Goal: Task Accomplishment & Management: Use online tool/utility

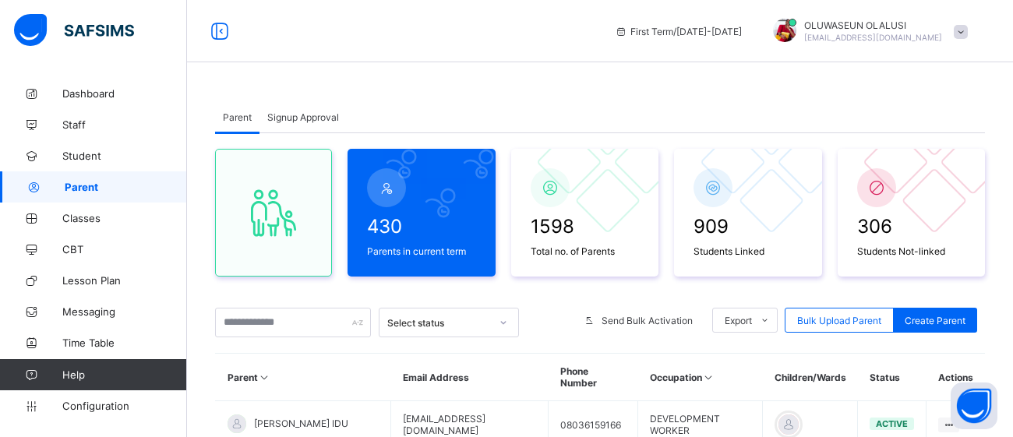
click at [300, 115] on span "Signup Approval" at bounding box center [303, 117] width 72 height 12
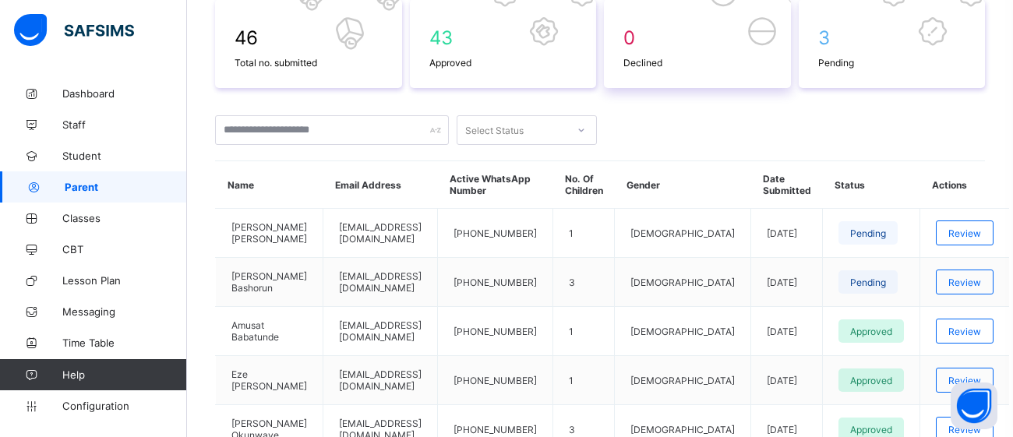
scroll to position [260, 0]
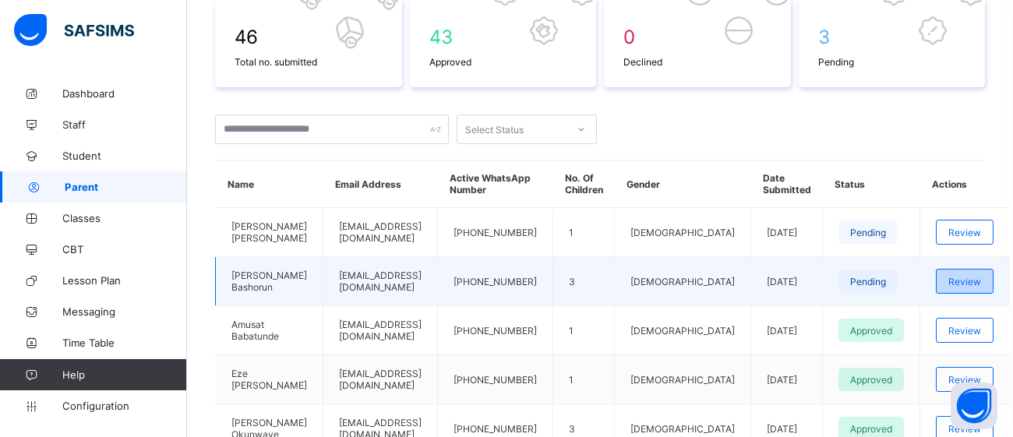
click at [950, 280] on span "Review" at bounding box center [964, 282] width 33 height 12
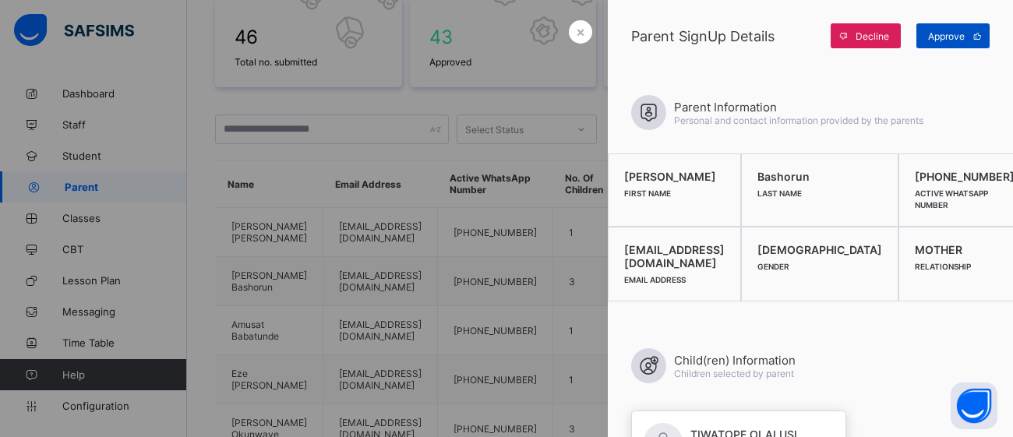
click at [947, 43] on div "Approve" at bounding box center [952, 35] width 73 height 25
click at [436, 140] on div at bounding box center [506, 218] width 1013 height 437
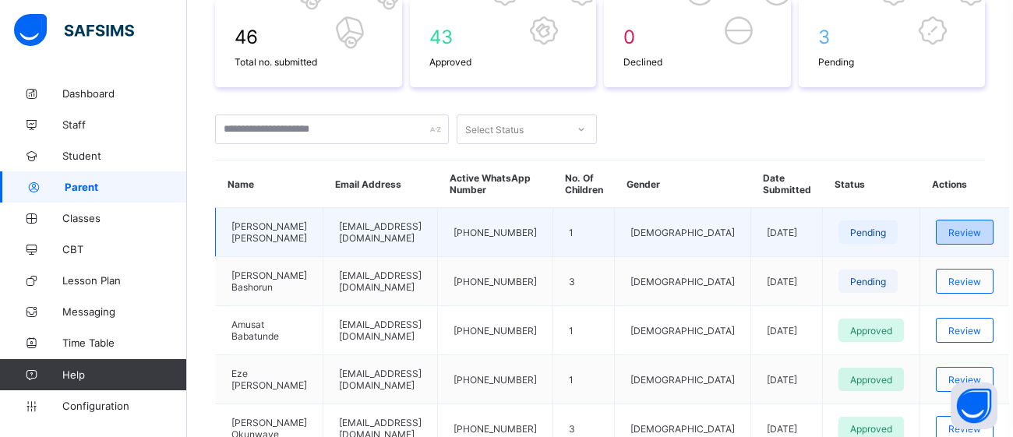
click at [957, 228] on span "Review" at bounding box center [964, 233] width 33 height 12
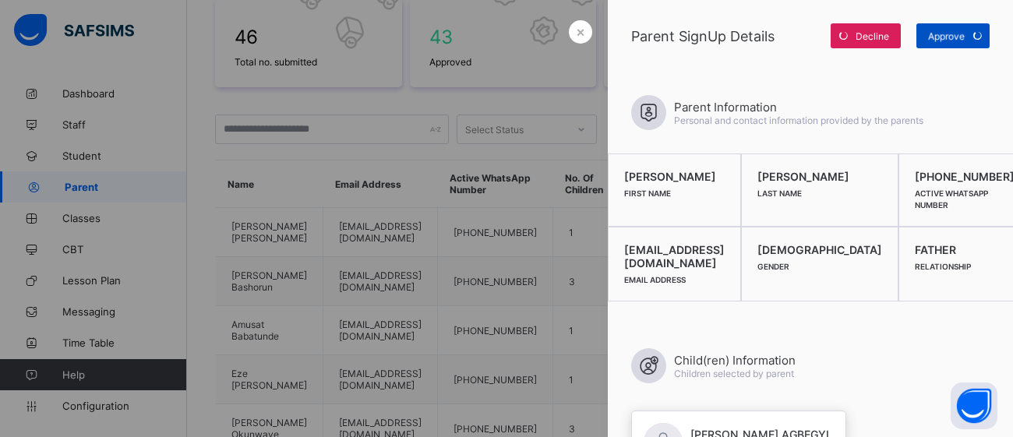
click at [955, 36] on span "Approve" at bounding box center [946, 36] width 37 height 12
click at [581, 33] on span "×" at bounding box center [580, 31] width 9 height 16
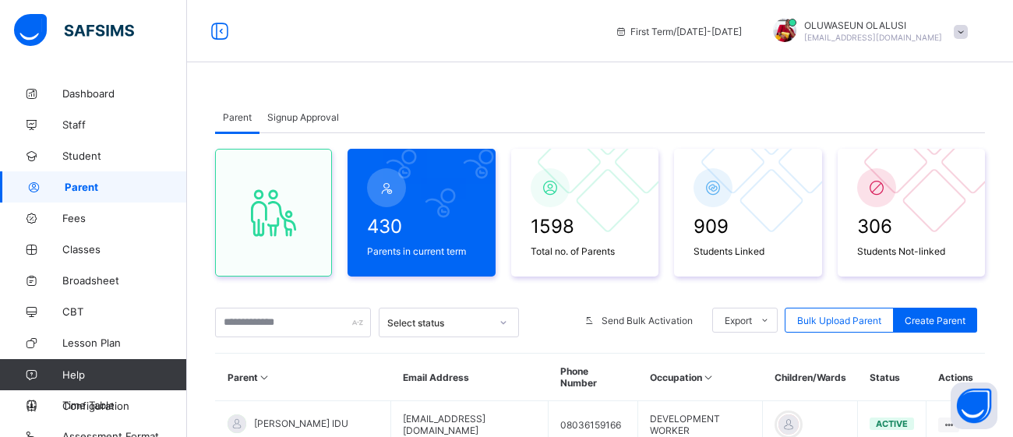
click at [302, 122] on span "Signup Approval" at bounding box center [303, 117] width 72 height 12
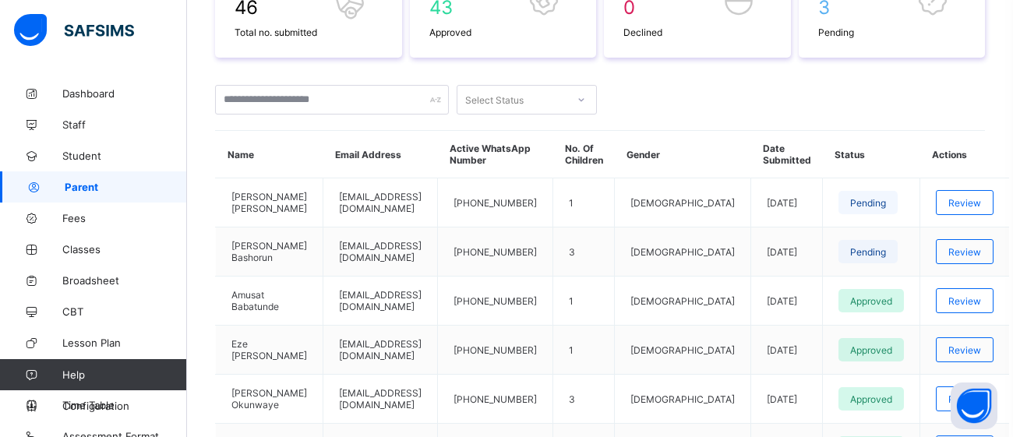
scroll to position [291, 0]
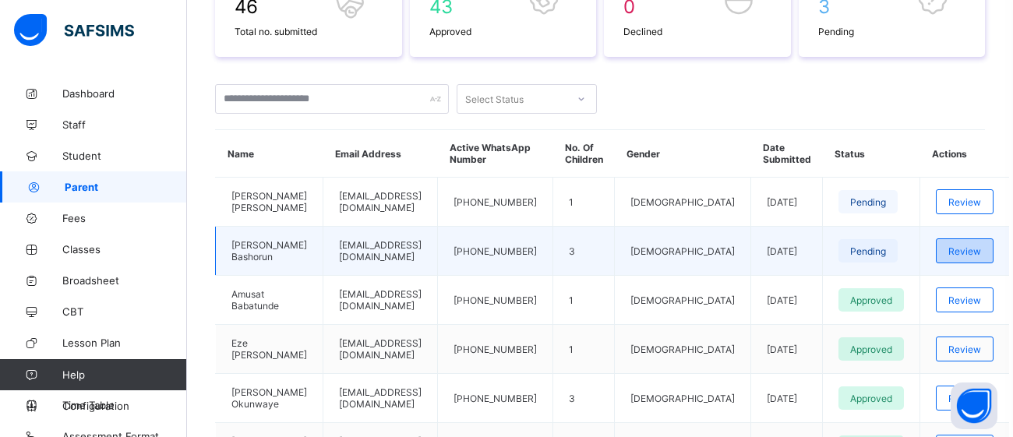
click at [948, 245] on span "Review" at bounding box center [964, 251] width 33 height 12
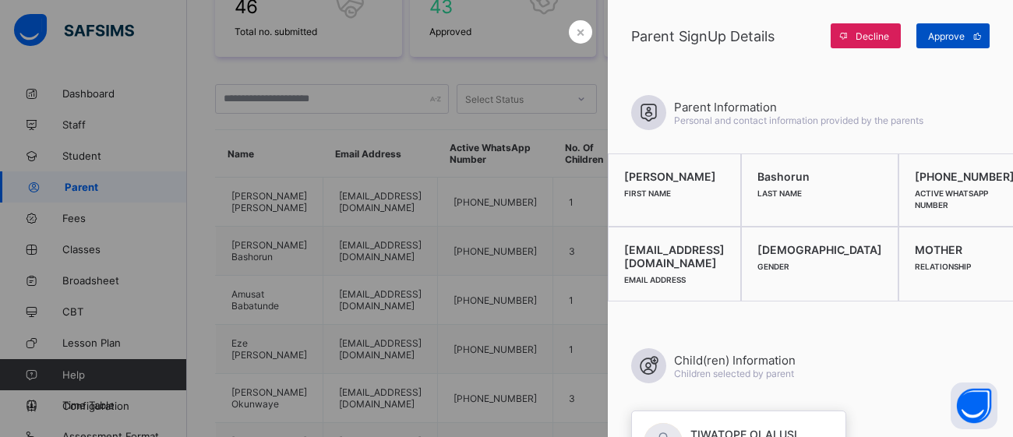
click at [976, 44] on span at bounding box center [977, 35] width 25 height 25
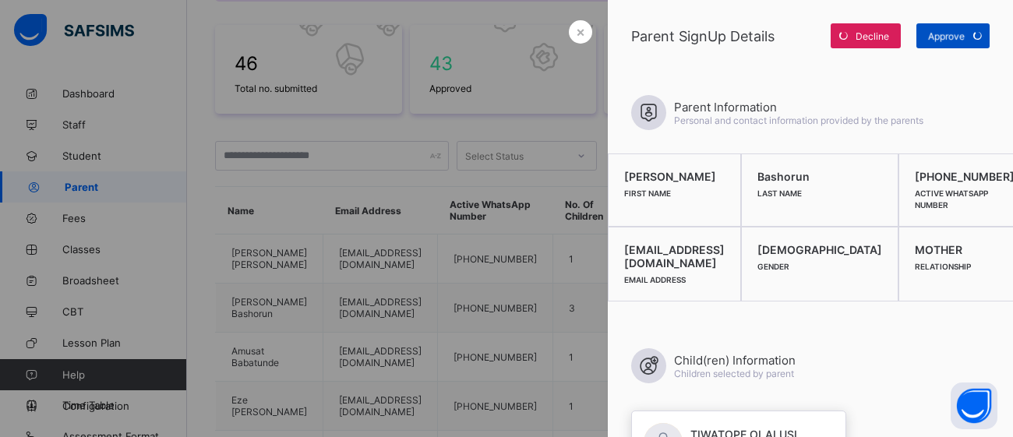
scroll to position [235, 0]
click at [582, 36] on span "×" at bounding box center [580, 31] width 9 height 16
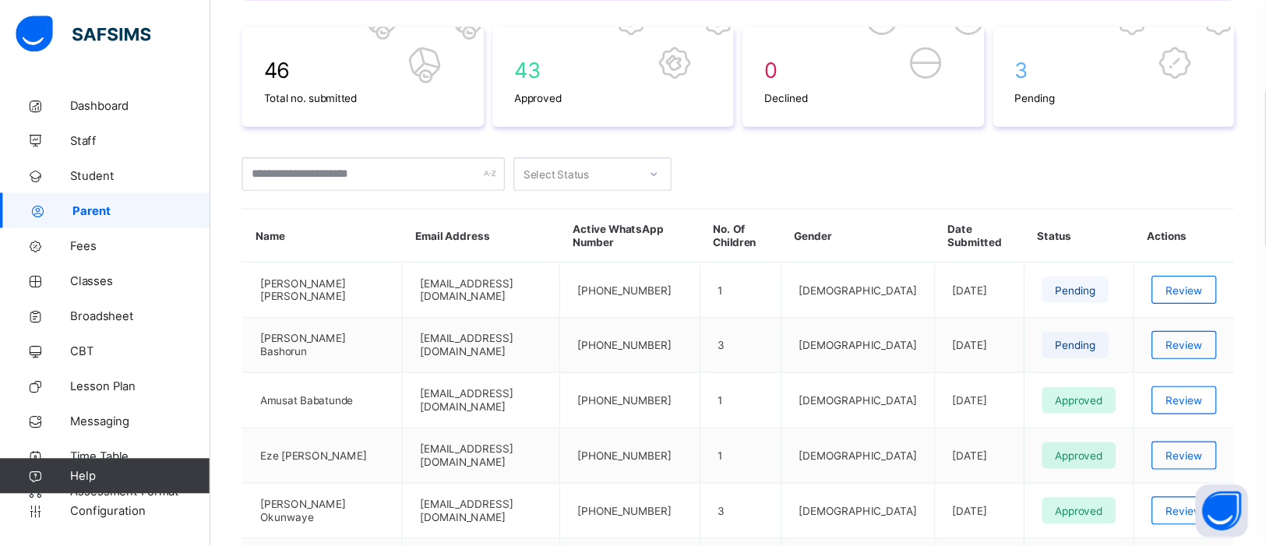
scroll to position [234, 0]
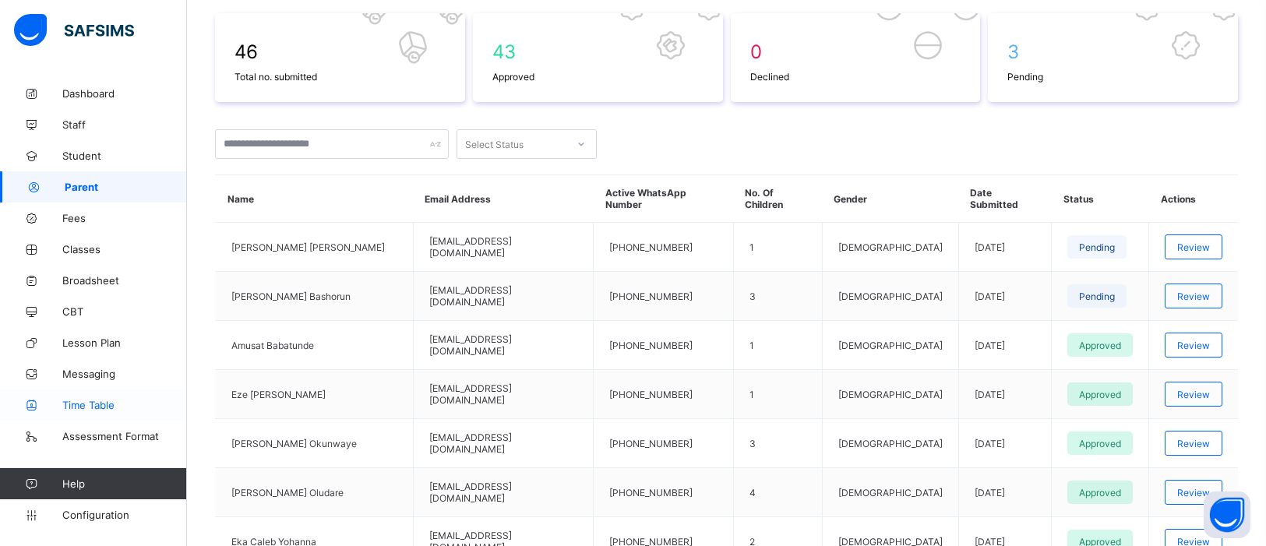
click at [68, 406] on span "Time Table" at bounding box center [124, 405] width 125 height 12
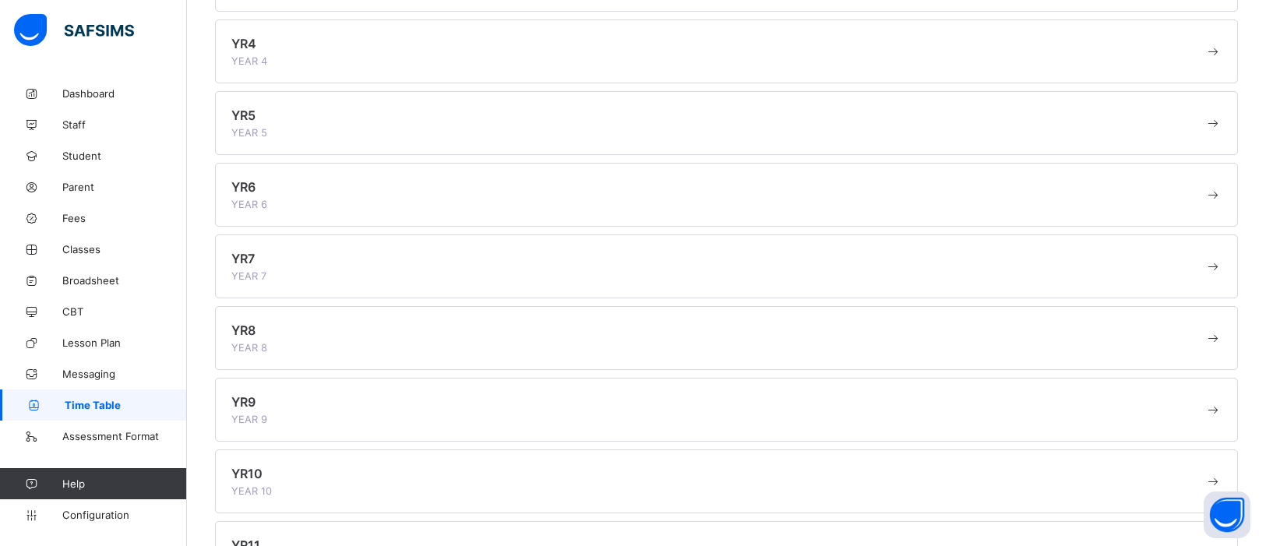
scroll to position [481, 0]
click at [430, 436] on div "YR12 YEAR 12" at bounding box center [717, 493] width 973 height 31
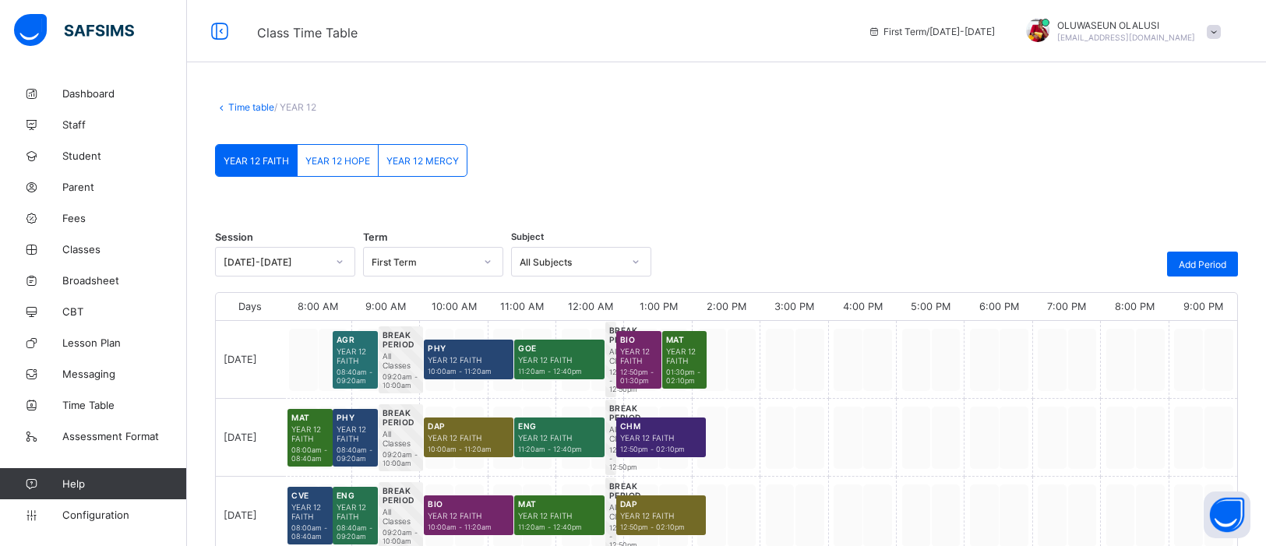
click at [358, 160] on span "YEAR 12 HOPE" at bounding box center [337, 161] width 65 height 12
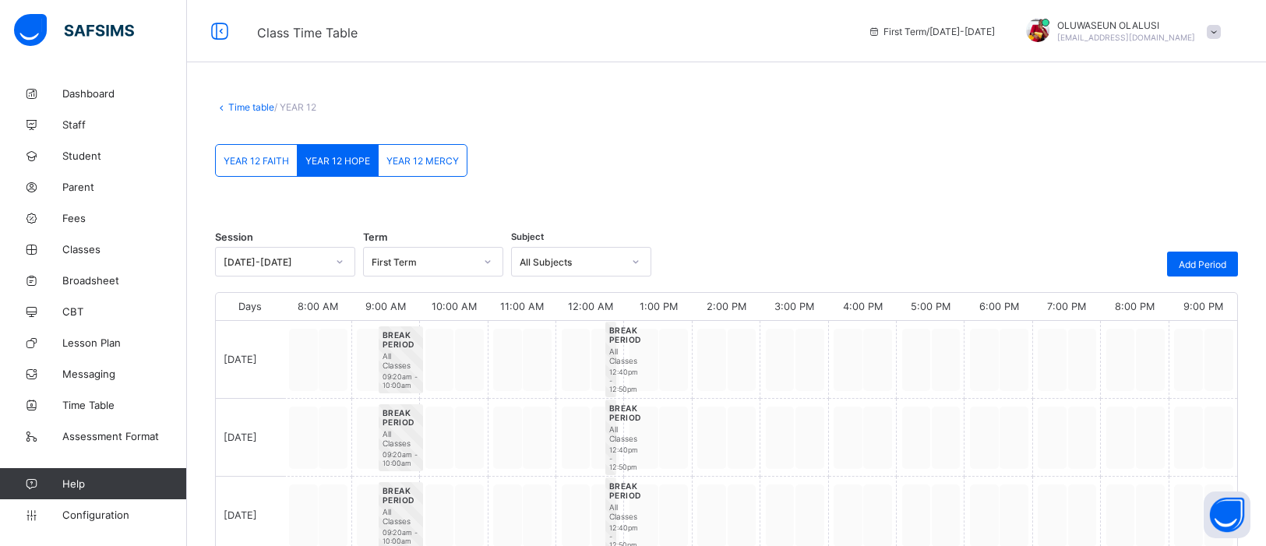
click at [263, 150] on div "YEAR 12 FAITH" at bounding box center [257, 160] width 82 height 31
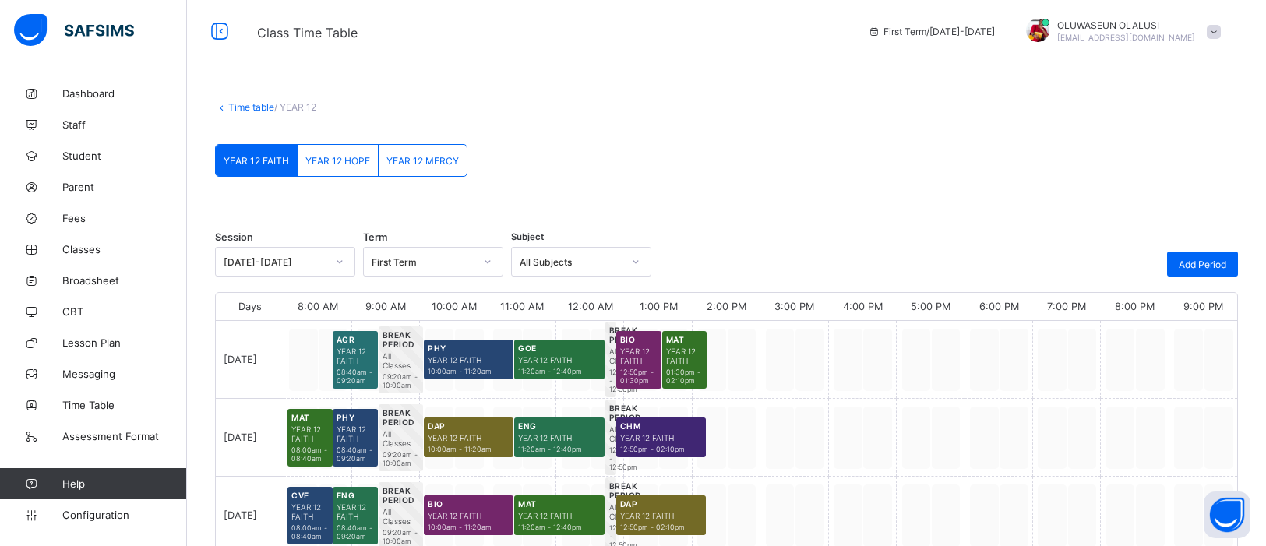
click at [241, 105] on link "Time table" at bounding box center [251, 107] width 46 height 12
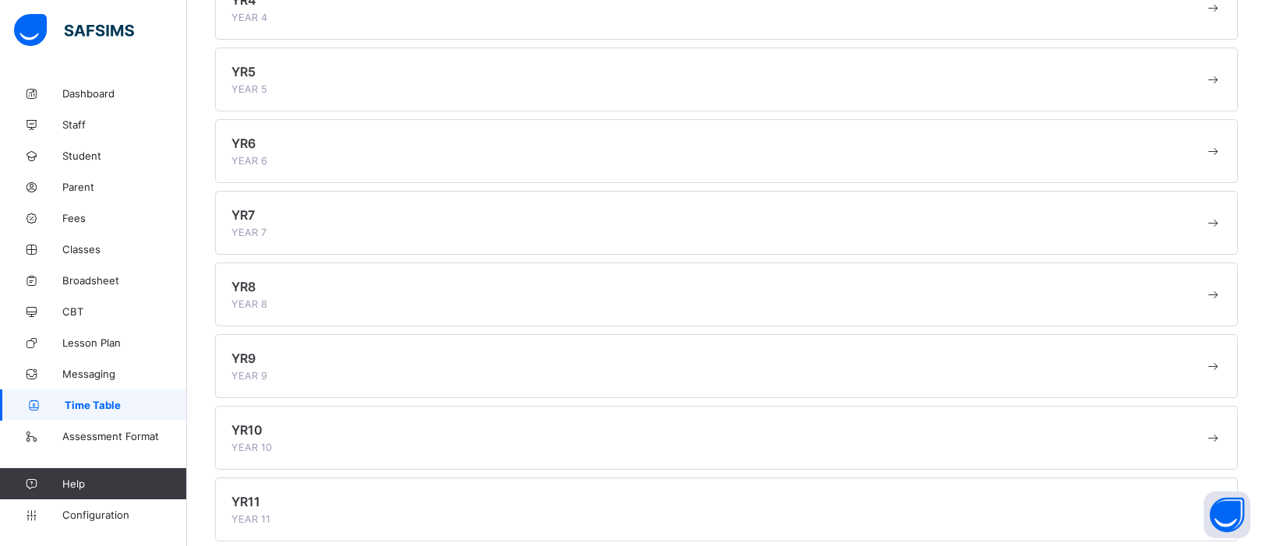
scroll to position [393, 0]
click at [270, 428] on div "YR10 YEAR 10" at bounding box center [717, 437] width 973 height 31
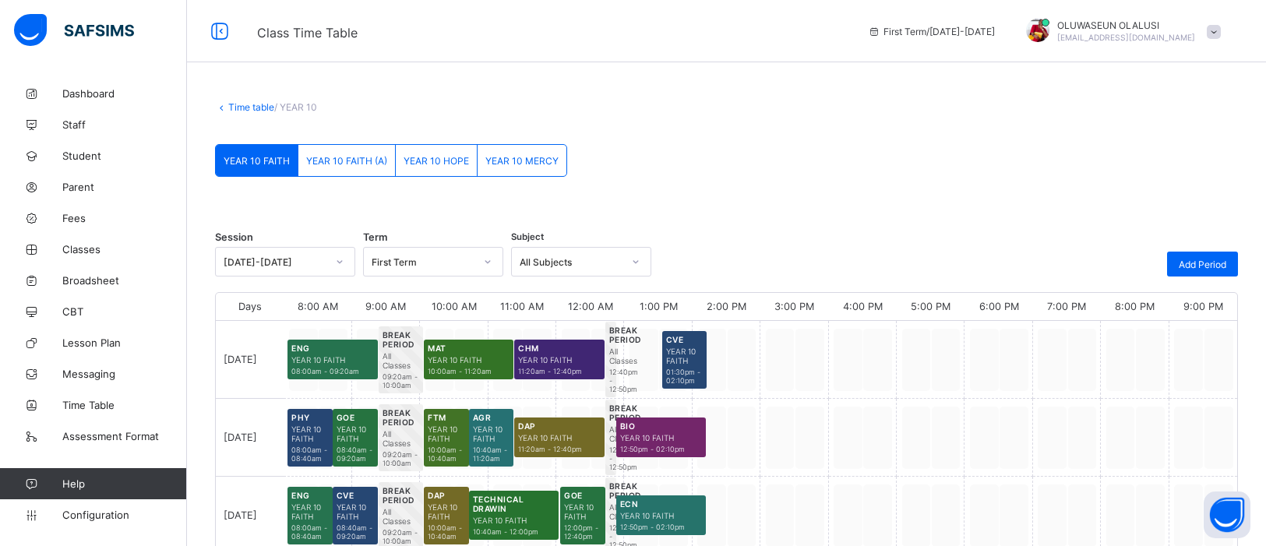
click at [441, 161] on span "YEAR 10 HOPE" at bounding box center [436, 161] width 65 height 12
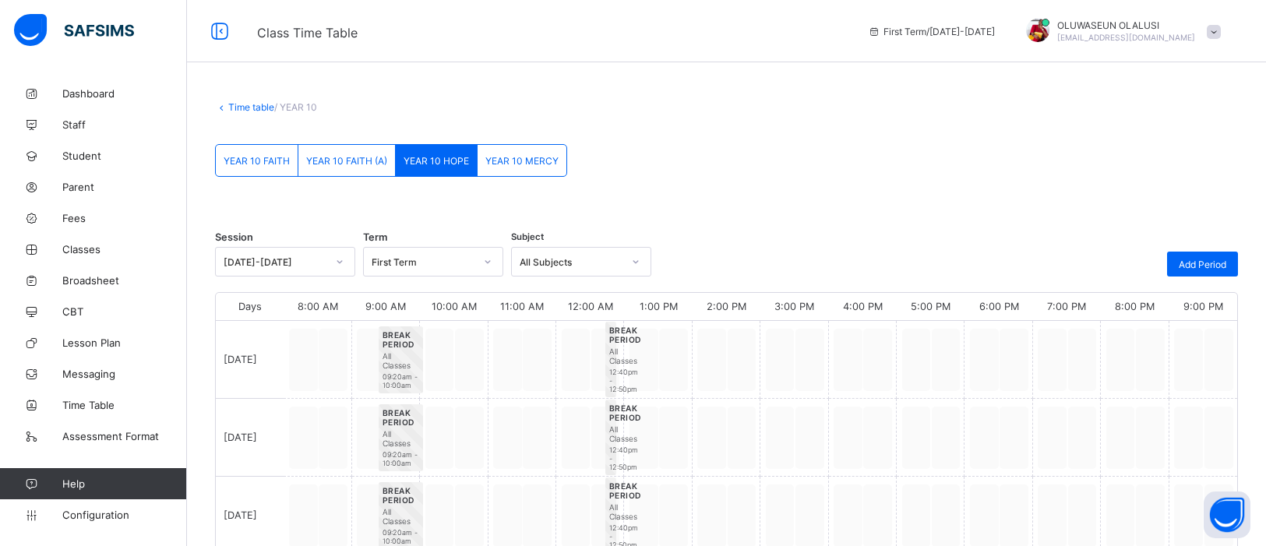
click at [330, 161] on span "YEAR 10 FAITH (A)" at bounding box center [346, 161] width 81 height 12
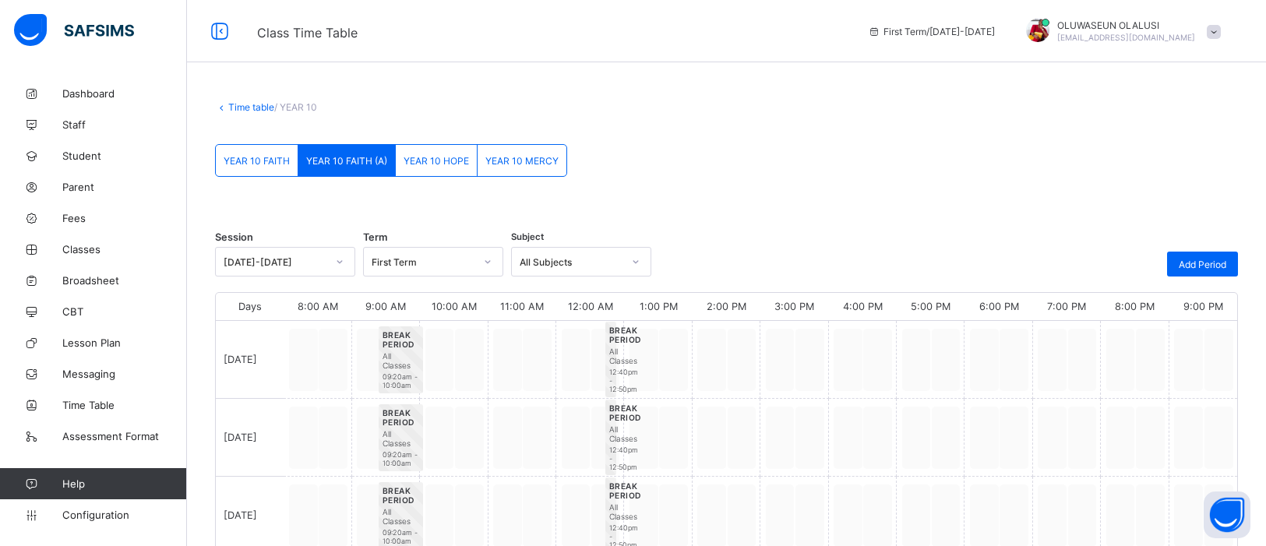
click at [432, 164] on span "YEAR 10 HOPE" at bounding box center [436, 161] width 65 height 12
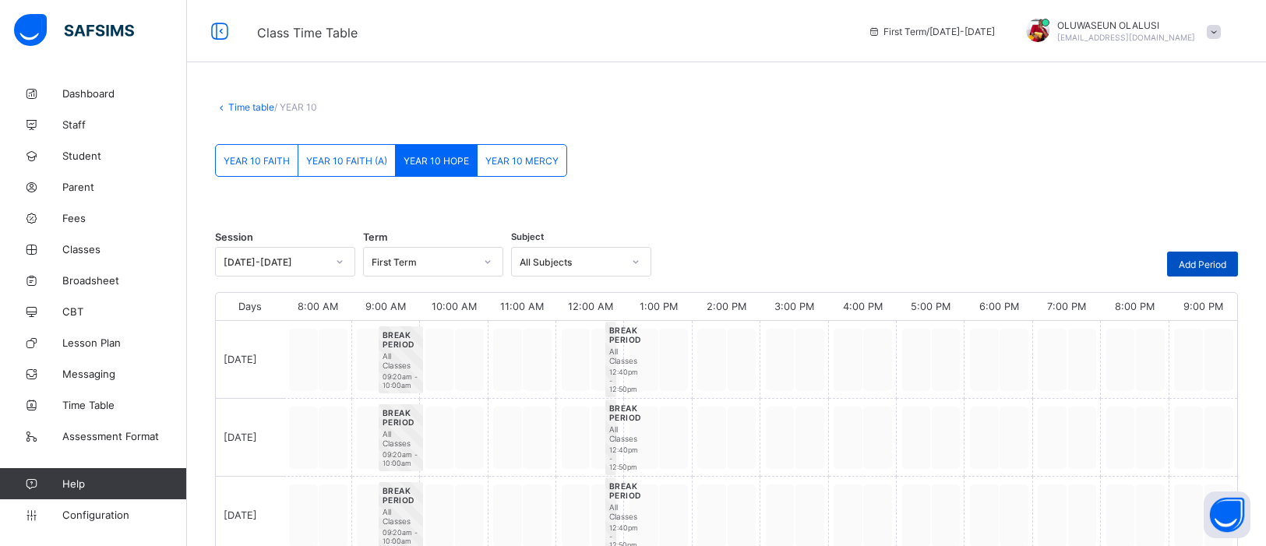
click at [1012, 264] on span "Add Period" at bounding box center [1203, 265] width 48 height 12
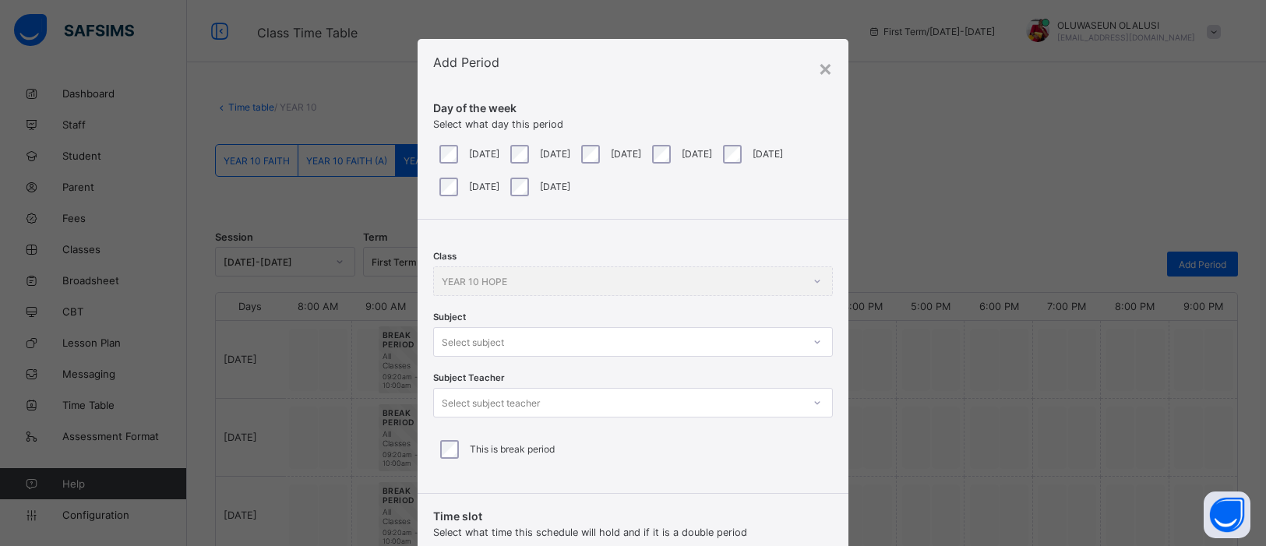
click at [817, 345] on div "Select subject" at bounding box center [633, 342] width 400 height 30
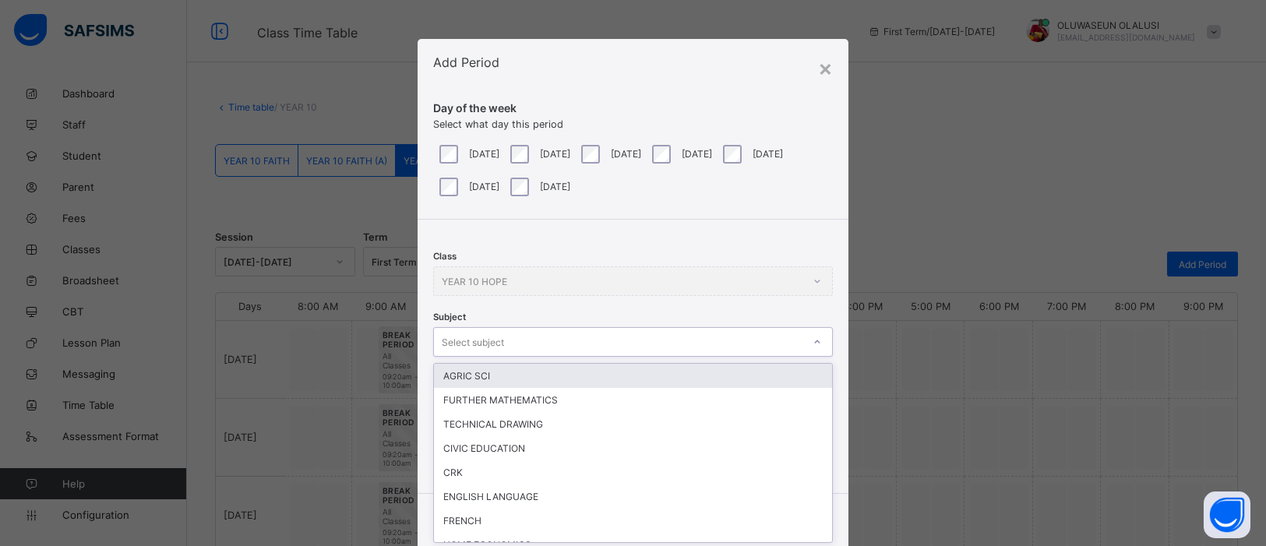
scroll to position [58, 0]
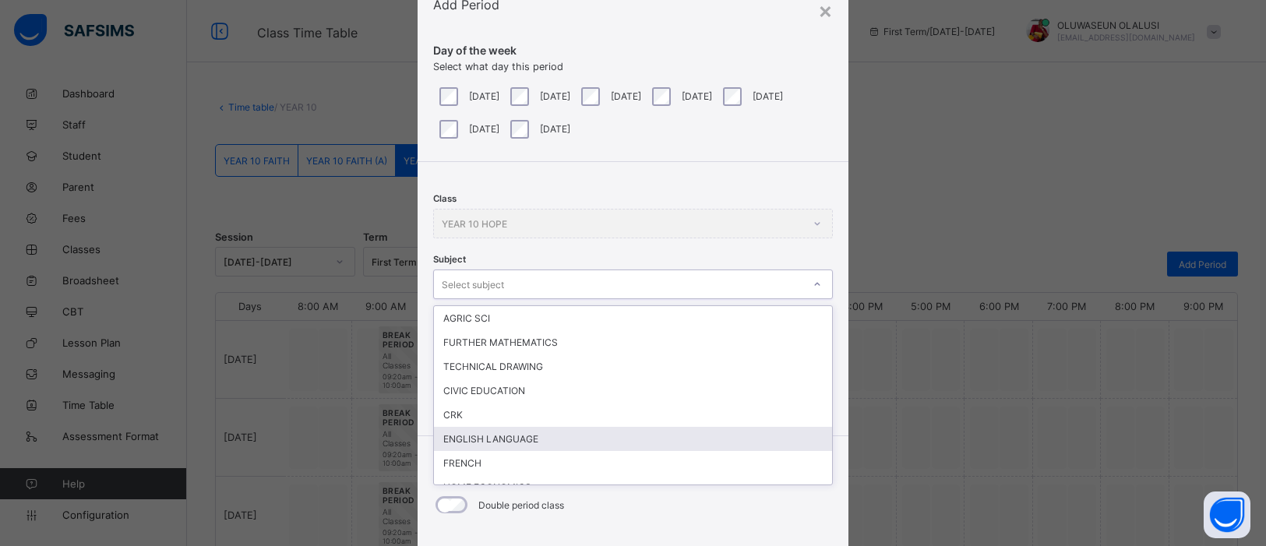
click at [690, 432] on div "ENGLISH LANGUAGE" at bounding box center [633, 439] width 398 height 24
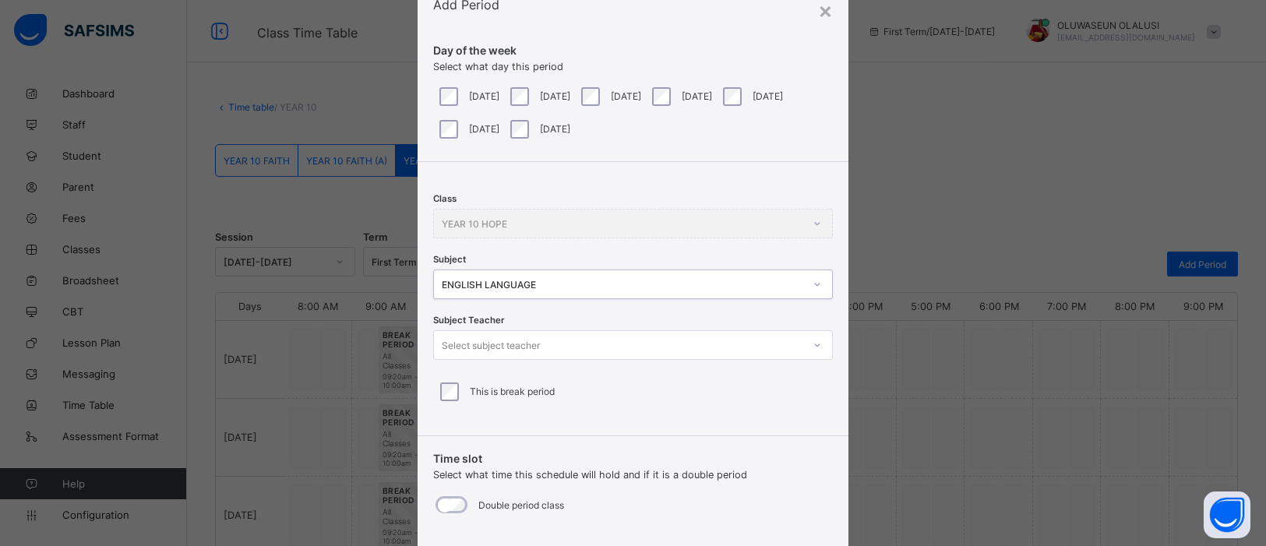
click at [813, 344] on icon at bounding box center [817, 345] width 9 height 16
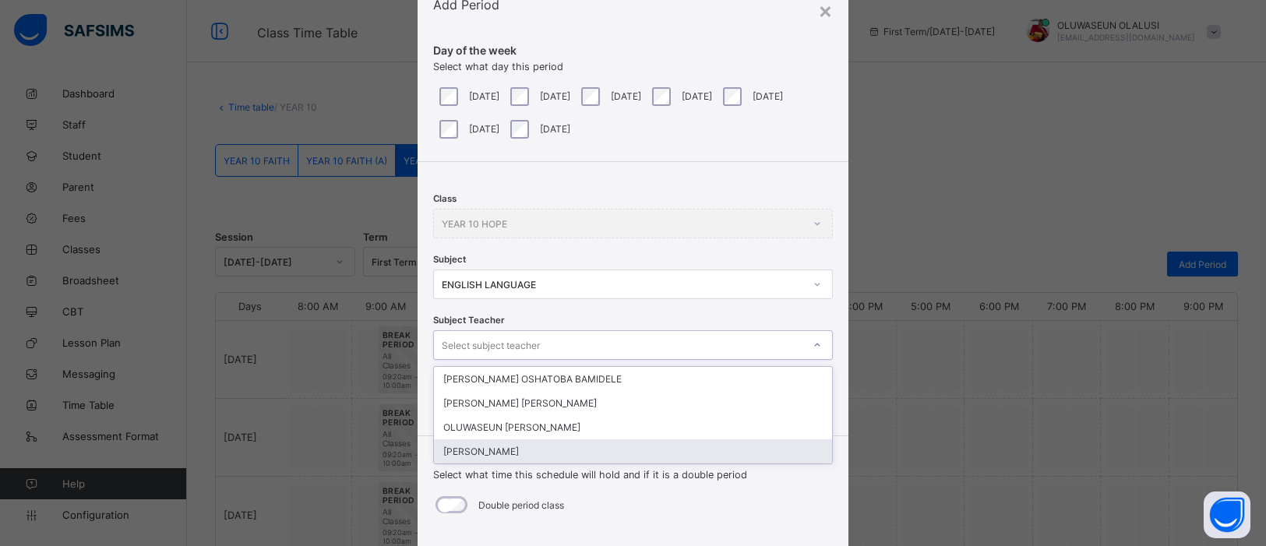
click at [640, 436] on div "CHARLES FREEMAN" at bounding box center [633, 451] width 398 height 24
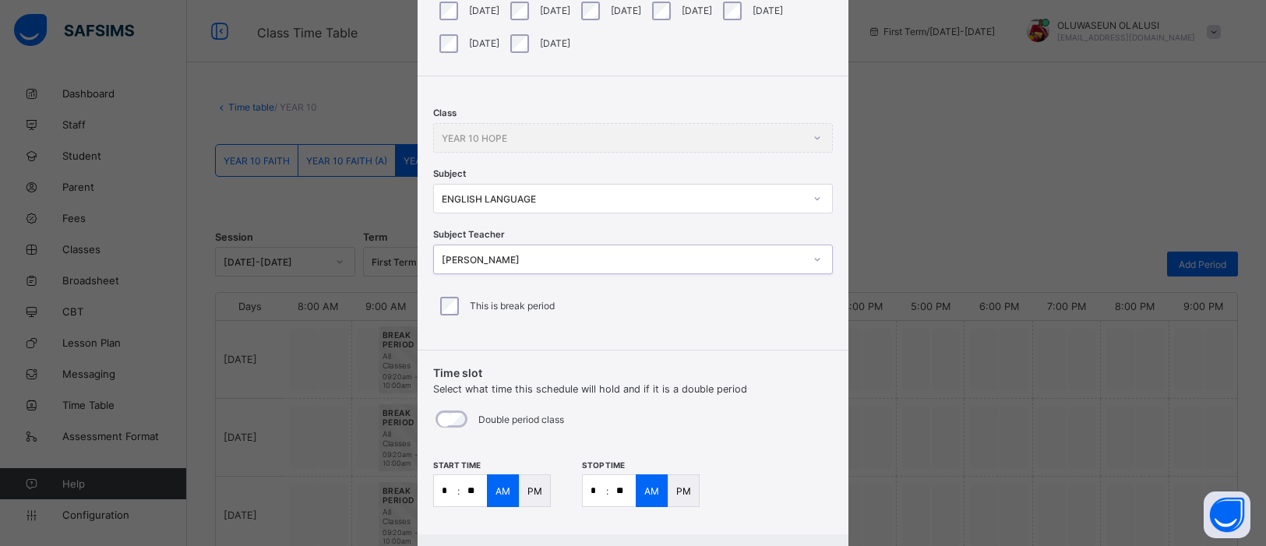
scroll to position [225, 0]
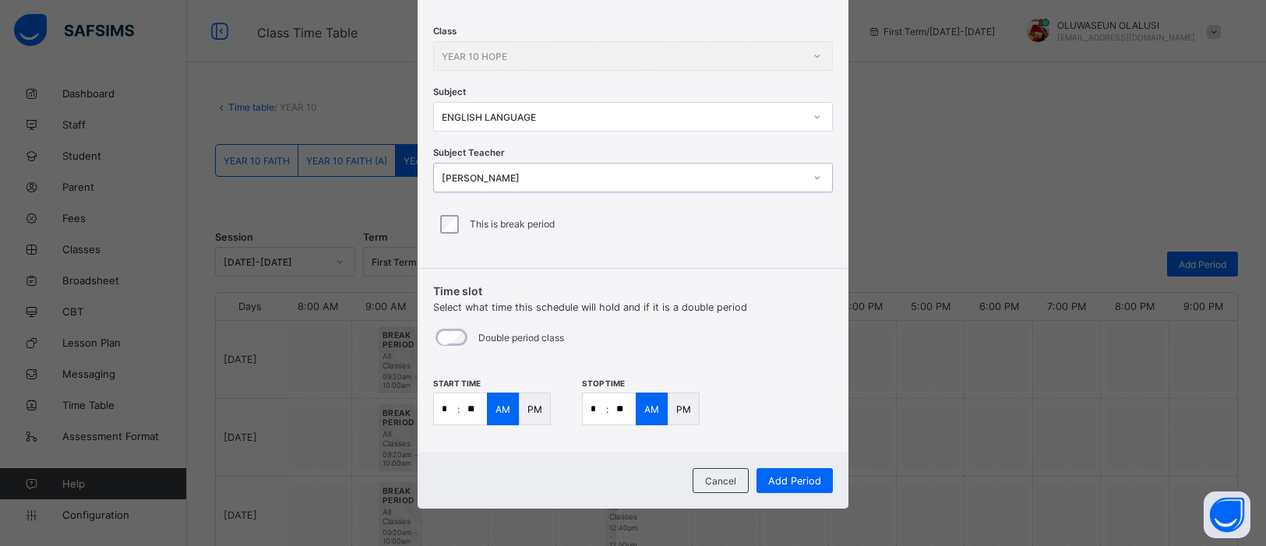
click at [596, 408] on input "*" at bounding box center [594, 408] width 23 height 31
type input "*"
click at [621, 410] on input "**" at bounding box center [622, 408] width 27 height 31
type input "**"
click at [788, 436] on span "Add Period" at bounding box center [794, 481] width 53 height 12
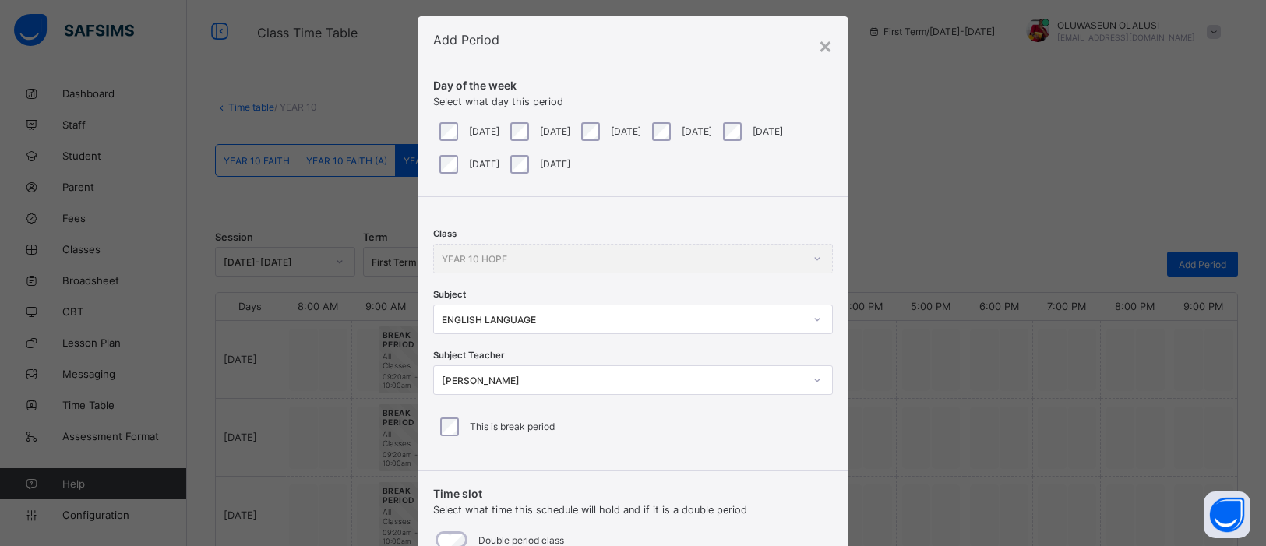
scroll to position [0, 0]
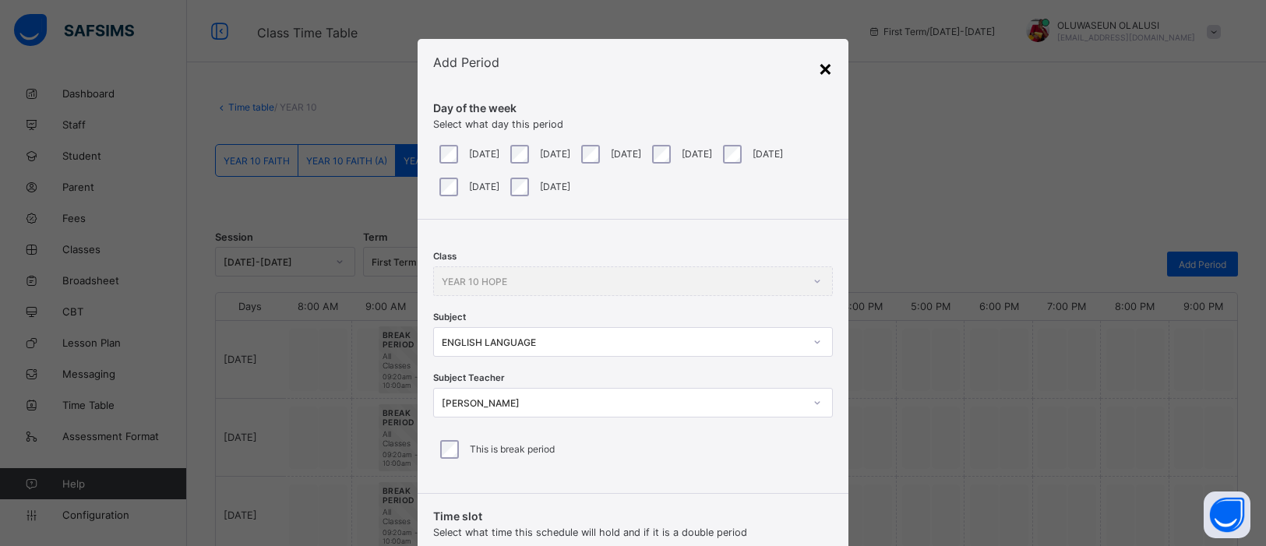
click at [827, 69] on div "×" at bounding box center [825, 68] width 15 height 26
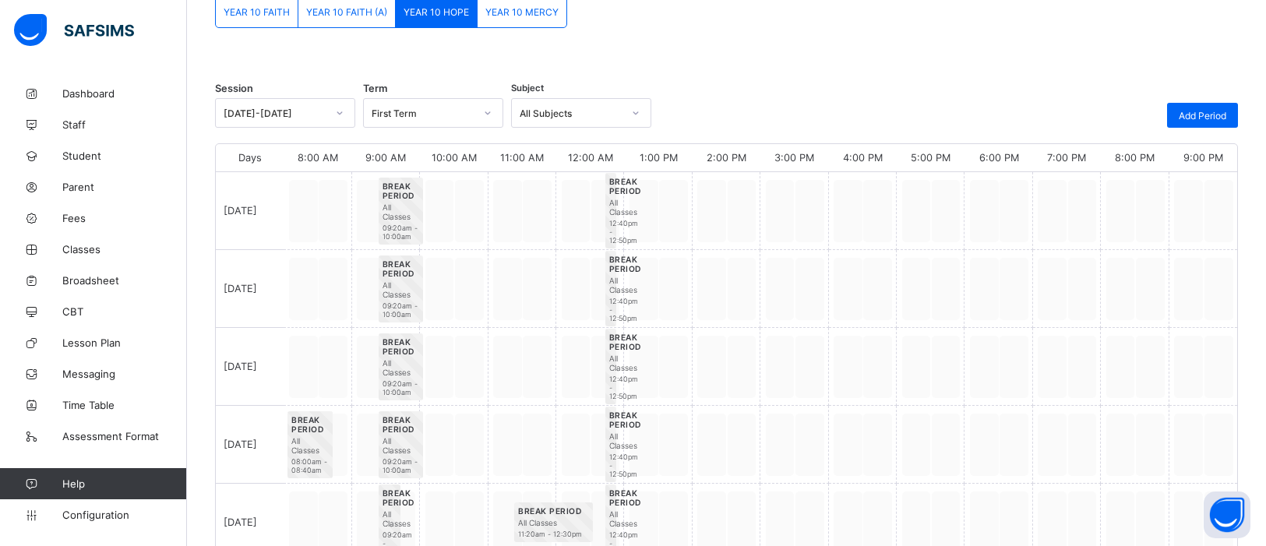
scroll to position [152, 0]
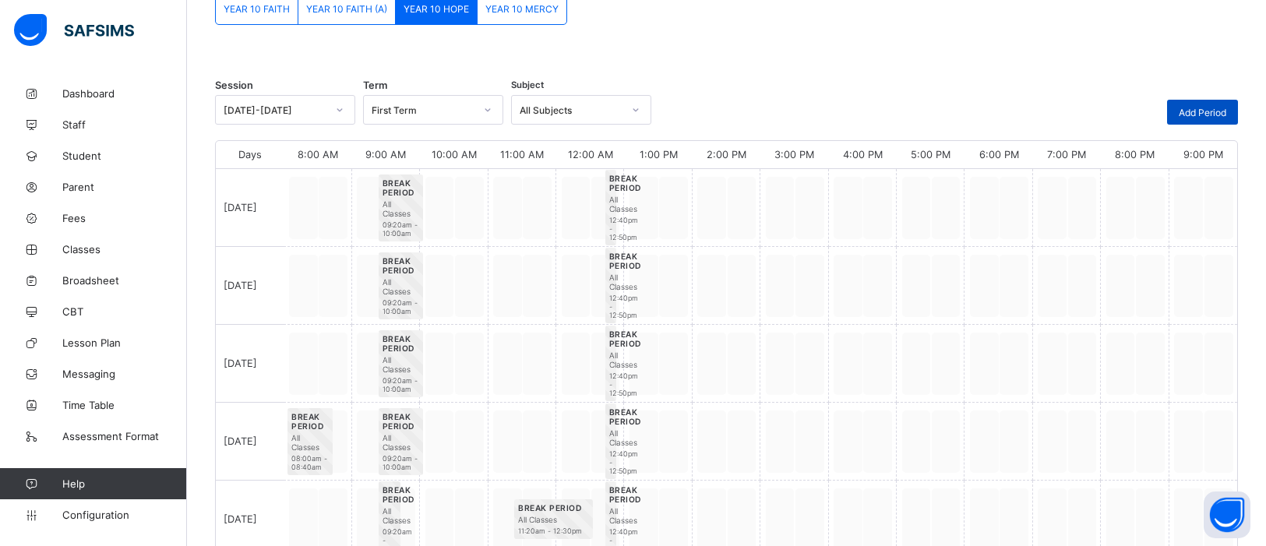
click at [1012, 114] on span "Add Period" at bounding box center [1203, 113] width 48 height 12
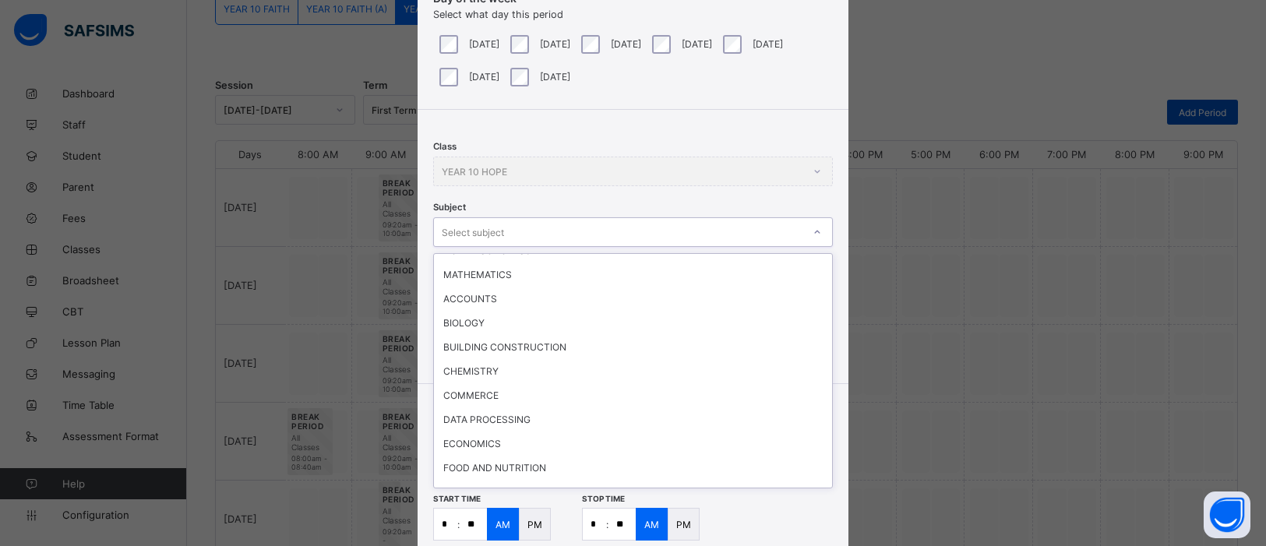
scroll to position [285, 0]
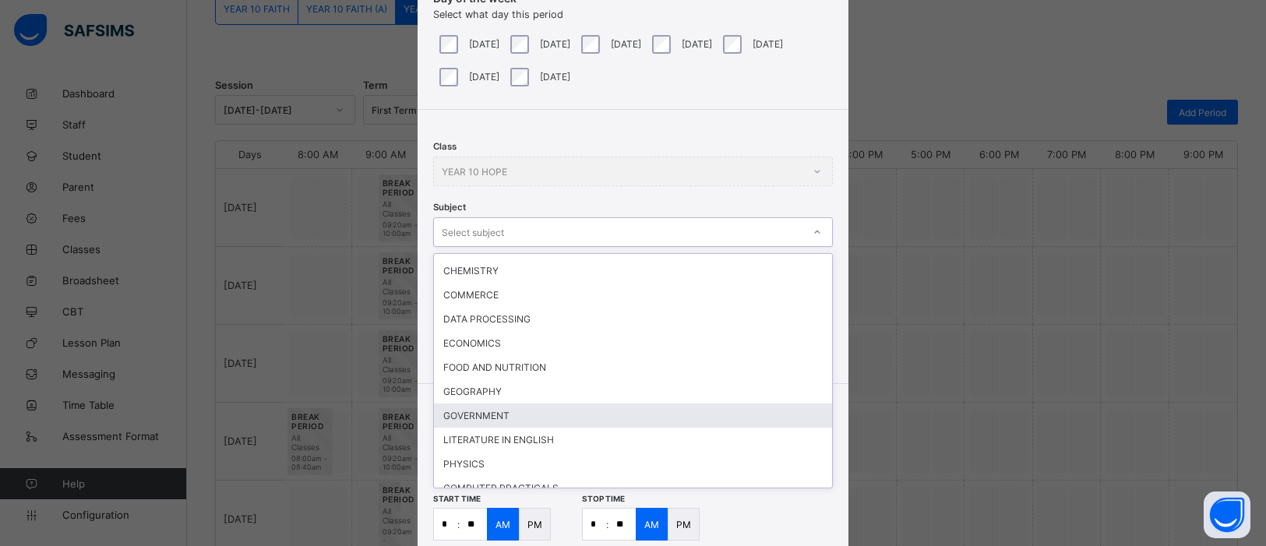
click at [482, 404] on div "GOVERNMENT" at bounding box center [633, 416] width 398 height 24
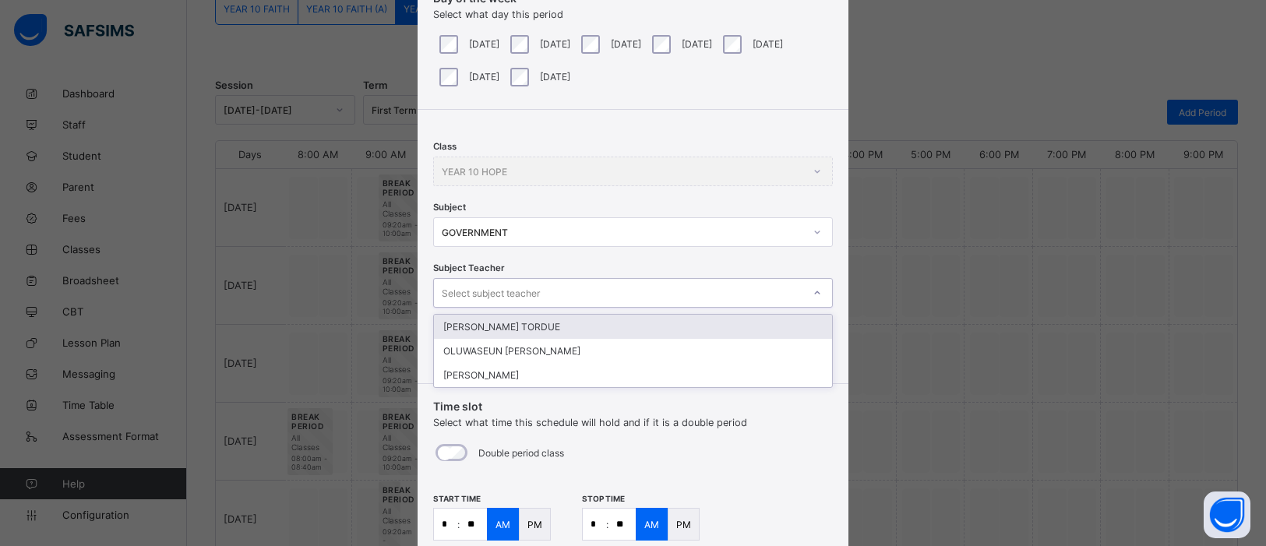
click at [606, 324] on div "JAMES HEMBAOR TORDUE" at bounding box center [633, 327] width 398 height 24
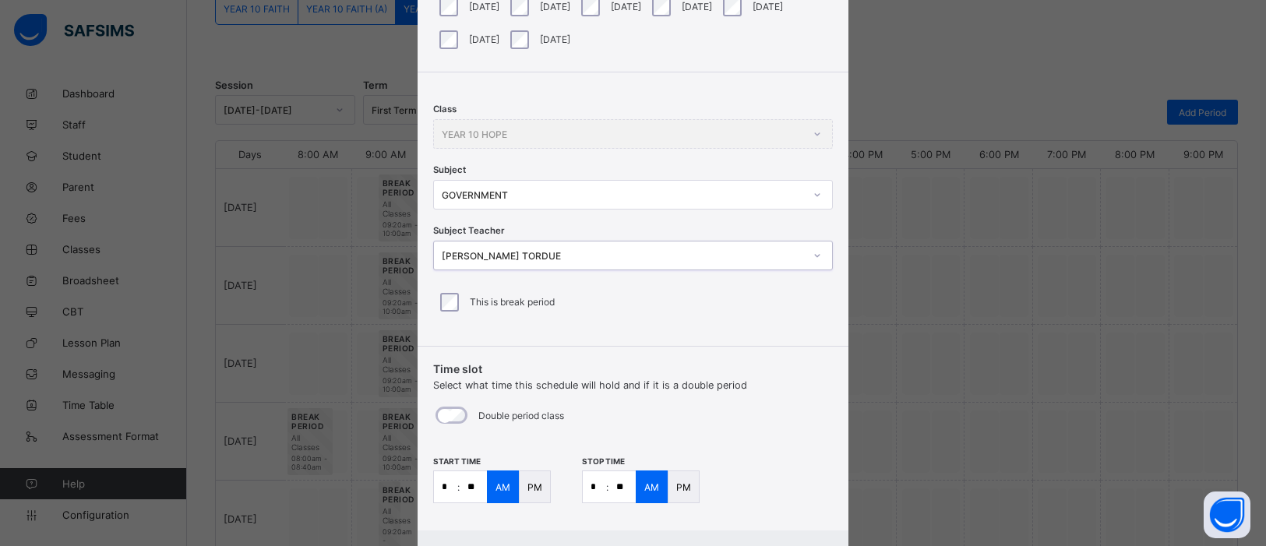
scroll to position [225, 0]
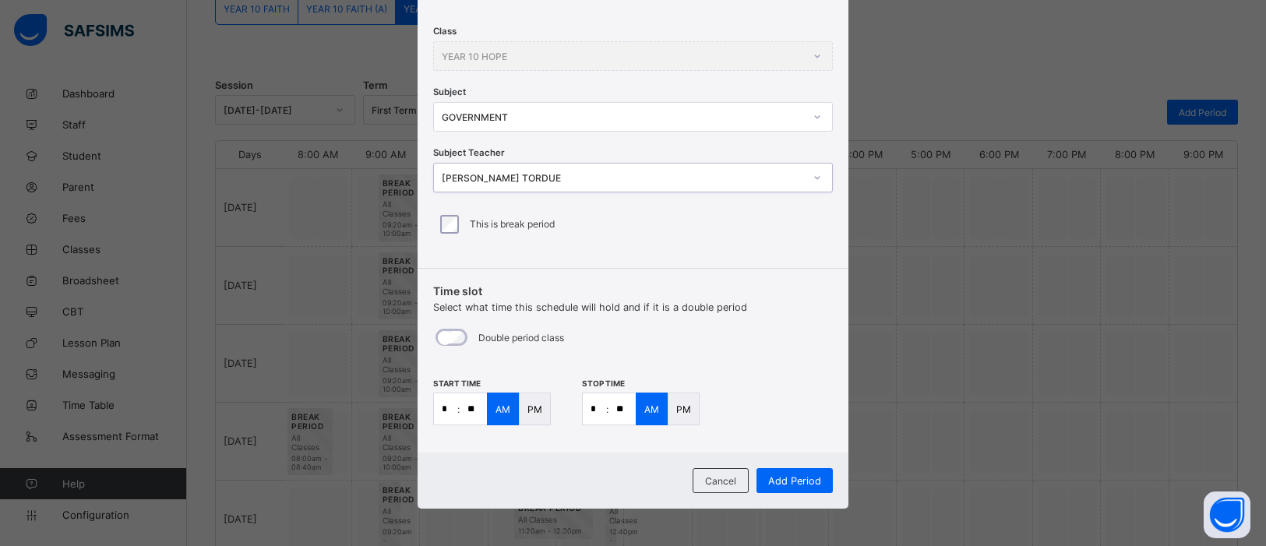
click at [446, 407] on input "*" at bounding box center [445, 408] width 23 height 31
type input "**"
click at [595, 411] on input "*" at bounding box center [594, 408] width 23 height 31
type input "**"
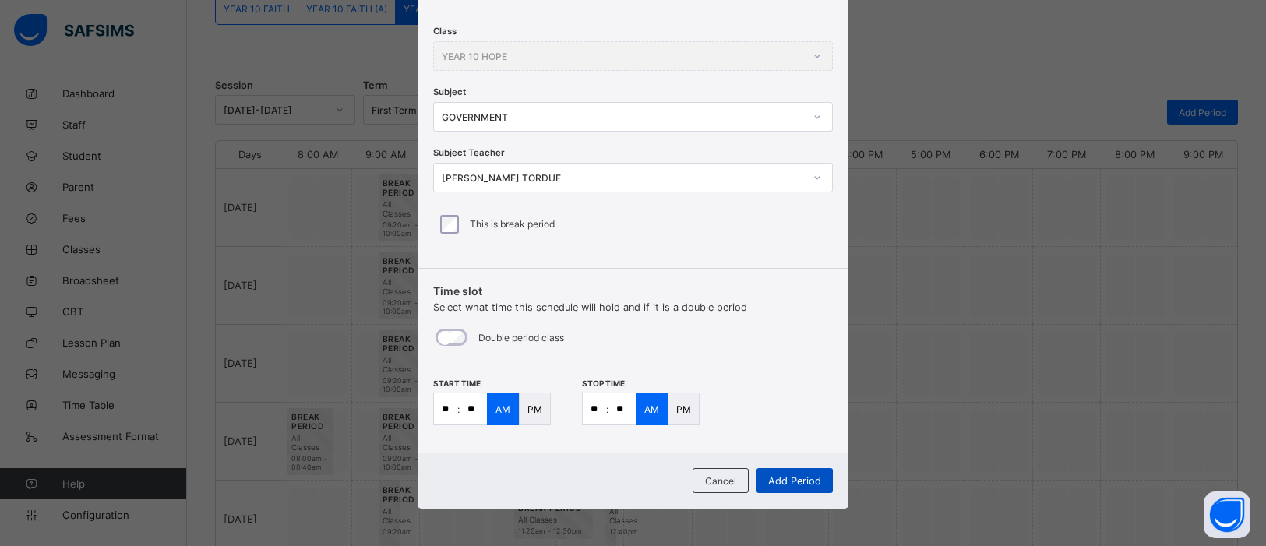
click at [804, 436] on span "Add Period" at bounding box center [794, 481] width 53 height 12
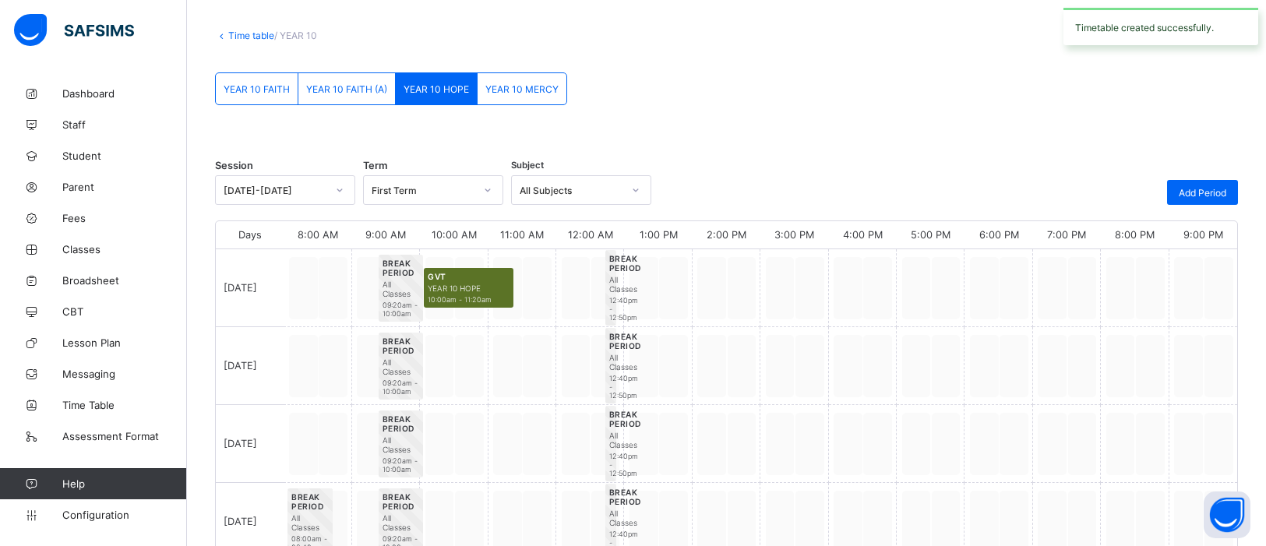
scroll to position [152, 0]
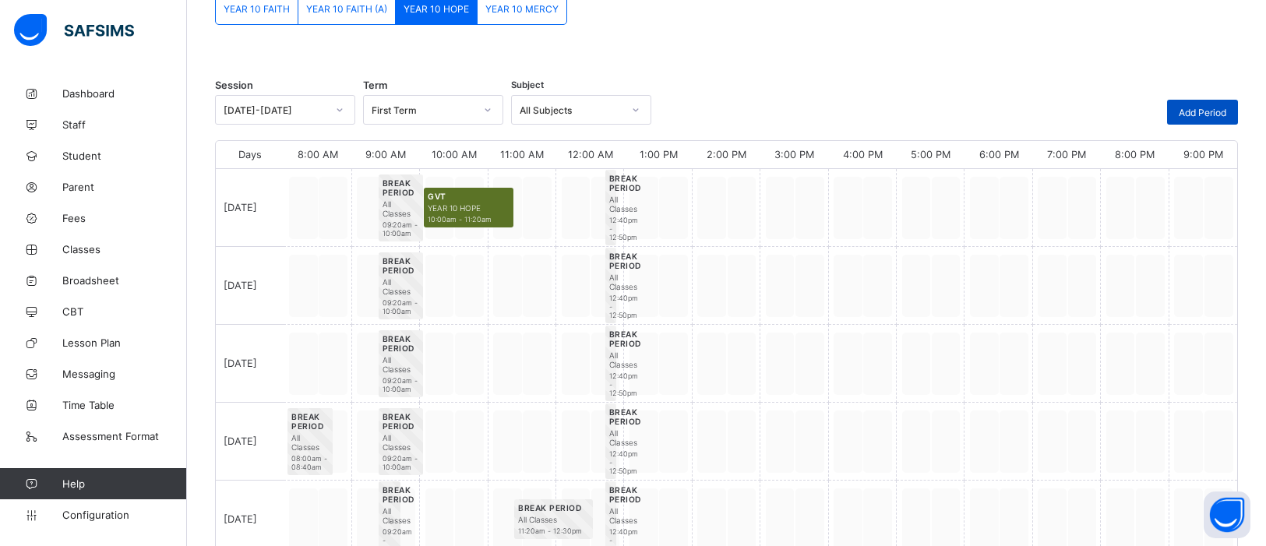
click at [1012, 108] on span "Add Period" at bounding box center [1203, 113] width 48 height 12
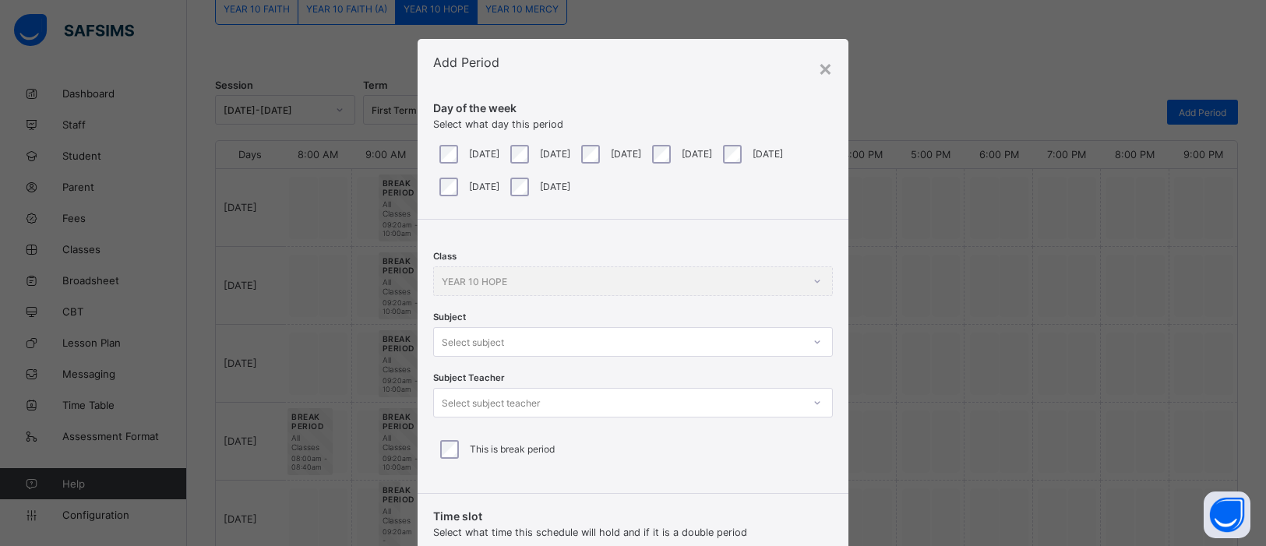
click at [809, 344] on div at bounding box center [818, 342] width 30 height 28
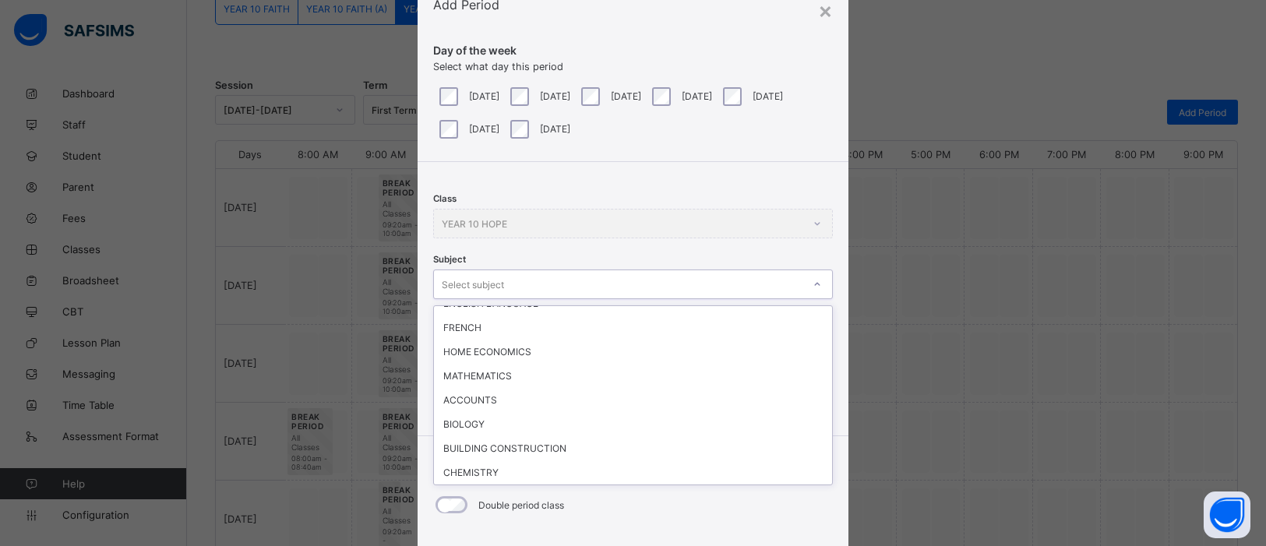
scroll to position [142, 0]
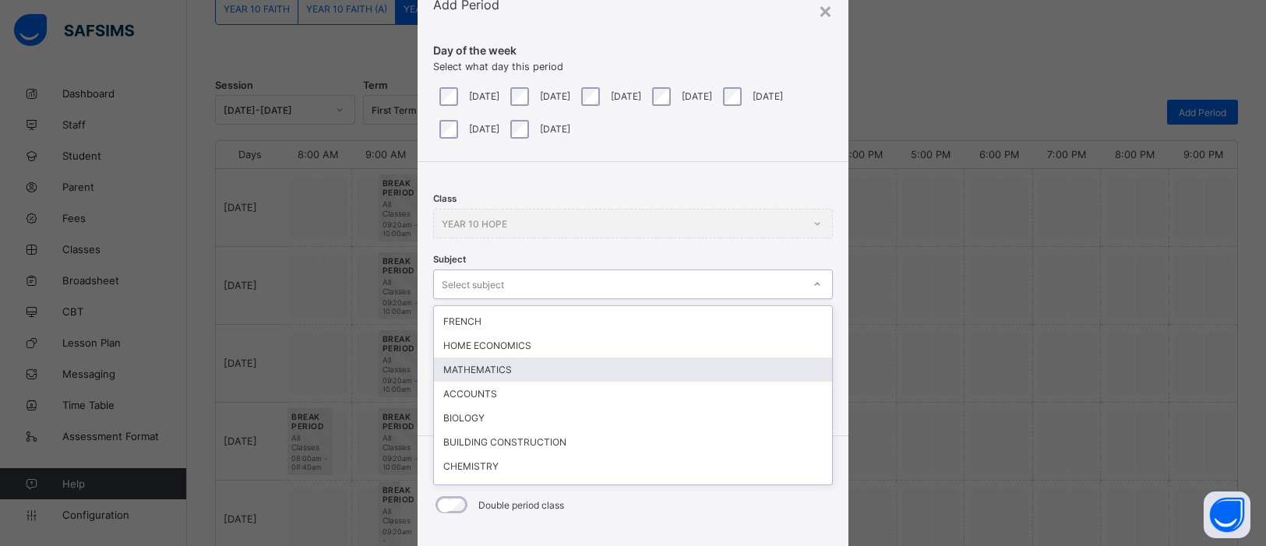
click at [492, 361] on div "MATHEMATICS" at bounding box center [633, 370] width 398 height 24
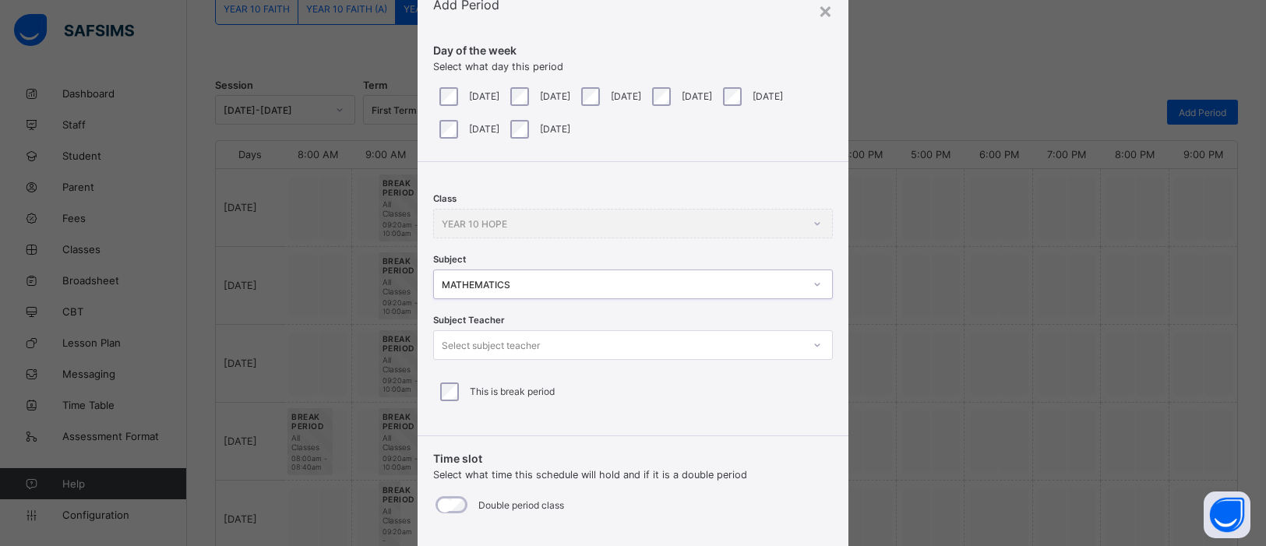
click at [813, 348] on icon at bounding box center [817, 345] width 9 height 16
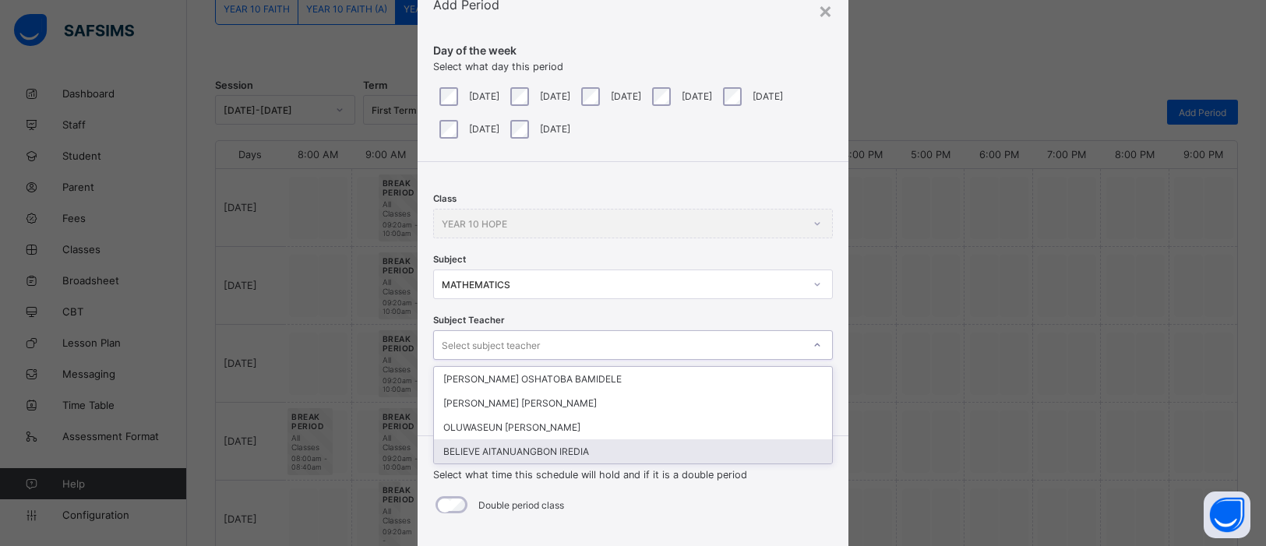
click at [623, 436] on div "BELIEVE AITANUANGBON IREDIA" at bounding box center [633, 451] width 398 height 24
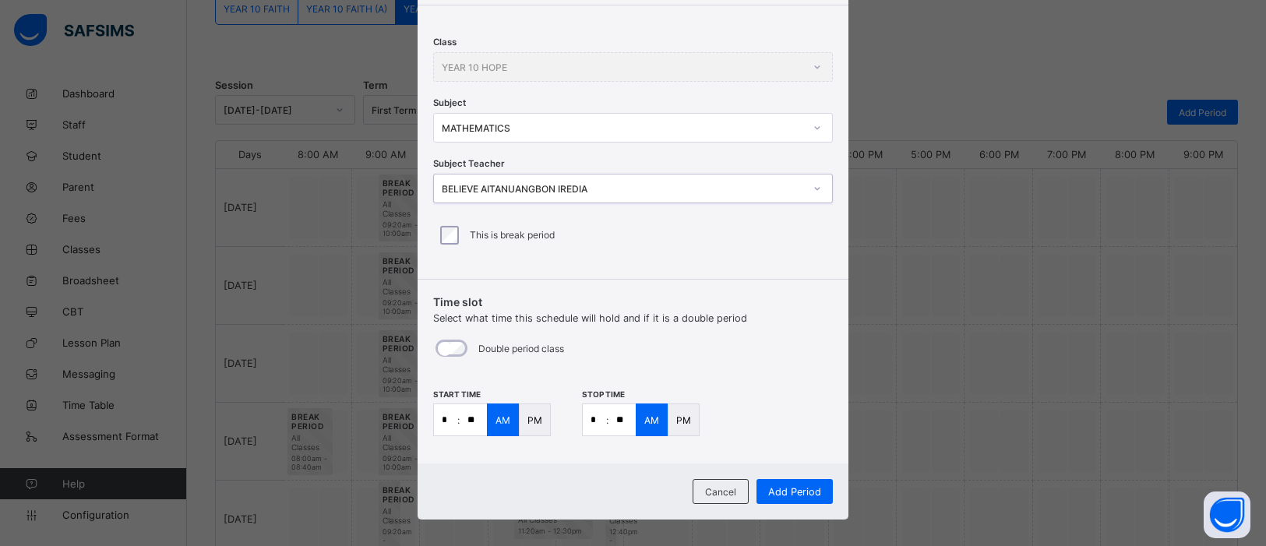
scroll to position [225, 0]
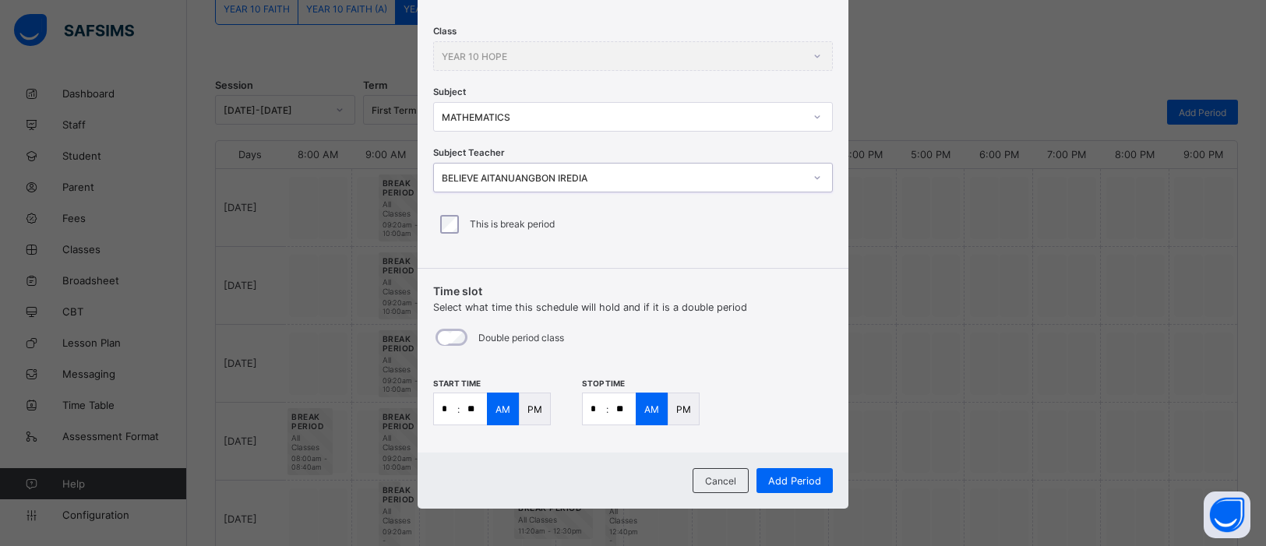
click at [440, 407] on input "*" at bounding box center [445, 408] width 23 height 31
type input "*"
type input "**"
click at [597, 408] on input "*" at bounding box center [594, 408] width 23 height 31
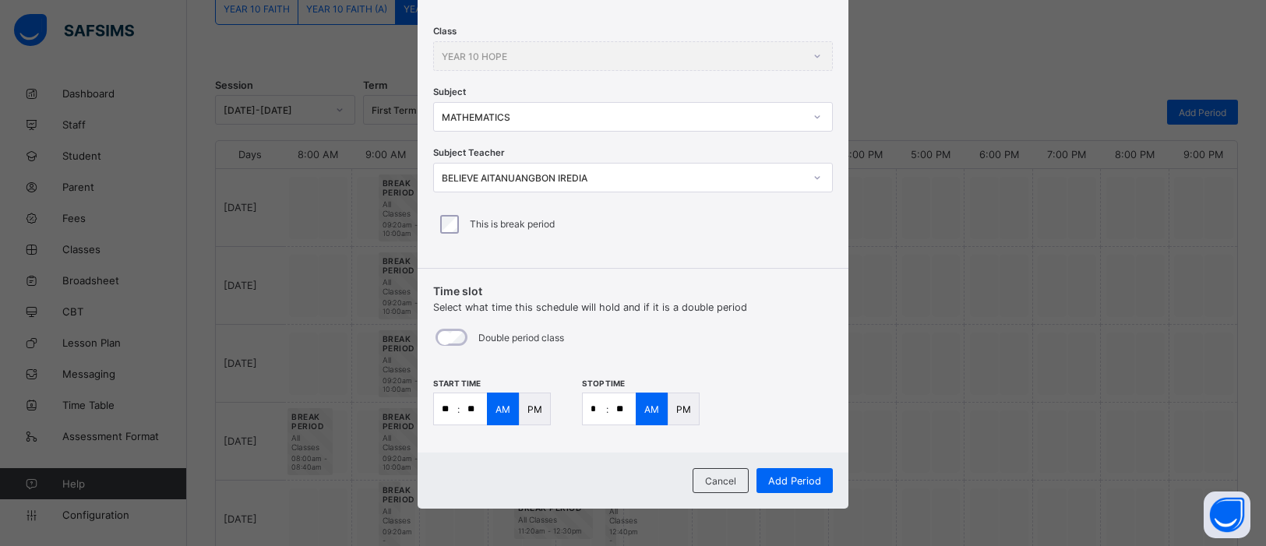
type input "**"
click at [797, 436] on span "Add Period" at bounding box center [794, 481] width 53 height 12
click at [688, 414] on div "PM" at bounding box center [684, 409] width 32 height 33
click at [799, 436] on span "Add Period" at bounding box center [794, 481] width 53 height 12
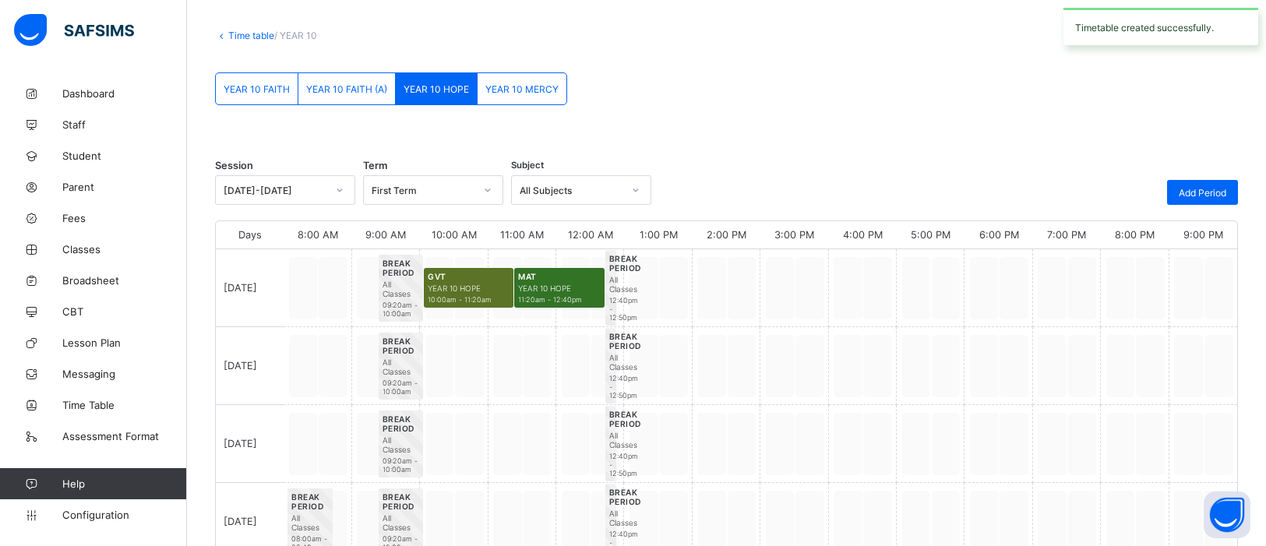
scroll to position [152, 0]
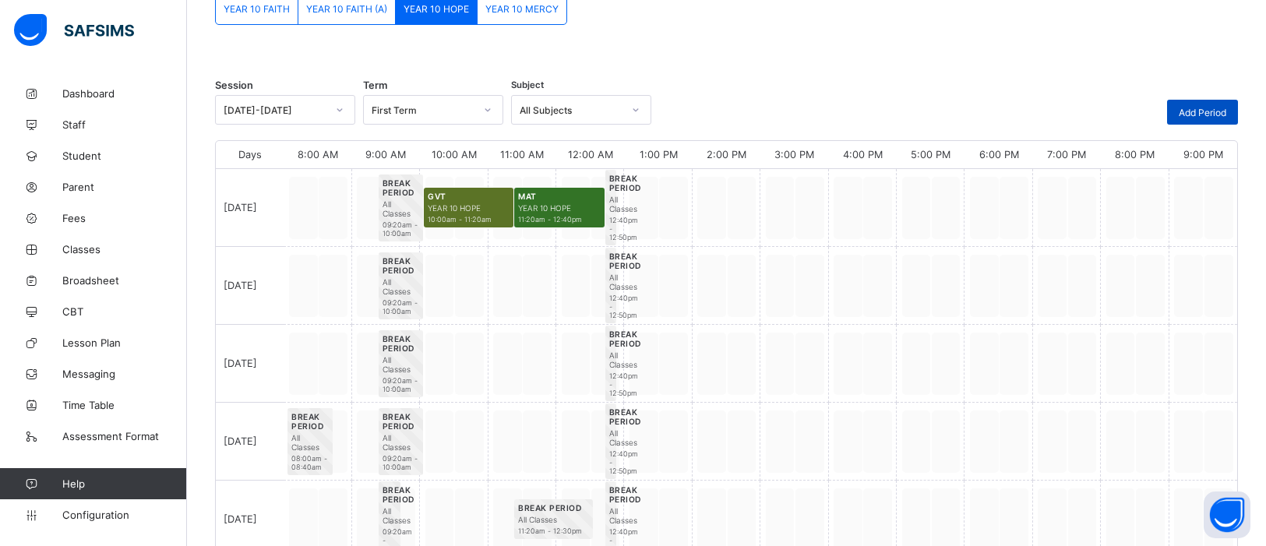
click at [1012, 107] on span "Add Period" at bounding box center [1203, 113] width 48 height 12
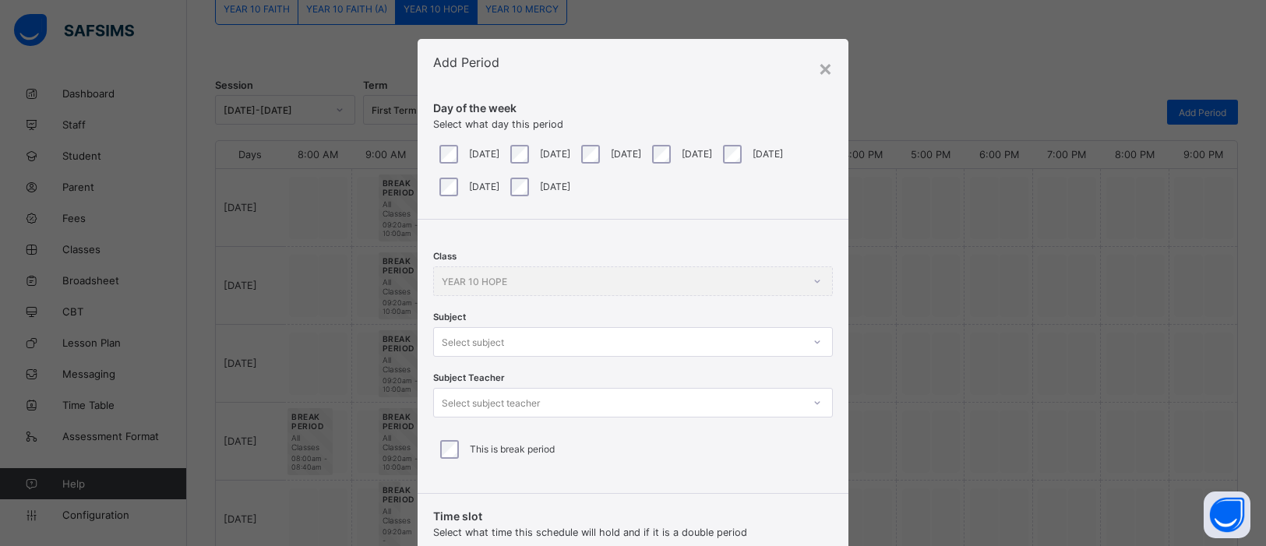
click at [456, 156] on div "[DATE]" at bounding box center [467, 154] width 63 height 19
click at [817, 348] on div "Class YEAR 10 HOPE Subject Select subject Subject Teacher Select subject teache…" at bounding box center [633, 351] width 431 height 262
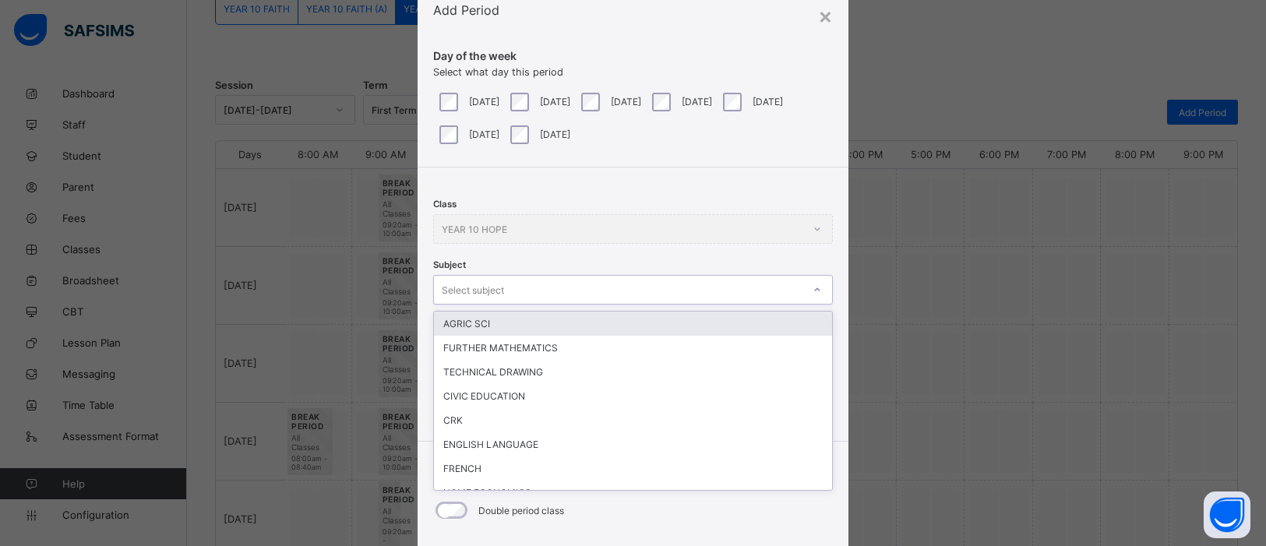
scroll to position [58, 0]
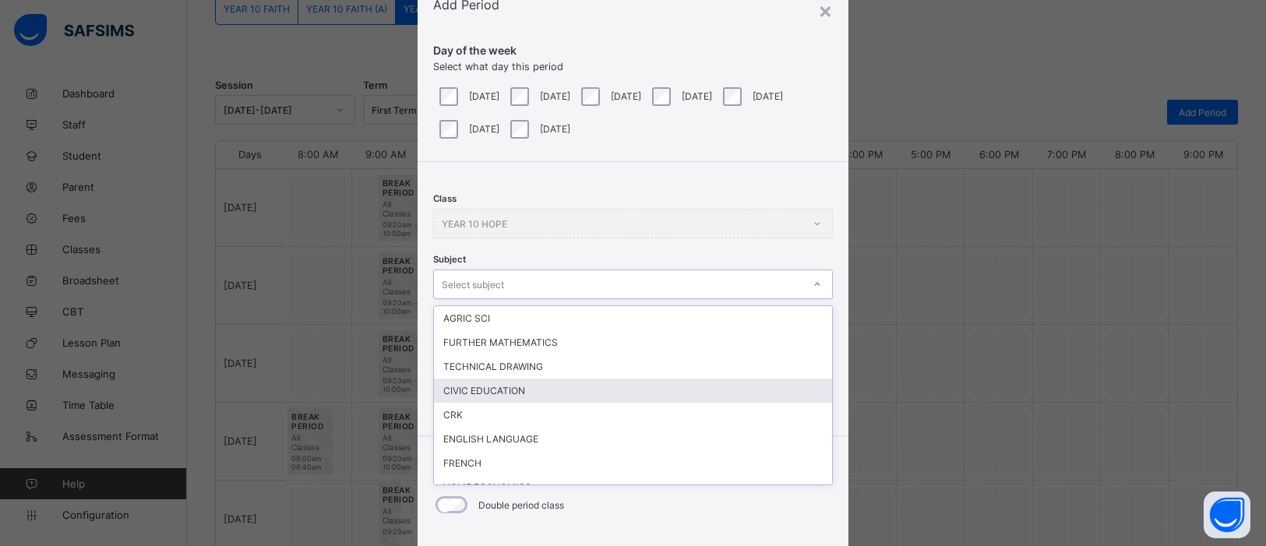
click at [597, 386] on div "CIVIC EDUCATION" at bounding box center [633, 391] width 398 height 24
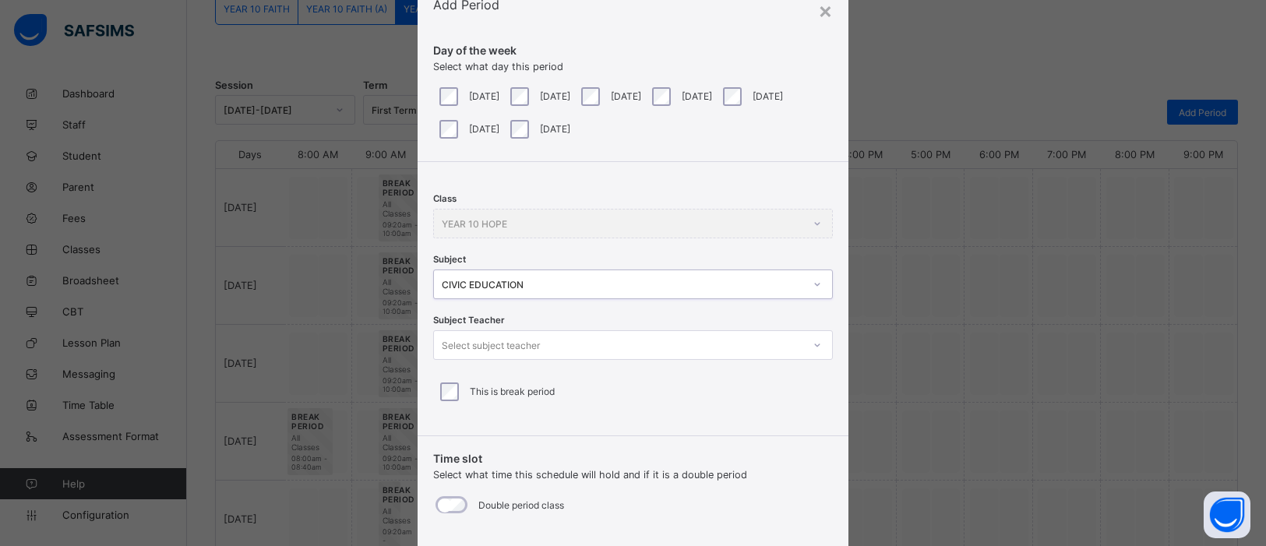
click at [813, 341] on icon at bounding box center [817, 345] width 9 height 16
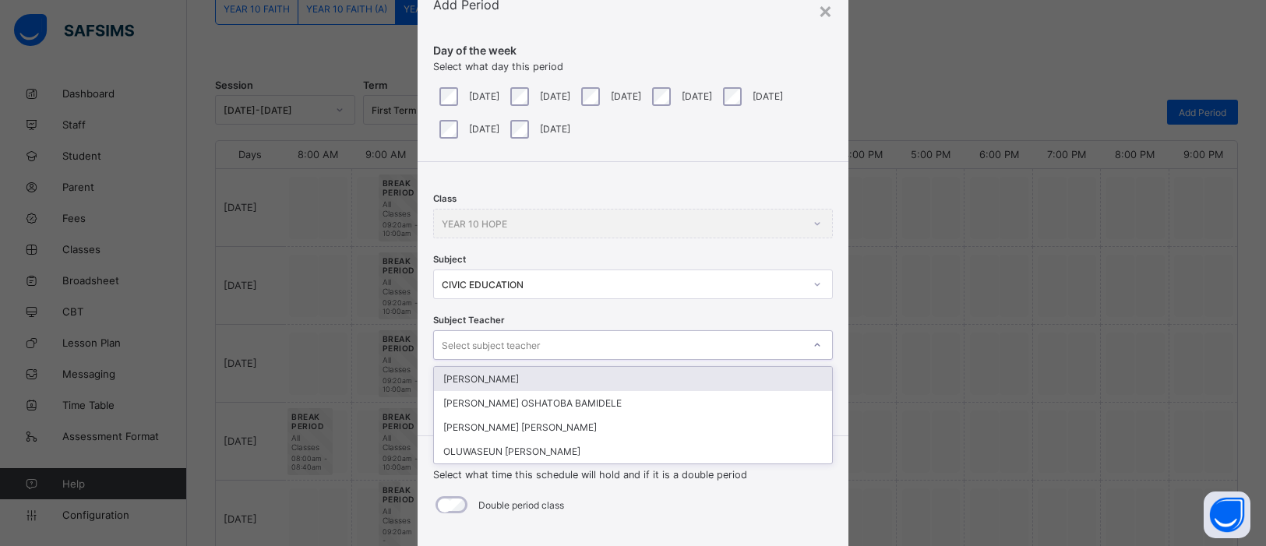
click at [712, 376] on div "NANA ARIBI" at bounding box center [633, 379] width 398 height 24
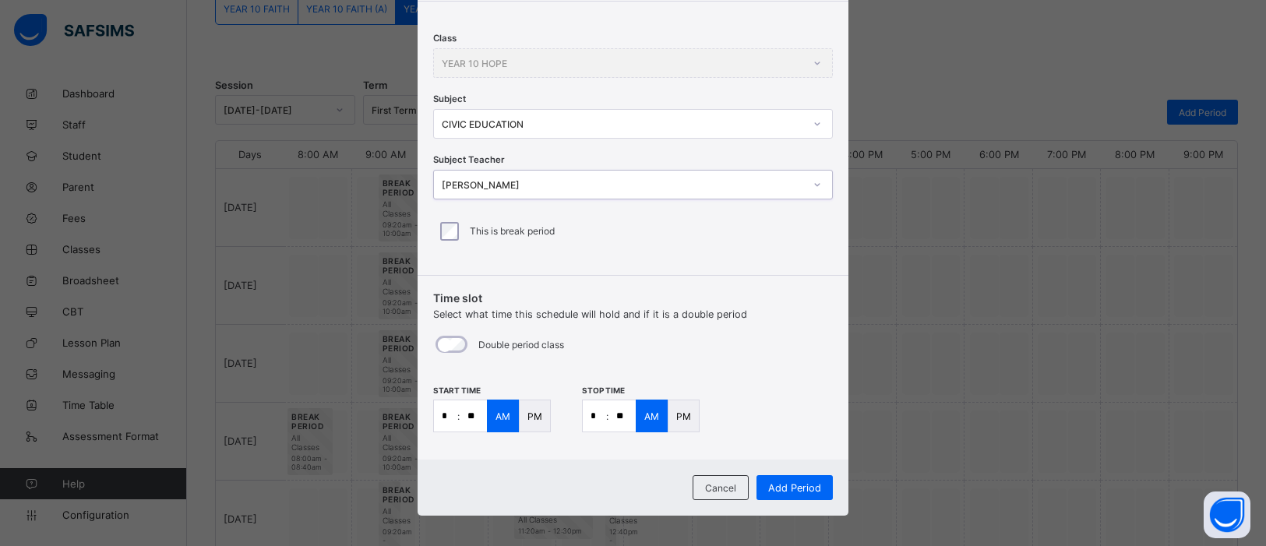
scroll to position [221, 0]
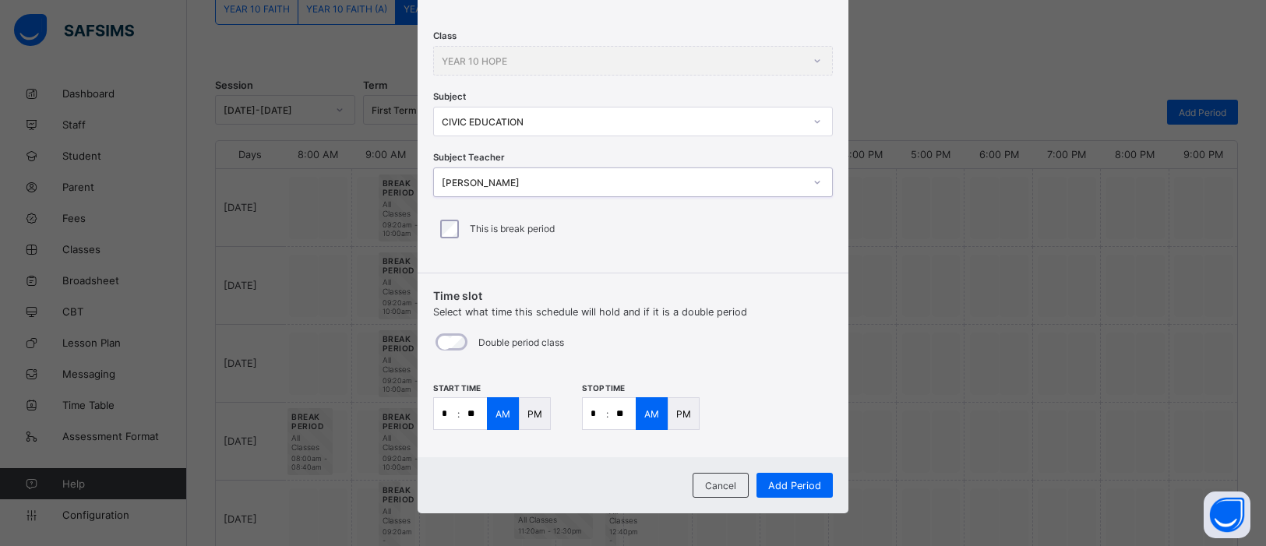
click at [445, 417] on input "*" at bounding box center [445, 413] width 23 height 31
type input "**"
click at [598, 418] on input "*" at bounding box center [594, 413] width 23 height 31
type input "*"
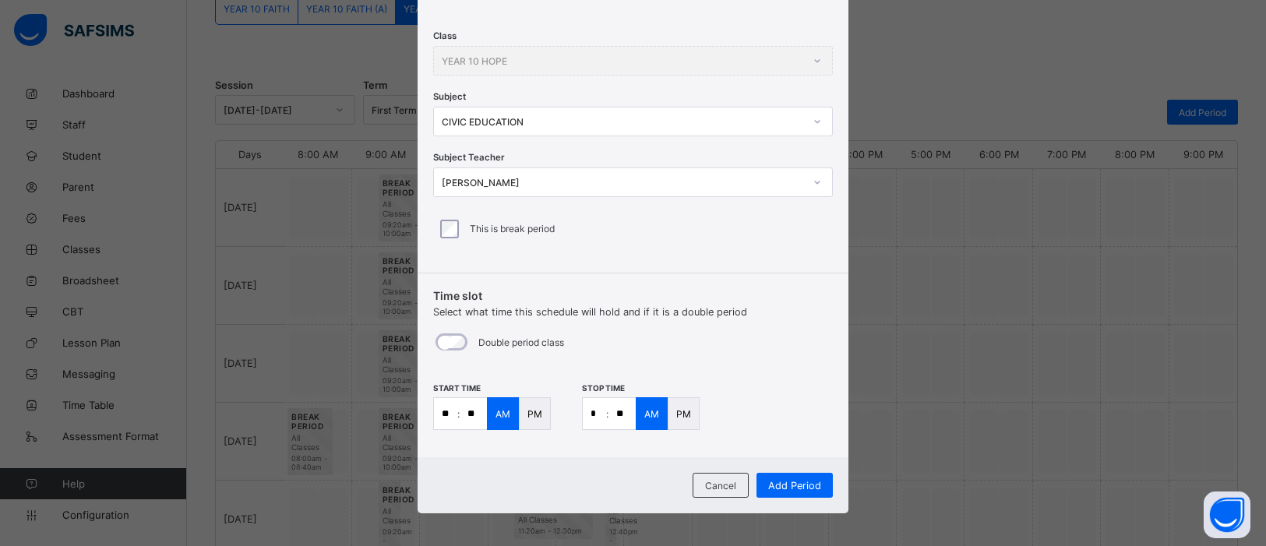
click at [617, 415] on input "**" at bounding box center [622, 413] width 27 height 31
type input "**"
click at [799, 436] on span "Add Period" at bounding box center [794, 486] width 53 height 12
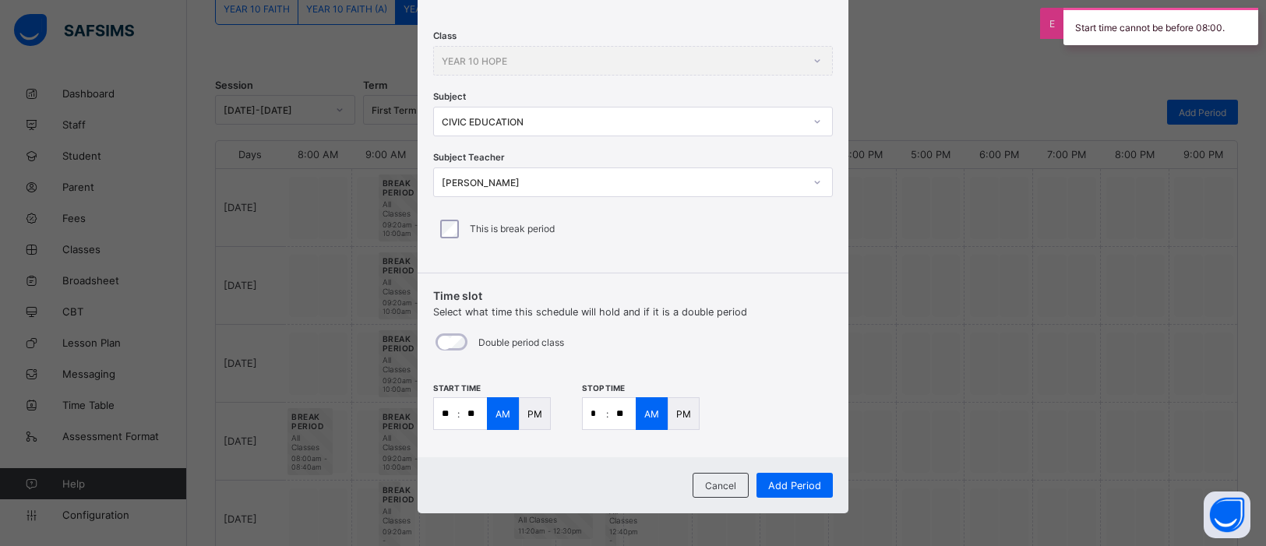
click at [535, 420] on div "PM" at bounding box center [535, 413] width 32 height 33
click at [658, 399] on div "AM" at bounding box center [652, 413] width 32 height 33
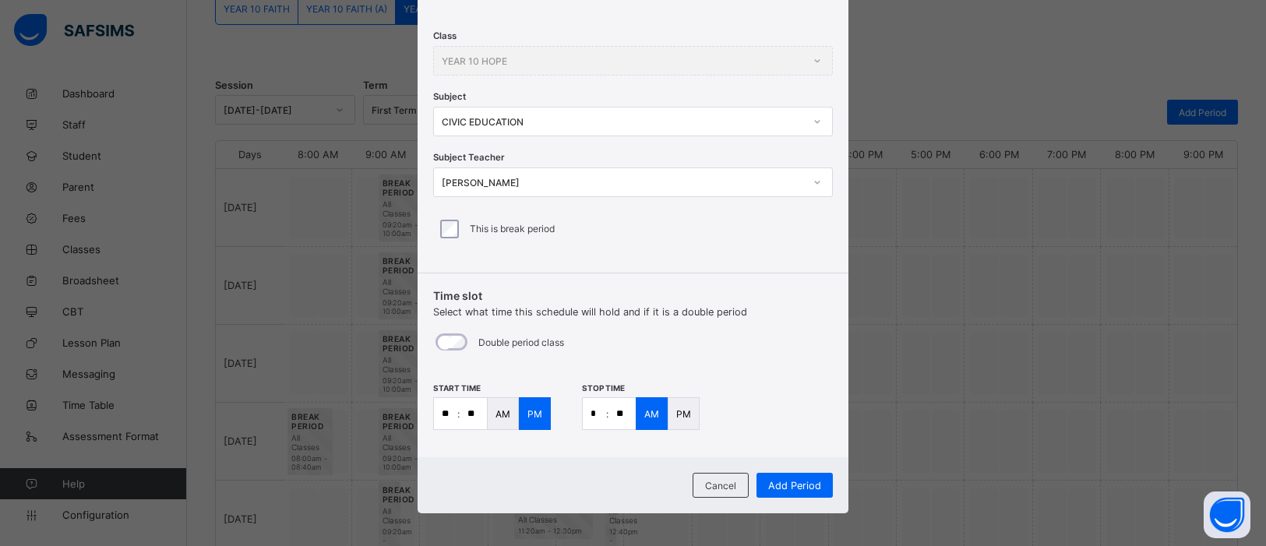
click at [684, 411] on p "PM" at bounding box center [683, 414] width 15 height 12
click at [791, 436] on span "Add Period" at bounding box center [794, 486] width 53 height 12
click at [792, 436] on span "Add Period" at bounding box center [794, 486] width 53 height 12
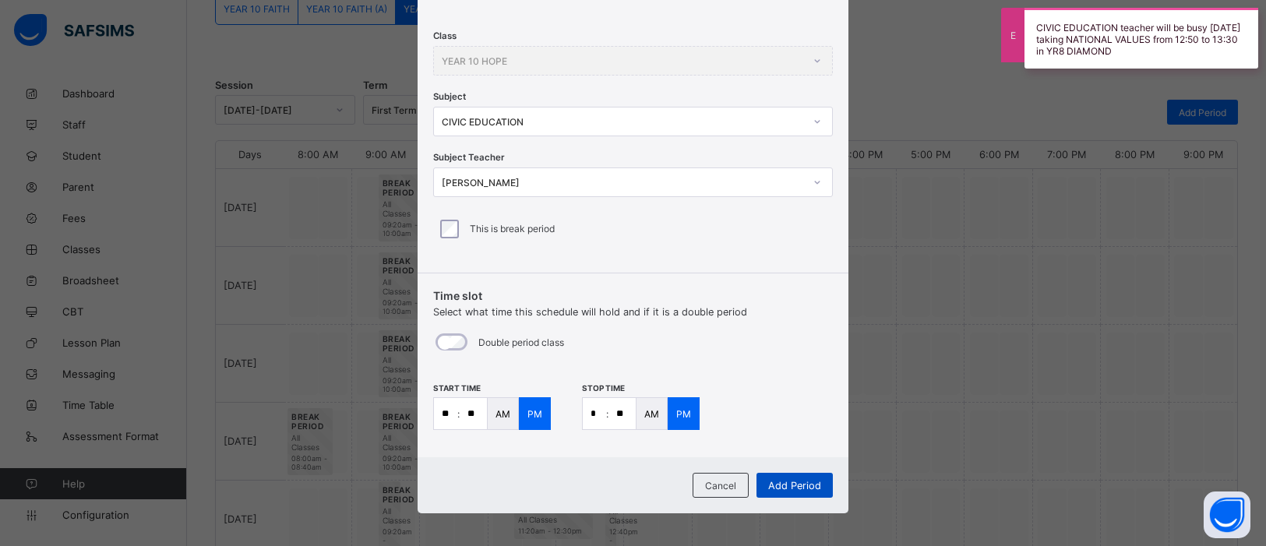
click at [792, 436] on span "Add Period" at bounding box center [794, 486] width 53 height 12
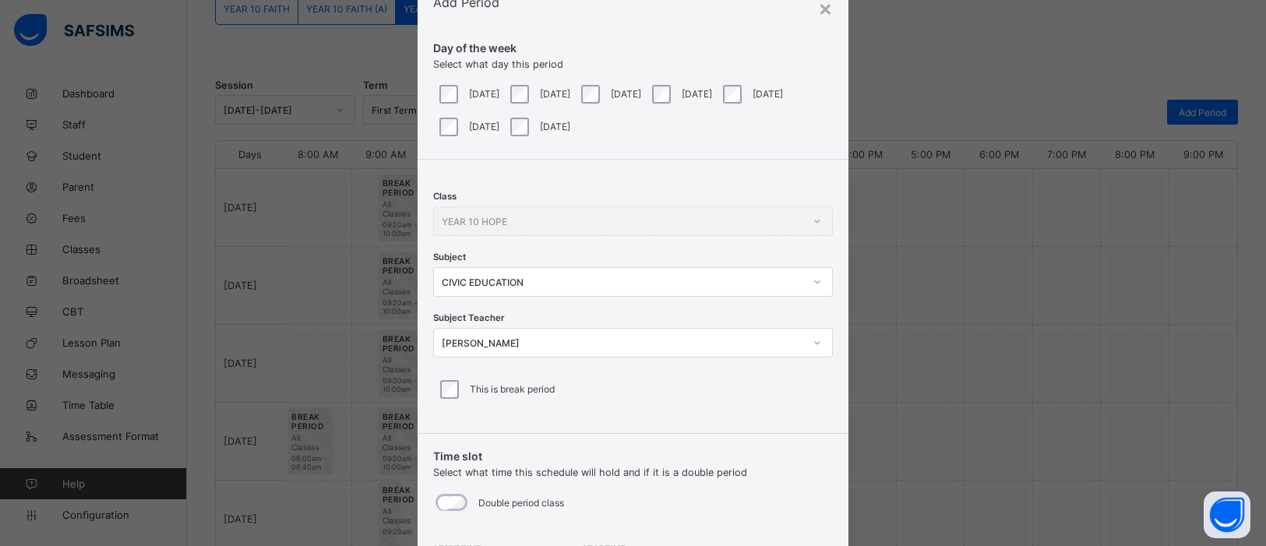
scroll to position [0, 0]
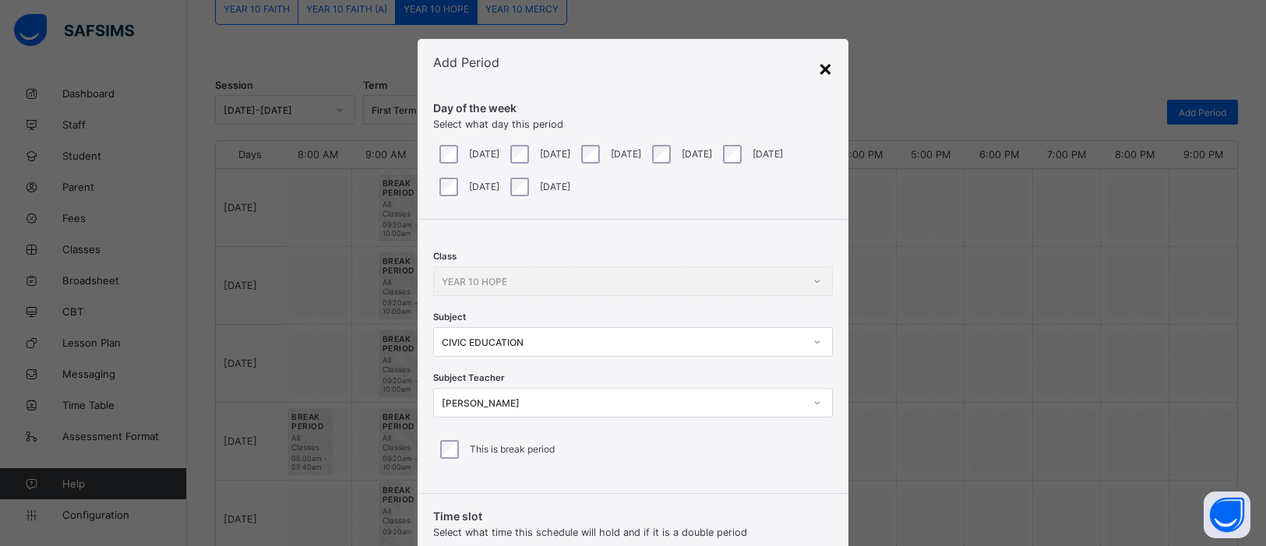
click at [825, 72] on div "×" at bounding box center [825, 68] width 15 height 26
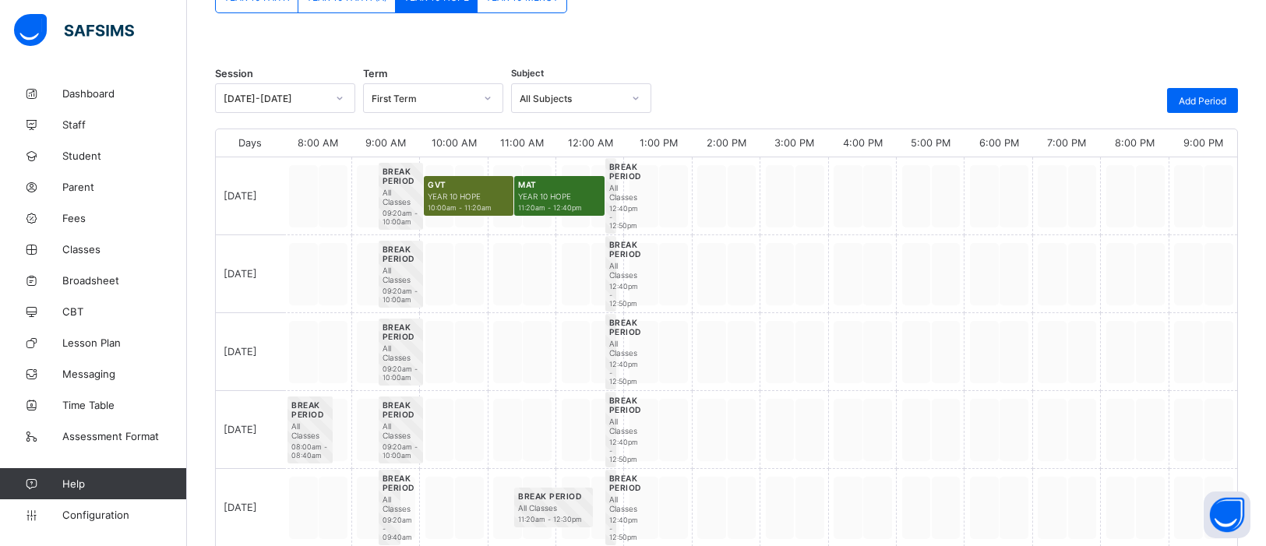
scroll to position [163, 0]
click at [1012, 103] on span "Add Period" at bounding box center [1203, 102] width 48 height 12
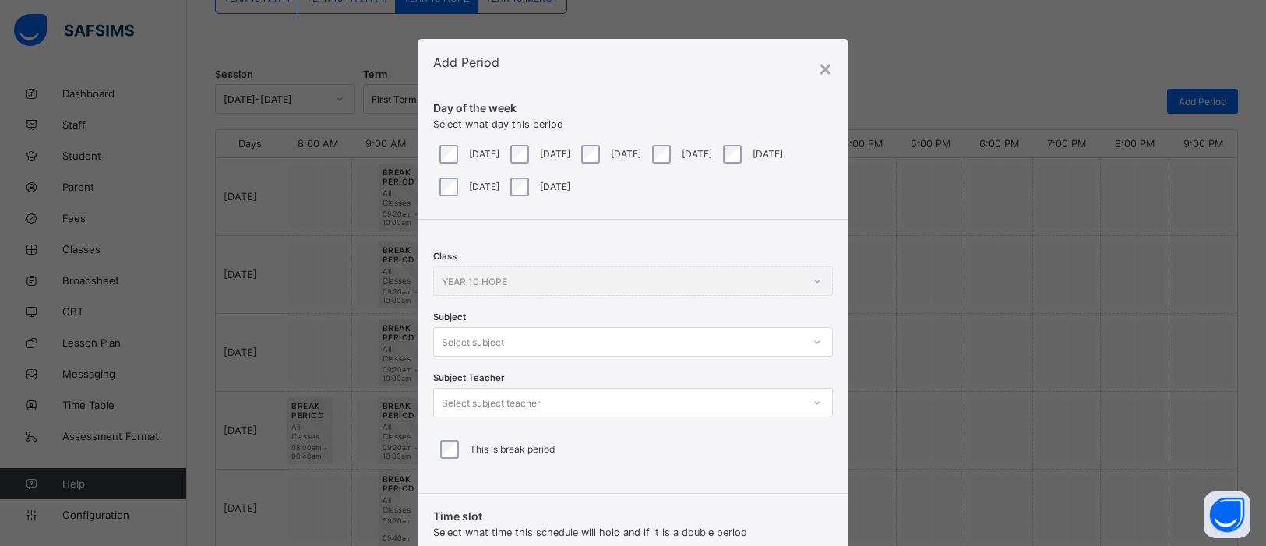
click at [813, 344] on div at bounding box center [818, 342] width 30 height 28
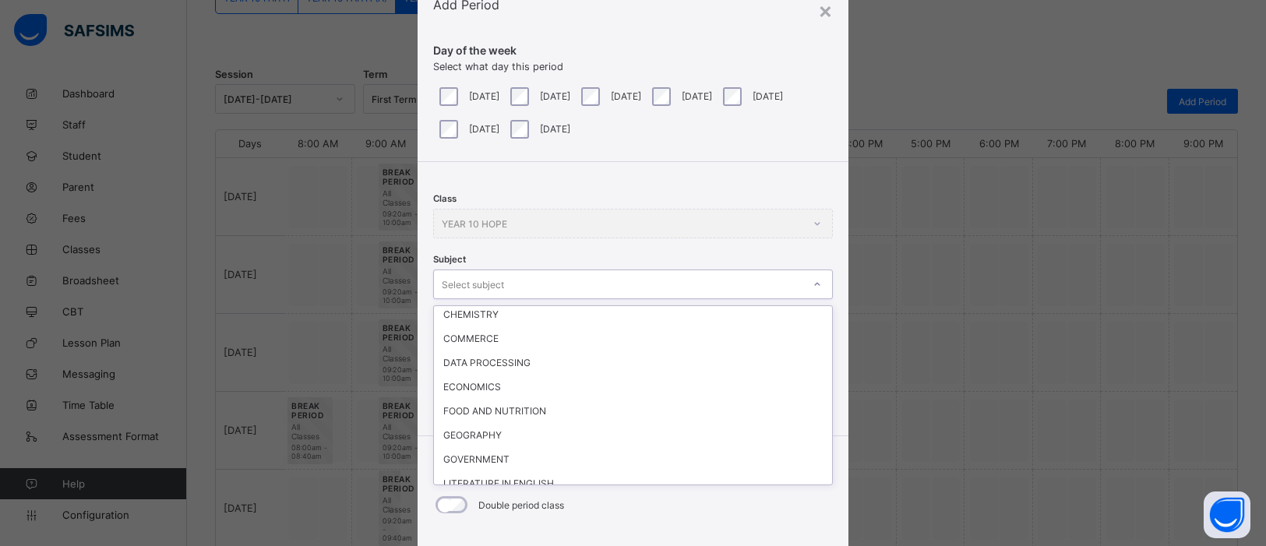
scroll to position [341, 0]
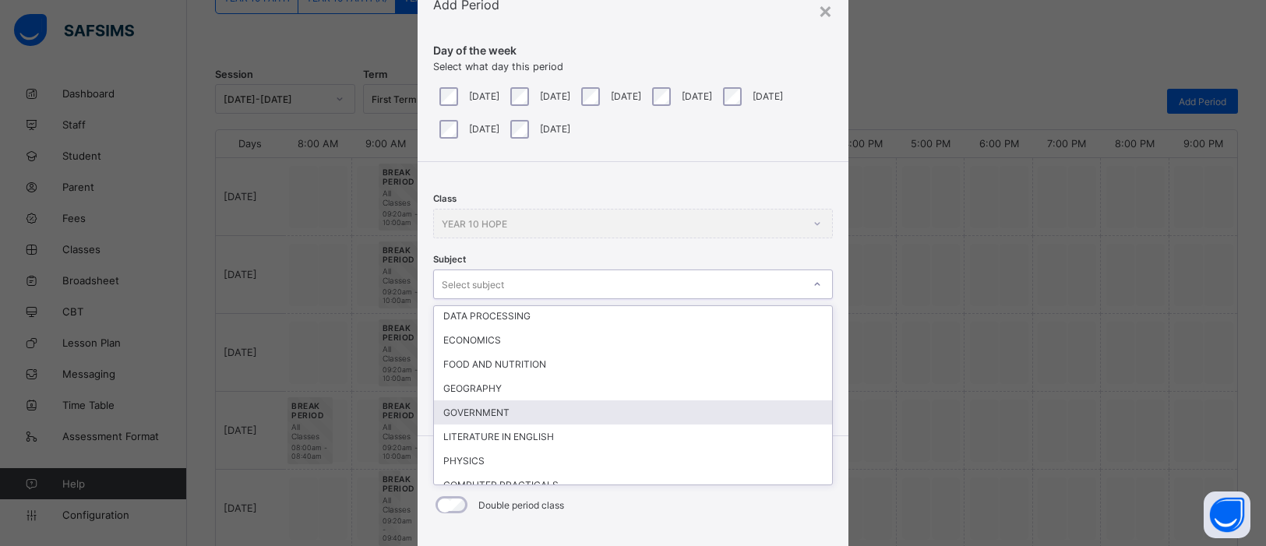
click at [490, 401] on div "GOVERNMENT" at bounding box center [633, 413] width 398 height 24
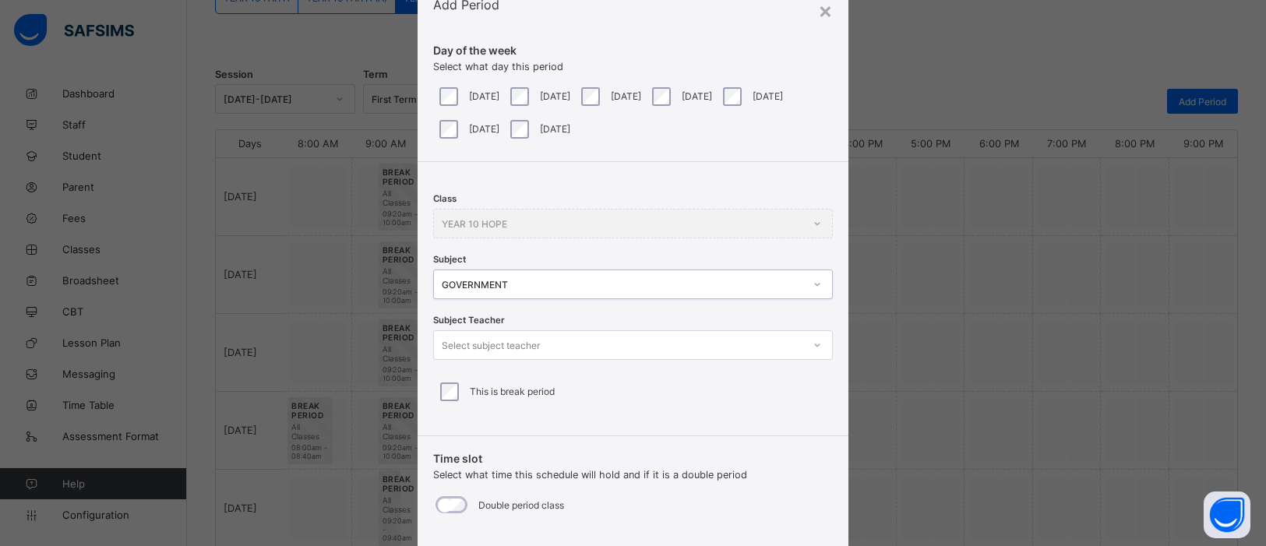
click at [813, 348] on icon at bounding box center [817, 345] width 9 height 16
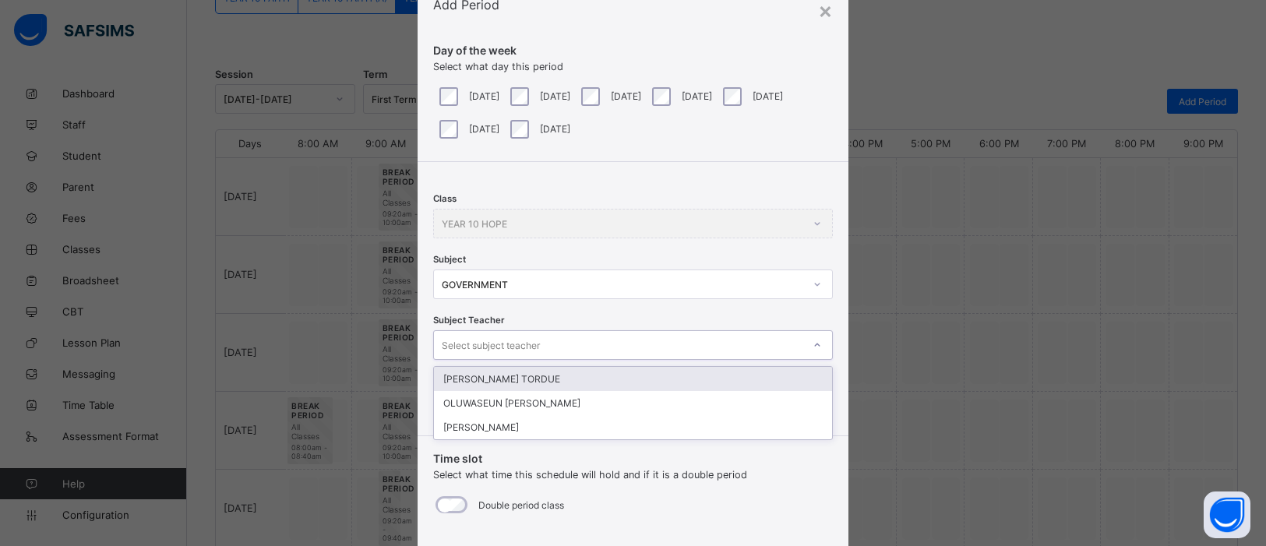
click at [595, 379] on div "JAMES HEMBAOR TORDUE" at bounding box center [633, 379] width 398 height 24
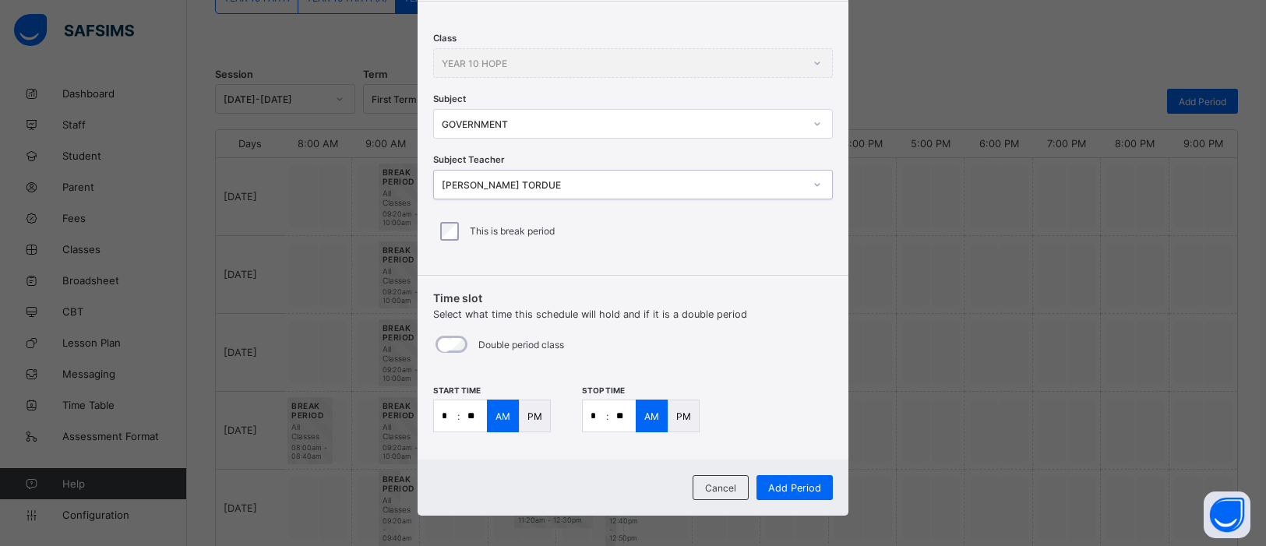
scroll to position [225, 0]
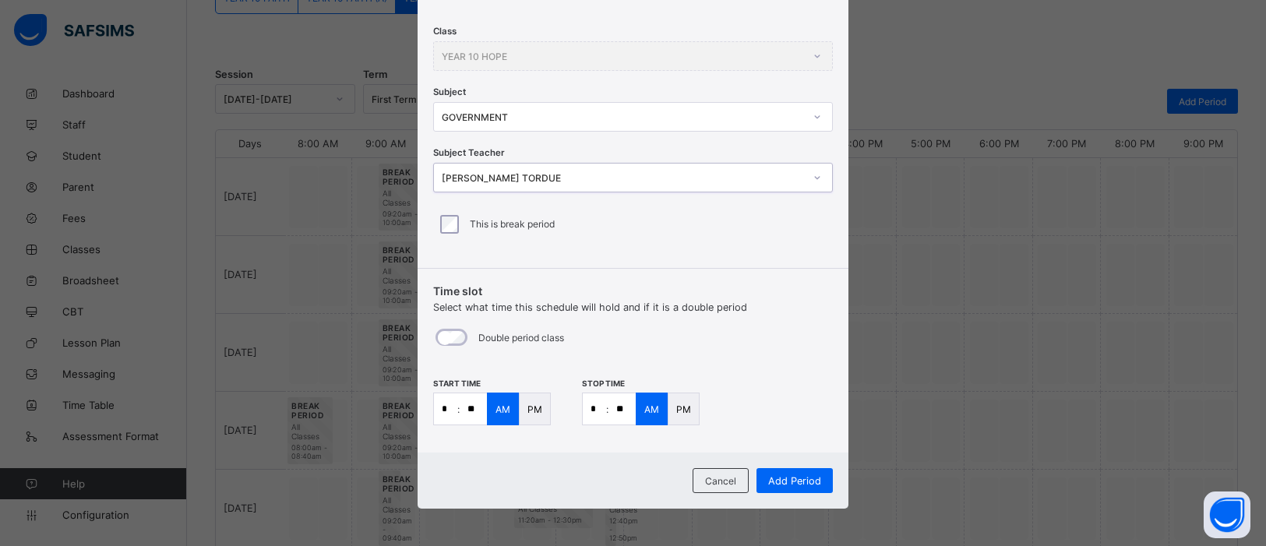
click at [625, 411] on input "**" at bounding box center [622, 408] width 27 height 31
type input "**"
click at [796, 436] on span "Add Period" at bounding box center [794, 481] width 53 height 12
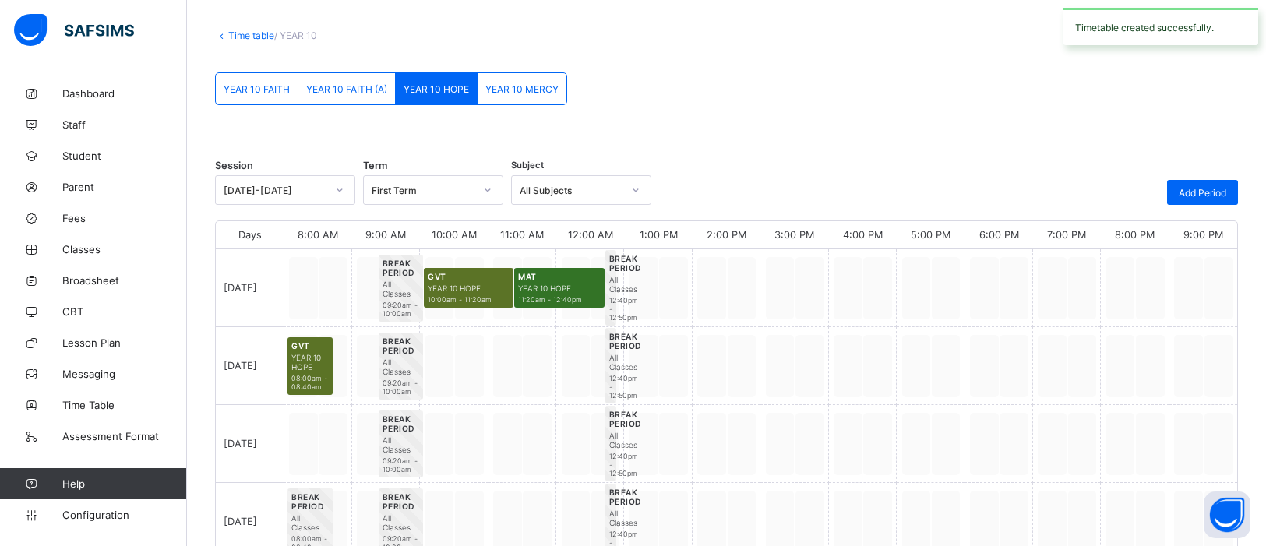
scroll to position [163, 0]
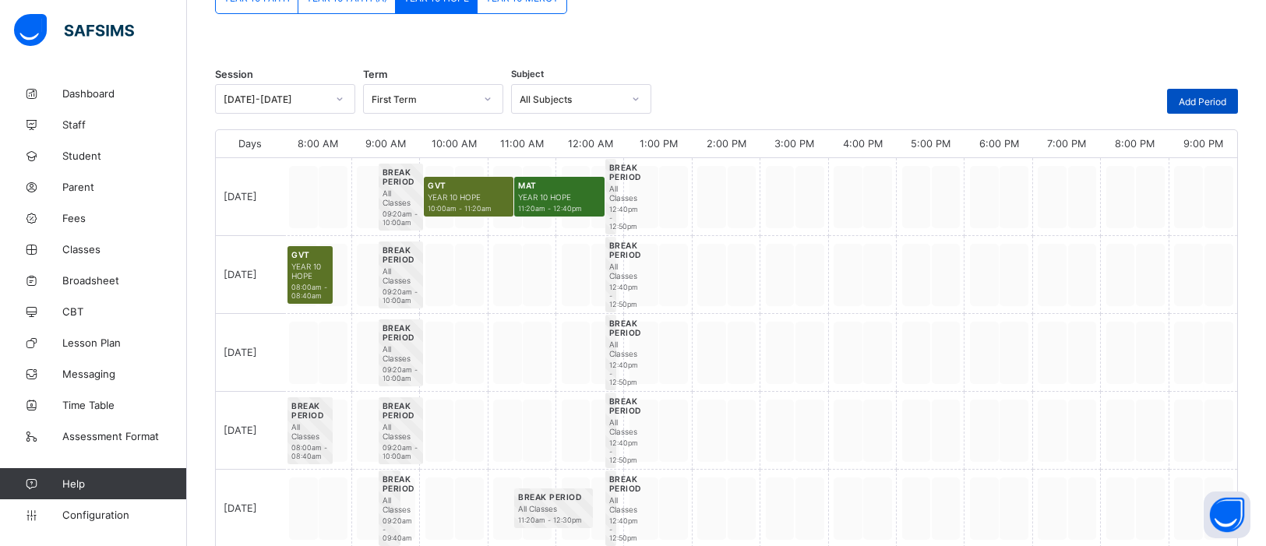
click at [1012, 97] on span "Add Period" at bounding box center [1203, 102] width 48 height 12
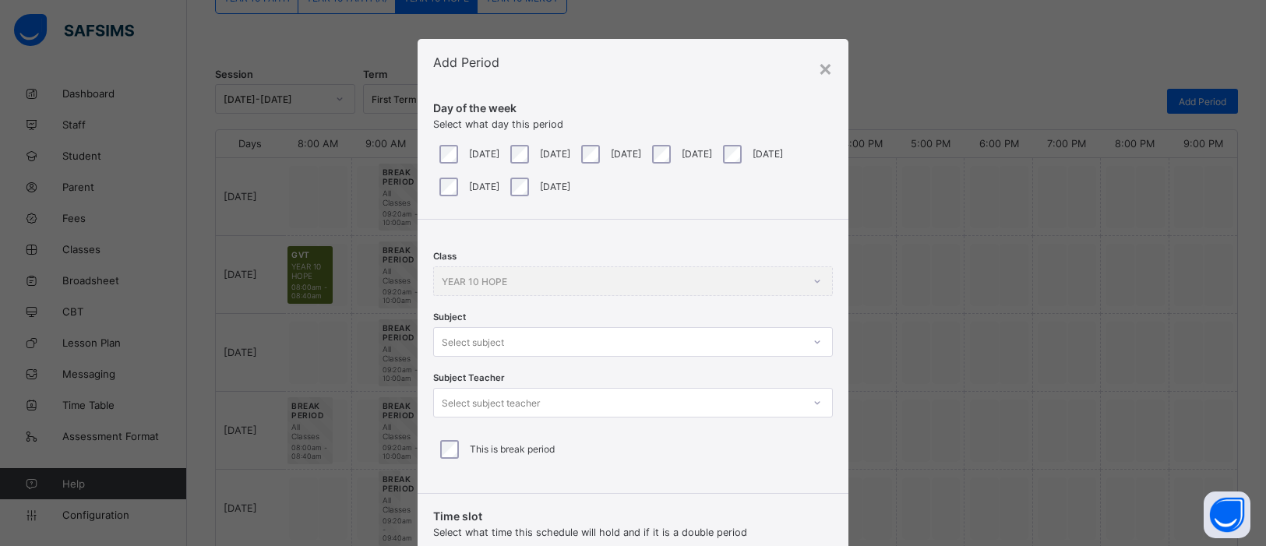
click at [816, 345] on div "Select subject" at bounding box center [633, 342] width 400 height 30
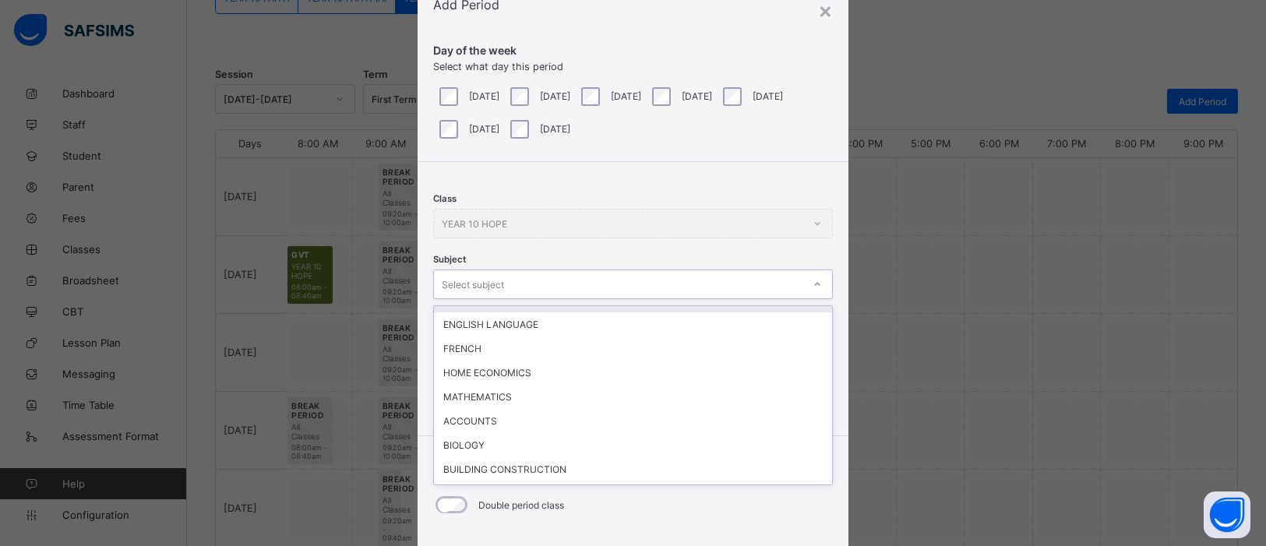
scroll to position [115, 0]
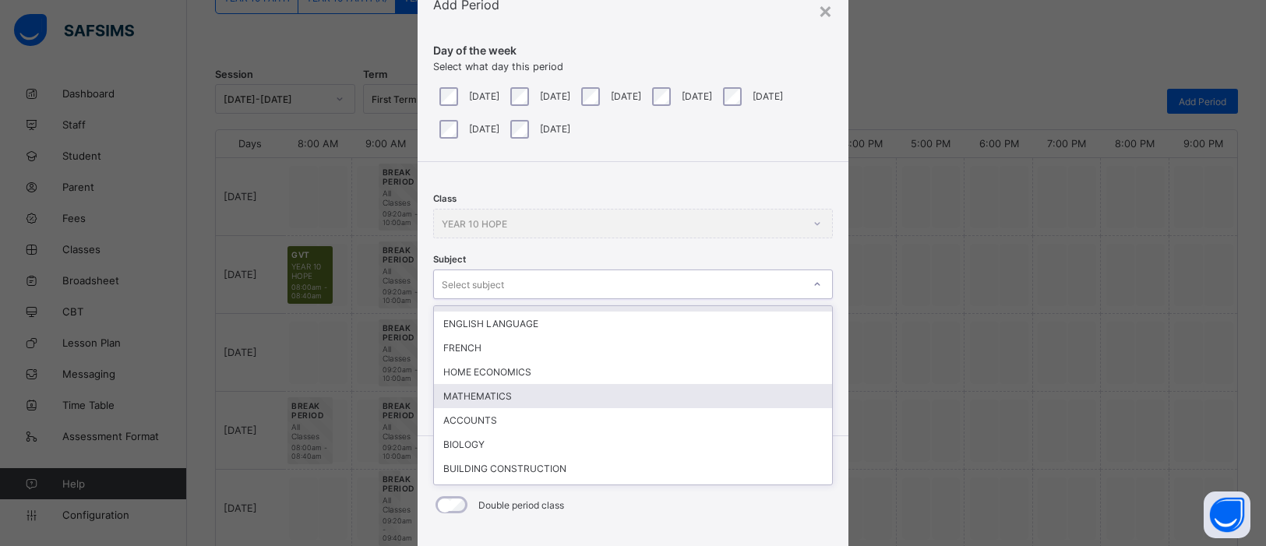
click at [473, 393] on div "MATHEMATICS" at bounding box center [633, 396] width 398 height 24
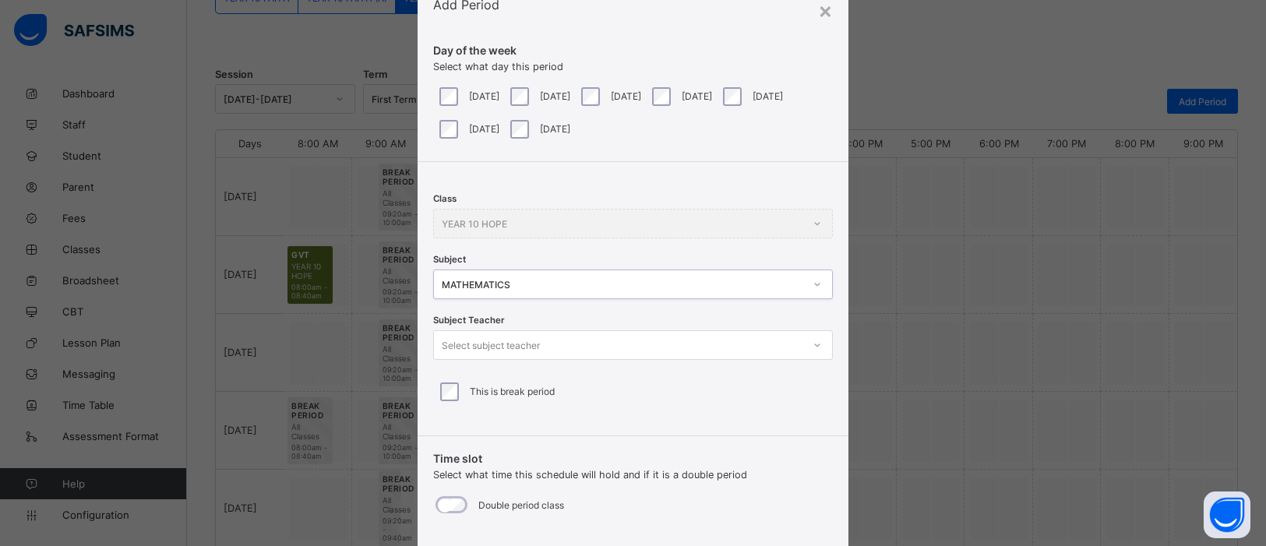
click at [813, 346] on icon at bounding box center [817, 345] width 9 height 16
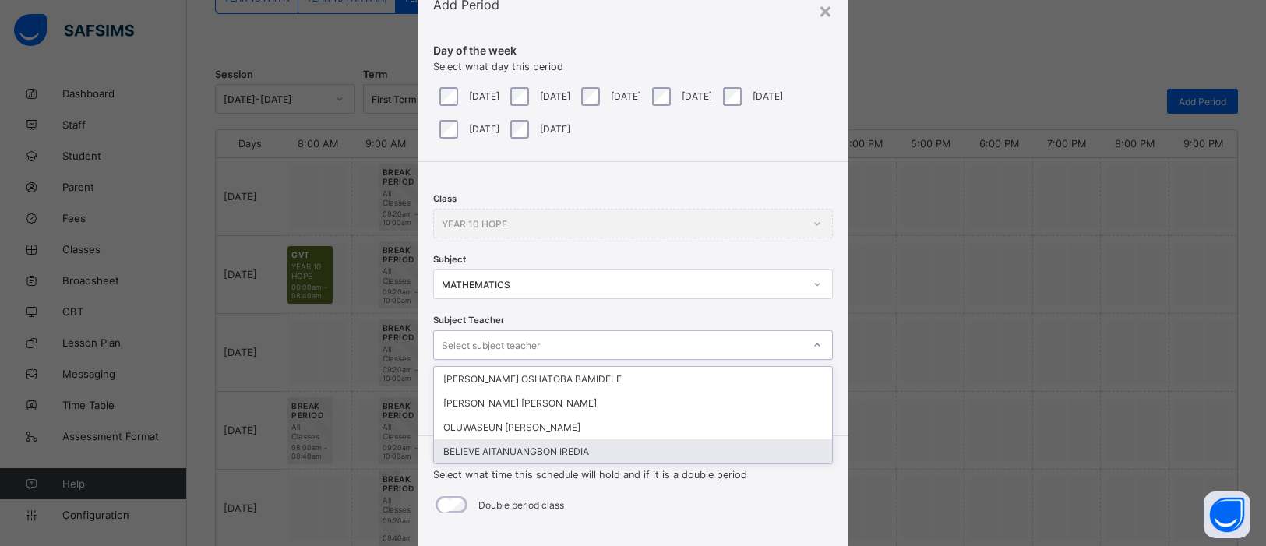
click at [649, 436] on div "BELIEVE AITANUANGBON IREDIA" at bounding box center [633, 451] width 398 height 24
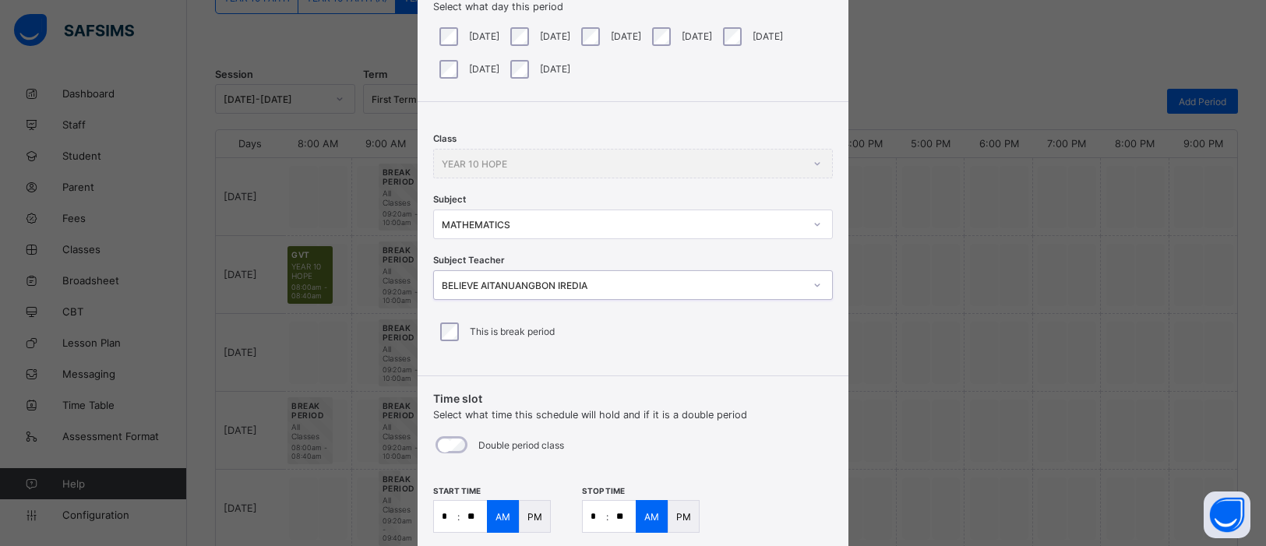
scroll to position [225, 0]
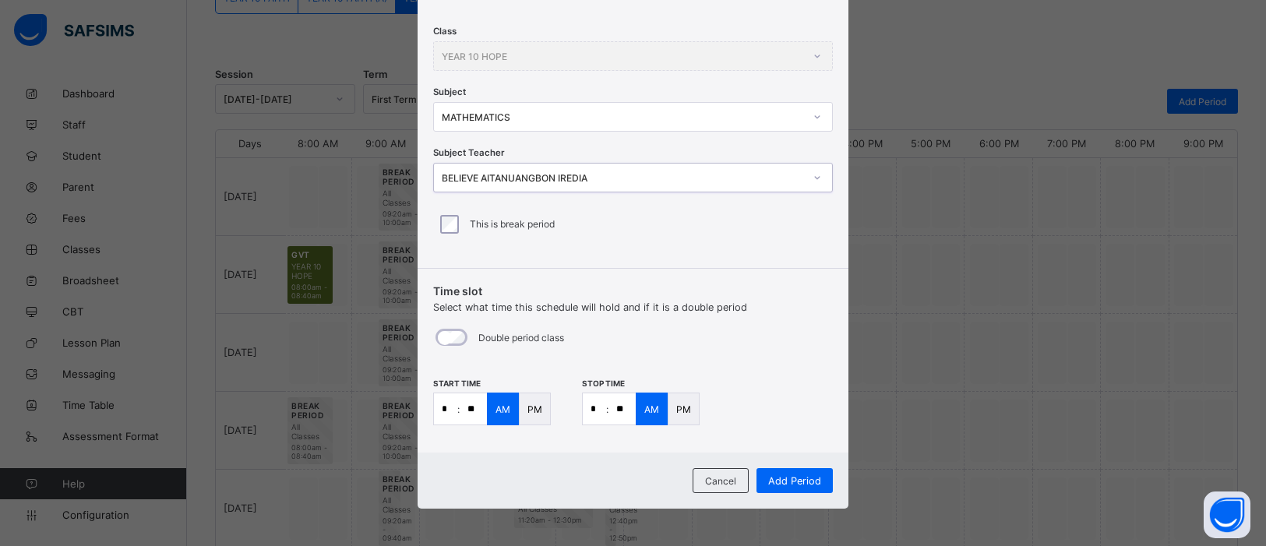
click at [470, 413] on input "**" at bounding box center [473, 408] width 27 height 31
click at [471, 409] on input "**" at bounding box center [473, 408] width 27 height 31
type input "**"
click at [593, 408] on input "*" at bounding box center [594, 408] width 23 height 31
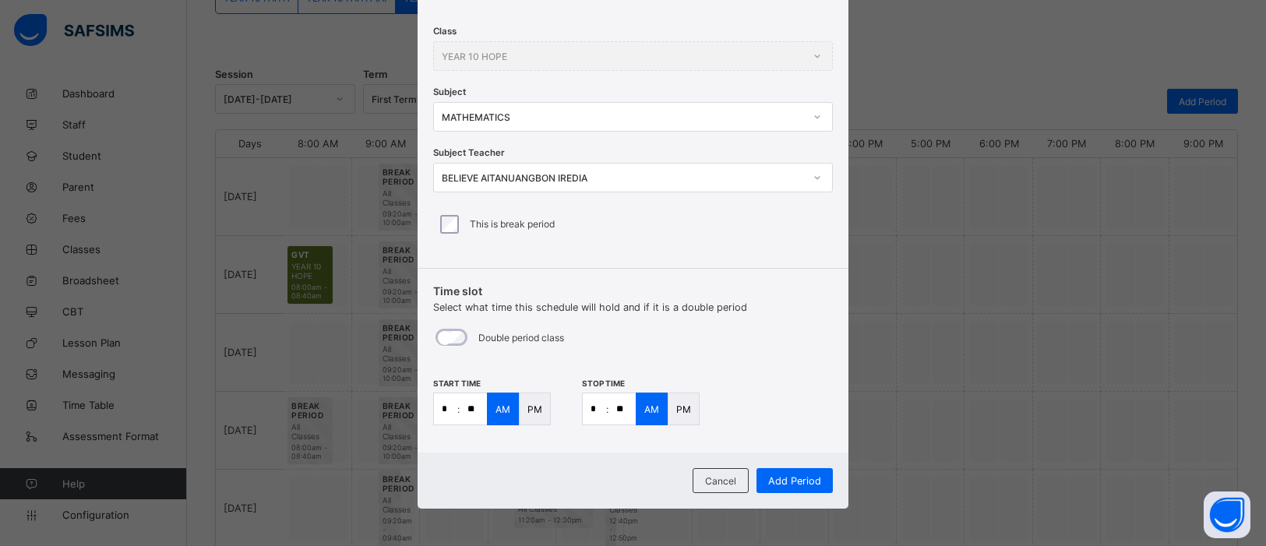
type input "*"
click at [616, 405] on input "**" at bounding box center [622, 408] width 27 height 31
click at [620, 409] on input "**" at bounding box center [622, 408] width 27 height 31
type input "**"
click at [803, 436] on span "Add Period" at bounding box center [794, 481] width 53 height 12
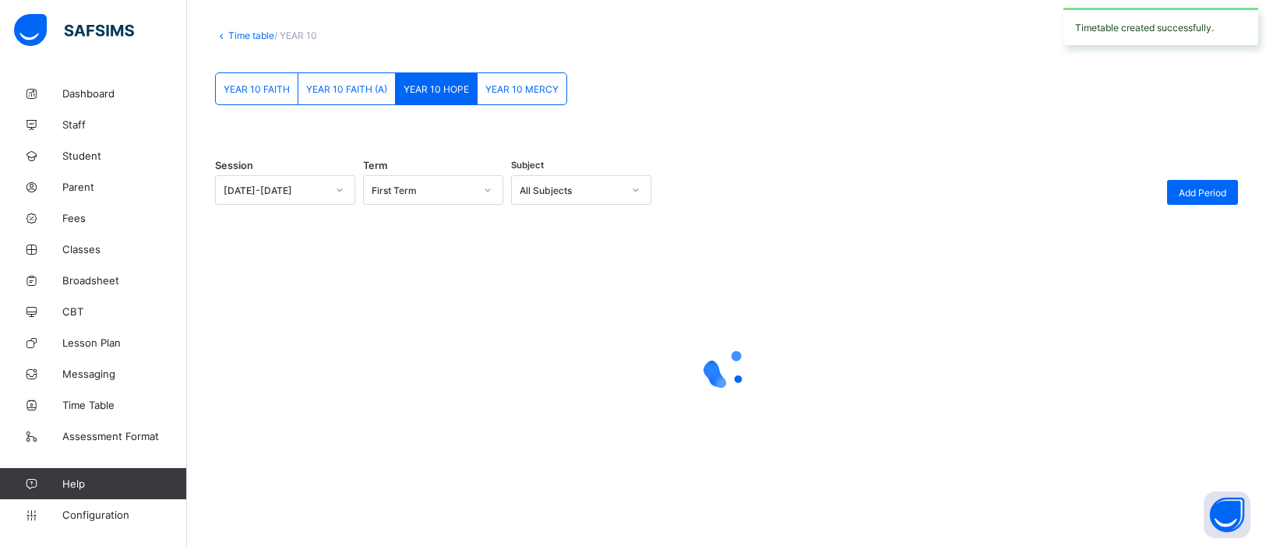
scroll to position [163, 0]
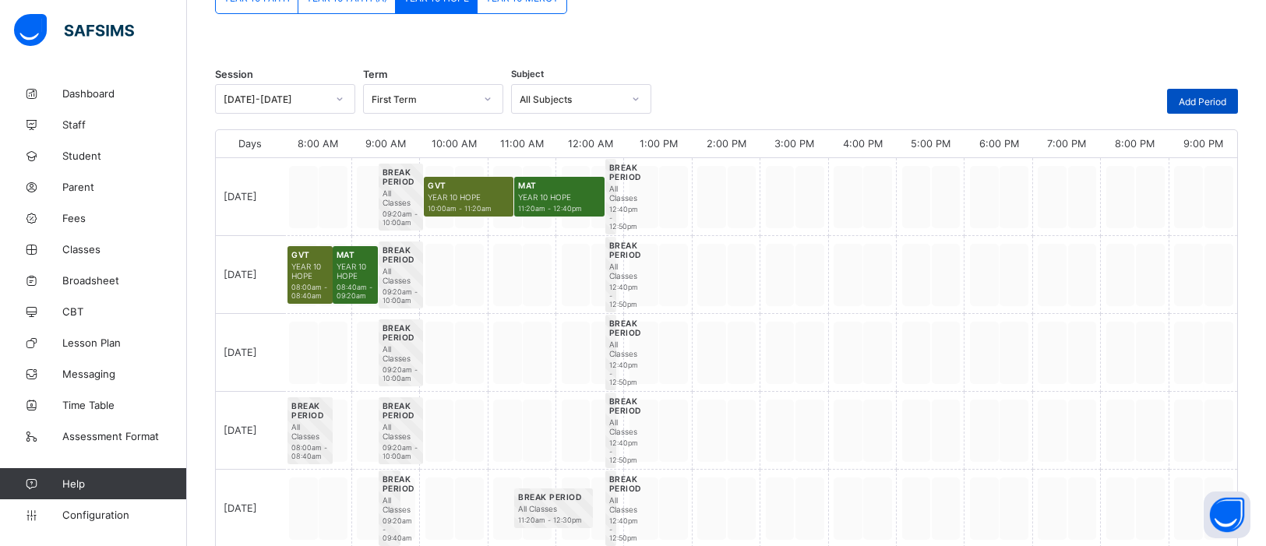
click at [1012, 97] on span "Add Period" at bounding box center [1203, 102] width 48 height 12
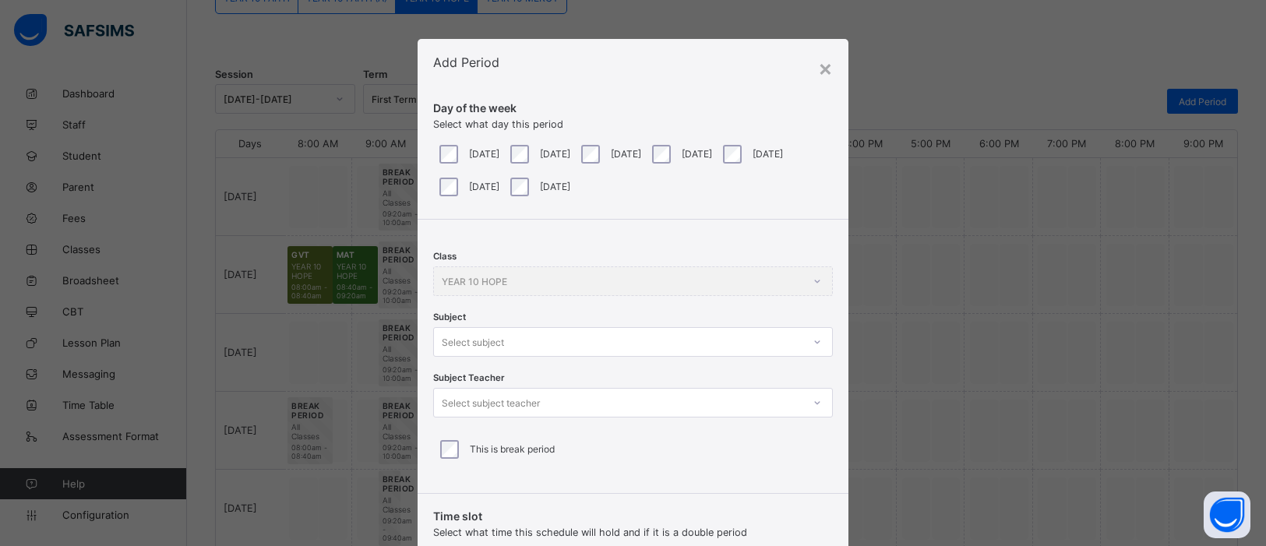
click at [813, 341] on div at bounding box center [817, 342] width 26 height 25
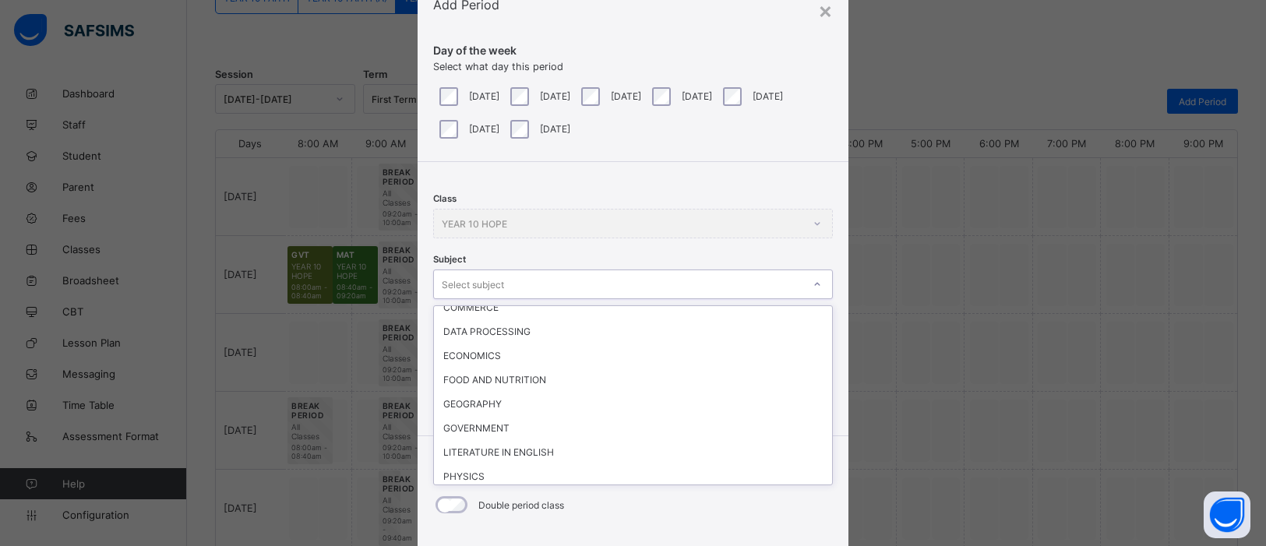
scroll to position [341, 0]
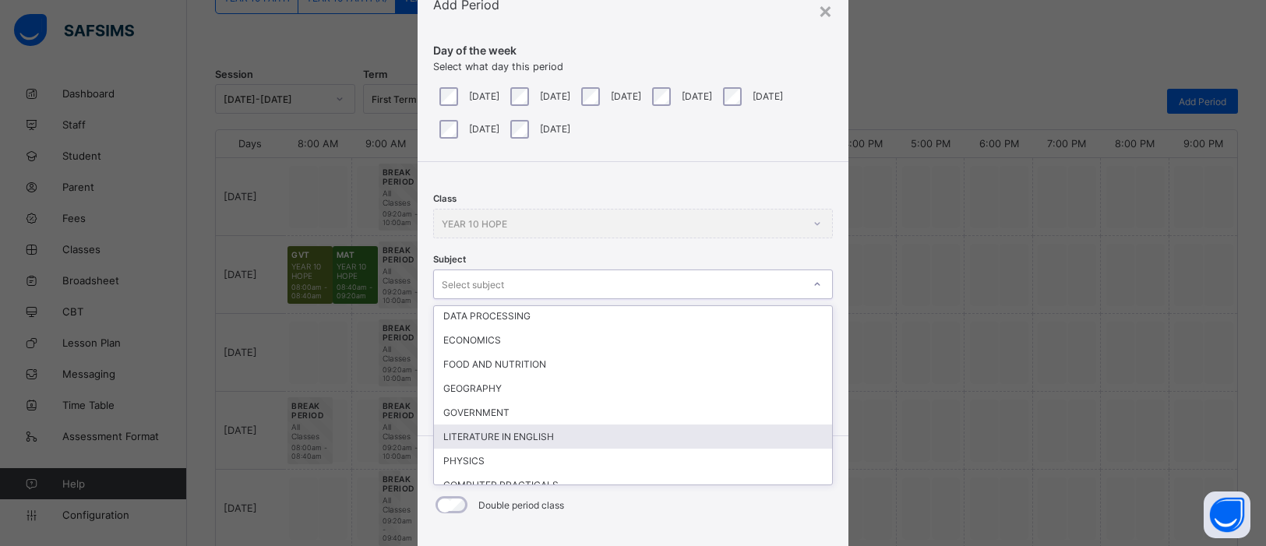
click at [530, 425] on div "LITERATURE IN ENGLISH" at bounding box center [633, 437] width 398 height 24
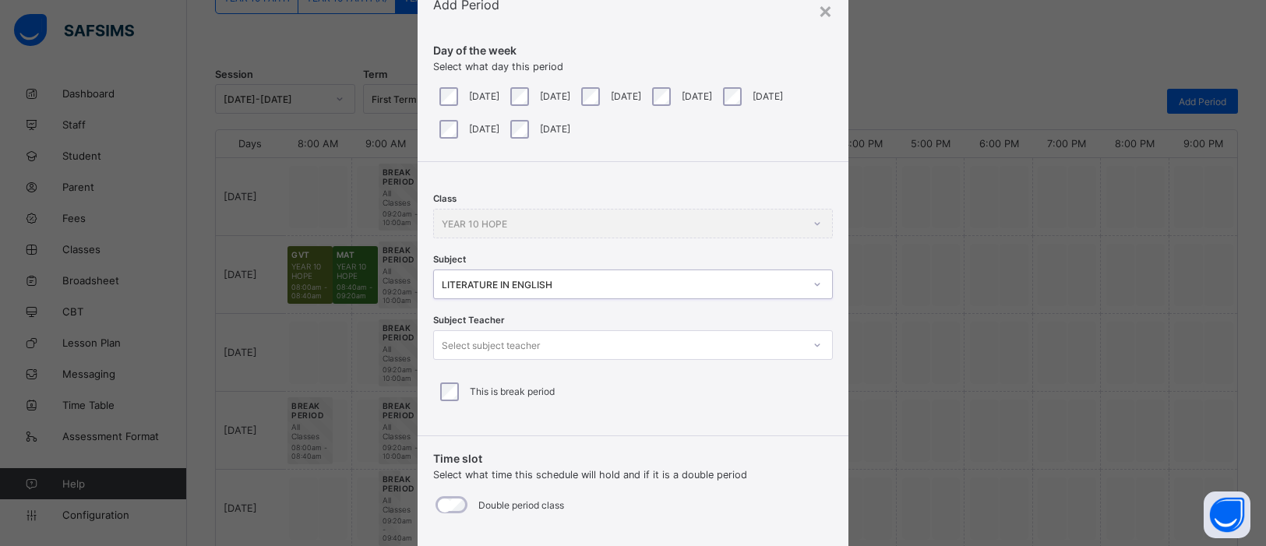
click at [813, 347] on icon at bounding box center [817, 345] width 9 height 16
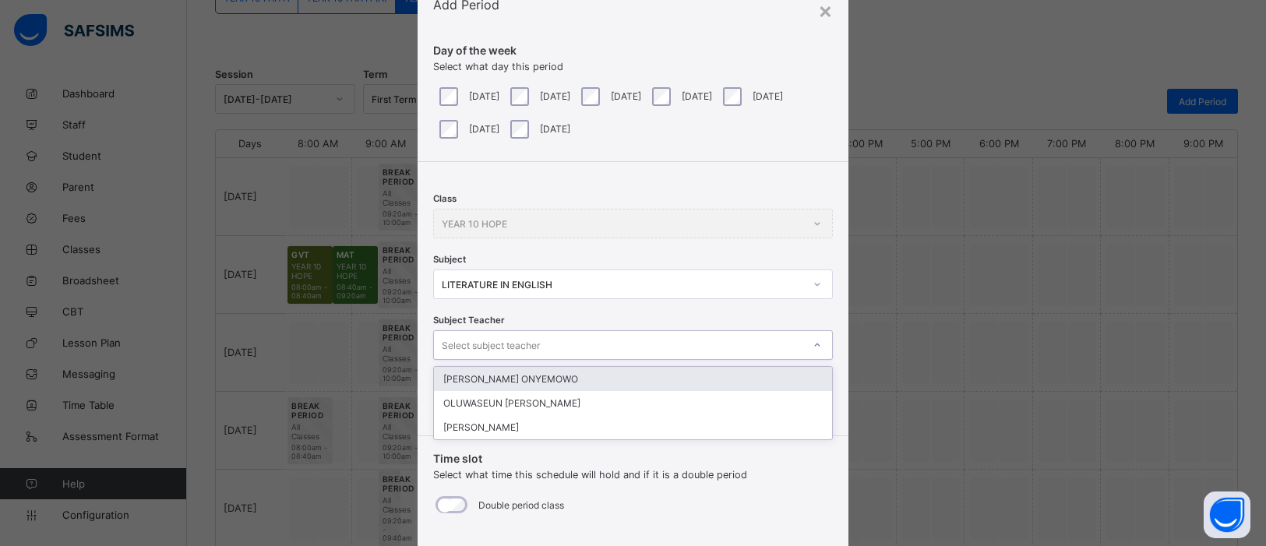
click at [653, 377] on div "JOSEPH TINA ONYEMOWO" at bounding box center [633, 379] width 398 height 24
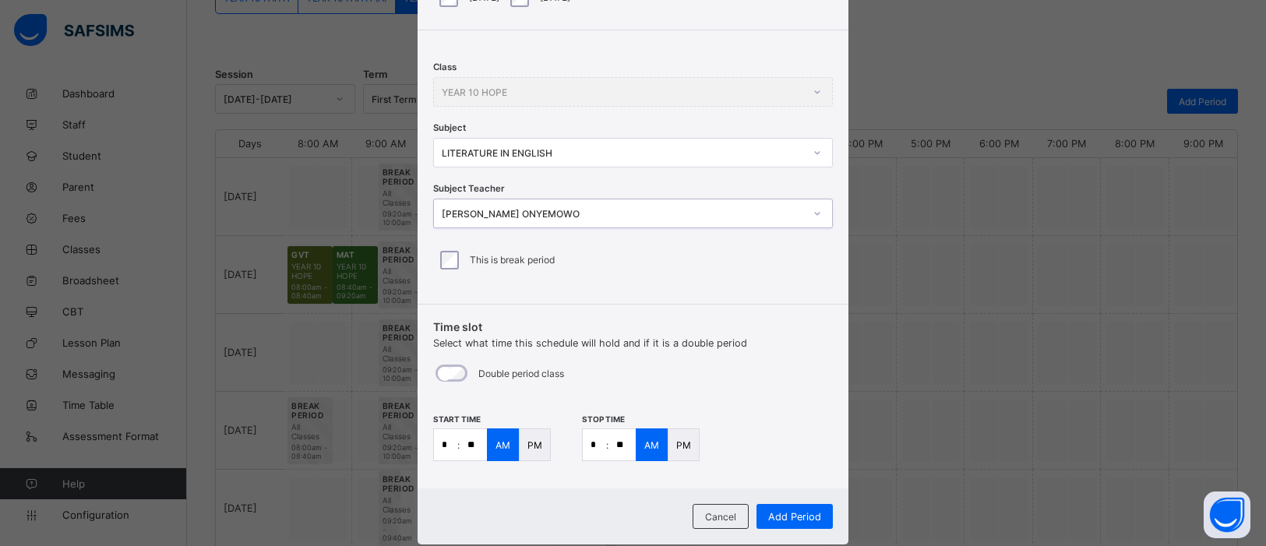
scroll to position [225, 0]
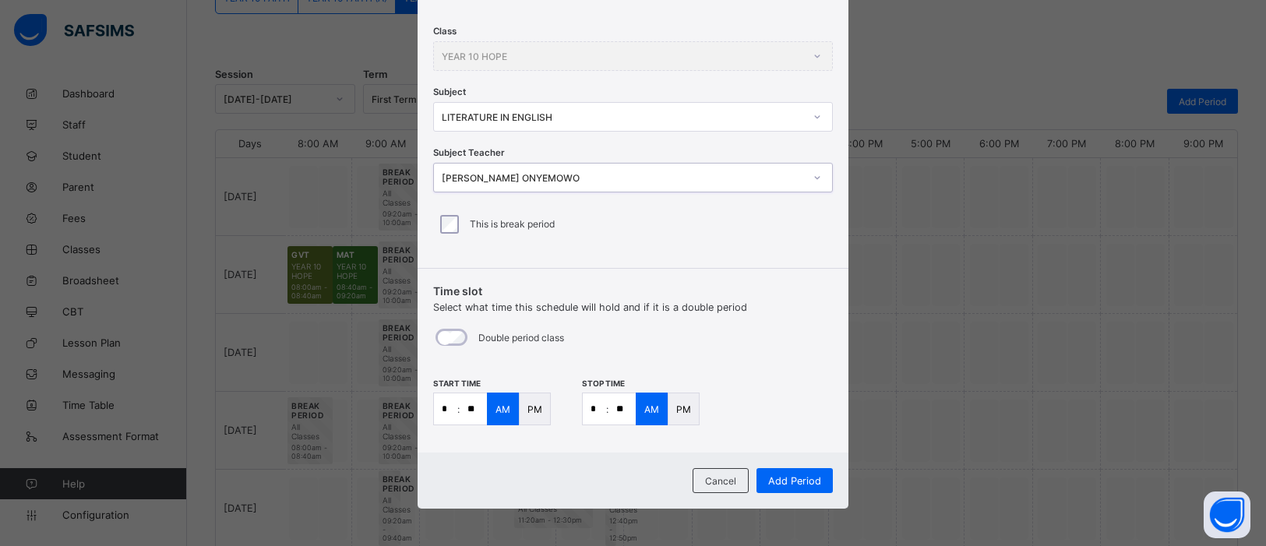
click at [446, 407] on input "*" at bounding box center [445, 408] width 23 height 31
type input "**"
click at [595, 411] on input "*" at bounding box center [594, 408] width 23 height 31
type input "**"
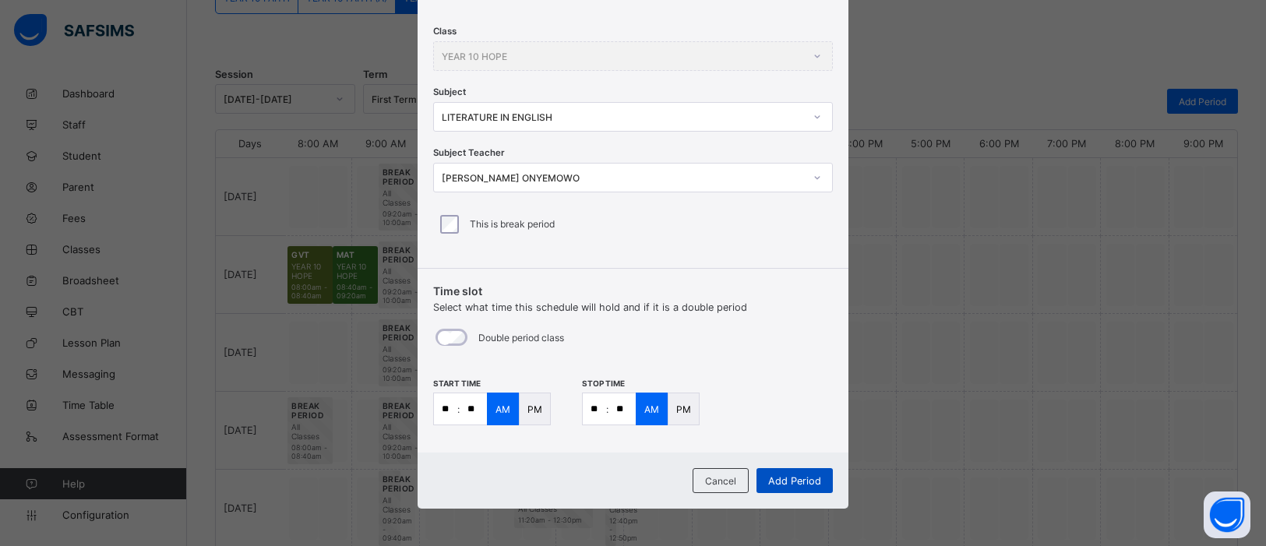
click at [799, 436] on div "Add Period" at bounding box center [795, 480] width 76 height 25
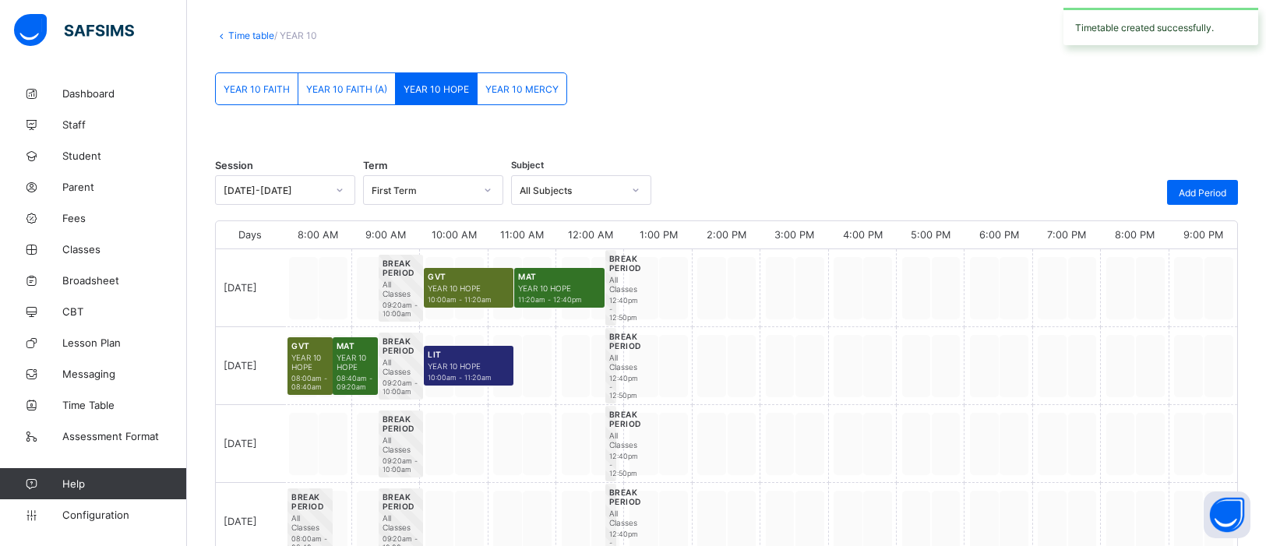
scroll to position [163, 0]
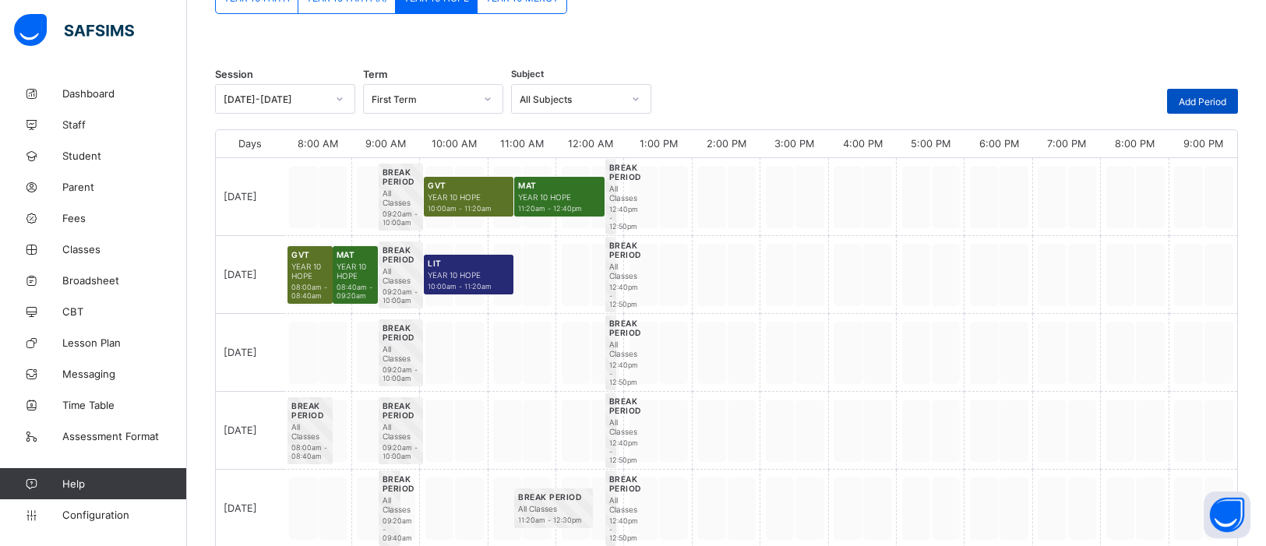
click at [1012, 96] on span "Add Period" at bounding box center [1203, 102] width 48 height 12
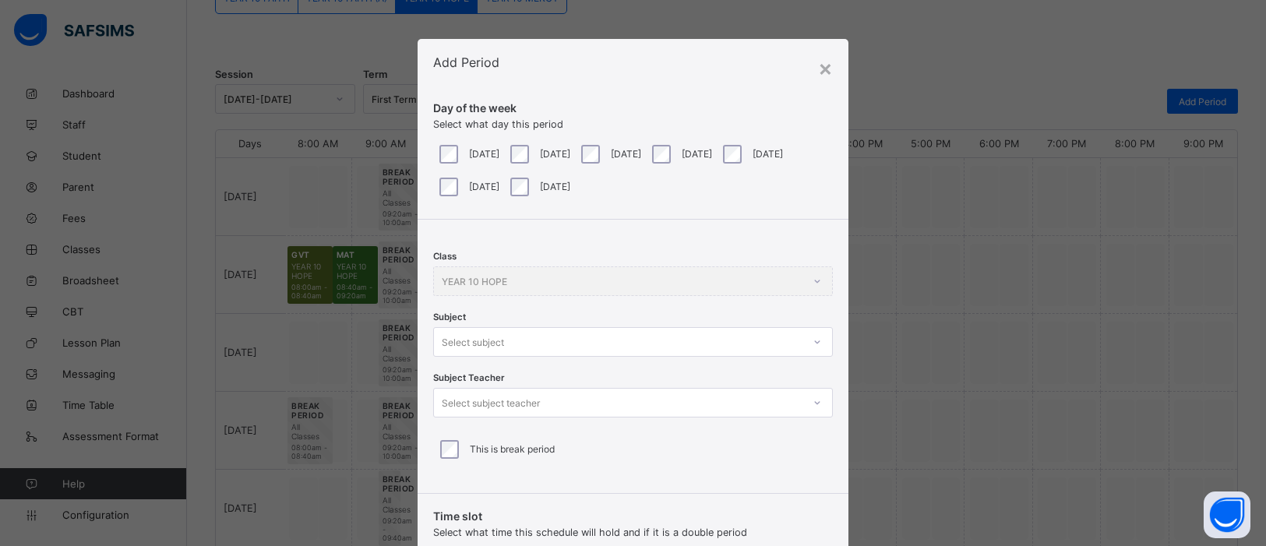
click at [812, 340] on div at bounding box center [817, 342] width 26 height 25
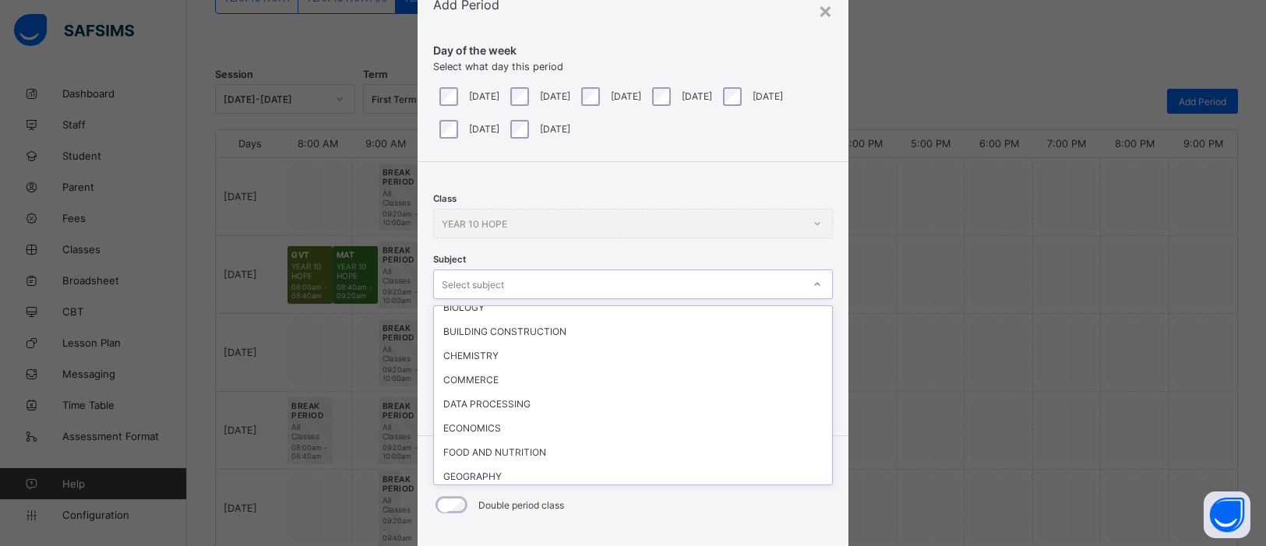
scroll to position [252, 0]
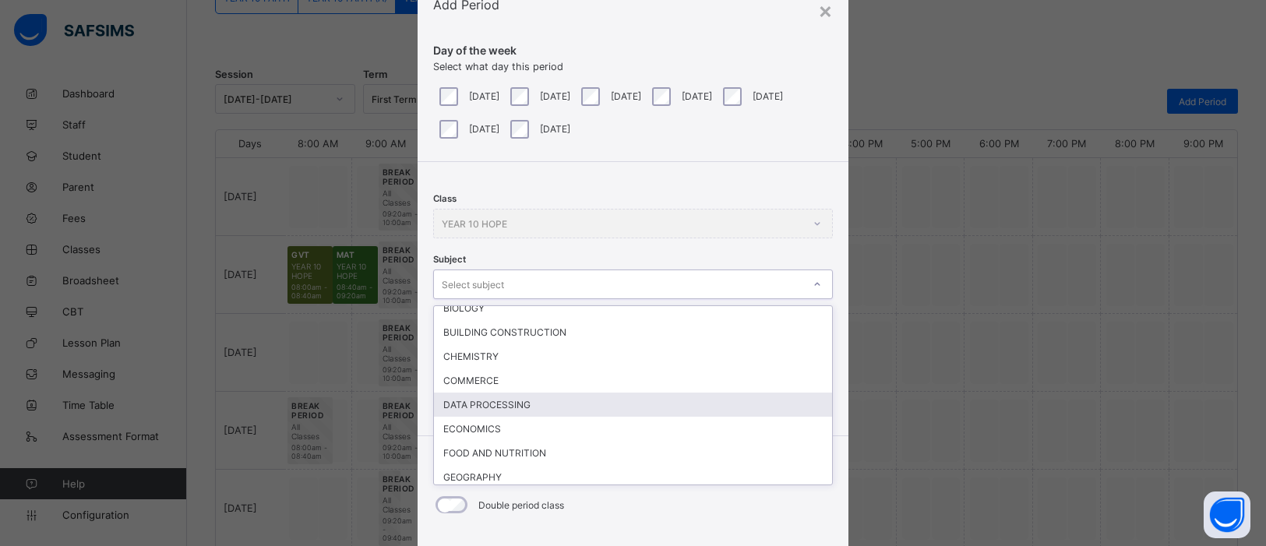
click at [722, 397] on div "DATA PROCESSING" at bounding box center [633, 405] width 398 height 24
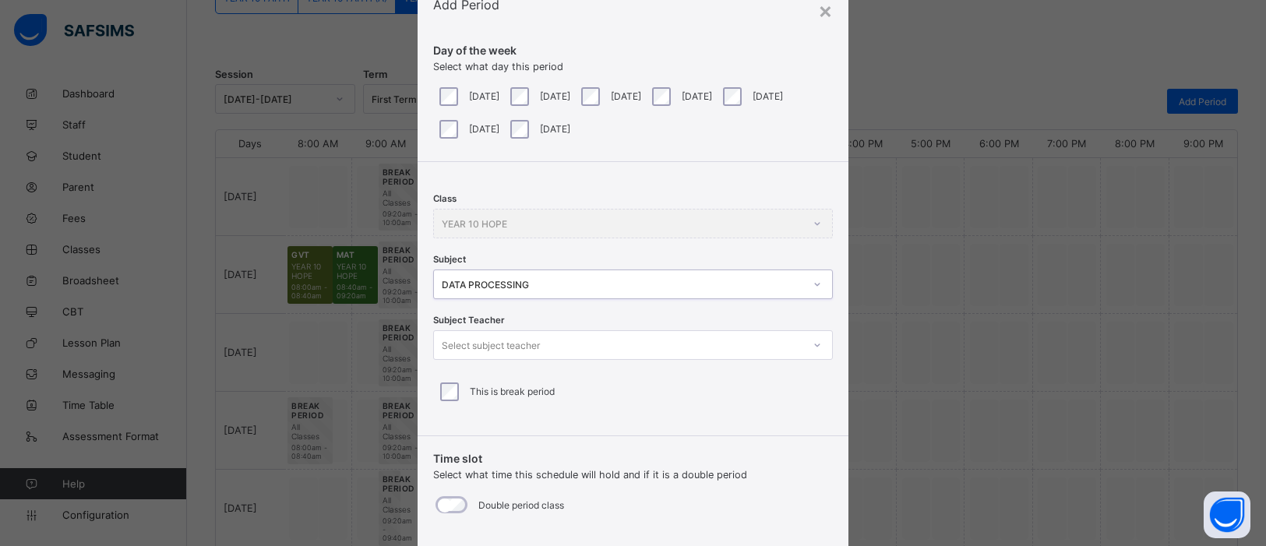
click at [813, 344] on icon at bounding box center [817, 345] width 9 height 16
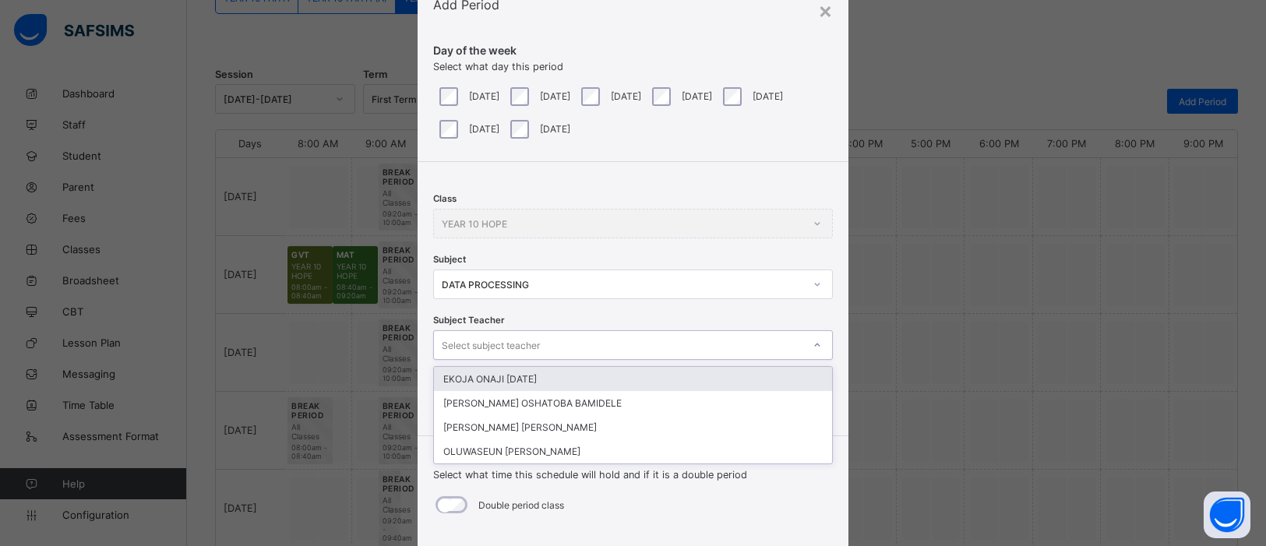
click at [660, 367] on div "EKOJA ONAJI SUNDAY" at bounding box center [633, 379] width 398 height 24
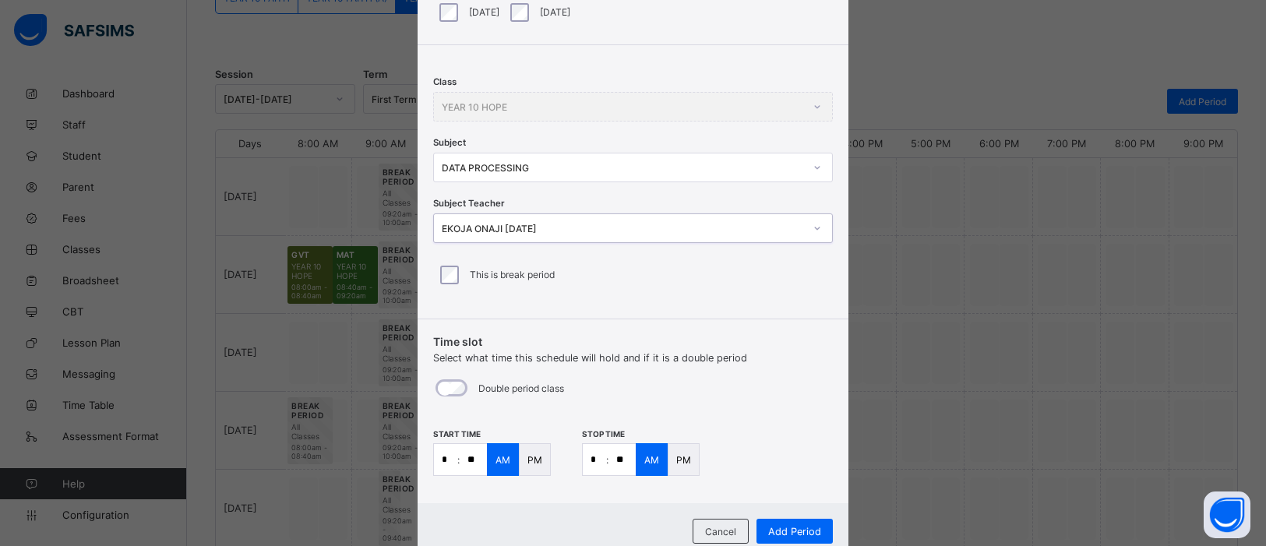
scroll to position [225, 0]
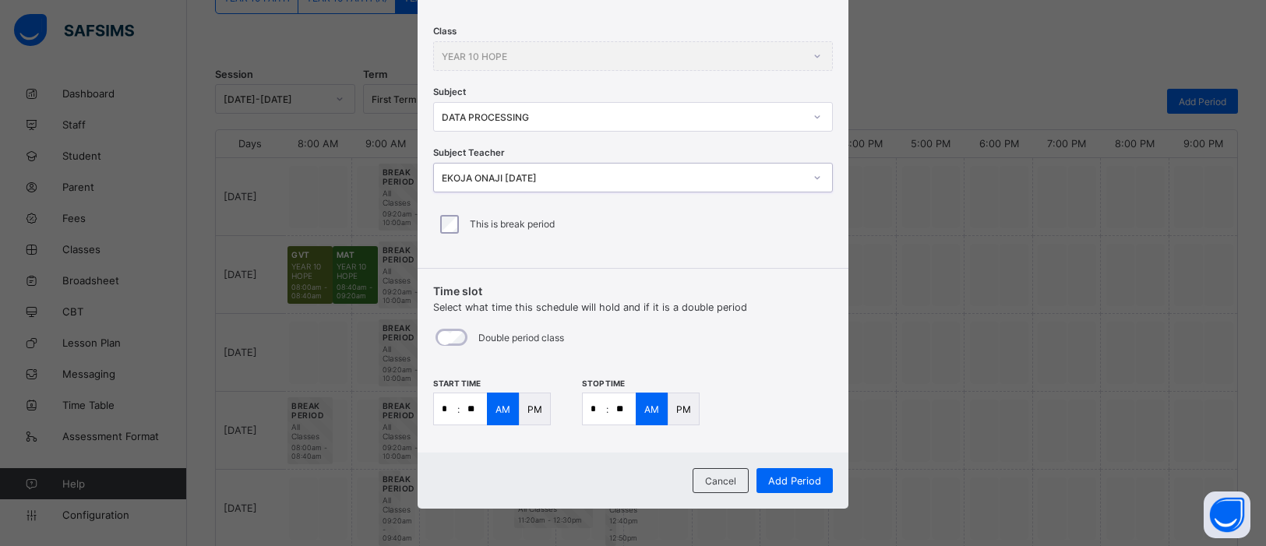
click at [450, 411] on input "*" at bounding box center [445, 408] width 23 height 31
type input "**"
click at [597, 413] on input "*" at bounding box center [594, 408] width 23 height 31
type input "**"
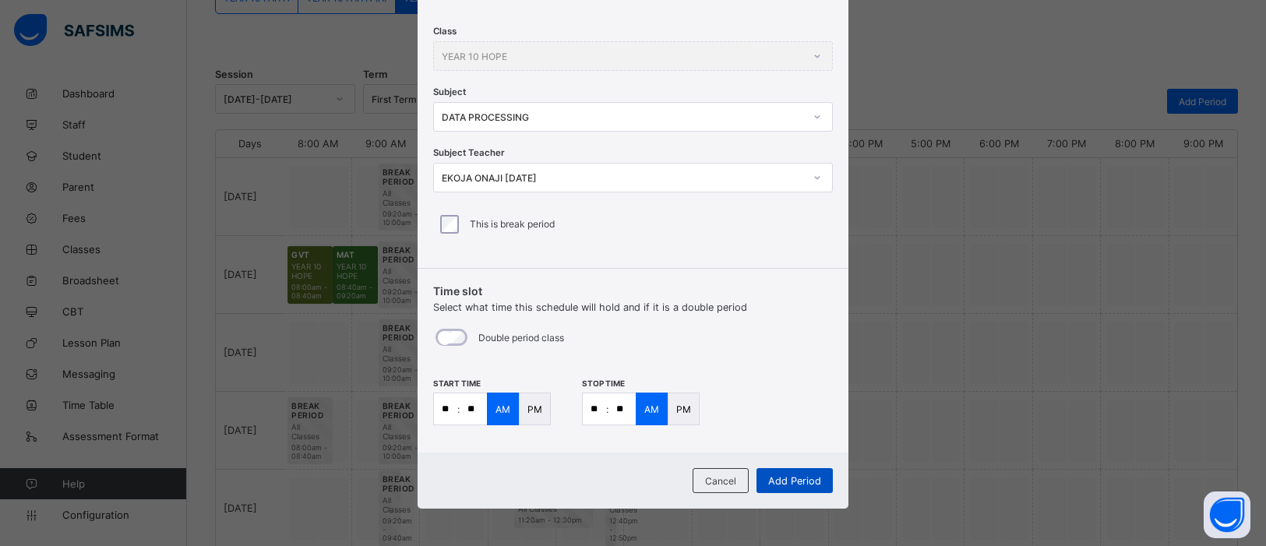
type input "**"
click at [806, 436] on span "Add Period" at bounding box center [794, 481] width 53 height 12
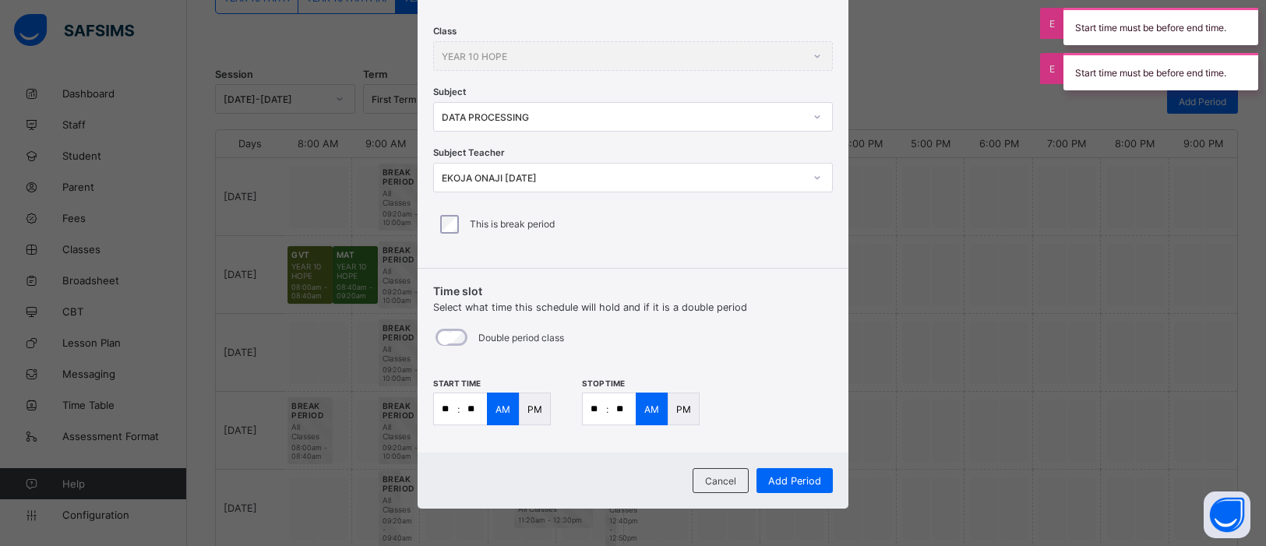
click at [520, 416] on div "PM" at bounding box center [535, 409] width 32 height 33
click at [683, 410] on p "PM" at bounding box center [683, 410] width 15 height 12
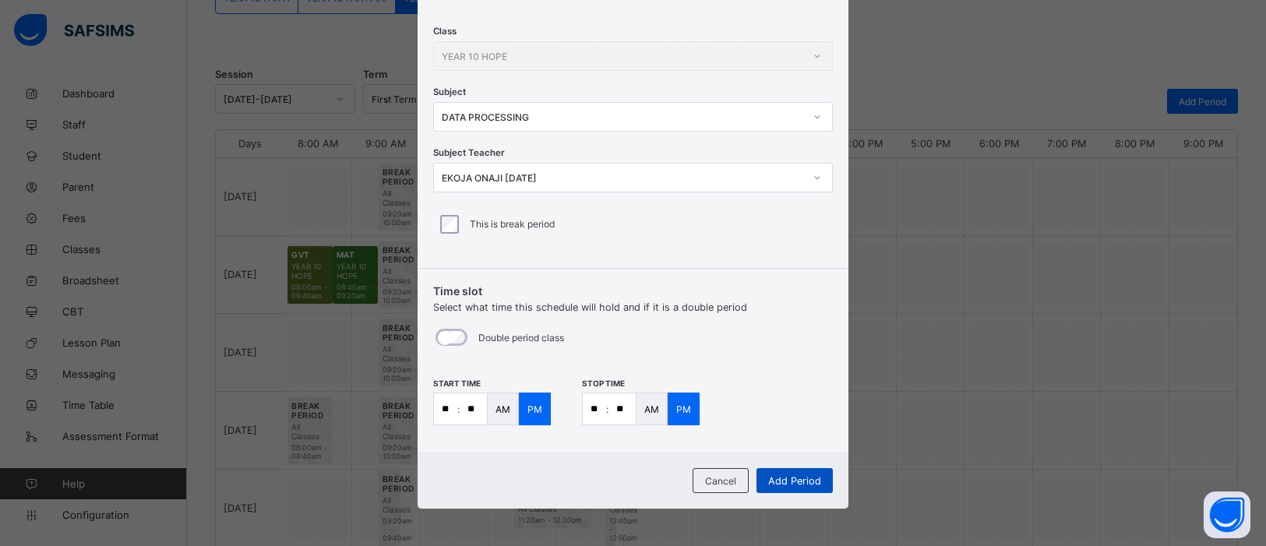
click at [792, 436] on span "Add Period" at bounding box center [794, 481] width 53 height 12
click at [503, 416] on div "AM" at bounding box center [503, 409] width 32 height 33
click at [806, 436] on span "Add Period" at bounding box center [794, 481] width 53 height 12
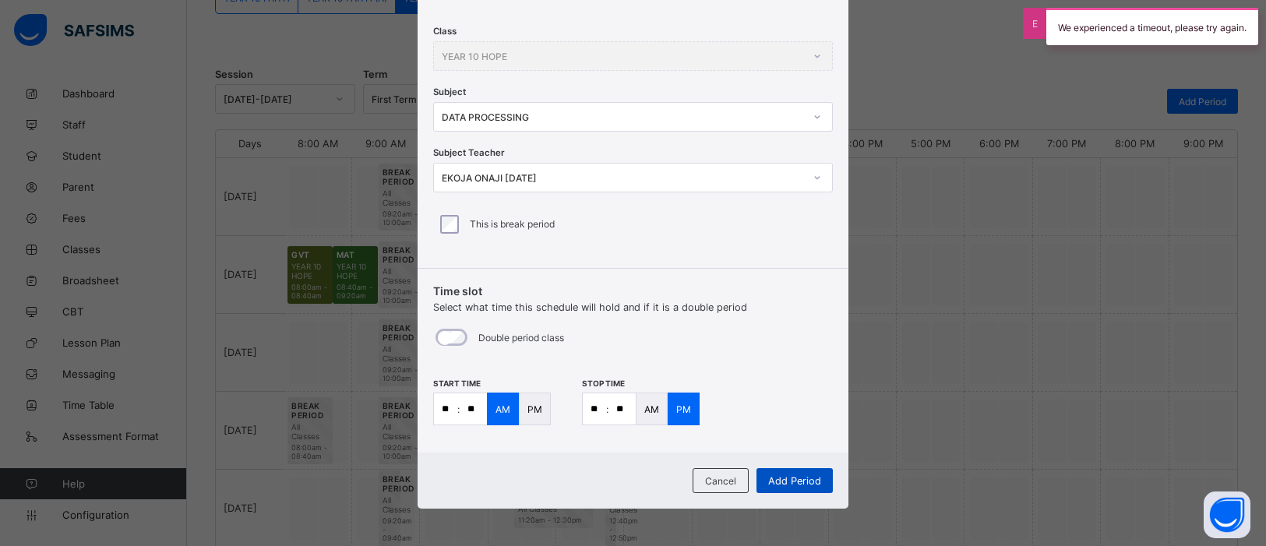
click at [806, 436] on span "Add Period" at bounding box center [794, 481] width 53 height 12
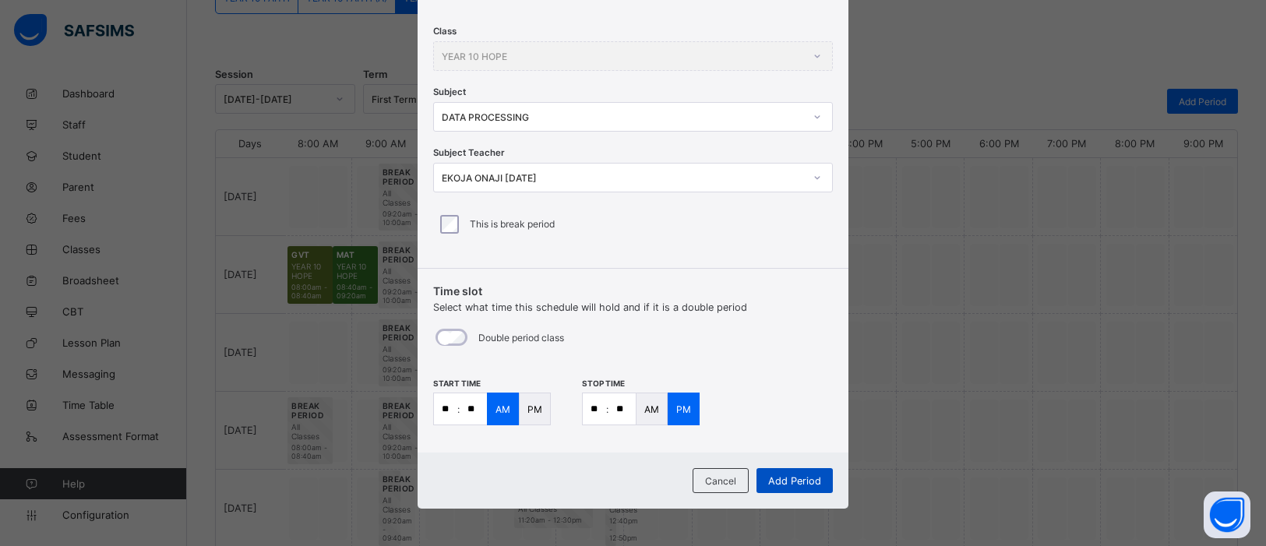
click at [806, 436] on span "Add Period" at bounding box center [794, 481] width 53 height 12
click at [792, 436] on span "Add Period" at bounding box center [794, 481] width 53 height 12
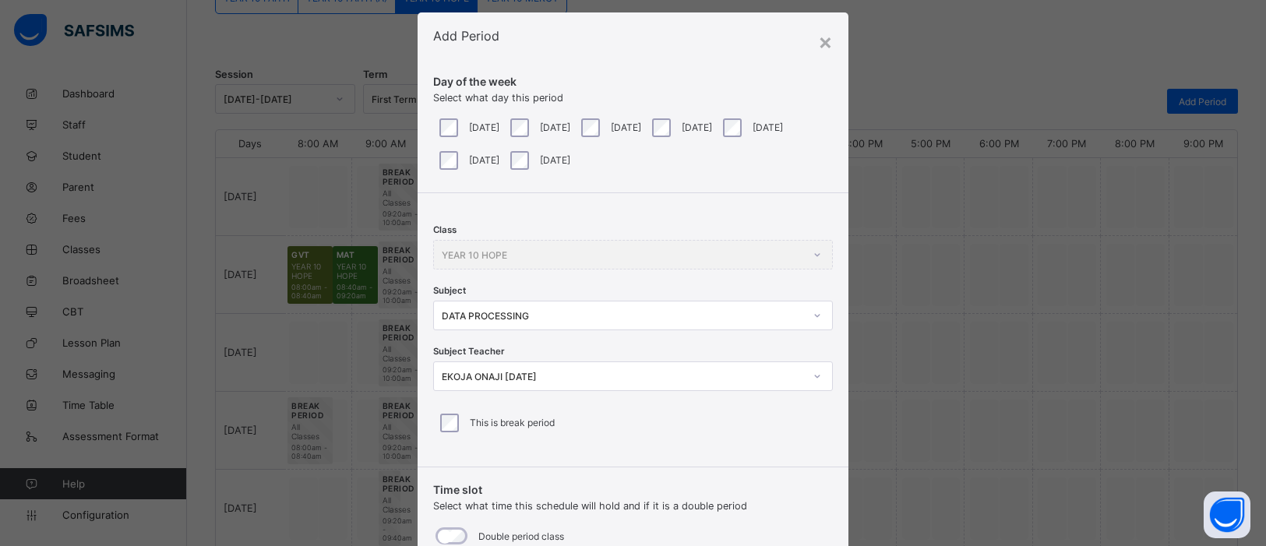
scroll to position [0, 0]
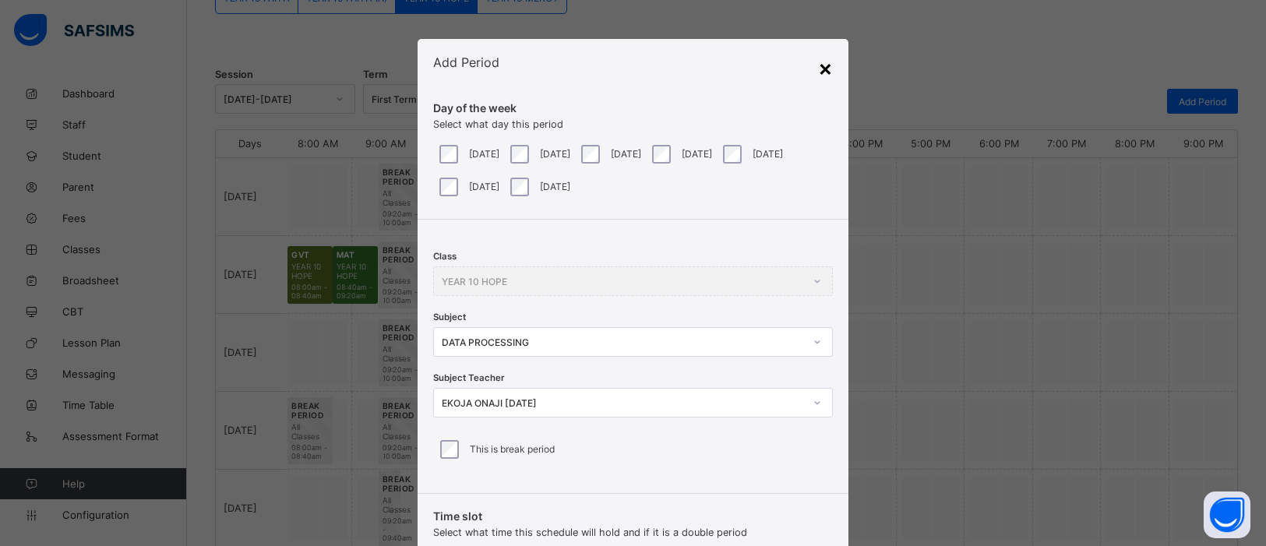
click at [827, 69] on div "×" at bounding box center [825, 68] width 15 height 26
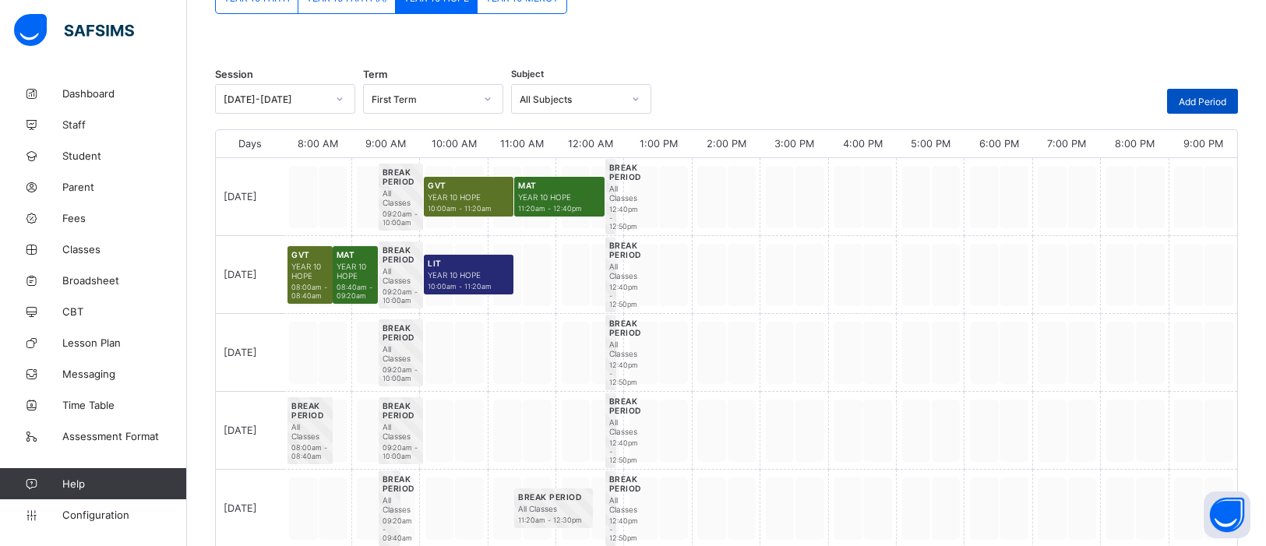
click at [1012, 103] on span "Add Period" at bounding box center [1203, 102] width 48 height 12
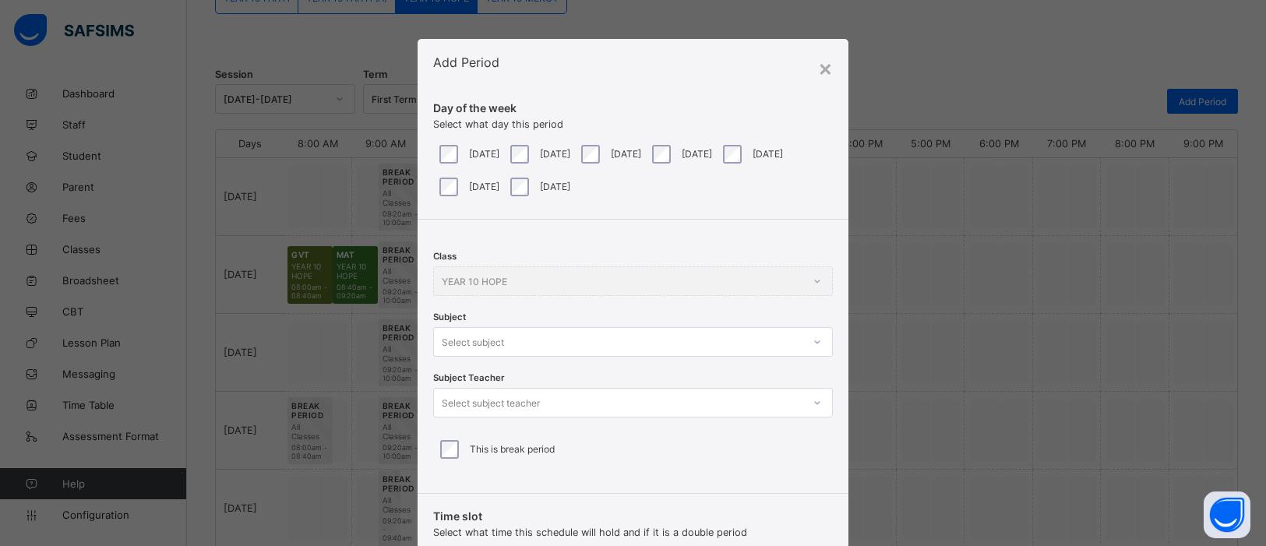
click at [813, 346] on div "Class YEAR 10 HOPE Subject Select subject Subject Teacher Select subject teache…" at bounding box center [633, 351] width 431 height 262
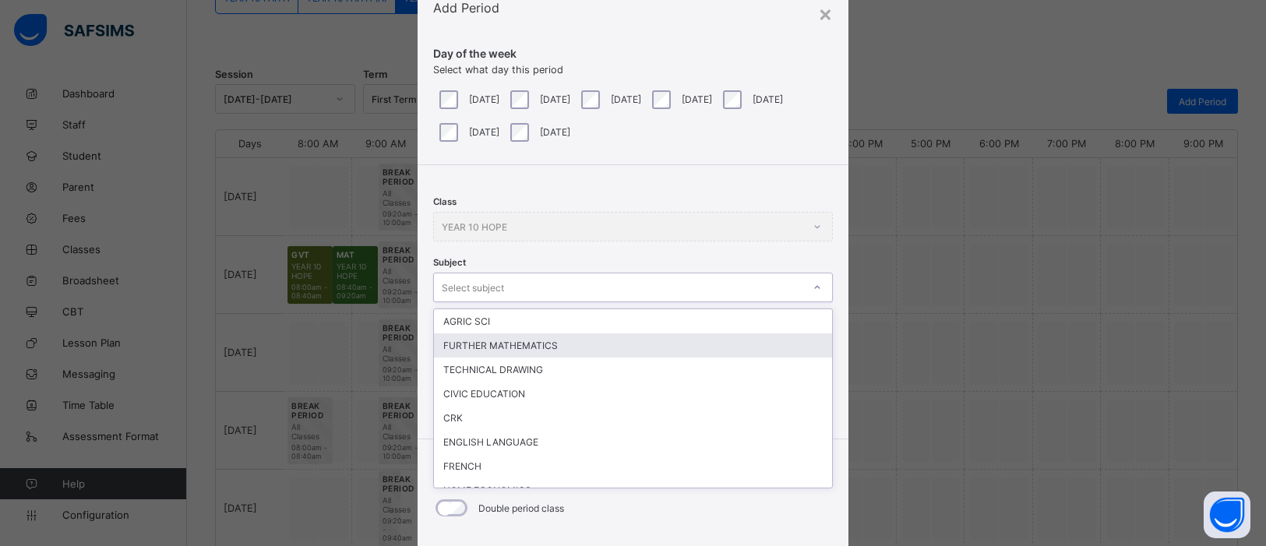
scroll to position [58, 0]
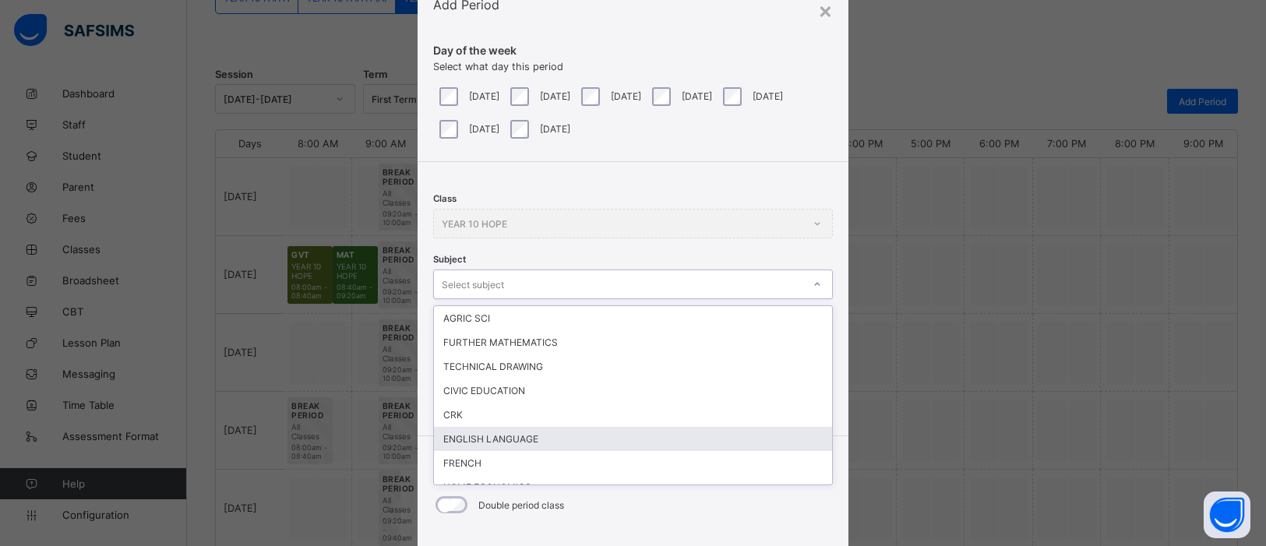
click at [672, 436] on div "ENGLISH LANGUAGE" at bounding box center [633, 439] width 398 height 24
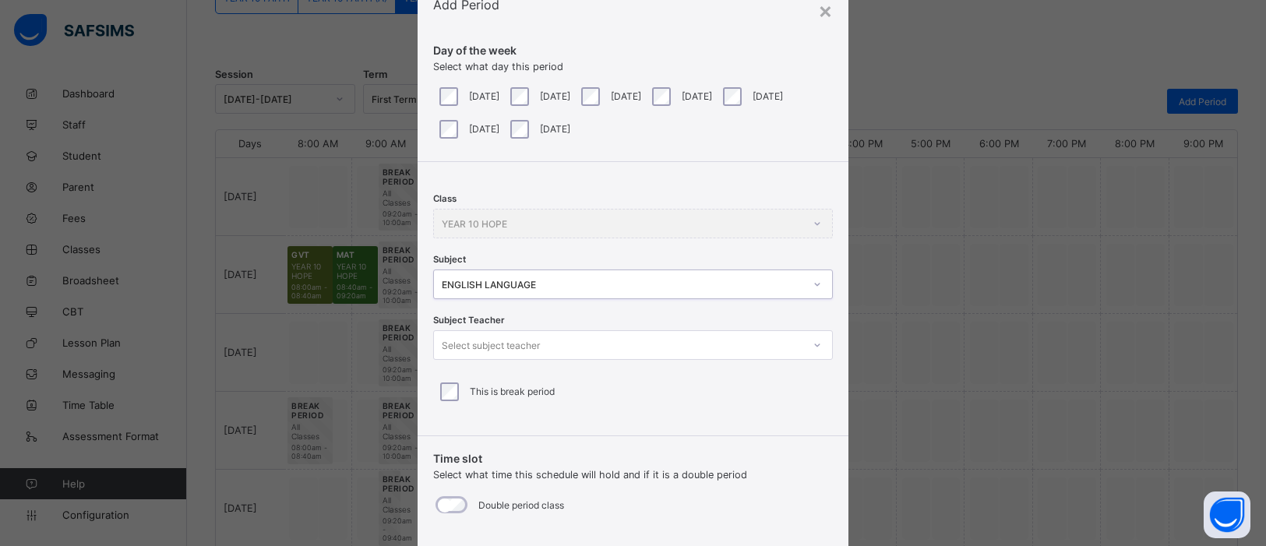
click at [813, 342] on icon at bounding box center [817, 345] width 9 height 16
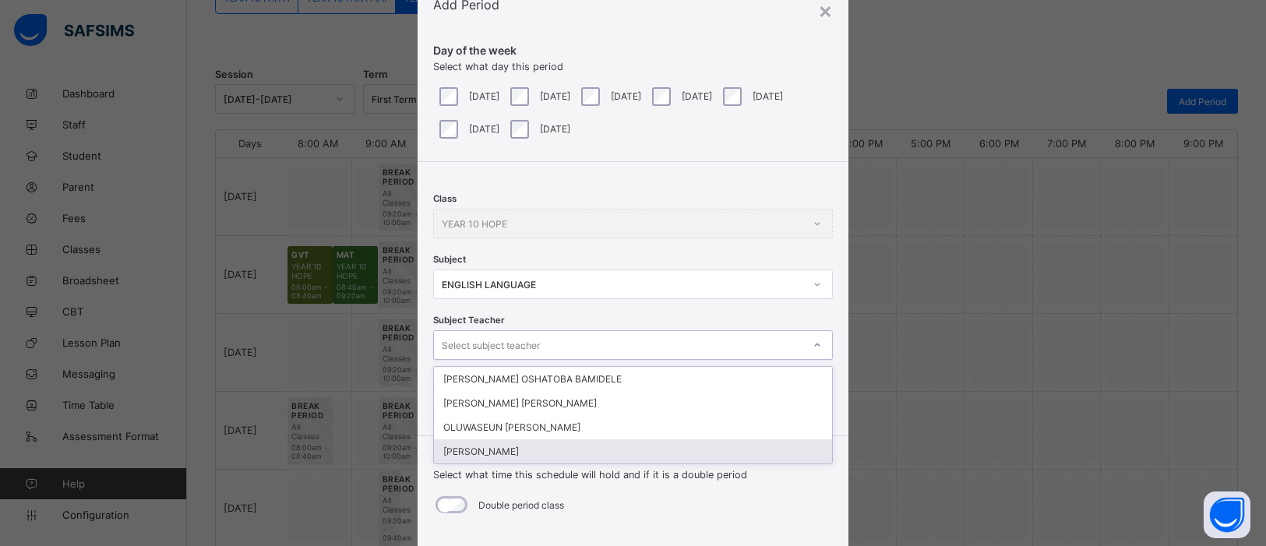
click at [644, 436] on div "CHARLES FREEMAN" at bounding box center [633, 451] width 398 height 24
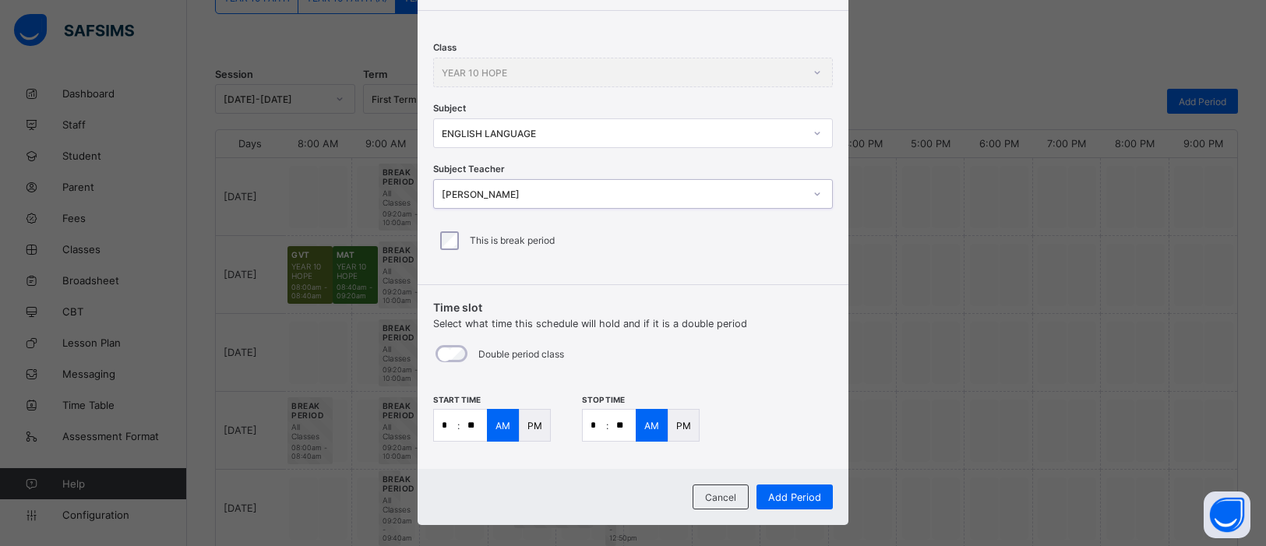
scroll to position [225, 0]
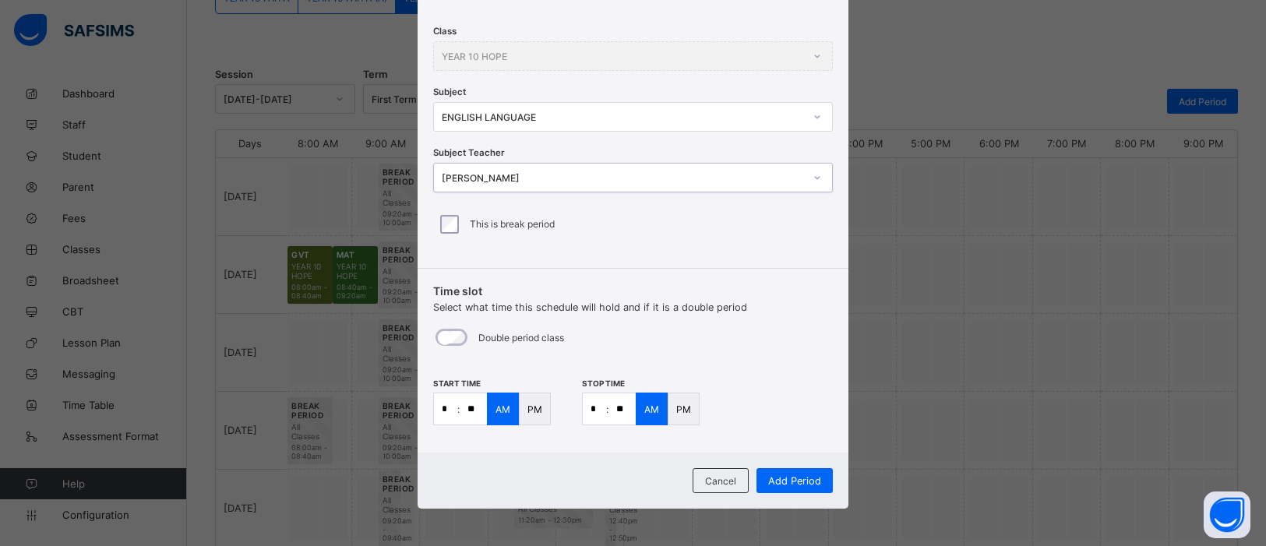
click at [623, 408] on input "**" at bounding box center [622, 408] width 27 height 31
type input "**"
click at [789, 436] on span "Add Period" at bounding box center [794, 481] width 53 height 12
click at [814, 116] on icon at bounding box center [816, 116] width 5 height 3
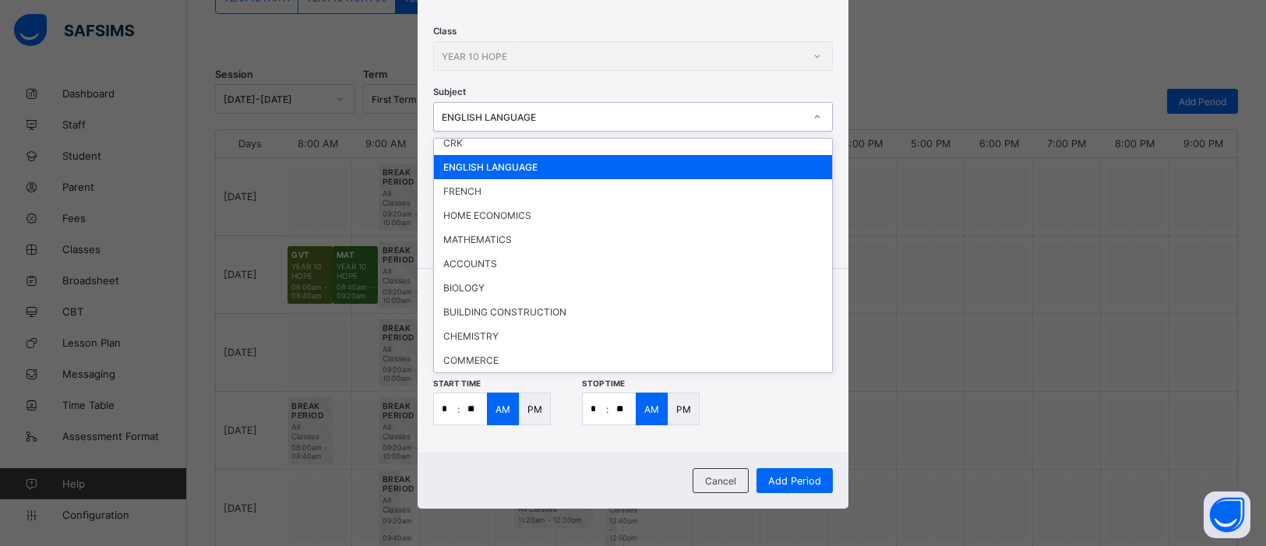
scroll to position [105, 0]
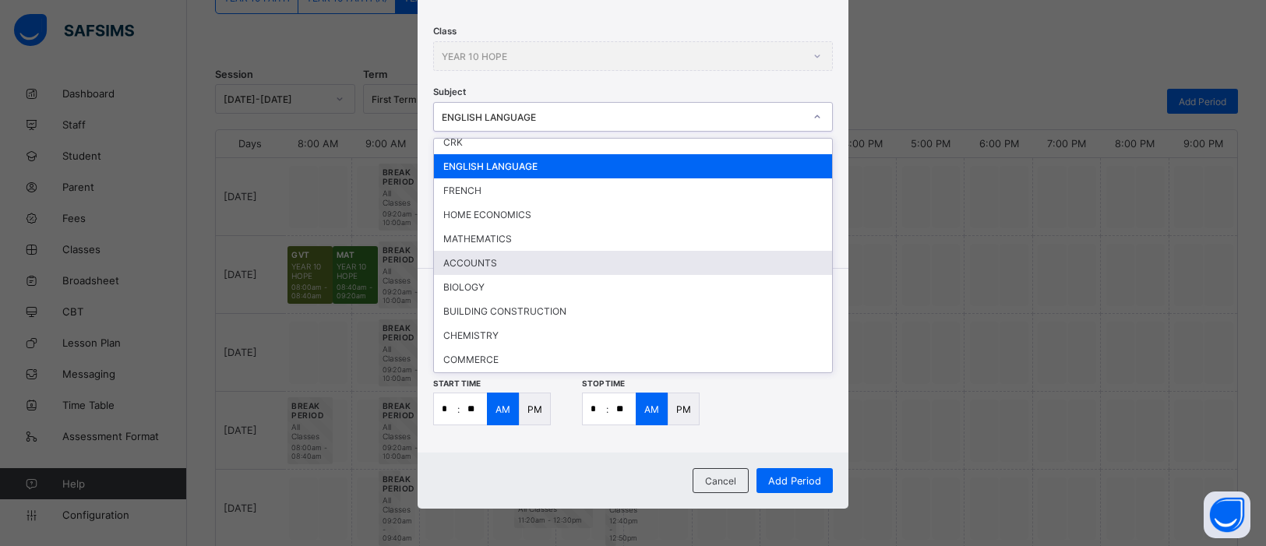
click at [509, 259] on div "ACCOUNTS" at bounding box center [633, 263] width 398 height 24
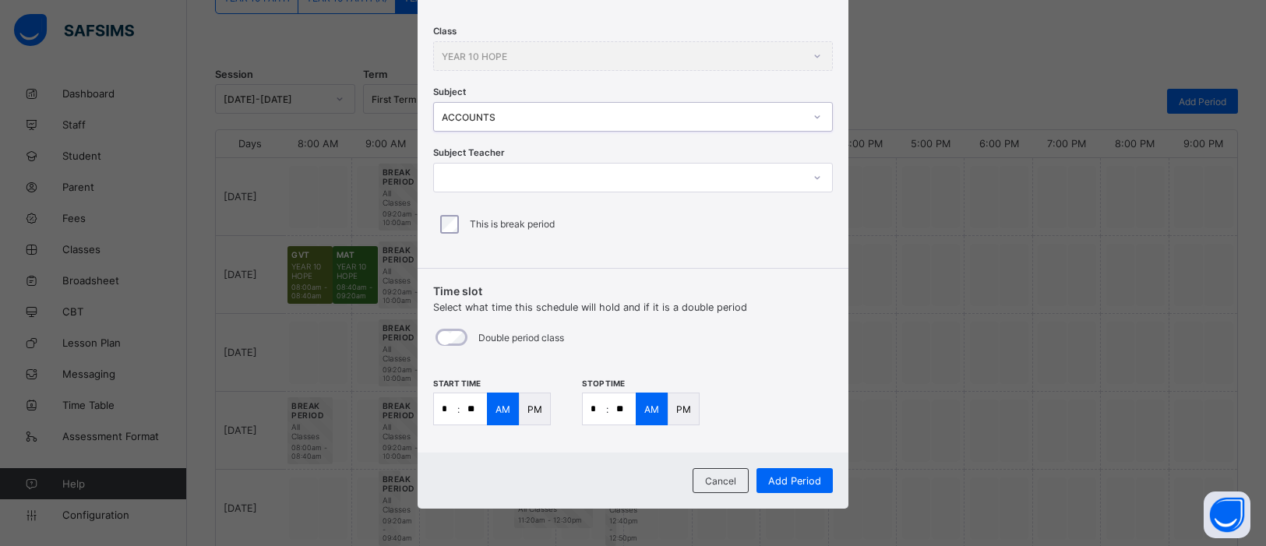
click at [813, 179] on icon at bounding box center [817, 178] width 9 height 16
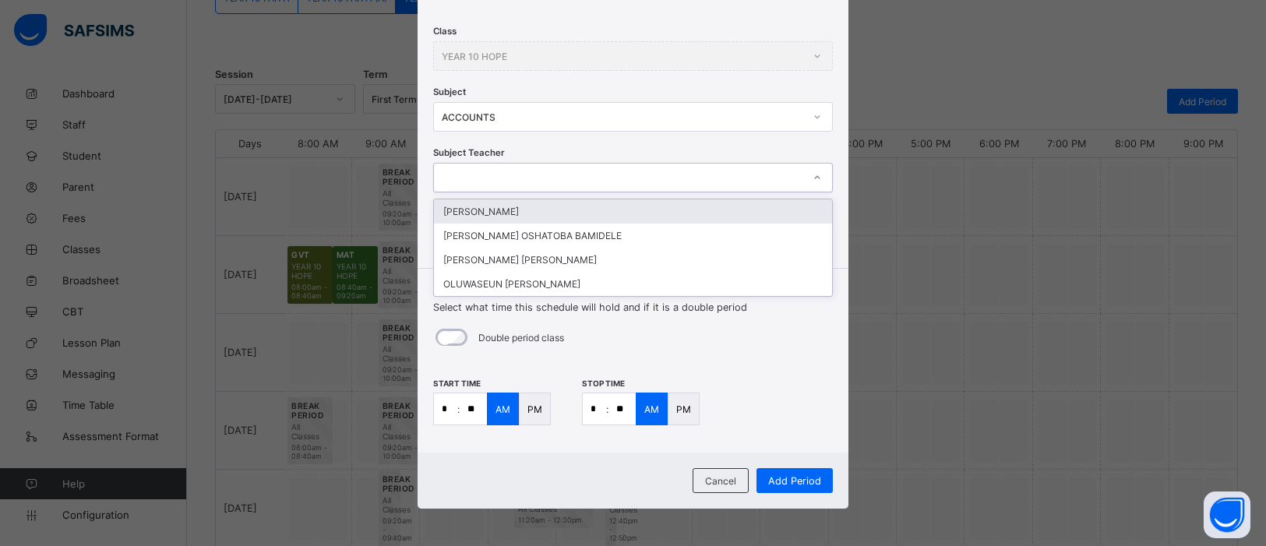
click at [743, 213] on div "DANIEL ANTHONY N" at bounding box center [633, 211] width 398 height 24
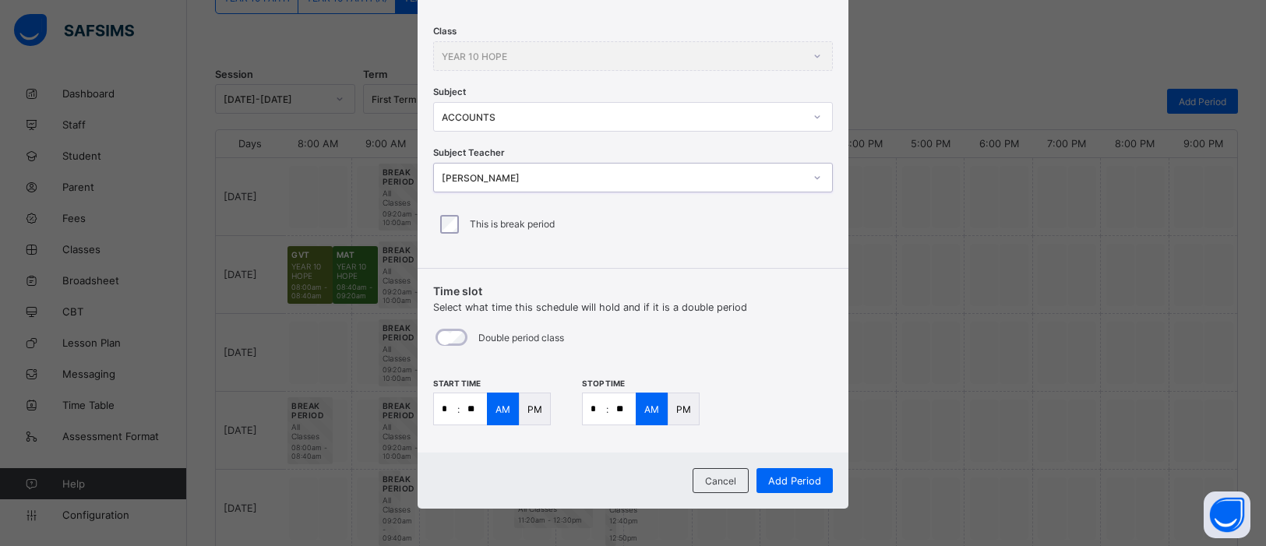
click at [449, 407] on input "*" at bounding box center [445, 408] width 23 height 31
type input "**"
click at [595, 408] on input "*" at bounding box center [594, 408] width 23 height 31
type input "**"
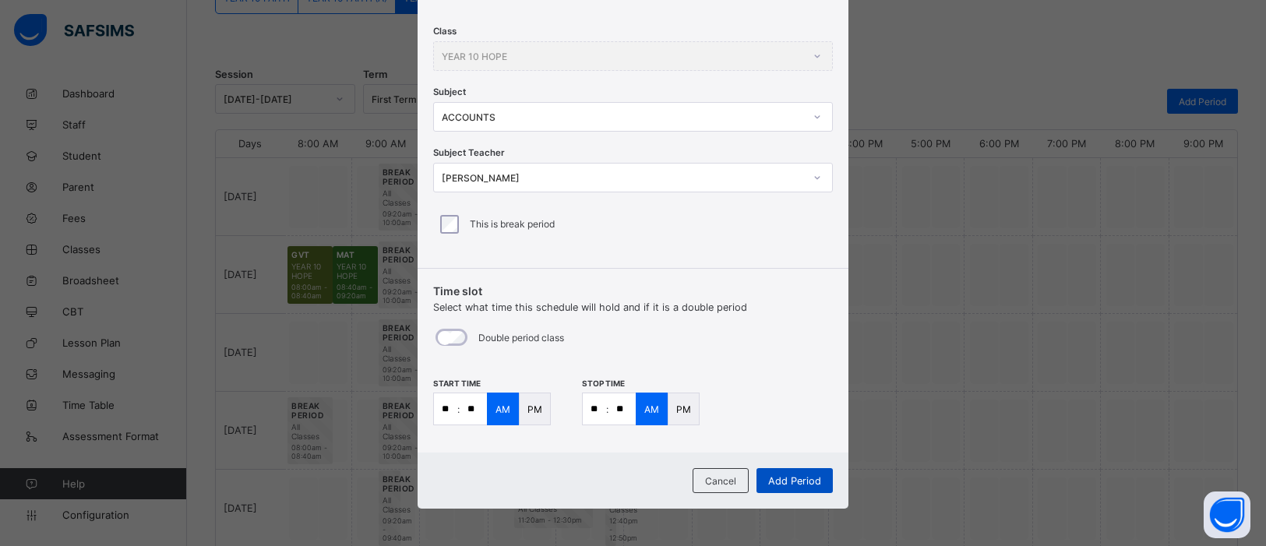
click at [799, 436] on span "Add Period" at bounding box center [794, 481] width 53 height 12
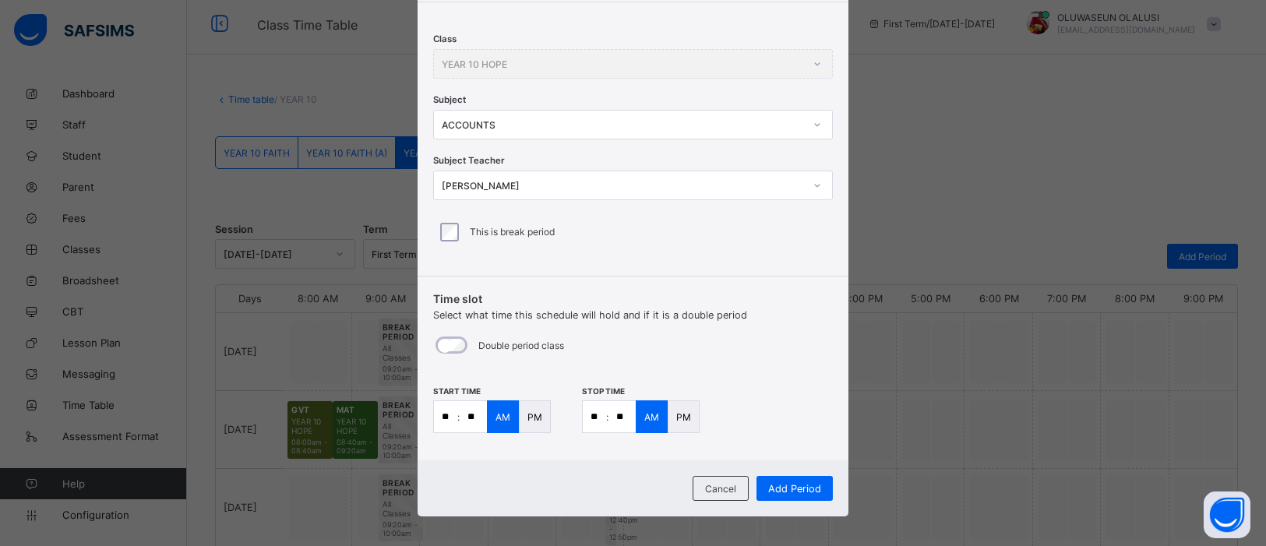
scroll to position [225, 0]
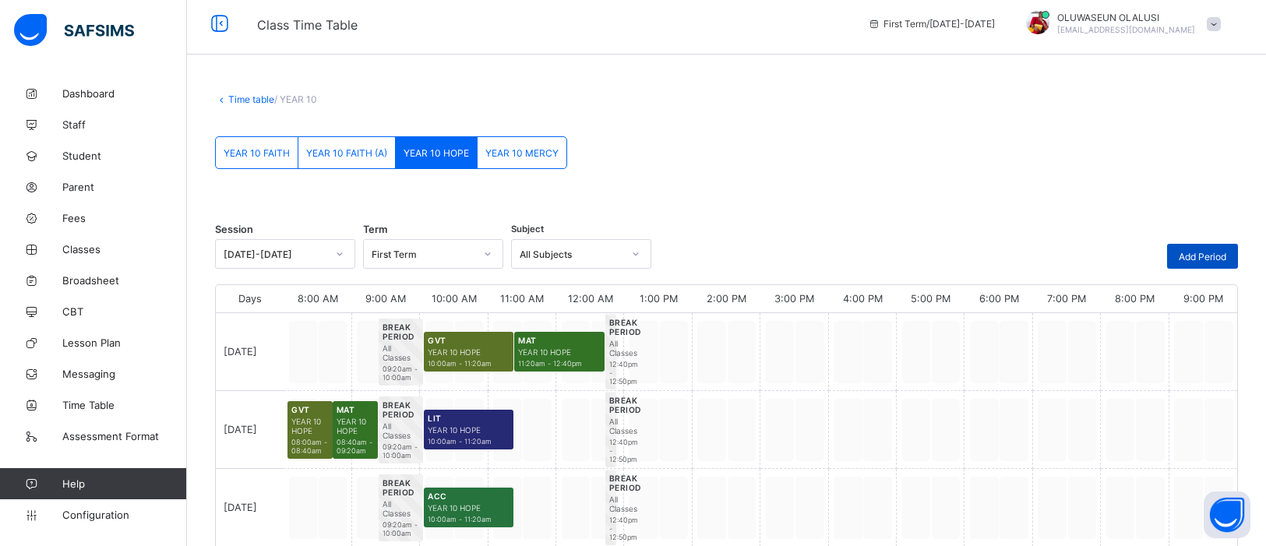
click at [1012, 260] on span "Add Period" at bounding box center [1203, 257] width 48 height 12
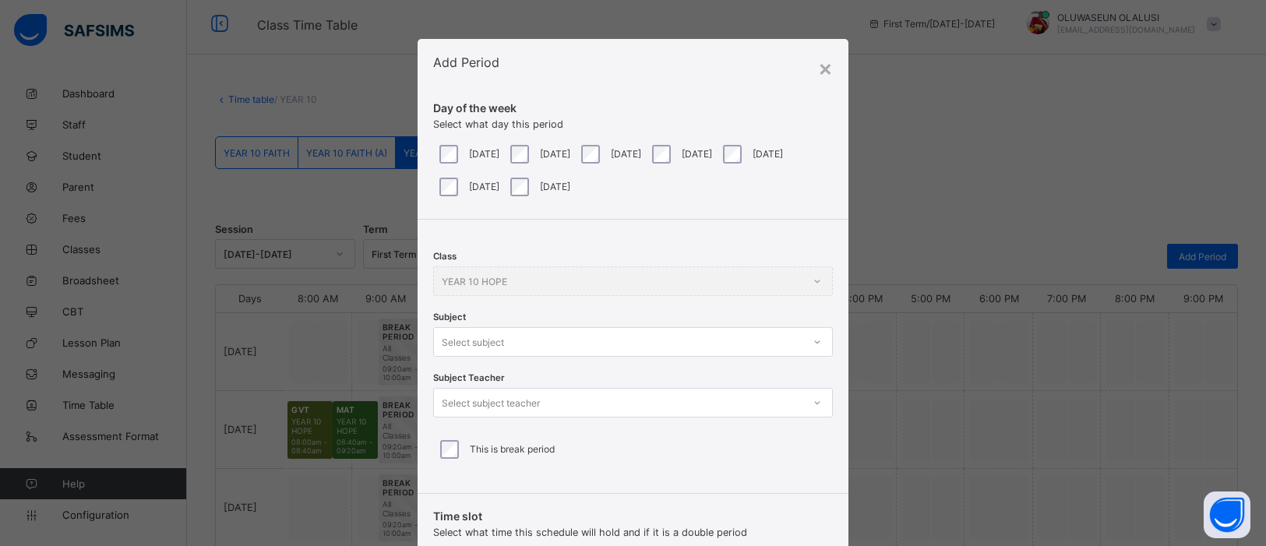
click at [815, 341] on div at bounding box center [817, 342] width 26 height 25
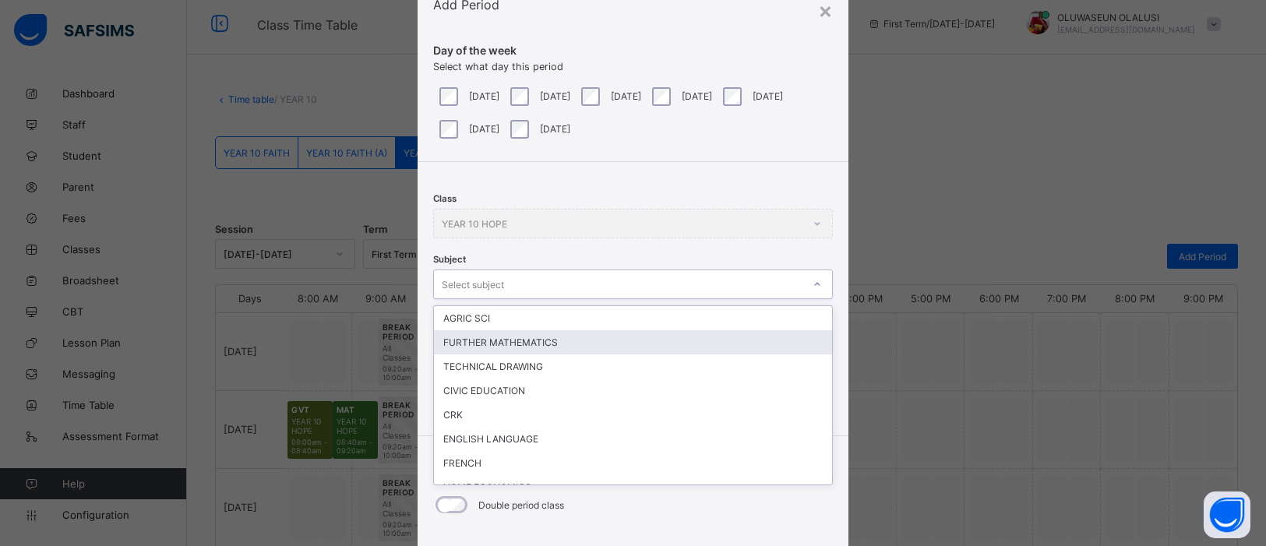
scroll to position [58, 0]
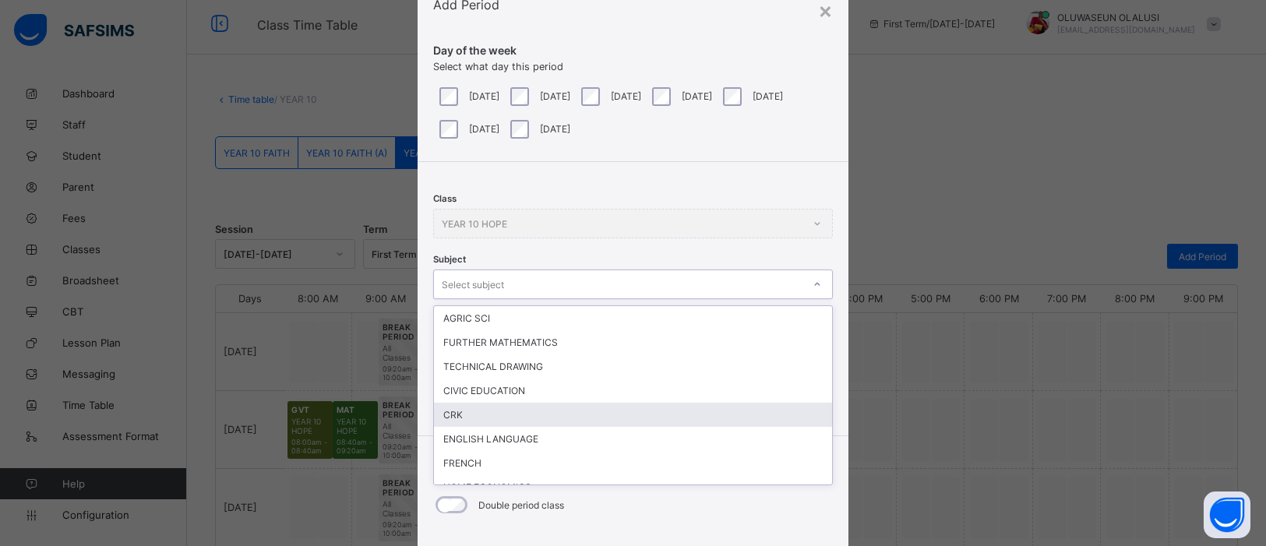
click at [716, 417] on div "CRK" at bounding box center [633, 415] width 398 height 24
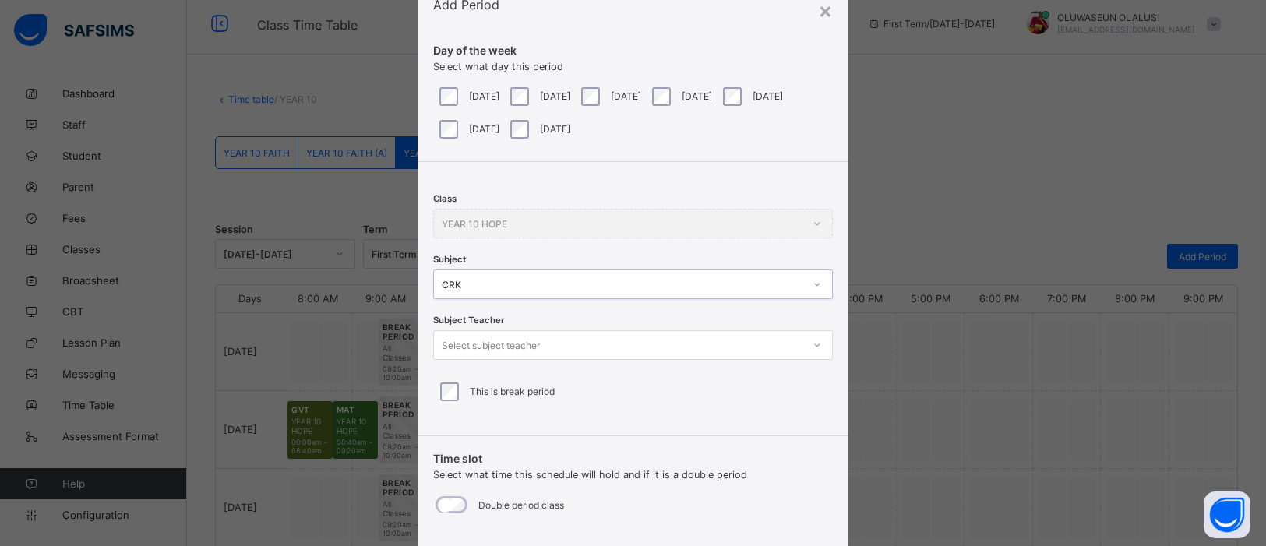
click at [813, 346] on icon at bounding box center [817, 345] width 9 height 16
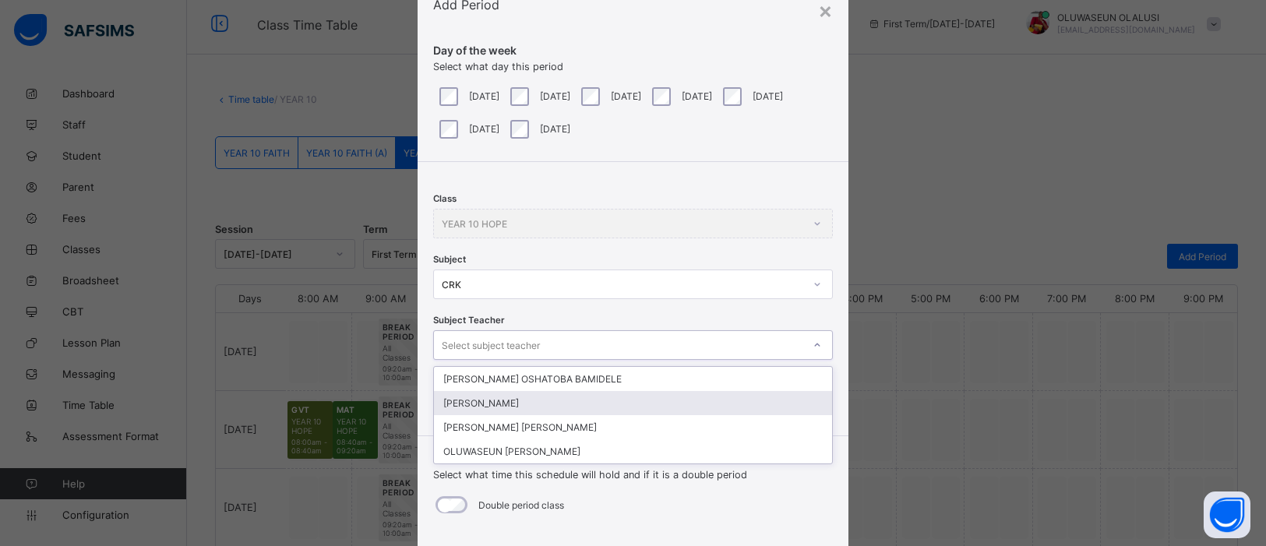
click at [700, 393] on div "CHRISTIANAH OGEDE" at bounding box center [633, 403] width 398 height 24
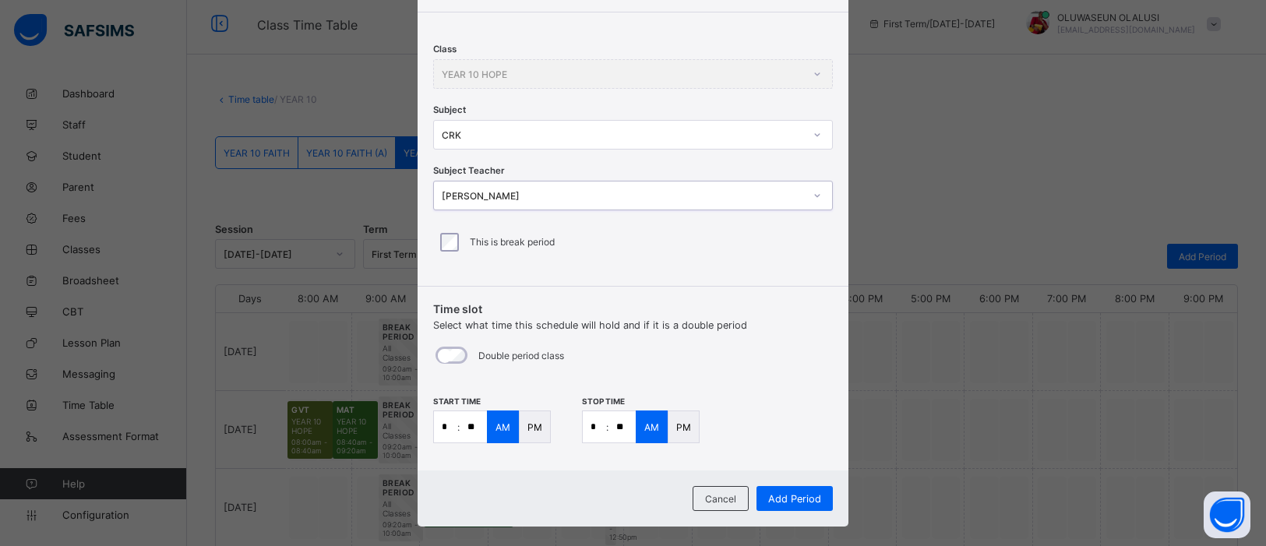
scroll to position [225, 0]
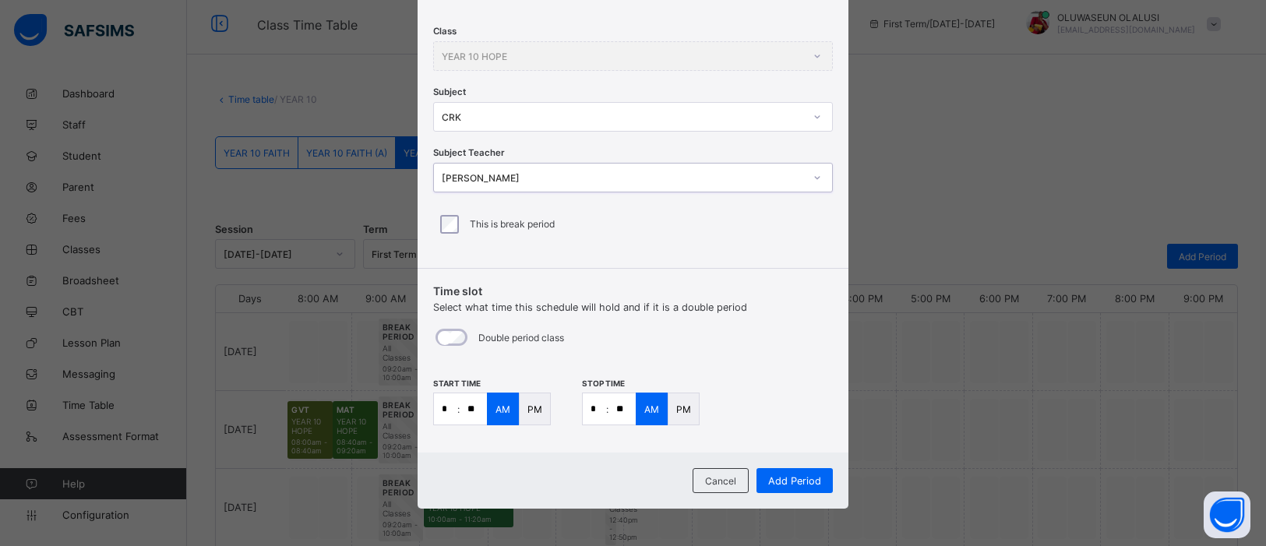
click at [446, 408] on input "*" at bounding box center [445, 408] width 23 height 31
type input "**"
click at [590, 409] on input "*" at bounding box center [594, 408] width 23 height 31
type input "**"
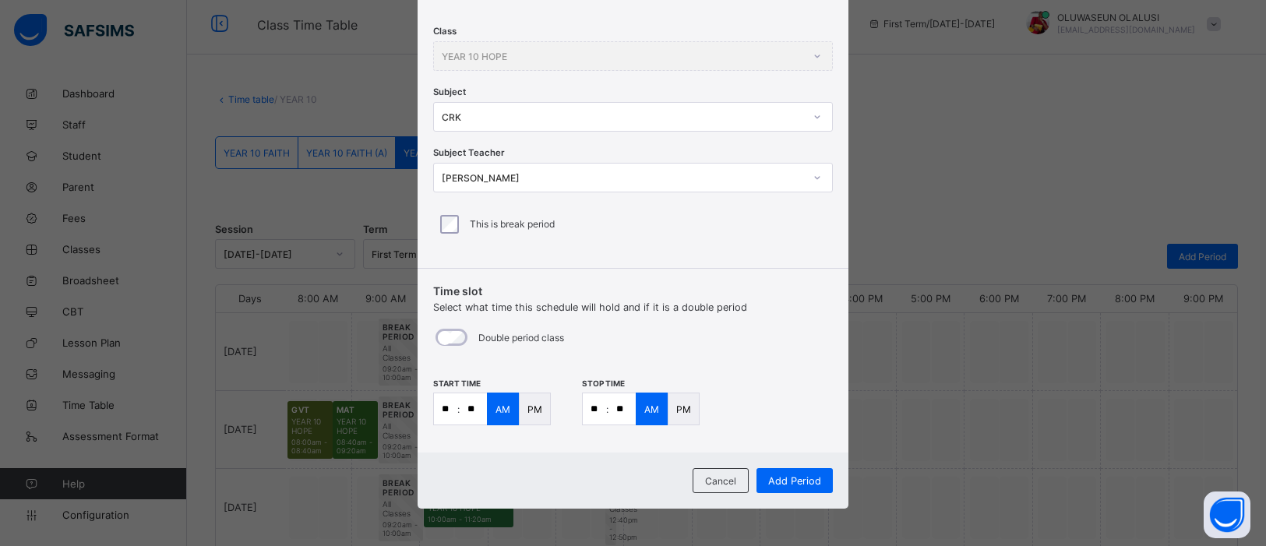
click at [622, 411] on input "**" at bounding box center [622, 408] width 27 height 31
type input "**"
click at [803, 436] on span "Add Period" at bounding box center [794, 481] width 53 height 12
click at [532, 415] on div "PM" at bounding box center [535, 409] width 32 height 33
click at [674, 413] on div "PM" at bounding box center [684, 409] width 32 height 33
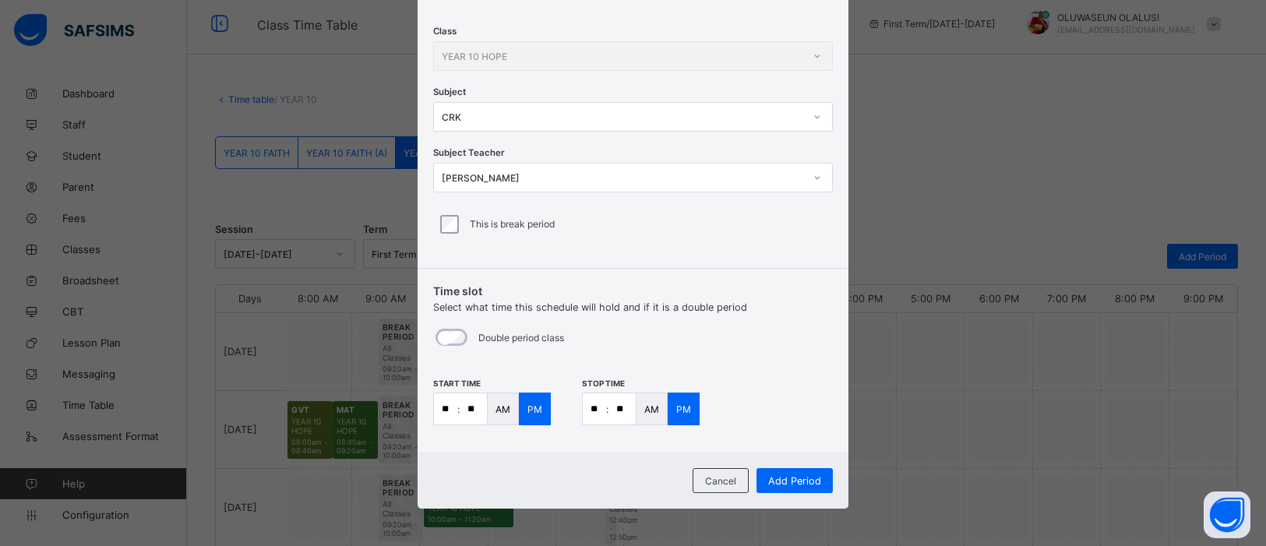
click at [500, 407] on p "AM" at bounding box center [503, 410] width 15 height 12
click at [797, 436] on div "Add Period" at bounding box center [795, 480] width 76 height 25
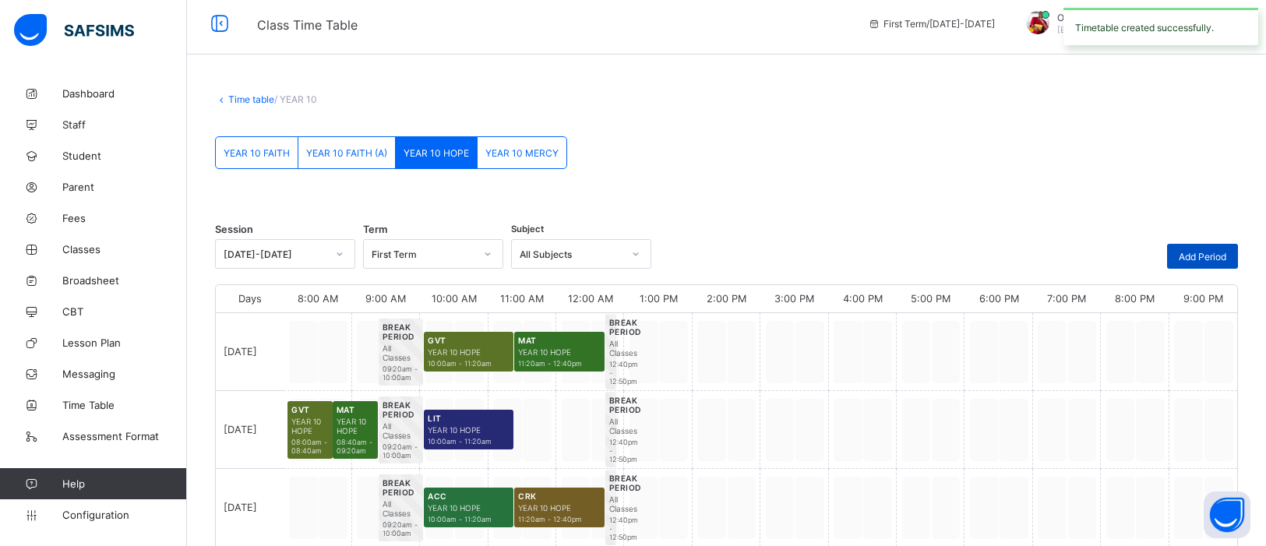
click at [1012, 257] on span "Add Period" at bounding box center [1203, 257] width 48 height 12
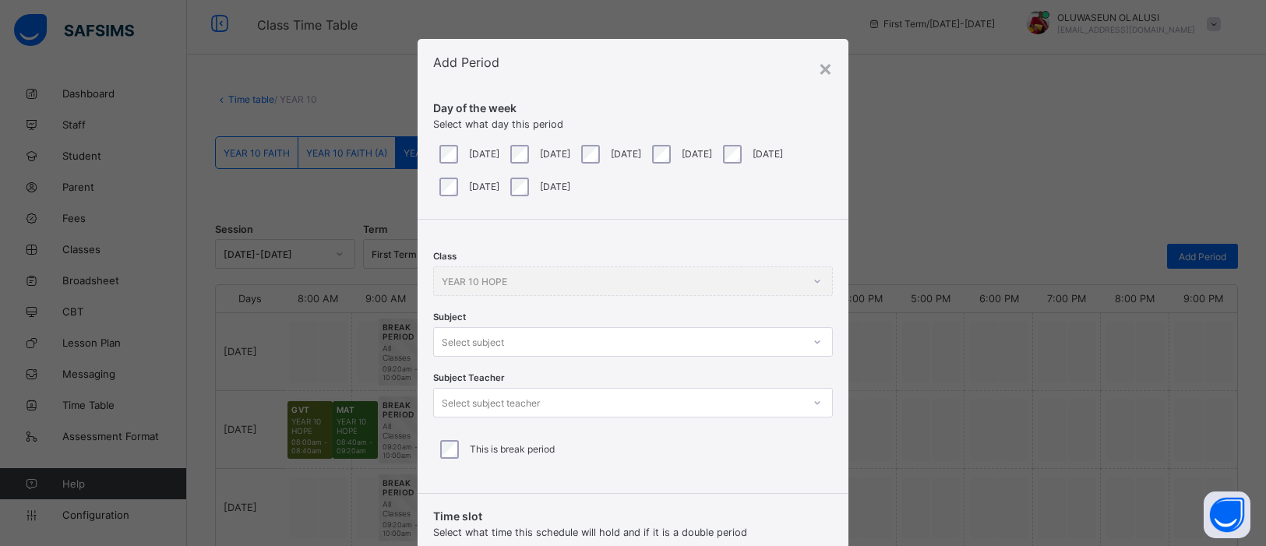
click at [815, 346] on div "Class YEAR 10 HOPE Subject Select subject Subject Teacher Select subject teache…" at bounding box center [633, 351] width 431 height 262
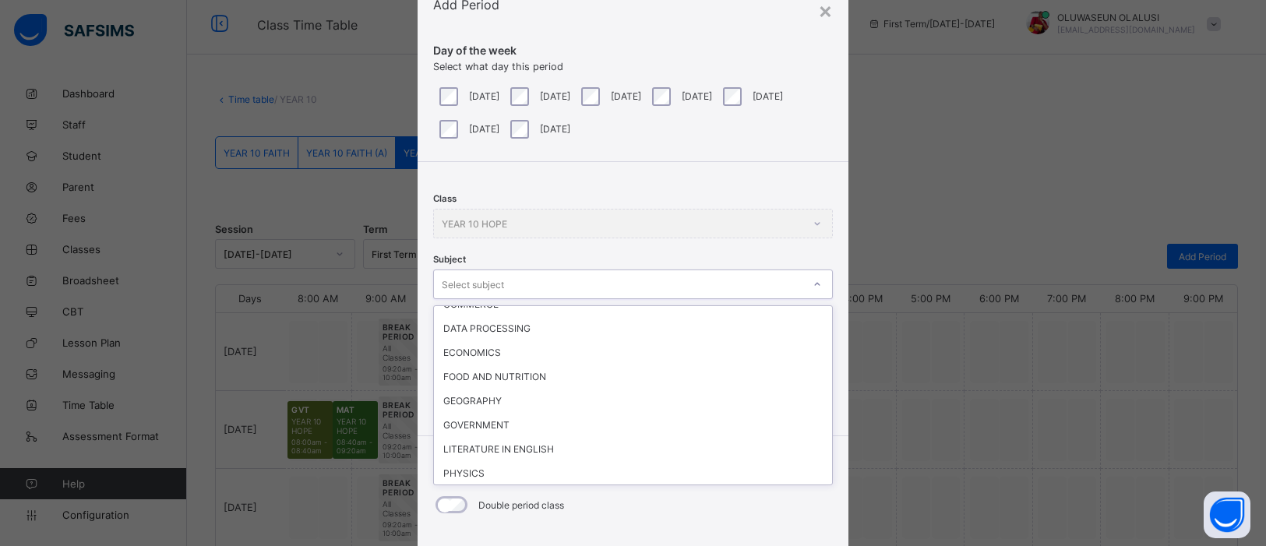
scroll to position [321, 0]
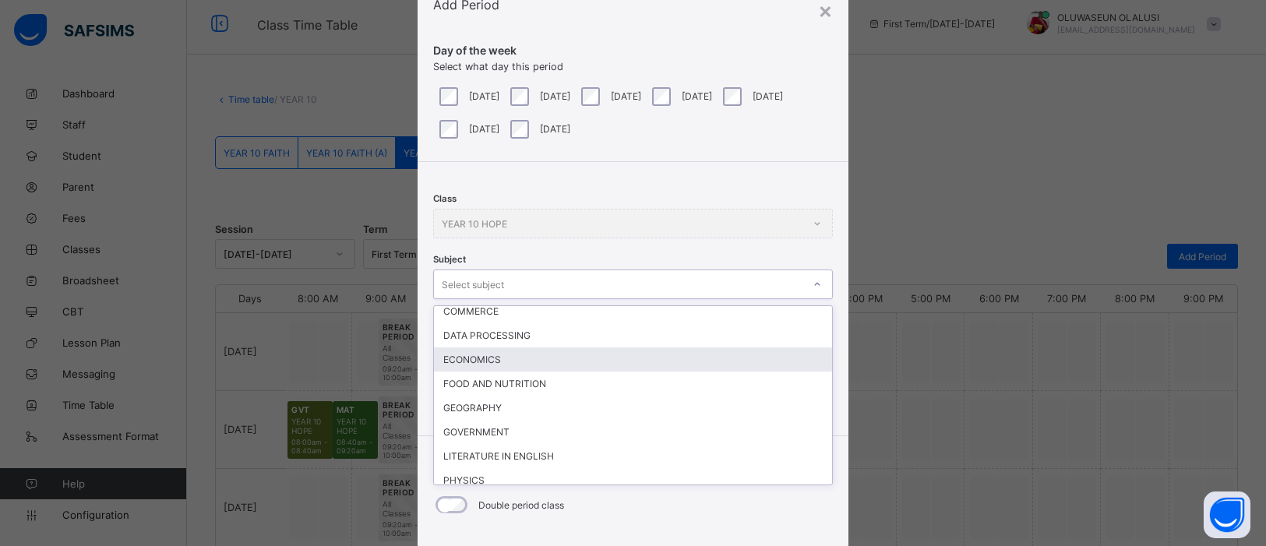
click at [492, 348] on div "ECONOMICS" at bounding box center [633, 360] width 398 height 24
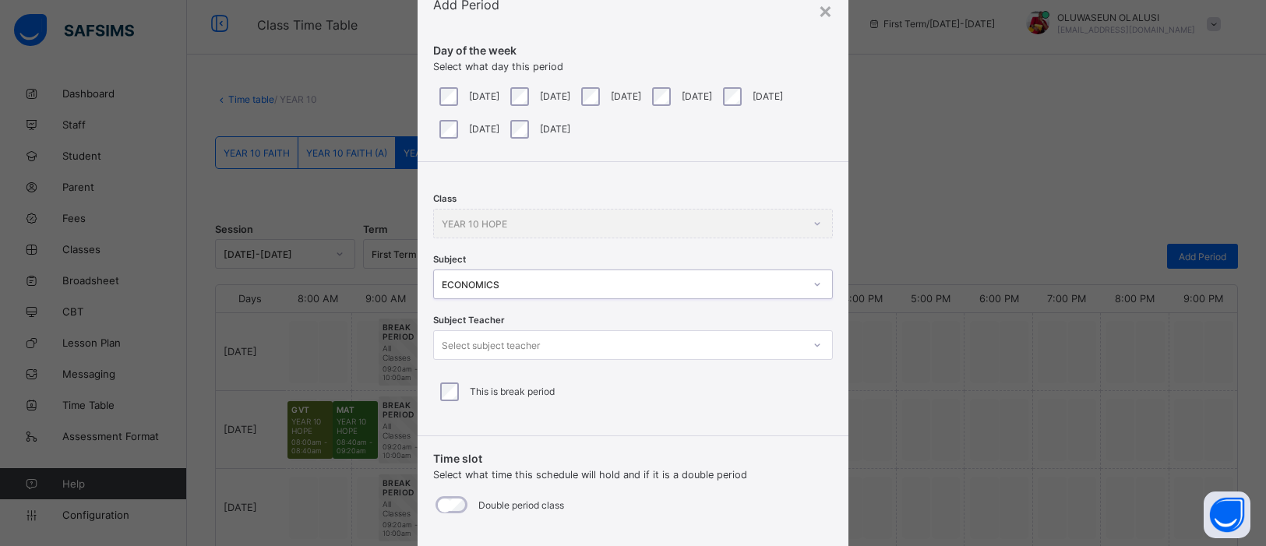
click at [813, 351] on icon at bounding box center [817, 345] width 9 height 16
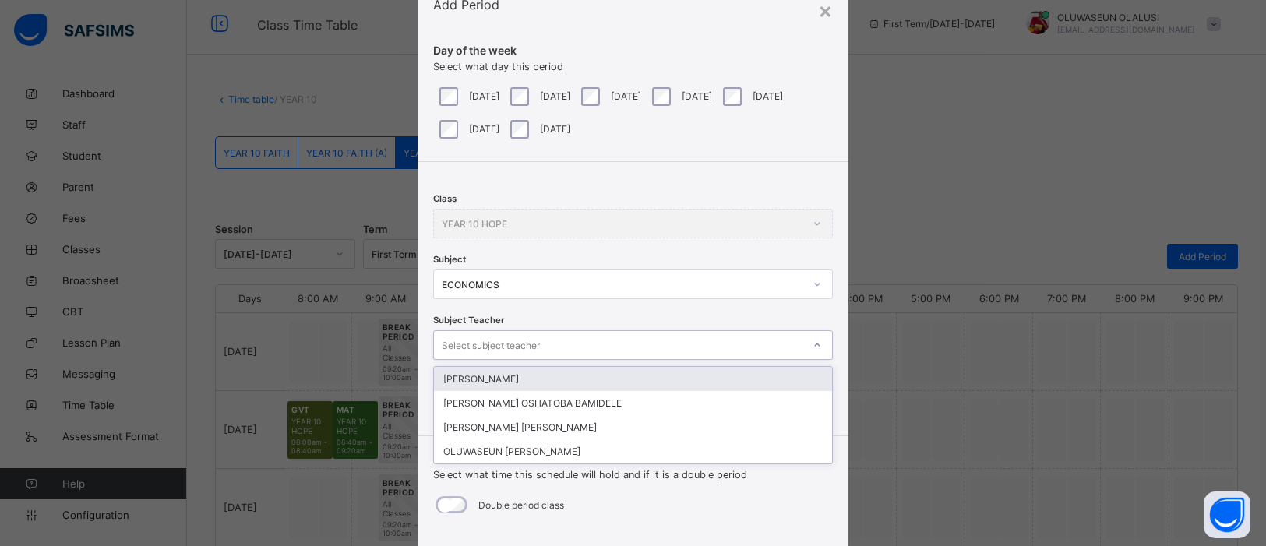
click at [559, 376] on div "DANIEL ANTHONY N" at bounding box center [633, 379] width 398 height 24
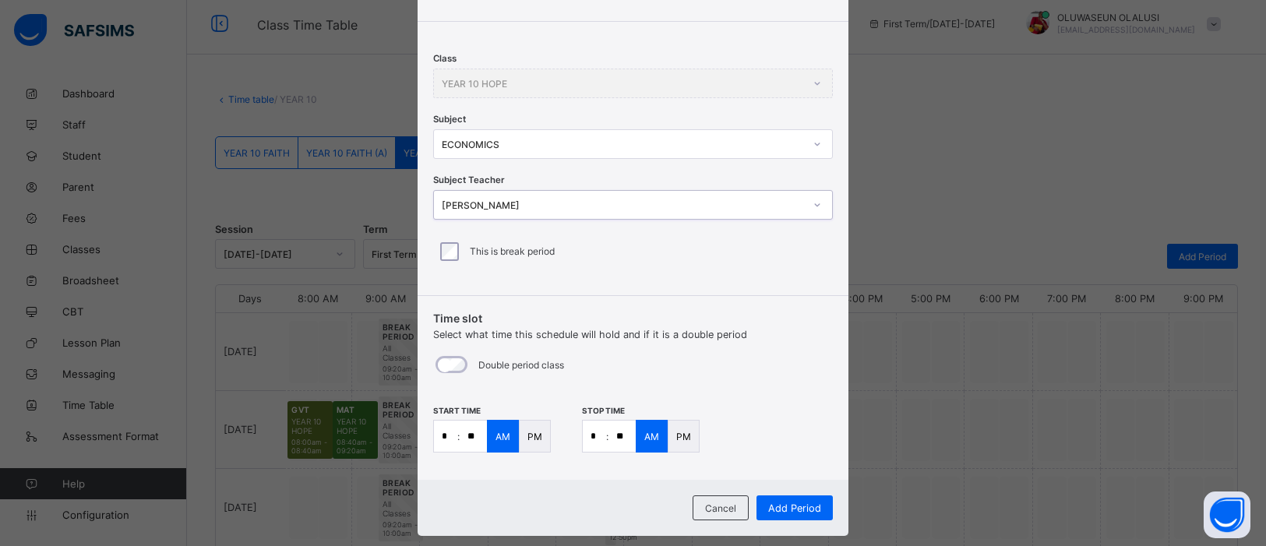
scroll to position [225, 0]
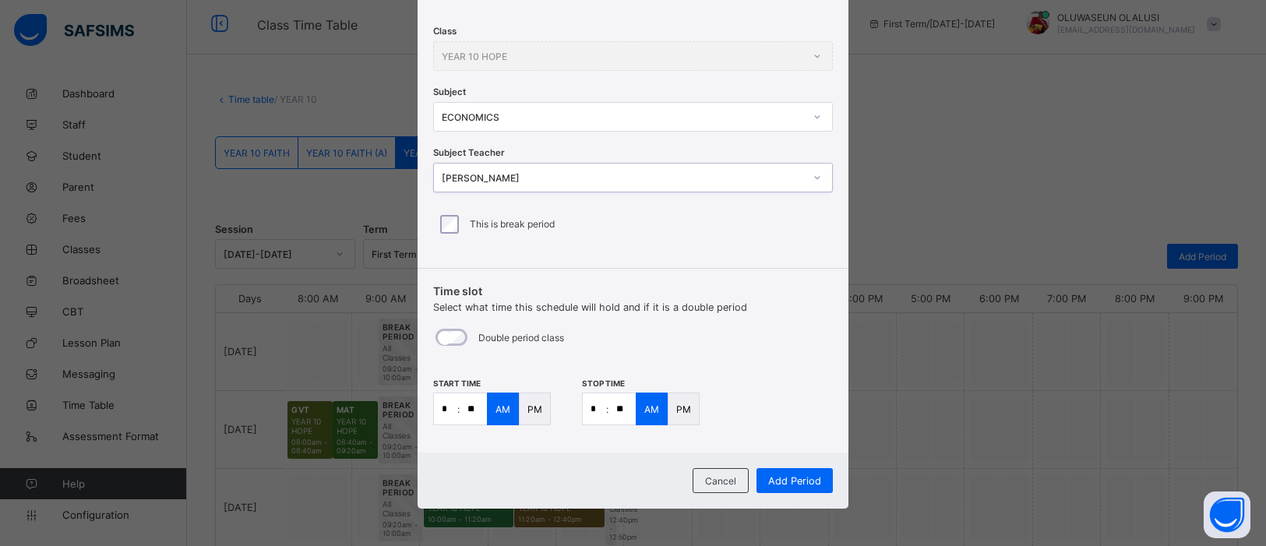
click at [450, 409] on input "*" at bounding box center [445, 408] width 23 height 31
type input "**"
click at [592, 408] on input "*" at bounding box center [594, 408] width 23 height 31
type input "*"
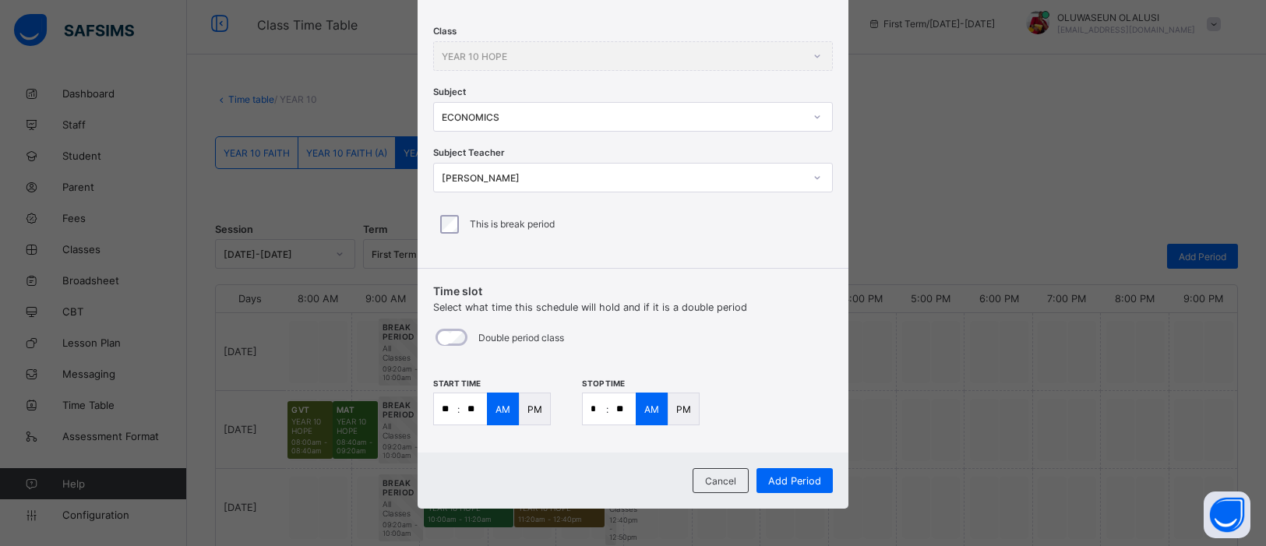
click at [619, 408] on input "**" at bounding box center [622, 408] width 27 height 31
type input "**"
click at [796, 436] on span "Add Period" at bounding box center [794, 481] width 53 height 12
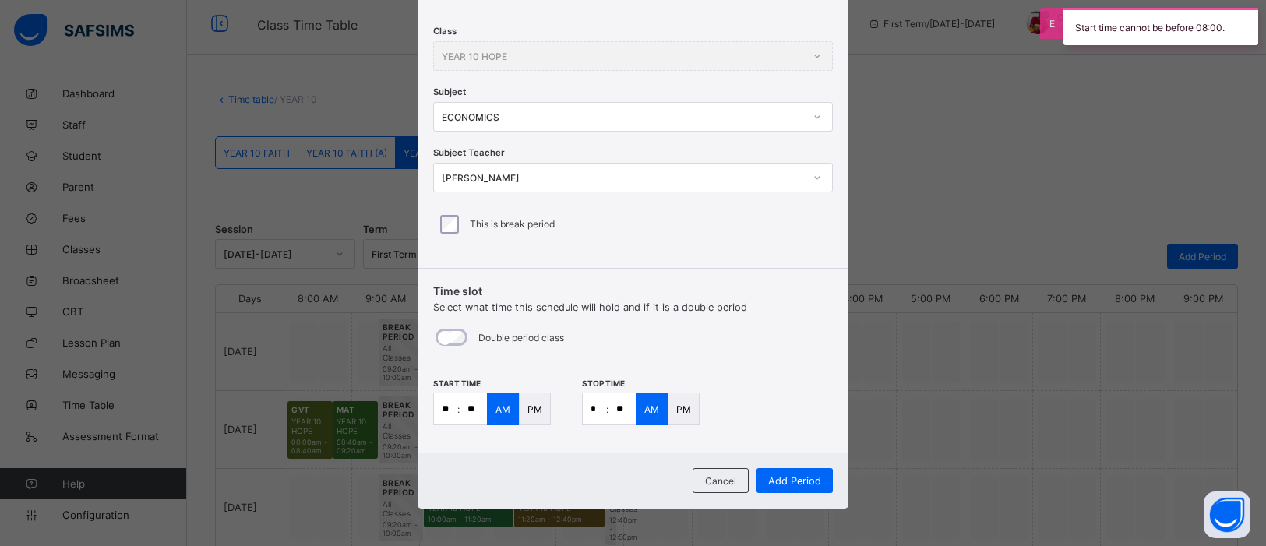
click at [531, 409] on p "PM" at bounding box center [535, 410] width 15 height 12
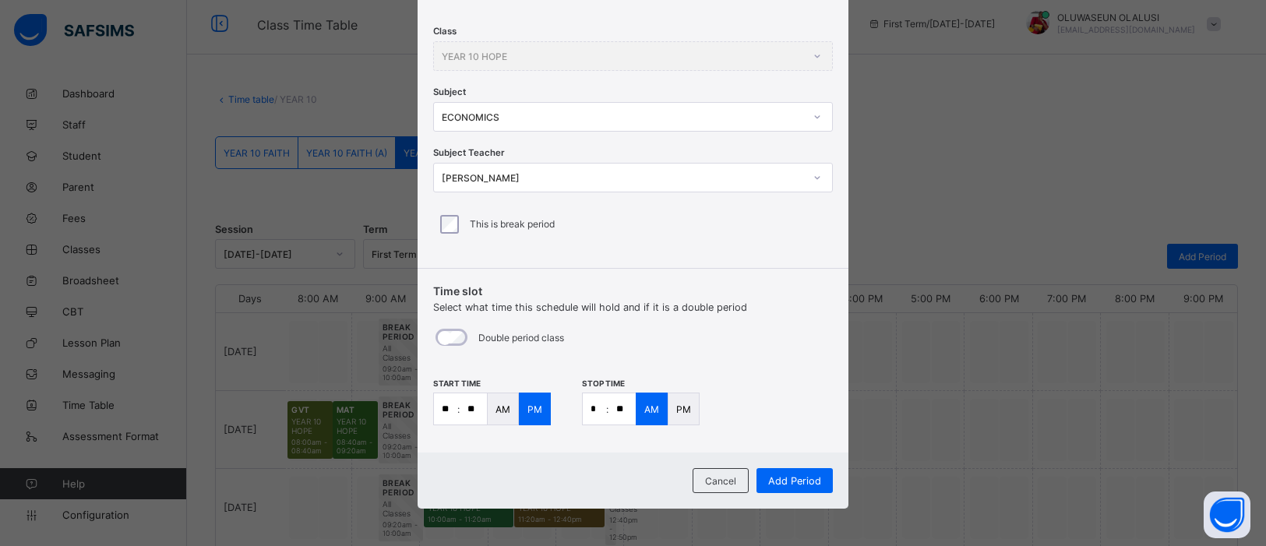
click at [676, 408] on p "PM" at bounding box center [683, 410] width 15 height 12
click at [806, 436] on span "Add Period" at bounding box center [794, 481] width 53 height 12
click at [789, 436] on div "Add Period" at bounding box center [795, 480] width 76 height 25
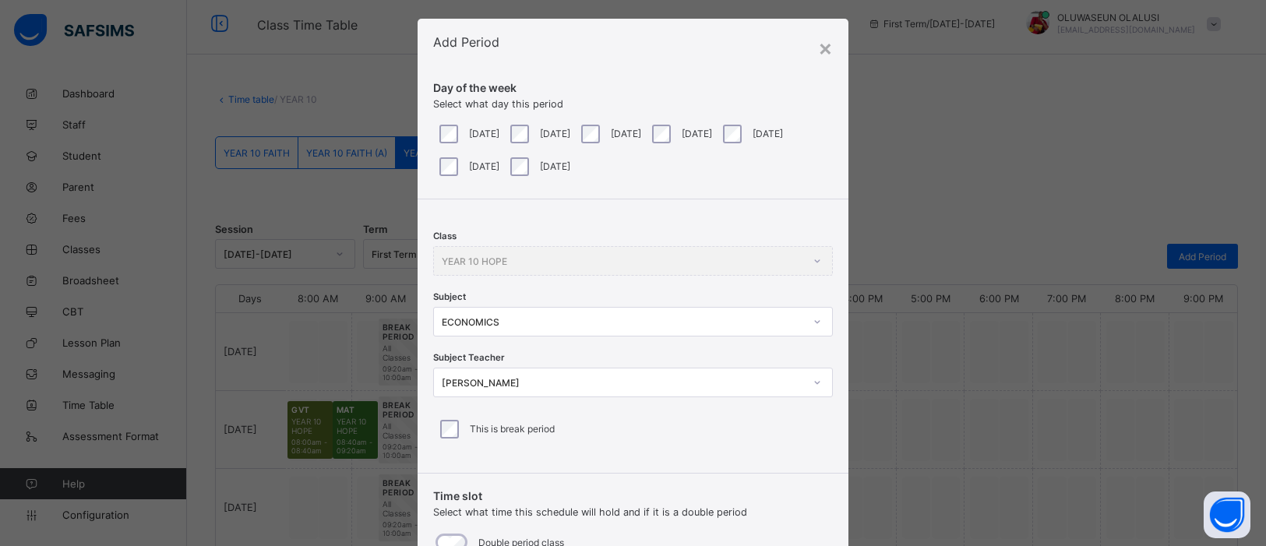
scroll to position [18, 0]
click at [824, 48] on div "×" at bounding box center [825, 50] width 15 height 26
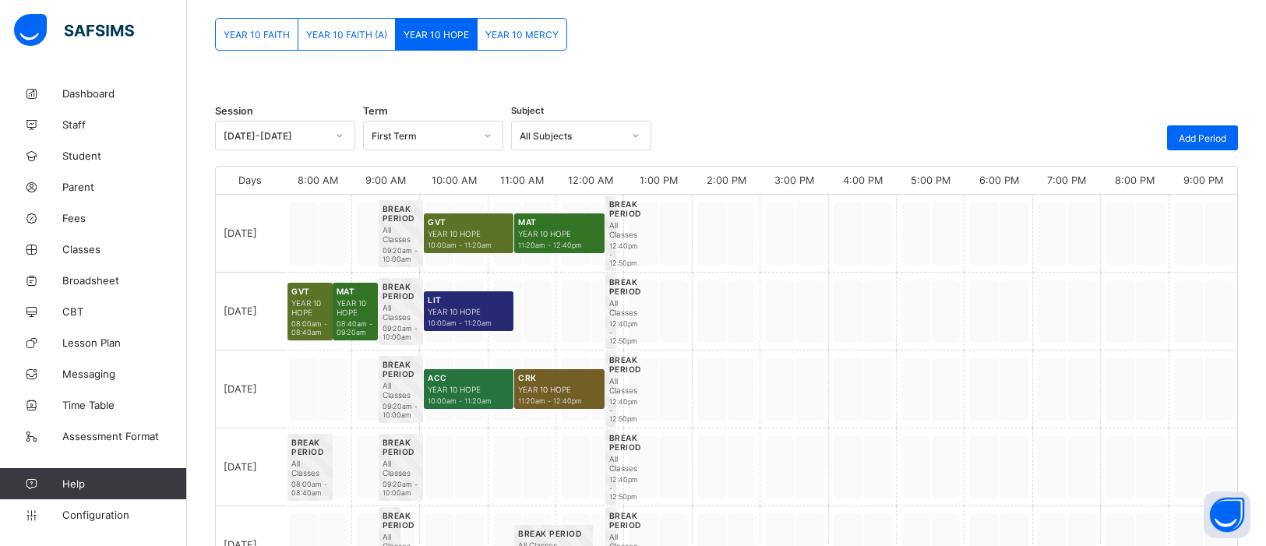
scroll to position [146, 0]
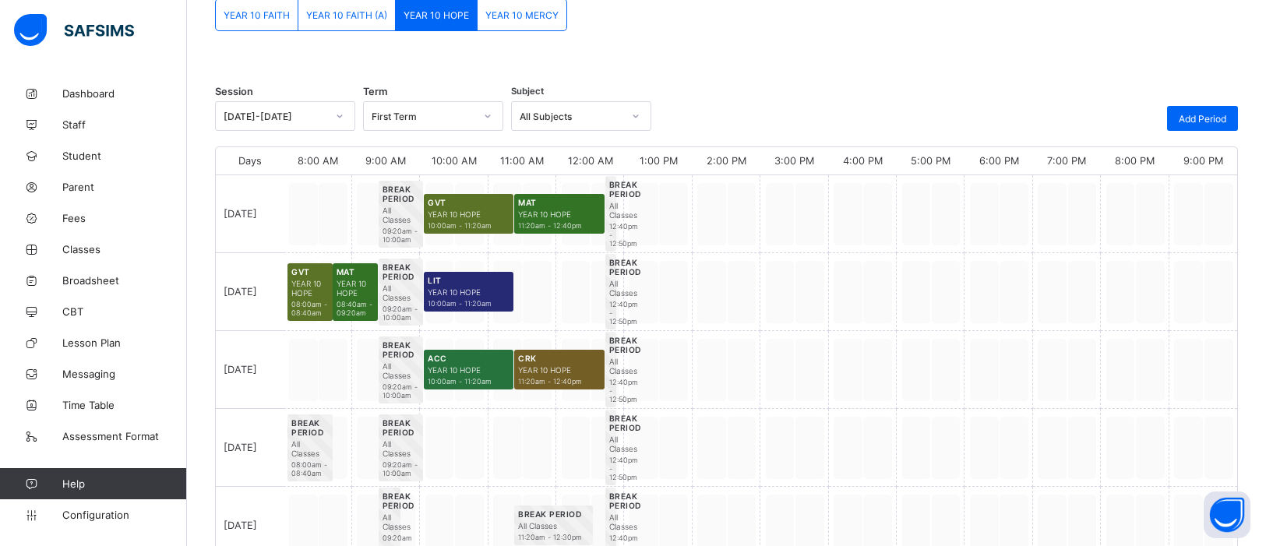
click at [320, 436] on span "08:00am - 08:40am" at bounding box center [309, 469] width 37 height 17
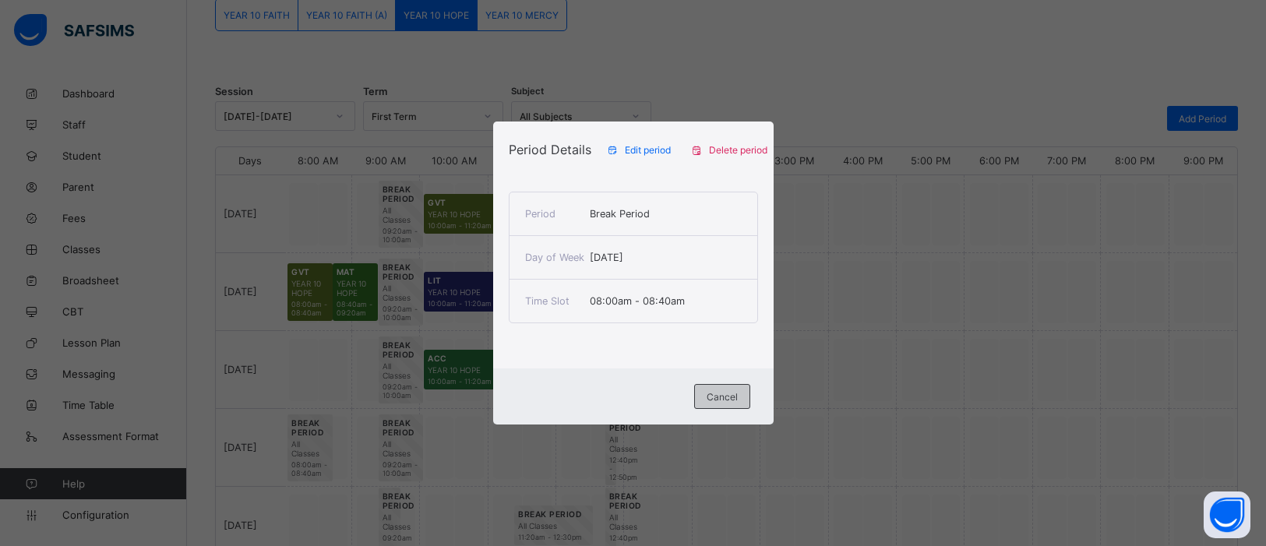
click at [716, 394] on span "Cancel" at bounding box center [722, 397] width 31 height 12
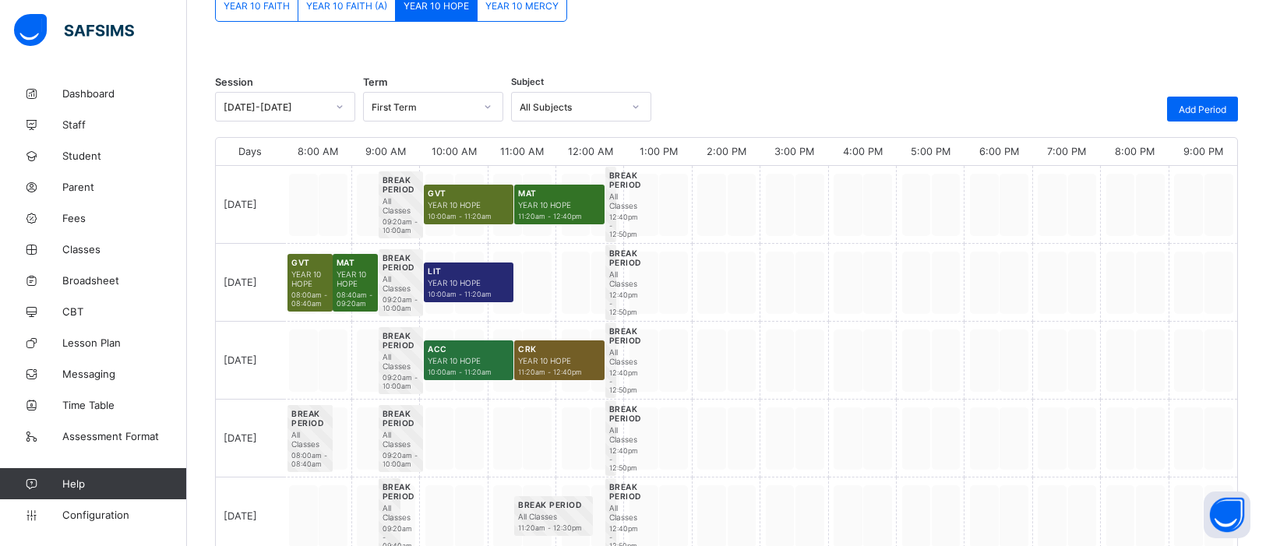
scroll to position [154, 0]
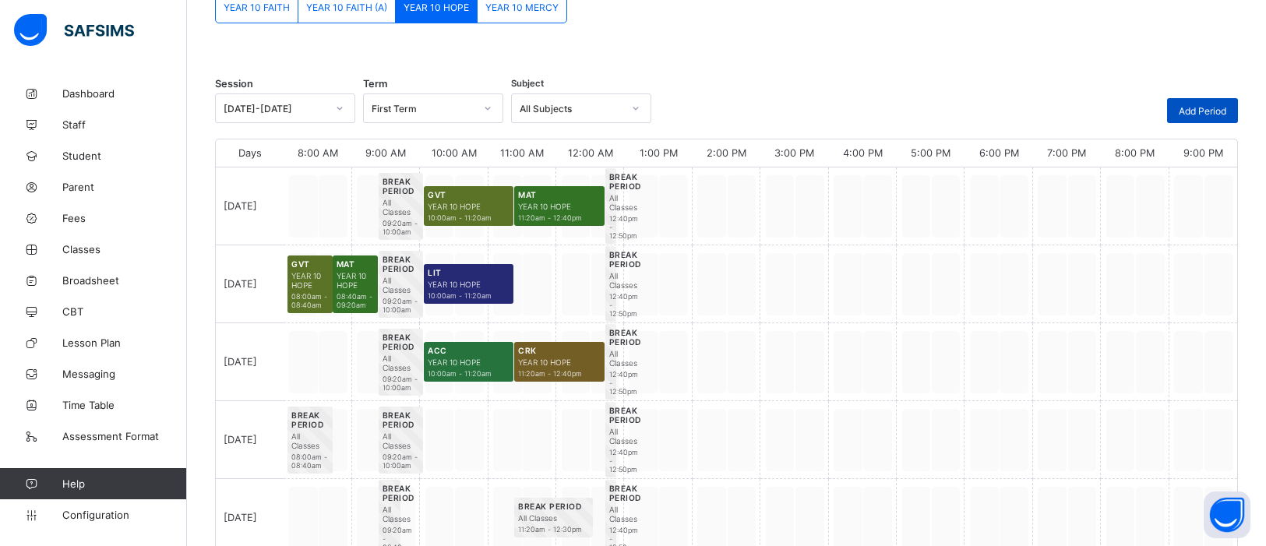
click at [1012, 105] on span "Add Period" at bounding box center [1203, 111] width 48 height 12
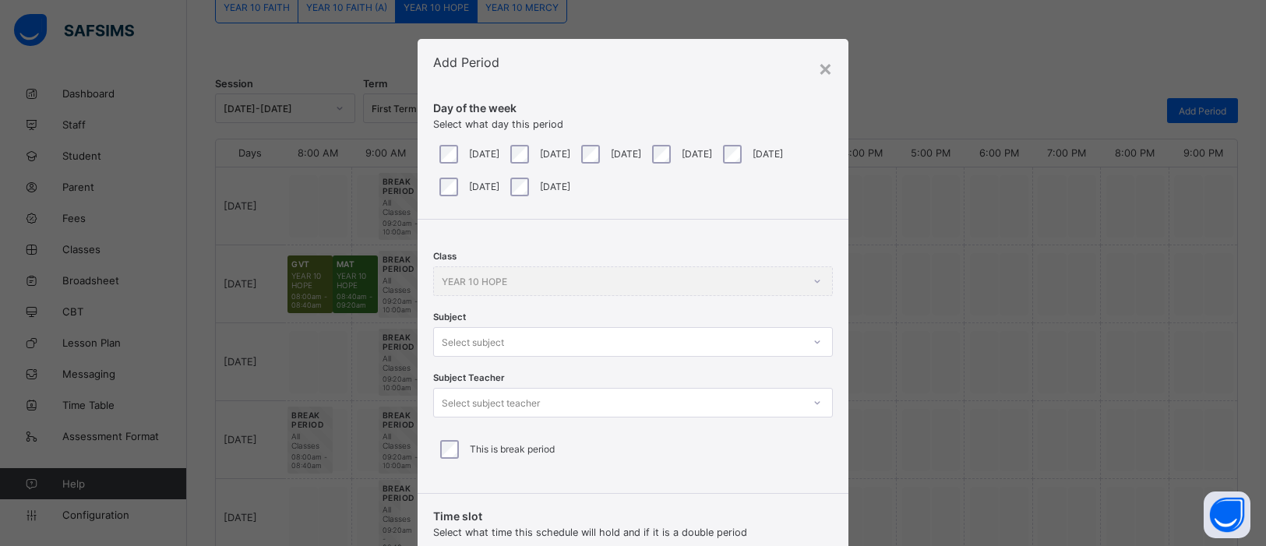
click at [812, 345] on div "Select subject" at bounding box center [633, 342] width 400 height 30
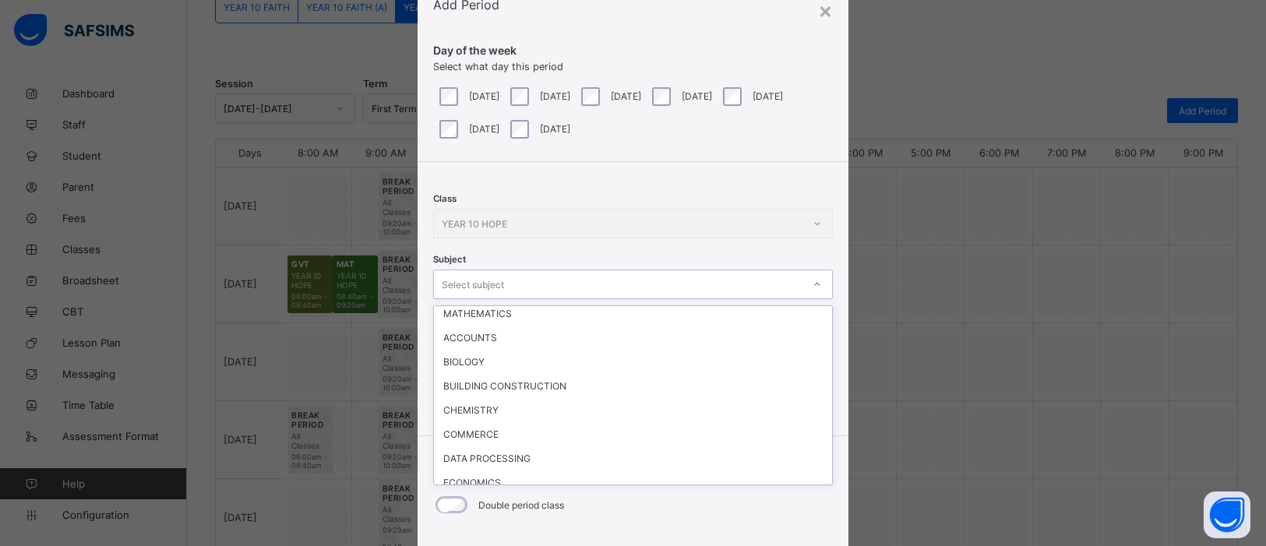
scroll to position [199, 0]
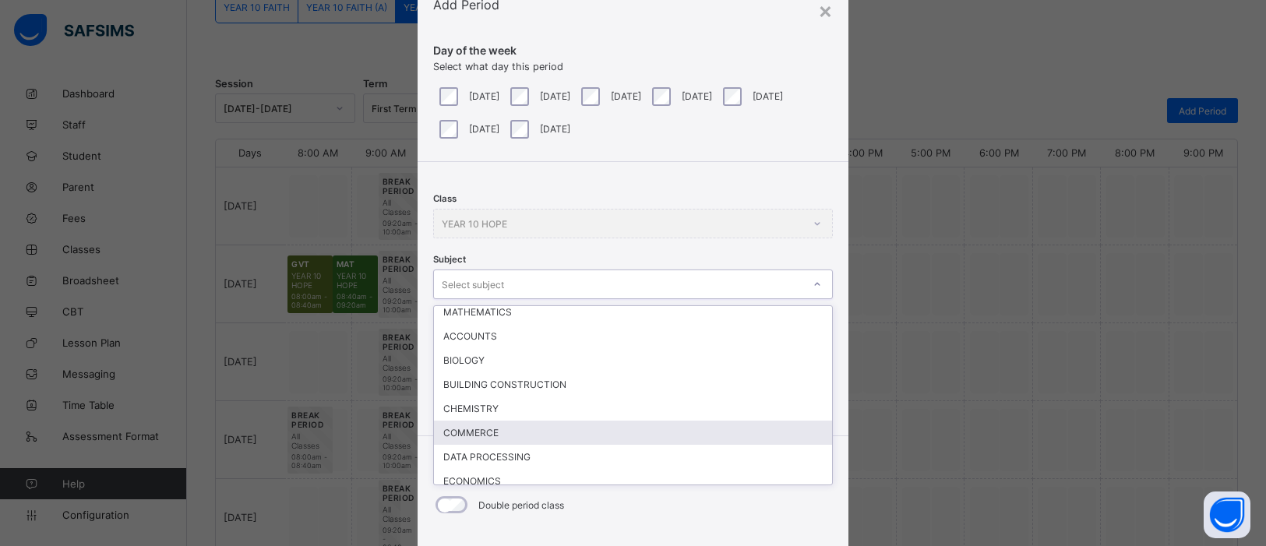
click at [496, 421] on div "COMMERCE" at bounding box center [633, 433] width 398 height 24
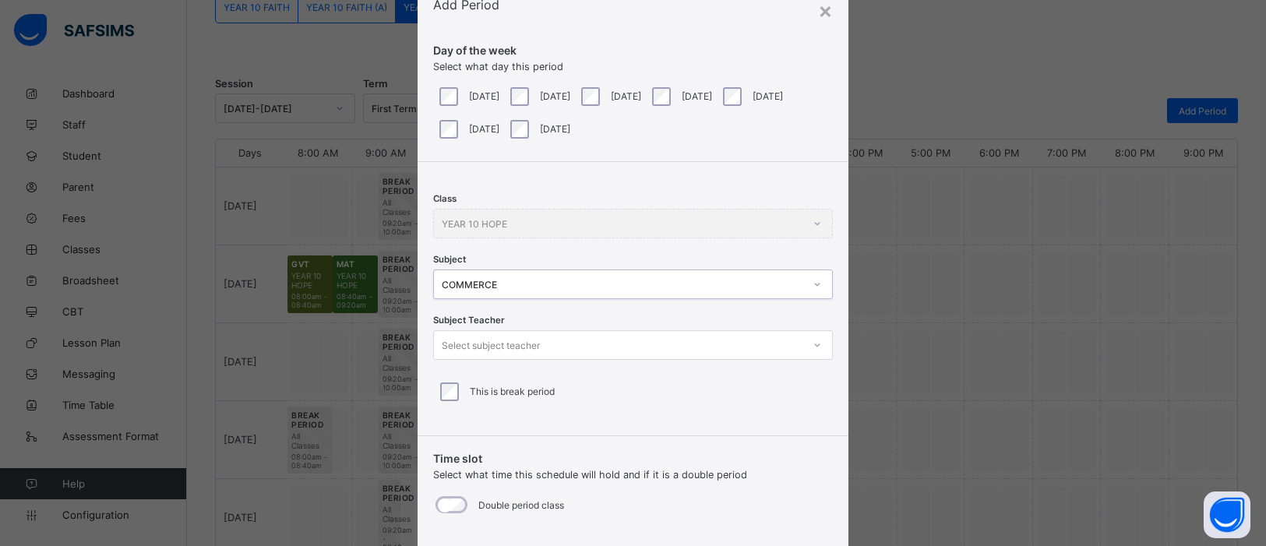
click at [813, 341] on icon at bounding box center [817, 345] width 9 height 16
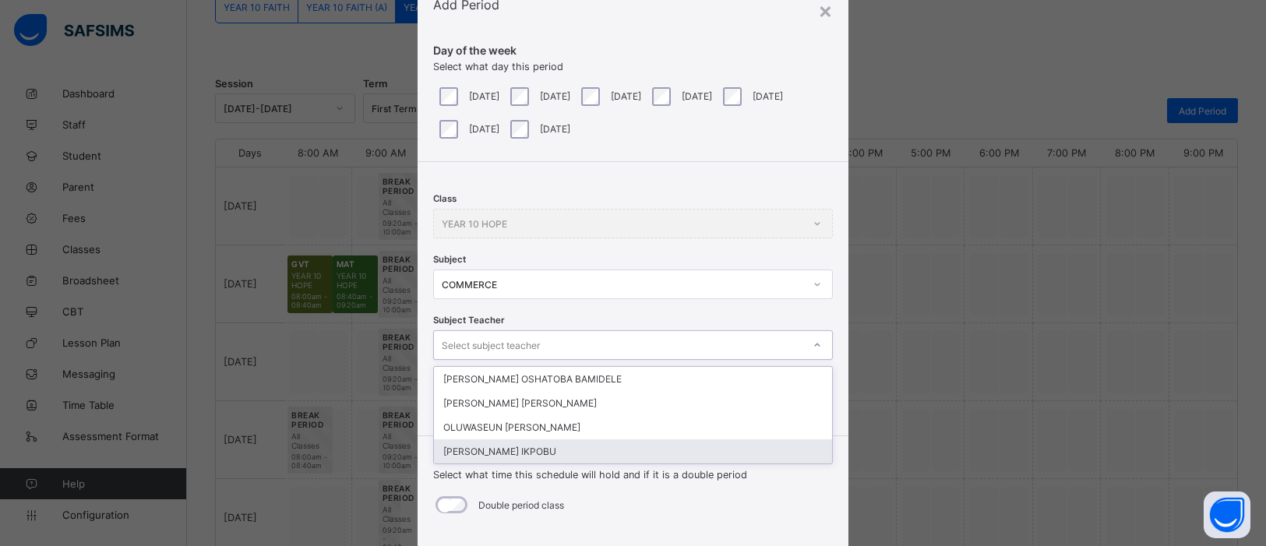
click at [647, 436] on div "SIMEON OGAH IKPOBU" at bounding box center [633, 451] width 398 height 24
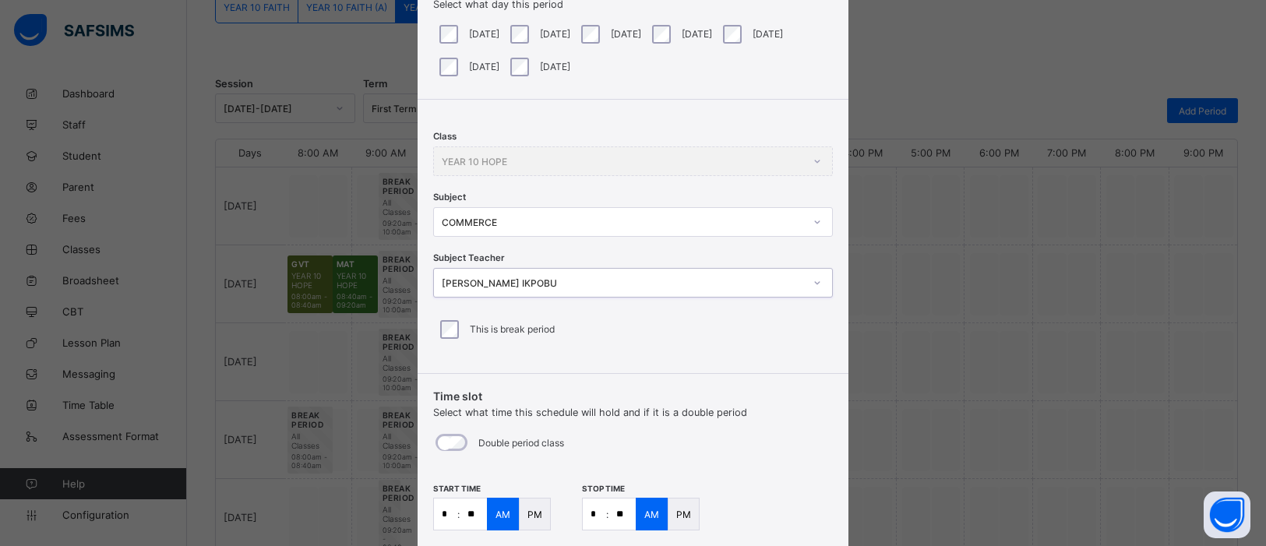
scroll to position [225, 0]
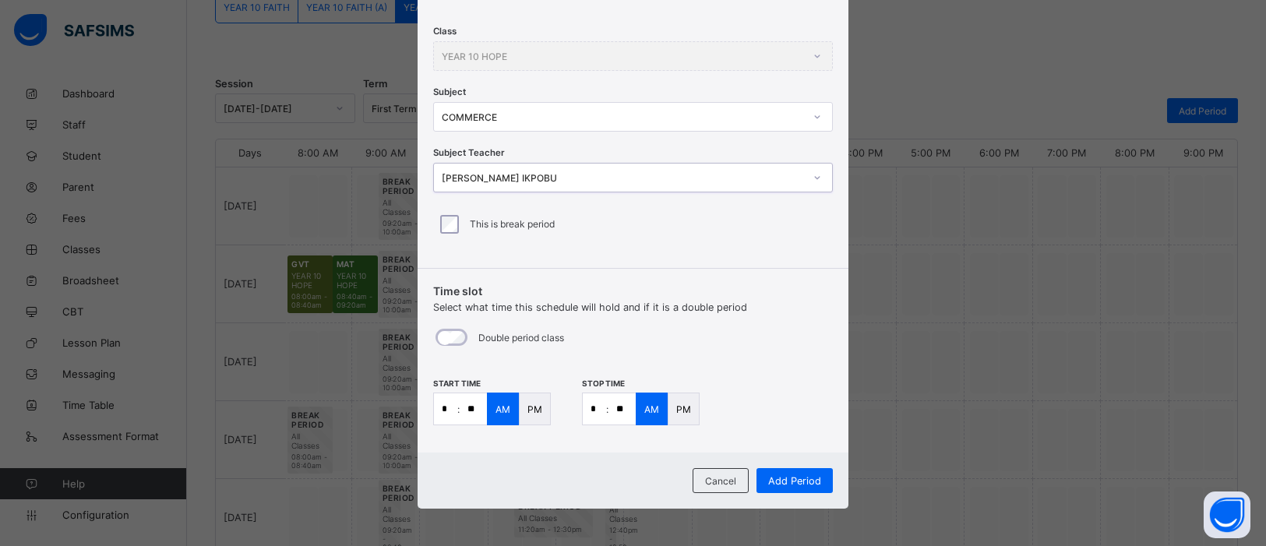
click at [446, 410] on input "*" at bounding box center [445, 408] width 23 height 31
type input "**"
click at [600, 410] on input "*" at bounding box center [594, 408] width 23 height 31
type input "**"
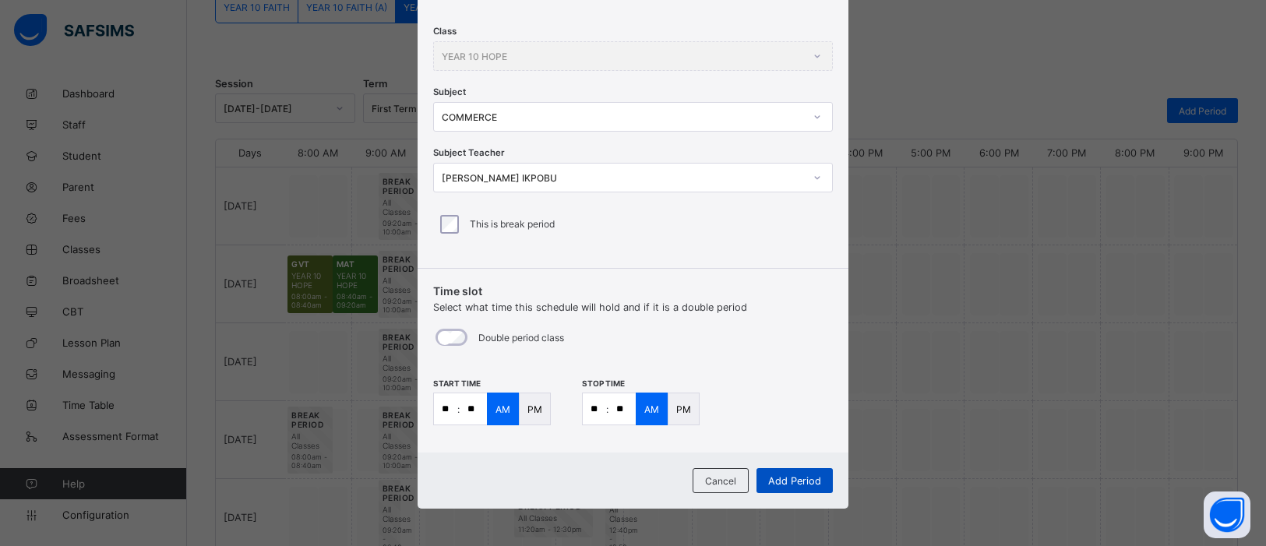
click at [807, 436] on span "Add Period" at bounding box center [794, 481] width 53 height 12
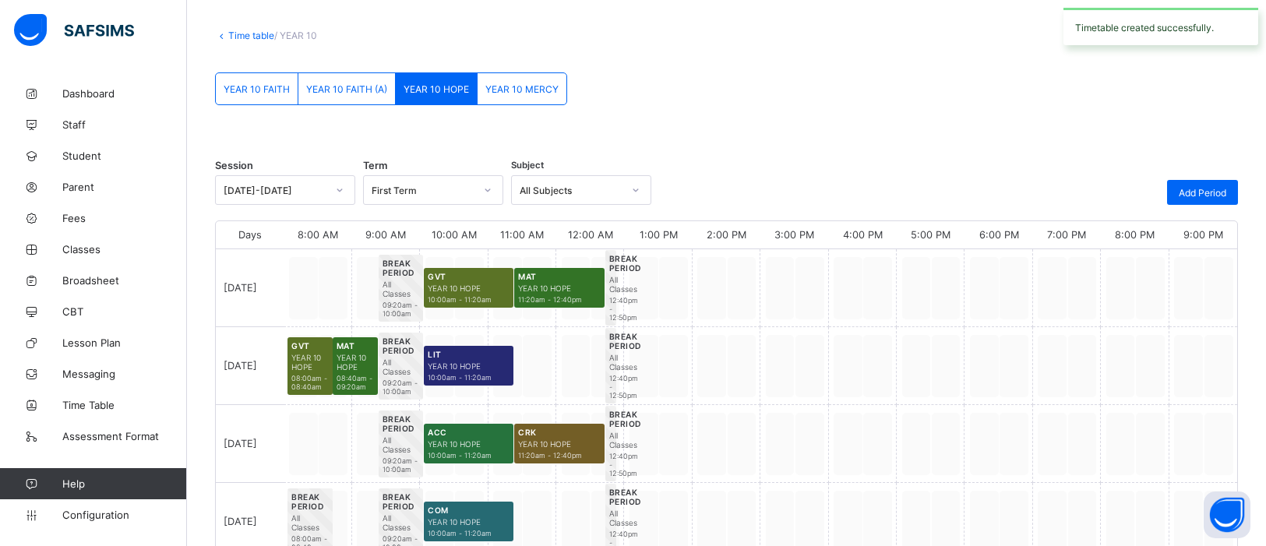
scroll to position [154, 0]
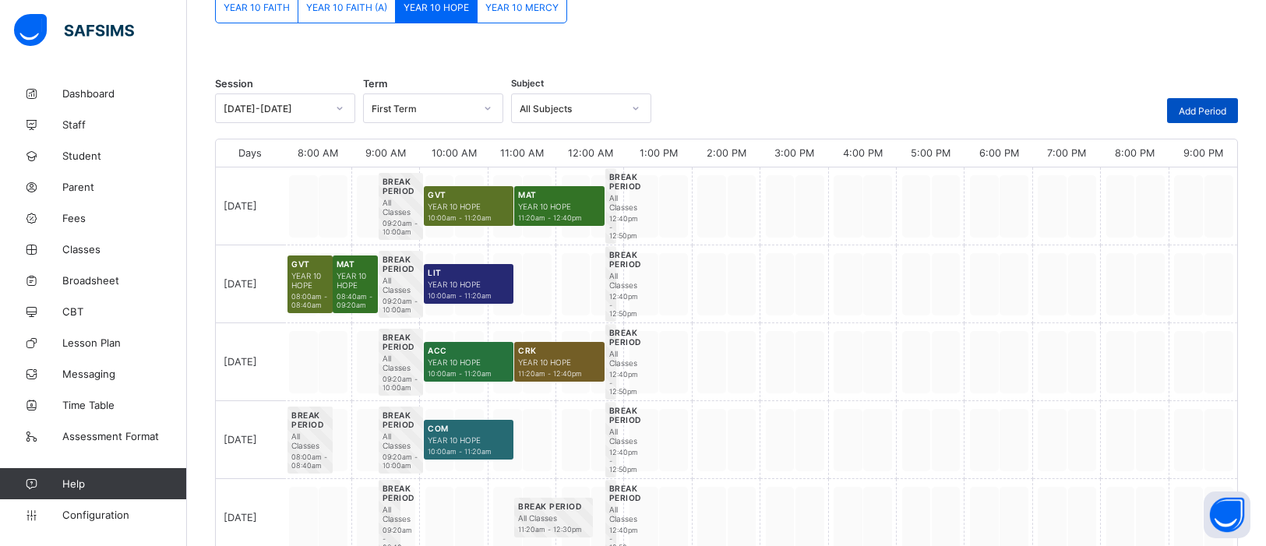
click at [1012, 111] on span "Add Period" at bounding box center [1203, 111] width 48 height 12
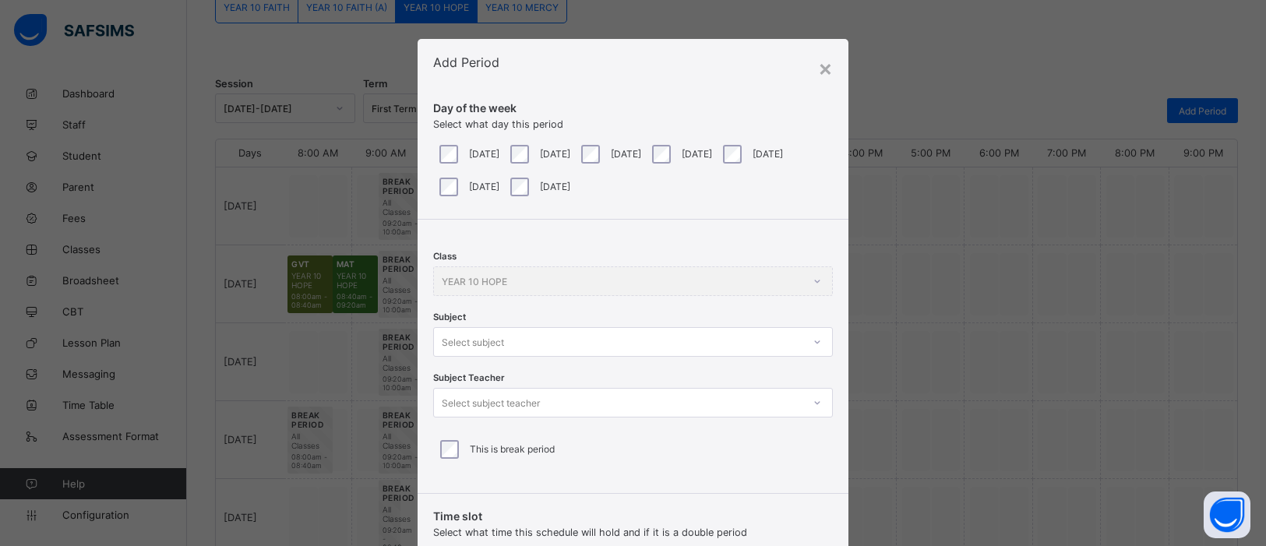
click at [815, 344] on div at bounding box center [818, 342] width 30 height 28
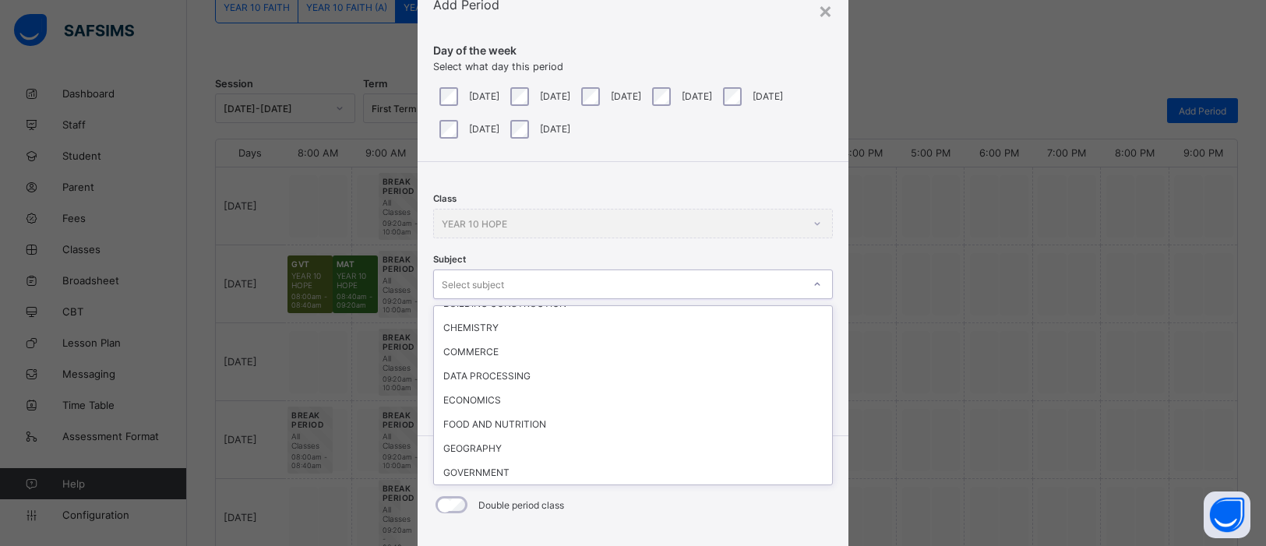
scroll to position [341, 0]
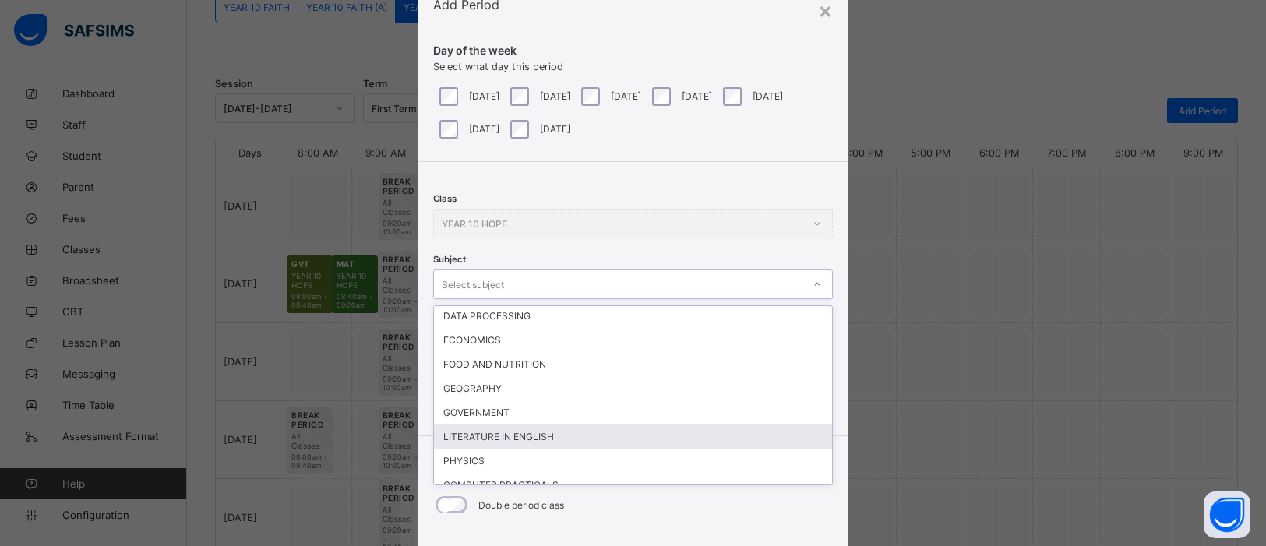
click at [535, 425] on div "LITERATURE IN ENGLISH" at bounding box center [633, 437] width 398 height 24
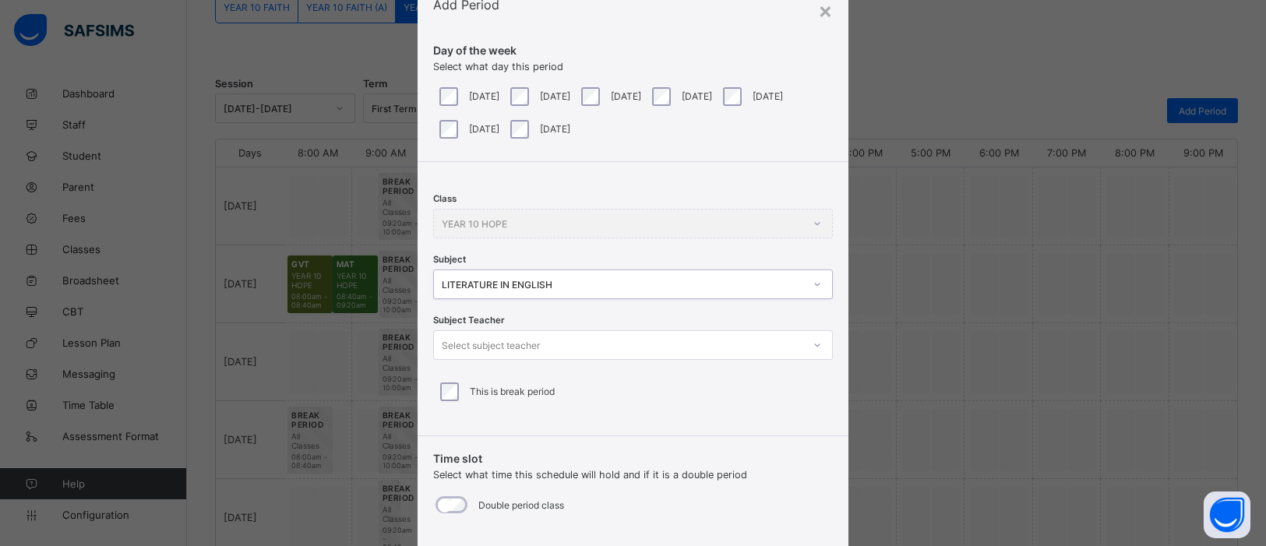
click at [813, 348] on icon at bounding box center [817, 345] width 9 height 16
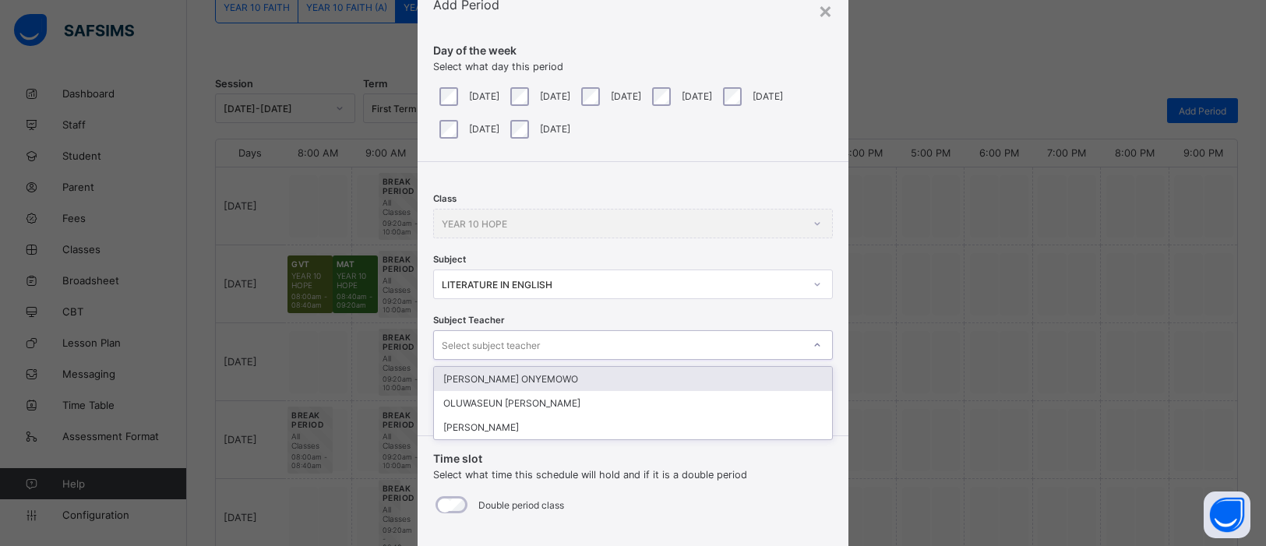
click at [545, 376] on div "JOSEPH TINA ONYEMOWO" at bounding box center [633, 379] width 398 height 24
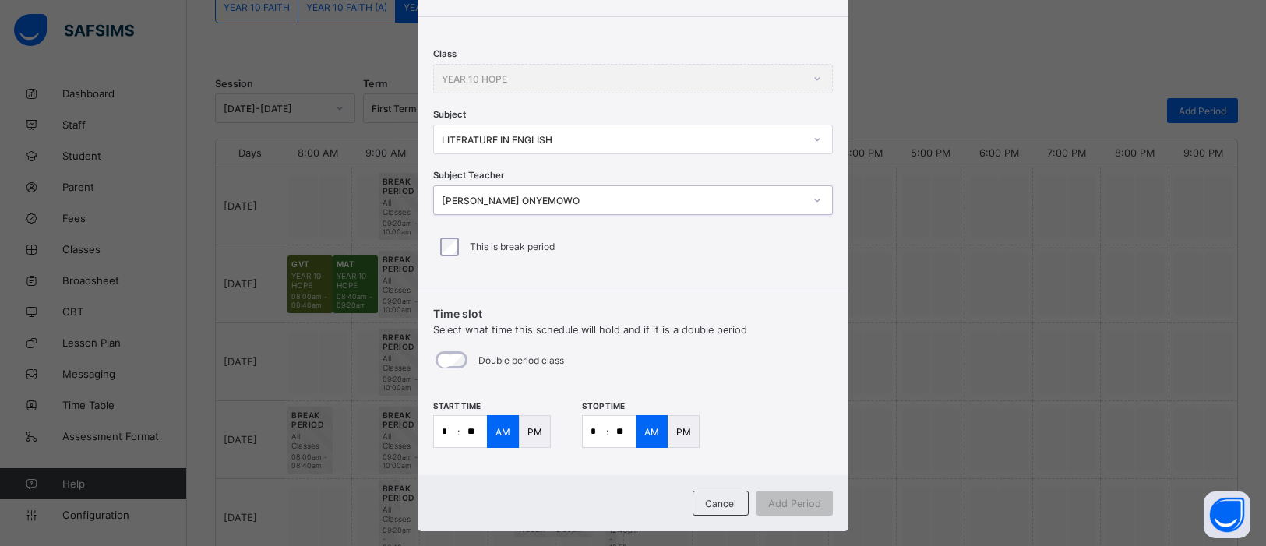
scroll to position [225, 0]
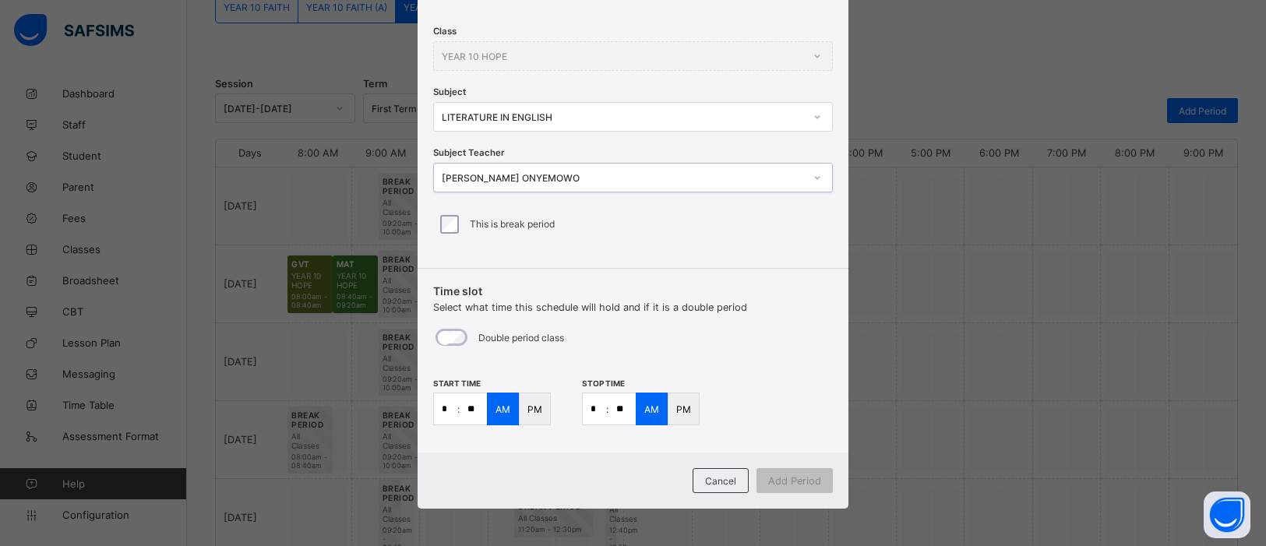
click at [448, 408] on input "*" at bounding box center [445, 408] width 23 height 31
type input "**"
click at [595, 411] on input "*" at bounding box center [594, 408] width 23 height 31
type input "**"
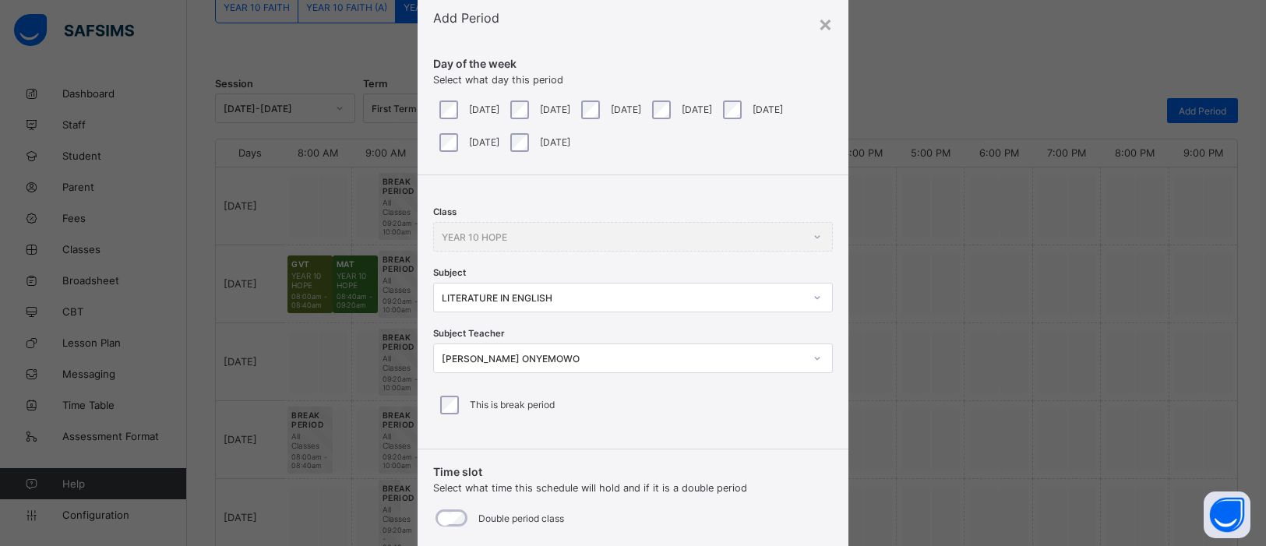
scroll to position [45, 0]
type input "**"
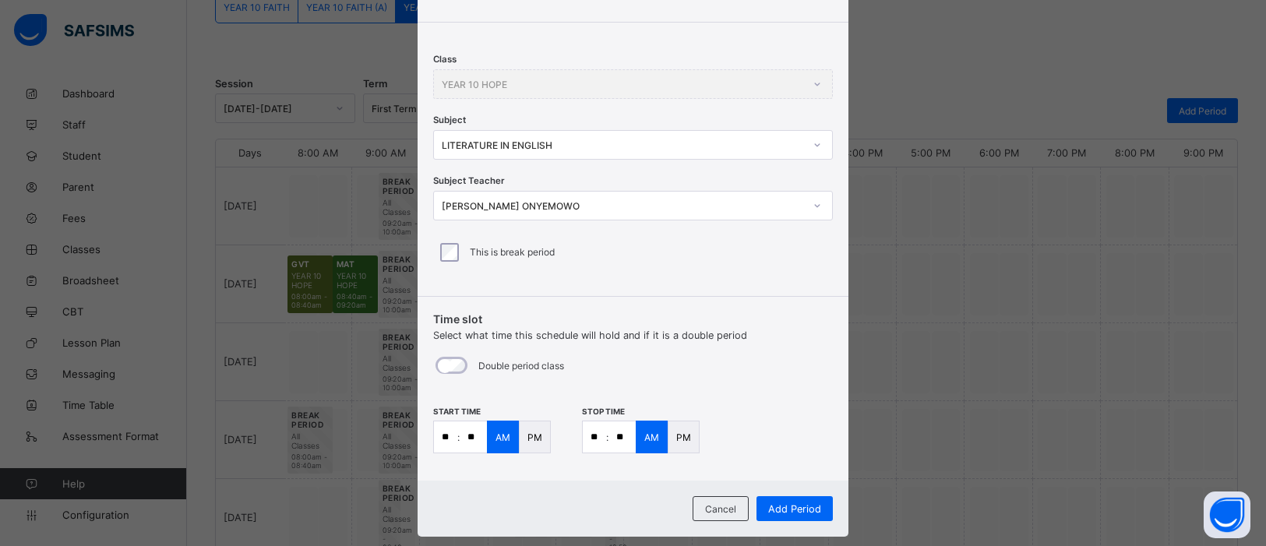
scroll to position [225, 0]
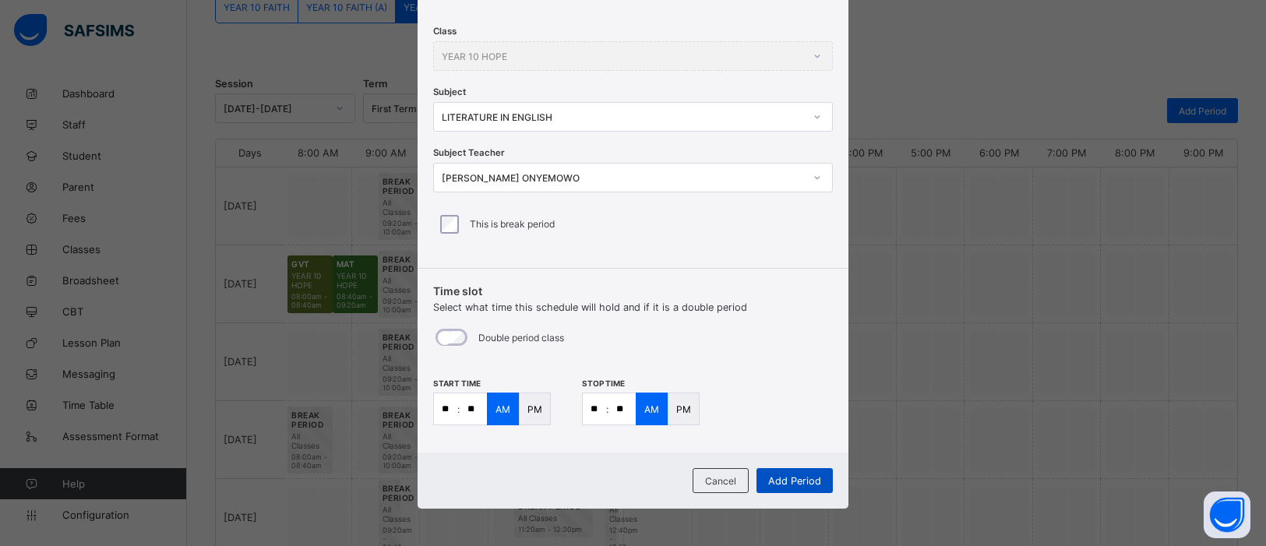
click at [798, 436] on span "Add Period" at bounding box center [794, 481] width 53 height 12
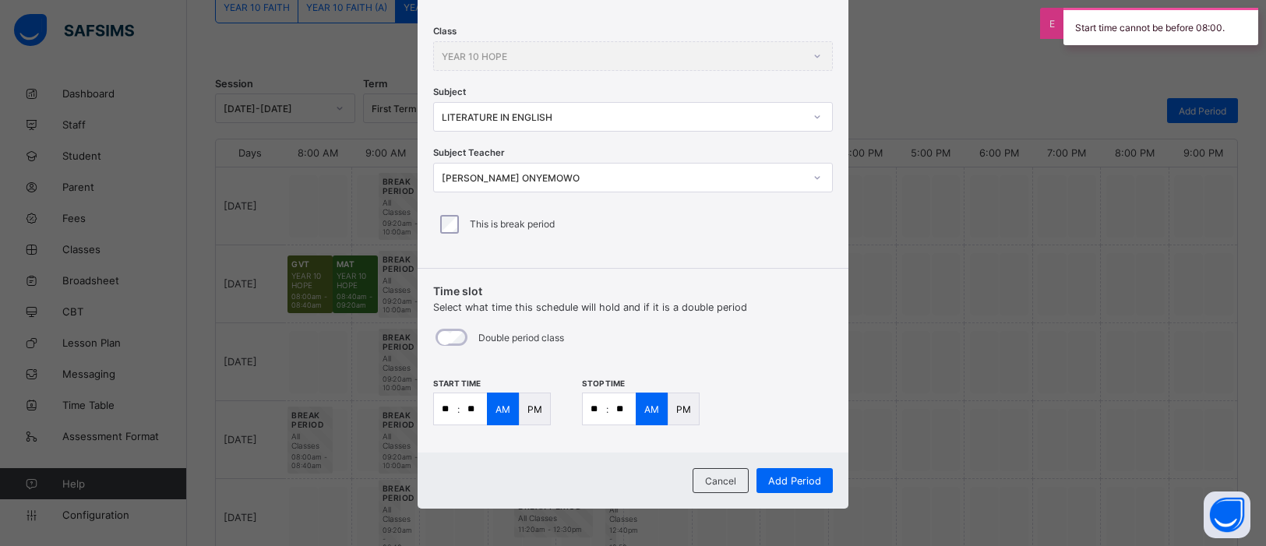
click at [536, 415] on div "PM" at bounding box center [535, 409] width 32 height 33
click at [681, 408] on p "PM" at bounding box center [683, 410] width 15 height 12
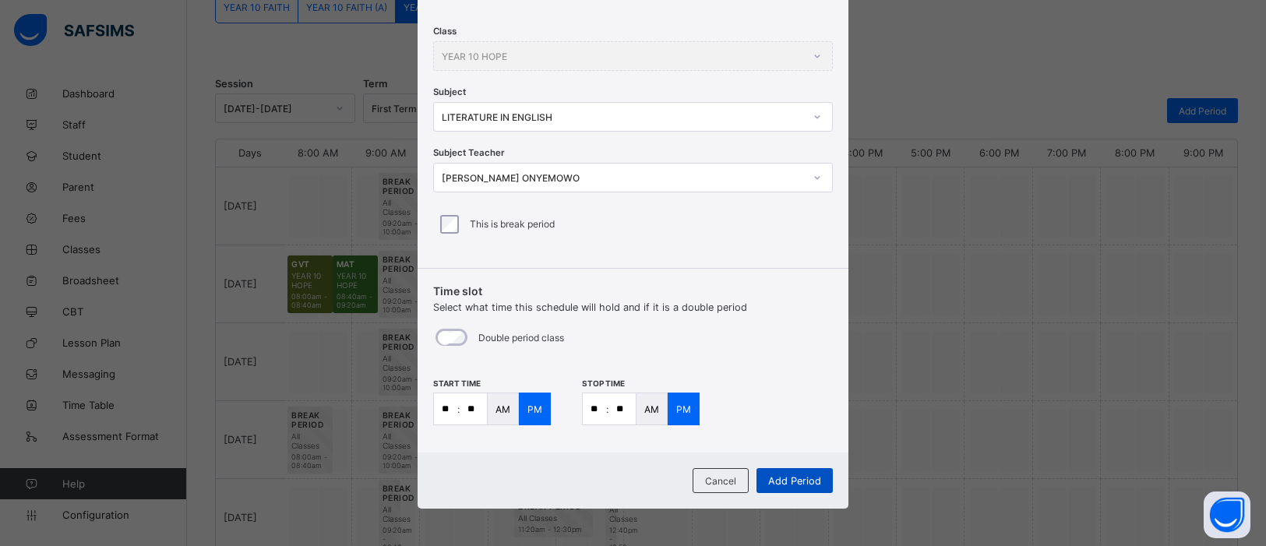
click at [812, 436] on span "Add Period" at bounding box center [794, 481] width 53 height 12
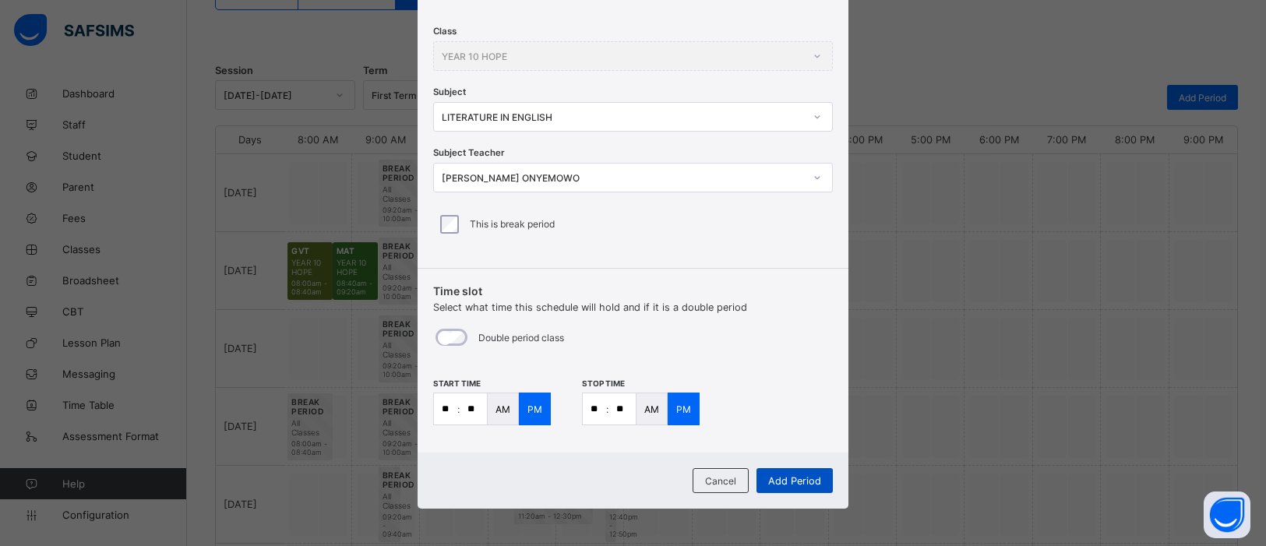
scroll to position [171, 0]
click at [796, 436] on div "Add Period" at bounding box center [795, 480] width 76 height 25
click at [802, 436] on span "Add Period" at bounding box center [794, 481] width 53 height 12
click at [797, 436] on div "Add Period" at bounding box center [795, 480] width 76 height 25
click at [813, 115] on icon at bounding box center [817, 117] width 9 height 16
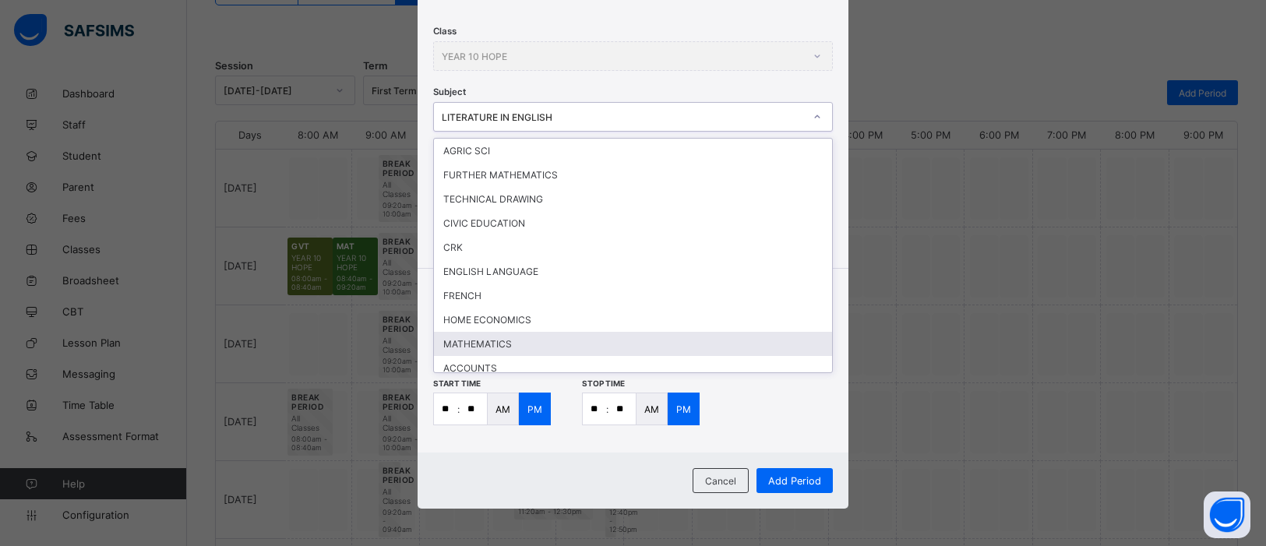
click at [686, 337] on div "MATHEMATICS" at bounding box center [633, 344] width 398 height 24
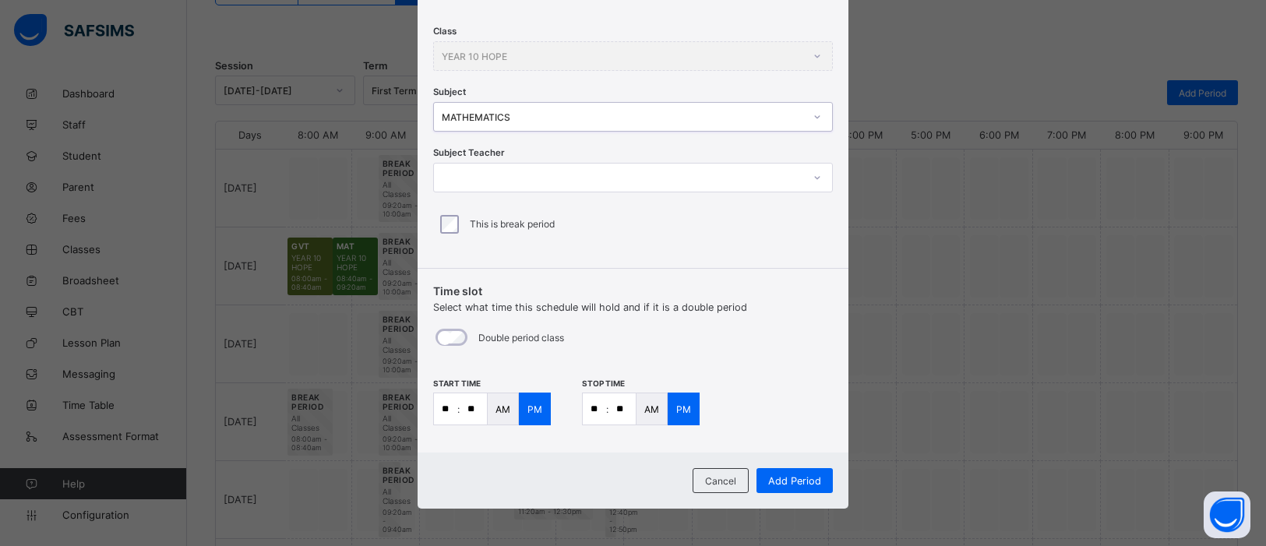
click at [814, 178] on icon at bounding box center [816, 177] width 5 height 3
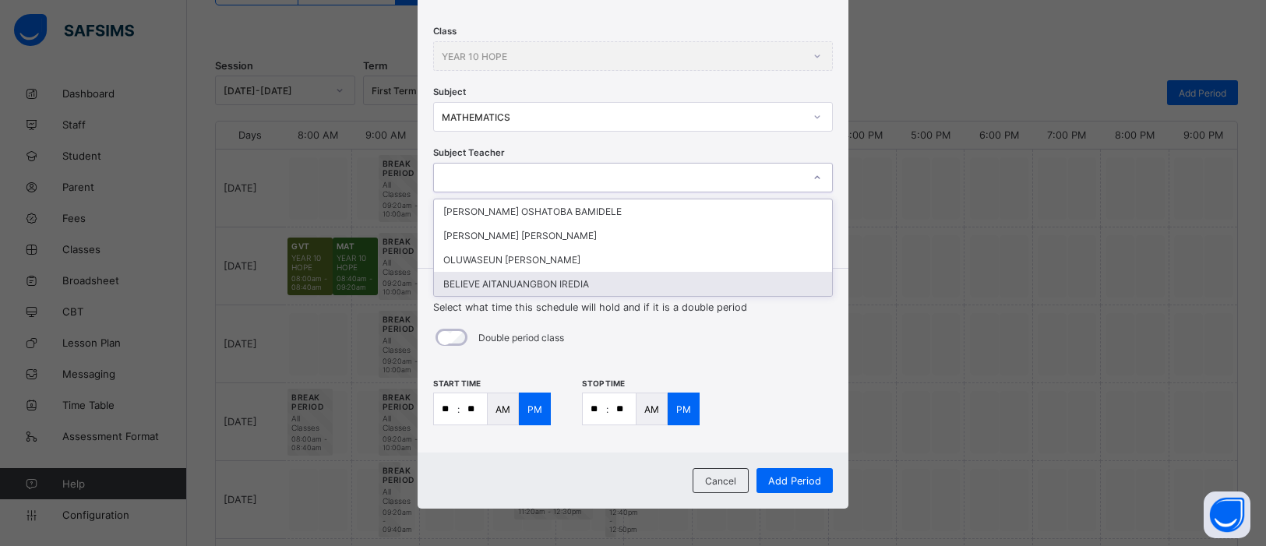
click at [700, 283] on div "BELIEVE AITANUANGBON IREDIA" at bounding box center [633, 284] width 398 height 24
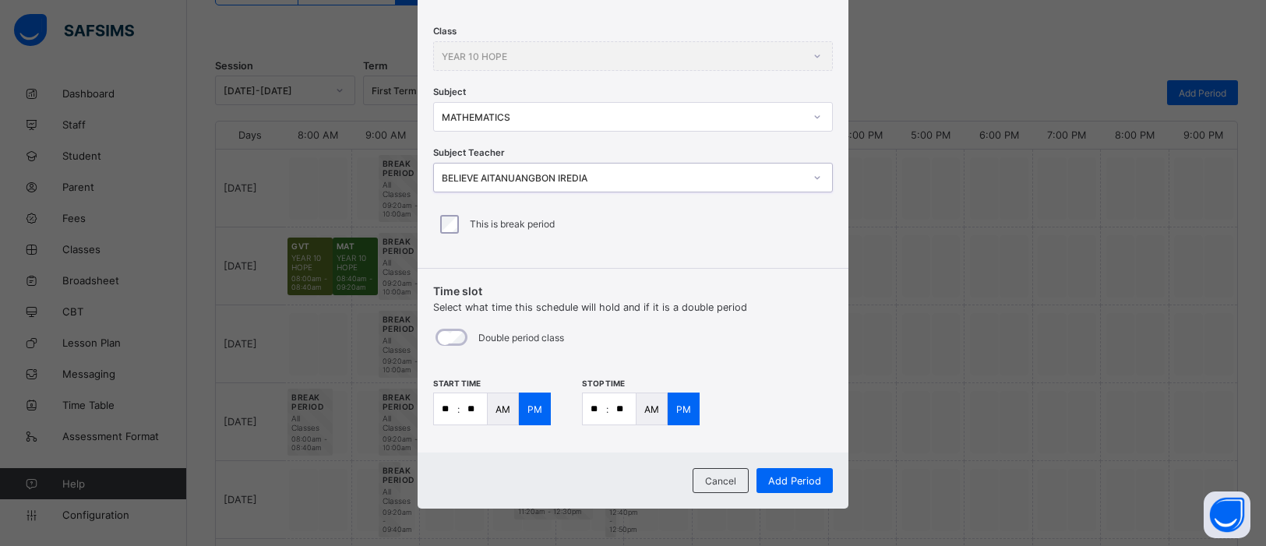
click at [448, 409] on input "**" at bounding box center [445, 408] width 23 height 31
type input "*"
click at [475, 414] on input "**" at bounding box center [473, 408] width 27 height 31
type input "**"
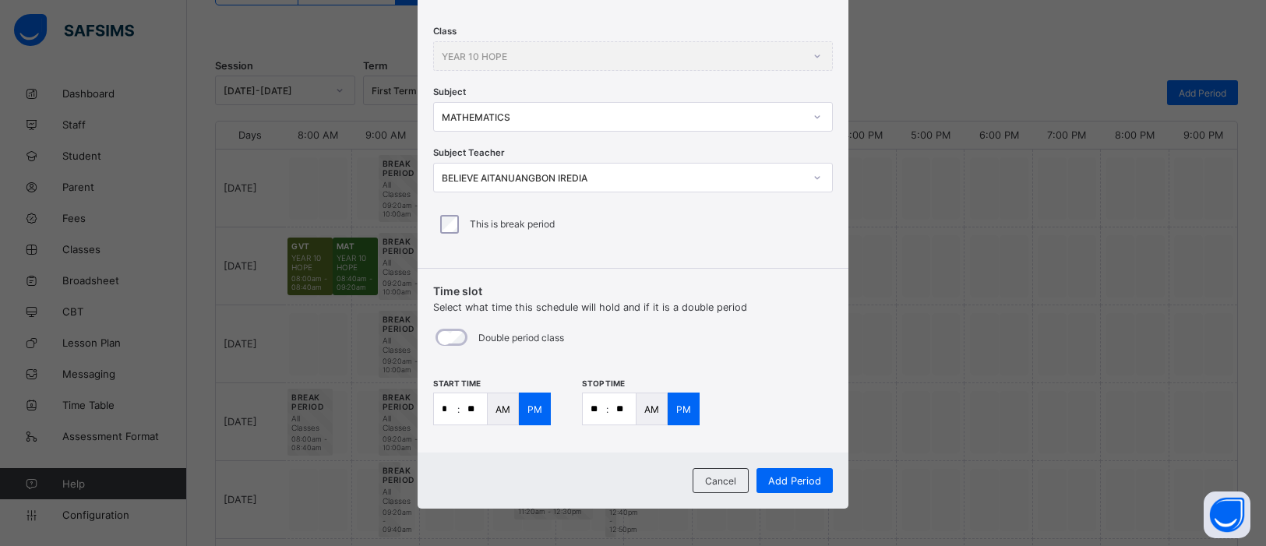
click at [609, 416] on input "**" at bounding box center [622, 408] width 27 height 31
click at [602, 413] on input "**" at bounding box center [594, 408] width 23 height 31
type input "*"
click at [625, 409] on input "**" at bounding box center [622, 408] width 27 height 31
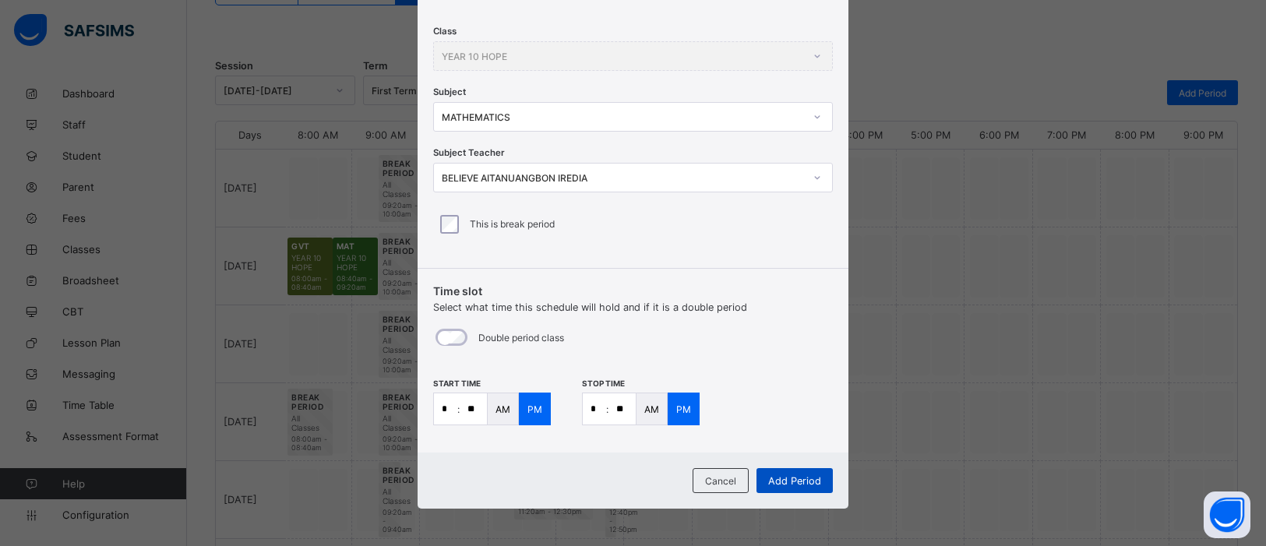
type input "**"
click at [799, 436] on span "Add Period" at bounding box center [794, 481] width 53 height 12
click at [799, 436] on div "Add Period" at bounding box center [795, 480] width 76 height 25
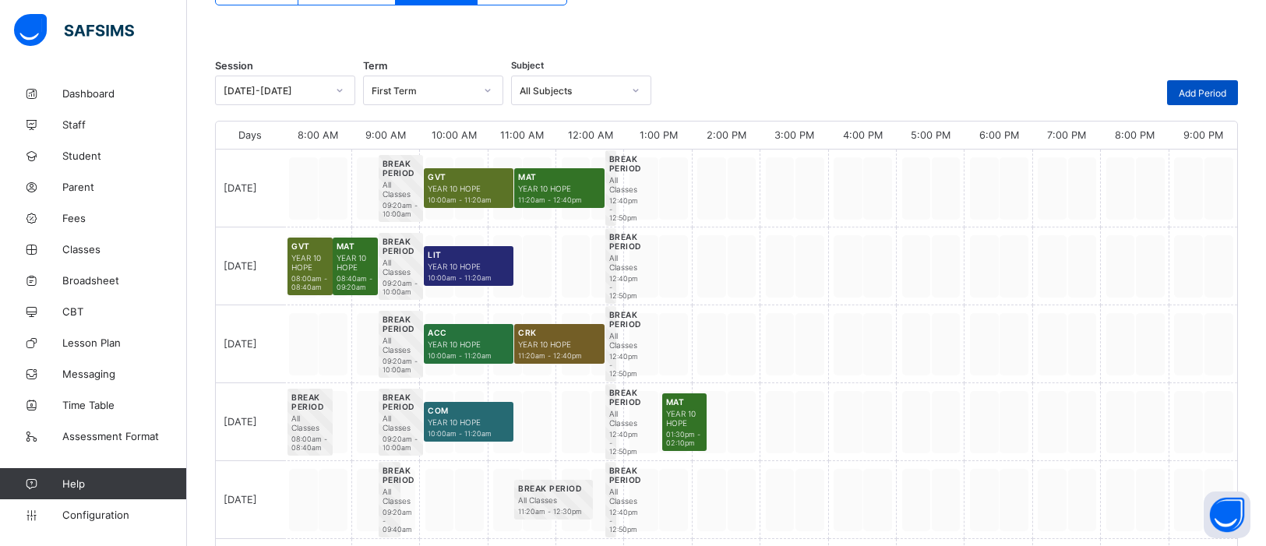
click at [1012, 91] on span "Add Period" at bounding box center [1203, 93] width 48 height 12
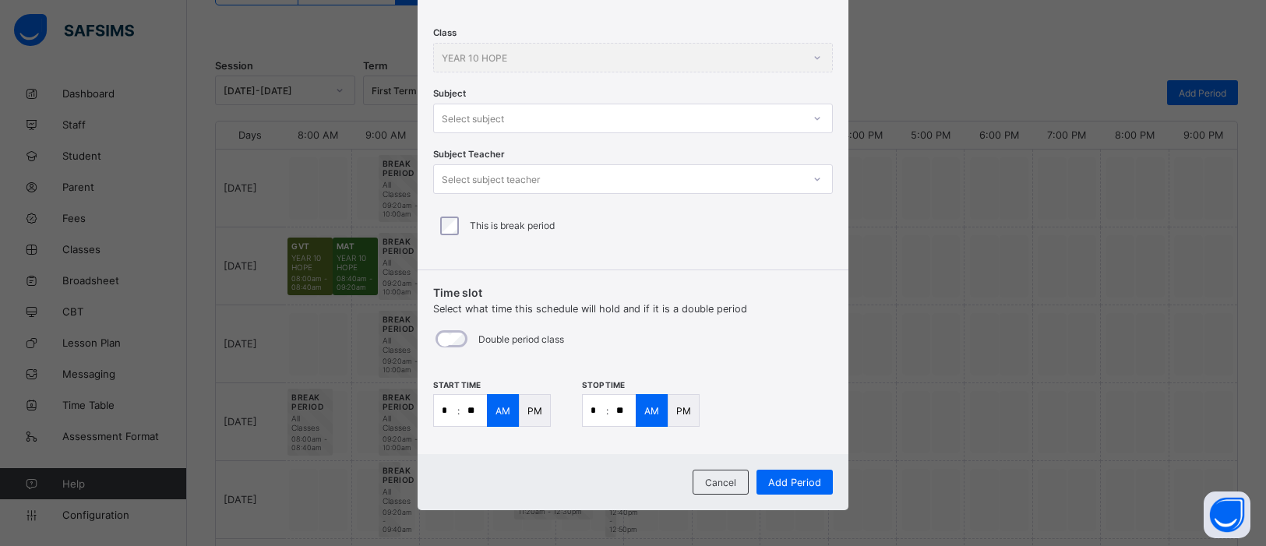
scroll to position [225, 0]
click at [813, 124] on div at bounding box center [817, 116] width 26 height 25
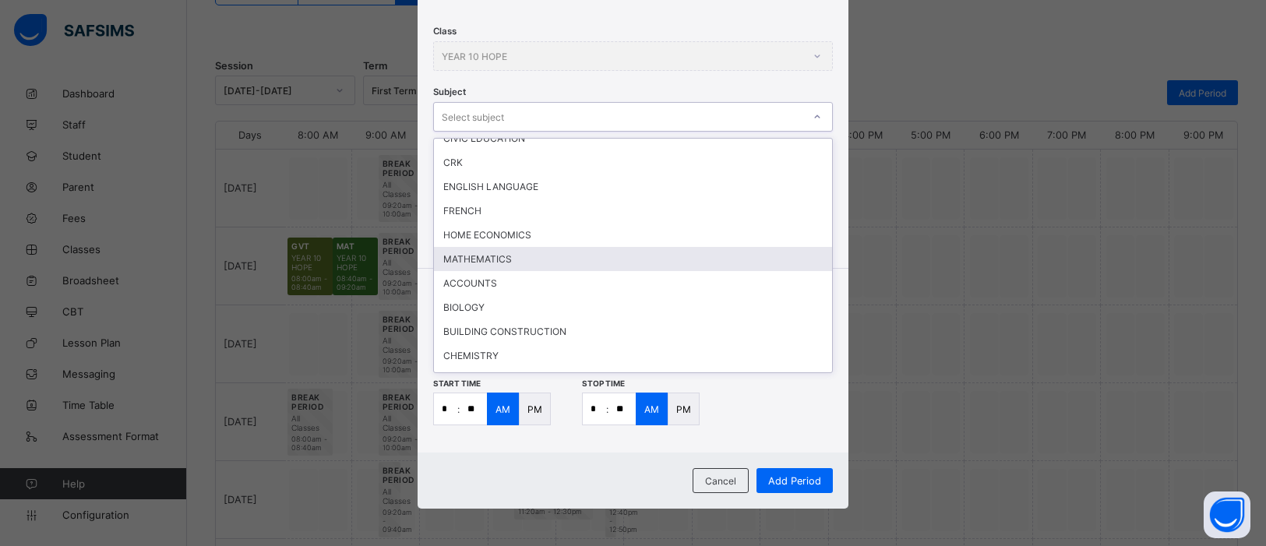
scroll to position [86, 0]
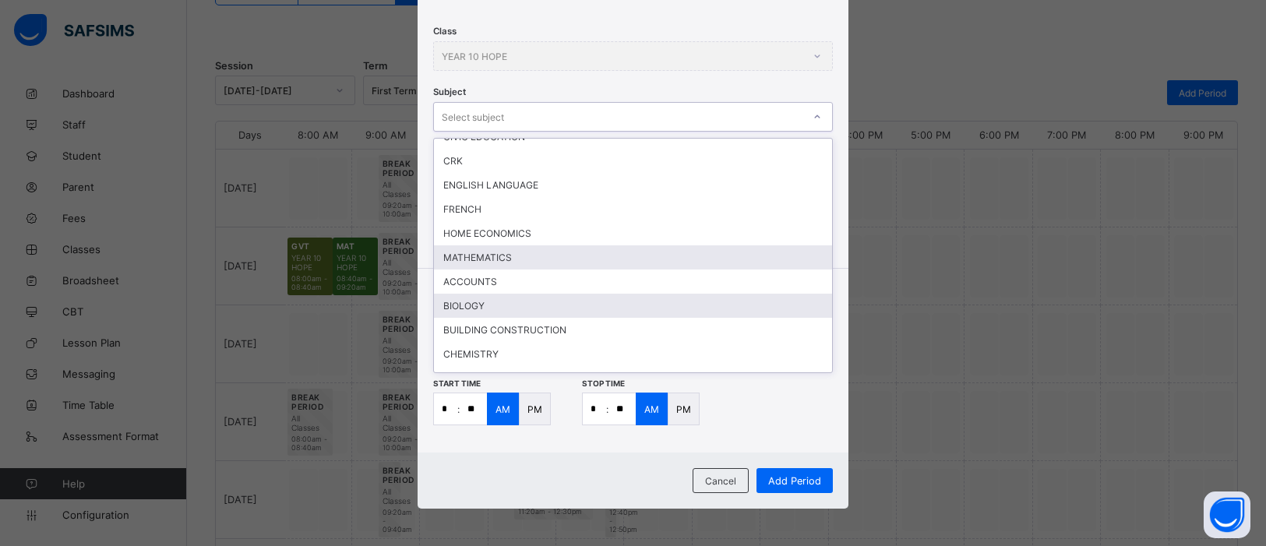
click at [480, 301] on div "BIOLOGY" at bounding box center [633, 306] width 398 height 24
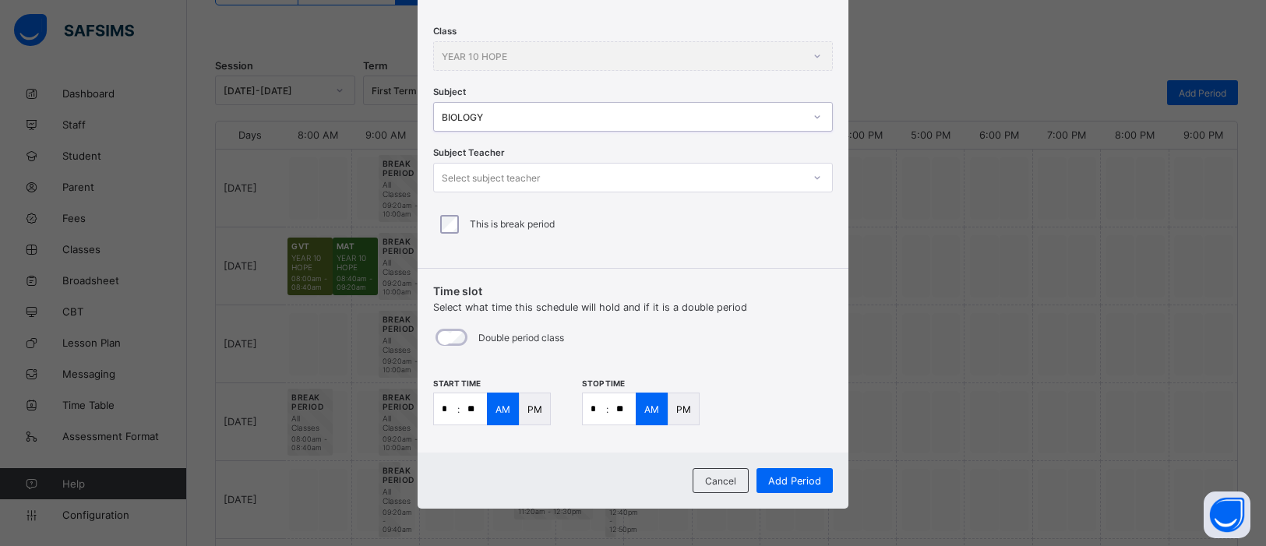
click at [817, 179] on icon at bounding box center [817, 178] width 9 height 16
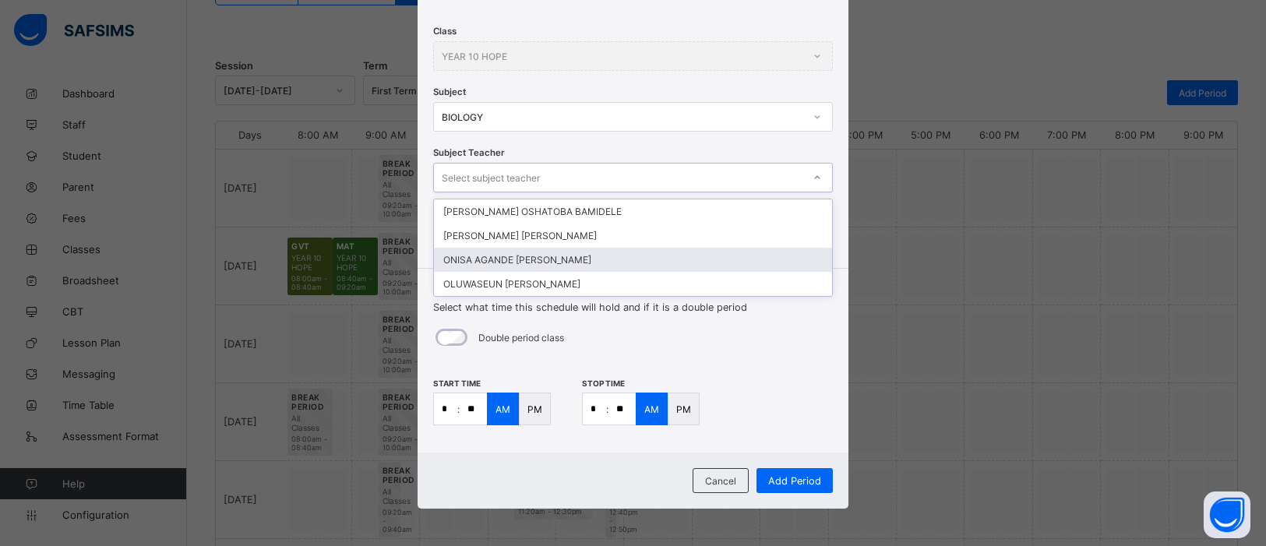
click at [742, 252] on div "ONISA AGANDE JANET" at bounding box center [633, 260] width 398 height 24
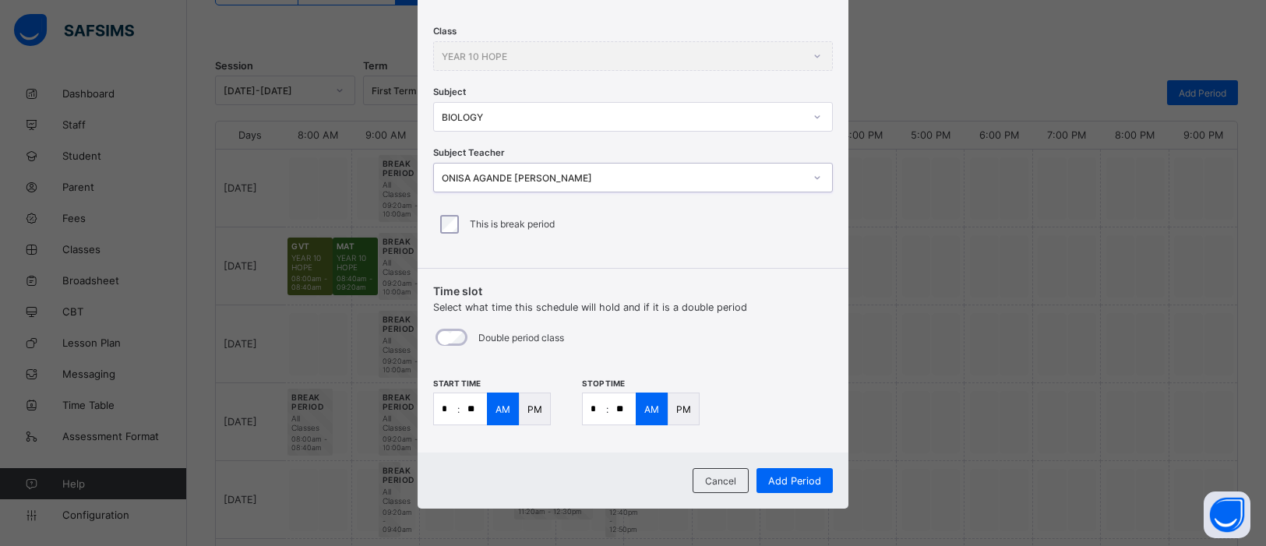
click at [477, 409] on input "**" at bounding box center [473, 408] width 27 height 31
type input "**"
click at [597, 411] on input "*" at bounding box center [594, 408] width 23 height 31
type input "*"
click at [622, 409] on input "**" at bounding box center [622, 408] width 27 height 31
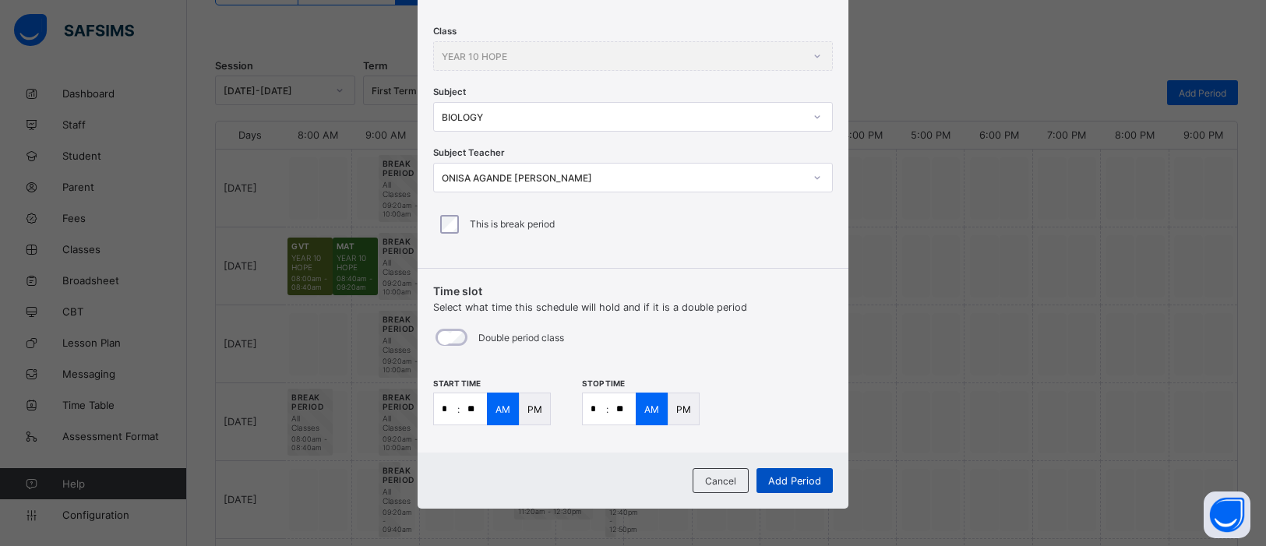
type input "**"
click at [788, 436] on span "Add Period" at bounding box center [794, 481] width 53 height 12
click at [813, 118] on icon at bounding box center [817, 117] width 9 height 16
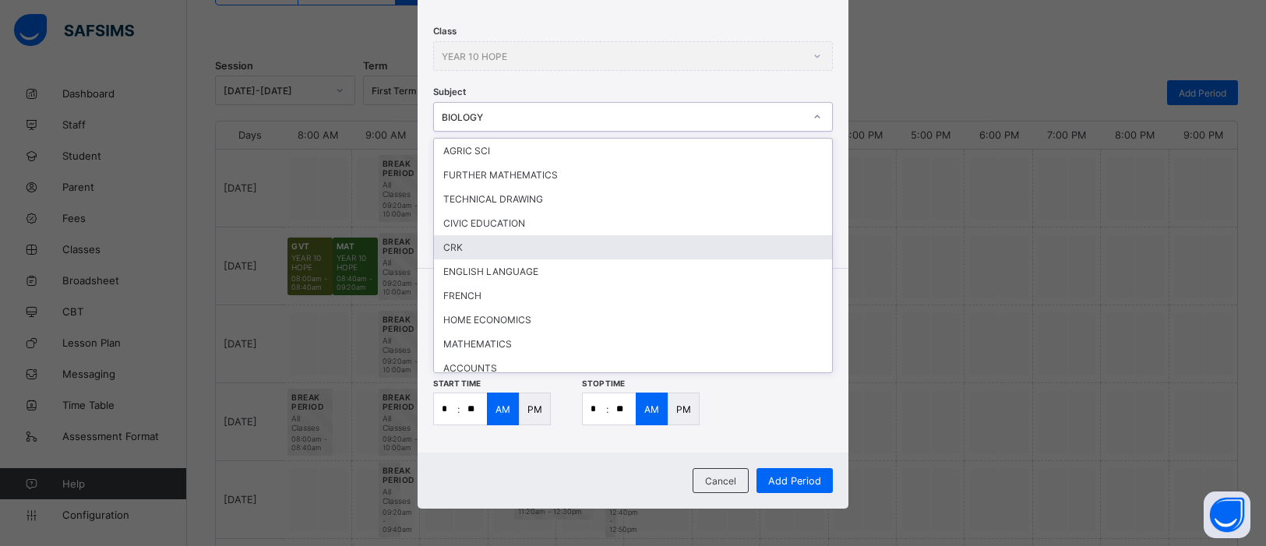
click at [725, 244] on div "CRK" at bounding box center [633, 247] width 398 height 24
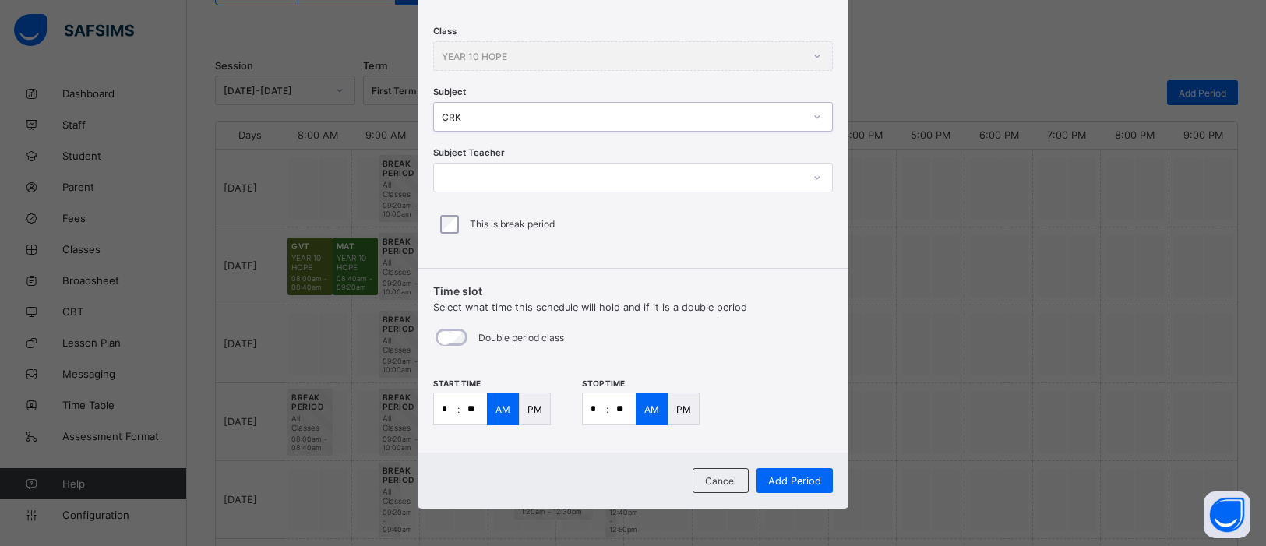
click at [815, 176] on icon at bounding box center [817, 178] width 9 height 16
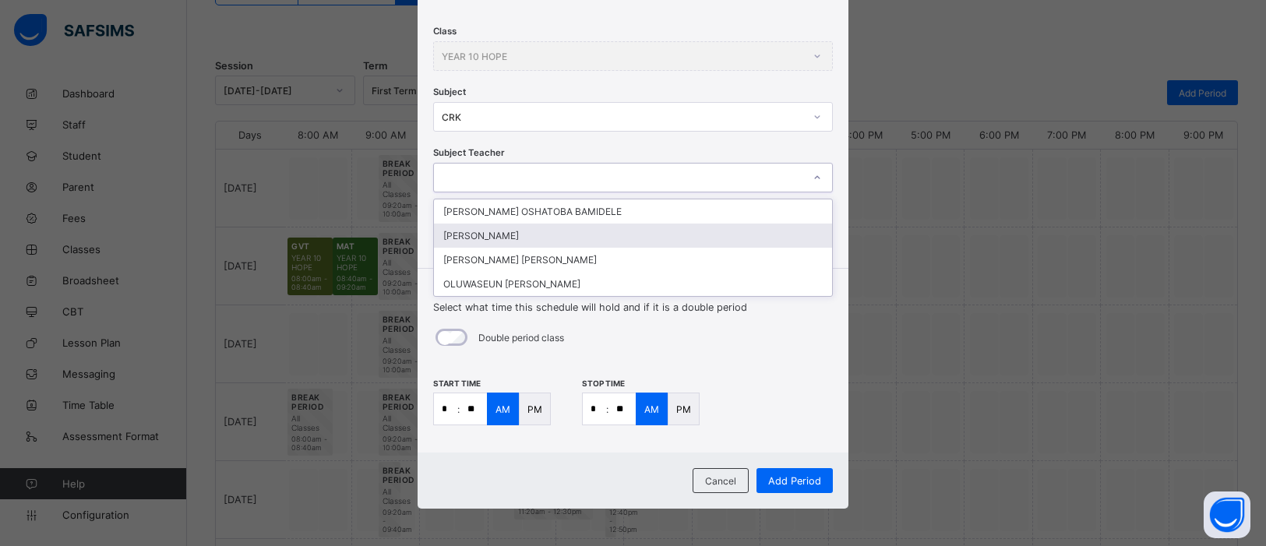
click at [711, 236] on div "CHRISTIANAH OGEDE" at bounding box center [633, 236] width 398 height 24
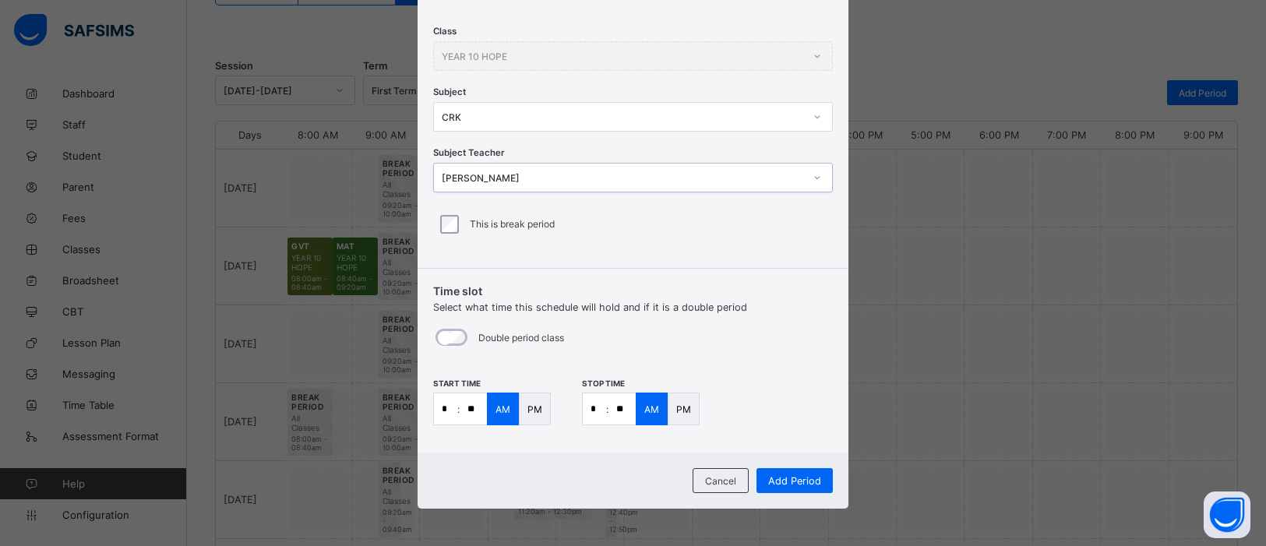
click at [450, 413] on input "*" at bounding box center [445, 408] width 23 height 31
type input "*"
click at [471, 407] on input "**" at bounding box center [473, 408] width 27 height 31
type input "**"
click at [598, 411] on input "*" at bounding box center [594, 408] width 23 height 31
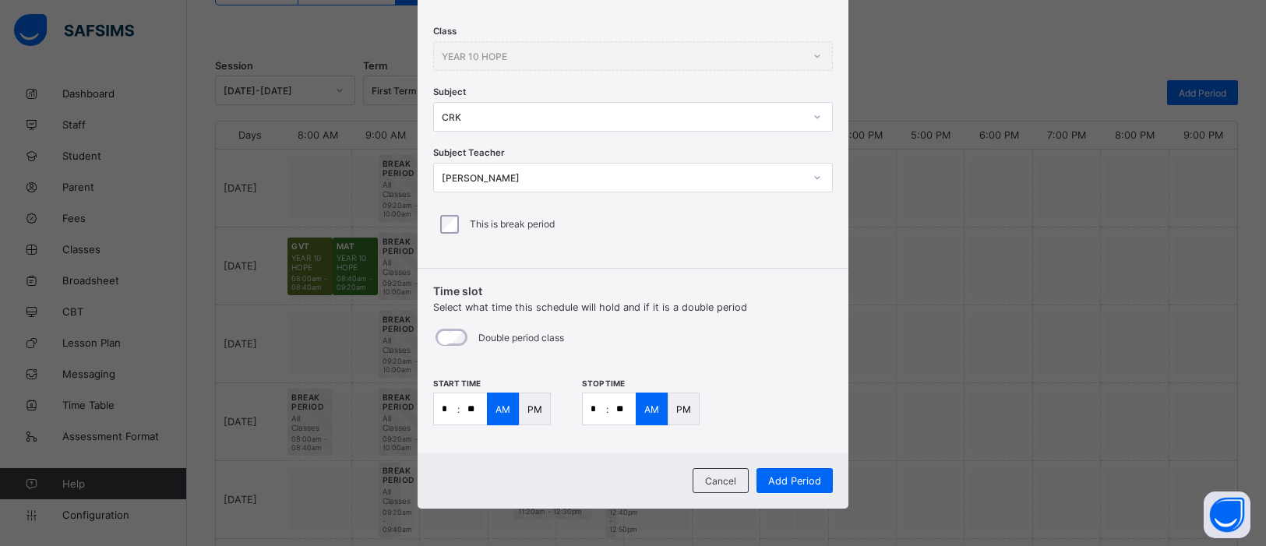
type input "**"
click at [622, 413] on input "**" at bounding box center [622, 408] width 27 height 31
type input "**"
click at [808, 436] on span "Add Period" at bounding box center [794, 481] width 53 height 12
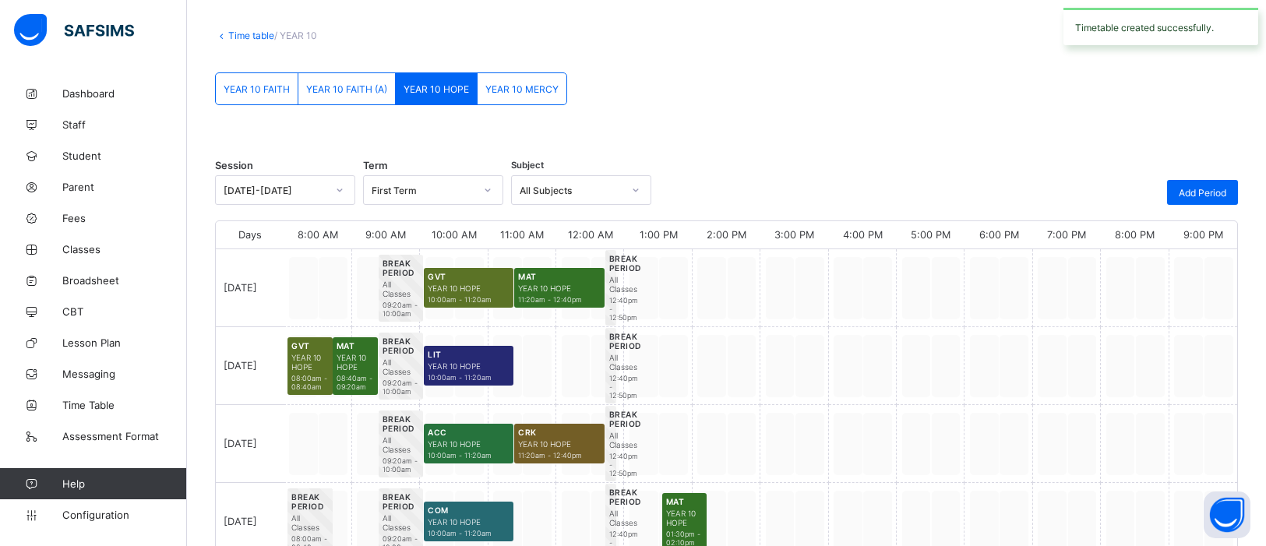
scroll to position [171, 0]
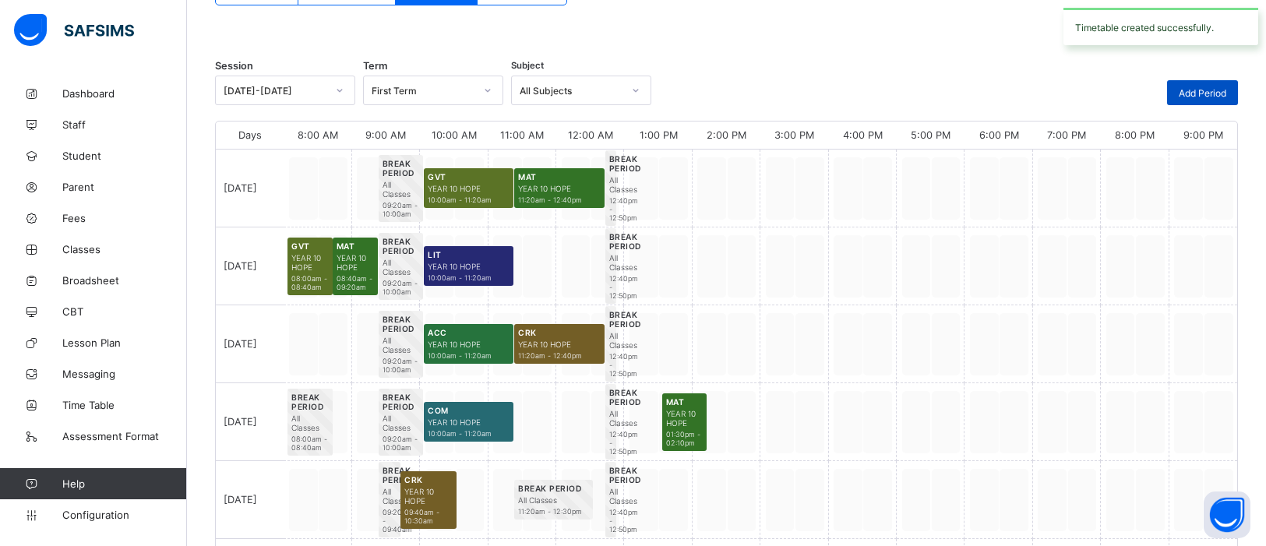
click at [1012, 95] on span "Add Period" at bounding box center [1203, 93] width 48 height 12
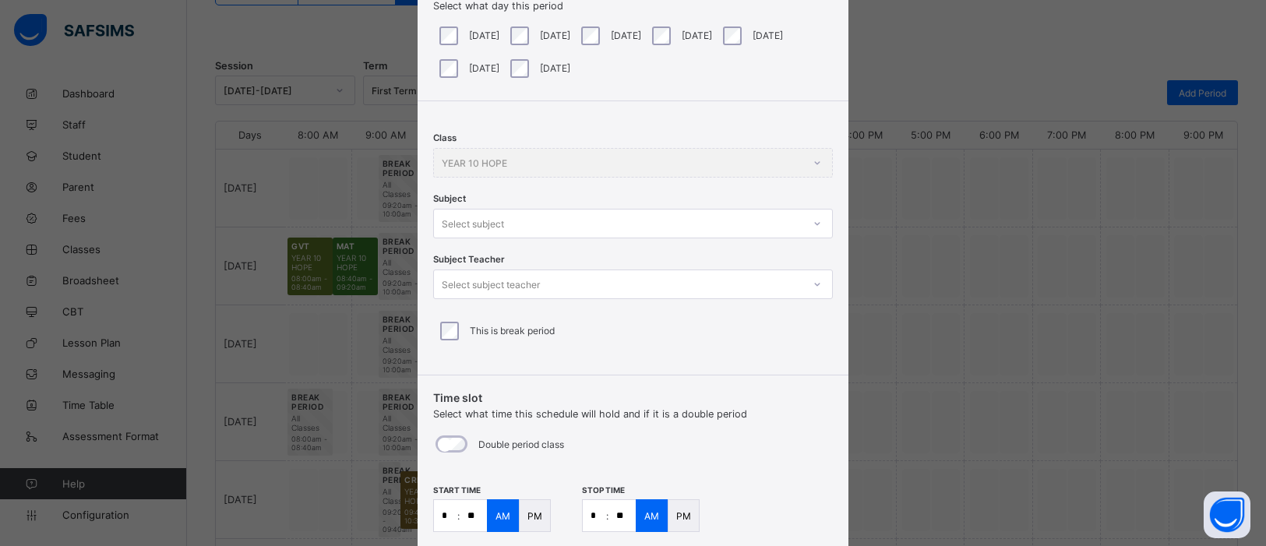
scroll to position [122, 0]
click at [816, 221] on icon at bounding box center [817, 220] width 9 height 16
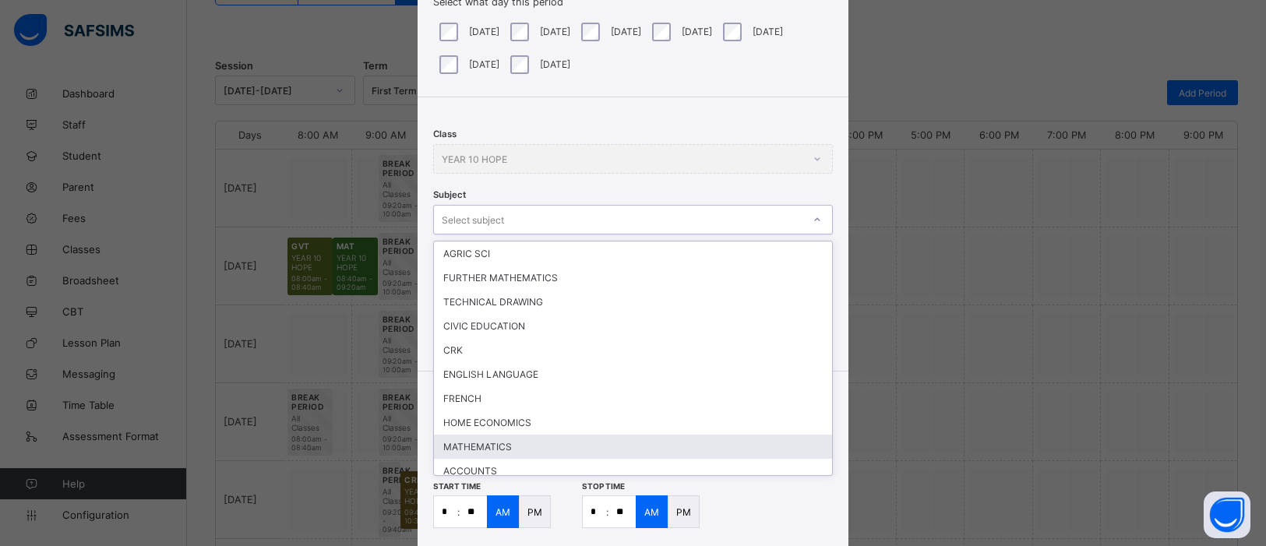
click at [718, 435] on div "MATHEMATICS" at bounding box center [633, 447] width 398 height 24
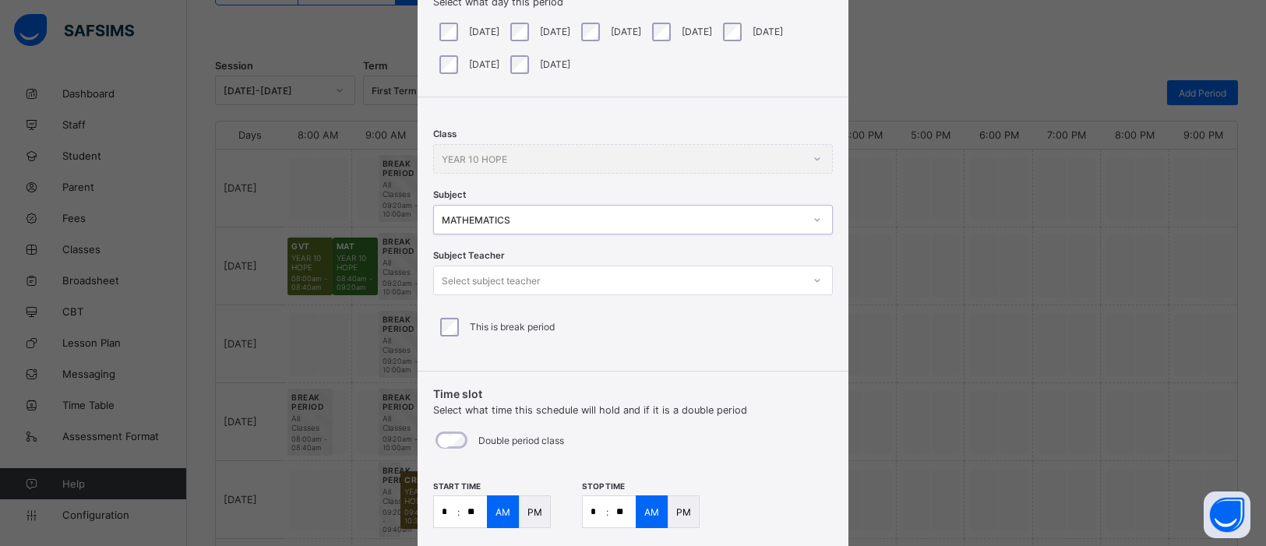
click at [813, 278] on icon at bounding box center [817, 281] width 9 height 16
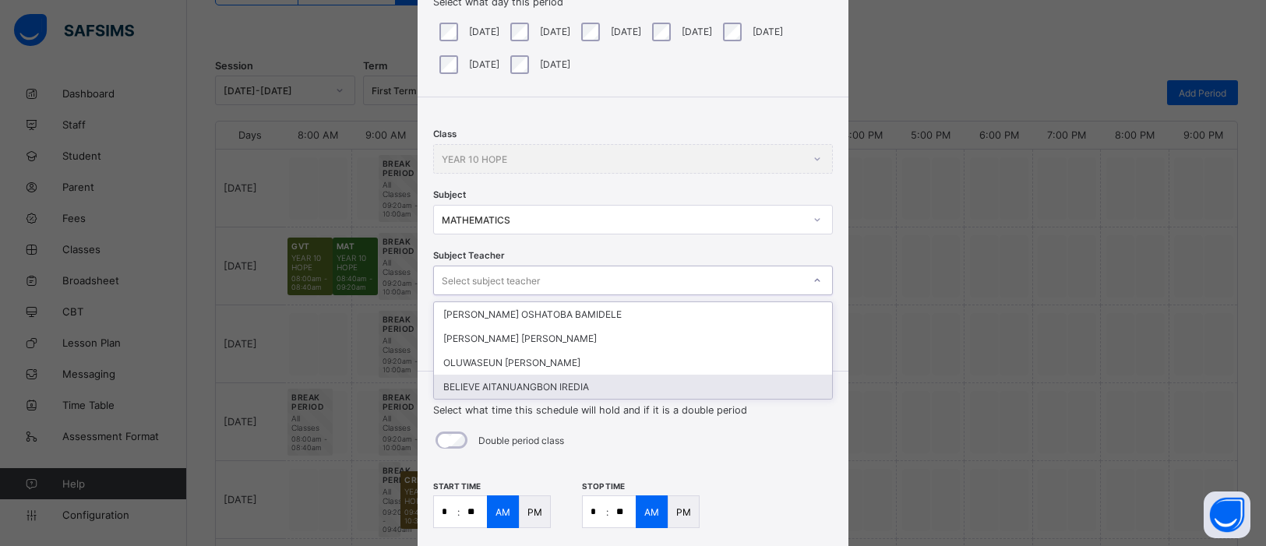
click at [675, 385] on div "BELIEVE AITANUANGBON IREDIA" at bounding box center [633, 387] width 398 height 24
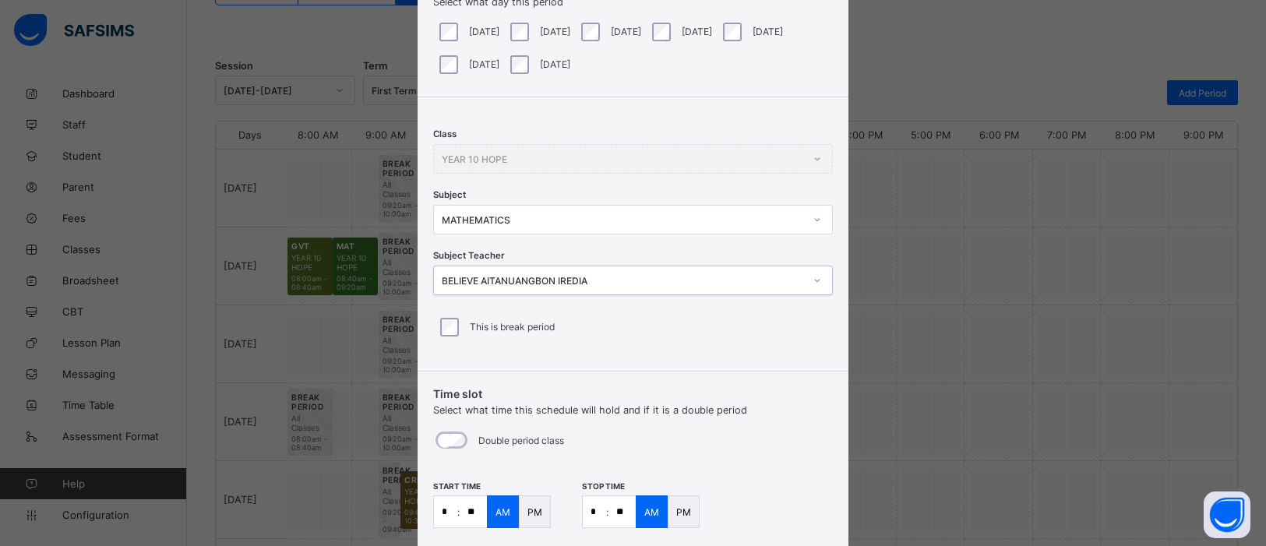
click at [446, 436] on input "*" at bounding box center [445, 511] width 23 height 31
type input "*"
type input "**"
click at [593, 436] on input "*" at bounding box center [594, 511] width 23 height 31
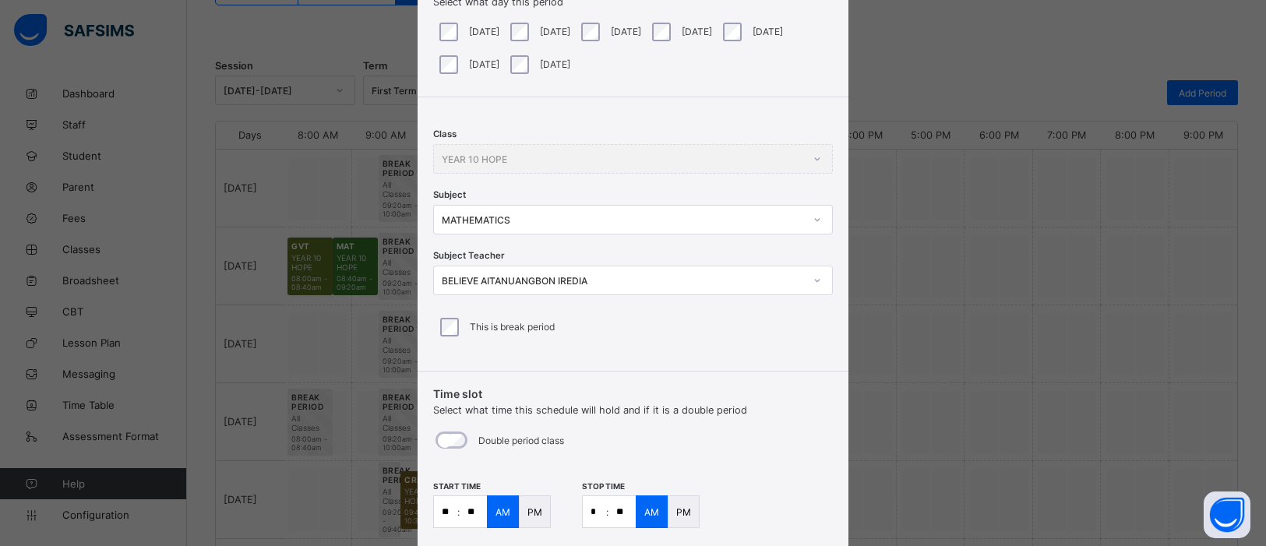
type input "**"
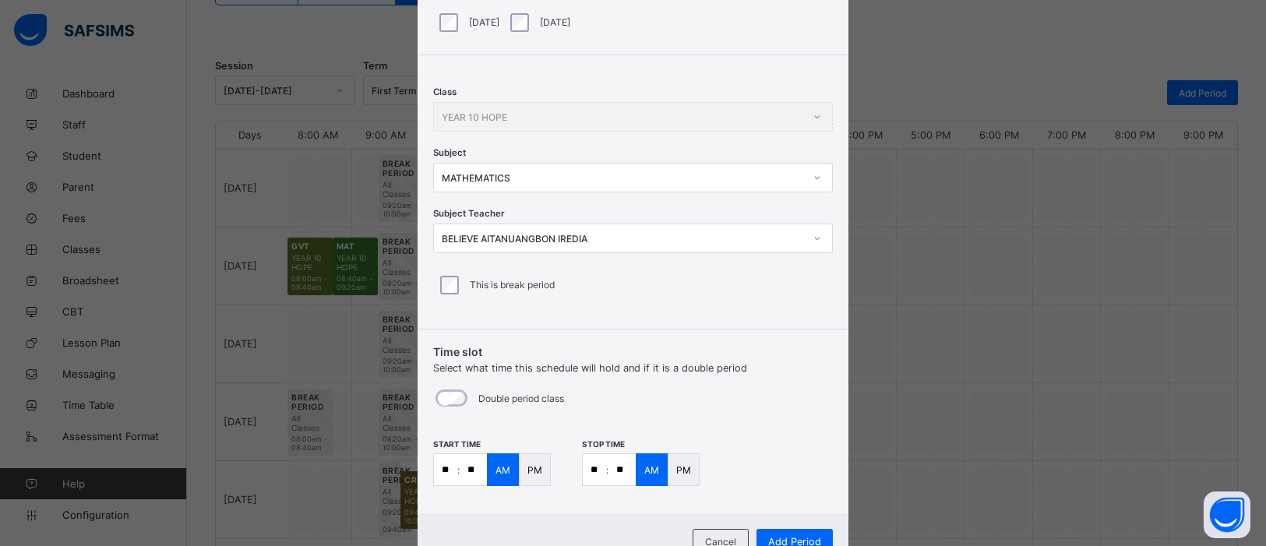
scroll to position [225, 0]
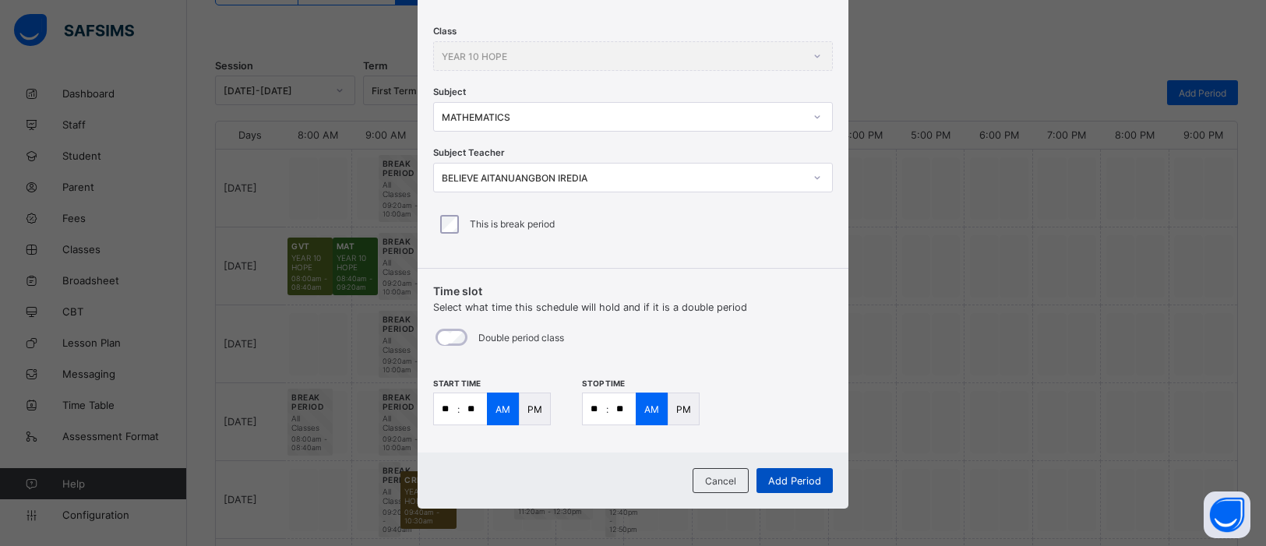
type input "**"
click at [793, 436] on span "Add Period" at bounding box center [794, 481] width 53 height 12
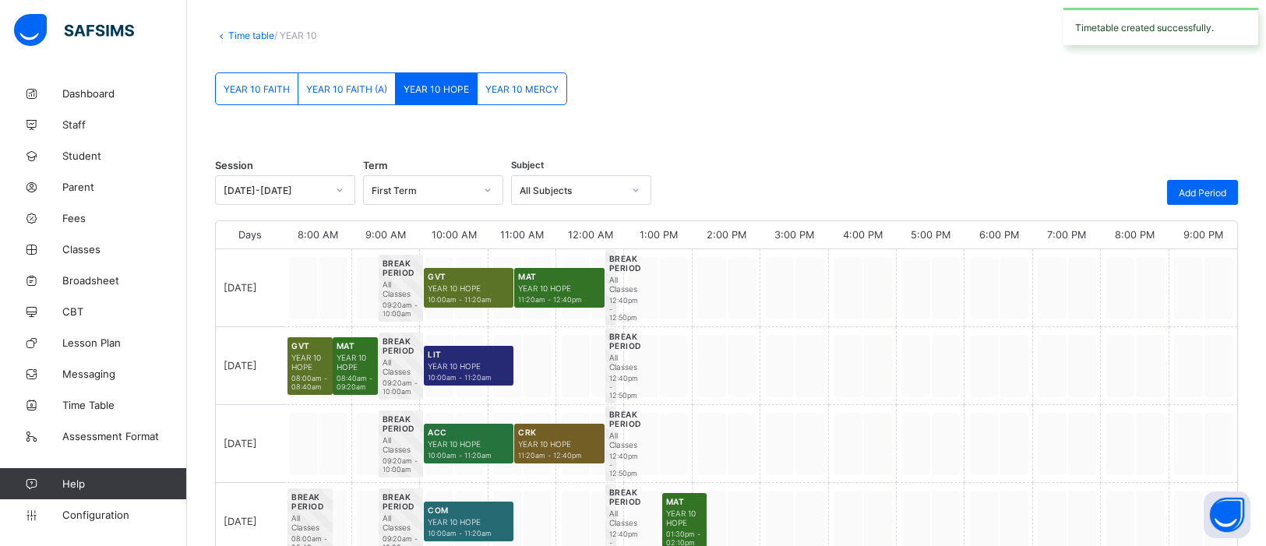
scroll to position [171, 0]
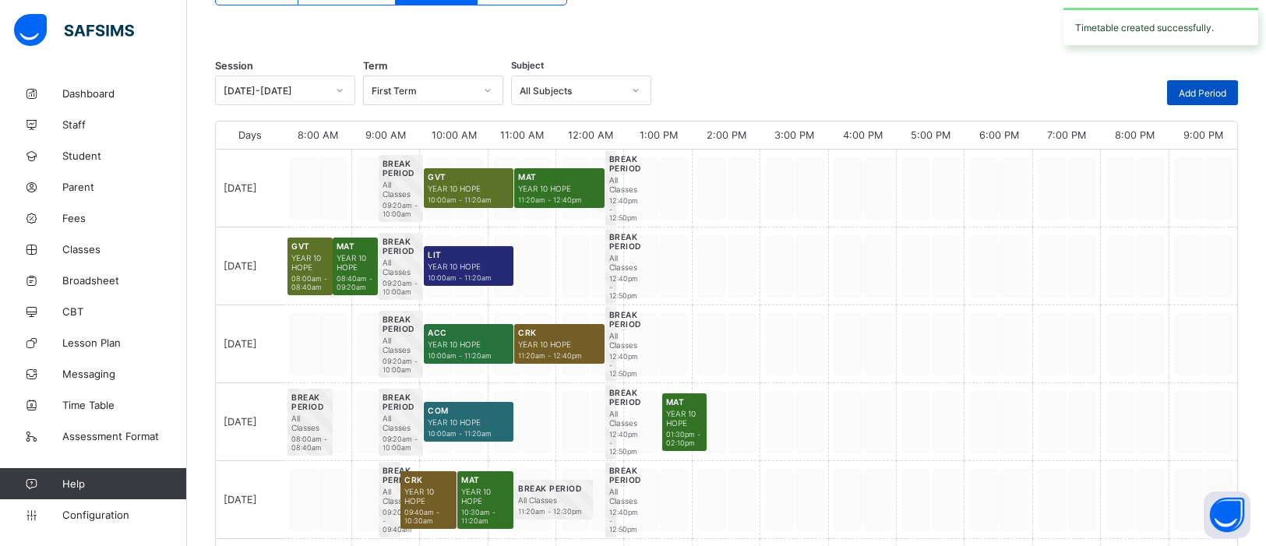
click at [1012, 96] on span "Add Period" at bounding box center [1203, 93] width 48 height 12
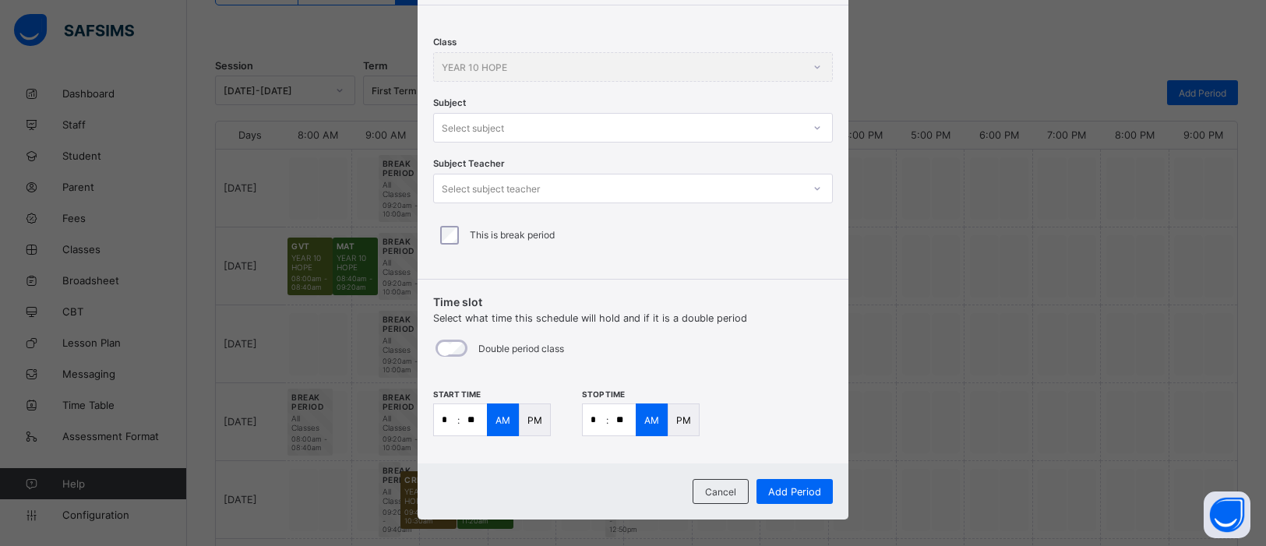
scroll to position [217, 0]
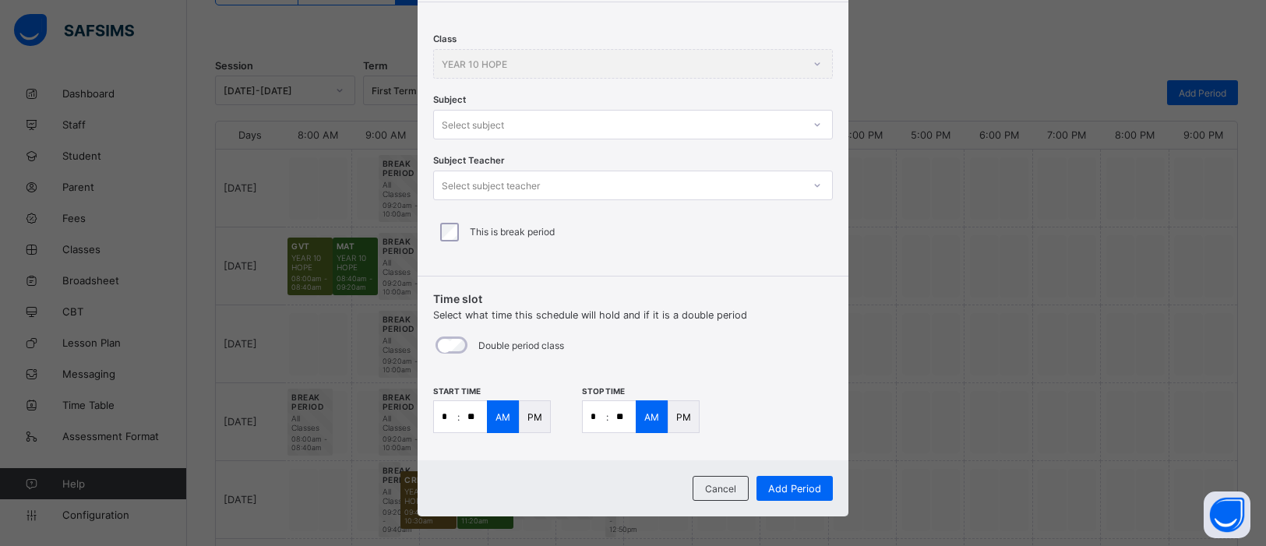
click at [446, 418] on input "*" at bounding box center [445, 416] width 23 height 31
type input "**"
click at [474, 419] on input "**" at bounding box center [473, 416] width 27 height 31
type input "**"
click at [594, 415] on input "*" at bounding box center [594, 416] width 23 height 31
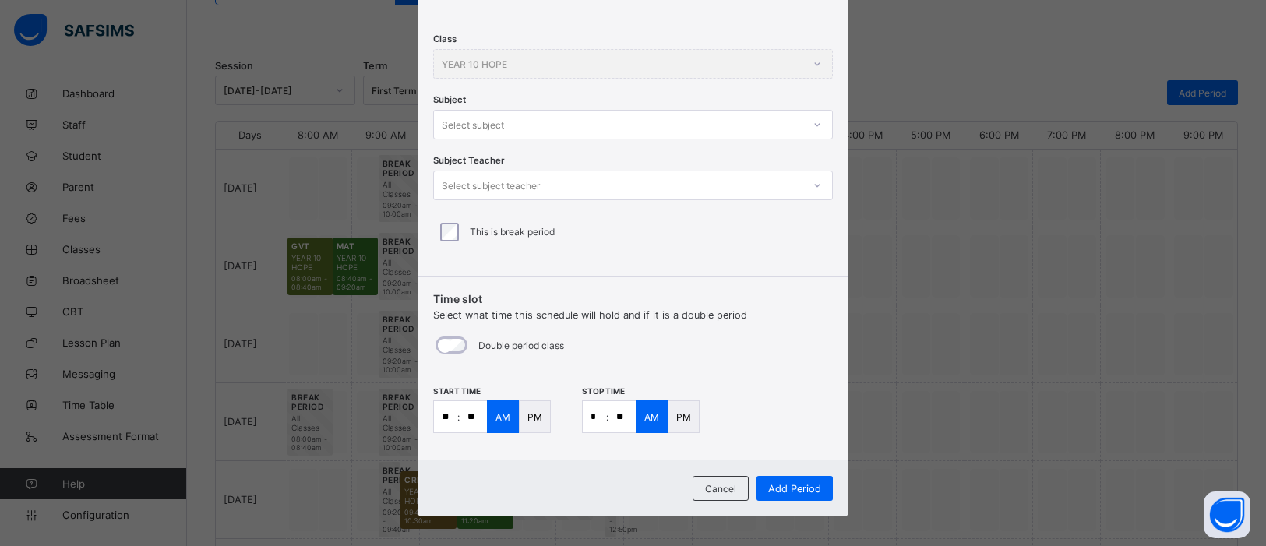
type input "**"
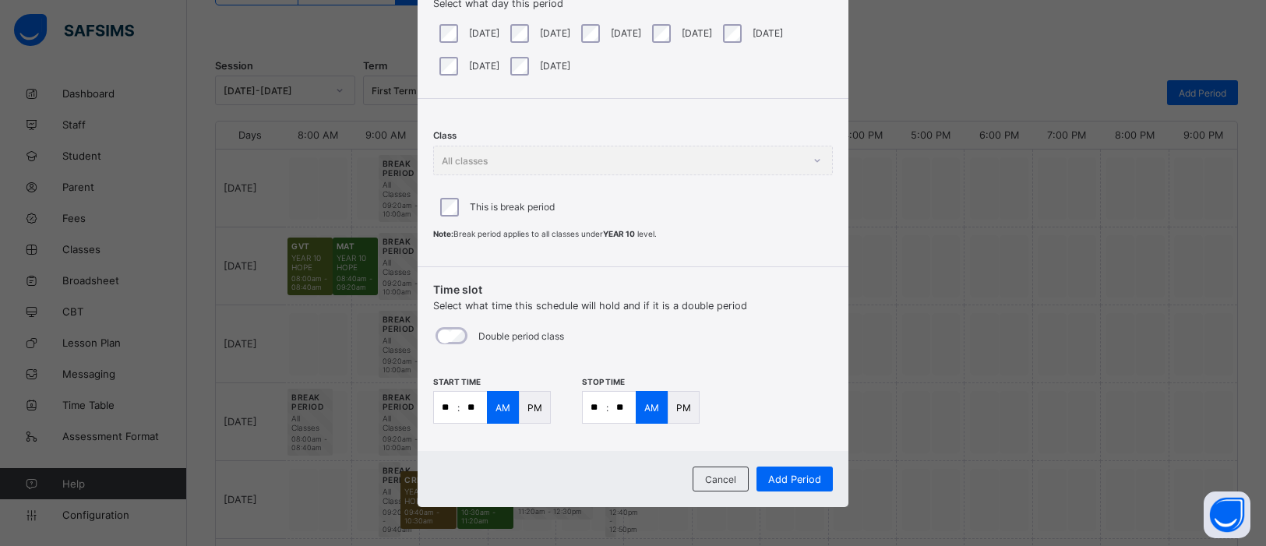
scroll to position [118, 0]
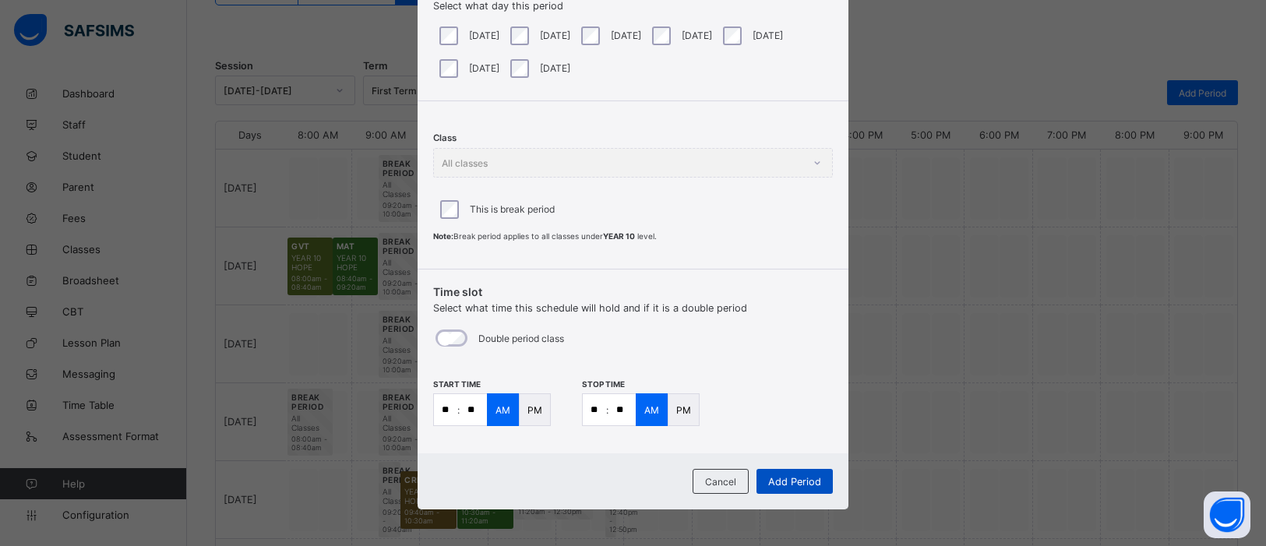
click at [804, 436] on span "Add Period" at bounding box center [794, 482] width 53 height 12
click at [798, 436] on span "Add Period" at bounding box center [794, 482] width 53 height 12
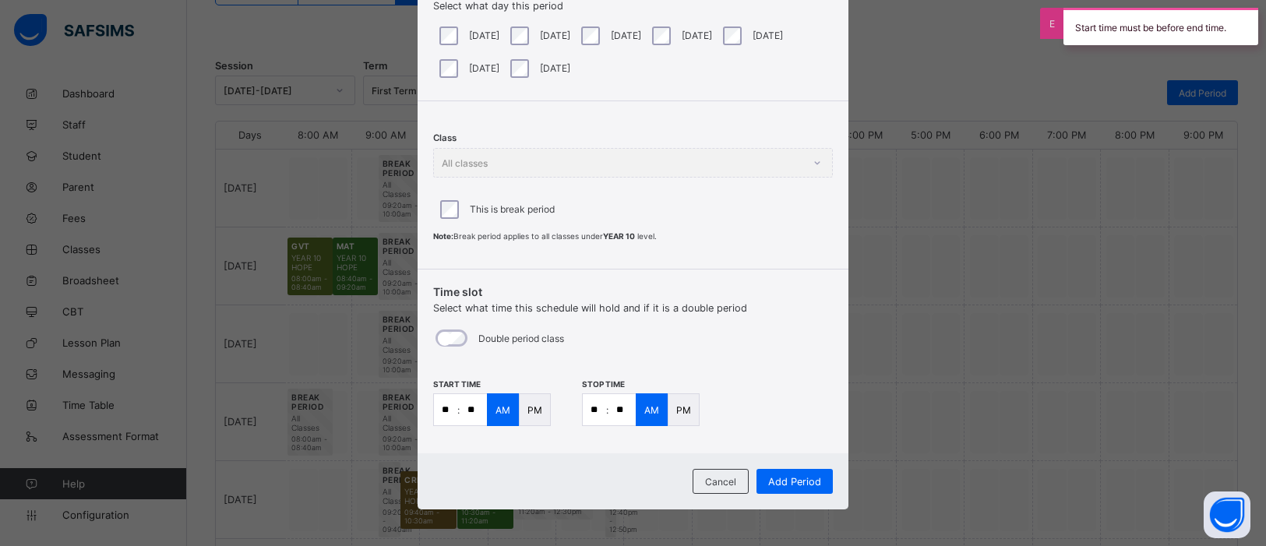
click at [677, 411] on p "PM" at bounding box center [683, 410] width 15 height 12
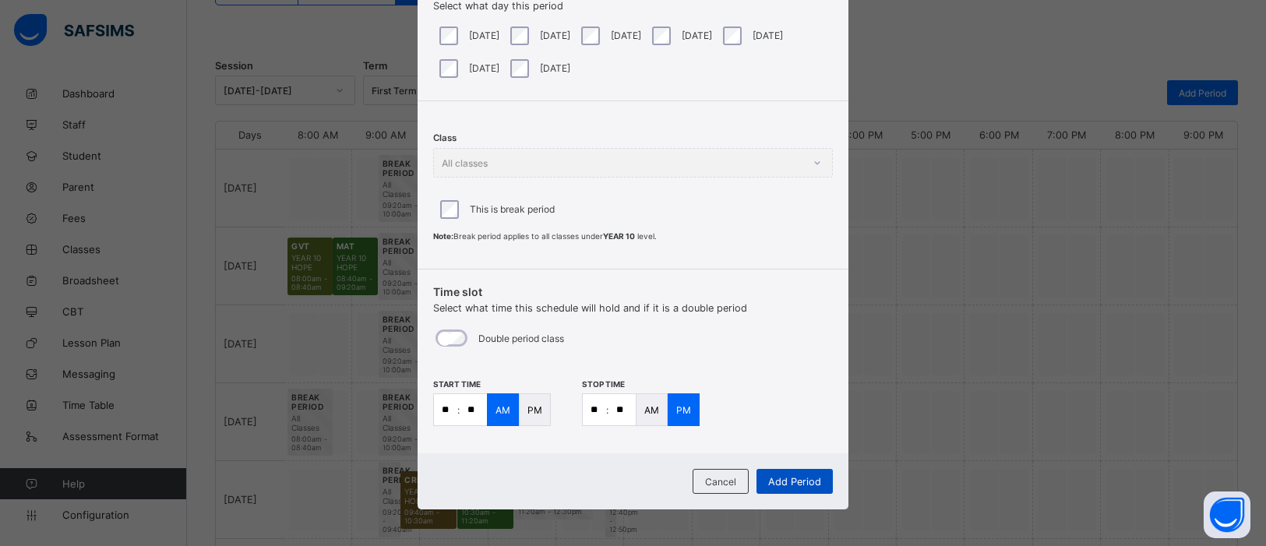
click at [794, 436] on span "Add Period" at bounding box center [794, 482] width 53 height 12
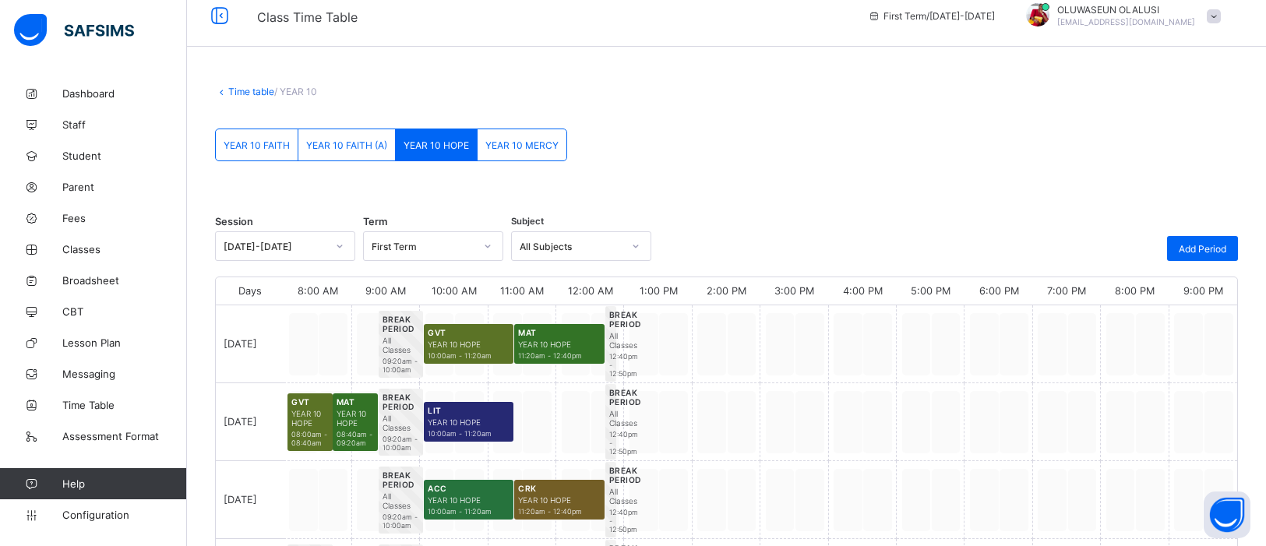
scroll to position [0, 0]
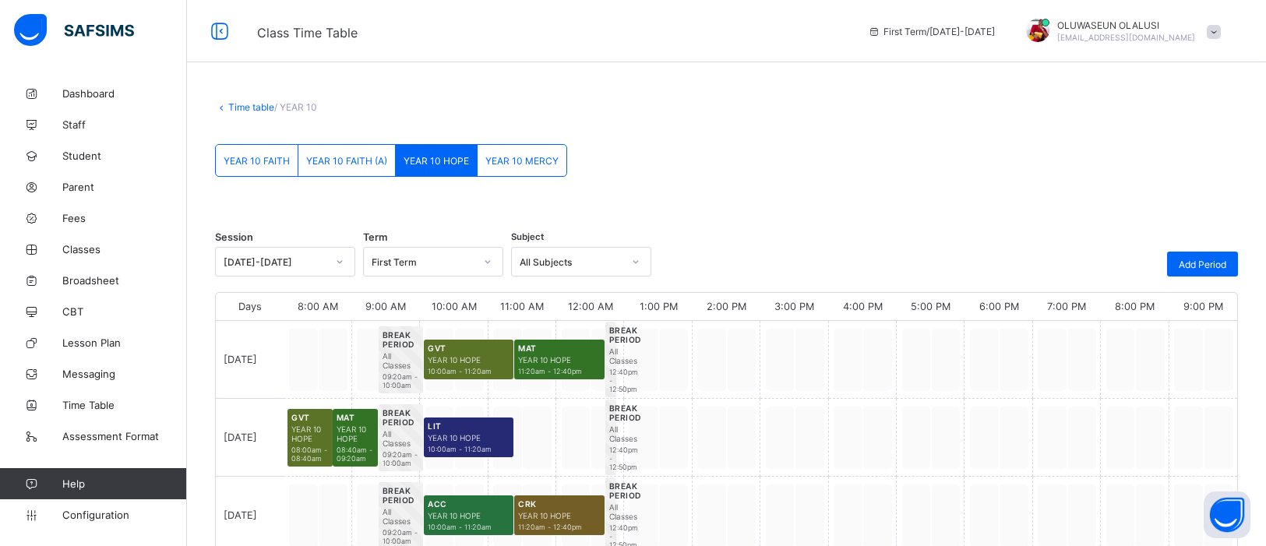
click at [235, 109] on link "Time table" at bounding box center [251, 107] width 46 height 12
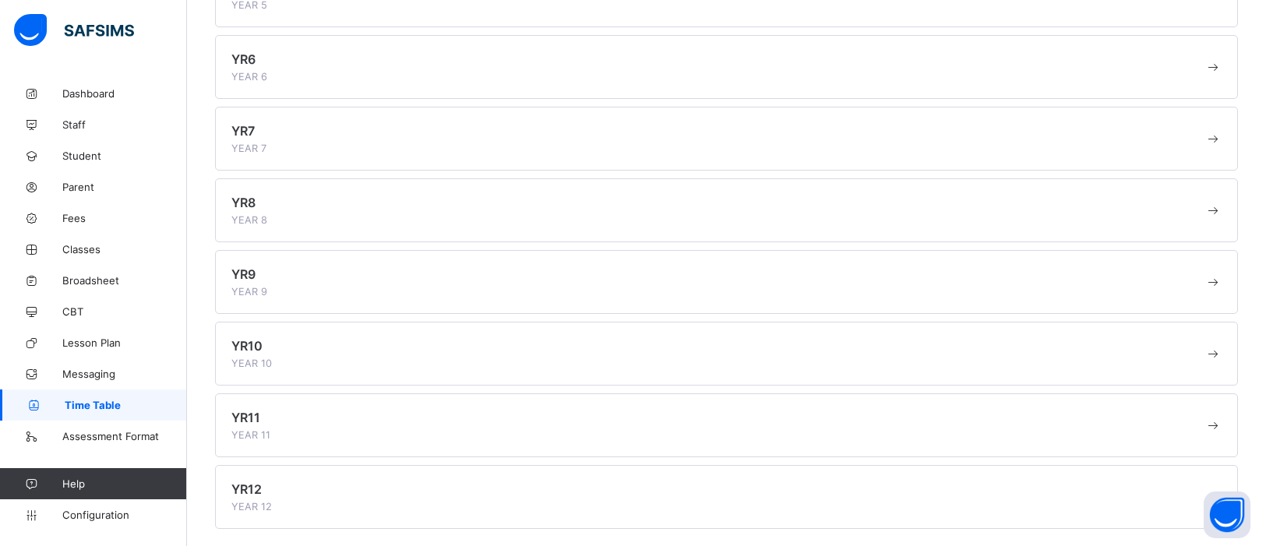
scroll to position [481, 0]
click at [333, 422] on span at bounding box center [717, 424] width 973 height 4
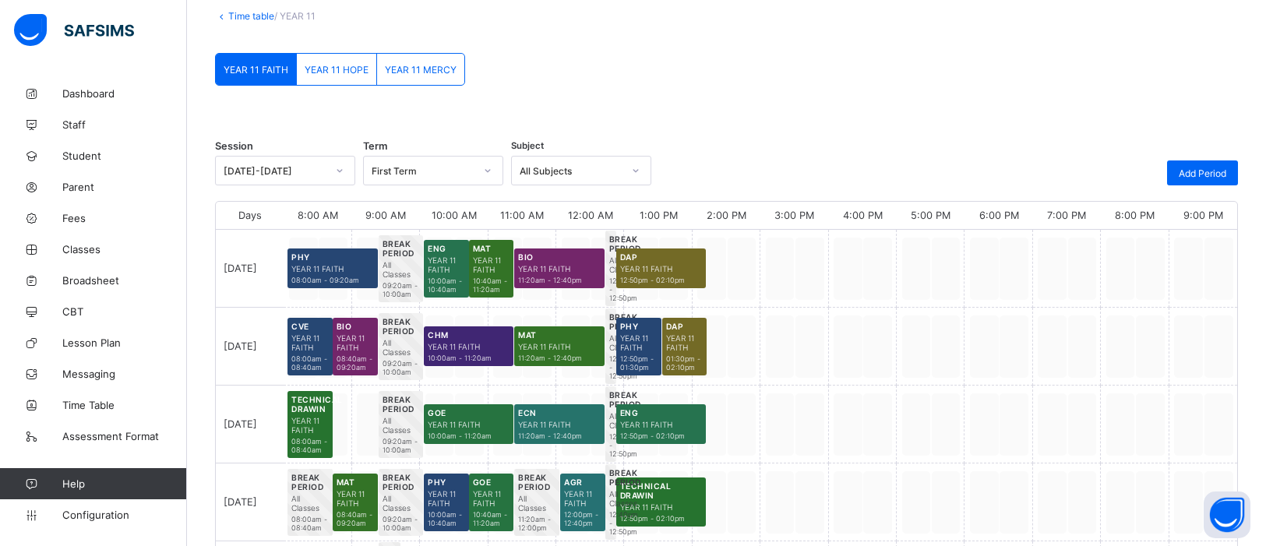
scroll to position [76, 0]
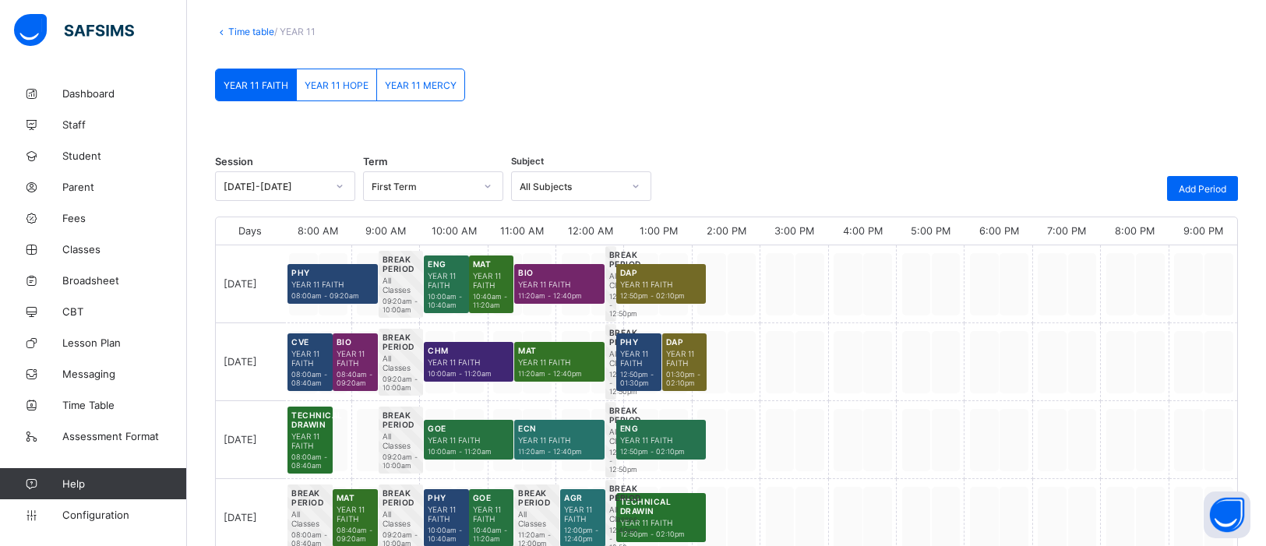
click at [333, 81] on span "YEAR 11 HOPE" at bounding box center [337, 85] width 64 height 12
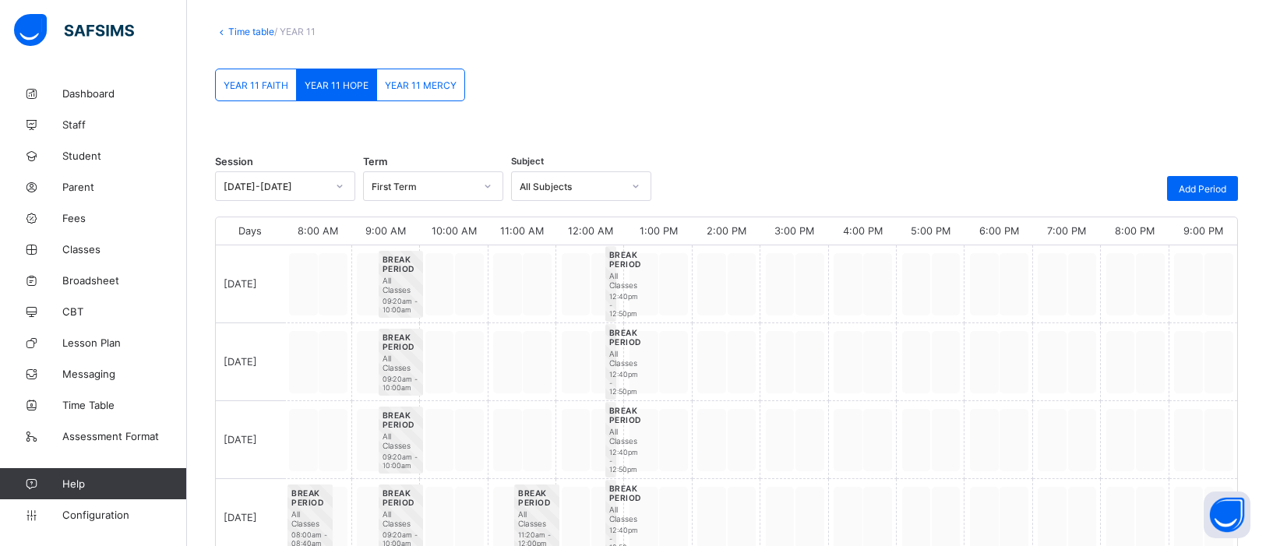
click at [410, 79] on span "YEAR 11 MERCY" at bounding box center [421, 85] width 72 height 12
click at [328, 83] on span "YEAR 11 HOPE" at bounding box center [337, 85] width 64 height 12
click at [1012, 190] on span "Add Period" at bounding box center [1203, 189] width 48 height 12
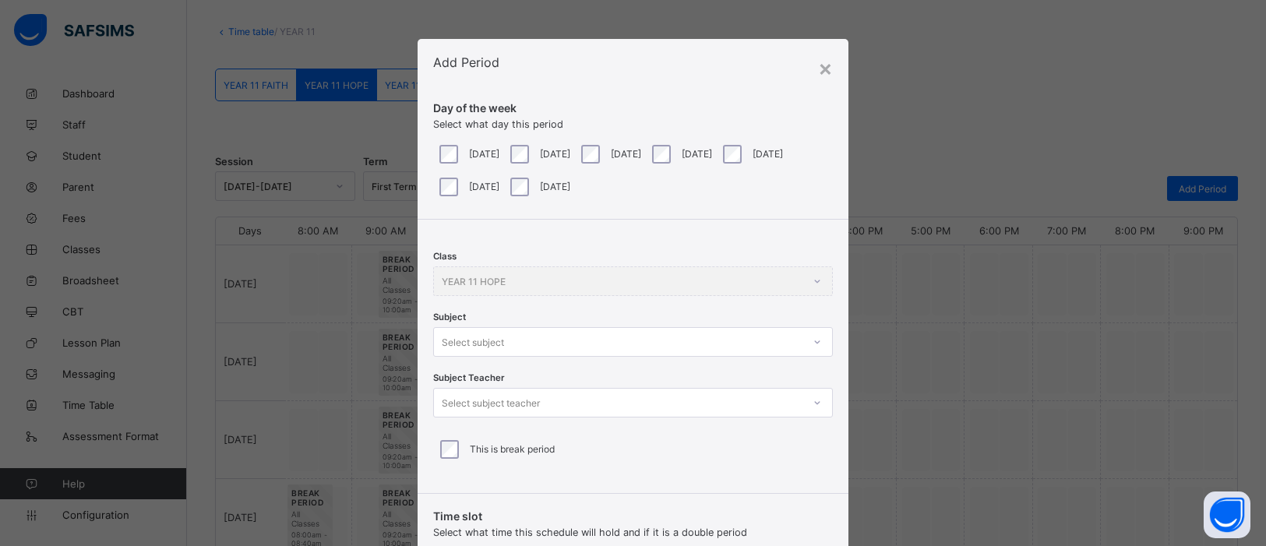
click at [814, 343] on div at bounding box center [817, 342] width 26 height 25
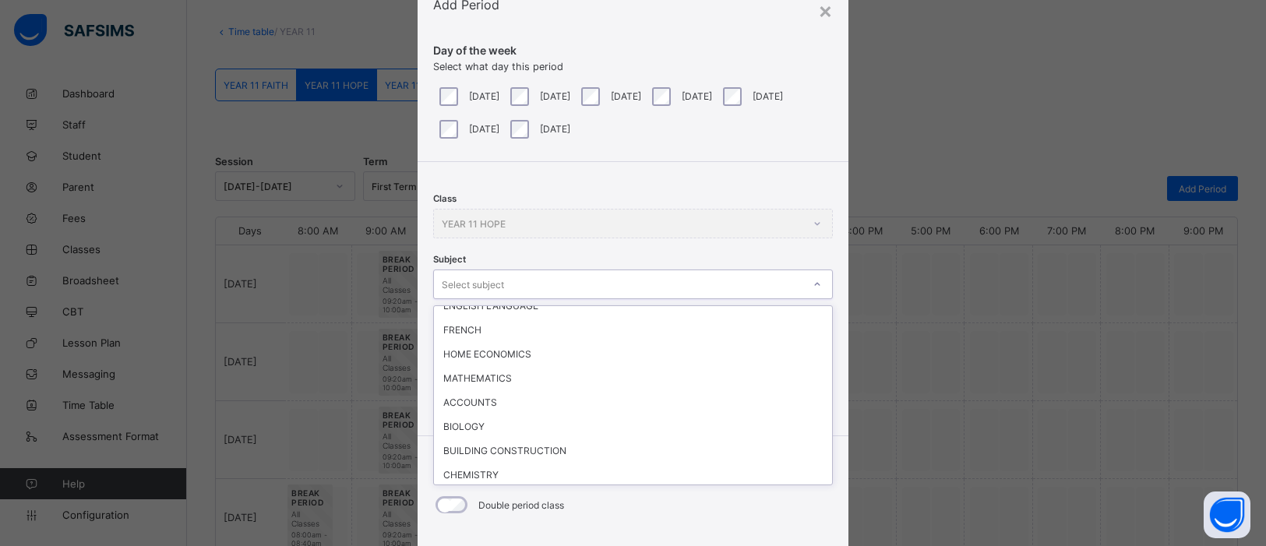
scroll to position [135, 0]
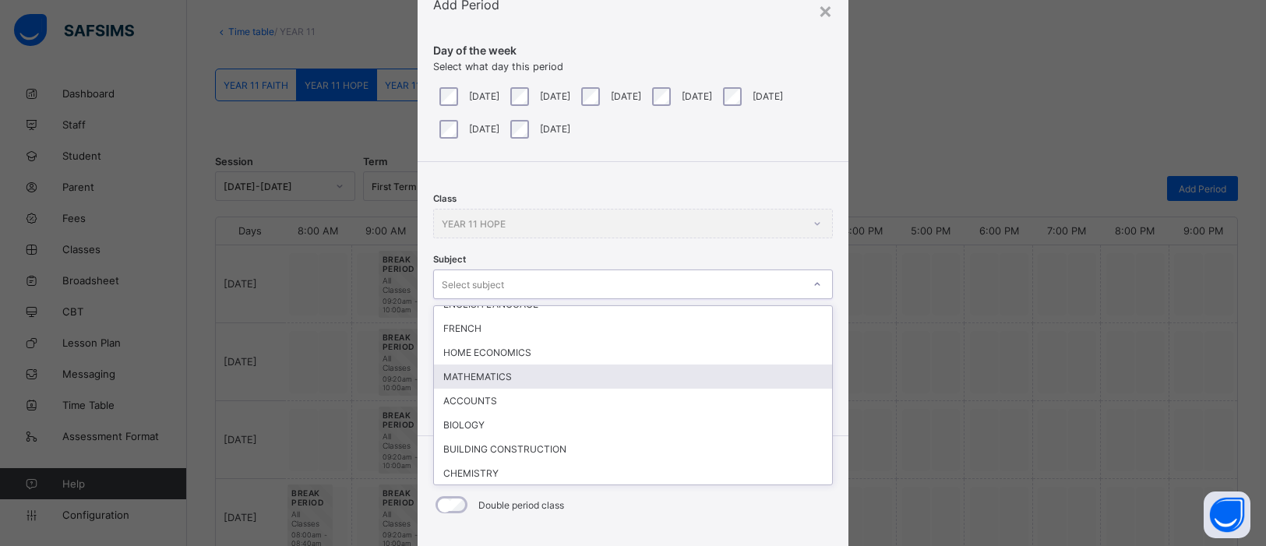
click at [477, 379] on div "MATHEMATICS" at bounding box center [633, 377] width 398 height 24
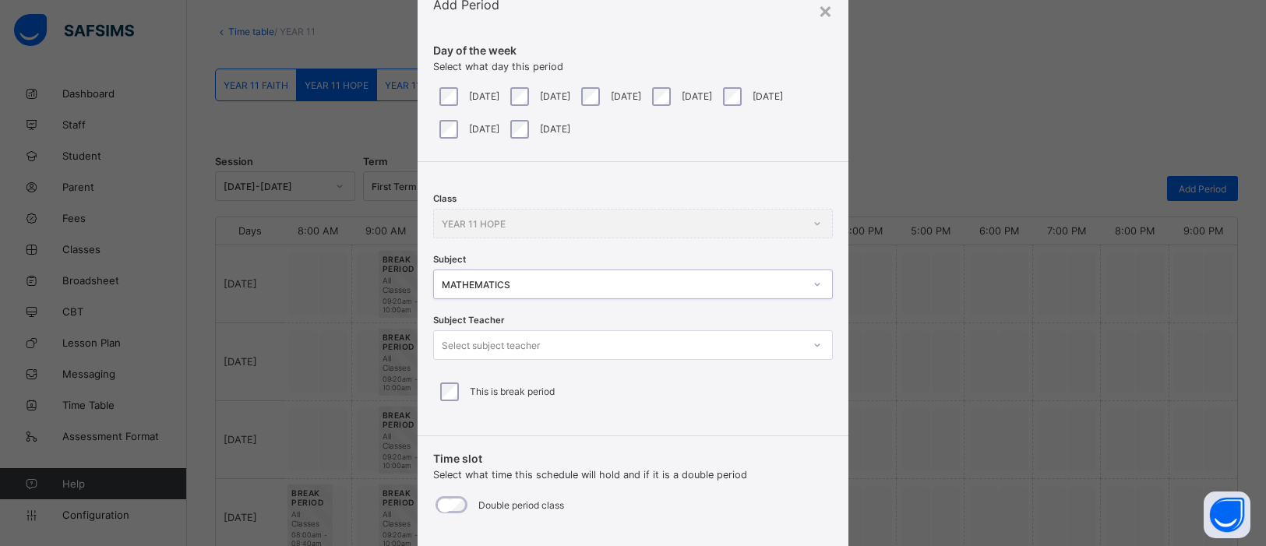
click at [816, 348] on icon at bounding box center [817, 345] width 9 height 16
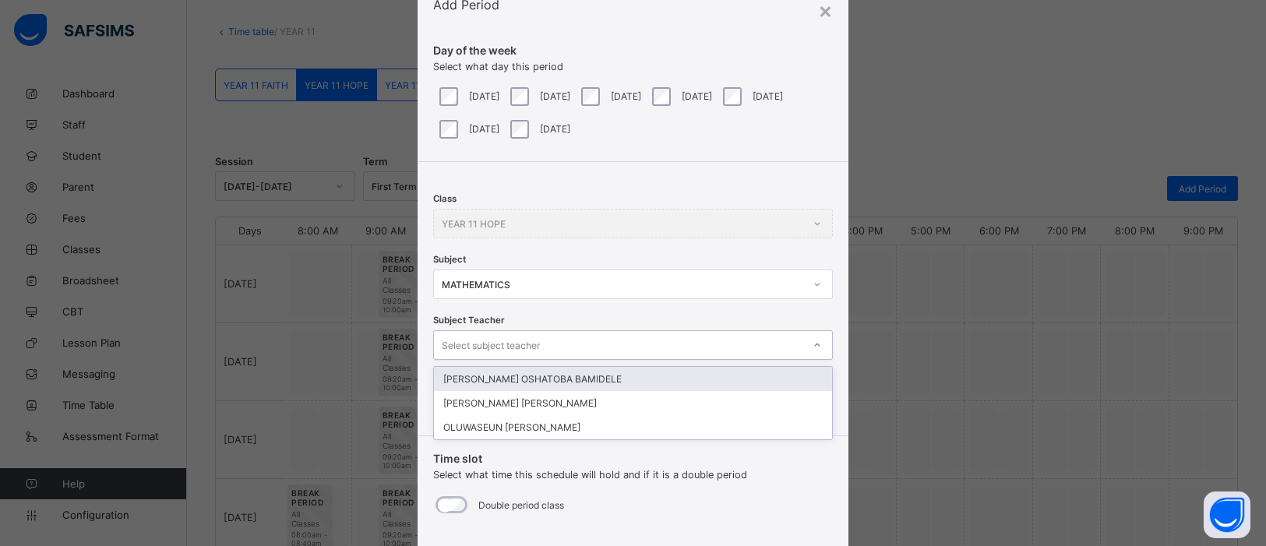
click at [684, 379] on div "JOHNSON OSHATOBA BAMIDELE" at bounding box center [633, 379] width 398 height 24
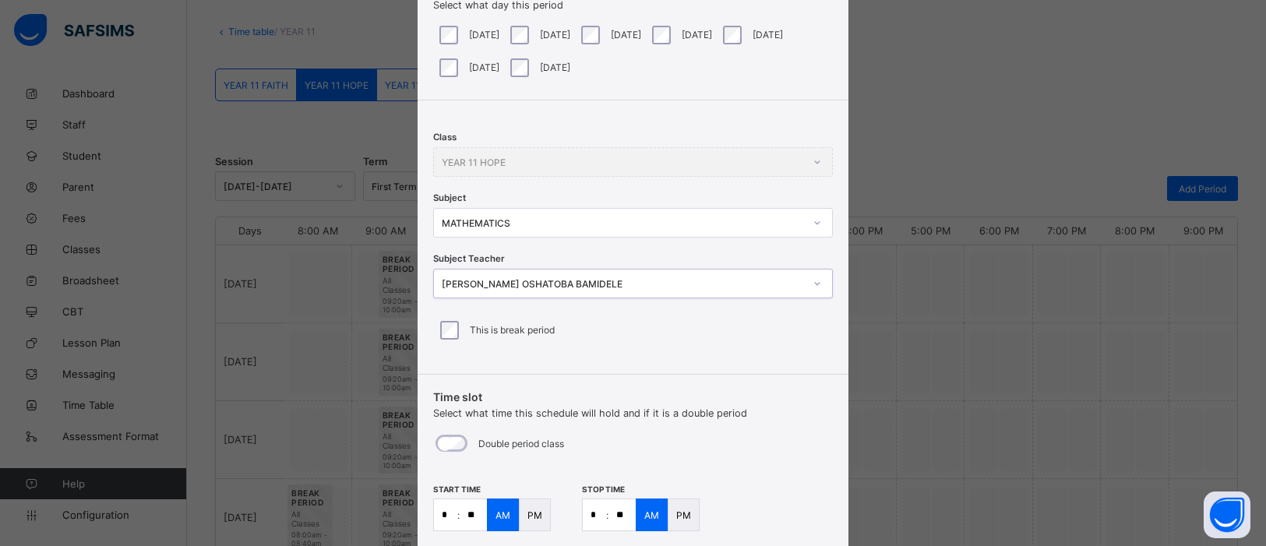
scroll to position [225, 0]
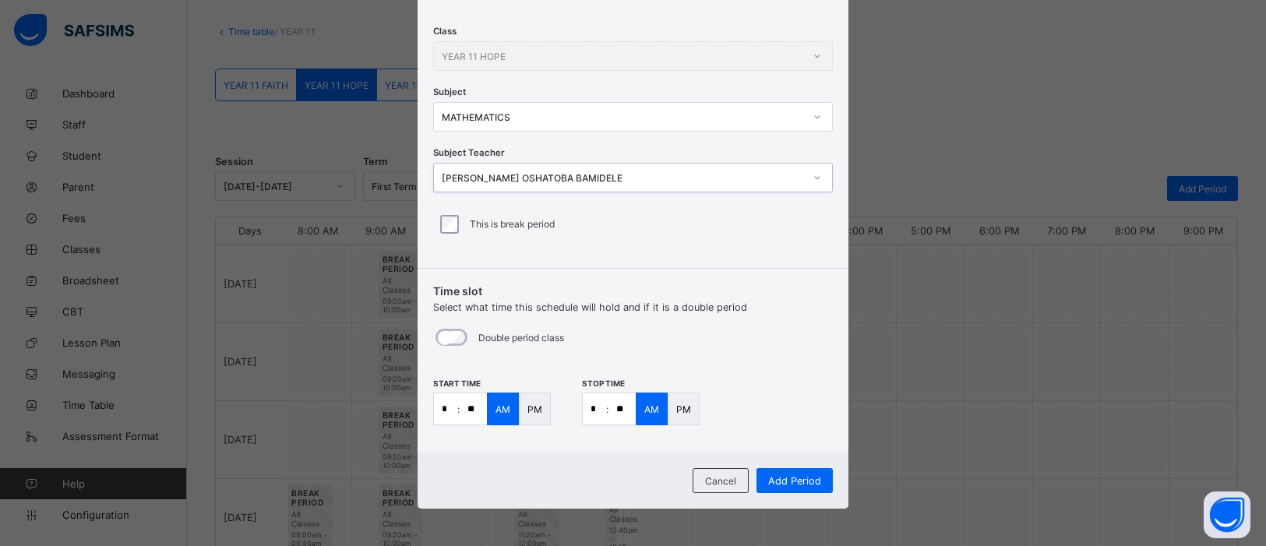
click at [625, 414] on input "**" at bounding box center [622, 408] width 27 height 31
type input "**"
click at [796, 436] on span "Add Period" at bounding box center [794, 481] width 53 height 12
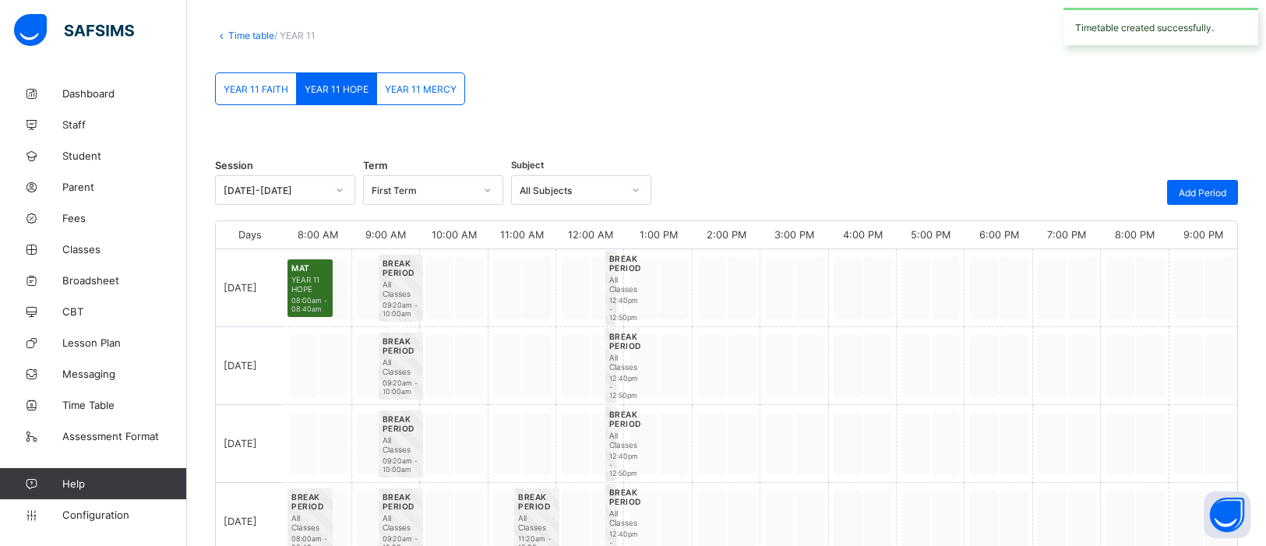
scroll to position [76, 0]
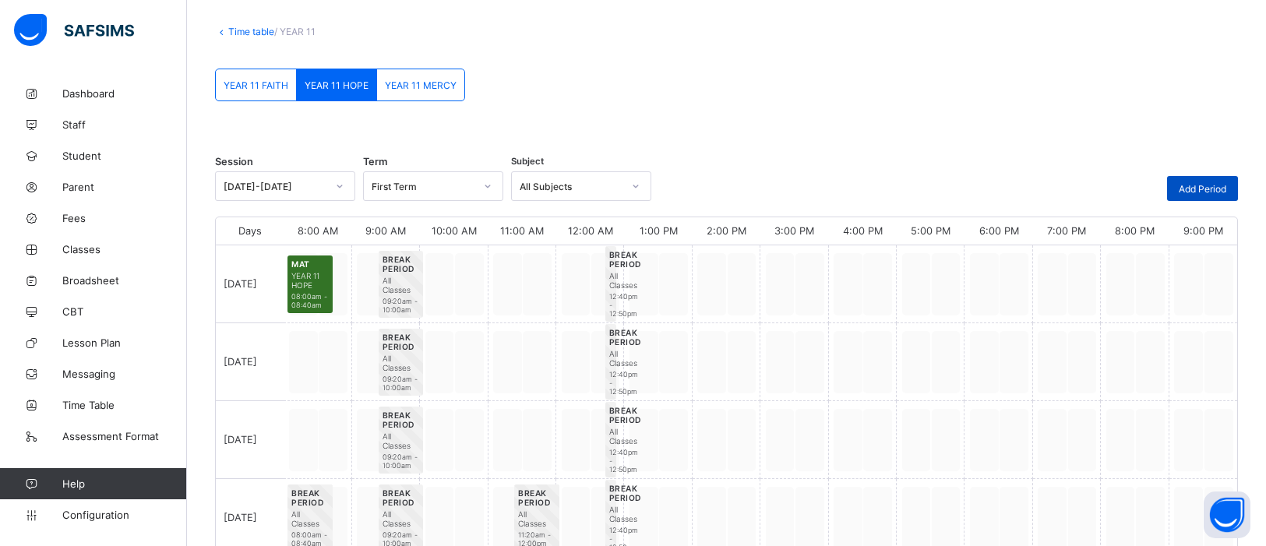
click at [1012, 196] on div "Add Period" at bounding box center [1202, 188] width 71 height 25
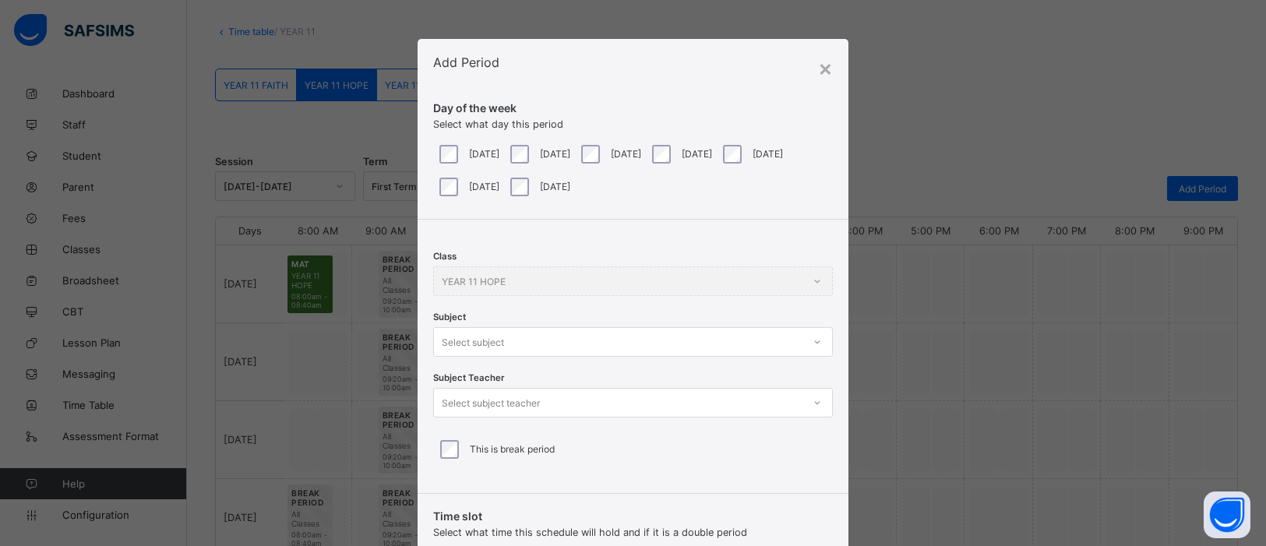
click at [817, 344] on div at bounding box center [818, 342] width 30 height 28
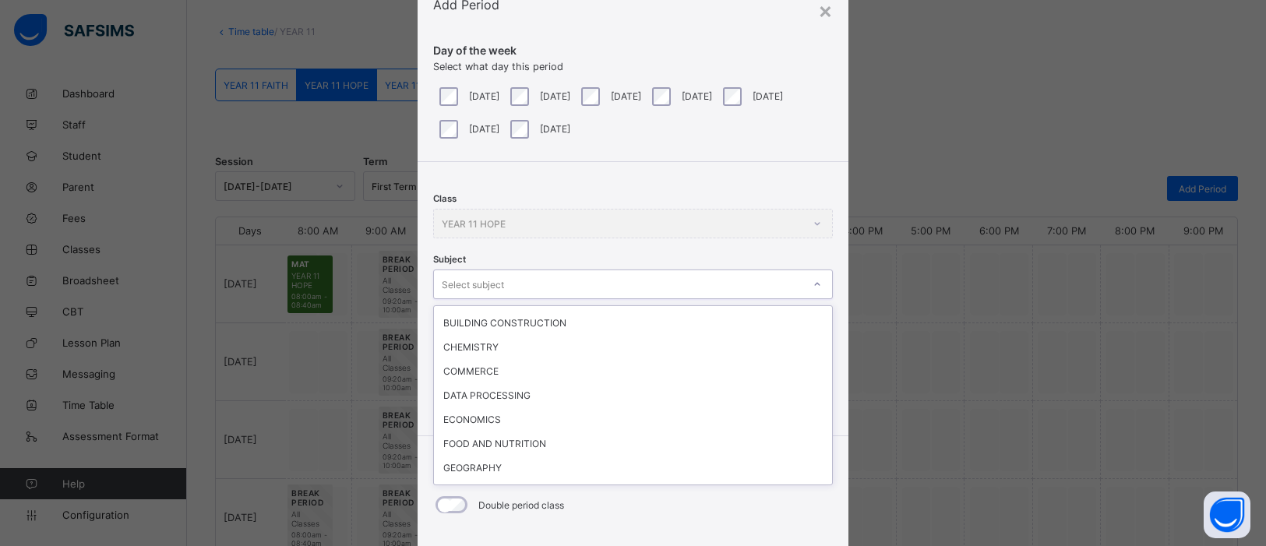
scroll to position [341, 0]
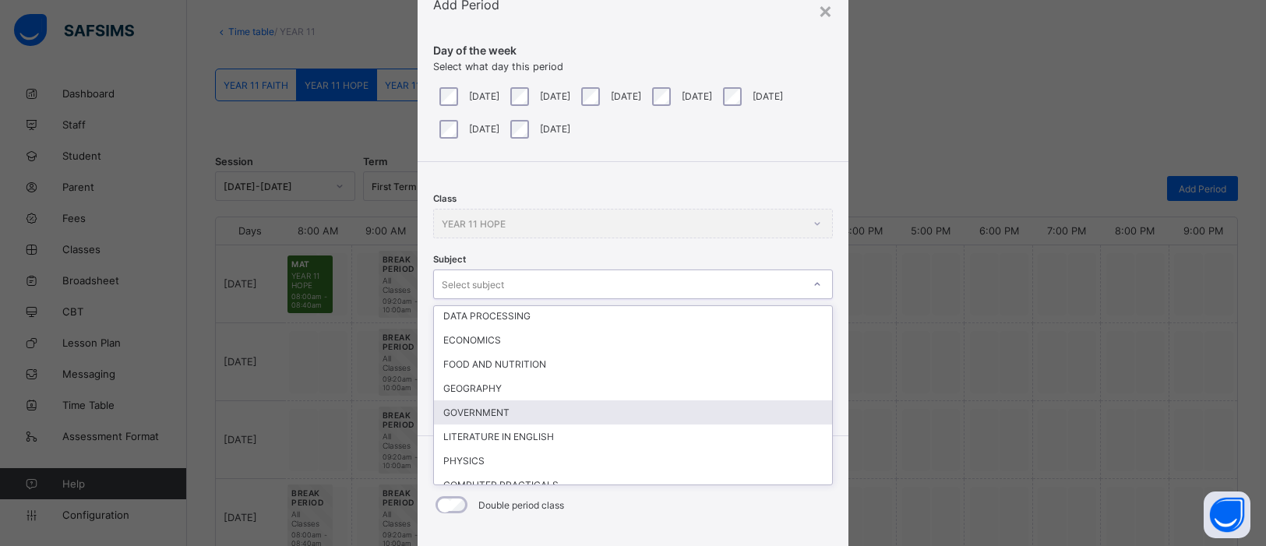
click at [492, 401] on div "GOVERNMENT" at bounding box center [633, 413] width 398 height 24
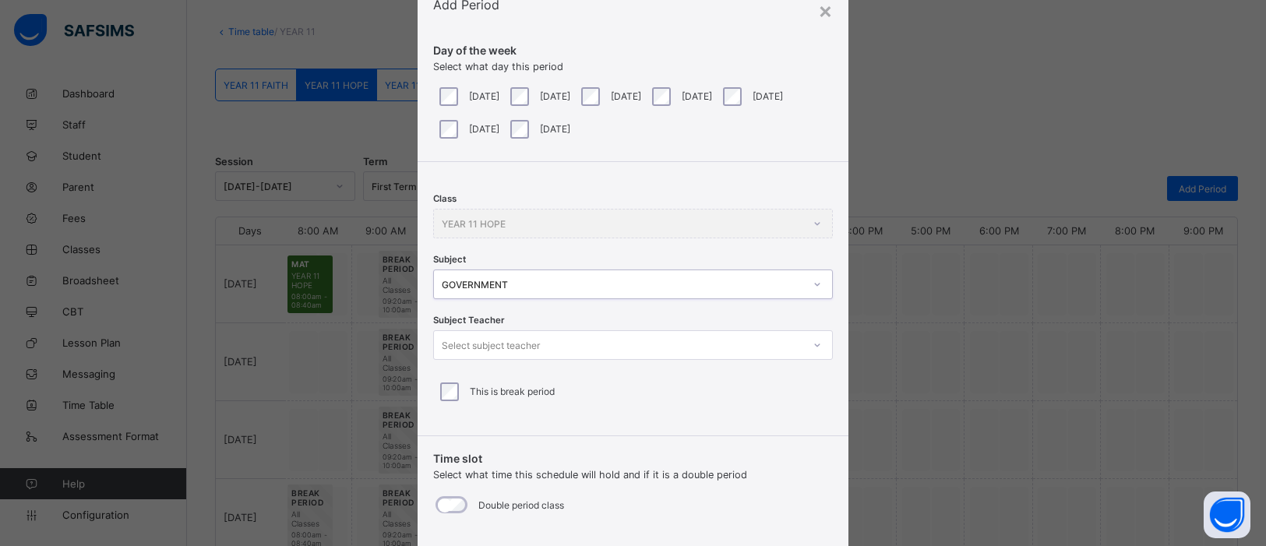
click at [813, 346] on icon at bounding box center [817, 345] width 9 height 16
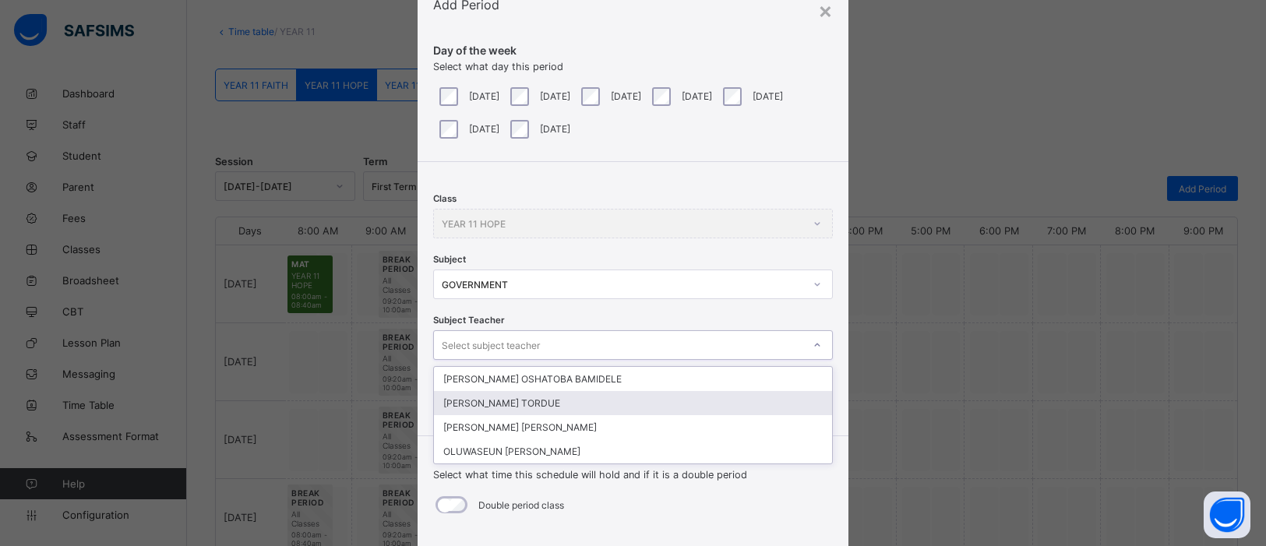
click at [558, 402] on div "JAMES HEMBAOR TORDUE" at bounding box center [633, 403] width 398 height 24
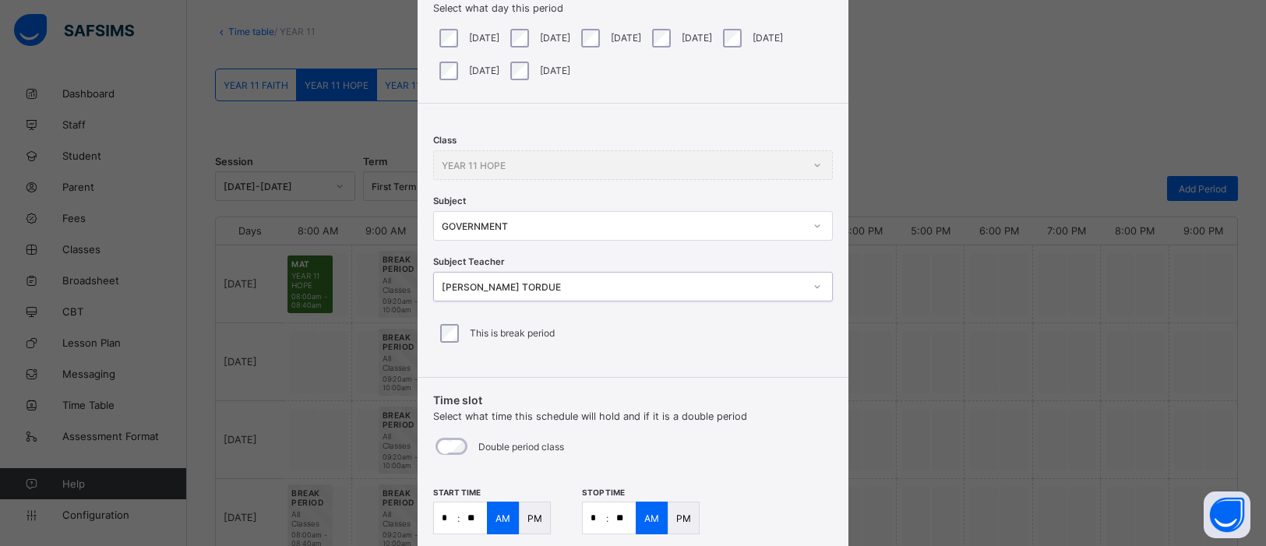
scroll to position [225, 0]
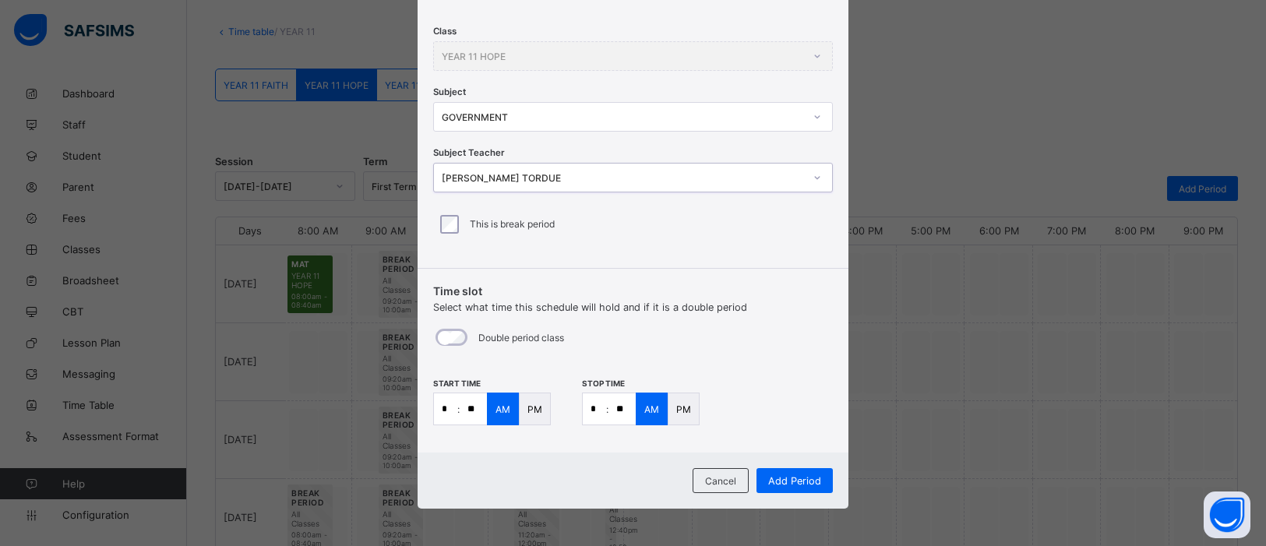
click at [472, 405] on input "**" at bounding box center [473, 408] width 27 height 31
type input "**"
click at [593, 410] on input "*" at bounding box center [594, 408] width 23 height 31
type input "*"
click at [624, 412] on input "**" at bounding box center [622, 408] width 27 height 31
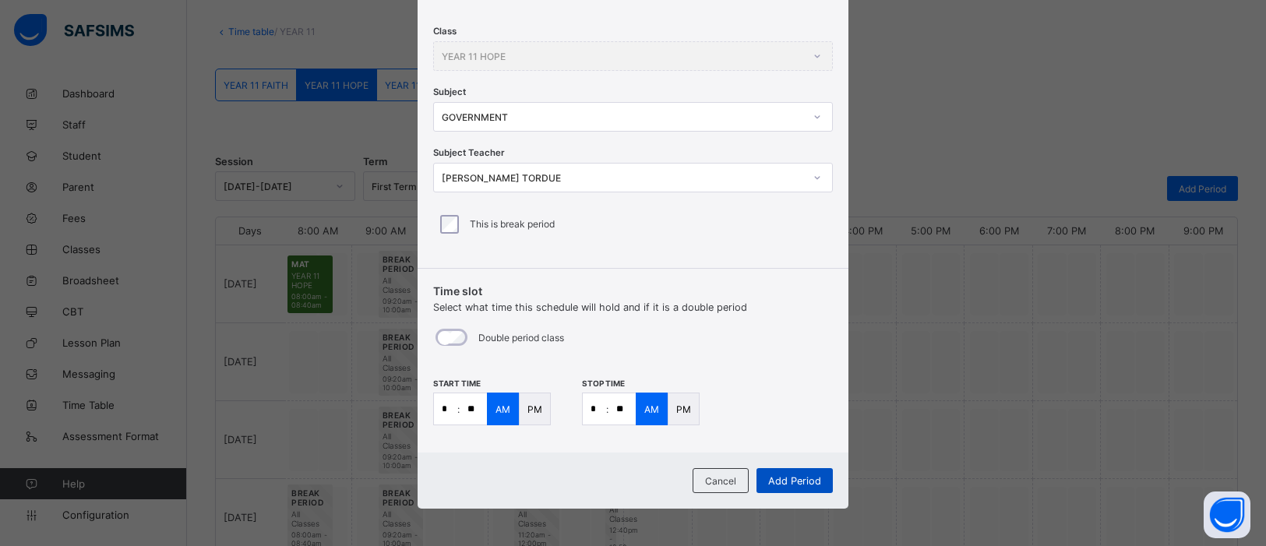
type input "**"
click at [801, 436] on span "Add Period" at bounding box center [794, 481] width 53 height 12
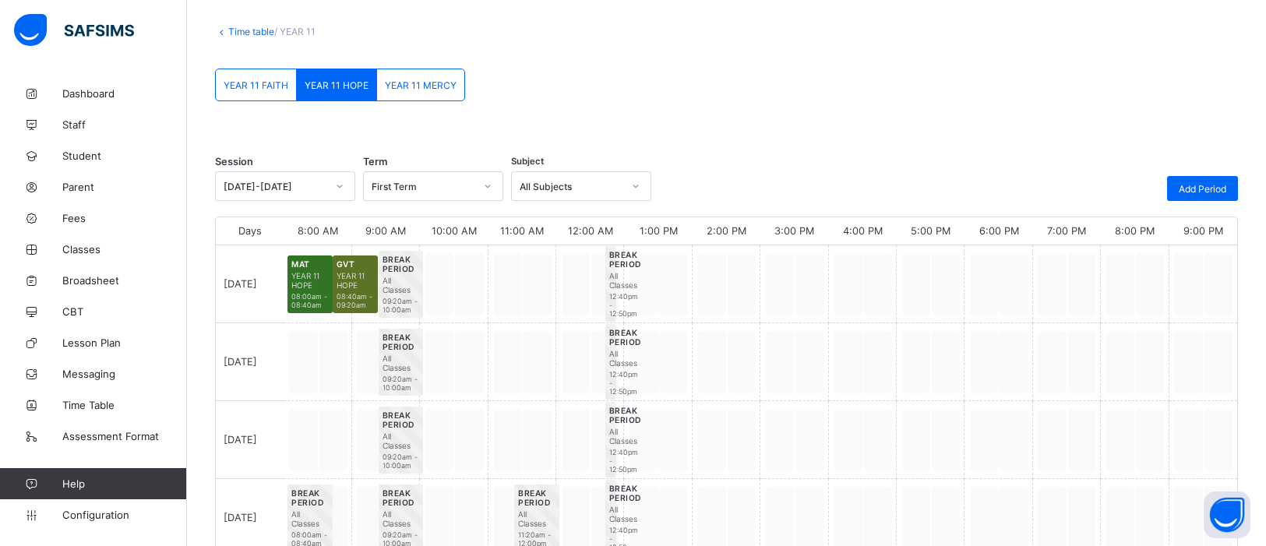
scroll to position [0, 0]
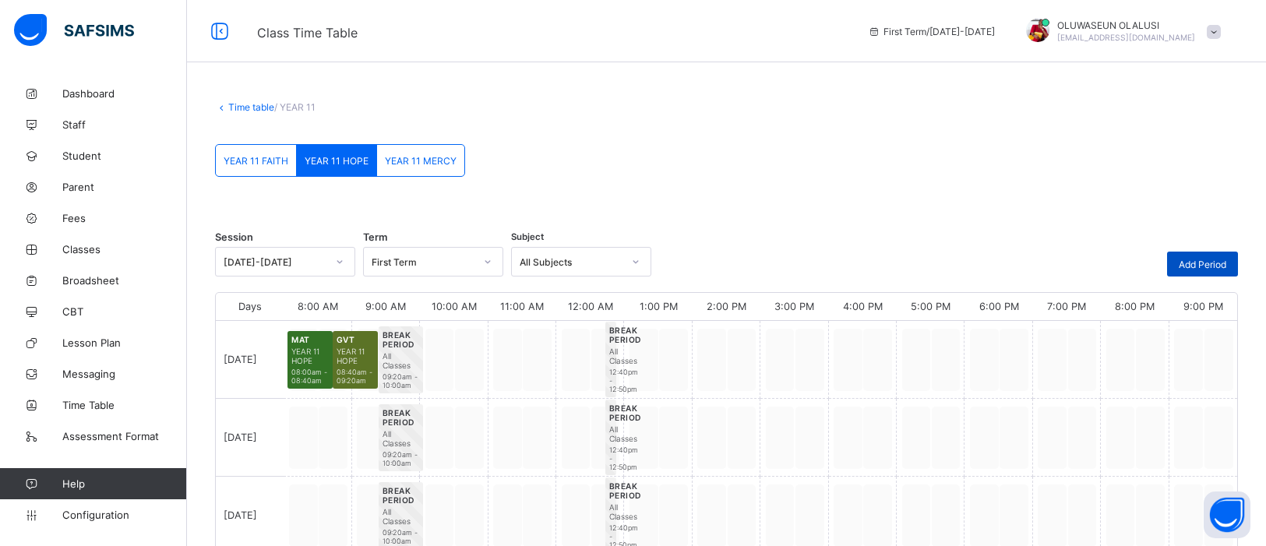
click at [1012, 269] on span "Add Period" at bounding box center [1203, 265] width 48 height 12
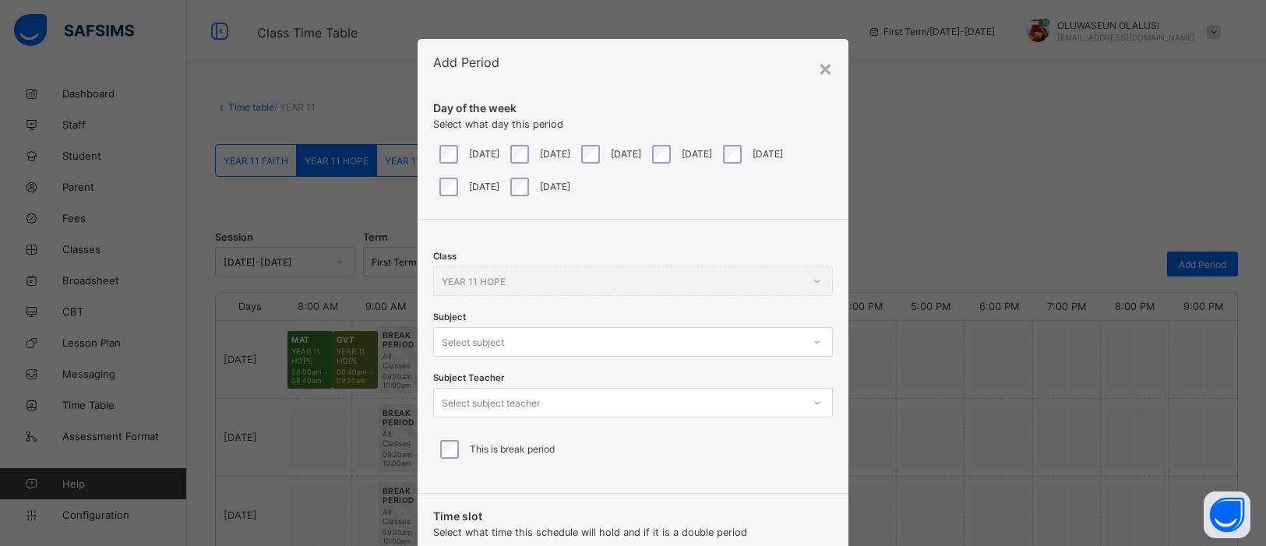
click at [819, 337] on div at bounding box center [817, 342] width 26 height 25
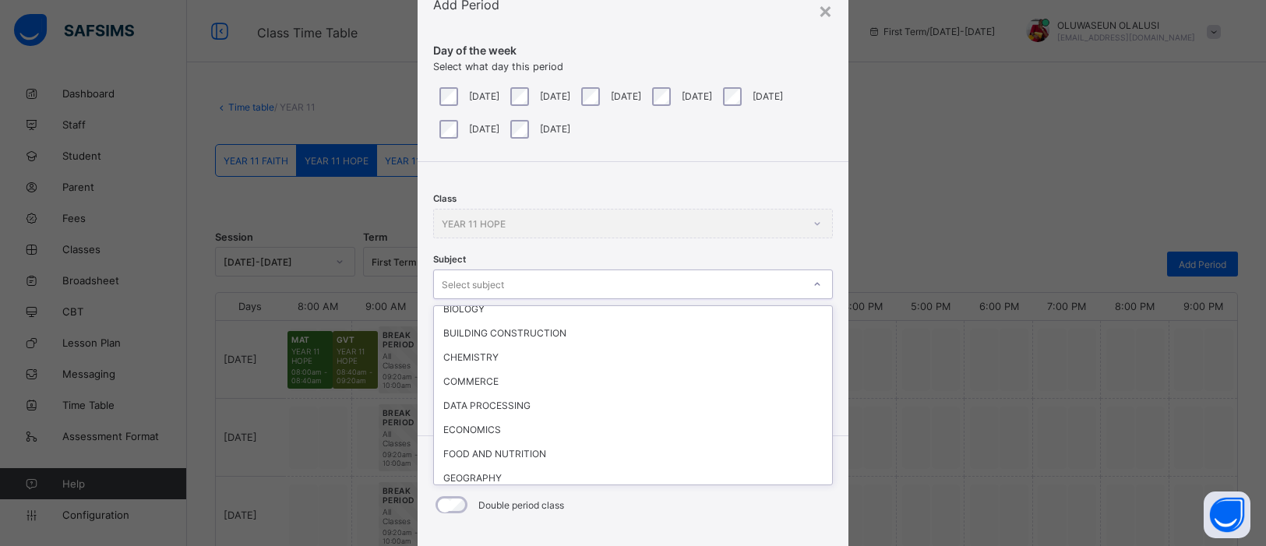
scroll to position [341, 0]
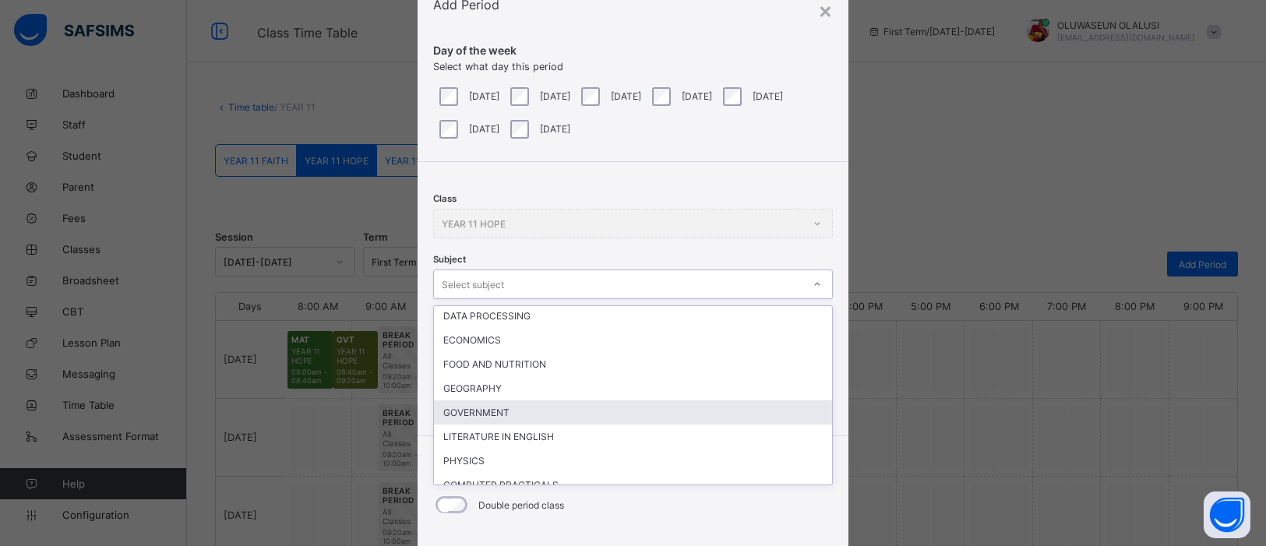
click at [509, 401] on div "GOVERNMENT" at bounding box center [633, 413] width 398 height 24
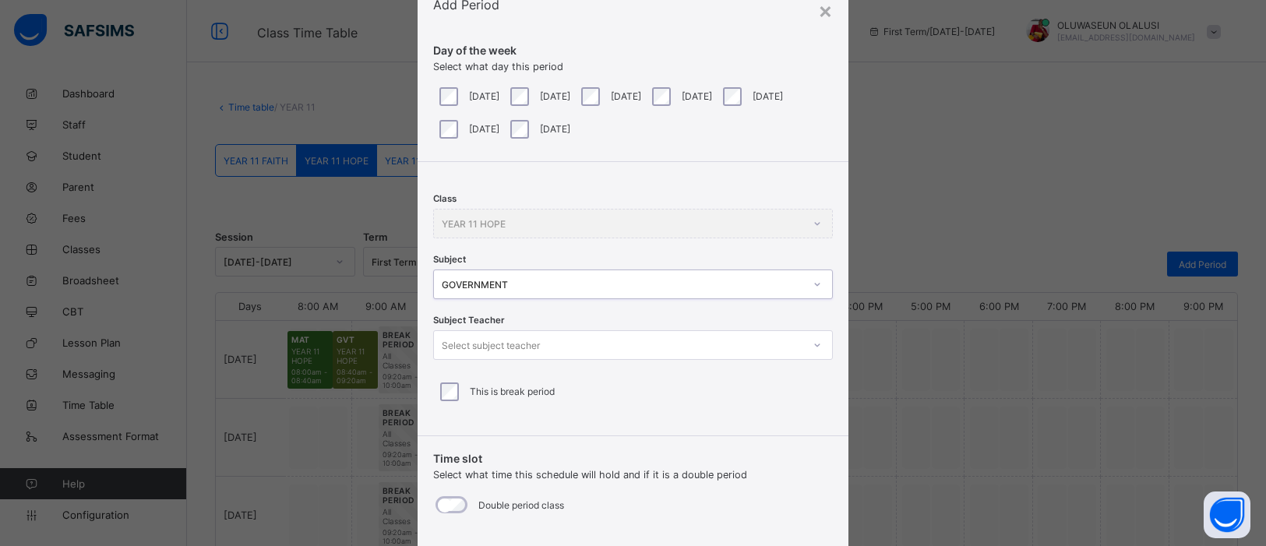
click at [813, 348] on icon at bounding box center [817, 345] width 9 height 16
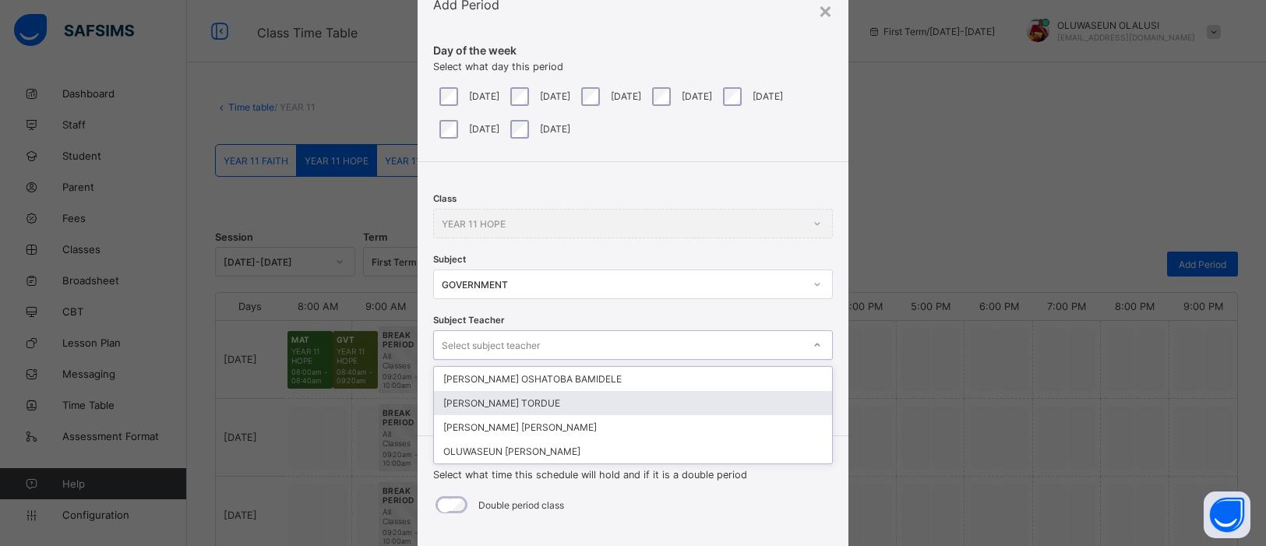
click at [698, 405] on div "JAMES HEMBAOR TORDUE" at bounding box center [633, 403] width 398 height 24
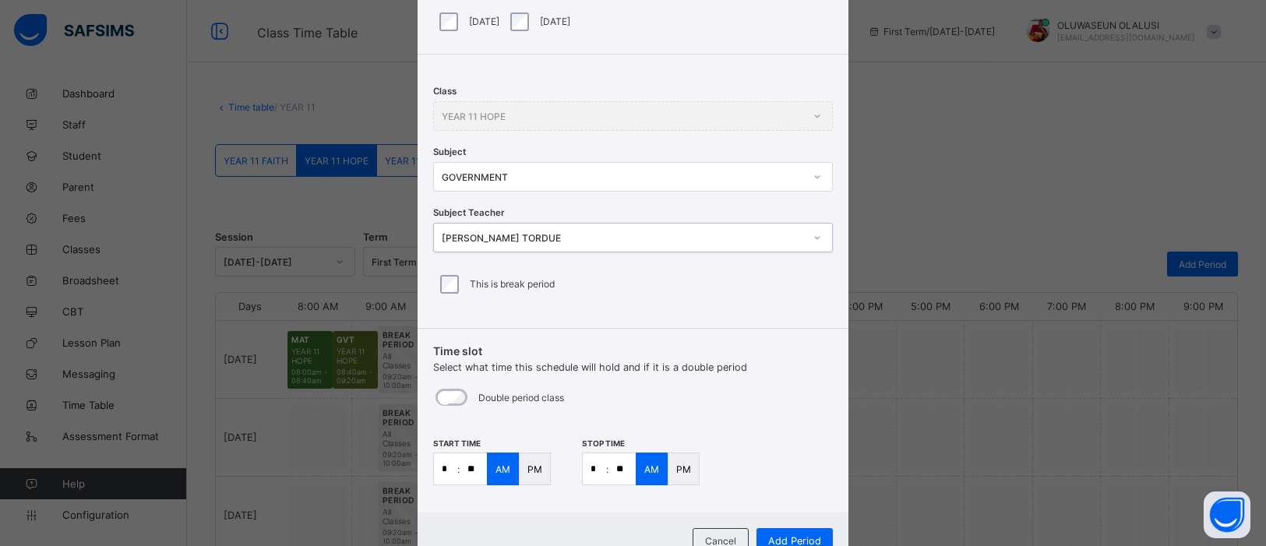
scroll to position [225, 0]
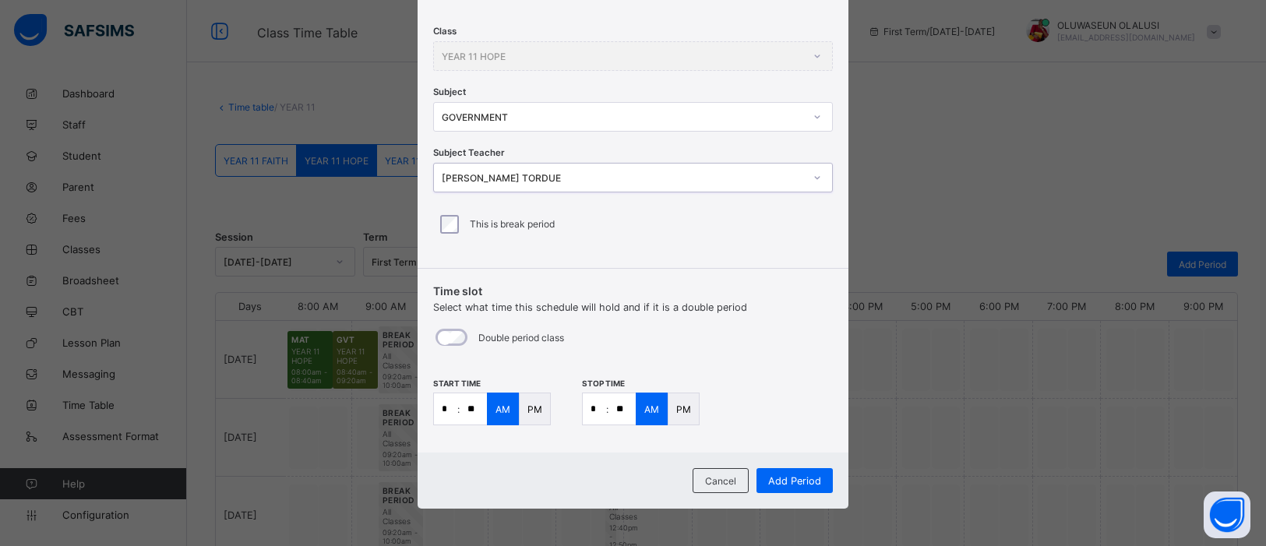
click at [447, 407] on input "*" at bounding box center [445, 408] width 23 height 31
type input "**"
click at [593, 405] on input "*" at bounding box center [594, 408] width 23 height 31
type input "**"
click at [623, 414] on input "**" at bounding box center [622, 408] width 27 height 31
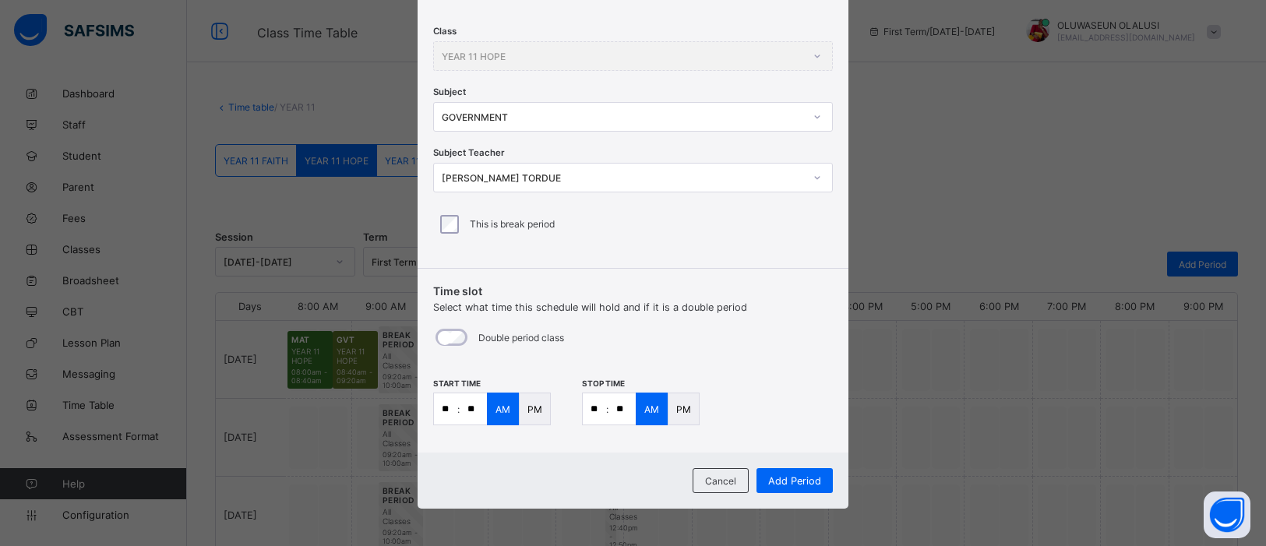
type input "**"
click at [817, 121] on div at bounding box center [817, 116] width 26 height 25
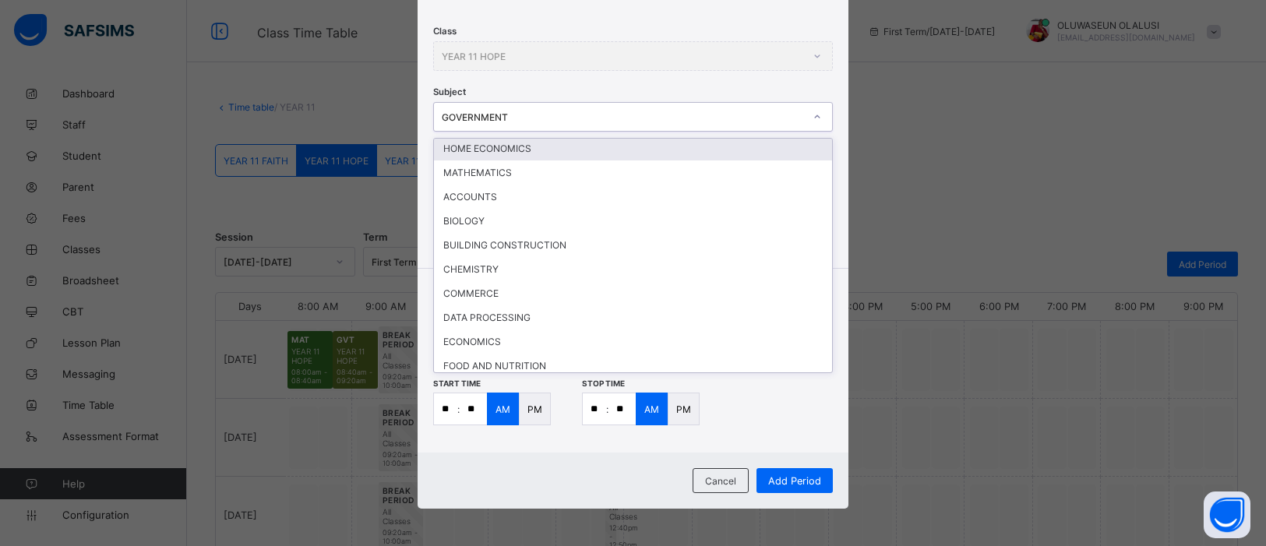
scroll to position [175, 0]
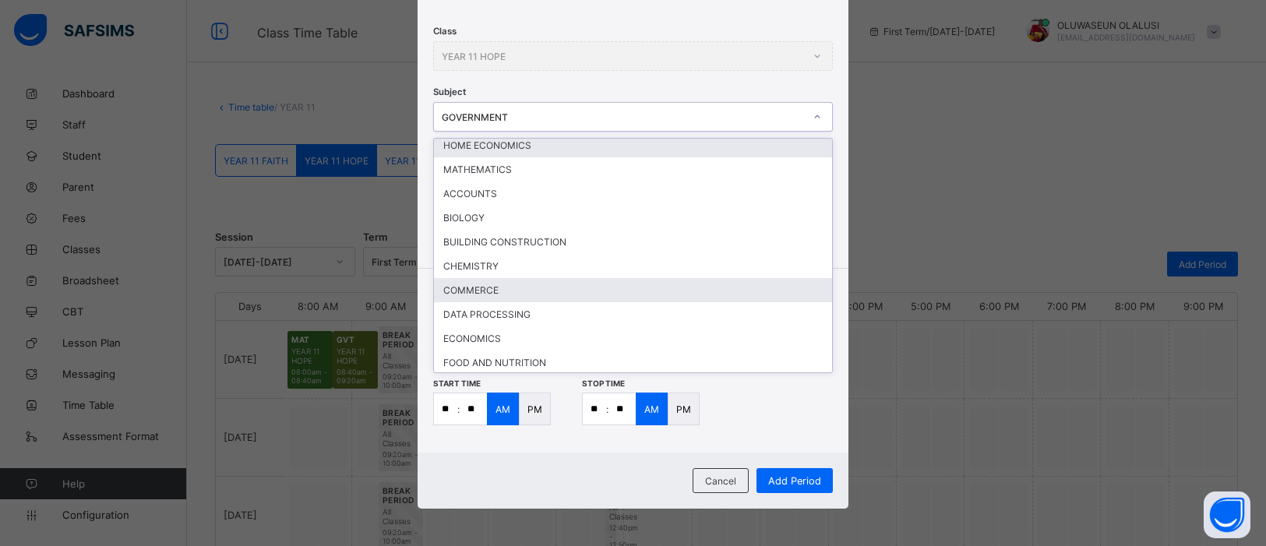
click at [489, 278] on div "COMMERCE" at bounding box center [633, 290] width 398 height 24
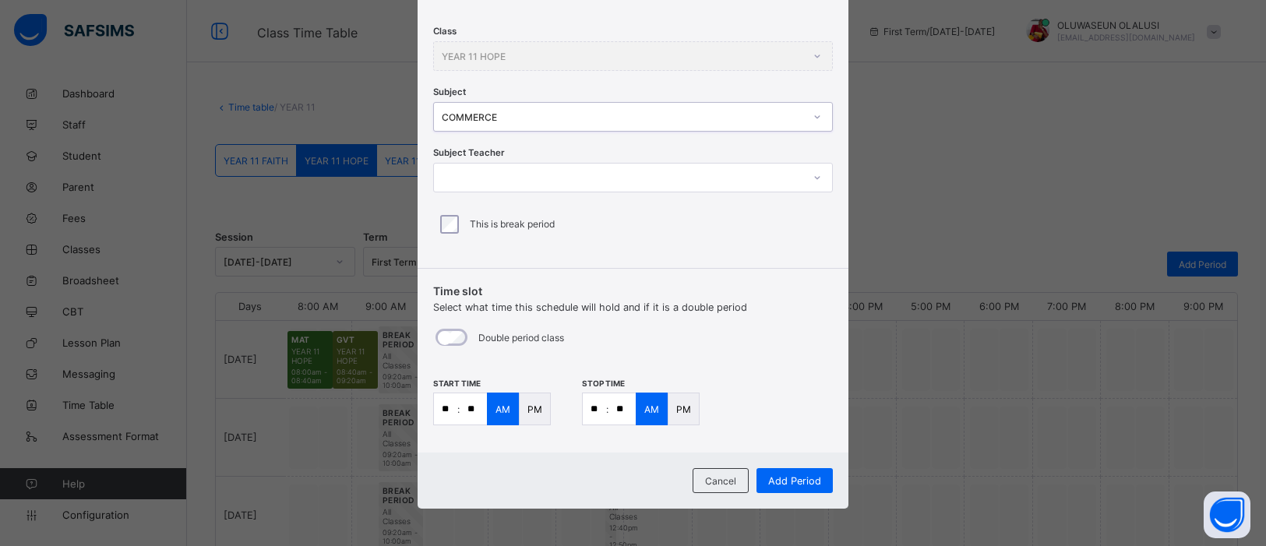
click at [808, 185] on div at bounding box center [817, 177] width 26 height 25
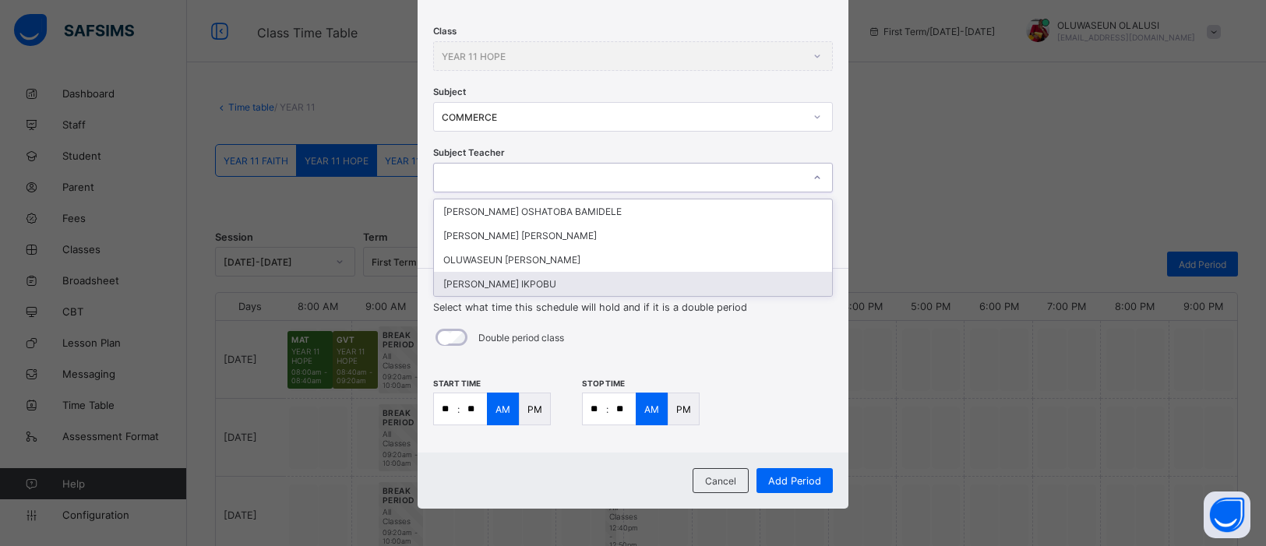
click at [645, 285] on div "SIMEON OGAH IKPOBU" at bounding box center [633, 284] width 398 height 24
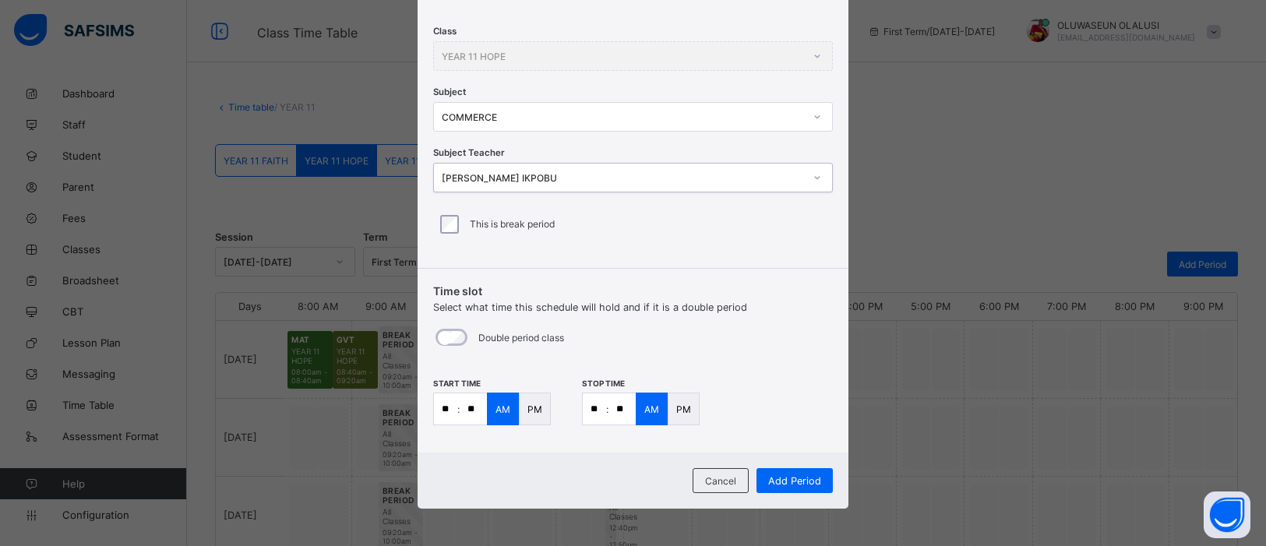
click at [476, 409] on input "**" at bounding box center [473, 408] width 27 height 31
type input "**"
click at [598, 412] on input "**" at bounding box center [594, 408] width 23 height 31
type input "**"
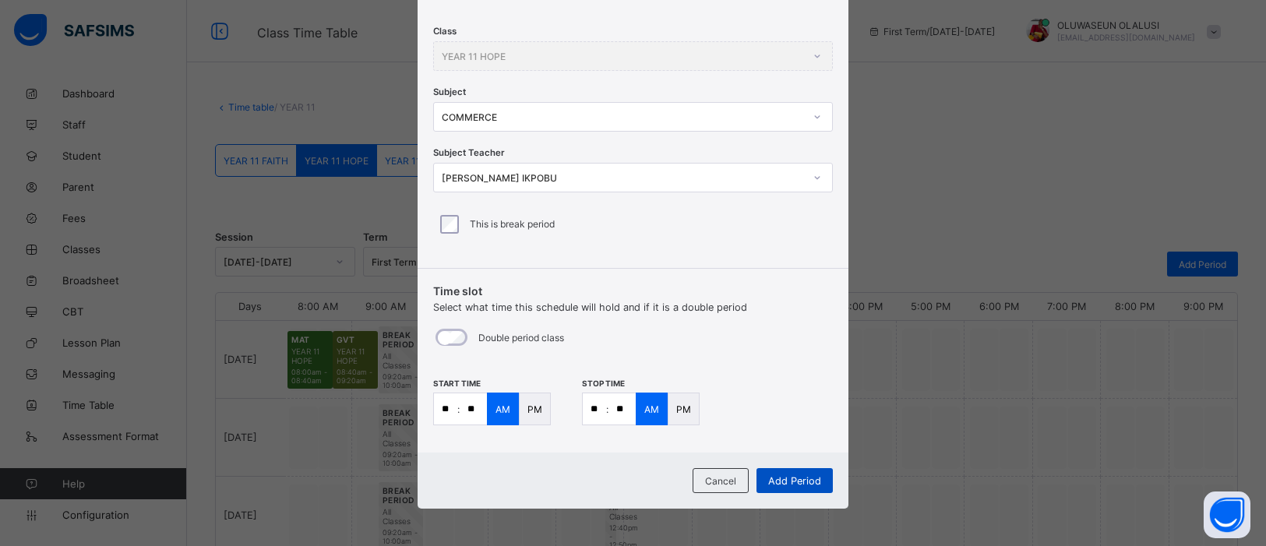
click at [799, 436] on span "Add Period" at bounding box center [794, 481] width 53 height 12
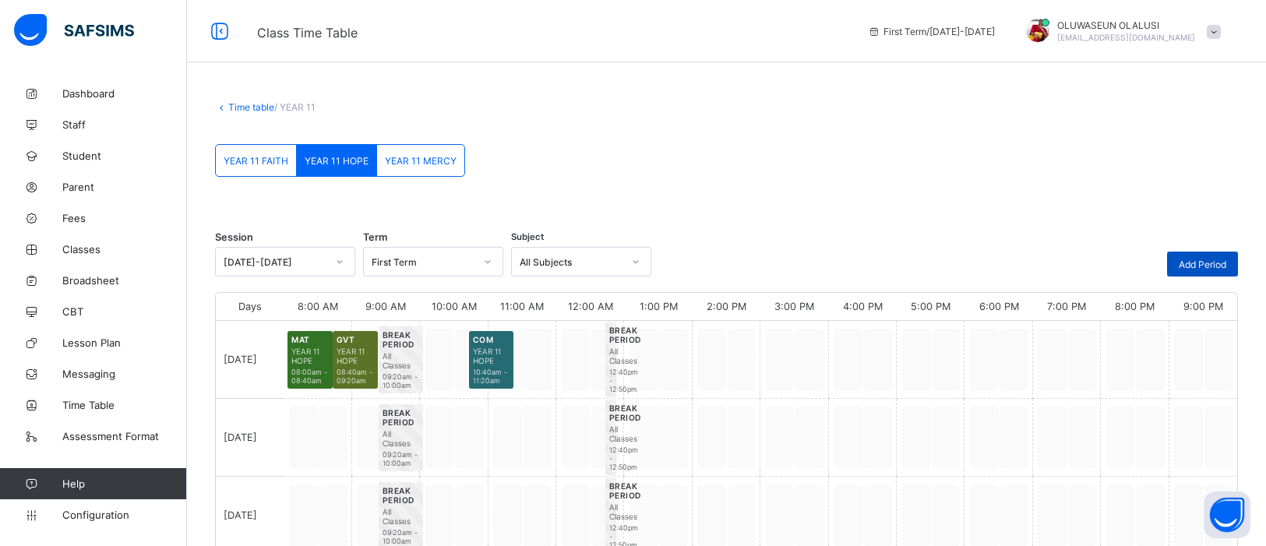
click at [1012, 262] on span "Add Period" at bounding box center [1203, 265] width 48 height 12
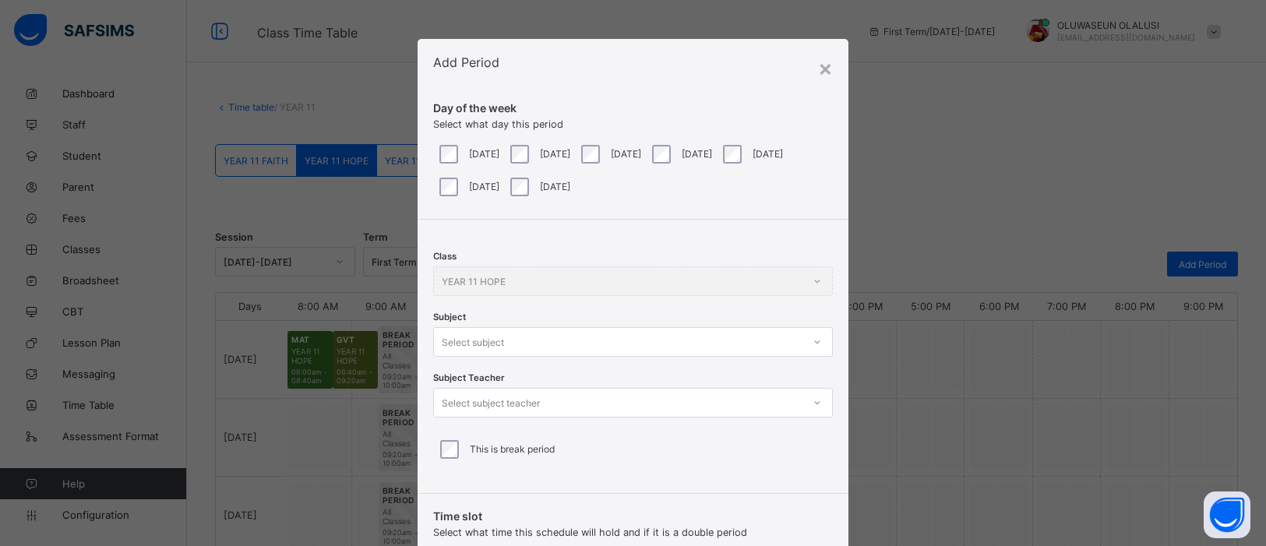
click at [815, 342] on div at bounding box center [817, 342] width 26 height 25
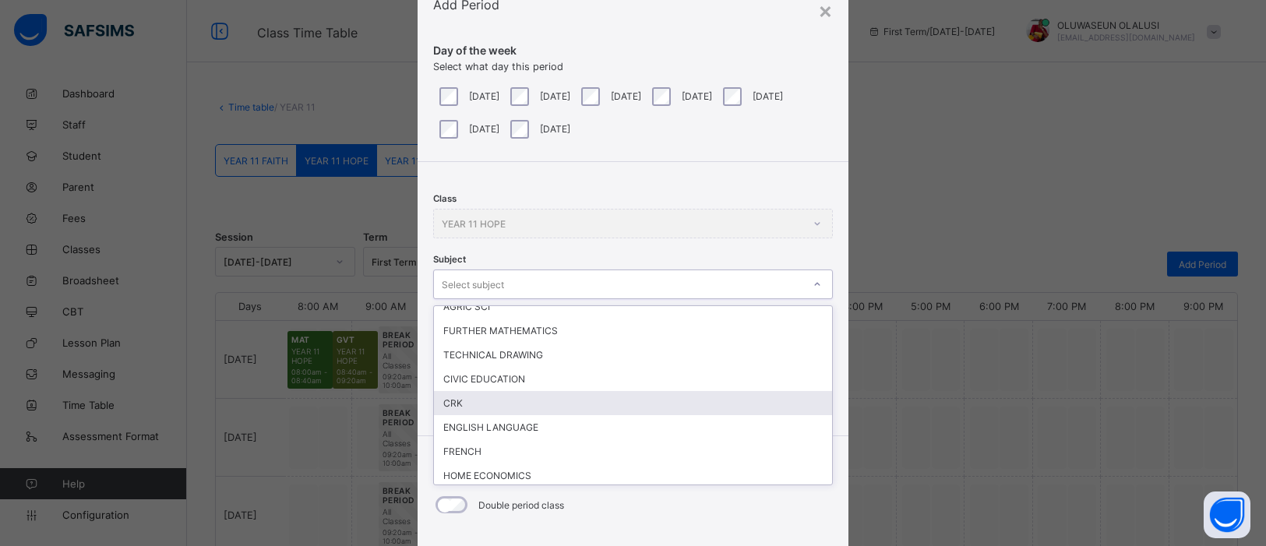
scroll to position [13, 0]
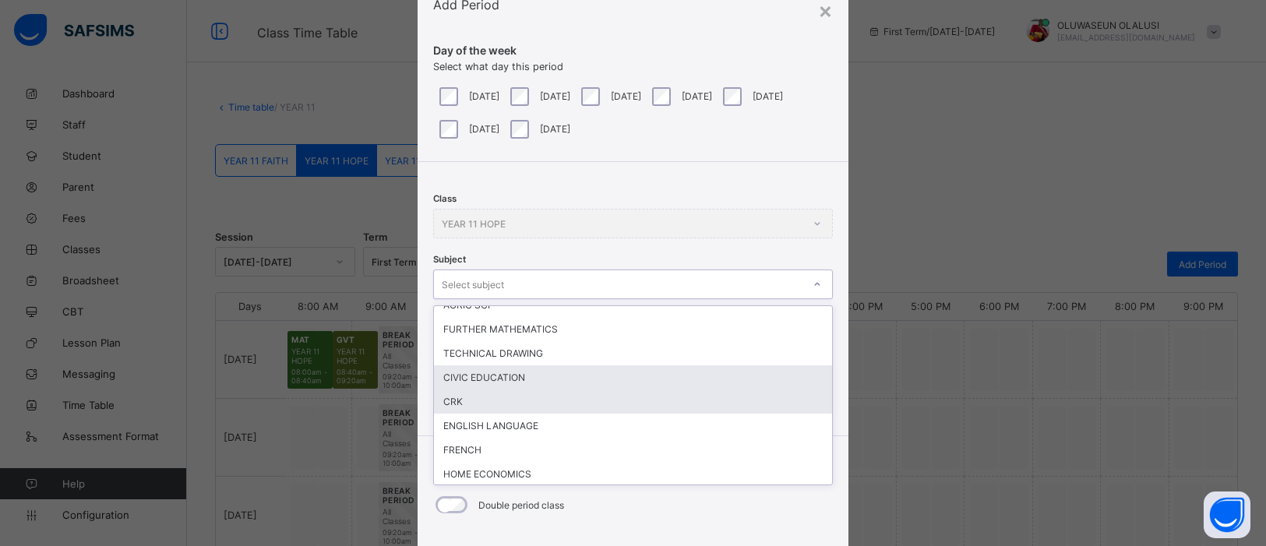
click at [496, 374] on div "CIVIC EDUCATION" at bounding box center [633, 377] width 398 height 24
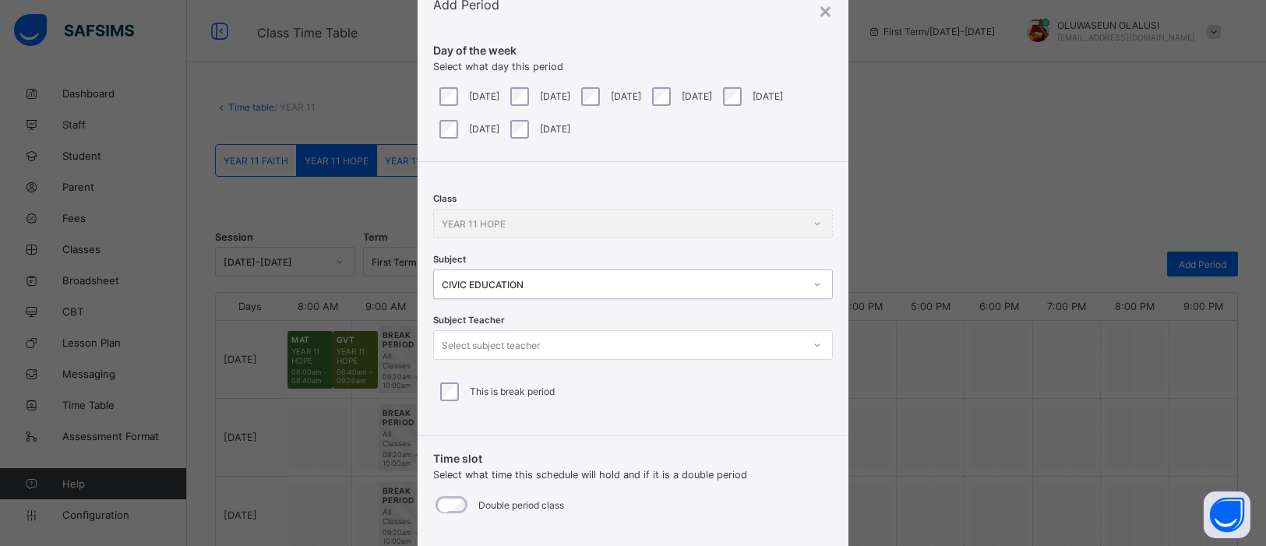
click at [813, 341] on icon at bounding box center [817, 345] width 9 height 16
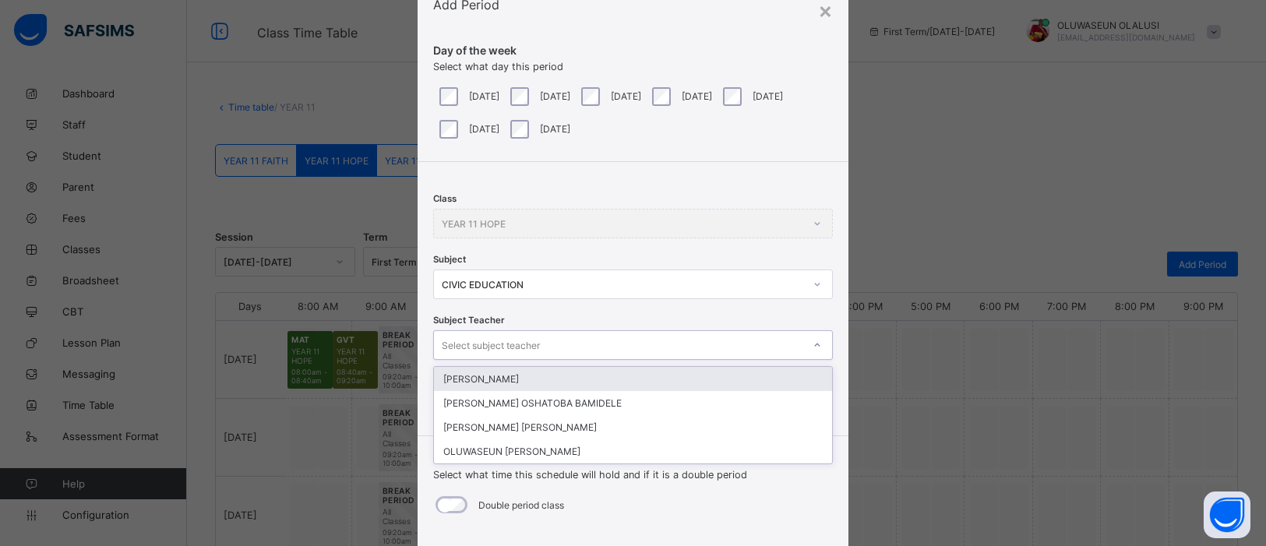
click at [619, 367] on div "NANA ARIBI" at bounding box center [633, 379] width 398 height 24
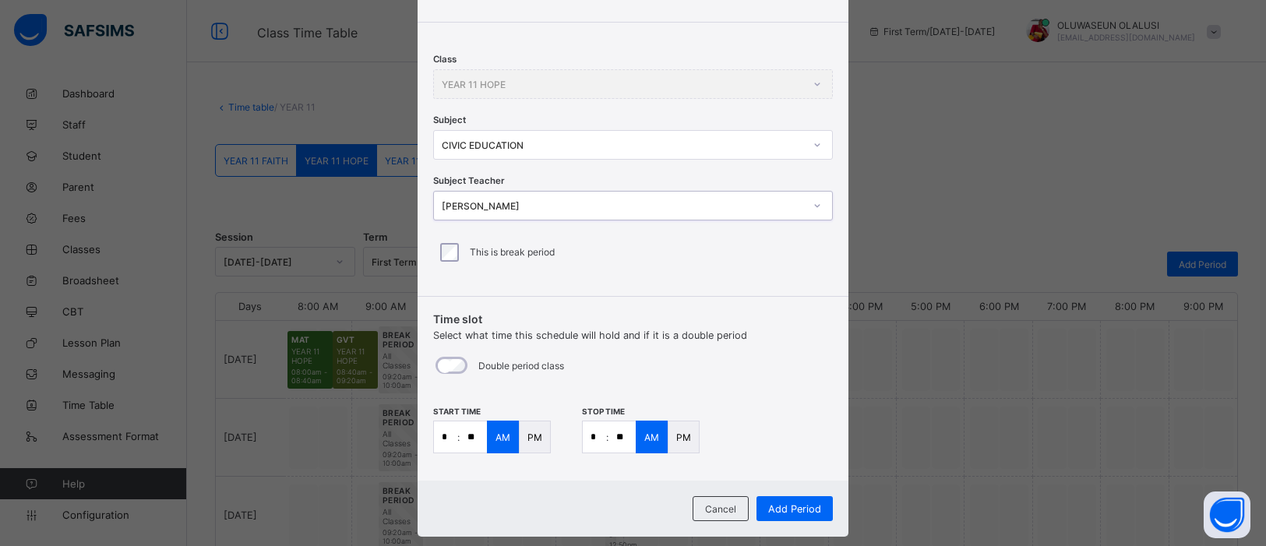
scroll to position [198, 0]
click at [619, 436] on input "**" at bounding box center [622, 436] width 27 height 31
type input "**"
click at [786, 436] on div "Add Period" at bounding box center [795, 508] width 76 height 25
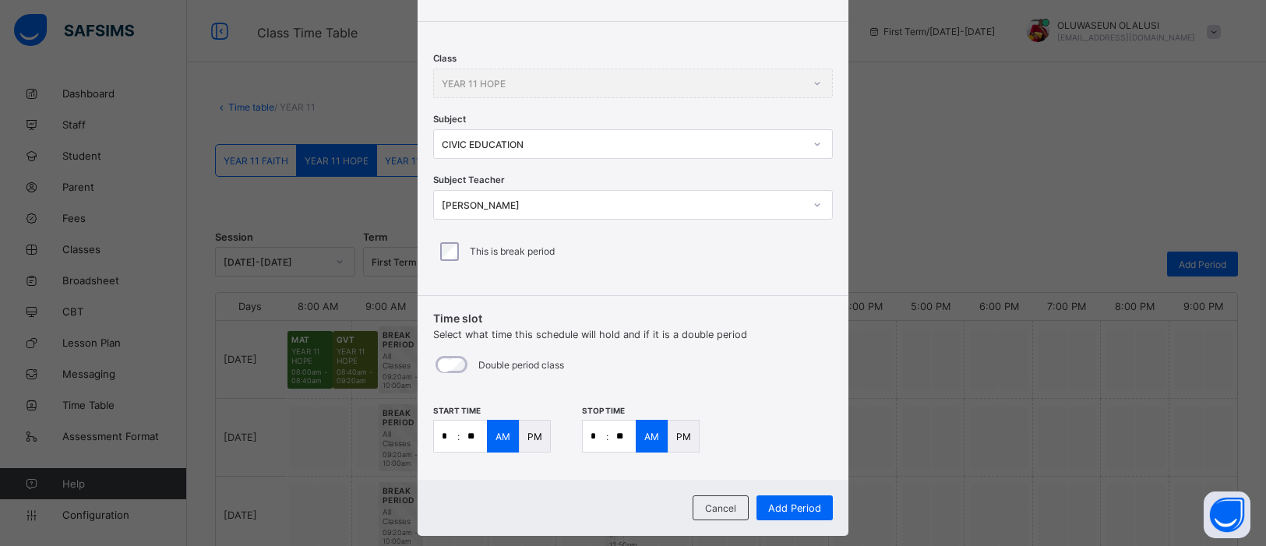
click at [814, 147] on icon at bounding box center [817, 144] width 9 height 16
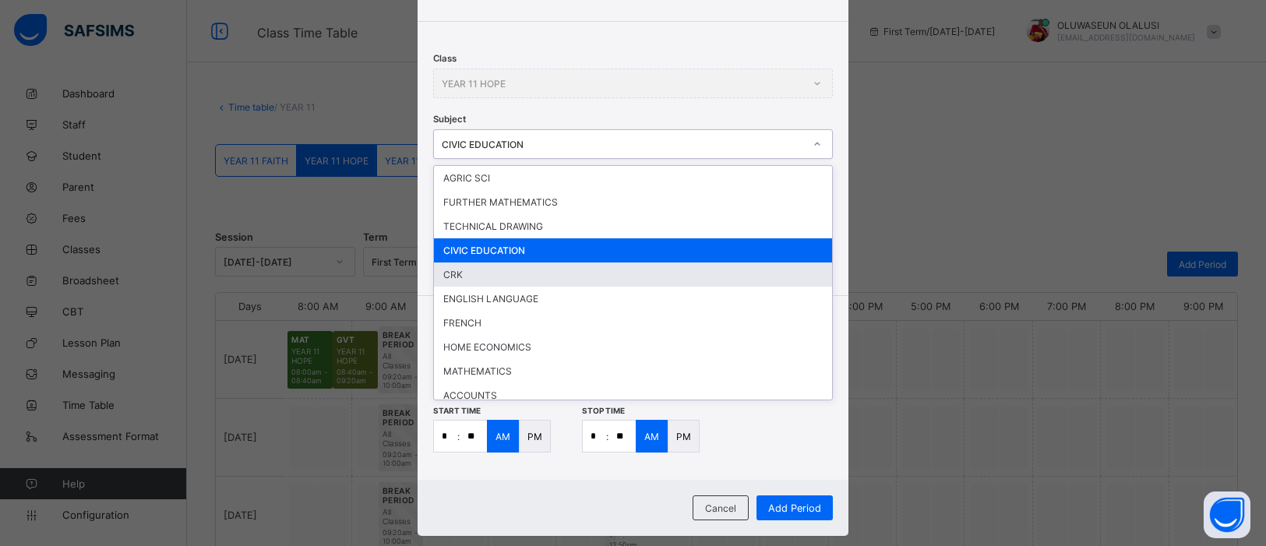
click at [656, 277] on div "CRK" at bounding box center [633, 275] width 398 height 24
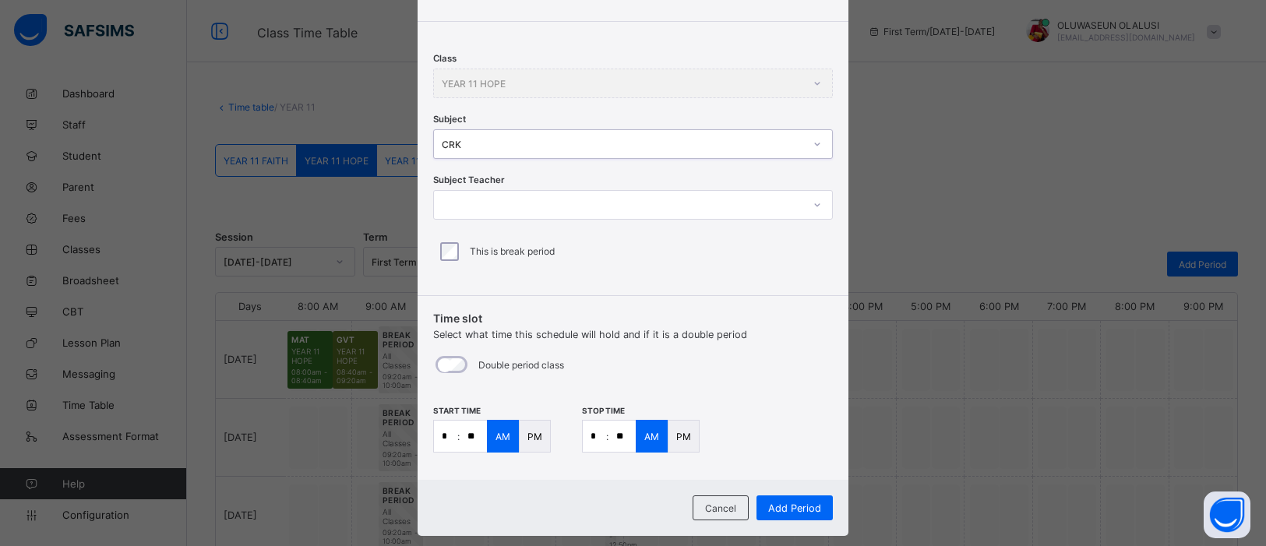
click at [813, 206] on icon at bounding box center [817, 205] width 9 height 16
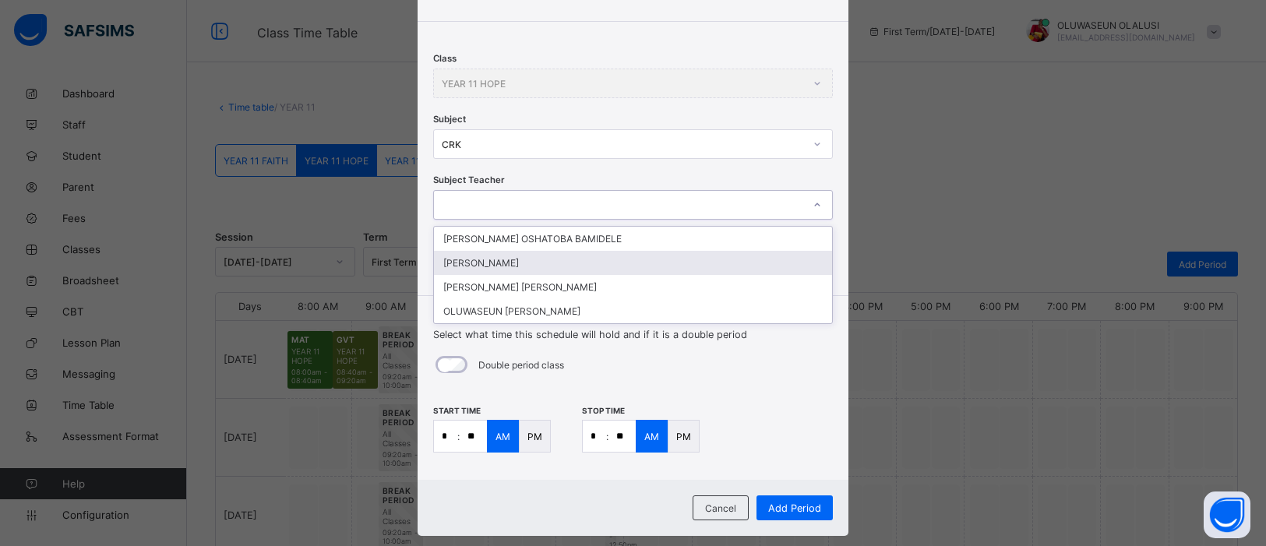
click at [753, 264] on div "CHRISTIANAH OGEDE" at bounding box center [633, 263] width 398 height 24
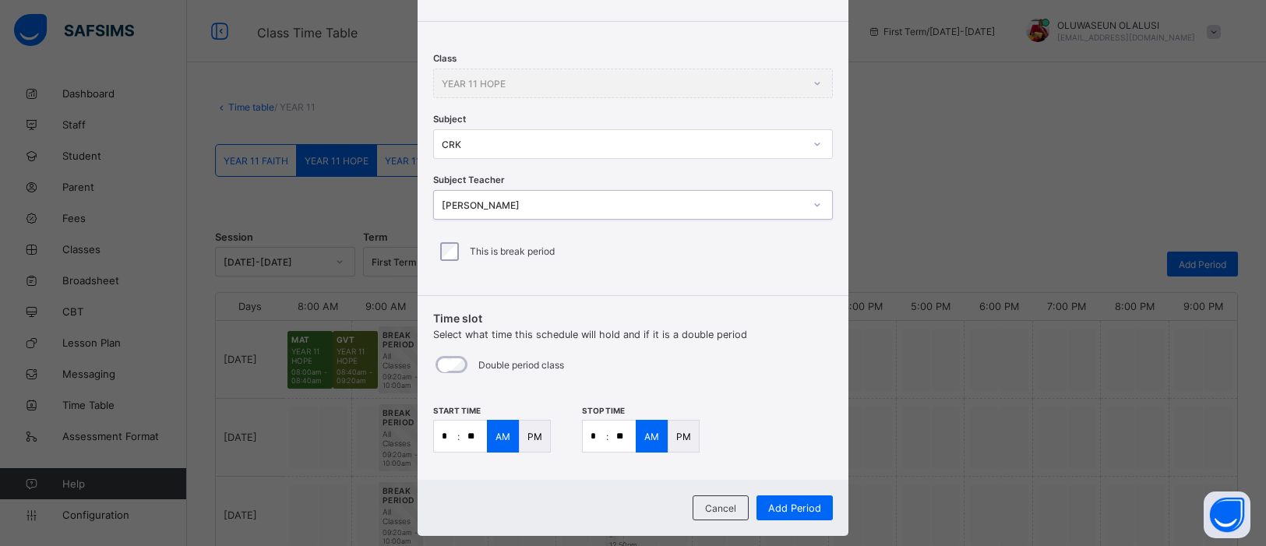
click at [473, 432] on input "**" at bounding box center [473, 436] width 27 height 31
type input "**"
click at [595, 433] on input "*" at bounding box center [594, 436] width 23 height 31
type input "*"
click at [622, 436] on input "**" at bounding box center [622, 436] width 27 height 31
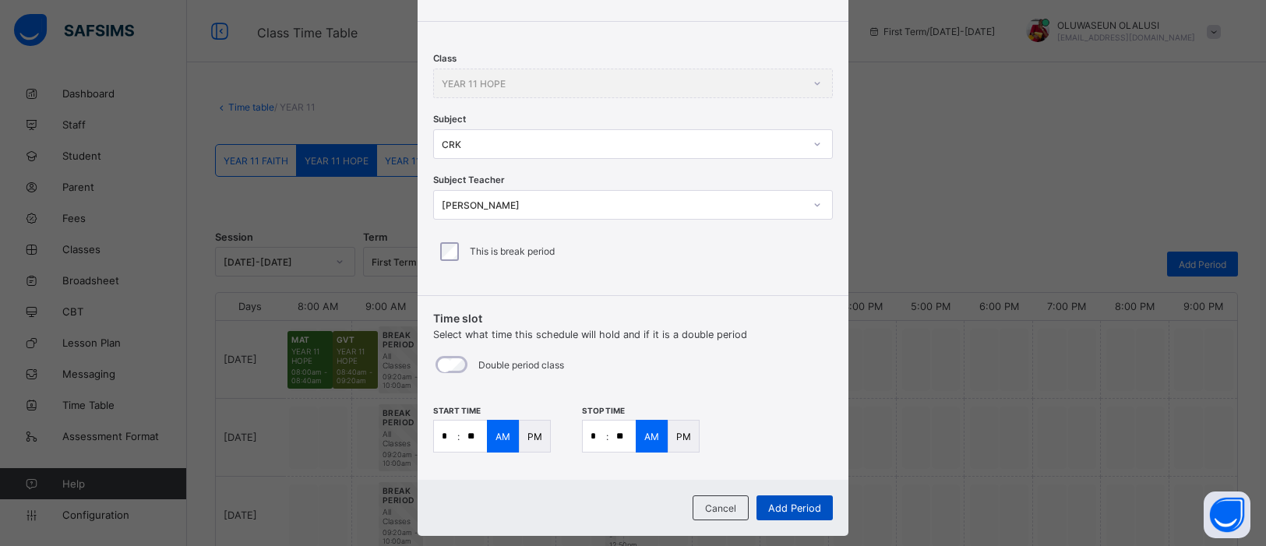
type input "**"
click at [806, 436] on span "Add Period" at bounding box center [794, 509] width 53 height 12
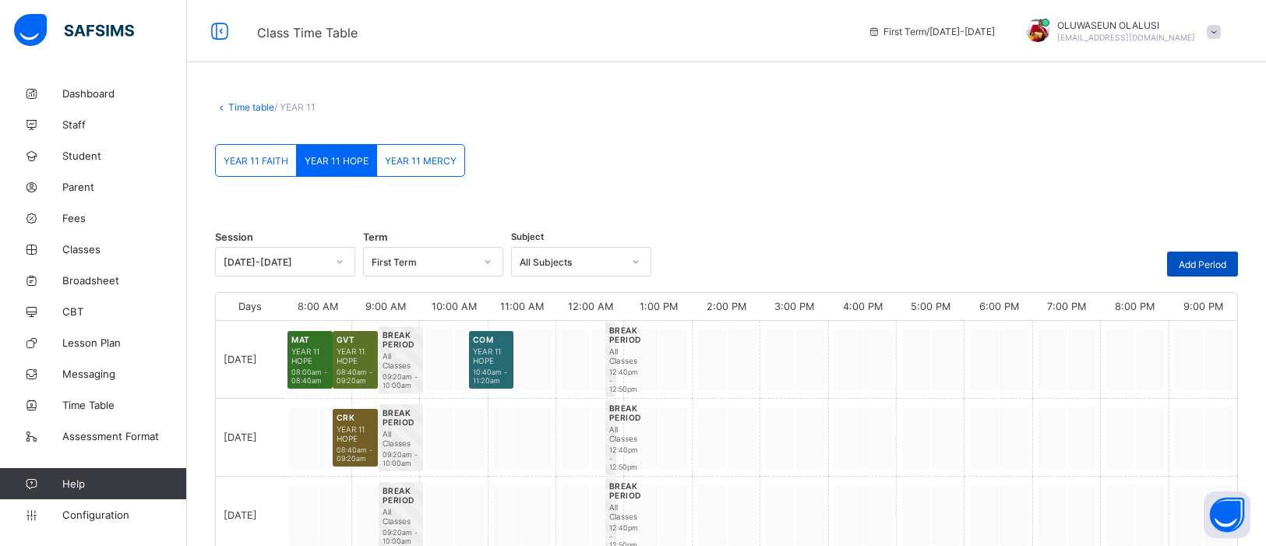
click at [1012, 270] on div "Add Period" at bounding box center [1202, 264] width 71 height 25
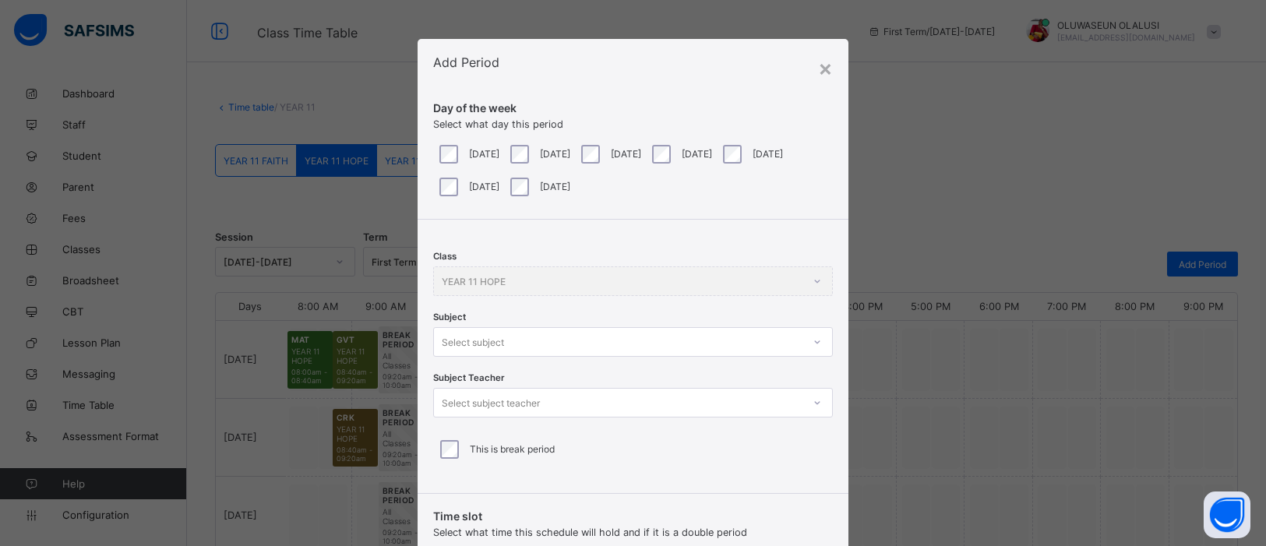
click at [813, 352] on div "Select subject" at bounding box center [633, 342] width 400 height 30
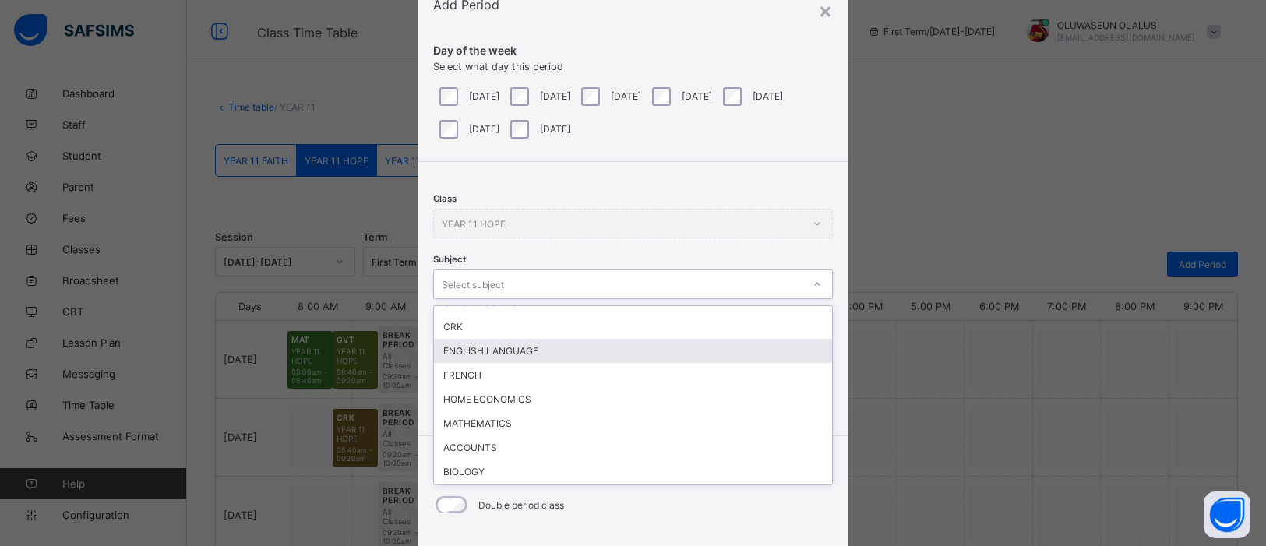
scroll to position [89, 0]
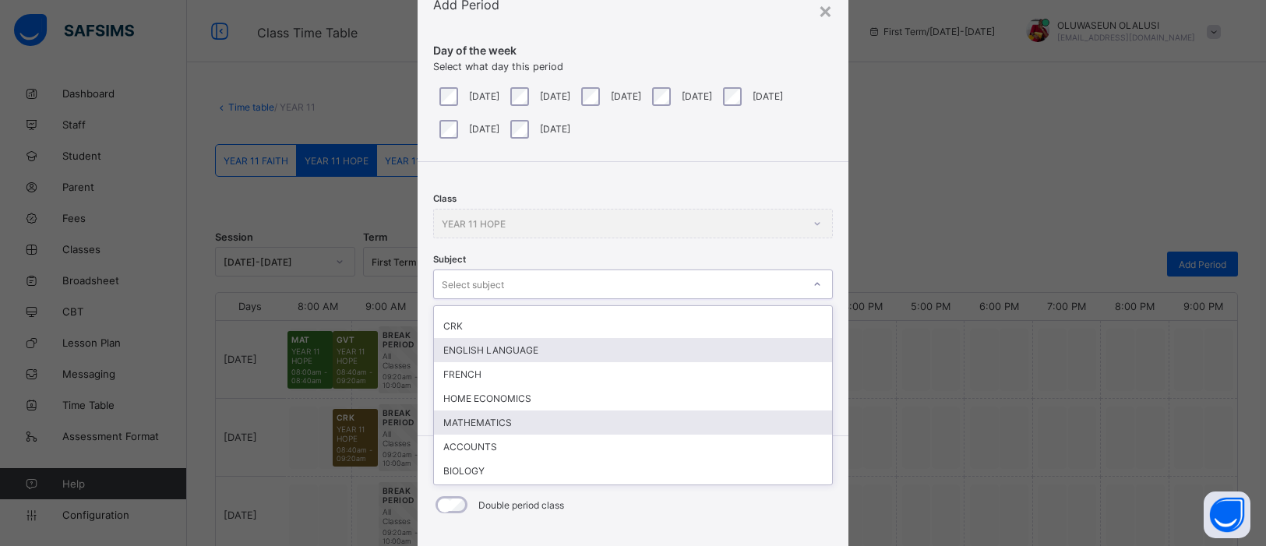
click at [475, 418] on div "MATHEMATICS" at bounding box center [633, 423] width 398 height 24
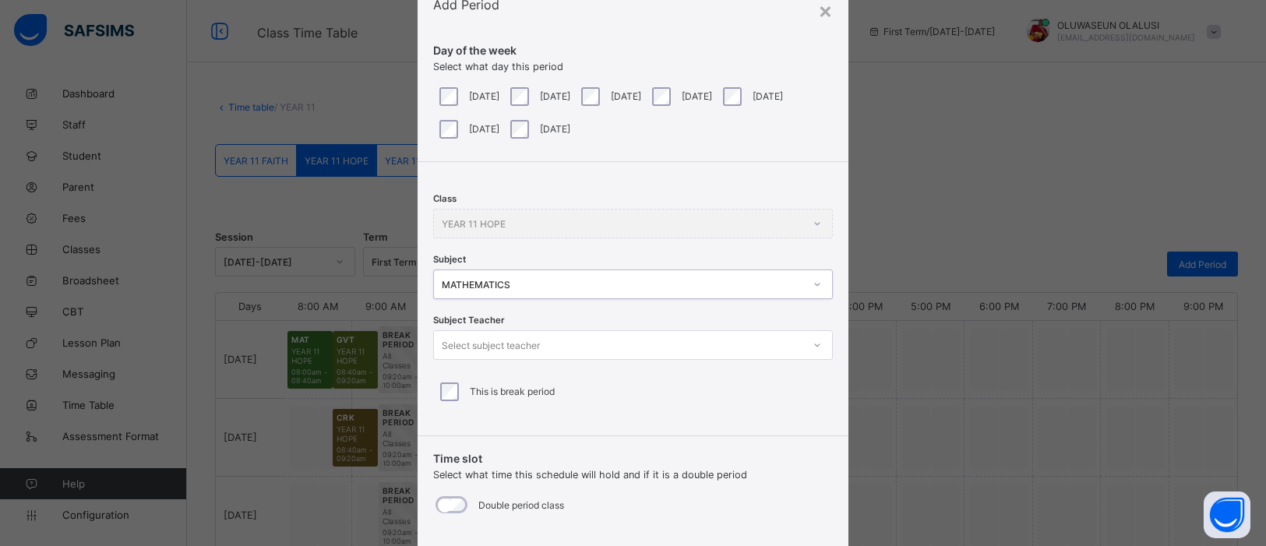
click at [819, 347] on div at bounding box center [817, 345] width 26 height 25
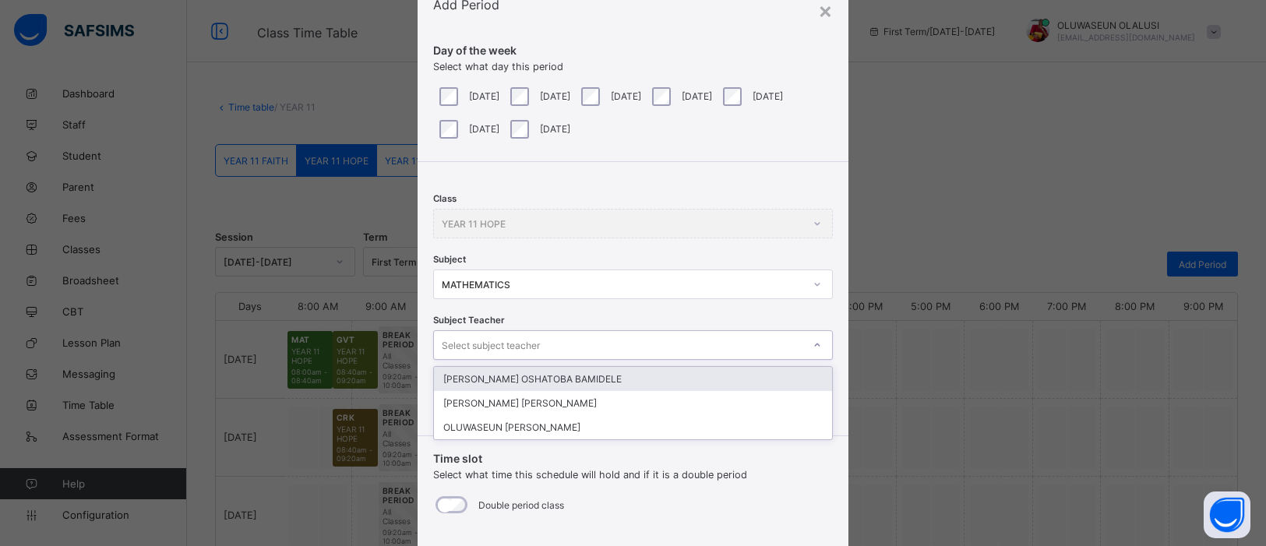
click at [682, 376] on div "JOHNSON OSHATOBA BAMIDELE" at bounding box center [633, 379] width 398 height 24
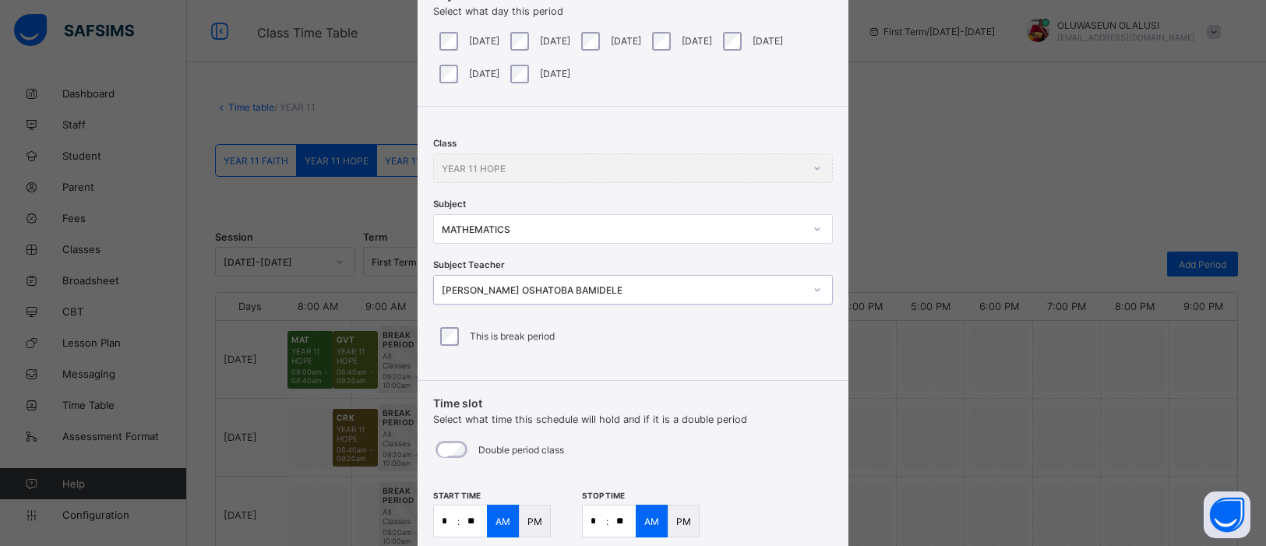
scroll to position [225, 0]
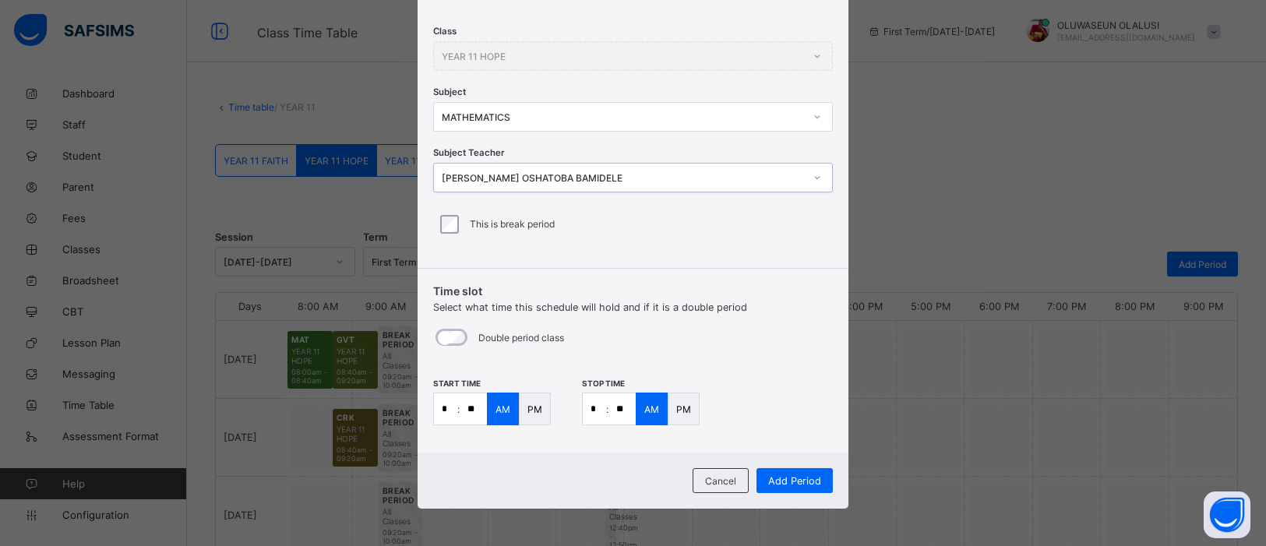
click at [452, 418] on input "*" at bounding box center [445, 408] width 23 height 31
type input "**"
click at [595, 411] on input "*" at bounding box center [594, 408] width 23 height 31
type input "**"
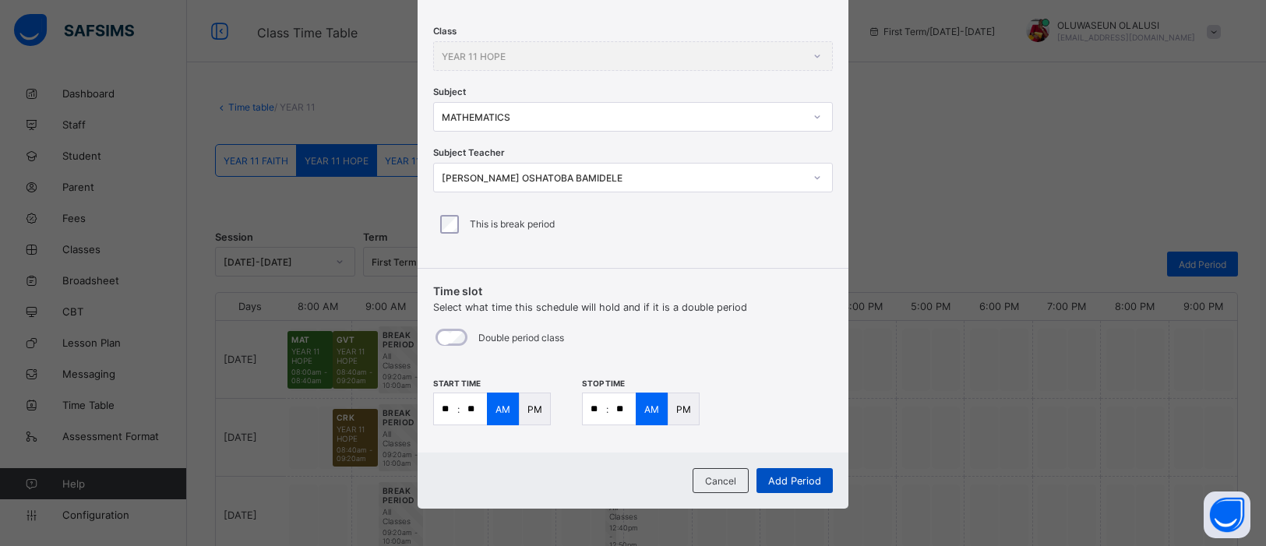
click at [815, 436] on span "Add Period" at bounding box center [794, 481] width 53 height 12
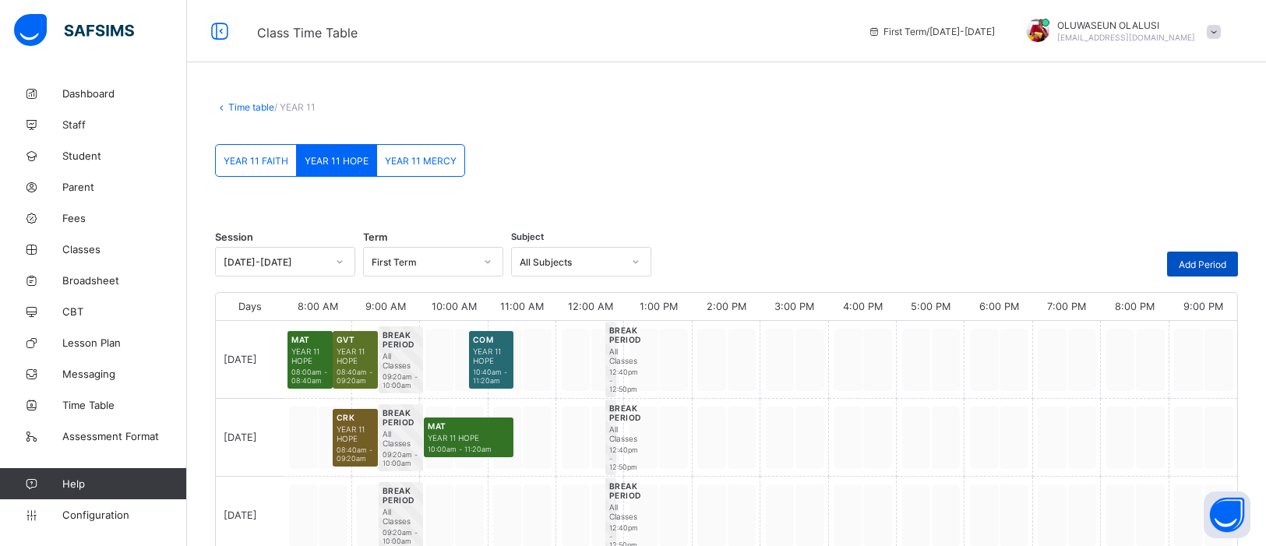
click at [1012, 266] on span "Add Period" at bounding box center [1203, 265] width 48 height 12
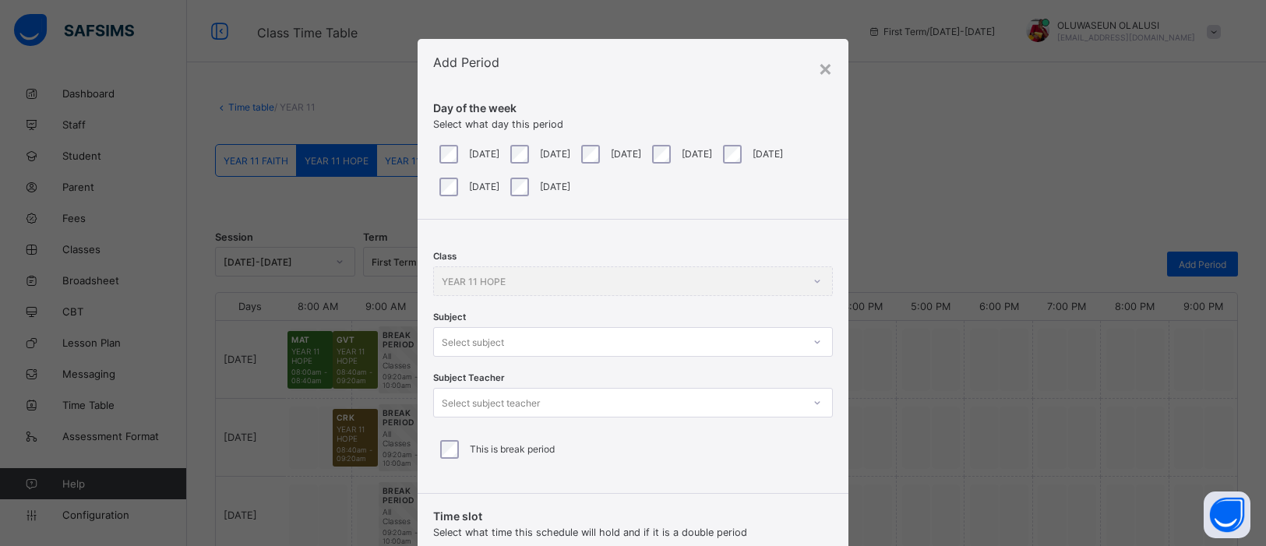
click at [811, 344] on div at bounding box center [818, 342] width 30 height 28
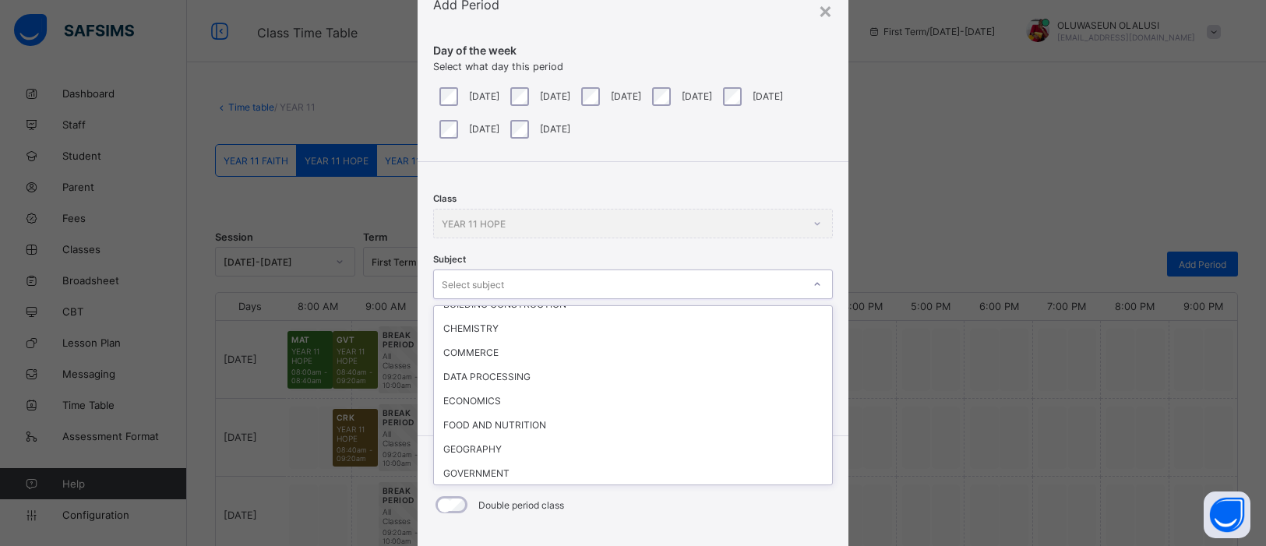
scroll to position [341, 0]
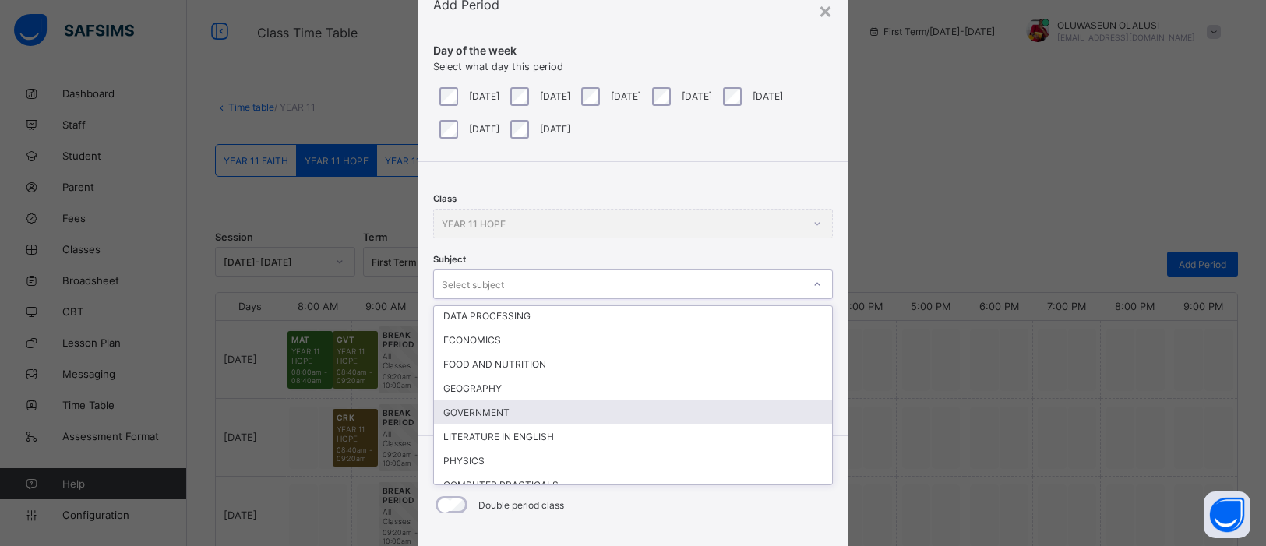
click at [494, 401] on div "GOVERNMENT" at bounding box center [633, 413] width 398 height 24
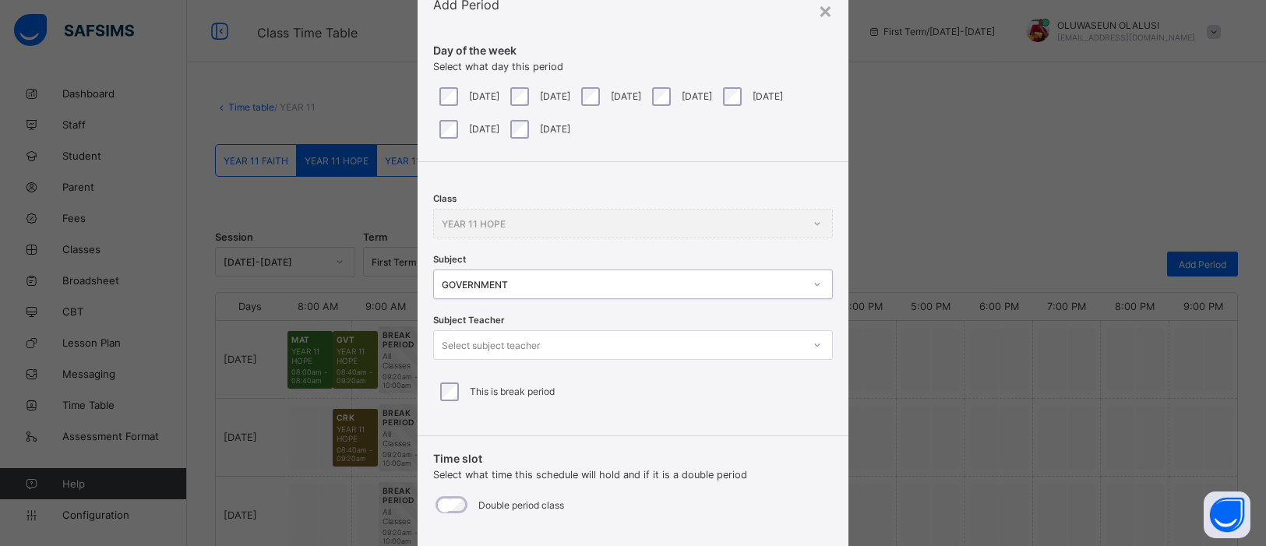
click at [813, 344] on icon at bounding box center [817, 345] width 9 height 16
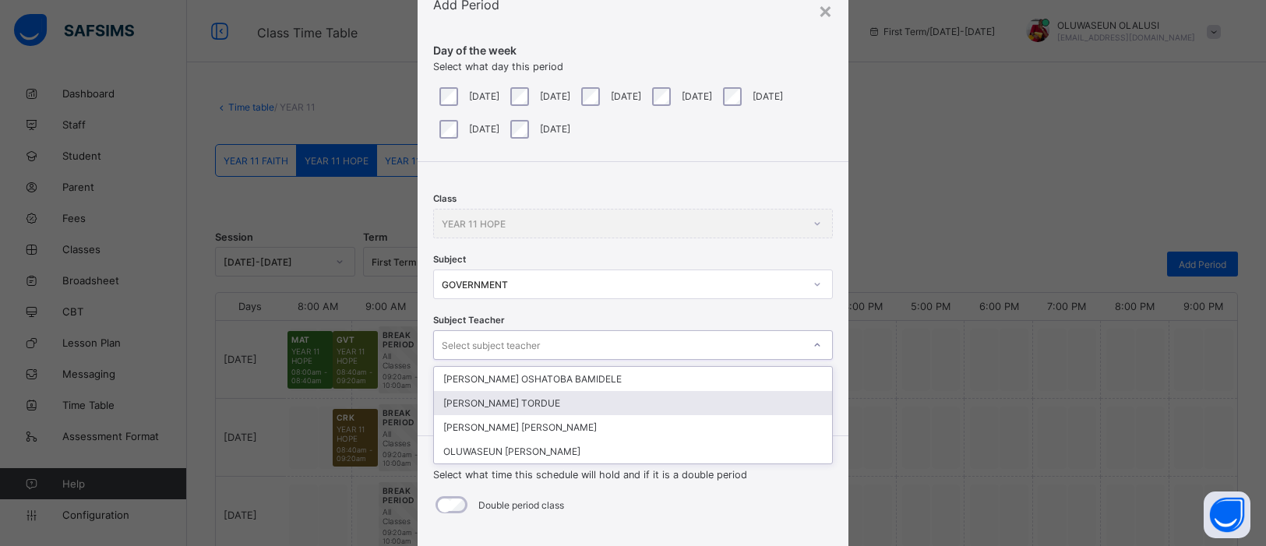
click at [651, 400] on div "JAMES HEMBAOR TORDUE" at bounding box center [633, 403] width 398 height 24
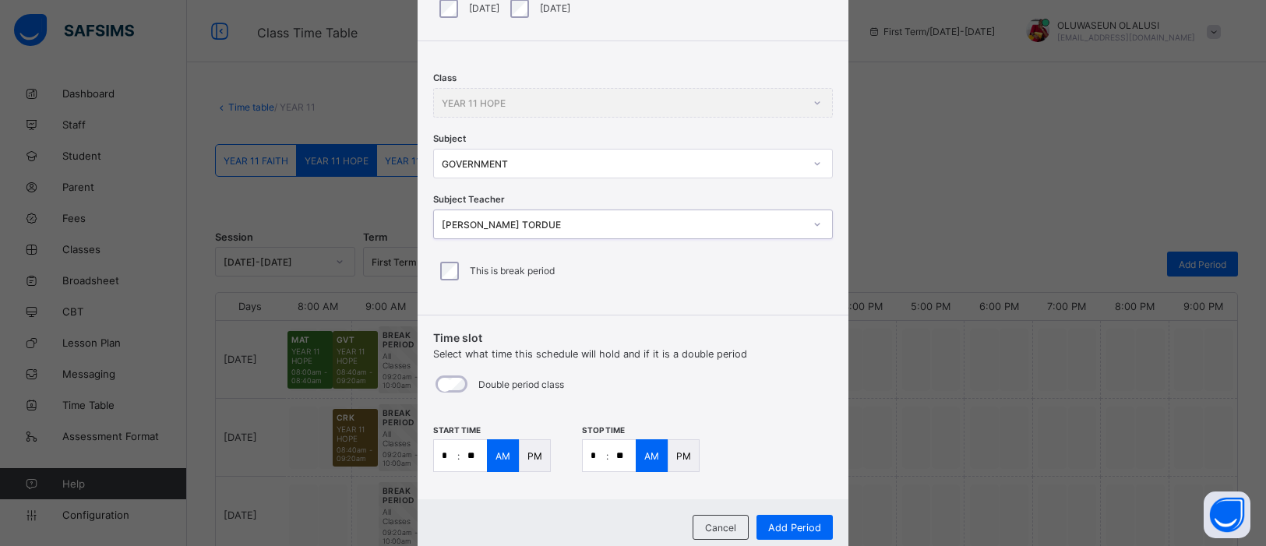
scroll to position [225, 0]
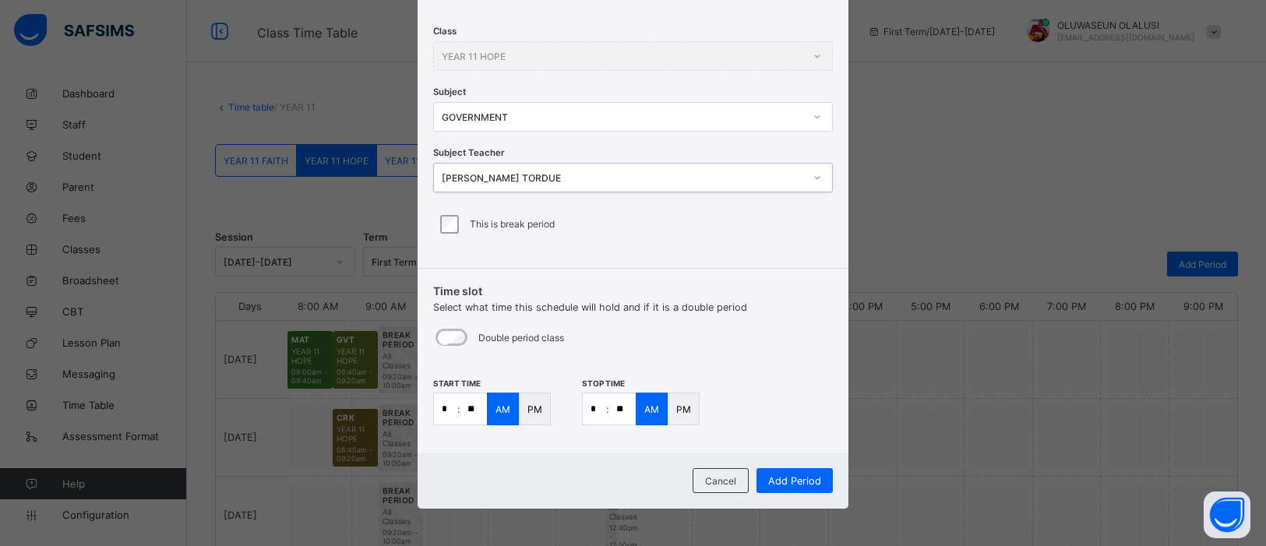
click at [453, 408] on input "*" at bounding box center [445, 408] width 23 height 31
type input "**"
click at [595, 405] on input "*" at bounding box center [594, 408] width 23 height 31
type input "**"
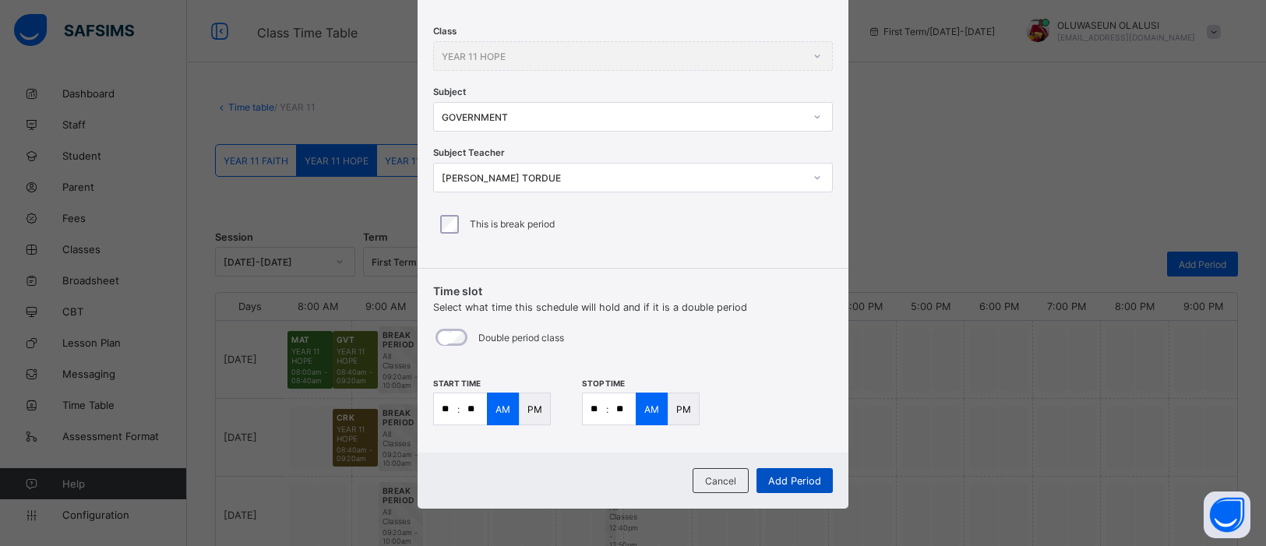
type input "**"
click at [802, 436] on span "Add Period" at bounding box center [794, 481] width 53 height 12
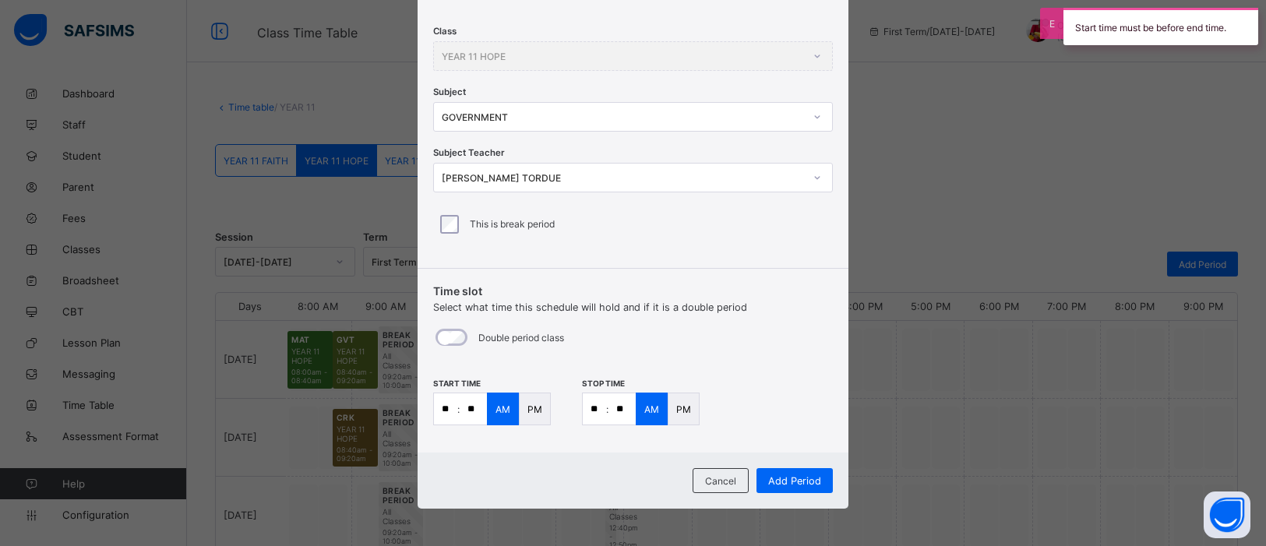
click at [690, 404] on div "PM" at bounding box center [684, 409] width 32 height 33
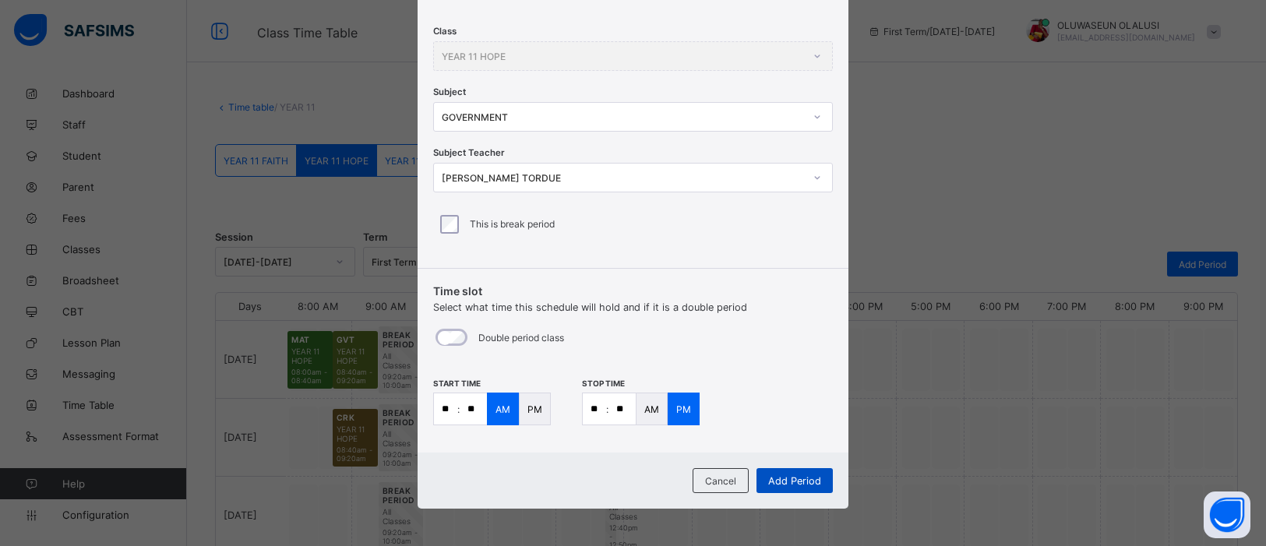
click at [793, 436] on span "Add Period" at bounding box center [794, 481] width 53 height 12
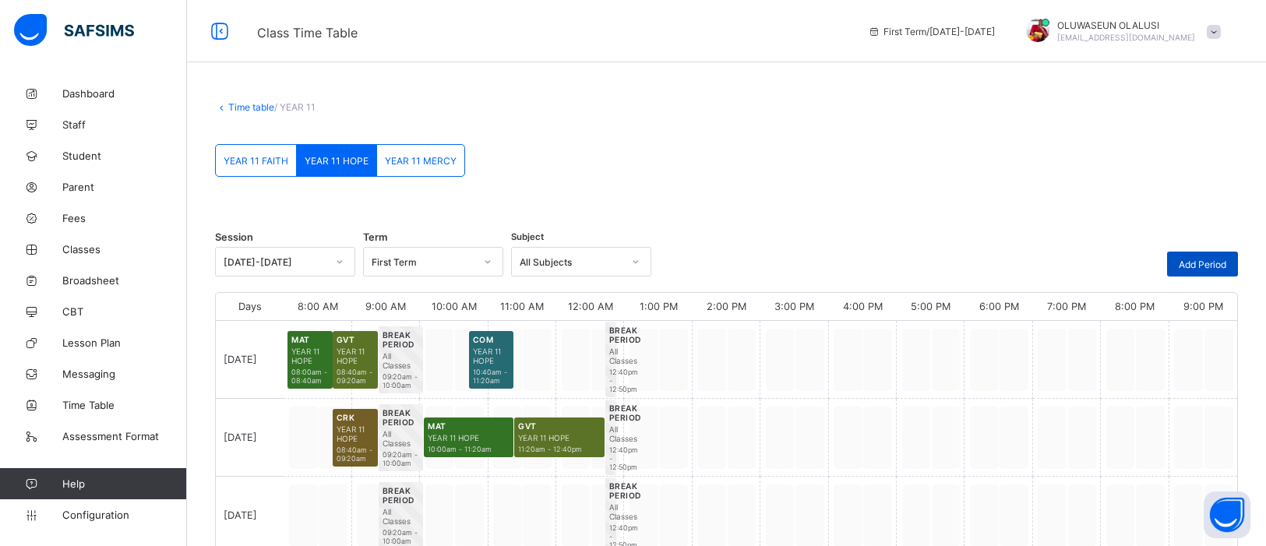
click at [1012, 270] on div "Add Period" at bounding box center [1202, 264] width 71 height 25
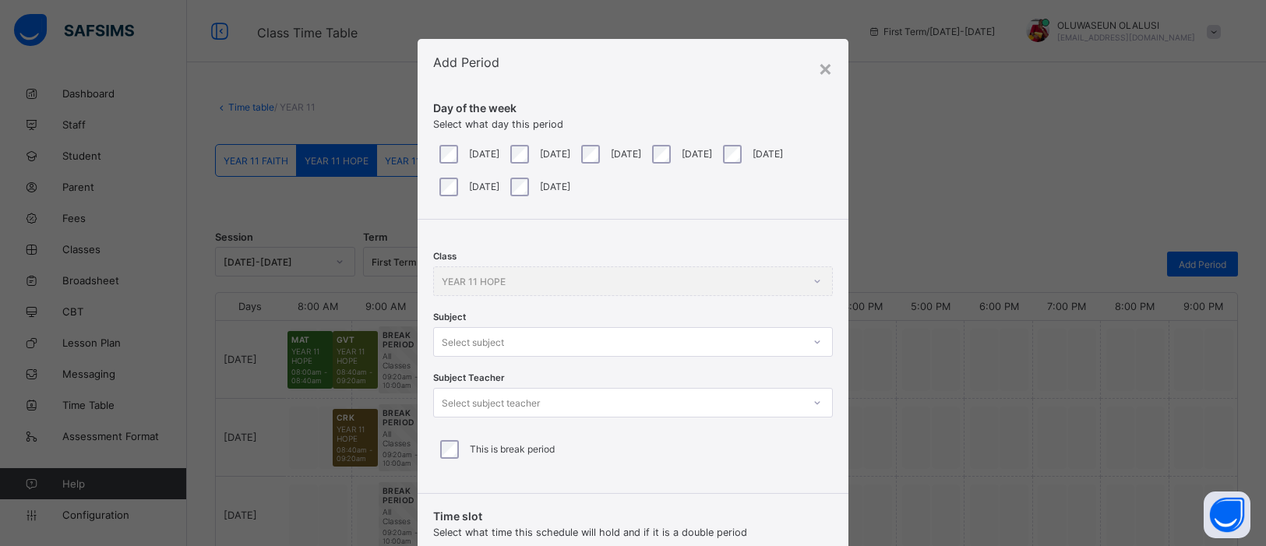
click at [813, 343] on div at bounding box center [818, 342] width 30 height 28
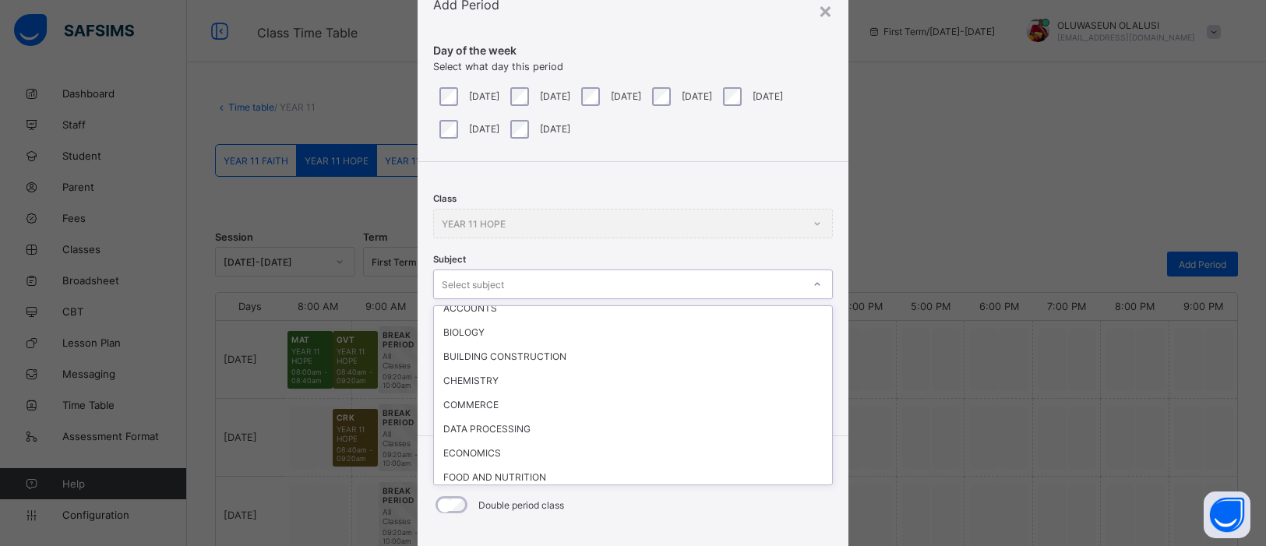
scroll to position [226, 0]
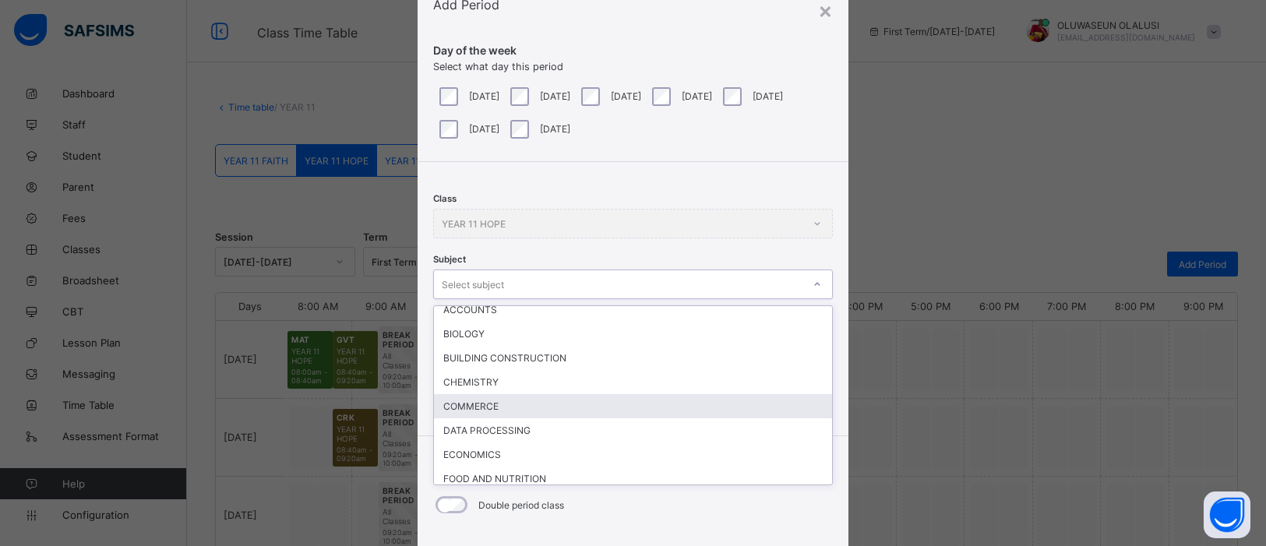
click at [495, 394] on div "COMMERCE" at bounding box center [633, 406] width 398 height 24
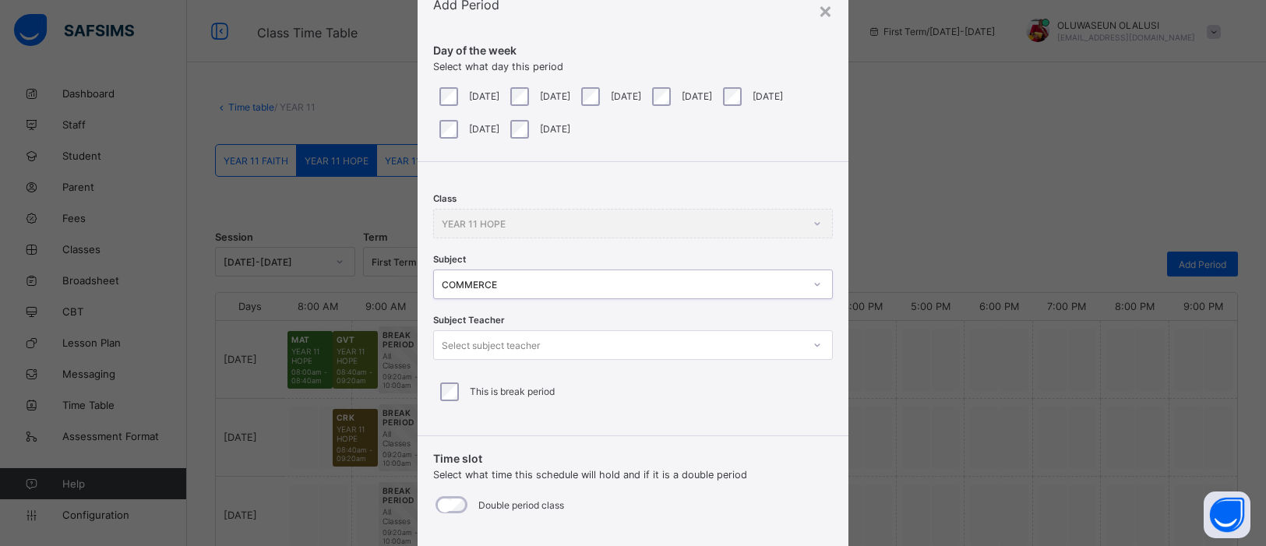
click at [813, 344] on icon at bounding box center [817, 345] width 9 height 16
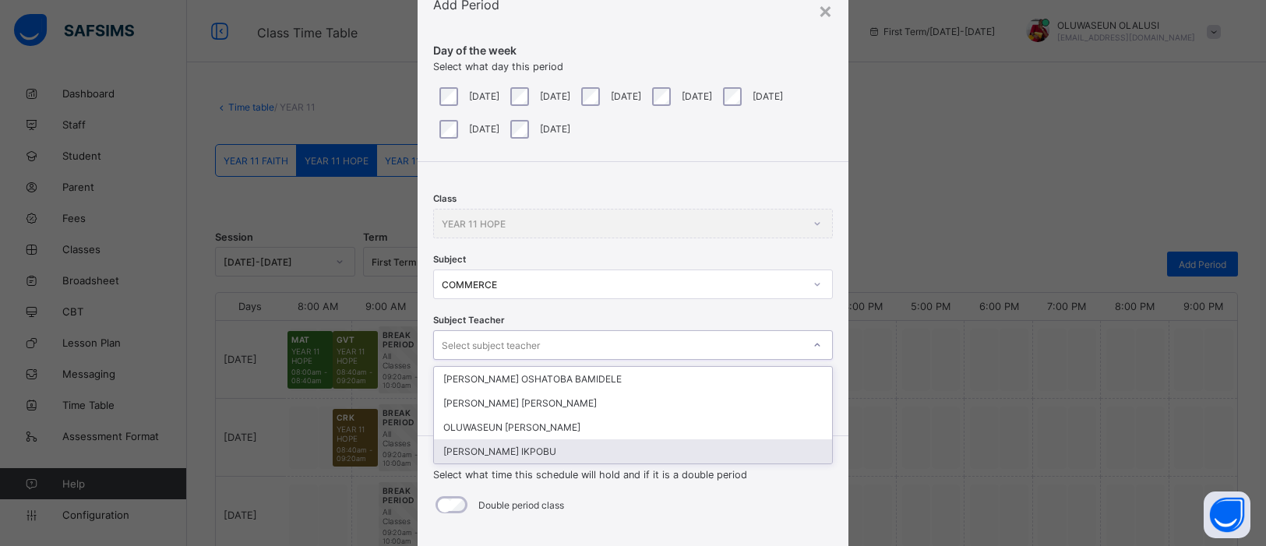
click at [713, 436] on div "SIMEON OGAH IKPOBU" at bounding box center [633, 451] width 398 height 24
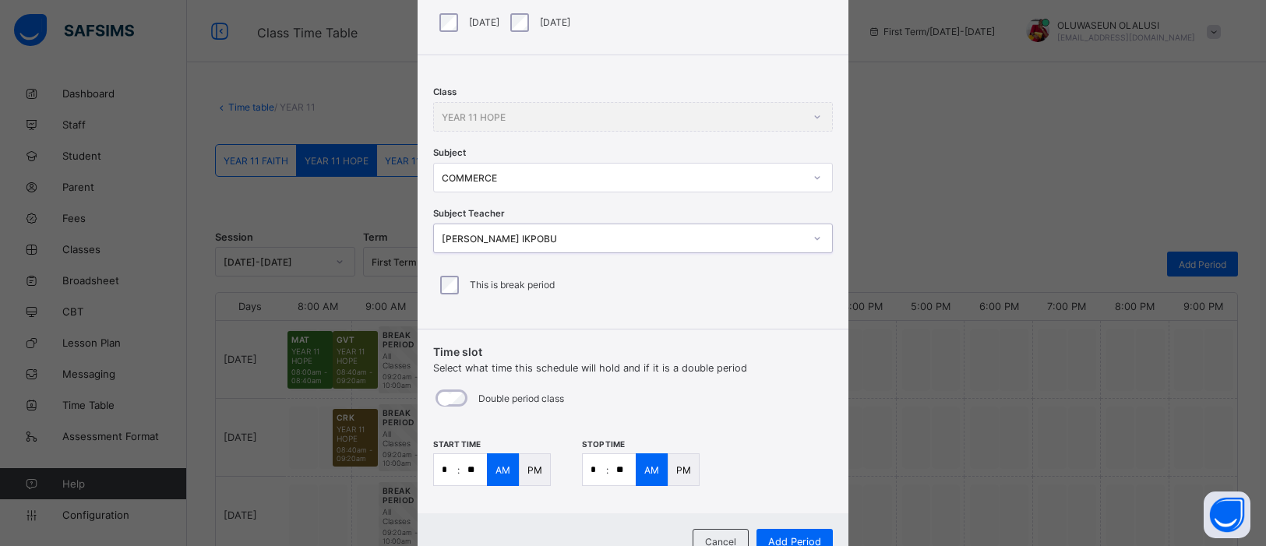
scroll to position [225, 0]
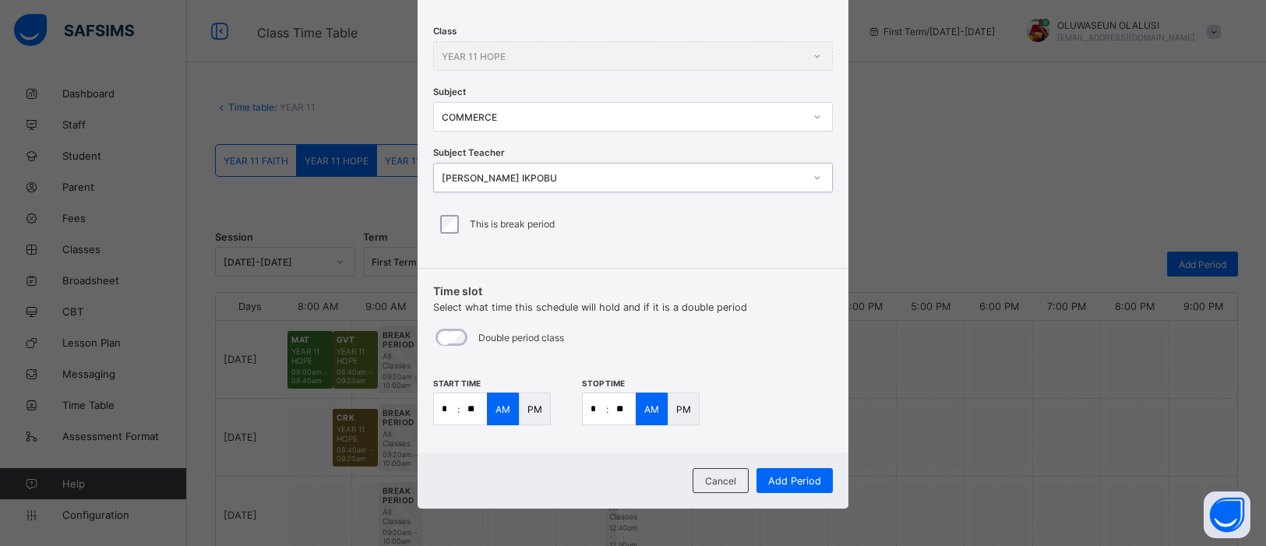
click at [450, 408] on input "*" at bounding box center [445, 408] width 23 height 31
type input "**"
click at [592, 409] on input "*" at bounding box center [594, 408] width 23 height 31
type input "*"
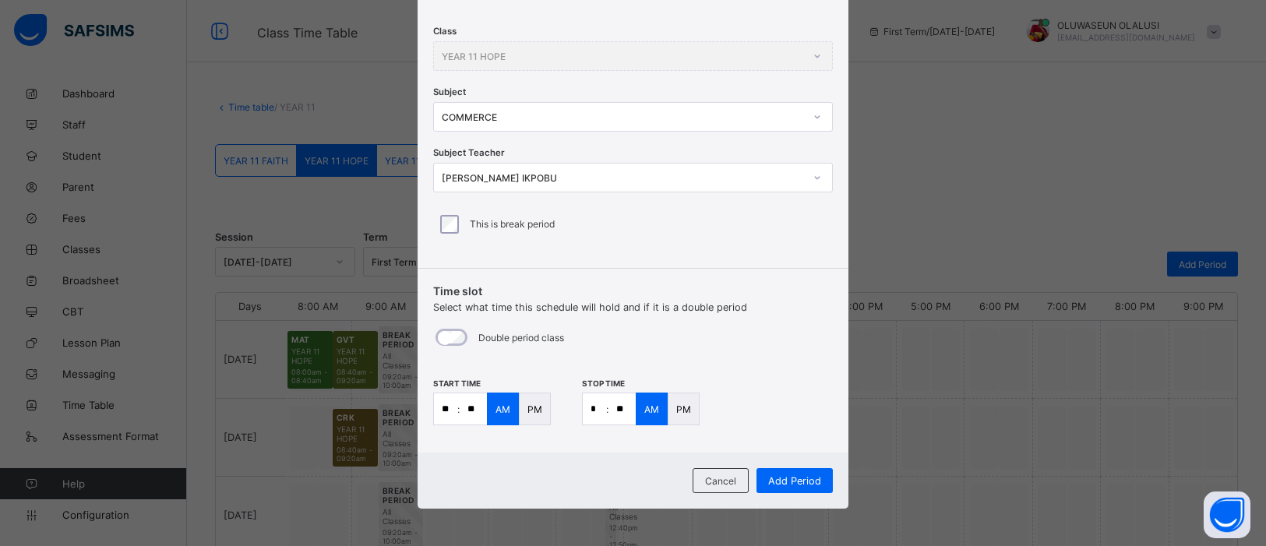
click at [621, 418] on input "**" at bounding box center [622, 408] width 27 height 31
type input "**"
click at [519, 410] on div "PM" at bounding box center [535, 409] width 32 height 33
click at [679, 404] on p "PM" at bounding box center [683, 410] width 15 height 12
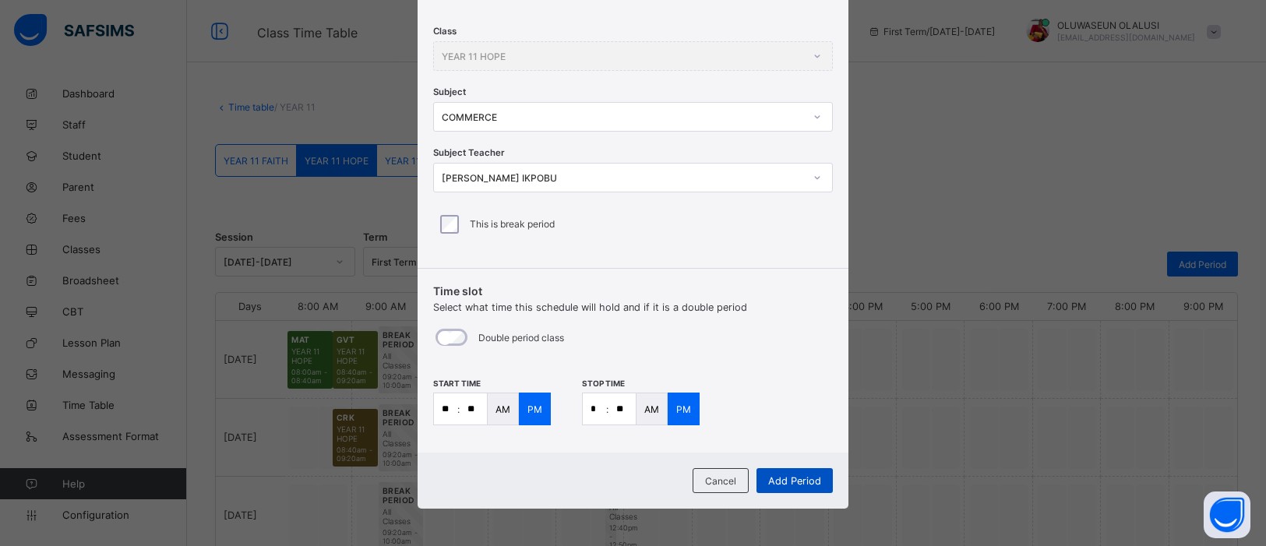
click at [794, 436] on span "Add Period" at bounding box center [794, 481] width 53 height 12
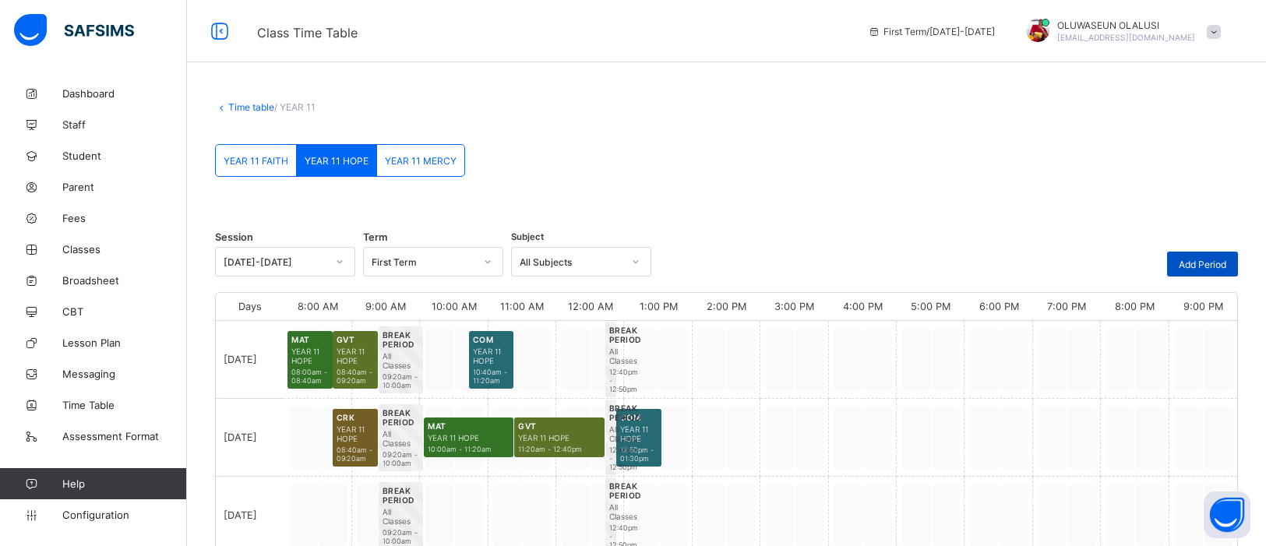
click at [1012, 259] on span "Add Period" at bounding box center [1203, 265] width 48 height 12
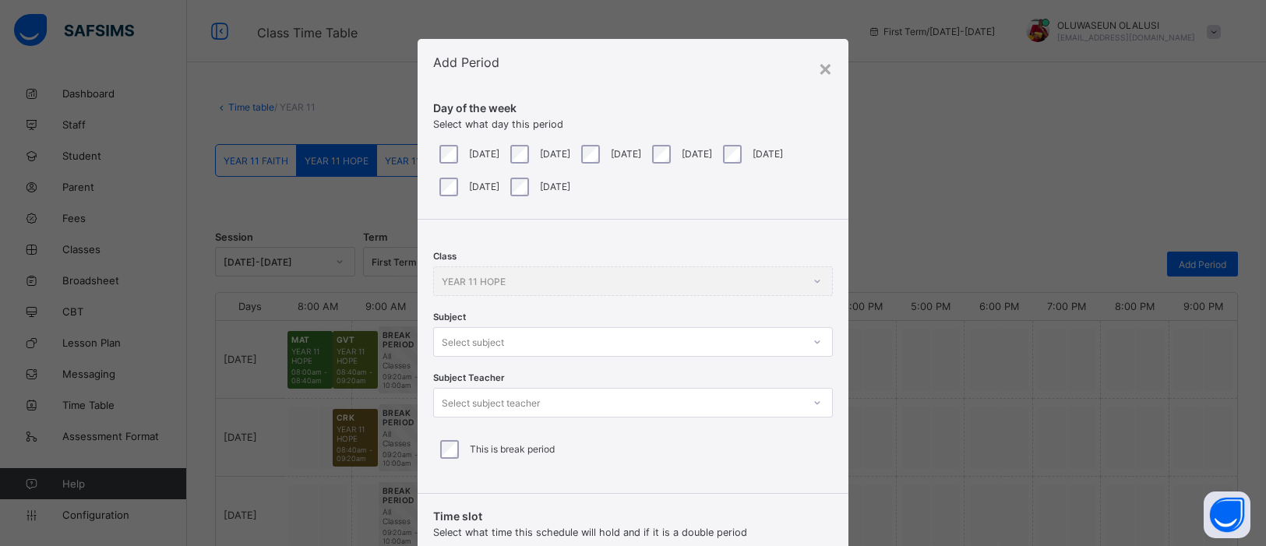
click at [812, 339] on div at bounding box center [817, 342] width 26 height 25
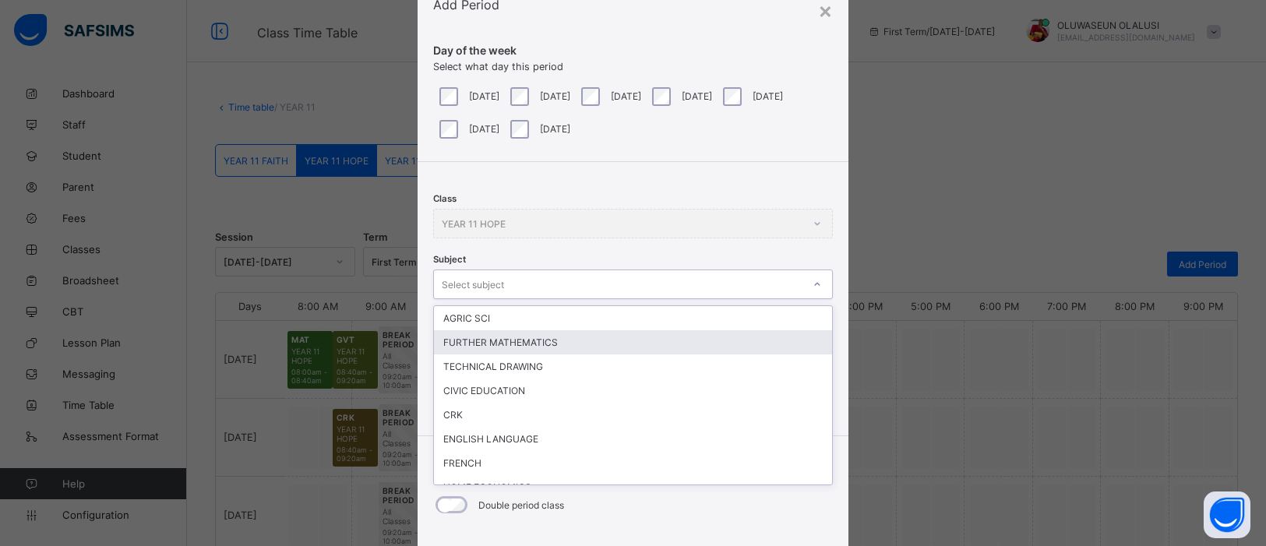
scroll to position [58, 0]
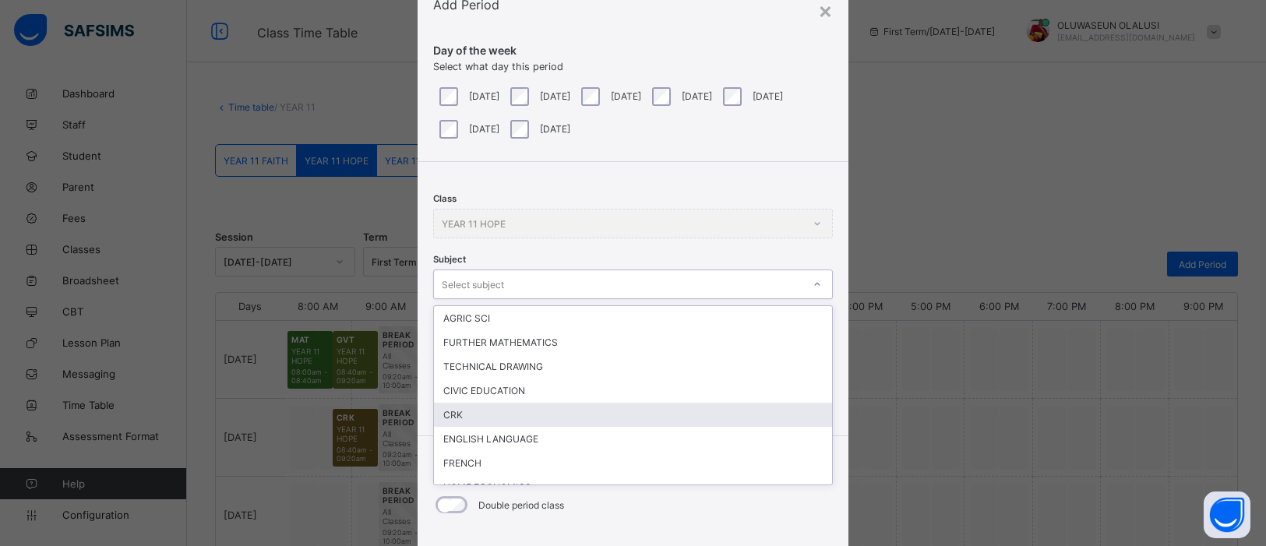
click at [732, 414] on div "CRK" at bounding box center [633, 415] width 398 height 24
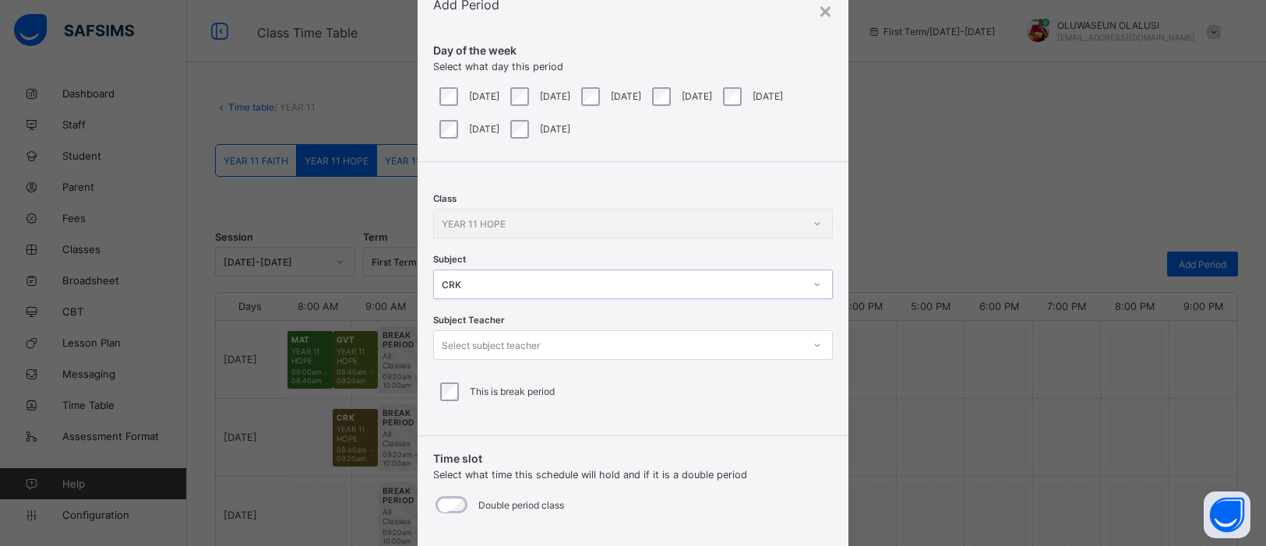
click at [815, 341] on icon at bounding box center [817, 345] width 9 height 16
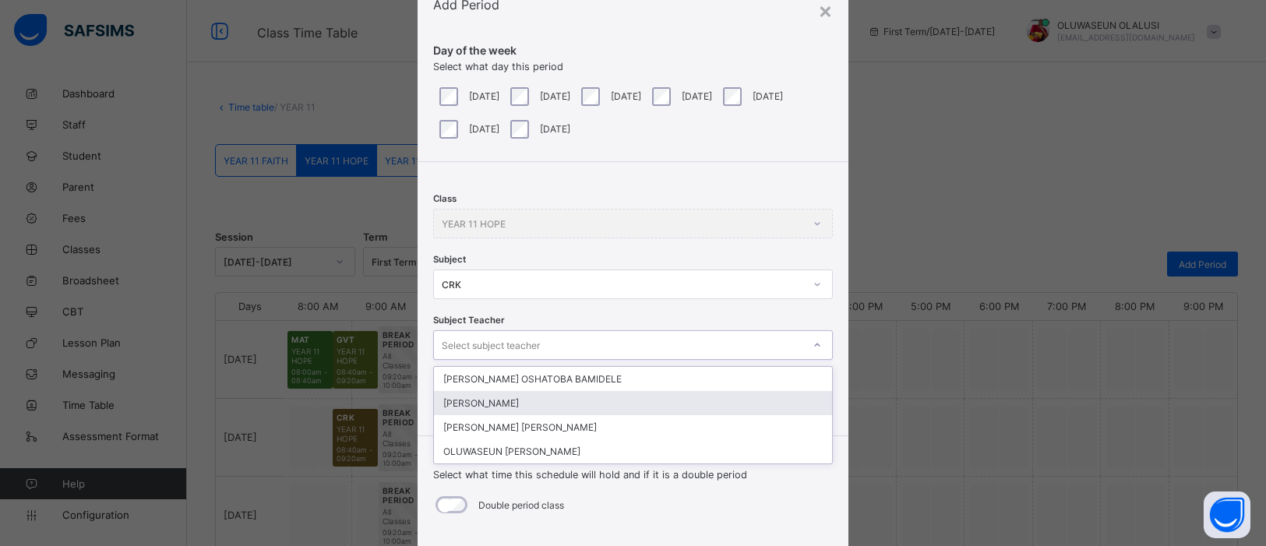
click at [673, 401] on div "CHRISTIANAH OGEDE" at bounding box center [633, 403] width 398 height 24
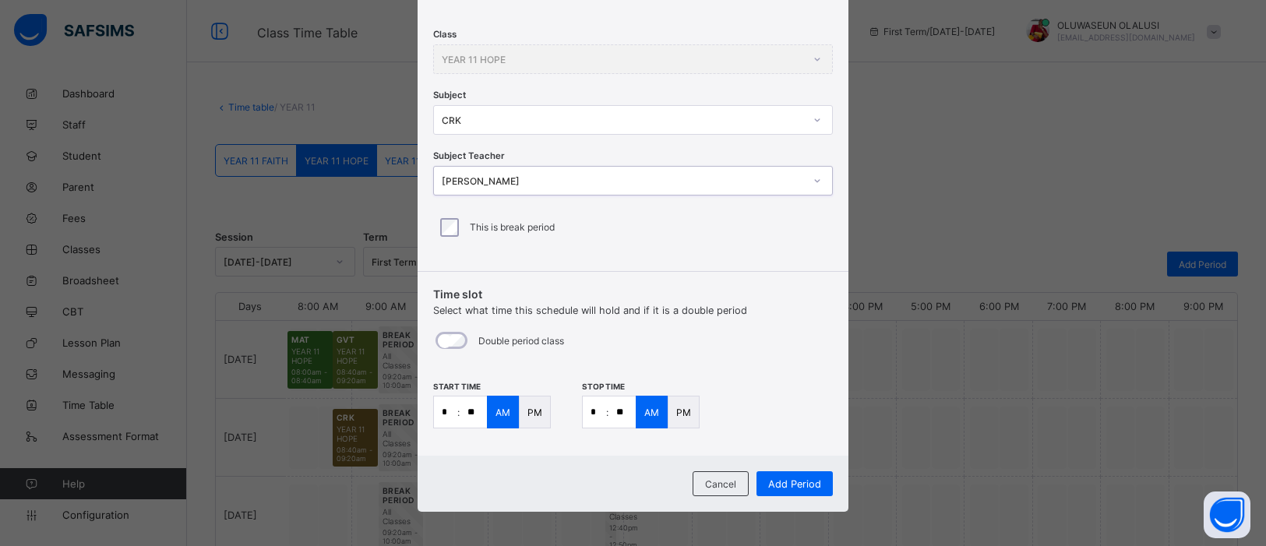
scroll to position [225, 0]
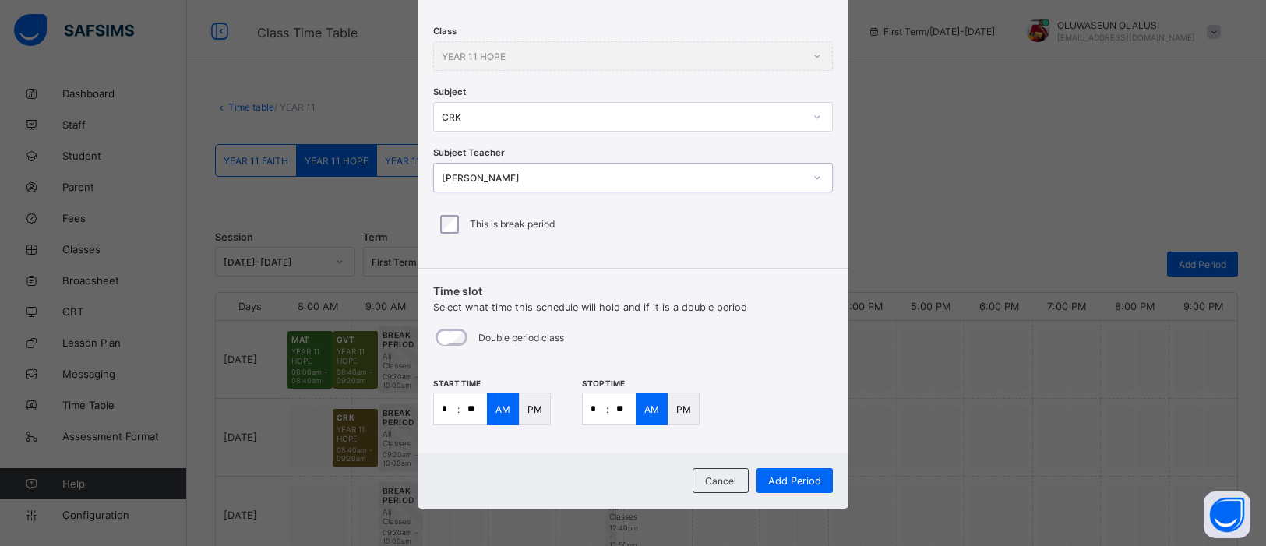
click at [450, 404] on input "*" at bounding box center [445, 408] width 23 height 31
type input "**"
click at [601, 408] on input "*" at bounding box center [594, 408] width 23 height 31
type input "**"
click at [626, 405] on input "**" at bounding box center [622, 408] width 27 height 31
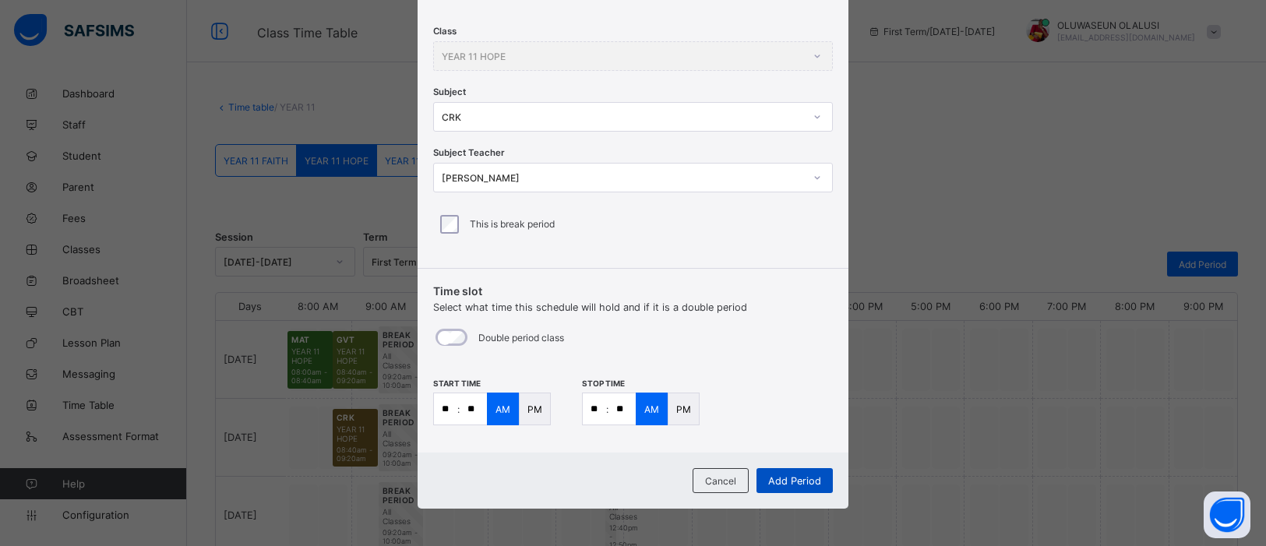
type input "**"
click at [792, 436] on span "Add Period" at bounding box center [794, 481] width 53 height 12
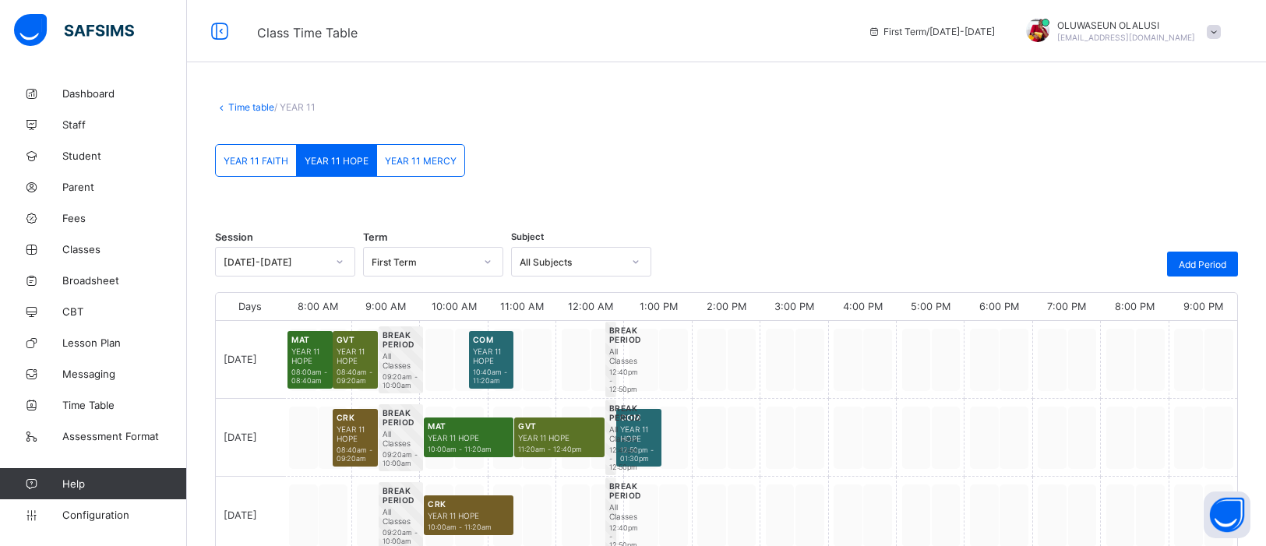
click at [236, 106] on link "Time table" at bounding box center [251, 107] width 46 height 12
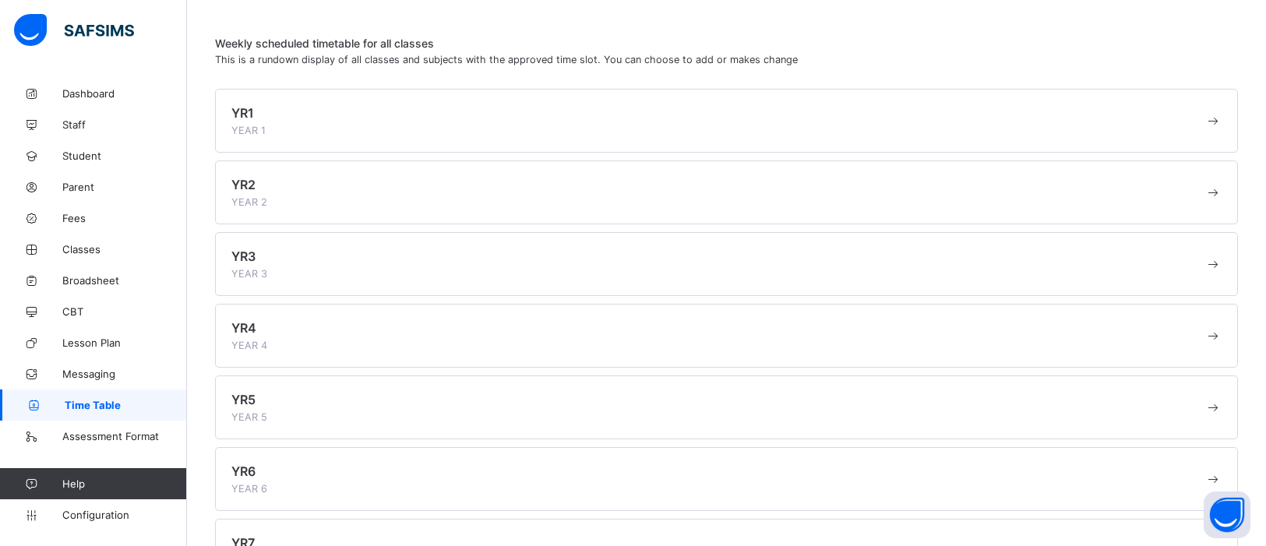
scroll to position [481, 0]
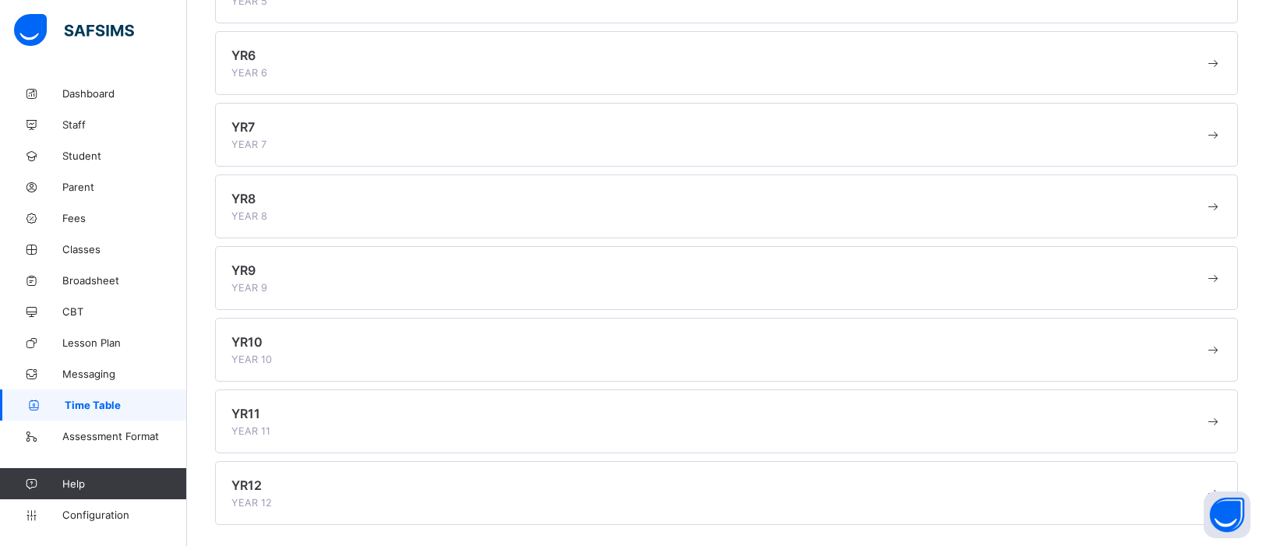
click at [330, 436] on div "YR12 YEAR 12" at bounding box center [717, 493] width 973 height 31
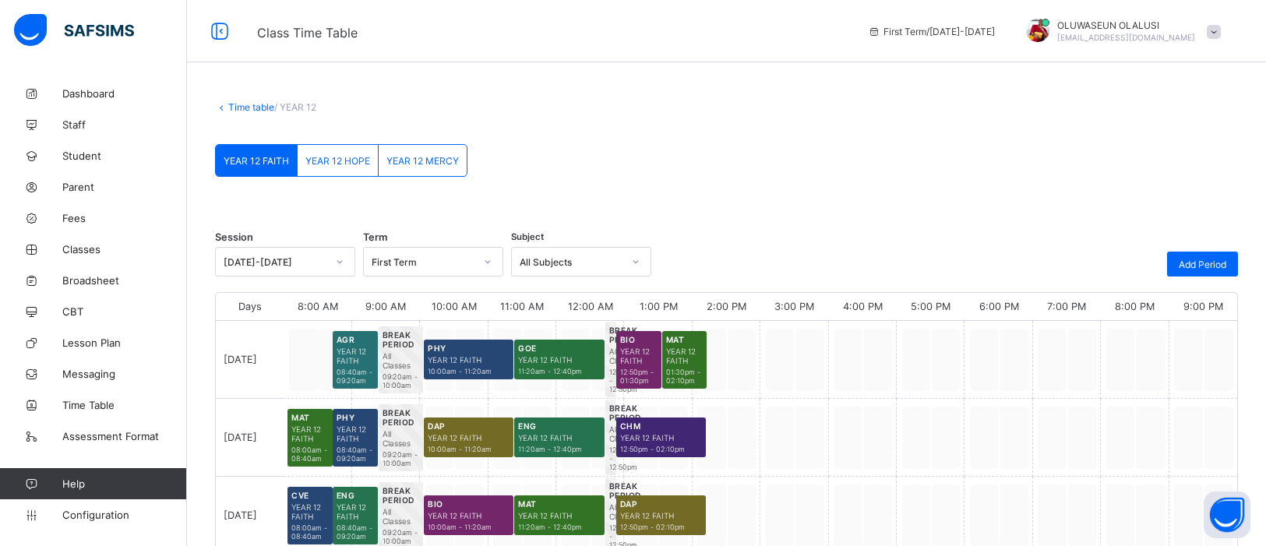
click at [337, 164] on span "YEAR 12 HOPE" at bounding box center [337, 161] width 65 height 12
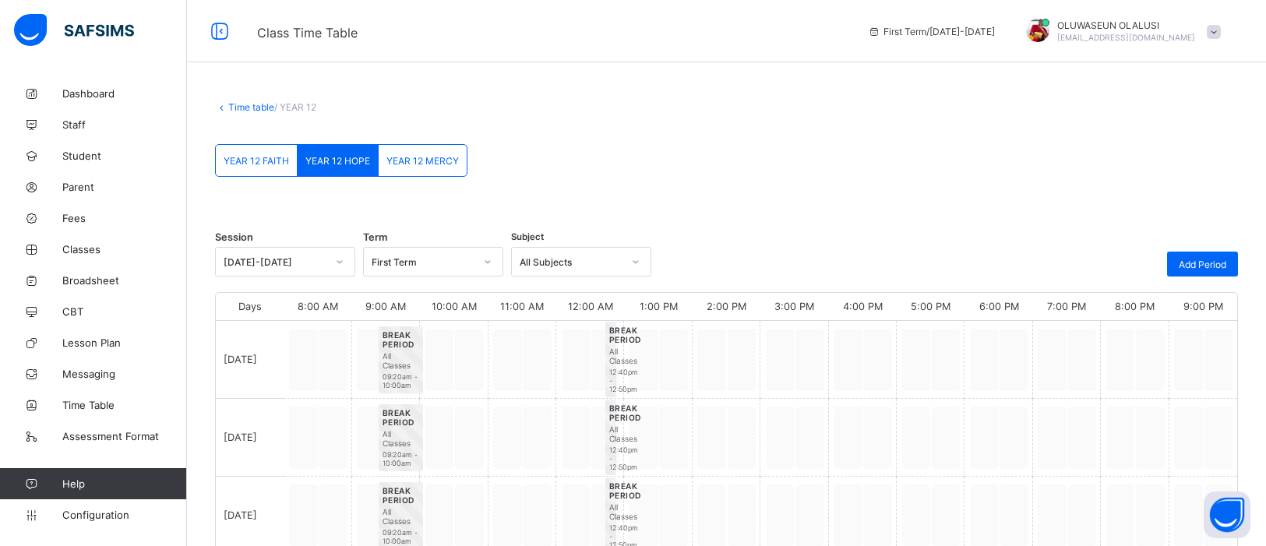
click at [251, 109] on link "Time table" at bounding box center [251, 107] width 46 height 12
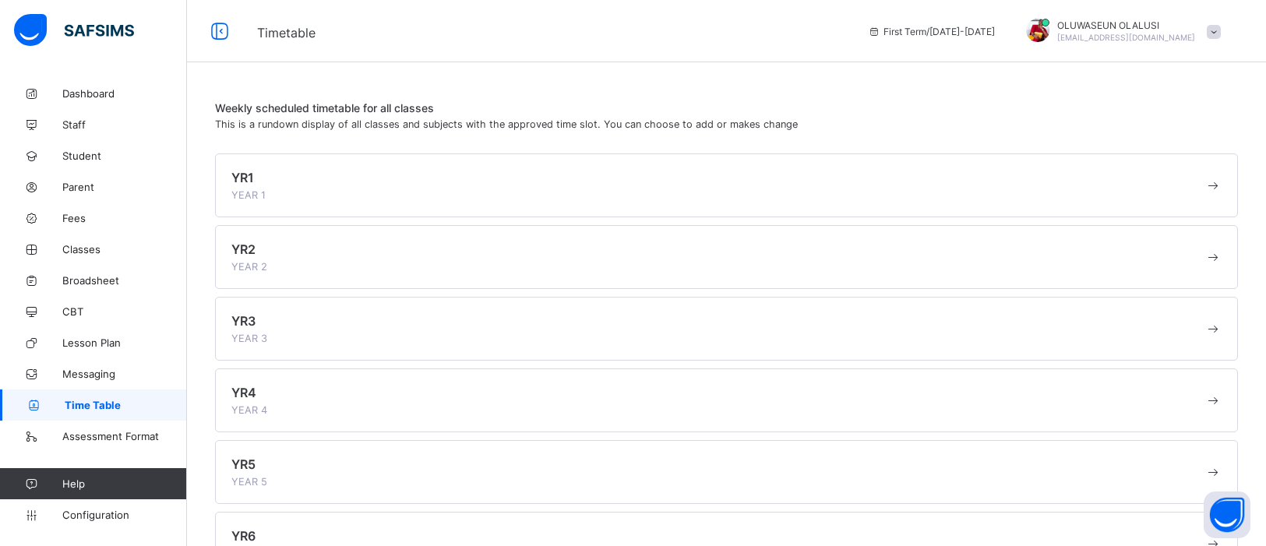
scroll to position [481, 0]
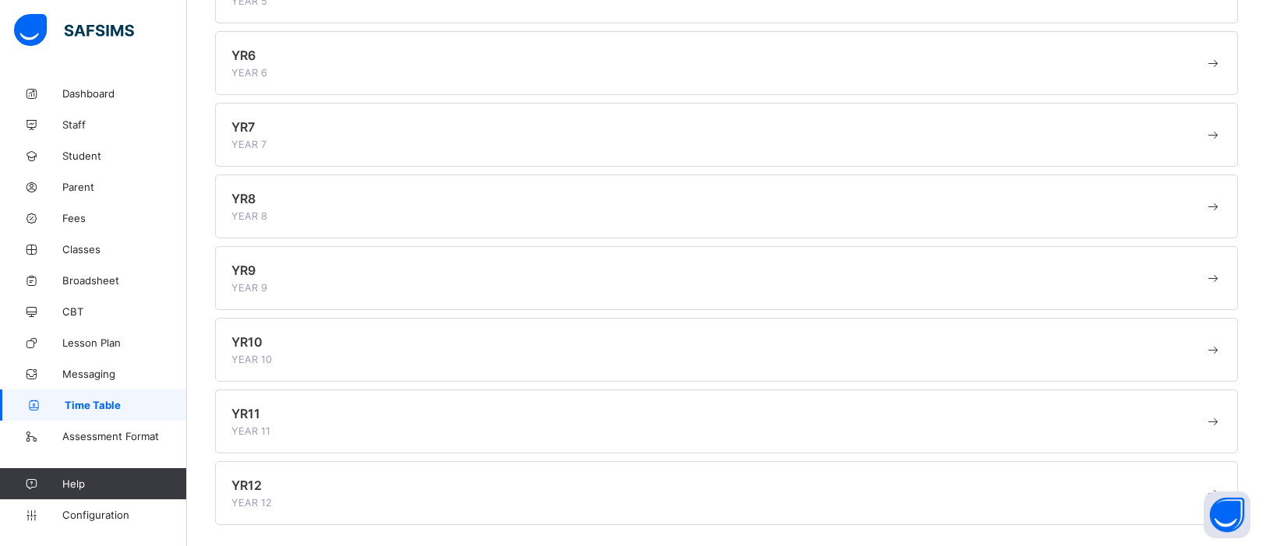
click at [332, 436] on div "YR11 YEAR 11" at bounding box center [726, 422] width 1023 height 64
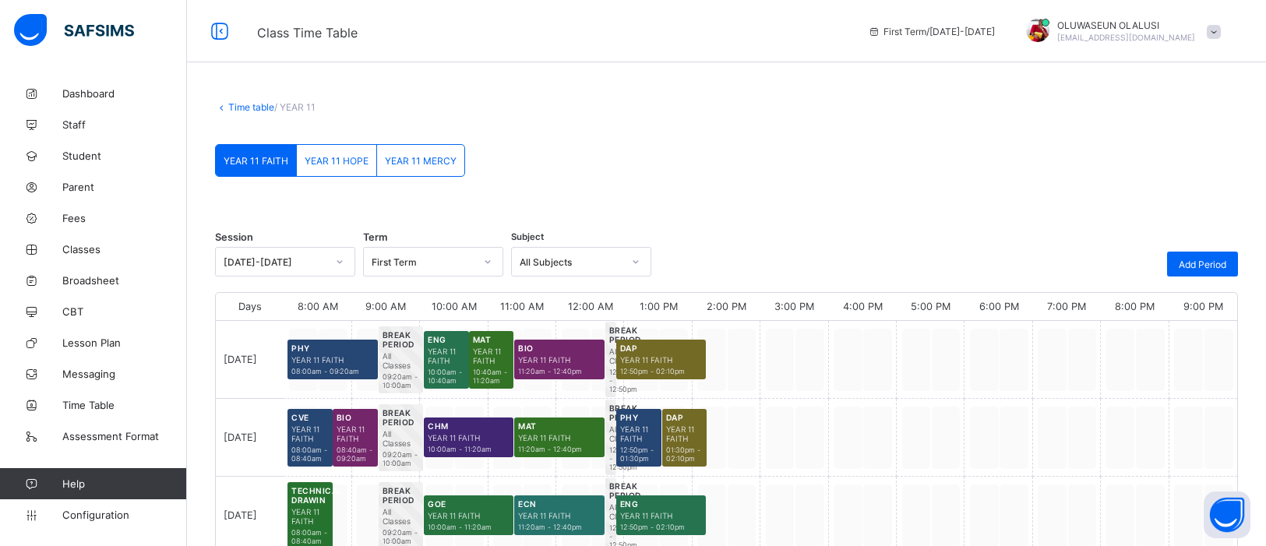
click at [368, 150] on div "YEAR 11 HOPE" at bounding box center [337, 160] width 80 height 31
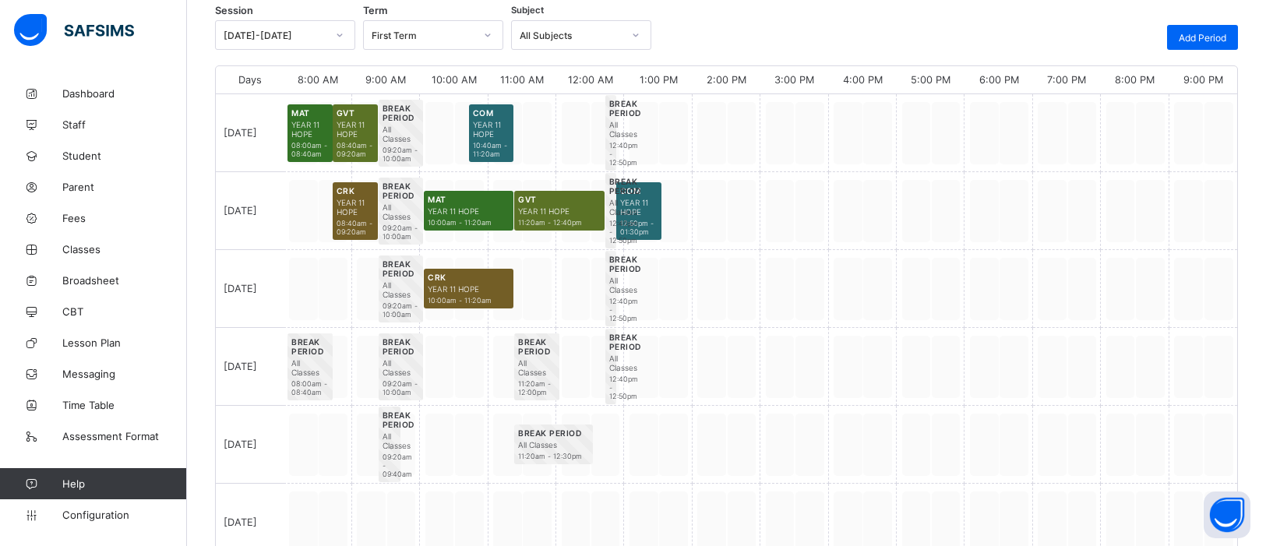
scroll to position [230, 0]
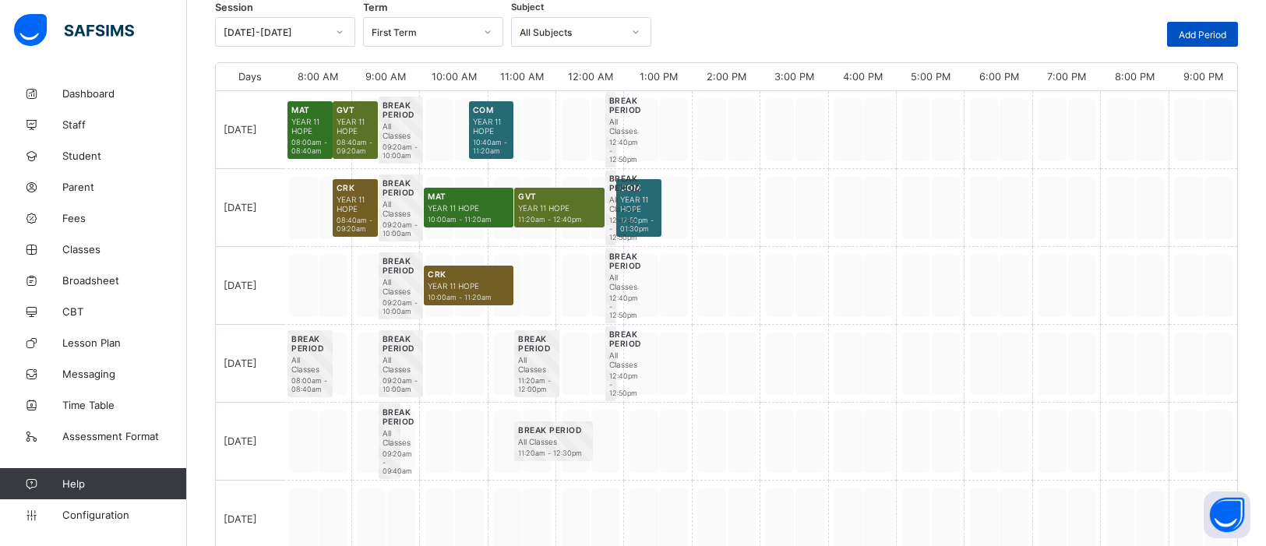
click at [1012, 37] on span "Add Period" at bounding box center [1203, 35] width 48 height 12
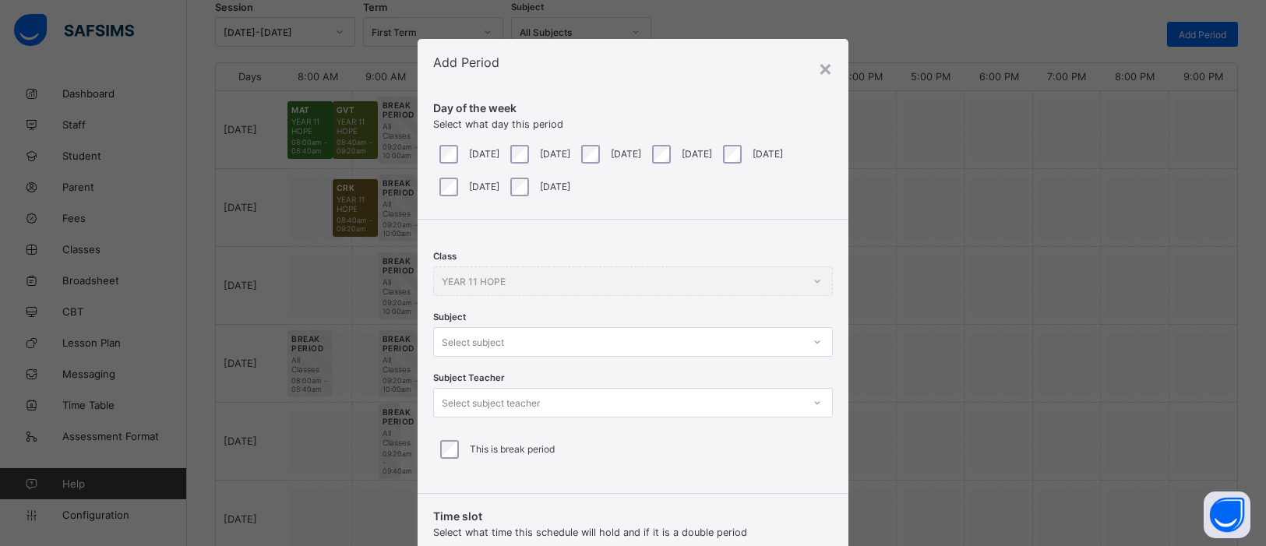
click at [820, 337] on div at bounding box center [817, 342] width 26 height 25
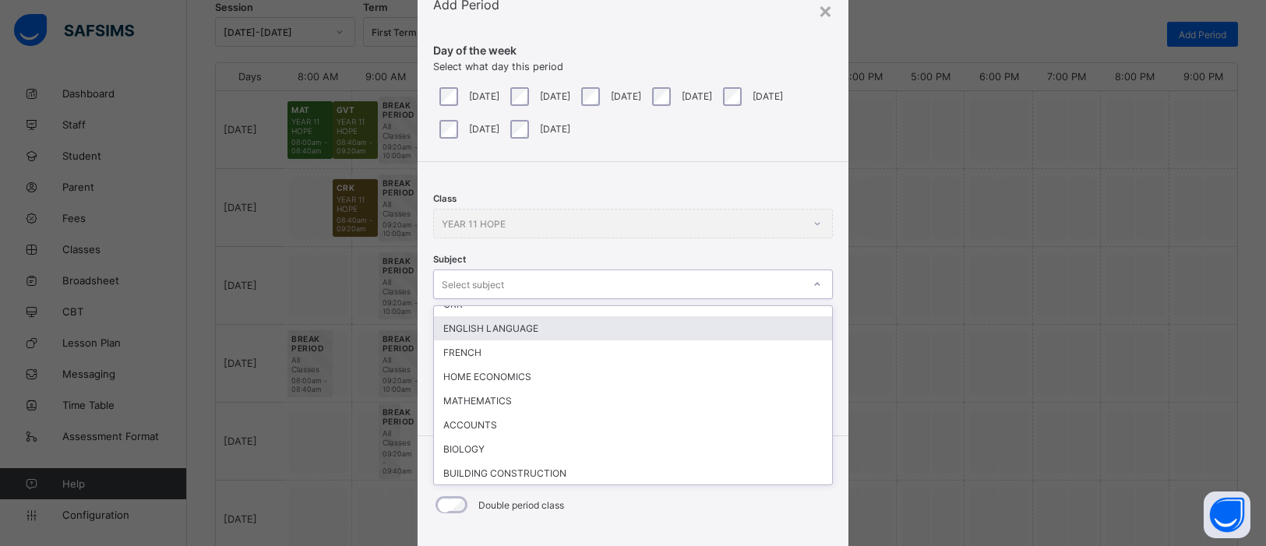
scroll to position [121, 0]
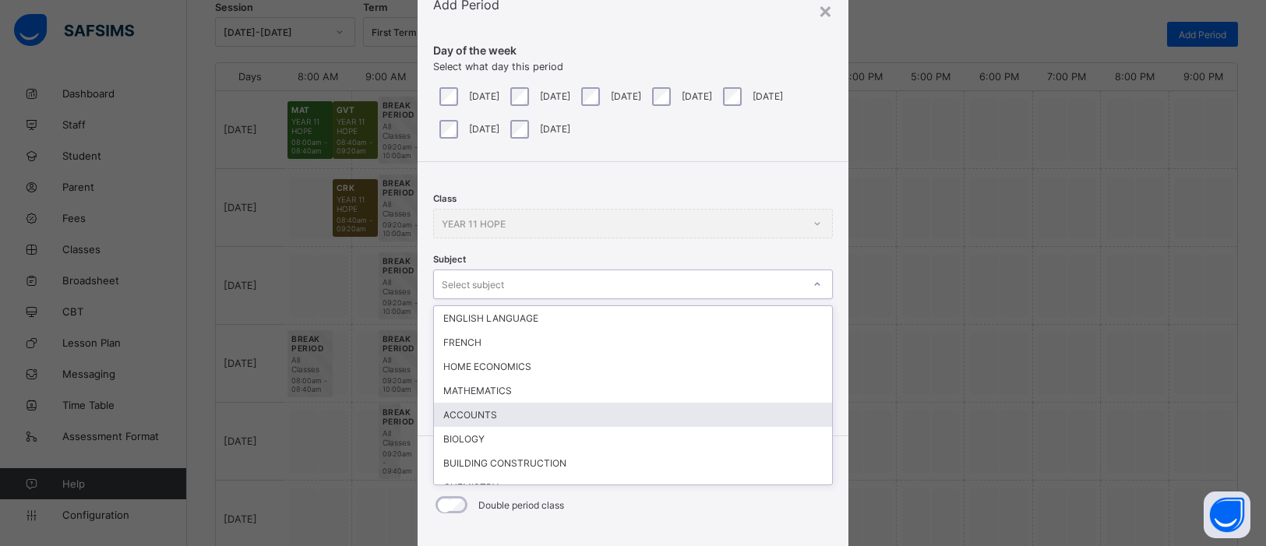
click at [485, 405] on div "ACCOUNTS" at bounding box center [633, 415] width 398 height 24
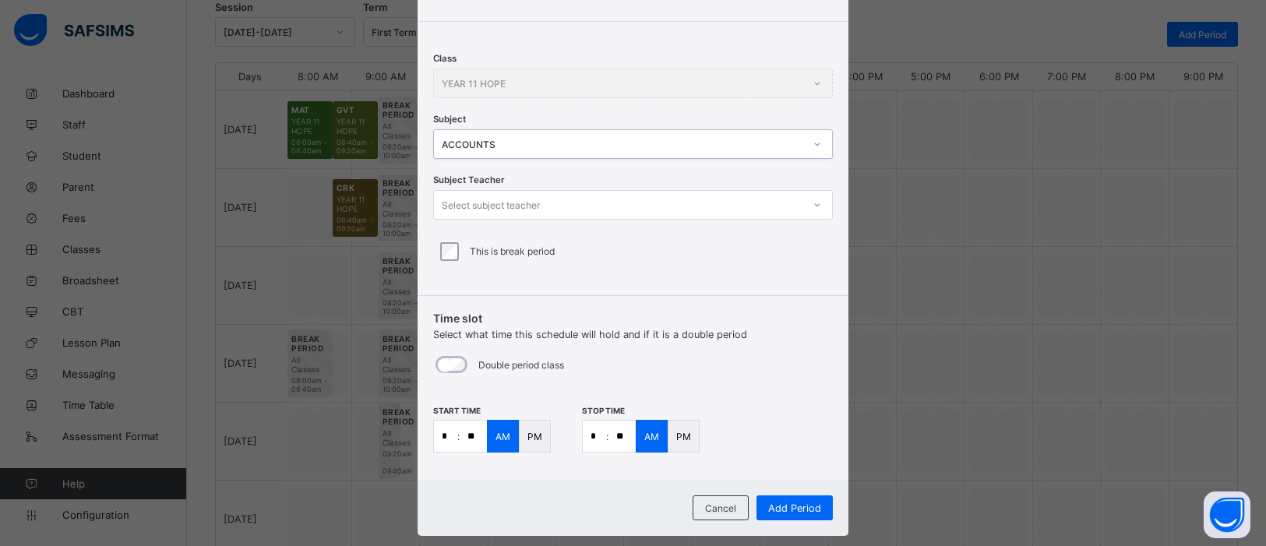
scroll to position [201, 0]
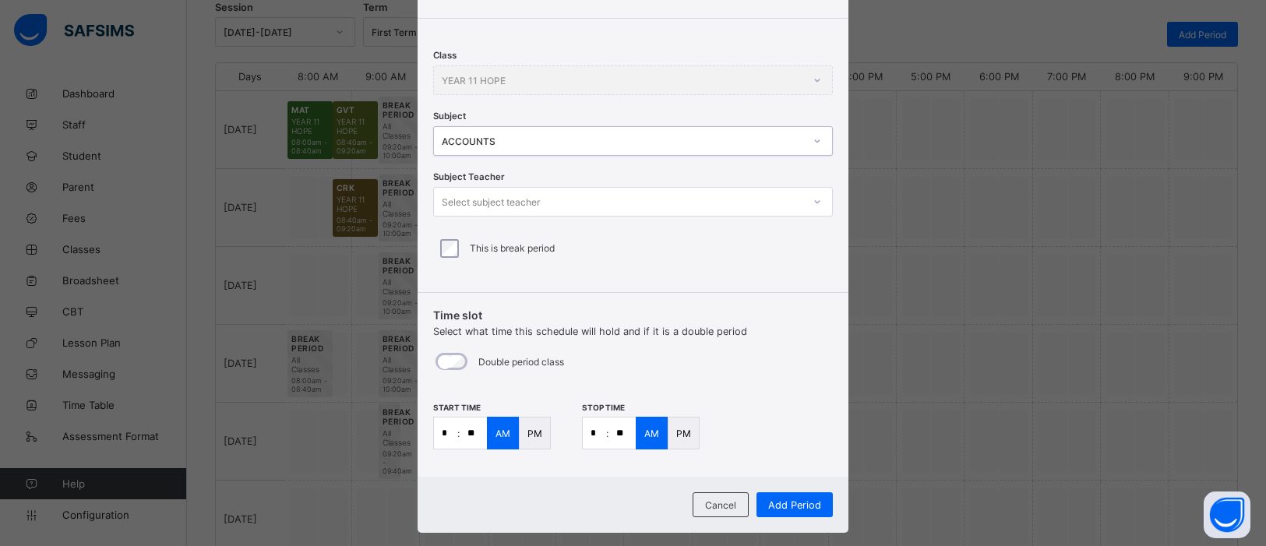
click at [813, 201] on icon at bounding box center [817, 202] width 9 height 16
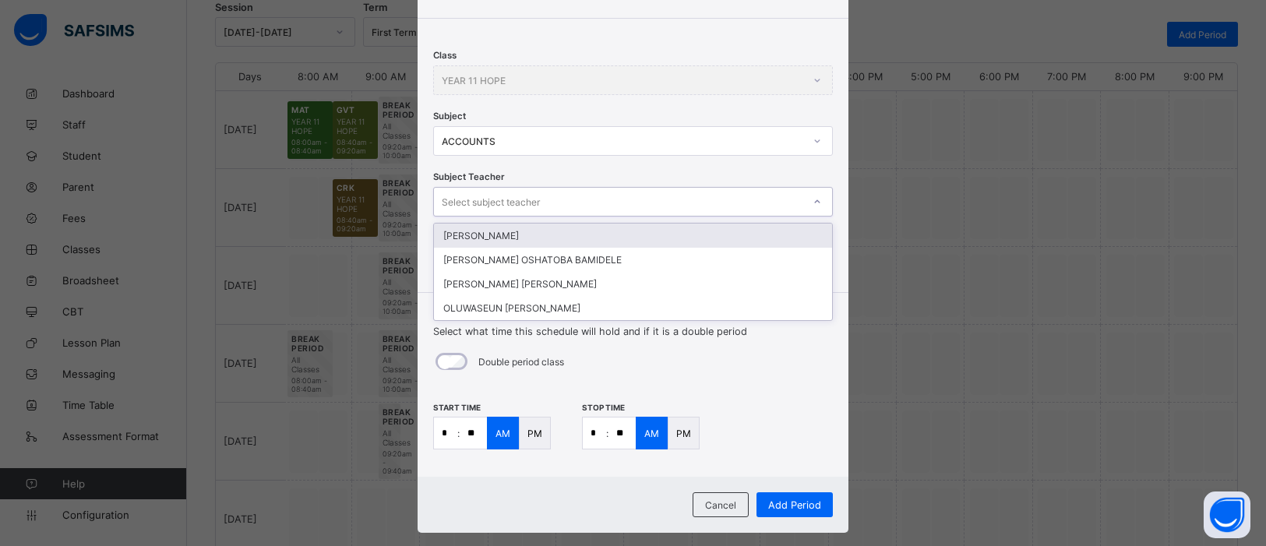
click at [654, 241] on div "DANIEL ANTHONY N" at bounding box center [633, 236] width 398 height 24
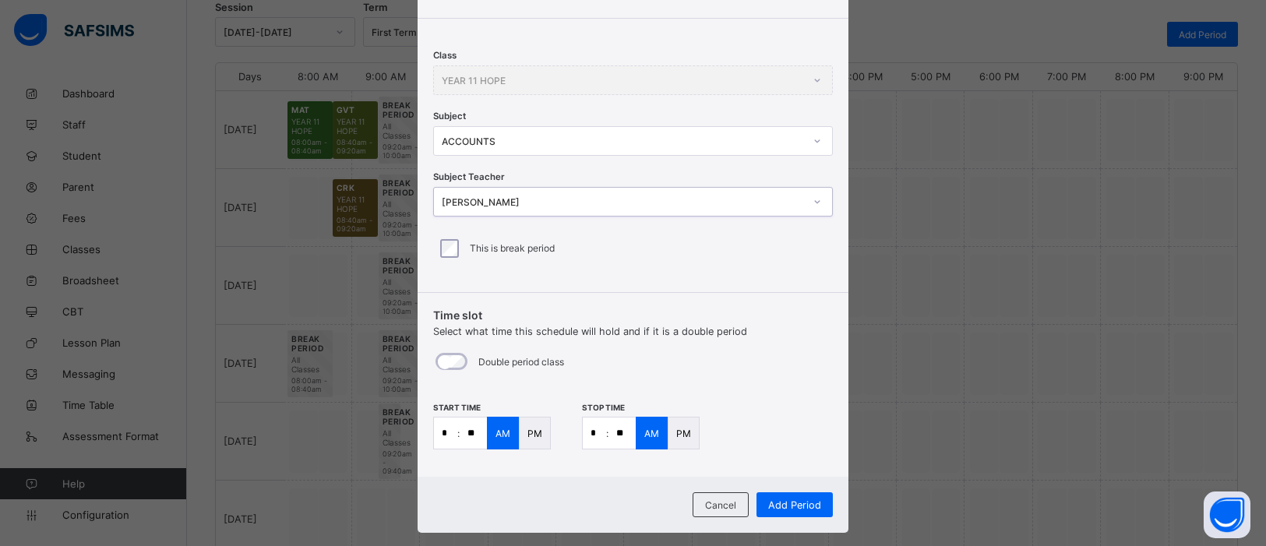
click at [446, 432] on input "*" at bounding box center [445, 433] width 23 height 31
type input "**"
click at [594, 432] on input "*" at bounding box center [594, 433] width 23 height 31
type input "**"
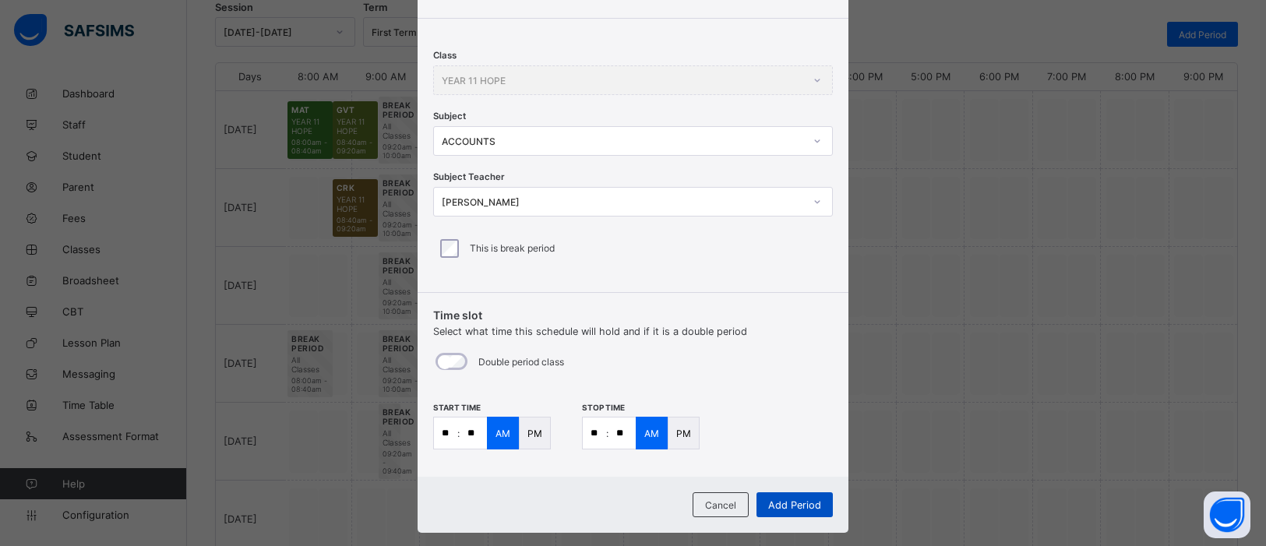
click at [804, 436] on span "Add Period" at bounding box center [794, 505] width 53 height 12
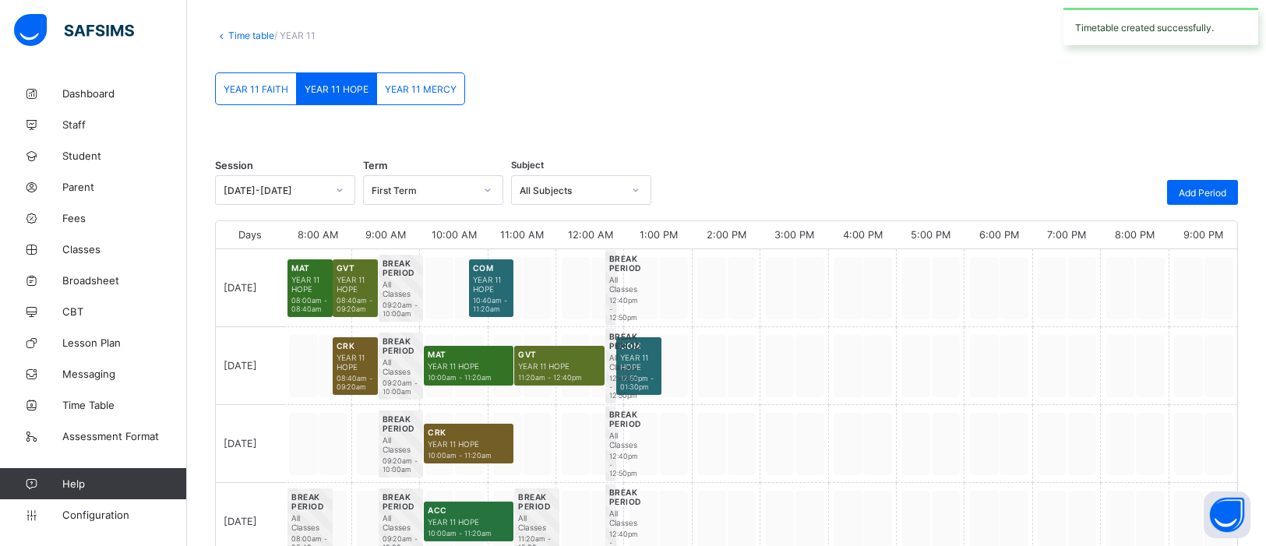
scroll to position [230, 0]
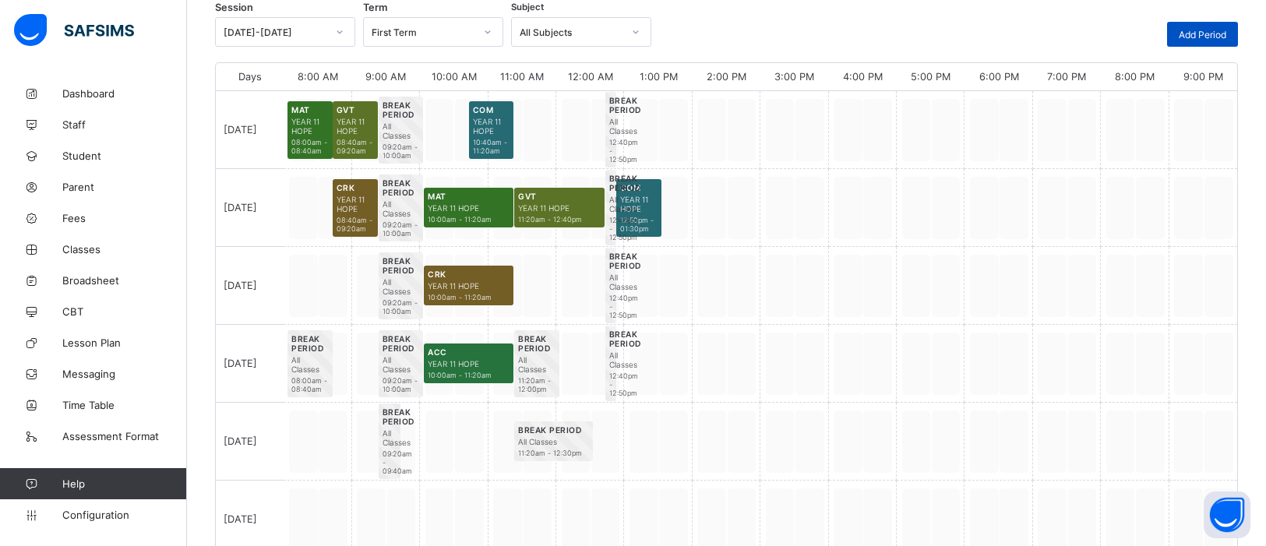
click at [1012, 29] on span "Add Period" at bounding box center [1203, 35] width 48 height 12
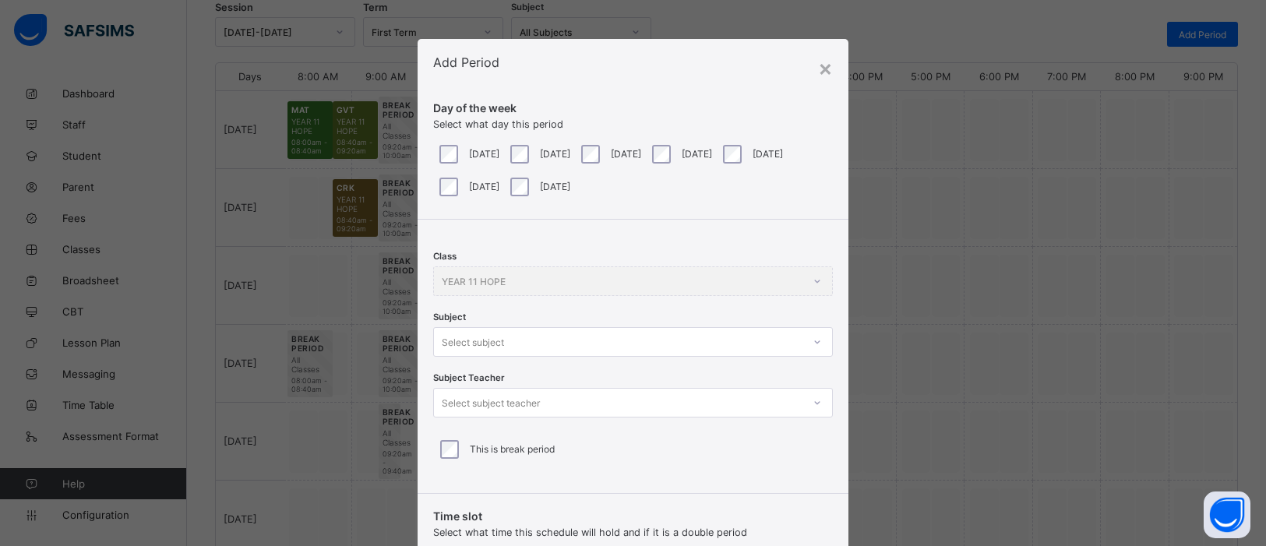
click at [702, 154] on div "Thursday" at bounding box center [680, 154] width 63 height 19
click at [814, 338] on icon at bounding box center [817, 342] width 9 height 16
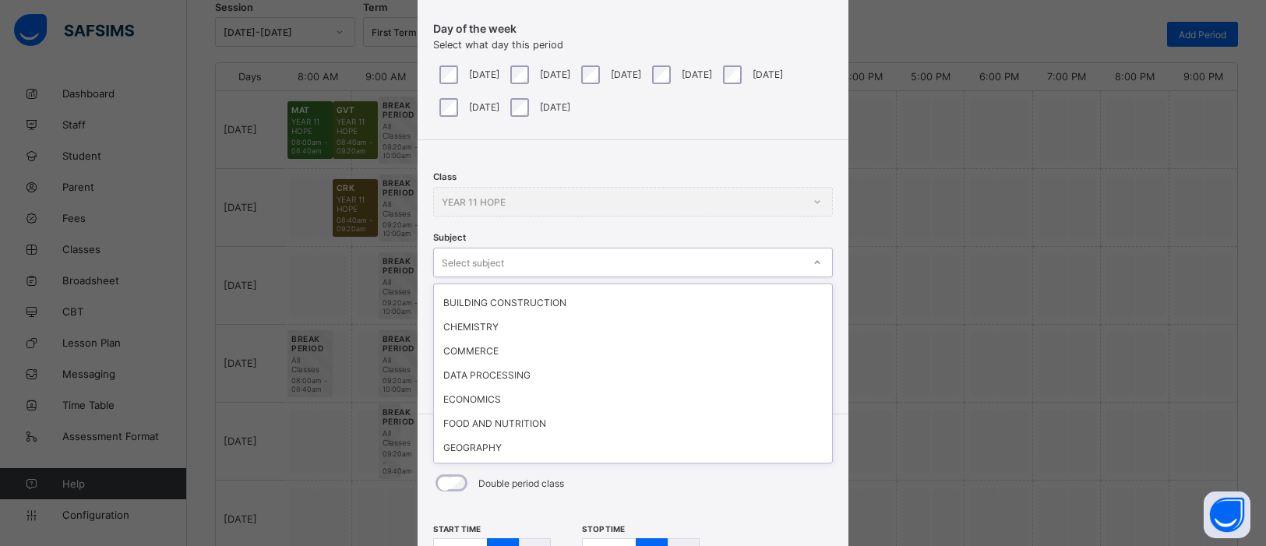
scroll to position [265, 0]
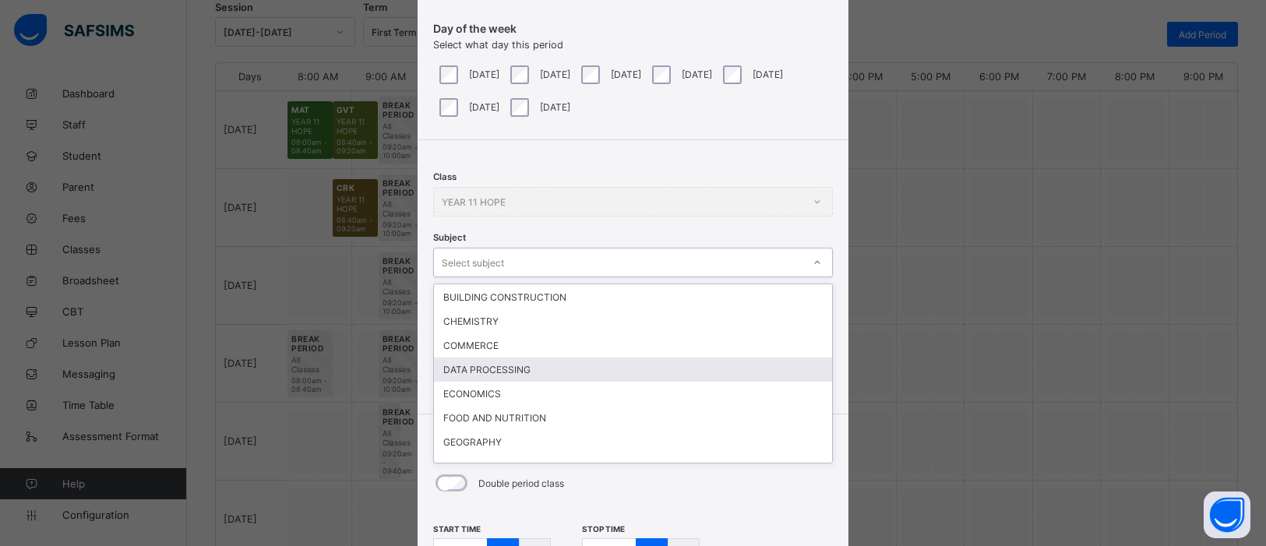
click at [517, 364] on div "DATA PROCESSING" at bounding box center [633, 370] width 398 height 24
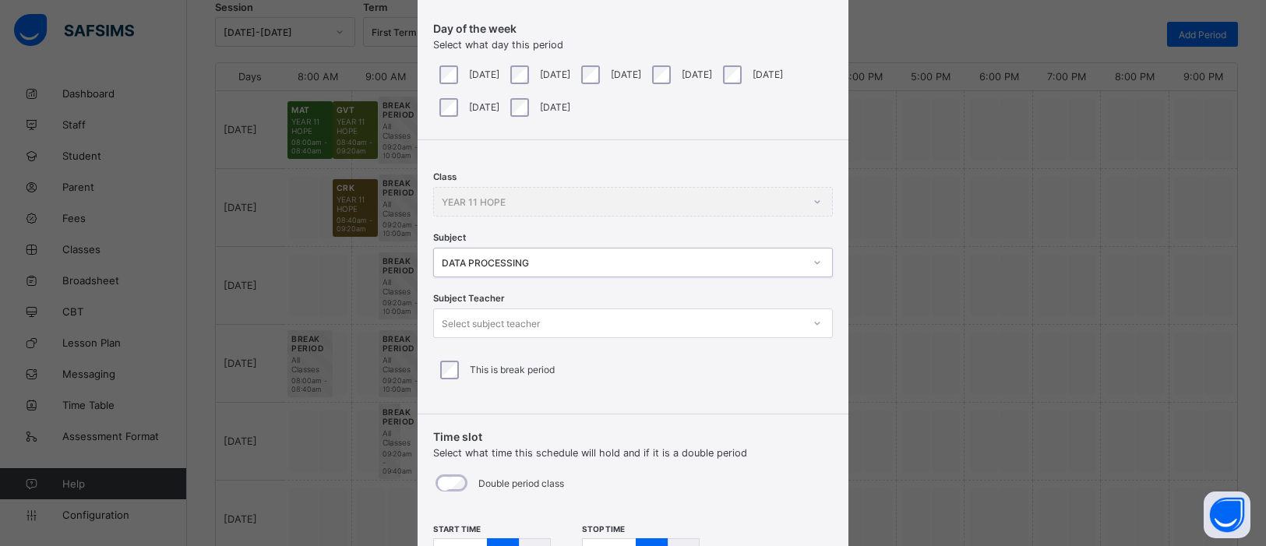
click at [814, 326] on icon at bounding box center [817, 324] width 9 height 16
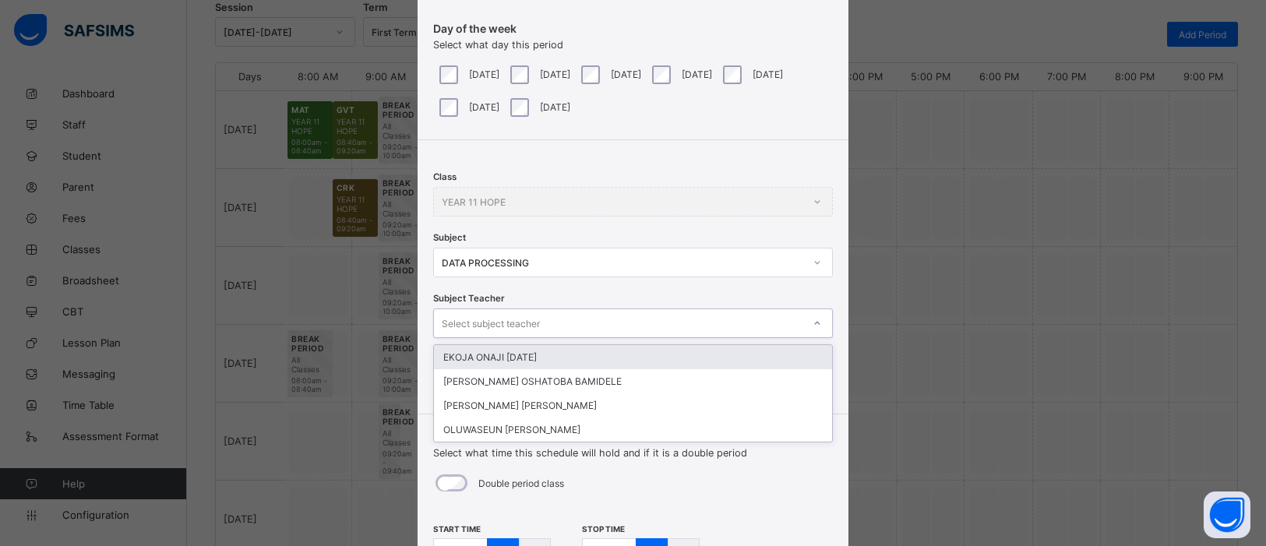
click at [591, 360] on div "EKOJA ONAJI SUNDAY" at bounding box center [633, 357] width 398 height 24
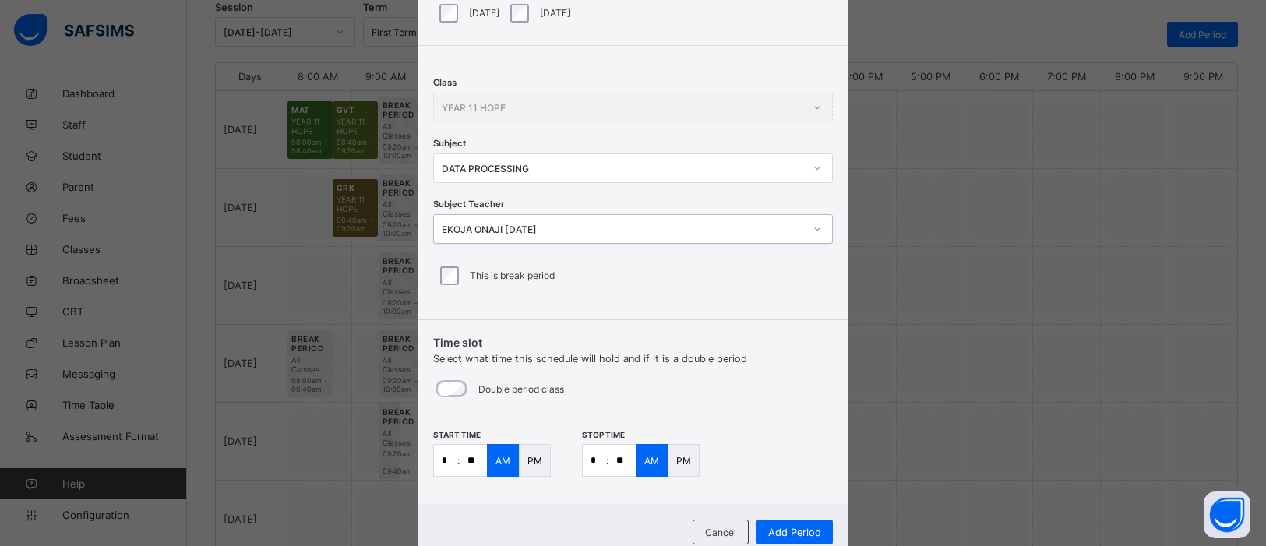
scroll to position [225, 0]
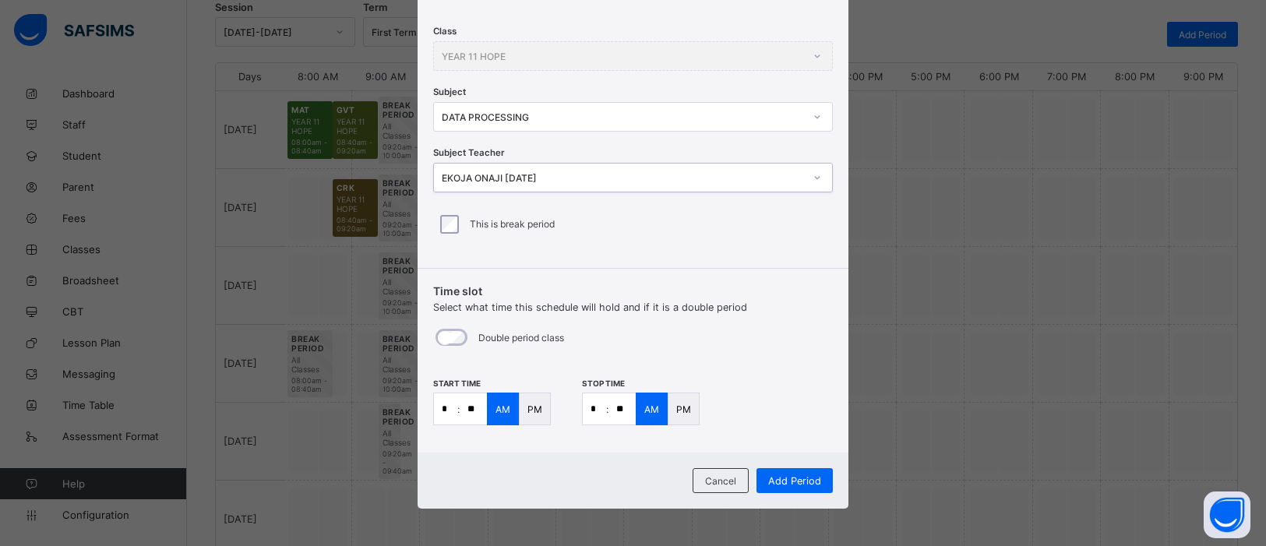
click at [447, 406] on input "*" at bounding box center [445, 408] width 23 height 31
type input "**"
click at [597, 410] on input "*" at bounding box center [594, 408] width 23 height 31
type input "**"
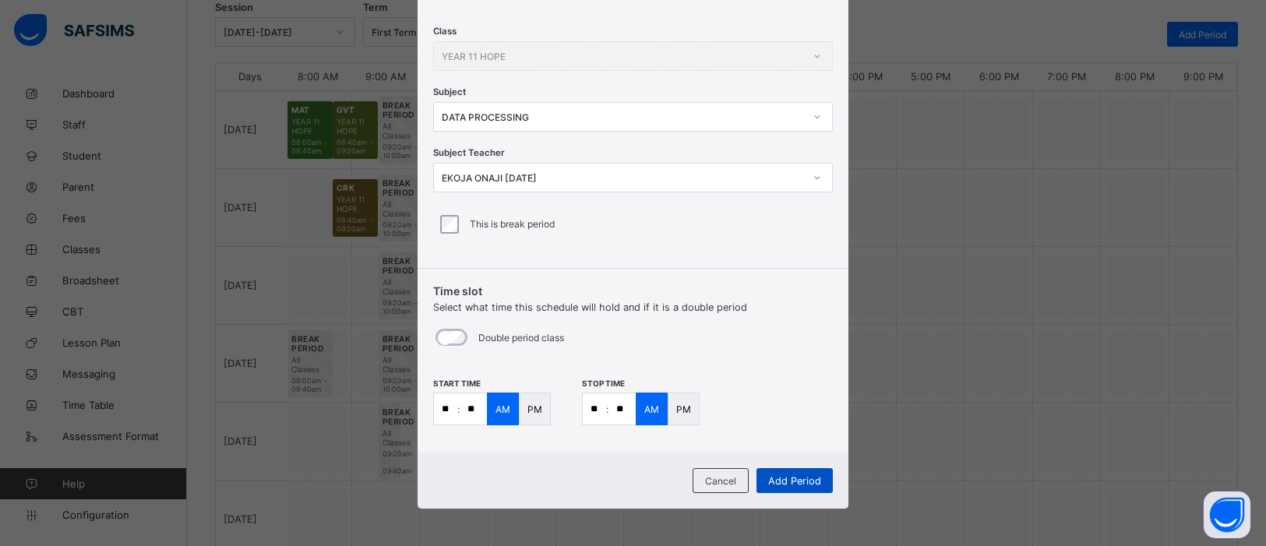
type input "**"
click at [811, 436] on span "Add Period" at bounding box center [794, 481] width 53 height 12
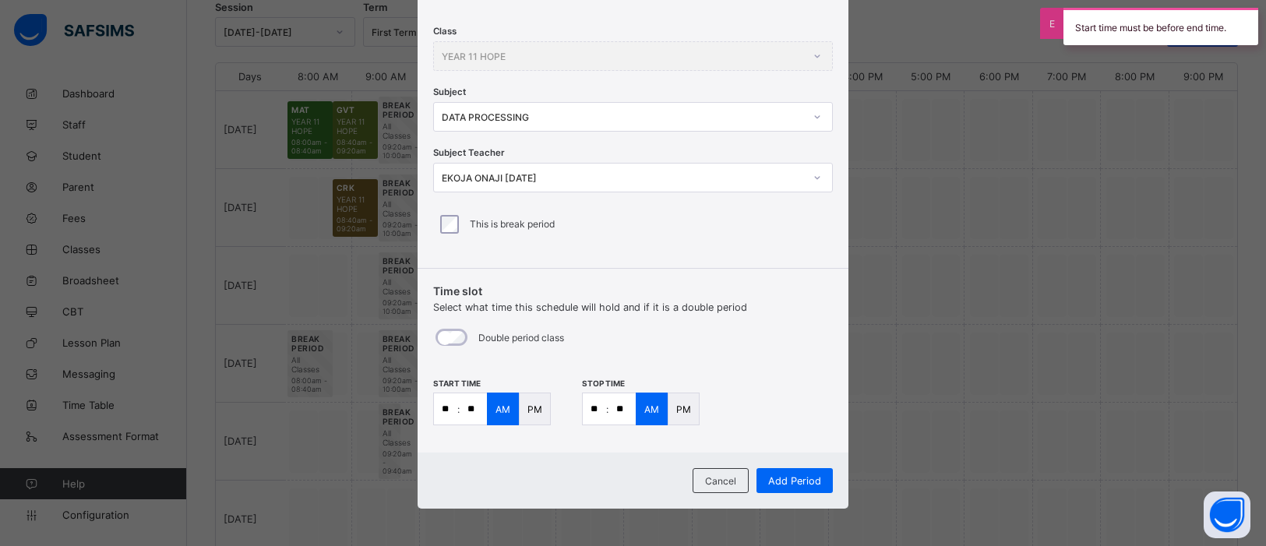
click at [687, 406] on div "PM" at bounding box center [684, 409] width 32 height 33
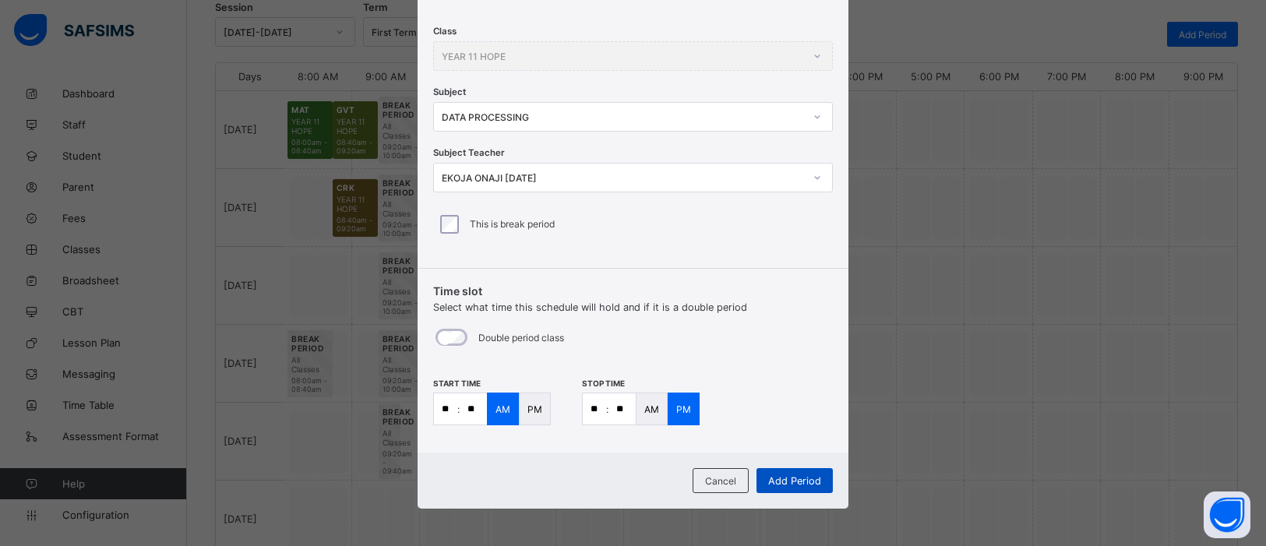
click at [799, 436] on span "Add Period" at bounding box center [794, 481] width 53 height 12
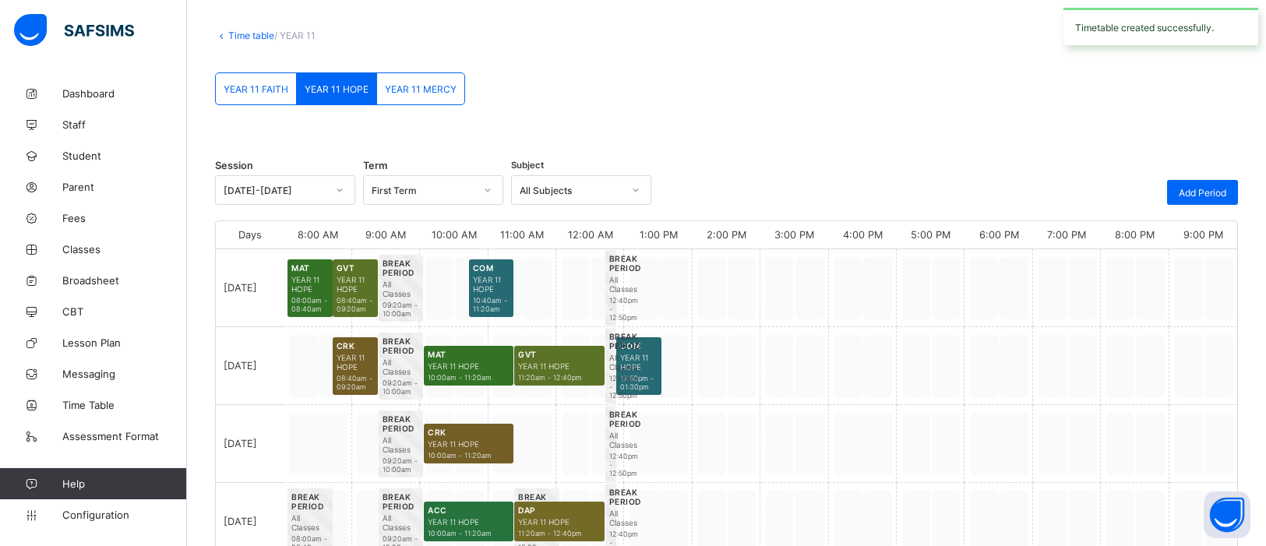
scroll to position [230, 0]
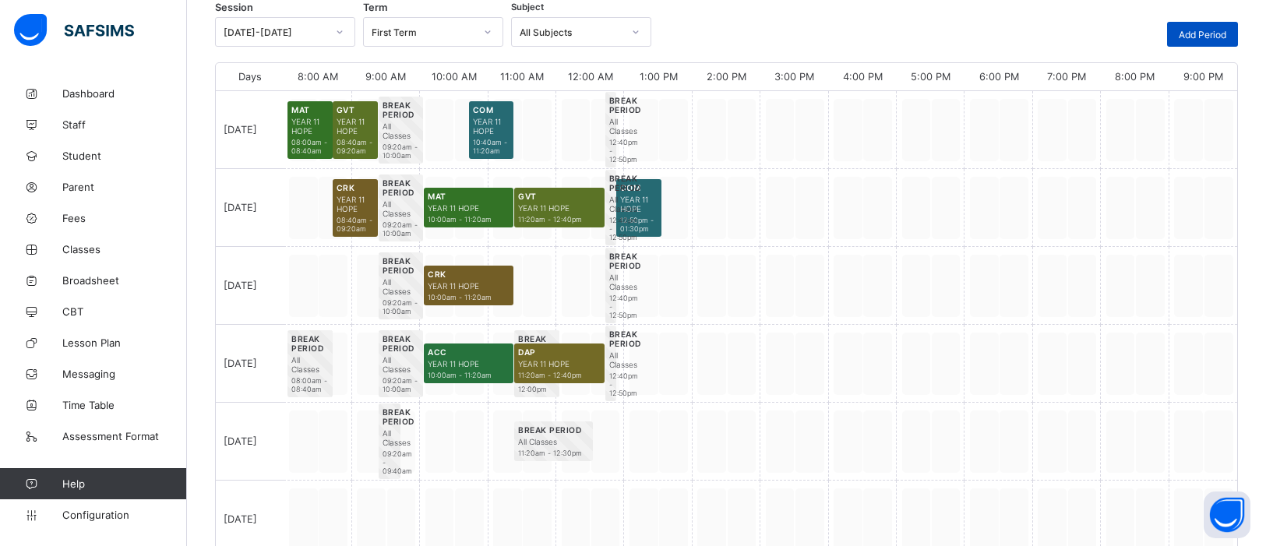
click at [1012, 40] on div "Add Period" at bounding box center [1202, 34] width 71 height 25
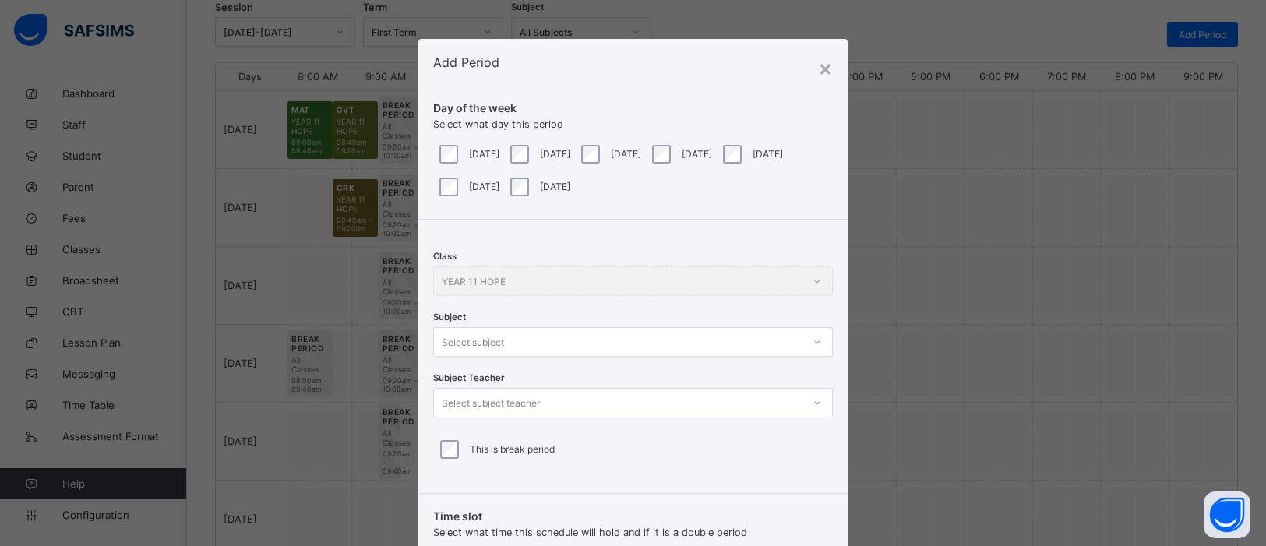
click at [817, 340] on div at bounding box center [817, 342] width 26 height 25
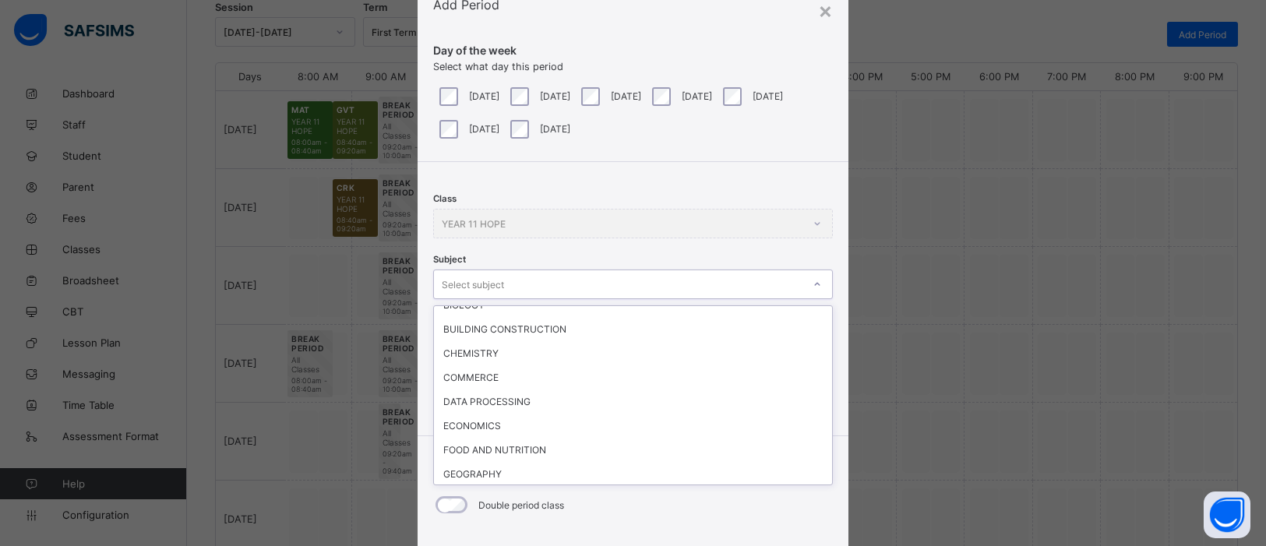
scroll to position [341, 0]
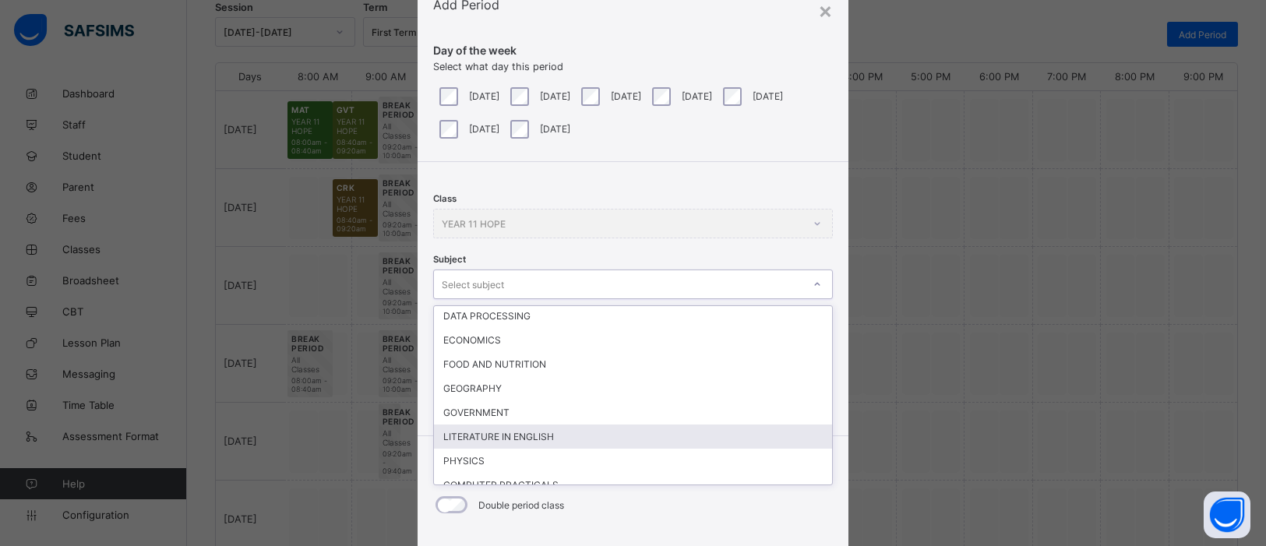
click at [531, 425] on div "LITERATURE IN ENGLISH" at bounding box center [633, 437] width 398 height 24
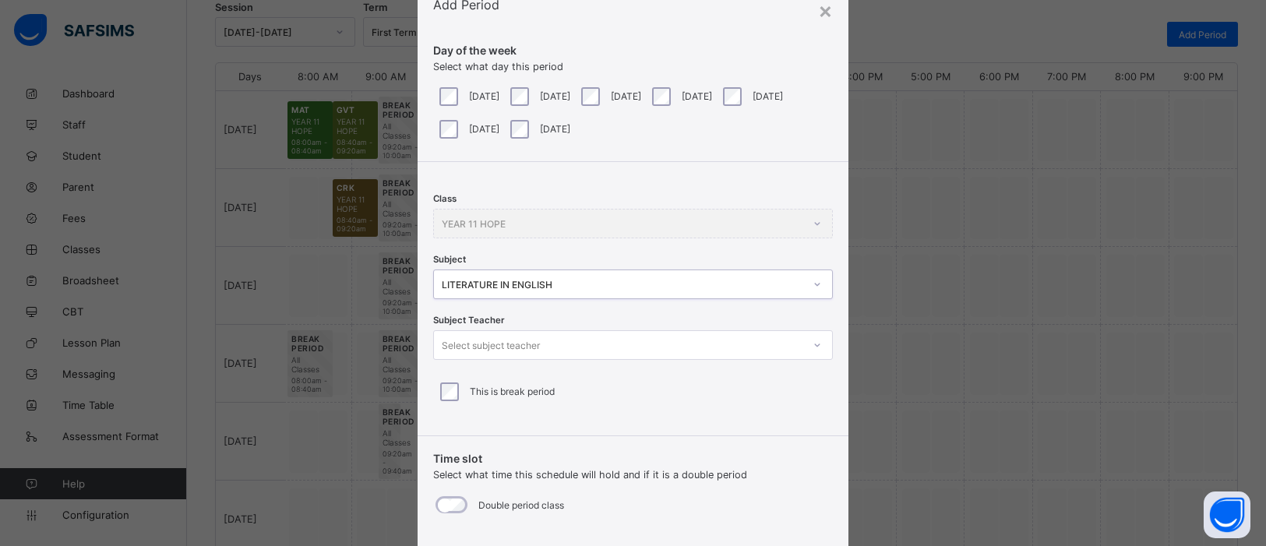
click at [816, 345] on icon at bounding box center [817, 345] width 9 height 16
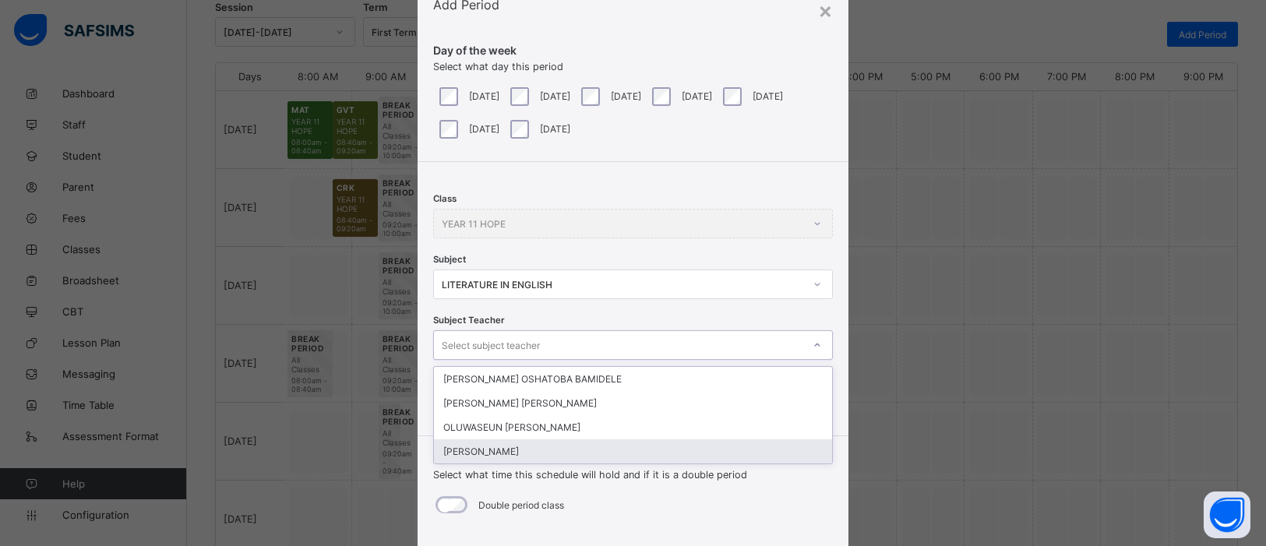
click at [665, 436] on div "CHARLES FREEMAN" at bounding box center [633, 451] width 398 height 24
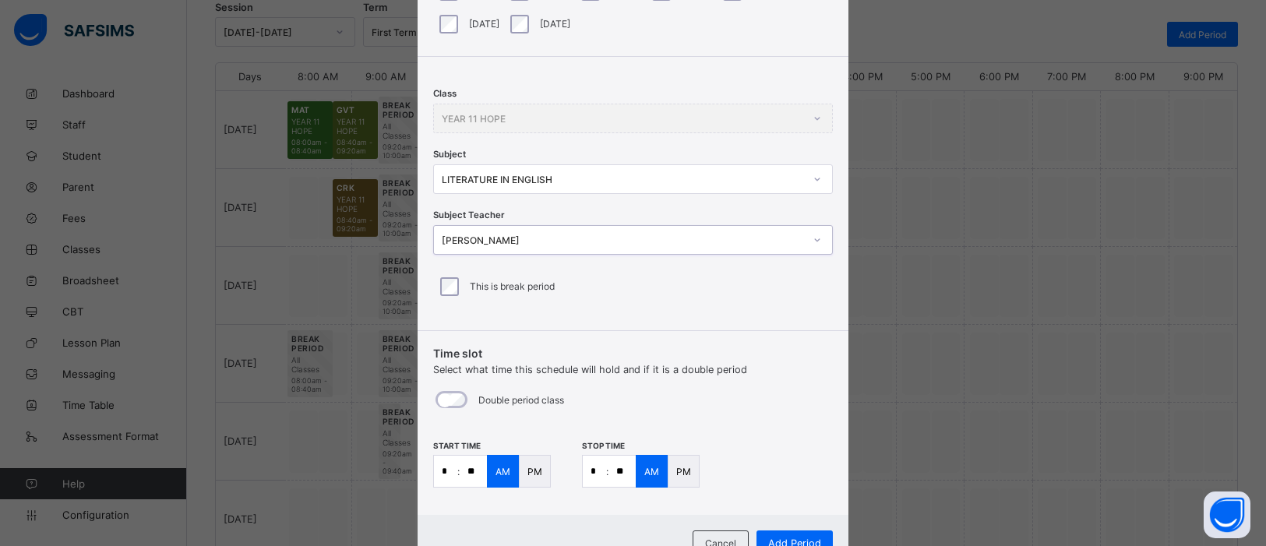
scroll to position [171, 0]
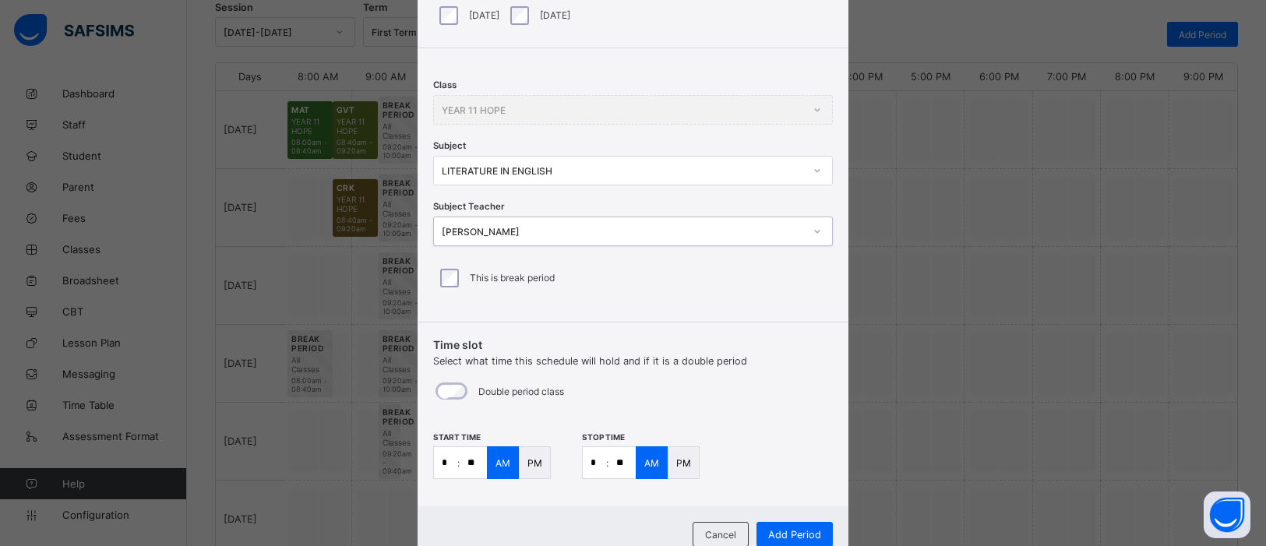
click at [450, 436] on input "*" at bounding box center [445, 462] width 23 height 31
type input "**"
click at [598, 436] on input "*" at bounding box center [594, 462] width 23 height 31
type input "*"
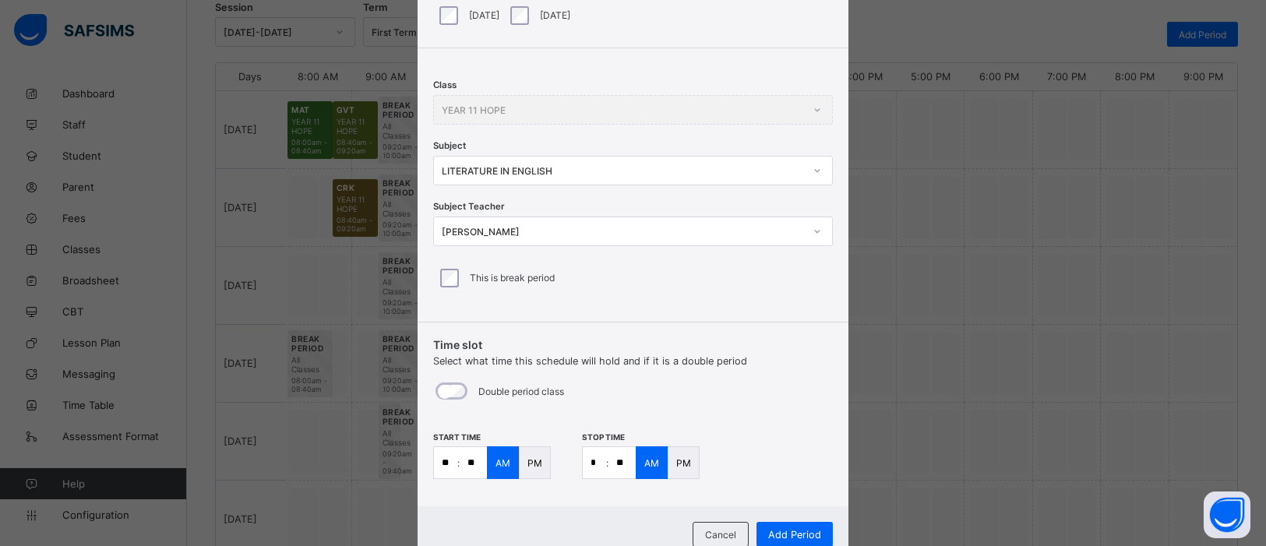
click at [621, 436] on input "**" at bounding box center [622, 462] width 27 height 31
type input "**"
click at [792, 436] on span "Add Period" at bounding box center [794, 535] width 53 height 12
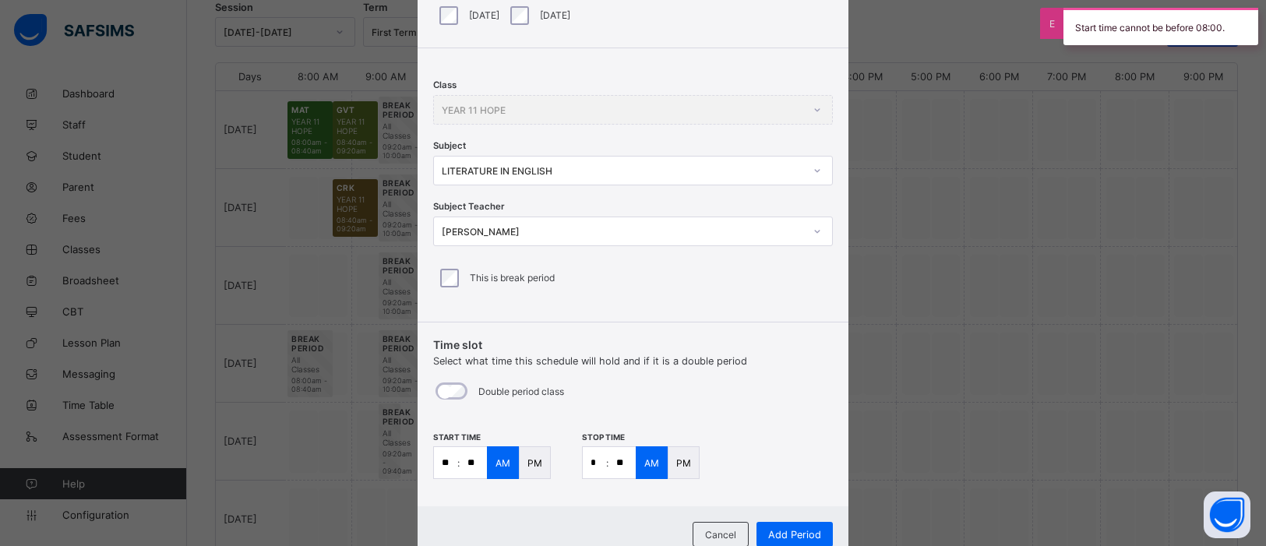
click at [535, 436] on p "PM" at bounding box center [535, 463] width 15 height 12
click at [677, 436] on p "PM" at bounding box center [683, 463] width 15 height 12
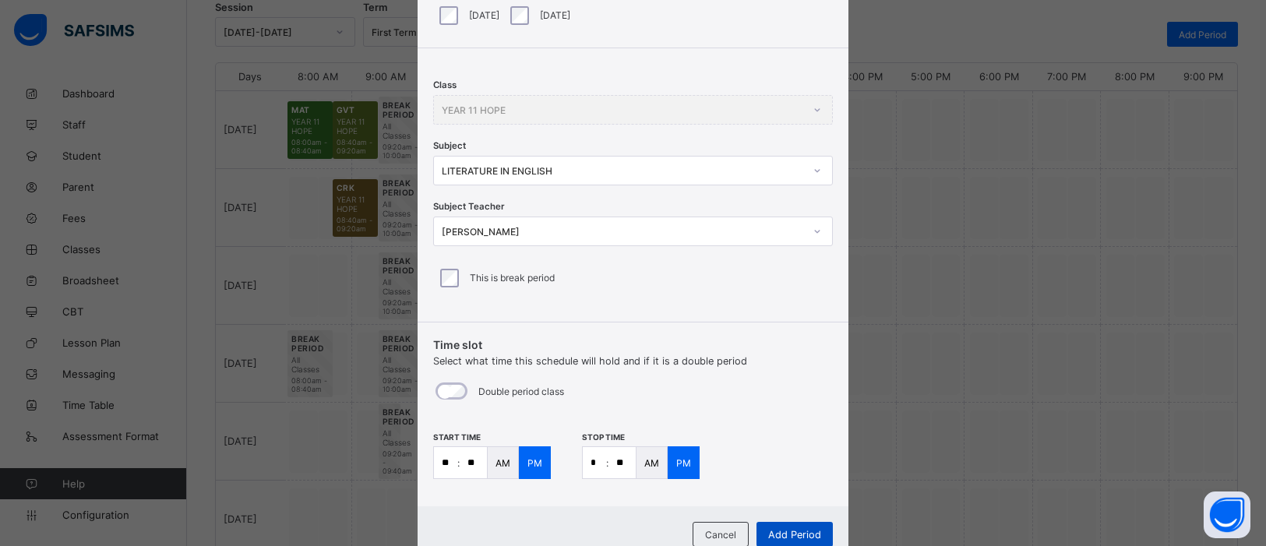
click at [796, 436] on span "Add Period" at bounding box center [794, 535] width 53 height 12
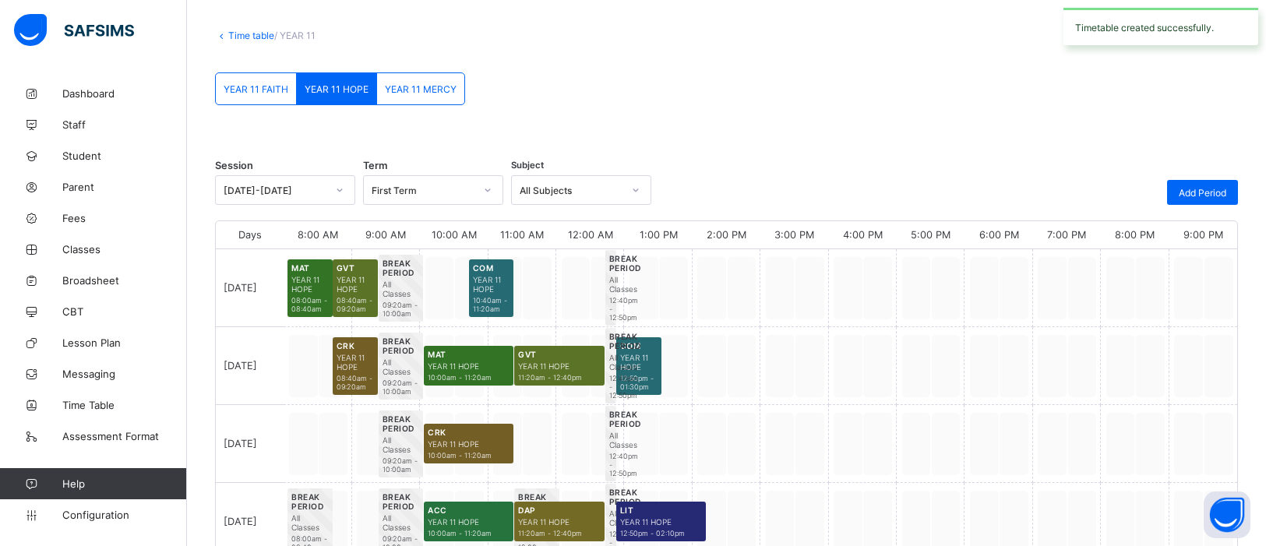
scroll to position [230, 0]
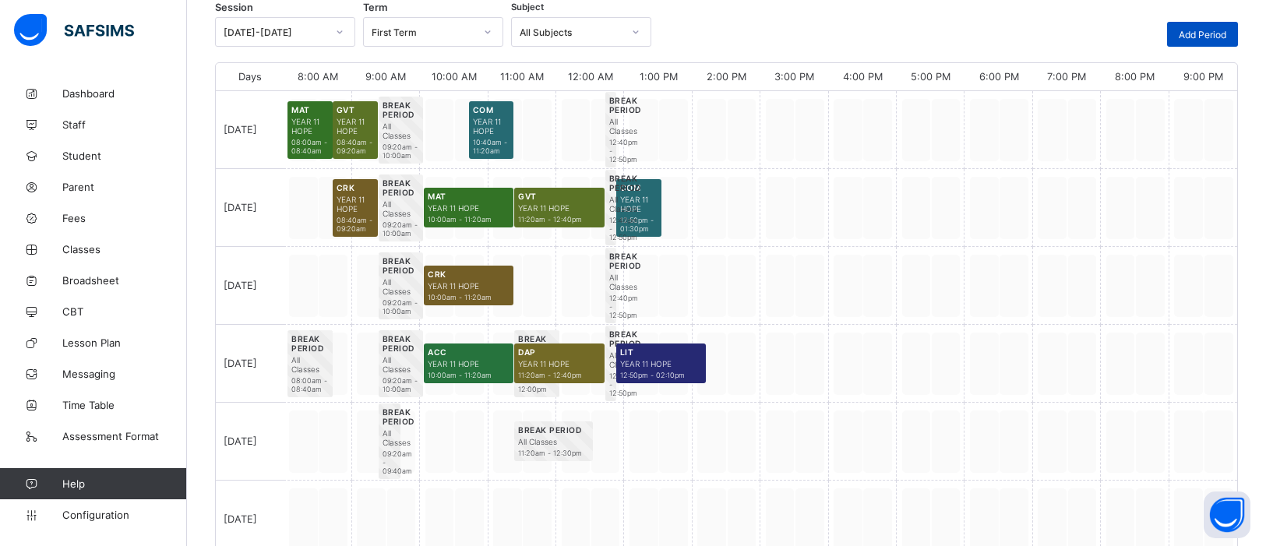
click at [1012, 30] on span "Add Period" at bounding box center [1203, 35] width 48 height 12
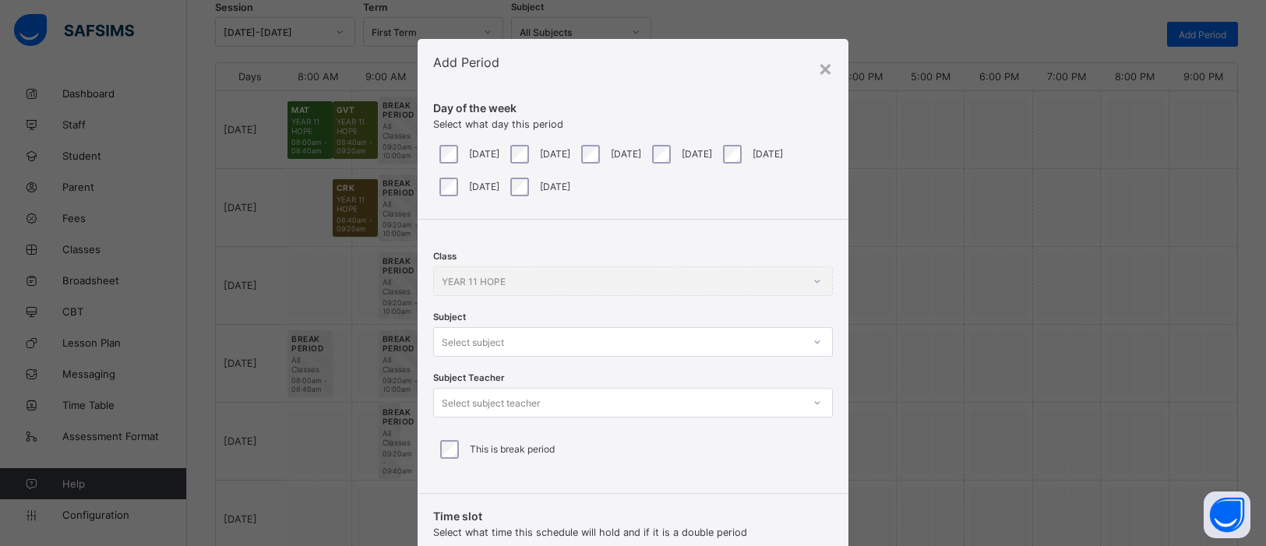
click at [819, 346] on div "Class YEAR 11 HOPE Subject Select subject Subject Teacher Select subject teache…" at bounding box center [633, 351] width 431 height 262
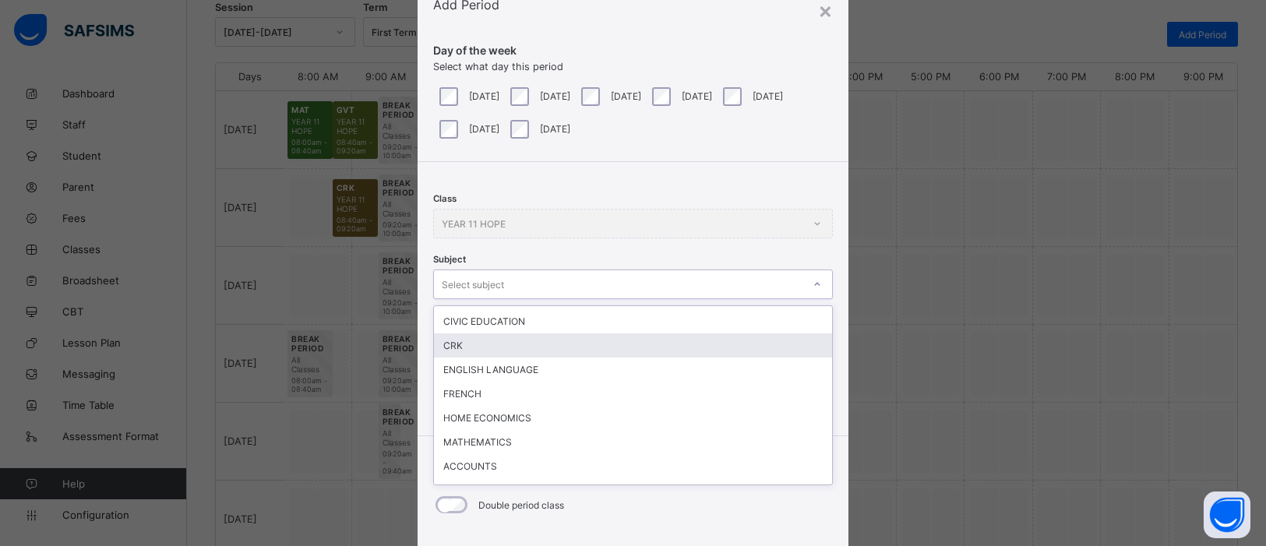
scroll to position [71, 0]
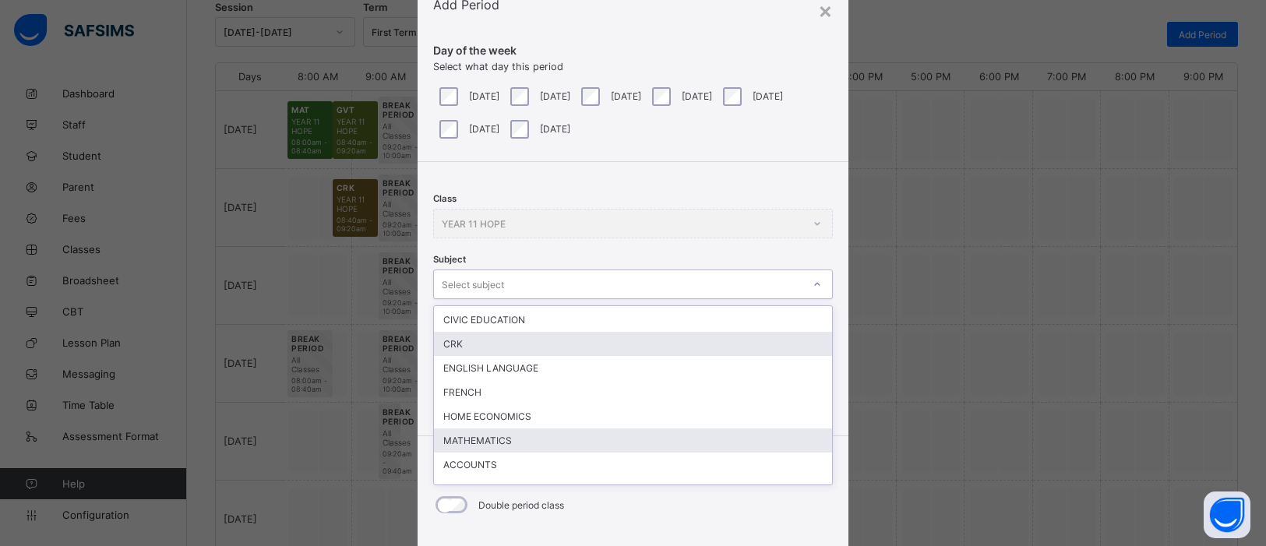
click at [480, 433] on div "MATHEMATICS" at bounding box center [633, 441] width 398 height 24
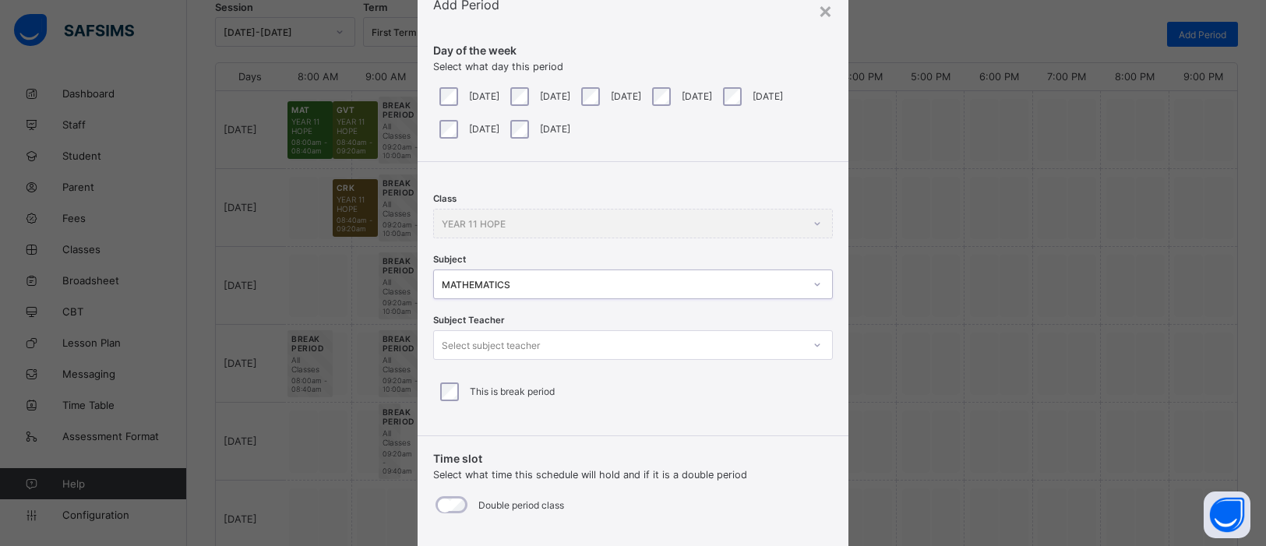
click at [816, 344] on icon at bounding box center [817, 345] width 9 height 16
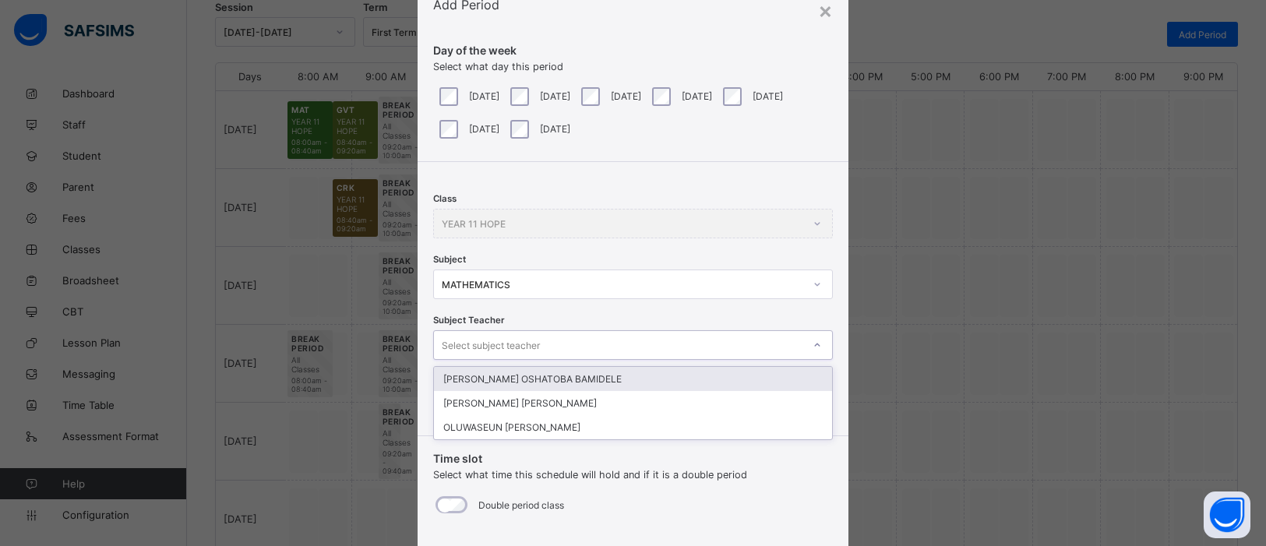
click at [757, 380] on div "JOHNSON OSHATOBA BAMIDELE" at bounding box center [633, 379] width 398 height 24
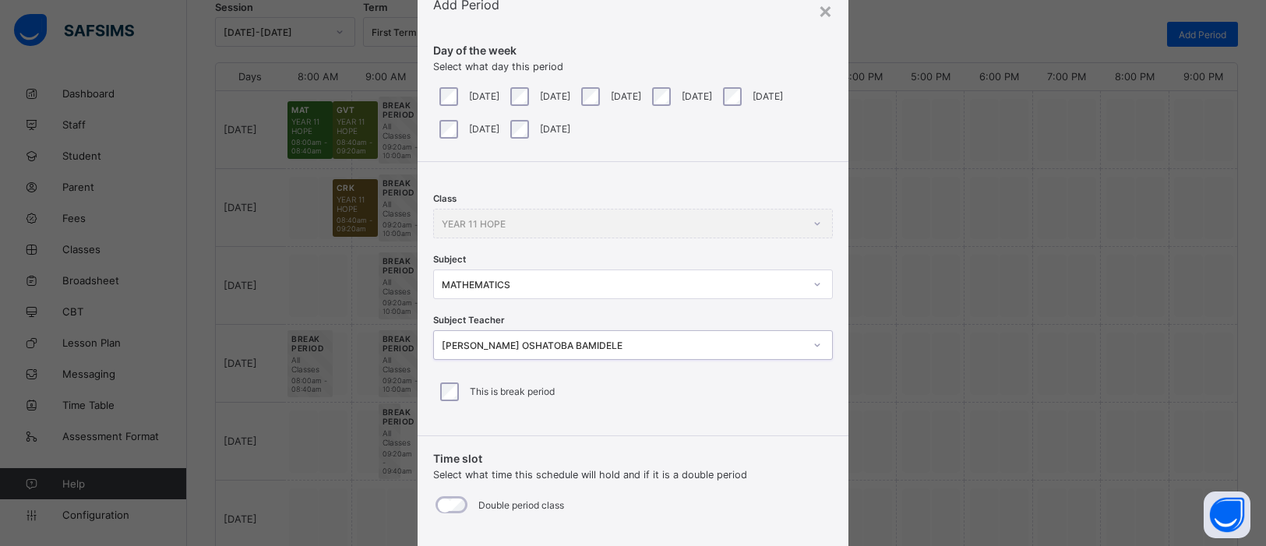
click at [757, 383] on div "This is break period" at bounding box center [633, 392] width 392 height 19
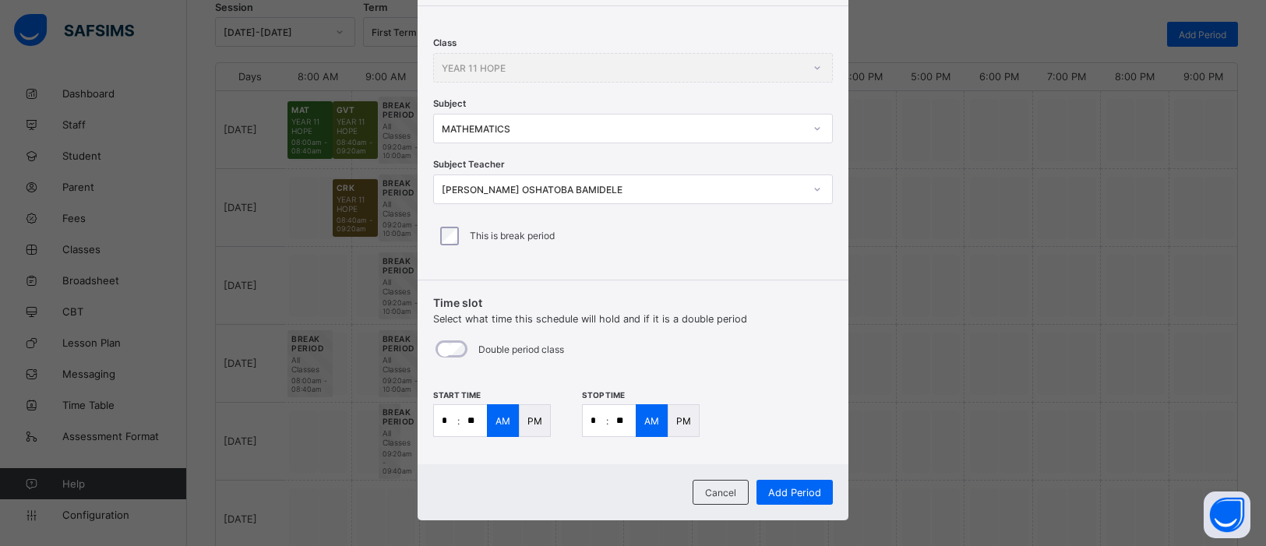
scroll to position [225, 0]
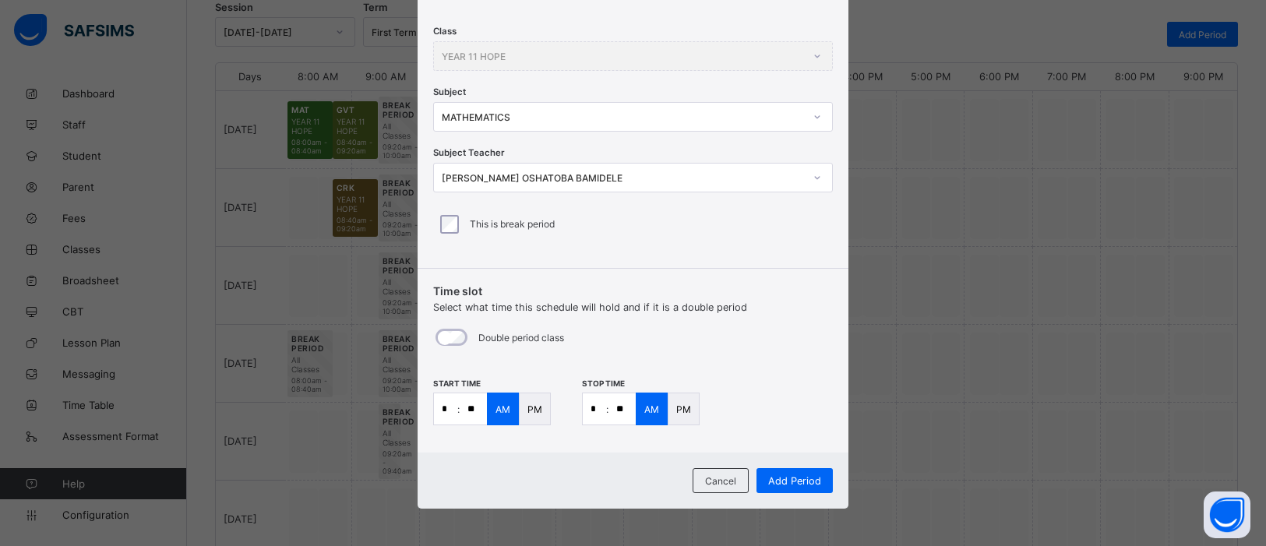
click at [457, 408] on p ":" at bounding box center [458, 410] width 2 height 12
click at [445, 409] on input "*" at bounding box center [445, 408] width 23 height 31
type input "*"
click at [471, 406] on input "**" at bounding box center [473, 408] width 27 height 31
click at [599, 414] on input "*" at bounding box center [594, 408] width 23 height 31
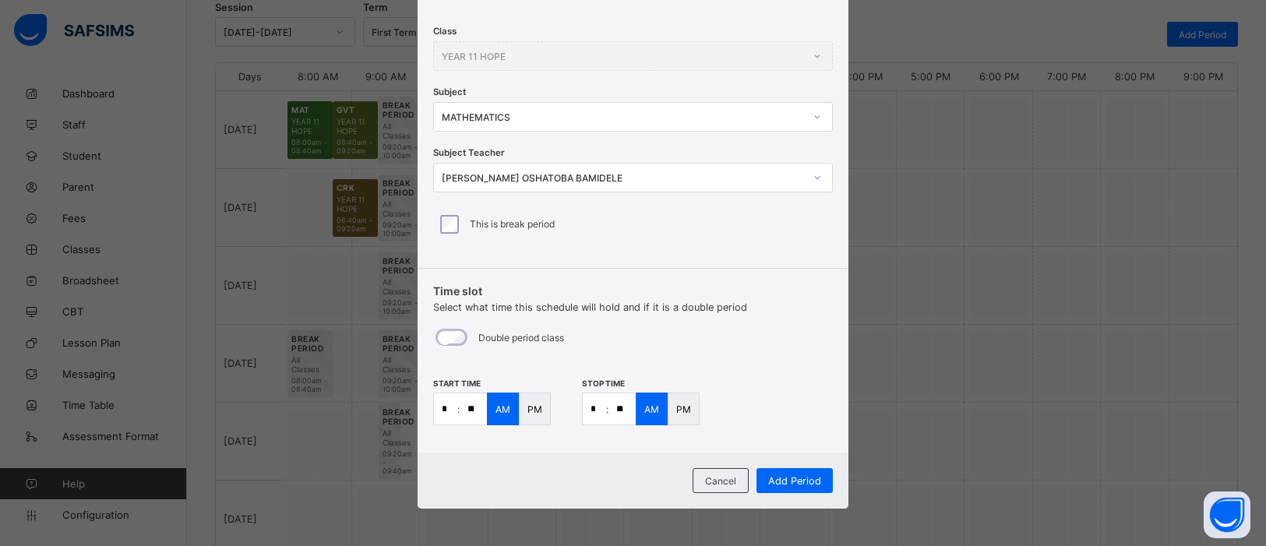
click at [476, 407] on input "**" at bounding box center [473, 408] width 27 height 31
type input "**"
click at [592, 411] on input "*" at bounding box center [594, 408] width 23 height 31
click at [600, 410] on input "*" at bounding box center [594, 408] width 23 height 31
type input "**"
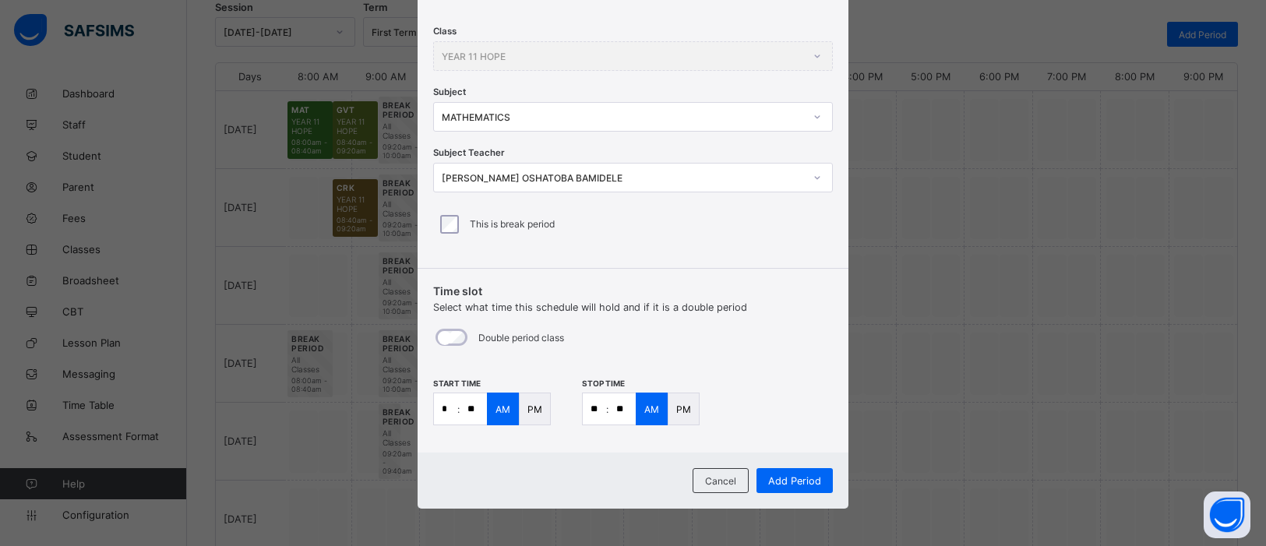
click at [623, 406] on input "**" at bounding box center [622, 408] width 27 height 31
type input "**"
click at [808, 436] on span "Add Period" at bounding box center [794, 481] width 53 height 12
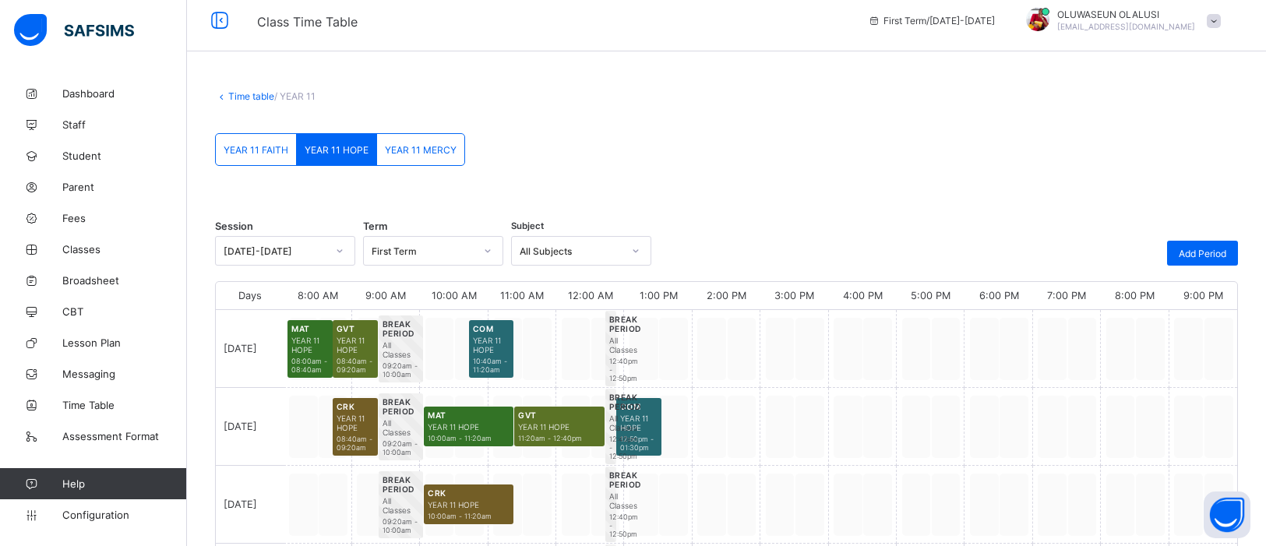
scroll to position [12, 0]
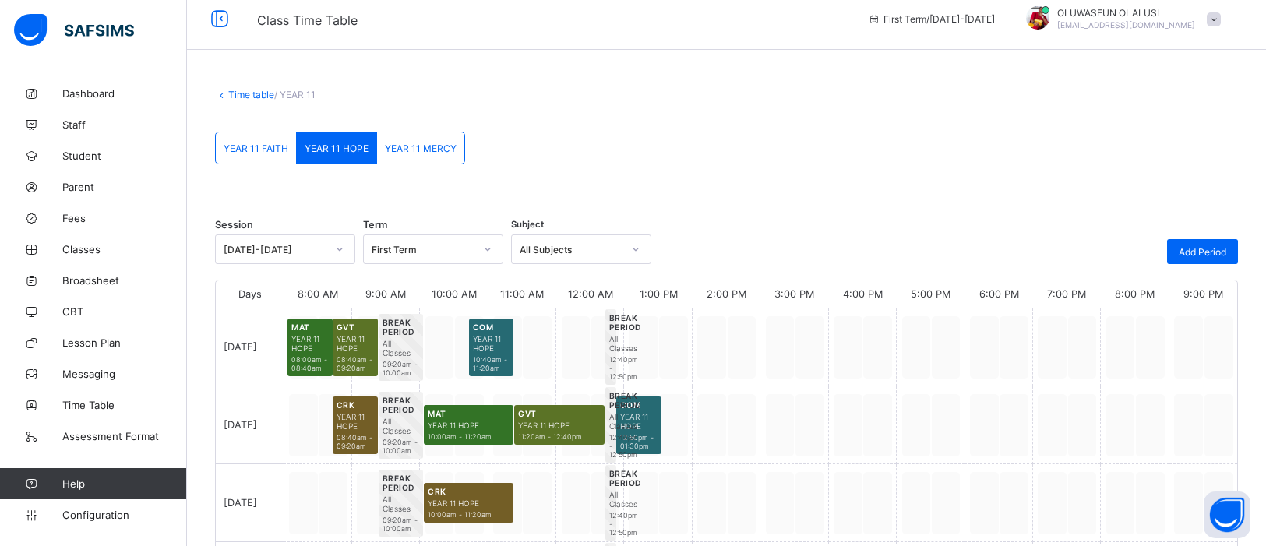
click at [238, 91] on link "Time table" at bounding box center [251, 95] width 46 height 12
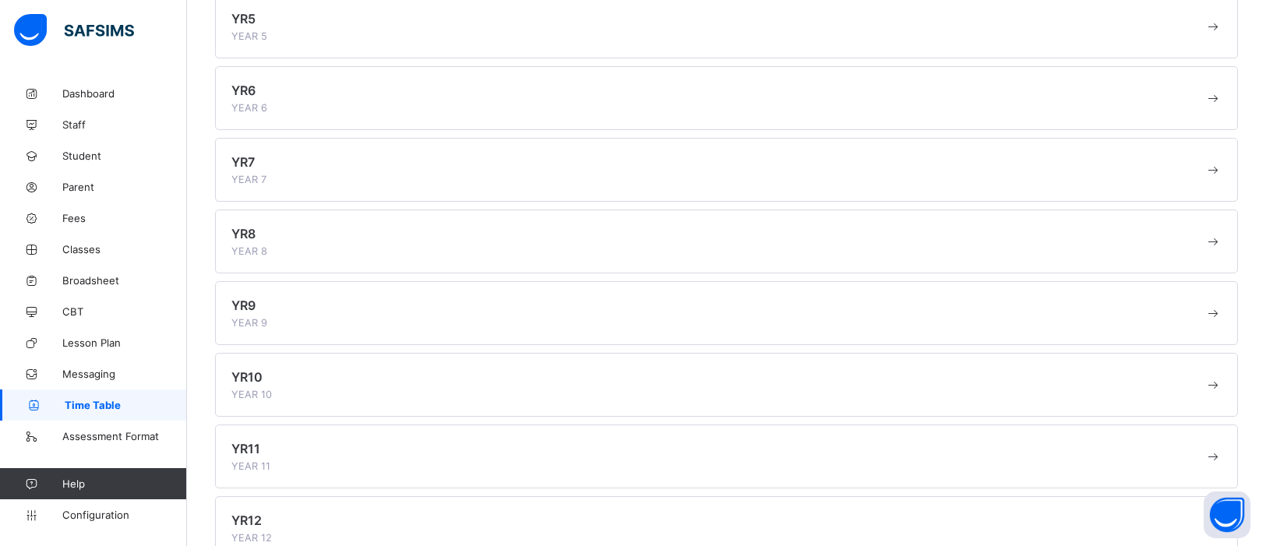
scroll to position [481, 0]
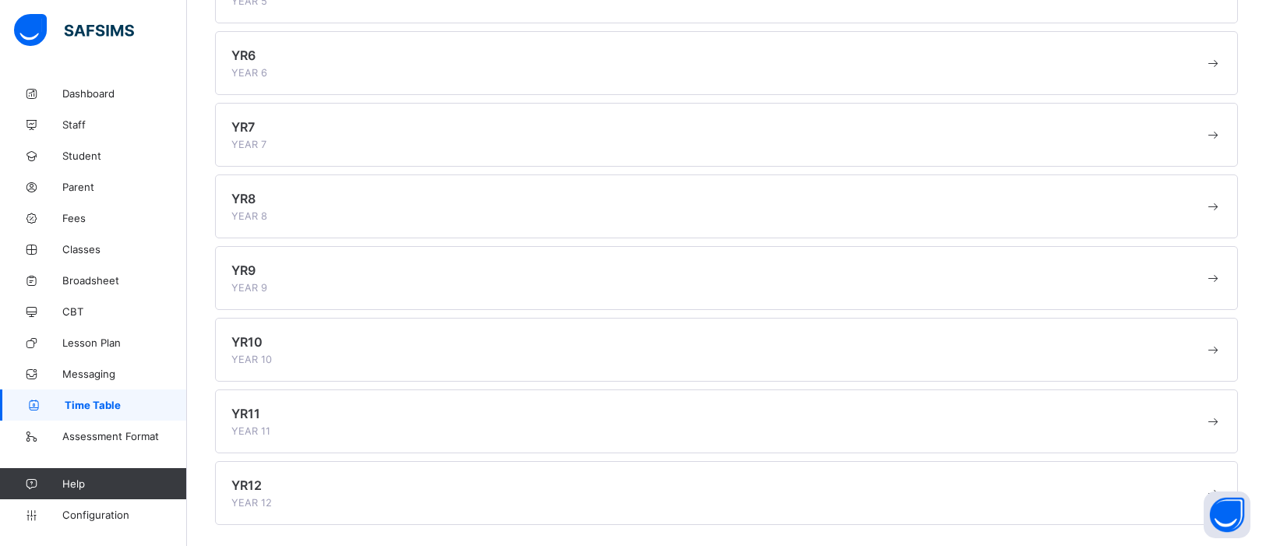
click at [415, 436] on div "YR12 YEAR 12" at bounding box center [717, 493] width 973 height 31
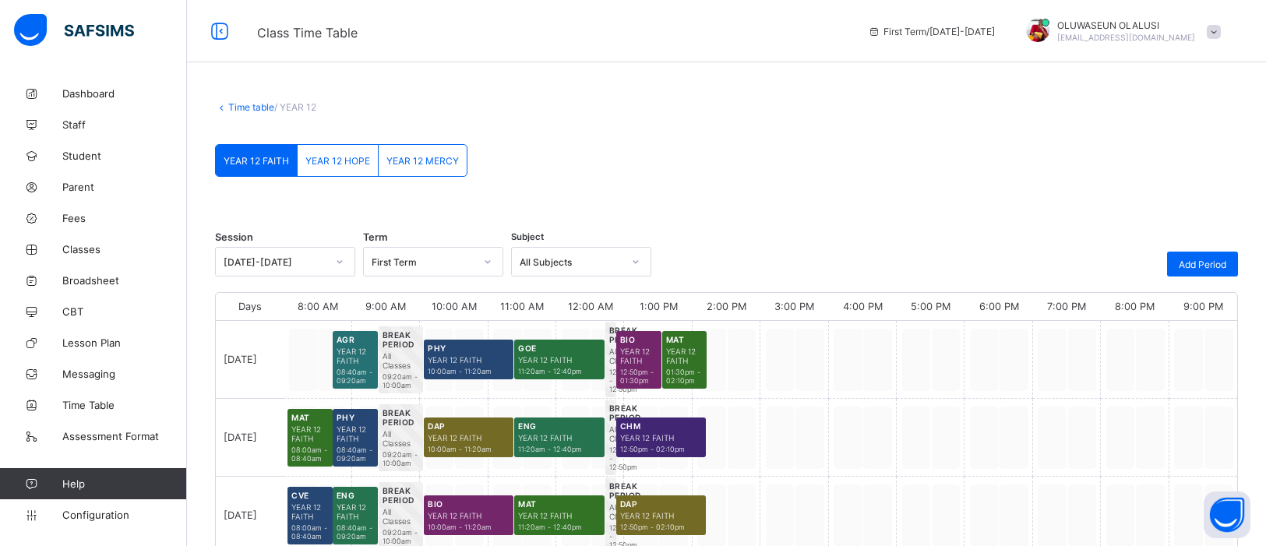
click at [349, 155] on span "YEAR 12 HOPE" at bounding box center [337, 161] width 65 height 12
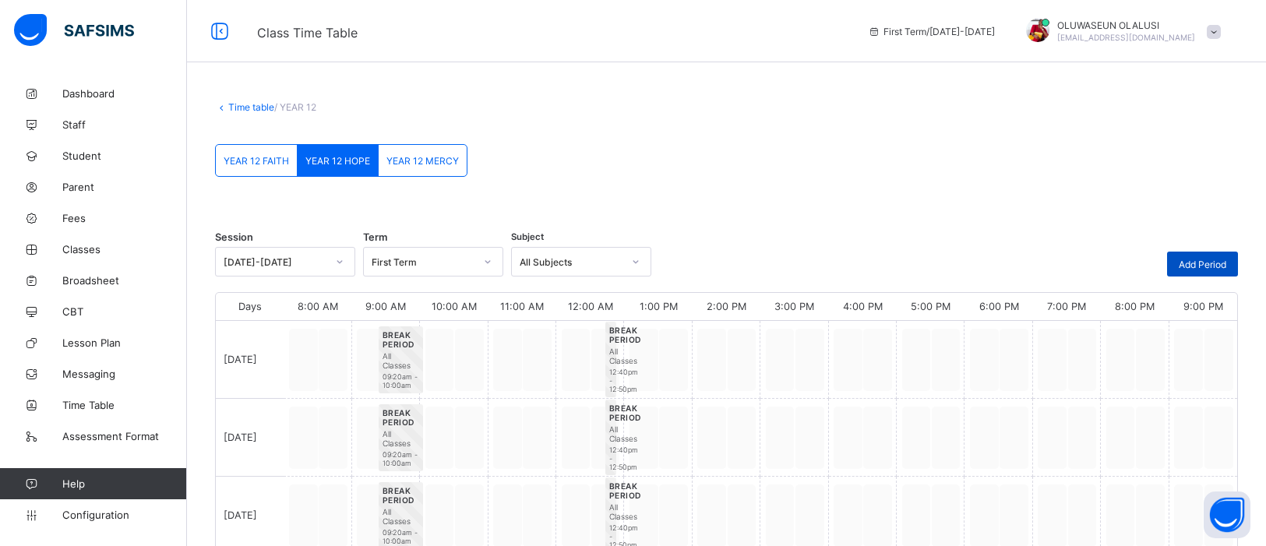
click at [1012, 262] on span "Add Period" at bounding box center [1203, 265] width 48 height 12
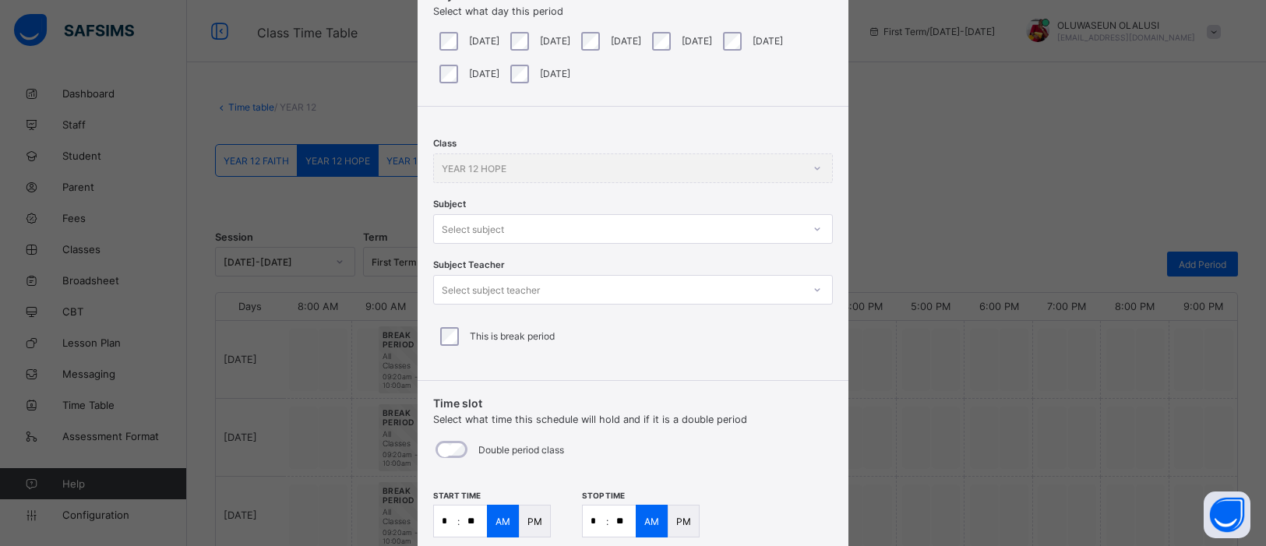
scroll to position [119, 0]
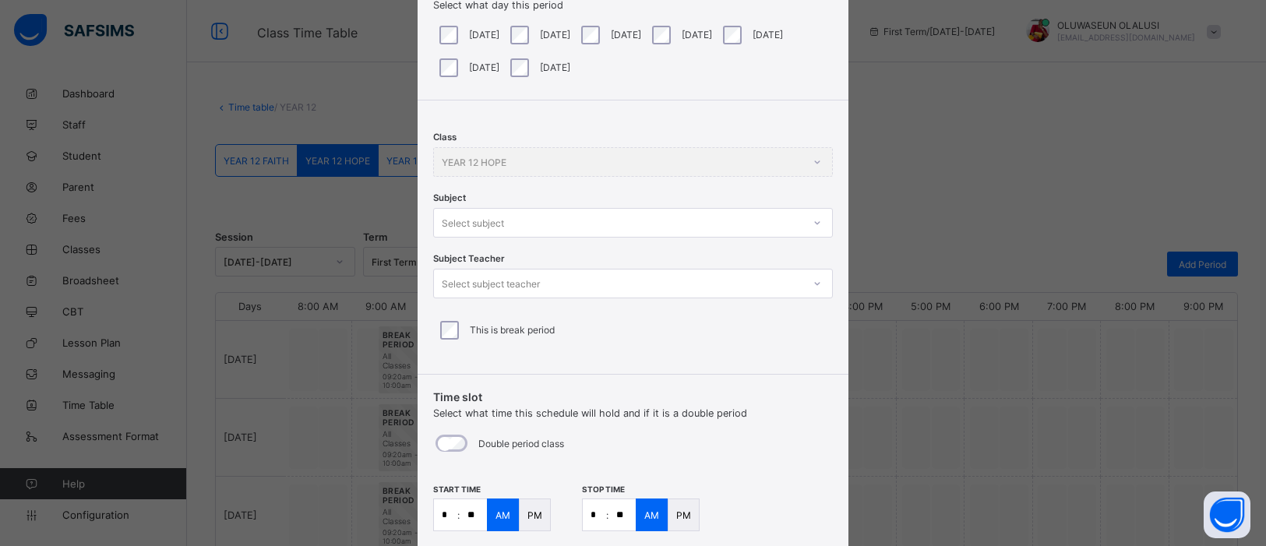
click at [819, 223] on div at bounding box center [817, 222] width 26 height 25
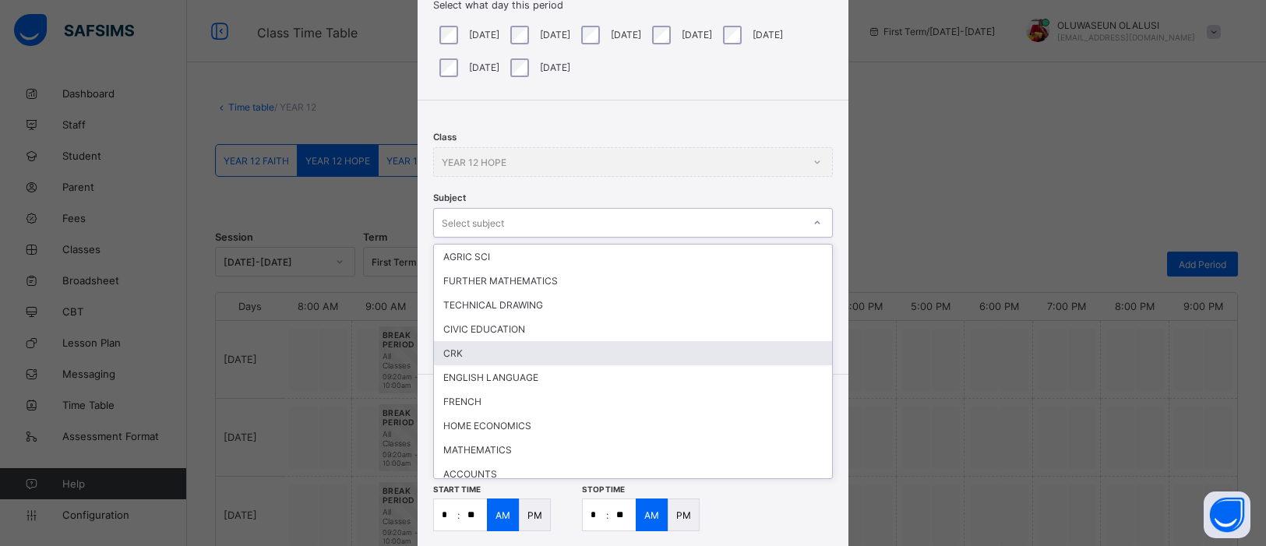
click at [666, 351] on div "CRK" at bounding box center [633, 353] width 398 height 24
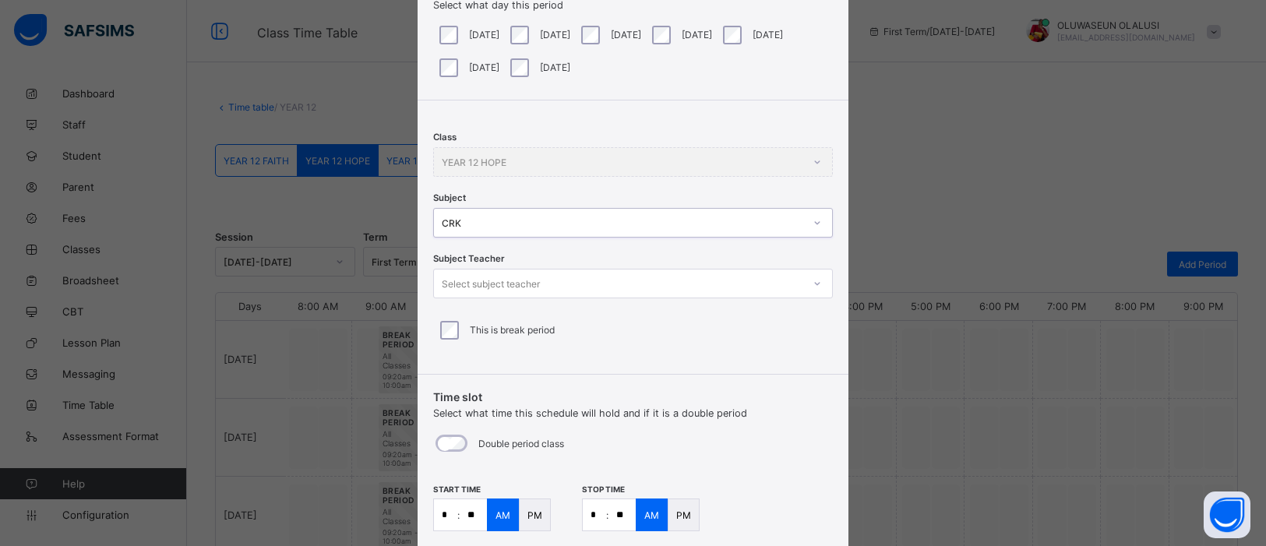
click at [813, 280] on icon at bounding box center [817, 284] width 9 height 16
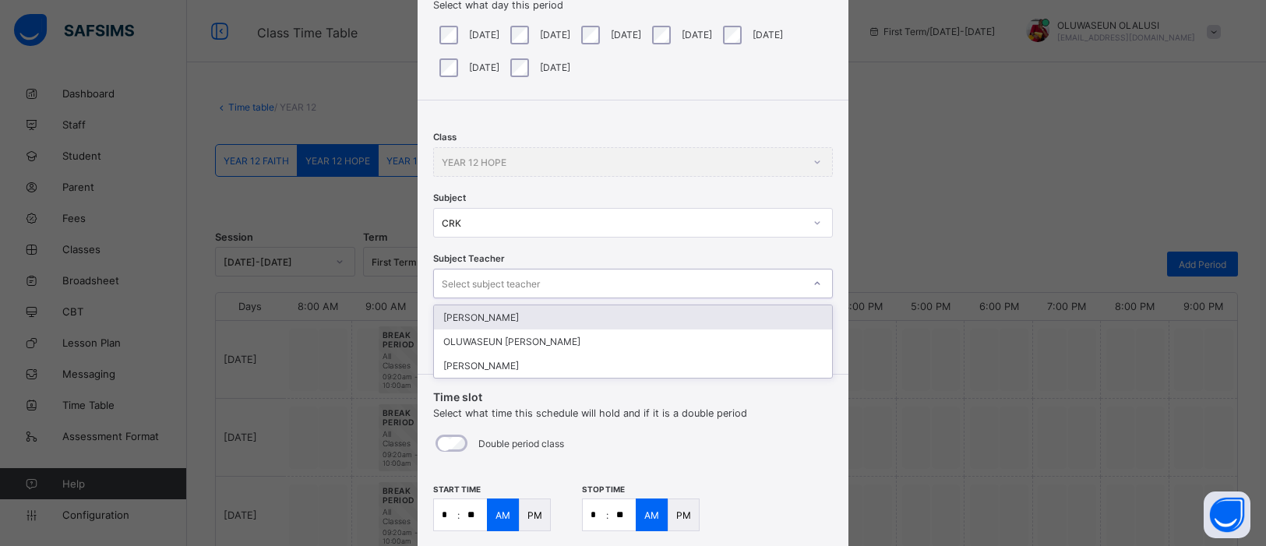
click at [725, 319] on div "CHRISTIANAH OGEDE" at bounding box center [633, 317] width 398 height 24
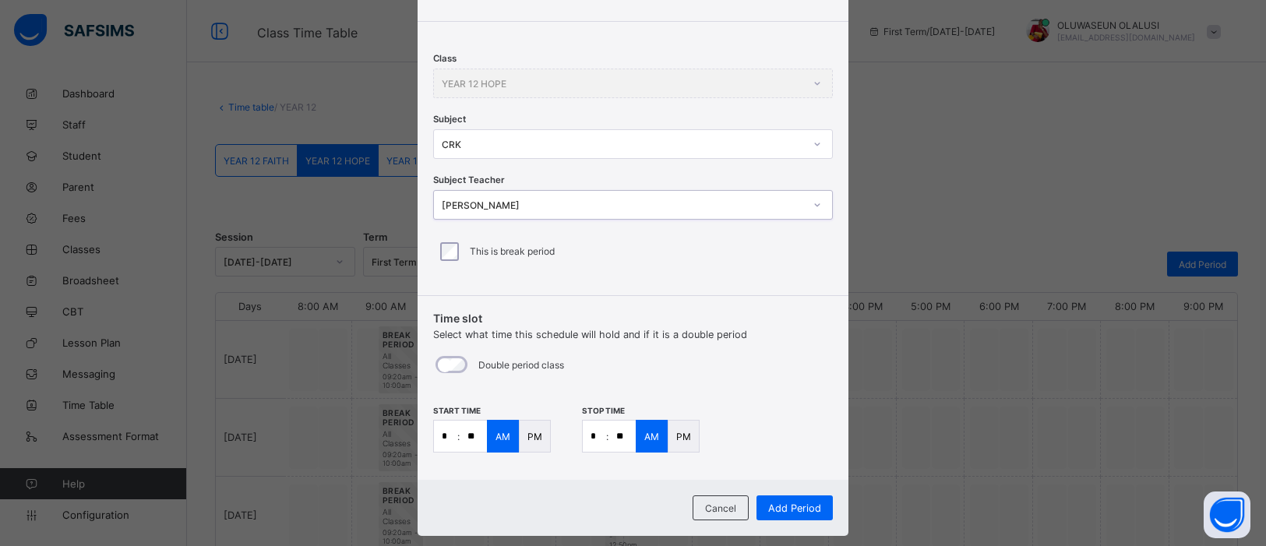
scroll to position [225, 0]
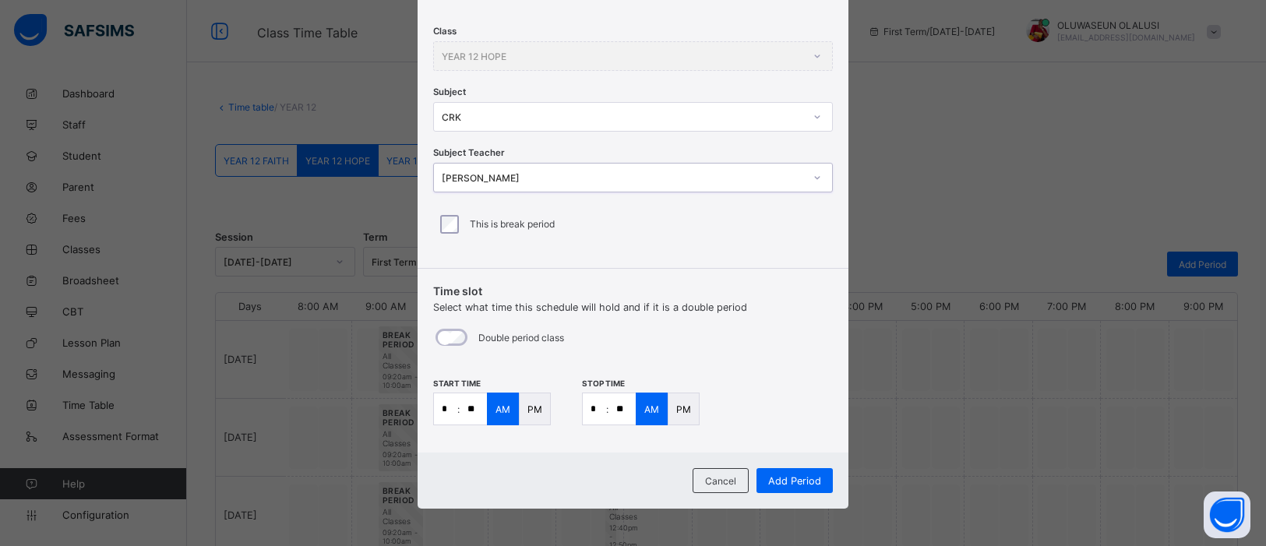
click at [619, 408] on input "**" at bounding box center [622, 408] width 27 height 31
type input "**"
click at [606, 412] on p ":" at bounding box center [607, 410] width 2 height 12
click at [599, 407] on input "*" at bounding box center [594, 408] width 23 height 31
type input "*"
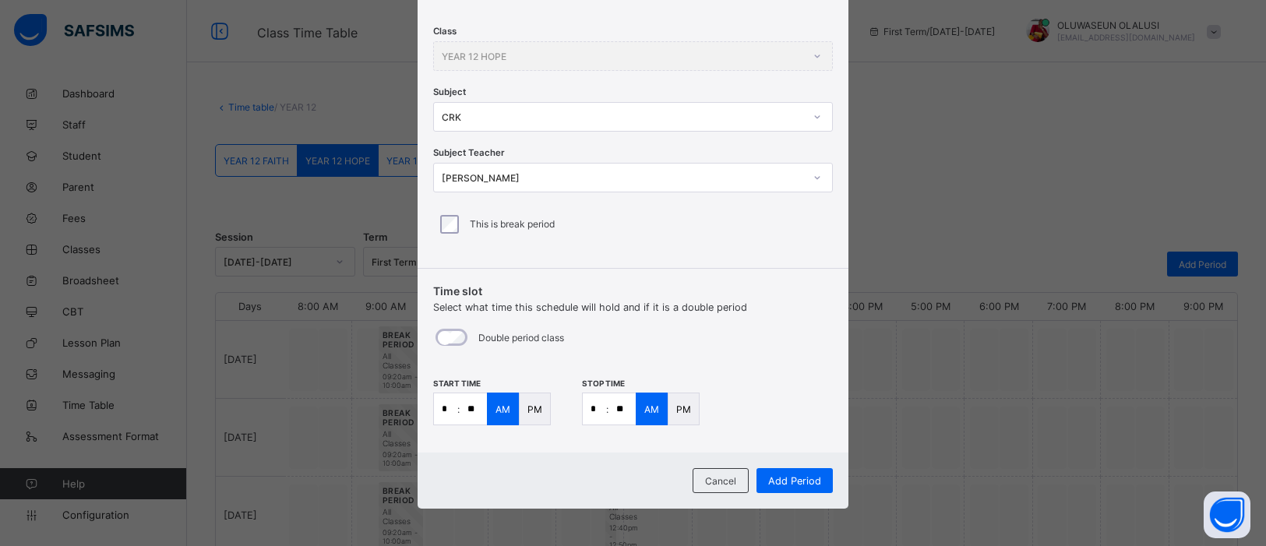
click at [621, 412] on input "**" at bounding box center [622, 408] width 27 height 31
type input "**"
click at [803, 436] on span "Add Period" at bounding box center [794, 481] width 53 height 12
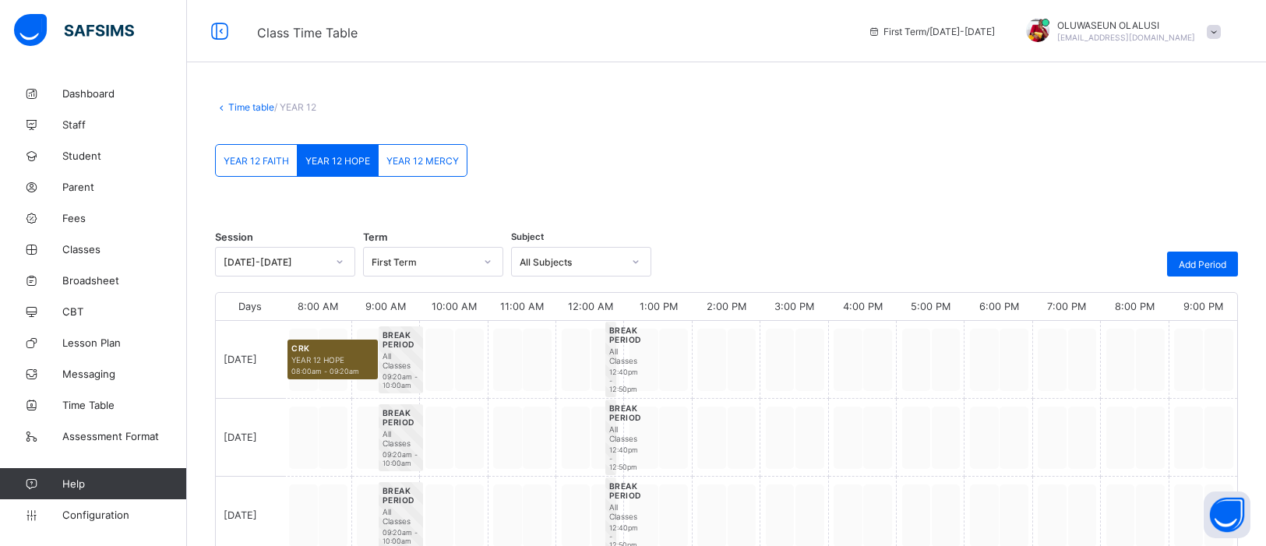
click at [803, 436] on div at bounding box center [794, 516] width 68 height 78
click at [1012, 260] on span "Add Period" at bounding box center [1203, 265] width 48 height 12
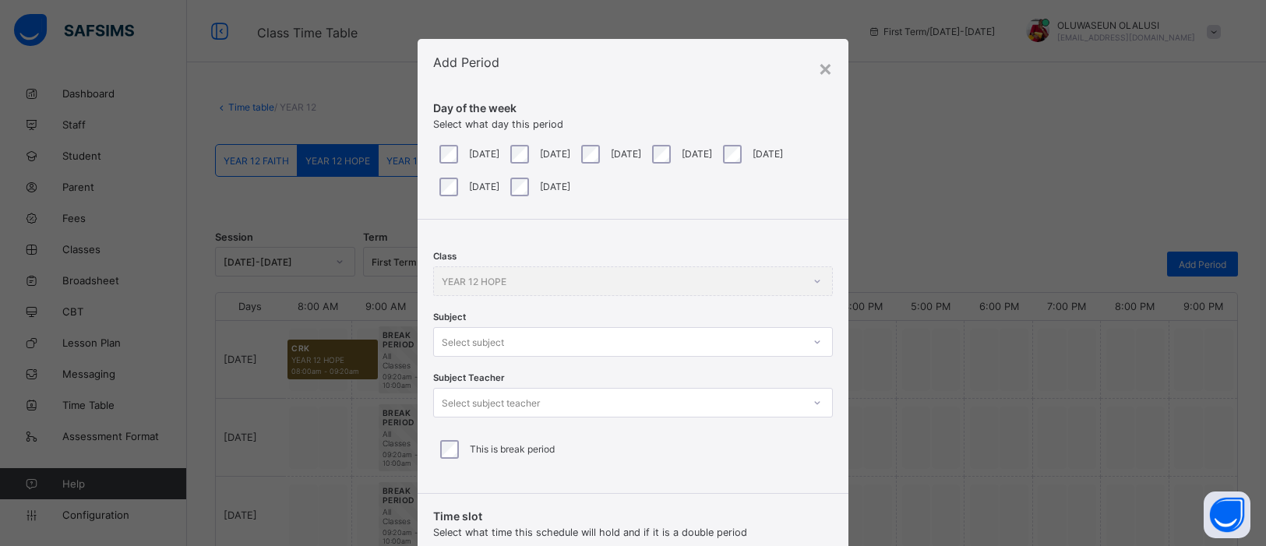
click at [815, 343] on div at bounding box center [817, 342] width 26 height 25
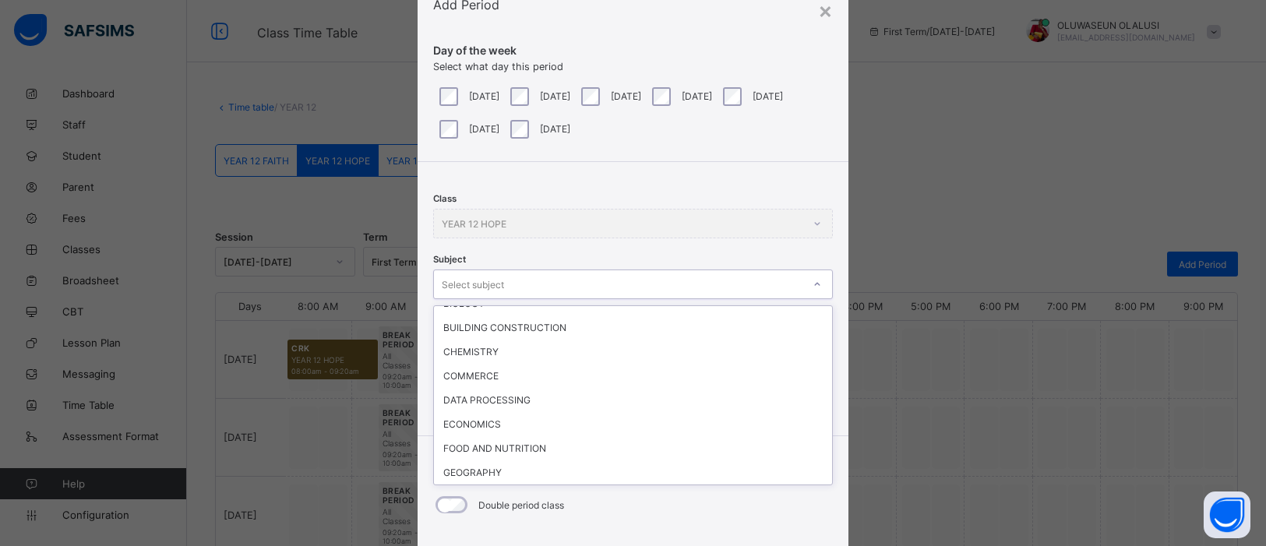
scroll to position [258, 0]
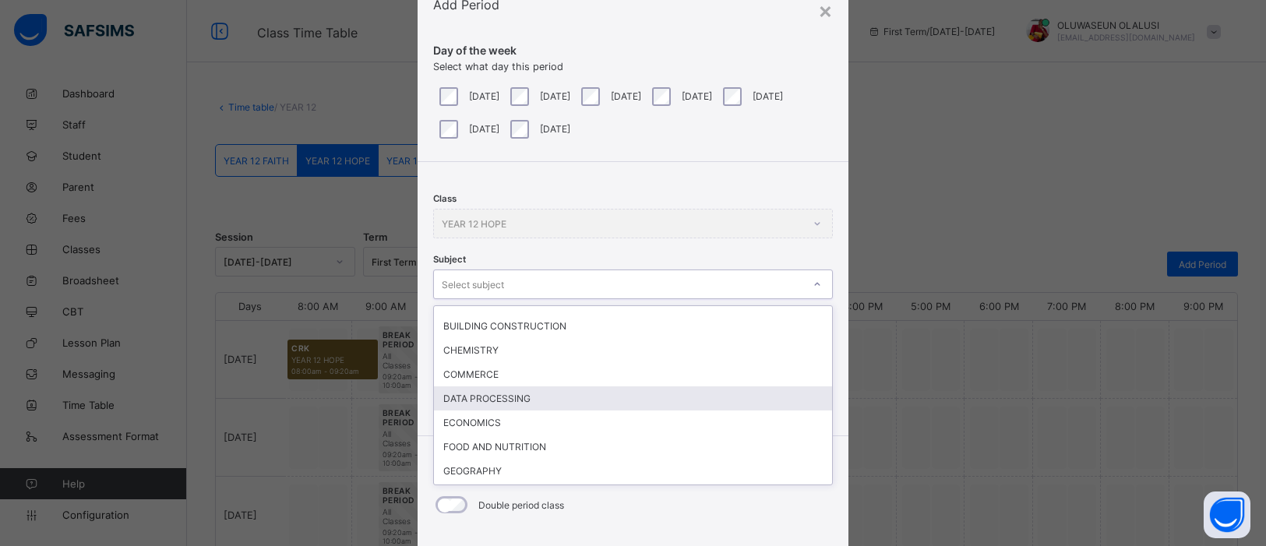
click at [521, 386] on div "DATA PROCESSING" at bounding box center [633, 398] width 398 height 24
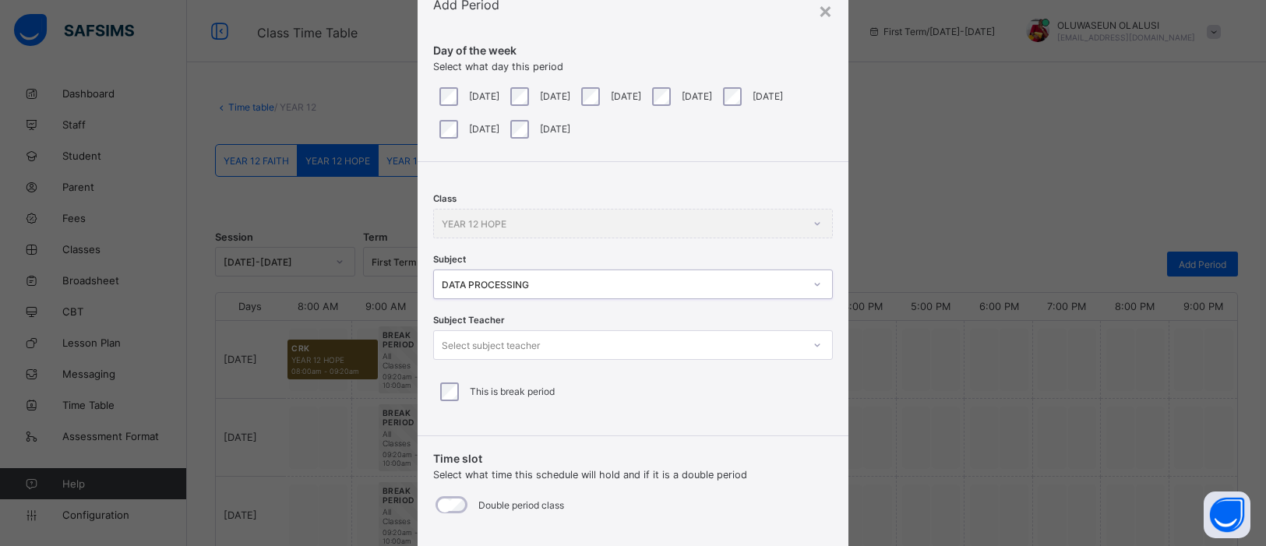
click at [813, 342] on icon at bounding box center [817, 345] width 9 height 16
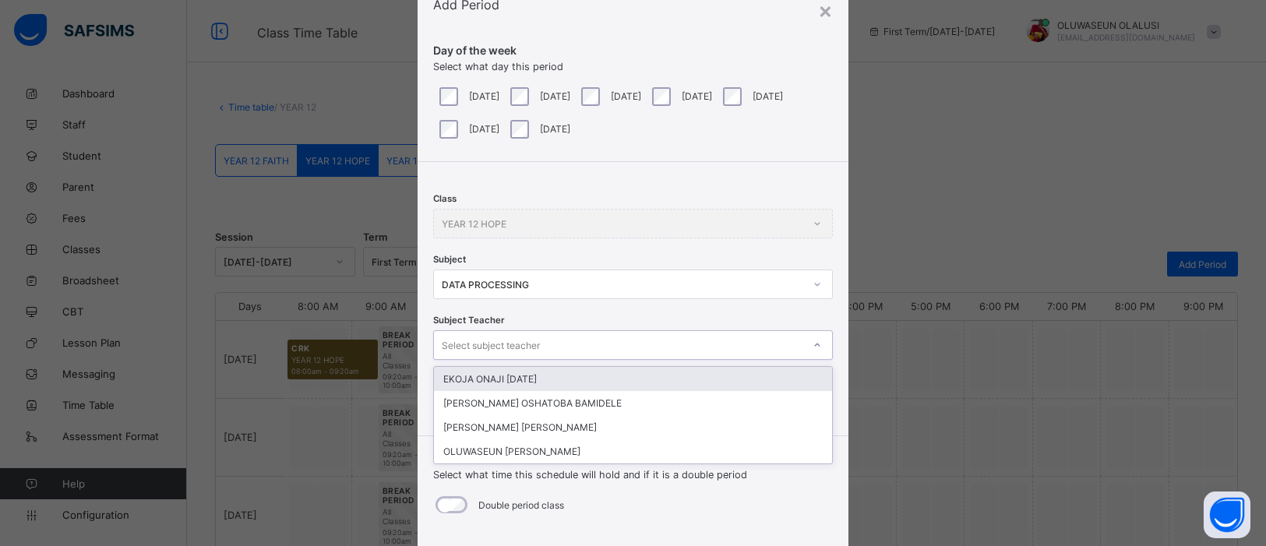
click at [743, 376] on div "EKOJA ONAJI SUNDAY" at bounding box center [633, 379] width 398 height 24
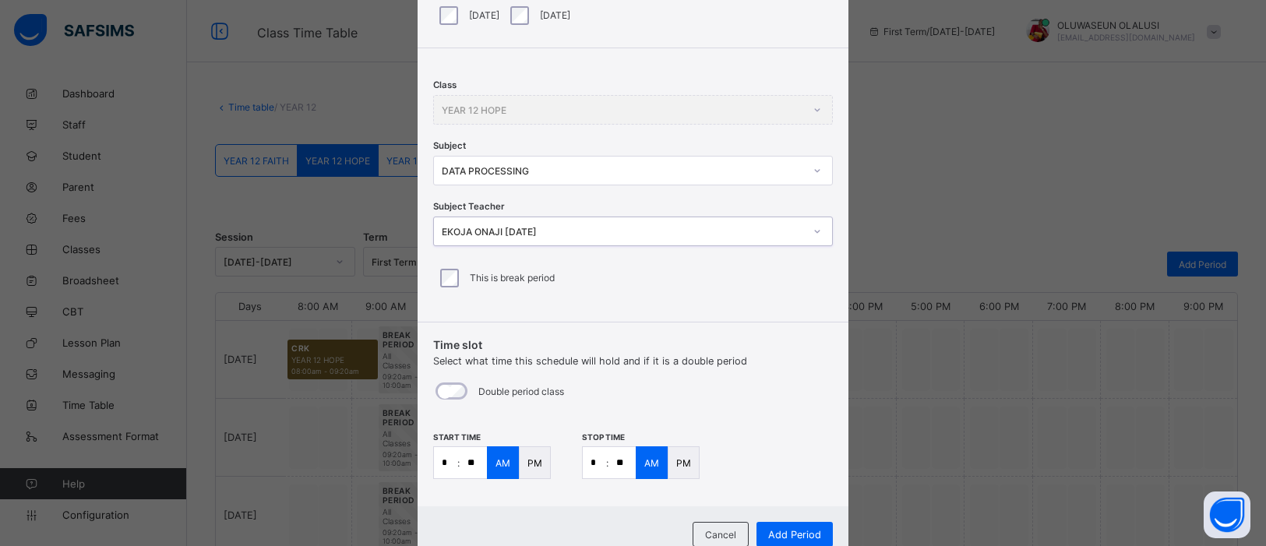
scroll to position [225, 0]
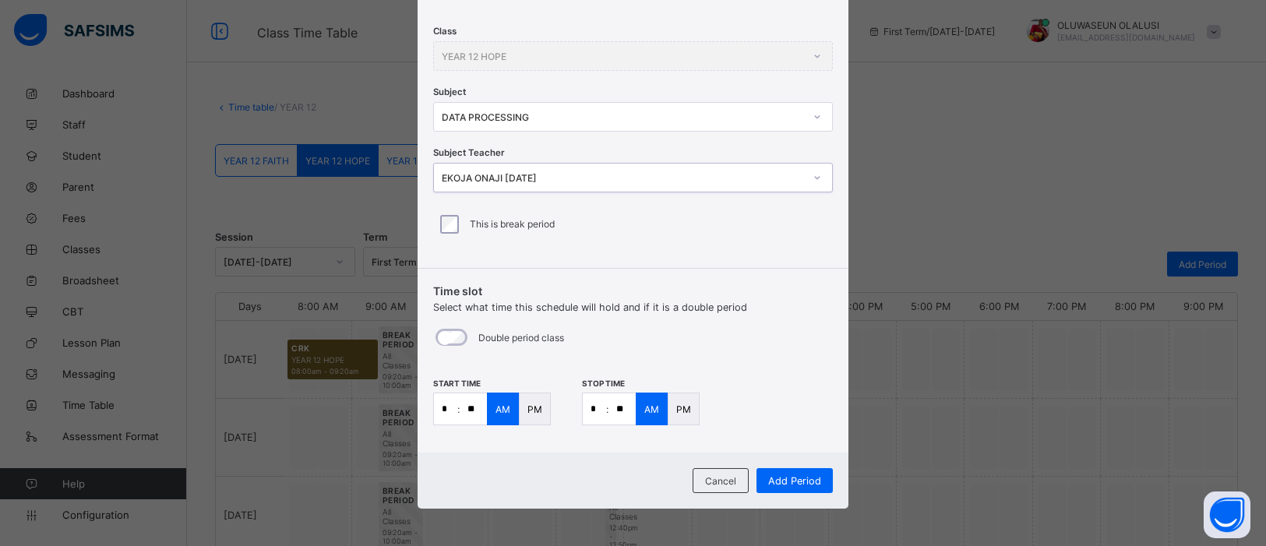
click at [448, 402] on input "*" at bounding box center [445, 408] width 23 height 31
type input "**"
click at [595, 410] on input "*" at bounding box center [594, 408] width 23 height 31
type input "**"
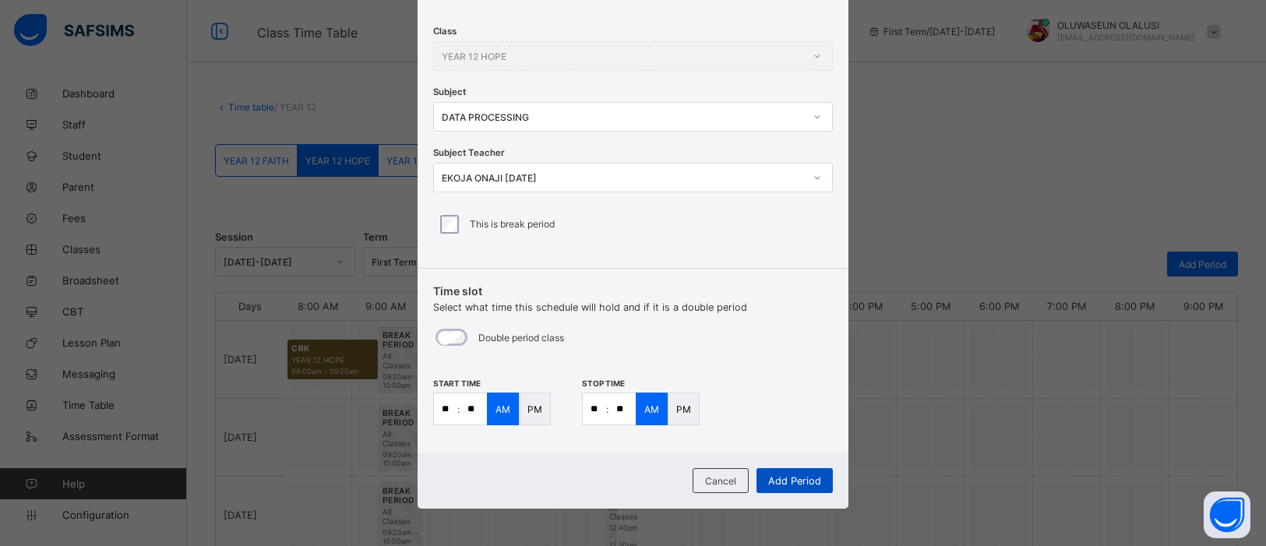
click at [790, 436] on span "Add Period" at bounding box center [794, 481] width 53 height 12
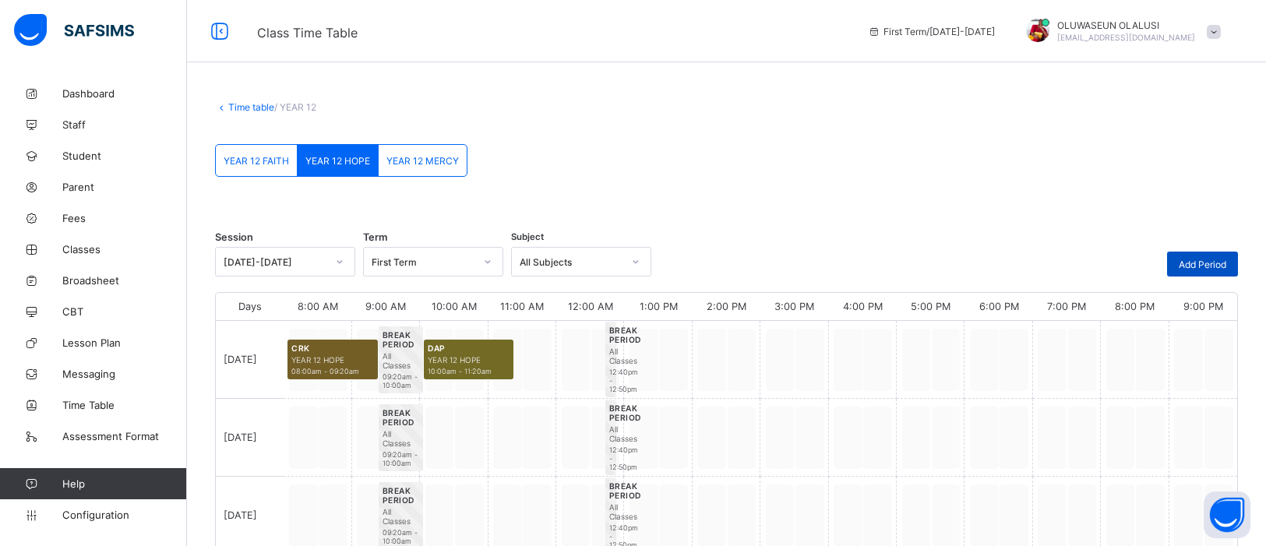
click at [1012, 265] on span "Add Period" at bounding box center [1203, 265] width 48 height 12
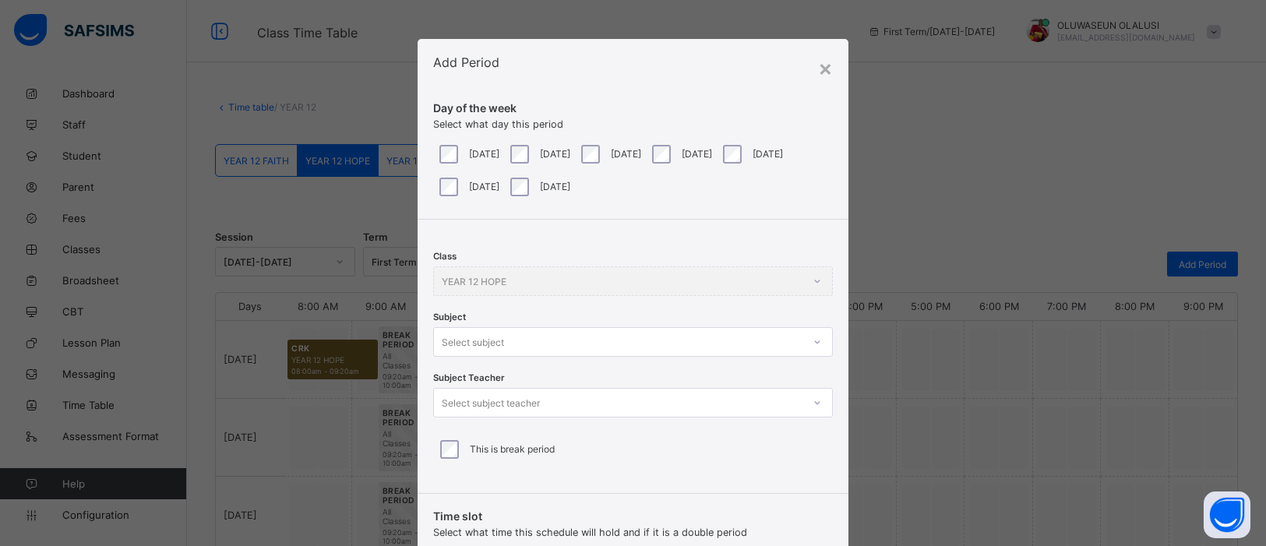
click at [816, 352] on div "Select subject" at bounding box center [633, 342] width 400 height 30
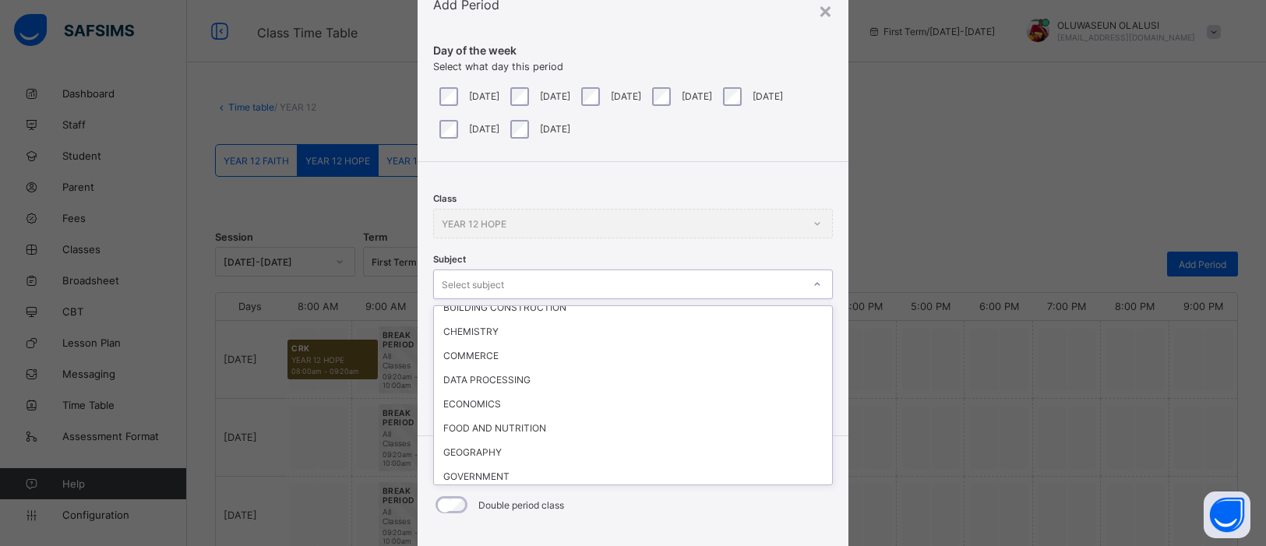
scroll to position [341, 0]
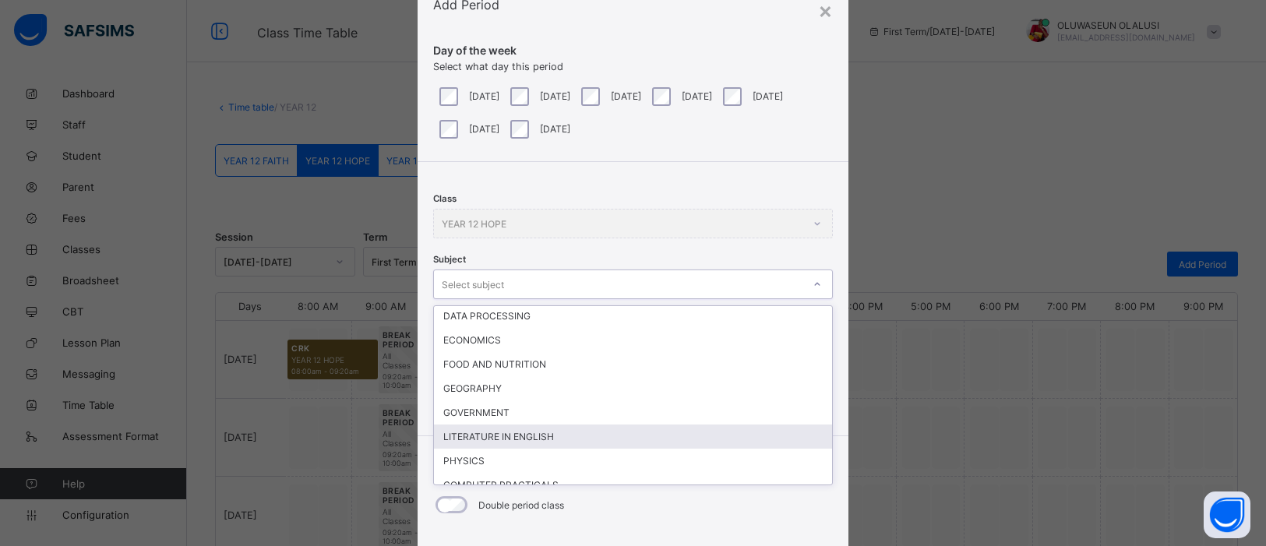
click at [539, 425] on div "LITERATURE IN ENGLISH" at bounding box center [633, 437] width 398 height 24
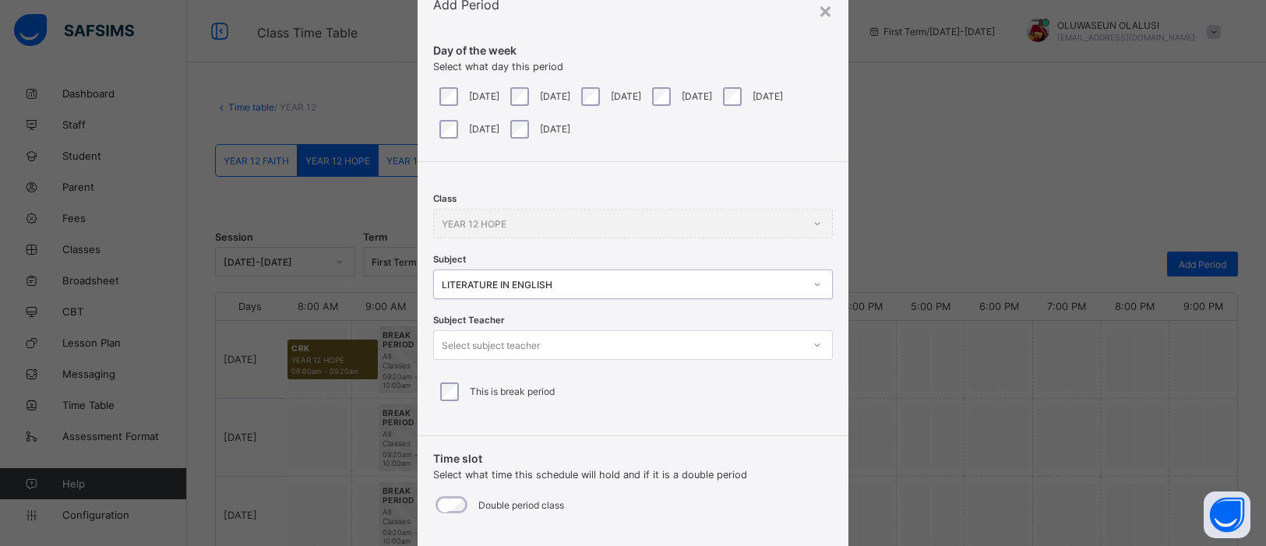
click at [761, 341] on div "Select subject teacher" at bounding box center [618, 345] width 369 height 22
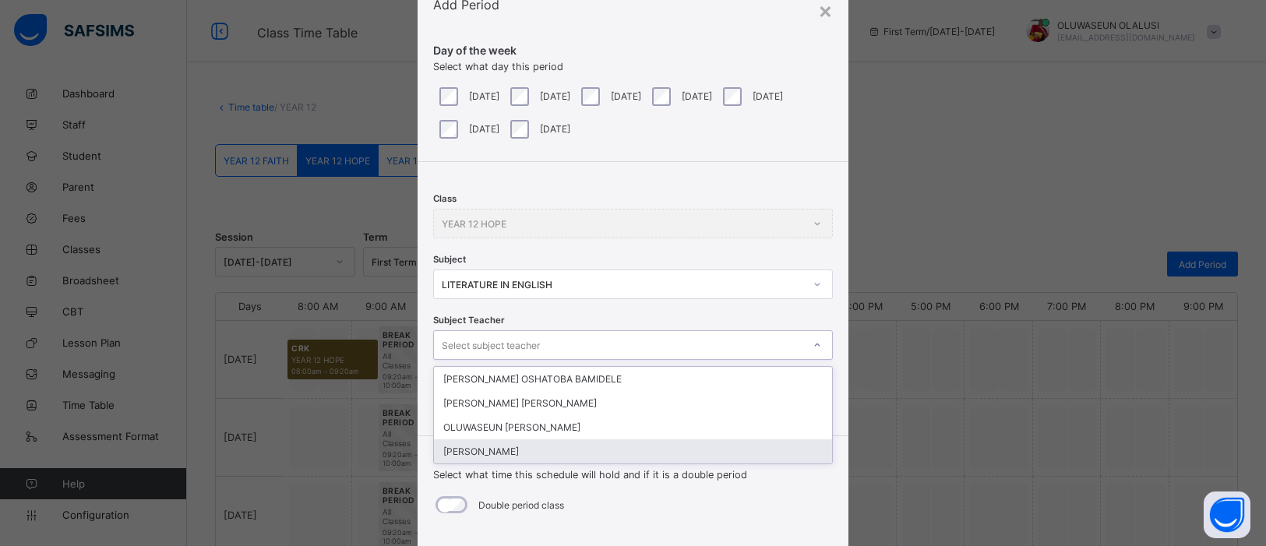
click at [700, 436] on div "CHARLES FREEMAN" at bounding box center [633, 451] width 398 height 24
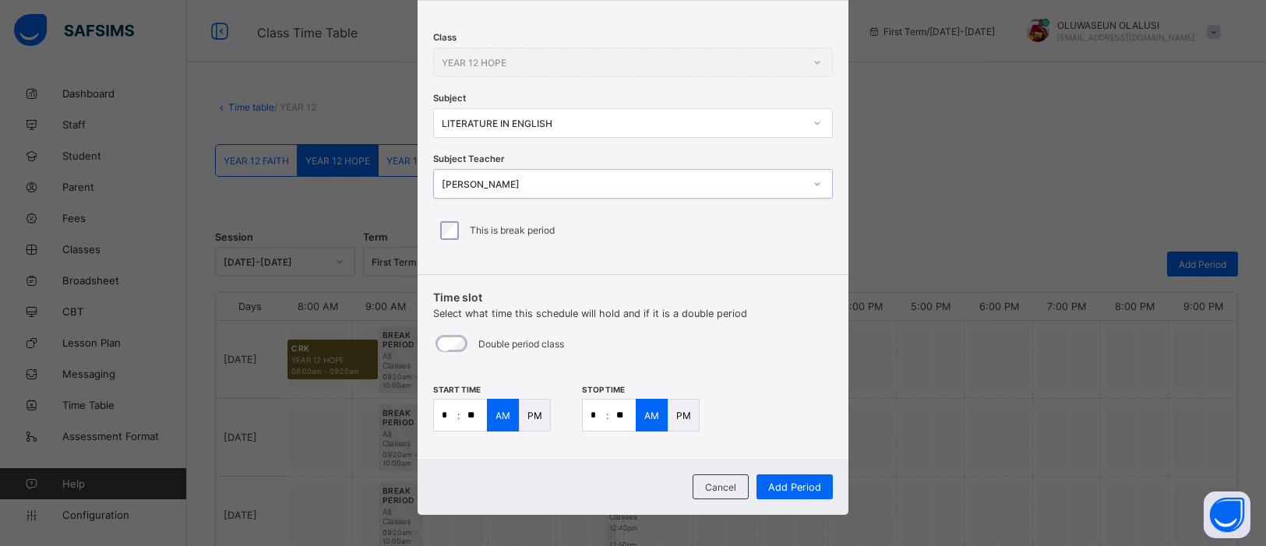
scroll to position [225, 0]
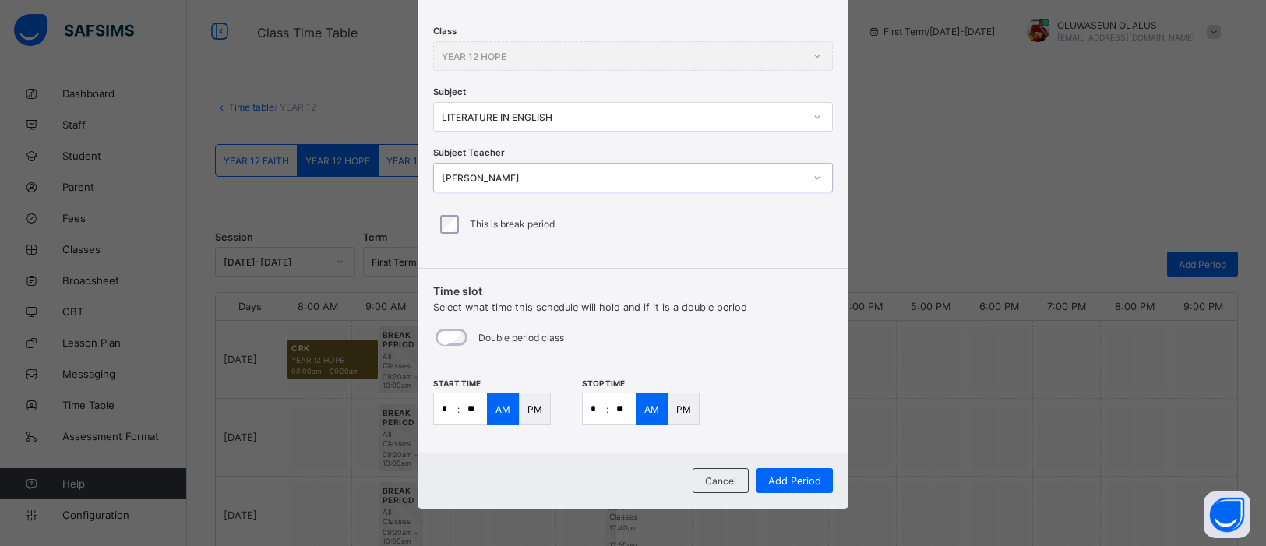
click at [443, 406] on input "*" at bounding box center [445, 408] width 23 height 31
type input "**"
click at [593, 414] on input "*" at bounding box center [594, 408] width 23 height 31
type input "**"
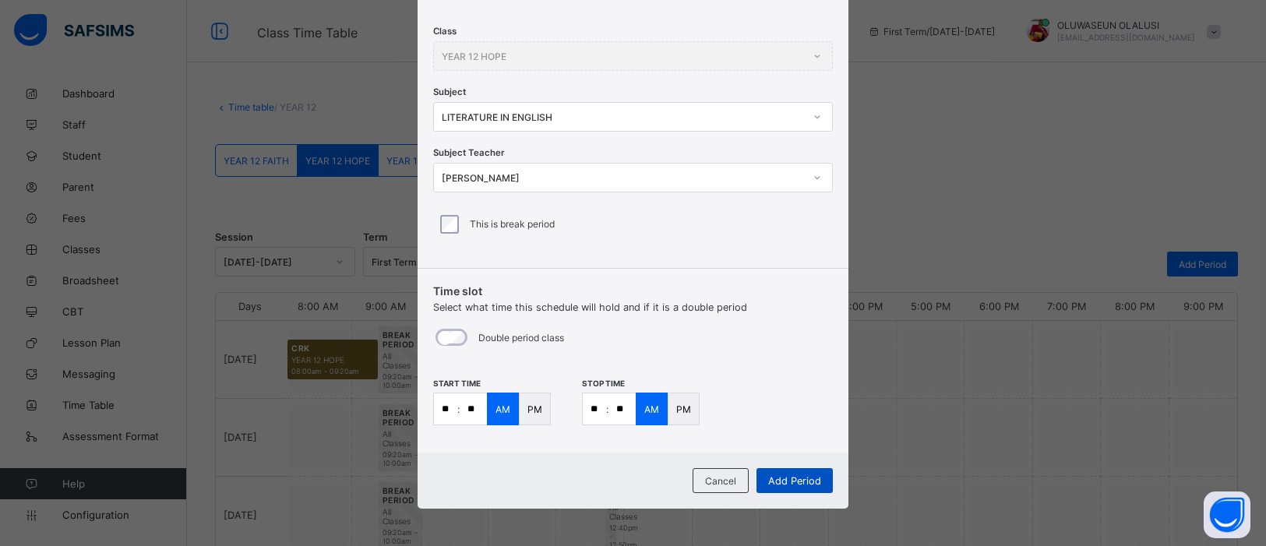
type input "**"
click at [803, 436] on span "Add Period" at bounding box center [794, 481] width 53 height 12
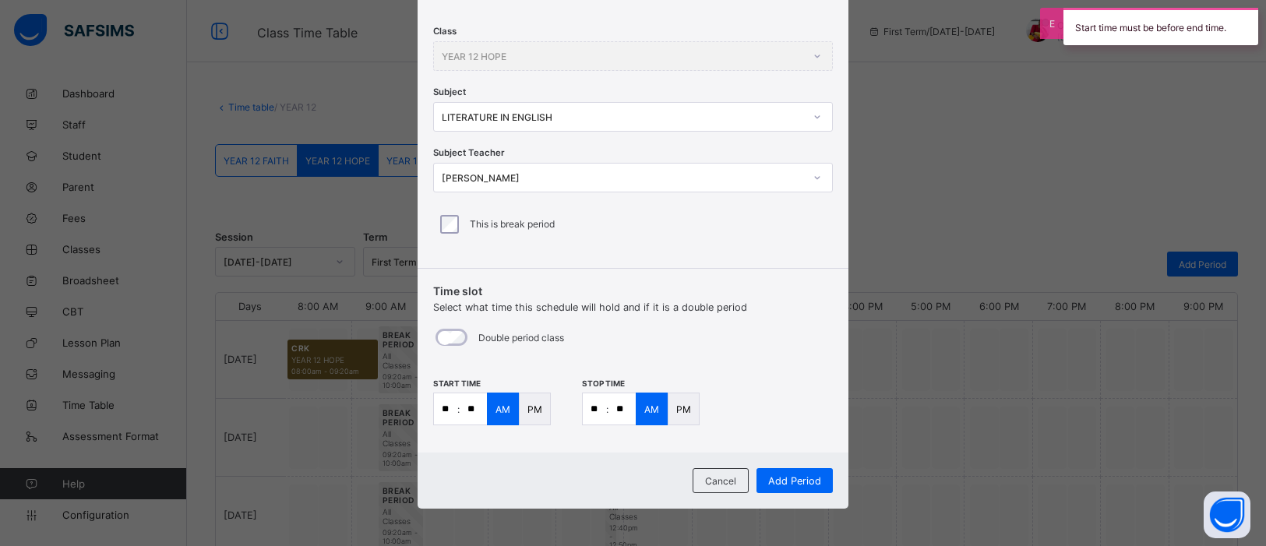
click at [676, 404] on p "PM" at bounding box center [683, 410] width 15 height 12
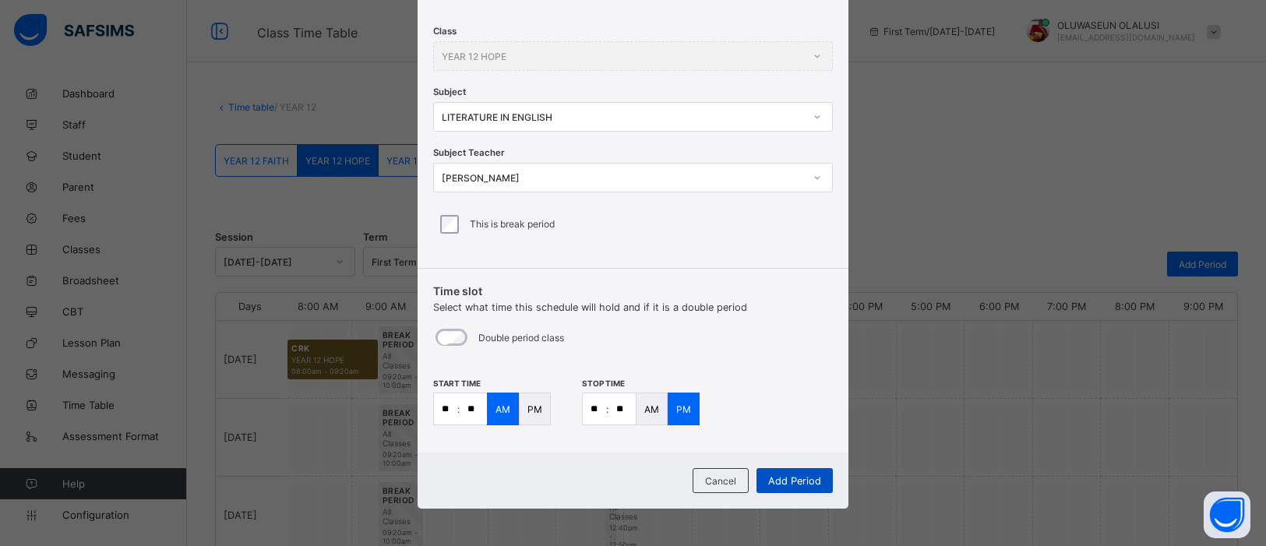
click at [793, 436] on span "Add Period" at bounding box center [794, 481] width 53 height 12
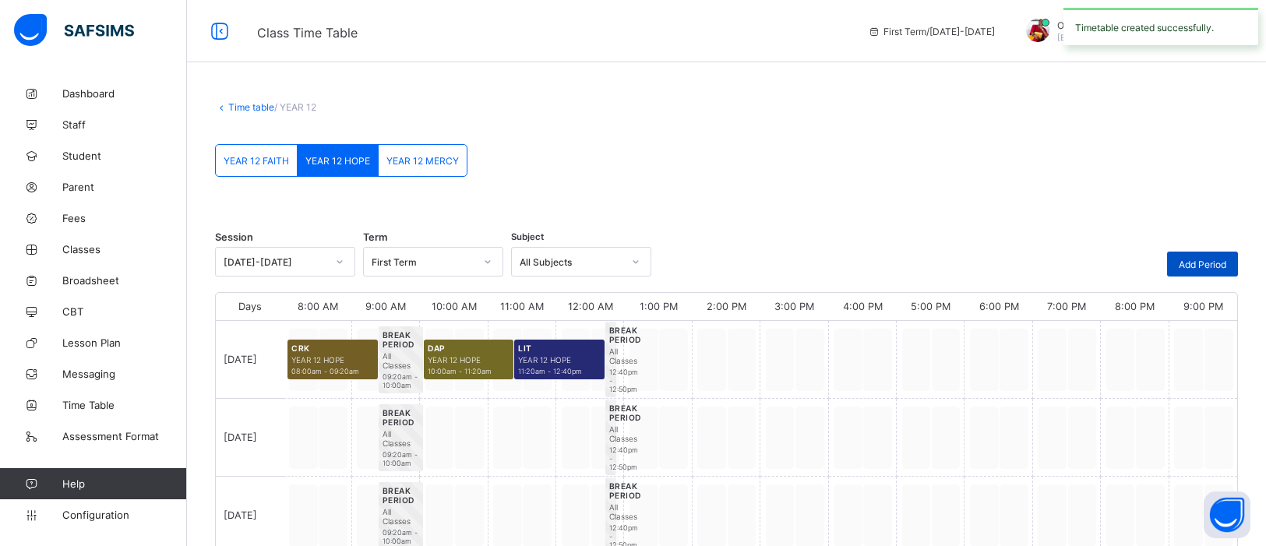
click at [1012, 259] on span "Add Period" at bounding box center [1203, 265] width 48 height 12
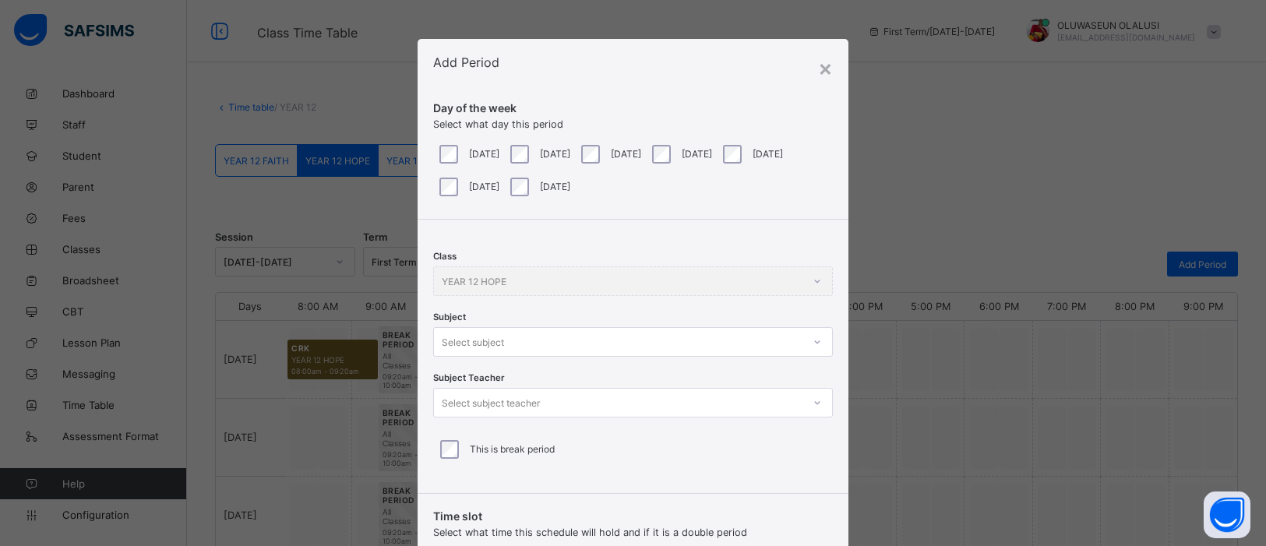
click at [814, 335] on icon at bounding box center [817, 342] width 9 height 16
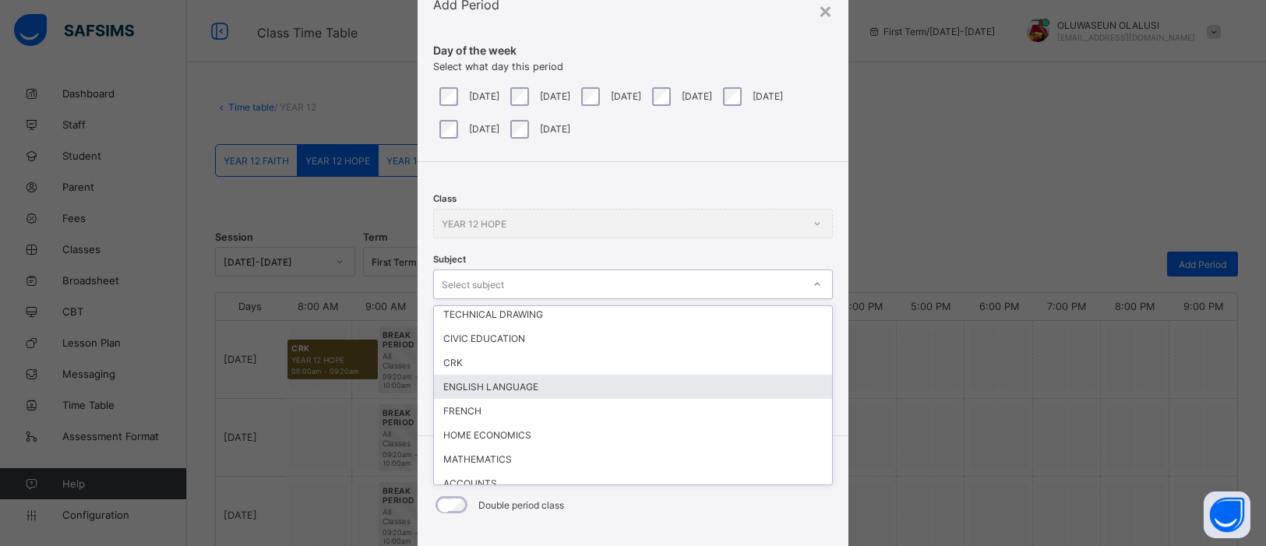
scroll to position [82, 0]
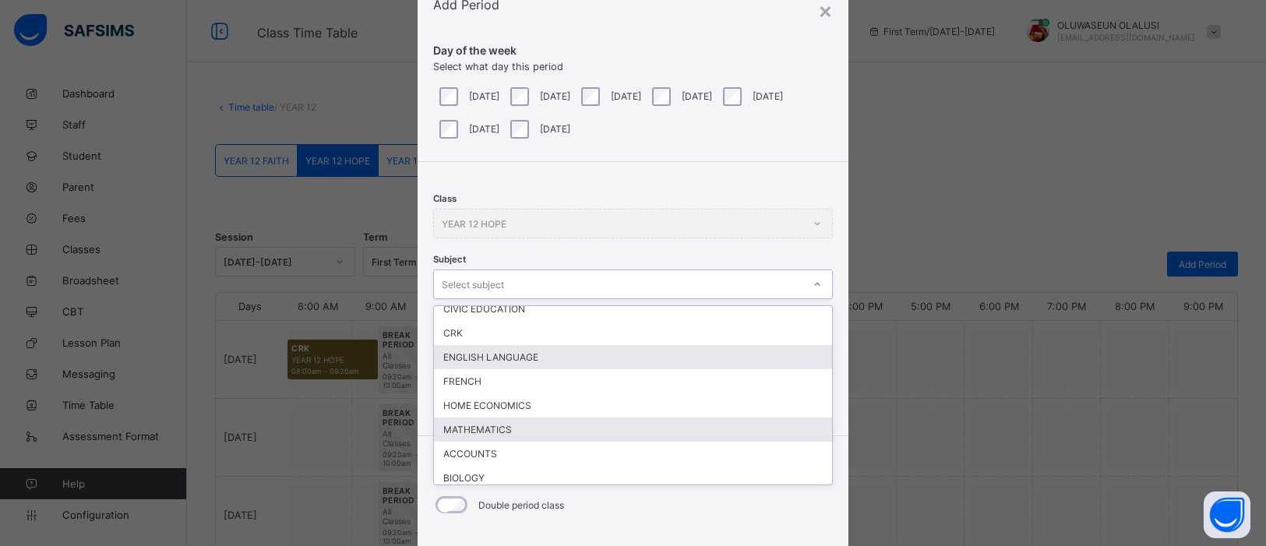
click at [486, 418] on div "MATHEMATICS" at bounding box center [633, 430] width 398 height 24
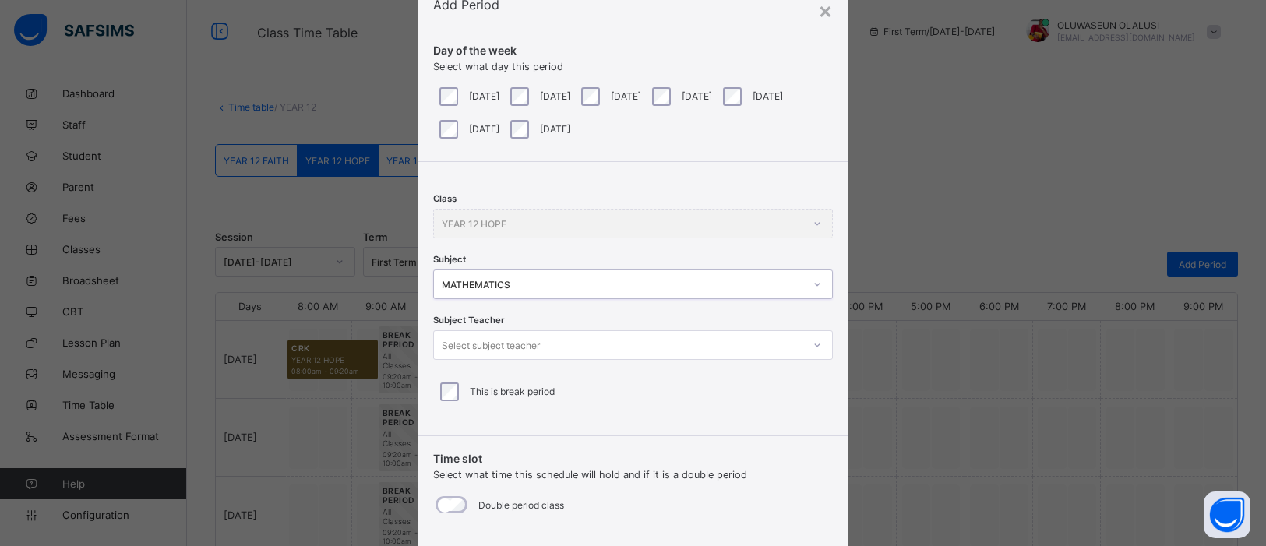
click at [813, 344] on icon at bounding box center [817, 345] width 9 height 16
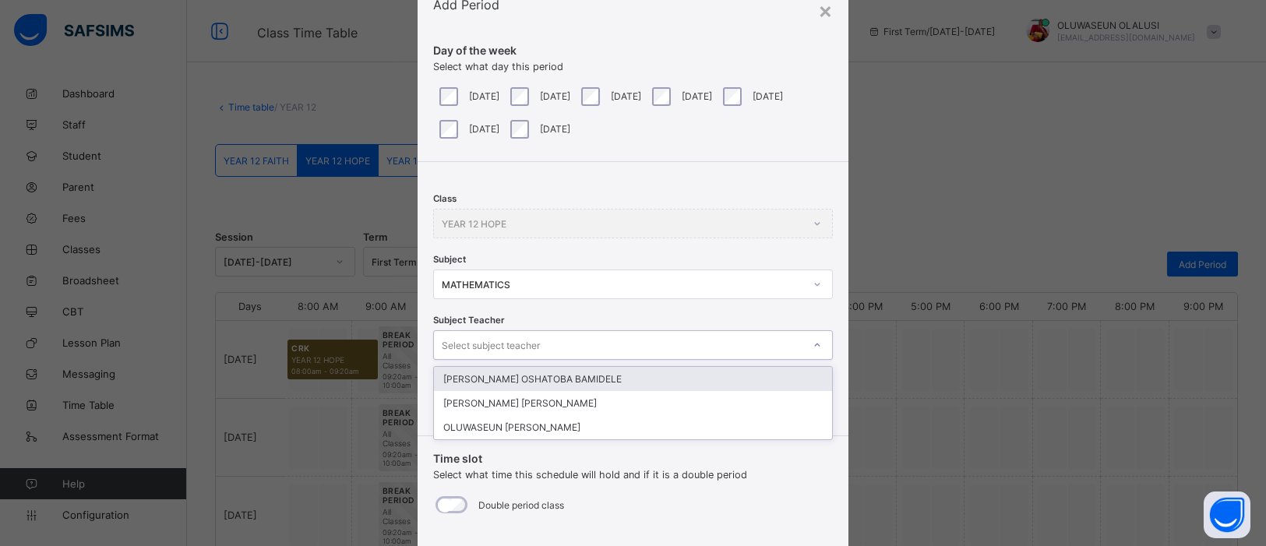
click at [744, 363] on div "Class YEAR 12 HOPE Subject MATHEMATICS Subject Teacher option JOHNSON OSHATOBA …" at bounding box center [633, 293] width 431 height 262
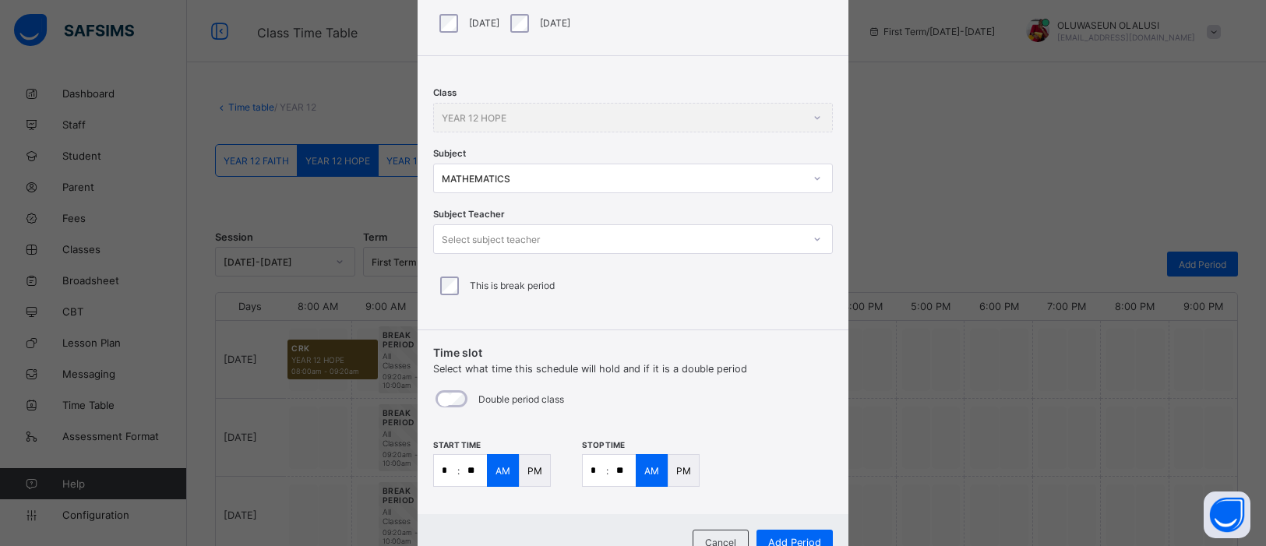
scroll to position [225, 0]
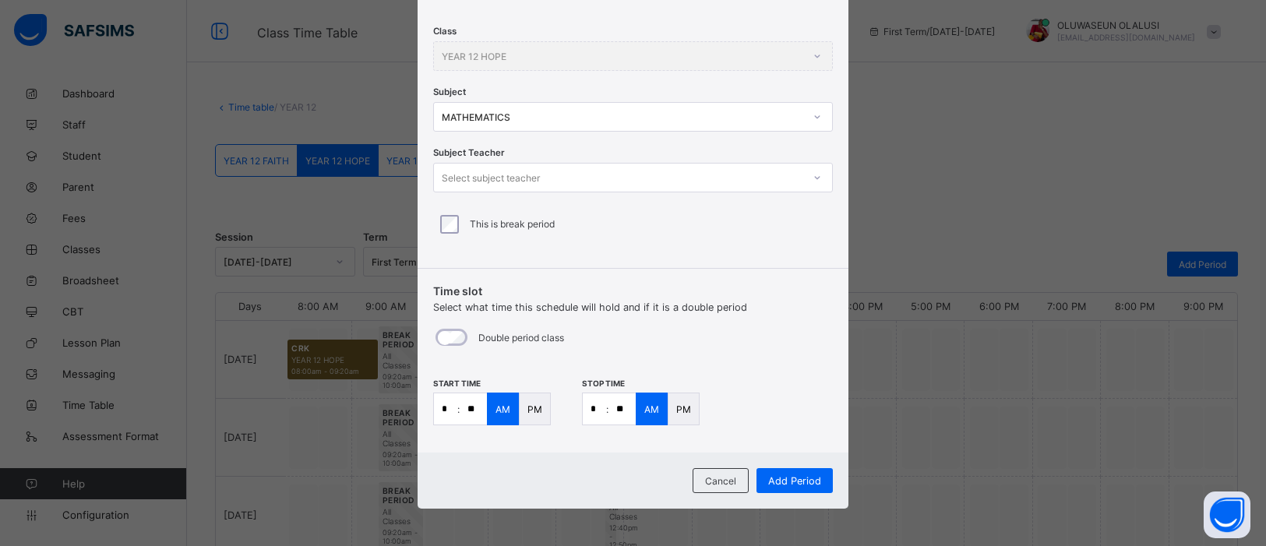
click at [815, 177] on icon at bounding box center [817, 178] width 9 height 16
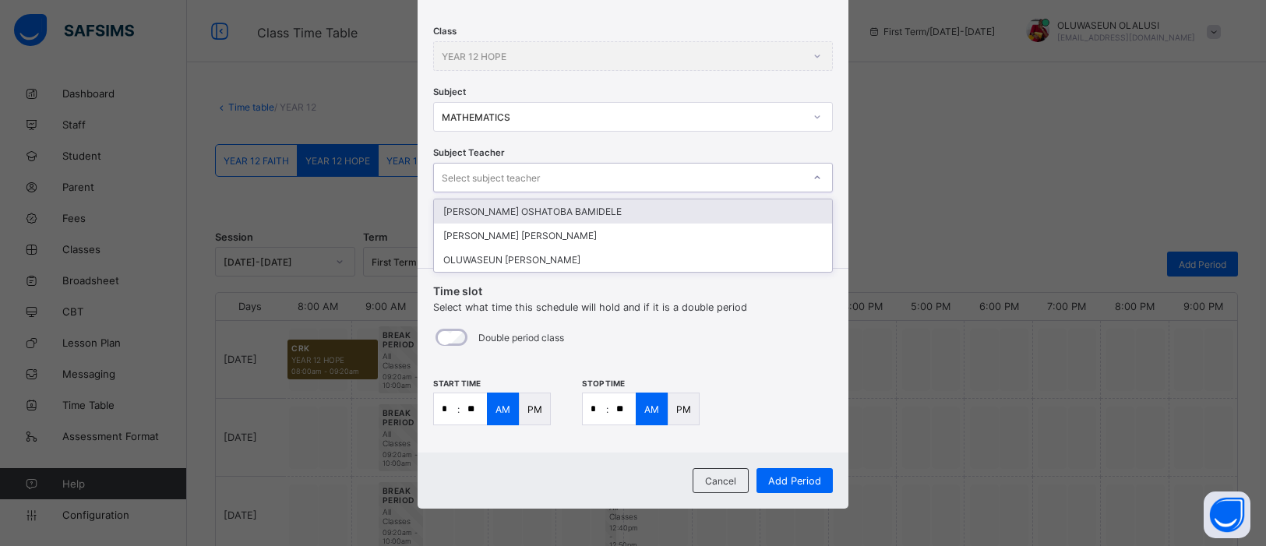
click at [624, 208] on div "JOHNSON OSHATOBA BAMIDELE" at bounding box center [633, 211] width 398 height 24
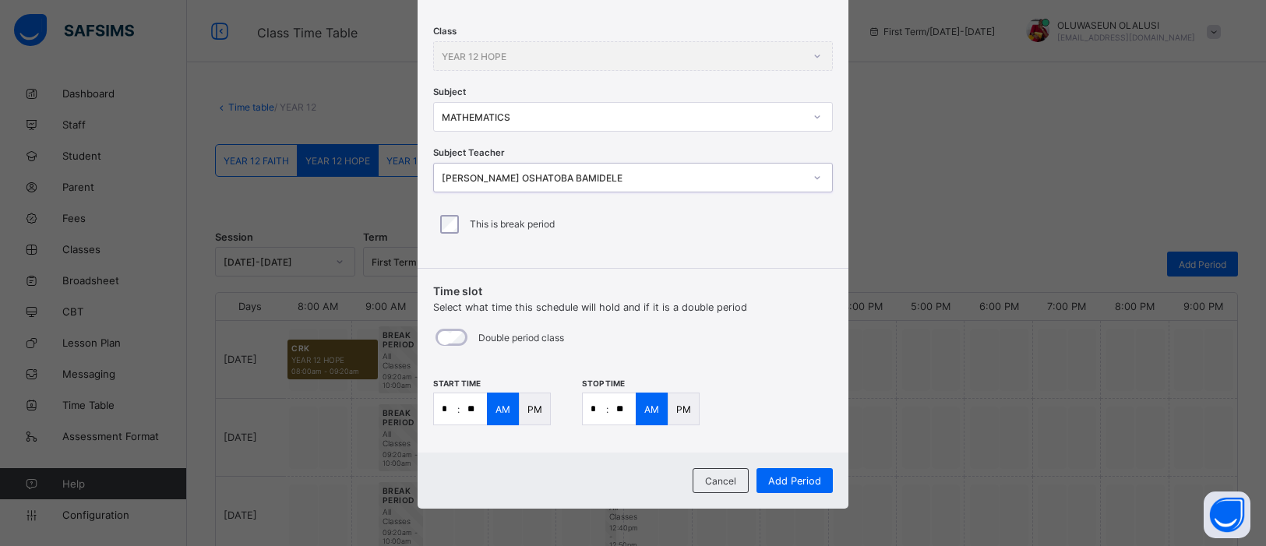
click at [452, 410] on input "*" at bounding box center [445, 408] width 23 height 31
type input "**"
click at [598, 410] on input "*" at bounding box center [594, 408] width 23 height 31
type input "*"
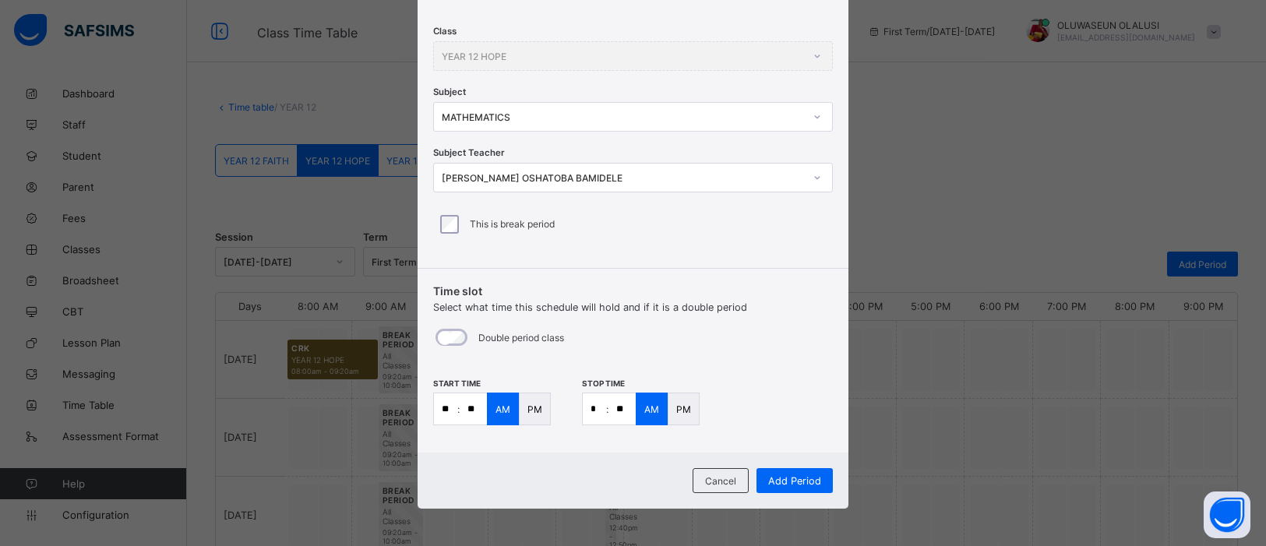
click at [623, 406] on input "**" at bounding box center [622, 408] width 27 height 31
type input "**"
click at [782, 436] on span "Add Period" at bounding box center [794, 481] width 53 height 12
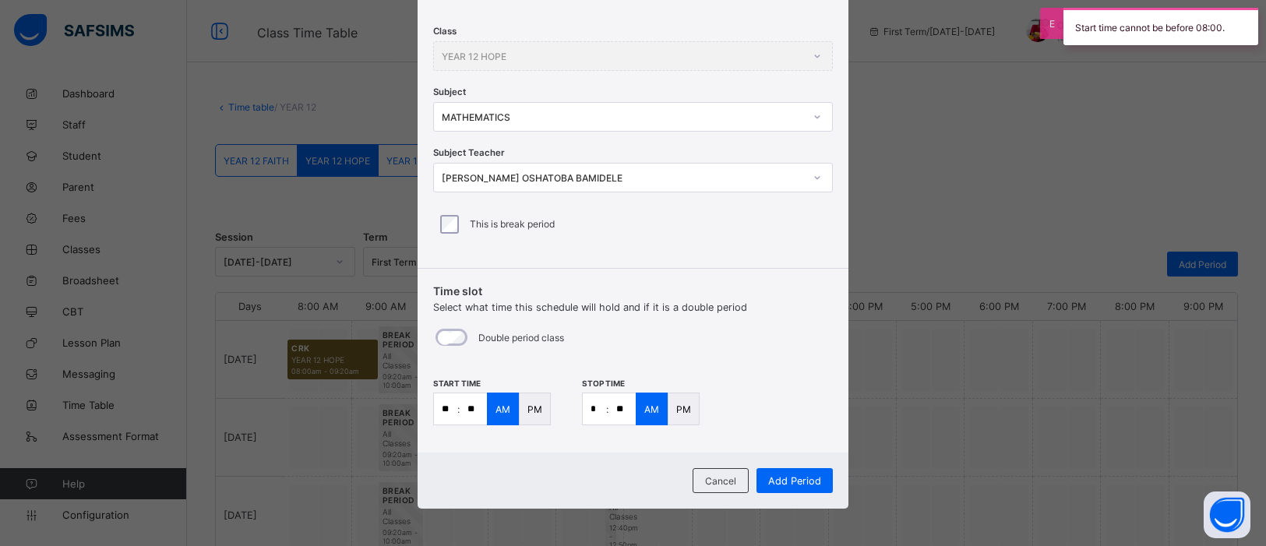
click at [685, 404] on p "PM" at bounding box center [683, 410] width 15 height 12
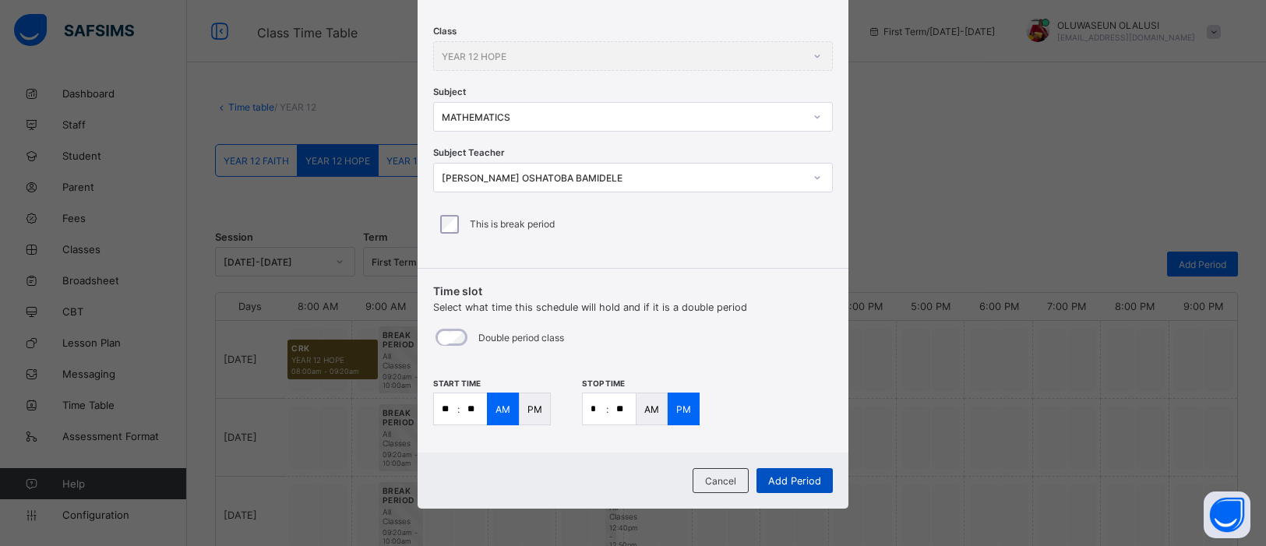
click at [789, 436] on span "Add Period" at bounding box center [794, 481] width 53 height 12
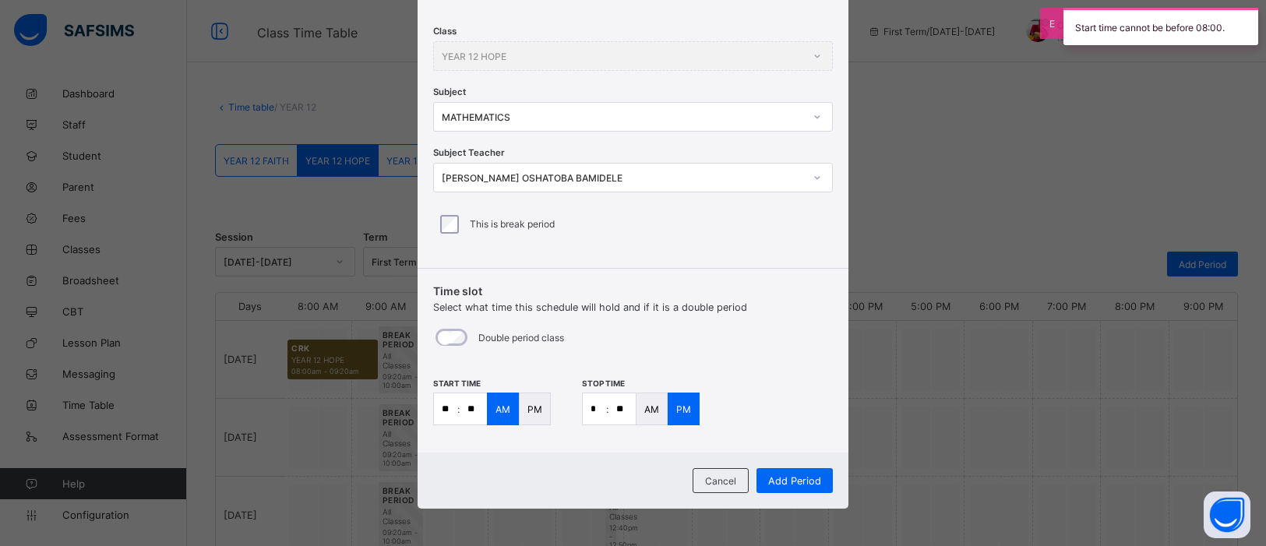
click at [531, 418] on div "PM" at bounding box center [535, 409] width 32 height 33
click at [798, 436] on span "Add Period" at bounding box center [794, 481] width 53 height 12
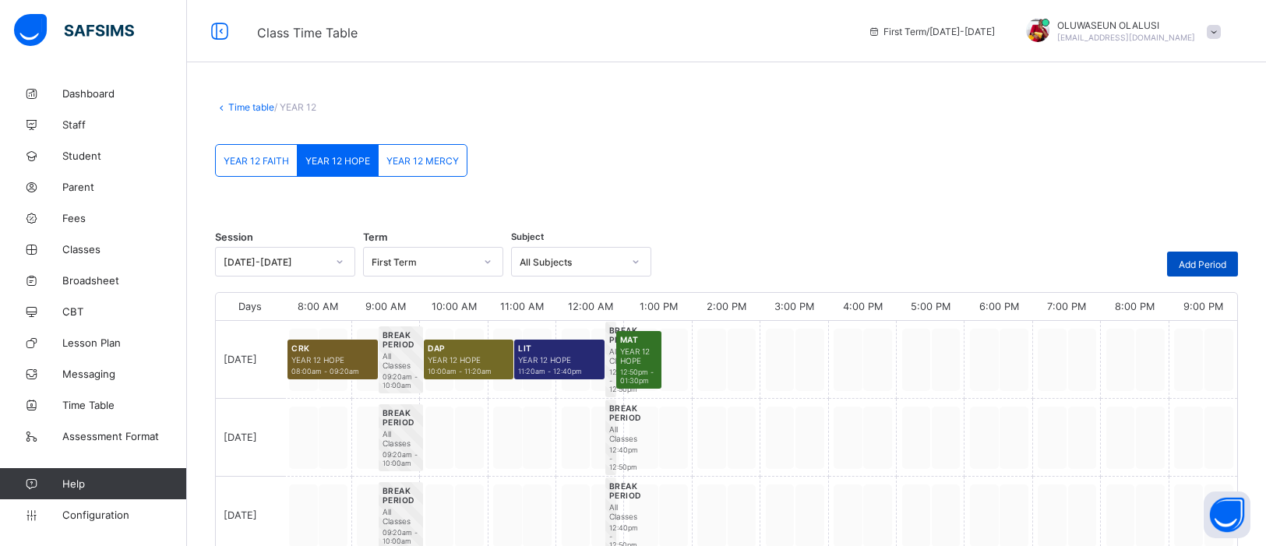
click at [1012, 259] on span "Add Period" at bounding box center [1203, 265] width 48 height 12
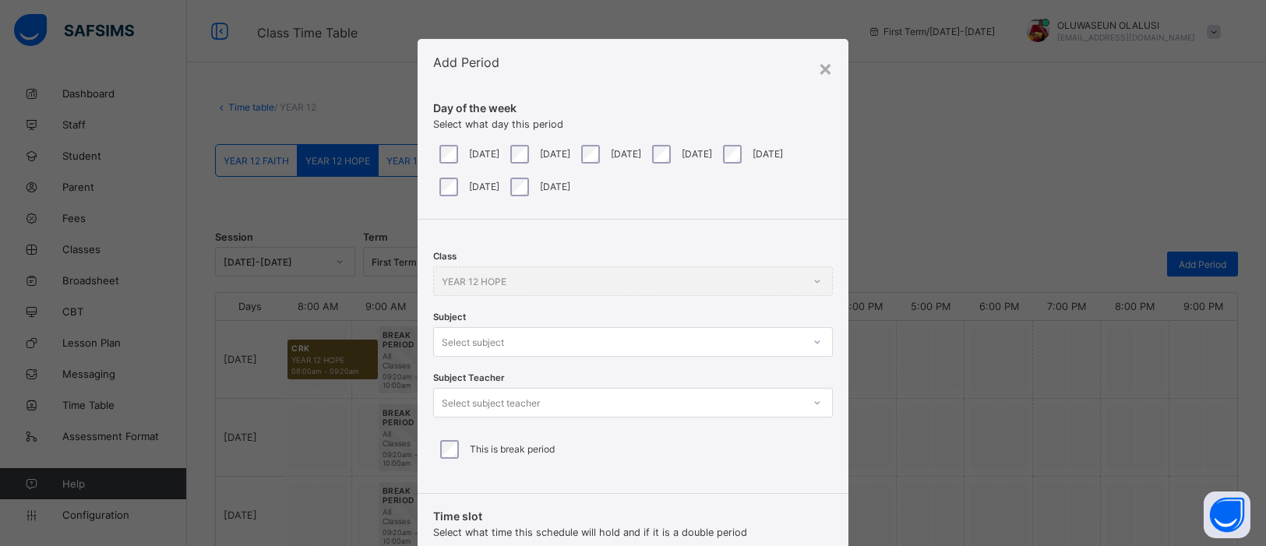
click at [818, 348] on div "Class YEAR 12 HOPE Subject Select subject Subject Teacher Select subject teache…" at bounding box center [633, 351] width 431 height 262
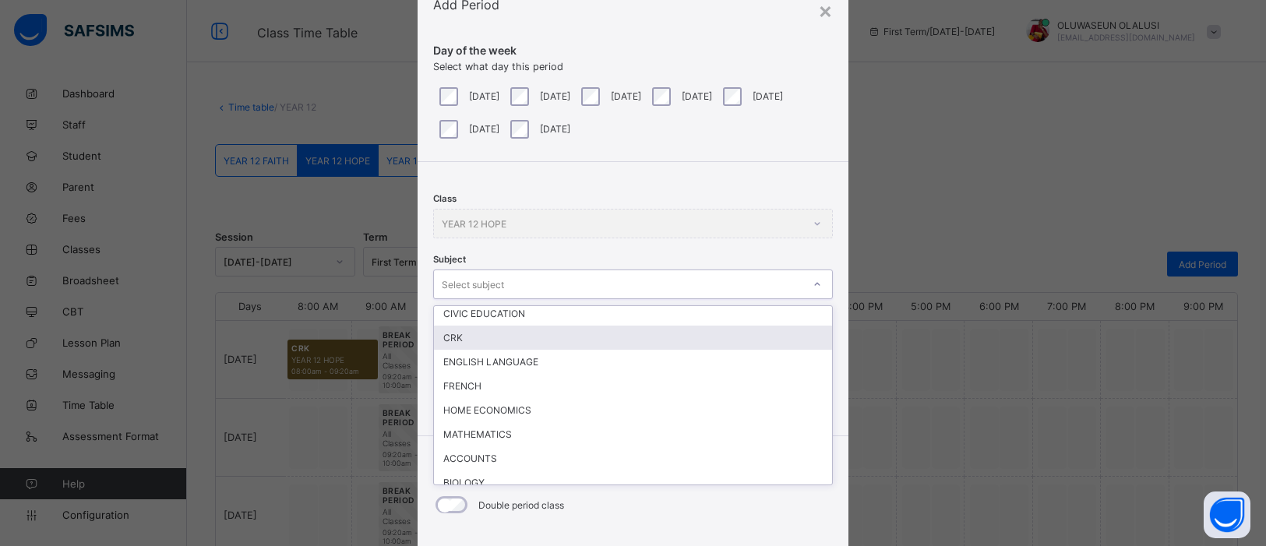
scroll to position [81, 0]
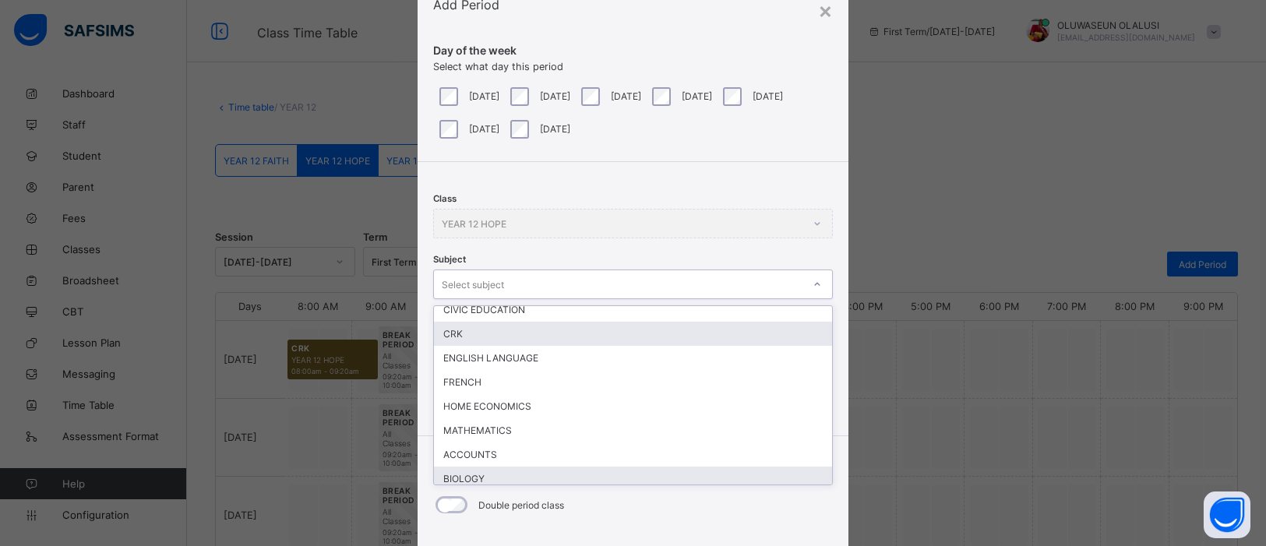
click at [461, 436] on div "BIOLOGY" at bounding box center [633, 479] width 398 height 24
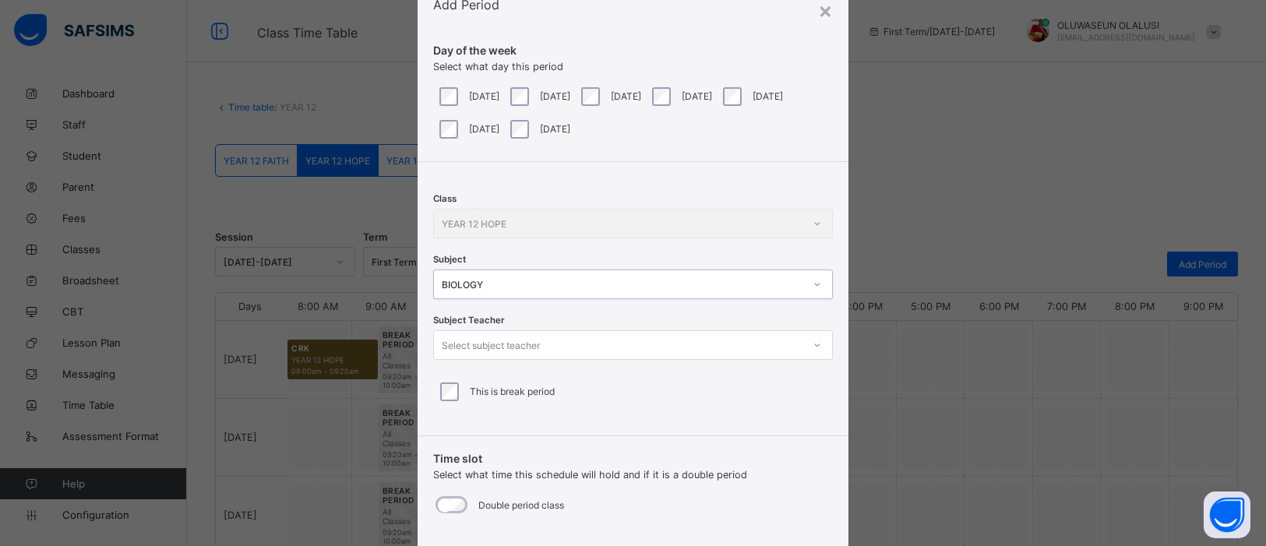
click at [813, 348] on icon at bounding box center [817, 345] width 9 height 16
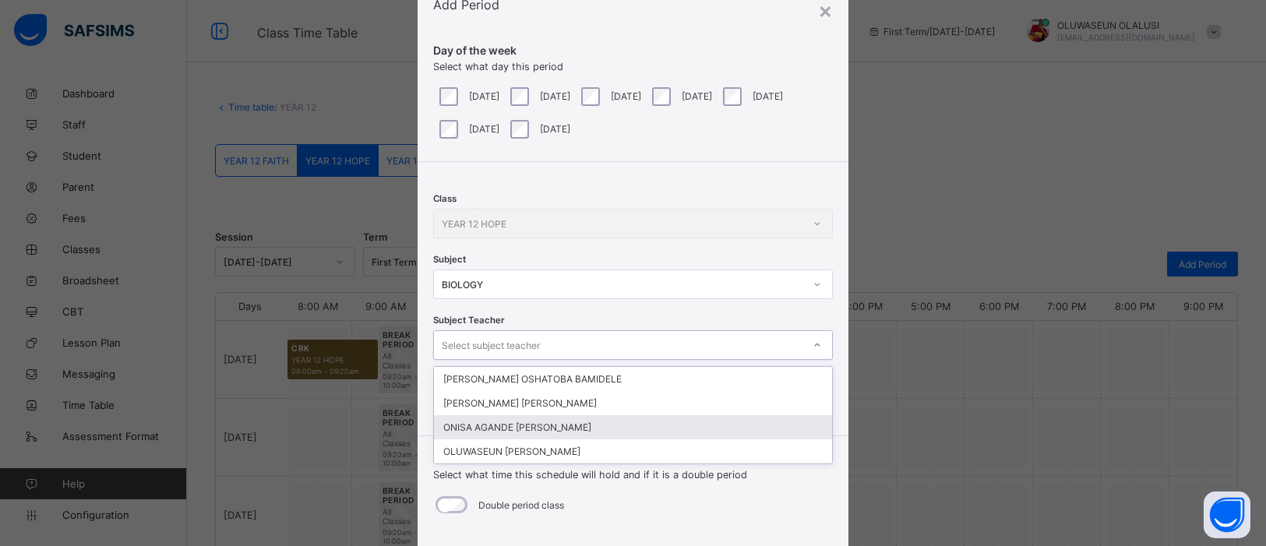
click at [626, 432] on div "ONISA AGANDE JANET" at bounding box center [633, 427] width 398 height 24
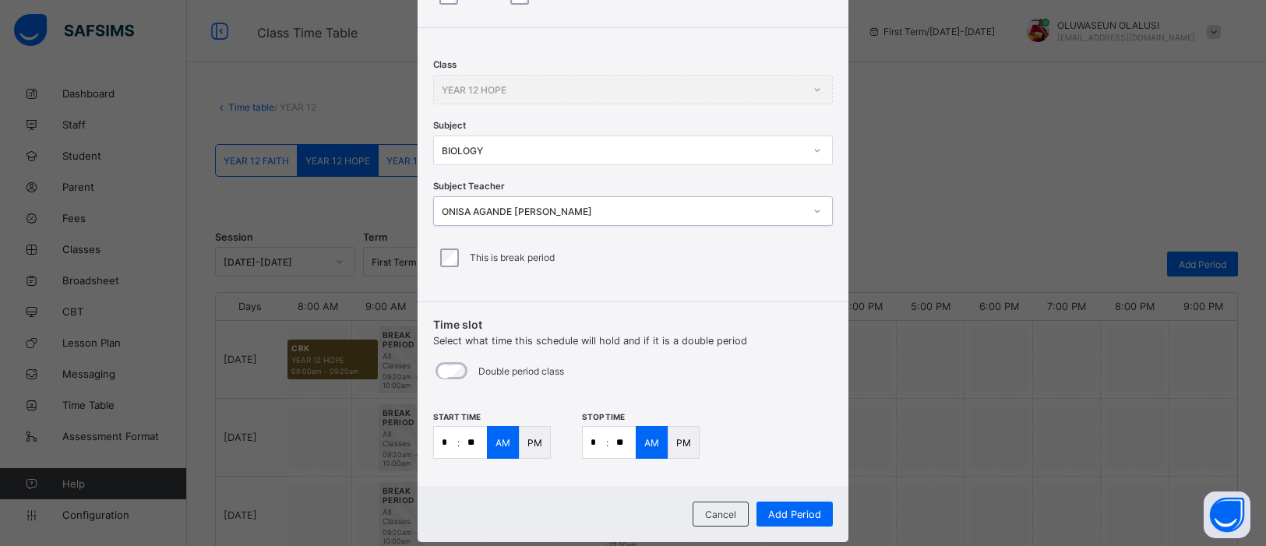
scroll to position [193, 0]
click at [448, 436] on input "*" at bounding box center [445, 440] width 23 height 31
type input "*"
click at [472, 436] on input "**" at bounding box center [473, 440] width 27 height 31
type input "**"
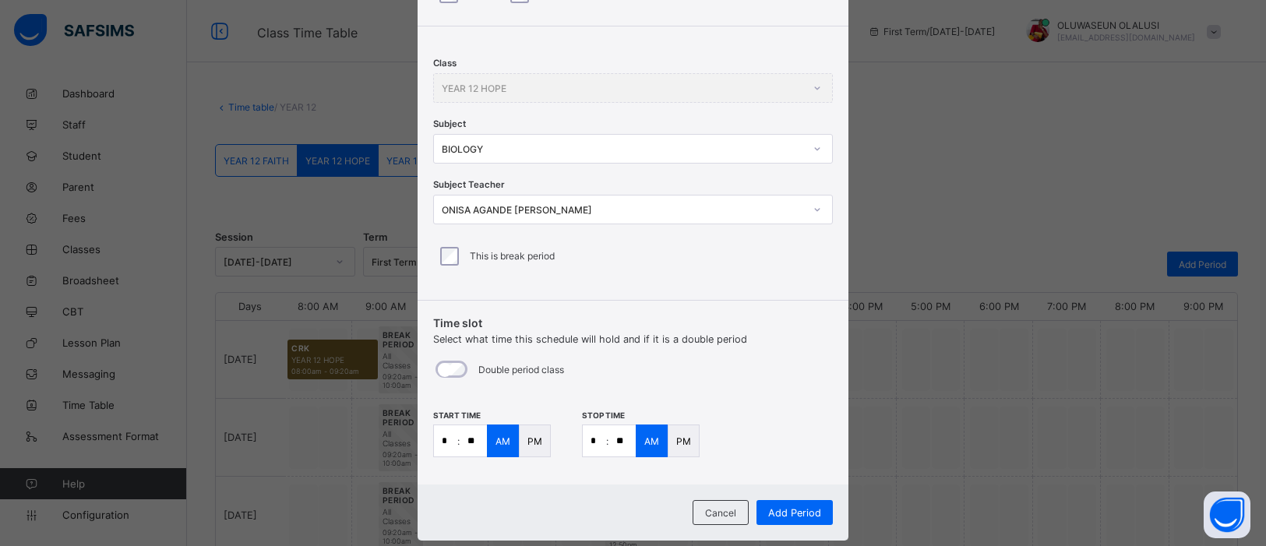
click at [598, 436] on input "*" at bounding box center [594, 440] width 23 height 31
type input "*"
click at [620, 436] on input "**" at bounding box center [622, 440] width 27 height 31
type input "**"
click at [790, 436] on span "Add Period" at bounding box center [794, 513] width 53 height 12
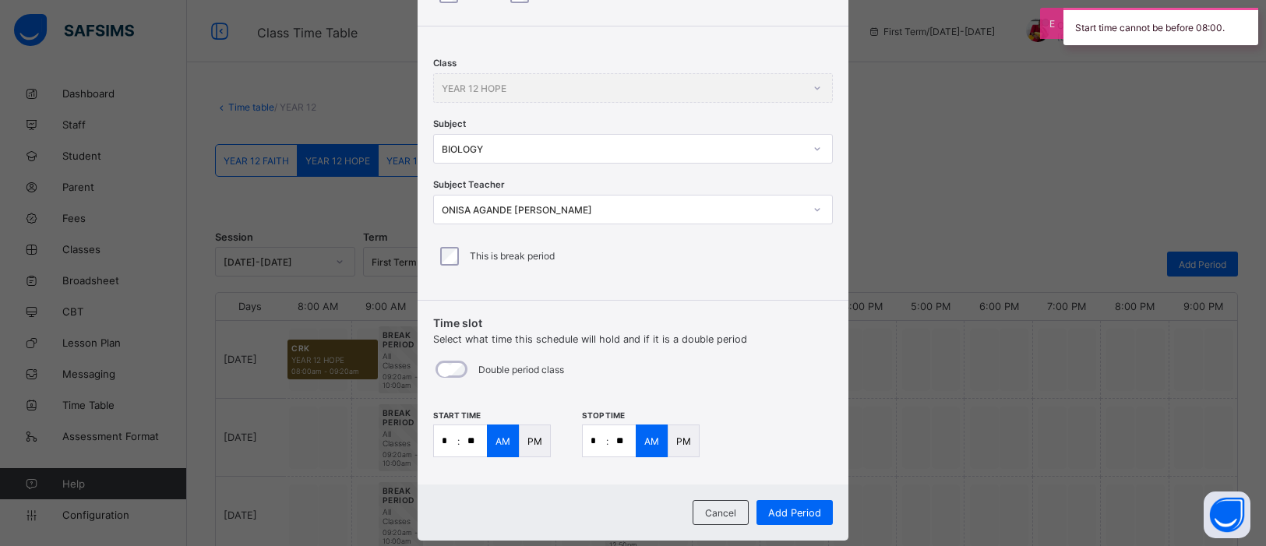
click at [529, 436] on p "PM" at bounding box center [535, 442] width 15 height 12
click at [685, 436] on p "PM" at bounding box center [683, 442] width 15 height 12
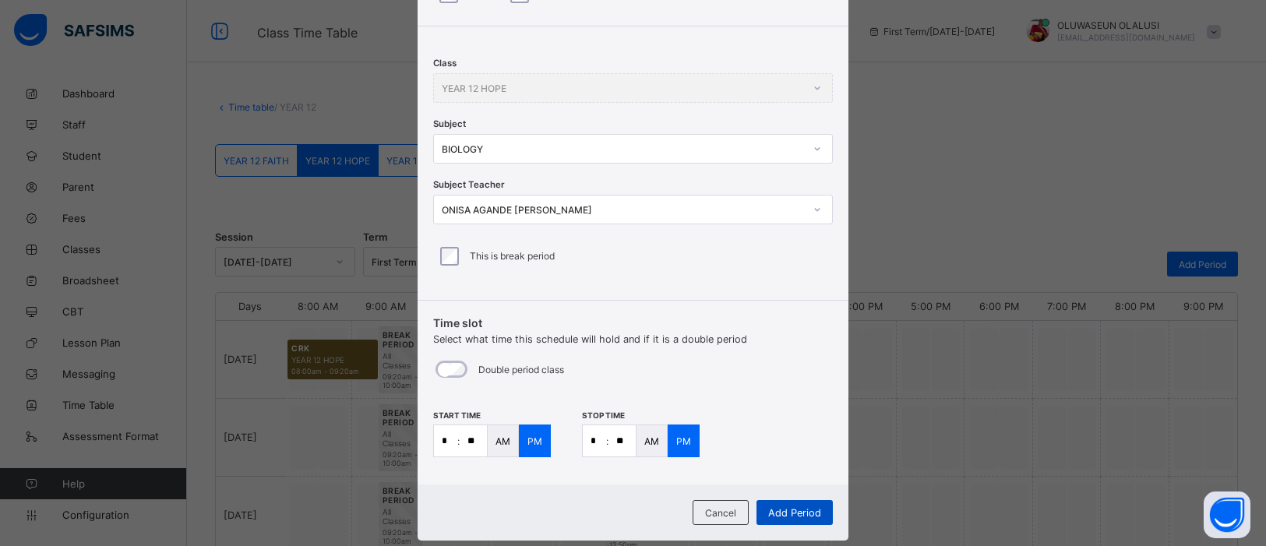
click at [789, 436] on span "Add Period" at bounding box center [794, 513] width 53 height 12
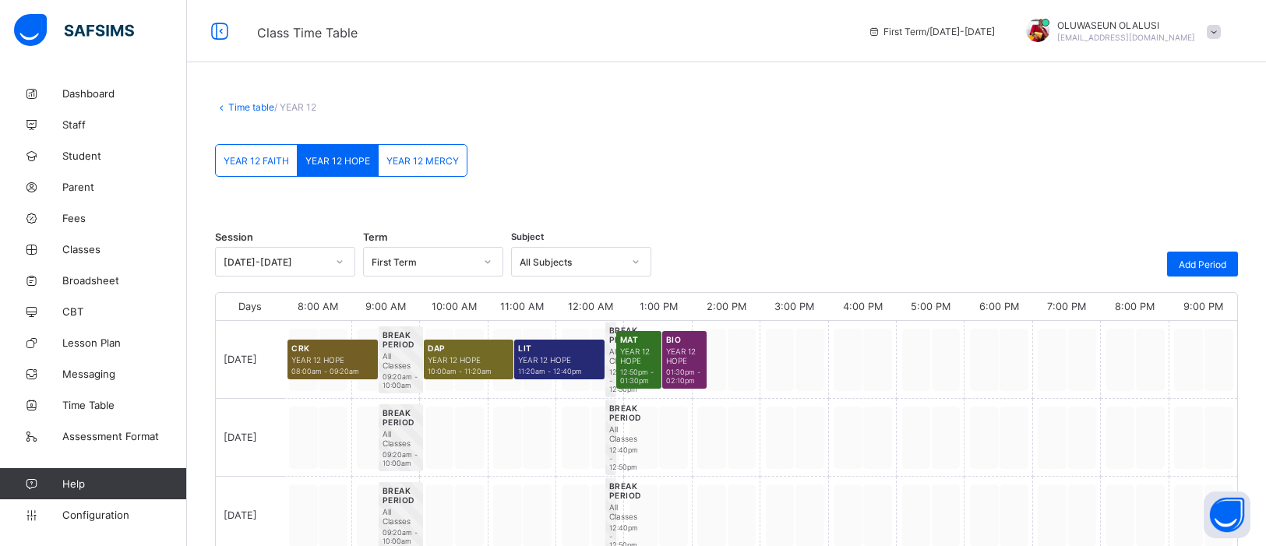
click at [230, 111] on link "Time table" at bounding box center [251, 107] width 46 height 12
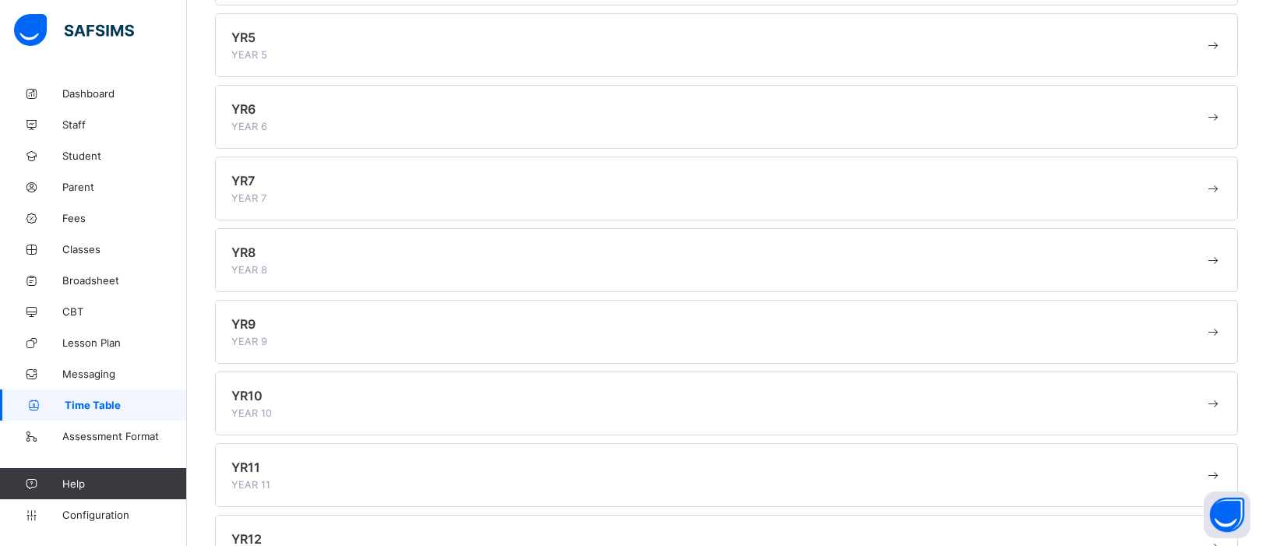
scroll to position [481, 0]
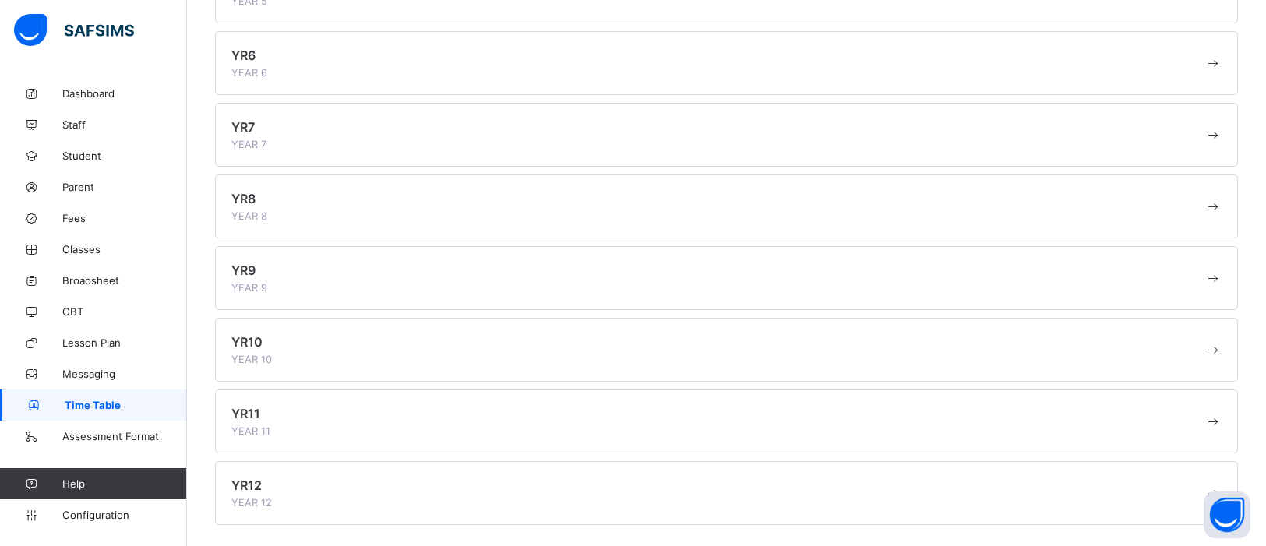
click at [314, 352] on div "YR10 YEAR 10" at bounding box center [717, 349] width 973 height 31
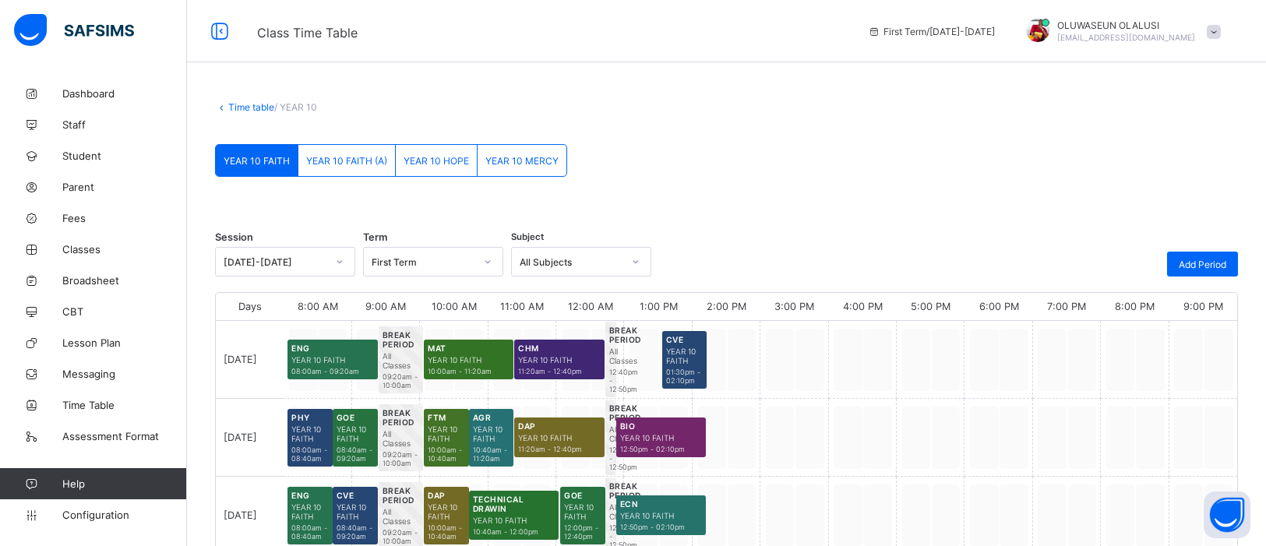
click at [256, 108] on link "Time table" at bounding box center [251, 107] width 46 height 12
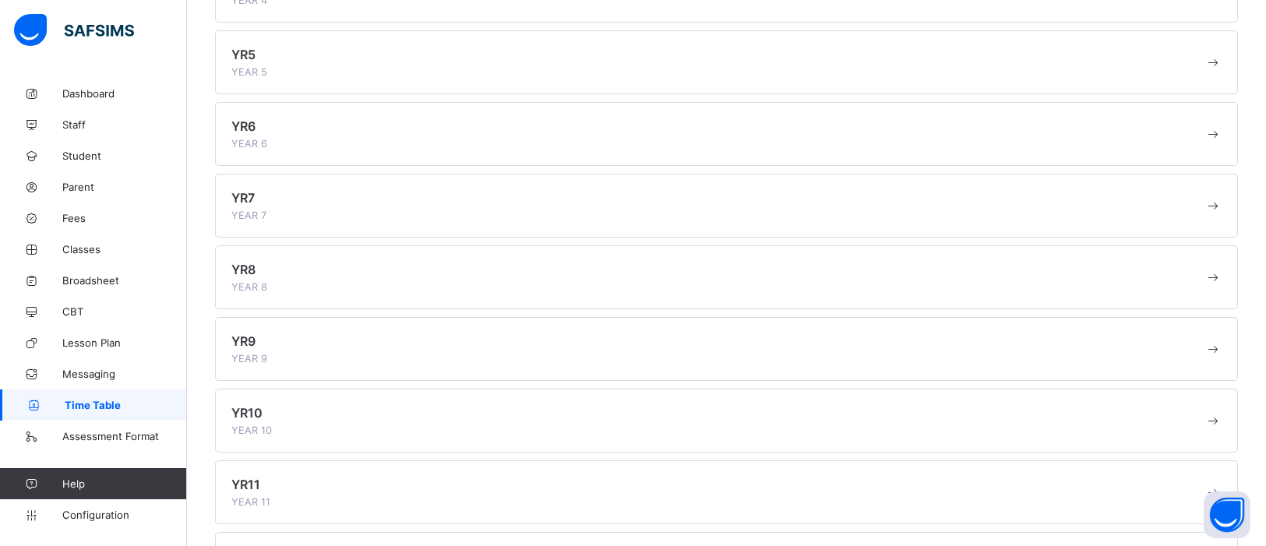
scroll to position [481, 0]
click at [282, 436] on div "YR12 YEAR 12" at bounding box center [717, 493] width 973 height 31
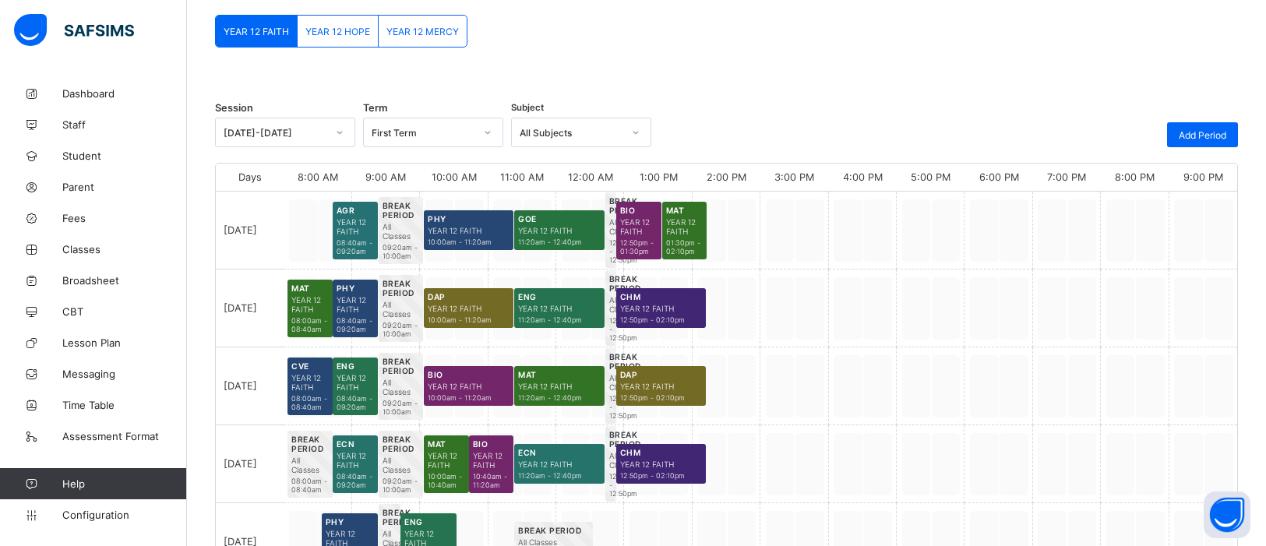
scroll to position [119, 0]
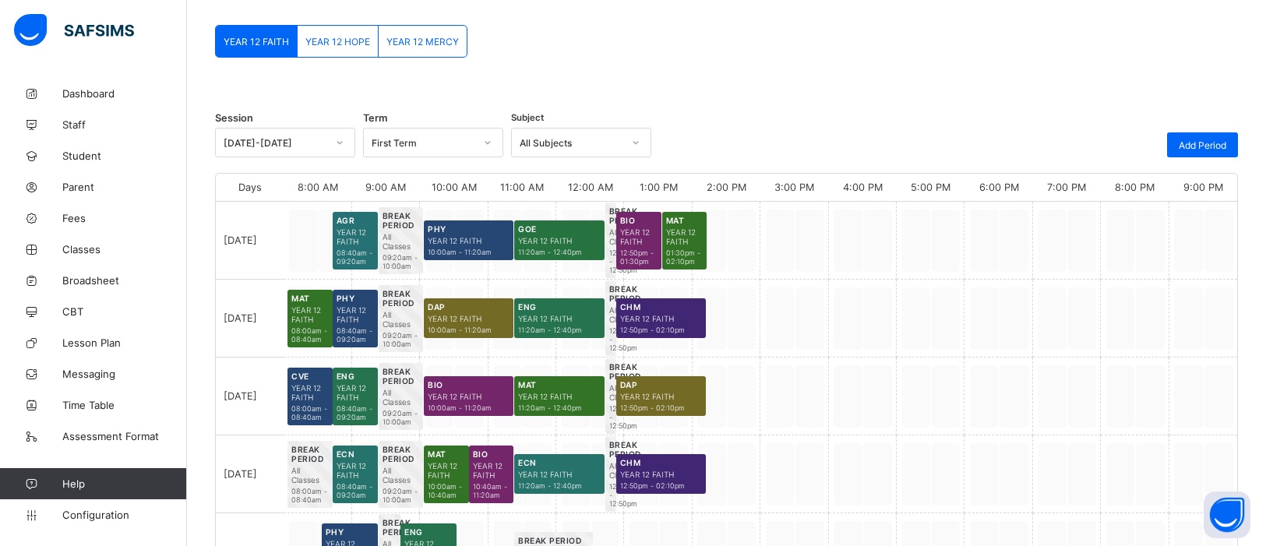
click at [330, 37] on span "YEAR 12 HOPE" at bounding box center [337, 42] width 65 height 12
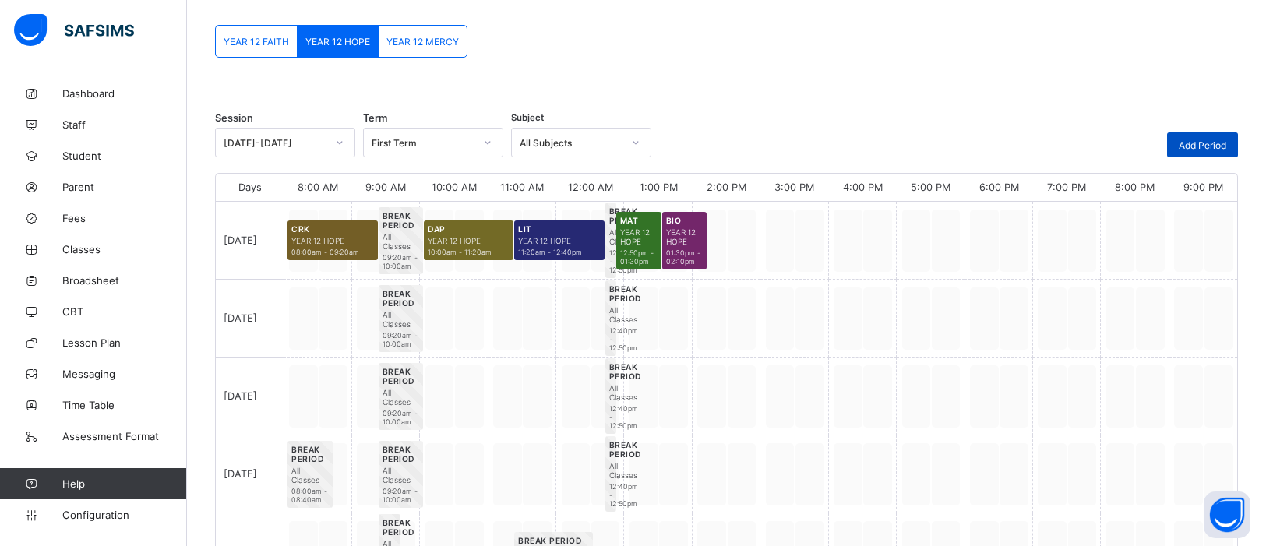
click at [1012, 141] on span "Add Period" at bounding box center [1203, 145] width 48 height 12
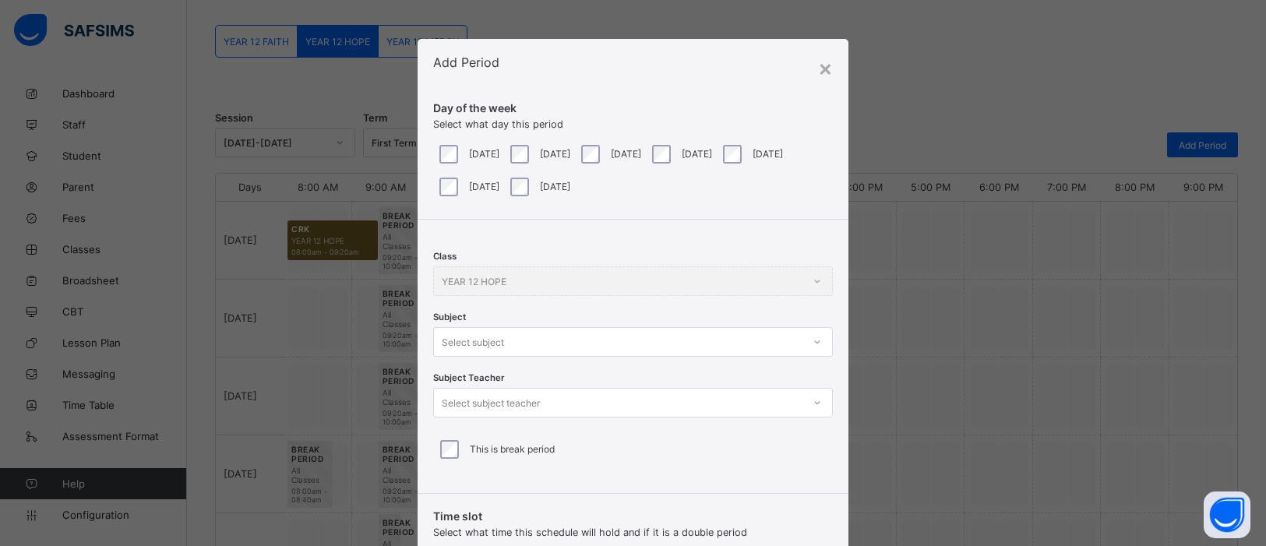
click at [820, 343] on div at bounding box center [817, 342] width 26 height 25
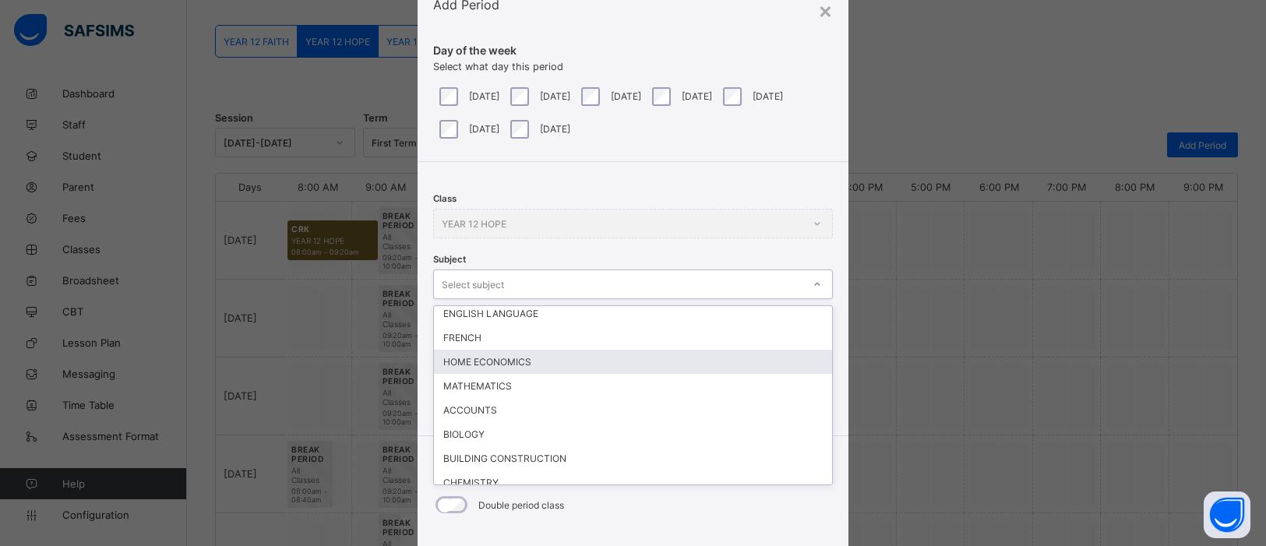
scroll to position [130, 0]
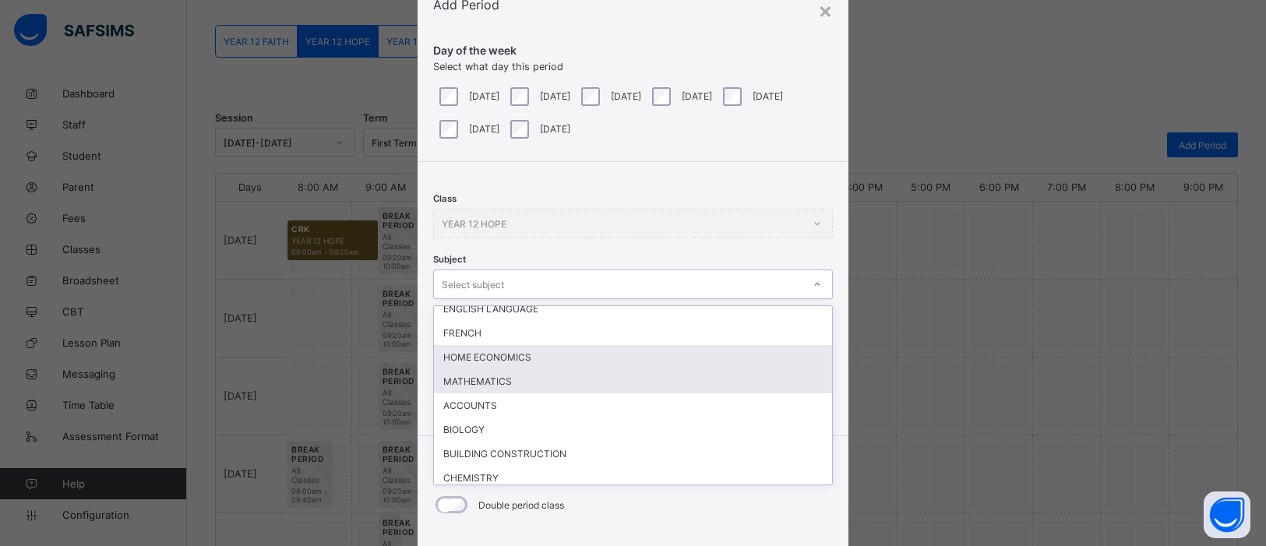
click at [506, 378] on div "MATHEMATICS" at bounding box center [633, 381] width 398 height 24
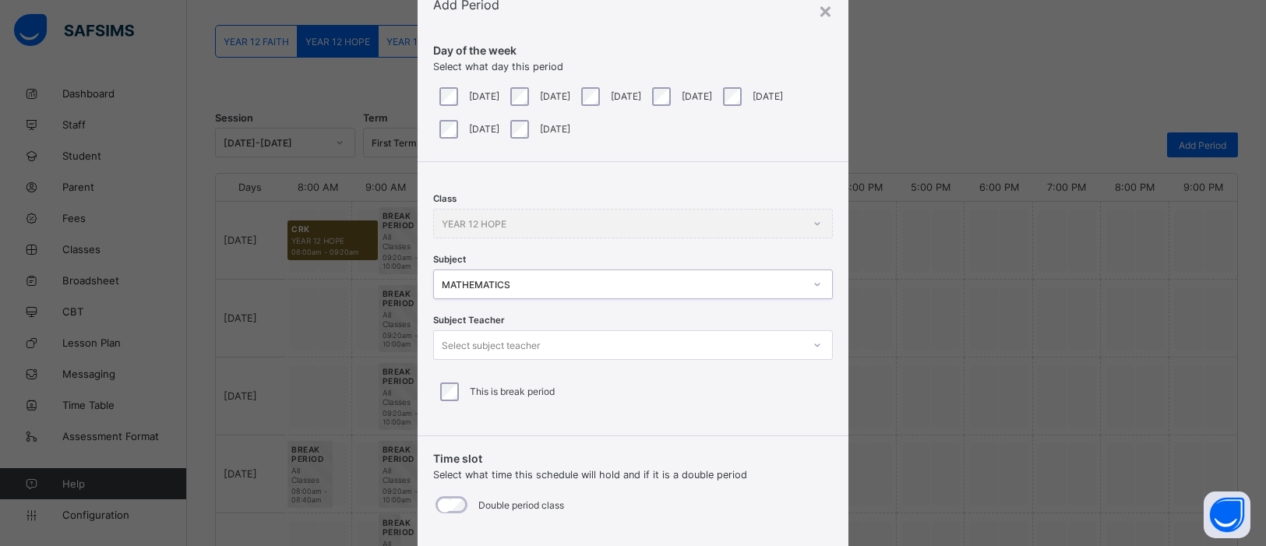
click at [813, 345] on icon at bounding box center [817, 345] width 9 height 16
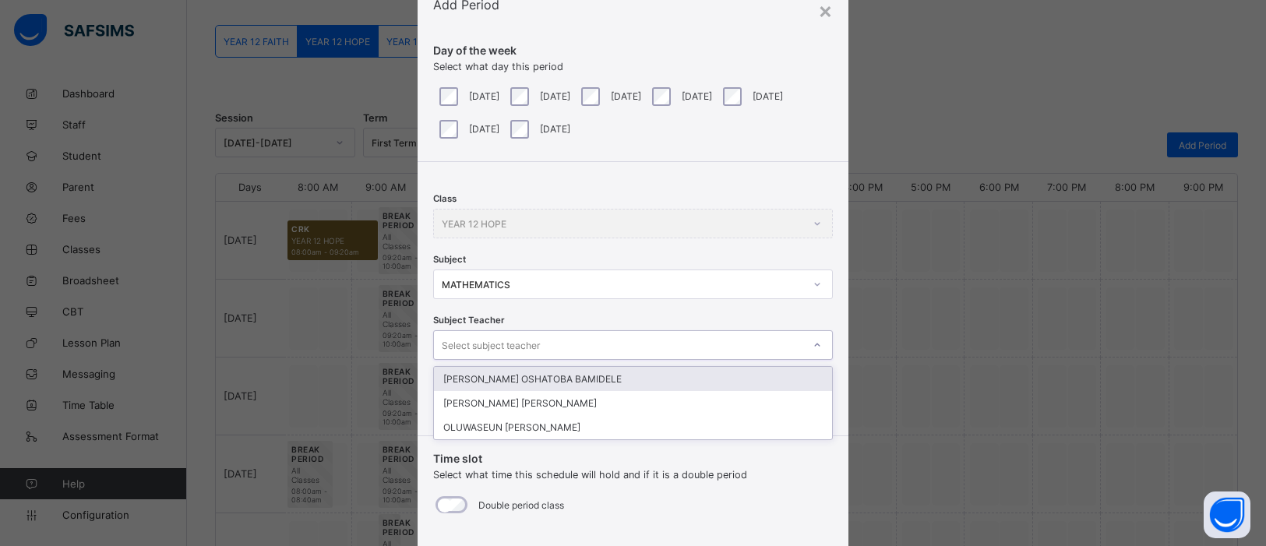
click at [757, 378] on div "JOHNSON OSHATOBA BAMIDELE" at bounding box center [633, 379] width 398 height 24
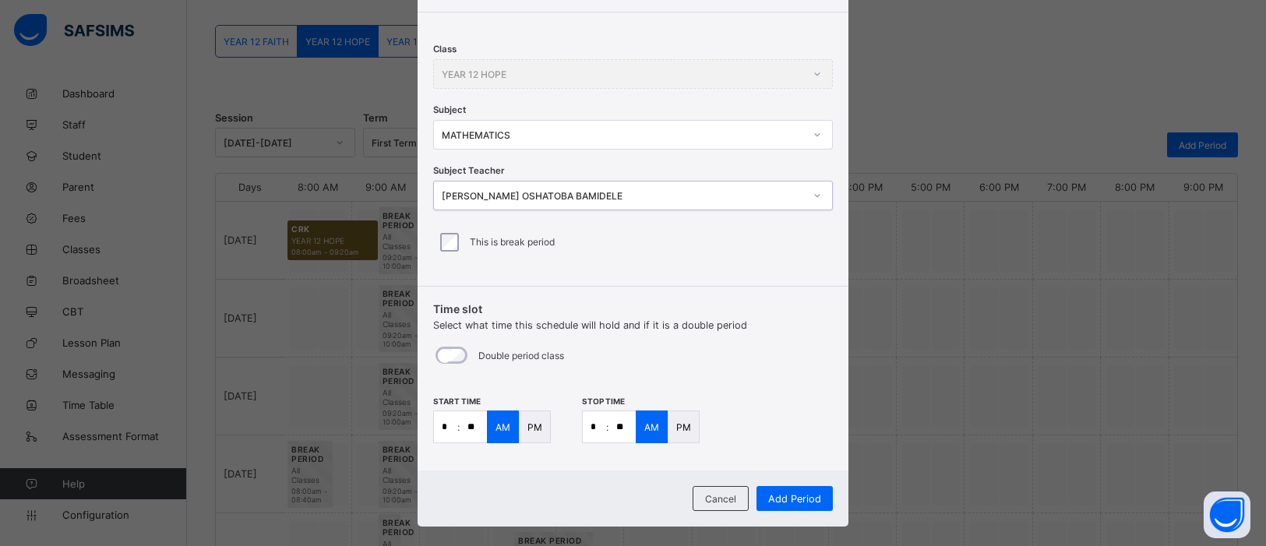
scroll to position [225, 0]
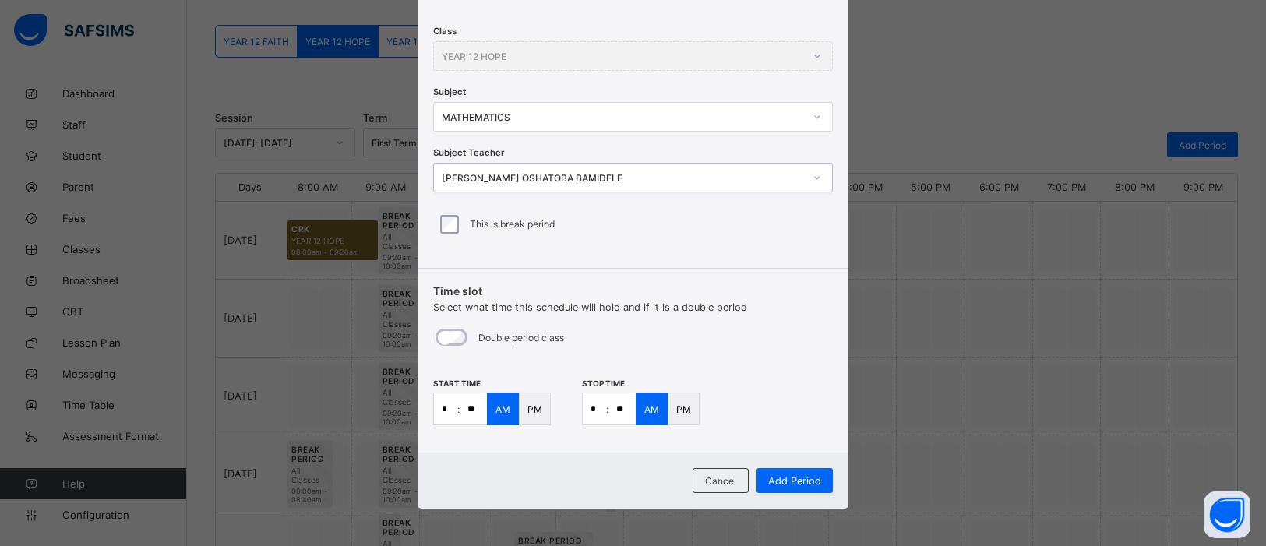
click at [450, 408] on input "*" at bounding box center [445, 408] width 23 height 31
type input "*"
click at [625, 412] on input "**" at bounding box center [622, 408] width 27 height 31
type input "**"
click at [795, 436] on span "Add Period" at bounding box center [794, 481] width 53 height 12
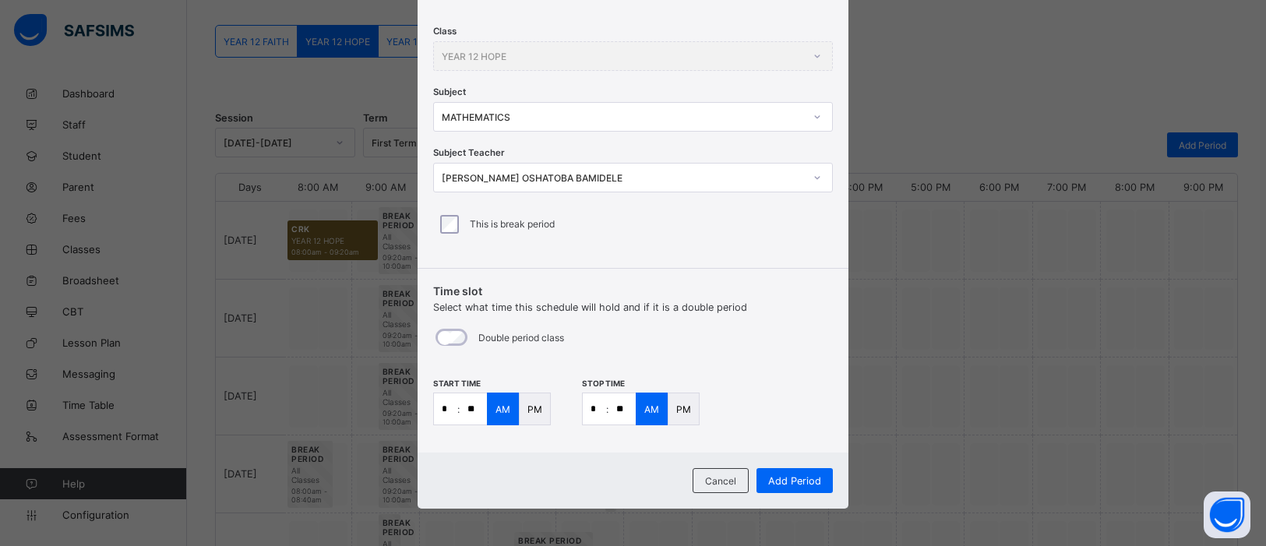
click at [817, 117] on icon at bounding box center [817, 117] width 9 height 16
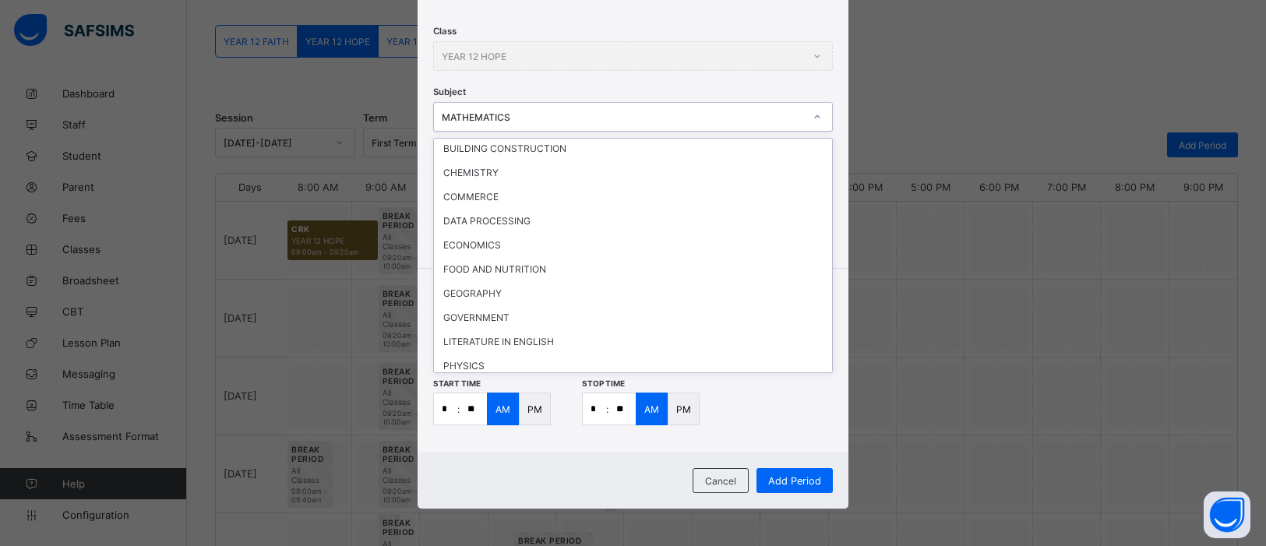
scroll to position [285, 0]
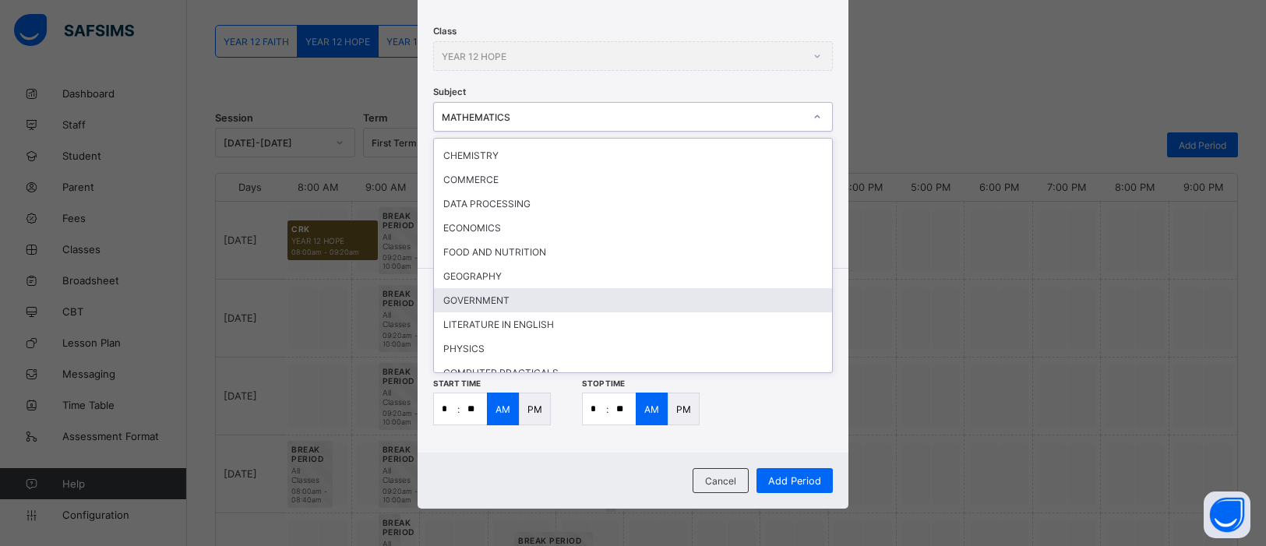
click at [496, 288] on div "GOVERNMENT" at bounding box center [633, 300] width 398 height 24
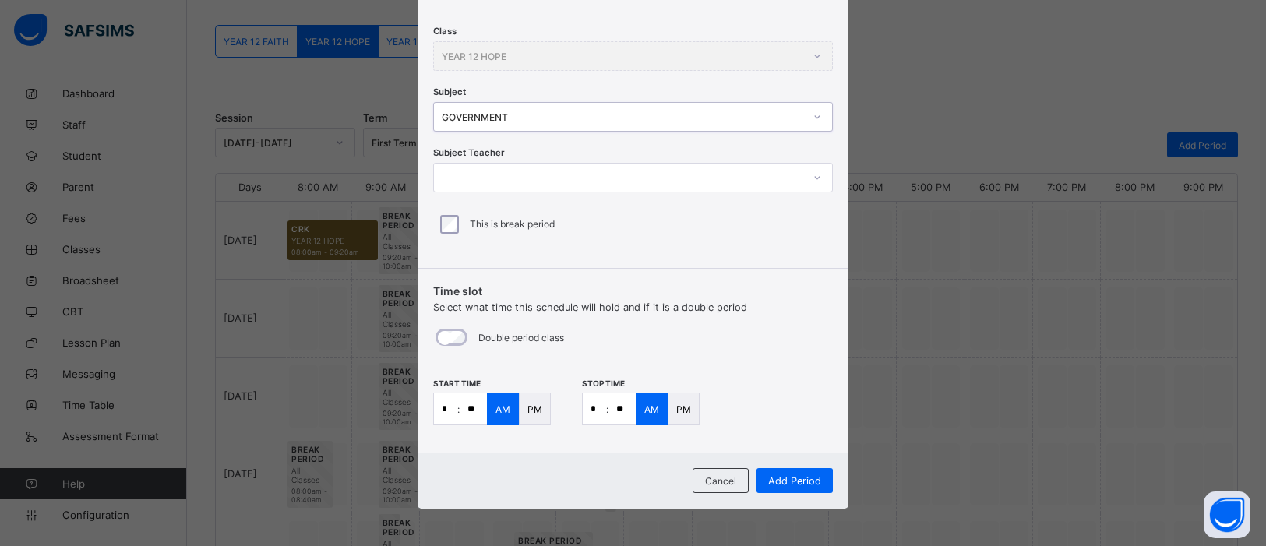
click at [817, 175] on icon at bounding box center [817, 178] width 9 height 16
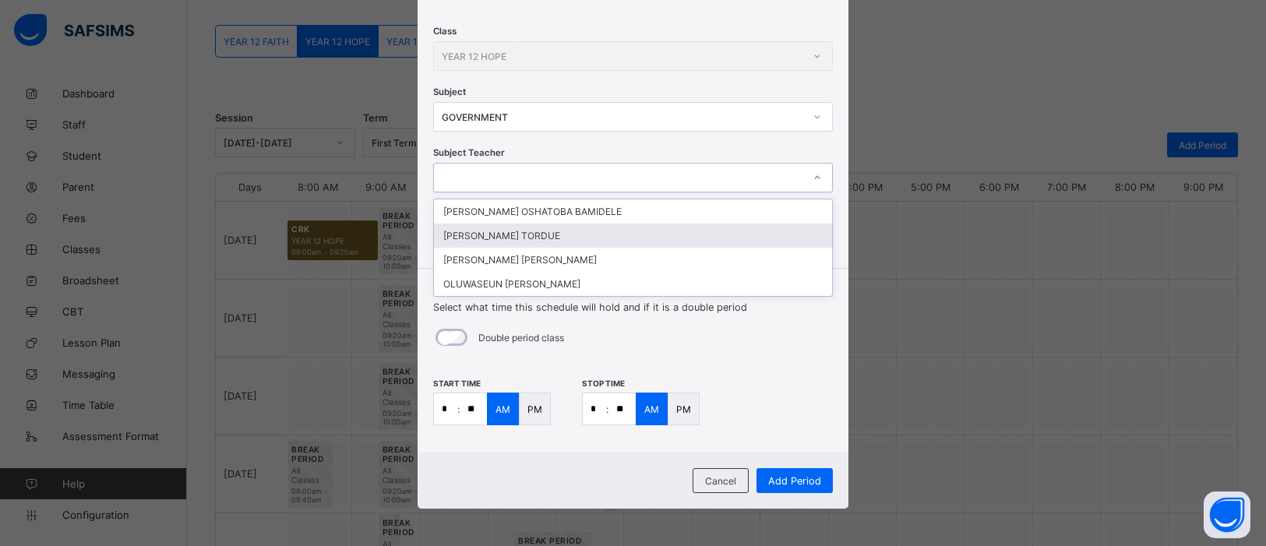
click at [732, 233] on div "JAMES HEMBAOR TORDUE" at bounding box center [633, 236] width 398 height 24
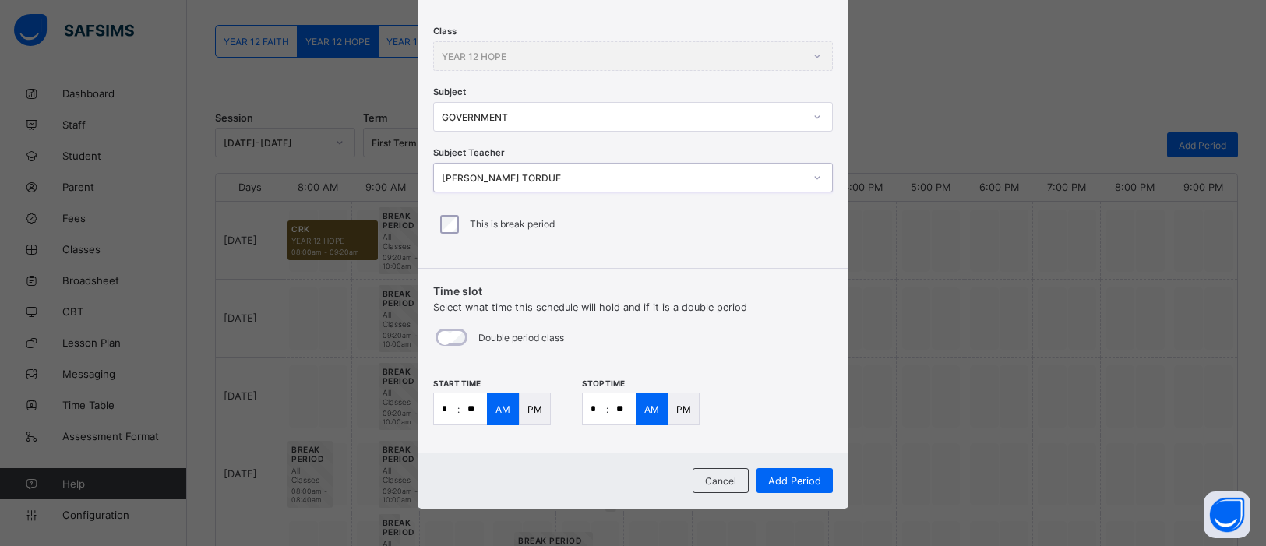
click at [474, 404] on input "**" at bounding box center [473, 408] width 27 height 31
type input "**"
click at [591, 409] on input "*" at bounding box center [594, 408] width 23 height 31
type input "*"
click at [619, 404] on input "**" at bounding box center [622, 408] width 27 height 31
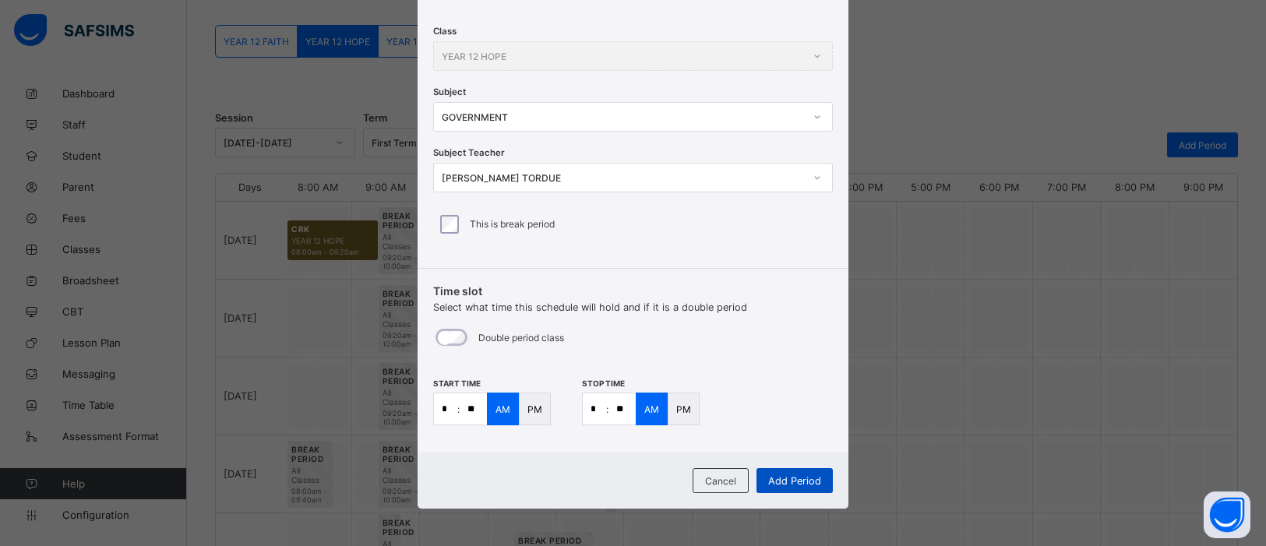
type input "**"
click at [803, 436] on span "Add Period" at bounding box center [794, 481] width 53 height 12
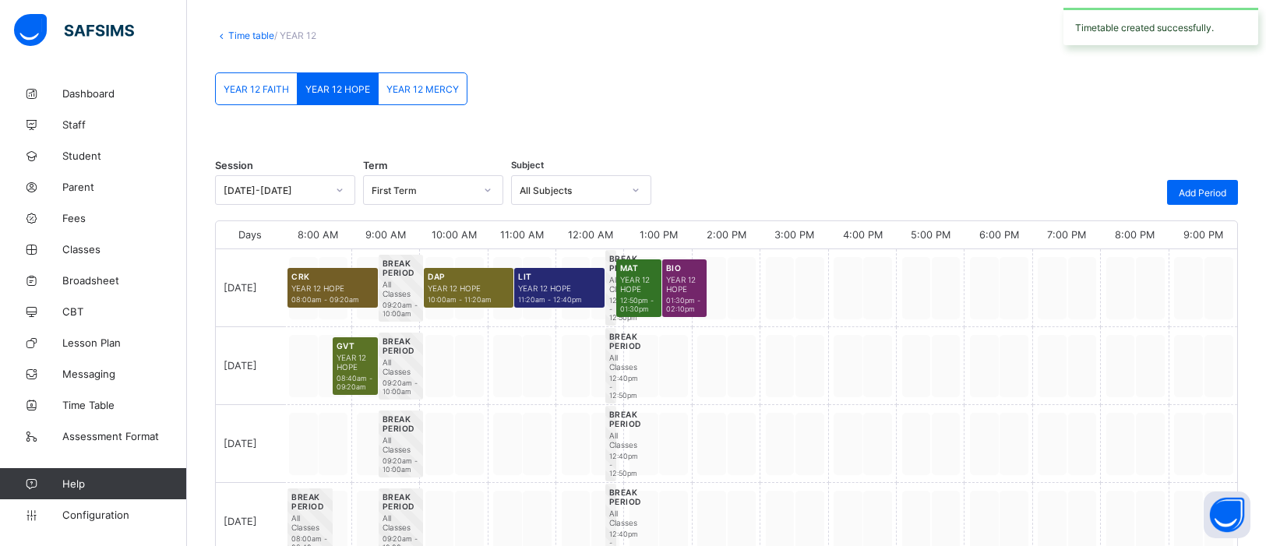
scroll to position [119, 0]
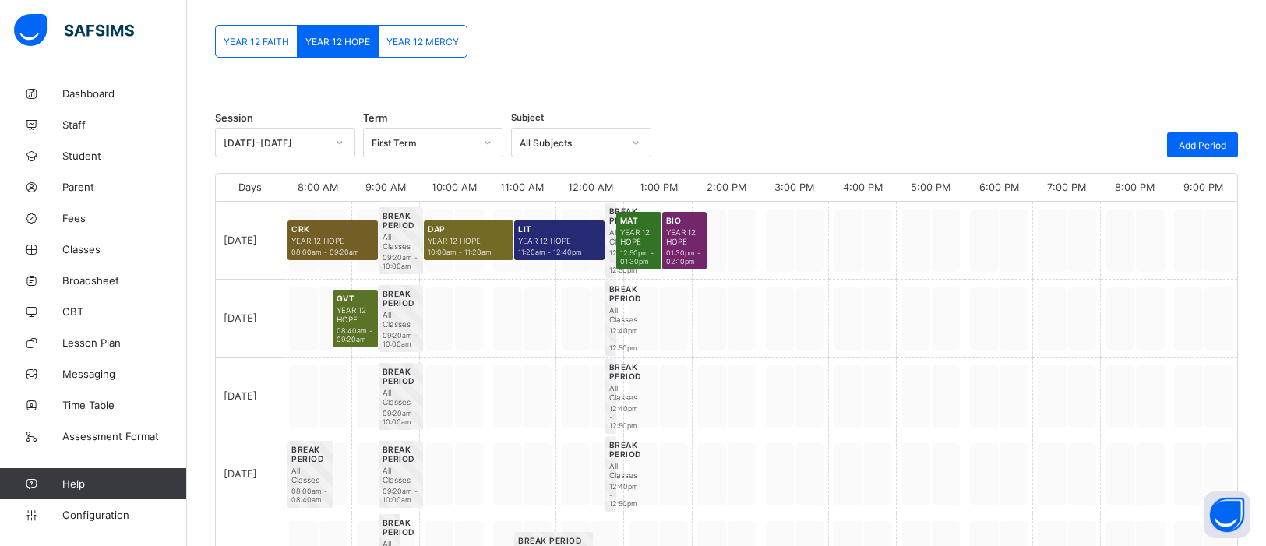
click at [803, 436] on div "Class Time Table First Term / 2025-2026 OLUWASEUN OLALUSI seunolalusi@yahoo.co.…" at bounding box center [633, 330] width 1266 height 898
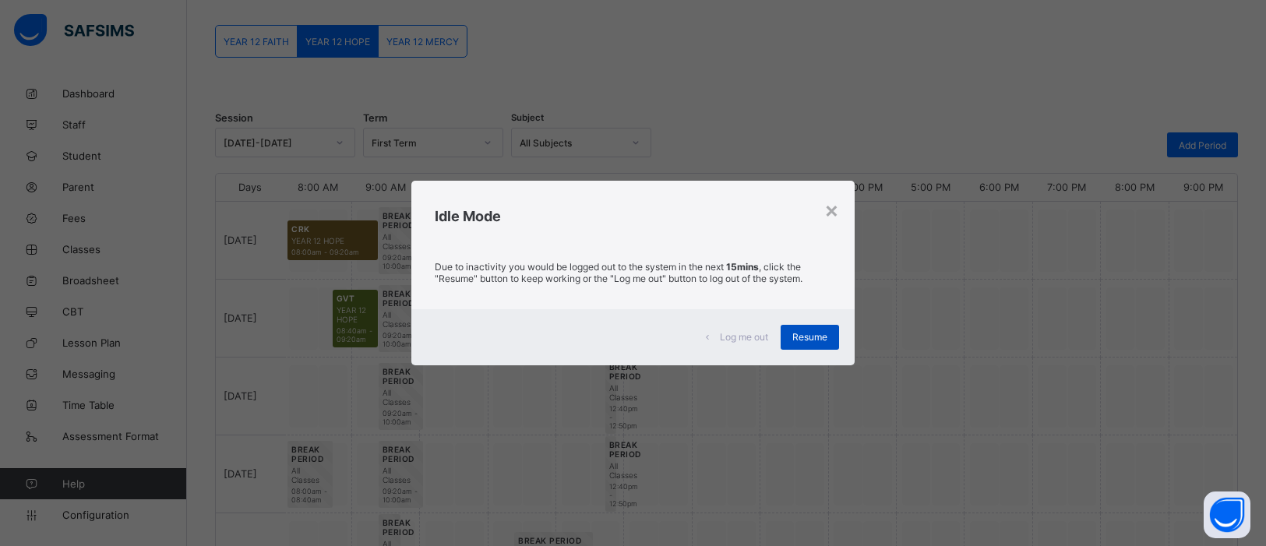
click at [814, 341] on span "Resume" at bounding box center [809, 337] width 35 height 12
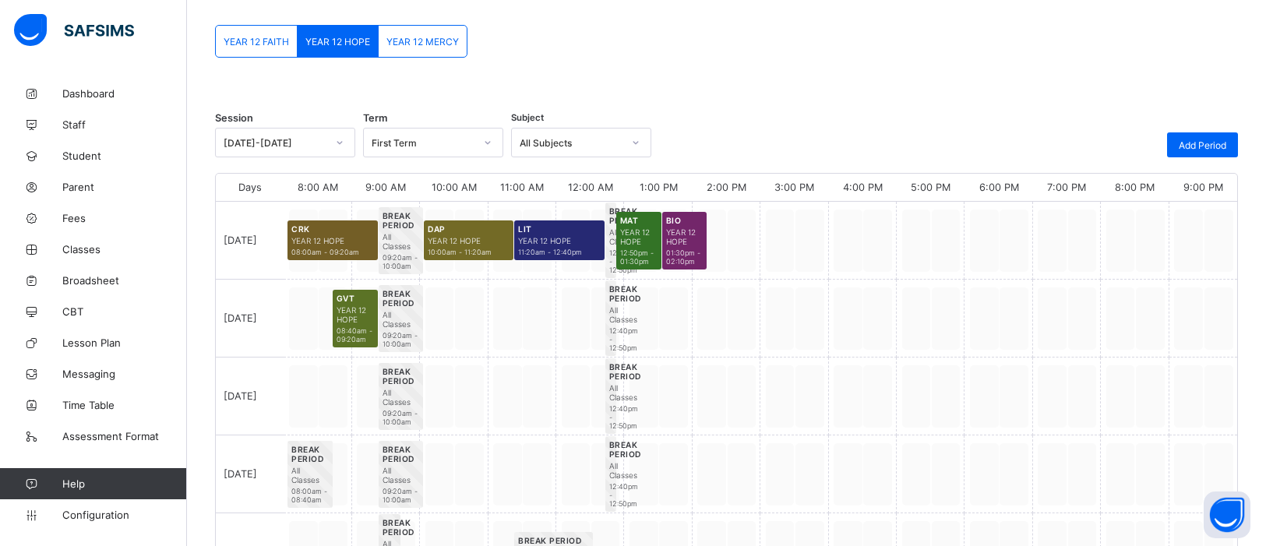
click at [462, 339] on div at bounding box center [454, 319] width 68 height 78
click at [1012, 145] on span "Add Period" at bounding box center [1203, 145] width 48 height 12
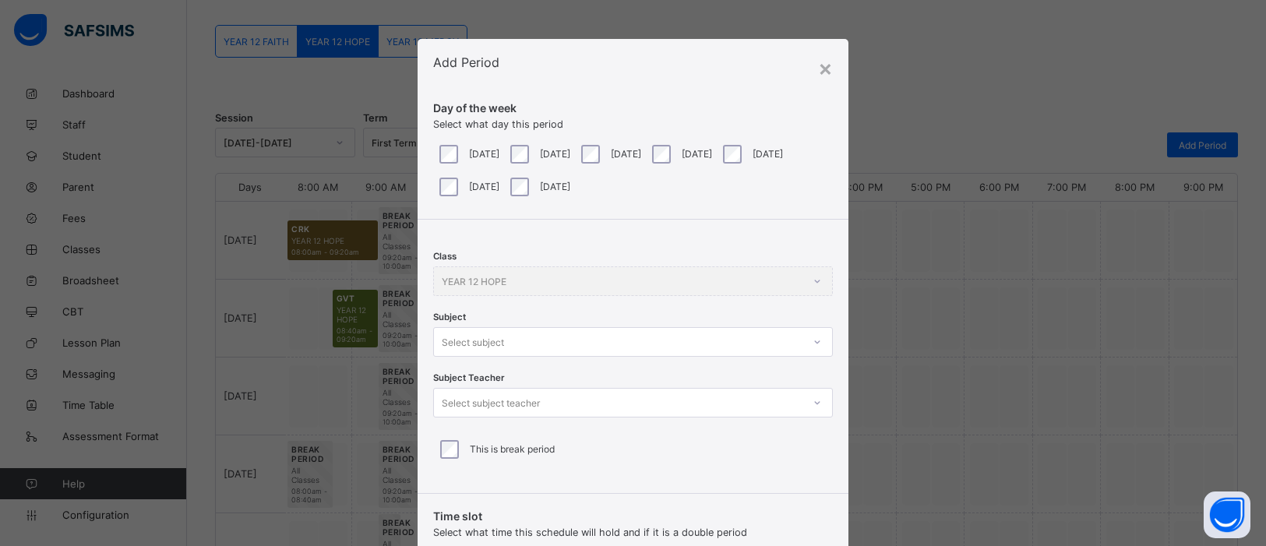
click at [816, 347] on div "Class YEAR 12 HOPE Subject Select subject Subject Teacher Select subject teache…" at bounding box center [633, 351] width 431 height 262
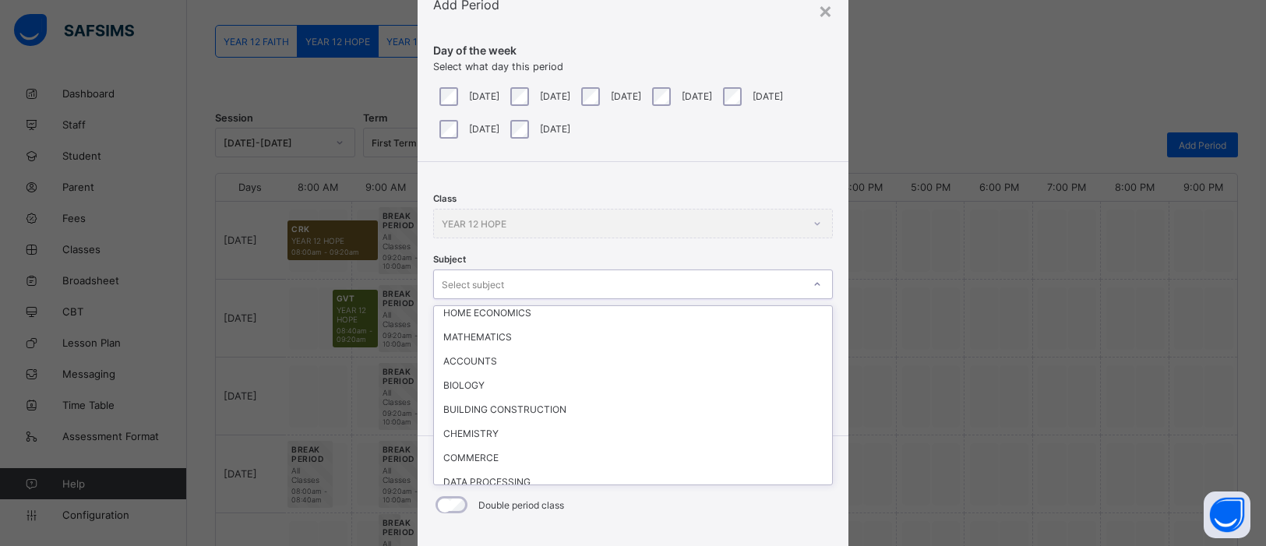
scroll to position [165, 0]
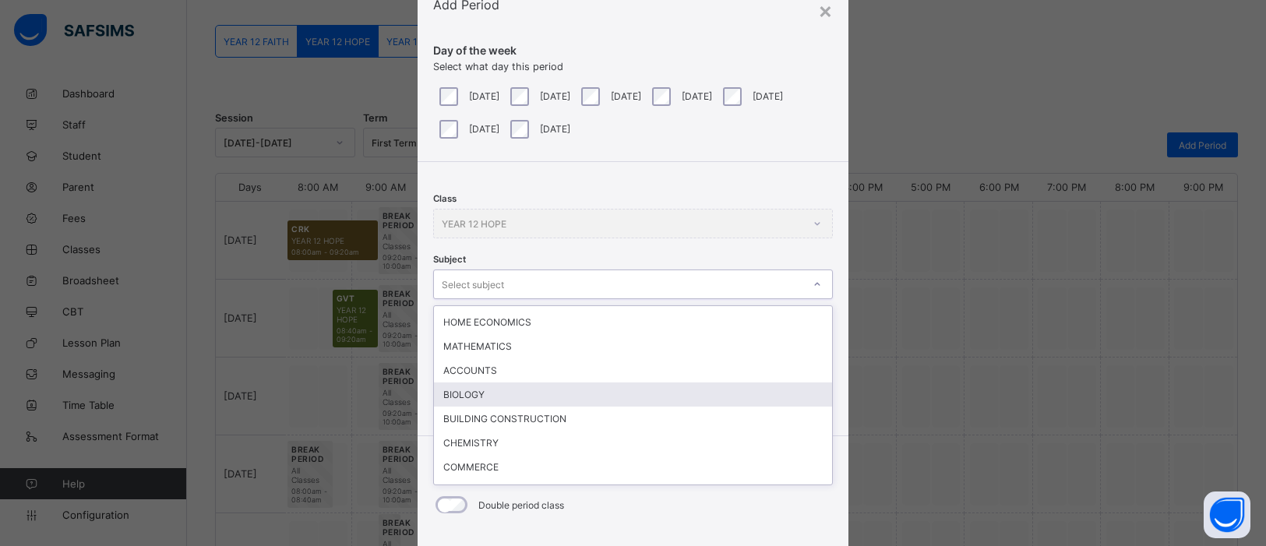
click at [471, 383] on div "BIOLOGY" at bounding box center [633, 395] width 398 height 24
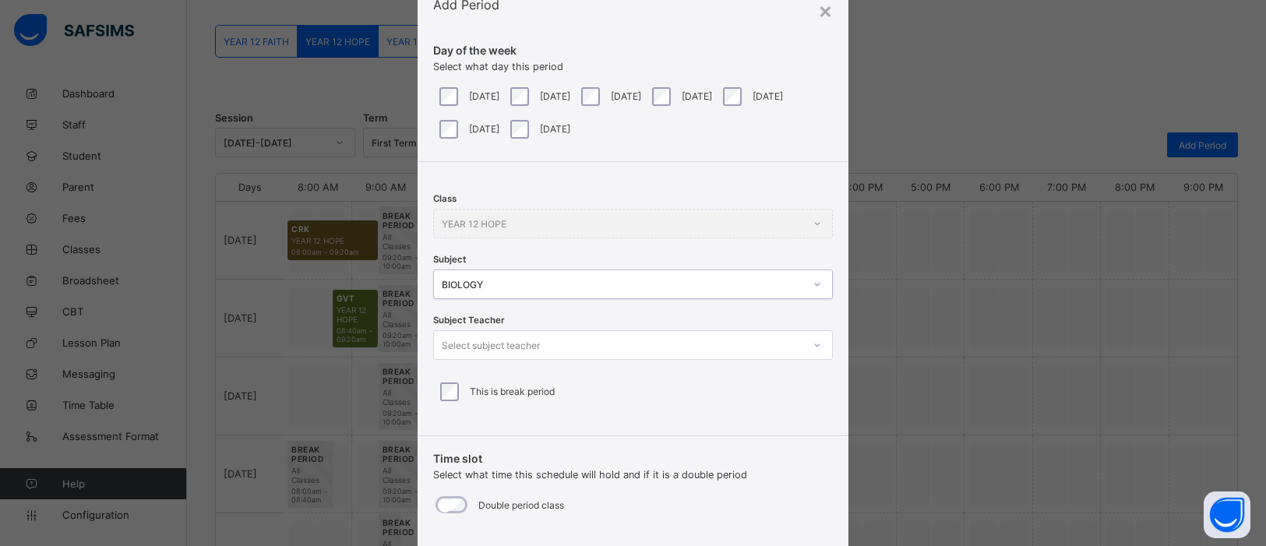
click at [788, 344] on div "Select subject teacher" at bounding box center [618, 345] width 369 height 22
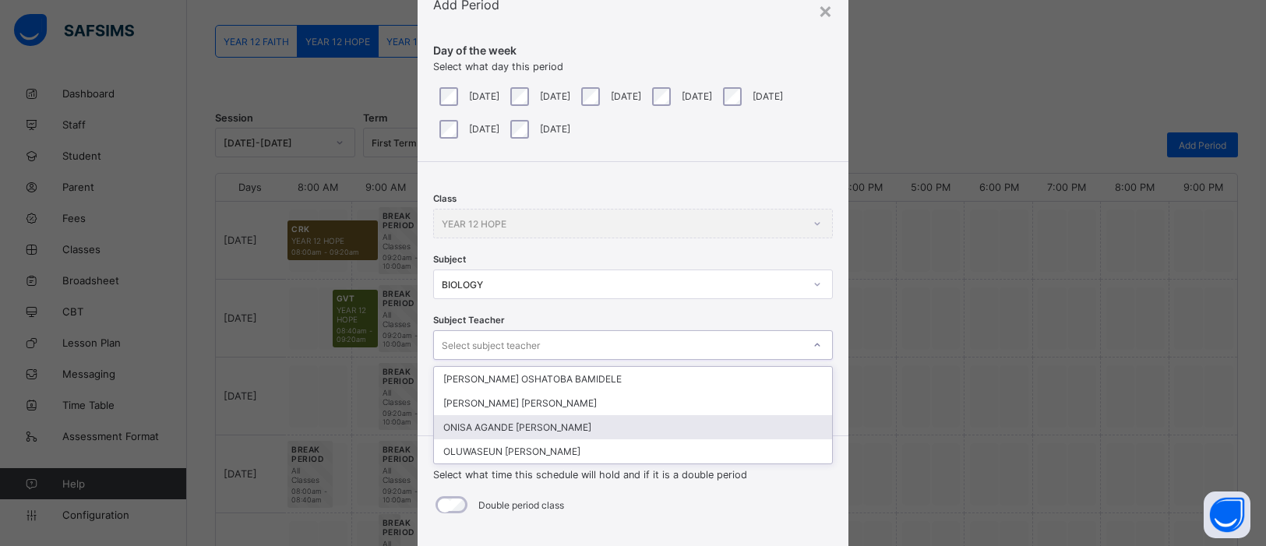
click at [503, 423] on div "ONISA AGANDE JANET" at bounding box center [633, 427] width 398 height 24
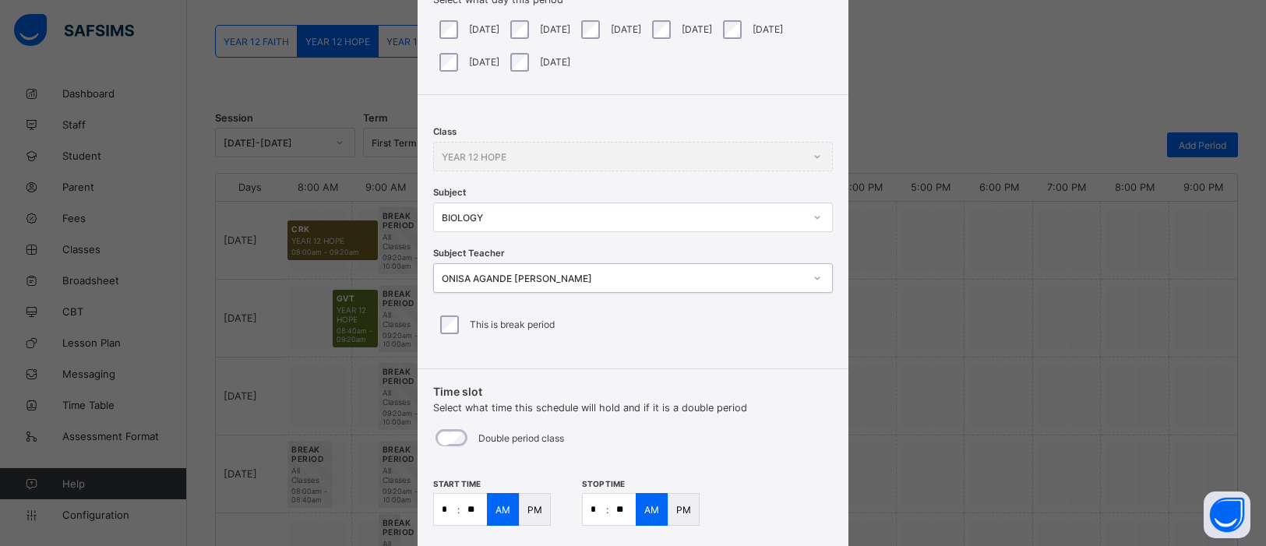
scroll to position [225, 0]
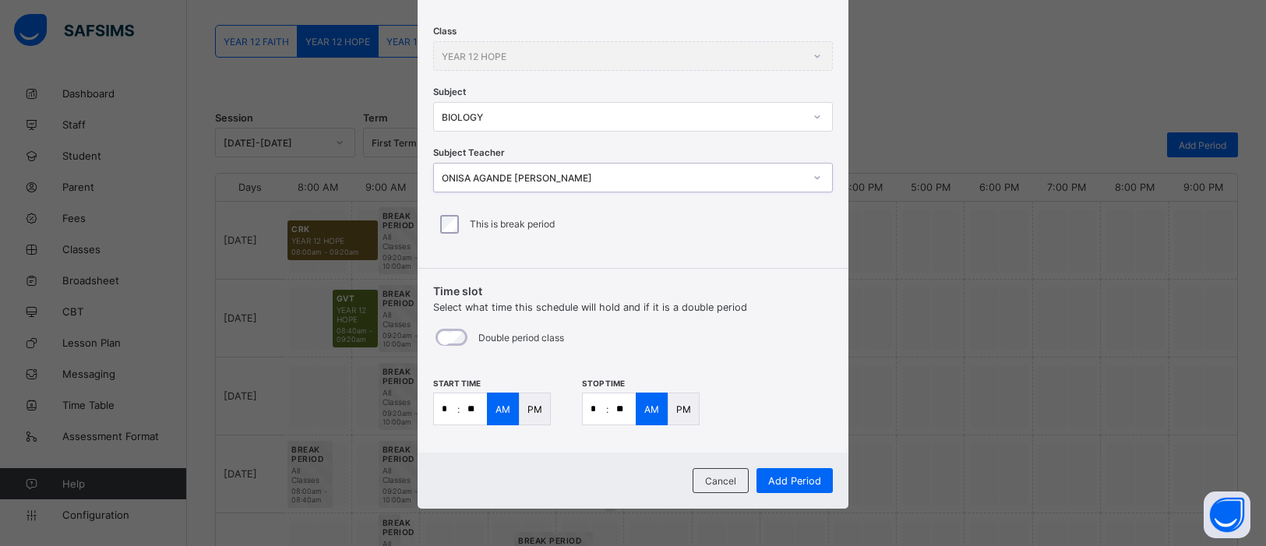
click at [440, 411] on input "*" at bounding box center [445, 408] width 23 height 31
click at [450, 411] on input "*" at bounding box center [445, 408] width 23 height 31
type input "**"
click at [597, 407] on input "*" at bounding box center [594, 408] width 23 height 31
type input "**"
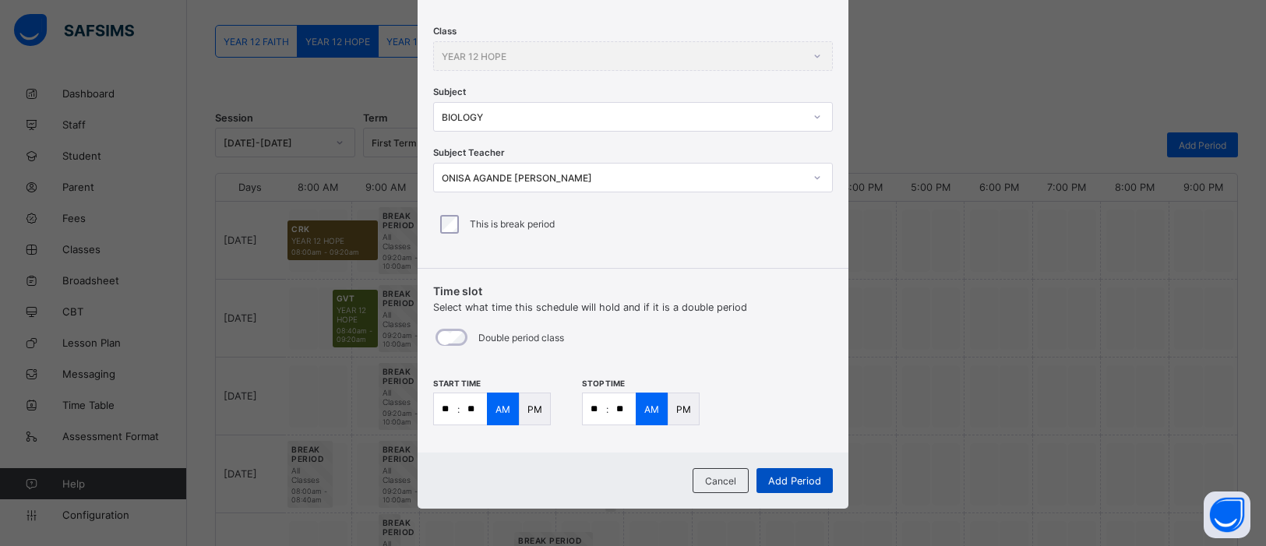
type input "**"
click at [789, 436] on span "Add Period" at bounding box center [794, 481] width 53 height 12
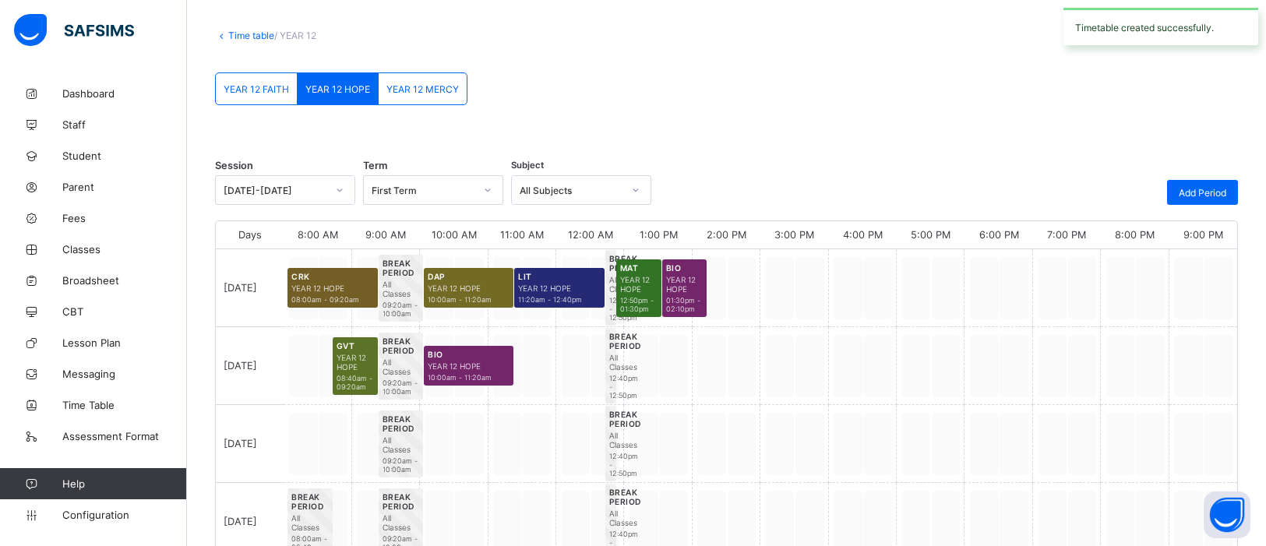
scroll to position [119, 0]
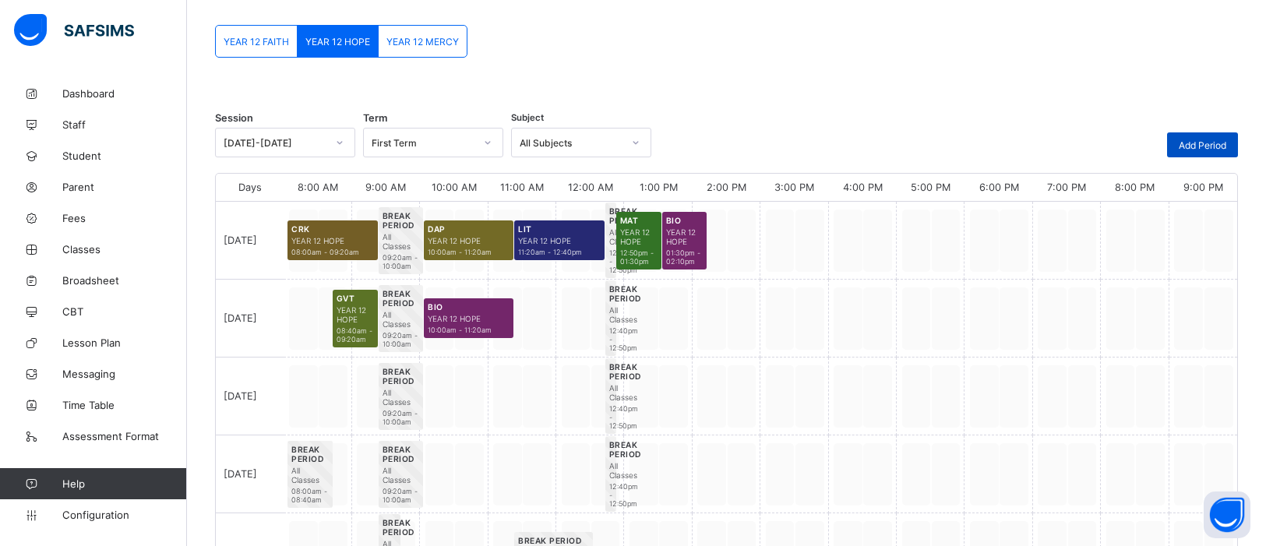
click at [1012, 140] on span "Add Period" at bounding box center [1203, 145] width 48 height 12
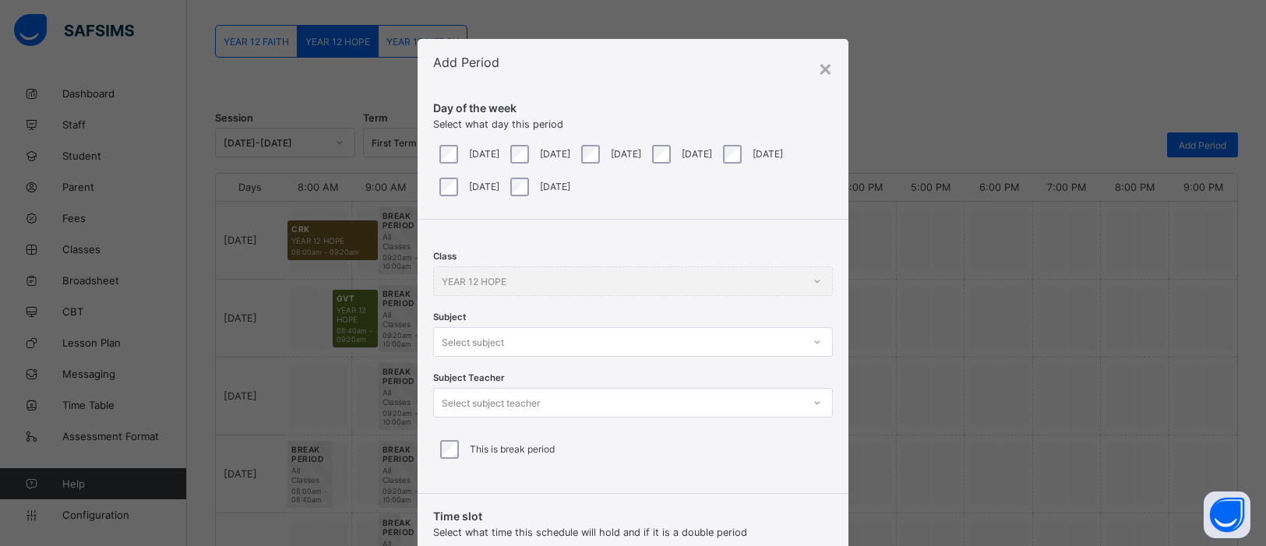
click at [535, 155] on div "Tuesday" at bounding box center [538, 154] width 63 height 19
click at [804, 339] on div at bounding box center [817, 342] width 26 height 25
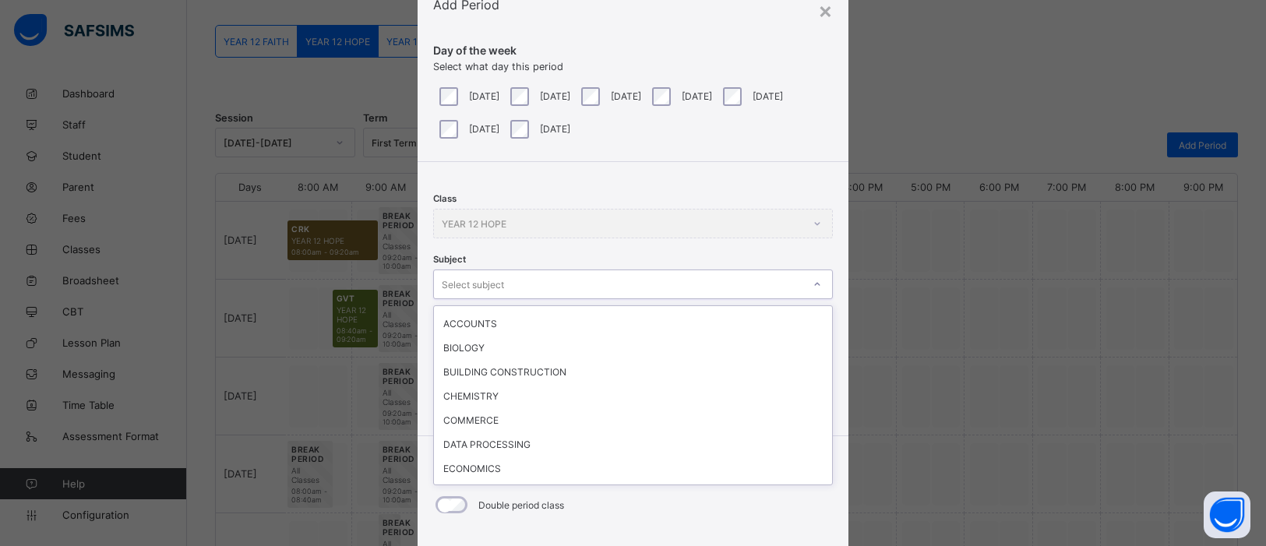
scroll to position [213, 0]
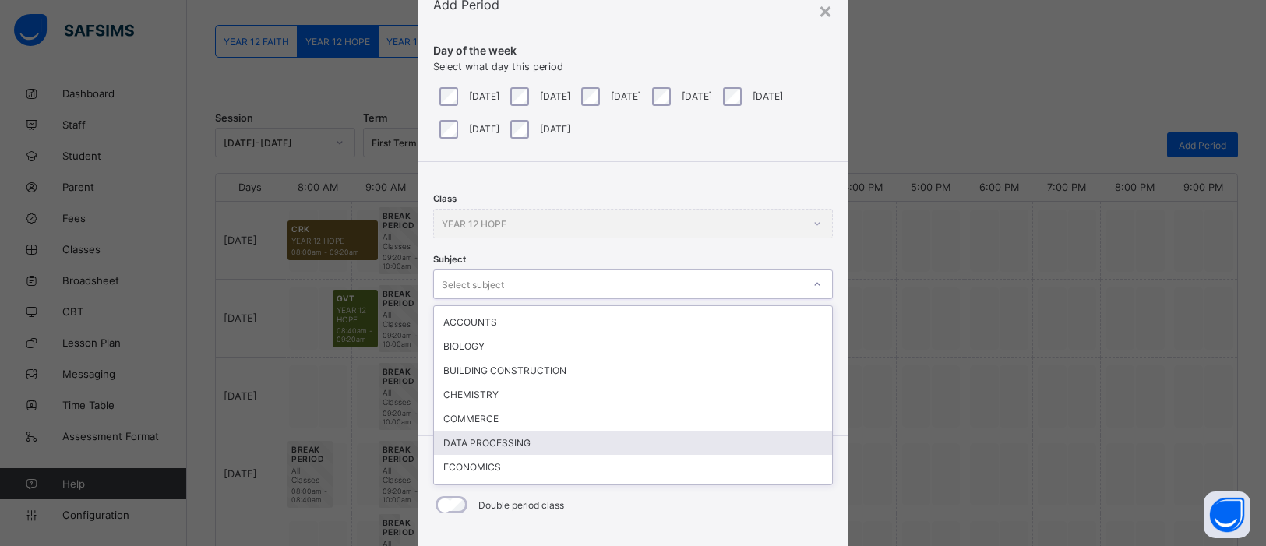
click at [485, 431] on div "DATA PROCESSING" at bounding box center [633, 443] width 398 height 24
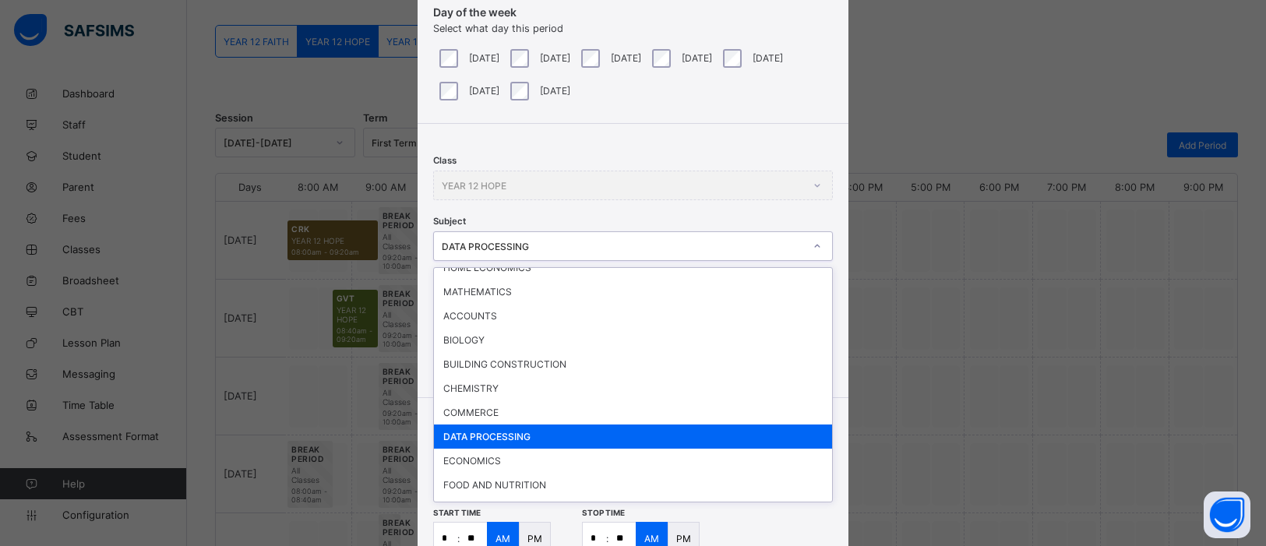
scroll to position [184, 0]
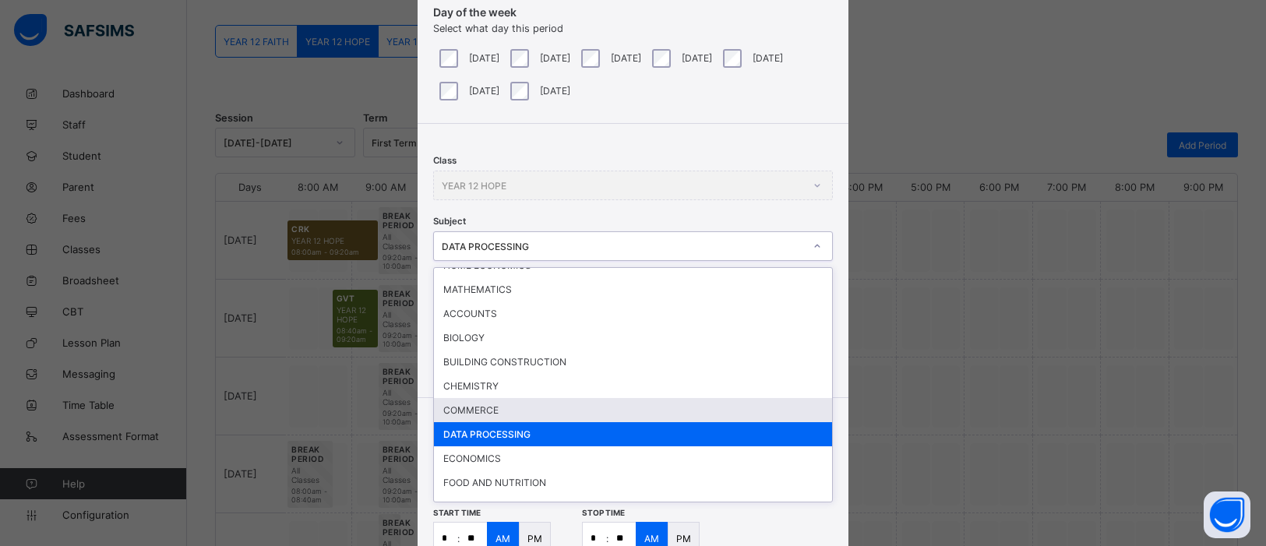
click at [495, 398] on div "COMMERCE" at bounding box center [633, 410] width 398 height 24
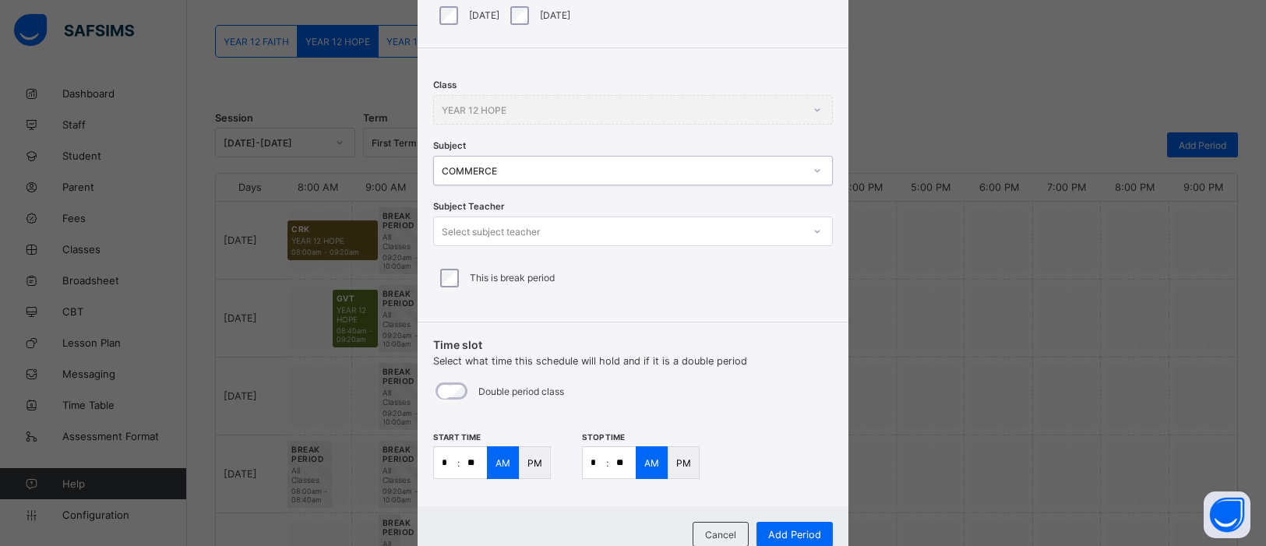
scroll to position [225, 0]
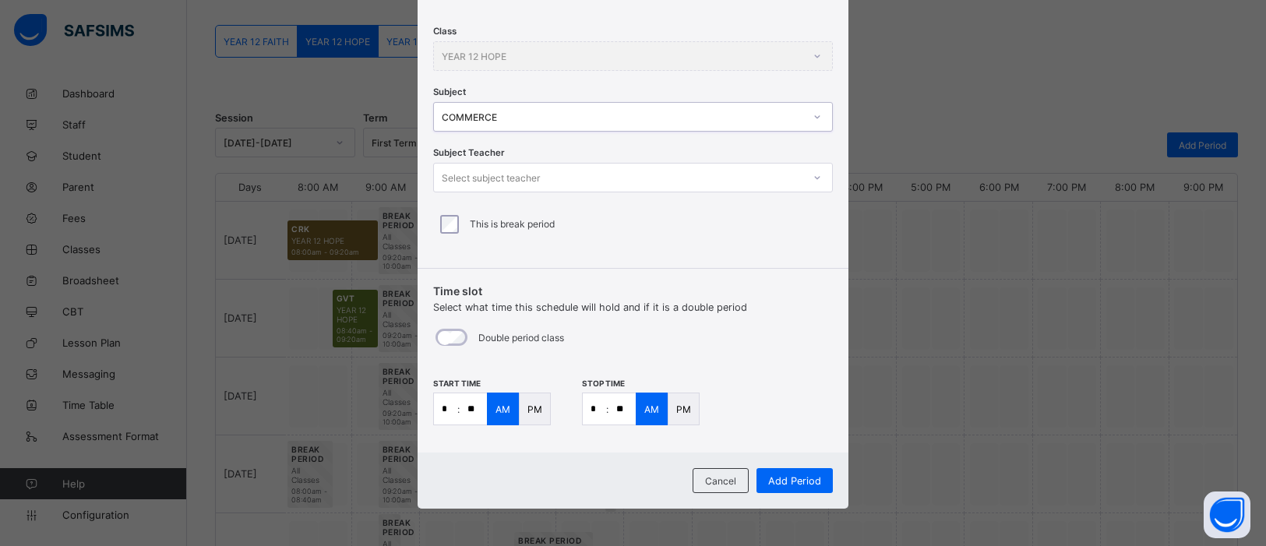
click at [450, 410] on input "*" at bounding box center [445, 408] width 23 height 31
type input "**"
click at [597, 409] on input "*" at bounding box center [594, 408] width 23 height 31
type input "*"
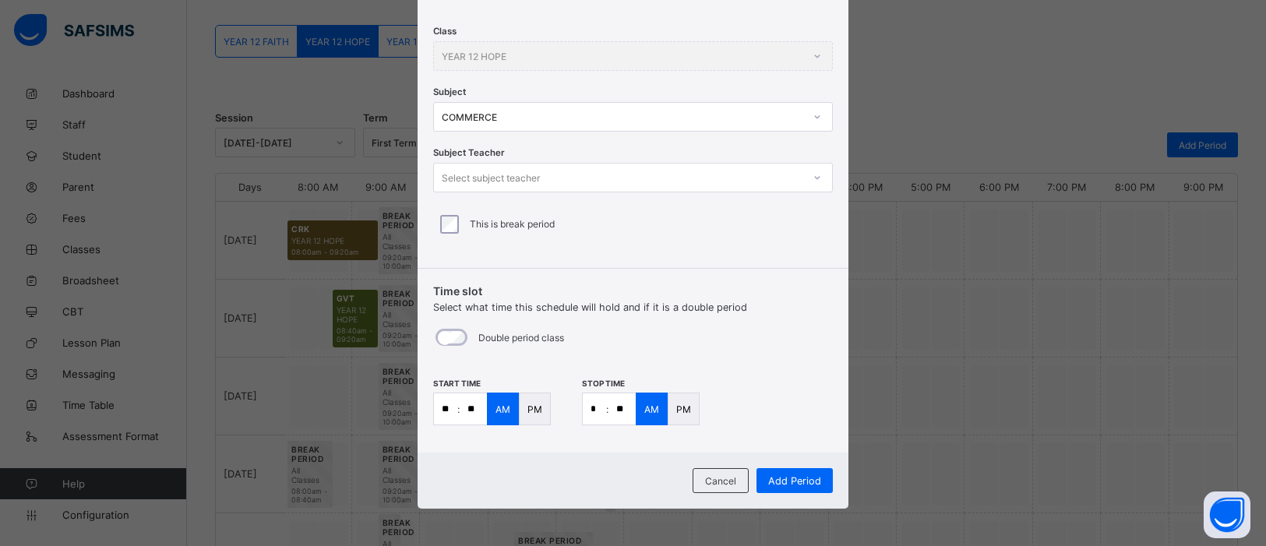
click at [623, 409] on input "**" at bounding box center [622, 408] width 27 height 31
type input "**"
click at [806, 436] on span "Add Period" at bounding box center [794, 481] width 53 height 12
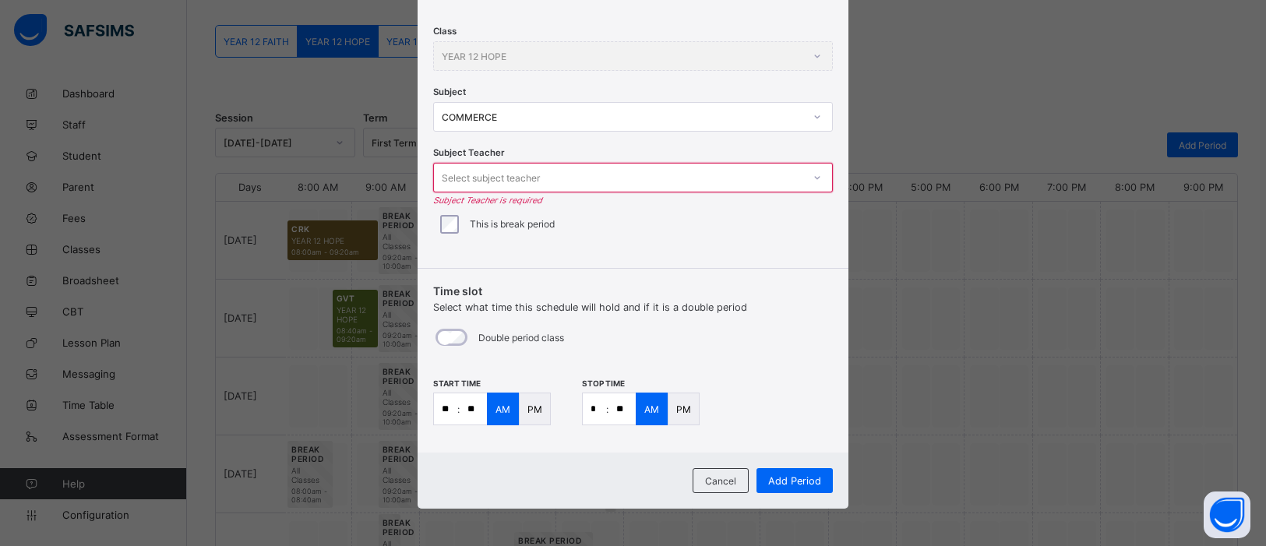
click at [815, 178] on icon at bounding box center [817, 178] width 9 height 16
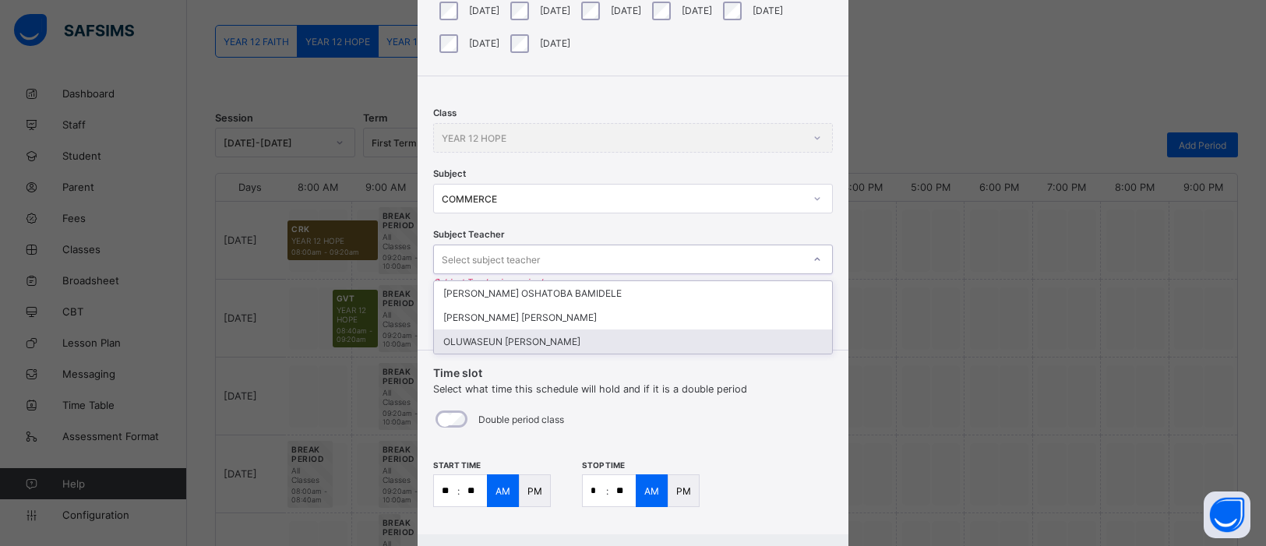
scroll to position [145, 0]
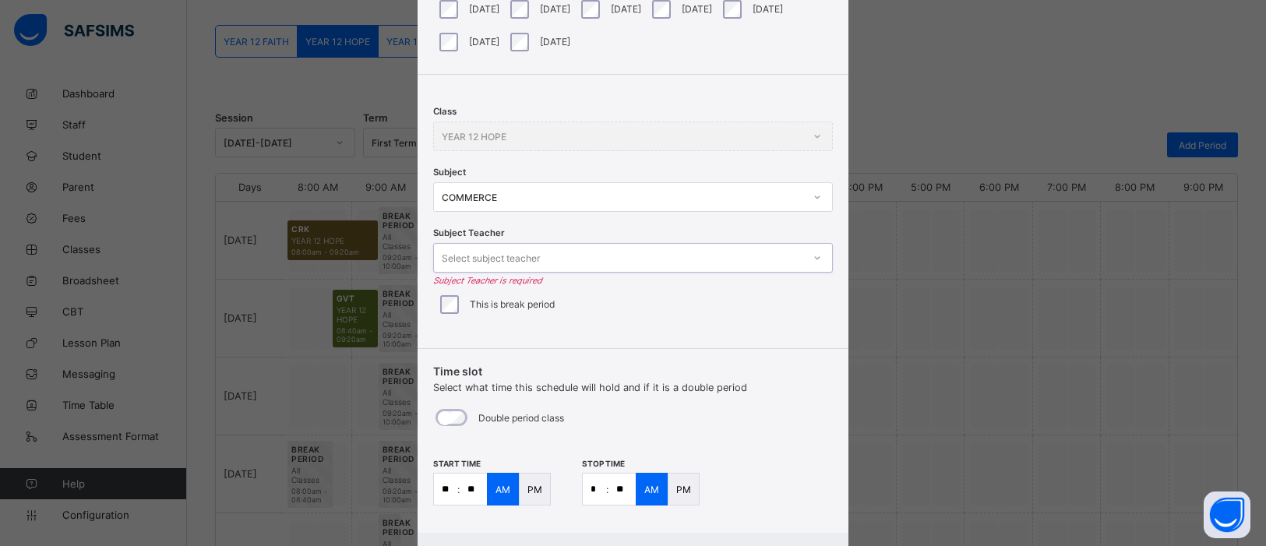
click at [813, 256] on icon at bounding box center [817, 258] width 9 height 16
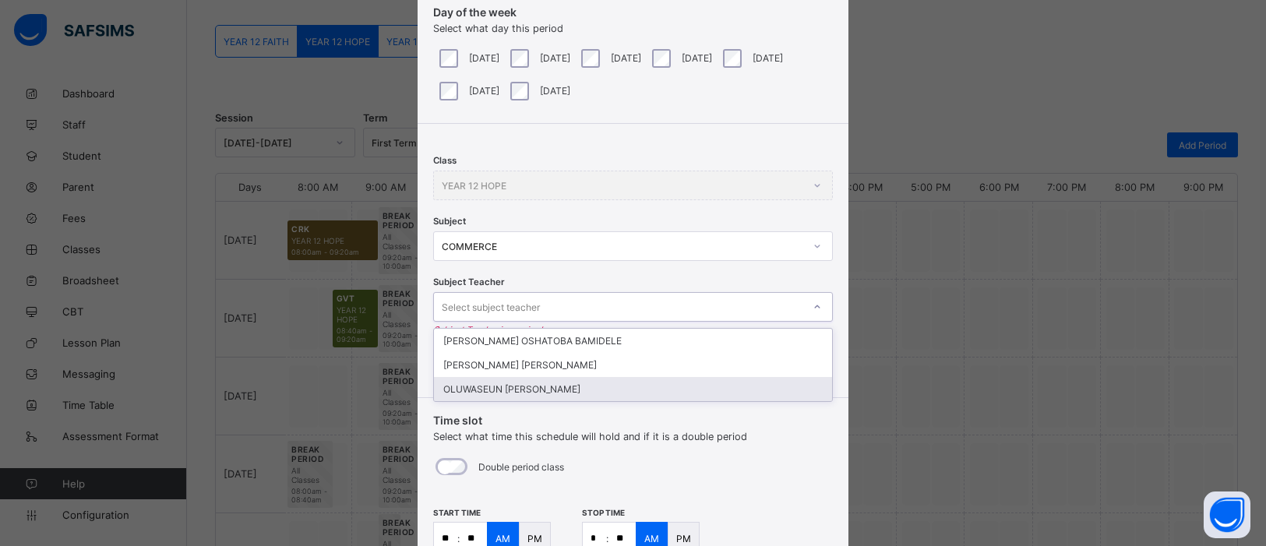
scroll to position [0, 0]
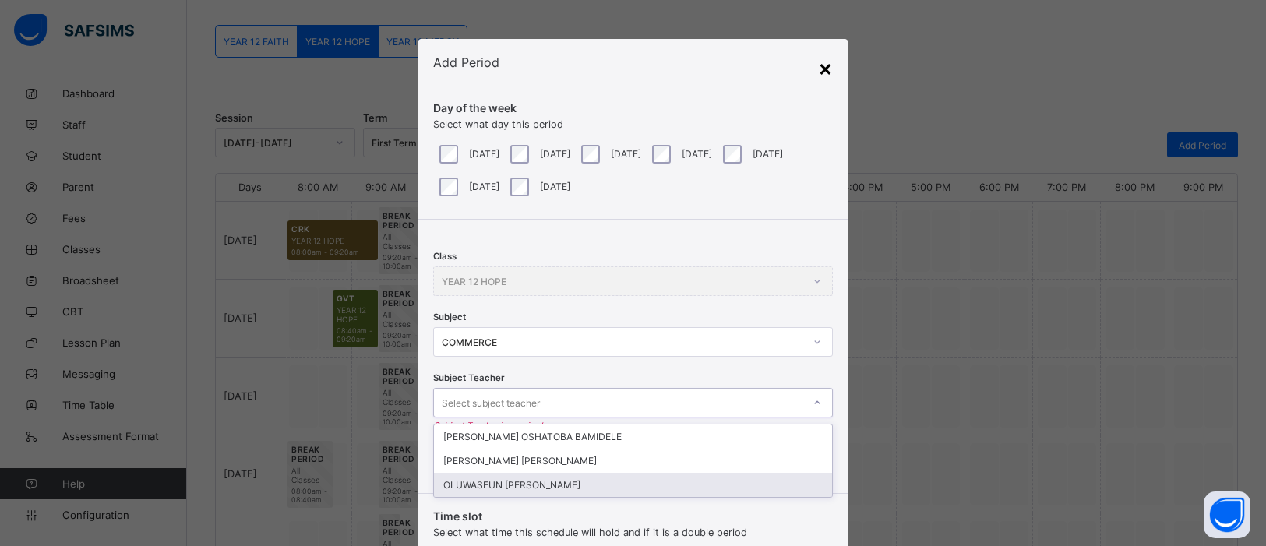
click at [821, 71] on div "×" at bounding box center [825, 68] width 15 height 26
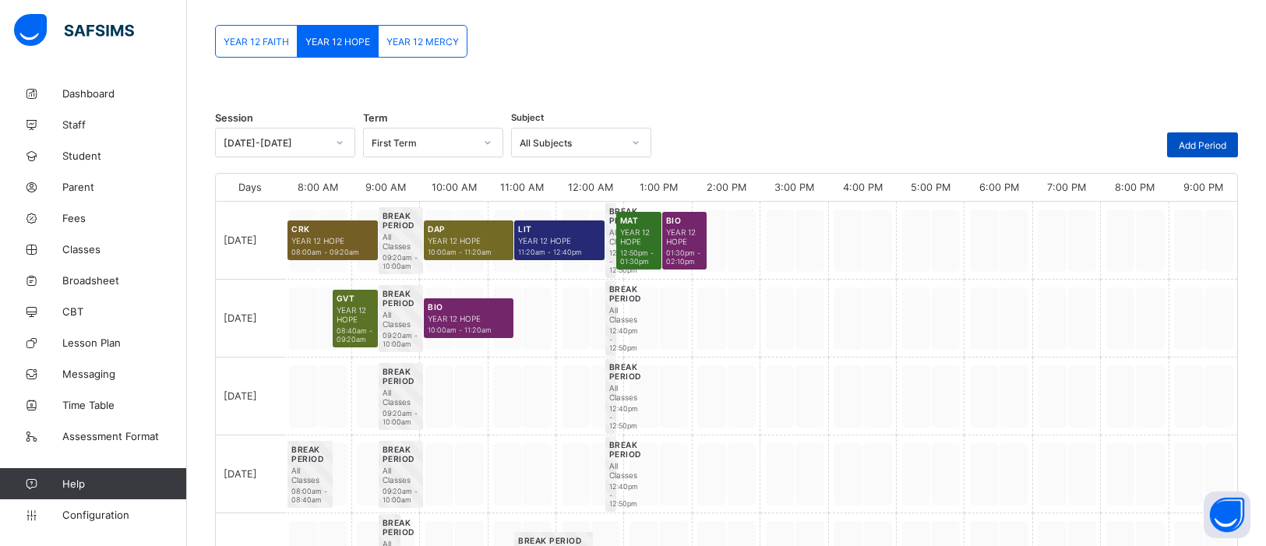
click at [1012, 143] on span "Add Period" at bounding box center [1203, 145] width 48 height 12
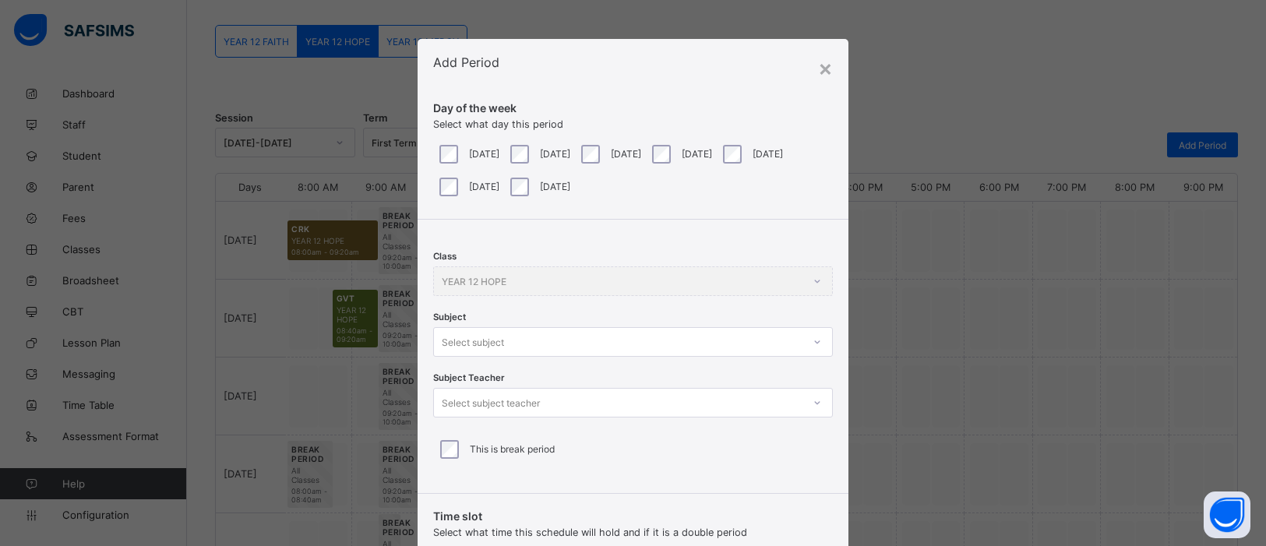
click at [816, 344] on div at bounding box center [818, 342] width 30 height 28
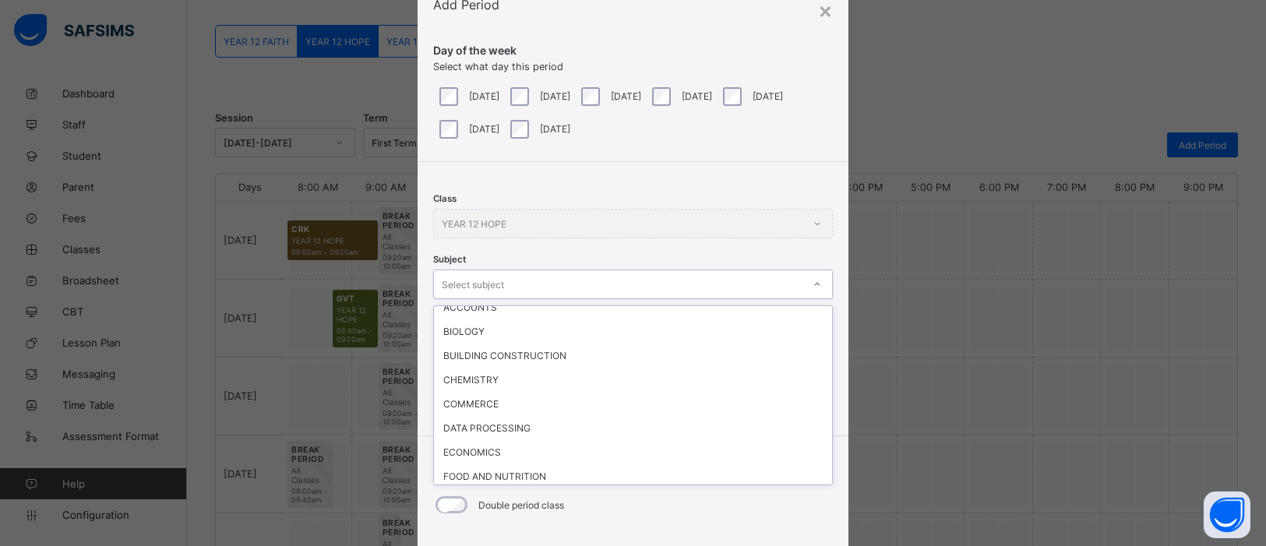
scroll to position [236, 0]
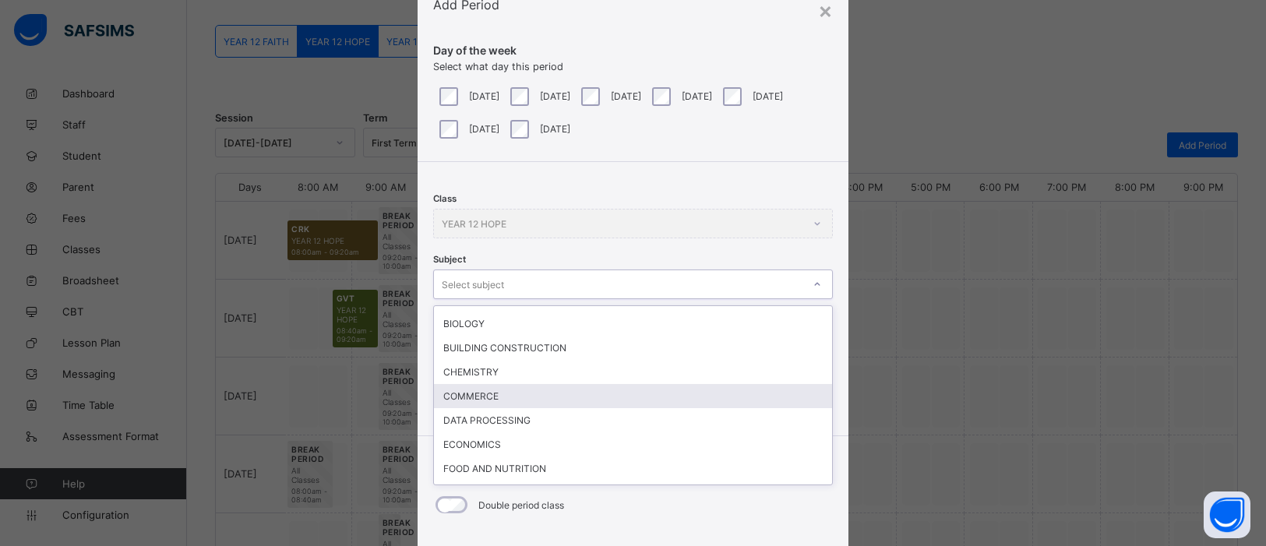
click at [475, 384] on div "COMMERCE" at bounding box center [633, 396] width 398 height 24
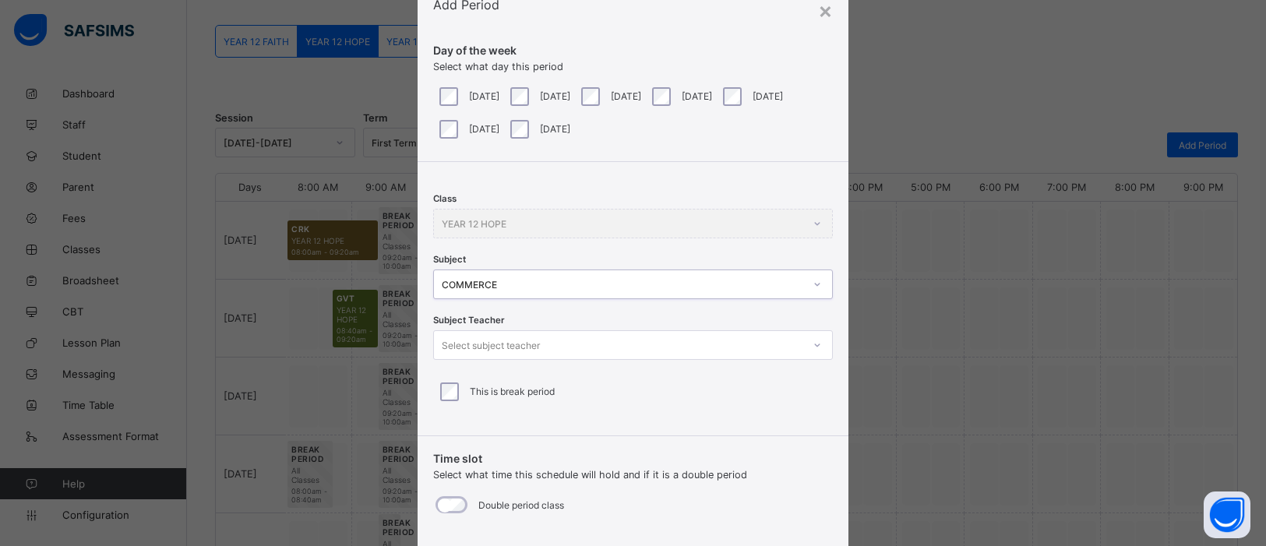
click at [814, 349] on icon at bounding box center [817, 345] width 9 height 16
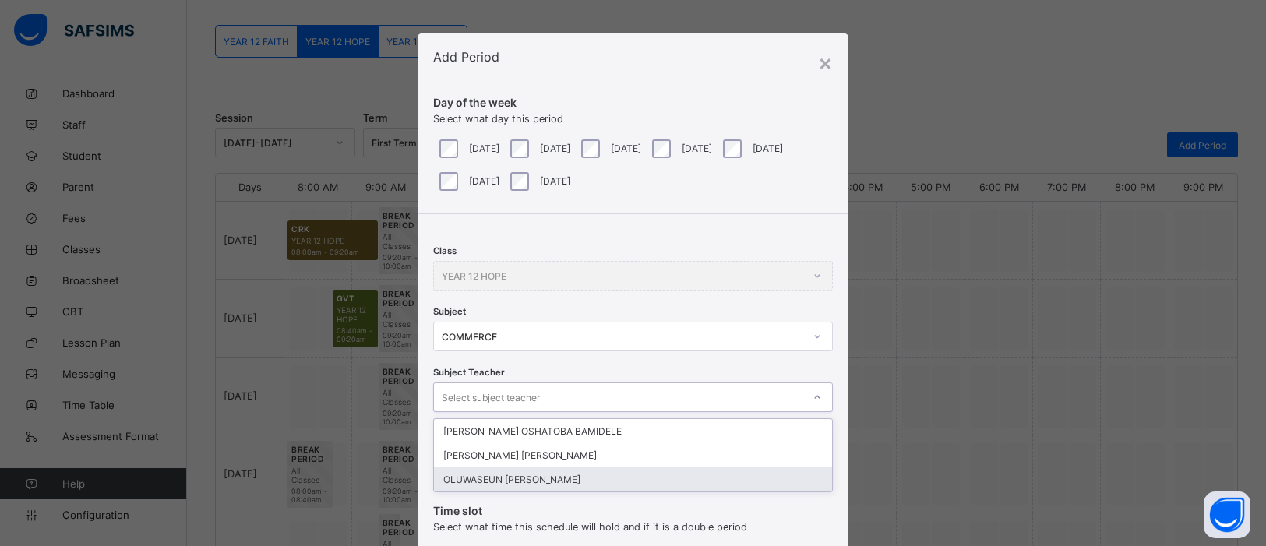
scroll to position [0, 0]
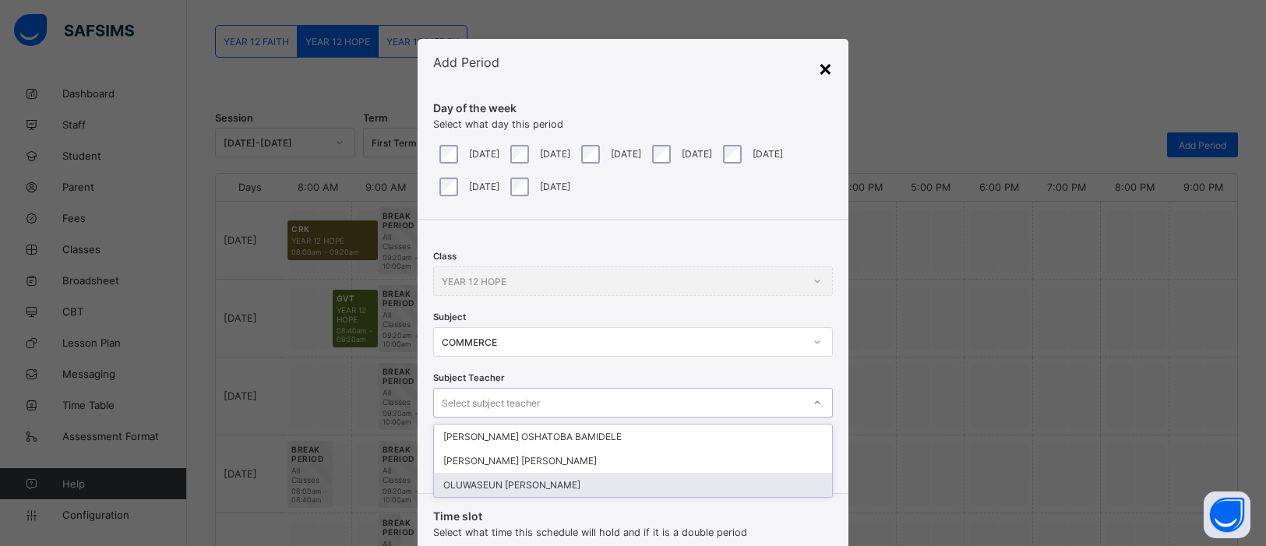
click at [822, 71] on div "×" at bounding box center [825, 68] width 15 height 26
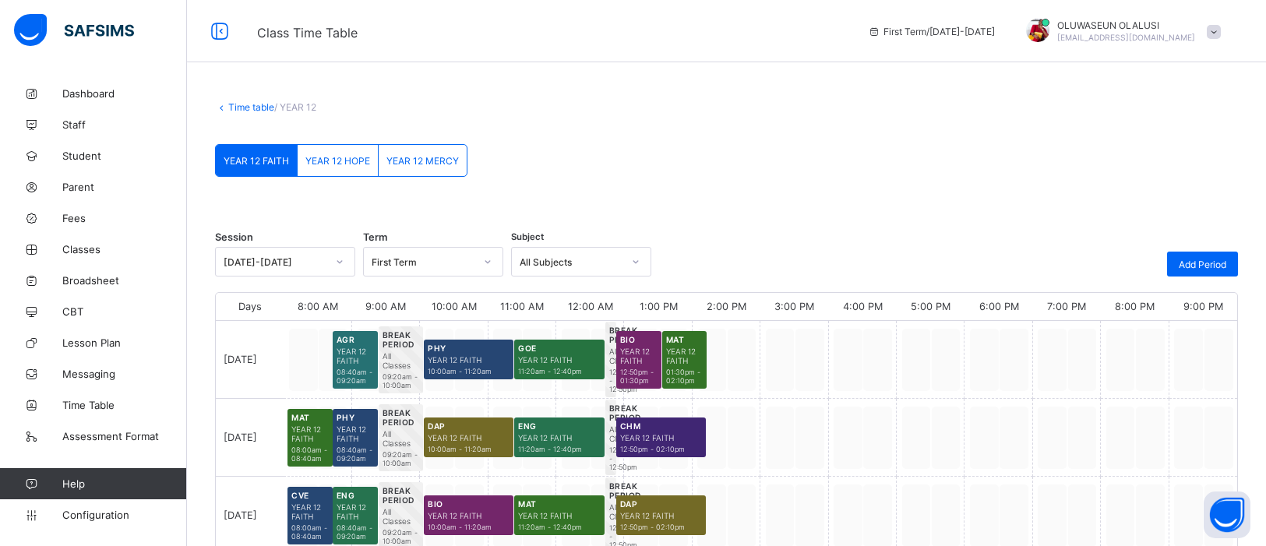
click at [341, 162] on span "YEAR 12 HOPE" at bounding box center [337, 161] width 65 height 12
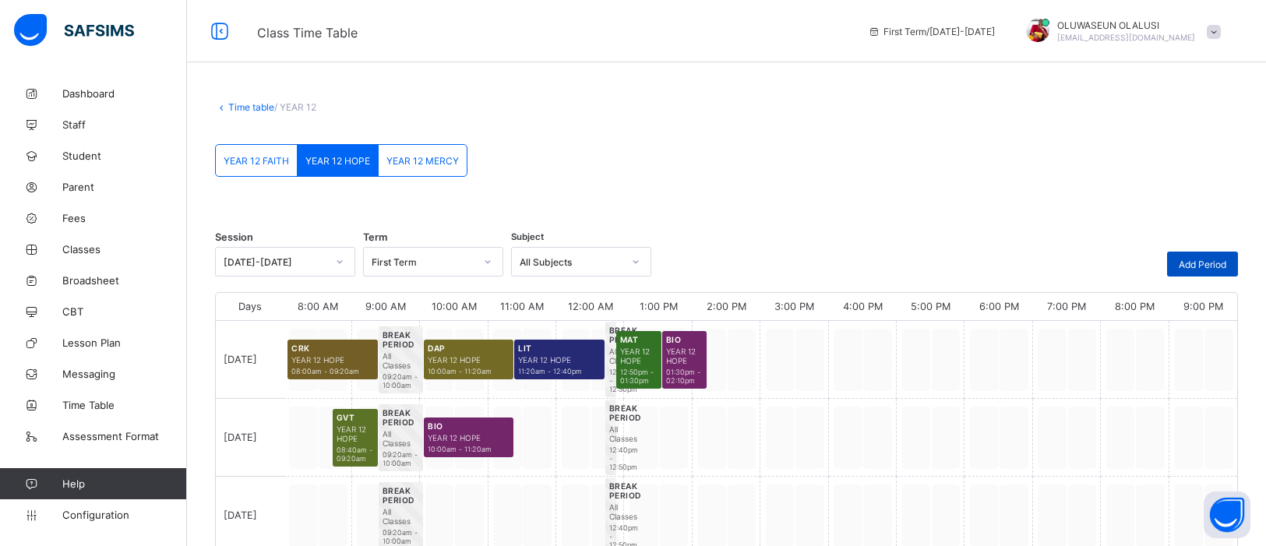
click at [1193, 259] on span "Add Period" at bounding box center [1203, 265] width 48 height 12
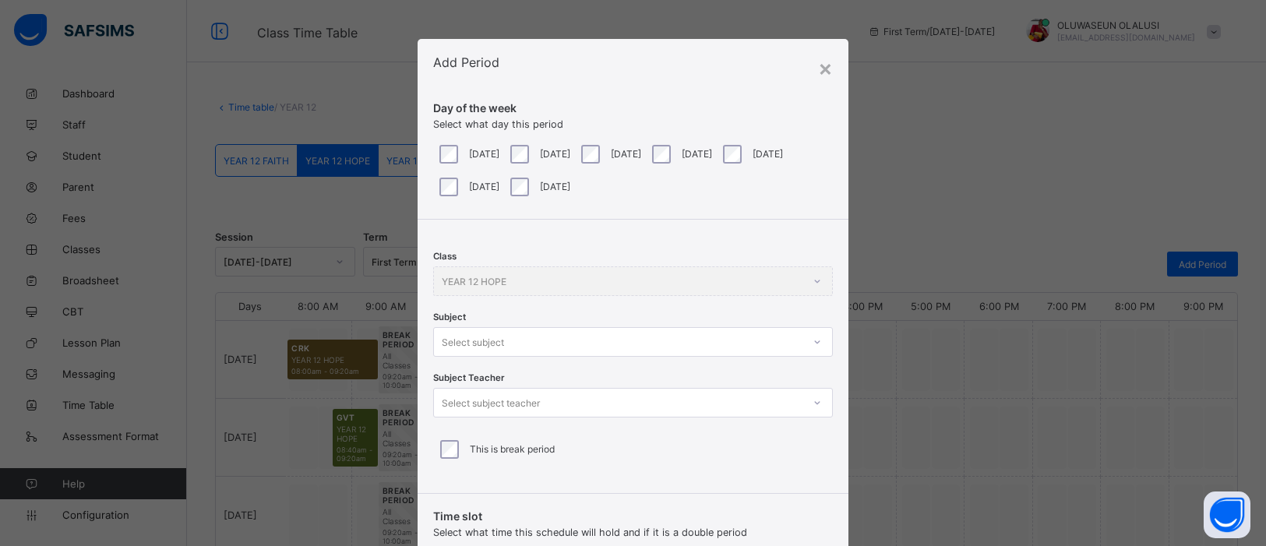
click at [813, 340] on div at bounding box center [817, 342] width 26 height 25
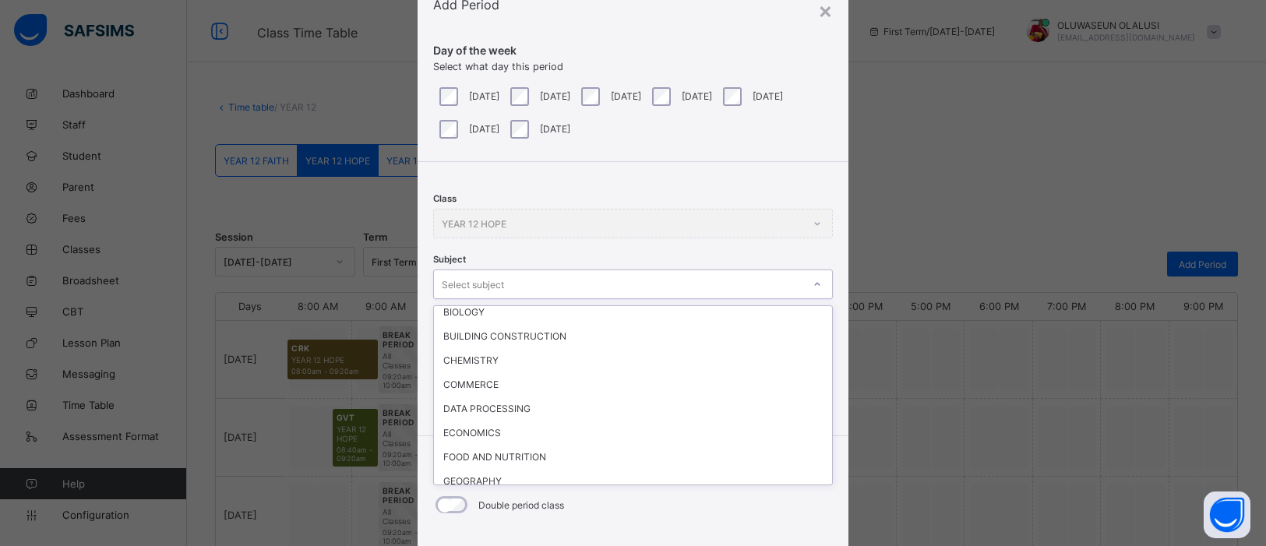
scroll to position [249, 0]
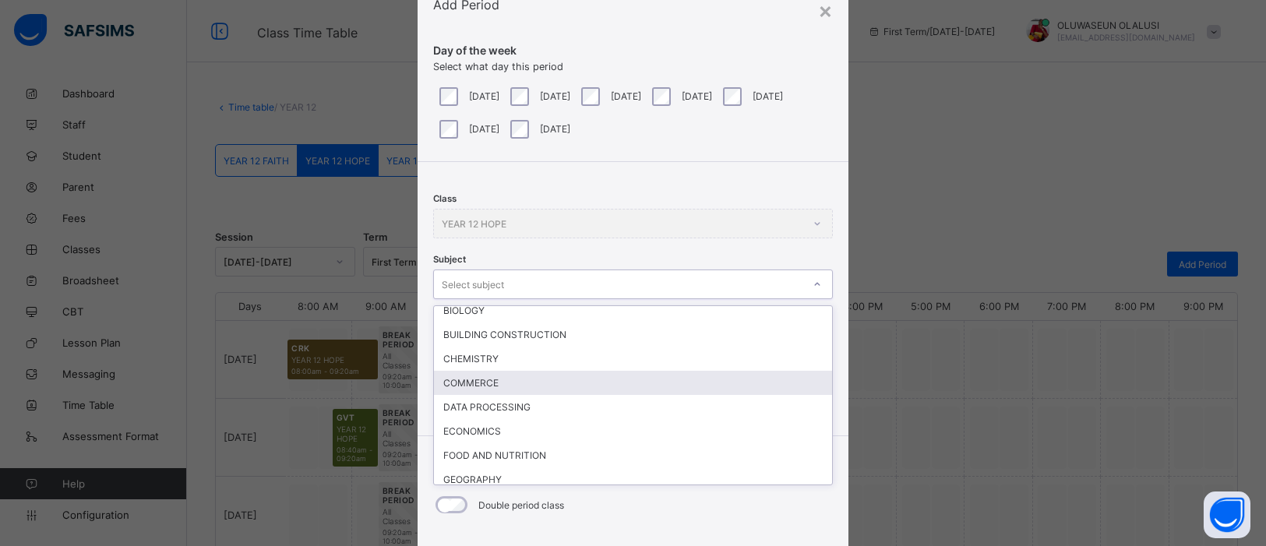
click at [487, 379] on div "COMMERCE" at bounding box center [633, 383] width 398 height 24
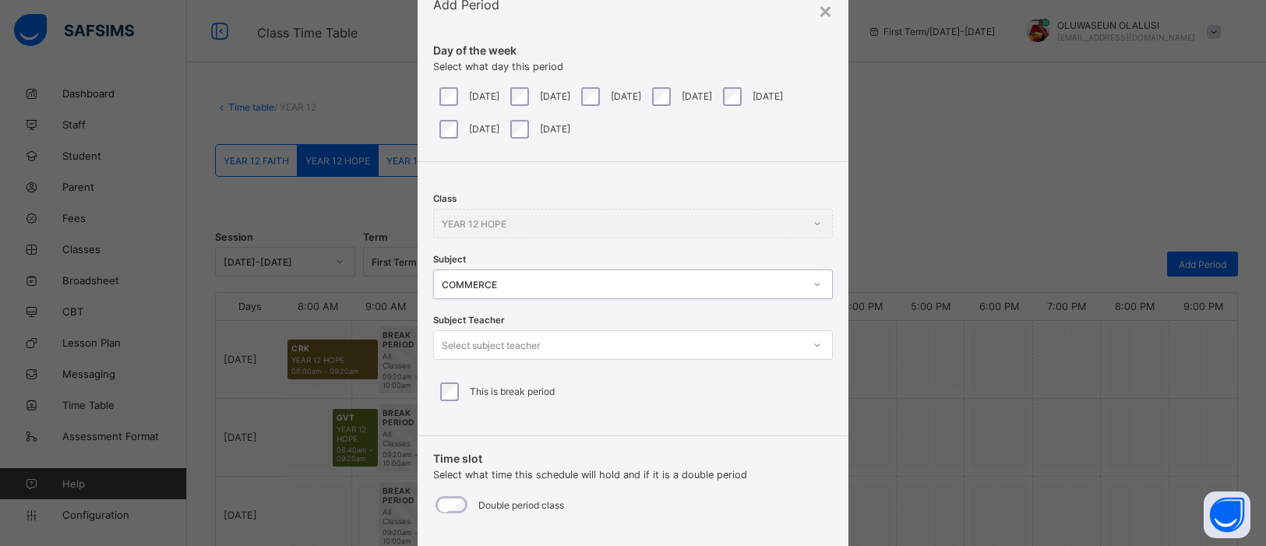
click at [804, 346] on div at bounding box center [817, 345] width 26 height 25
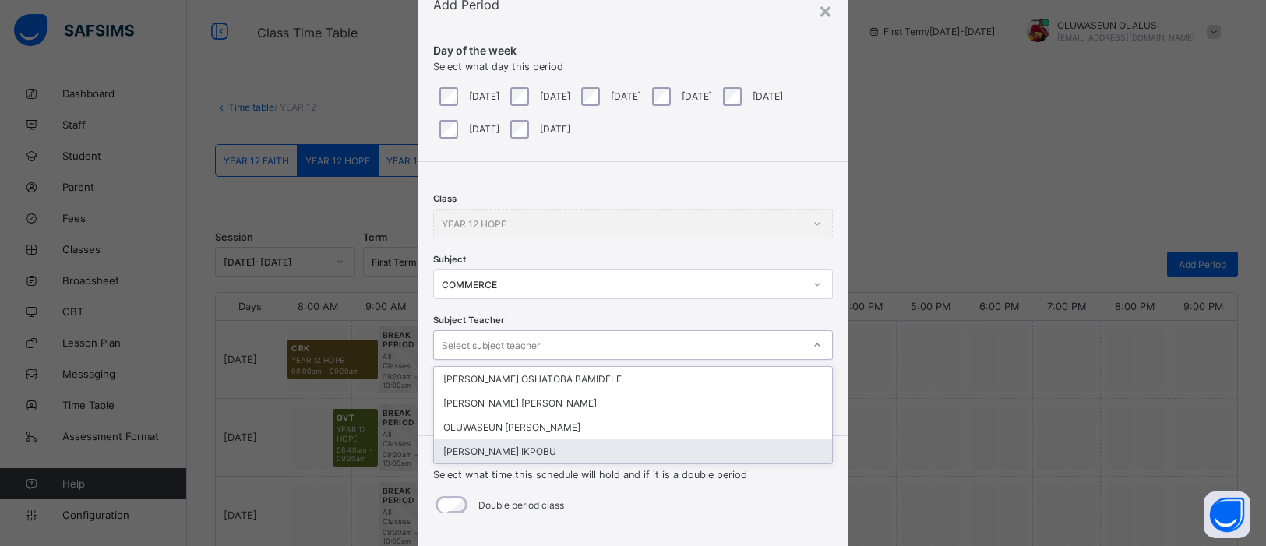
click at [619, 449] on div "[PERSON_NAME] IKPOBU" at bounding box center [633, 451] width 398 height 24
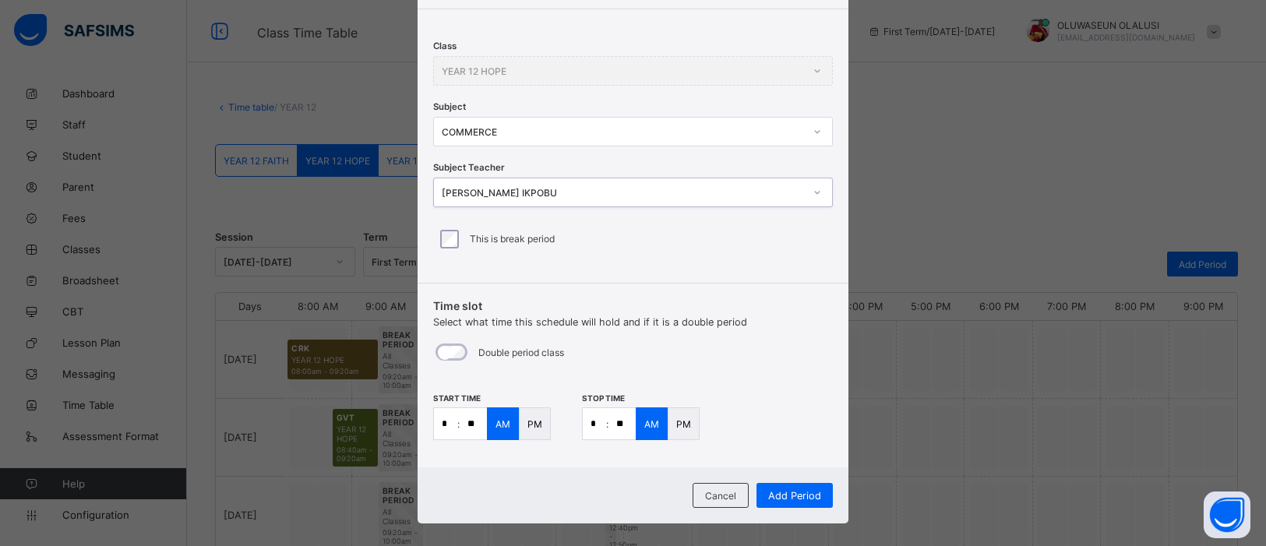
scroll to position [225, 0]
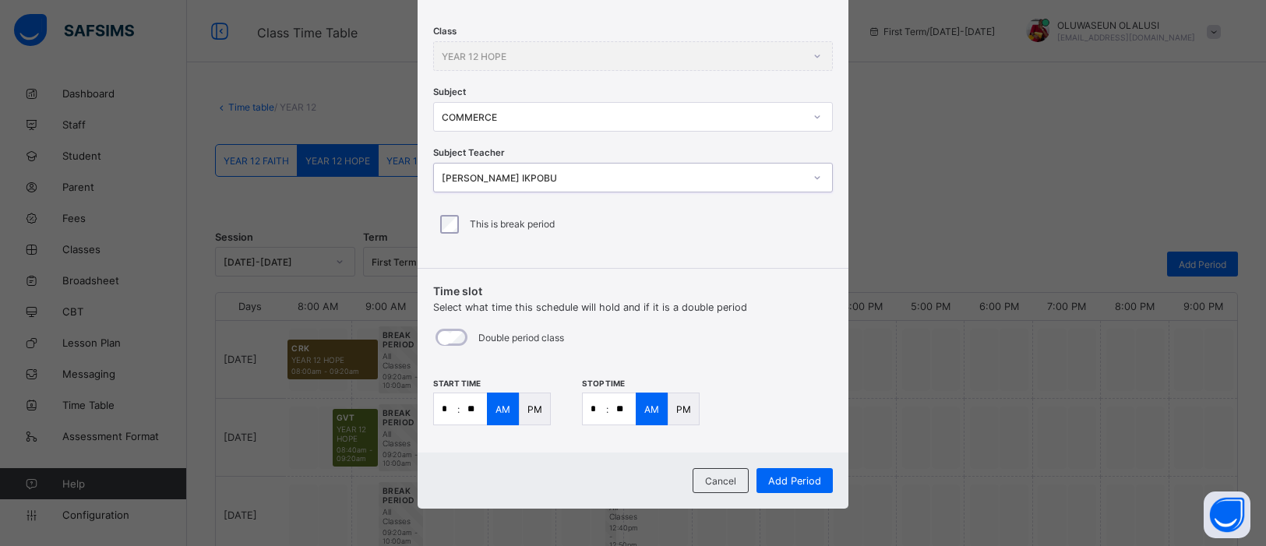
click at [451, 408] on input "*" at bounding box center [445, 408] width 23 height 31
type input "**"
click at [594, 407] on input "*" at bounding box center [594, 408] width 23 height 31
type input "*"
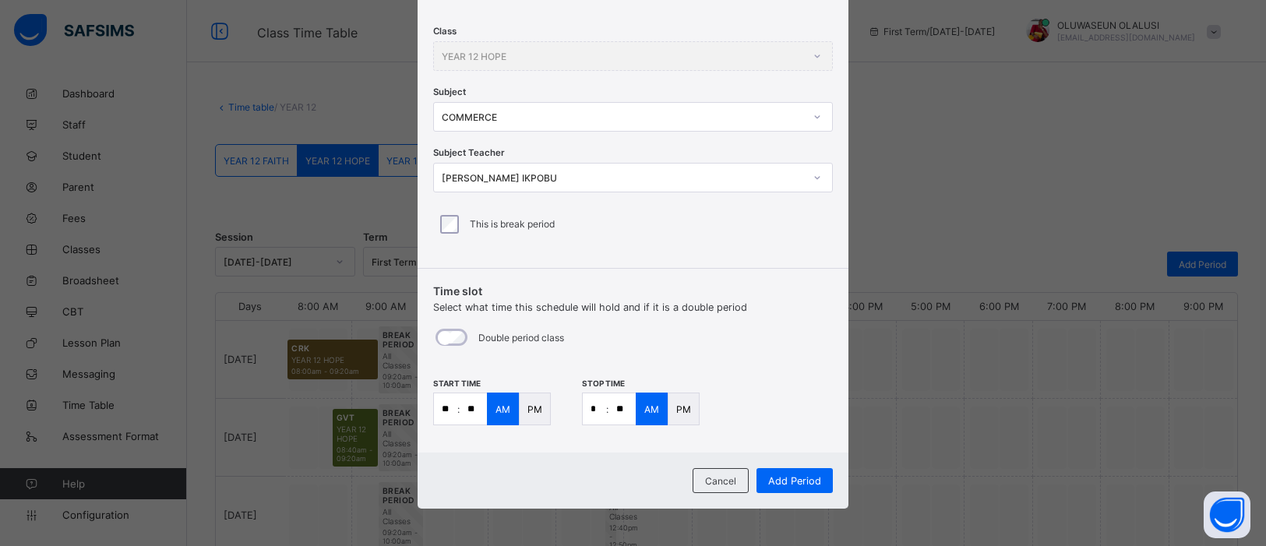
click at [620, 407] on input "**" at bounding box center [622, 408] width 27 height 31
type input "**"
click at [787, 481] on span "Add Period" at bounding box center [794, 481] width 53 height 12
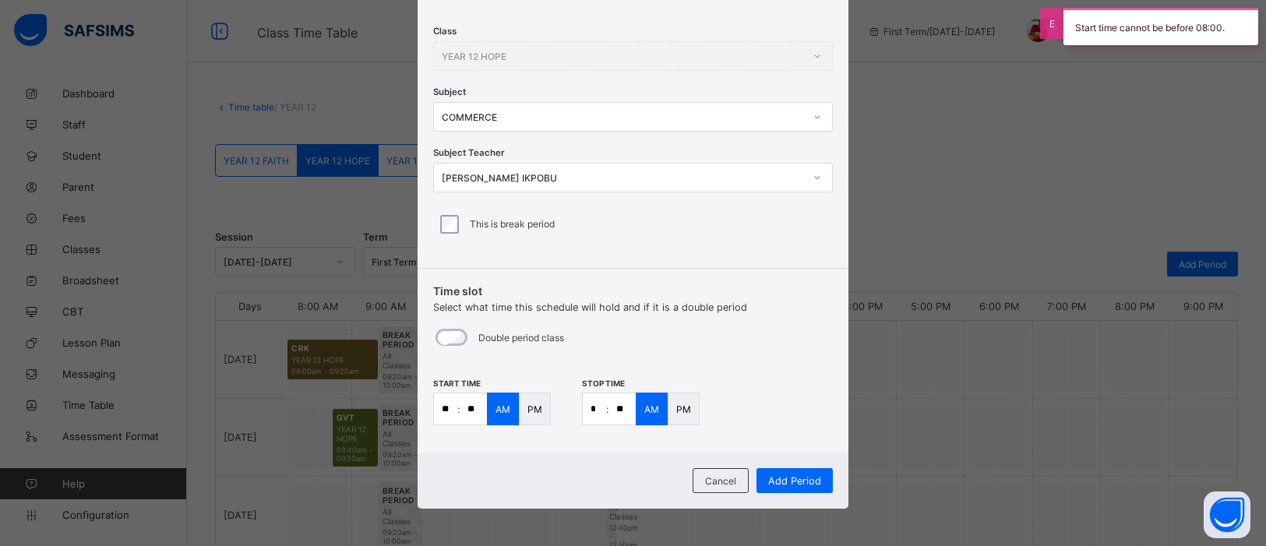
click at [532, 408] on p "PM" at bounding box center [535, 410] width 15 height 12
click at [679, 414] on div "PM" at bounding box center [684, 409] width 32 height 33
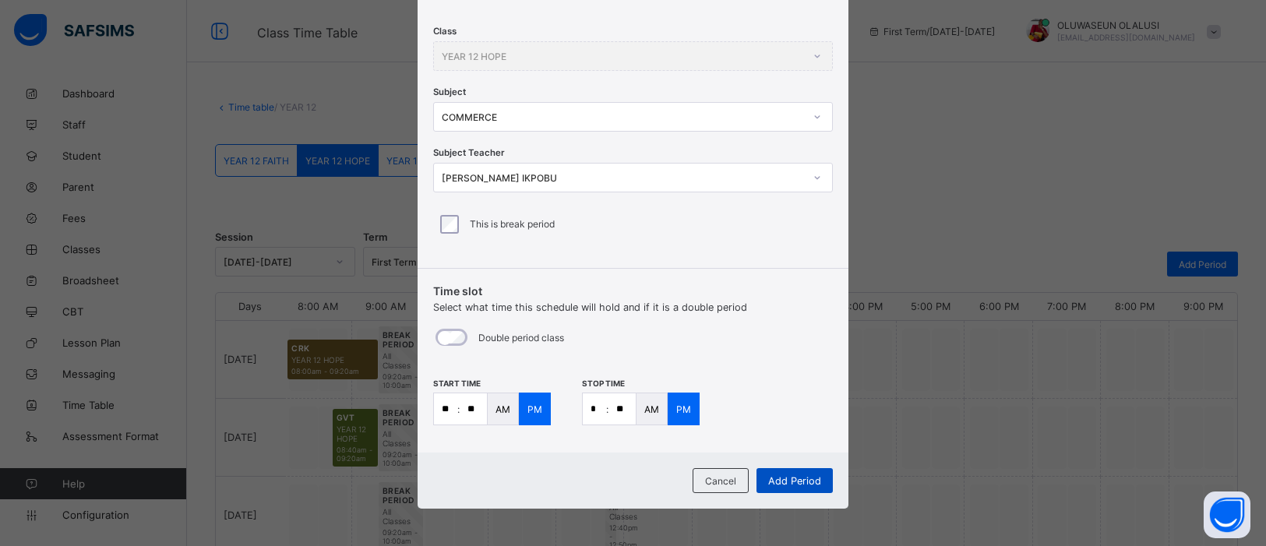
click at [784, 475] on span "Add Period" at bounding box center [794, 481] width 53 height 12
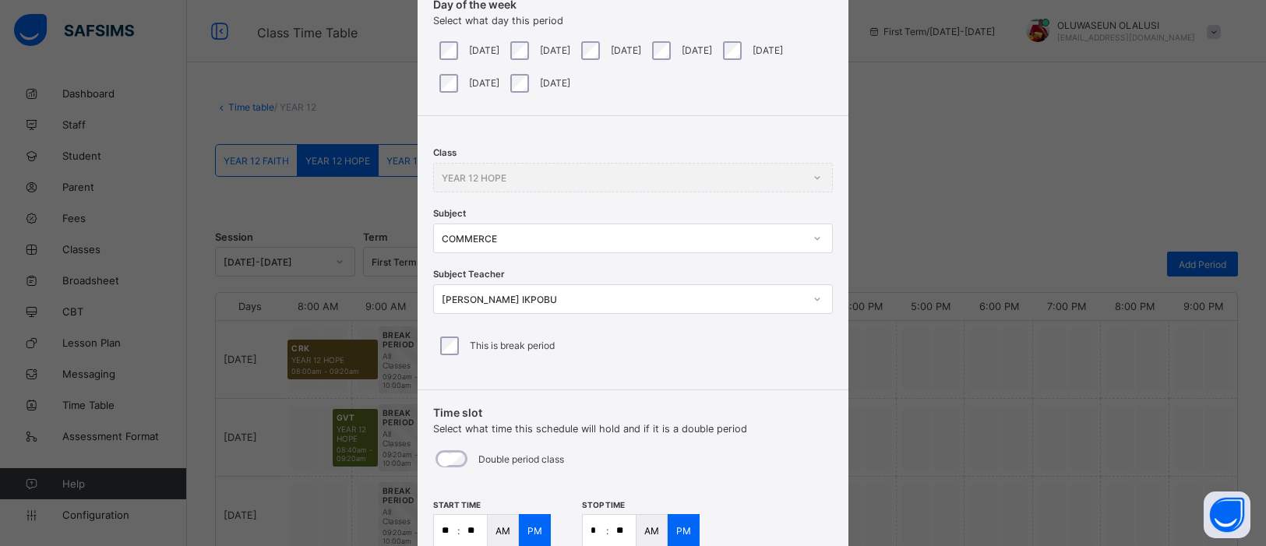
scroll to position [0, 0]
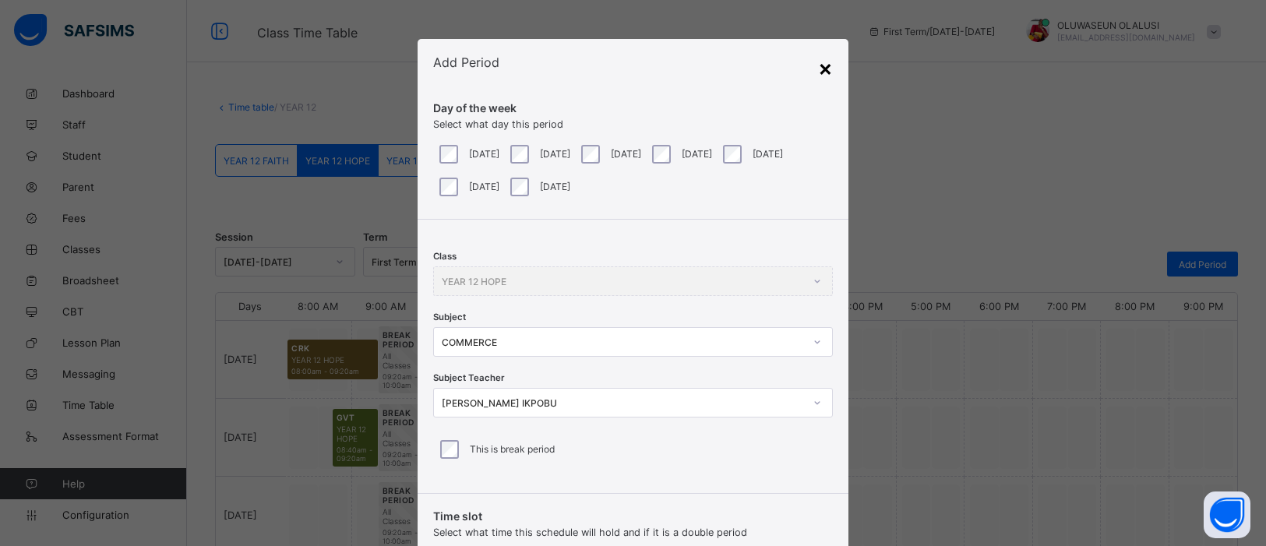
click at [827, 72] on div "×" at bounding box center [825, 68] width 15 height 26
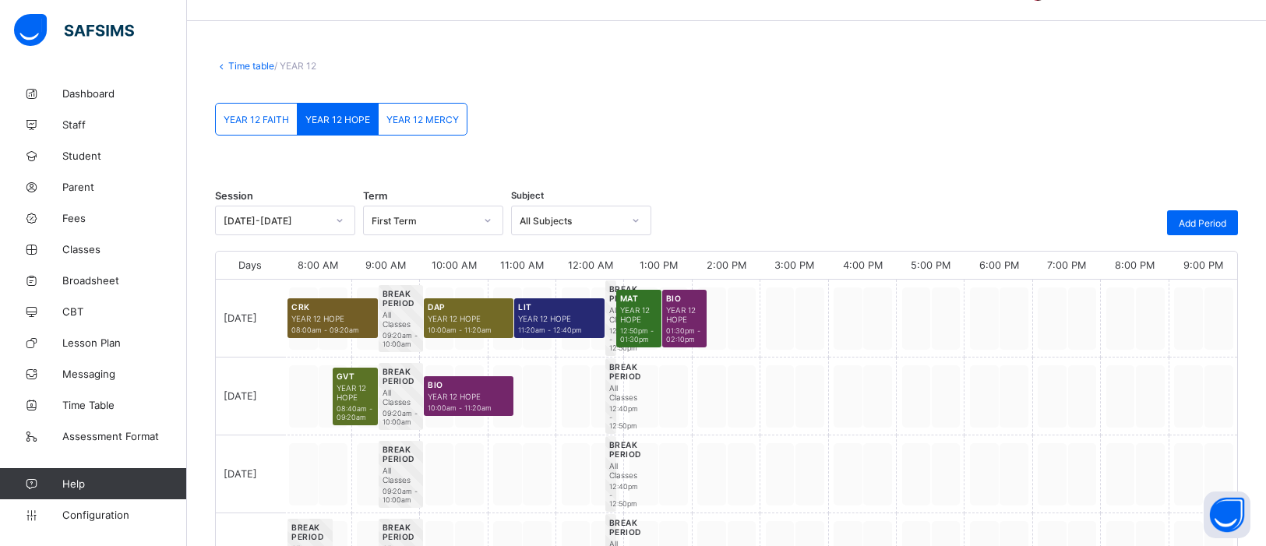
scroll to position [45, 0]
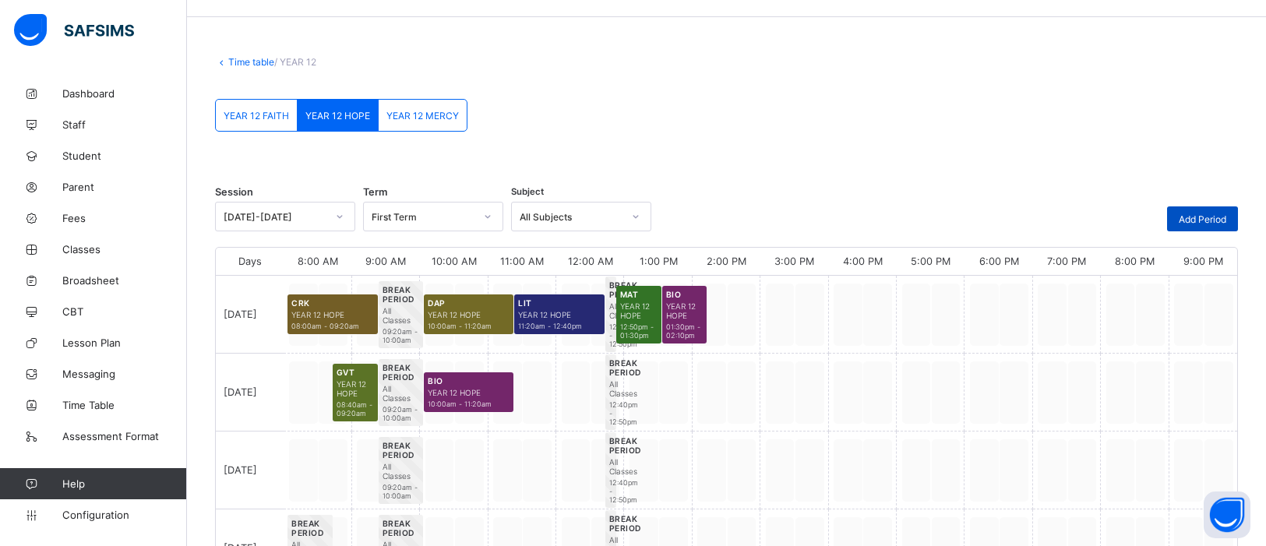
click at [1218, 217] on span "Add Period" at bounding box center [1203, 219] width 48 height 12
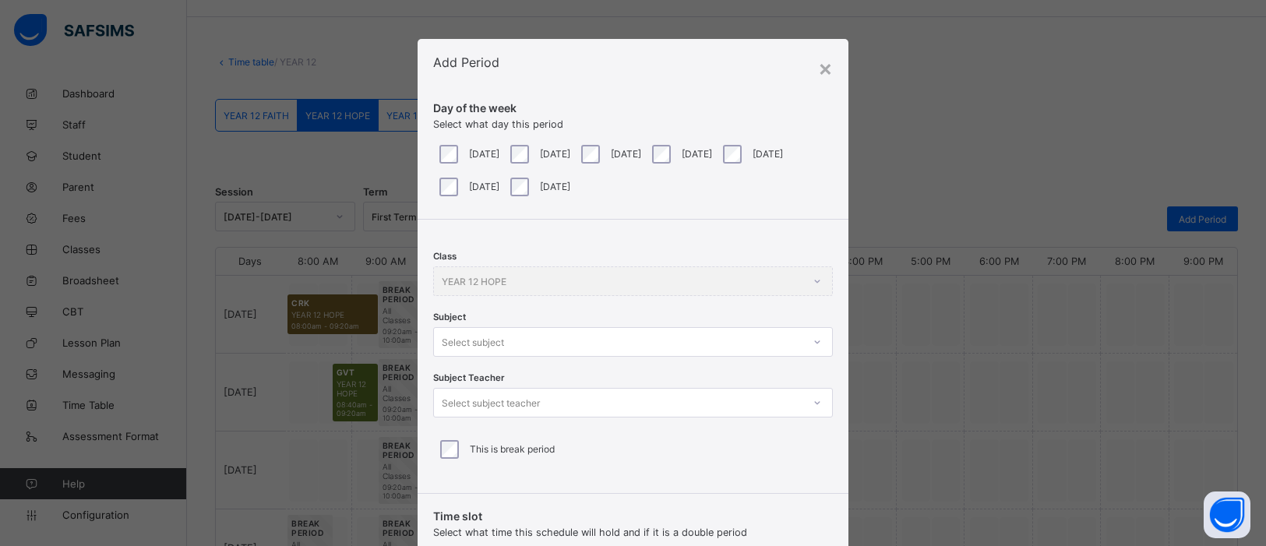
click at [813, 341] on div at bounding box center [817, 342] width 26 height 25
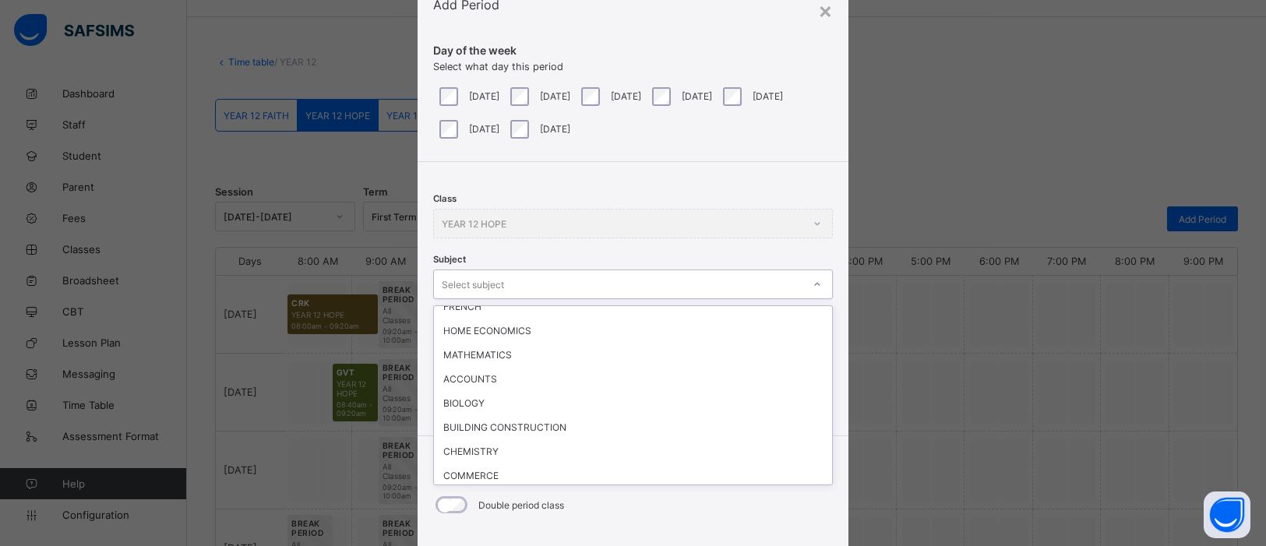
scroll to position [154, 0]
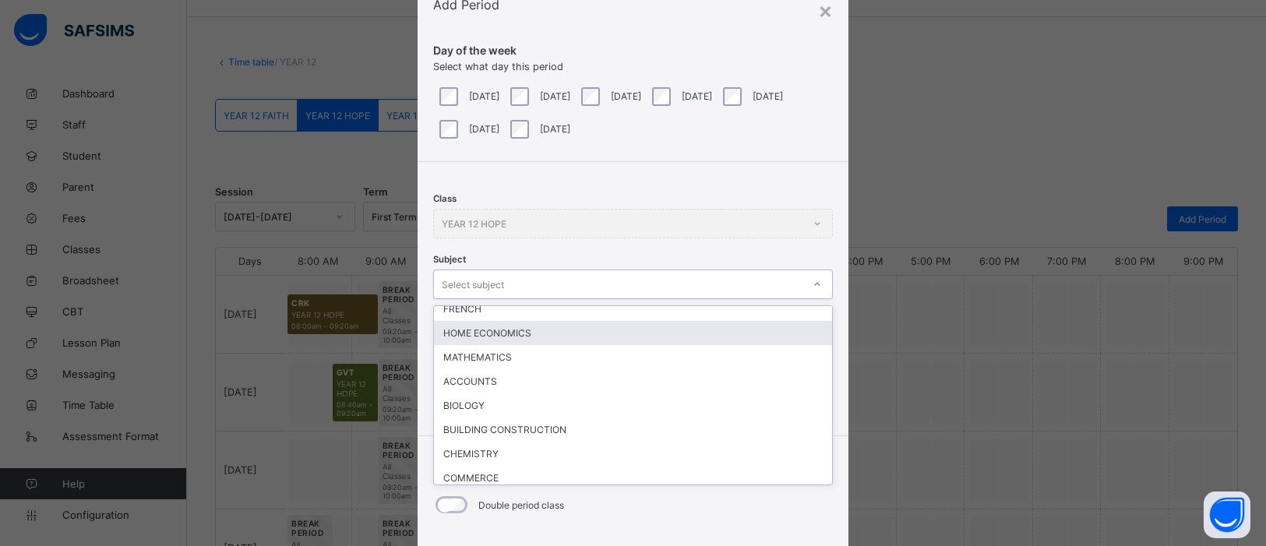
click at [500, 334] on div "HOME ECONOMICS" at bounding box center [633, 333] width 398 height 24
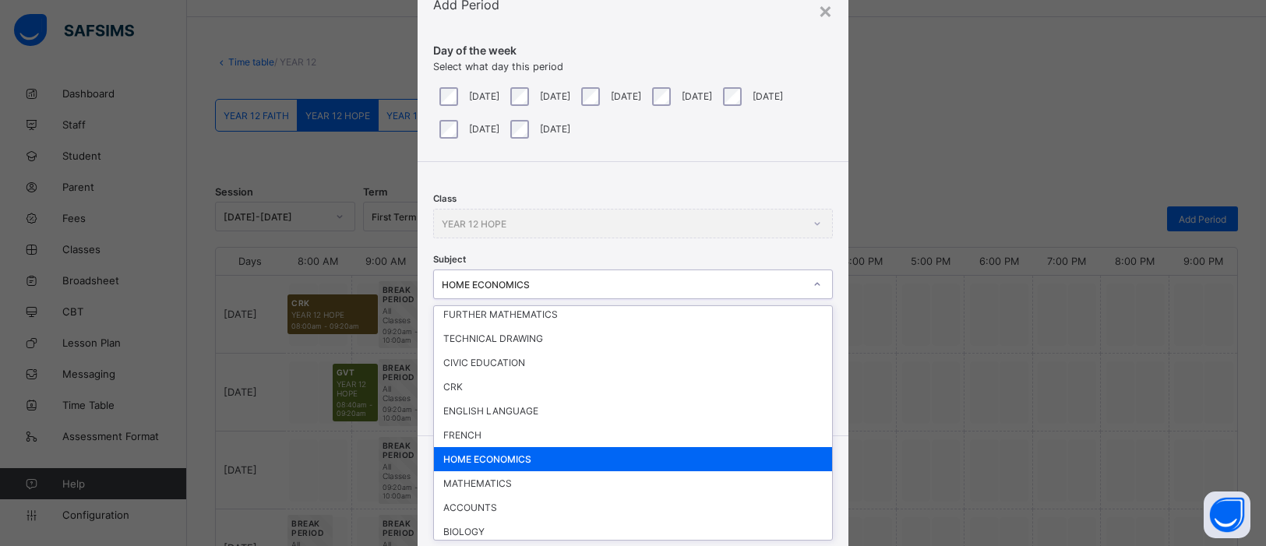
scroll to position [30, 0]
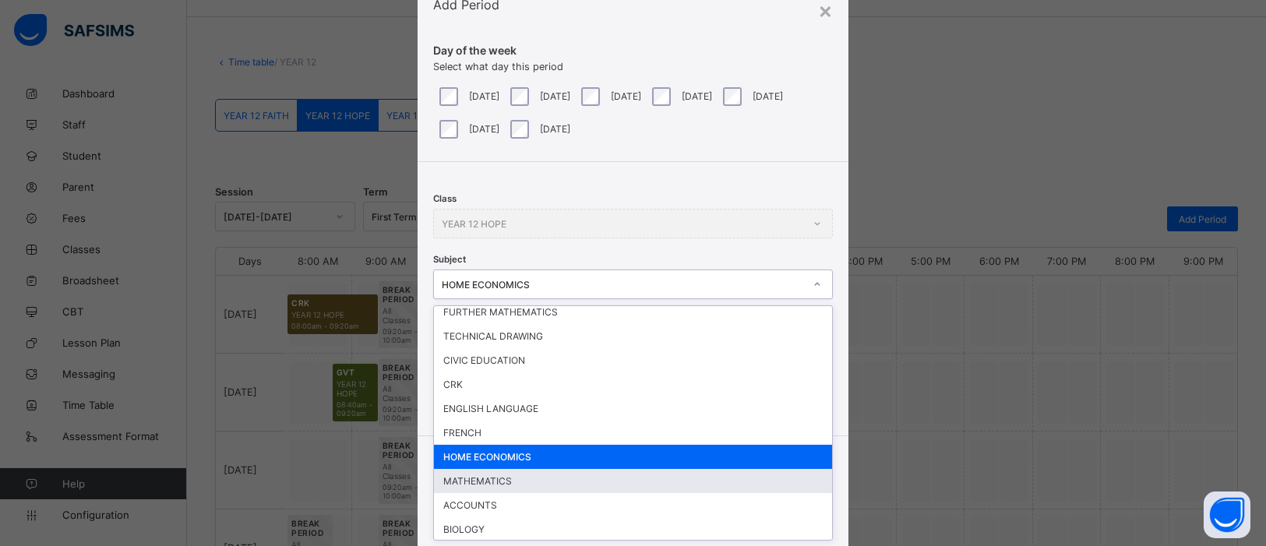
click at [512, 476] on div "MATHEMATICS" at bounding box center [633, 481] width 398 height 24
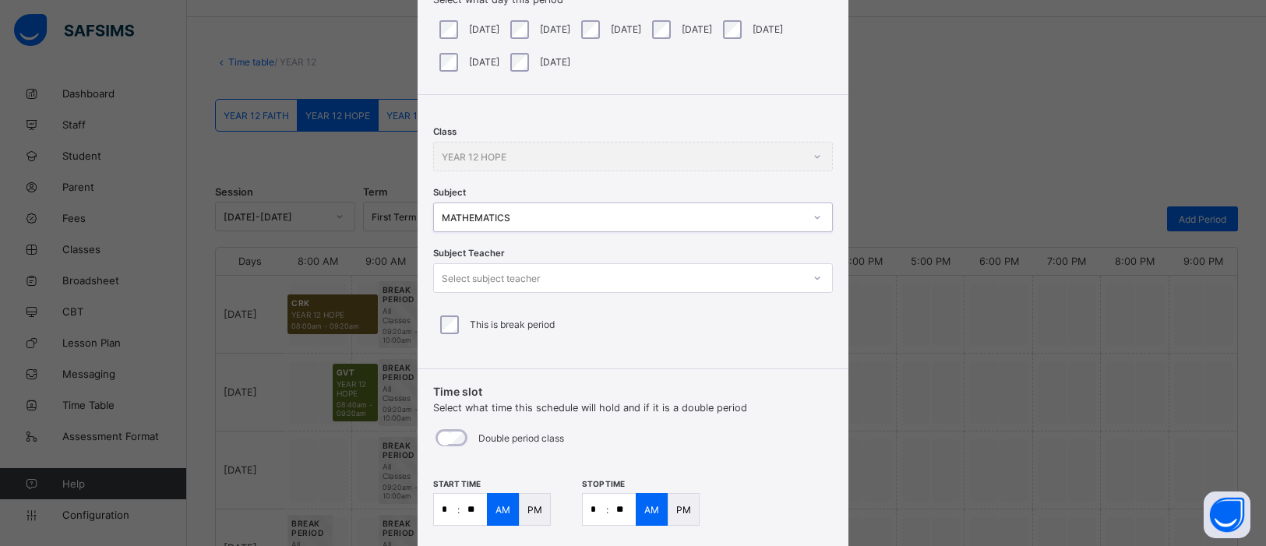
scroll to position [128, 0]
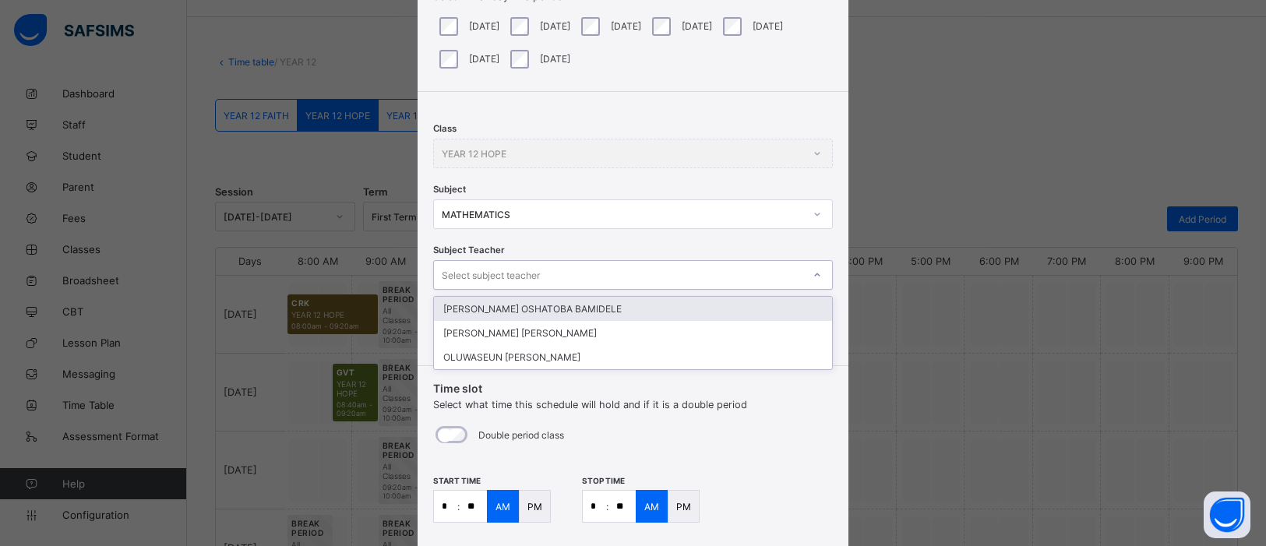
click at [659, 309] on div "JOHNSON OSHATOBA BAMIDELE" at bounding box center [633, 309] width 398 height 24
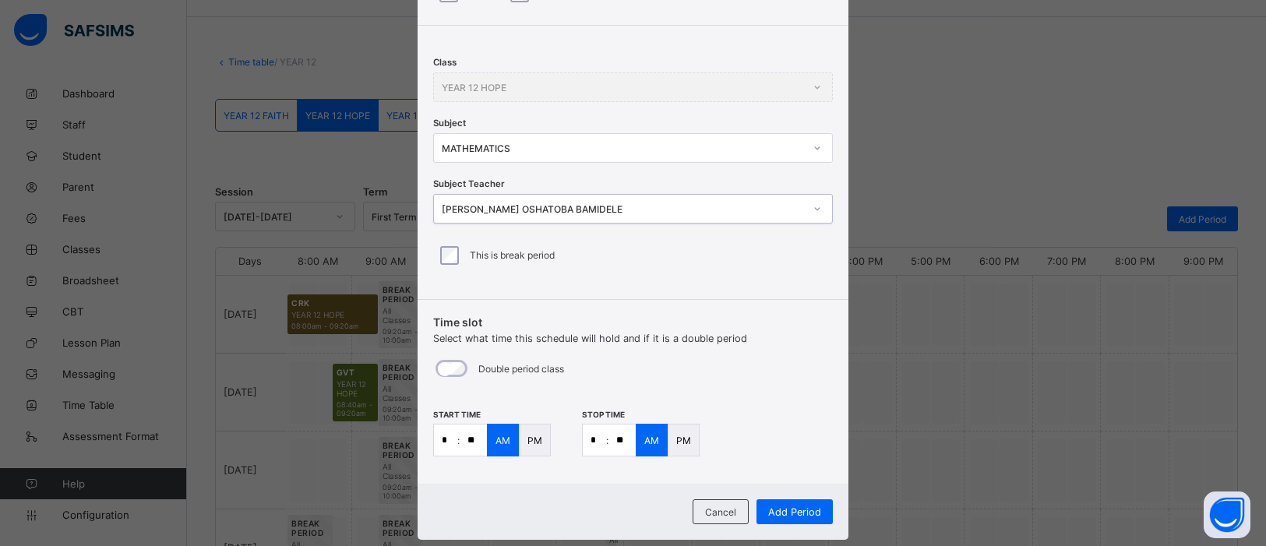
scroll to position [225, 0]
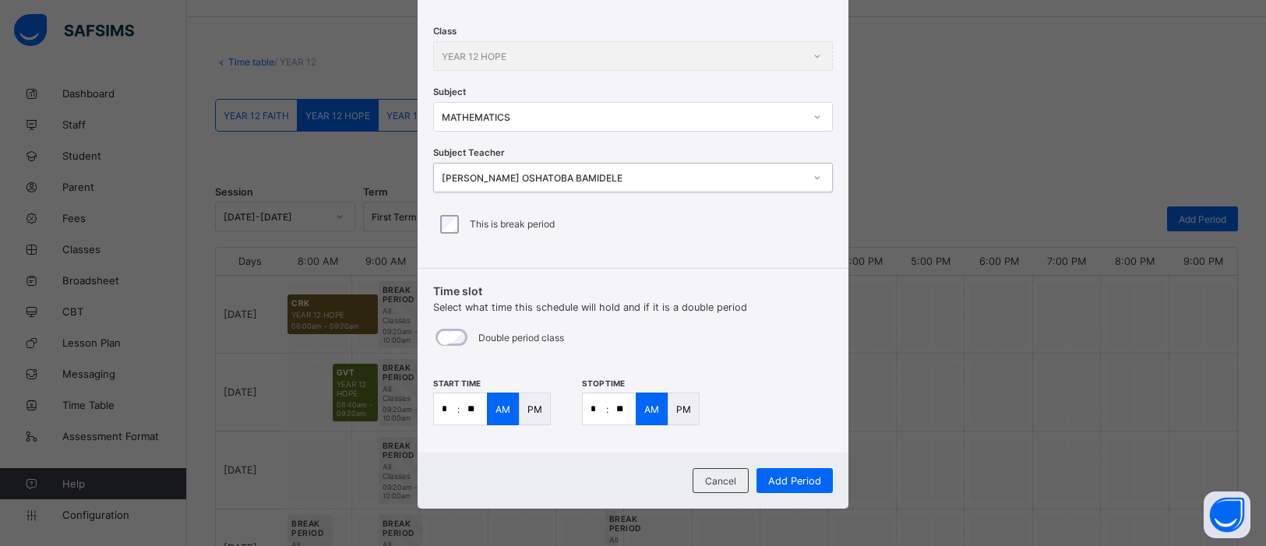
click at [445, 409] on input "*" at bounding box center [445, 408] width 23 height 31
type input "*"
click at [471, 410] on input "**" at bounding box center [473, 408] width 27 height 31
type input "**"
click at [597, 411] on input "*" at bounding box center [594, 408] width 23 height 31
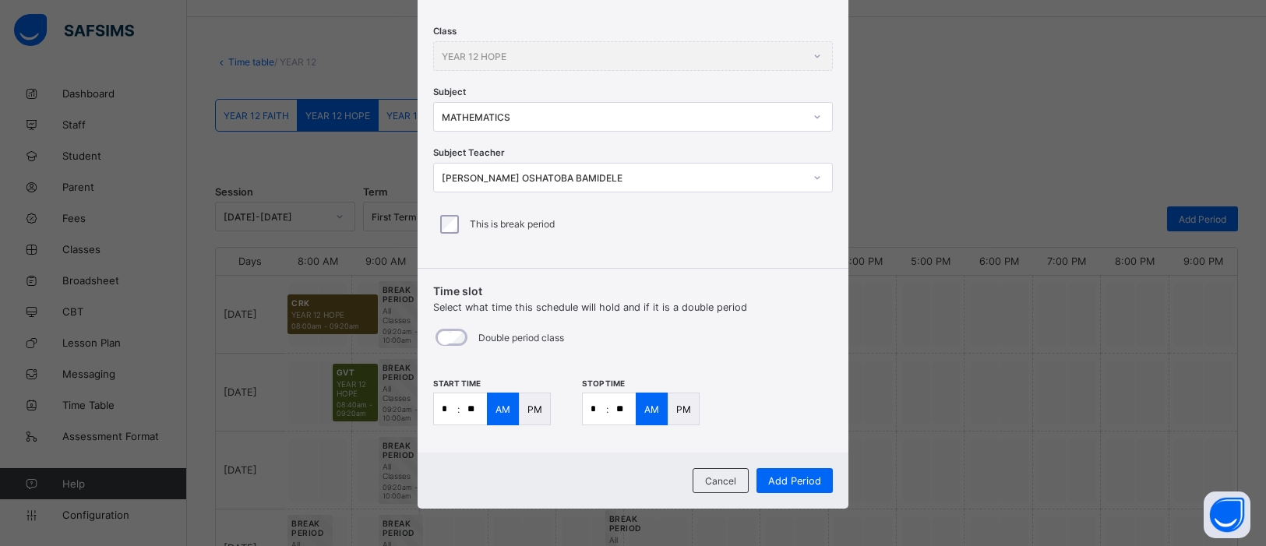
type input "*"
click at [622, 411] on input "**" at bounding box center [622, 408] width 27 height 31
type input "**"
click at [532, 410] on p "PM" at bounding box center [535, 410] width 15 height 12
click at [685, 404] on p "PM" at bounding box center [683, 410] width 15 height 12
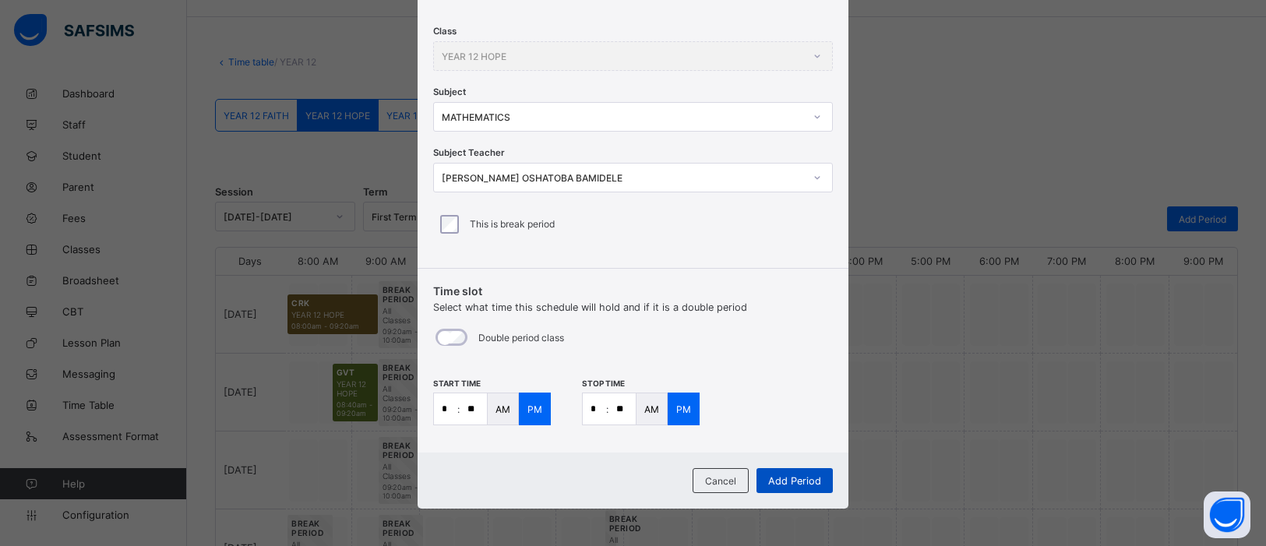
click at [803, 485] on div "Add Period" at bounding box center [795, 480] width 76 height 25
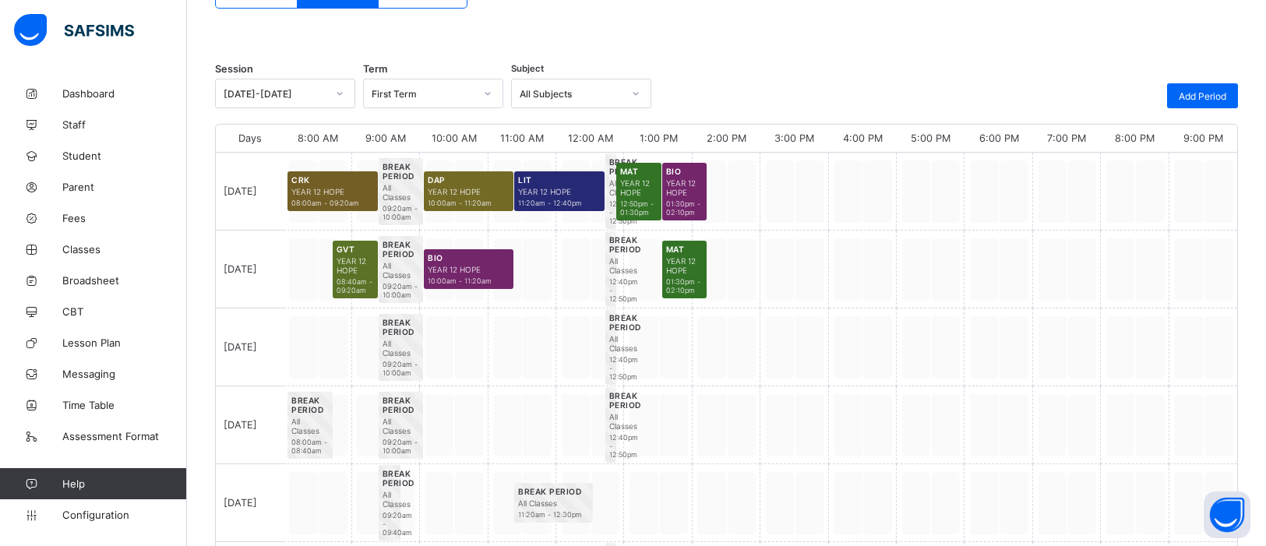
scroll to position [168, 0]
click at [1230, 101] on div "Add Period" at bounding box center [1202, 96] width 71 height 25
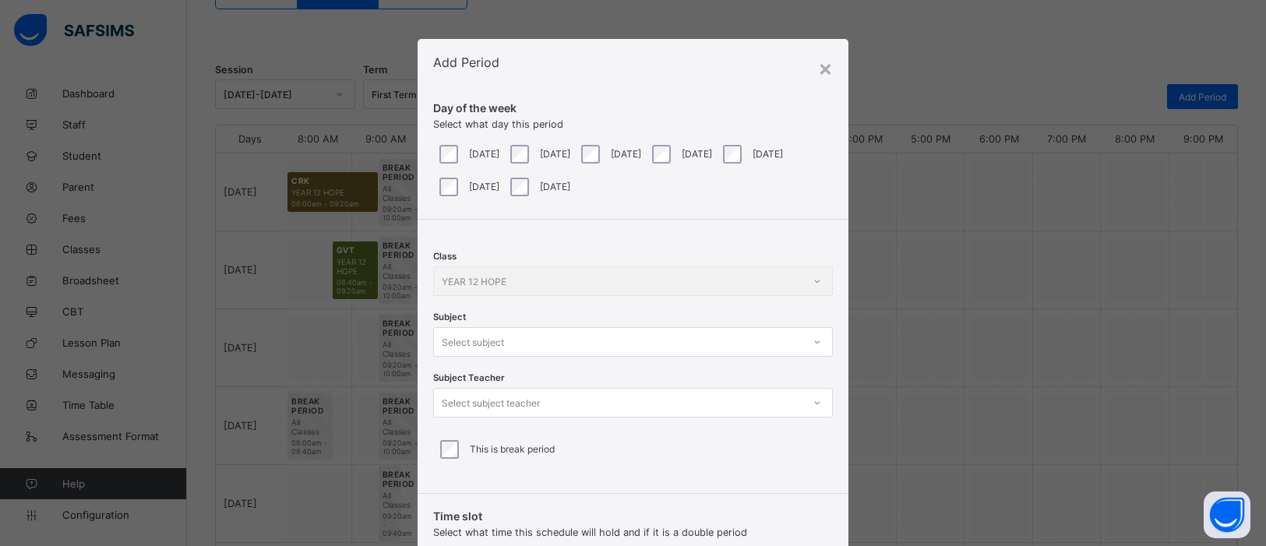
click at [818, 346] on div "Class YEAR 12 HOPE Subject Select subject Subject Teacher Select subject teache…" at bounding box center [633, 351] width 431 height 262
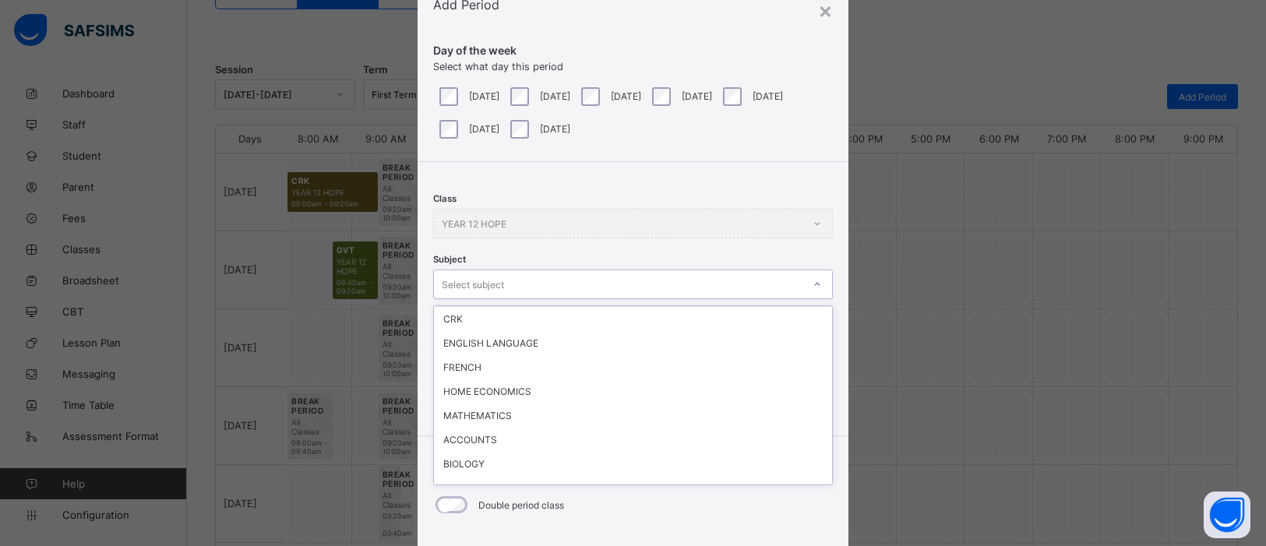
scroll to position [124, 0]
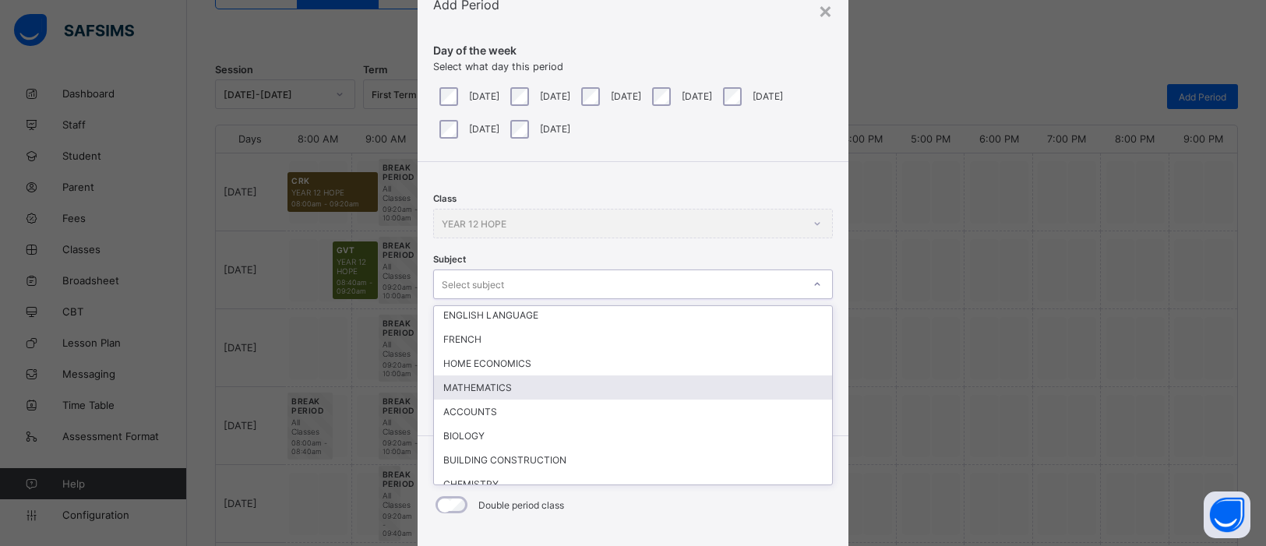
click at [488, 383] on div "MATHEMATICS" at bounding box center [633, 388] width 398 height 24
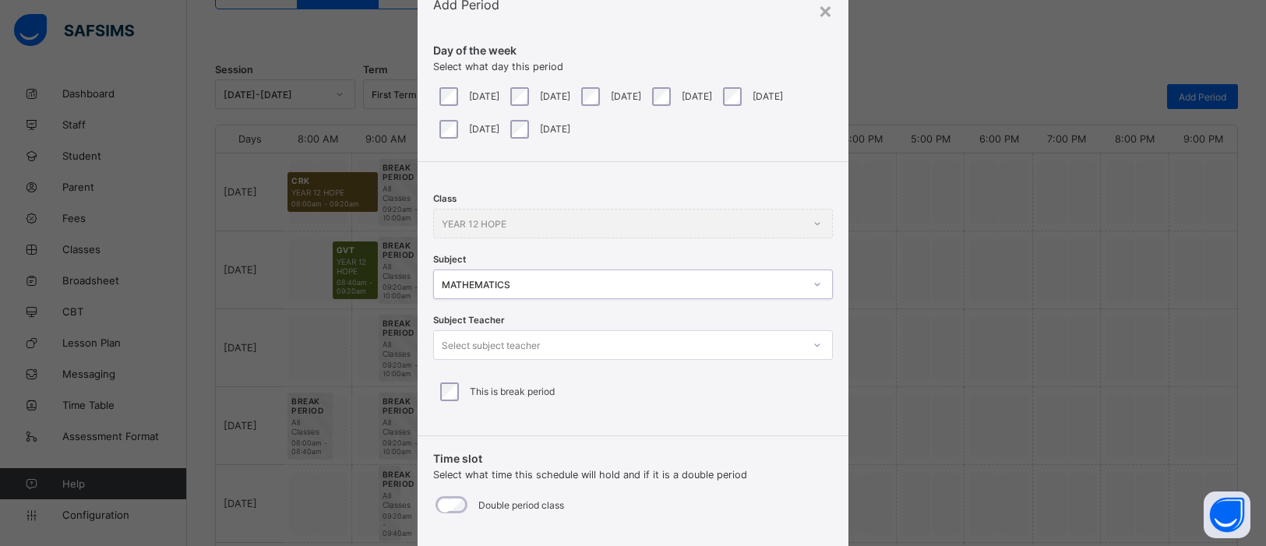
click at [813, 349] on icon at bounding box center [817, 345] width 9 height 16
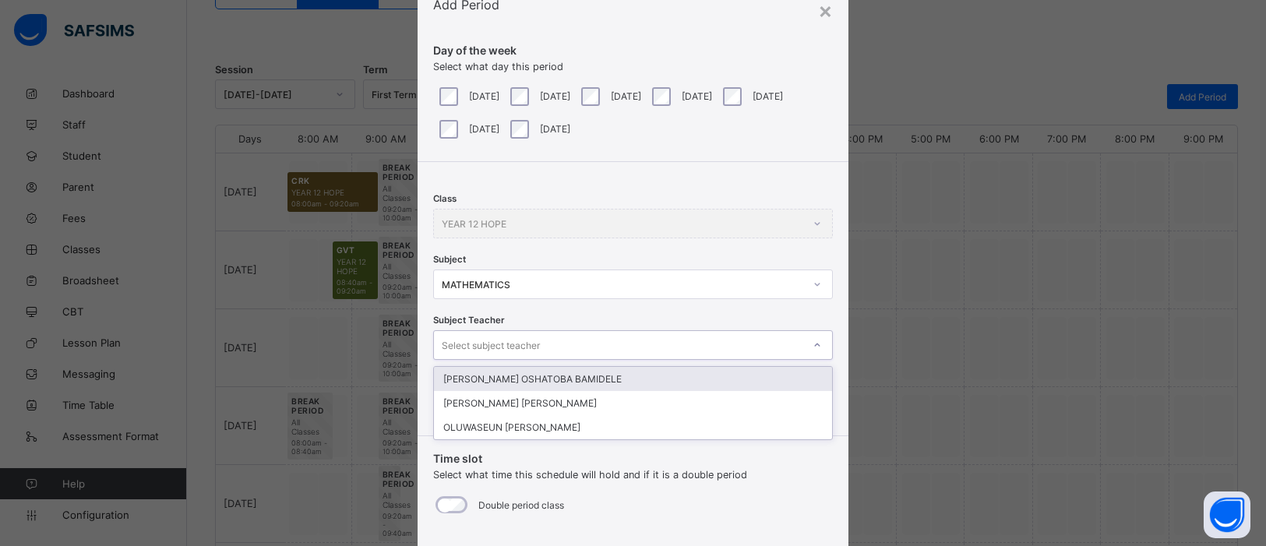
click at [550, 372] on div "JOHNSON OSHATOBA BAMIDELE" at bounding box center [633, 379] width 398 height 24
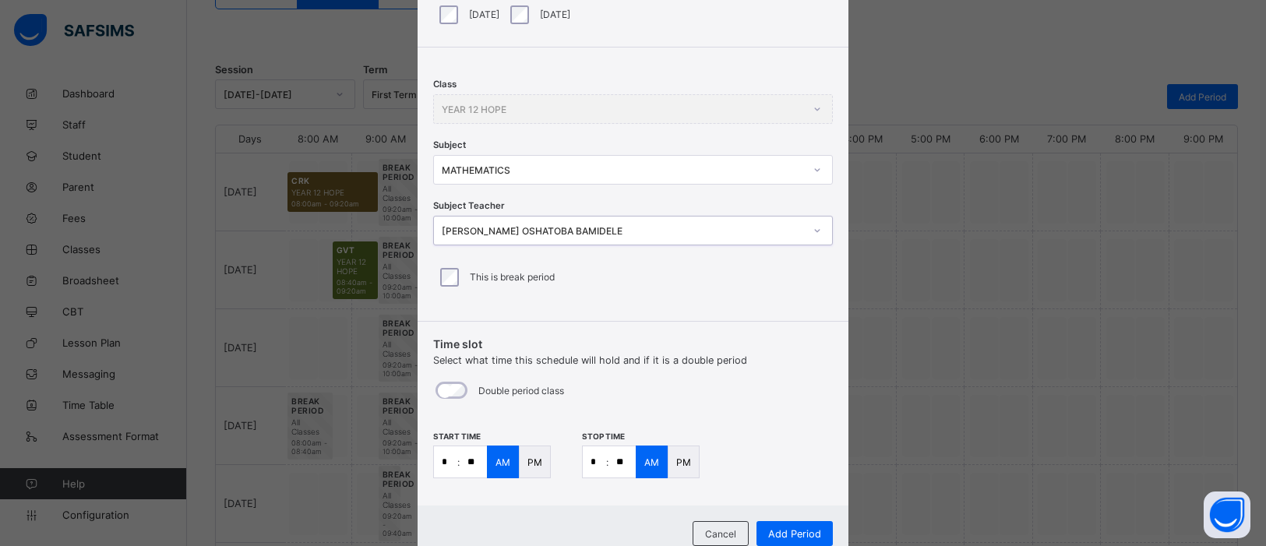
scroll to position [225, 0]
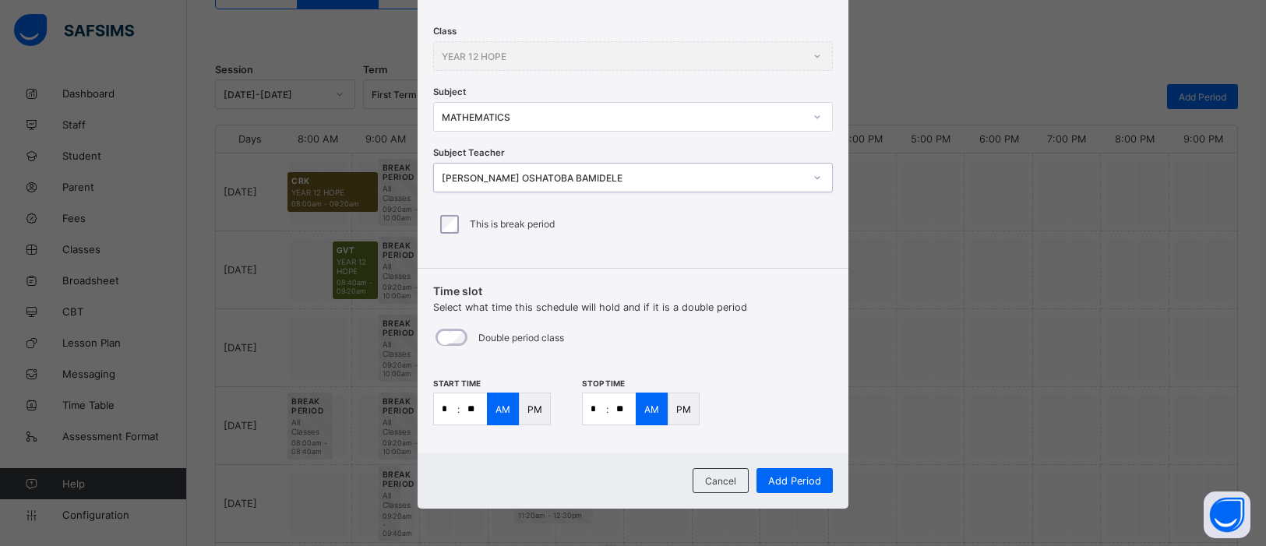
click at [450, 411] on input "*" at bounding box center [445, 408] width 23 height 31
type input "**"
click at [594, 409] on input "*" at bounding box center [594, 408] width 23 height 31
type input "**"
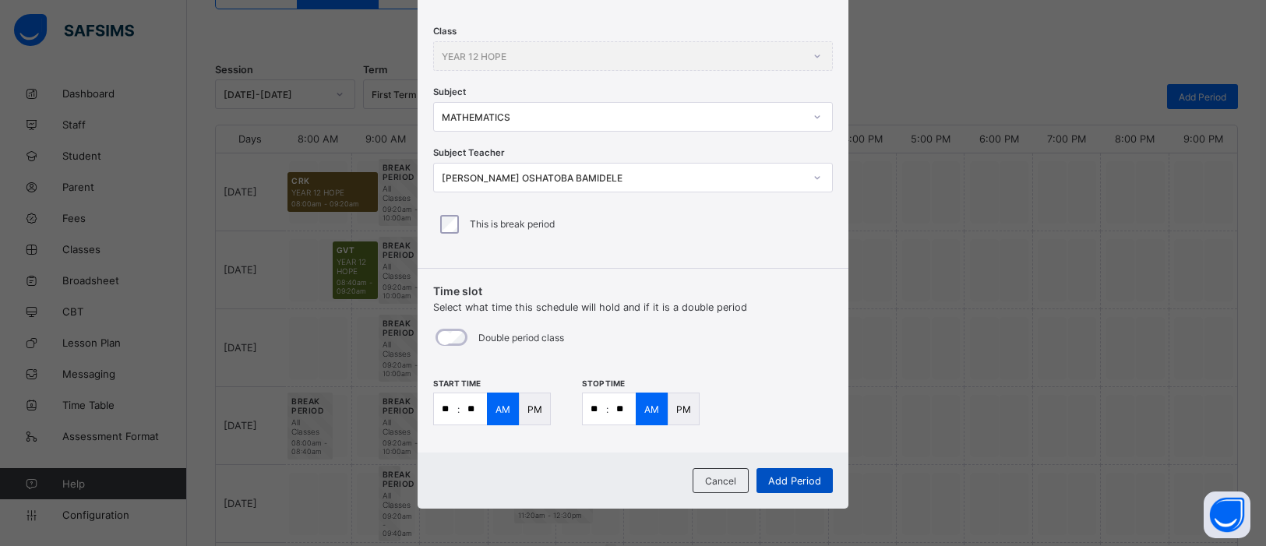
click at [775, 472] on div "Add Period" at bounding box center [795, 480] width 76 height 25
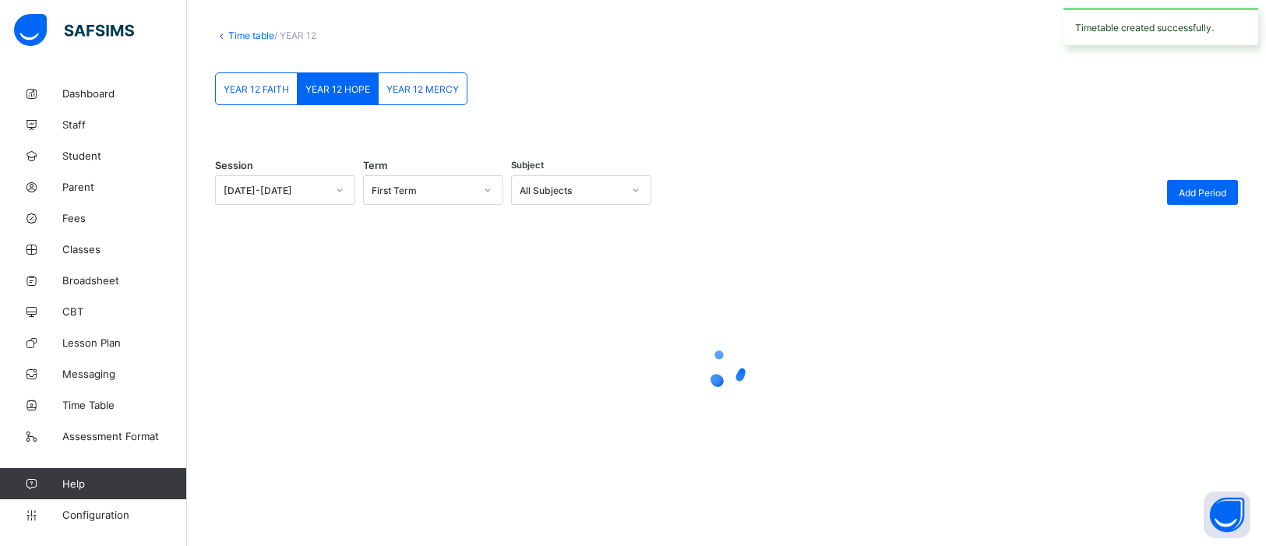
scroll to position [168, 0]
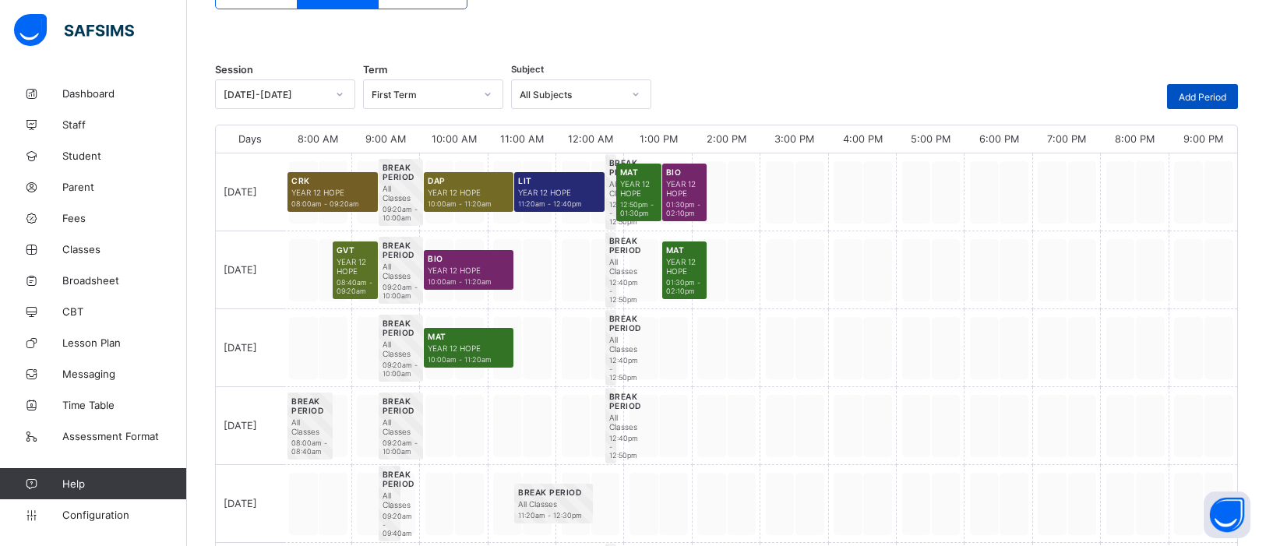
click at [1203, 88] on div "Add Period" at bounding box center [1202, 96] width 71 height 25
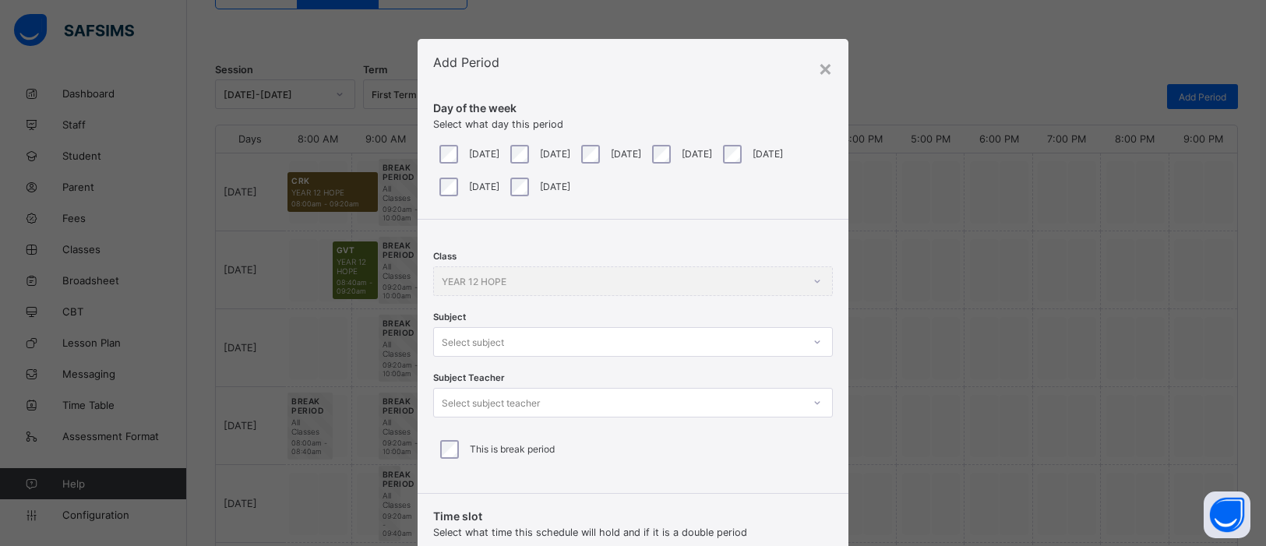
click at [819, 347] on div "Class YEAR 12 HOPE Subject Select subject Subject Teacher Select subject teache…" at bounding box center [633, 351] width 431 height 262
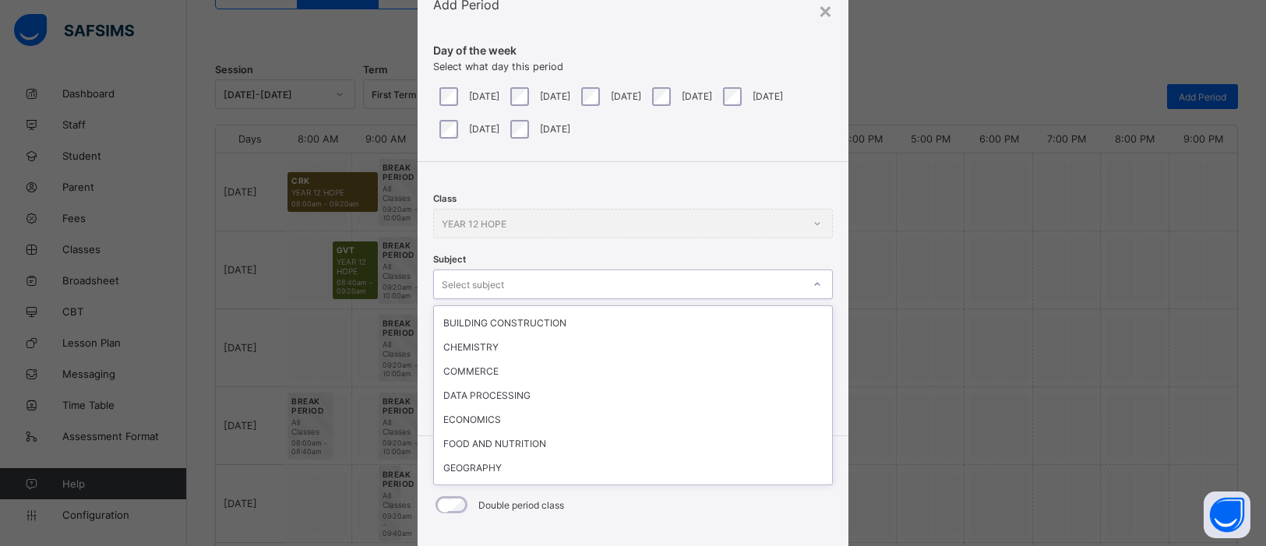
scroll to position [341, 0]
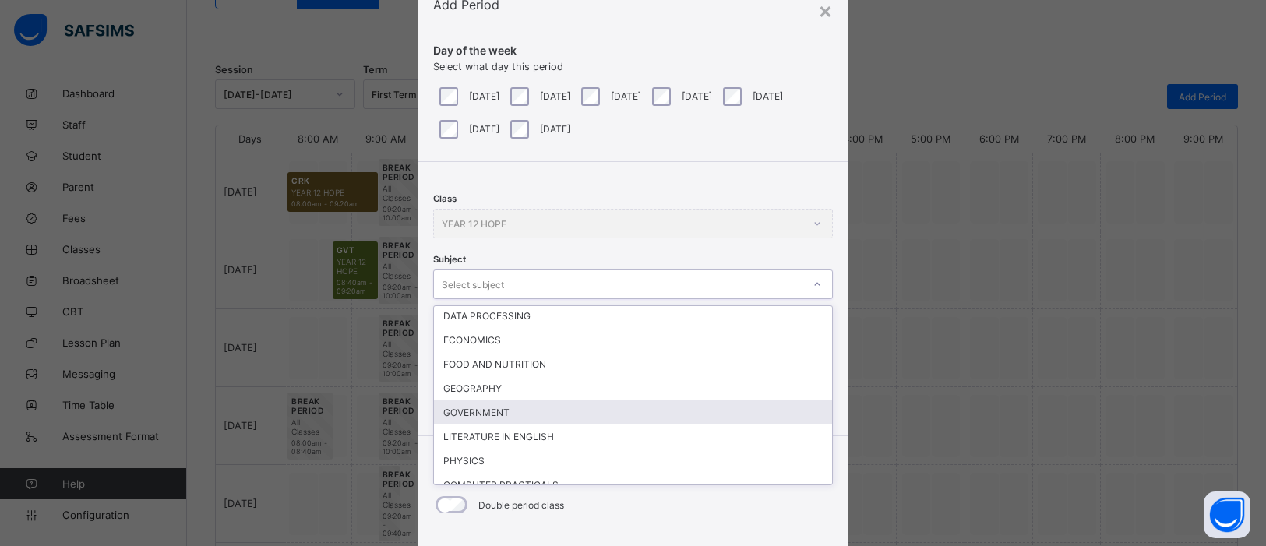
click at [486, 401] on div "GOVERNMENT" at bounding box center [633, 413] width 398 height 24
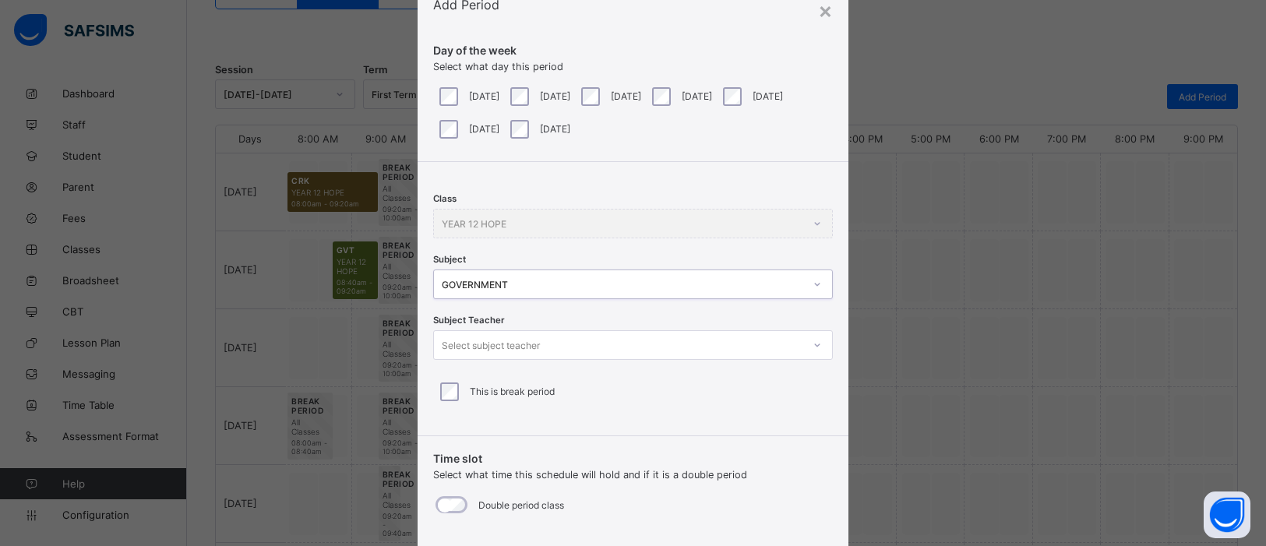
click at [813, 345] on icon at bounding box center [817, 345] width 9 height 16
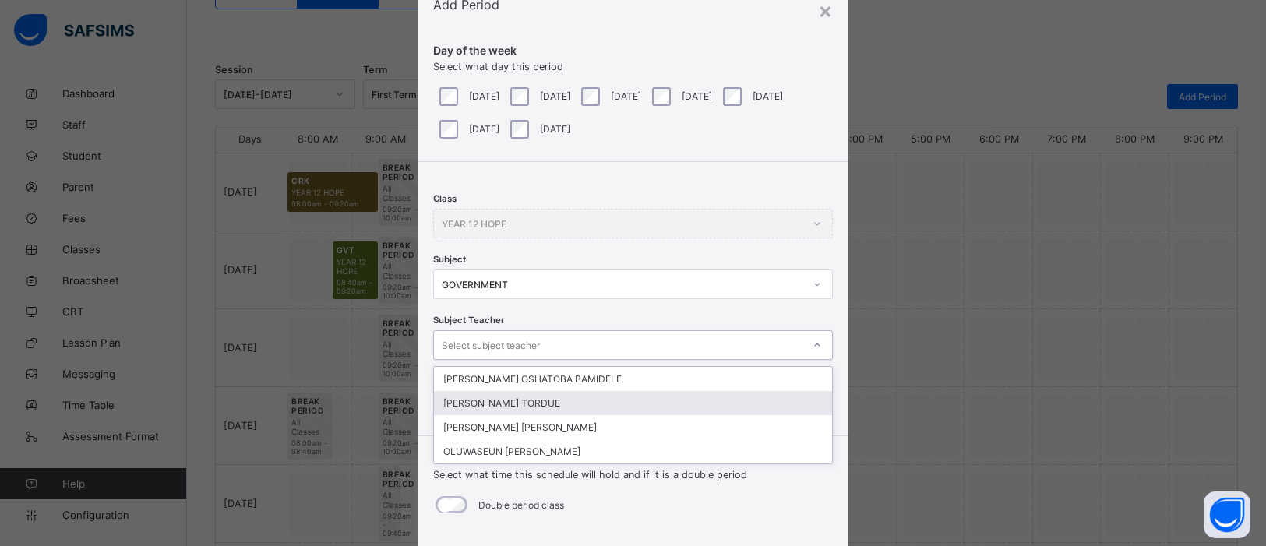
click at [637, 393] on div "JAMES HEMBAOR TORDUE" at bounding box center [633, 403] width 398 height 24
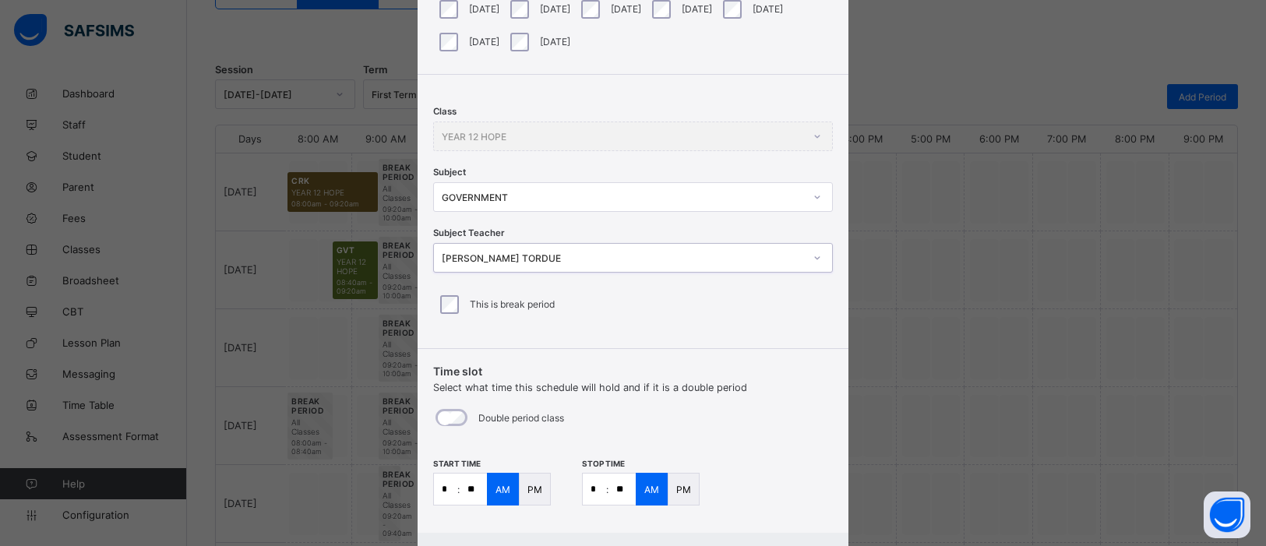
scroll to position [225, 0]
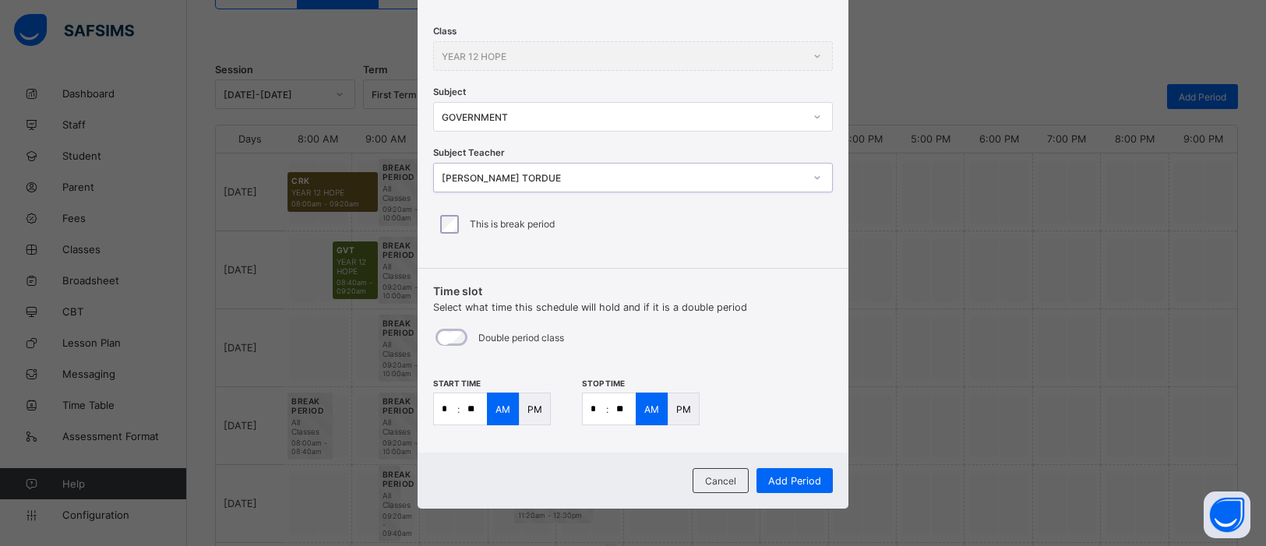
click at [446, 417] on input "*" at bounding box center [445, 408] width 23 height 31
type input "**"
click at [595, 407] on input "*" at bounding box center [594, 408] width 23 height 31
type input "**"
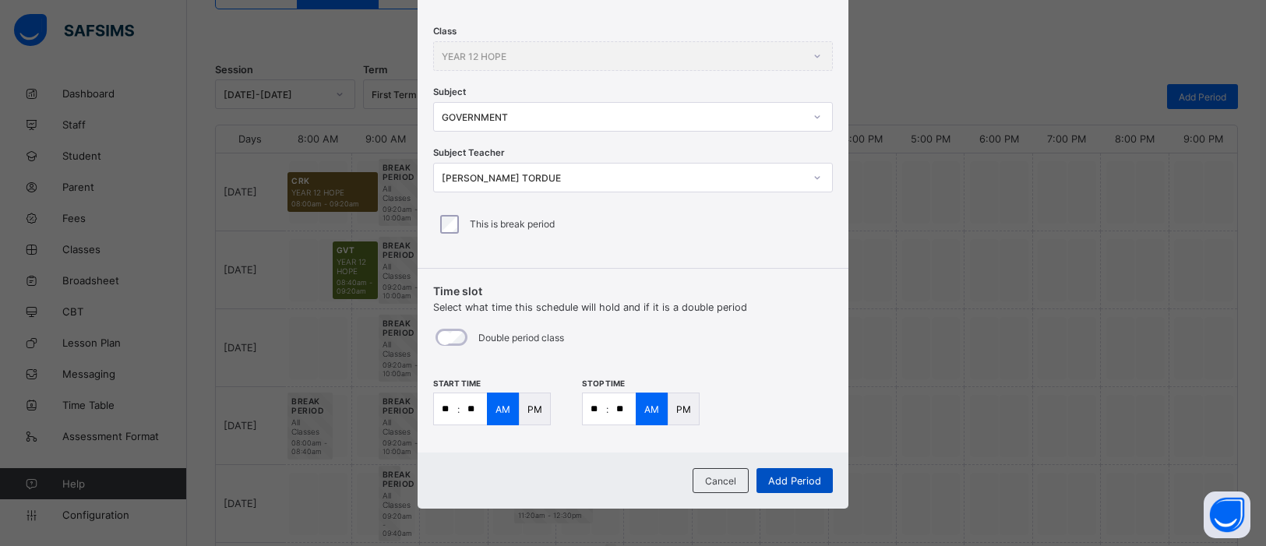
type input "**"
click at [780, 475] on span "Add Period" at bounding box center [794, 481] width 53 height 12
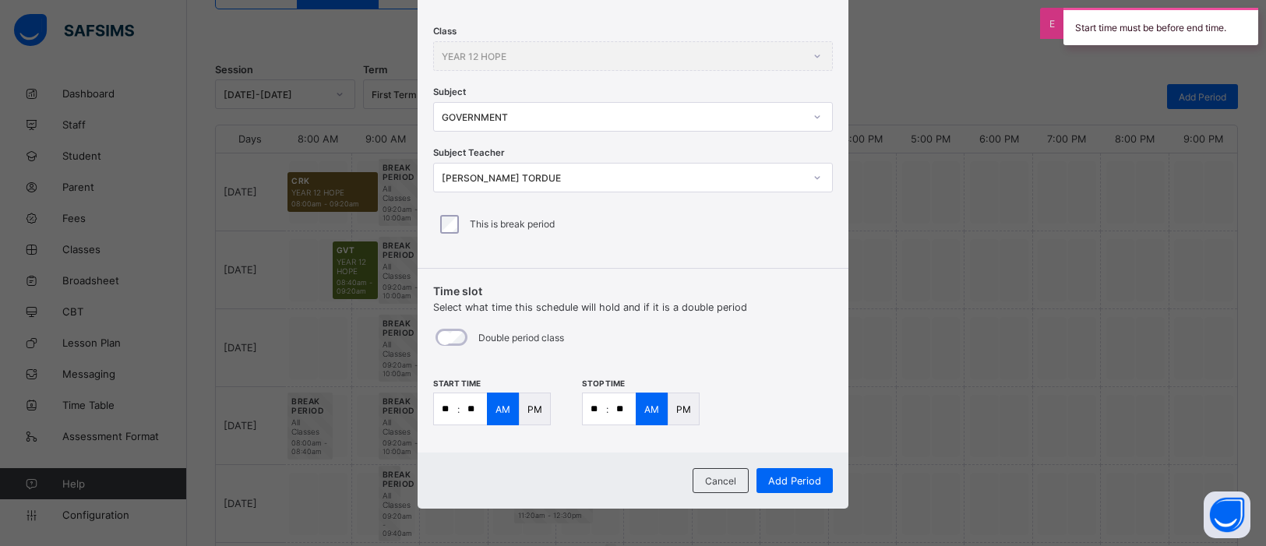
click at [676, 407] on p "PM" at bounding box center [683, 410] width 15 height 12
click at [802, 477] on span "Add Period" at bounding box center [794, 481] width 53 height 12
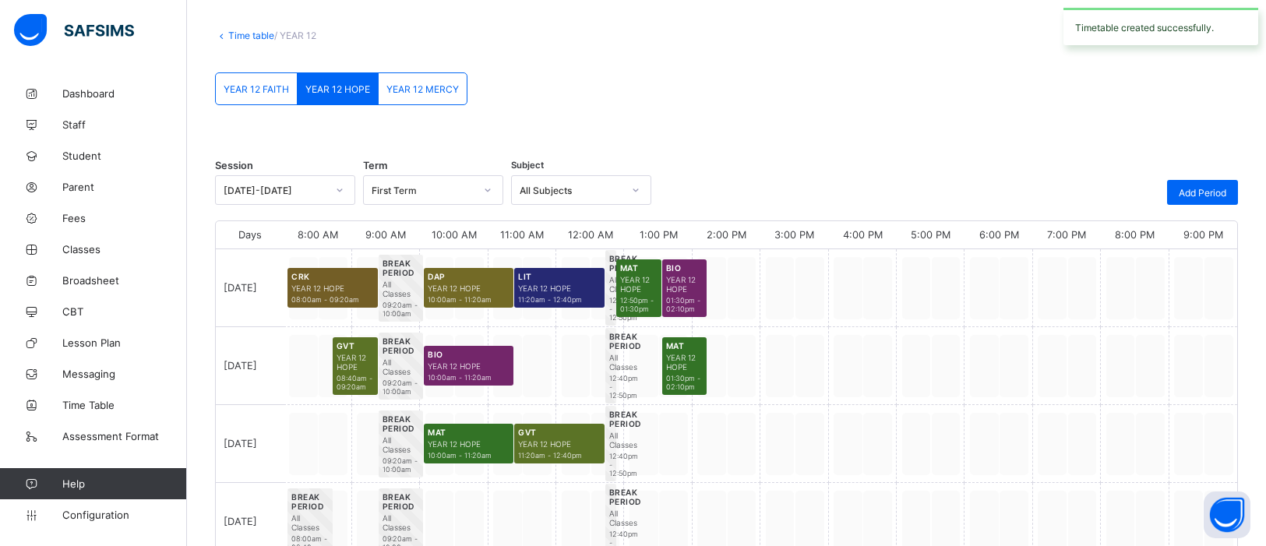
scroll to position [168, 0]
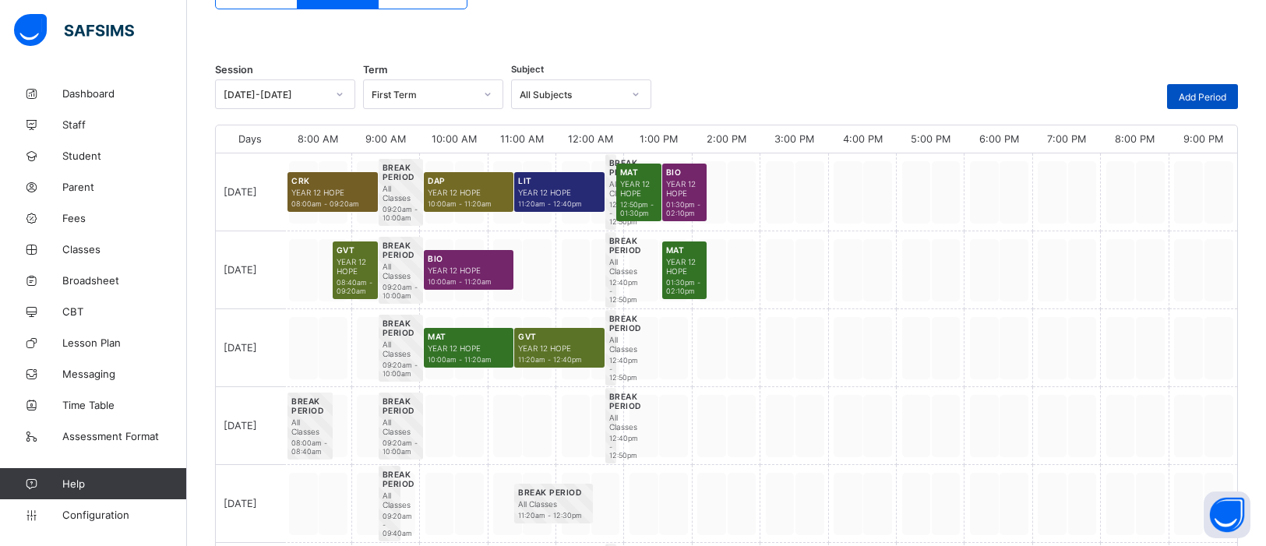
click at [1173, 91] on div "Add Period" at bounding box center [1202, 96] width 71 height 25
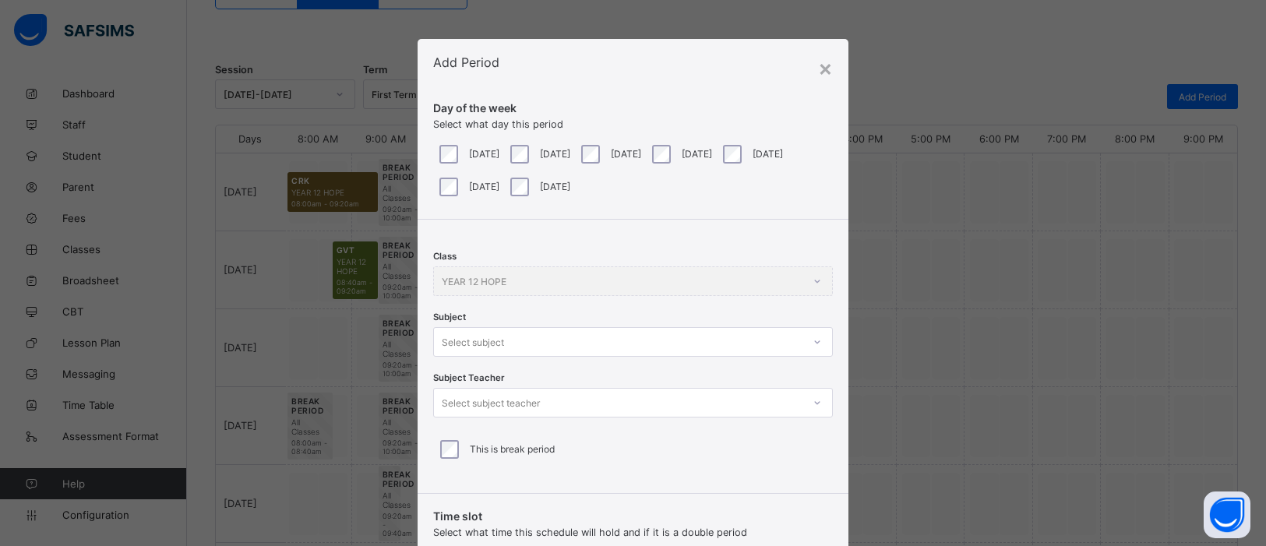
click at [815, 342] on div at bounding box center [817, 342] width 26 height 25
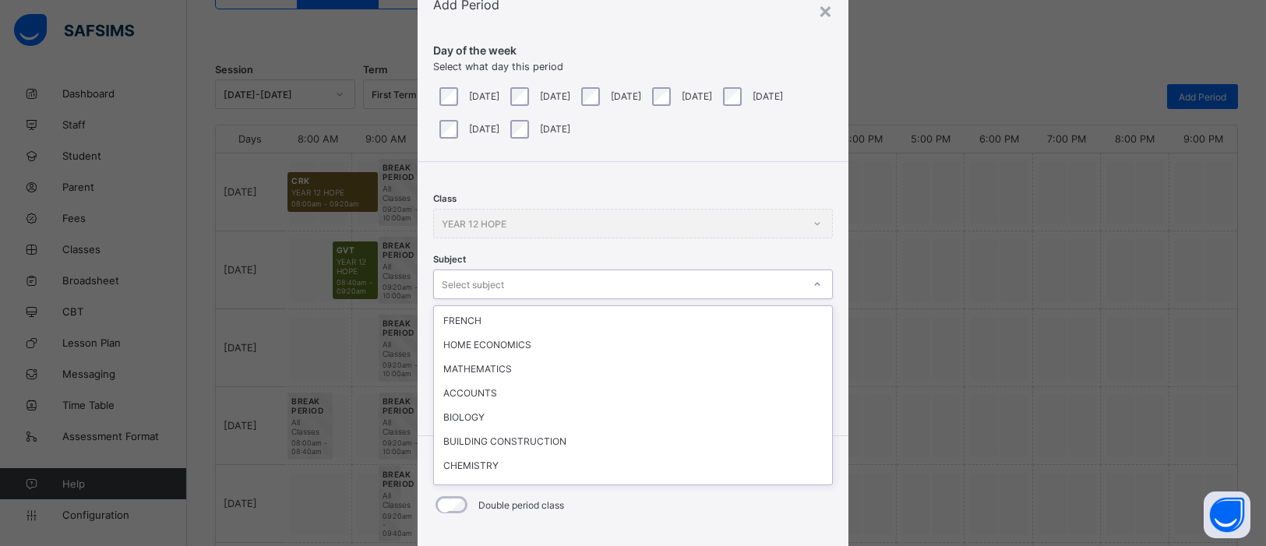
scroll to position [133, 0]
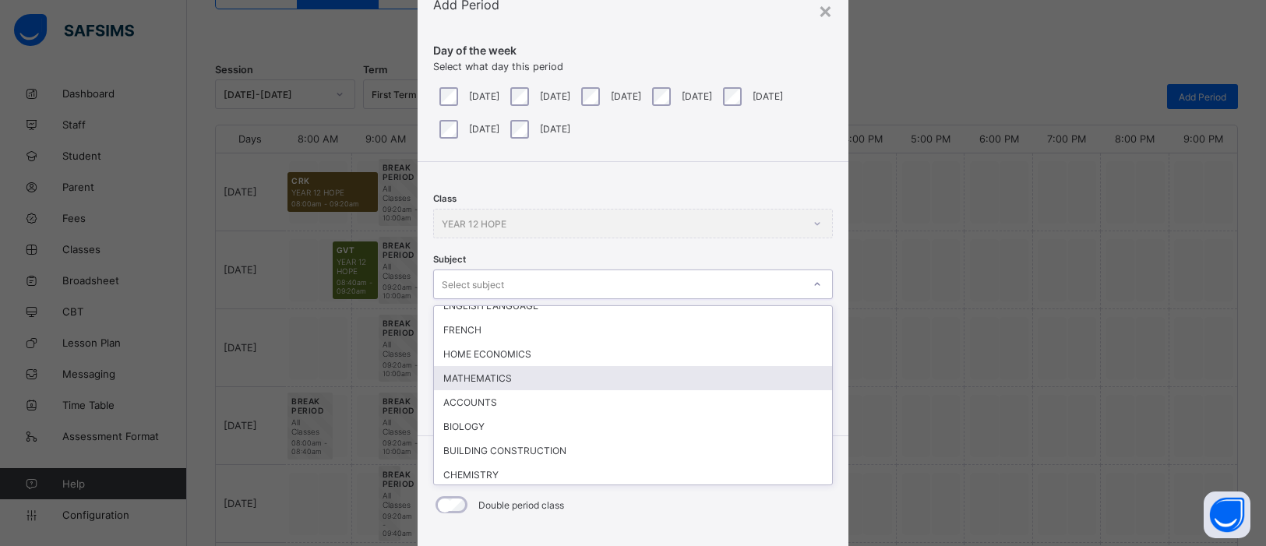
click at [483, 373] on div "MATHEMATICS" at bounding box center [633, 378] width 398 height 24
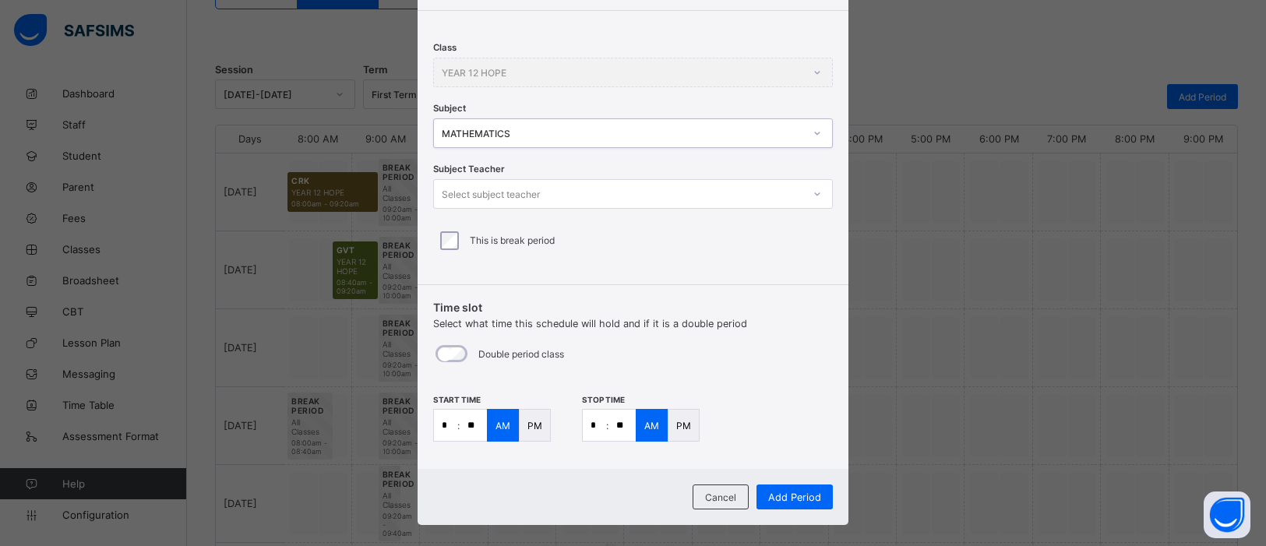
scroll to position [225, 0]
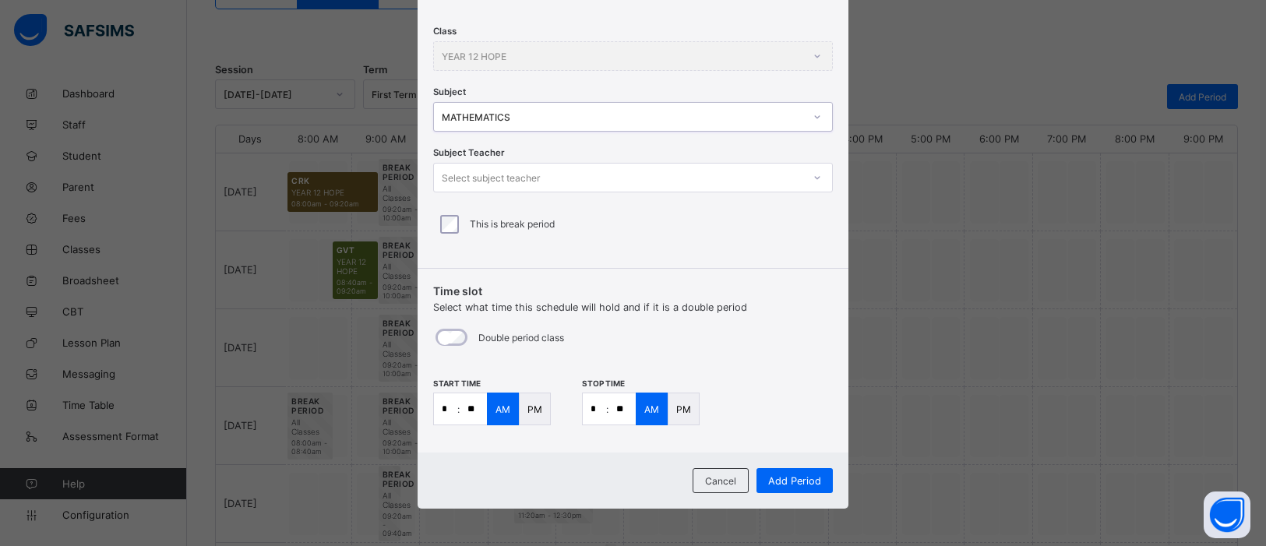
click at [798, 176] on div "Select subject teacher" at bounding box center [618, 178] width 369 height 22
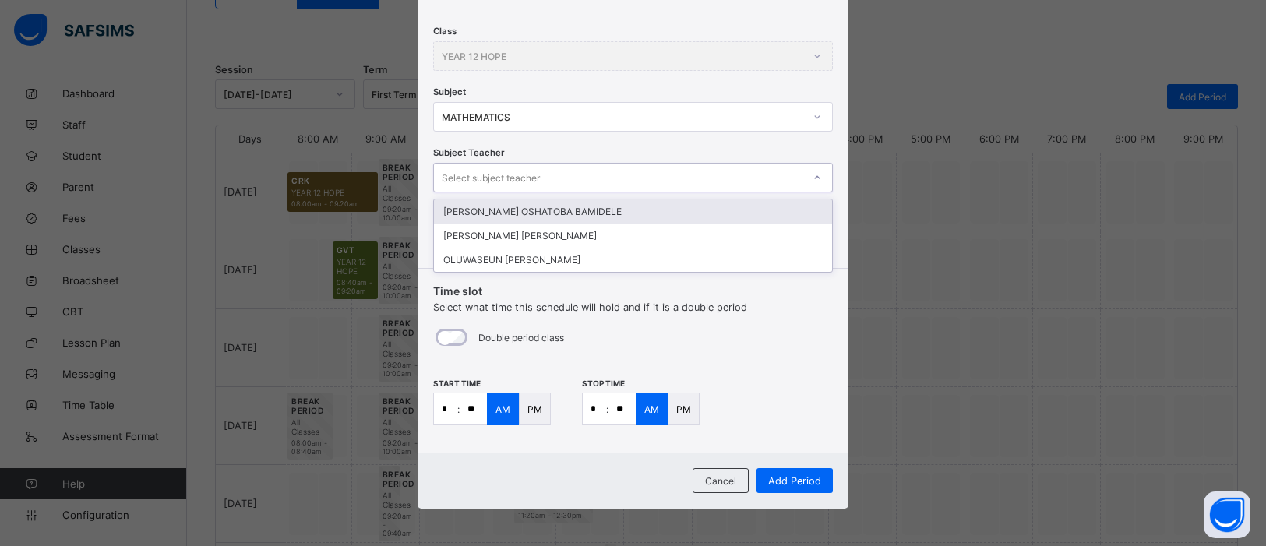
click at [760, 203] on div "JOHNSON OSHATOBA BAMIDELE" at bounding box center [633, 211] width 398 height 24
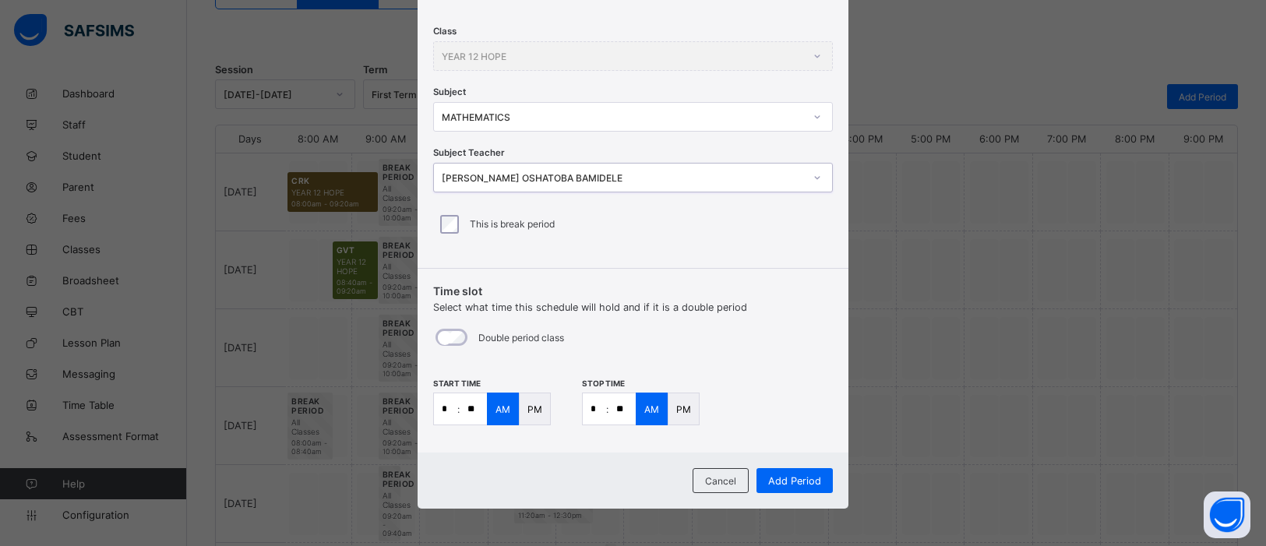
click at [815, 122] on icon at bounding box center [817, 117] width 9 height 16
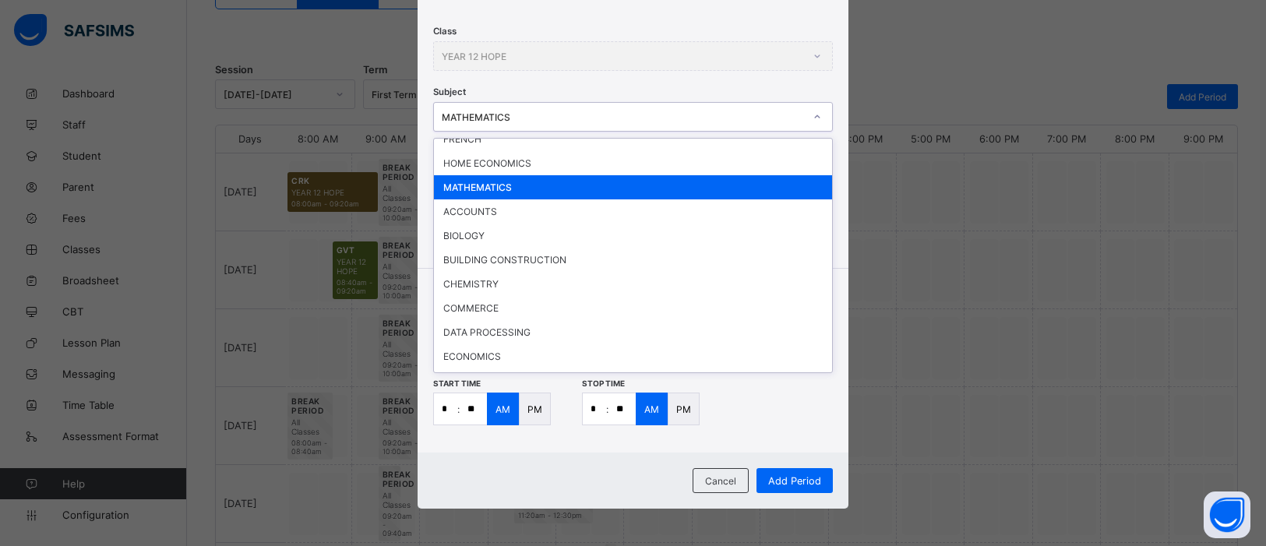
scroll to position [154, 0]
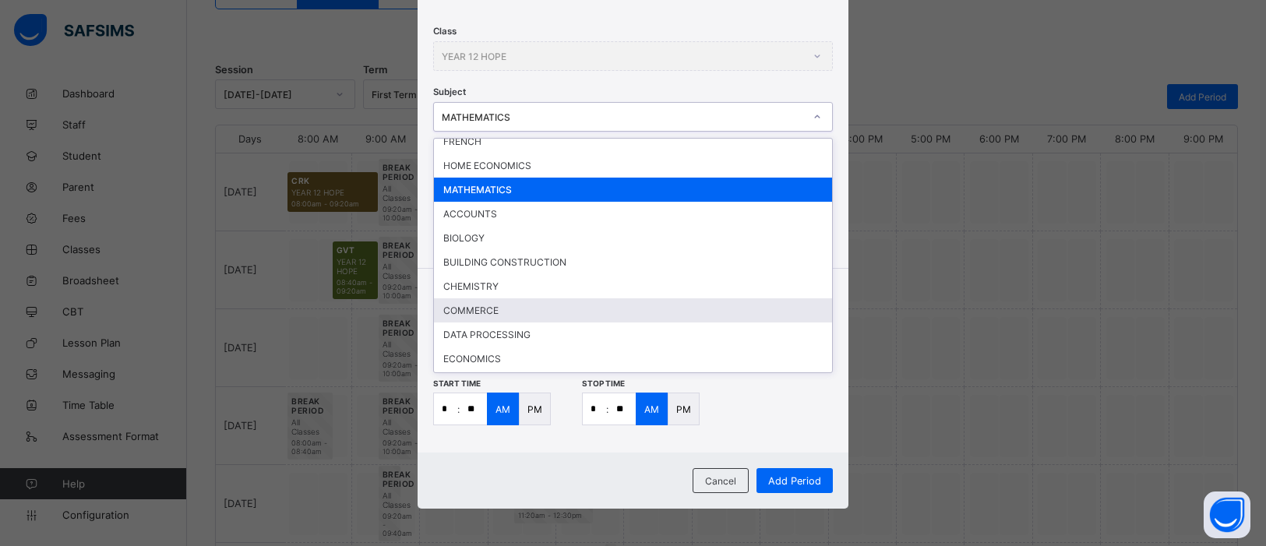
click at [475, 304] on div "COMMERCE" at bounding box center [633, 310] width 398 height 24
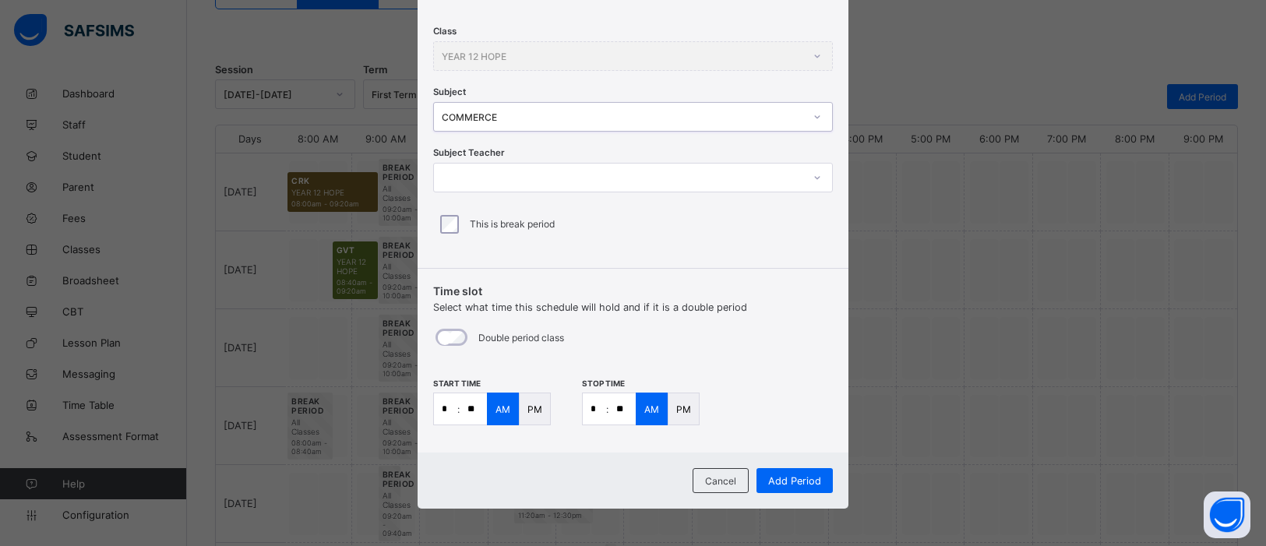
click at [814, 173] on icon at bounding box center [817, 178] width 9 height 16
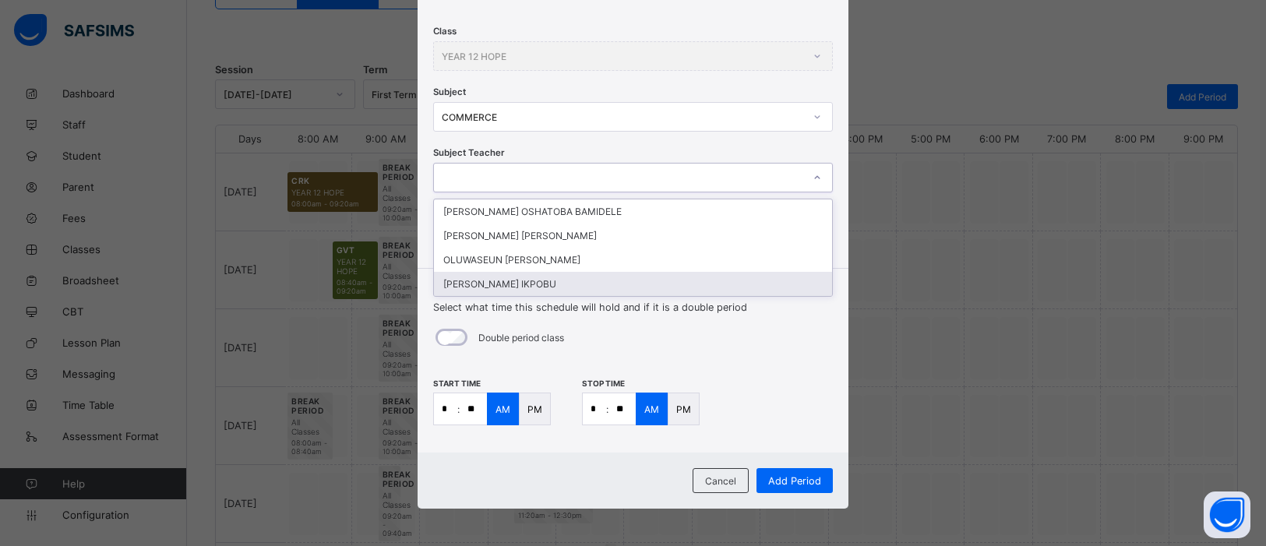
click at [686, 281] on div "SIMEON OGAH IKPOBU" at bounding box center [633, 284] width 398 height 24
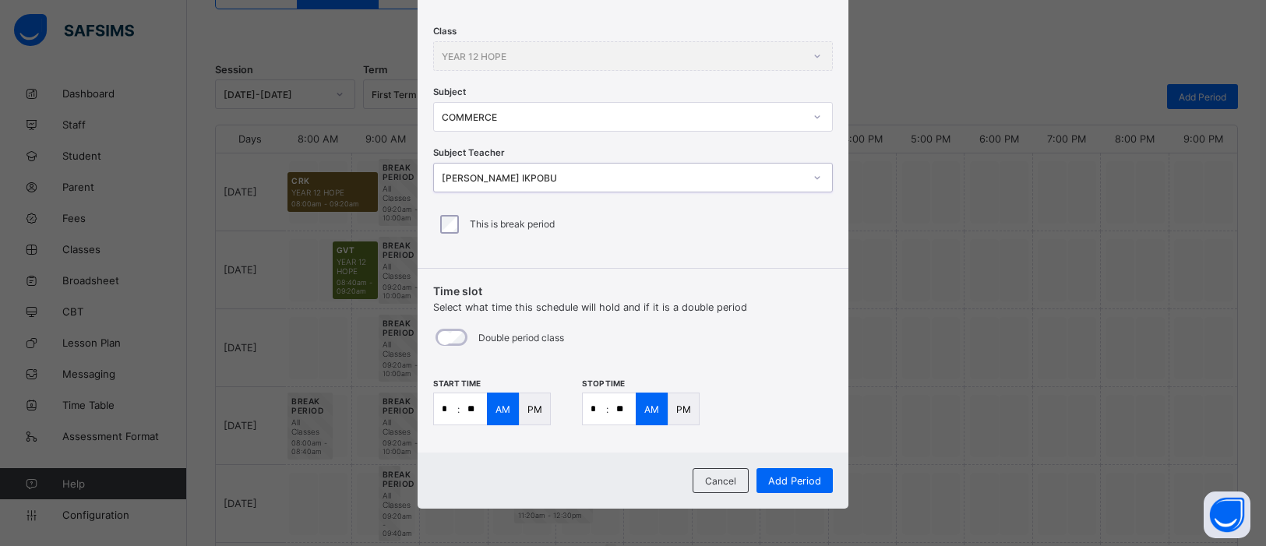
click at [450, 413] on input "*" at bounding box center [445, 408] width 23 height 31
type input "**"
click at [596, 414] on input "*" at bounding box center [594, 408] width 23 height 31
type input "**"
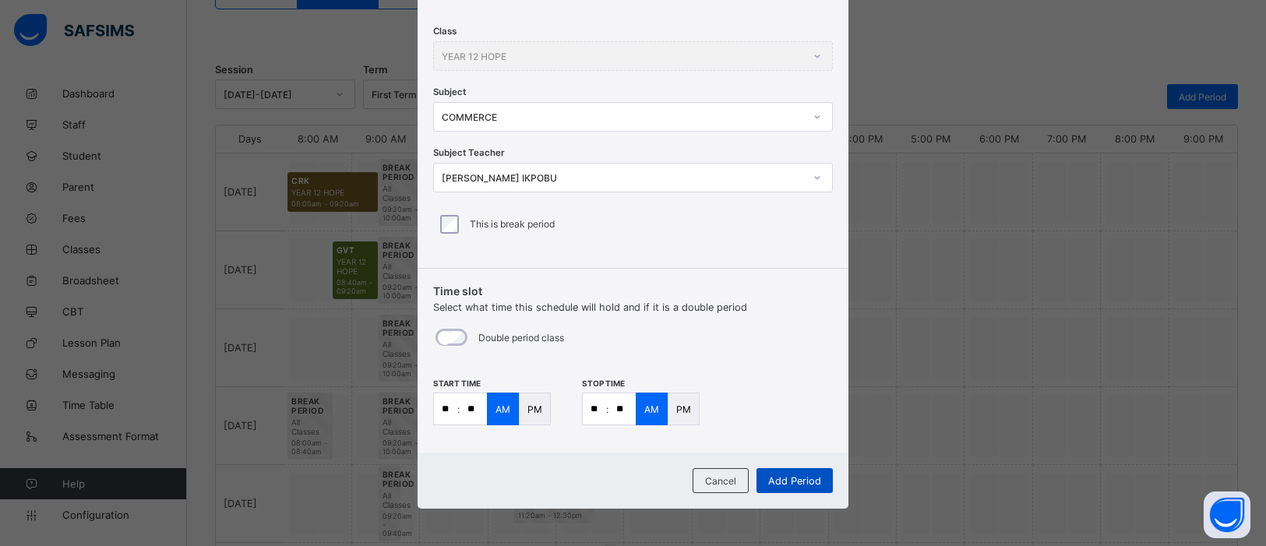
click at [790, 476] on span "Add Period" at bounding box center [794, 481] width 53 height 12
click at [814, 114] on icon at bounding box center [817, 117] width 9 height 16
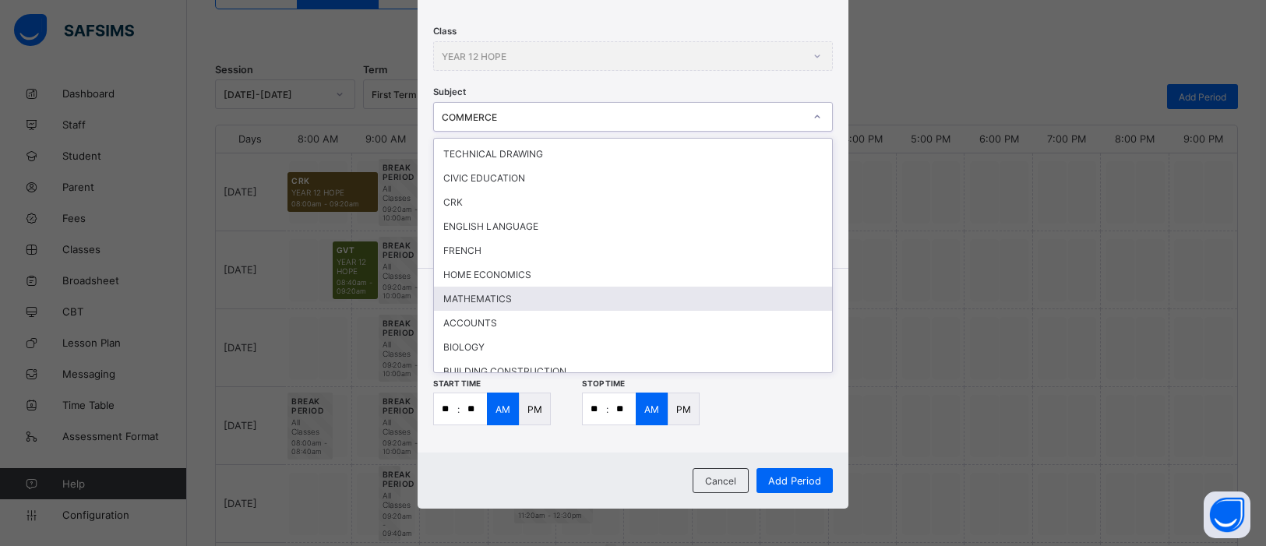
scroll to position [49, 0]
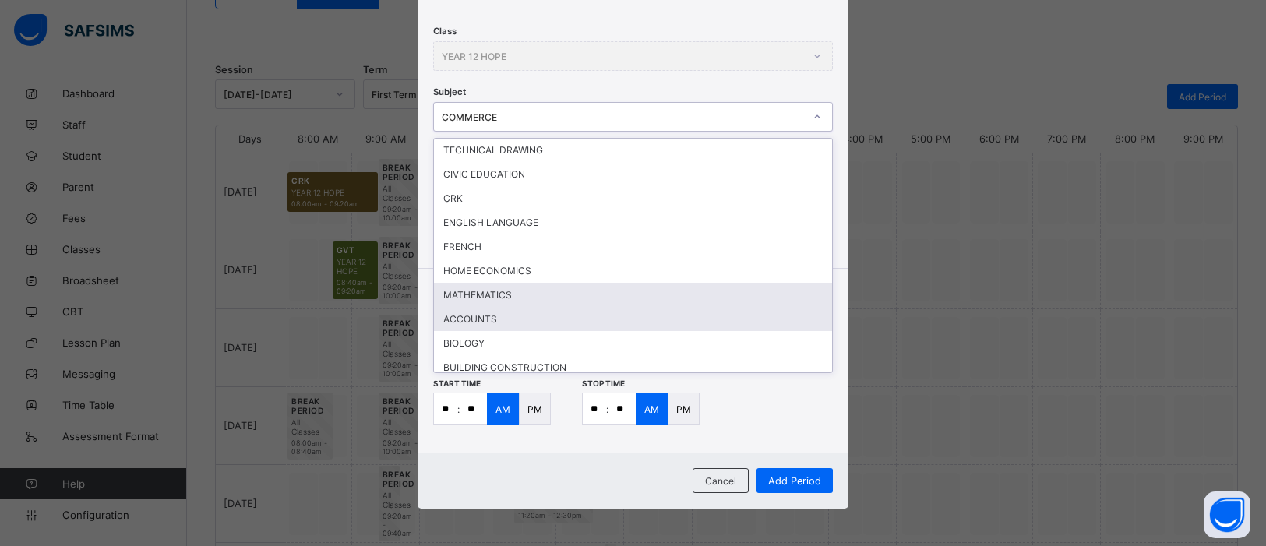
click at [517, 319] on div "ACCOUNTS" at bounding box center [633, 319] width 398 height 24
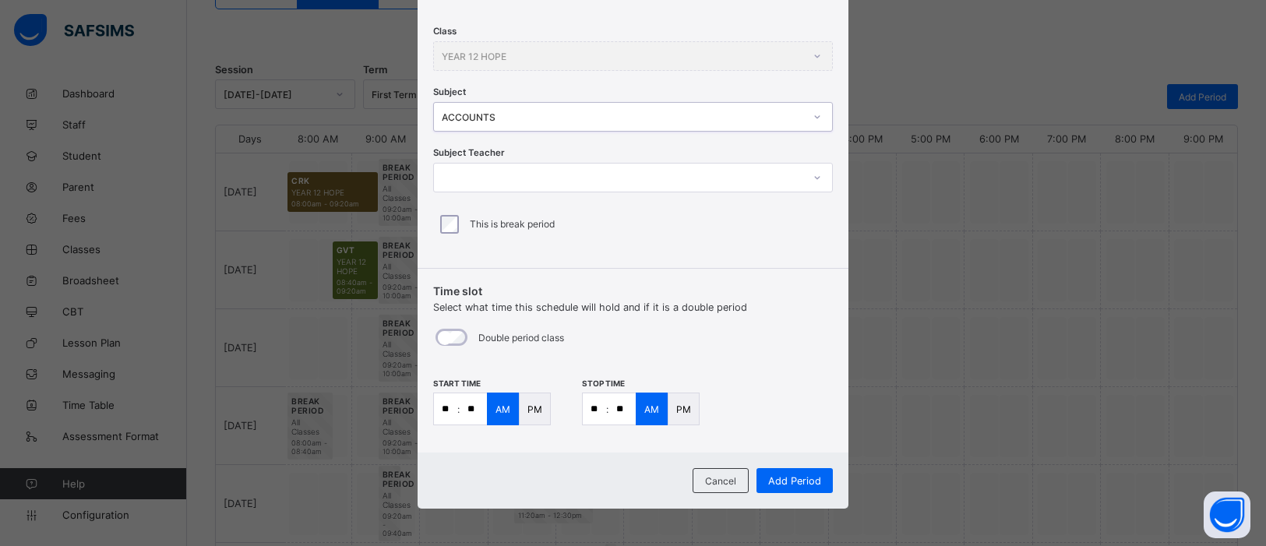
click at [816, 181] on icon at bounding box center [817, 178] width 9 height 16
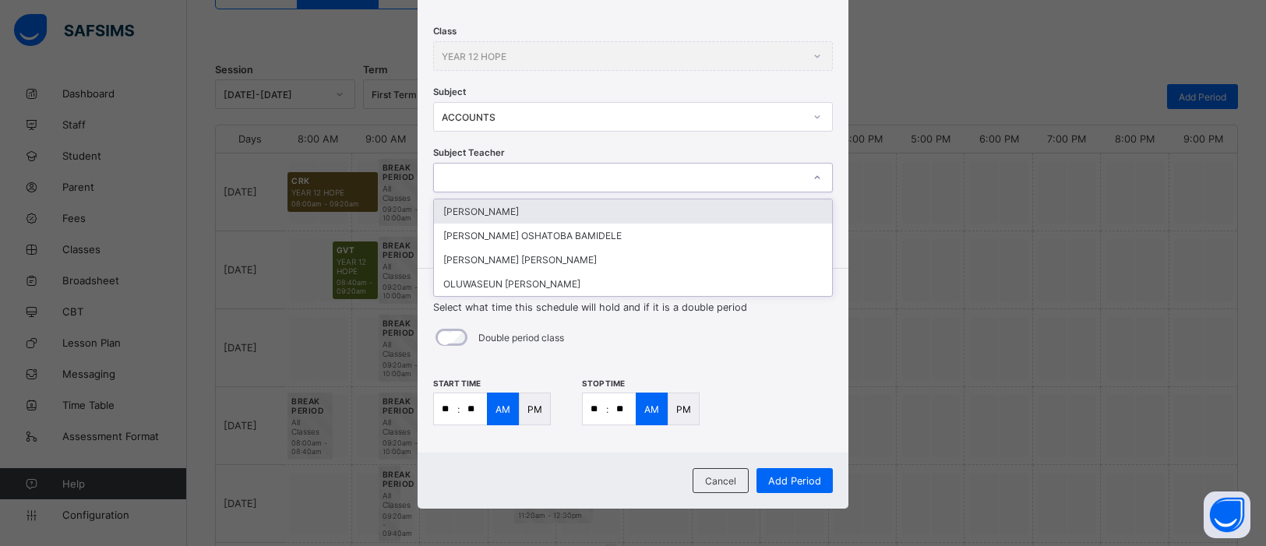
click at [721, 213] on div "DANIEL ANTHONY N" at bounding box center [633, 211] width 398 height 24
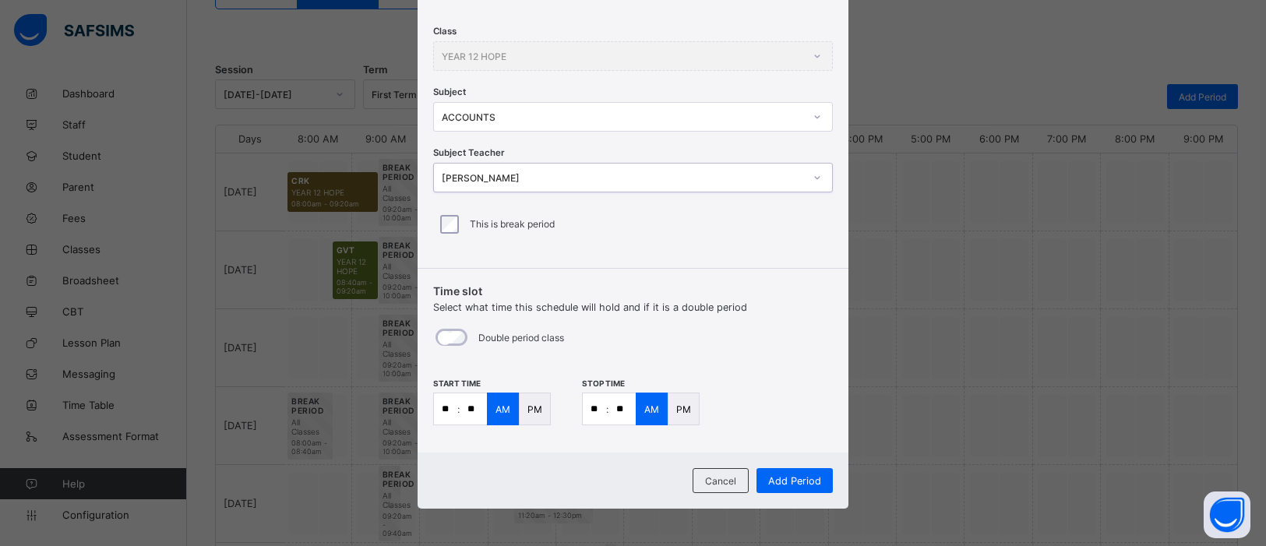
click at [446, 412] on input "**" at bounding box center [445, 408] width 23 height 31
click at [457, 408] on p ":" at bounding box center [458, 410] width 2 height 12
click at [451, 413] on input "**" at bounding box center [445, 408] width 23 height 31
type input "**"
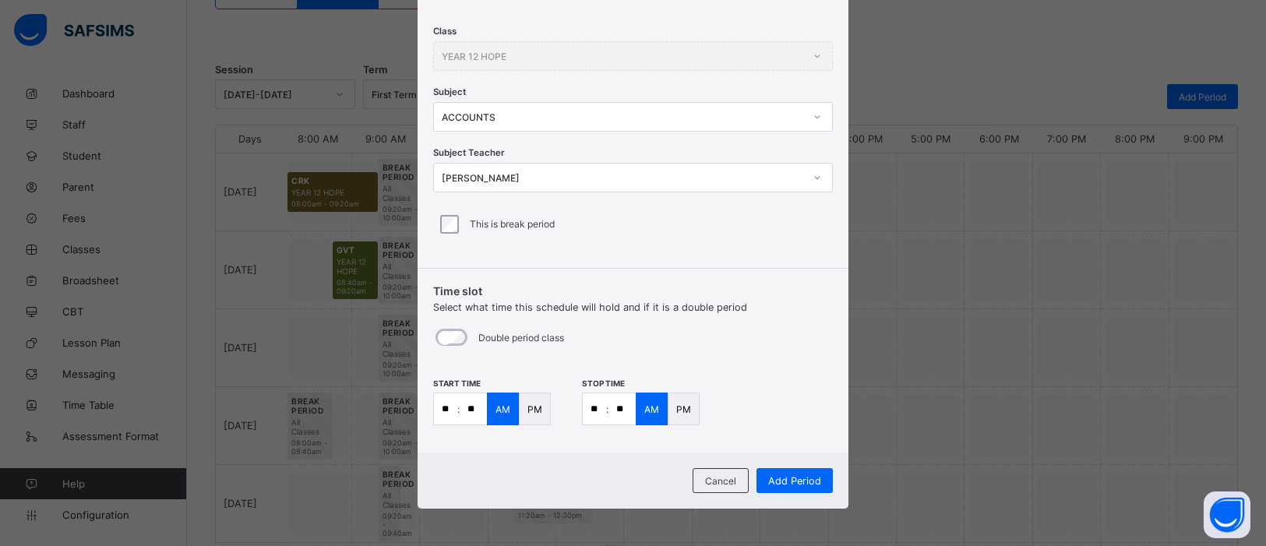
click at [595, 407] on input "**" at bounding box center [594, 408] width 23 height 31
type input "*"
click at [621, 410] on input "**" at bounding box center [622, 408] width 27 height 31
type input "**"
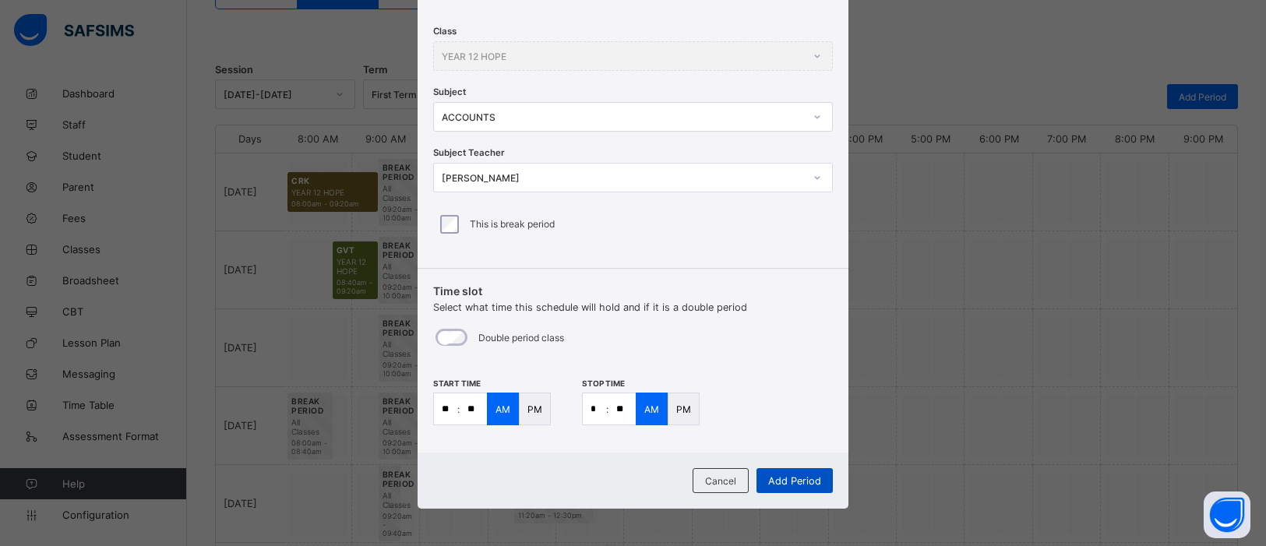
click at [802, 484] on span "Add Period" at bounding box center [794, 481] width 53 height 12
click at [531, 411] on p "PM" at bounding box center [535, 410] width 15 height 12
click at [670, 408] on div "PM" at bounding box center [684, 409] width 32 height 33
click at [809, 482] on span "Add Period" at bounding box center [794, 481] width 53 height 12
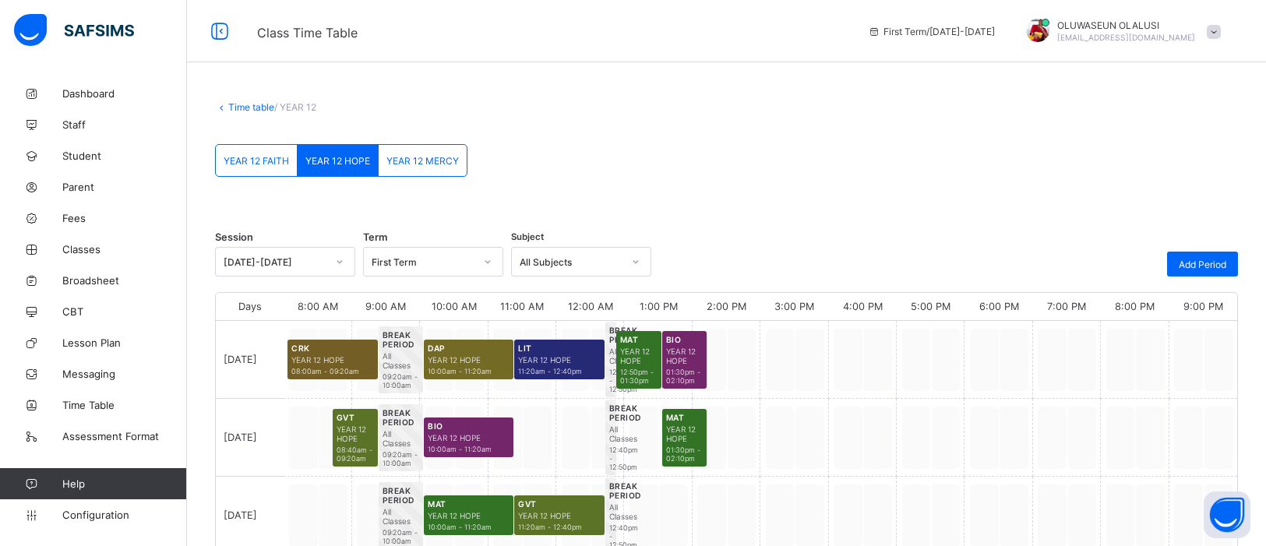
scroll to position [1, 0]
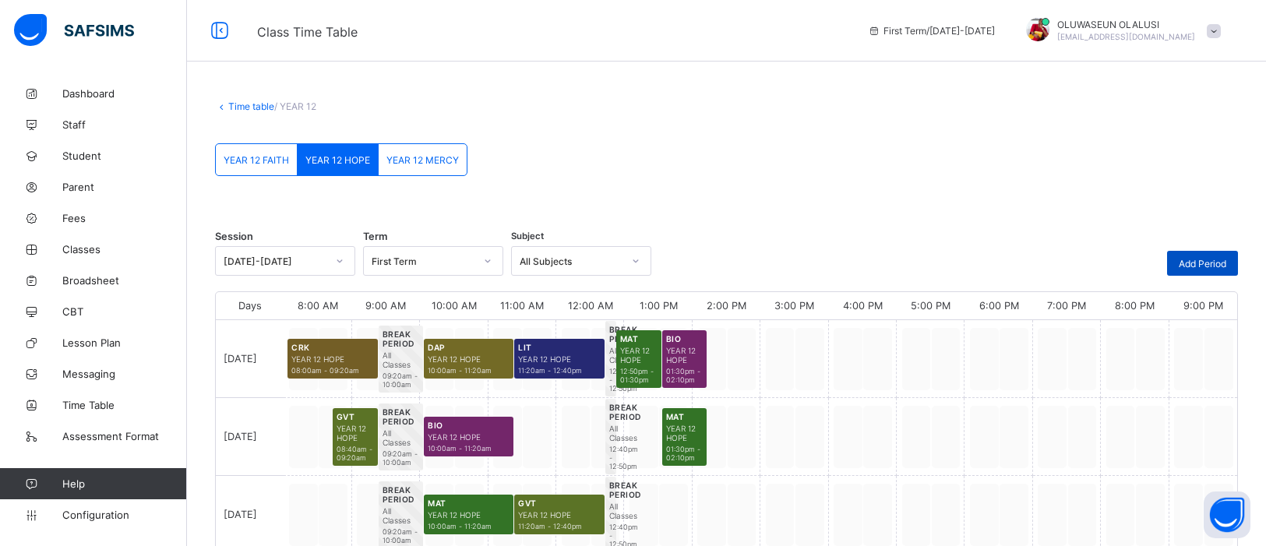
click at [1216, 270] on div "Add Period" at bounding box center [1202, 263] width 71 height 25
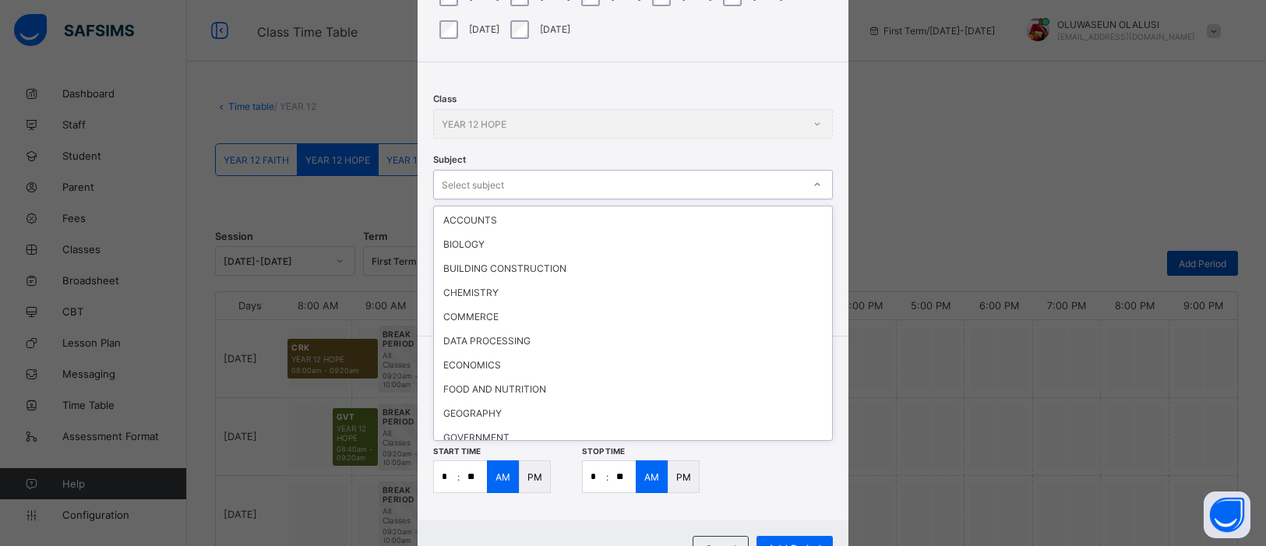
scroll to position [285, 0]
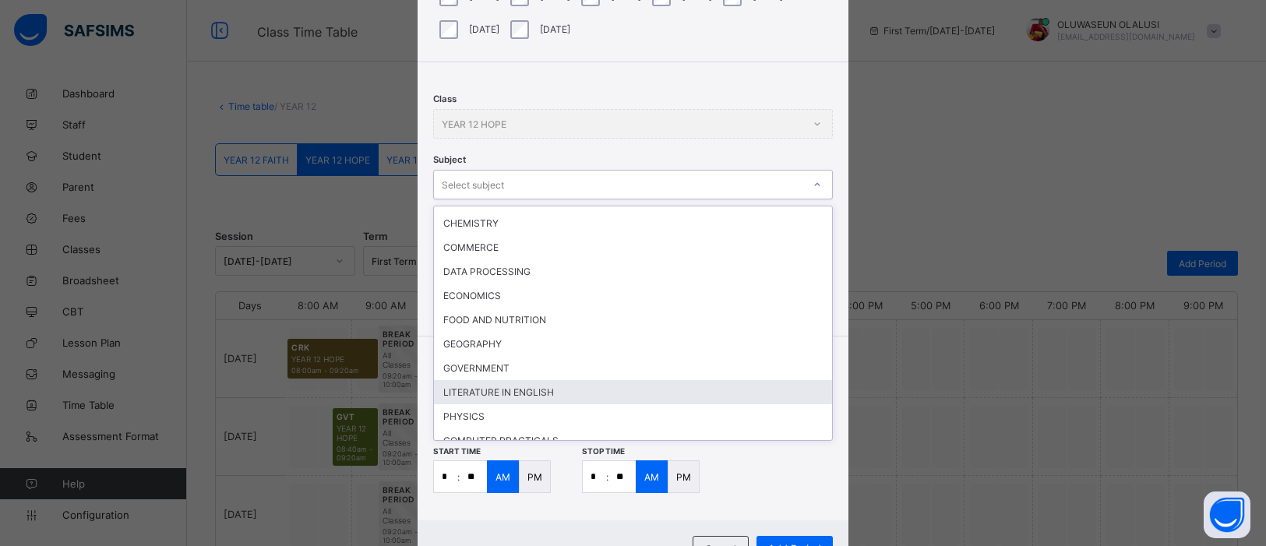
click at [535, 380] on div "LITERATURE IN ENGLISH" at bounding box center [633, 392] width 398 height 24
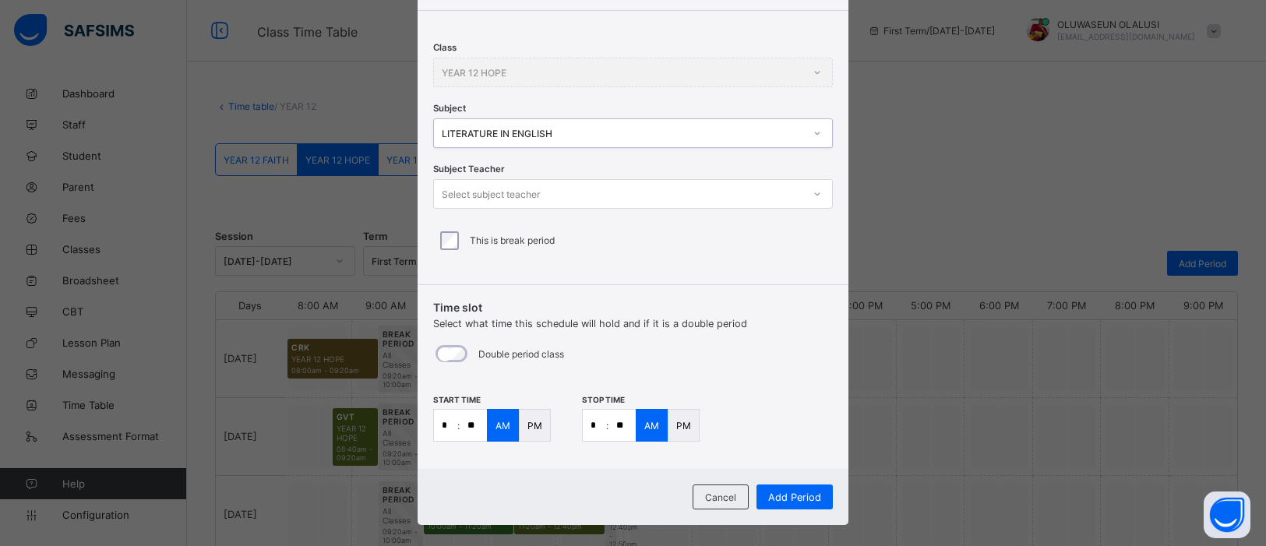
scroll to position [225, 0]
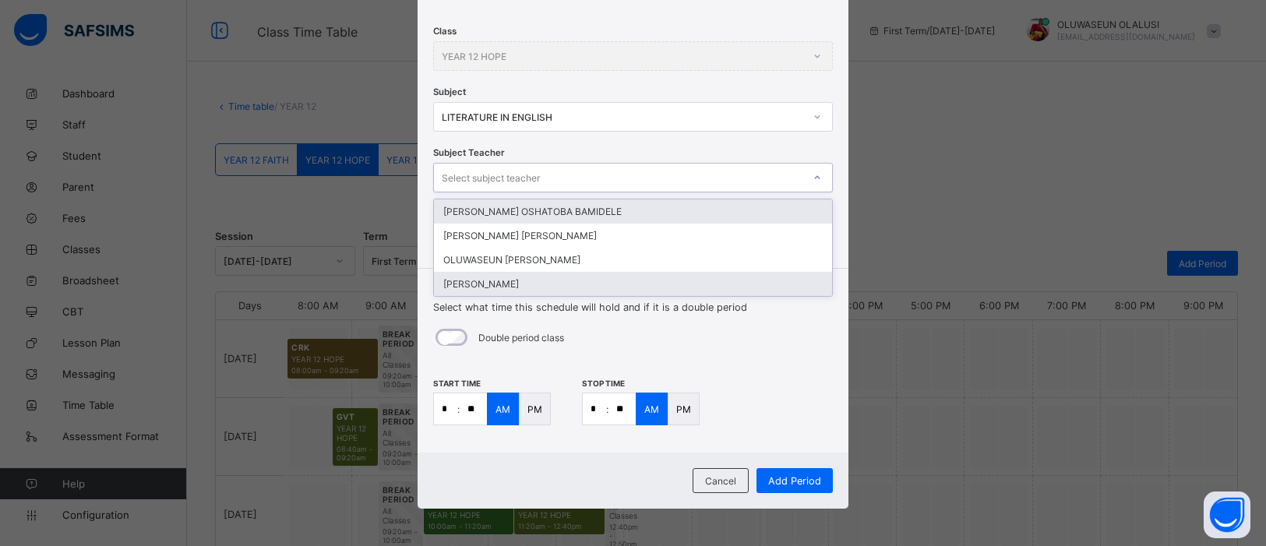
click at [519, 284] on div "CHARLES FREEMAN" at bounding box center [633, 284] width 398 height 24
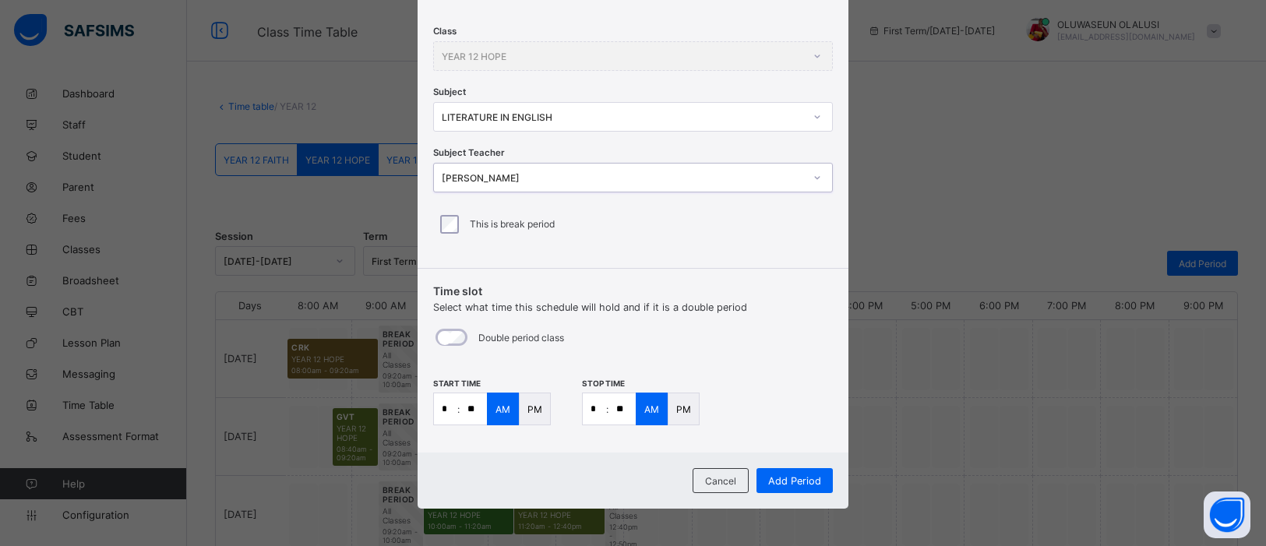
click at [468, 404] on input "**" at bounding box center [473, 408] width 27 height 31
click at [612, 407] on input "**" at bounding box center [622, 408] width 27 height 31
type input "**"
click at [795, 485] on span "Add Period" at bounding box center [794, 481] width 53 height 12
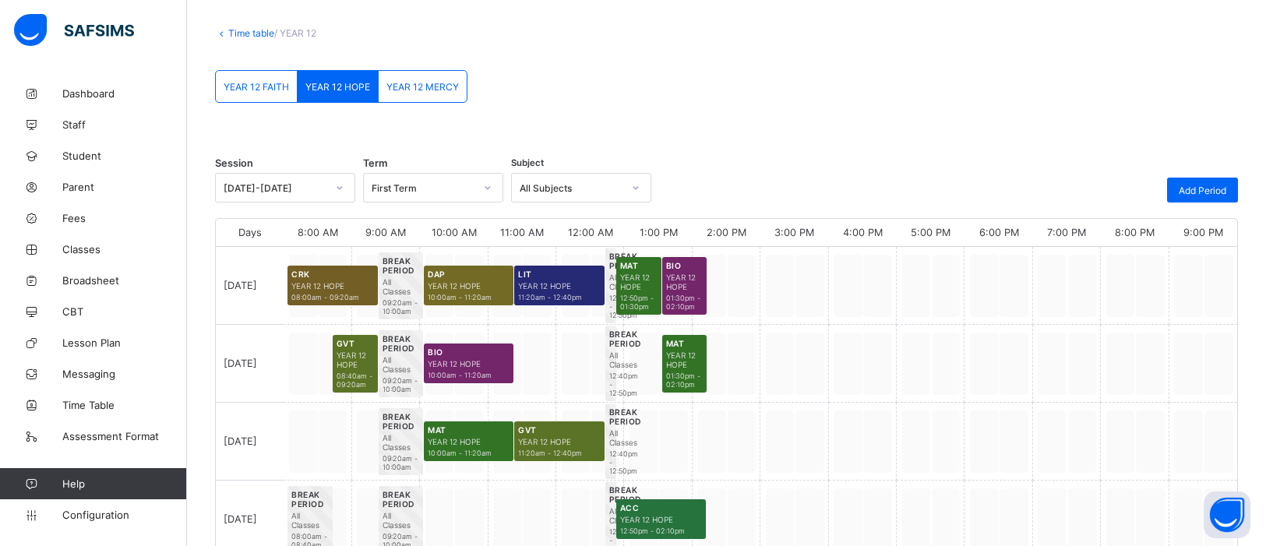
scroll to position [72, 0]
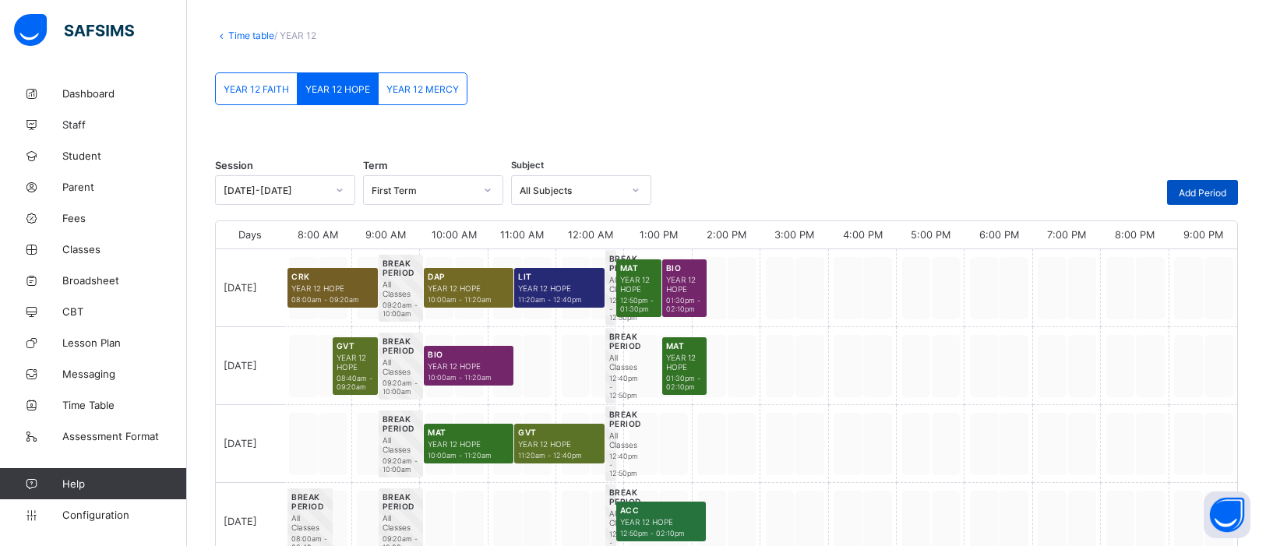
click at [1212, 194] on span "Add Period" at bounding box center [1203, 193] width 48 height 12
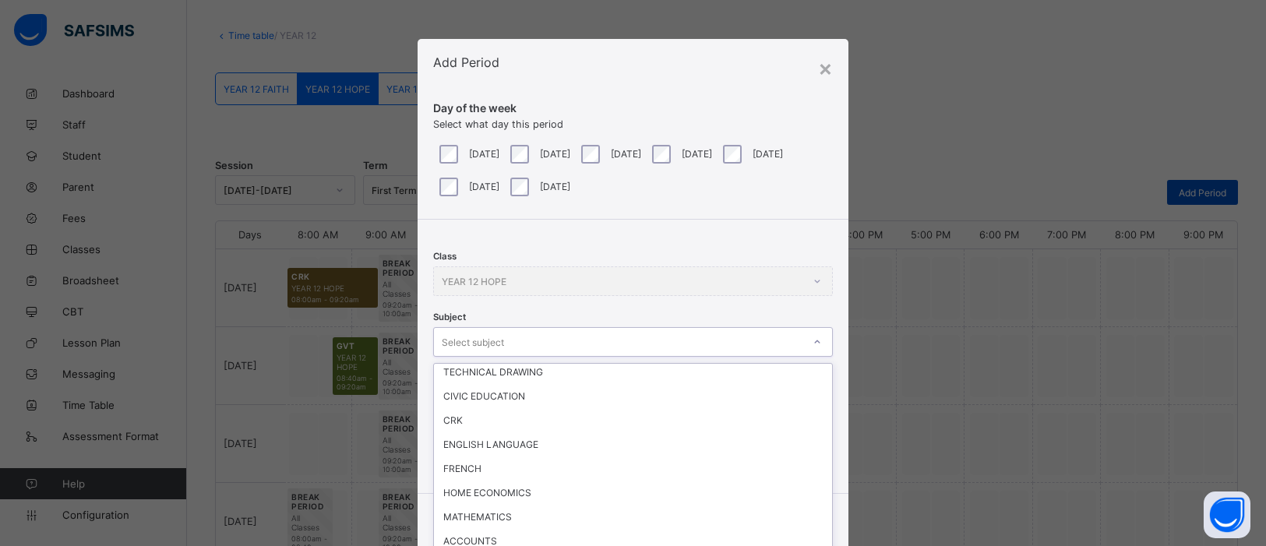
scroll to position [37, 0]
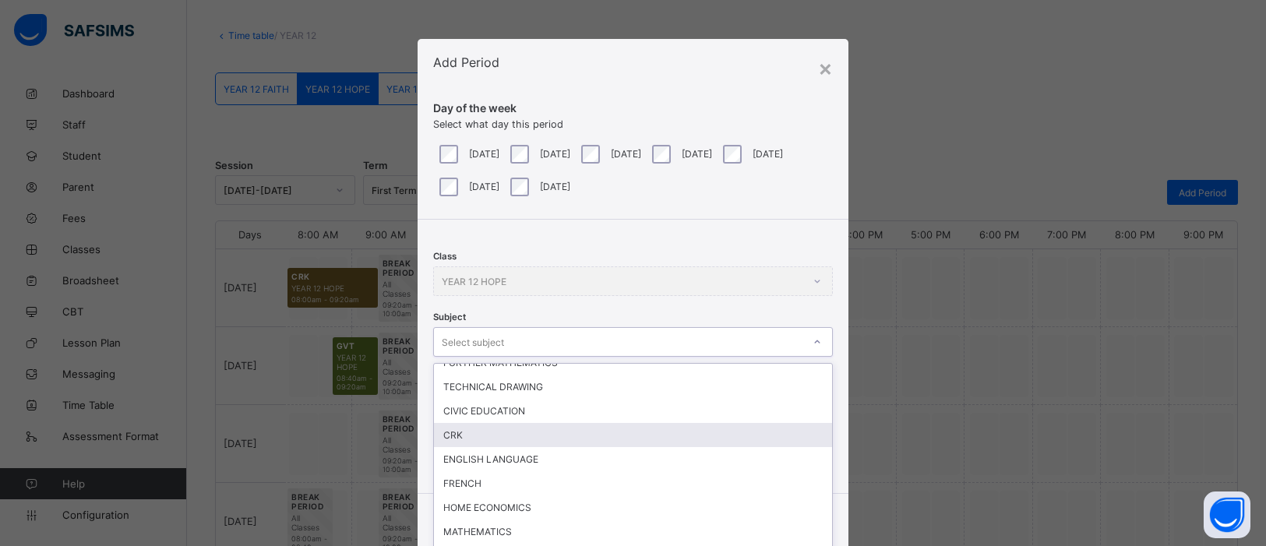
click at [466, 423] on div "CRK" at bounding box center [633, 435] width 398 height 24
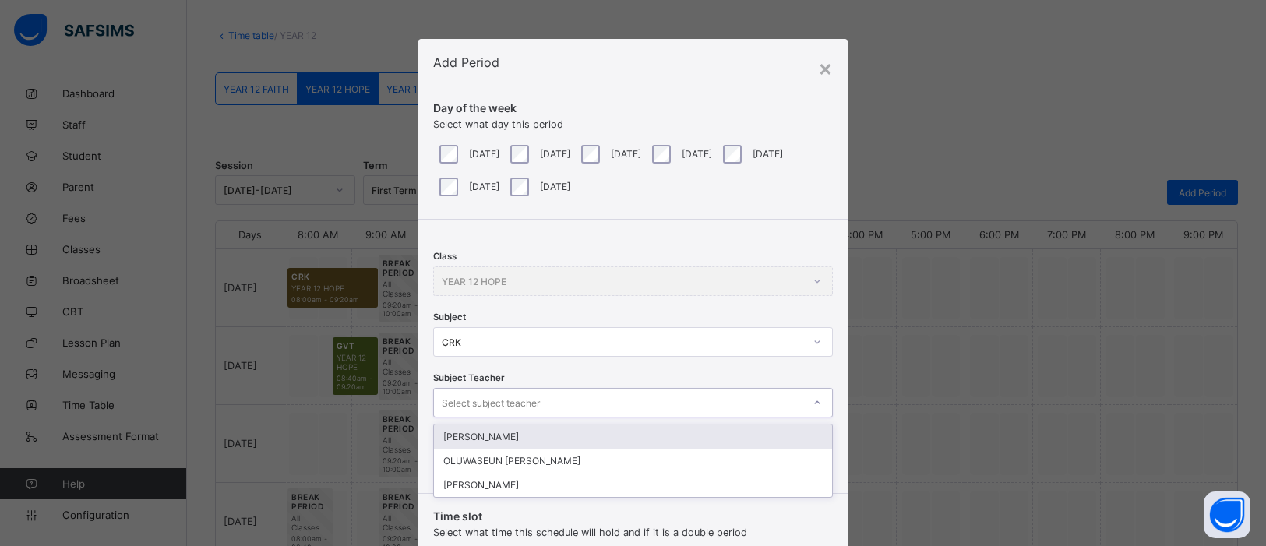
click at [542, 432] on div "CHRISTIANAH OGEDE" at bounding box center [633, 437] width 398 height 24
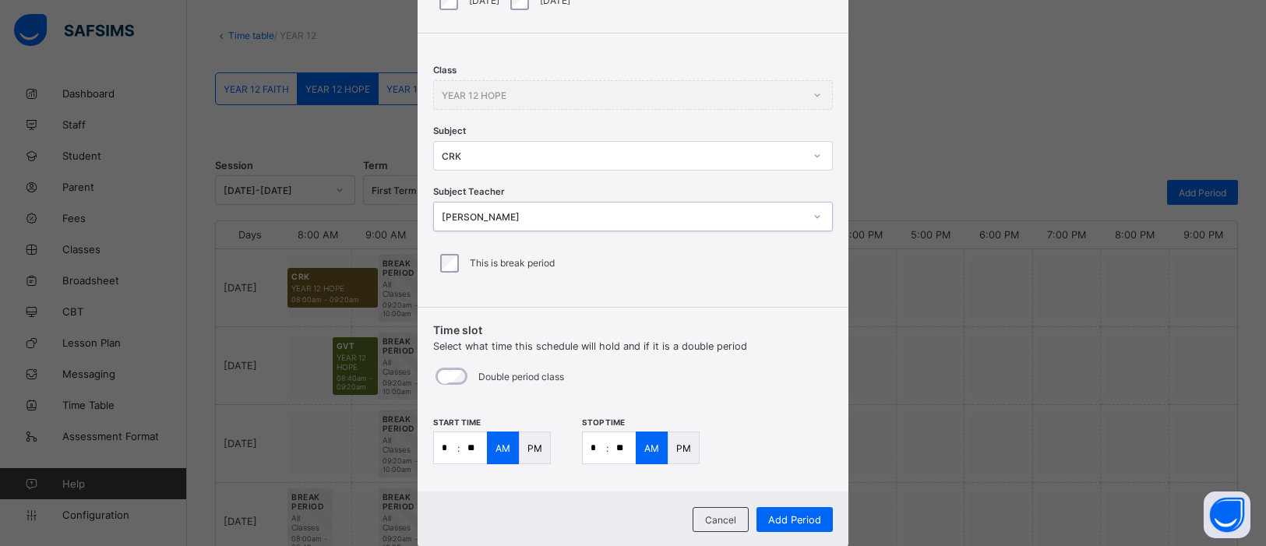
scroll to position [182, 0]
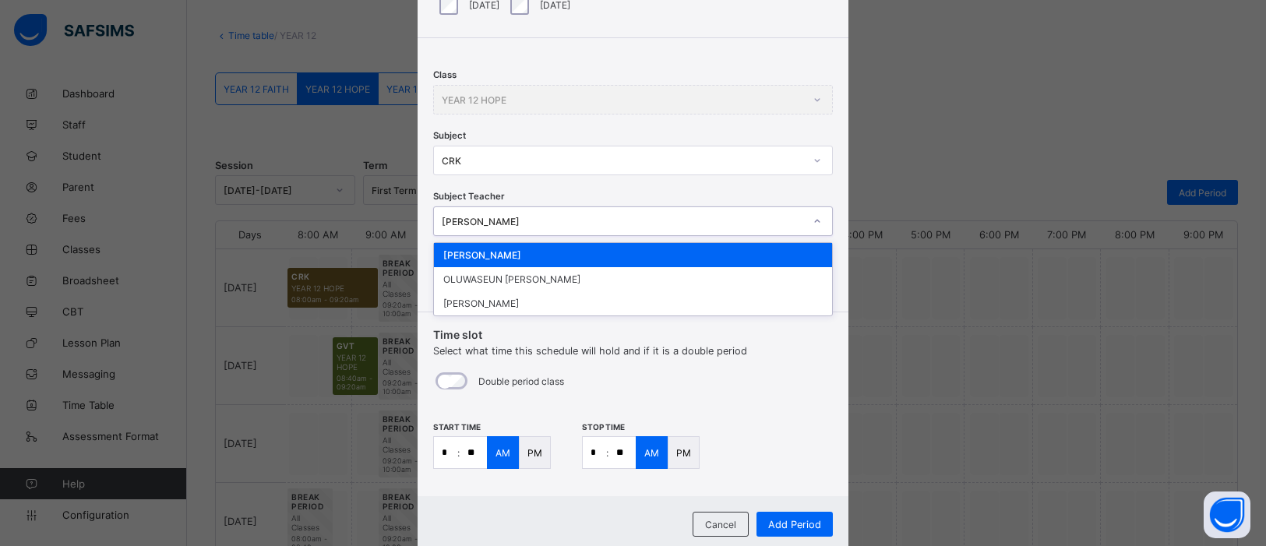
click at [703, 251] on div "CHRISTIANAH OGEDE" at bounding box center [633, 255] width 398 height 24
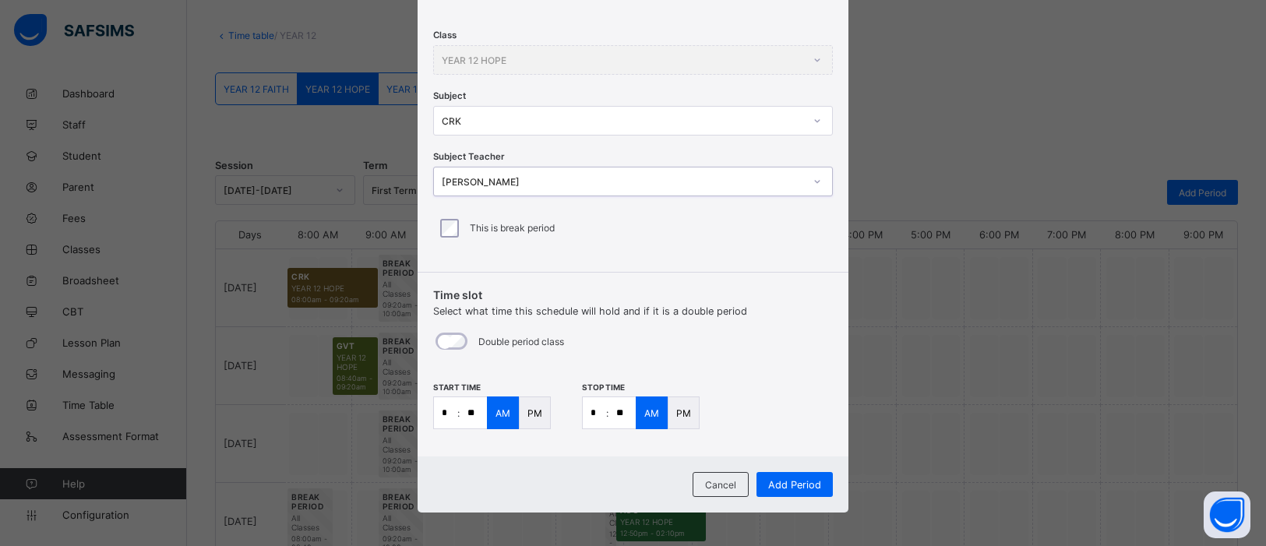
scroll to position [225, 0]
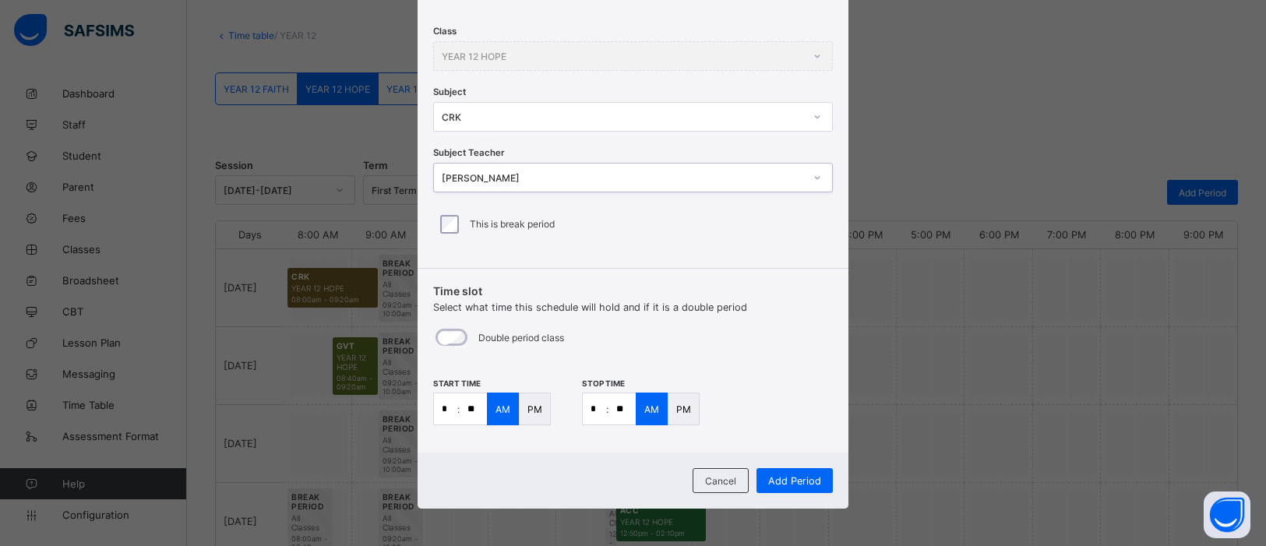
click at [475, 404] on input "**" at bounding box center [473, 408] width 27 height 31
type input "**"
click at [593, 406] on input "*" at bounding box center [594, 408] width 23 height 31
type input "*"
click at [623, 409] on input "**" at bounding box center [622, 408] width 27 height 31
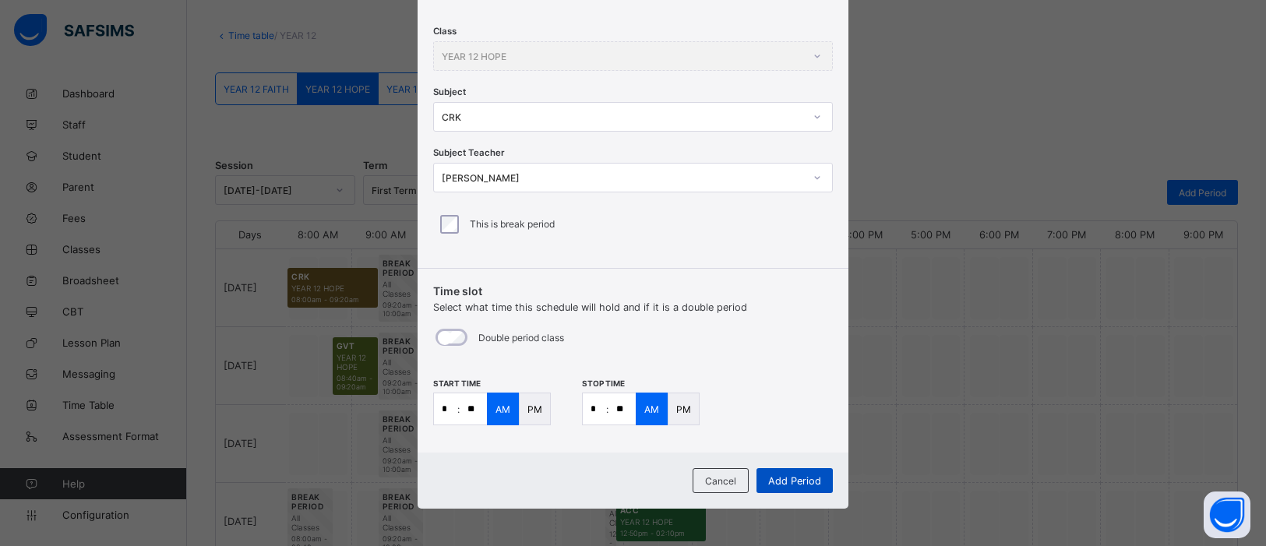
type input "**"
click at [803, 482] on span "Add Period" at bounding box center [794, 481] width 53 height 12
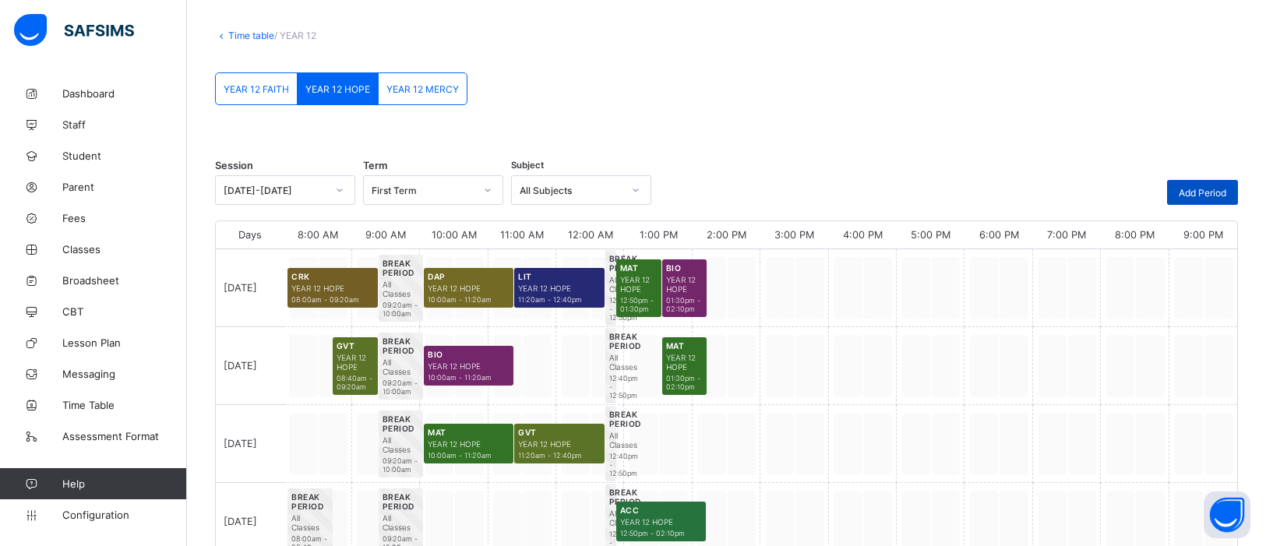
click at [1204, 187] on span "Add Period" at bounding box center [1203, 193] width 48 height 12
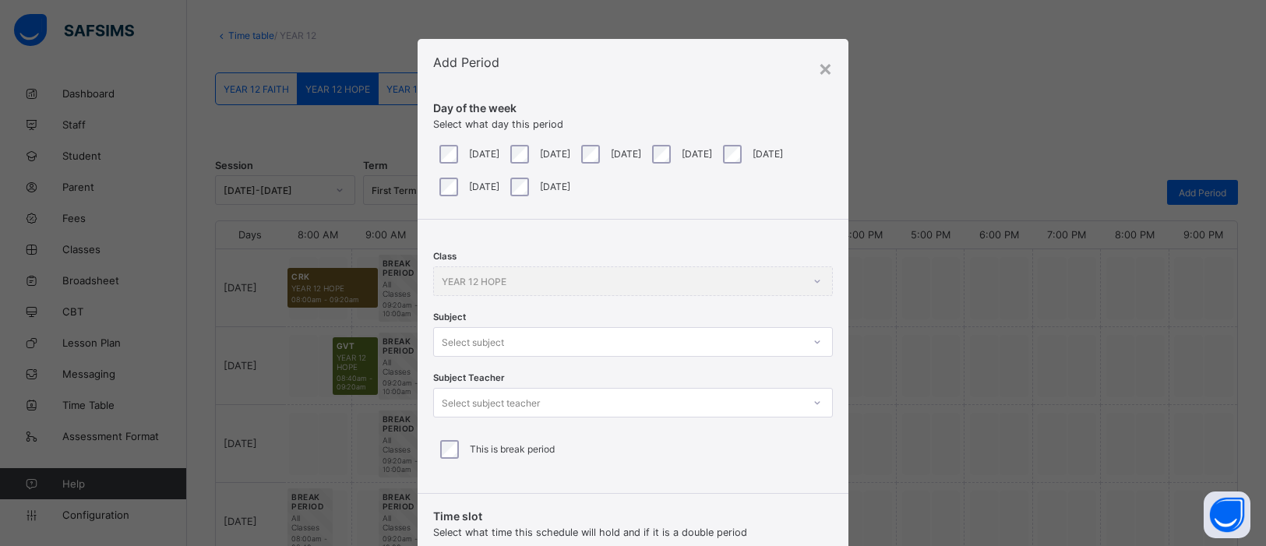
click at [817, 348] on div "Class YEAR 12 HOPE Subject Select subject Subject Teacher Select subject teache…" at bounding box center [633, 351] width 431 height 262
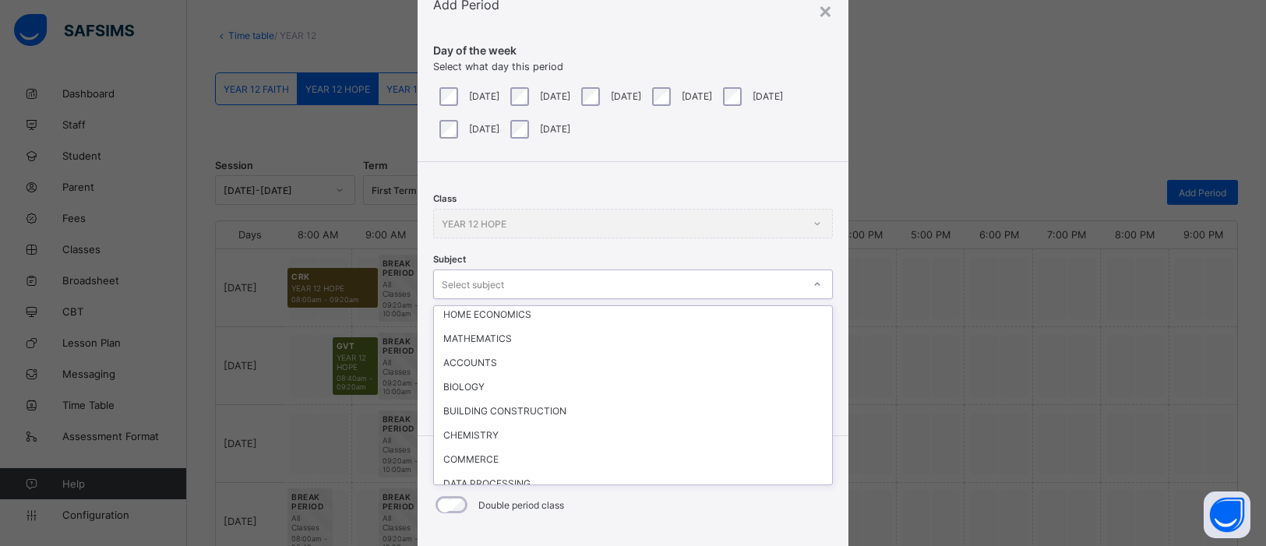
scroll to position [168, 0]
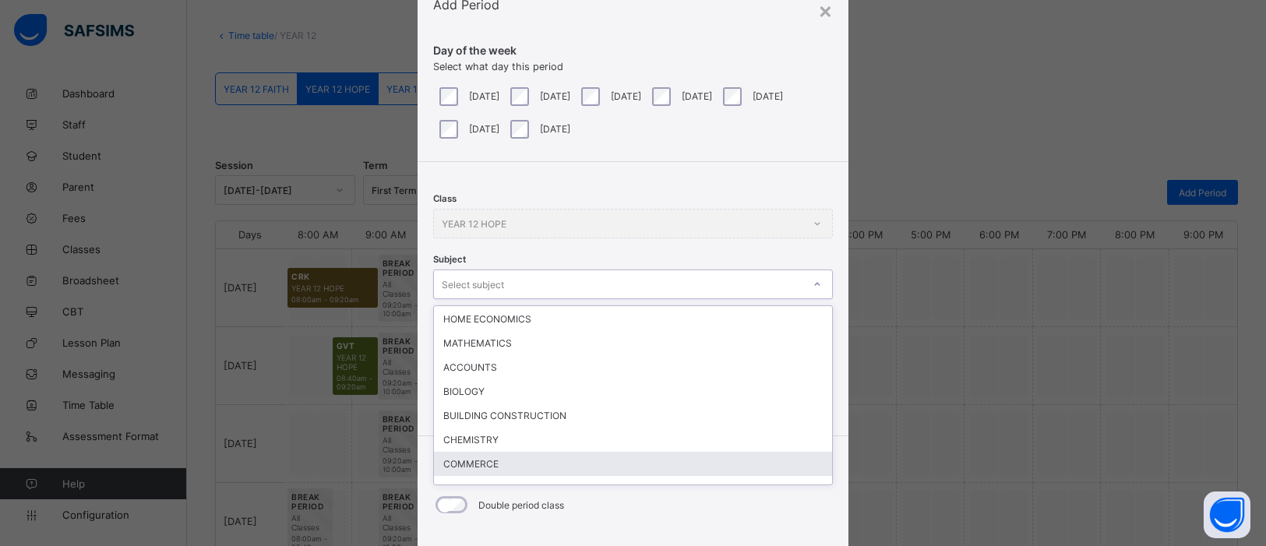
click at [485, 452] on div "COMMERCE" at bounding box center [633, 464] width 398 height 24
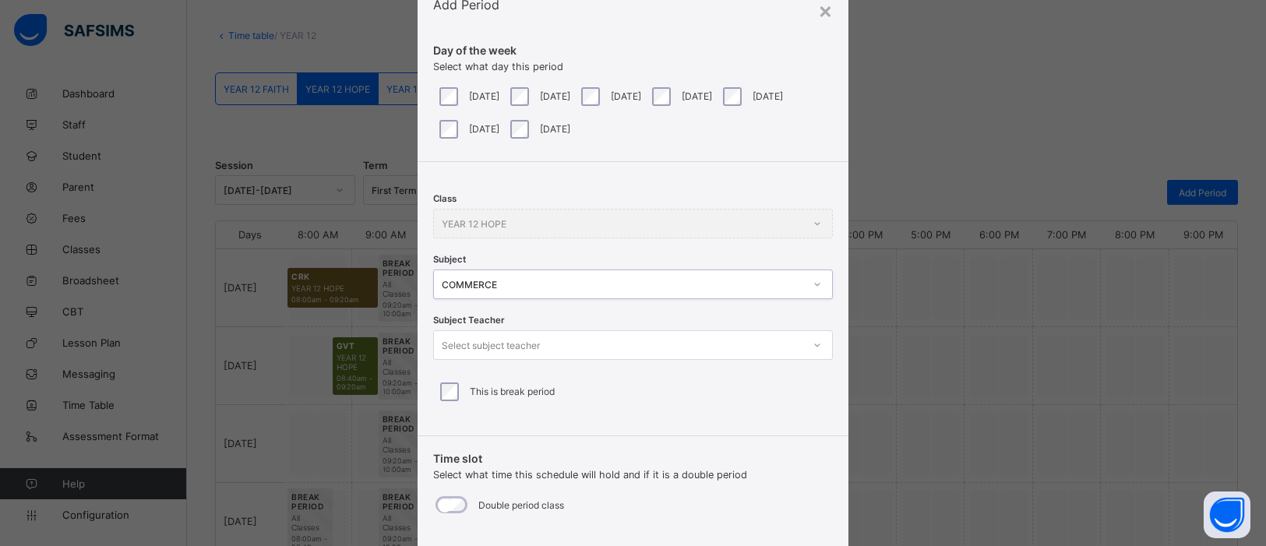
click at [791, 344] on div "Select subject teacher" at bounding box center [618, 345] width 369 height 22
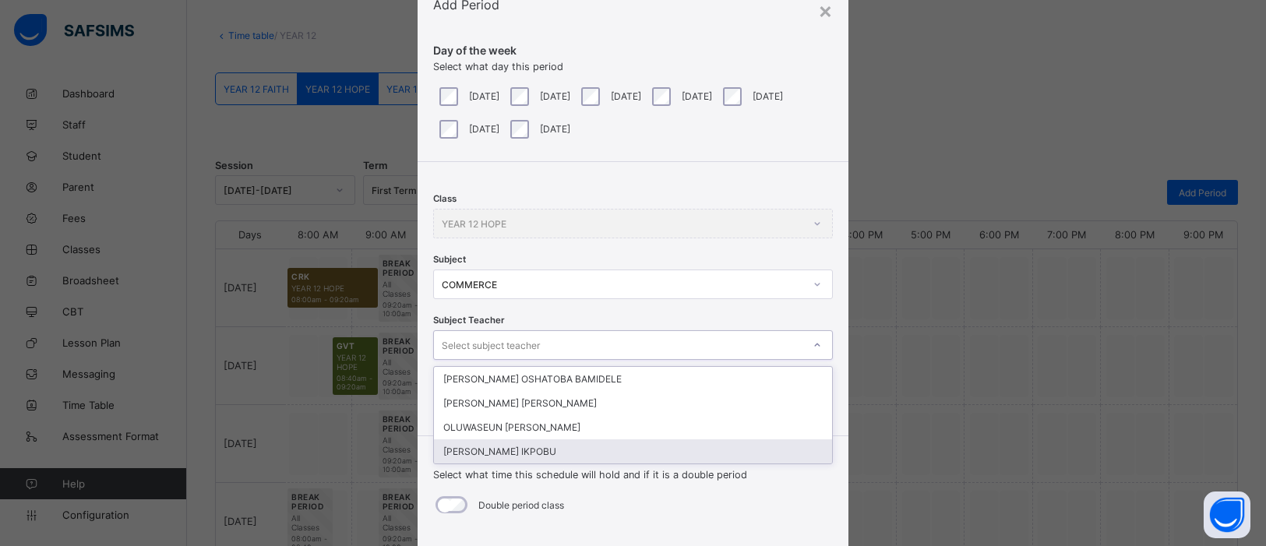
click at [659, 445] on div "SIMEON OGAH IKPOBU" at bounding box center [633, 451] width 398 height 24
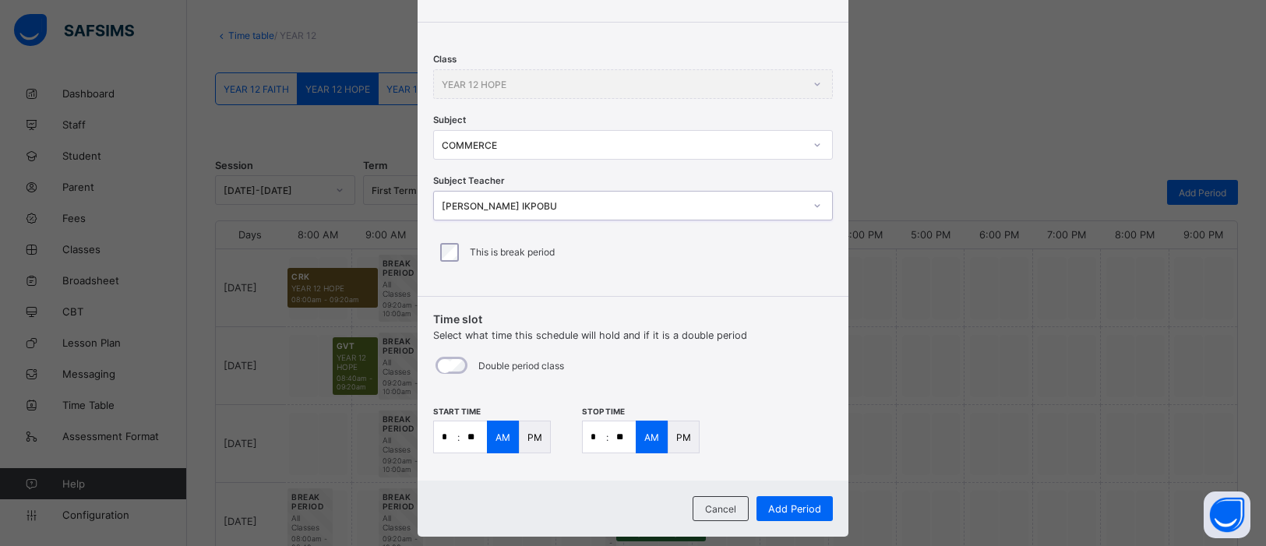
scroll to position [225, 0]
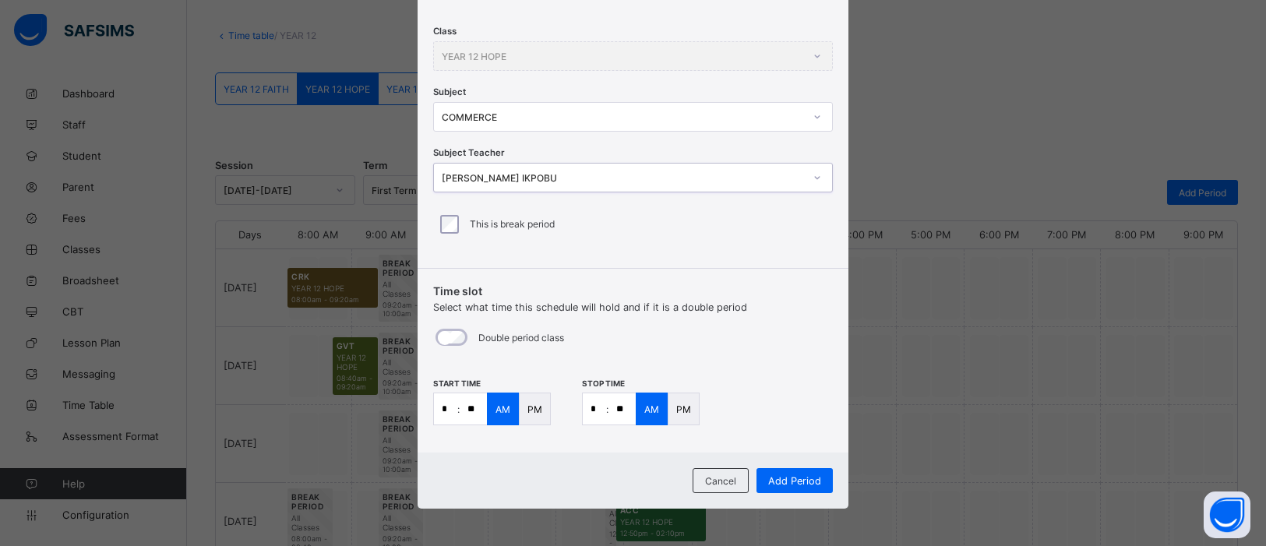
click at [447, 412] on input "*" at bounding box center [445, 408] width 23 height 31
type input "**"
click at [472, 410] on input "**" at bounding box center [473, 408] width 27 height 31
type input "**"
click at [595, 405] on input "*" at bounding box center [594, 408] width 23 height 31
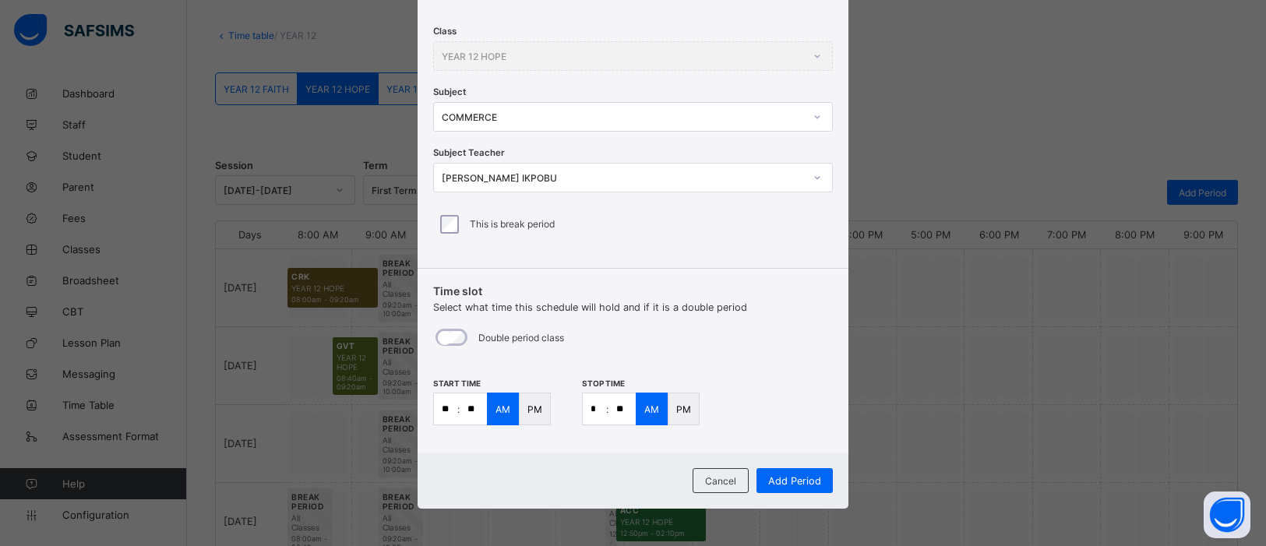
type input "**"
click at [806, 478] on span "Add Period" at bounding box center [794, 481] width 53 height 12
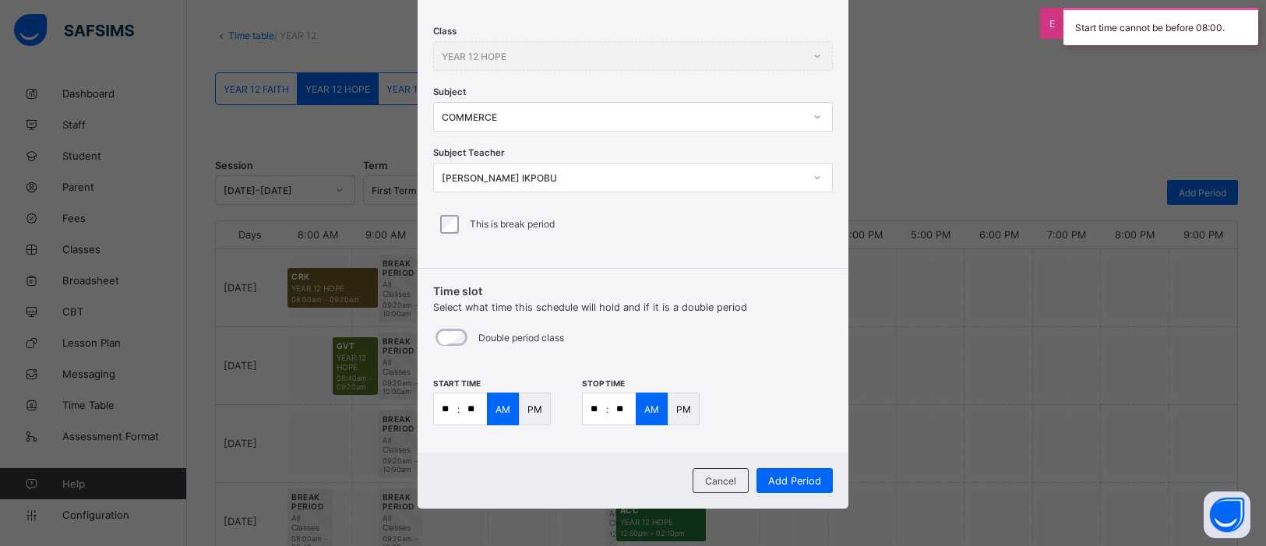
click at [524, 417] on div "PM" at bounding box center [535, 409] width 32 height 33
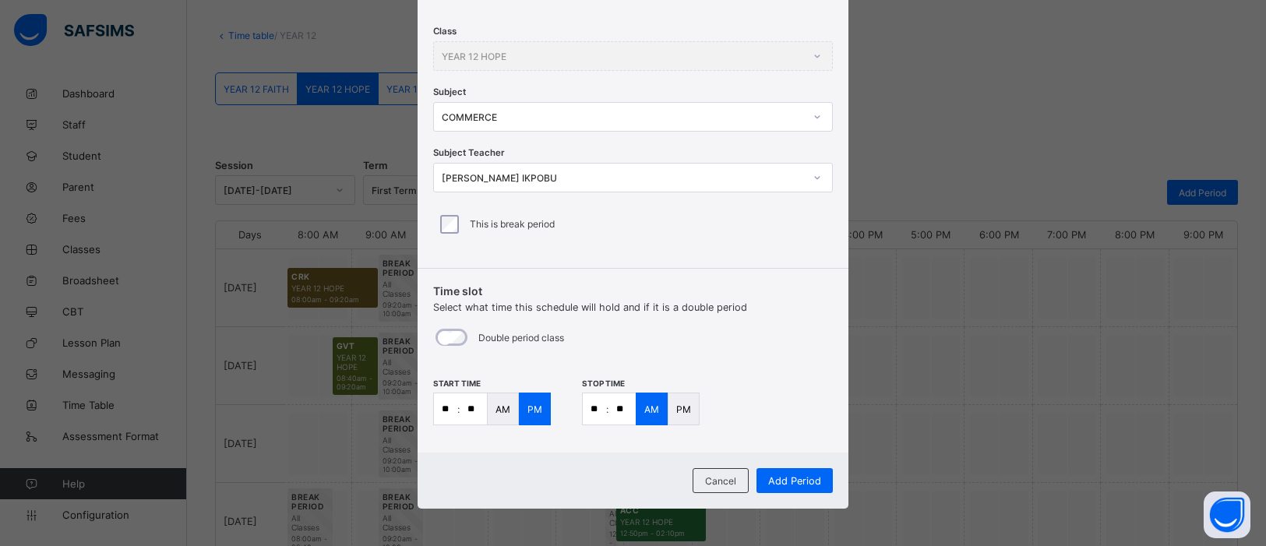
click at [676, 413] on p "PM" at bounding box center [683, 410] width 15 height 12
click at [791, 476] on span "Add Period" at bounding box center [794, 481] width 53 height 12
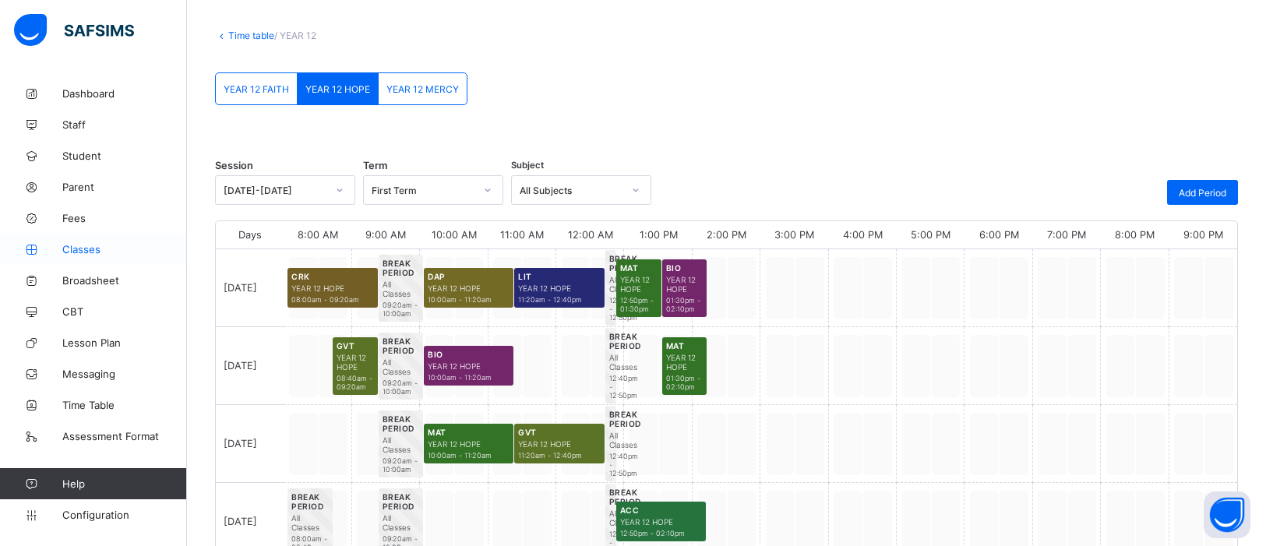
click at [79, 258] on link "Classes" at bounding box center [93, 249] width 187 height 31
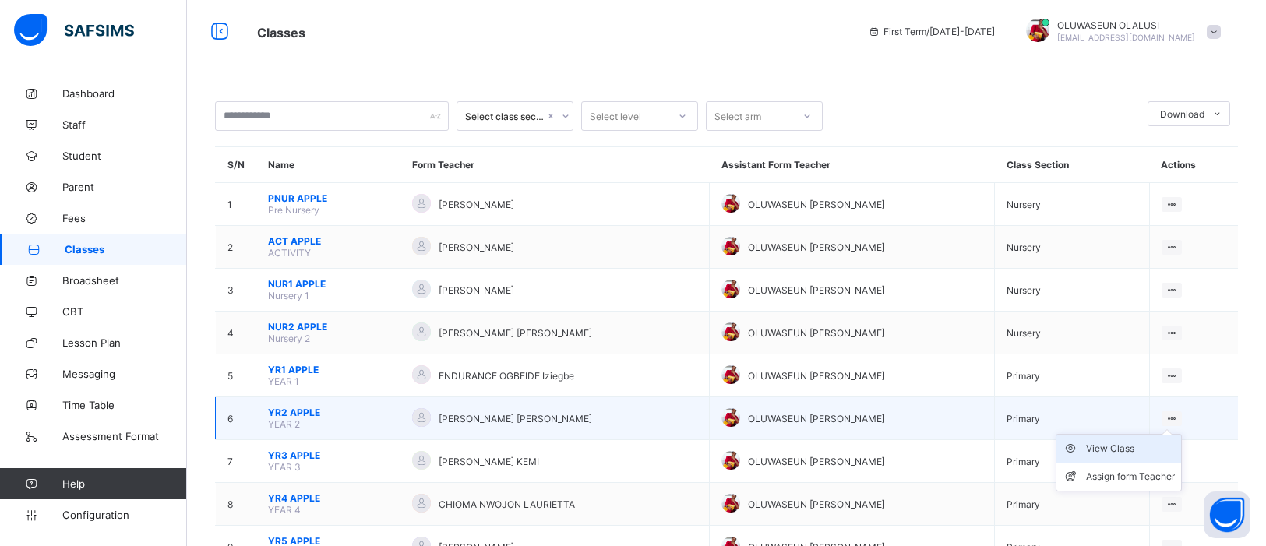
click at [1145, 441] on div "View Class" at bounding box center [1130, 449] width 89 height 16
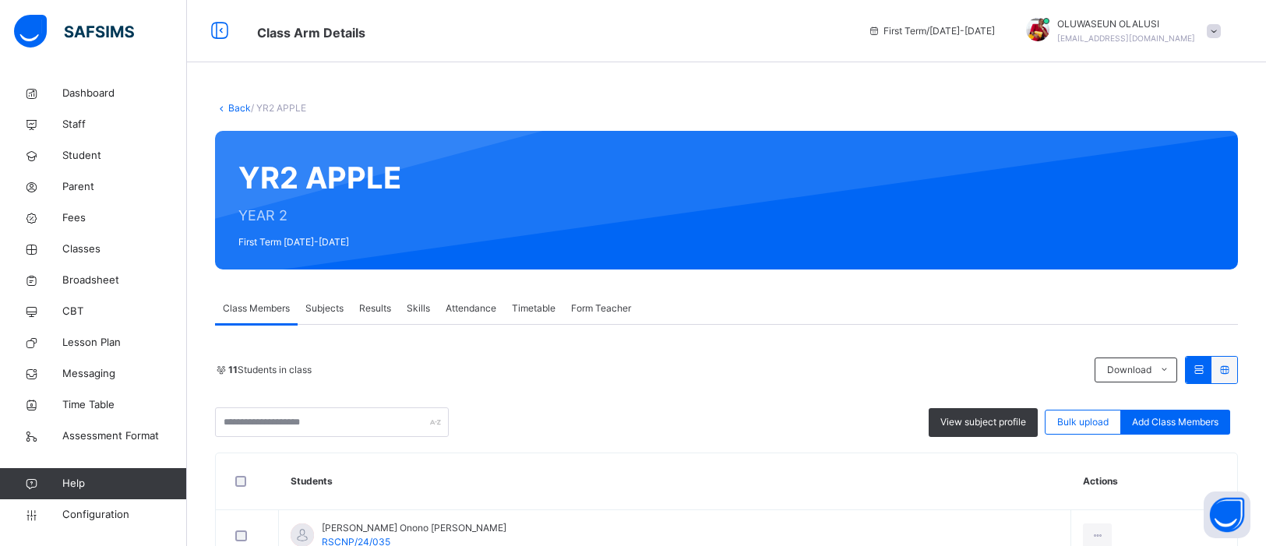
click at [331, 309] on span "Subjects" at bounding box center [324, 309] width 38 height 14
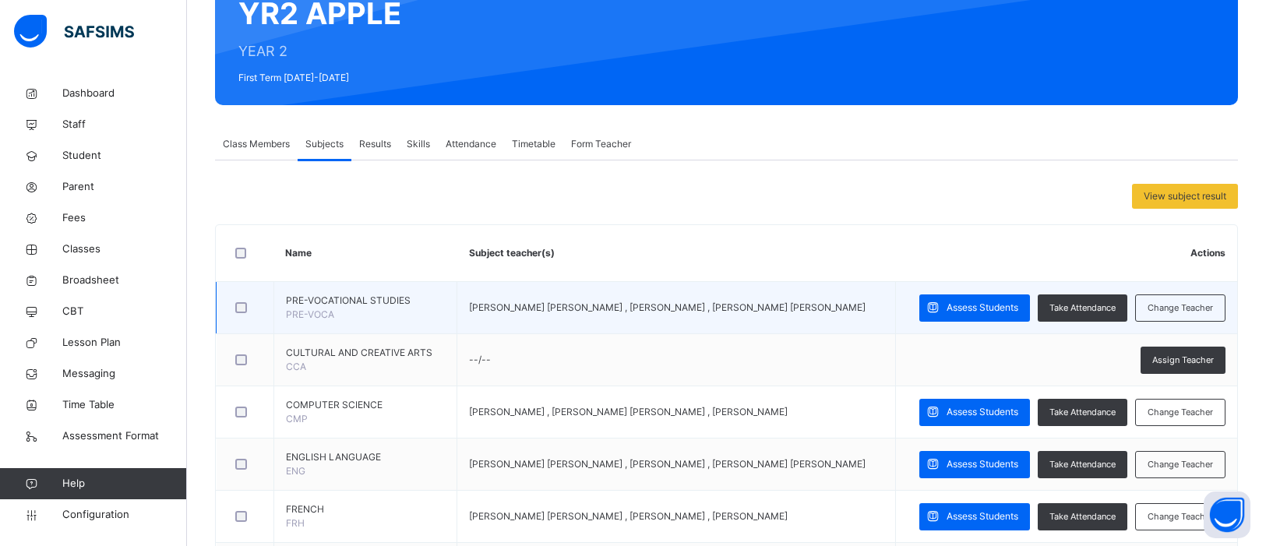
scroll to position [168, 0]
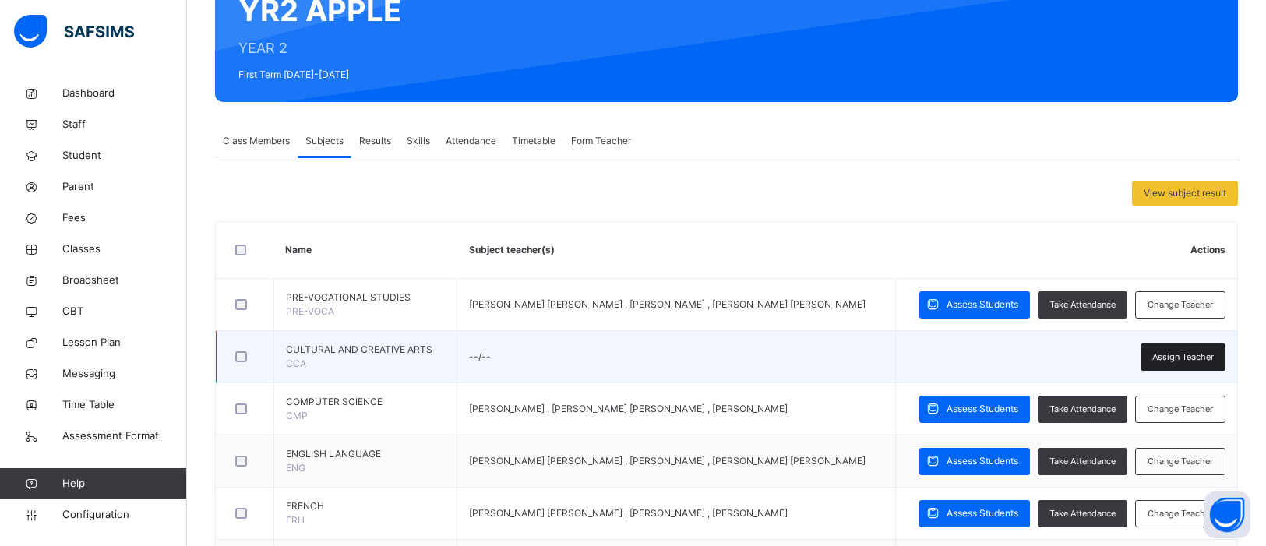
click at [1194, 364] on span "Assign Teacher" at bounding box center [1183, 357] width 62 height 13
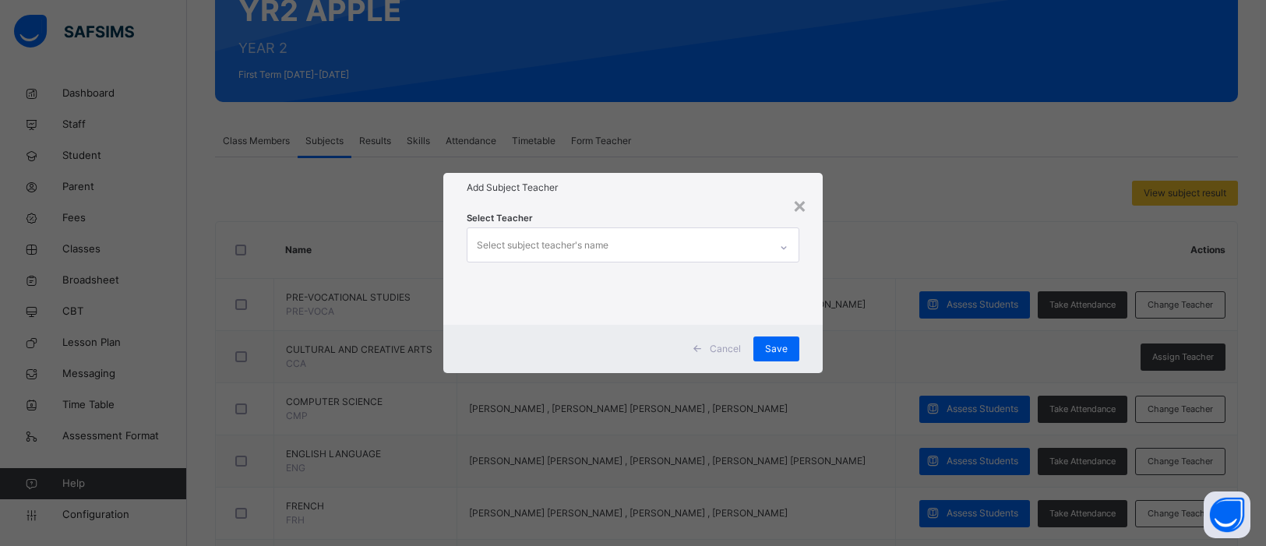
click at [780, 250] on icon at bounding box center [783, 248] width 9 height 16
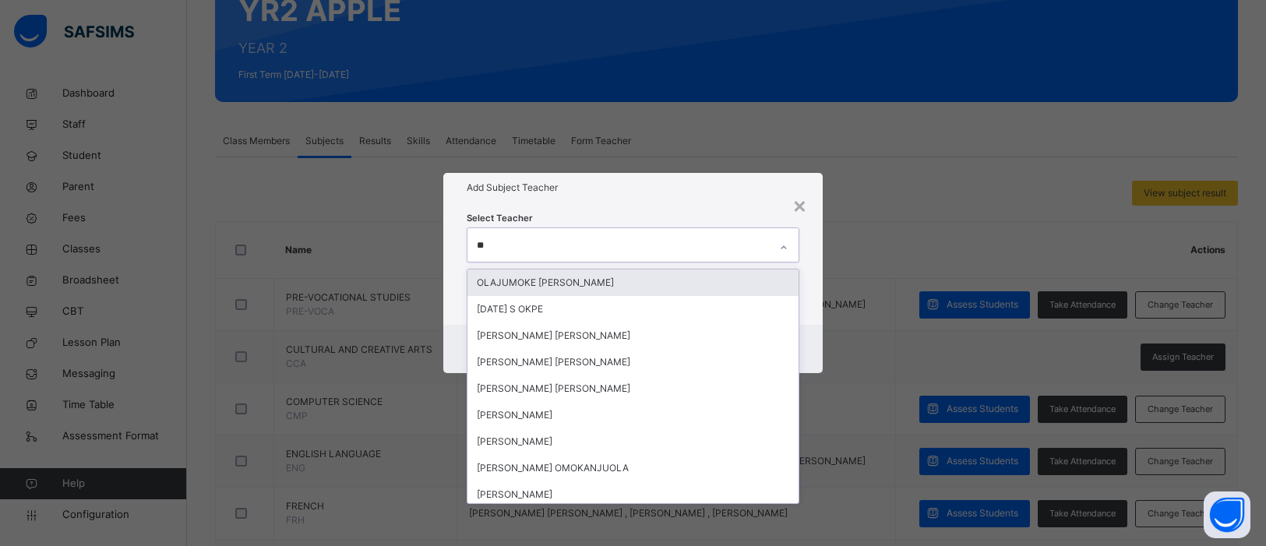
type input "***"
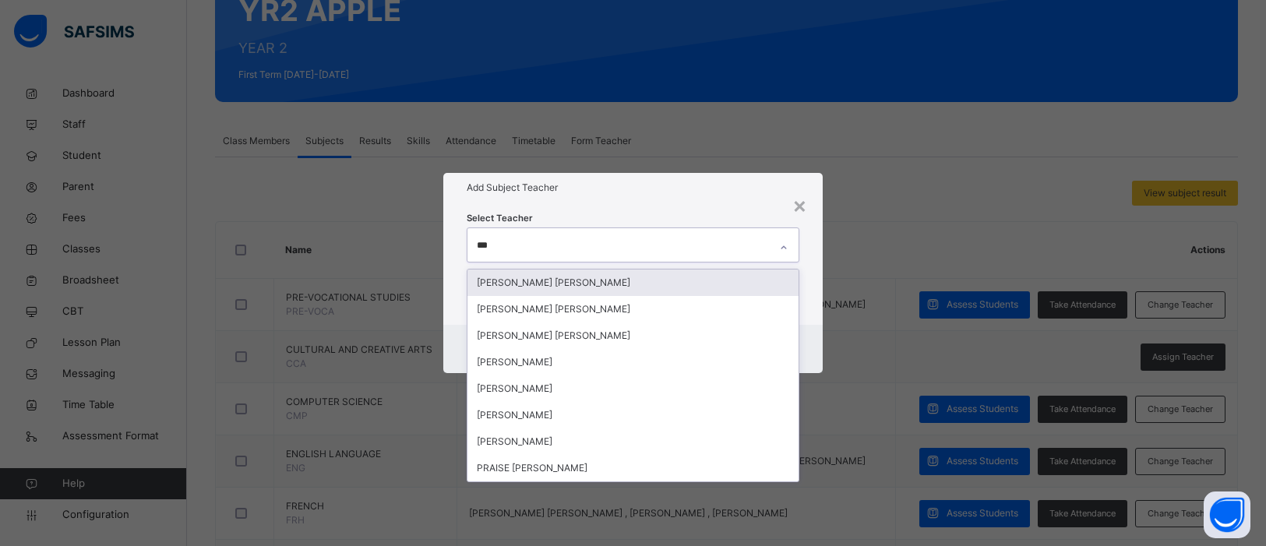
click at [679, 283] on div "OKOYE Chinyere JACINTA" at bounding box center [634, 283] width 332 height 26
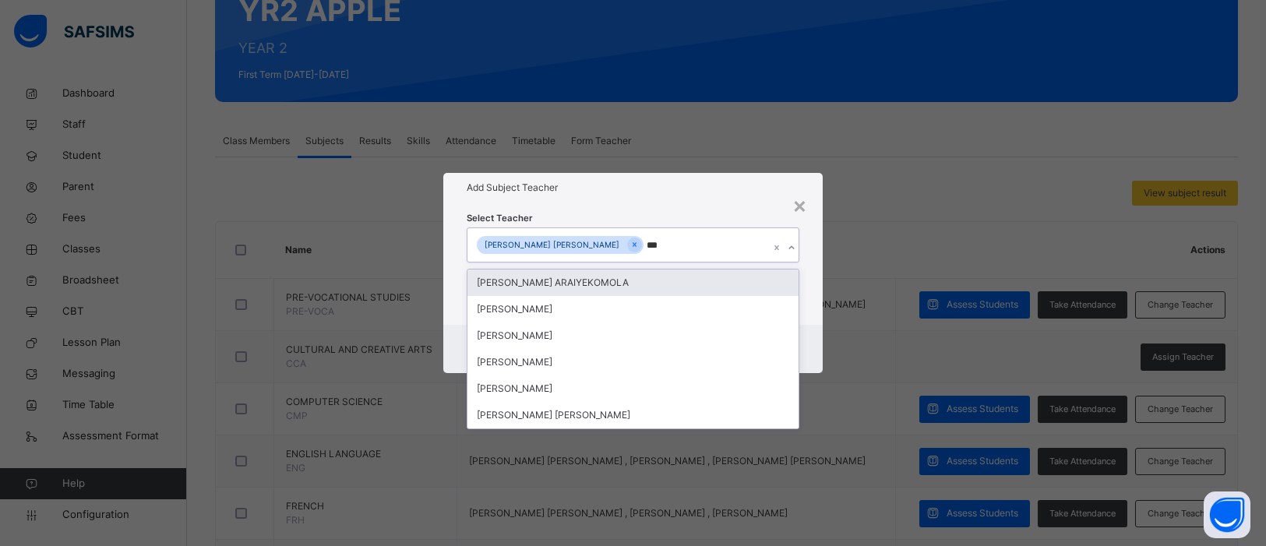
type input "****"
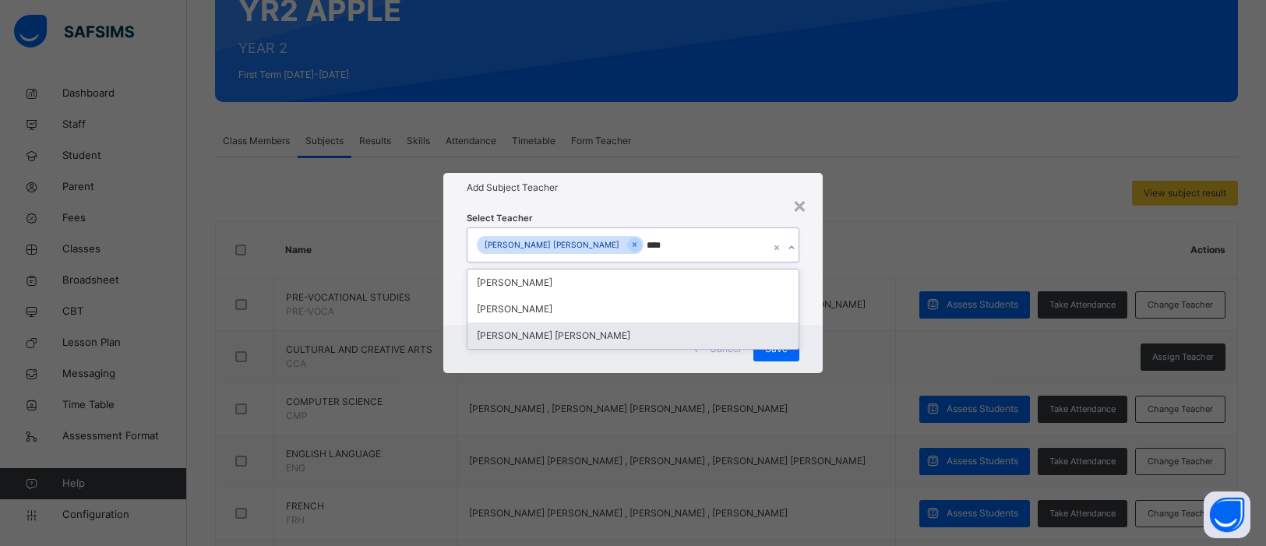
click at [648, 331] on div "PETER Oloche OCHOCHE" at bounding box center [634, 336] width 332 height 26
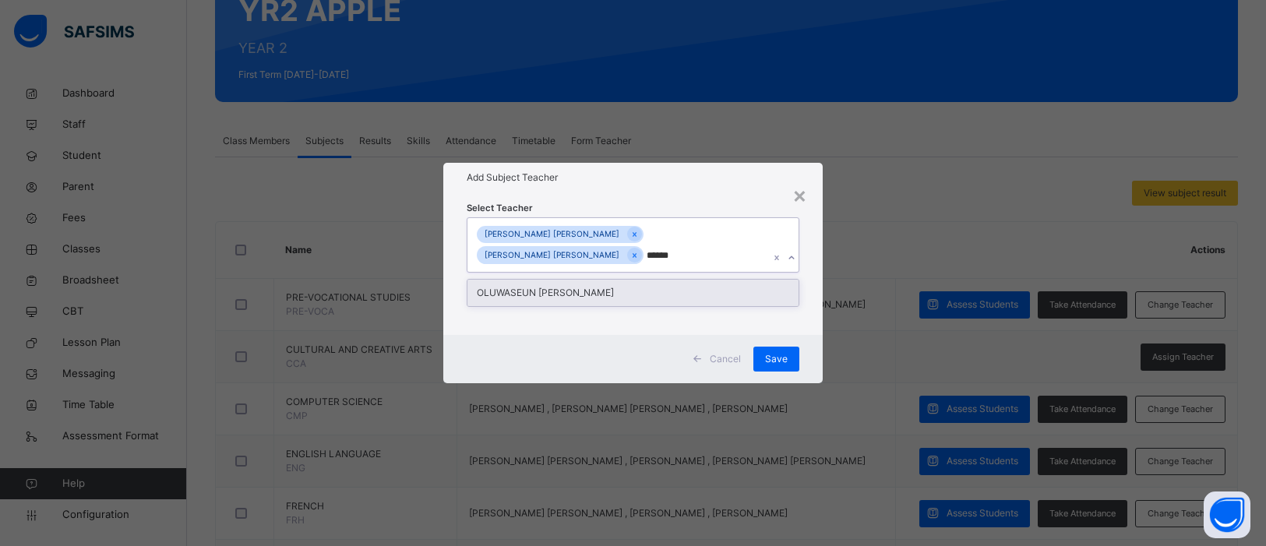
type input "*******"
click at [696, 291] on div "OLUWASEUN SAMUEL OLALUSI" at bounding box center [634, 293] width 332 height 26
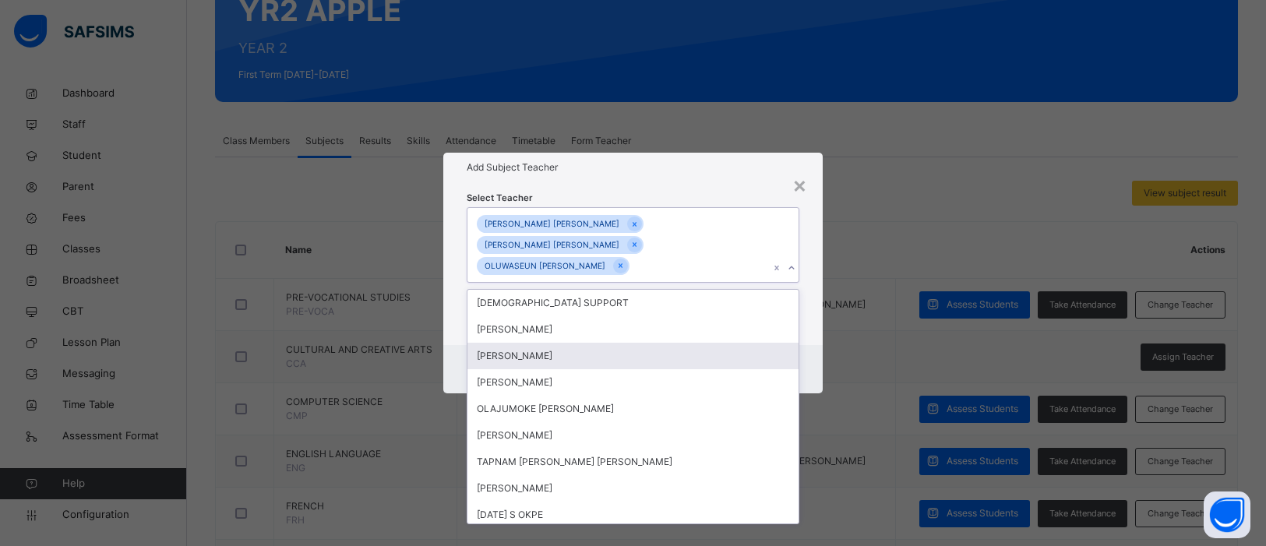
click at [900, 339] on div "× Add Subject Teacher Select Teacher option OLUWASEUN SAMUEL OLALUSI, selected.…" at bounding box center [633, 273] width 1266 height 546
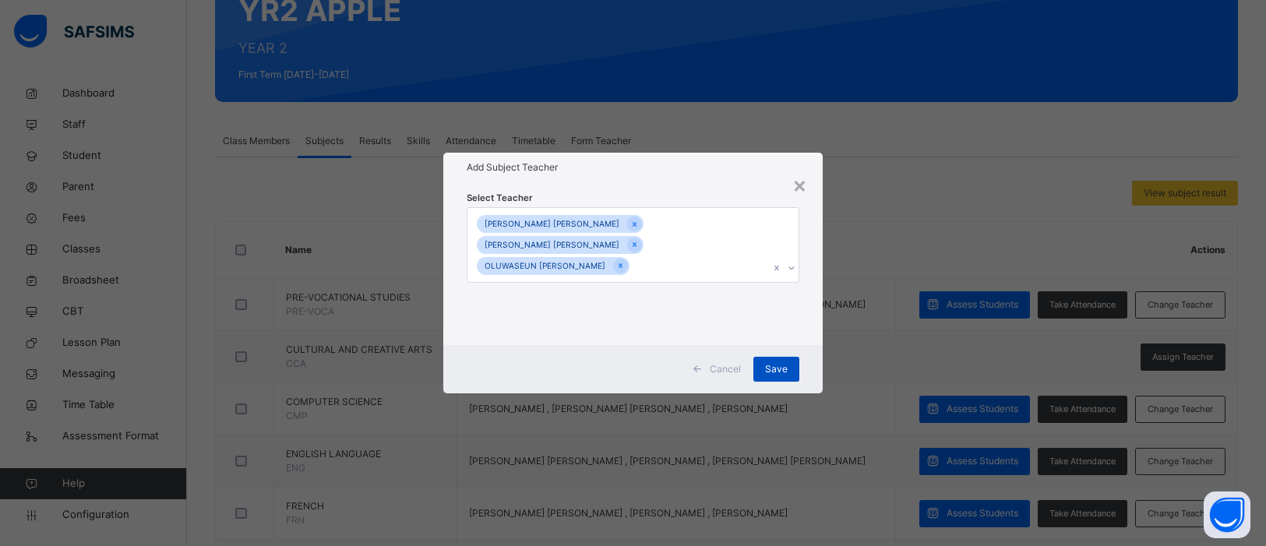
click at [771, 363] on span "Save" at bounding box center [776, 369] width 23 height 14
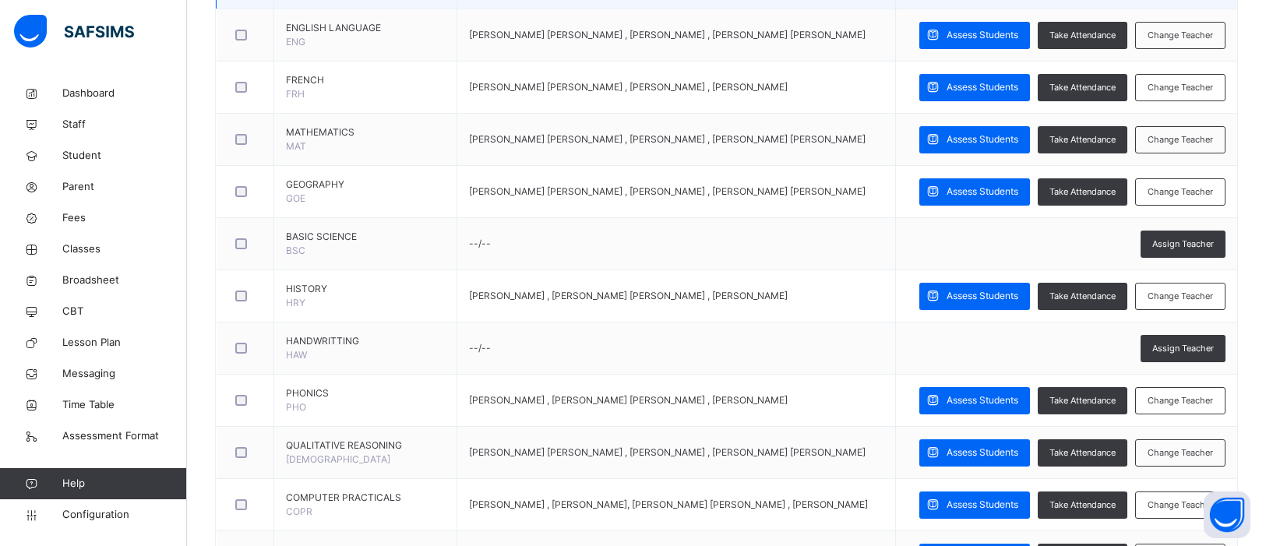
scroll to position [663, 0]
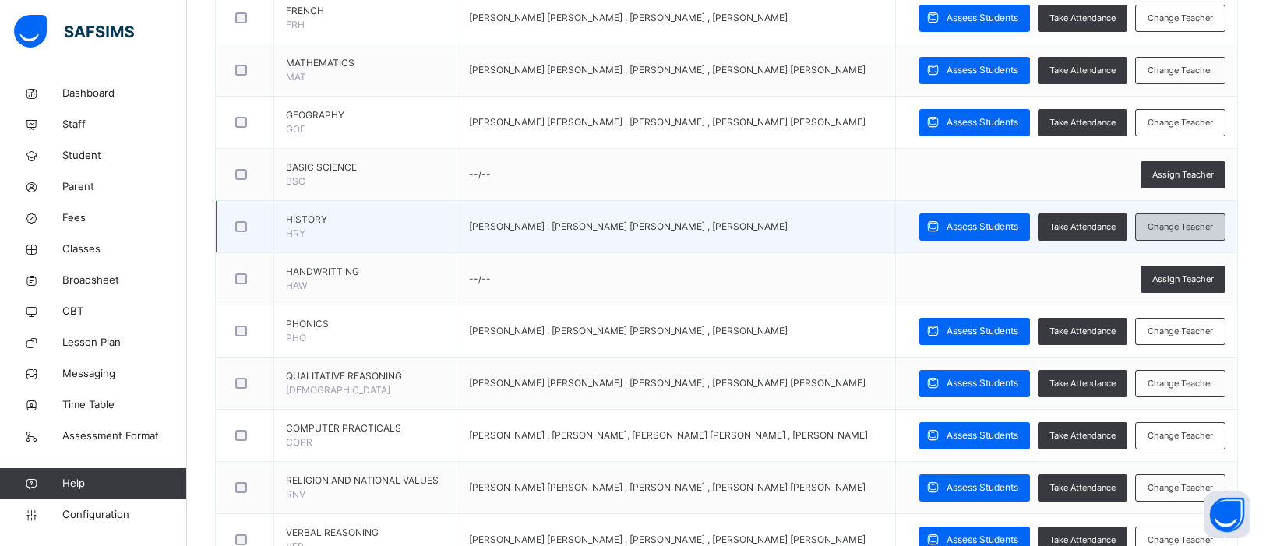
click at [1158, 234] on span "Change Teacher" at bounding box center [1180, 227] width 65 height 13
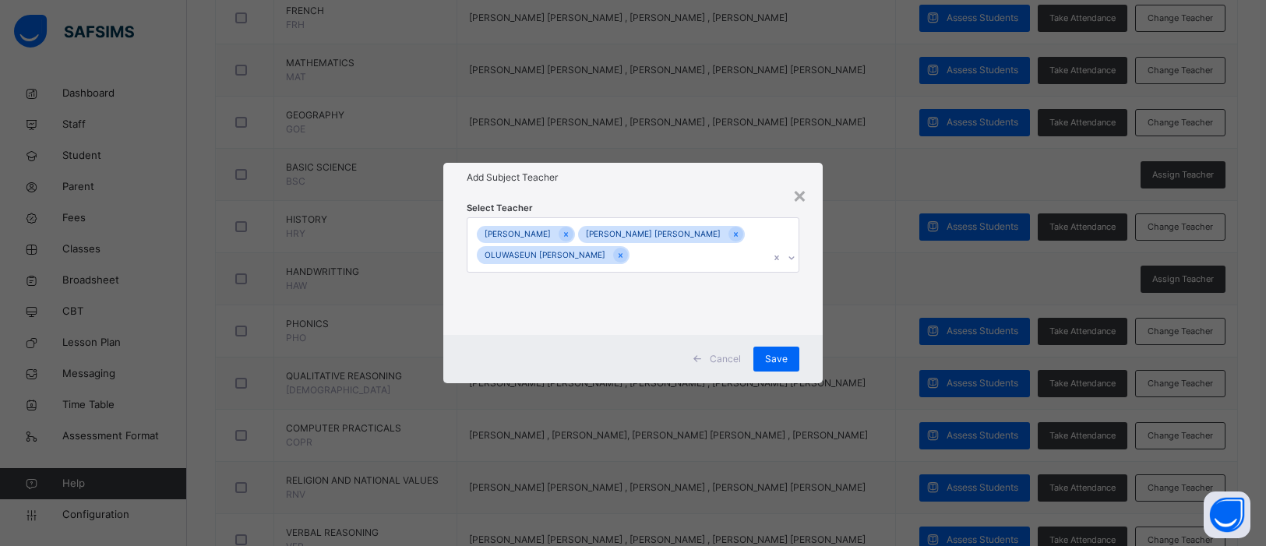
click at [573, 239] on div "ABAH JOSEPHINE" at bounding box center [526, 235] width 98 height 18
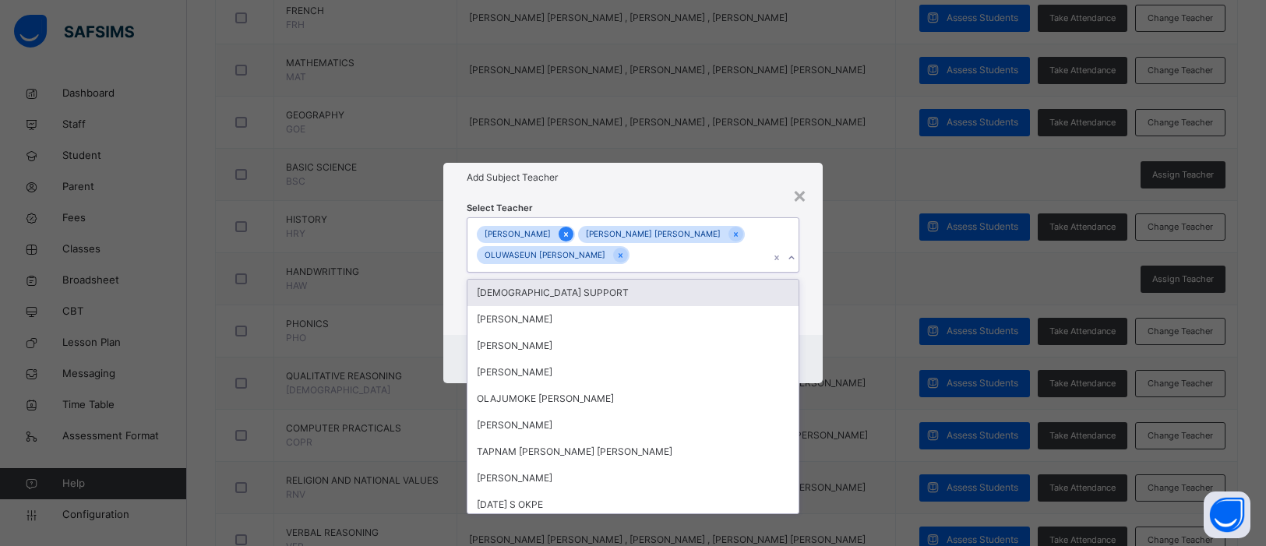
click at [564, 236] on icon at bounding box center [566, 234] width 9 height 11
click at [659, 259] on div "PETER OCHOCHE Oloche OLUWASEUN OLALUSI SAMUEL" at bounding box center [619, 245] width 302 height 54
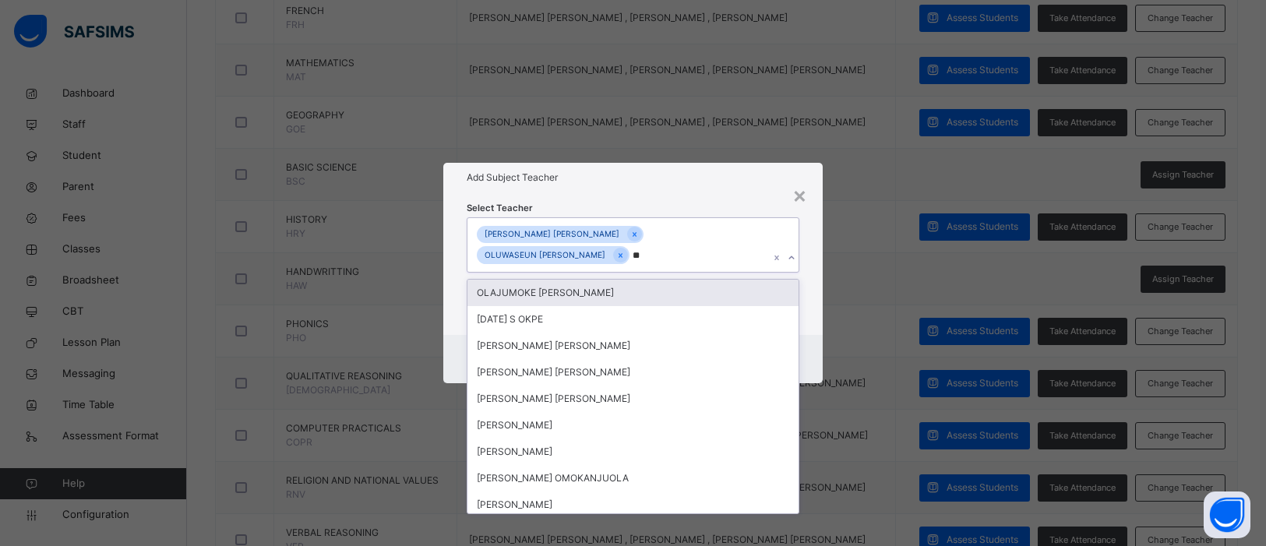
type input "***"
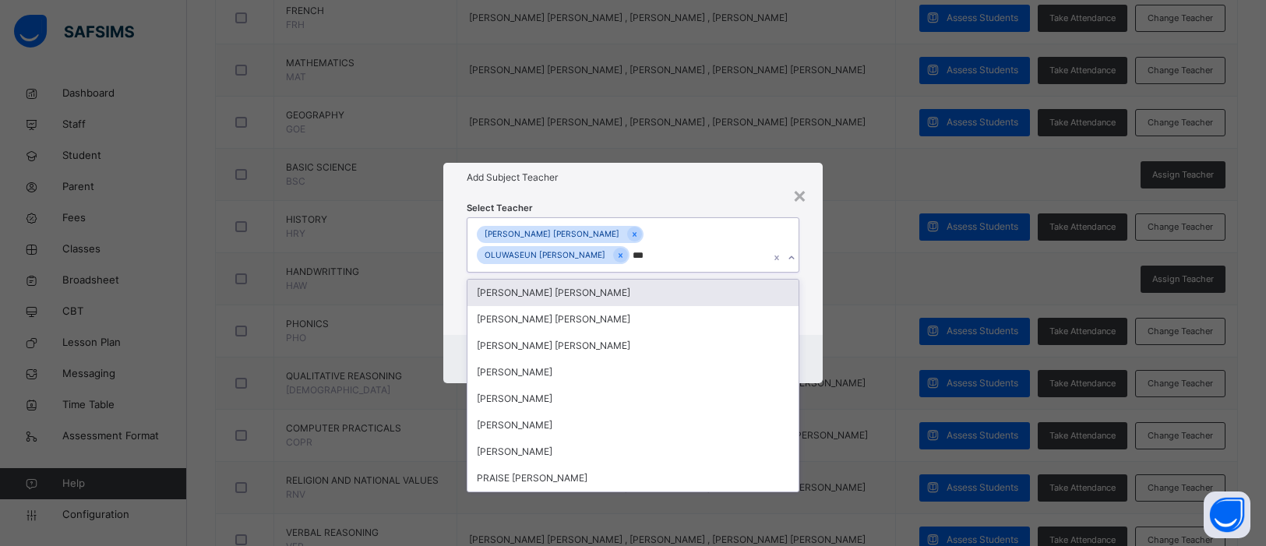
click at [627, 295] on div "OKOYE Chinyere JACINTA" at bounding box center [634, 293] width 332 height 26
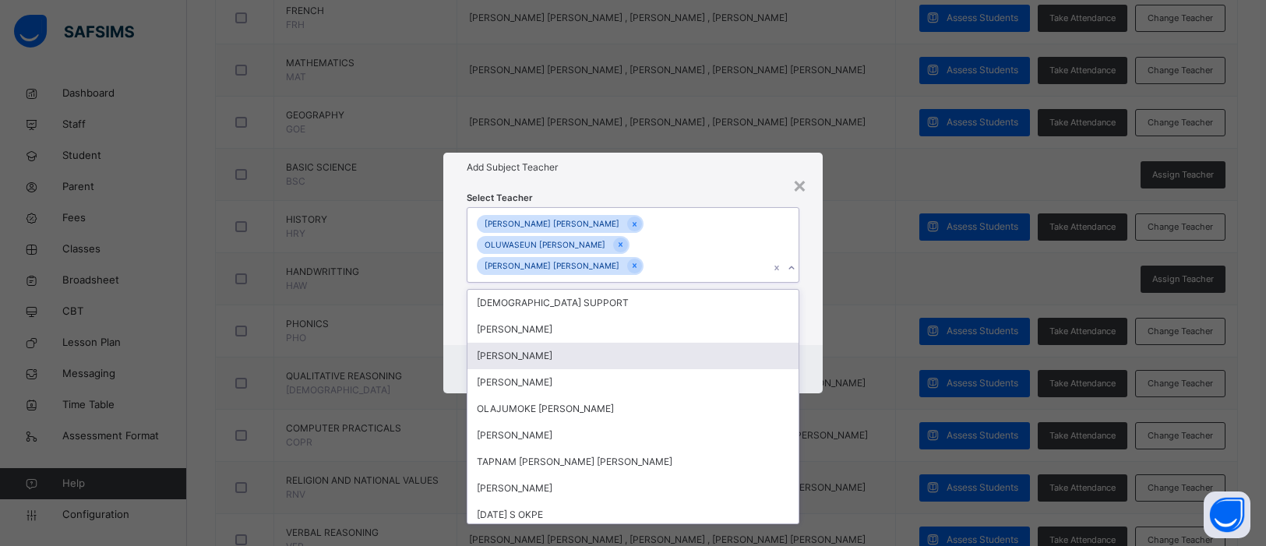
click at [909, 291] on div "× Add Subject Teacher Select Teacher option OKOYE Chinyere JACINTA, selected. o…" at bounding box center [633, 273] width 1266 height 546
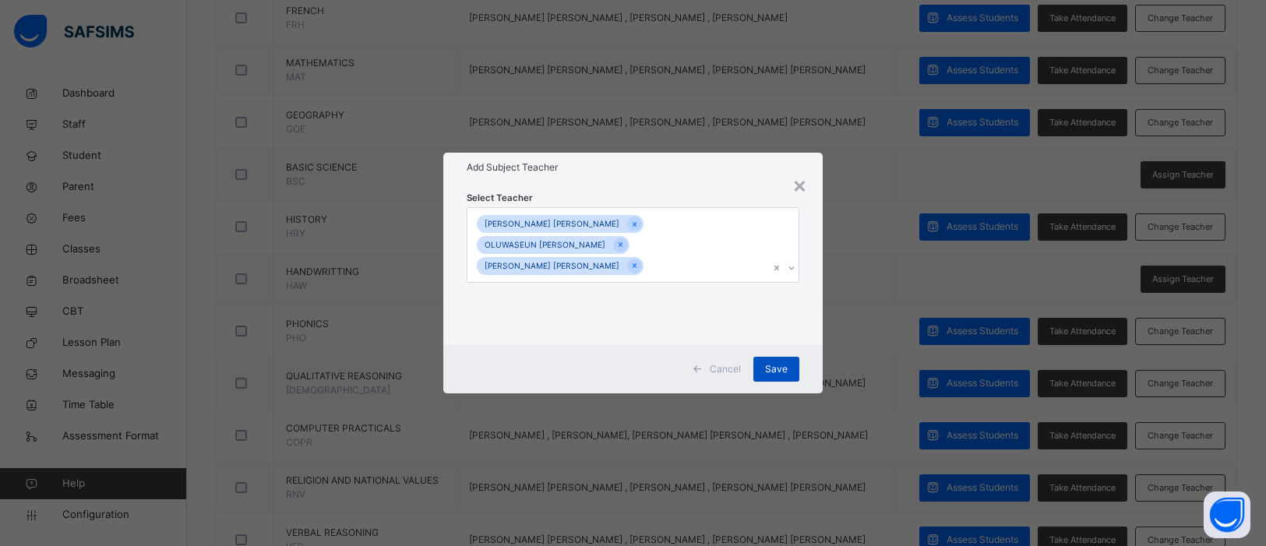
click at [788, 367] on div "Save" at bounding box center [776, 369] width 46 height 25
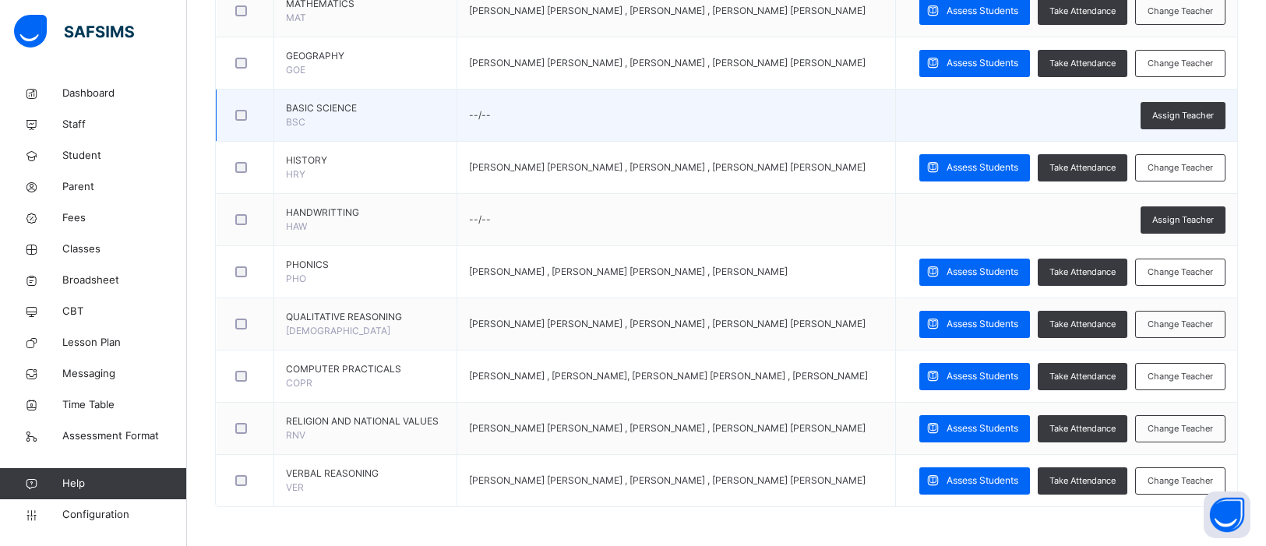
scroll to position [731, 0]
click at [1172, 122] on span "Assign Teacher" at bounding box center [1183, 115] width 62 height 13
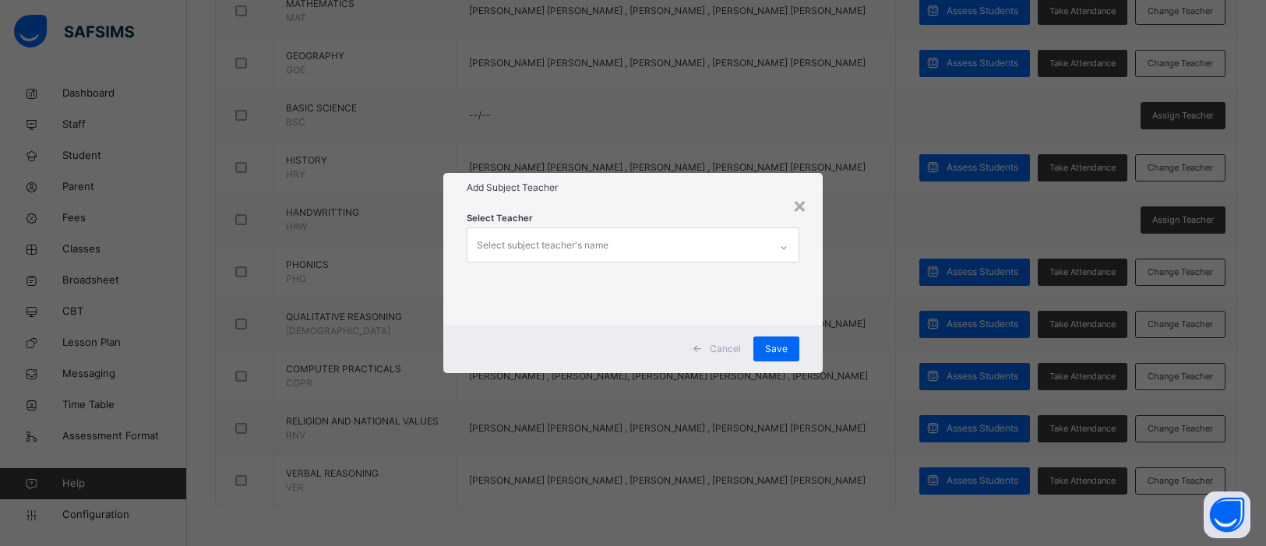
click at [711, 252] on div "Select subject teacher's name" at bounding box center [619, 244] width 302 height 33
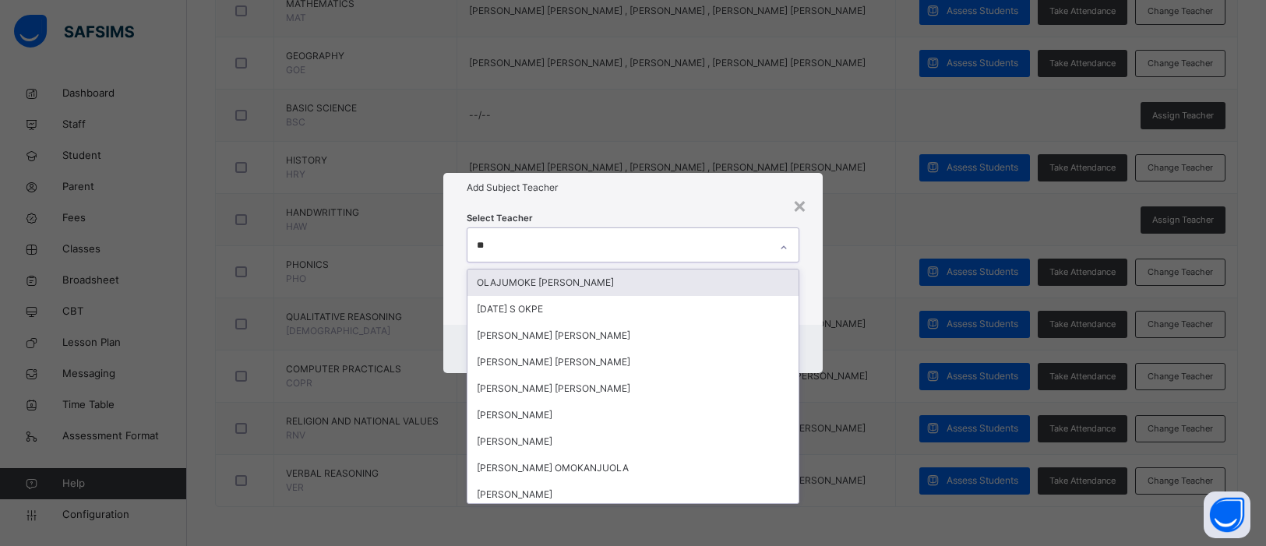
type input "***"
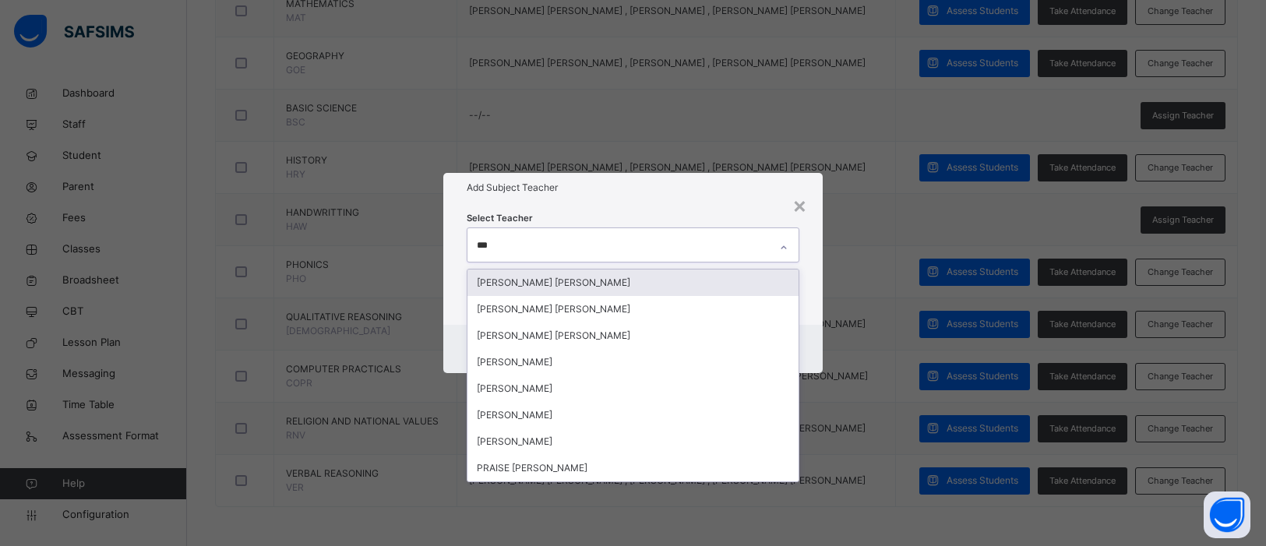
click at [671, 282] on div "OKOYE Chinyere JACINTA" at bounding box center [634, 283] width 332 height 26
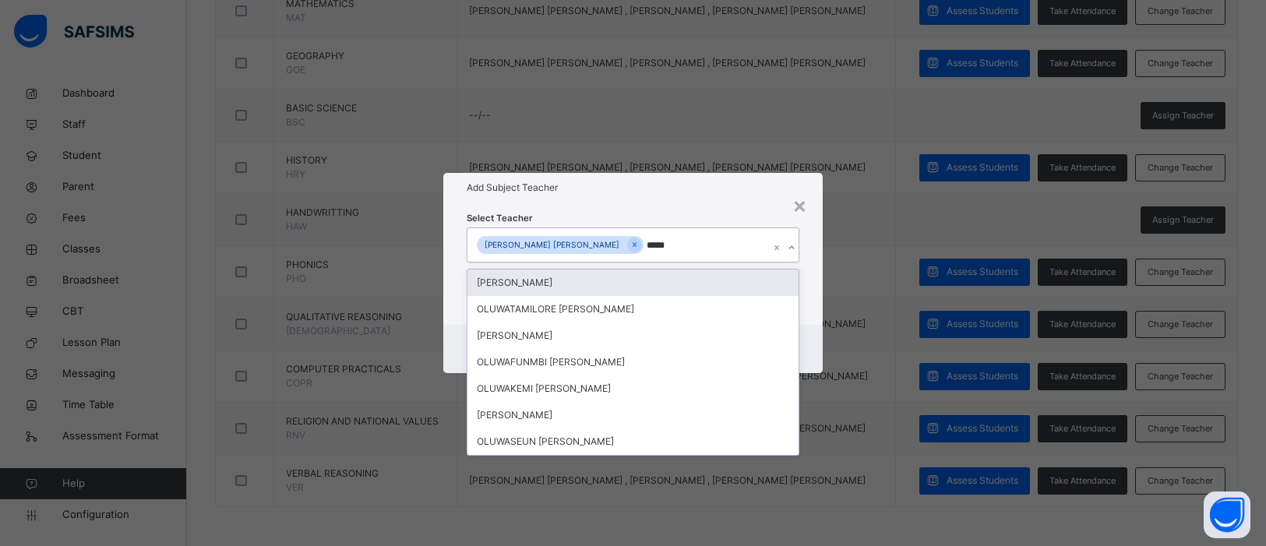
type input "******"
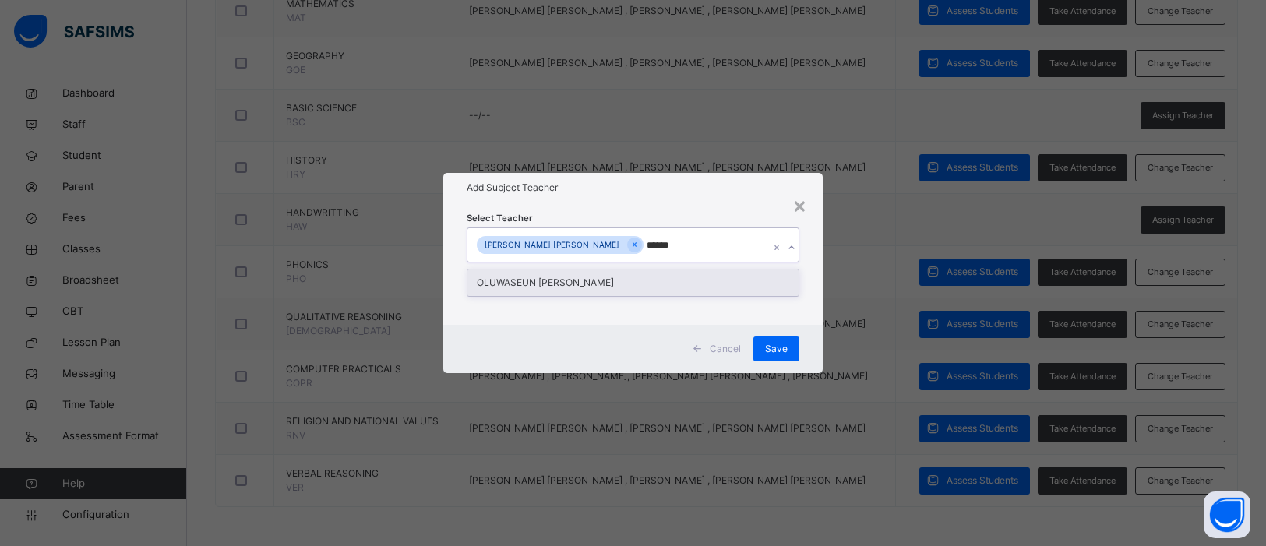
click at [702, 280] on div "OLUWASEUN SAMUEL OLALUSI" at bounding box center [634, 283] width 332 height 26
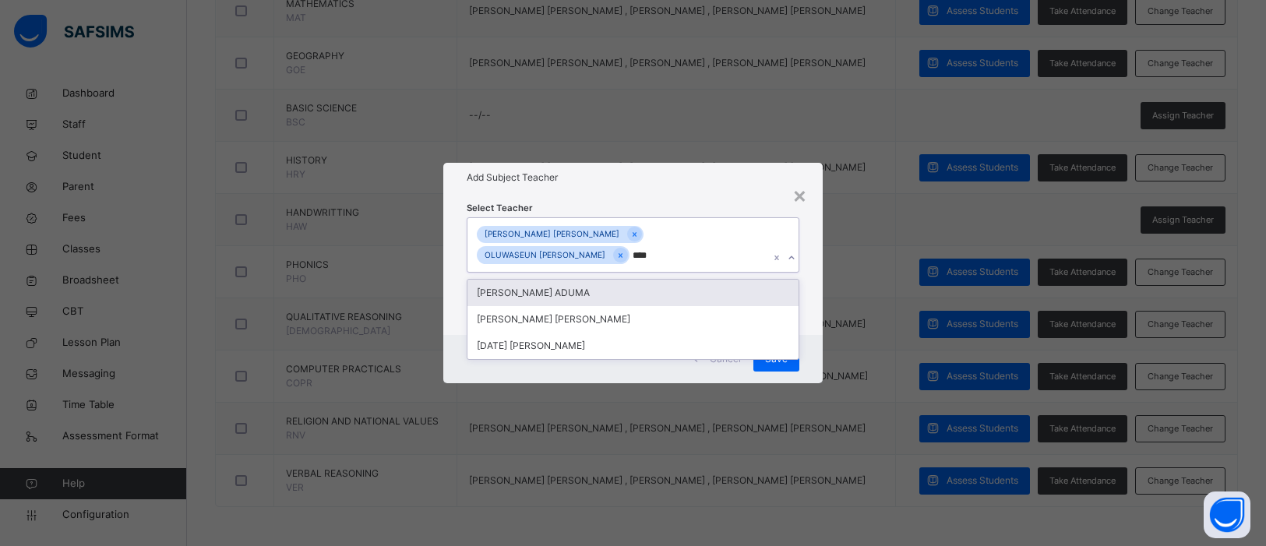
type input "*****"
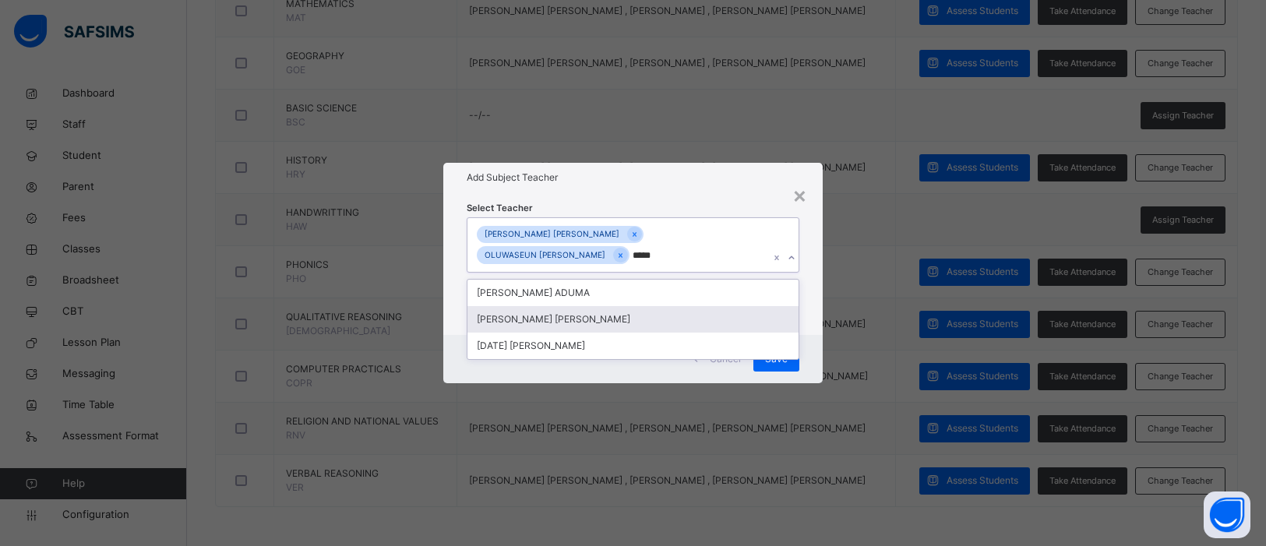
click at [655, 310] on div "PETER Oloche OCHOCHE" at bounding box center [634, 319] width 332 height 26
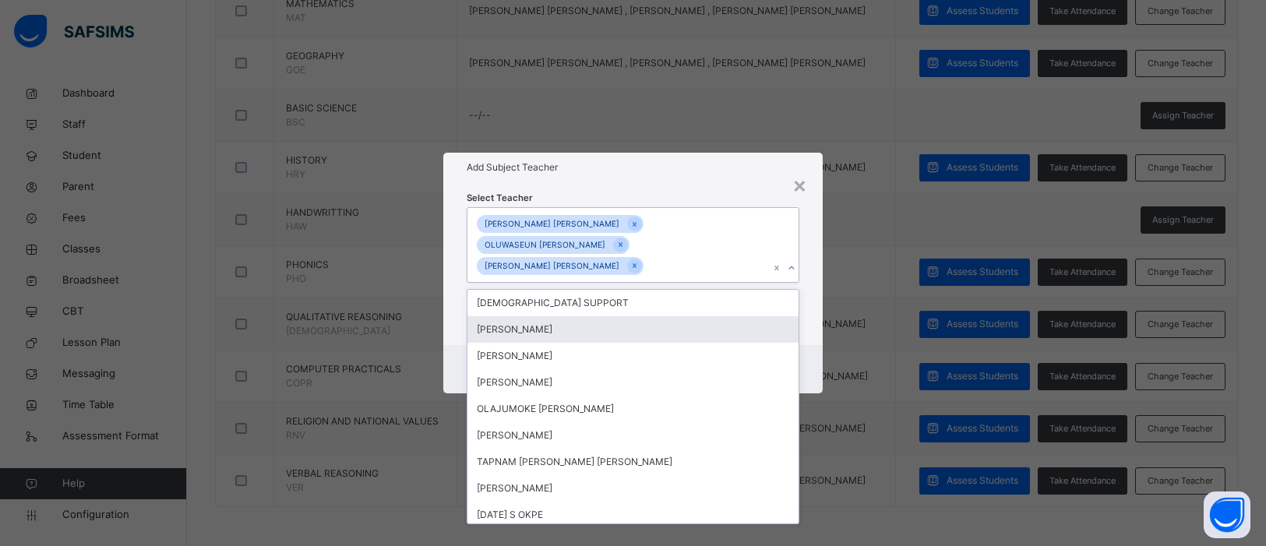
click at [835, 292] on div "× Add Subject Teacher Select Teacher option PETER Oloche OCHOCHE, selected. opt…" at bounding box center [633, 273] width 1266 height 546
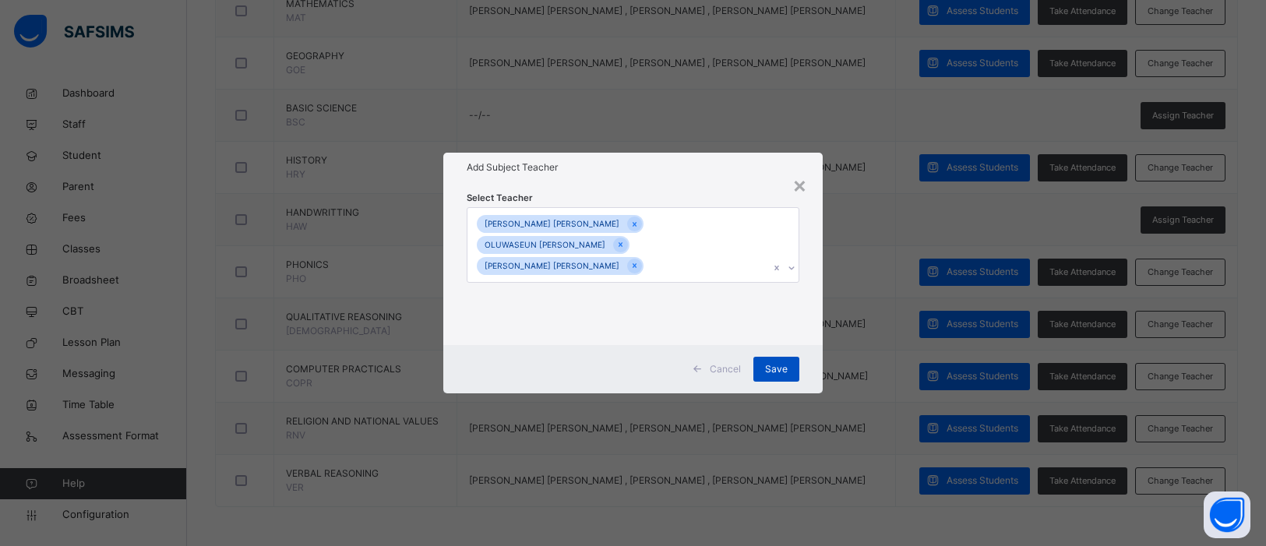
click at [778, 368] on span "Save" at bounding box center [776, 369] width 23 height 14
click at [778, 246] on td "--/--" at bounding box center [676, 220] width 439 height 52
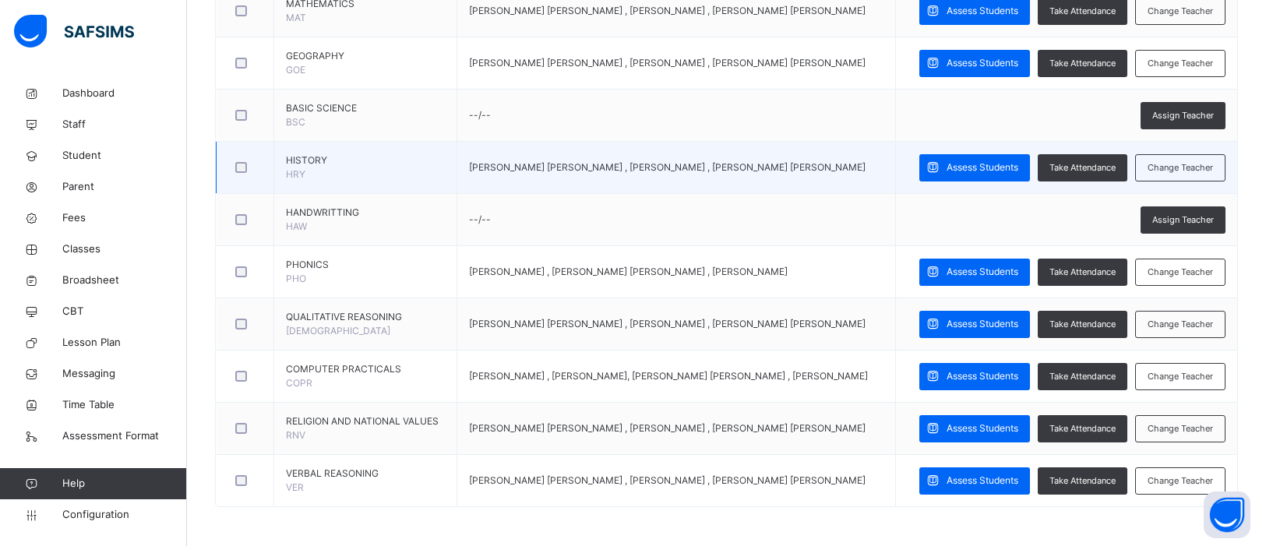
scroll to position [760, 0]
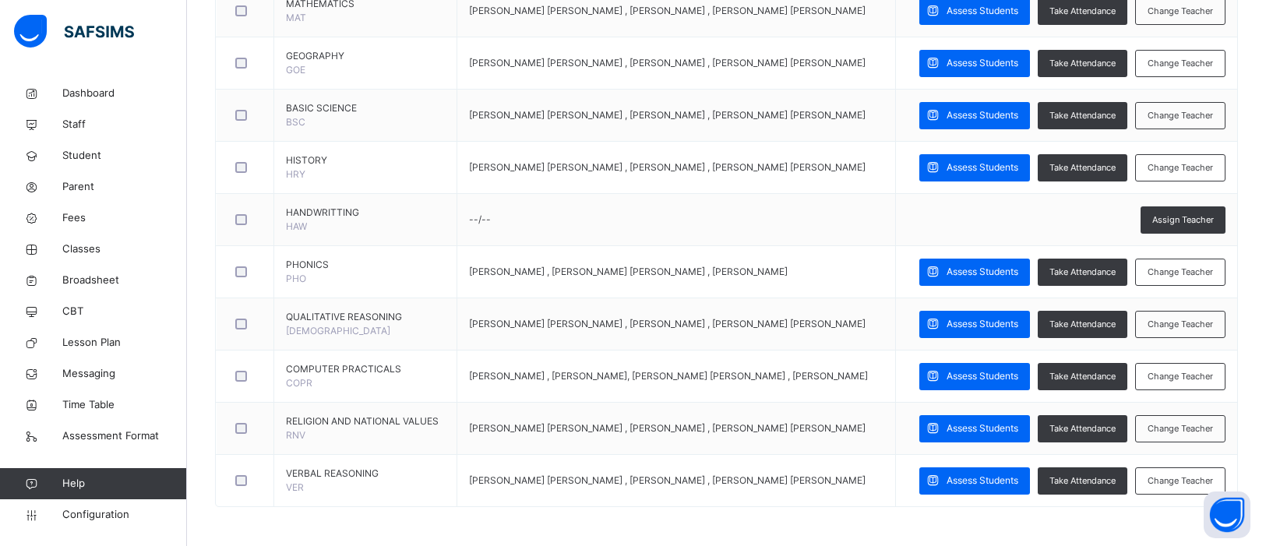
scroll to position [852, 0]
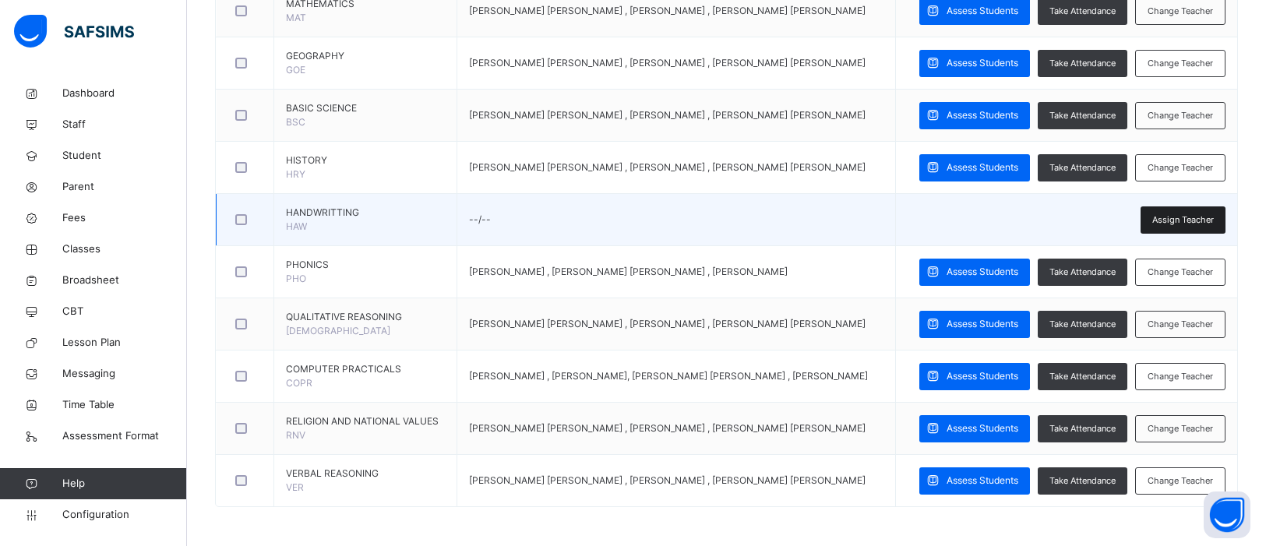
click at [1189, 227] on span "Assign Teacher" at bounding box center [1183, 219] width 62 height 13
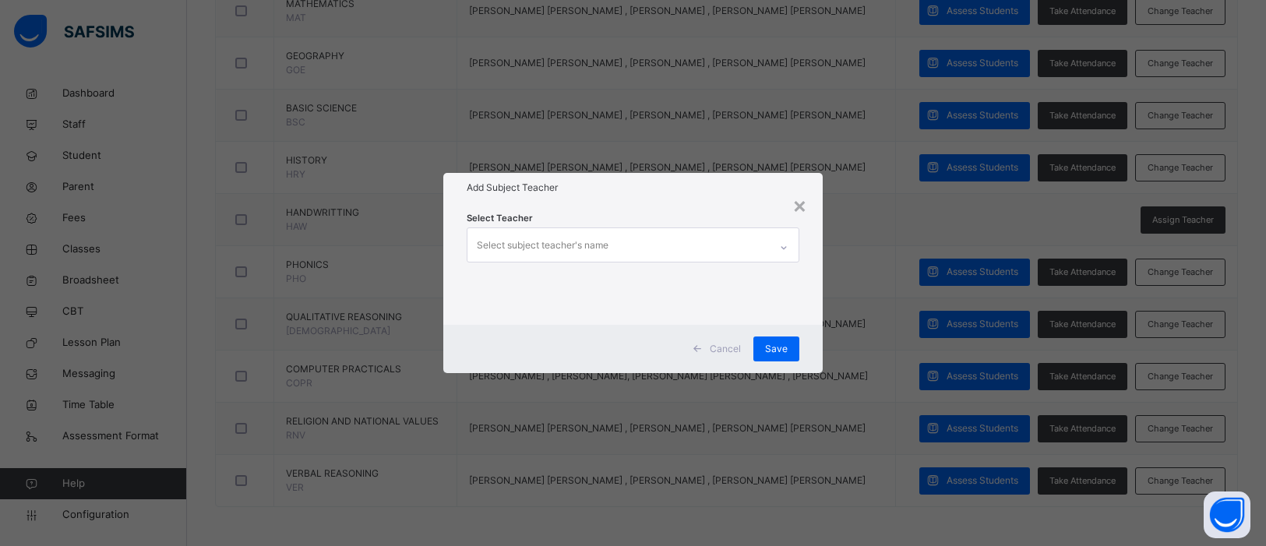
click at [729, 248] on div "Select subject teacher's name" at bounding box center [619, 244] width 302 height 33
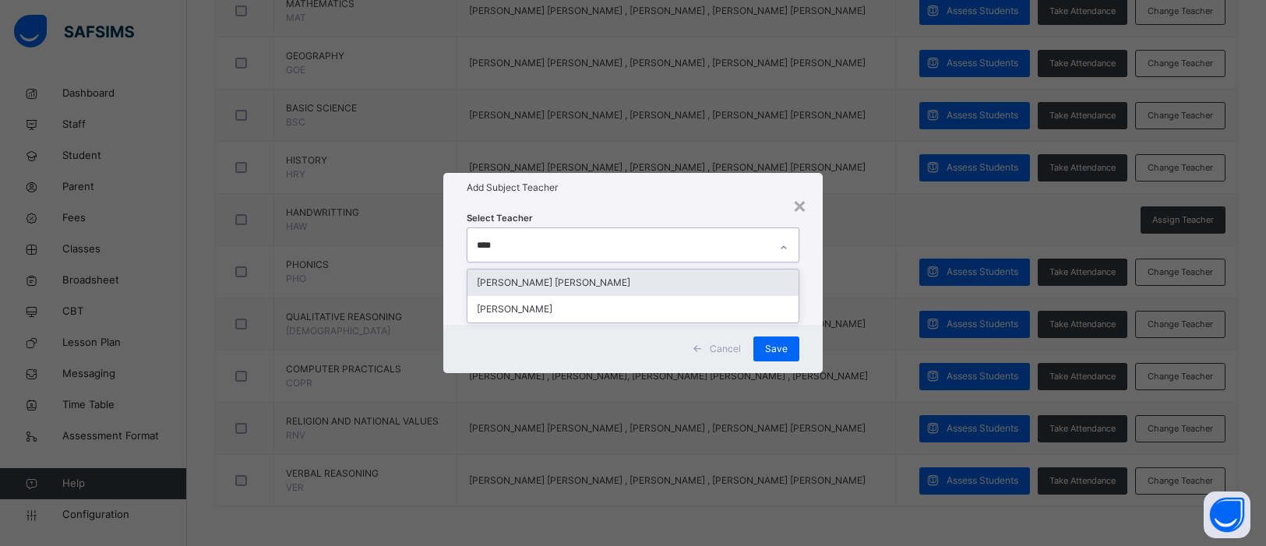
type input "*****"
click at [679, 285] on div "[PERSON_NAME] [PERSON_NAME]" at bounding box center [634, 283] width 332 height 26
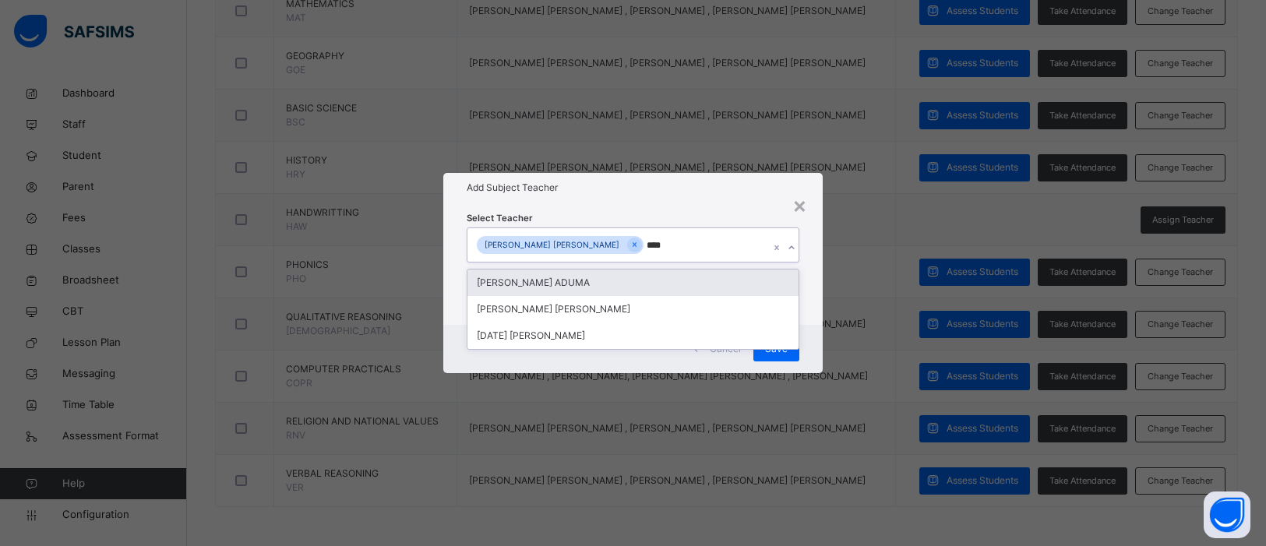
type input "*****"
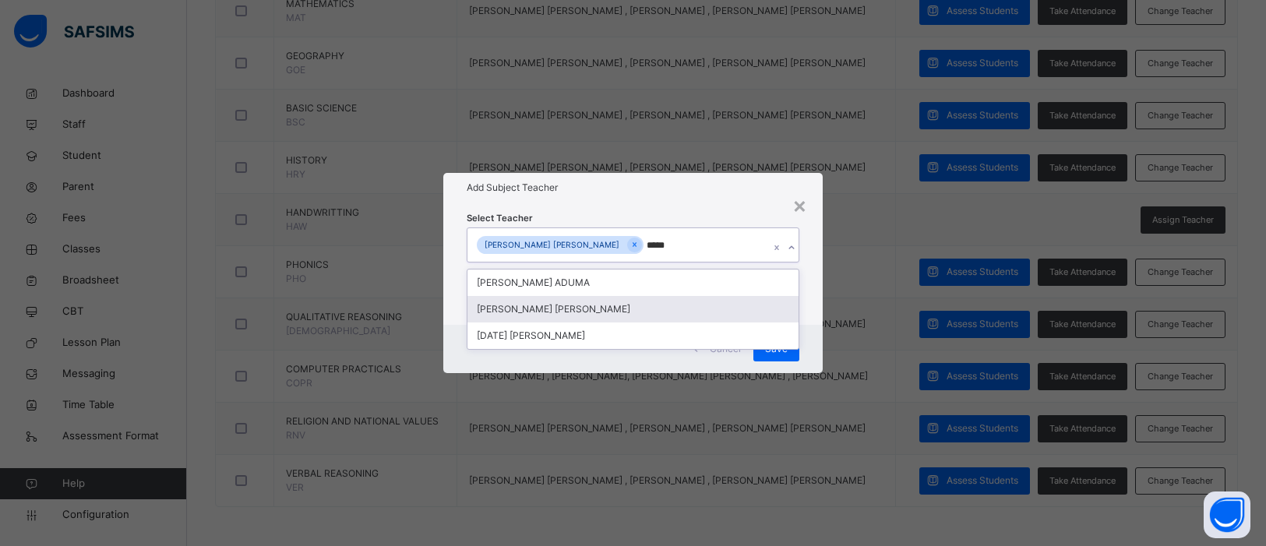
click at [638, 313] on div "PETER Oloche OCHOCHE" at bounding box center [634, 309] width 332 height 26
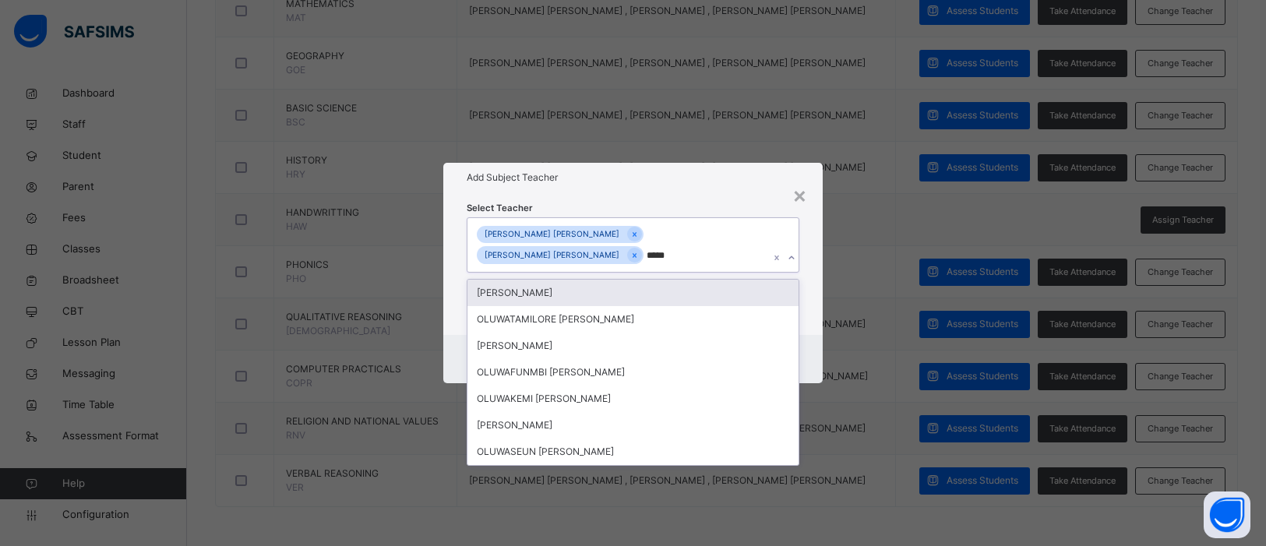
type input "******"
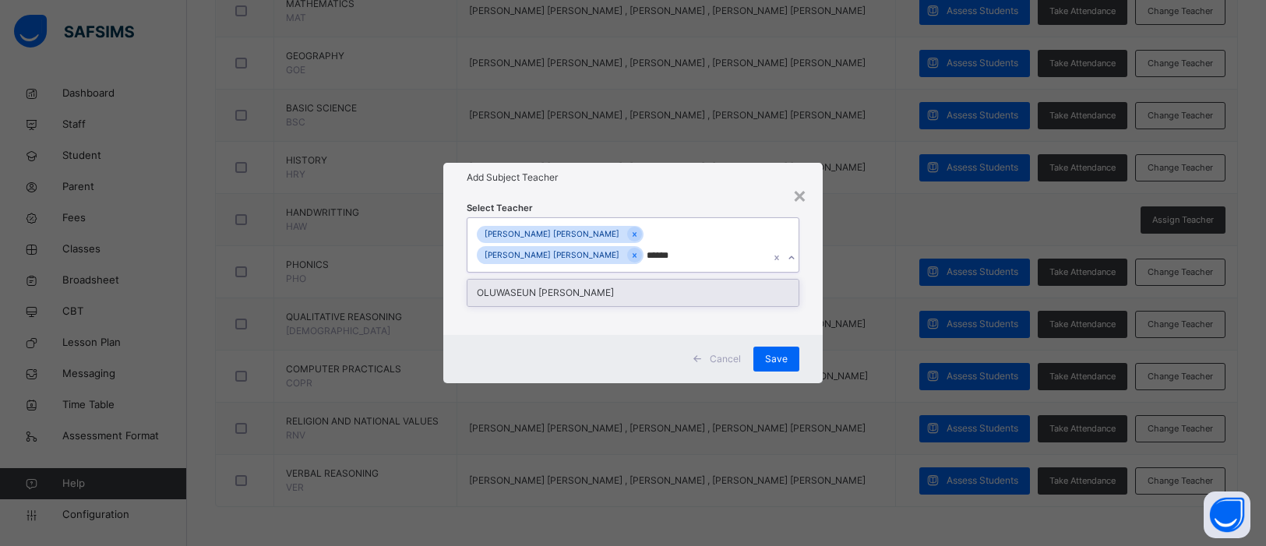
click at [711, 304] on div "OLUWASEUN SAMUEL OLALUSI" at bounding box center [634, 293] width 332 height 26
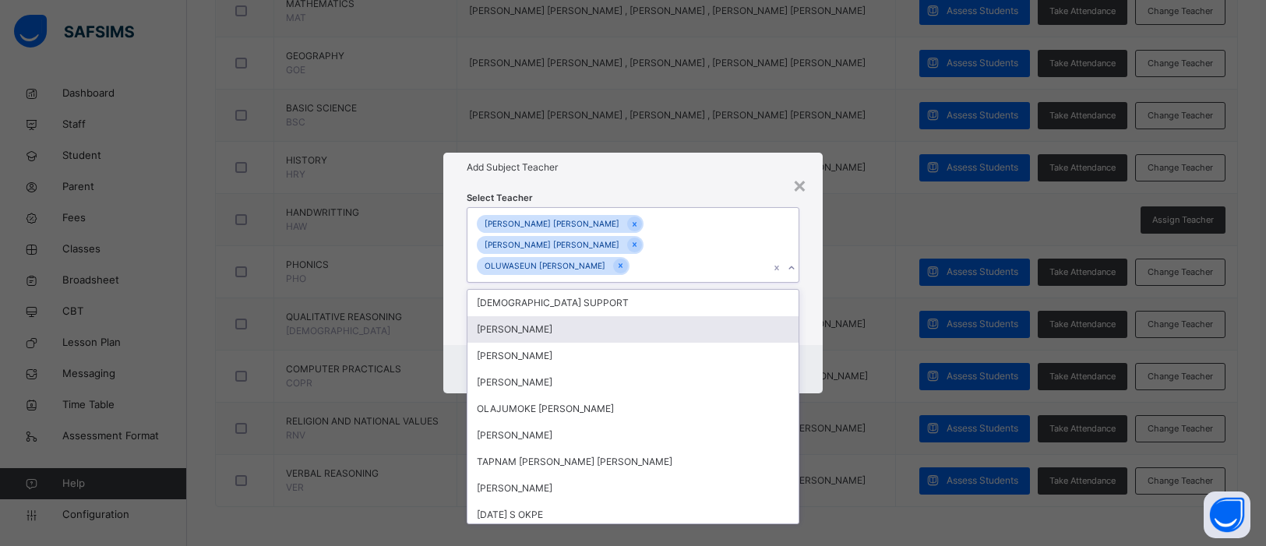
click at [890, 368] on div "× Add Subject Teacher Select Teacher option OLUWASEUN SAMUEL OLALUSI, selected.…" at bounding box center [633, 273] width 1266 height 546
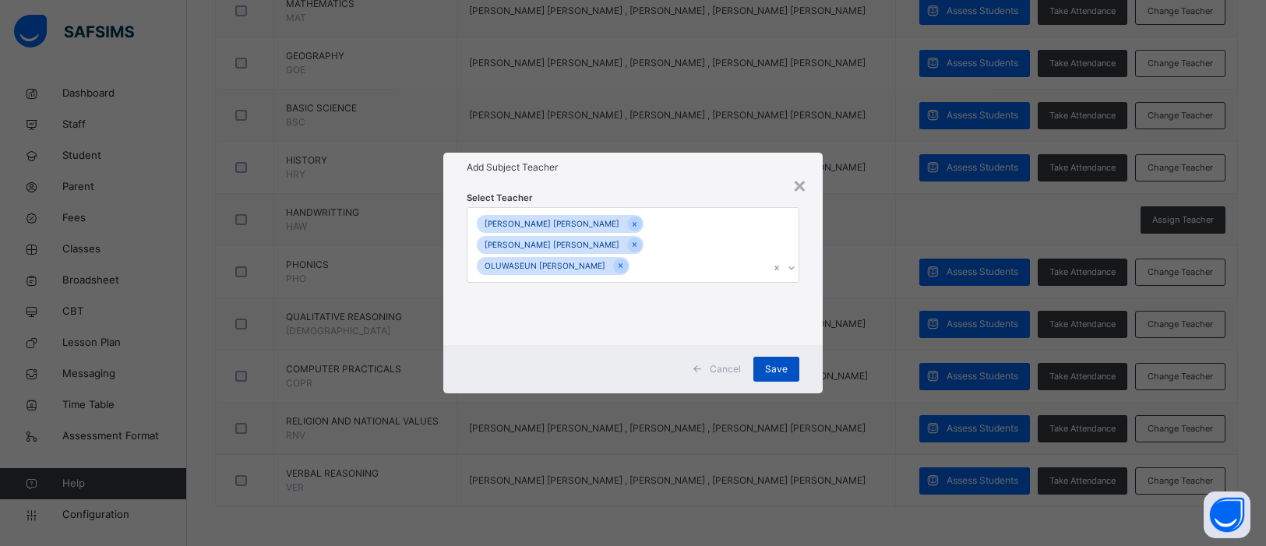
click at [774, 362] on span "Save" at bounding box center [776, 369] width 23 height 14
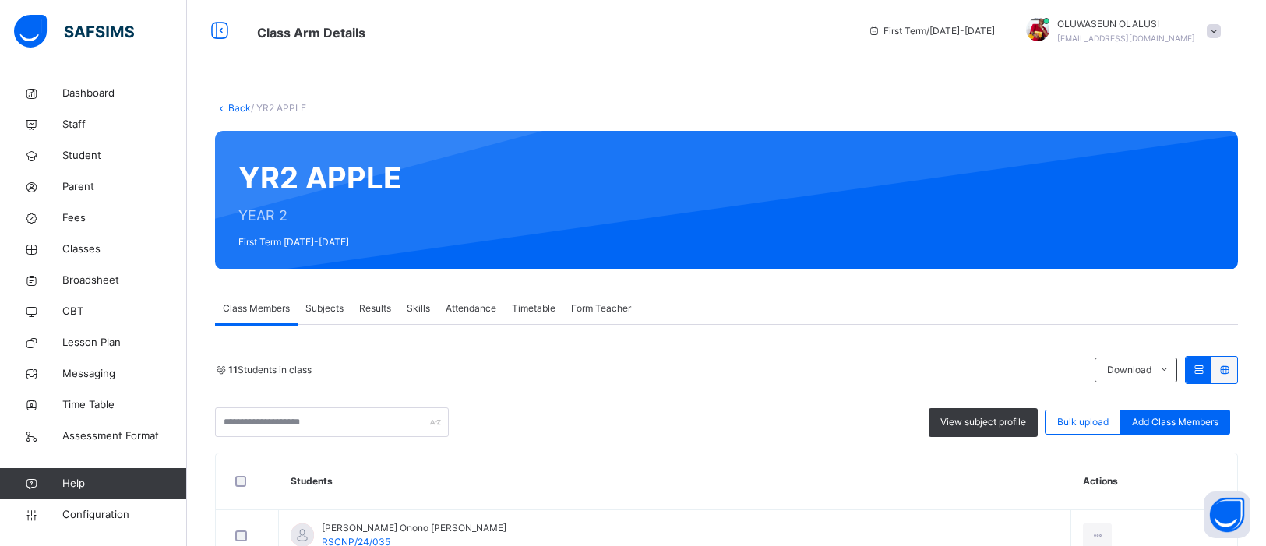
click at [341, 306] on span "Subjects" at bounding box center [324, 309] width 38 height 14
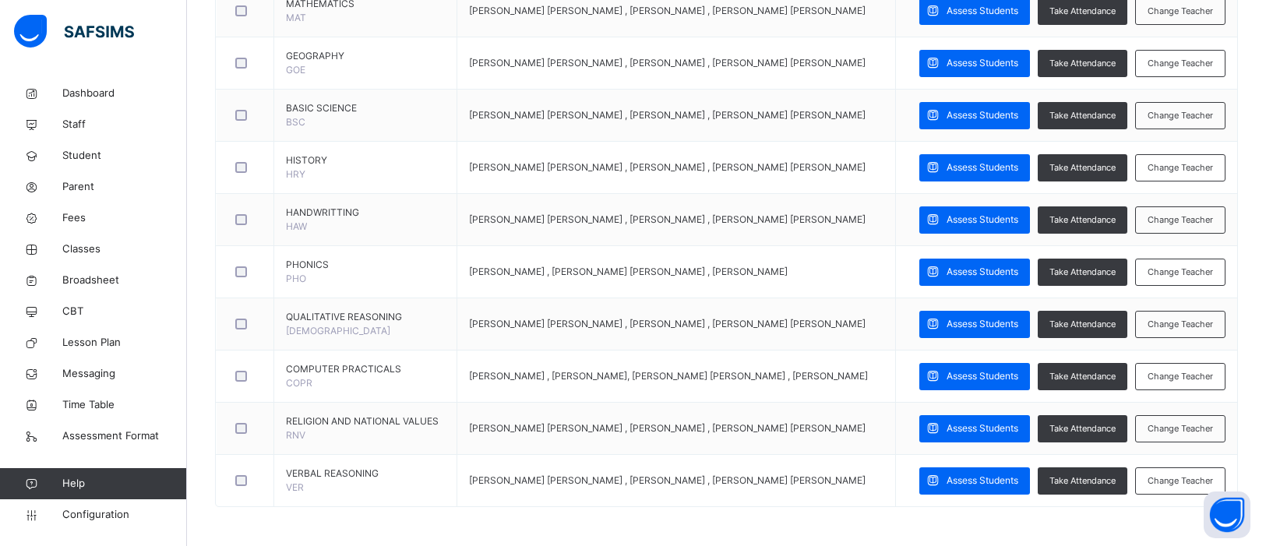
scroll to position [1050, 0]
click at [85, 406] on span "Time Table" at bounding box center [124, 405] width 125 height 16
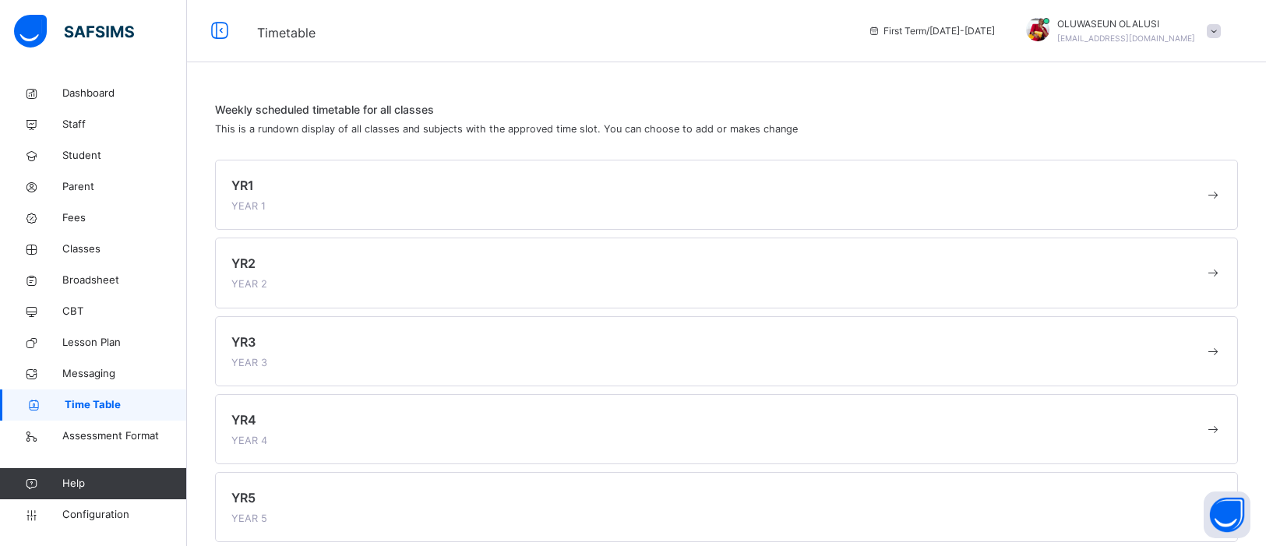
click at [568, 199] on div "YR1 YEAR 1" at bounding box center [717, 194] width 973 height 37
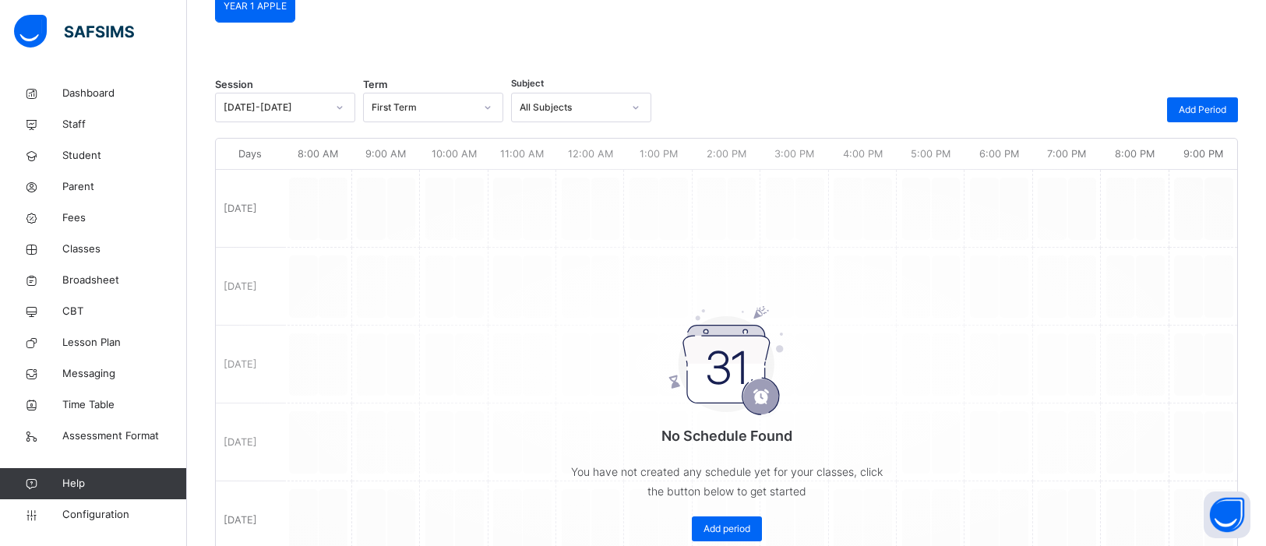
scroll to position [155, 0]
click at [1201, 105] on span "Add Period" at bounding box center [1203, 111] width 48 height 14
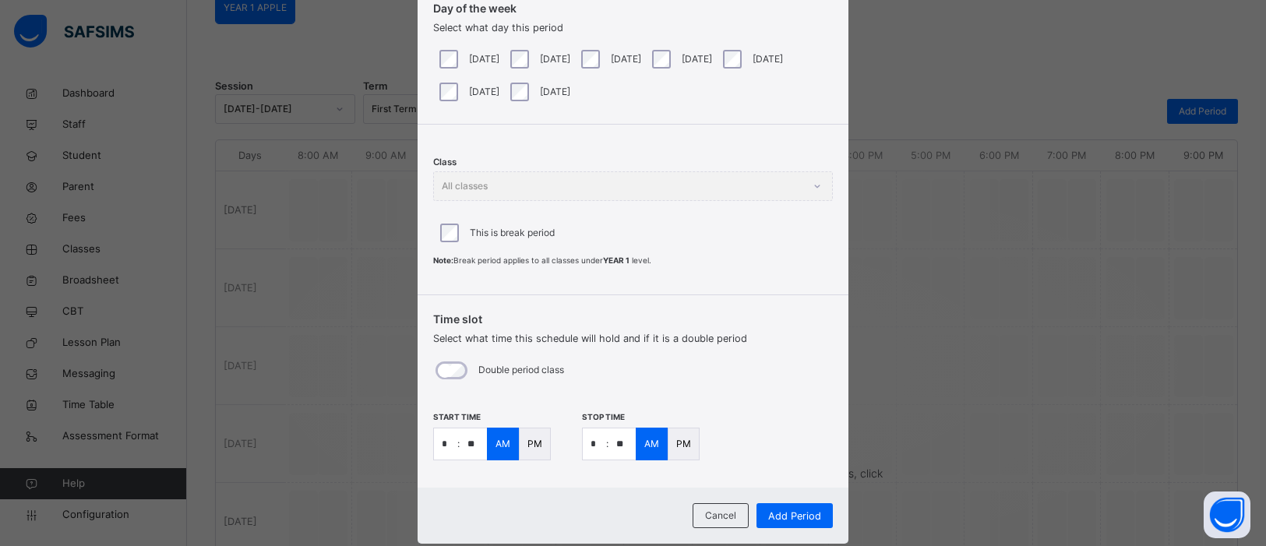
scroll to position [140, 0]
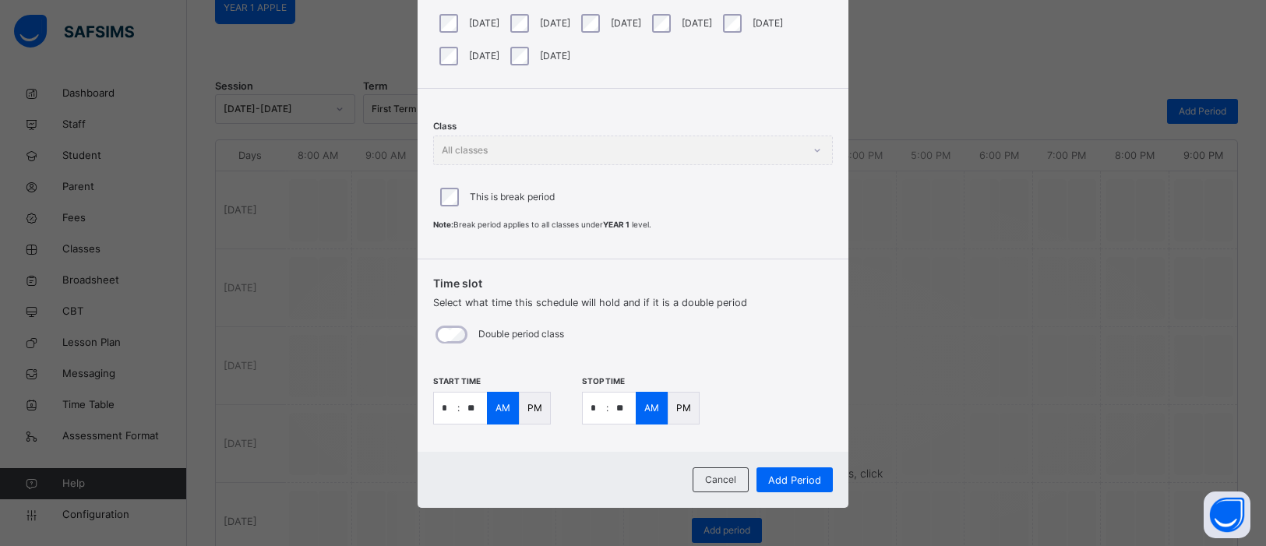
click at [623, 408] on input "**" at bounding box center [622, 408] width 27 height 31
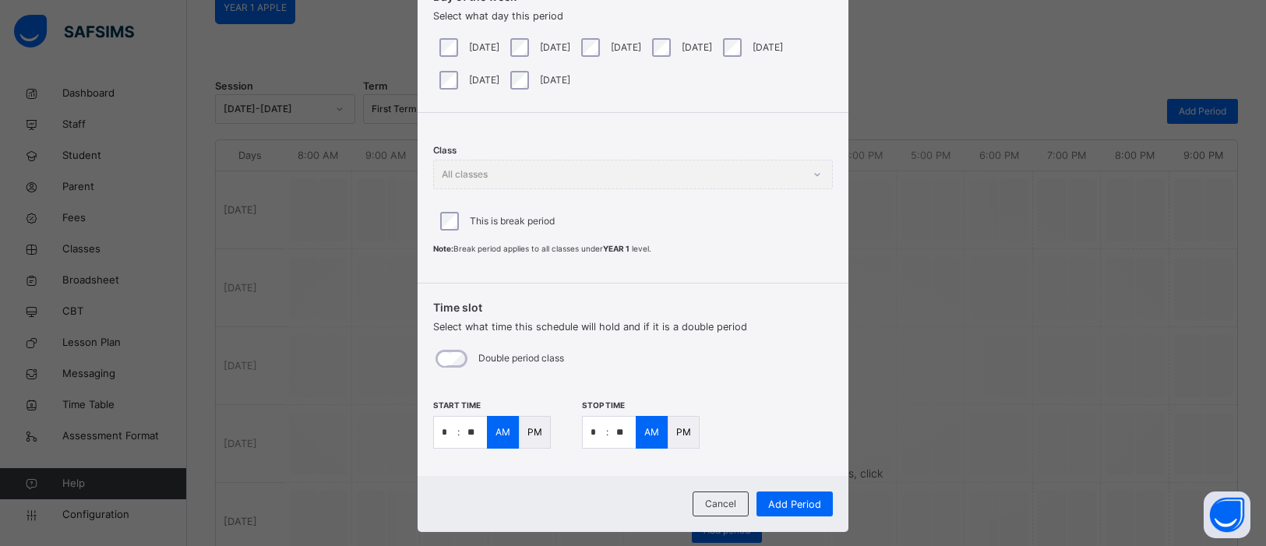
scroll to position [121, 0]
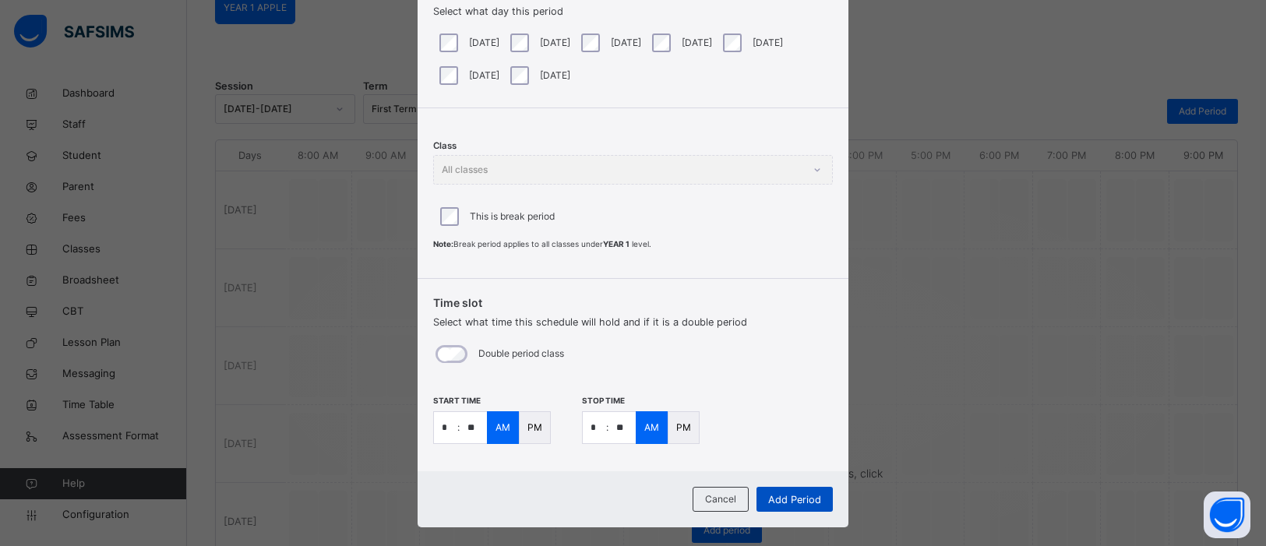
type input "**"
click at [804, 496] on span "Add Period" at bounding box center [794, 499] width 53 height 15
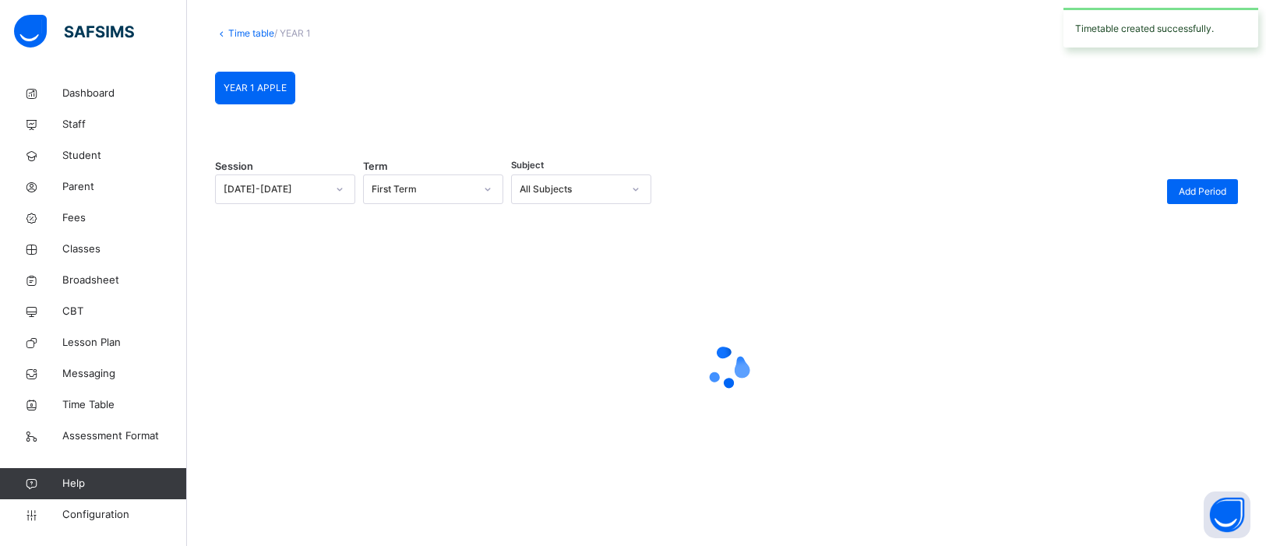
scroll to position [155, 0]
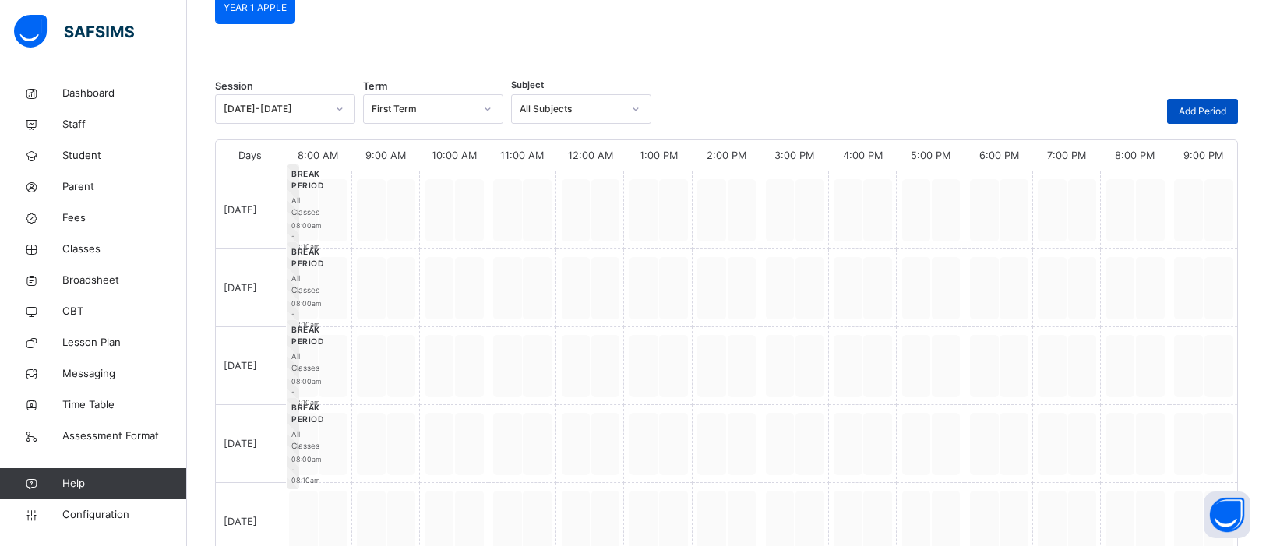
click at [1214, 109] on span "Add Period" at bounding box center [1203, 111] width 48 height 14
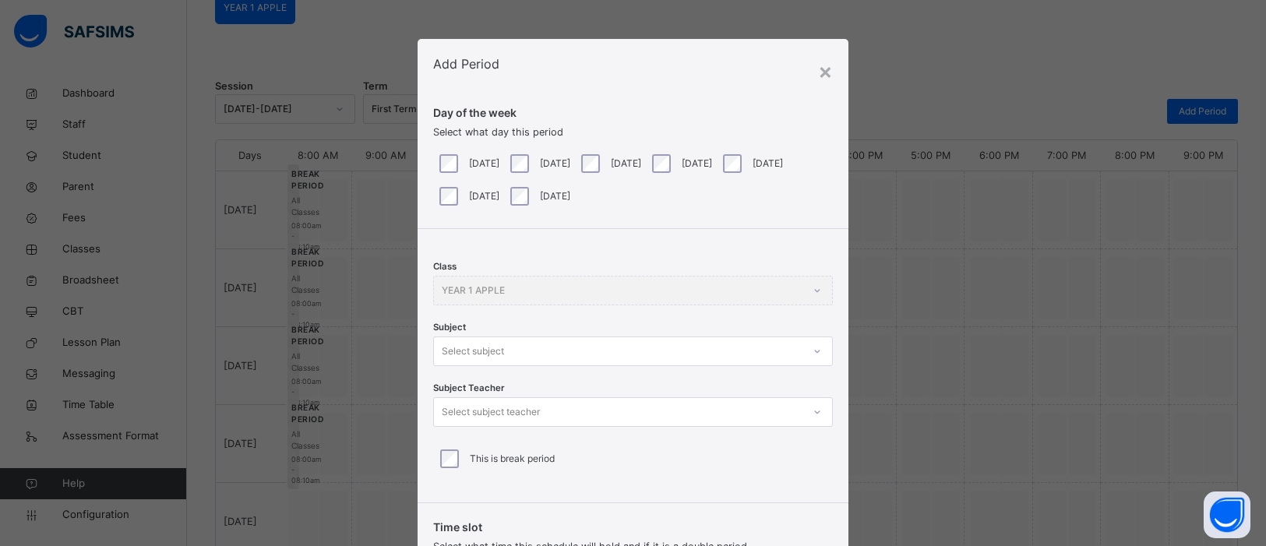
click at [522, 173] on div "[DATE]" at bounding box center [538, 163] width 71 height 33
click at [813, 352] on div at bounding box center [818, 351] width 30 height 28
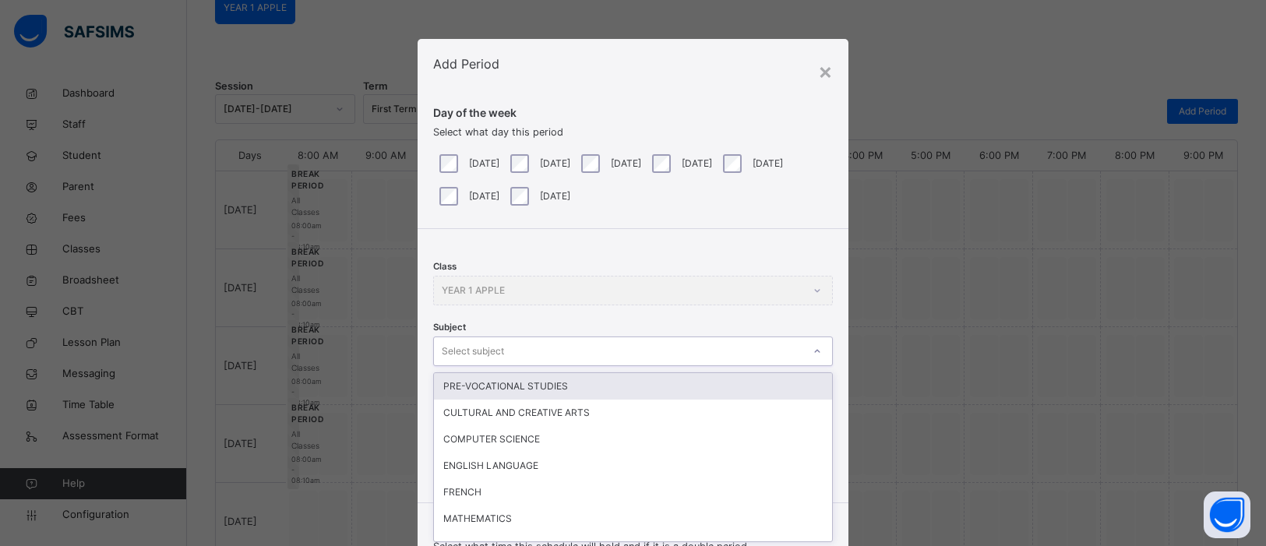
scroll to position [69, 0]
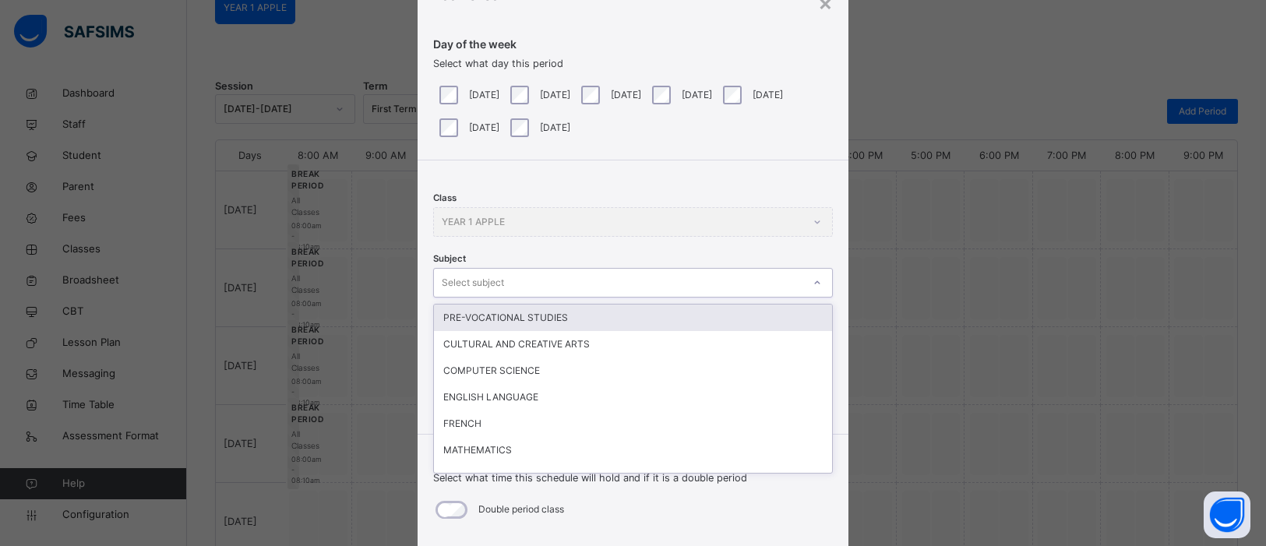
click at [923, 245] on div "× Add Period Day of the week Select what day this period Monday Tuesday Wednesd…" at bounding box center [633, 273] width 1266 height 546
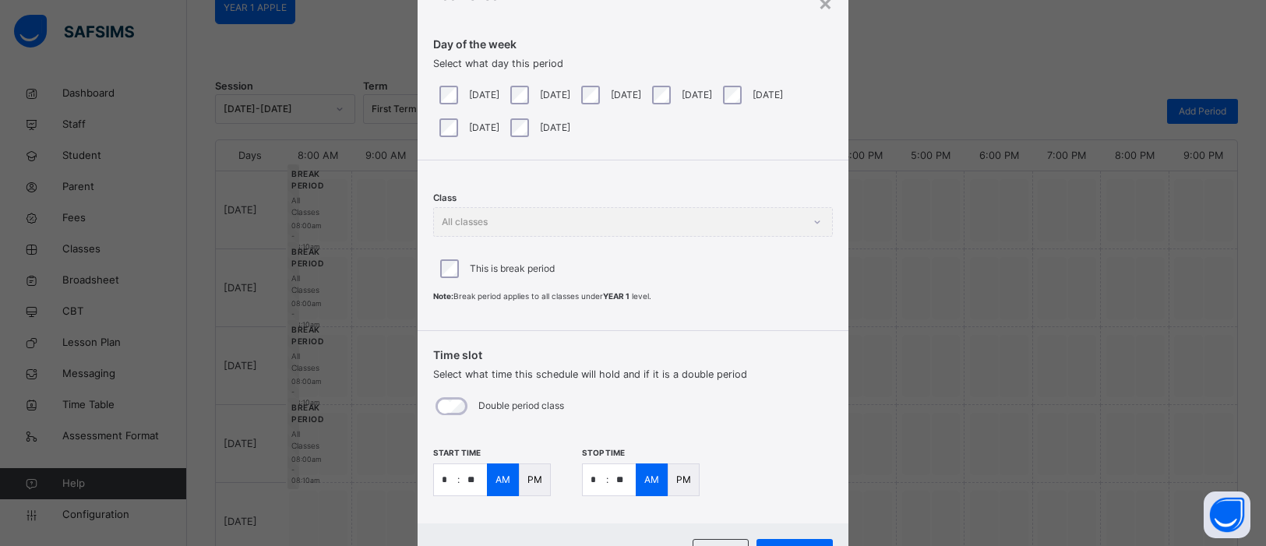
click at [475, 479] on input "**" at bounding box center [473, 479] width 27 height 31
type input "**"
click at [627, 480] on input "**" at bounding box center [622, 479] width 27 height 31
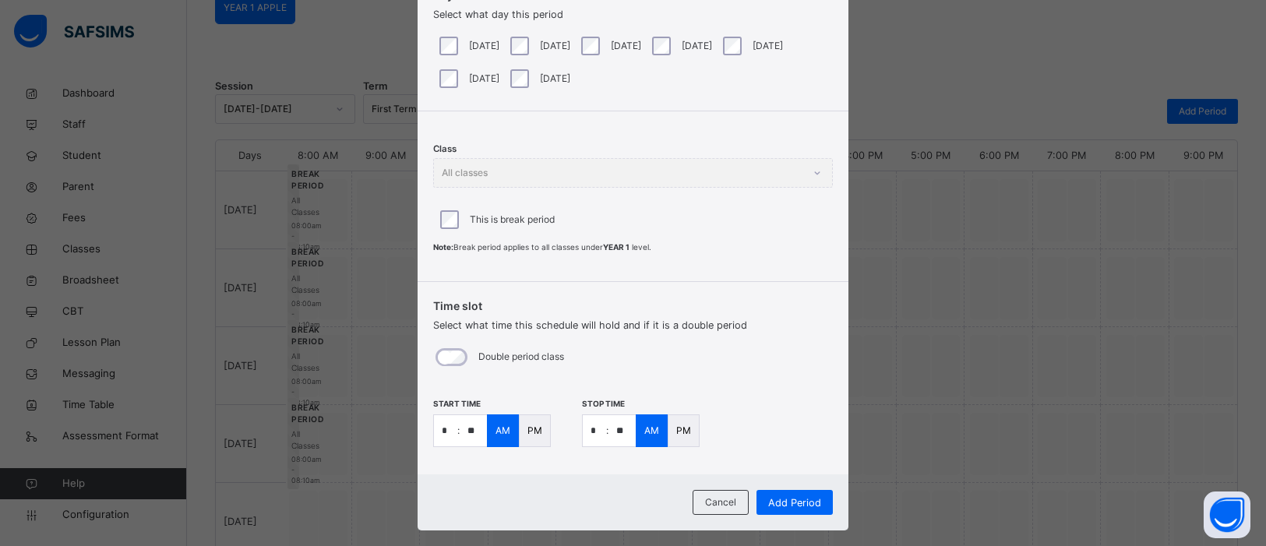
scroll to position [140, 0]
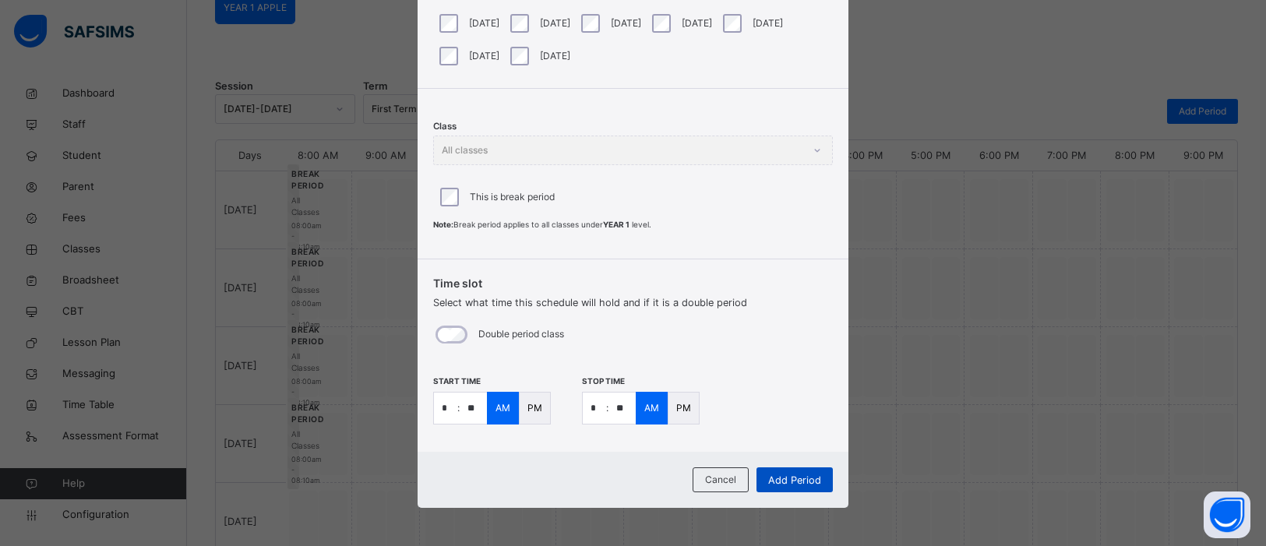
type input "**"
click at [790, 481] on span "Add Period" at bounding box center [794, 480] width 53 height 15
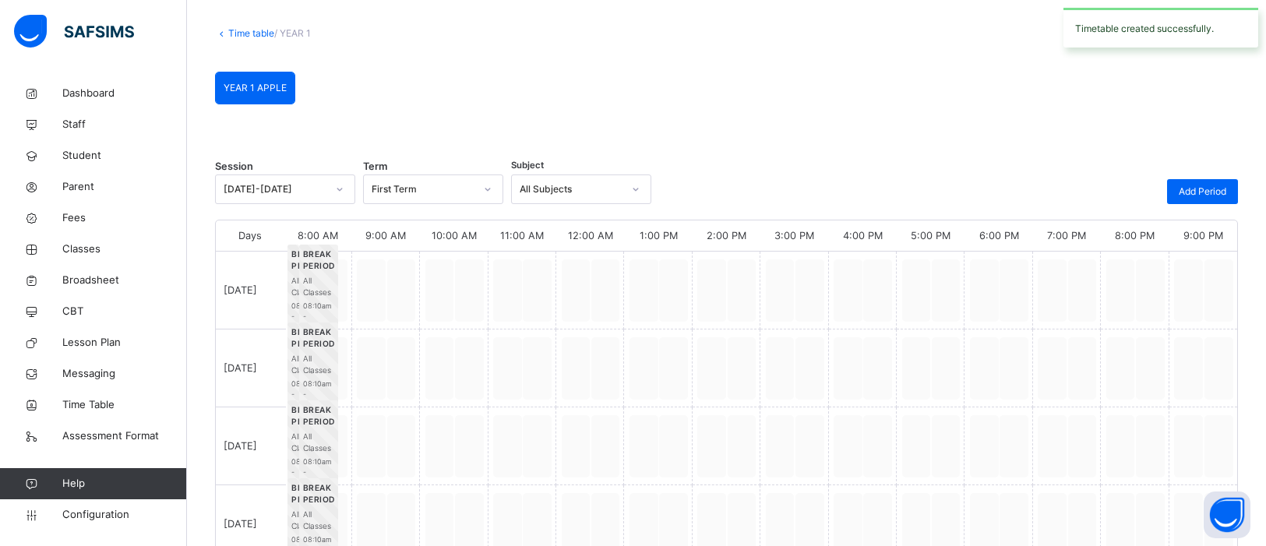
scroll to position [155, 0]
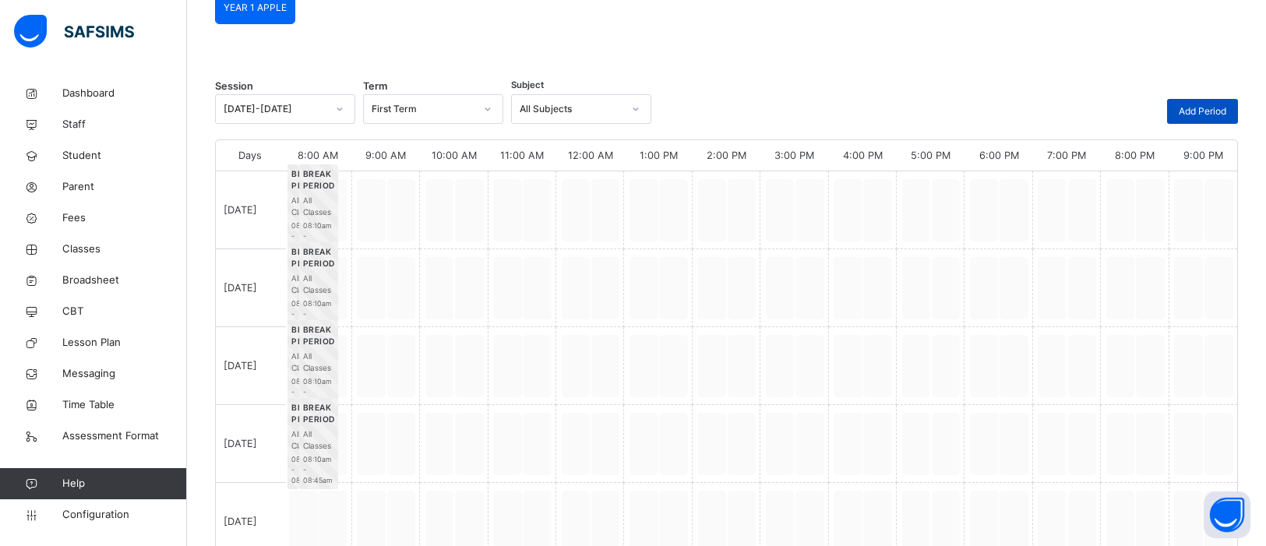
click at [1180, 105] on span "Add Period" at bounding box center [1203, 111] width 48 height 14
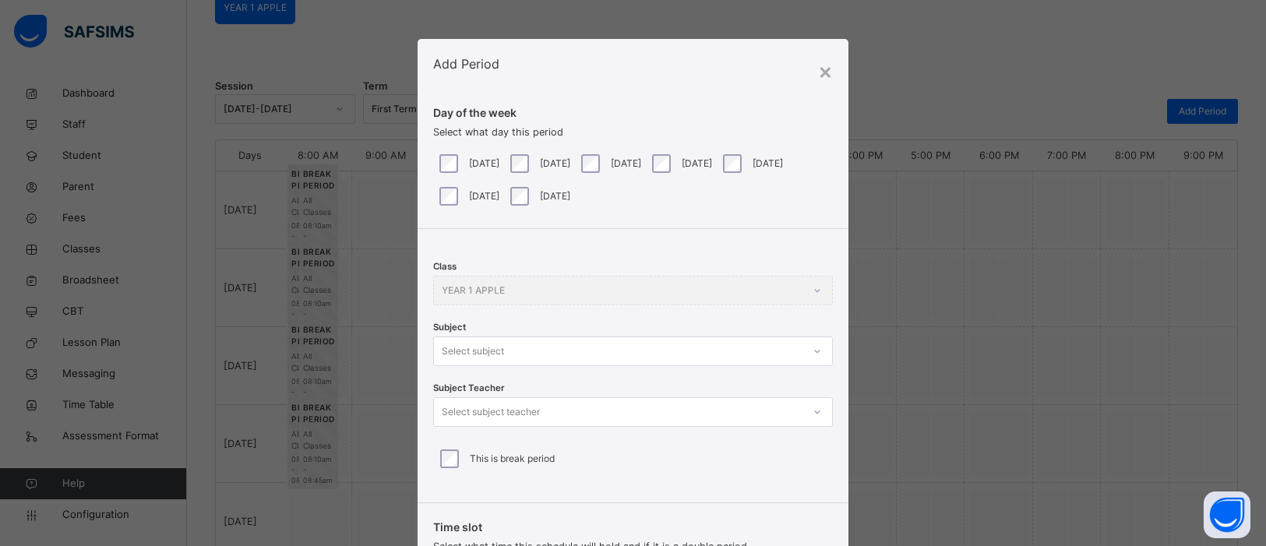
click at [813, 351] on div at bounding box center [817, 351] width 26 height 25
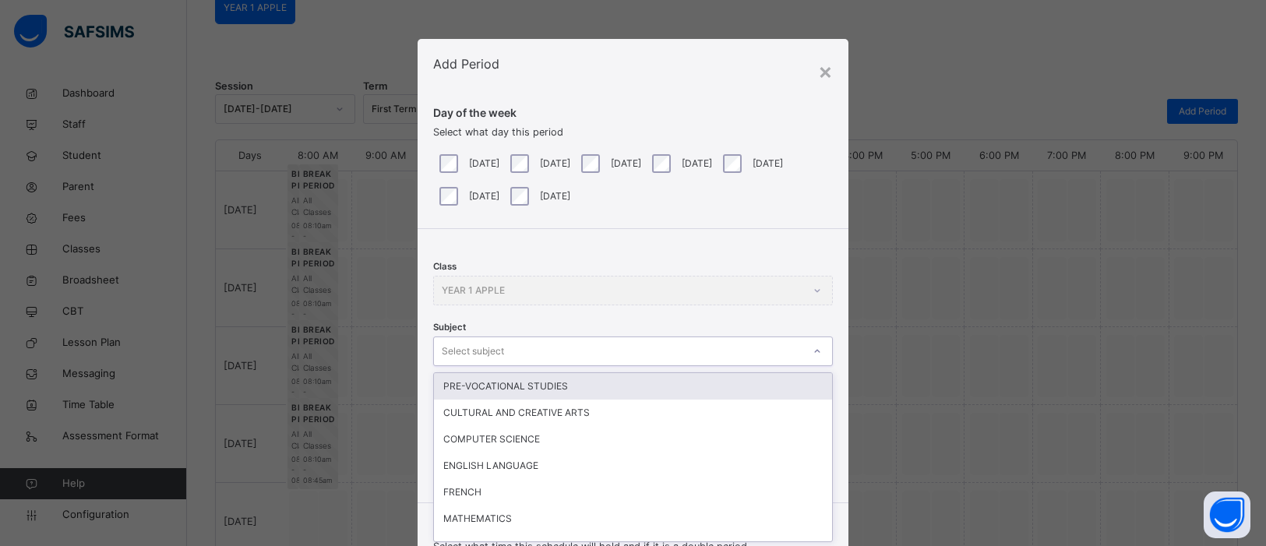
scroll to position [69, 0]
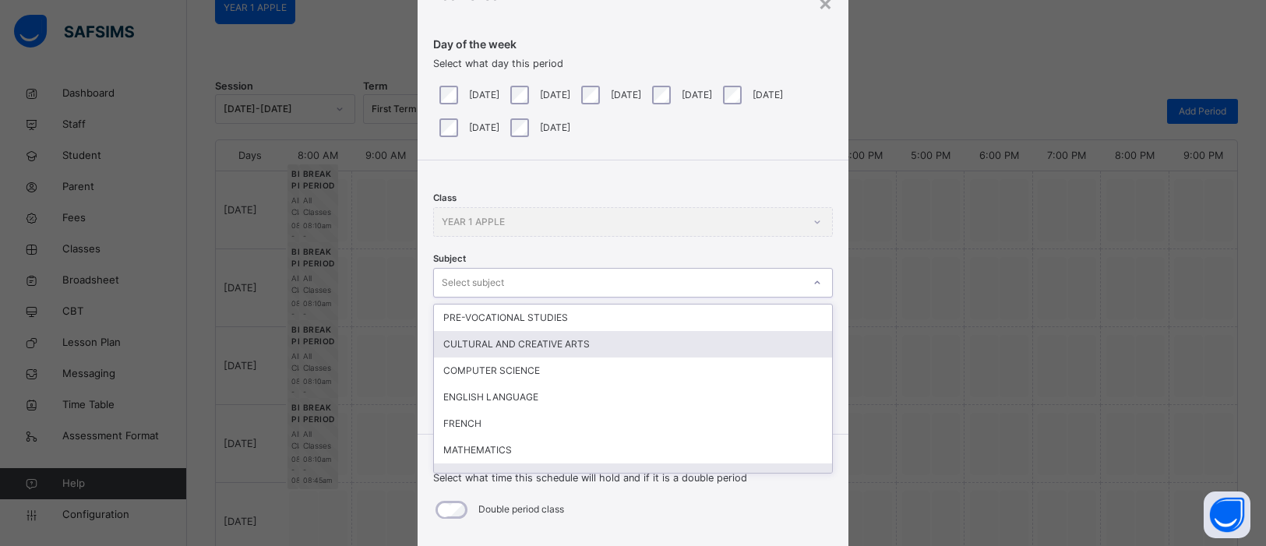
click at [505, 464] on div "GEOGRAPHY" at bounding box center [633, 477] width 398 height 26
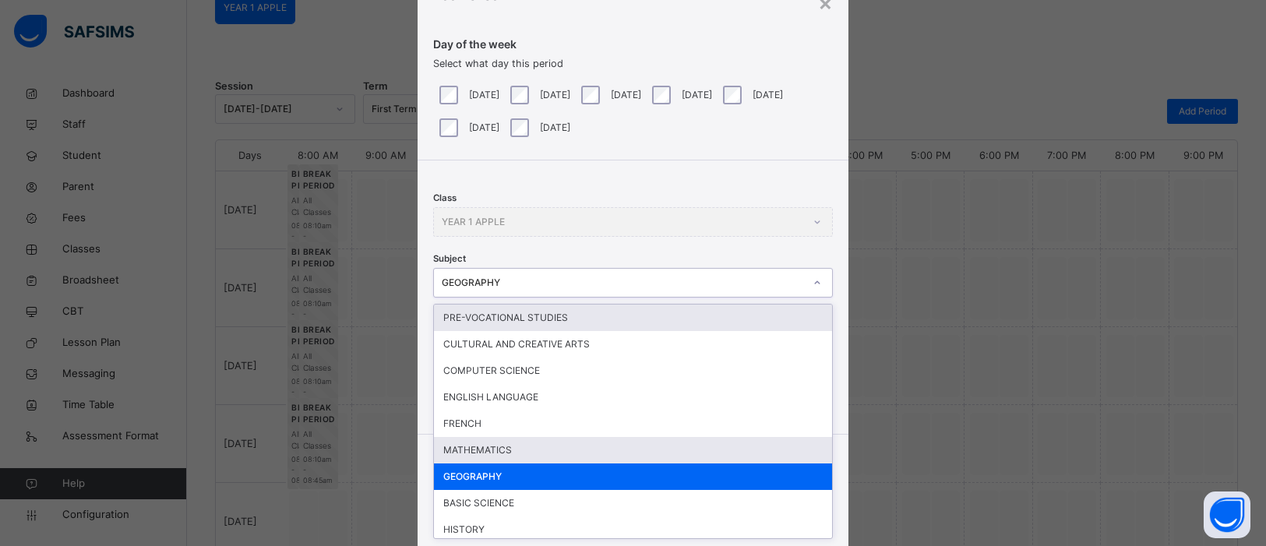
click at [475, 441] on div "MATHEMATICS" at bounding box center [633, 450] width 398 height 26
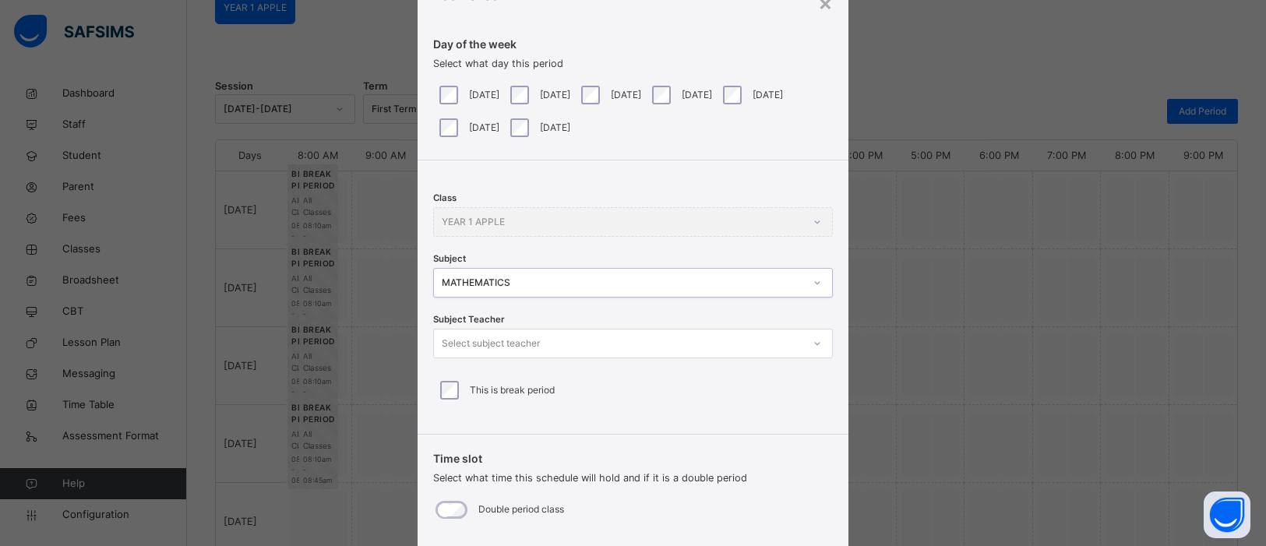
click at [813, 344] on icon at bounding box center [817, 344] width 9 height 16
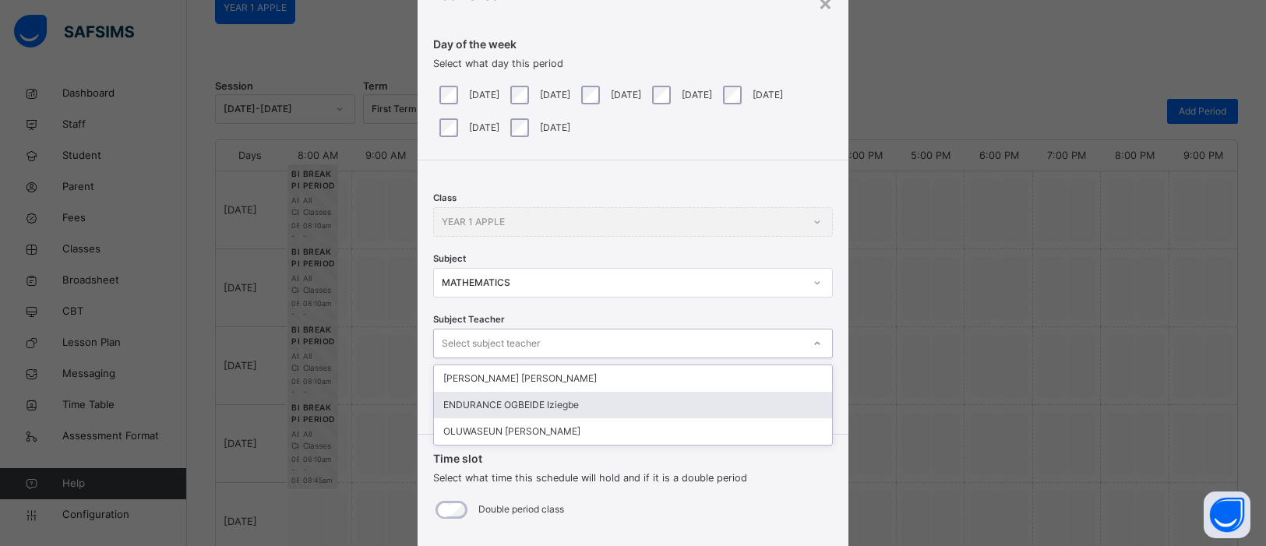
click at [729, 400] on div "ENDURANCE OGBEIDE Iziegbe" at bounding box center [633, 405] width 398 height 26
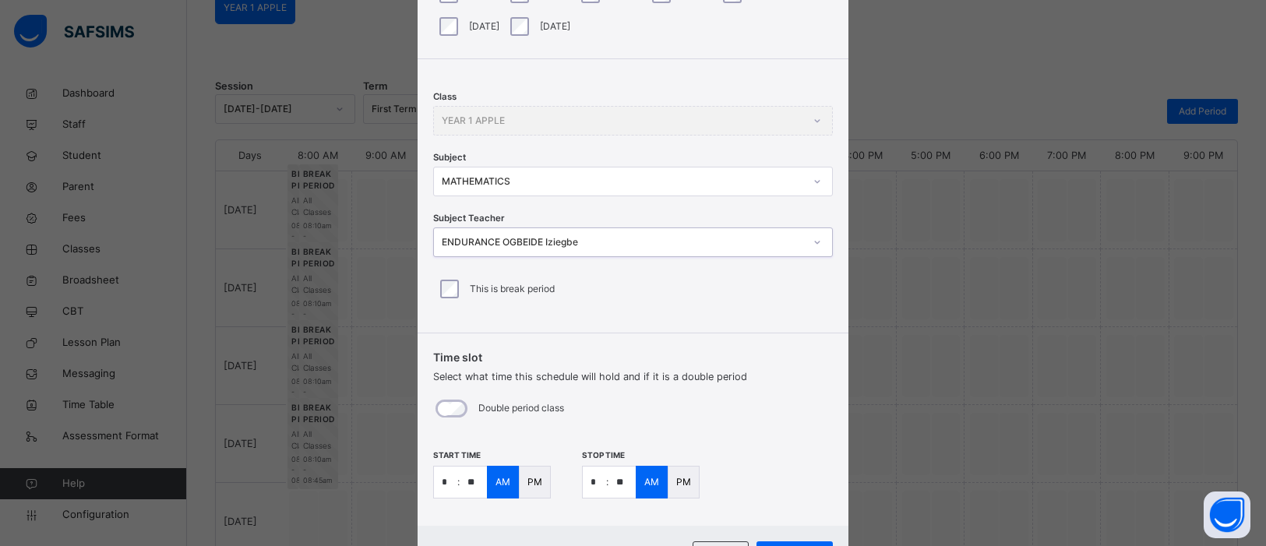
scroll to position [243, 0]
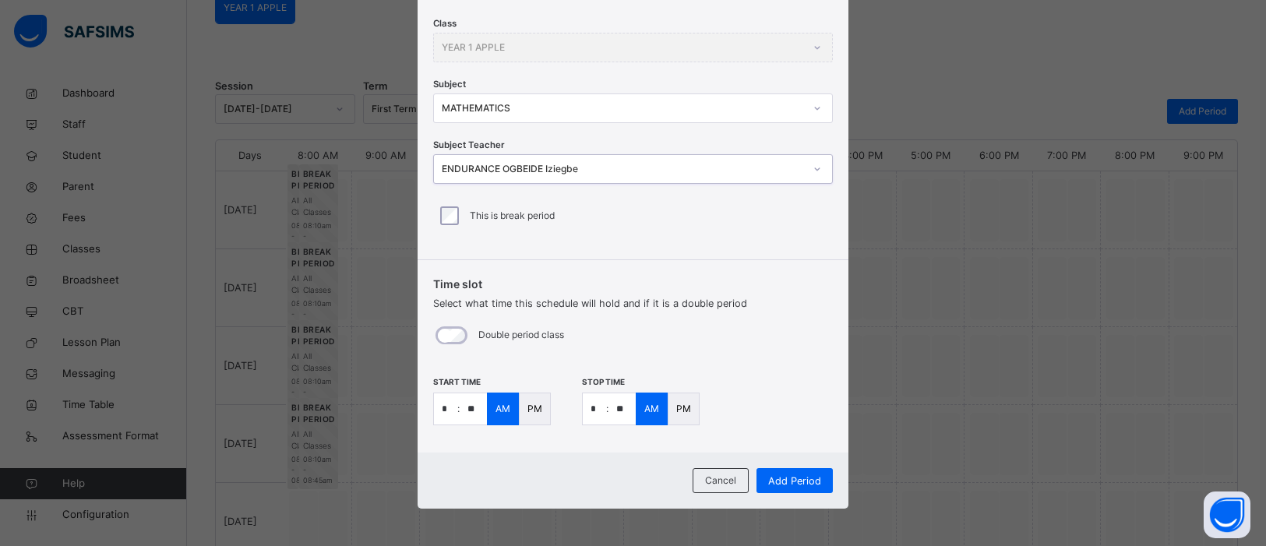
click at [472, 408] on input "**" at bounding box center [473, 408] width 27 height 31
type input "**"
click at [599, 408] on input "*" at bounding box center [594, 408] width 23 height 31
type input "*"
click at [624, 405] on input "**" at bounding box center [622, 408] width 27 height 31
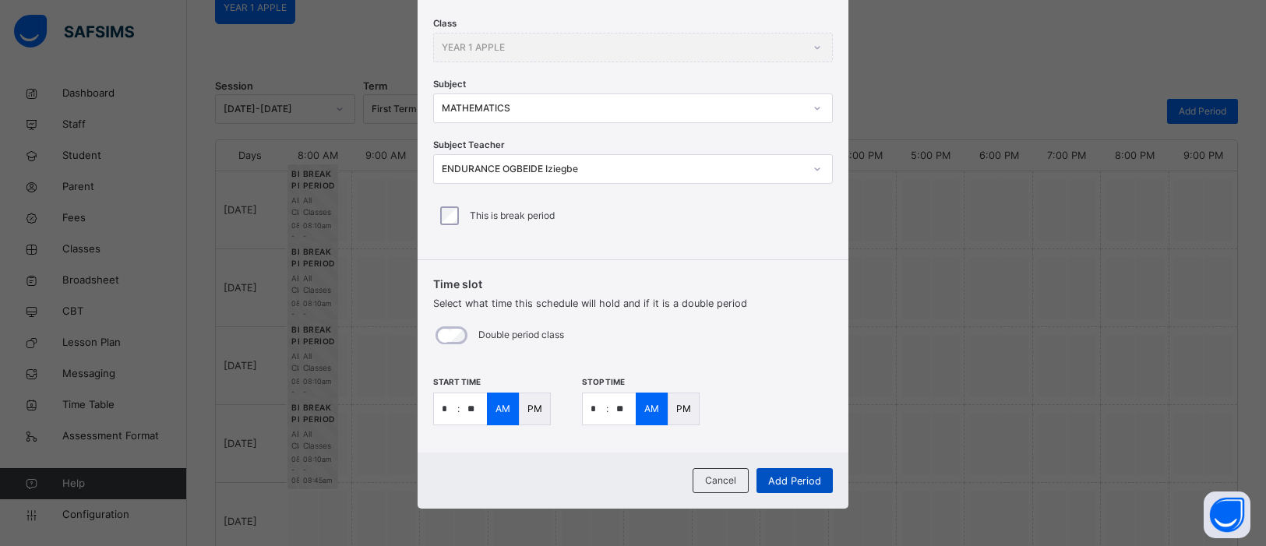
type input "**"
click at [806, 483] on span "Add Period" at bounding box center [794, 481] width 53 height 15
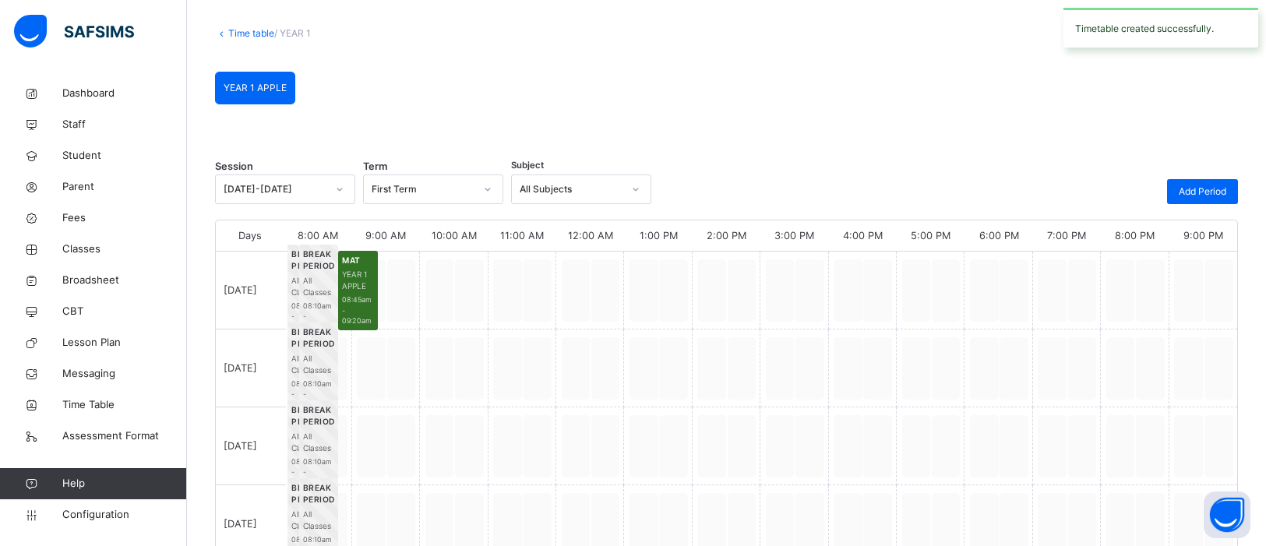
scroll to position [155, 0]
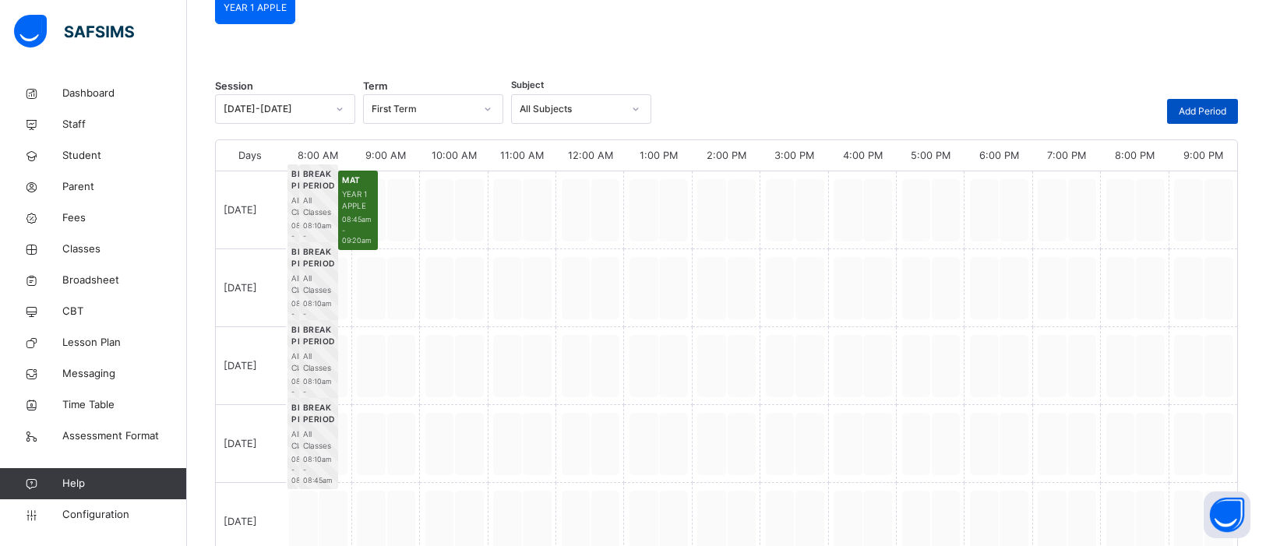
click at [1211, 104] on span "Add Period" at bounding box center [1203, 111] width 48 height 14
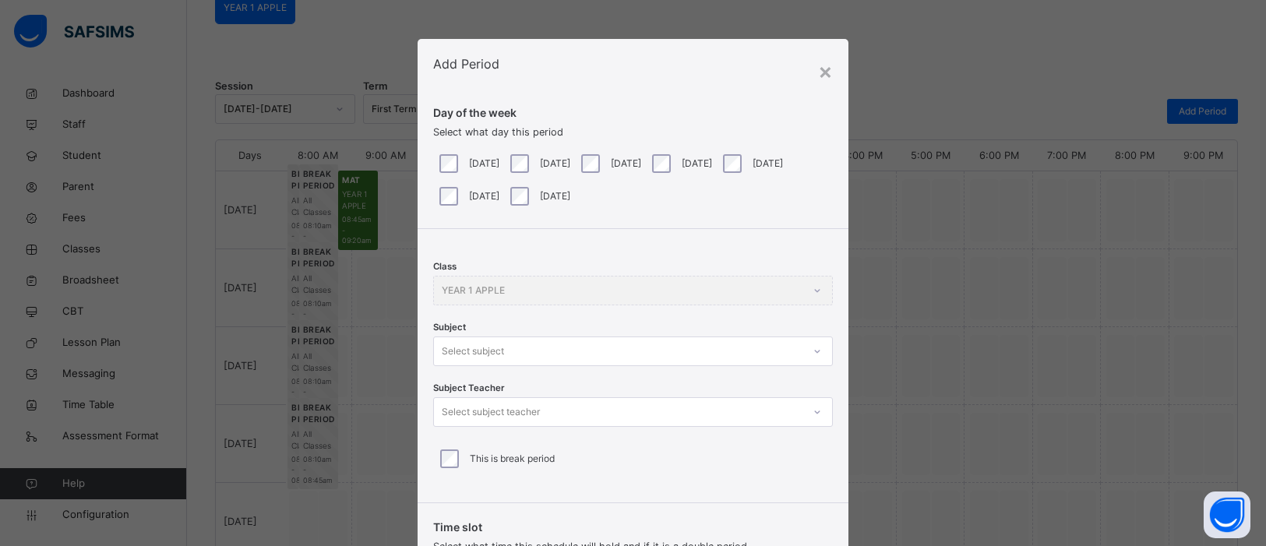
click at [813, 355] on div "Class YEAR 1 APPLE Subject Select subject Subject Teacher Select subject teache…" at bounding box center [633, 360] width 431 height 262
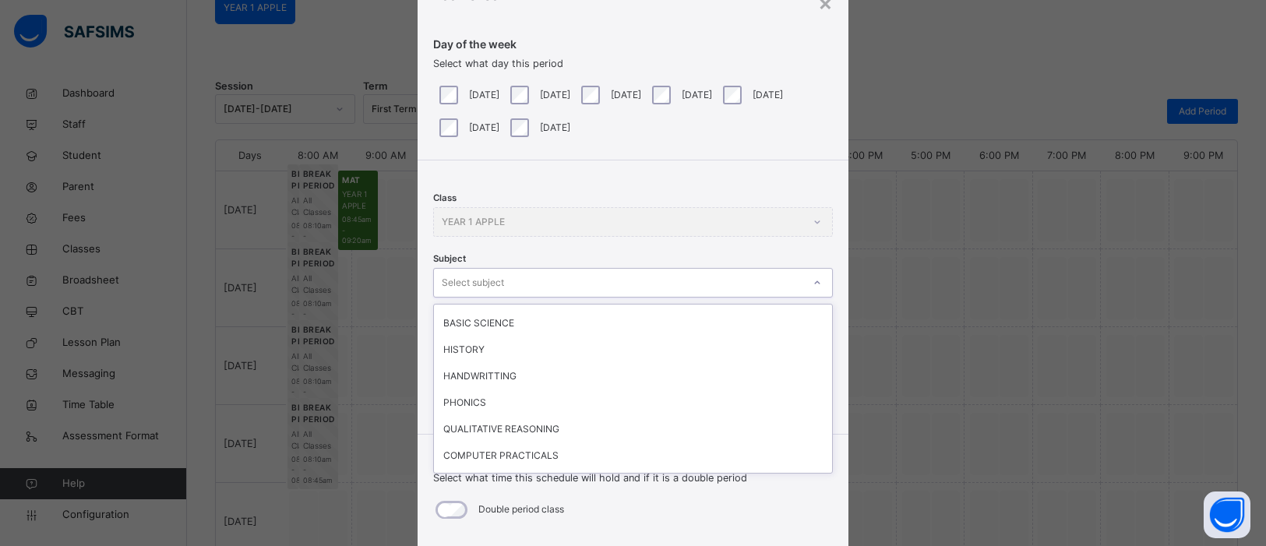
scroll to position [230, 0]
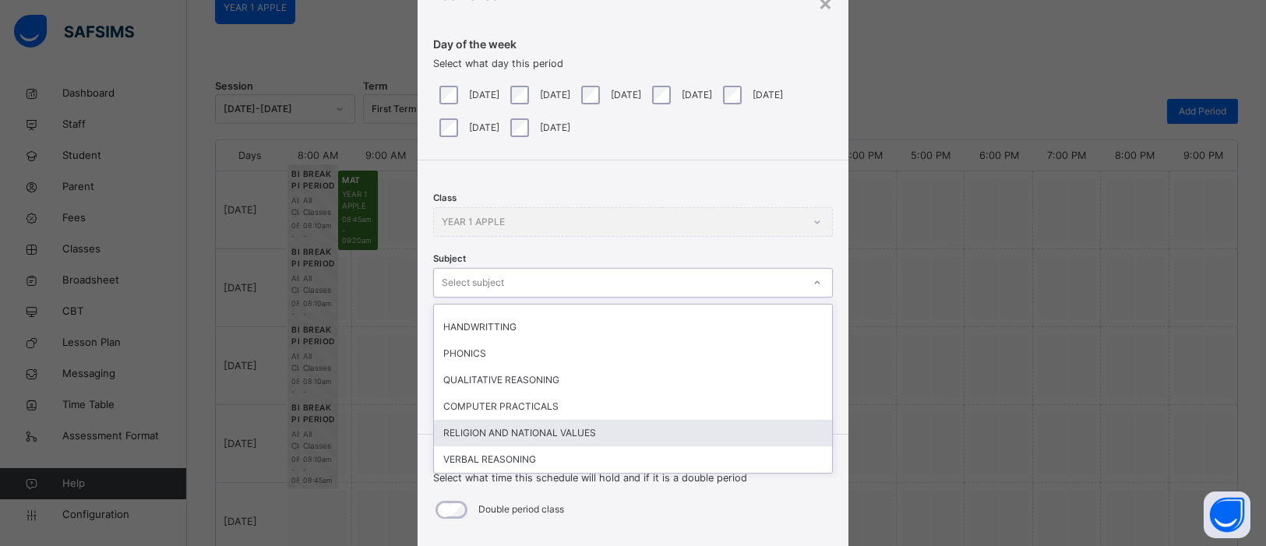
click at [568, 421] on div "RELIGION AND NATIONAL VALUES" at bounding box center [633, 433] width 398 height 26
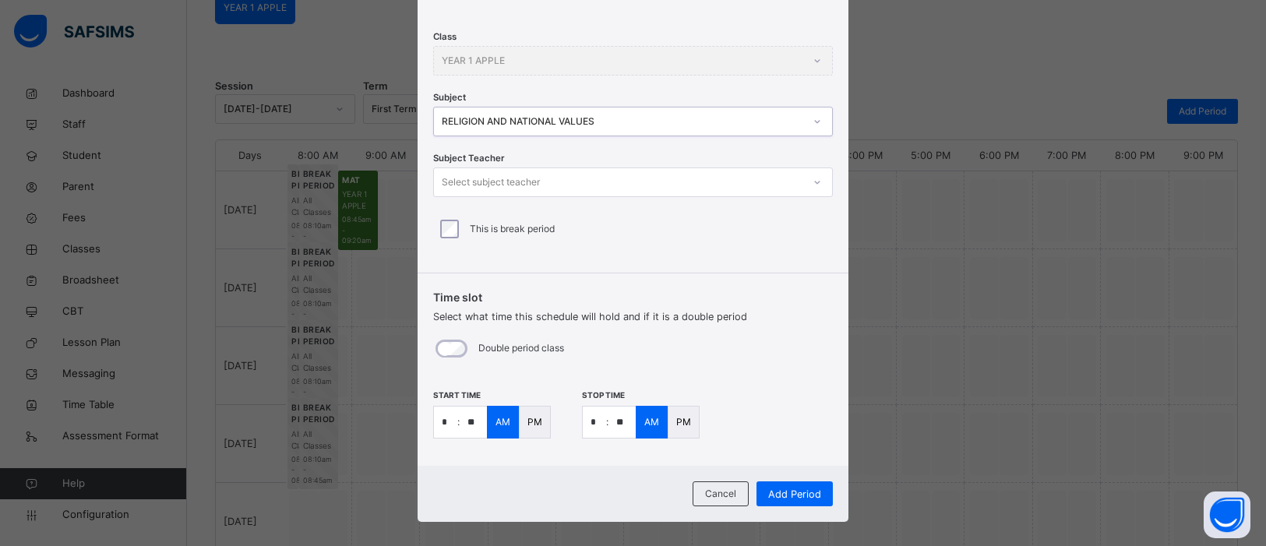
scroll to position [243, 0]
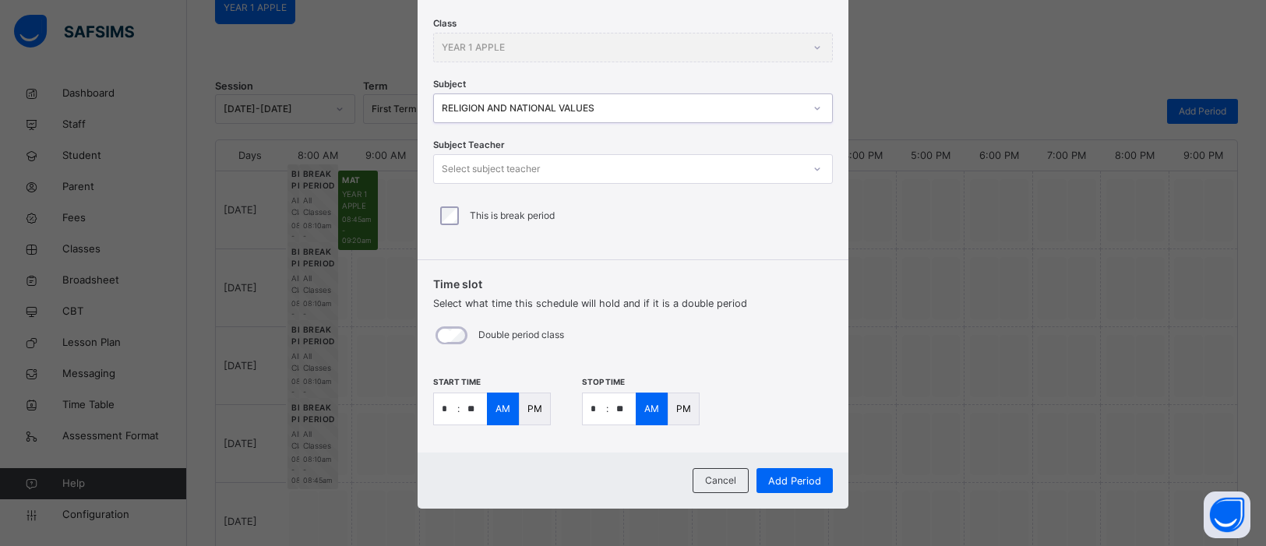
click at [448, 411] on input "*" at bounding box center [445, 408] width 23 height 31
type input "*"
click at [473, 409] on input "**" at bounding box center [473, 408] width 27 height 31
type input "**"
click at [598, 411] on input "*" at bounding box center [594, 408] width 23 height 31
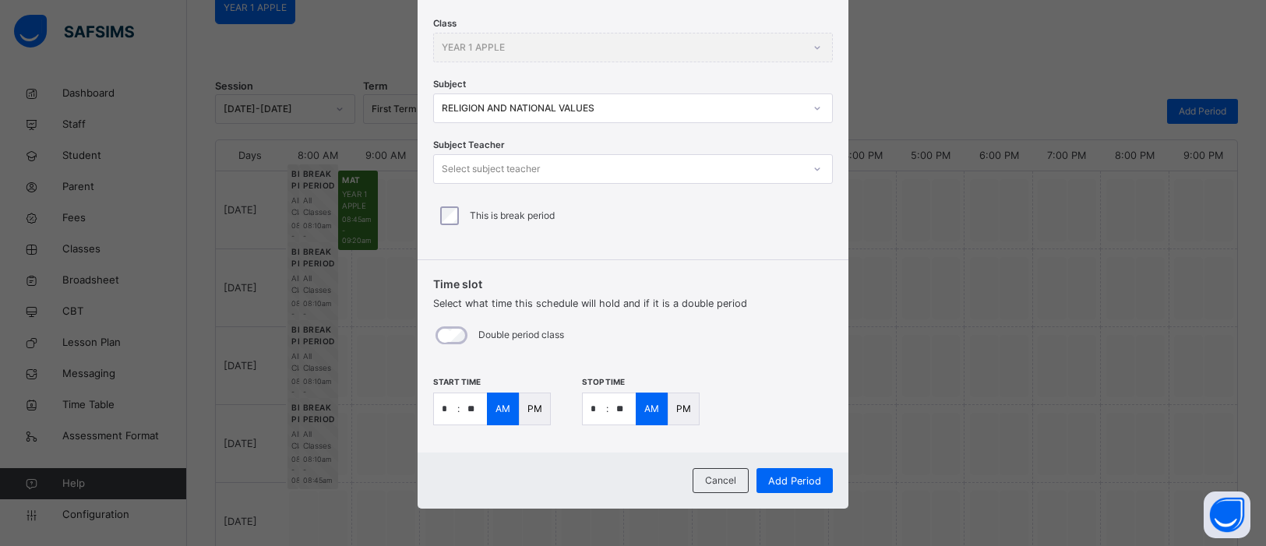
type input "*"
click at [626, 408] on input "**" at bounding box center [622, 408] width 27 height 31
type input "**"
click at [782, 479] on span "Add Period" at bounding box center [794, 481] width 53 height 15
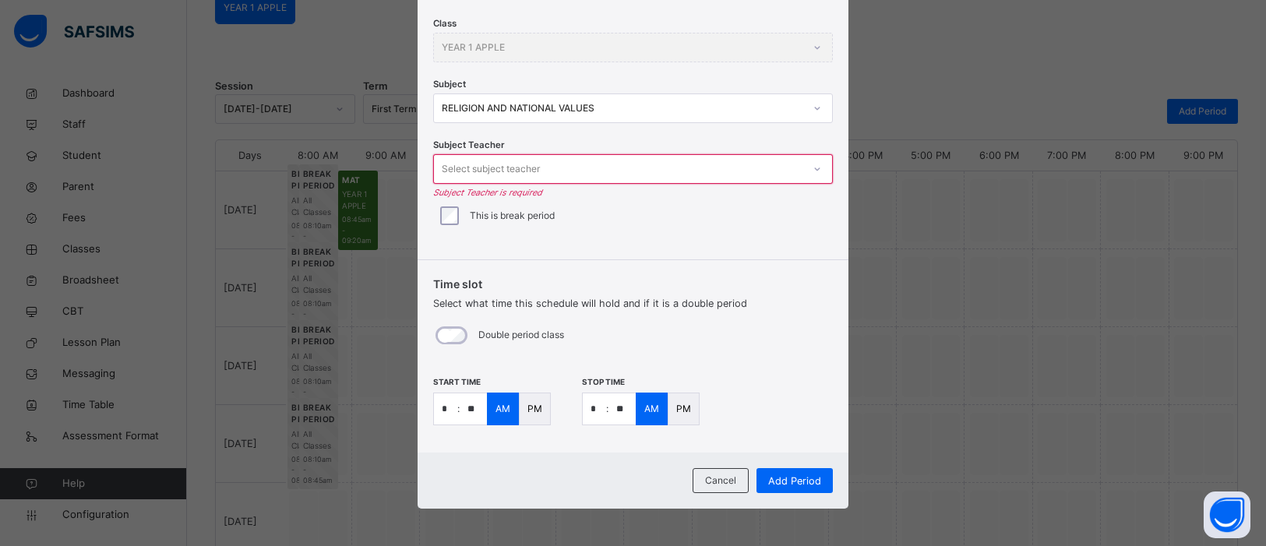
click at [818, 169] on div at bounding box center [817, 169] width 26 height 25
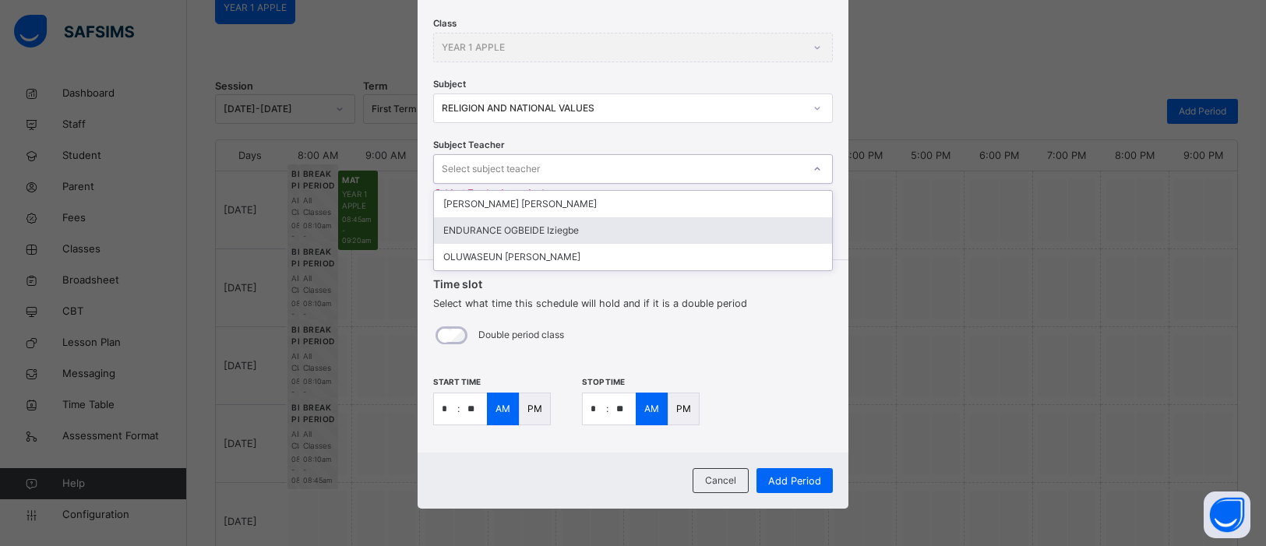
click at [658, 227] on div "ENDURANCE OGBEIDE Iziegbe" at bounding box center [633, 230] width 398 height 26
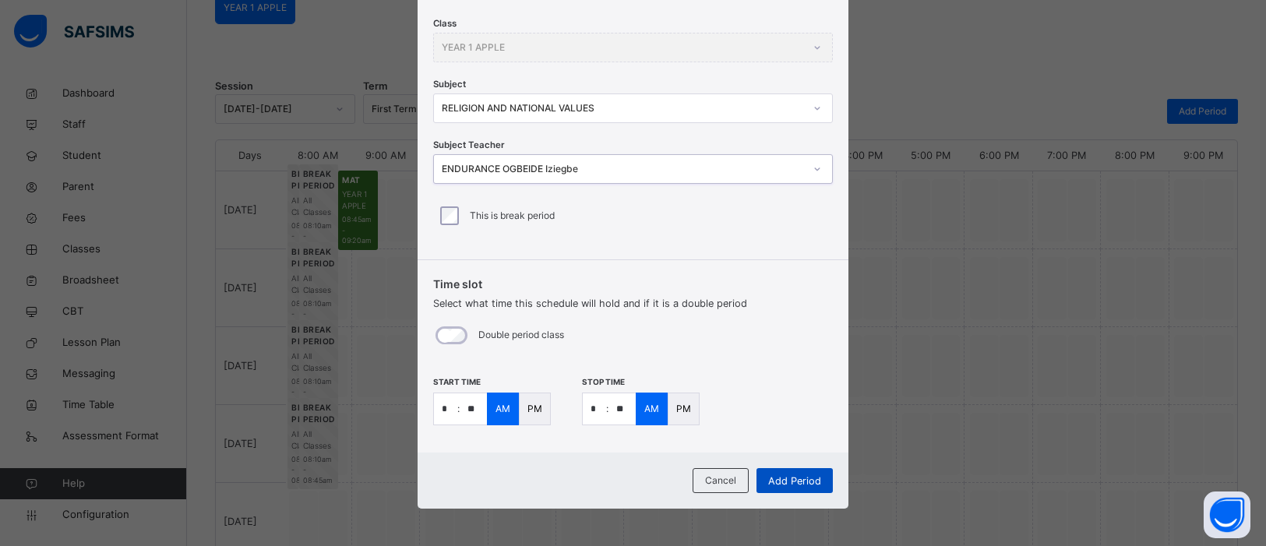
click at [799, 477] on span "Add Period" at bounding box center [794, 481] width 53 height 15
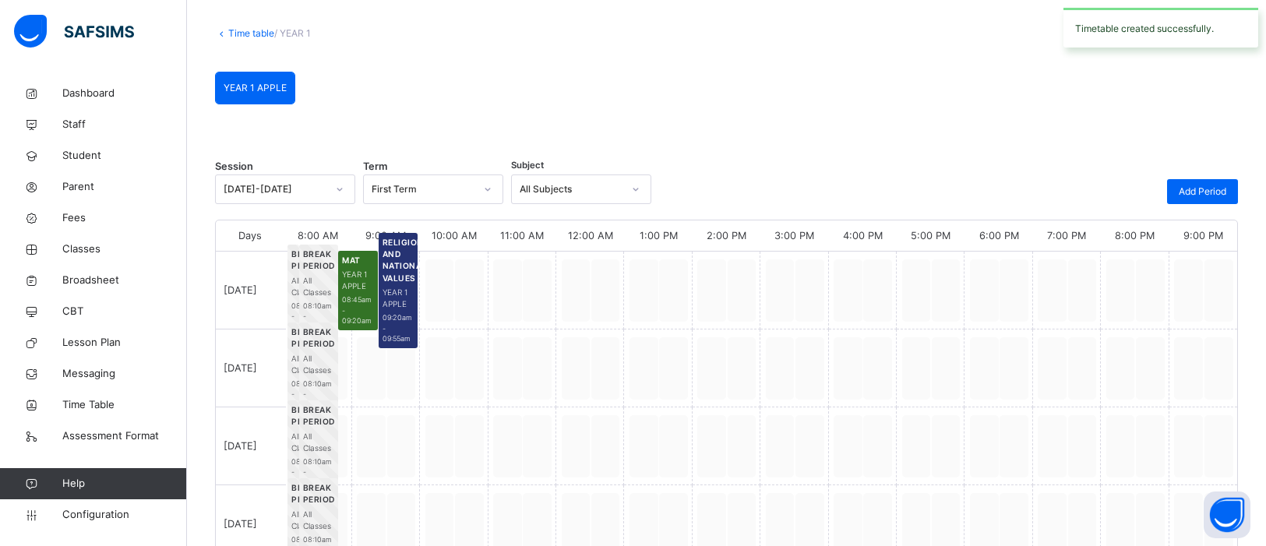
scroll to position [155, 0]
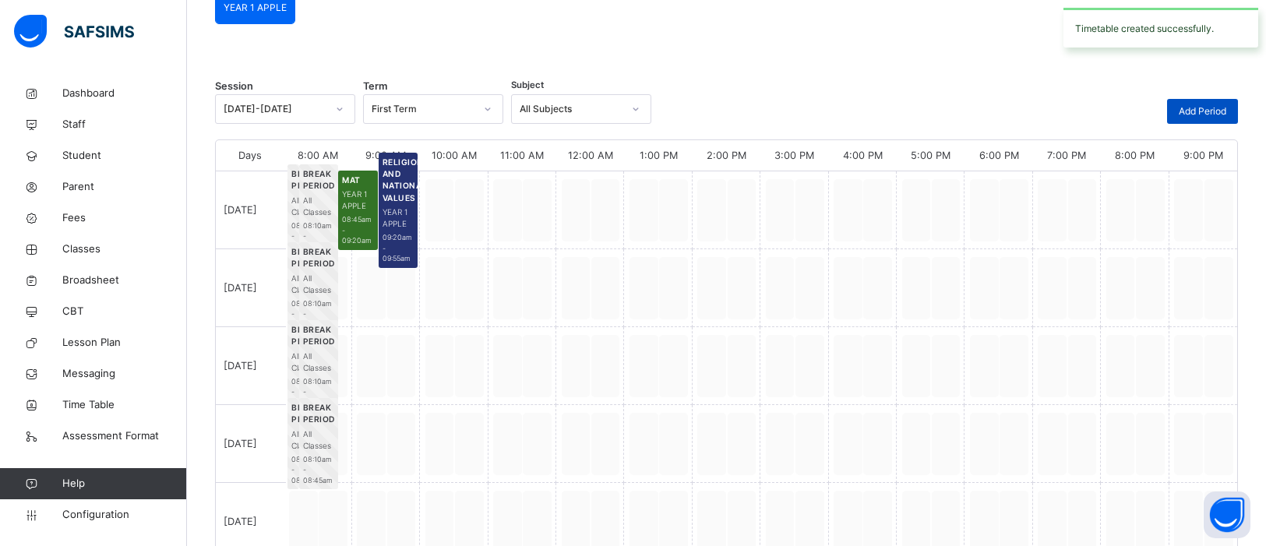
click at [1204, 111] on span "Add Period" at bounding box center [1203, 111] width 48 height 14
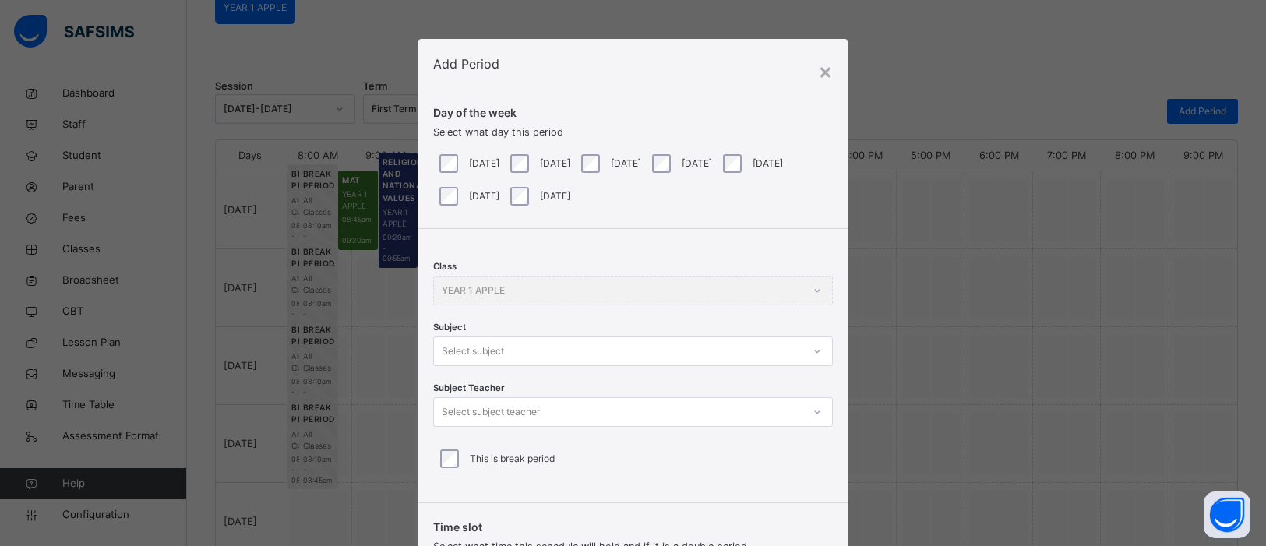
click at [817, 354] on div "Select subject" at bounding box center [633, 352] width 400 height 30
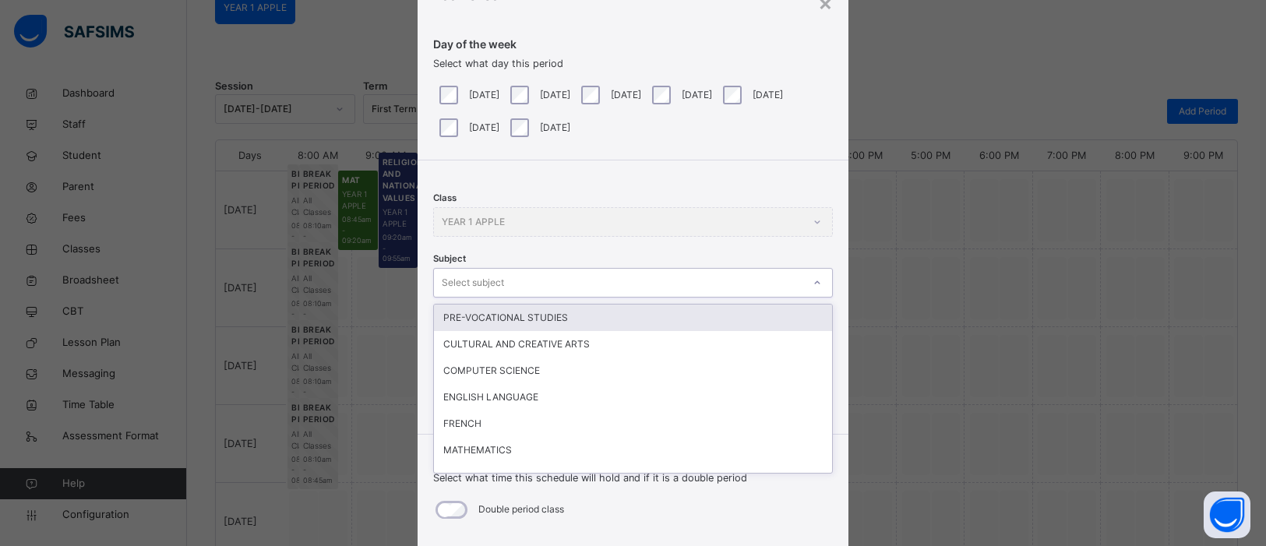
scroll to position [69, 0]
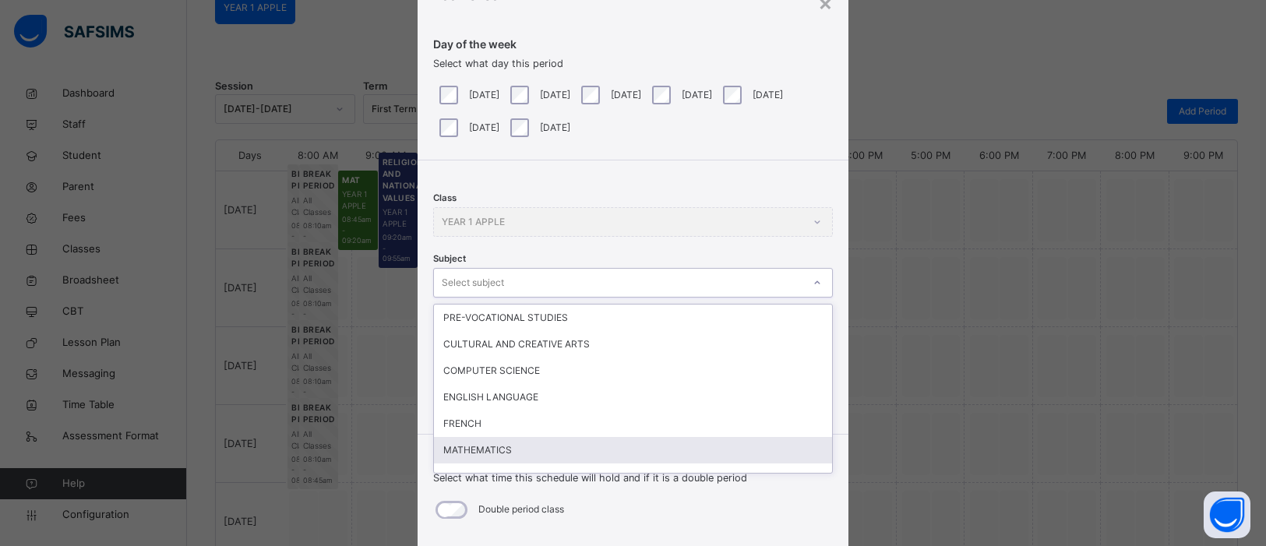
click at [889, 450] on div "× Add Period Day of the week Select what day this period Monday Tuesday Wednesd…" at bounding box center [633, 273] width 1266 height 546
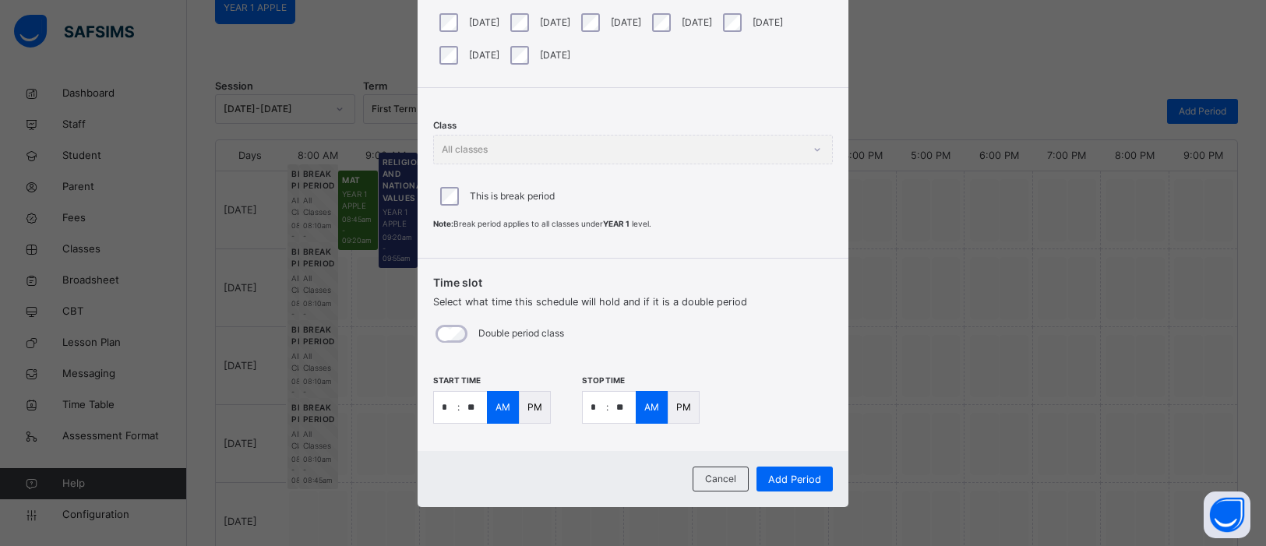
scroll to position [140, 0]
click at [449, 414] on input "*" at bounding box center [445, 408] width 23 height 31
type input "*"
click at [471, 405] on input "**" at bounding box center [473, 408] width 27 height 31
type input "**"
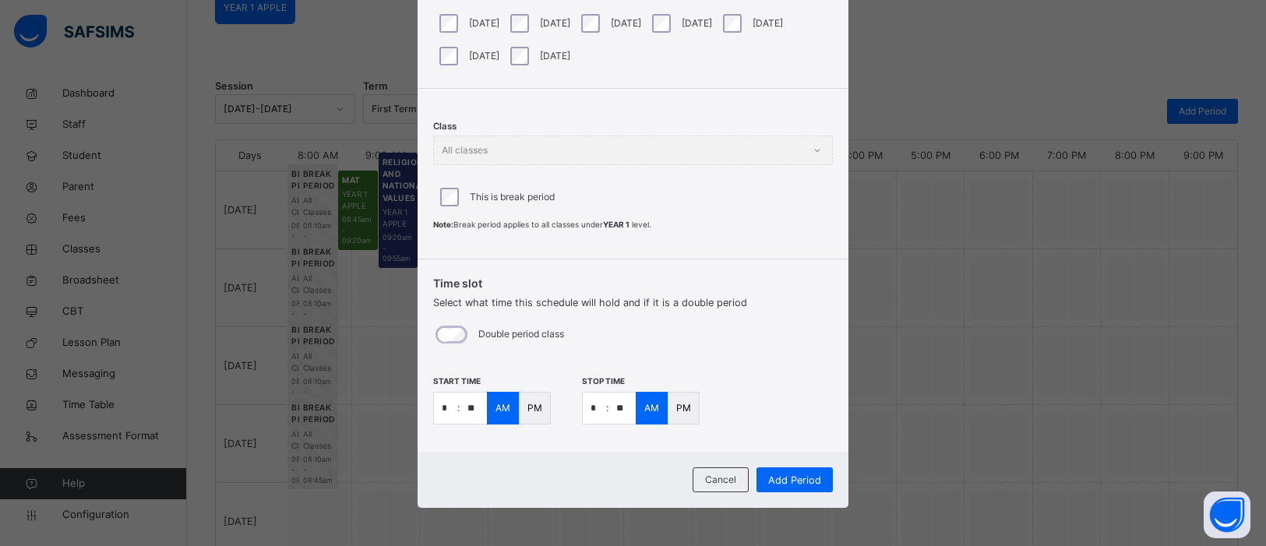
click at [596, 409] on input "*" at bounding box center [594, 408] width 23 height 31
type input "**"
click at [625, 411] on input "**" at bounding box center [622, 408] width 27 height 31
type input "**"
click at [799, 475] on span "Add Period" at bounding box center [794, 480] width 53 height 15
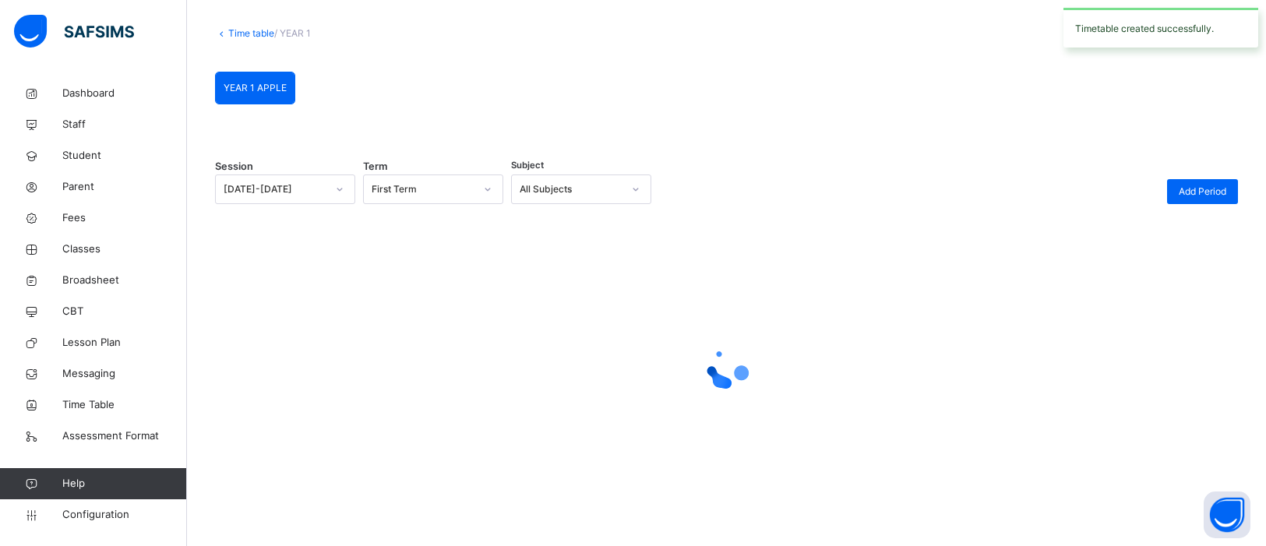
scroll to position [155, 0]
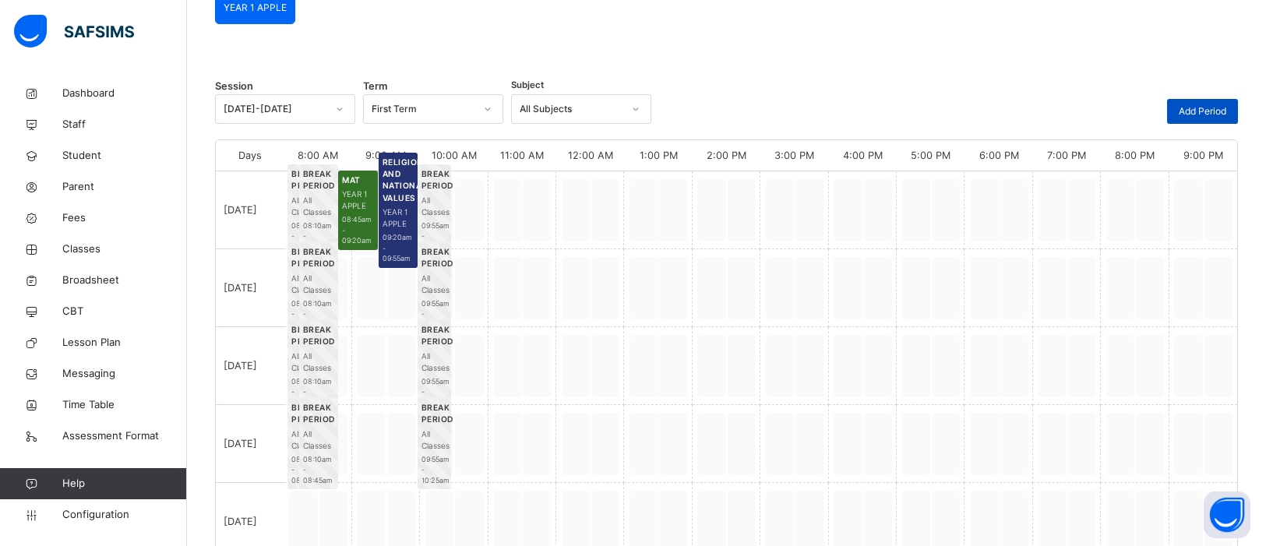
click at [1201, 109] on span "Add Period" at bounding box center [1203, 111] width 48 height 14
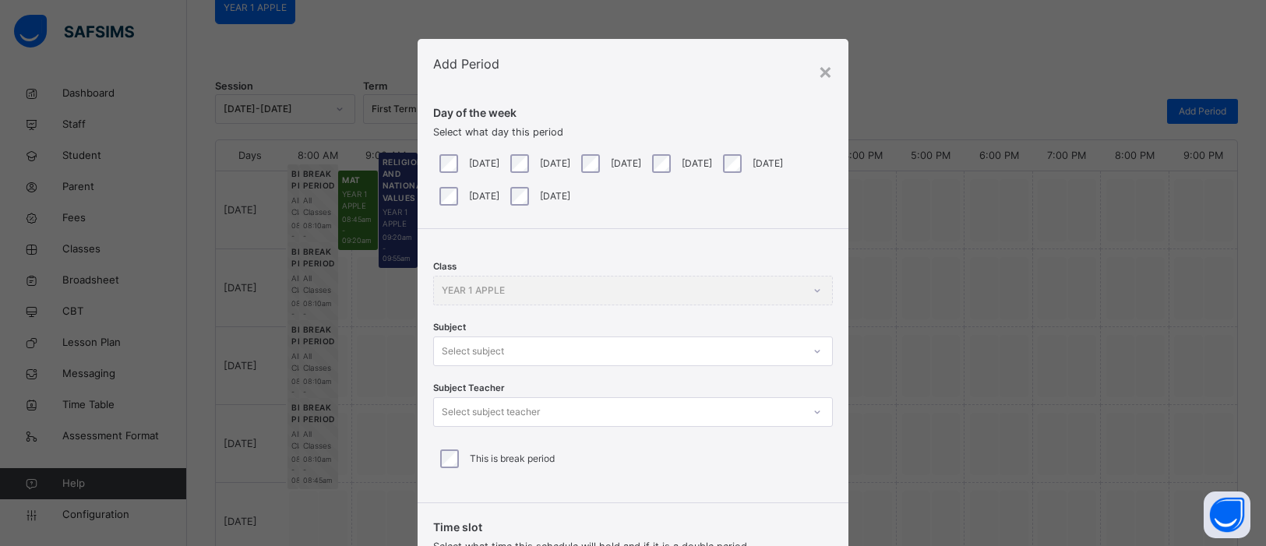
click at [813, 349] on div at bounding box center [817, 351] width 26 height 25
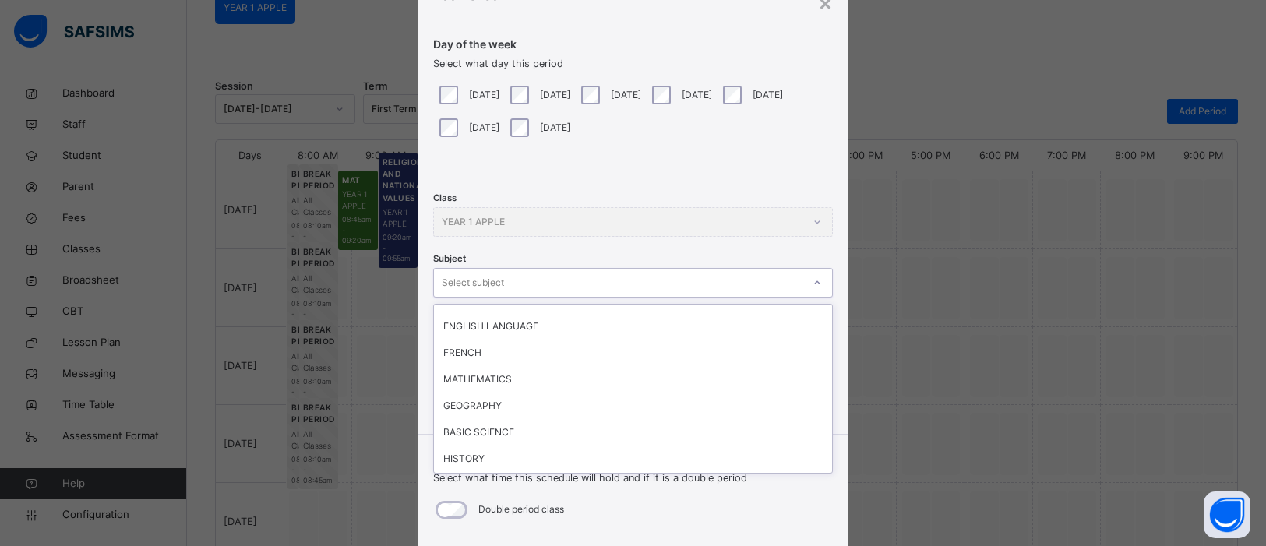
scroll to position [0, 0]
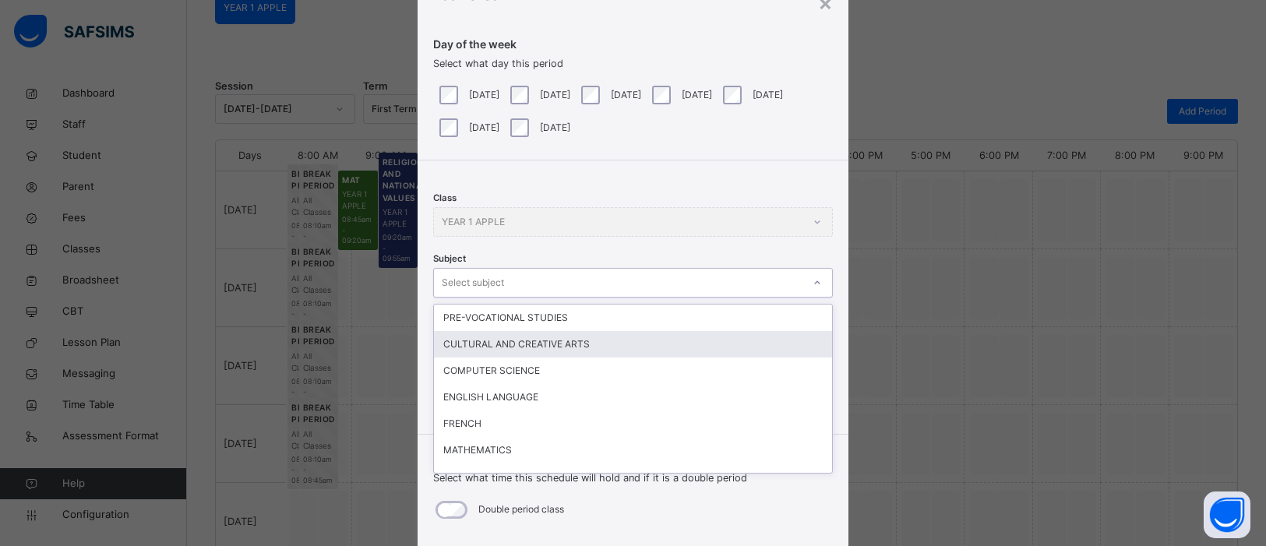
click at [603, 348] on div "CULTURAL AND CREATIVE ARTS" at bounding box center [633, 344] width 398 height 26
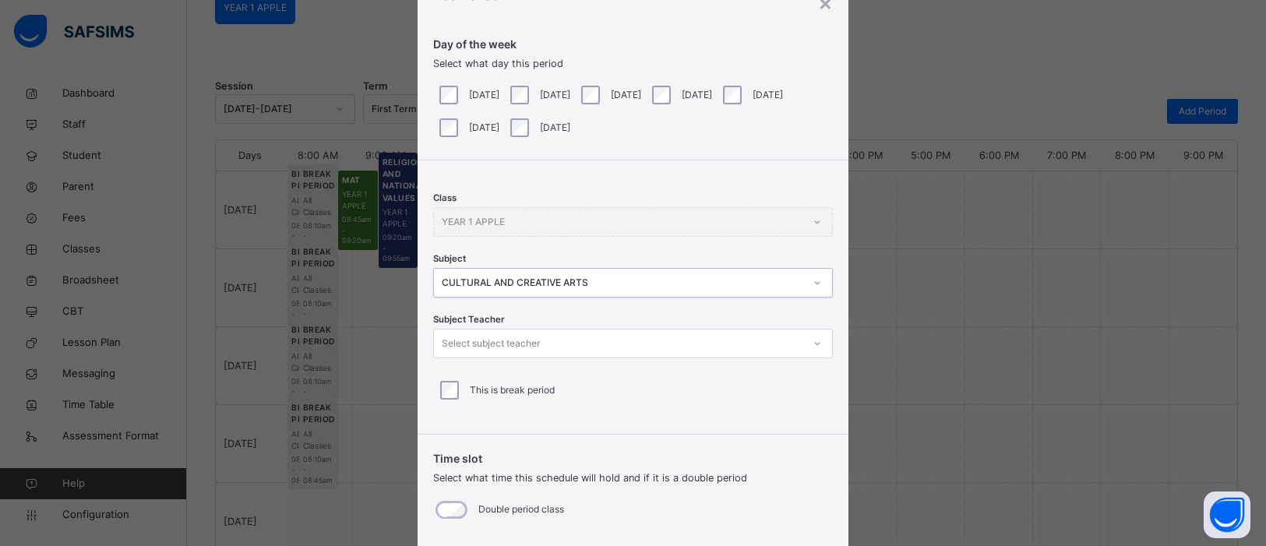
click at [813, 341] on icon at bounding box center [817, 344] width 9 height 16
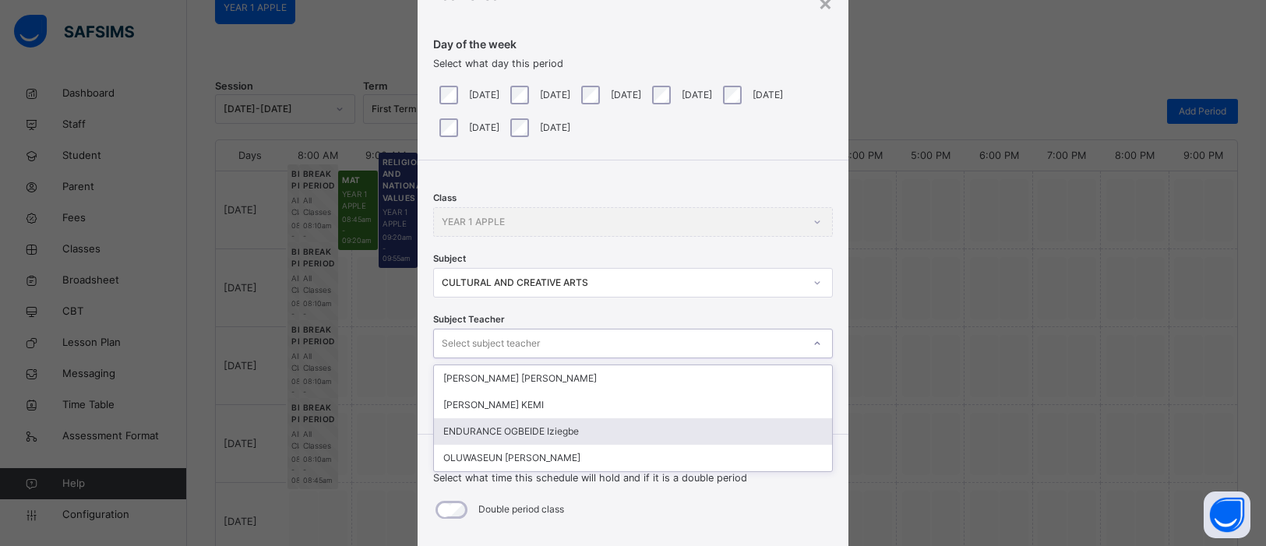
click at [613, 424] on div "ENDURANCE OGBEIDE Iziegbe" at bounding box center [633, 431] width 398 height 26
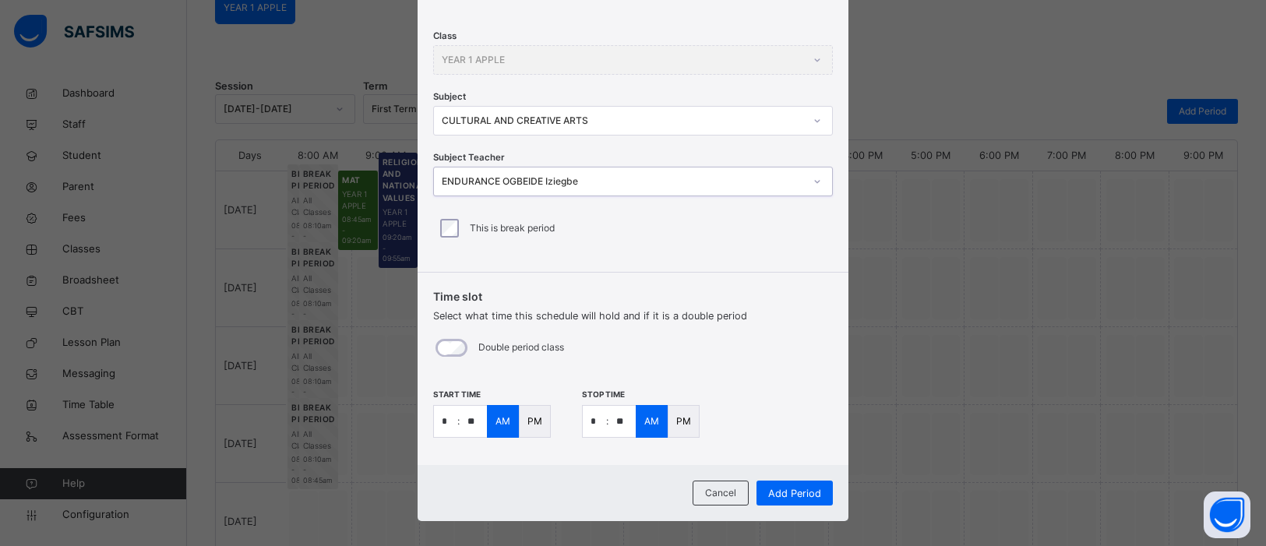
scroll to position [243, 0]
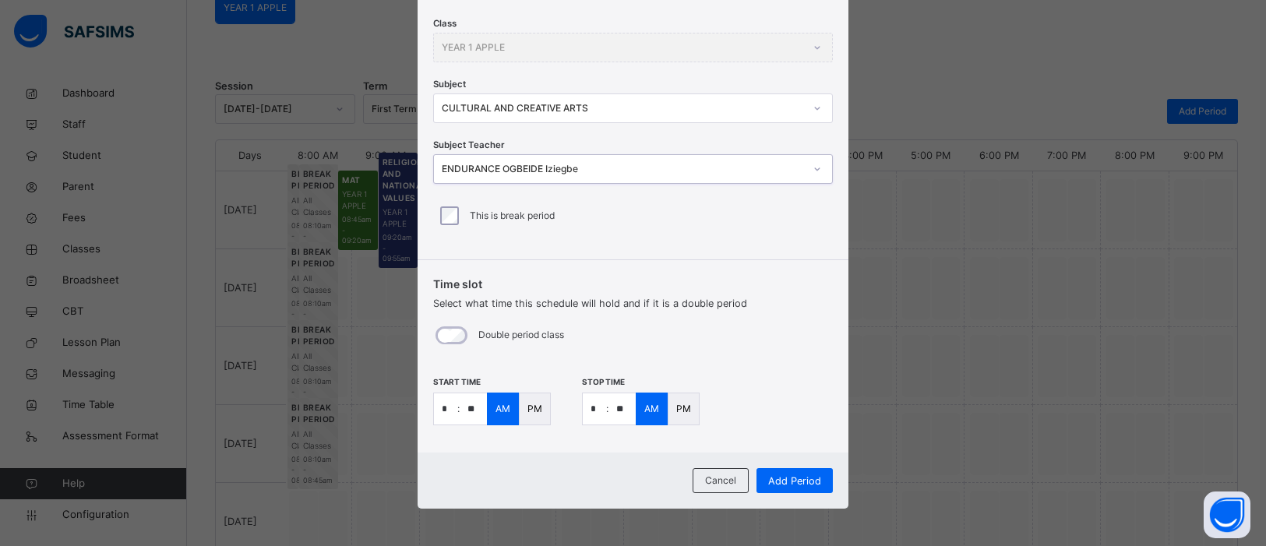
click at [450, 413] on input "*" at bounding box center [445, 408] width 23 height 31
type input "**"
click at [600, 408] on input "*" at bounding box center [594, 408] width 23 height 31
type input "**"
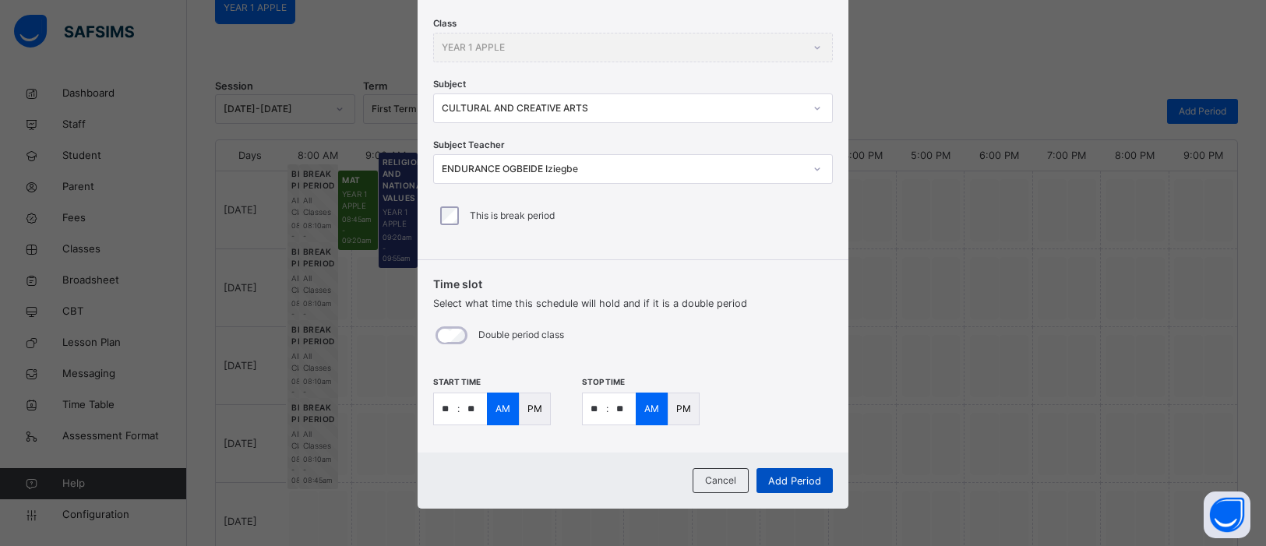
click at [806, 474] on span "Add Period" at bounding box center [794, 481] width 53 height 15
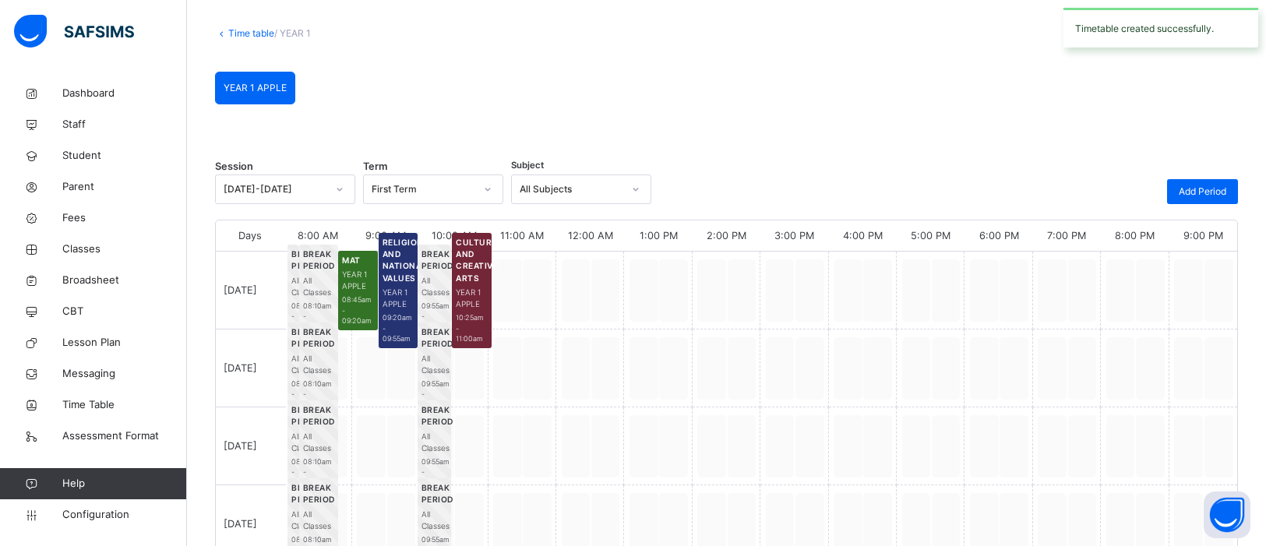
scroll to position [155, 0]
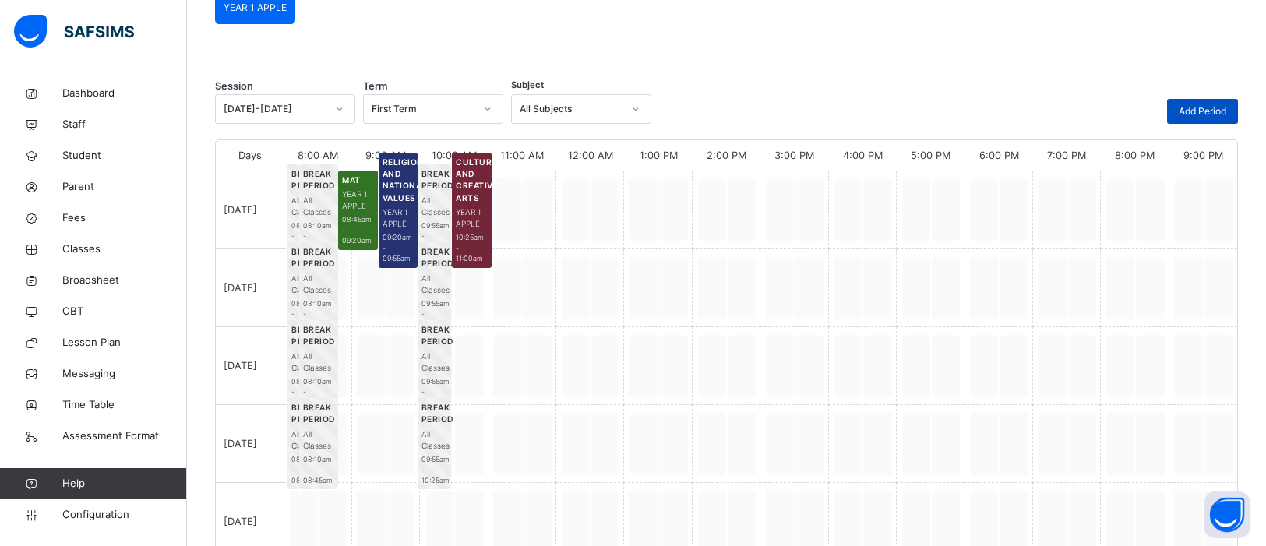
click at [1214, 115] on span "Add Period" at bounding box center [1203, 111] width 48 height 14
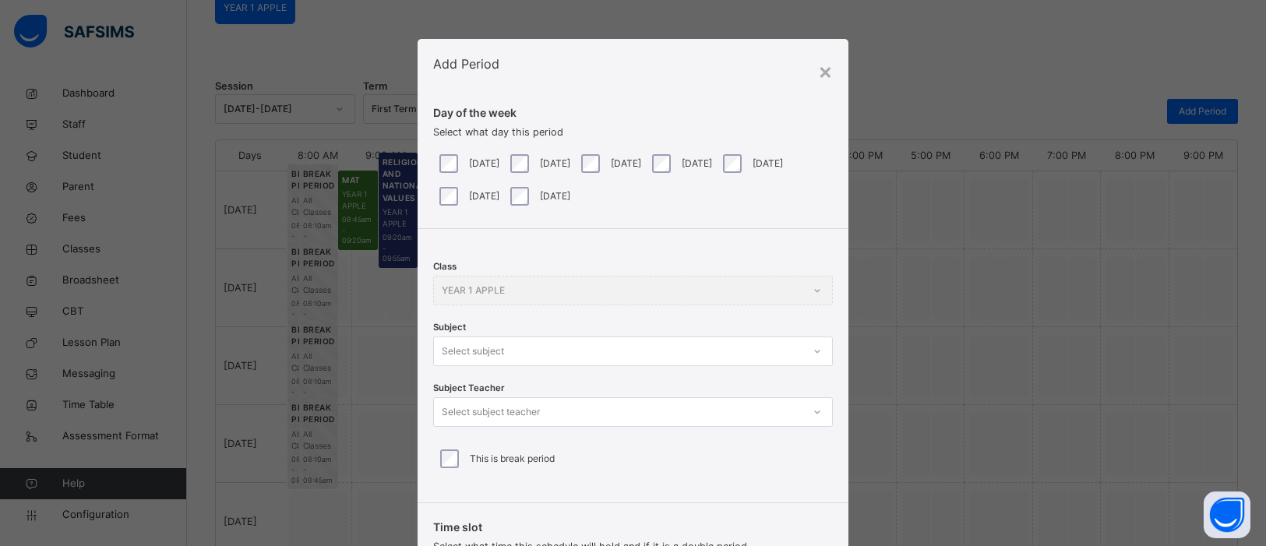
click at [814, 356] on div "Class YEAR 1 APPLE Subject Select subject Subject Teacher Select subject teache…" at bounding box center [633, 360] width 431 height 262
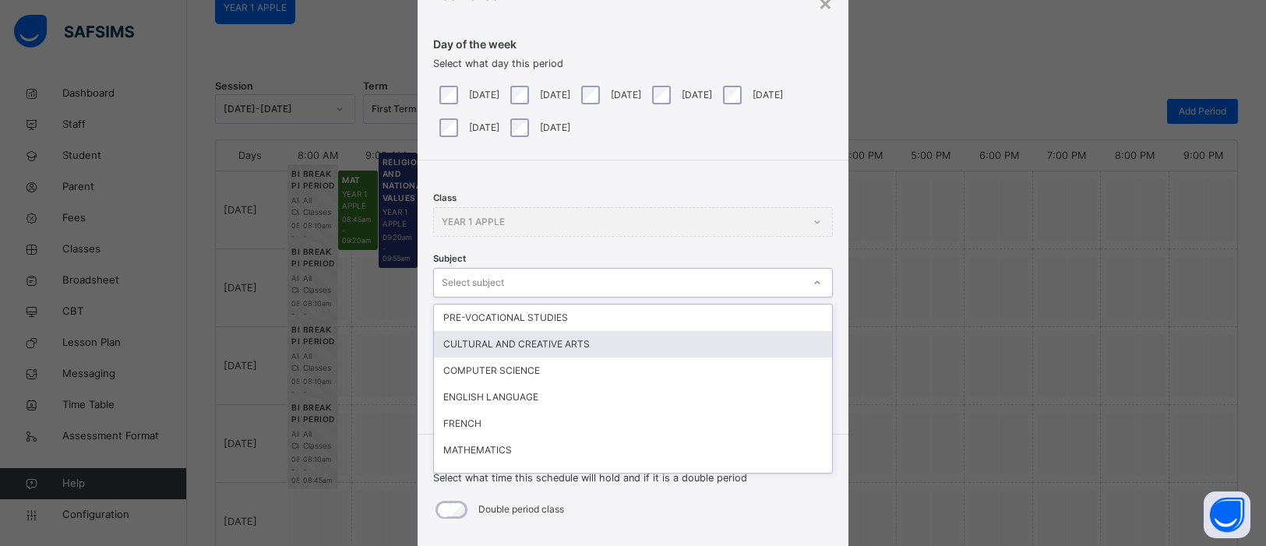
scroll to position [69, 0]
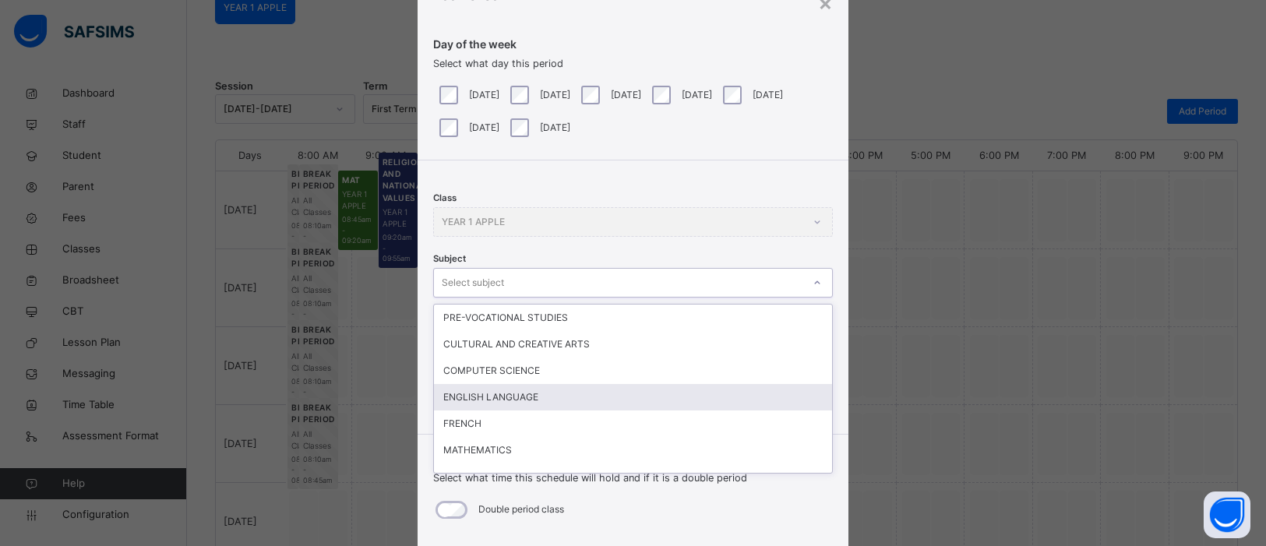
click at [695, 392] on div "ENGLISH LANGUAGE" at bounding box center [633, 397] width 398 height 26
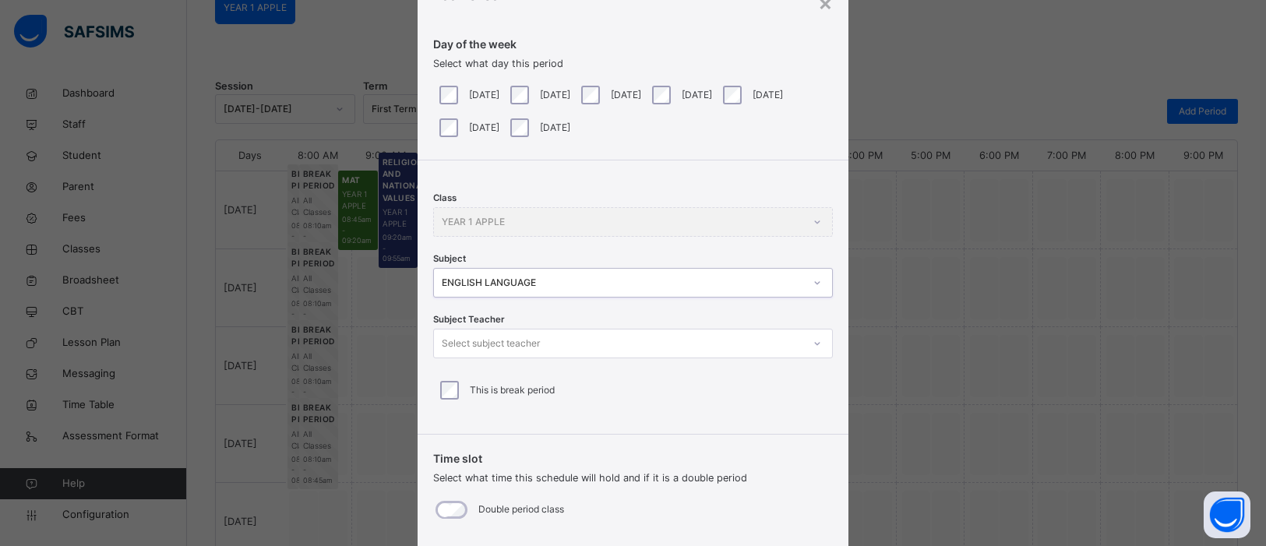
click at [814, 343] on icon at bounding box center [816, 344] width 5 height 3
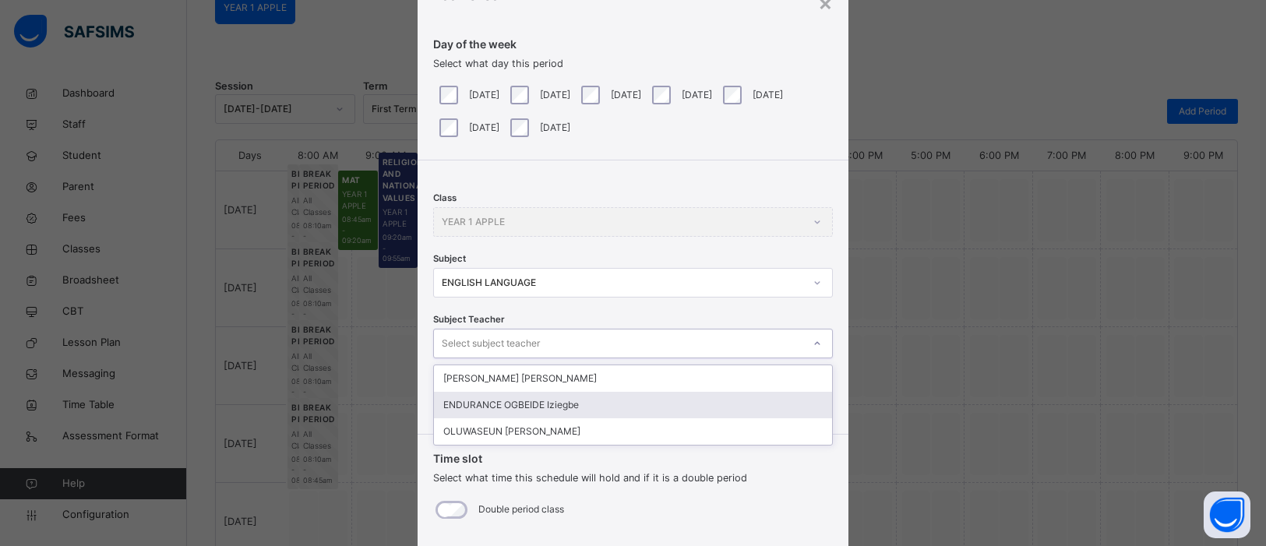
click at [549, 402] on div "ENDURANCE OGBEIDE Iziegbe" at bounding box center [633, 405] width 398 height 26
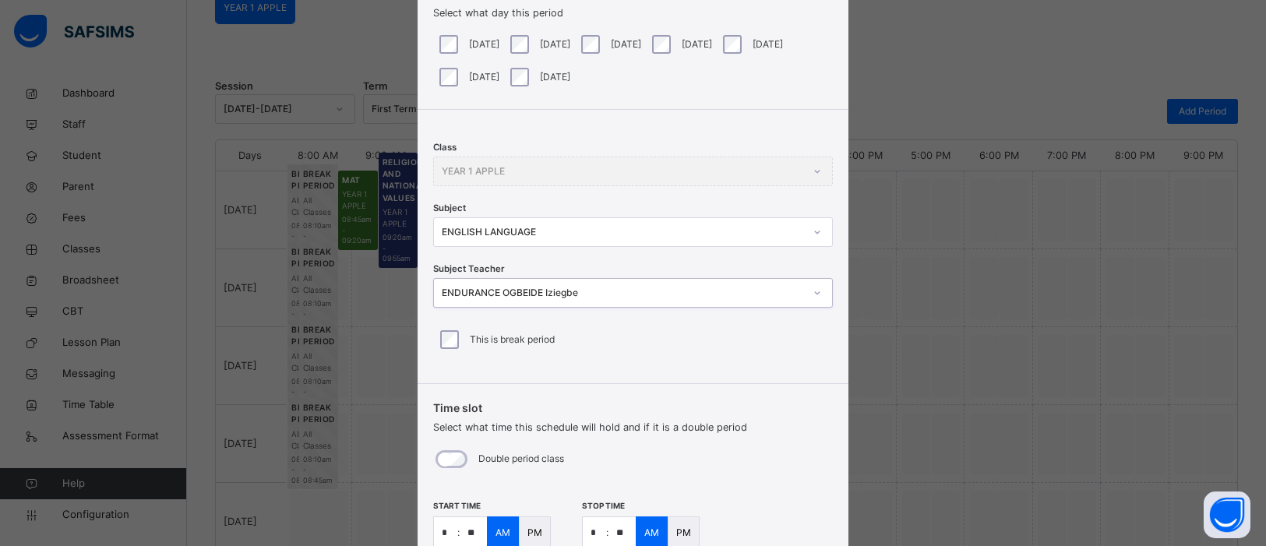
scroll to position [243, 0]
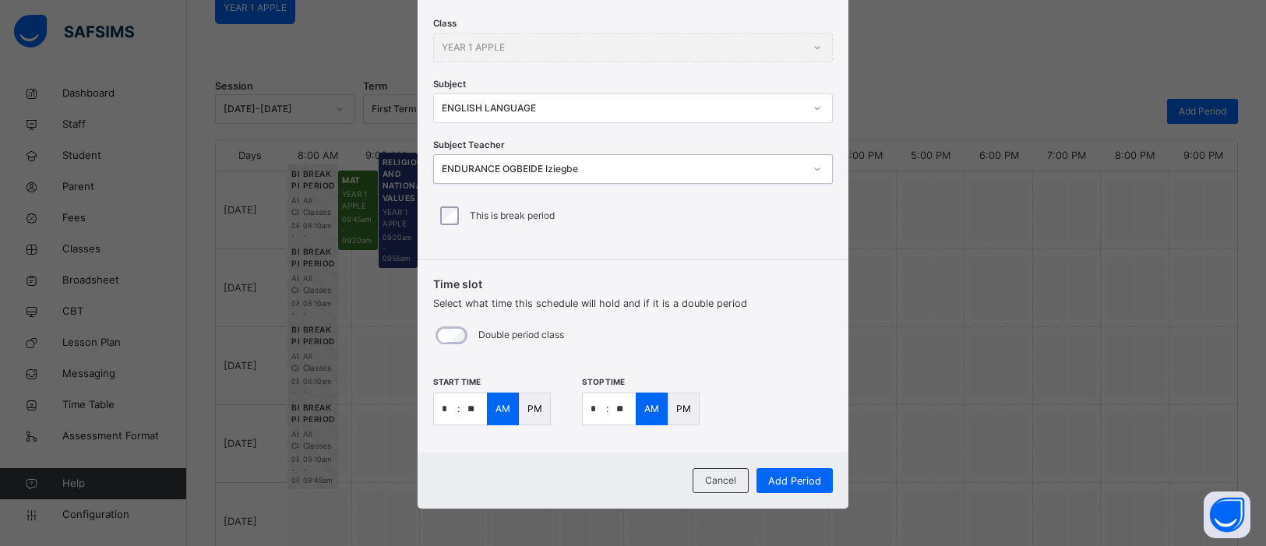
click at [450, 404] on input "*" at bounding box center [445, 408] width 23 height 31
type input "**"
click at [594, 410] on input "*" at bounding box center [594, 408] width 23 height 31
type input "**"
click at [627, 411] on input "**" at bounding box center [622, 408] width 27 height 31
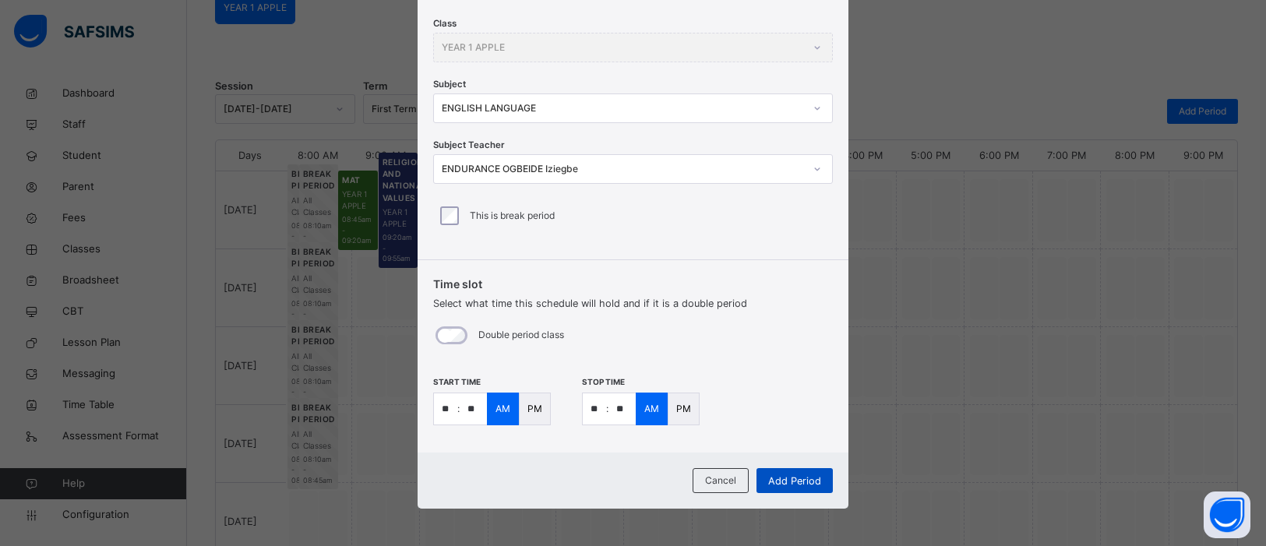
type input "**"
click at [794, 475] on span "Add Period" at bounding box center [794, 481] width 53 height 15
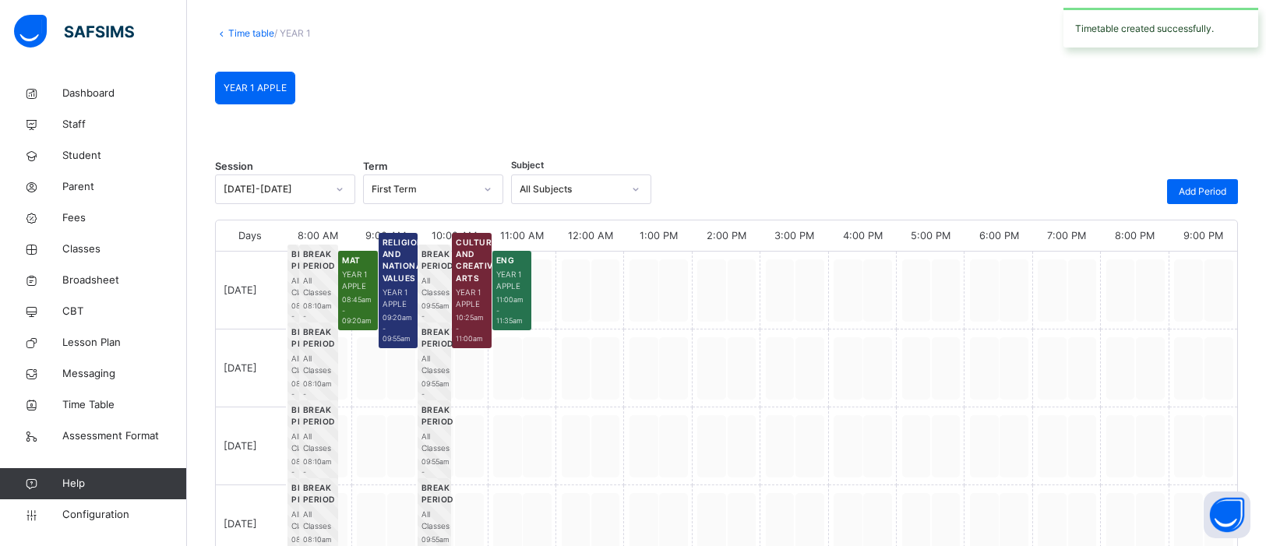
scroll to position [155, 0]
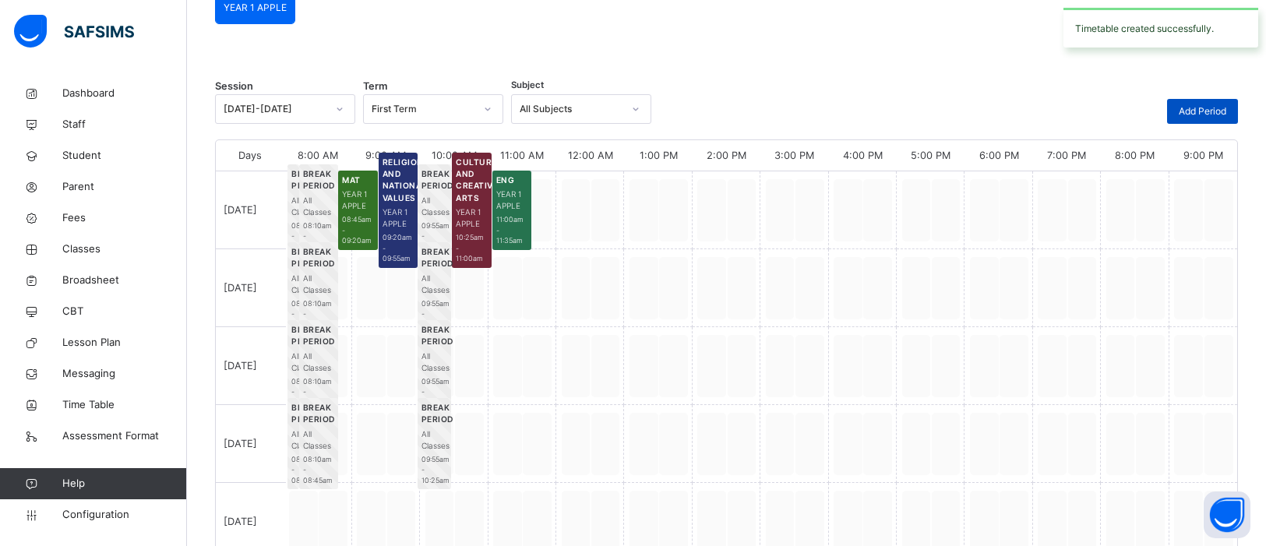
click at [1216, 116] on span "Add Period" at bounding box center [1203, 111] width 48 height 14
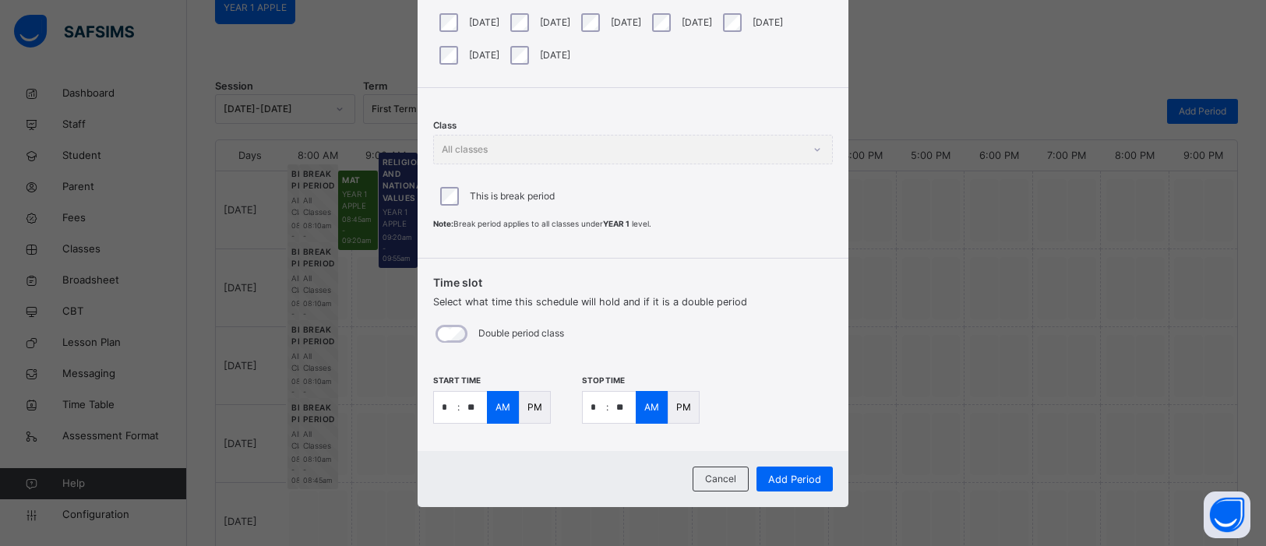
scroll to position [140, 0]
click at [448, 409] on input "*" at bounding box center [445, 408] width 23 height 31
type input "**"
click at [600, 409] on input "*" at bounding box center [594, 408] width 23 height 31
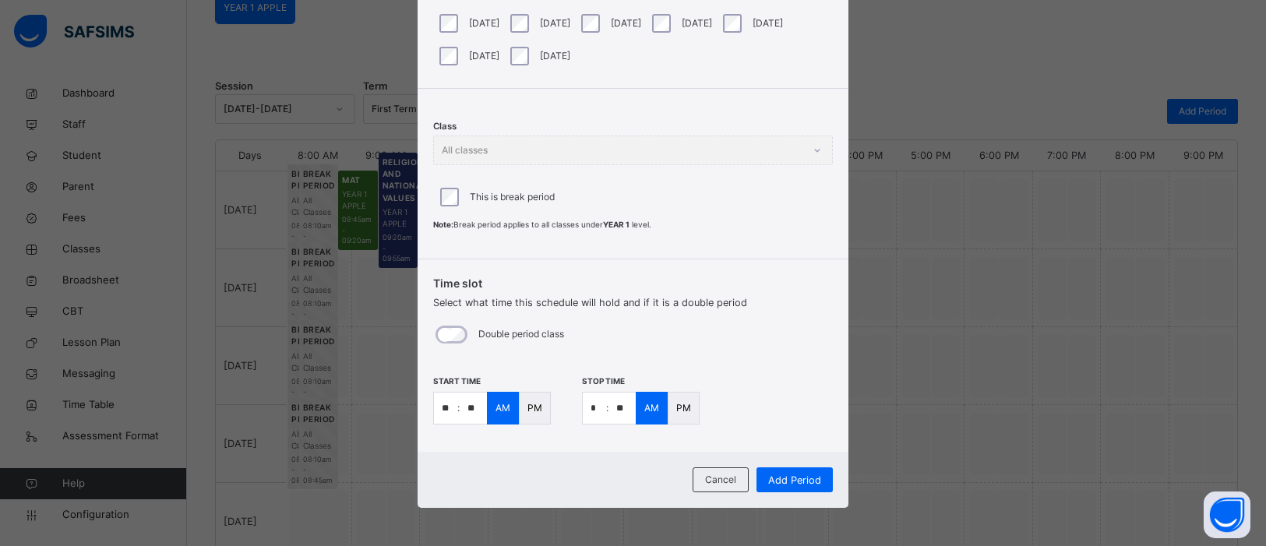
type input "**"
click at [793, 474] on span "Add Period" at bounding box center [794, 480] width 53 height 15
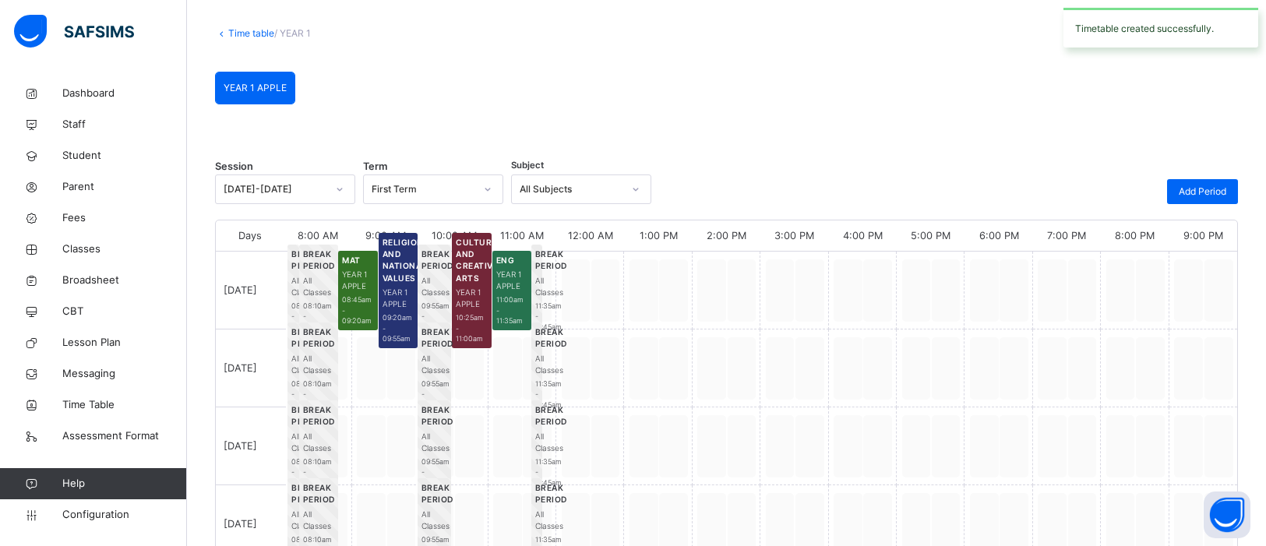
scroll to position [155, 0]
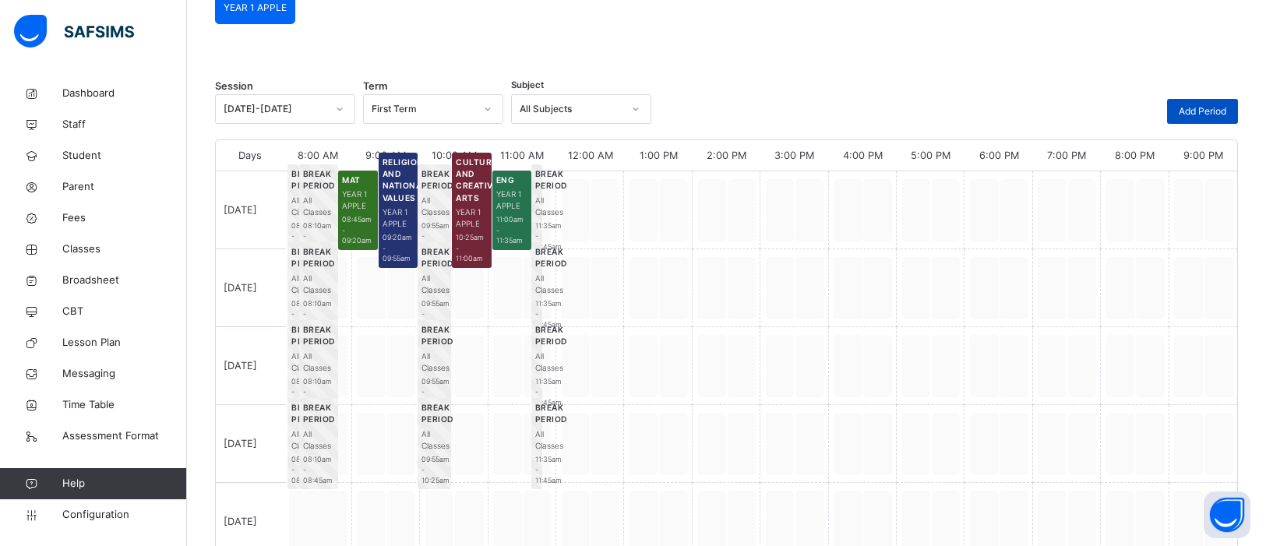
click at [1216, 111] on span "Add Period" at bounding box center [1203, 111] width 48 height 14
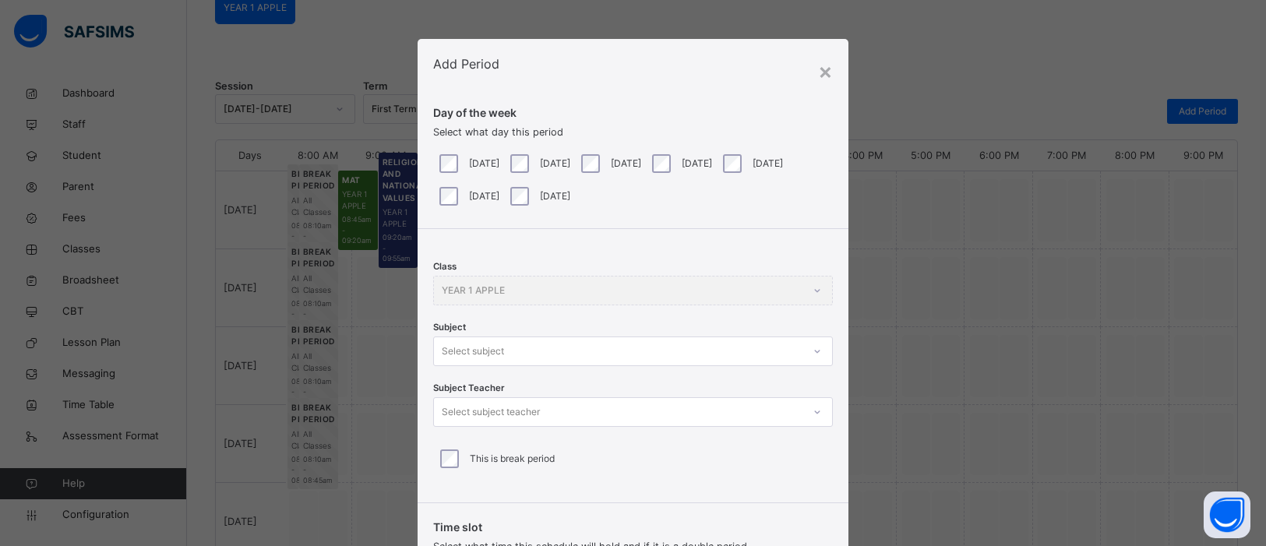
click at [804, 349] on div at bounding box center [817, 351] width 26 height 25
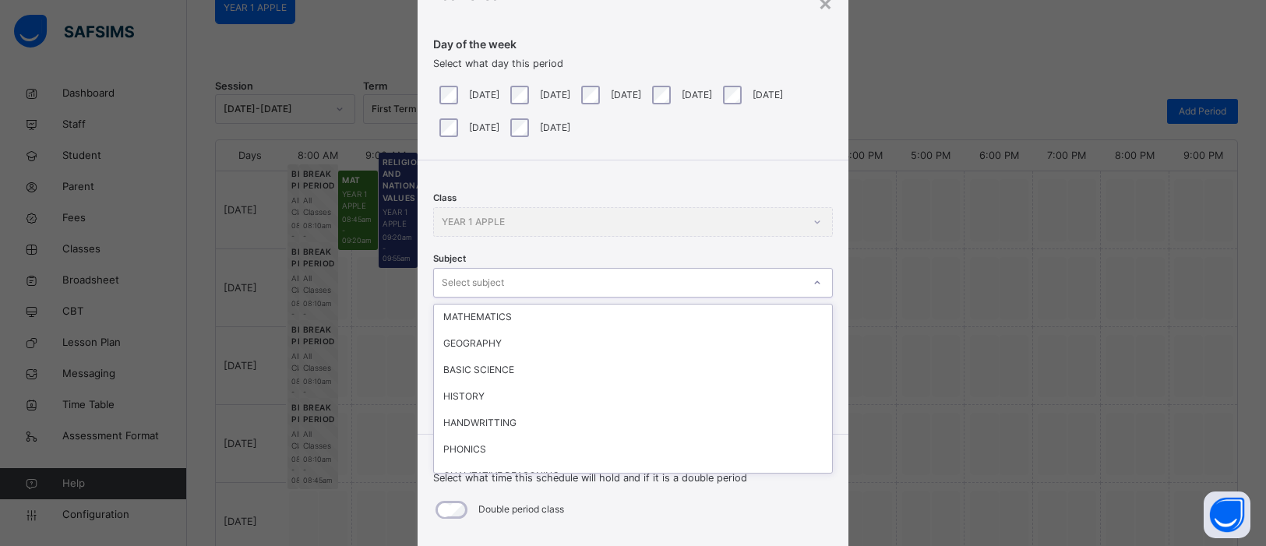
scroll to position [144, 0]
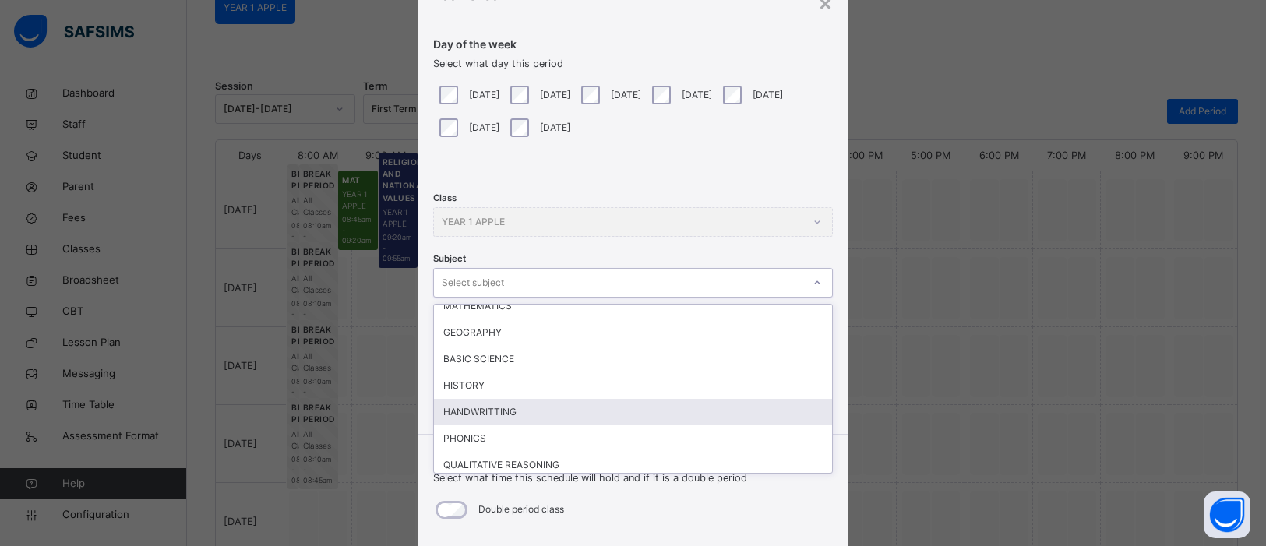
click at [520, 411] on div "HANDWRITTING" at bounding box center [633, 412] width 398 height 26
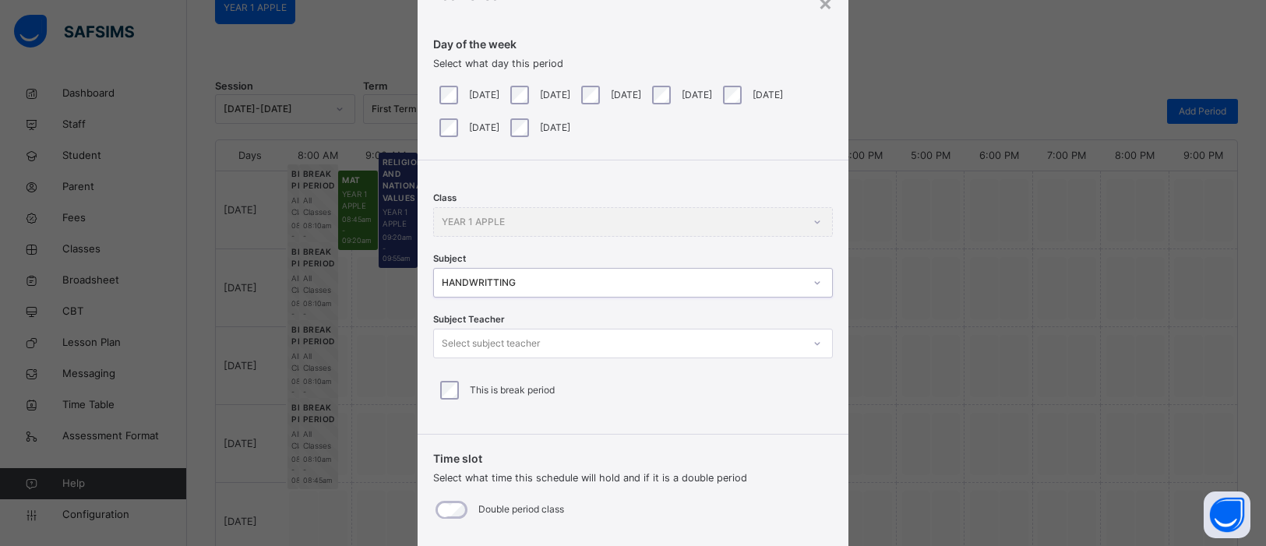
click at [813, 345] on icon at bounding box center [817, 344] width 9 height 16
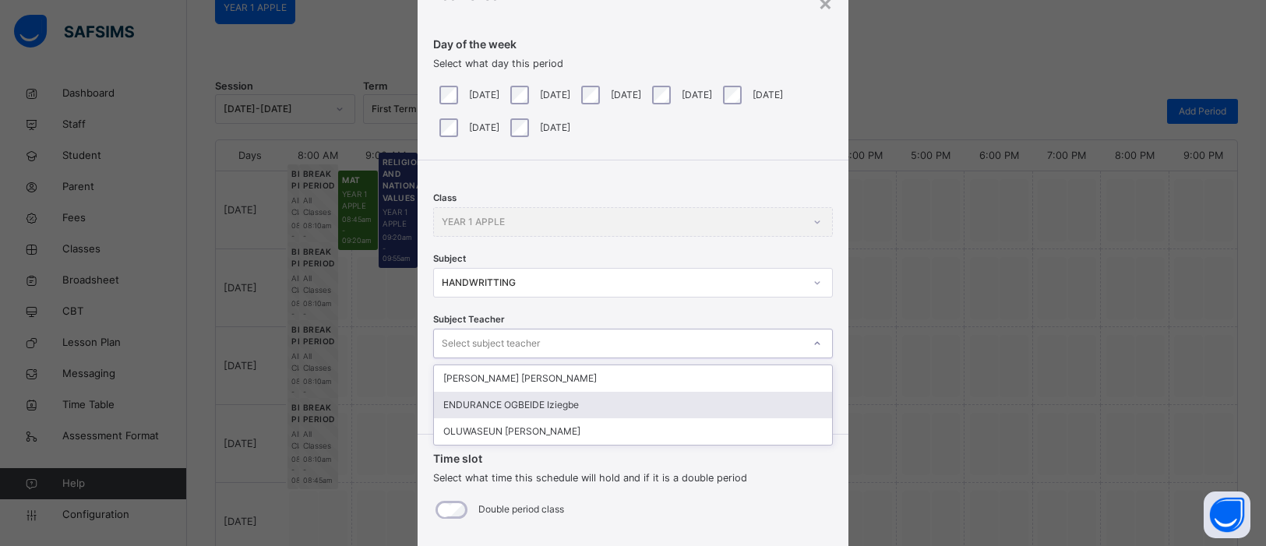
click at [543, 401] on div "ENDURANCE OGBEIDE Iziegbe" at bounding box center [633, 405] width 398 height 26
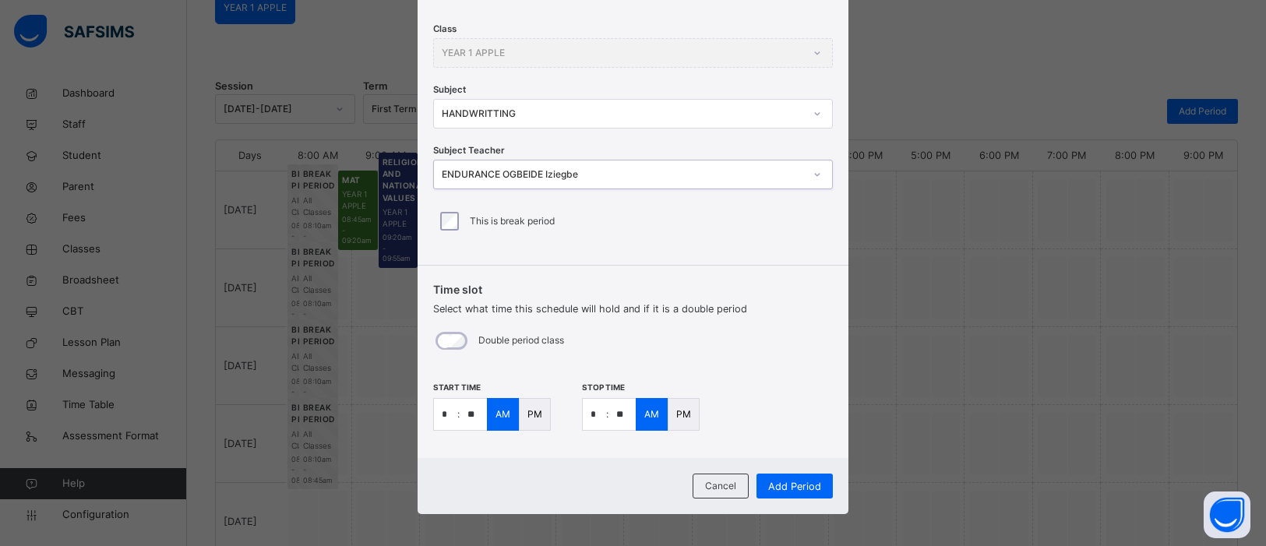
scroll to position [243, 0]
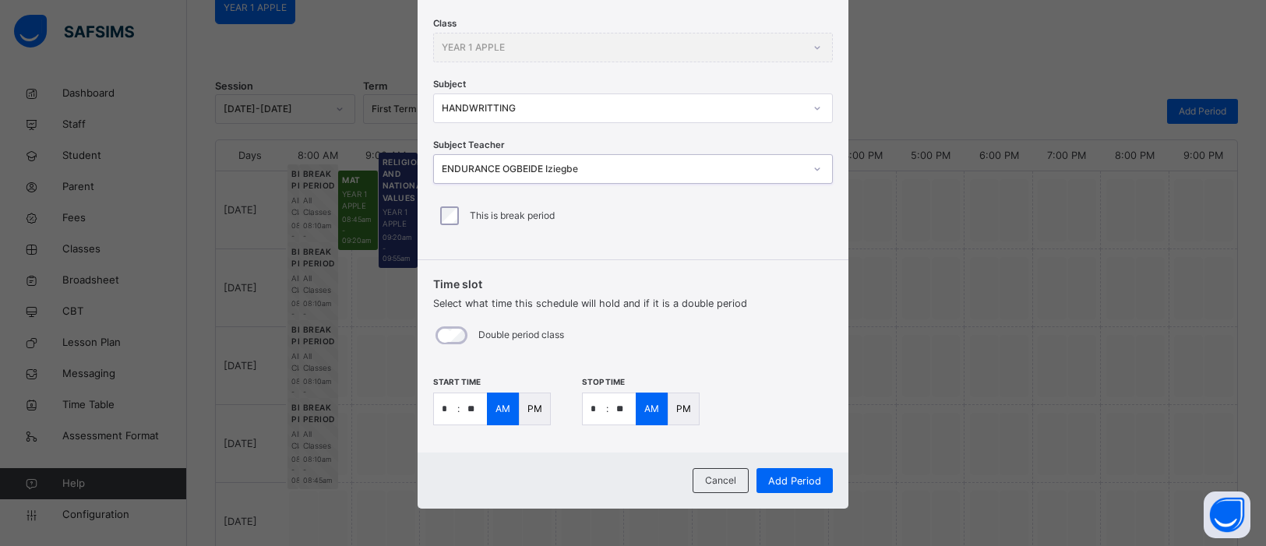
click at [457, 410] on p ":" at bounding box center [458, 409] width 2 height 14
click at [447, 410] on input "*" at bounding box center [445, 408] width 23 height 31
type input "**"
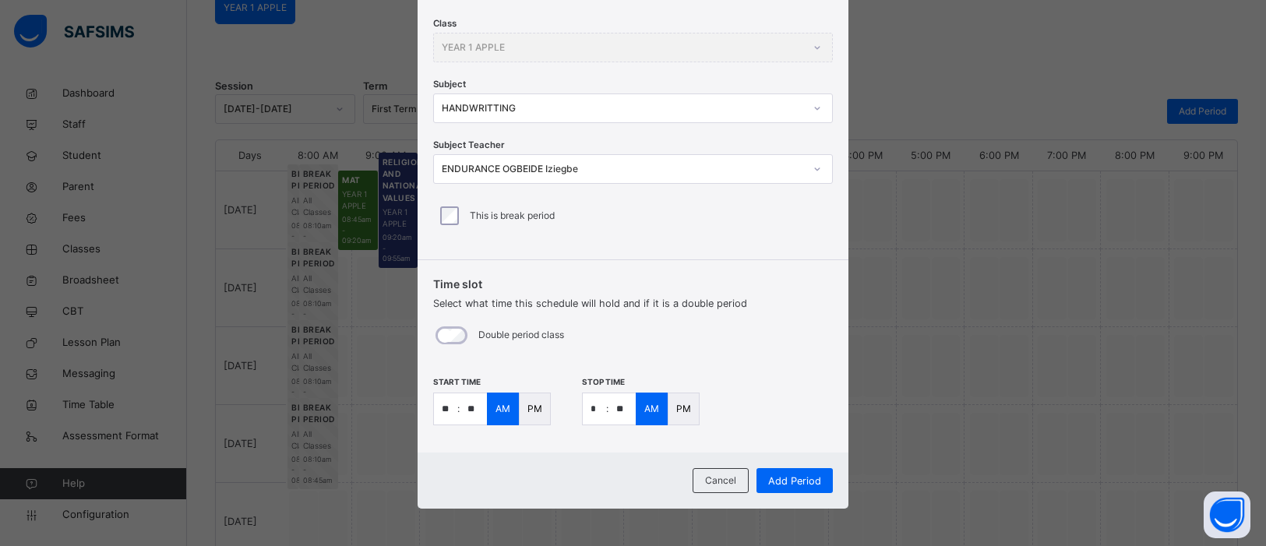
click at [598, 411] on input "*" at bounding box center [594, 408] width 23 height 31
type input "**"
click at [686, 408] on p "PM" at bounding box center [683, 409] width 15 height 14
click at [794, 480] on span "Add Period" at bounding box center [794, 481] width 53 height 15
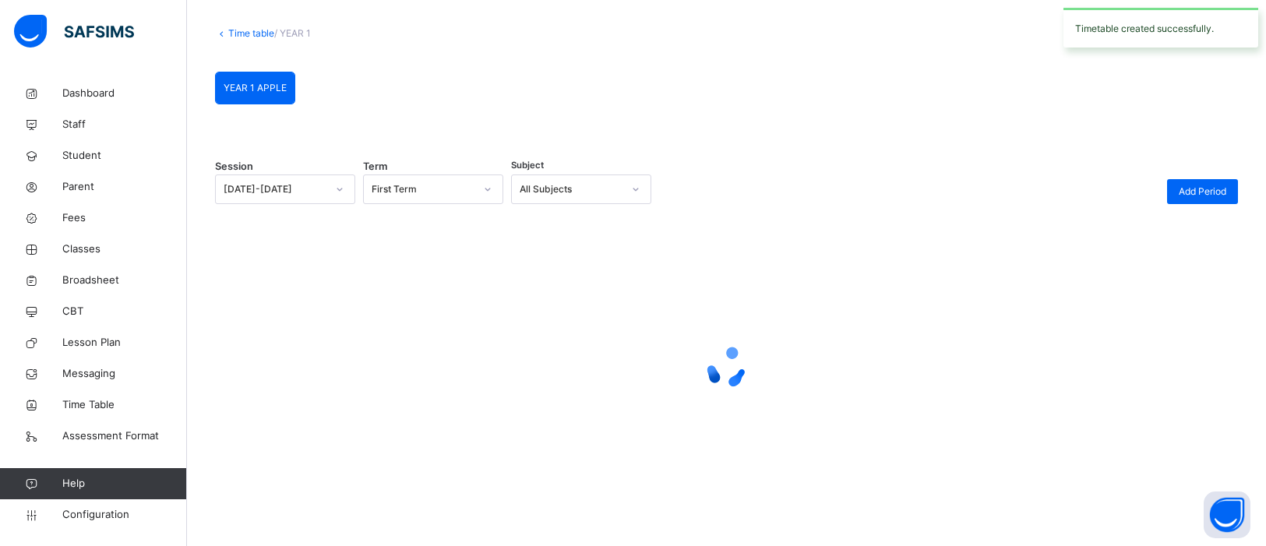
scroll to position [155, 0]
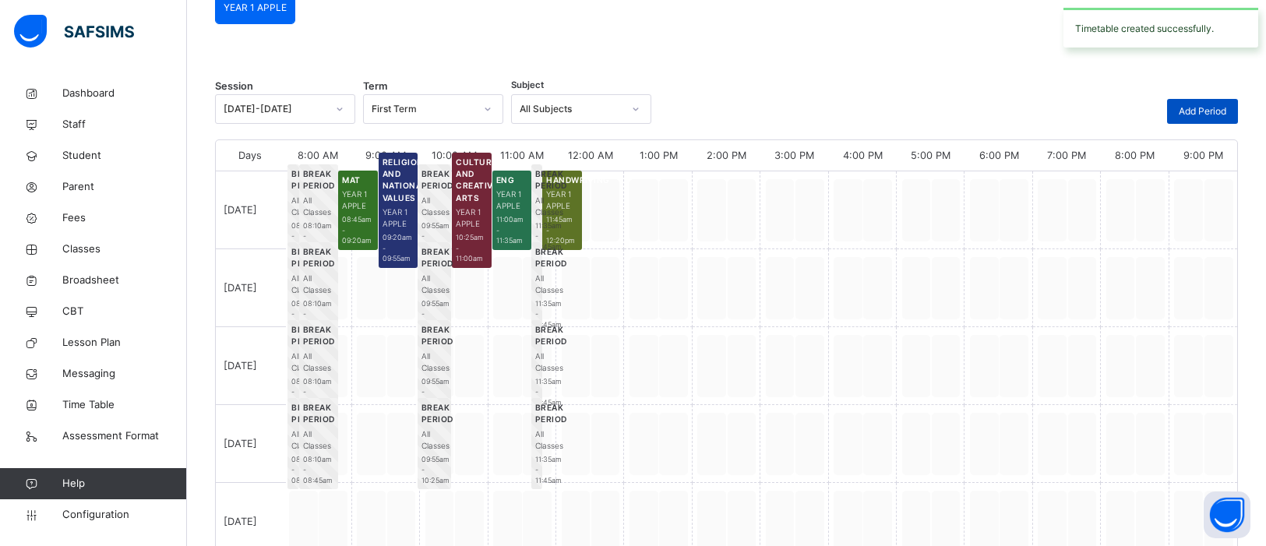
click at [1203, 111] on span "Add Period" at bounding box center [1203, 111] width 48 height 14
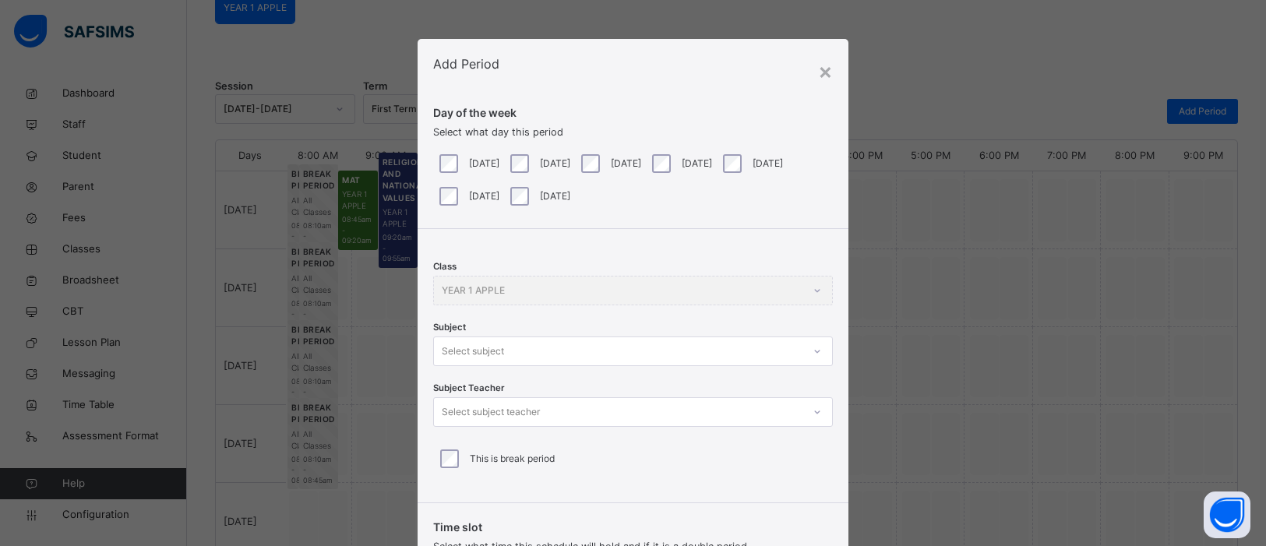
click at [813, 351] on div at bounding box center [817, 351] width 26 height 25
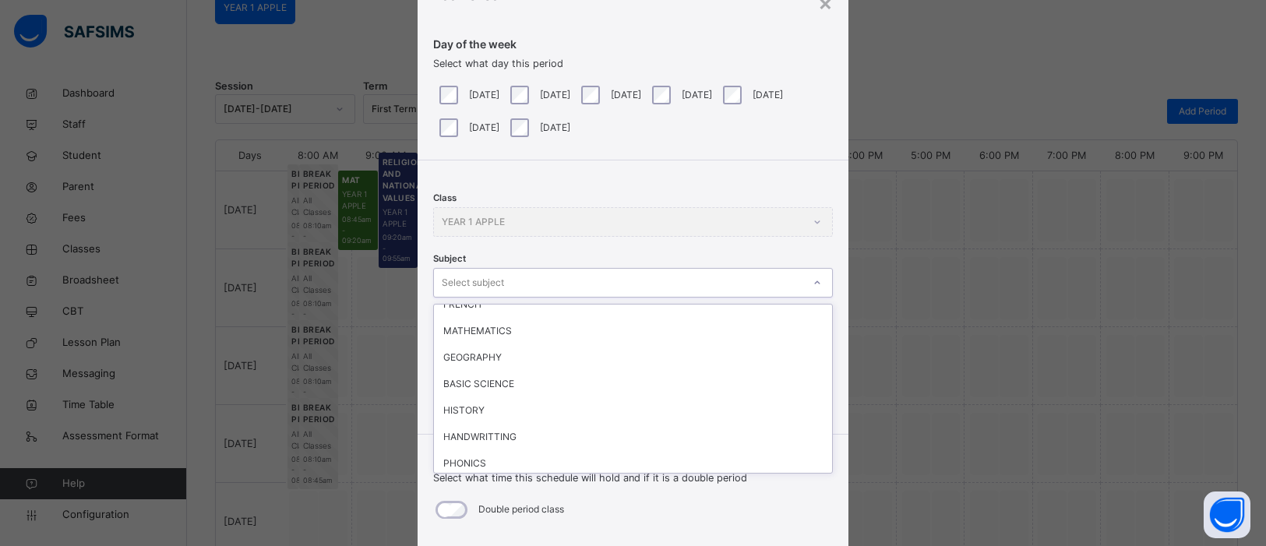
scroll to position [123, 0]
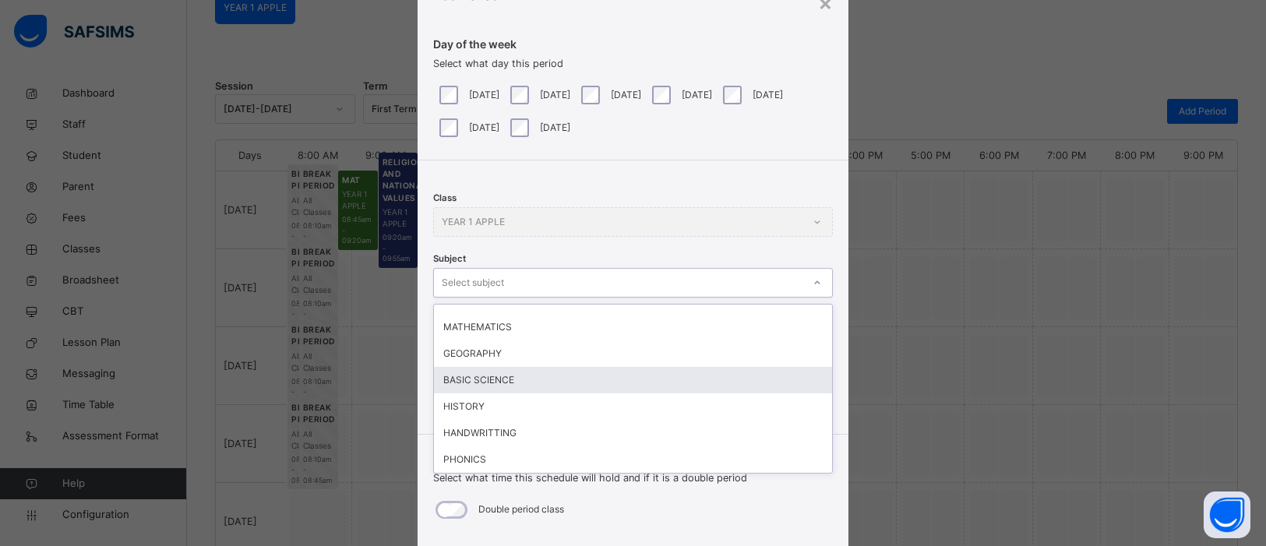
click at [491, 373] on div "BASIC SCIENCE" at bounding box center [633, 380] width 398 height 26
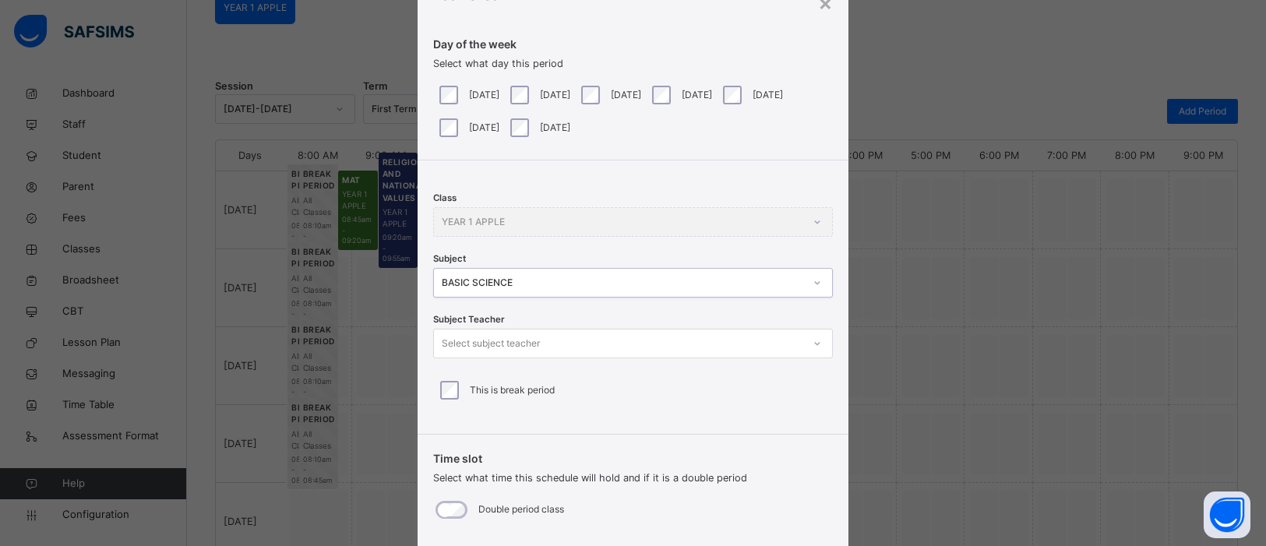
click at [817, 348] on icon at bounding box center [817, 344] width 9 height 16
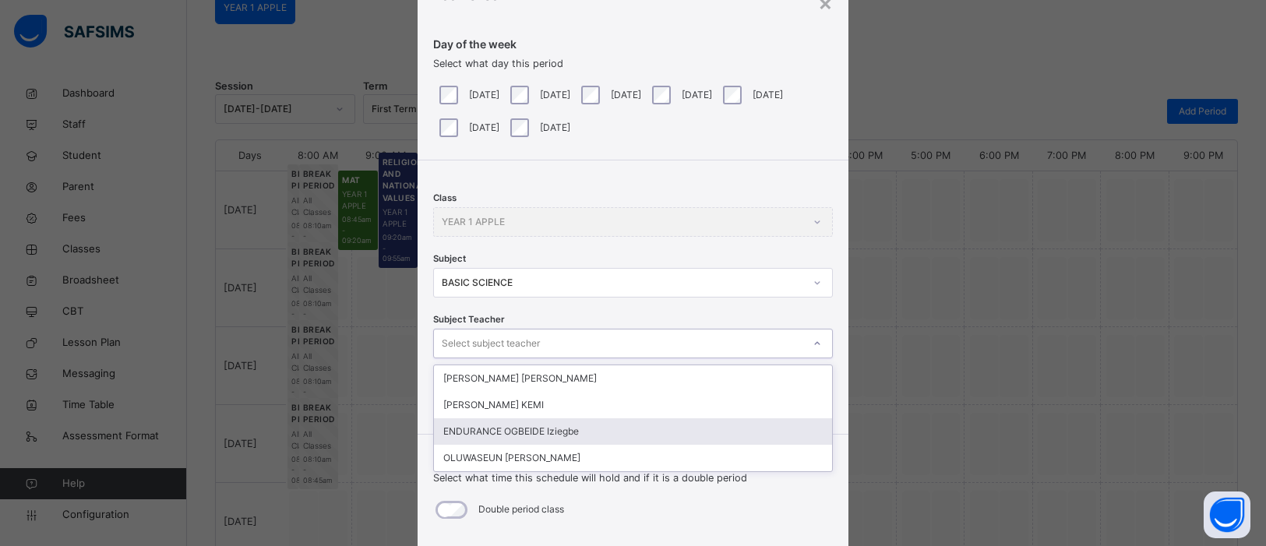
click at [626, 426] on div "ENDURANCE OGBEIDE Iziegbe" at bounding box center [633, 431] width 398 height 26
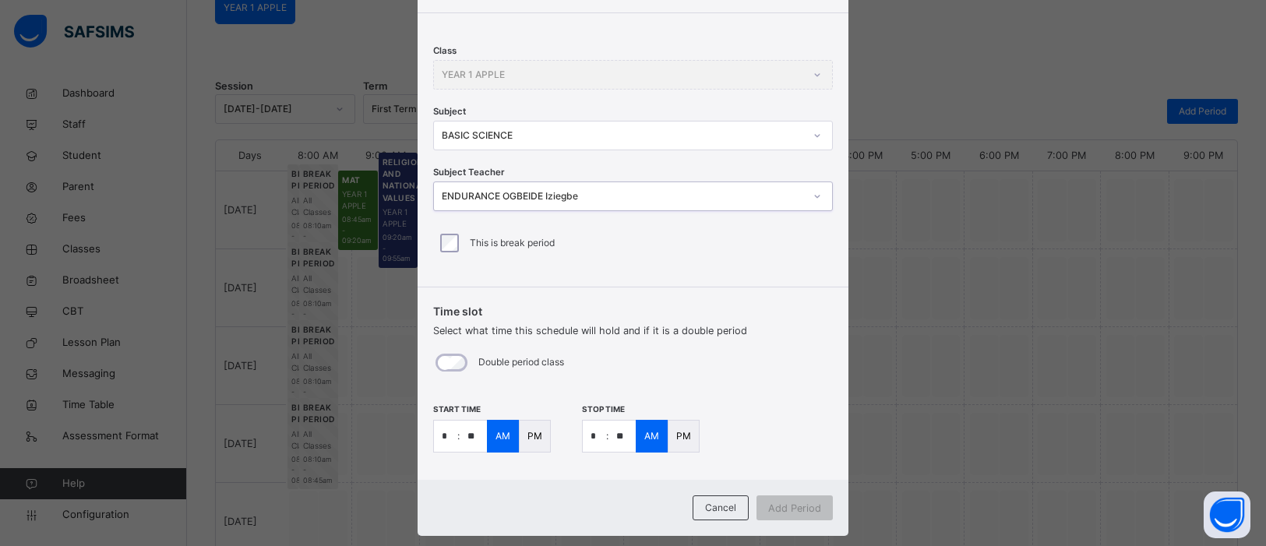
scroll to position [243, 0]
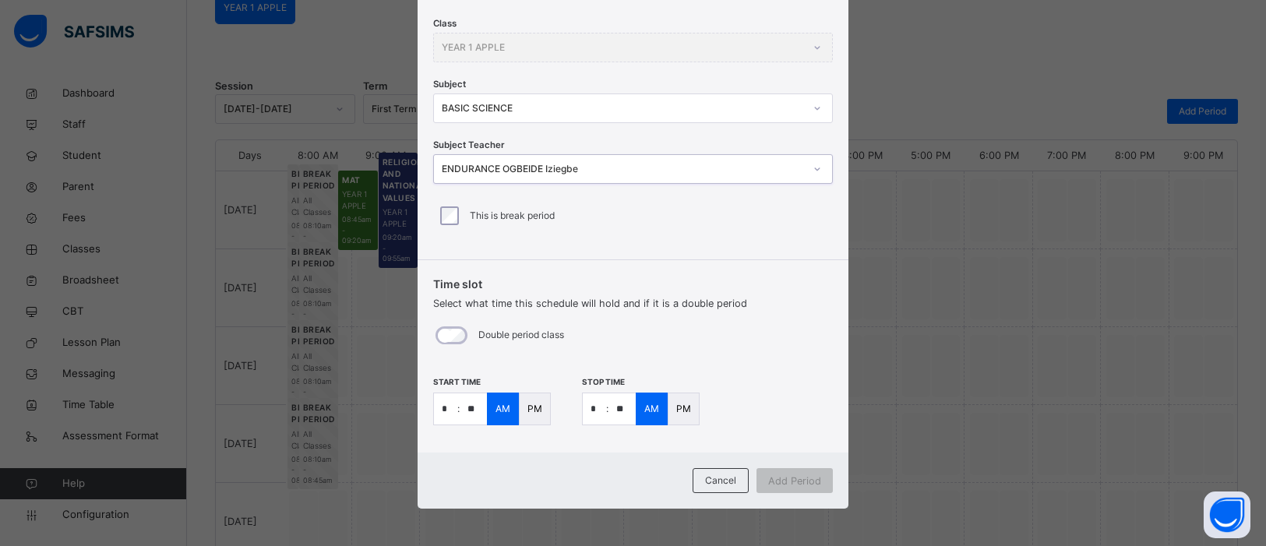
click at [446, 411] on input "*" at bounding box center [445, 408] width 23 height 31
click at [446, 409] on input "*" at bounding box center [445, 408] width 23 height 31
type input "**"
click at [598, 406] on input "*" at bounding box center [594, 408] width 23 height 31
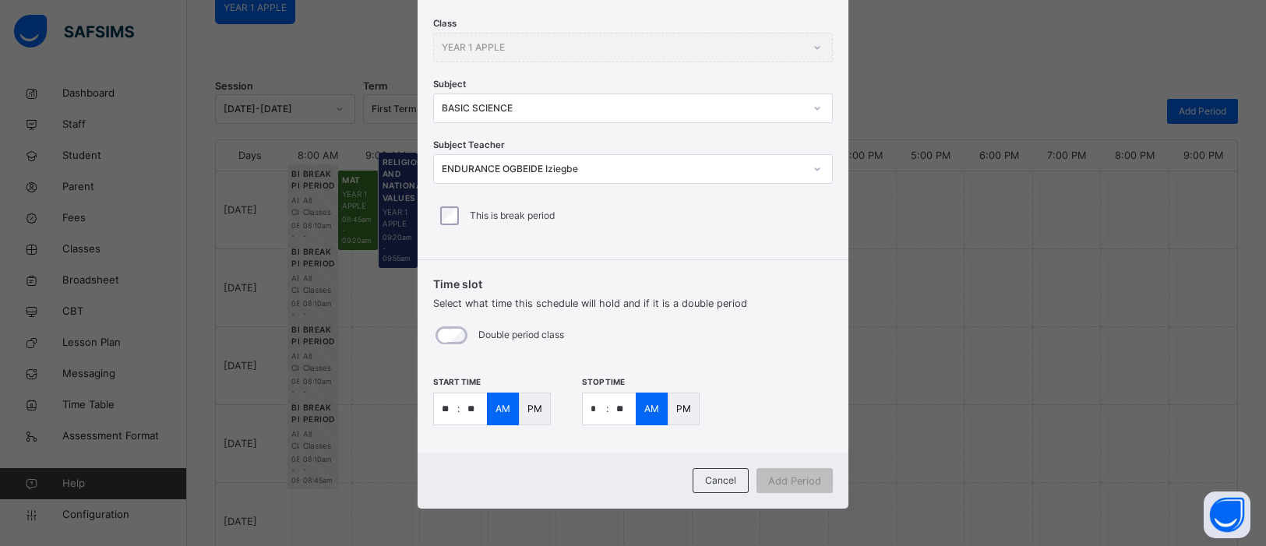
type input "**"
click at [624, 410] on input "**" at bounding box center [622, 408] width 27 height 31
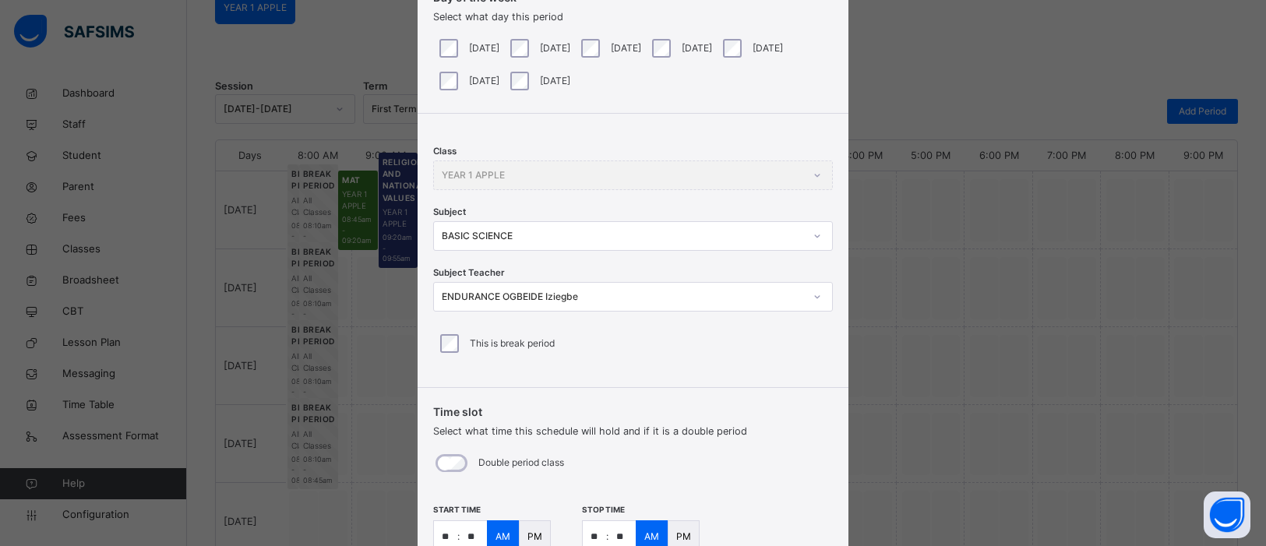
scroll to position [115, 0]
type input "**"
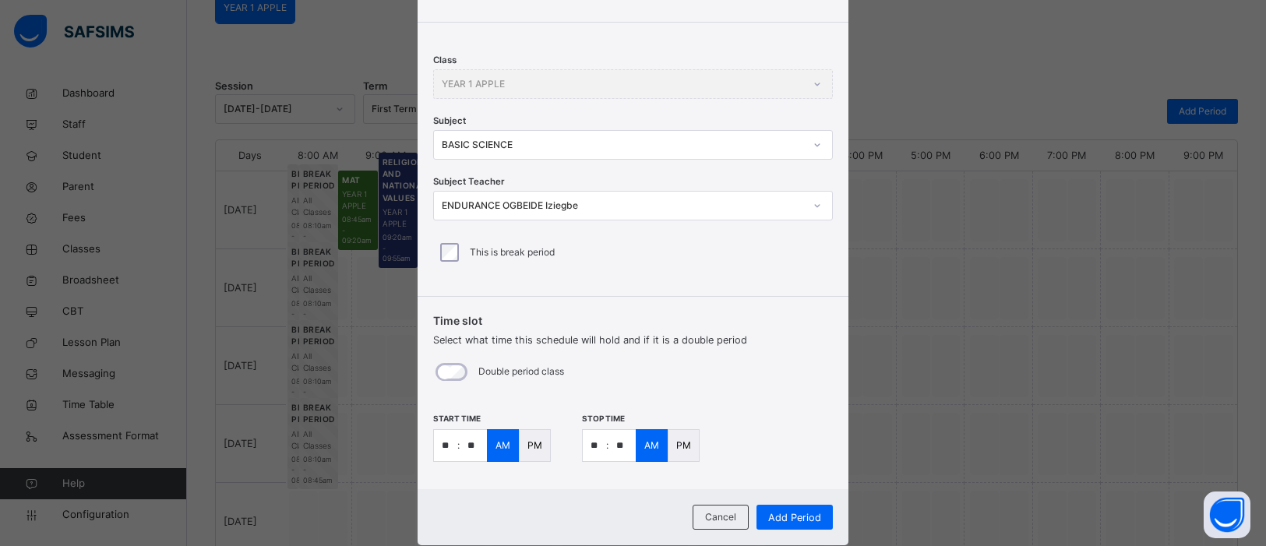
scroll to position [243, 0]
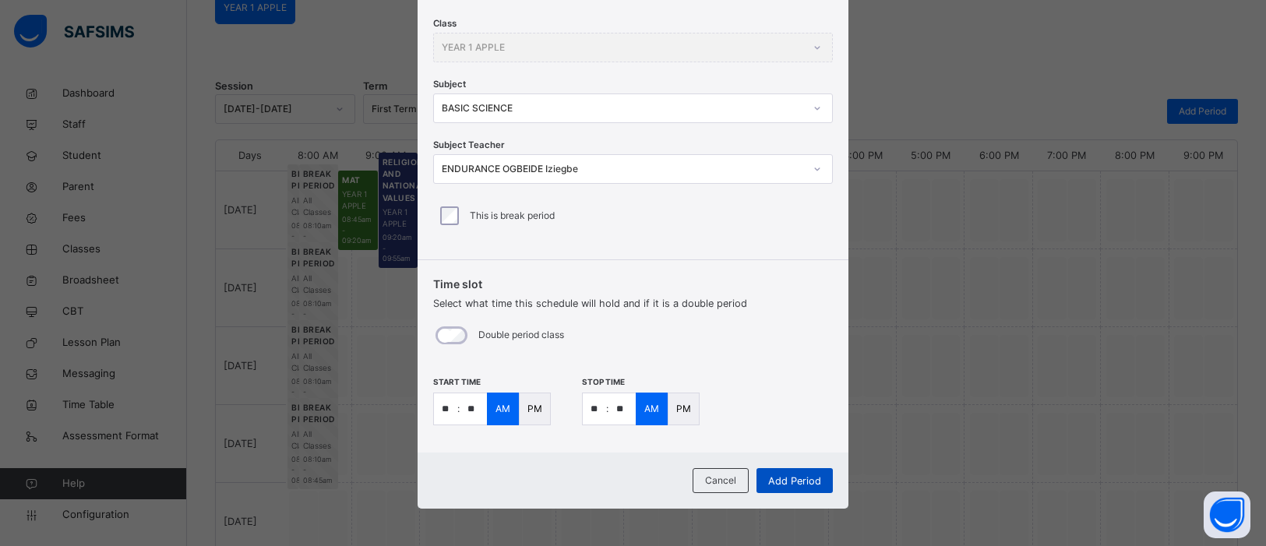
click at [789, 478] on span "Add Period" at bounding box center [794, 481] width 53 height 15
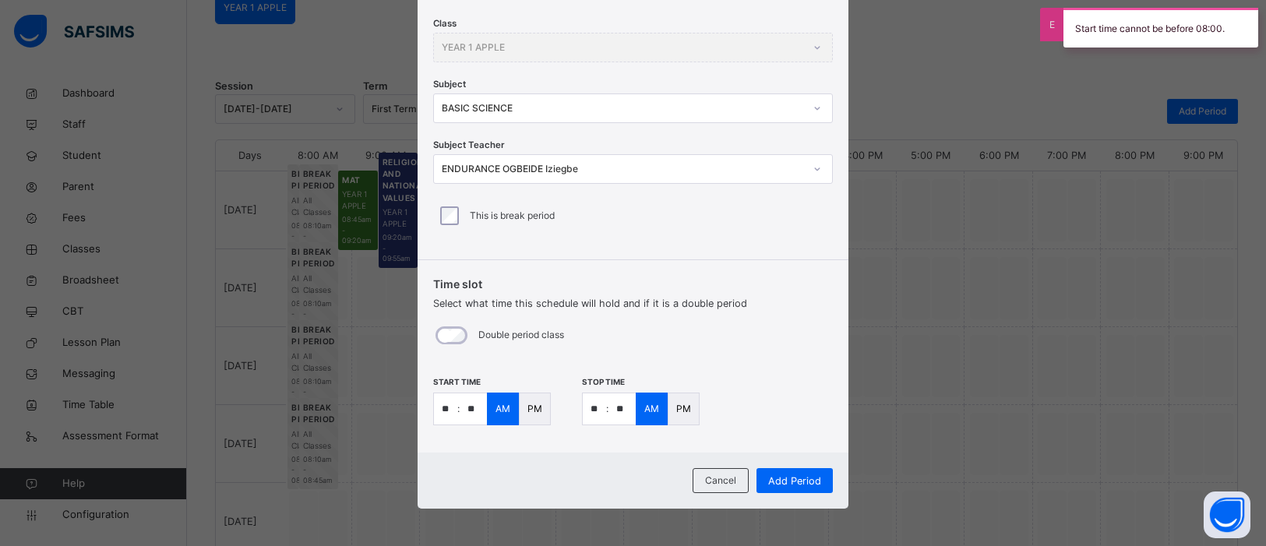
click at [542, 412] on div "PM" at bounding box center [535, 409] width 32 height 33
click at [674, 417] on div "PM" at bounding box center [684, 409] width 32 height 33
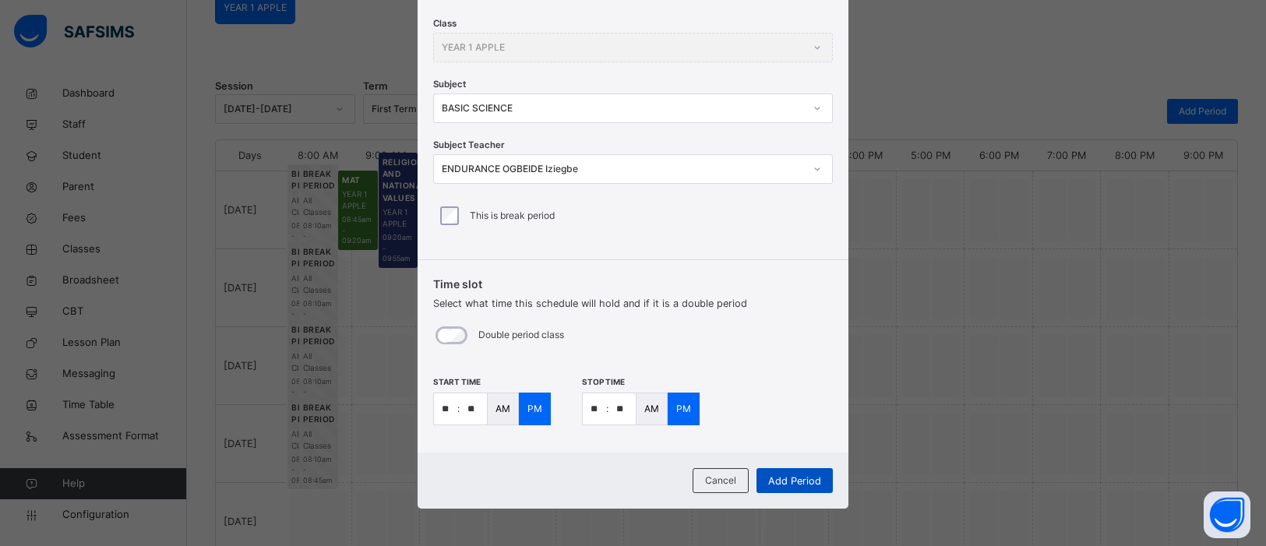
click at [792, 485] on span "Add Period" at bounding box center [794, 481] width 53 height 15
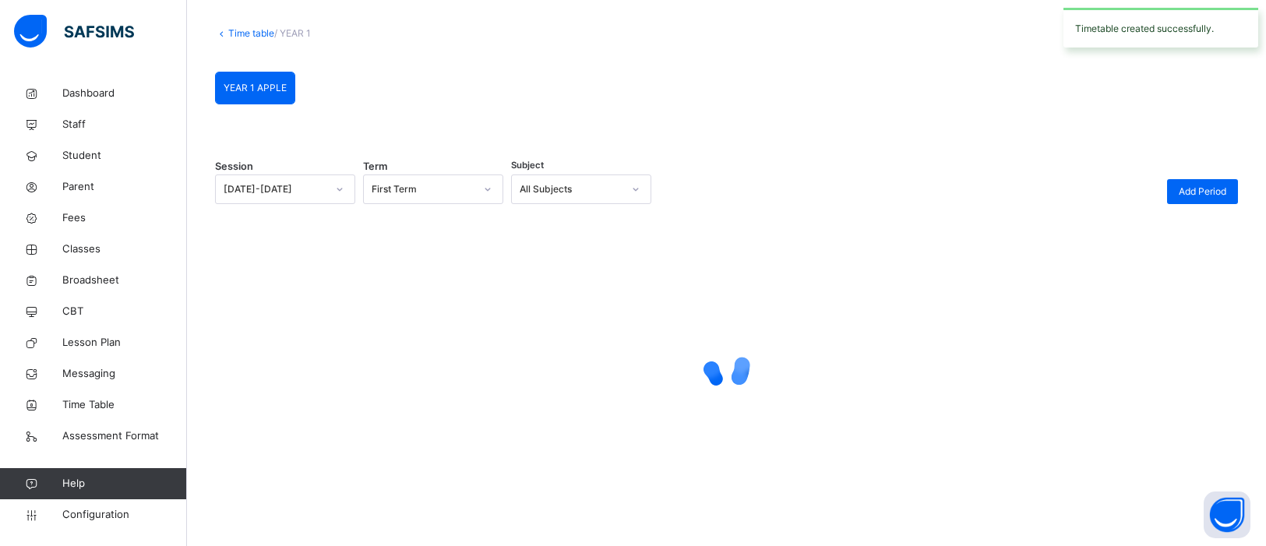
scroll to position [155, 0]
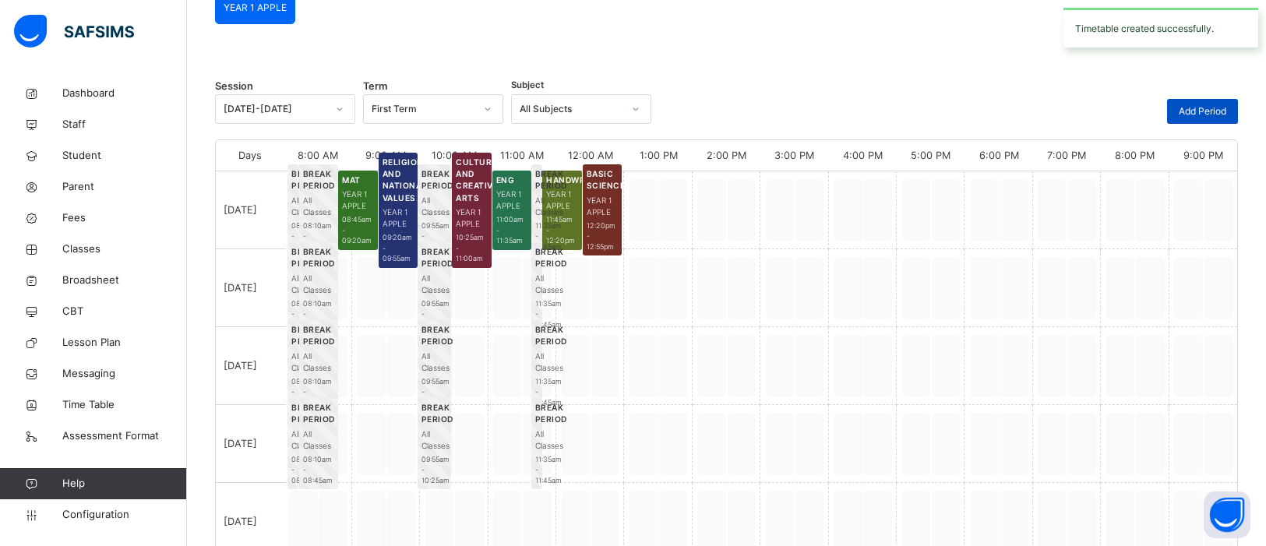
click at [1220, 112] on span "Add Period" at bounding box center [1203, 111] width 48 height 14
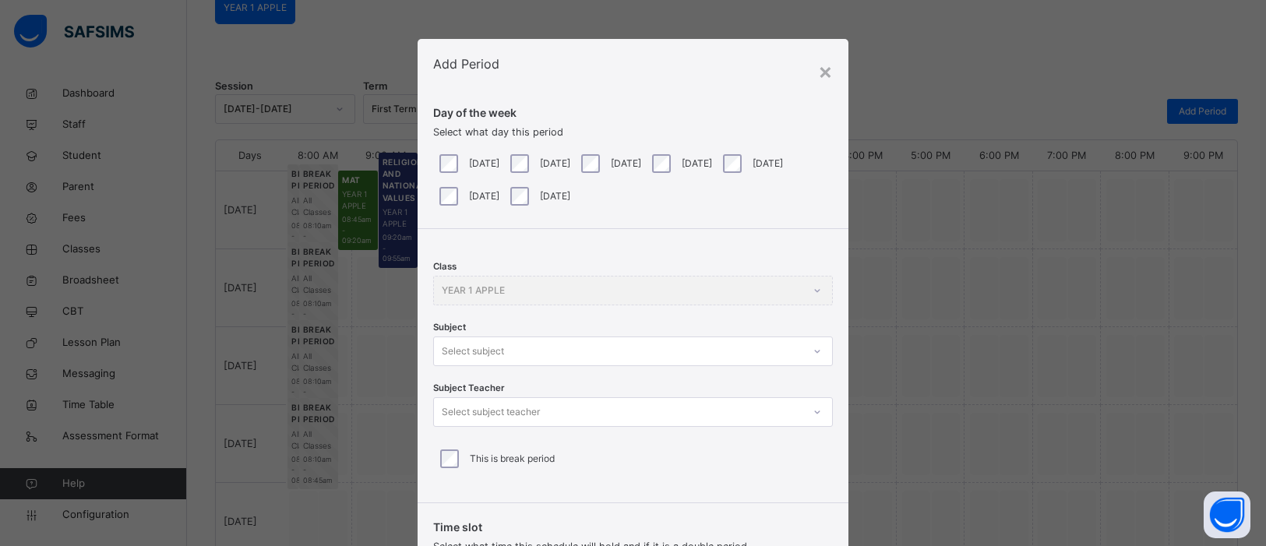
click at [818, 354] on div "Select subject" at bounding box center [633, 352] width 400 height 30
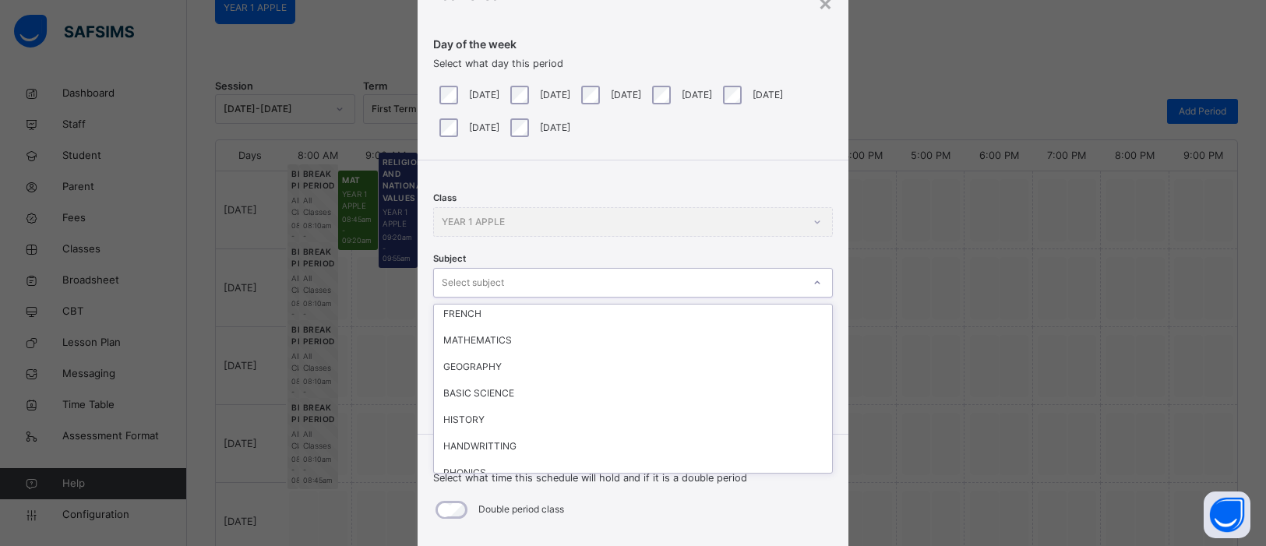
scroll to position [111, 0]
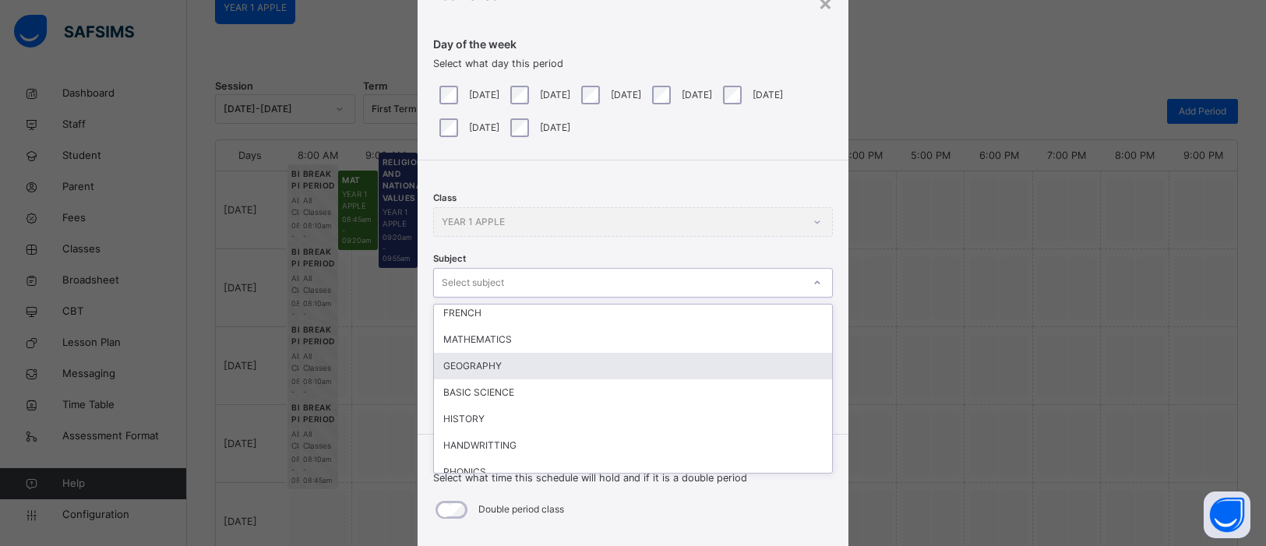
click at [478, 373] on div "GEOGRAPHY" at bounding box center [633, 366] width 398 height 26
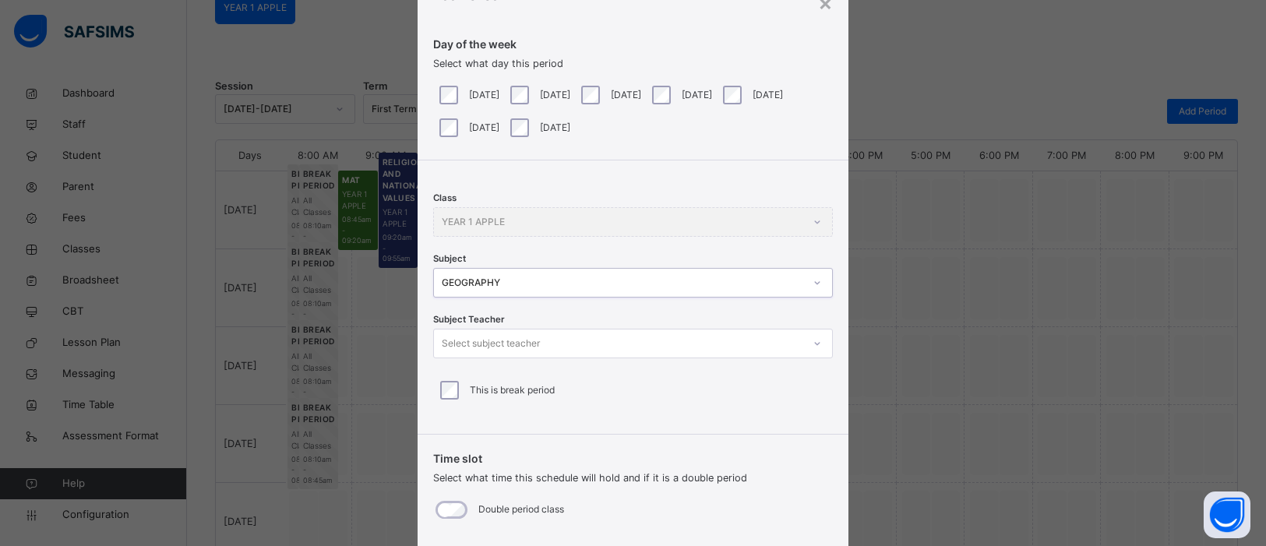
click at [815, 346] on icon at bounding box center [817, 344] width 9 height 16
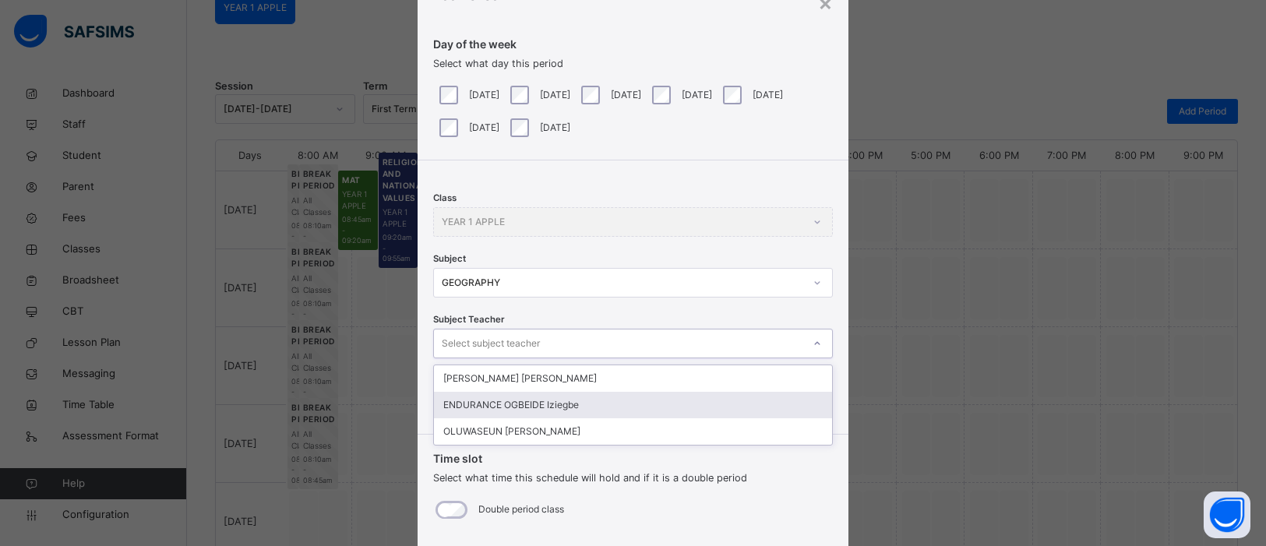
click at [728, 407] on div "ENDURANCE OGBEIDE Iziegbe" at bounding box center [633, 405] width 398 height 26
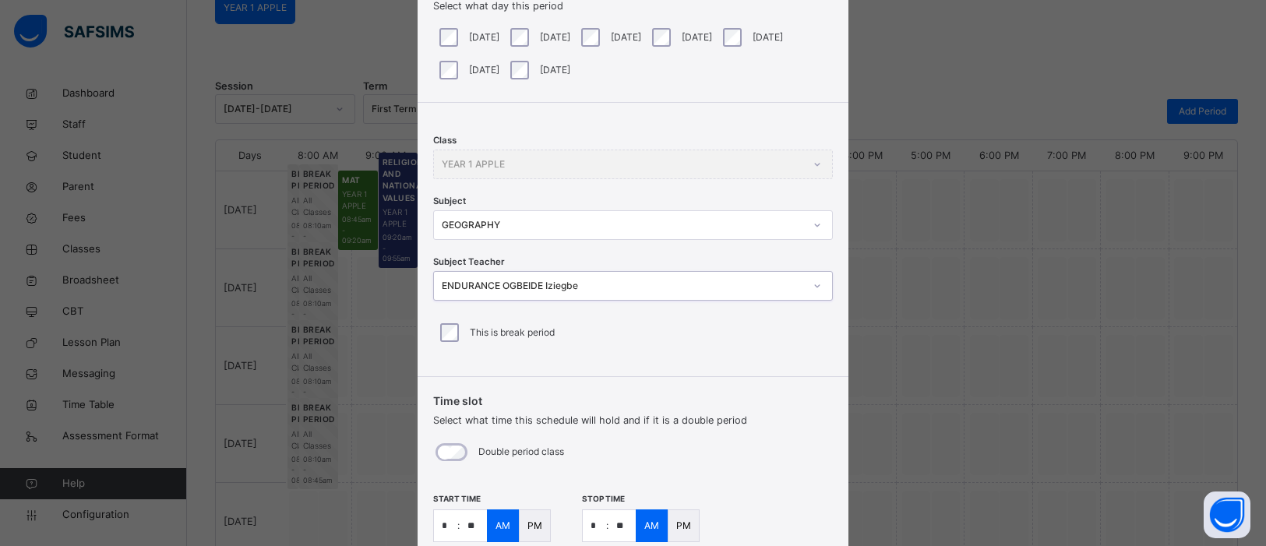
scroll to position [243, 0]
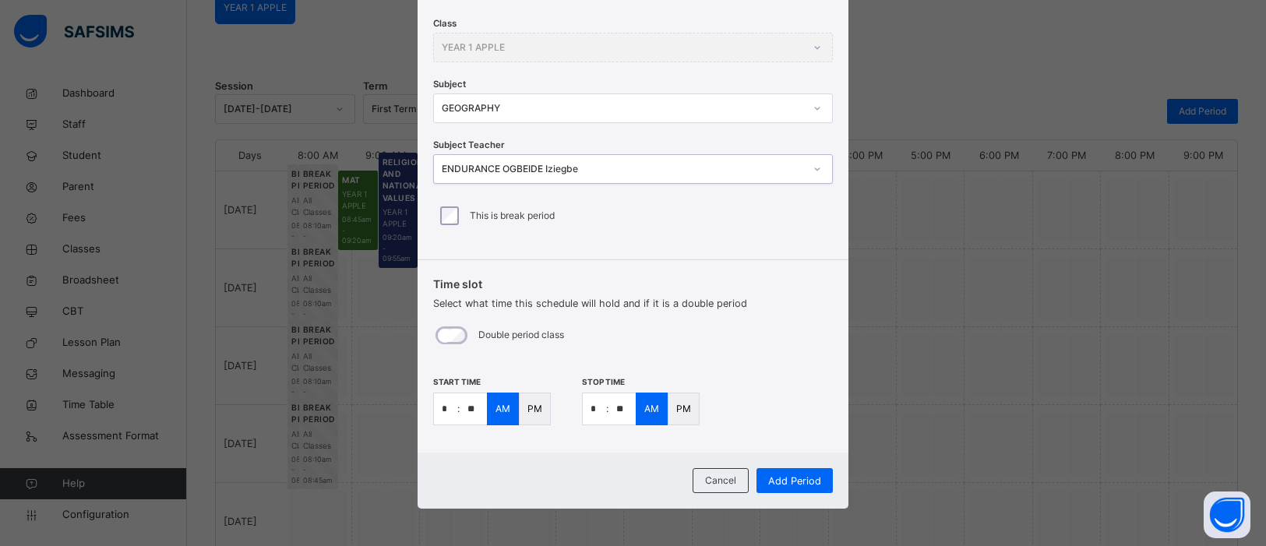
click at [457, 402] on p ":" at bounding box center [458, 409] width 2 height 14
click at [448, 411] on input "*" at bounding box center [445, 408] width 23 height 31
type input "**"
click at [469, 408] on input "**" at bounding box center [473, 408] width 27 height 31
type input "**"
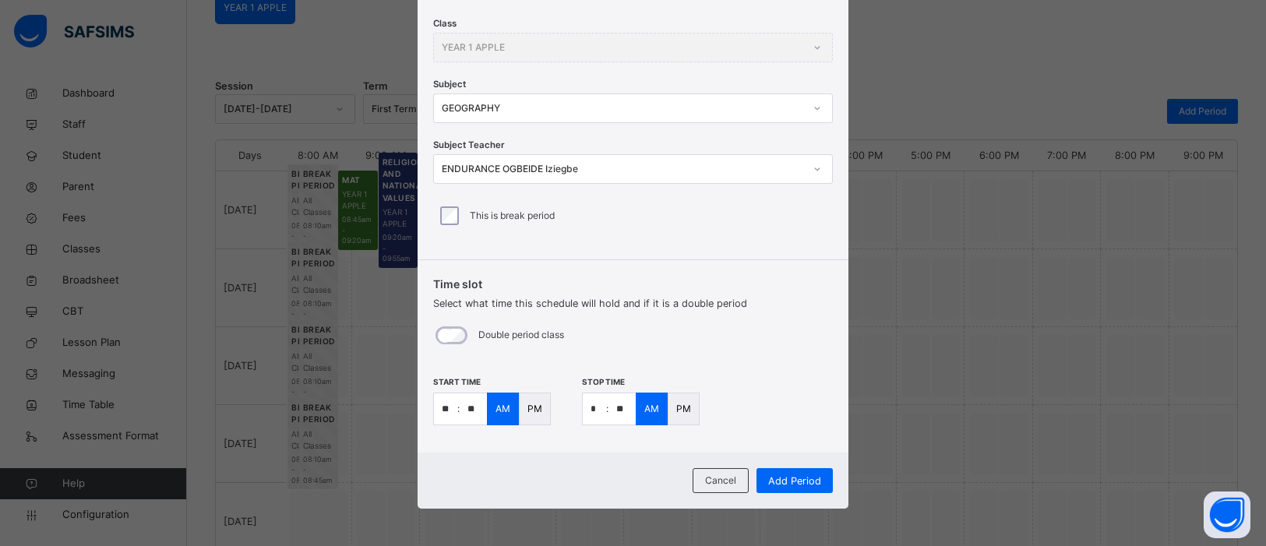
click at [595, 408] on input "*" at bounding box center [594, 408] width 23 height 31
type input "*"
click at [619, 411] on input "**" at bounding box center [622, 408] width 27 height 31
type input "**"
click at [530, 412] on p "PM" at bounding box center [535, 409] width 15 height 14
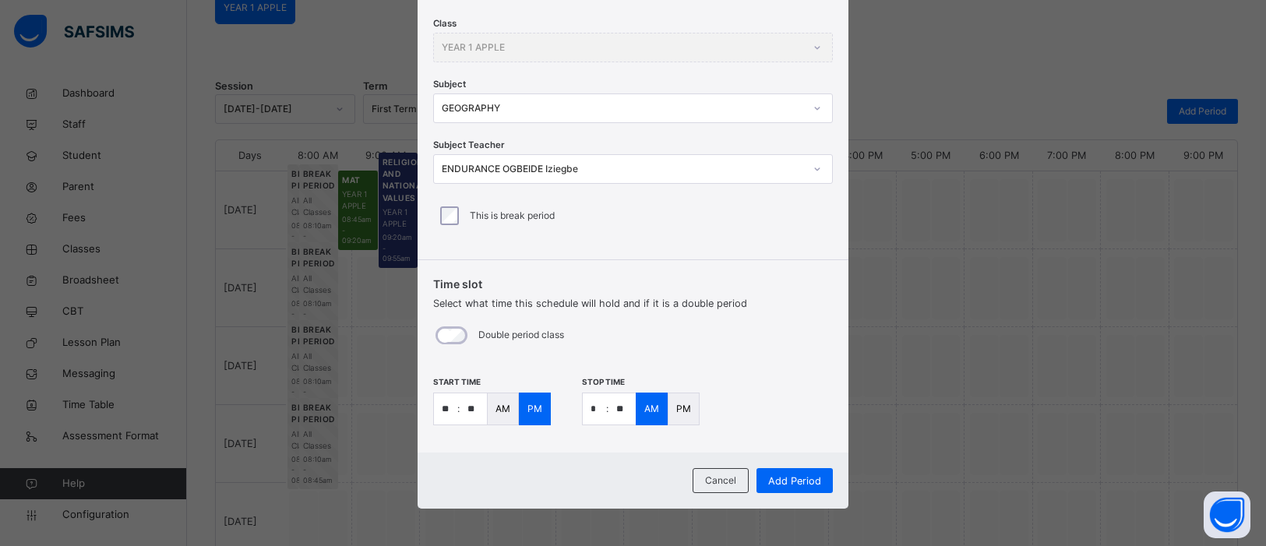
click at [676, 408] on p "PM" at bounding box center [683, 409] width 15 height 14
click at [812, 482] on span "Add Period" at bounding box center [794, 481] width 53 height 15
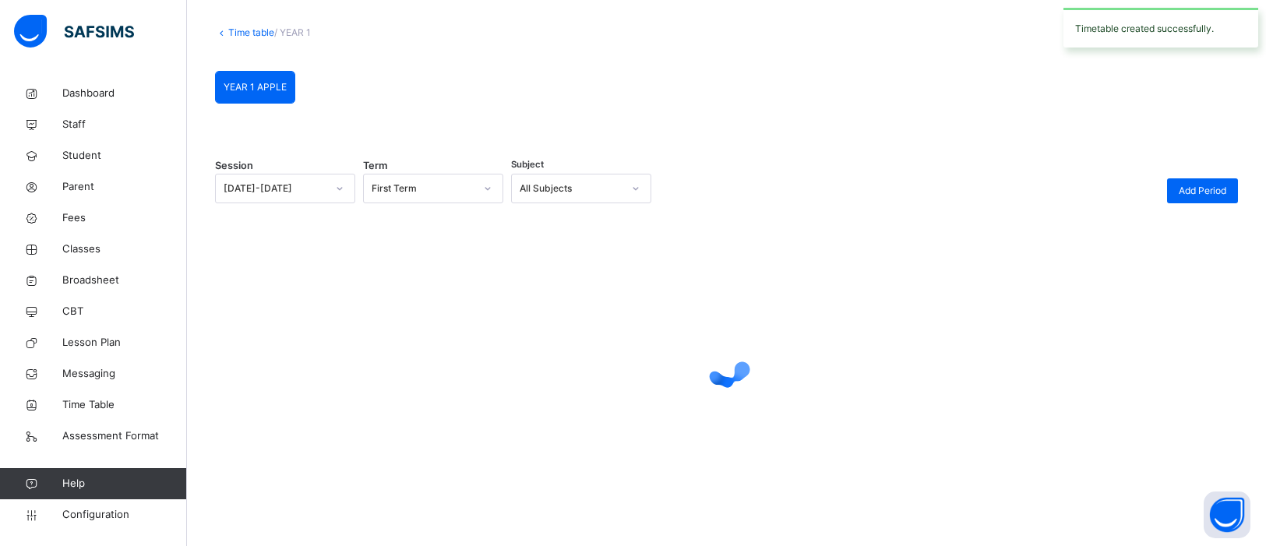
click at [794, 475] on div at bounding box center [726, 367] width 1023 height 296
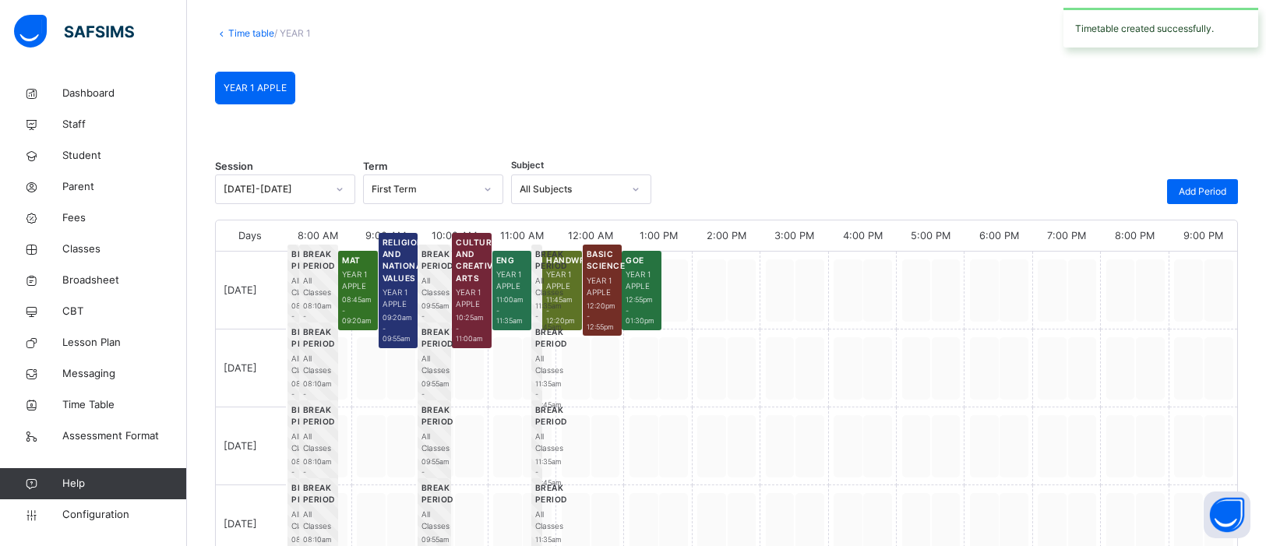
scroll to position [155, 0]
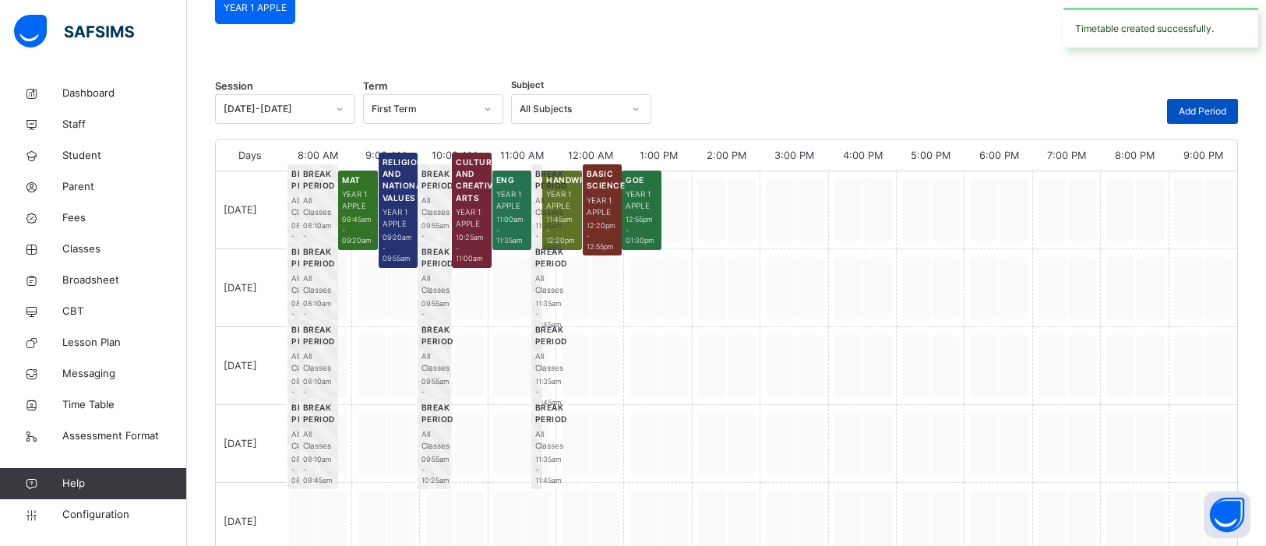
click at [1211, 116] on span "Add Period" at bounding box center [1203, 111] width 48 height 14
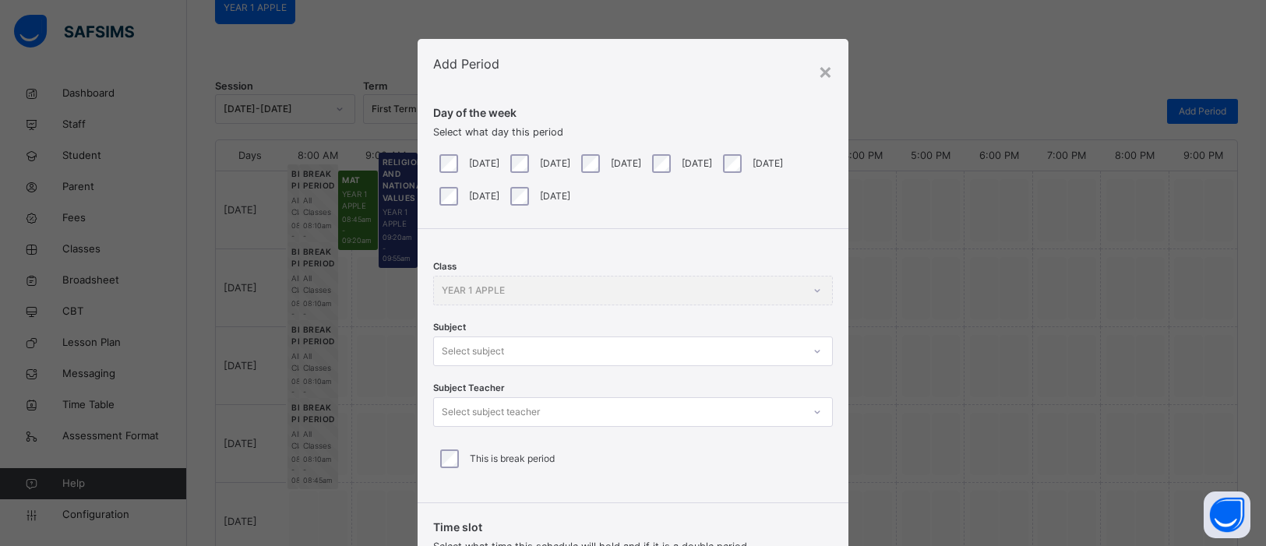
click at [814, 358] on div "Class YEAR 1 APPLE Subject Select subject Subject Teacher Select subject teache…" at bounding box center [633, 360] width 431 height 262
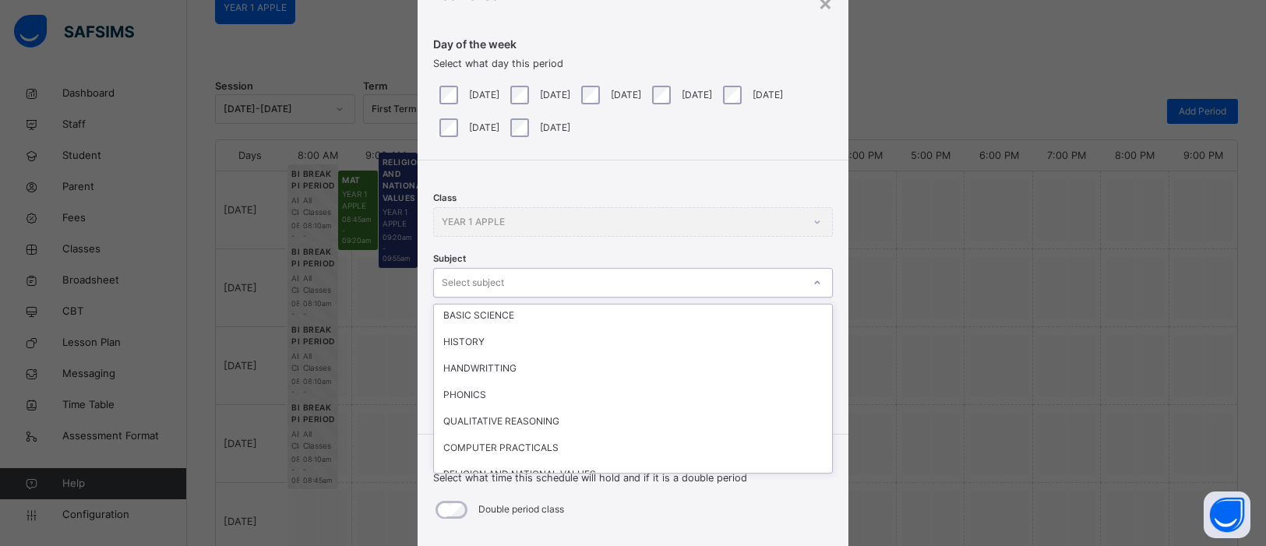
scroll to position [230, 0]
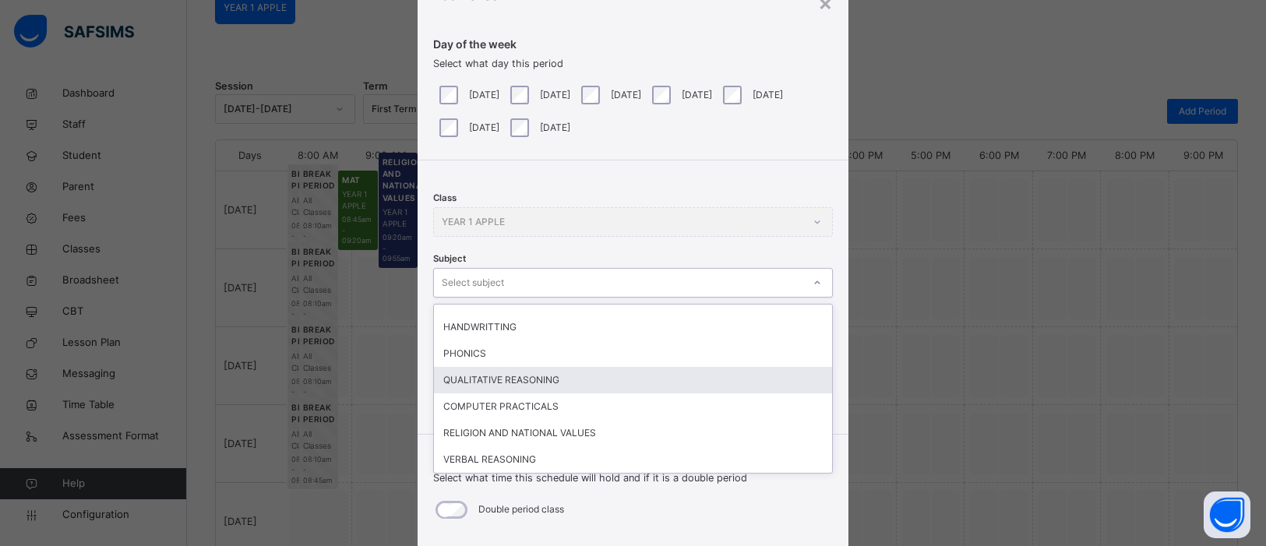
click at [542, 379] on div "QUALITATIVE REASONING" at bounding box center [633, 380] width 398 height 26
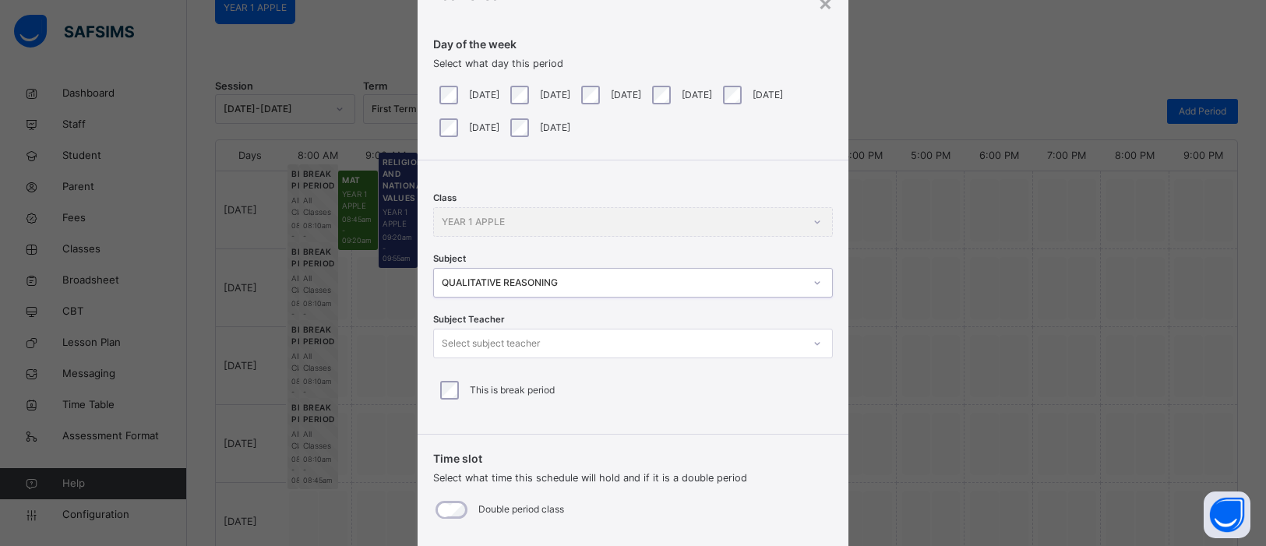
click at [813, 338] on icon at bounding box center [817, 344] width 9 height 16
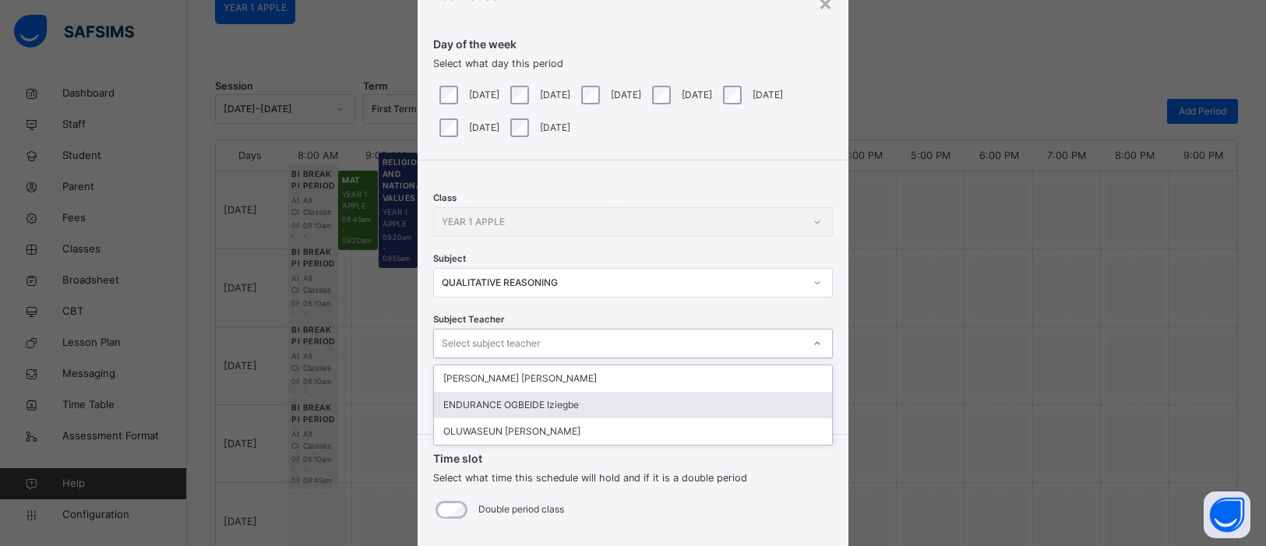
click at [675, 404] on div "ENDURANCE OGBEIDE Iziegbe" at bounding box center [633, 405] width 398 height 26
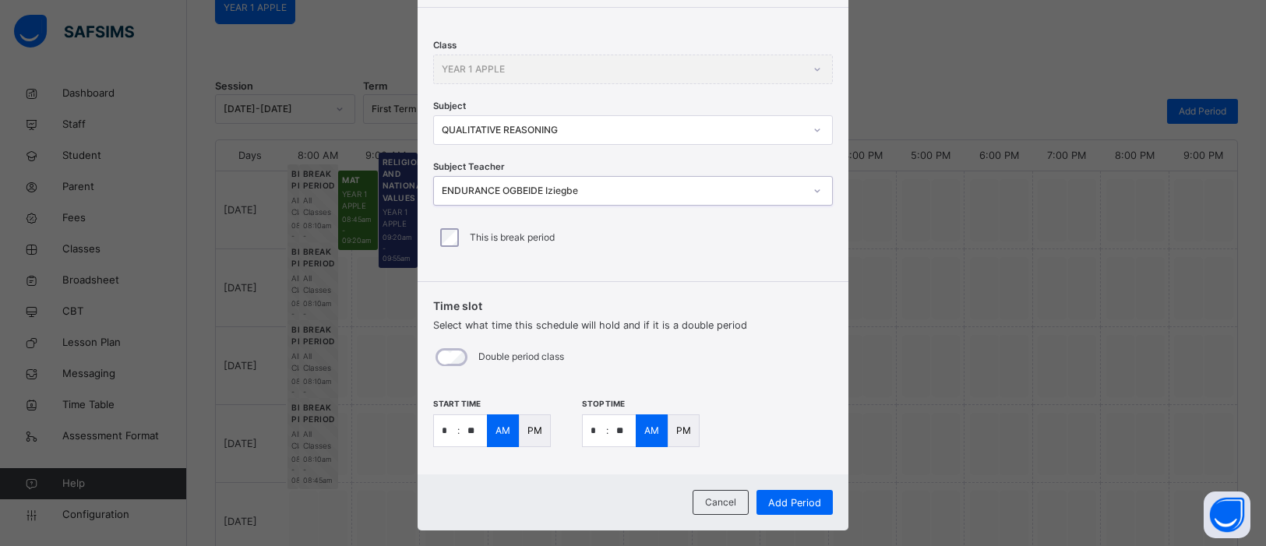
scroll to position [243, 0]
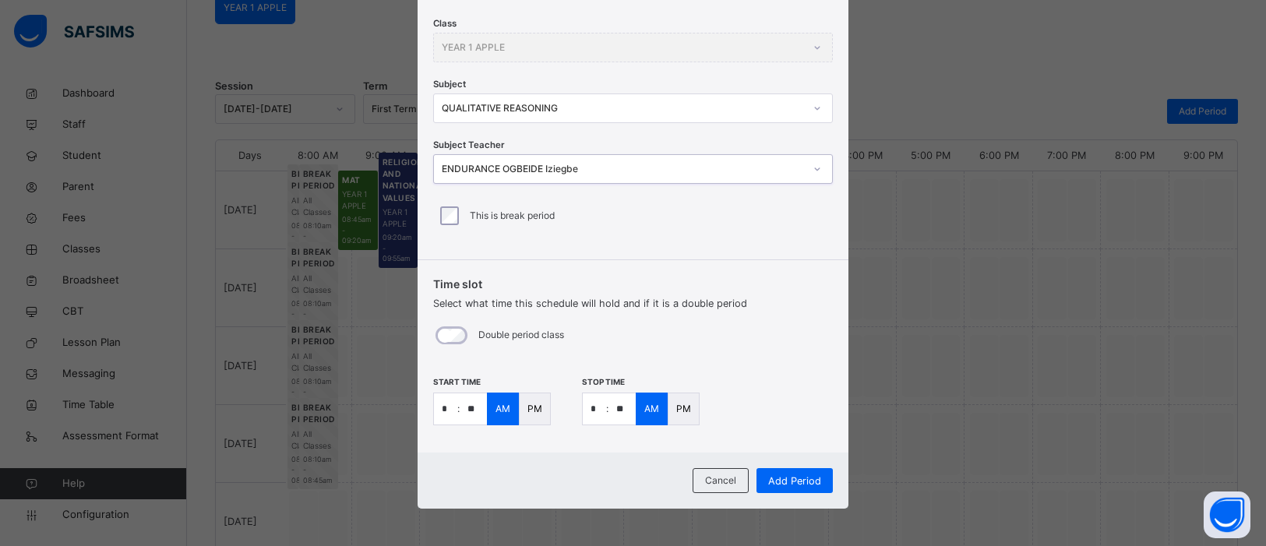
click at [446, 404] on input "*" at bounding box center [445, 408] width 23 height 31
type input "*"
click at [473, 405] on input "**" at bounding box center [473, 408] width 27 height 31
type input "**"
click at [598, 414] on input "*" at bounding box center [594, 408] width 23 height 31
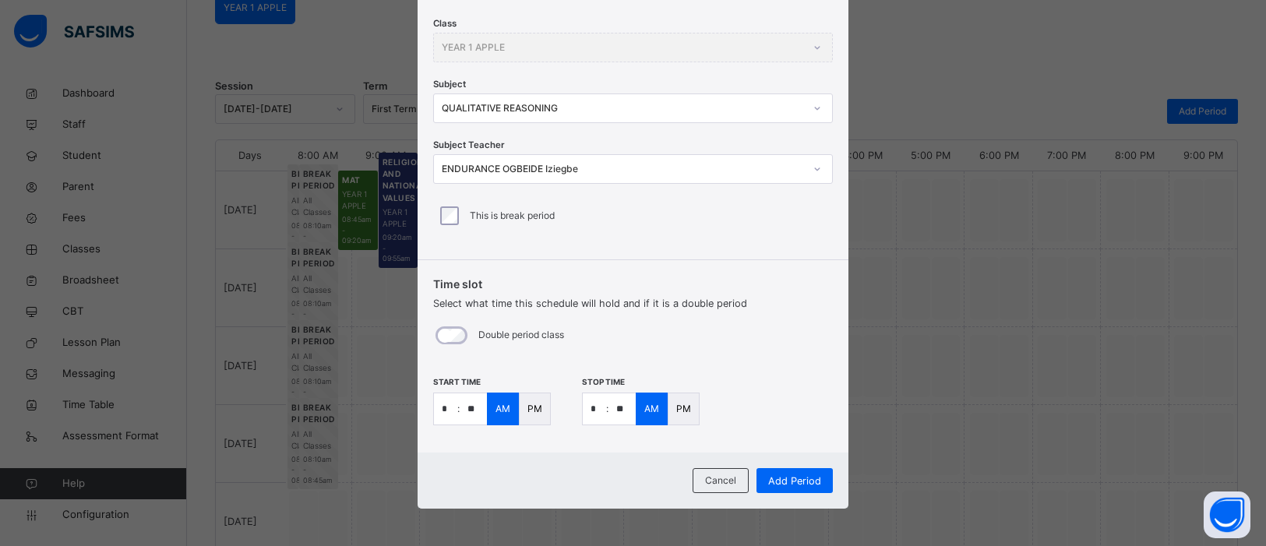
type input "*"
click at [626, 406] on input "**" at bounding box center [622, 408] width 27 height 31
type input "**"
click at [545, 408] on div "PM" at bounding box center [535, 409] width 32 height 33
click at [676, 410] on p "PM" at bounding box center [683, 409] width 15 height 14
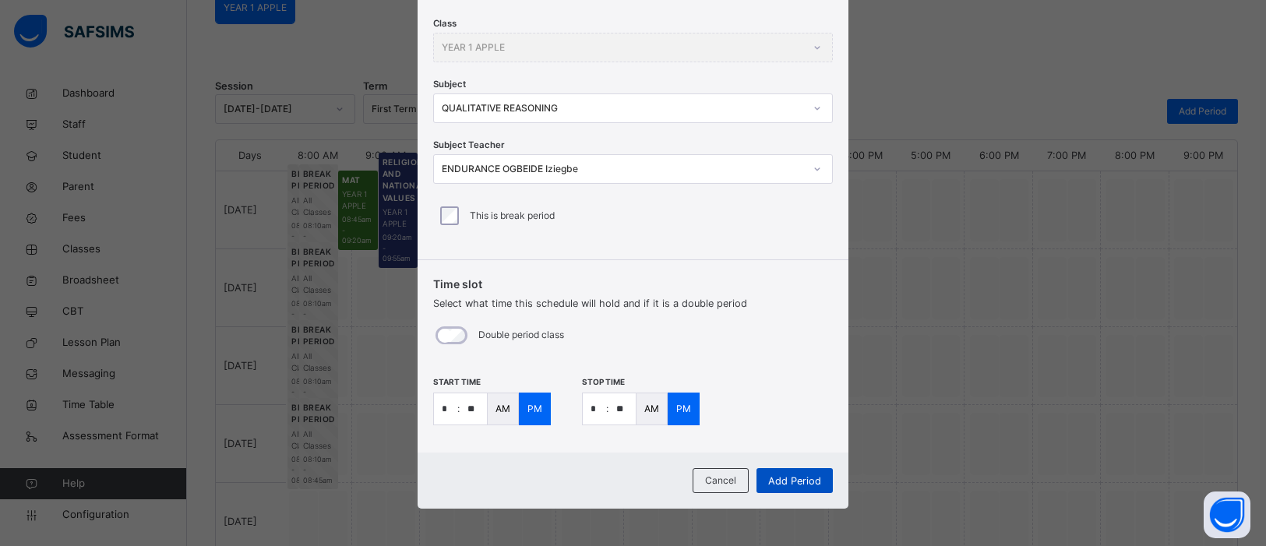
click at [784, 476] on span "Add Period" at bounding box center [794, 481] width 53 height 15
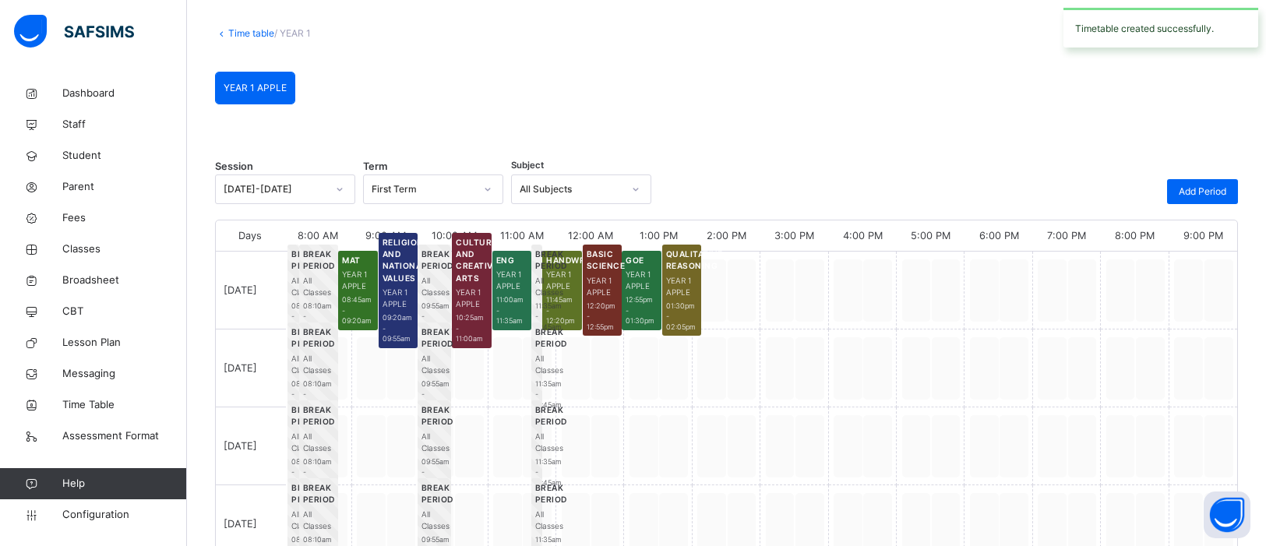
scroll to position [155, 0]
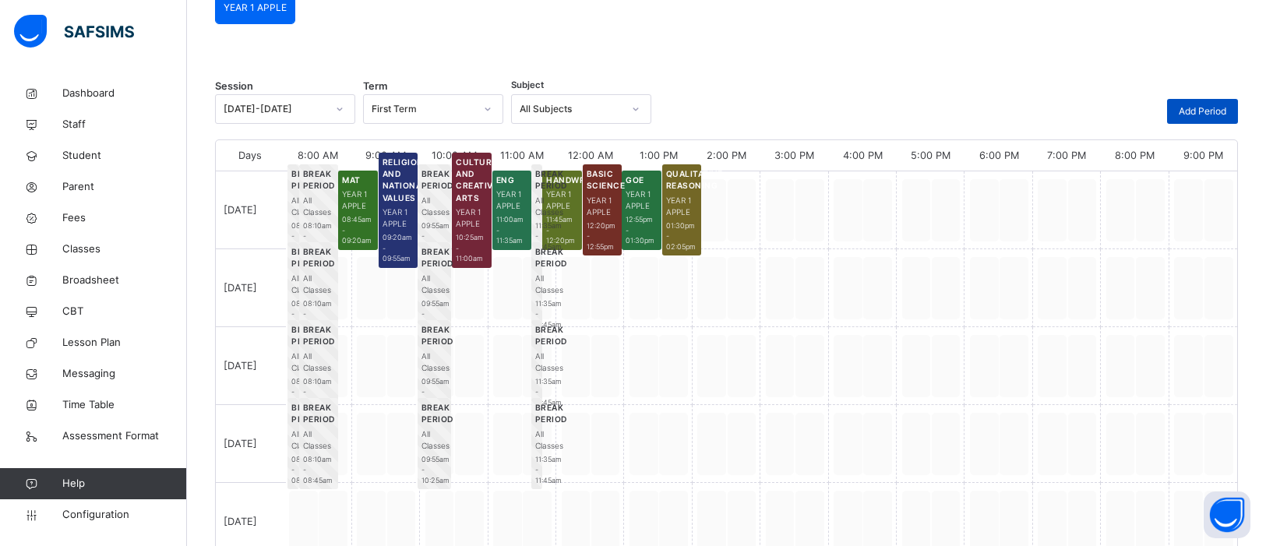
click at [1196, 113] on span "Add Period" at bounding box center [1203, 111] width 48 height 14
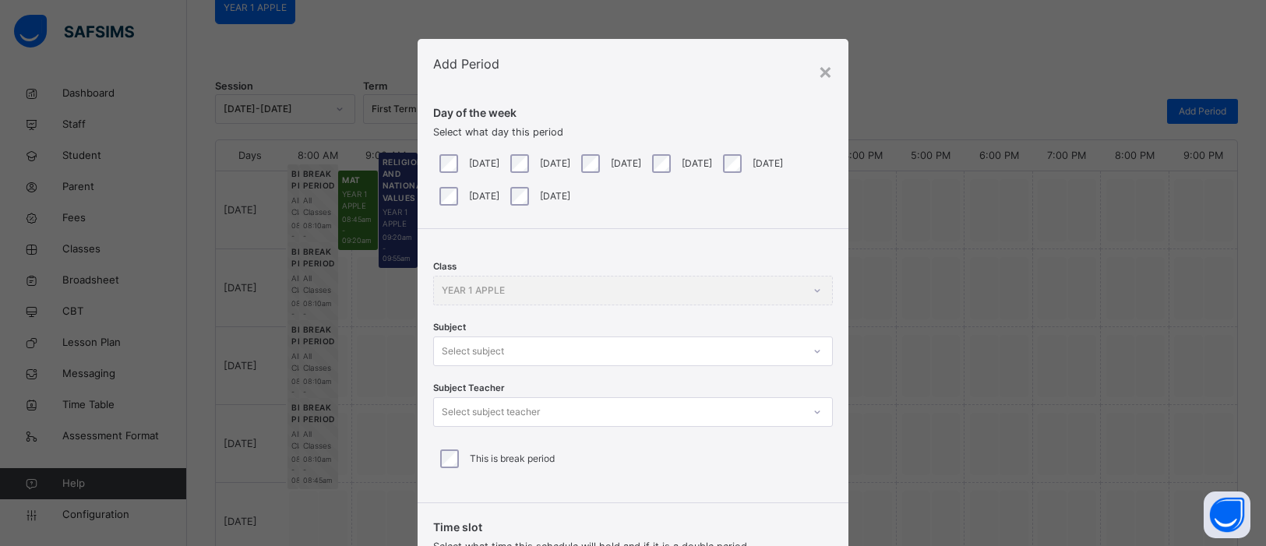
click at [806, 351] on div at bounding box center [818, 351] width 30 height 28
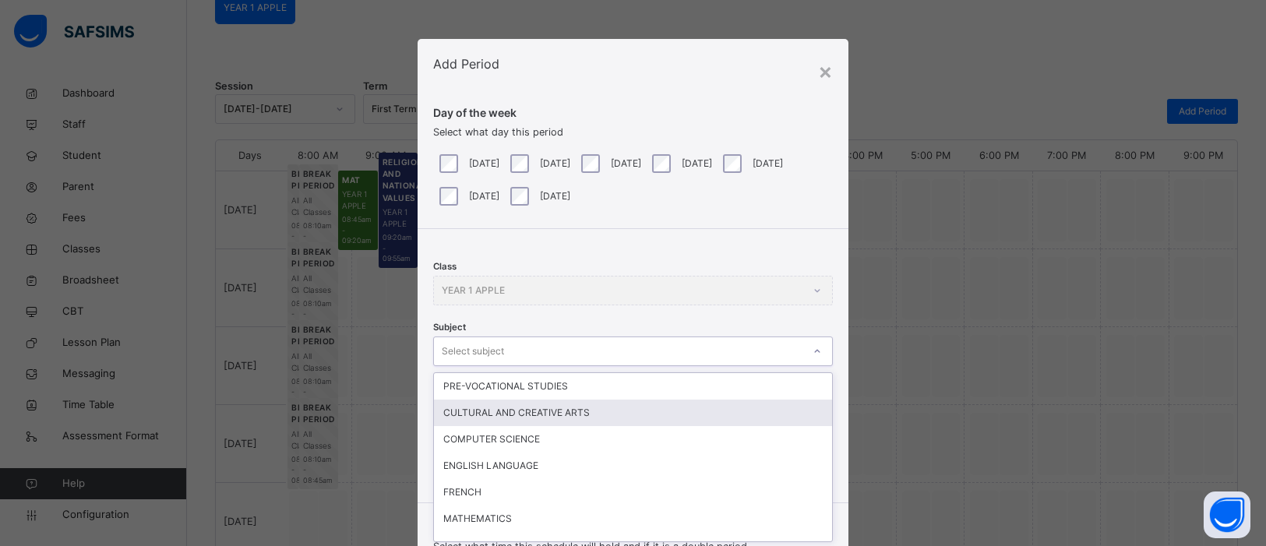
scroll to position [69, 0]
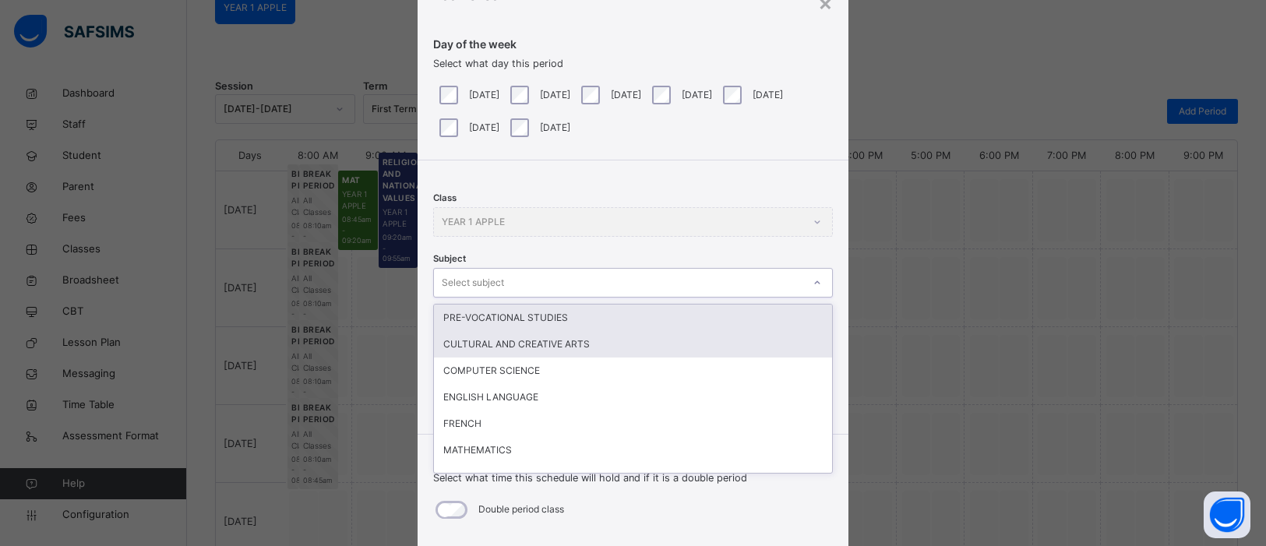
click at [534, 325] on div "PRE-VOCATIONAL STUDIES" at bounding box center [633, 318] width 398 height 26
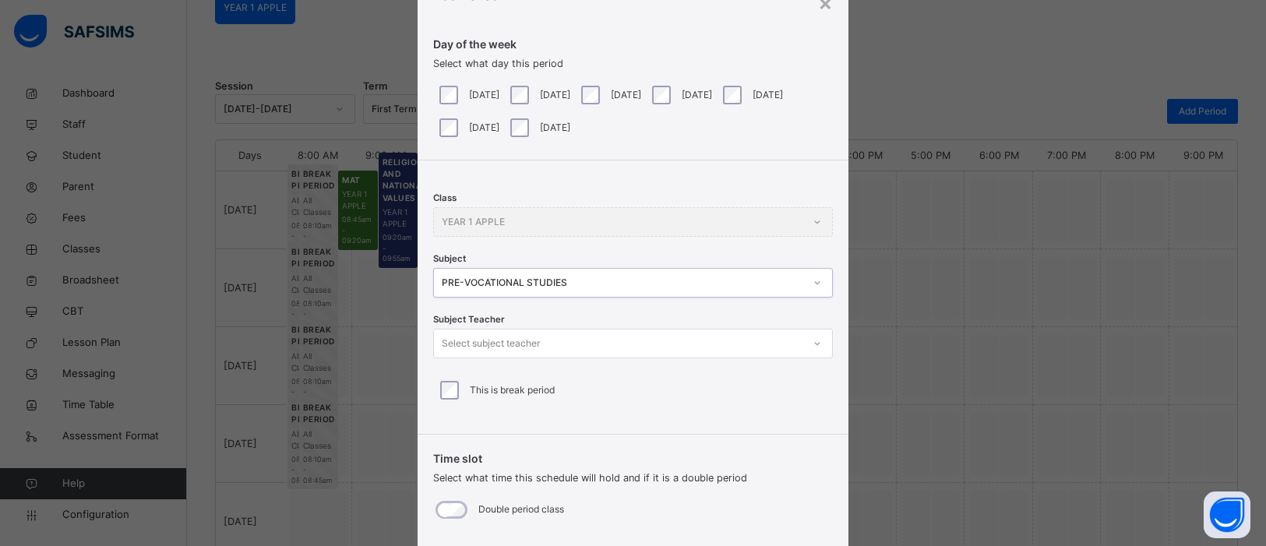
click at [814, 344] on icon at bounding box center [816, 344] width 5 height 3
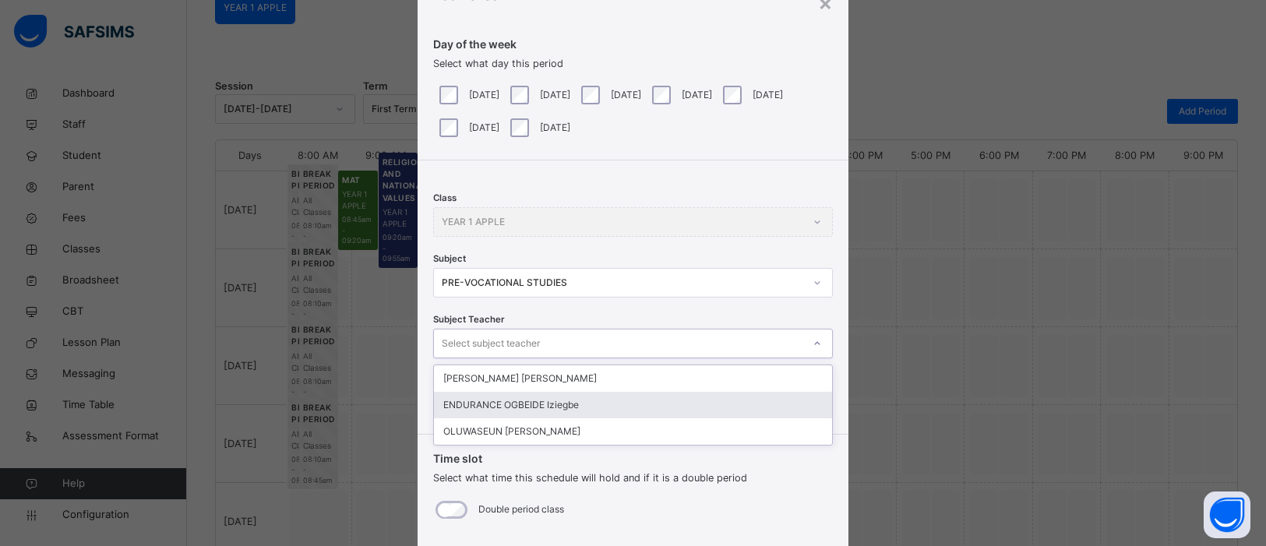
click at [549, 408] on div "ENDURANCE OGBEIDE Iziegbe" at bounding box center [633, 405] width 398 height 26
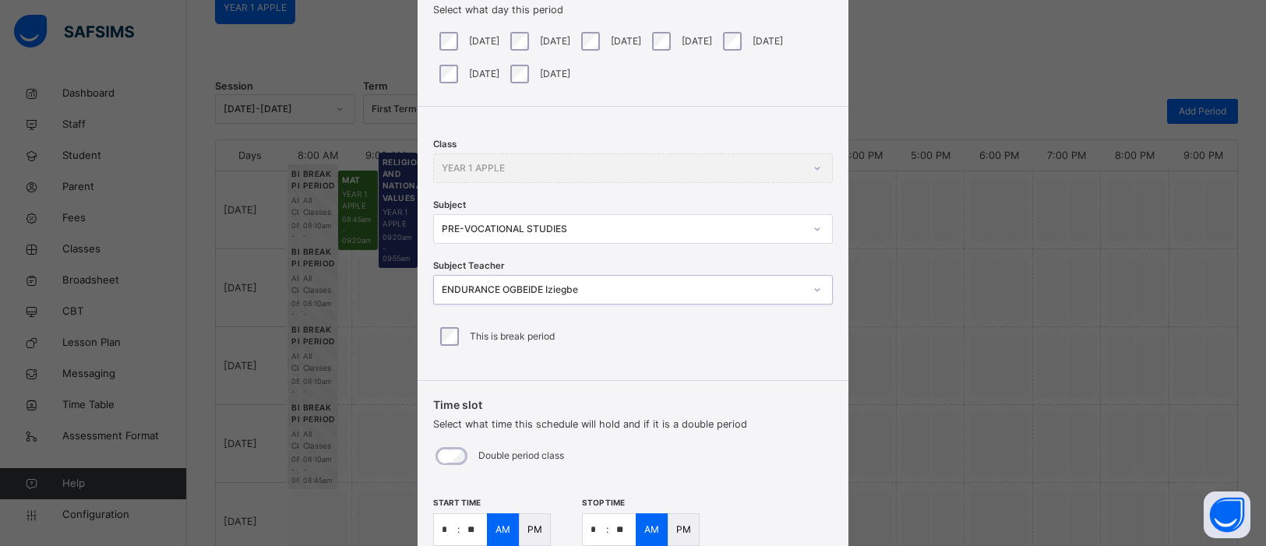
scroll to position [243, 0]
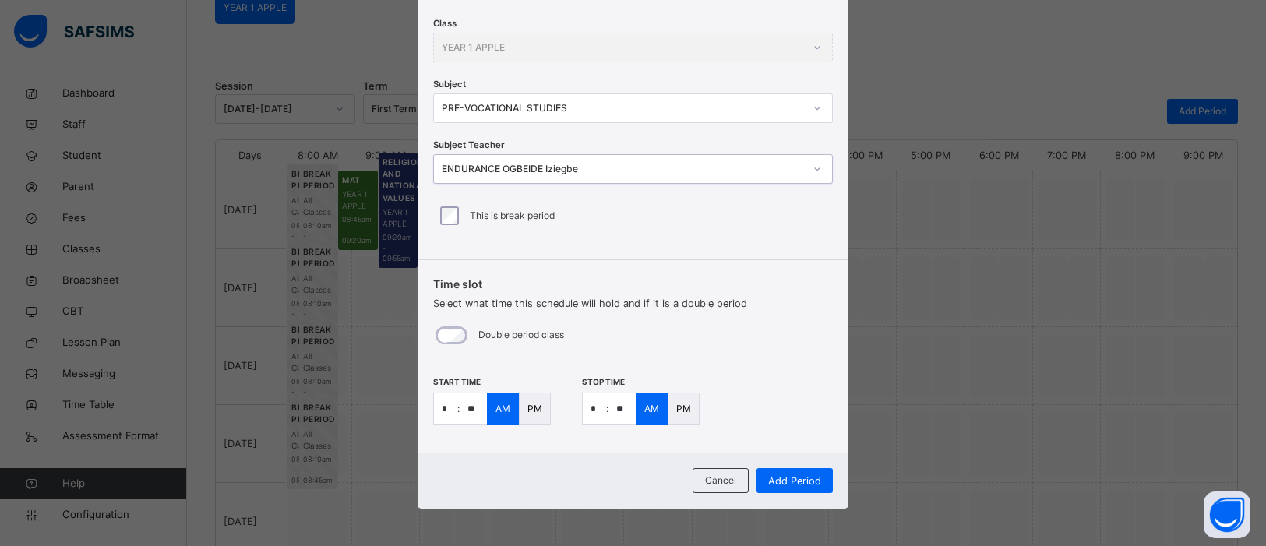
click at [473, 405] on input "**" at bounding box center [473, 408] width 27 height 31
type input "**"
click at [596, 407] on input "*" at bounding box center [594, 408] width 23 height 31
type input "*"
click at [616, 409] on input "**" at bounding box center [622, 408] width 27 height 31
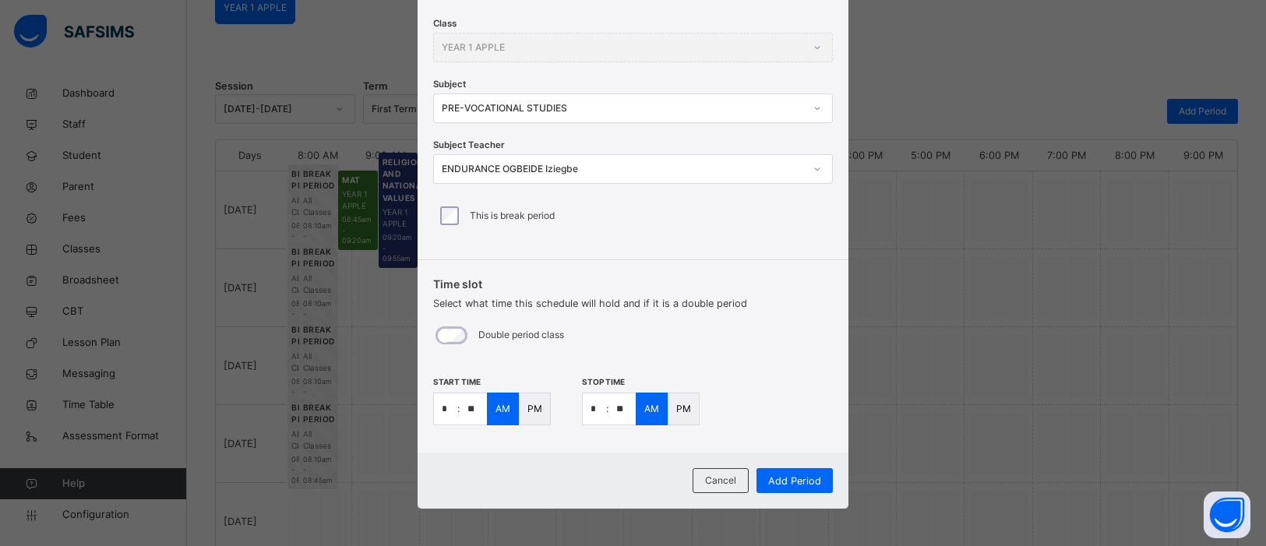
click at [626, 406] on input "**" at bounding box center [622, 408] width 27 height 31
type input "**"
click at [792, 476] on span "Add Period" at bounding box center [794, 481] width 53 height 15
click at [804, 483] on span "Add Period" at bounding box center [794, 481] width 53 height 15
click at [803, 477] on span "Add Period" at bounding box center [794, 481] width 53 height 15
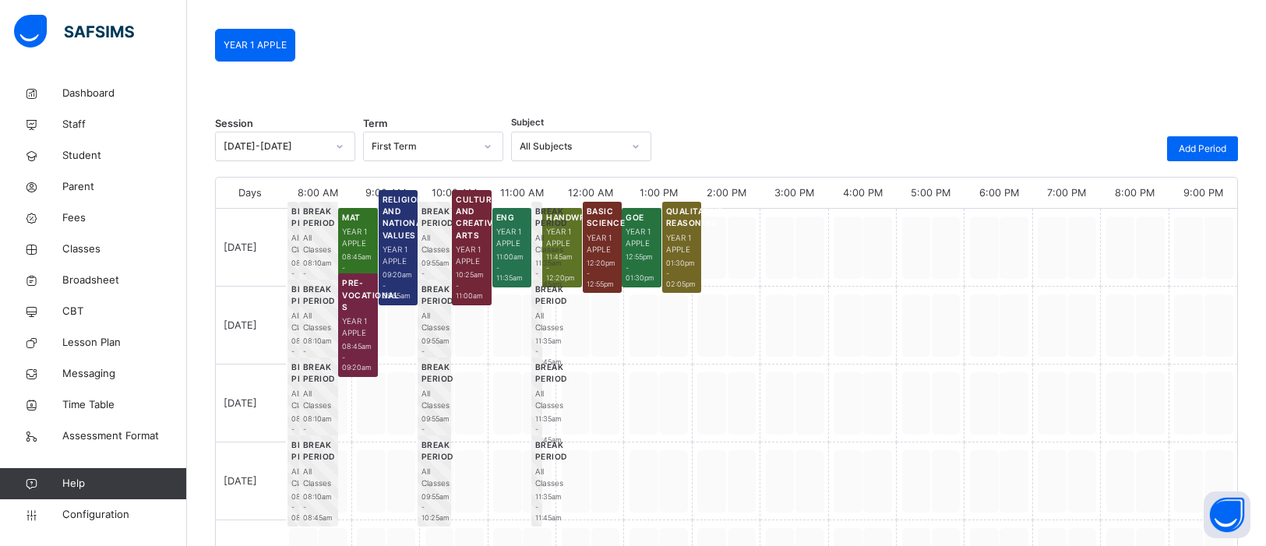
scroll to position [111, 0]
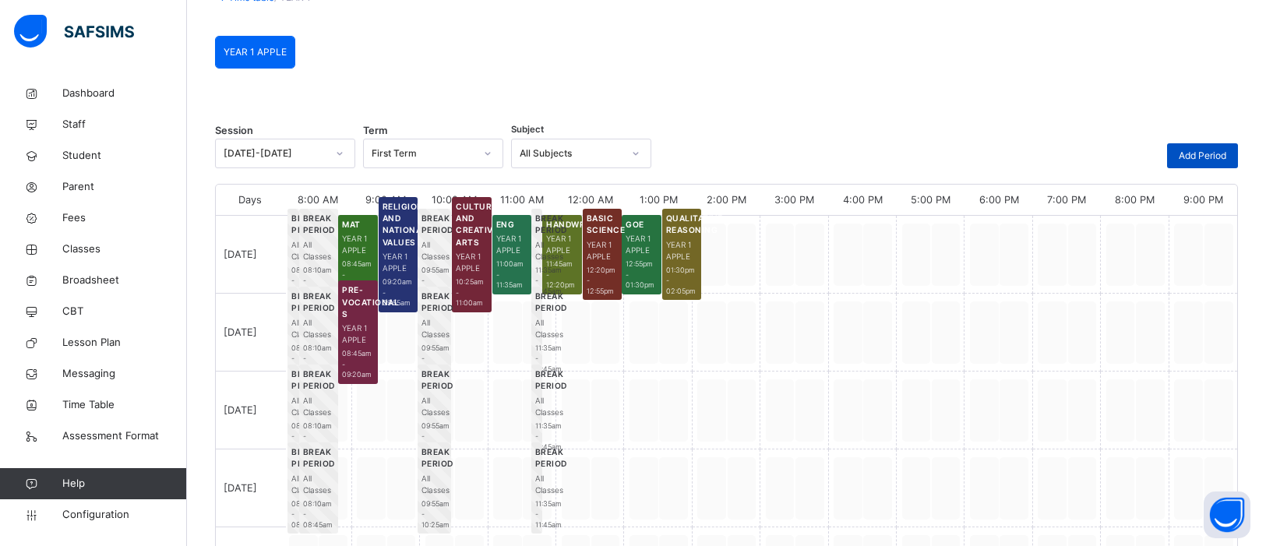
click at [1210, 153] on span "Add Period" at bounding box center [1203, 156] width 48 height 14
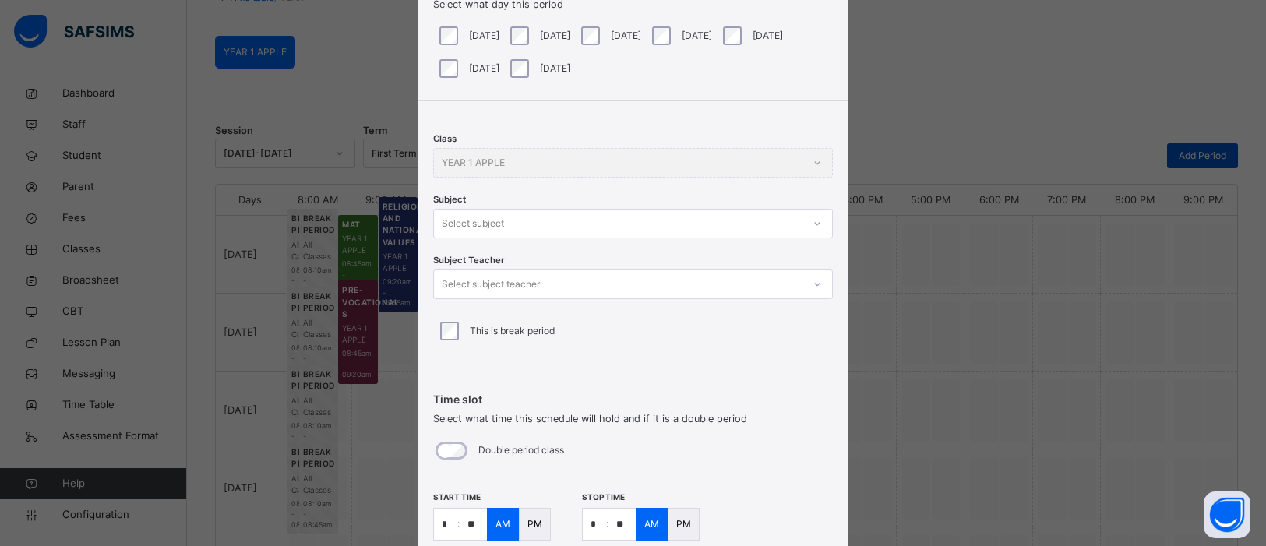
scroll to position [129, 0]
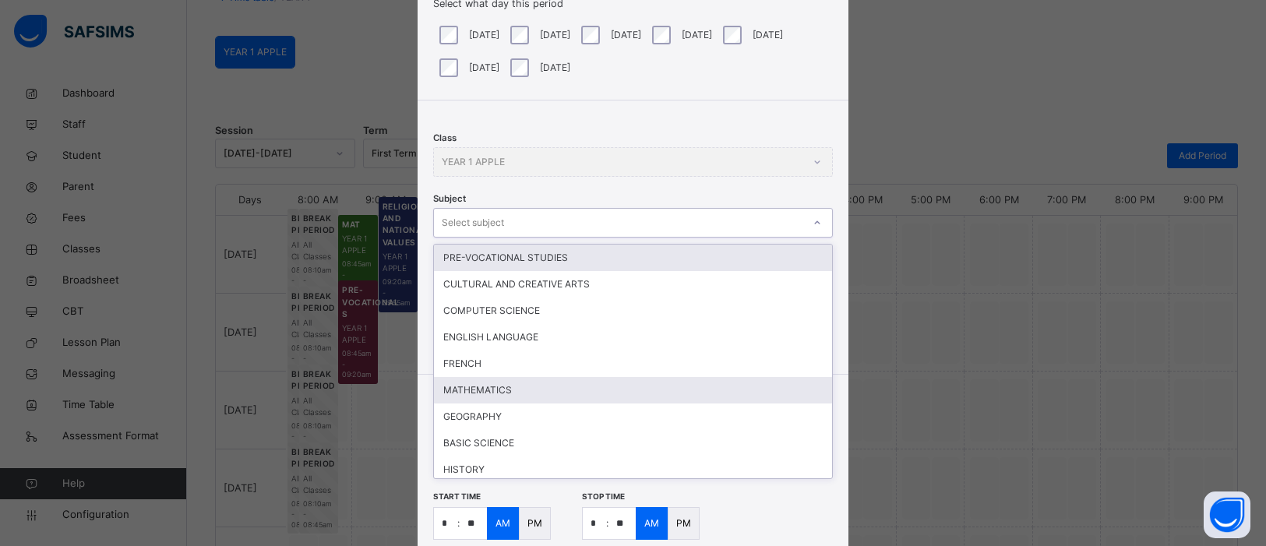
click at [505, 380] on div "MATHEMATICS" at bounding box center [633, 390] width 398 height 26
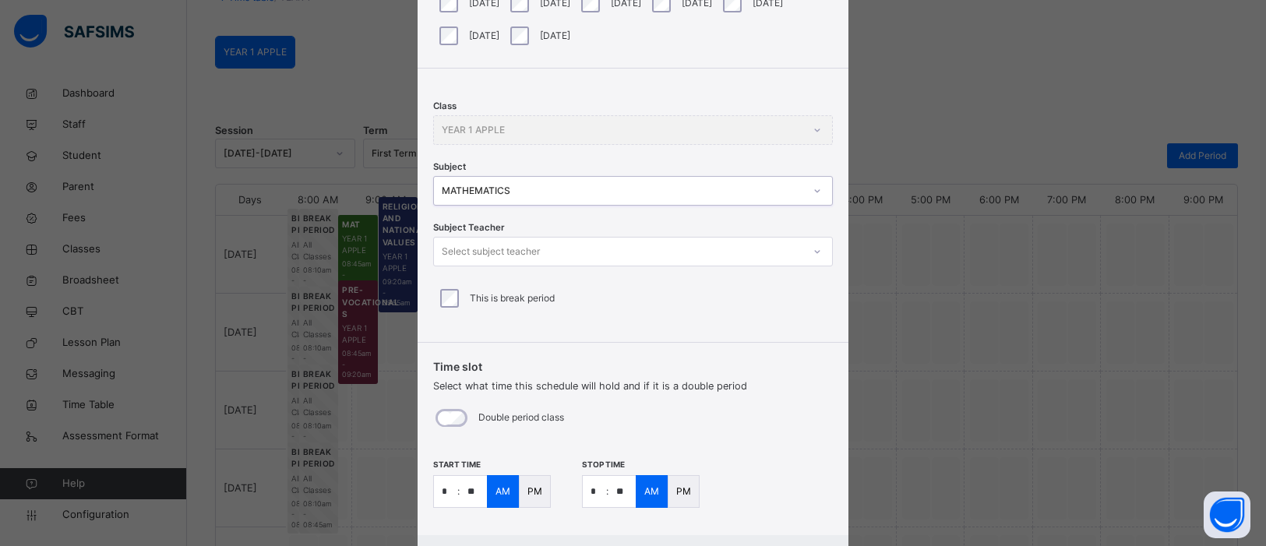
scroll to position [243, 0]
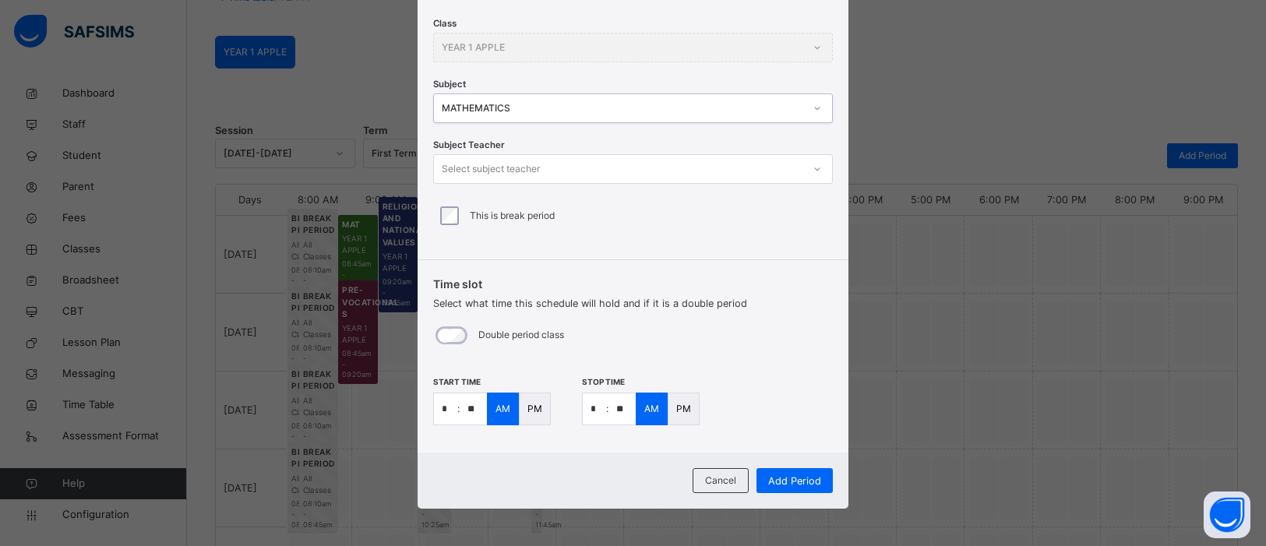
click at [446, 406] on input "*" at bounding box center [445, 408] width 23 height 31
type input "*"
click at [472, 404] on input "**" at bounding box center [473, 408] width 27 height 31
type input "**"
click at [601, 411] on input "*" at bounding box center [594, 408] width 23 height 31
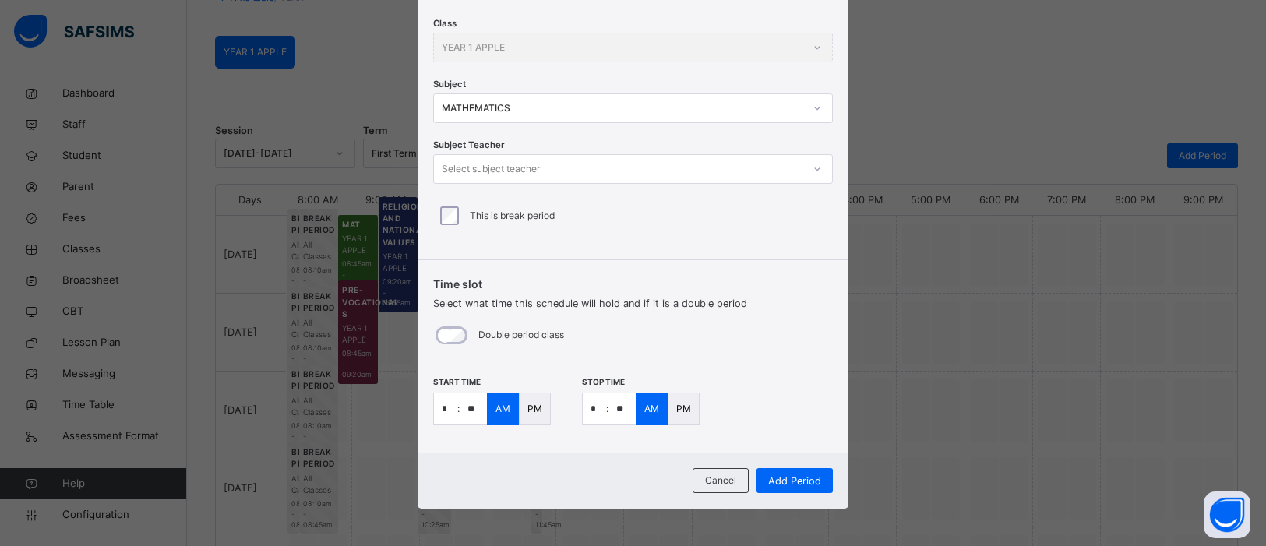
type input "*"
click at [624, 412] on input "**" at bounding box center [622, 408] width 27 height 31
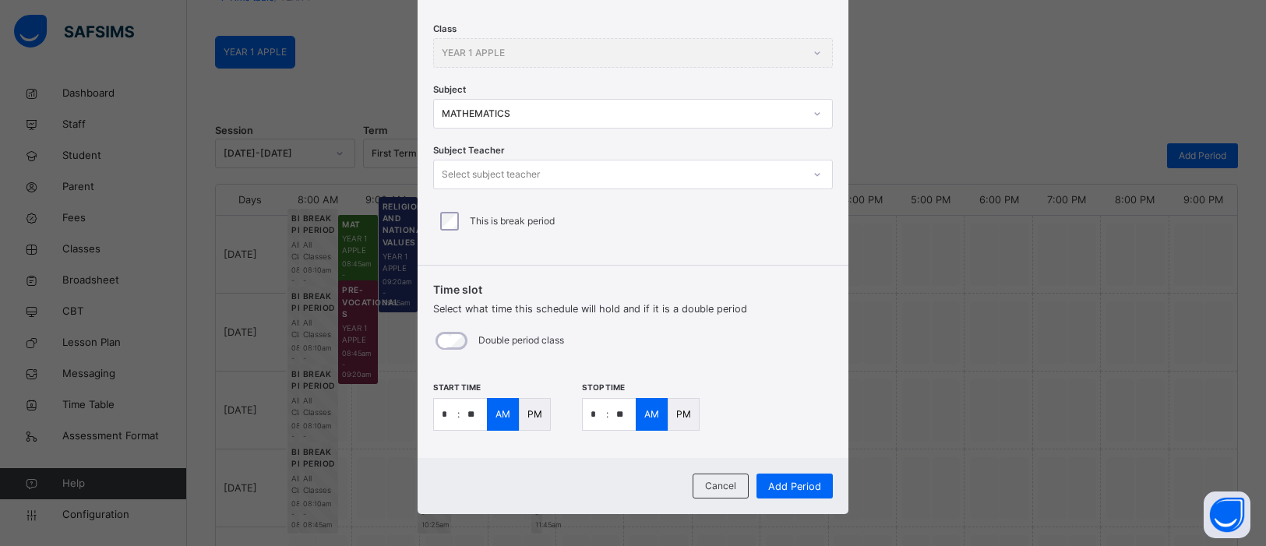
scroll to position [238, 0]
type input "**"
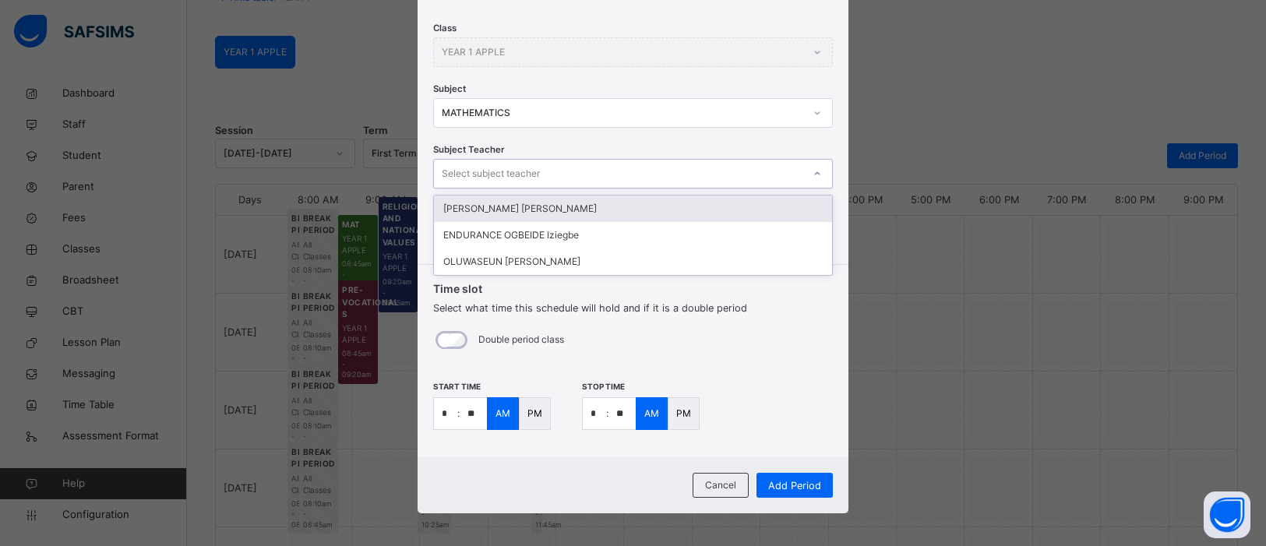
click at [624, 221] on div "PETER OCHOCHE Oloche" at bounding box center [633, 209] width 398 height 26
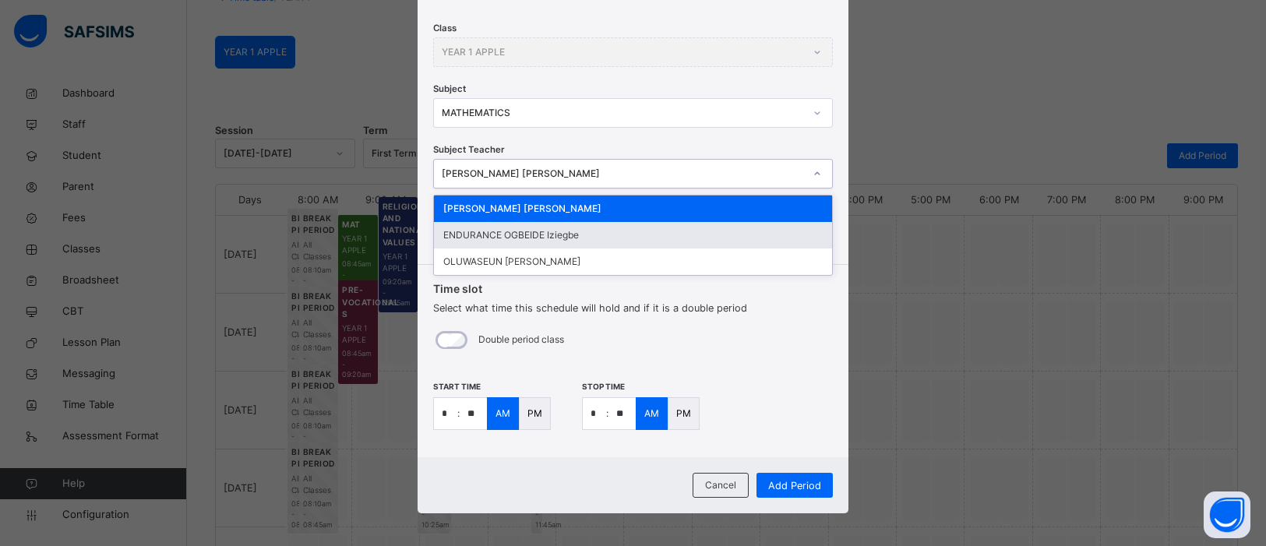
click at [528, 224] on div "ENDURANCE OGBEIDE Iziegbe" at bounding box center [633, 235] width 398 height 26
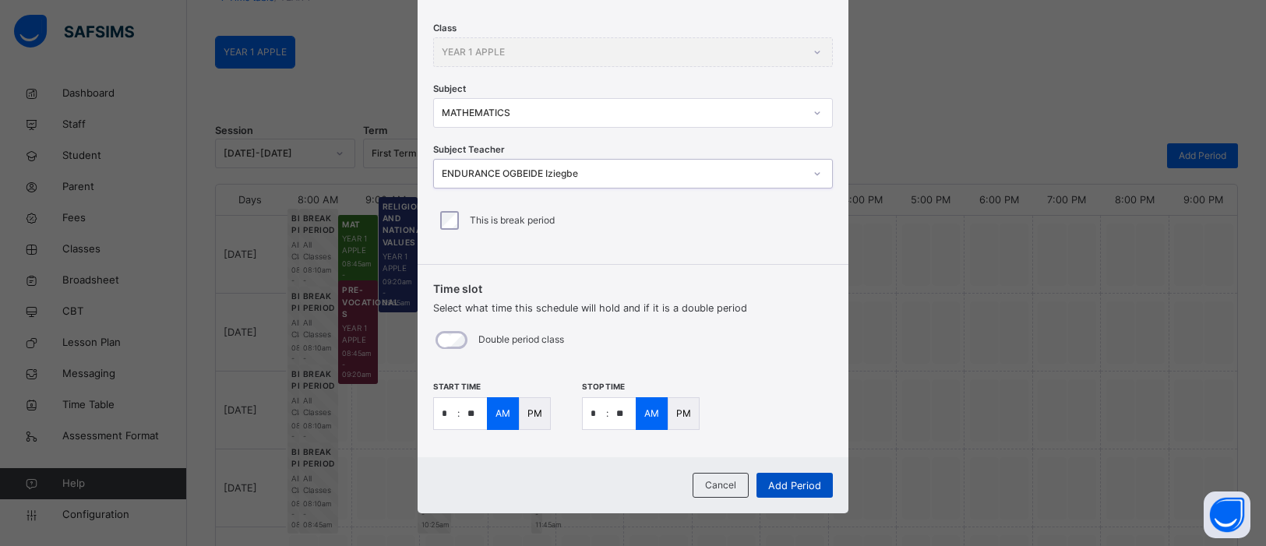
click at [791, 482] on span "Add Period" at bounding box center [794, 485] width 53 height 15
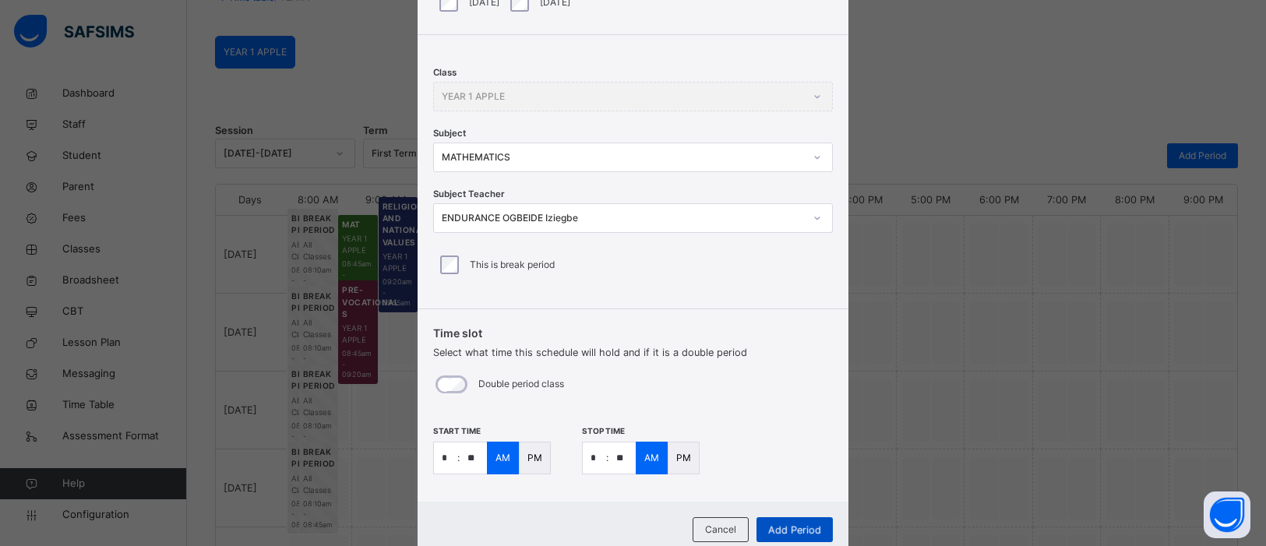
scroll to position [243, 0]
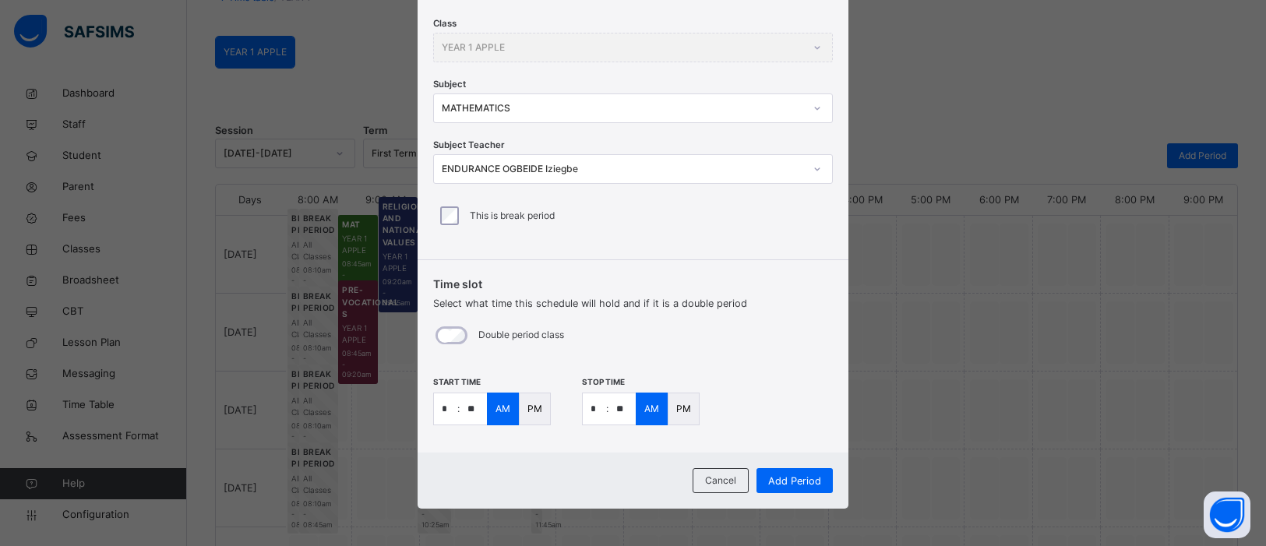
click at [506, 418] on div "AM" at bounding box center [503, 409] width 32 height 33
click at [791, 478] on span "Add Period" at bounding box center [794, 481] width 53 height 15
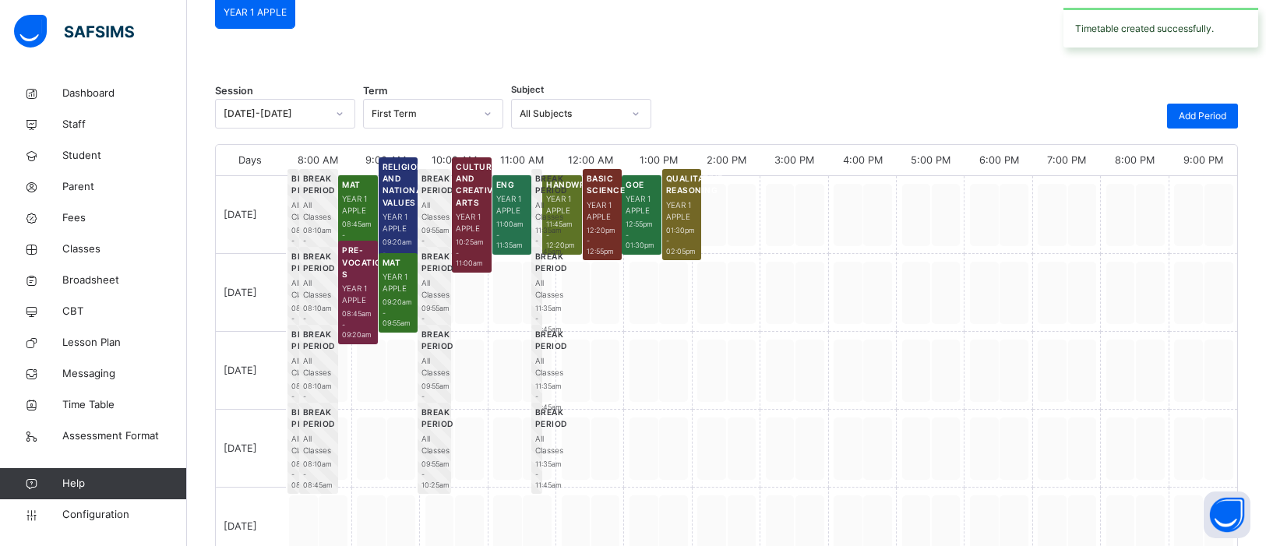
scroll to position [148, 0]
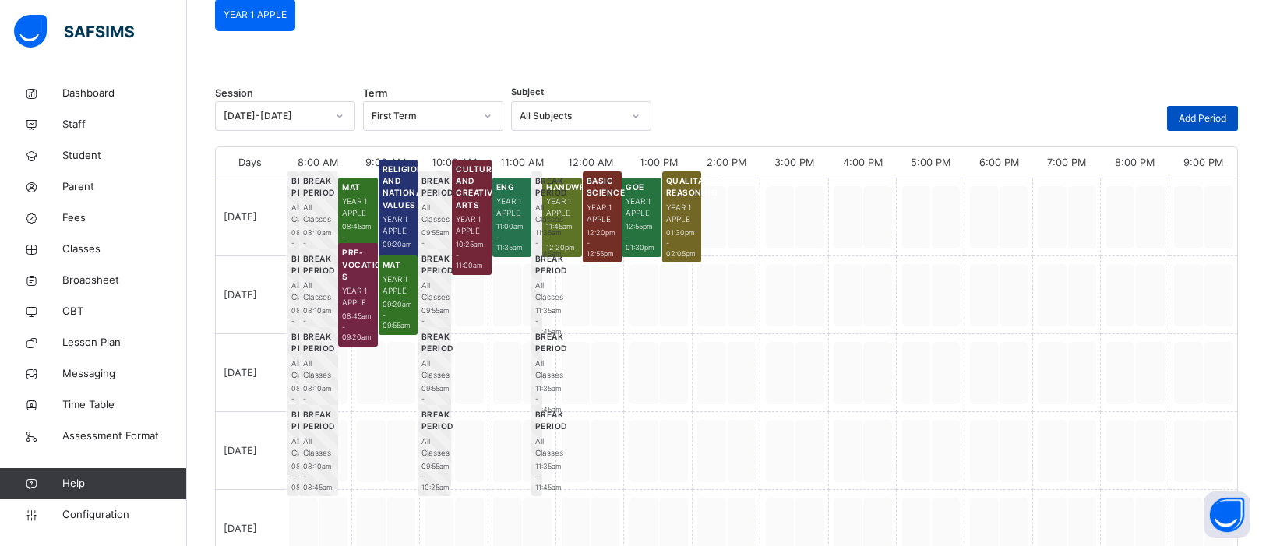
click at [1209, 114] on span "Add Period" at bounding box center [1203, 118] width 48 height 14
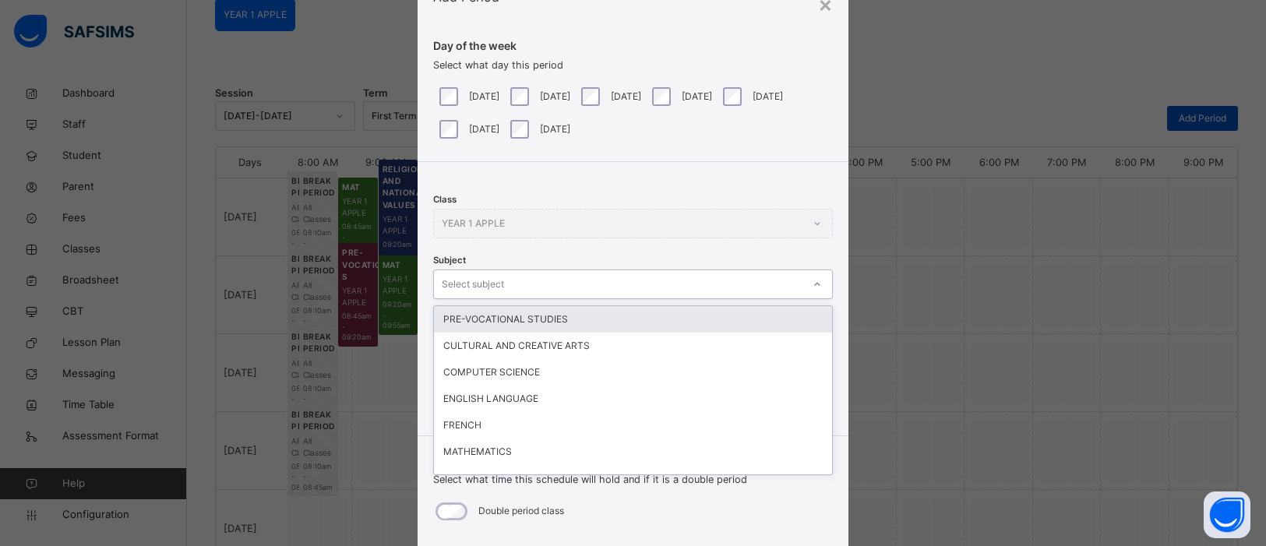
scroll to position [69, 0]
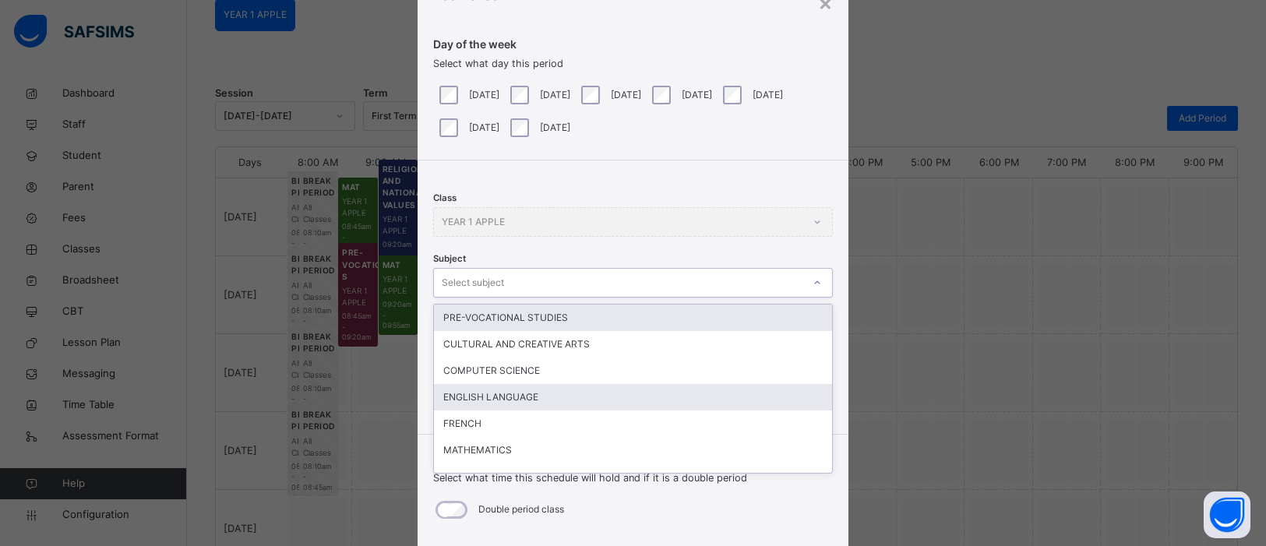
click at [543, 394] on div "ENGLISH LANGUAGE" at bounding box center [633, 397] width 398 height 26
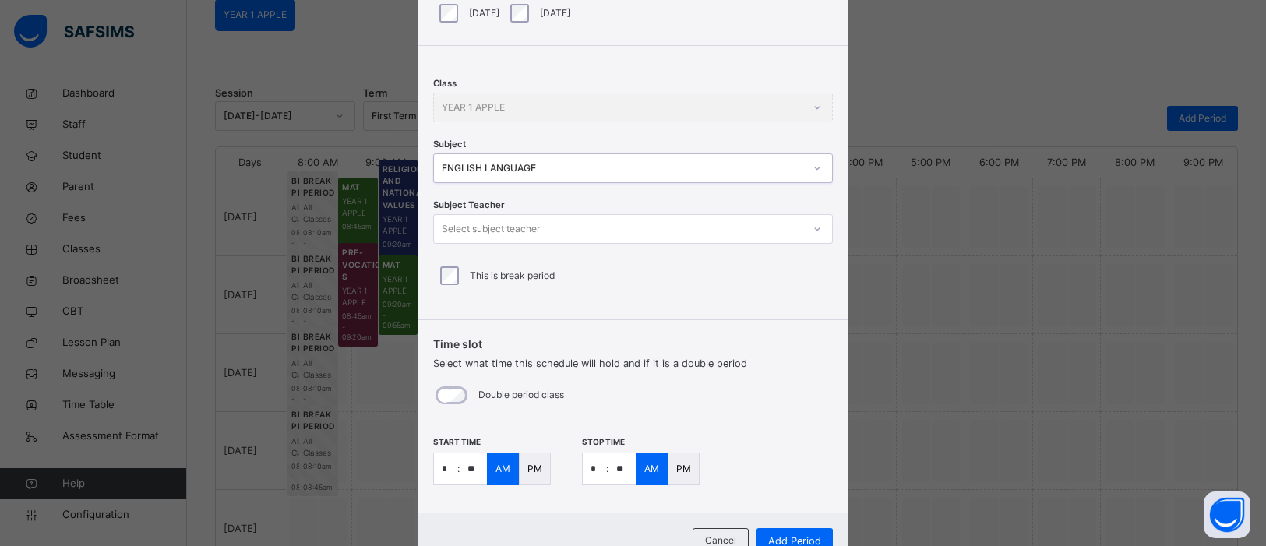
scroll to position [188, 0]
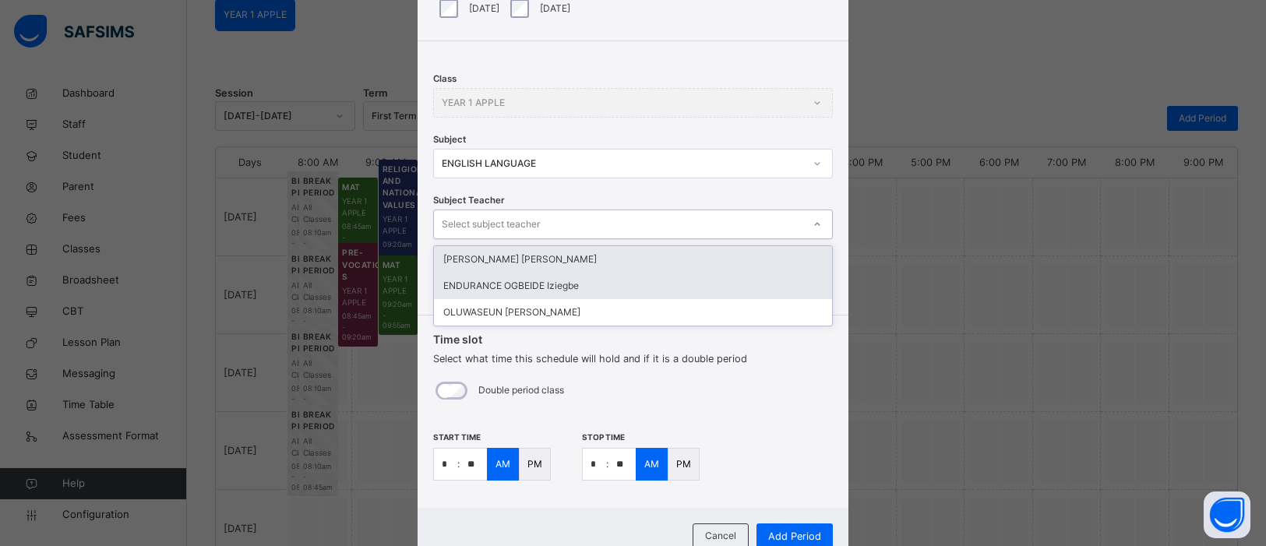
click at [584, 284] on div "ENDURANCE OGBEIDE Iziegbe" at bounding box center [633, 286] width 398 height 26
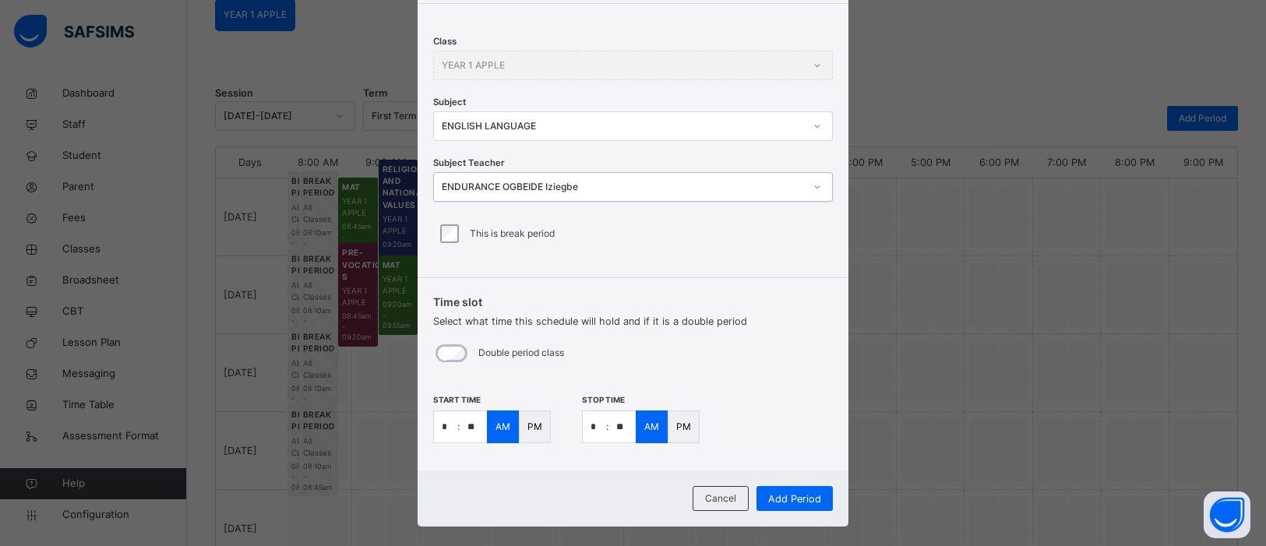
scroll to position [243, 0]
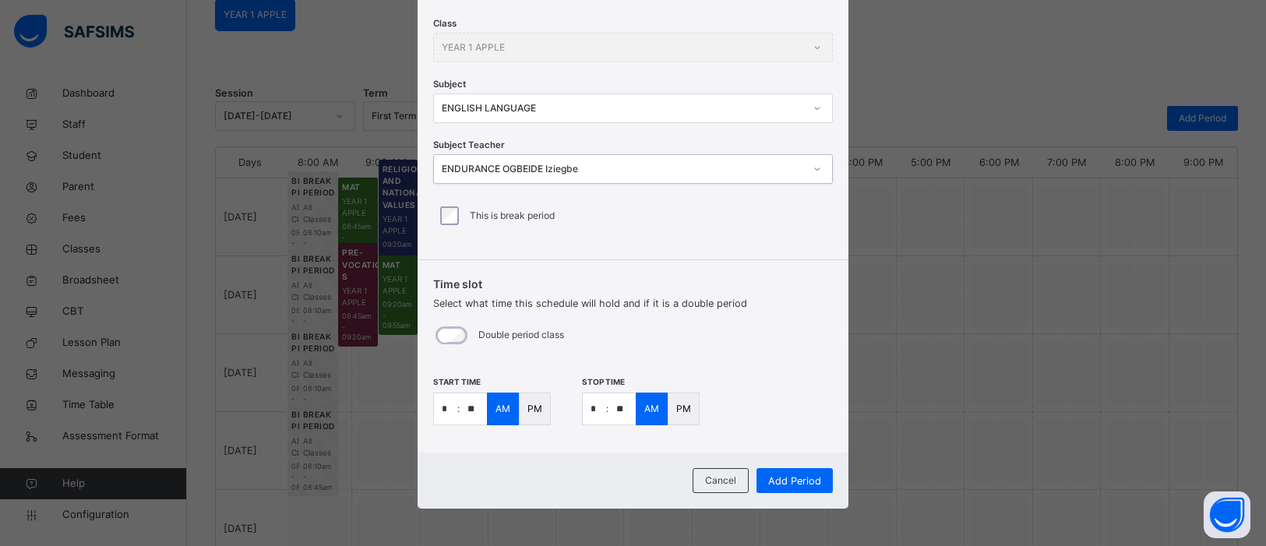
click at [449, 409] on input "*" at bounding box center [445, 408] width 23 height 31
type input "**"
click at [594, 406] on input "*" at bounding box center [594, 408] width 23 height 31
type input "**"
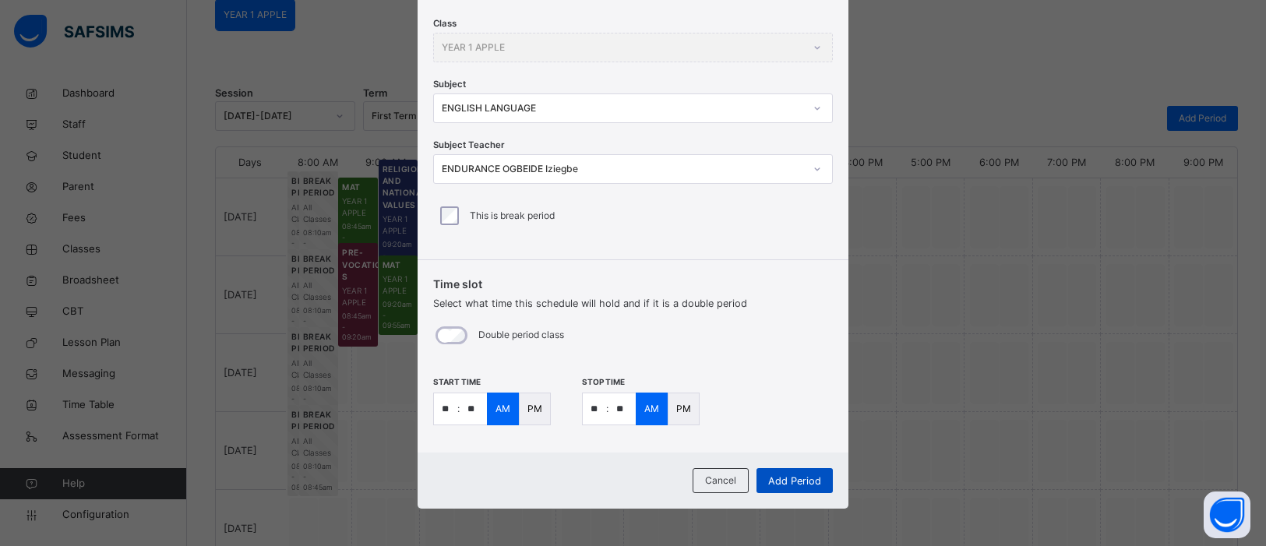
click at [799, 478] on span "Add Period" at bounding box center [794, 481] width 53 height 15
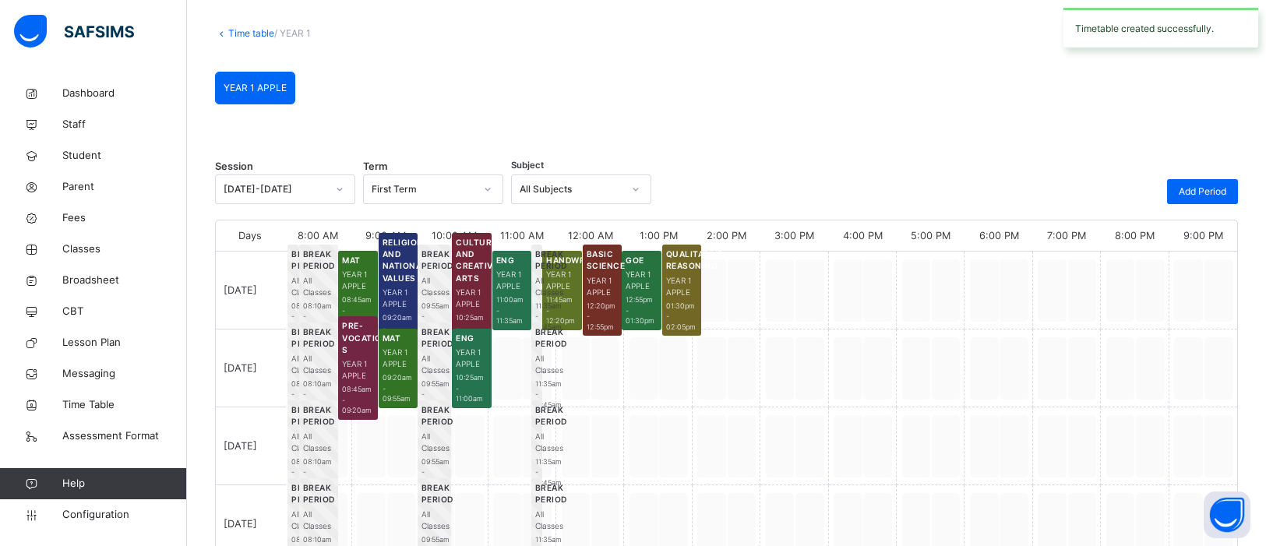
scroll to position [148, 0]
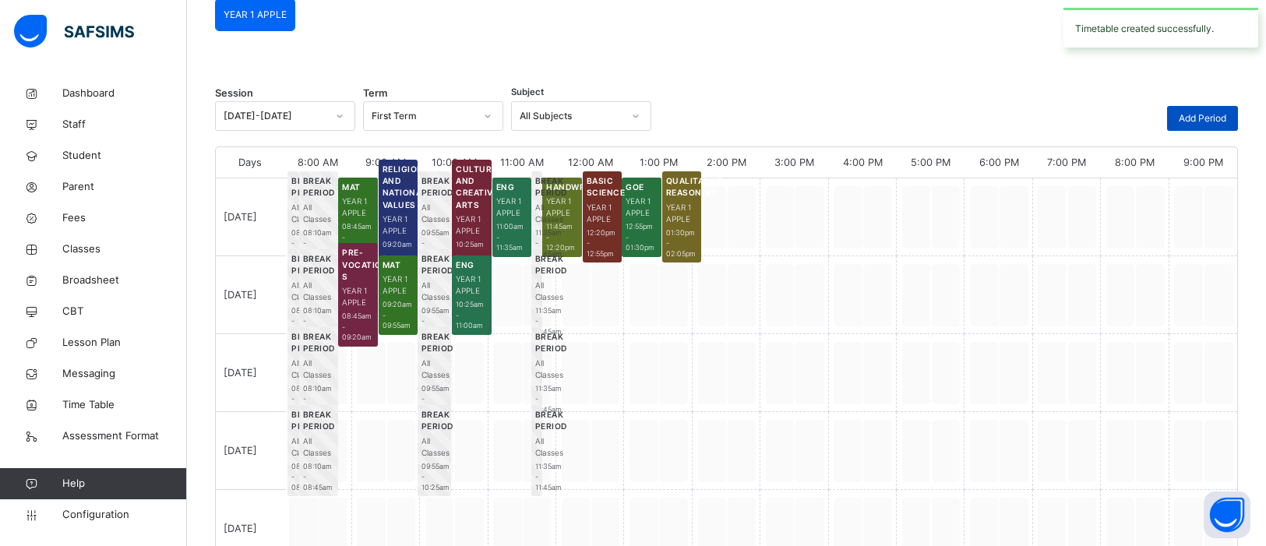
click at [1215, 115] on span "Add Period" at bounding box center [1203, 118] width 48 height 14
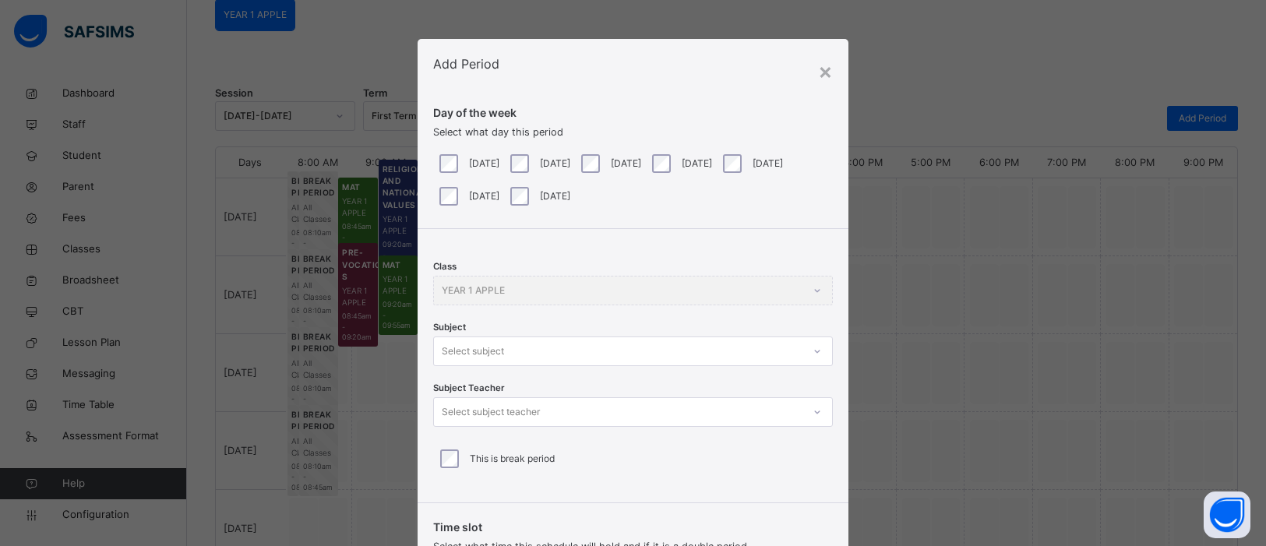
click at [812, 357] on div "Class YEAR 1 APPLE Subject Select subject Subject Teacher Select subject teache…" at bounding box center [633, 360] width 431 height 262
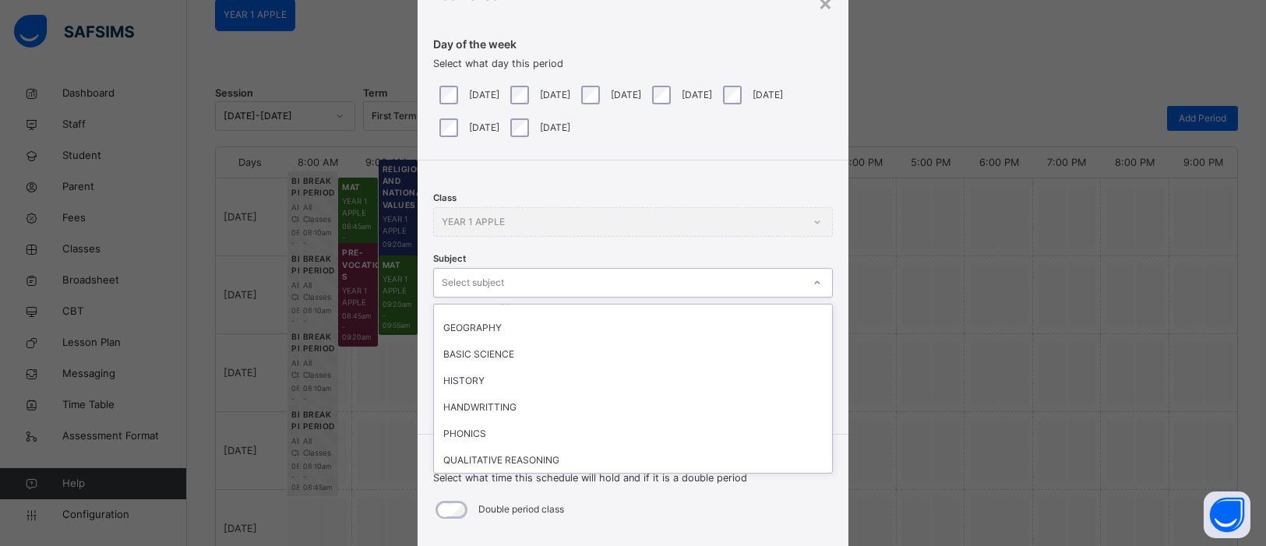
scroll to position [147, 0]
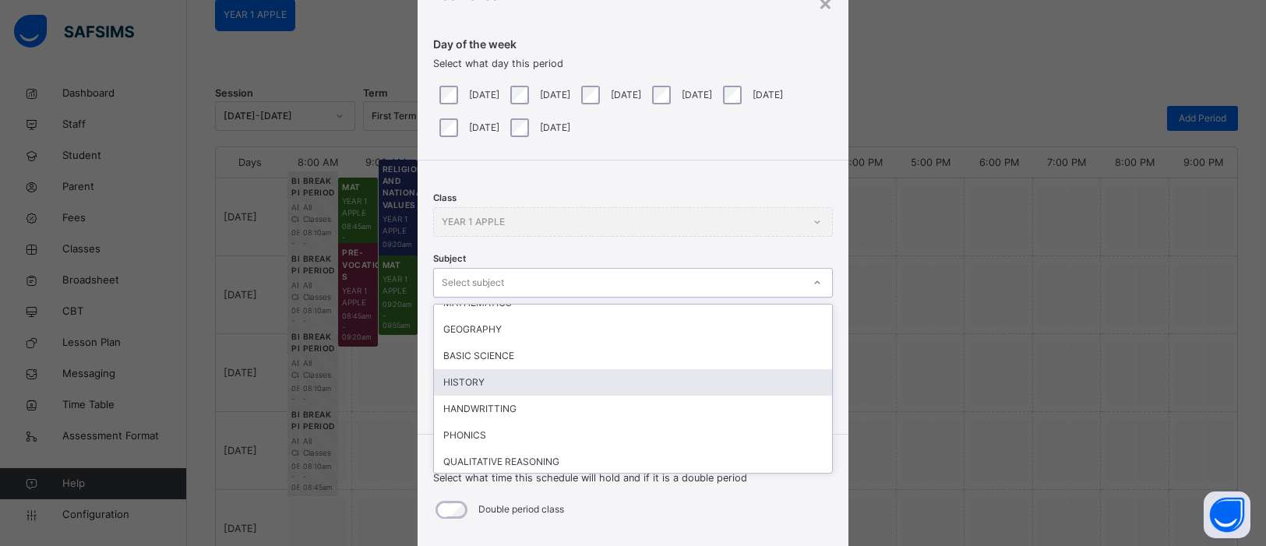
click at [465, 378] on div "HISTORY" at bounding box center [633, 382] width 398 height 26
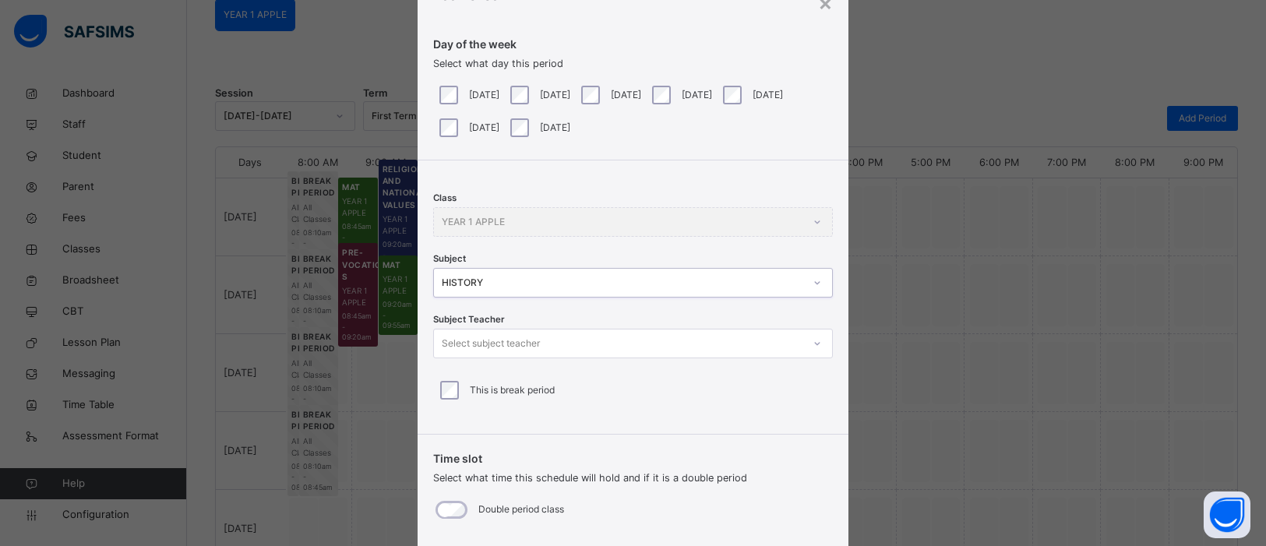
click at [813, 348] on icon at bounding box center [817, 344] width 9 height 16
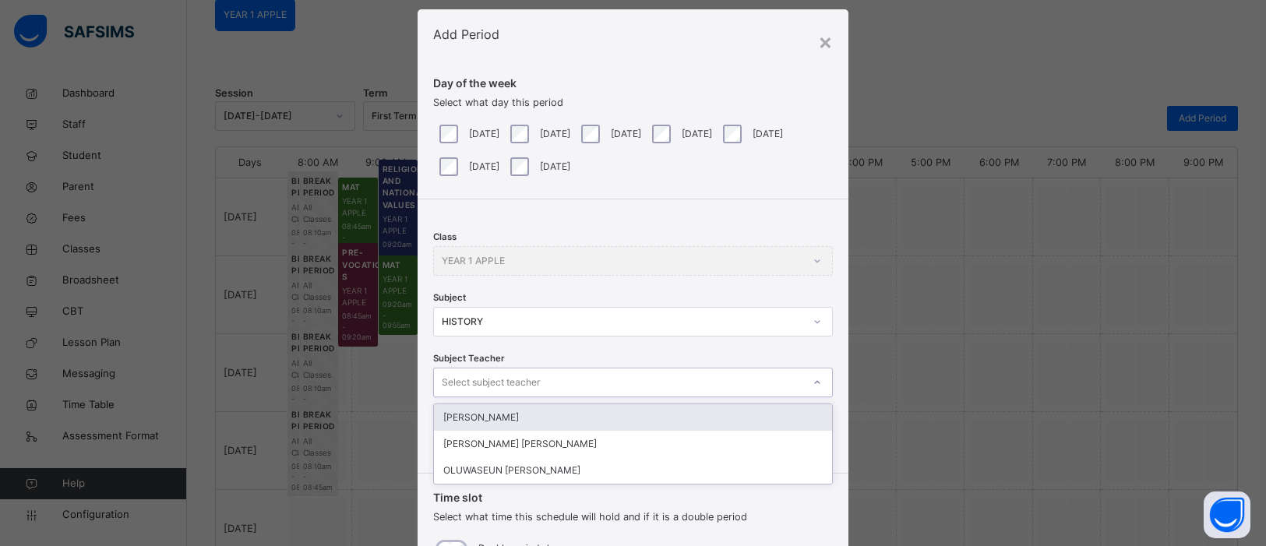
scroll to position [0, 0]
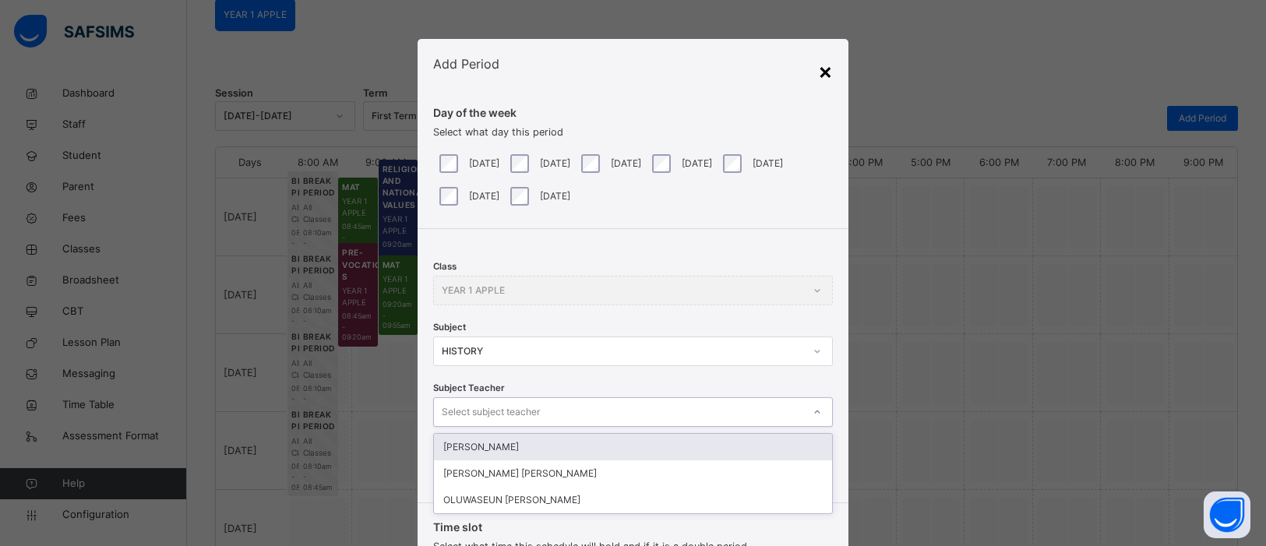
click at [825, 61] on div "×" at bounding box center [825, 71] width 15 height 33
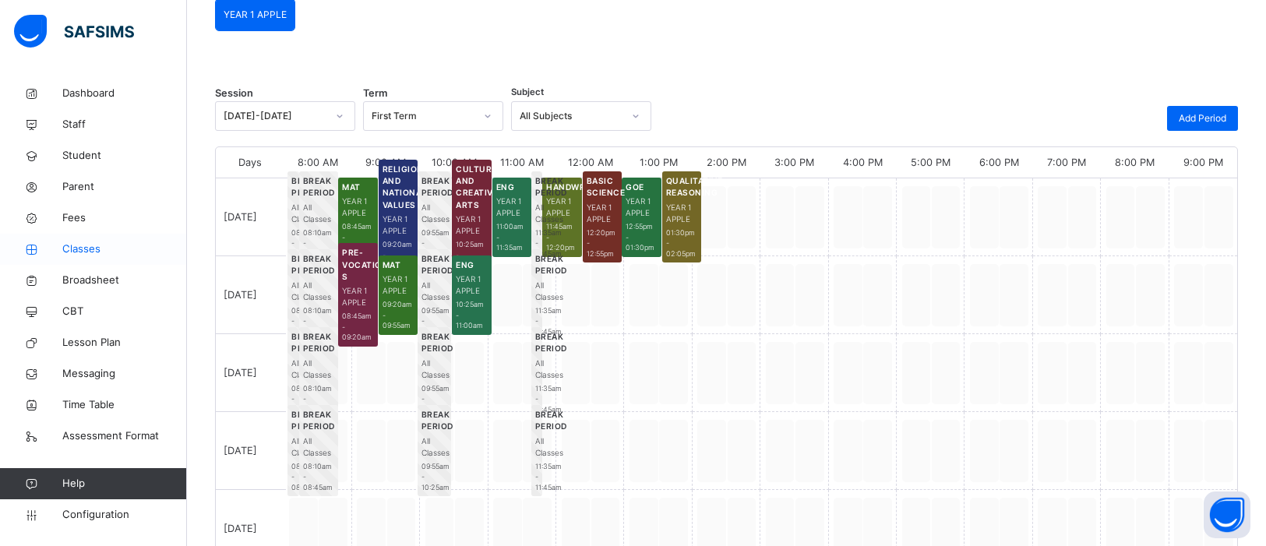
click at [84, 246] on span "Classes" at bounding box center [124, 250] width 125 height 16
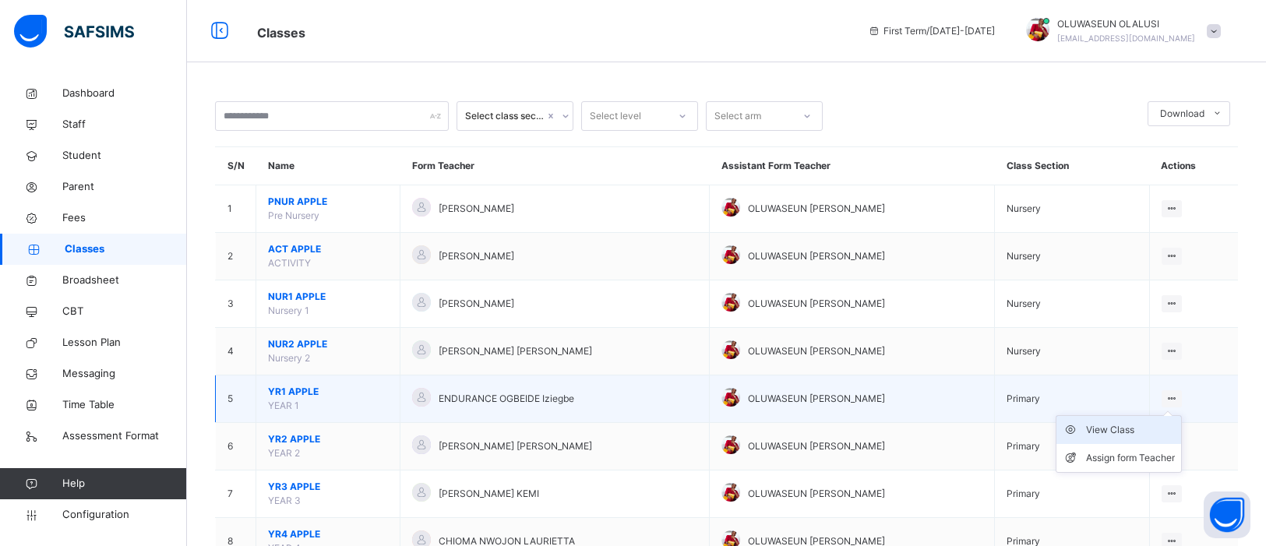
click at [1148, 433] on div "View Class" at bounding box center [1130, 430] width 89 height 16
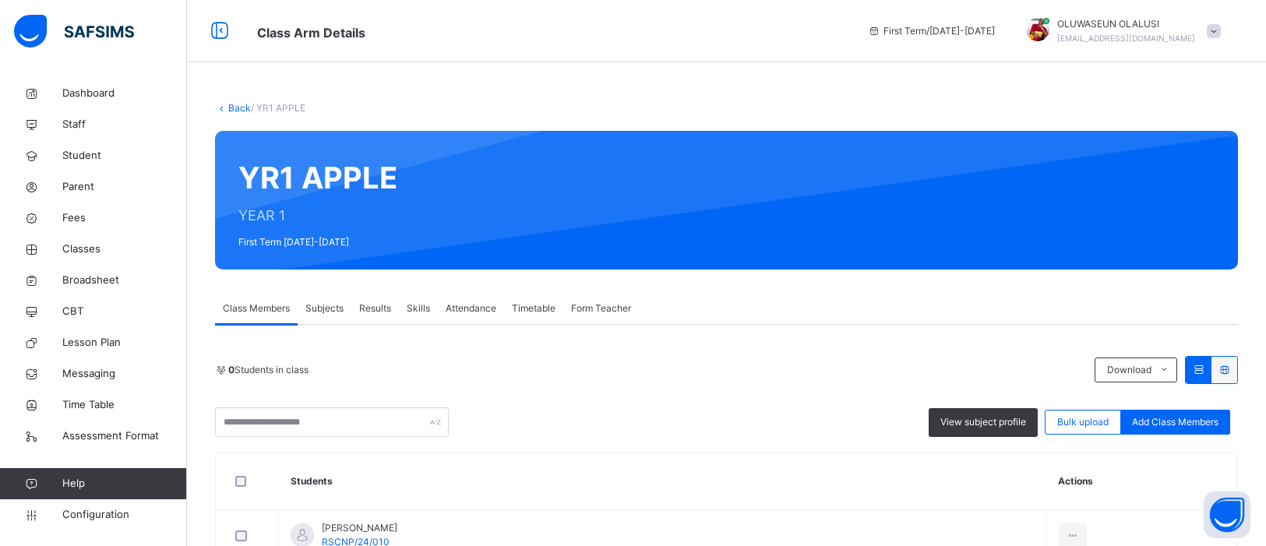
click at [316, 299] on div "Subjects" at bounding box center [325, 308] width 54 height 31
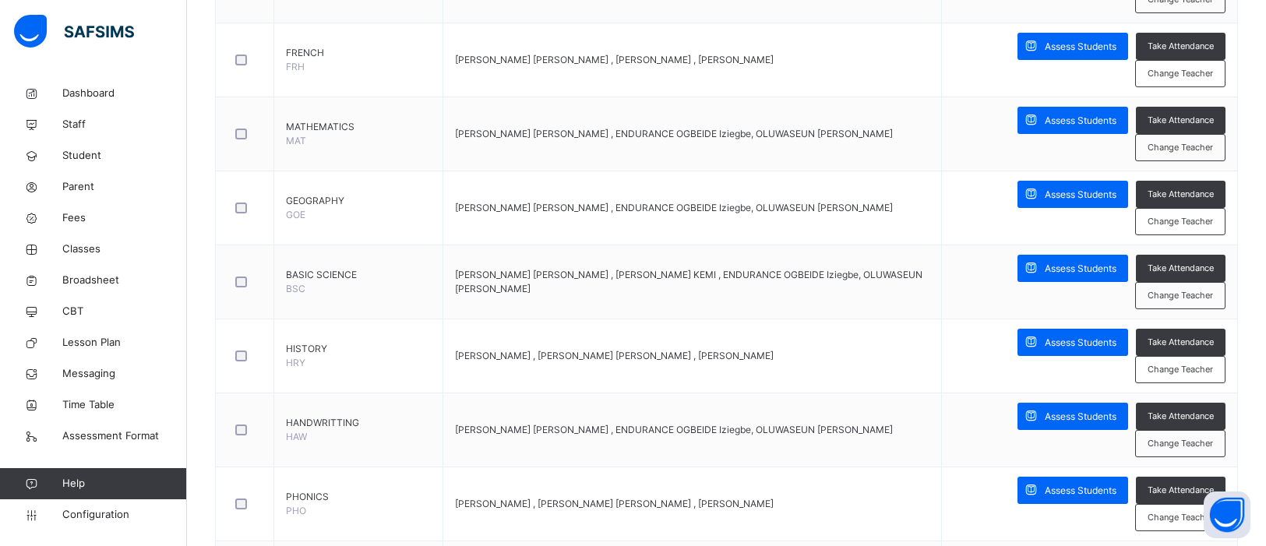
scroll to position [720, 0]
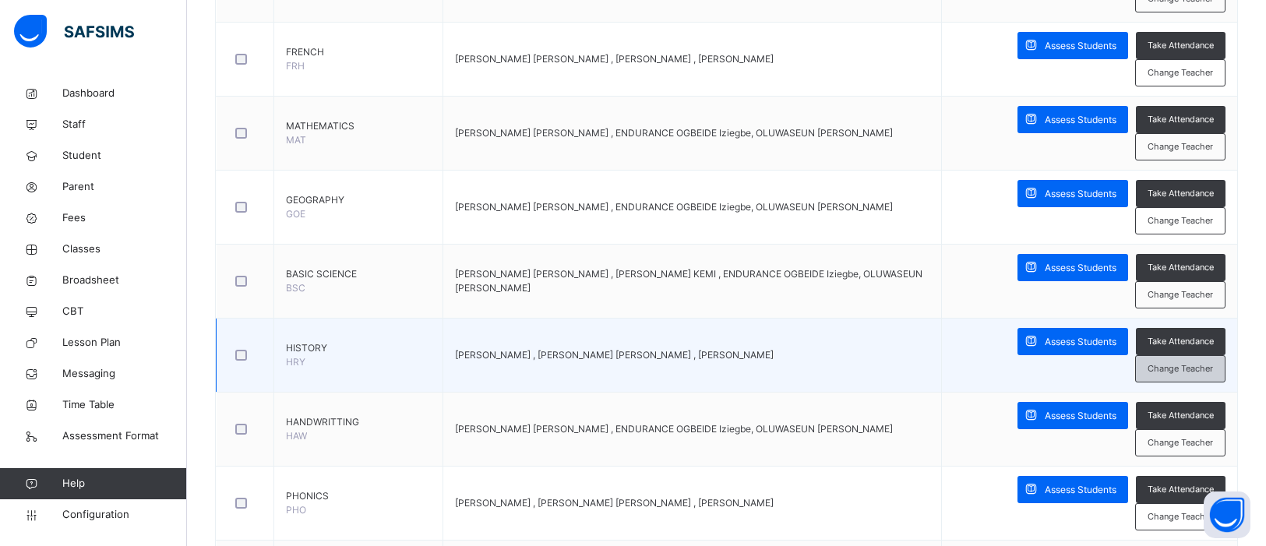
click at [1180, 369] on span "Change Teacher" at bounding box center [1180, 368] width 65 height 13
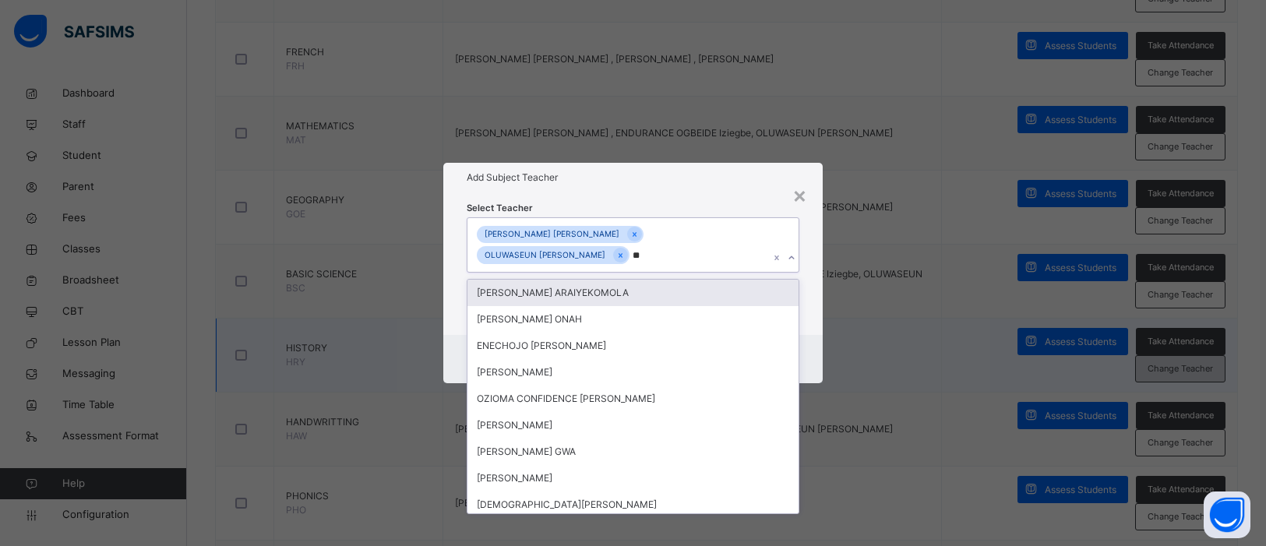
type input "***"
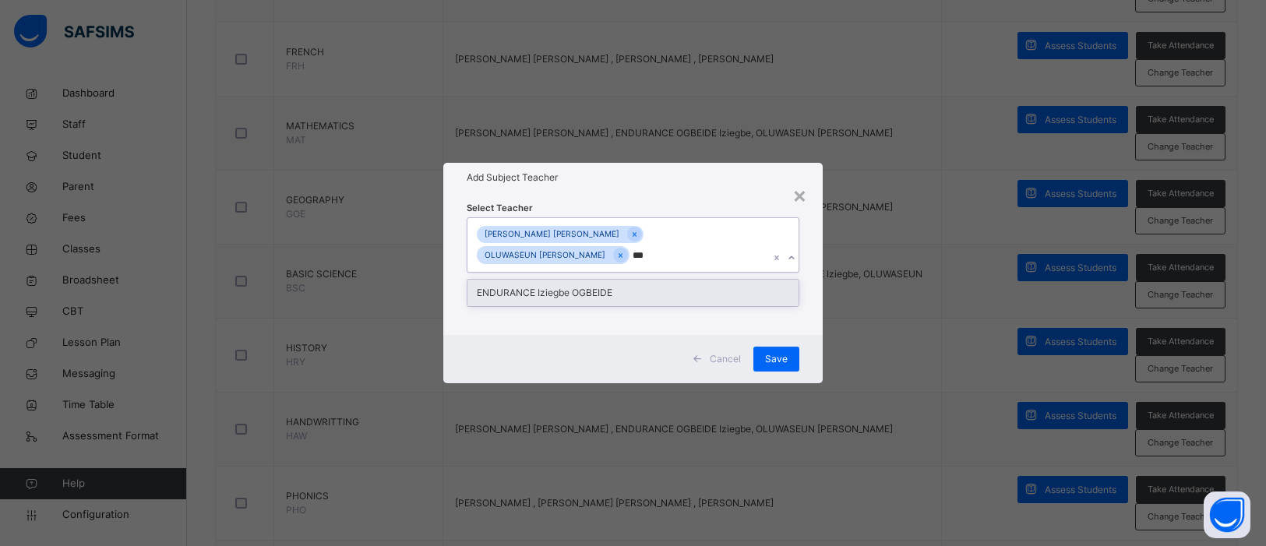
click at [690, 298] on div "ENDURANCE Iziegbe OGBEIDE" at bounding box center [634, 293] width 332 height 26
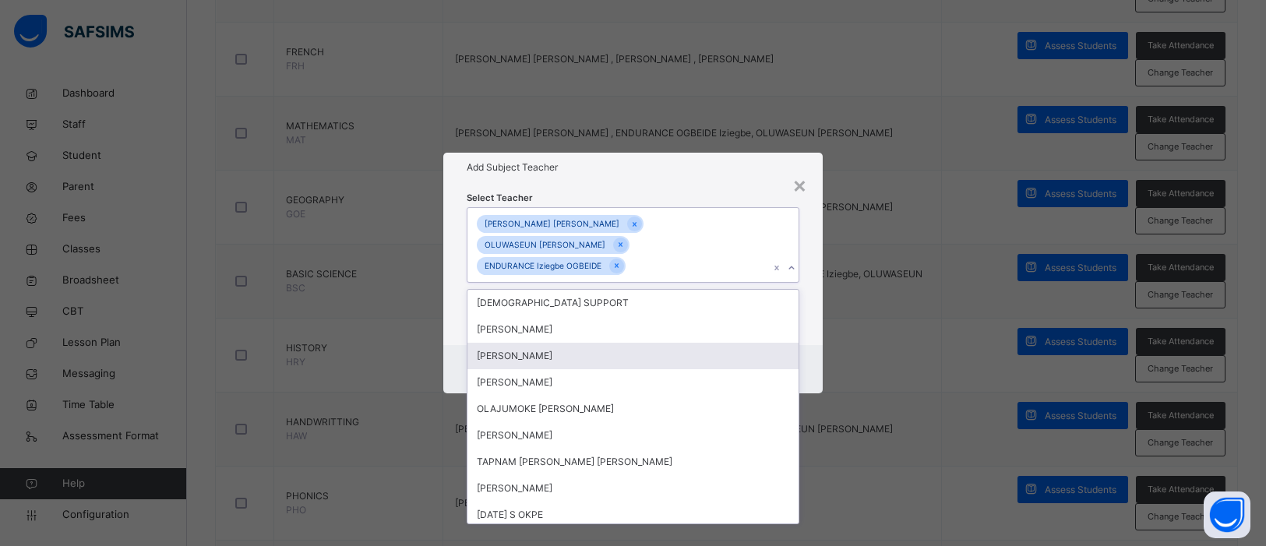
click at [938, 251] on div "× Add Subject Teacher Select Teacher option ENDURANCE Iziegbe OGBEIDE, selected…" at bounding box center [633, 273] width 1266 height 546
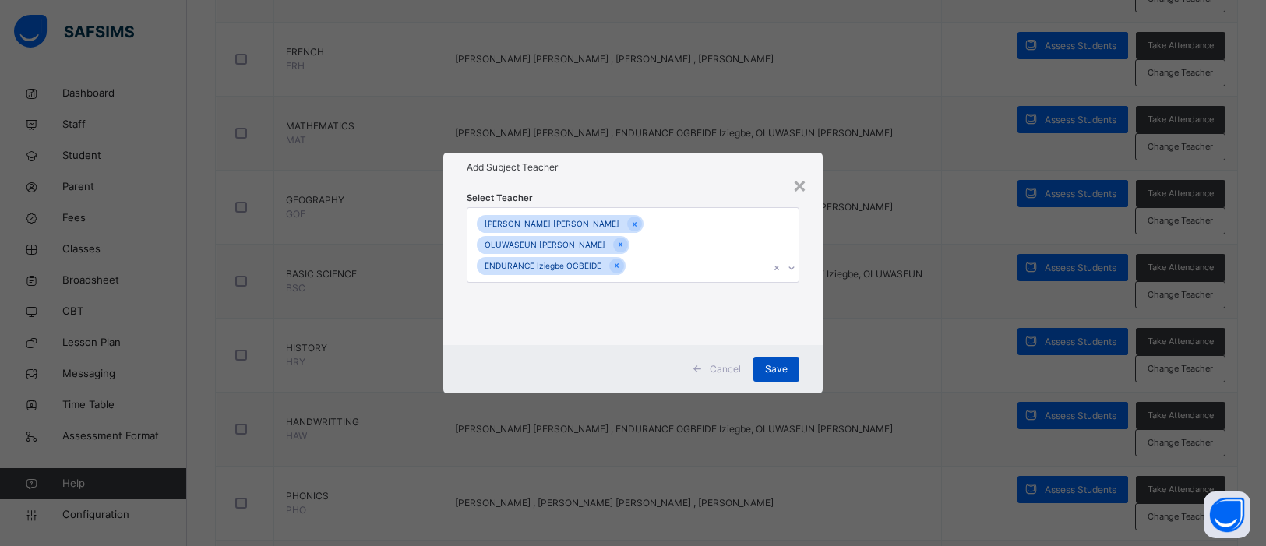
click at [790, 375] on div "Save" at bounding box center [776, 369] width 46 height 25
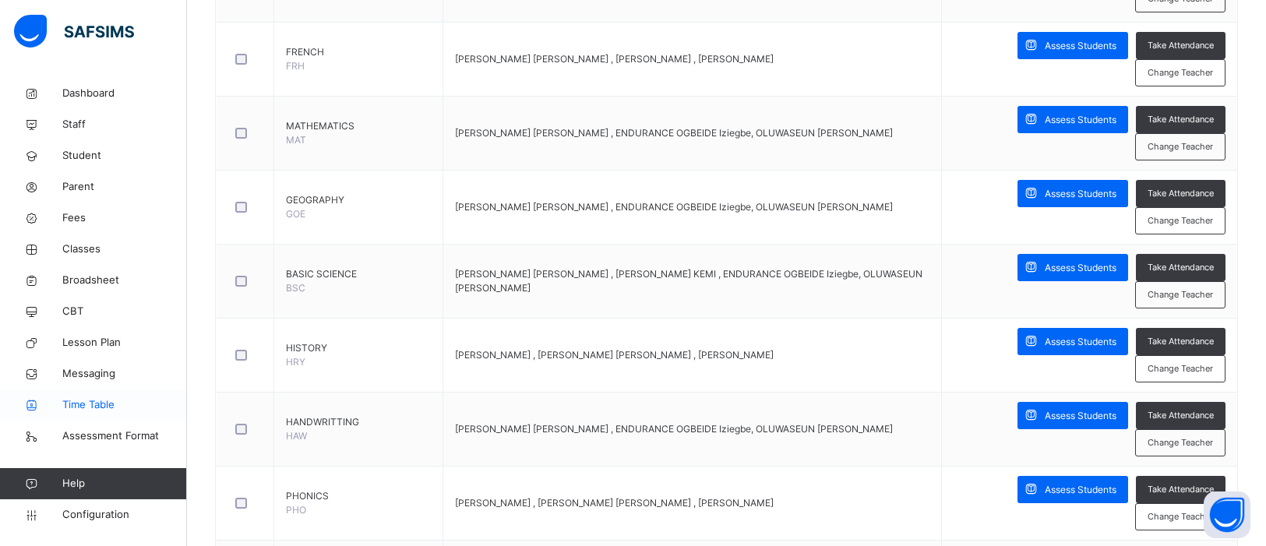
click at [82, 411] on span "Time Table" at bounding box center [124, 405] width 125 height 16
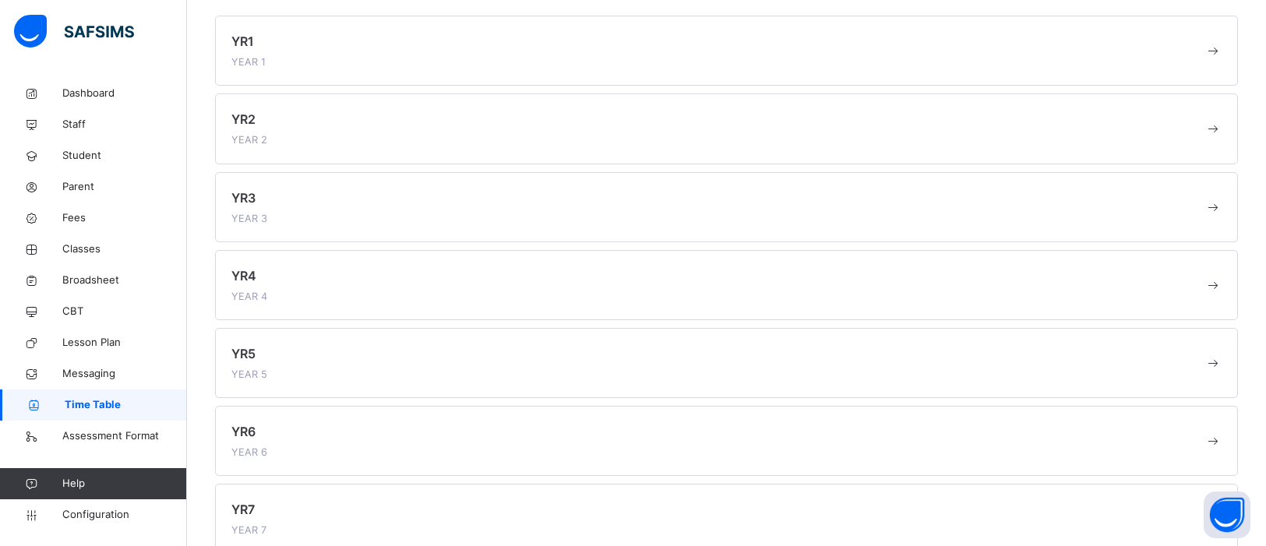
scroll to position [139, 0]
click at [390, 40] on div "YR1 YEAR 1" at bounding box center [717, 55] width 973 height 37
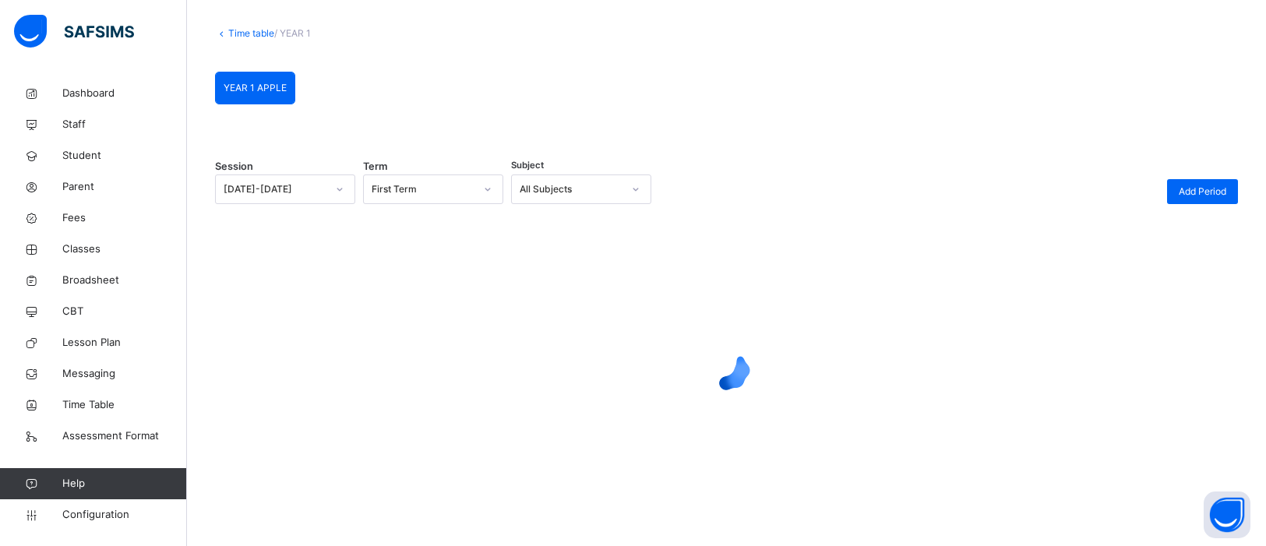
scroll to position [139, 0]
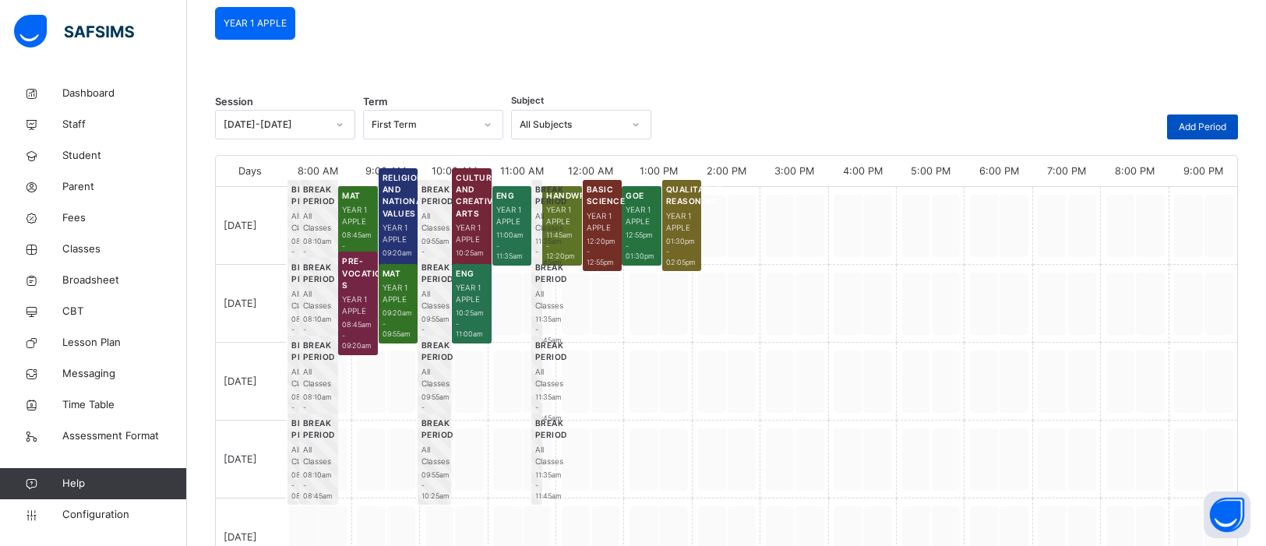
click at [1184, 132] on span "Add Period" at bounding box center [1203, 127] width 48 height 14
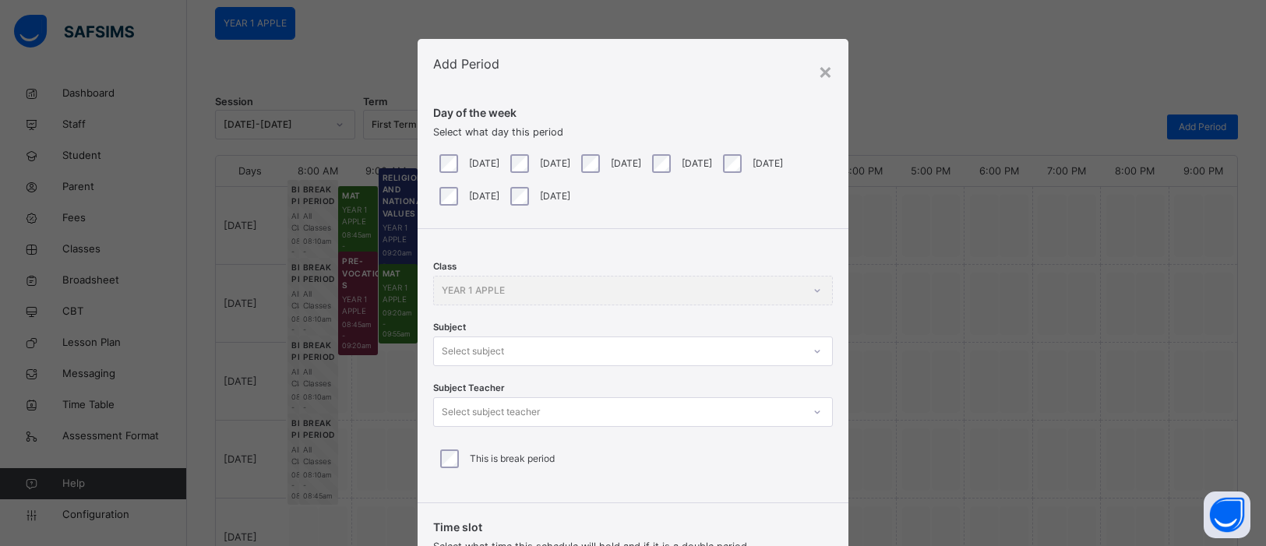
click at [804, 349] on div at bounding box center [817, 351] width 26 height 25
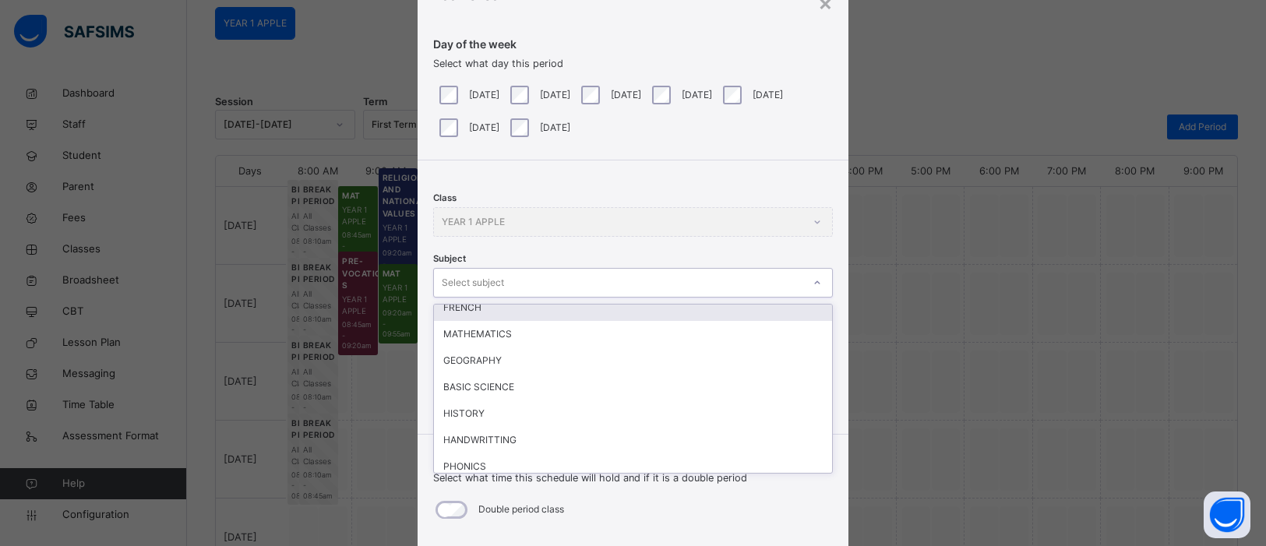
scroll to position [118, 0]
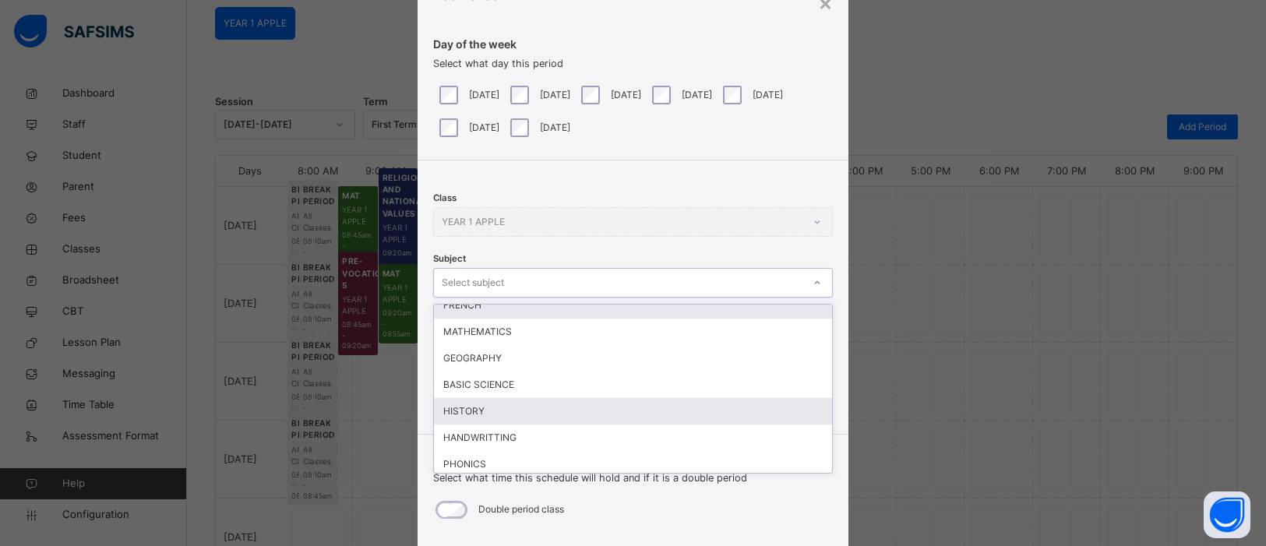
click at [462, 408] on div "HISTORY" at bounding box center [633, 411] width 398 height 26
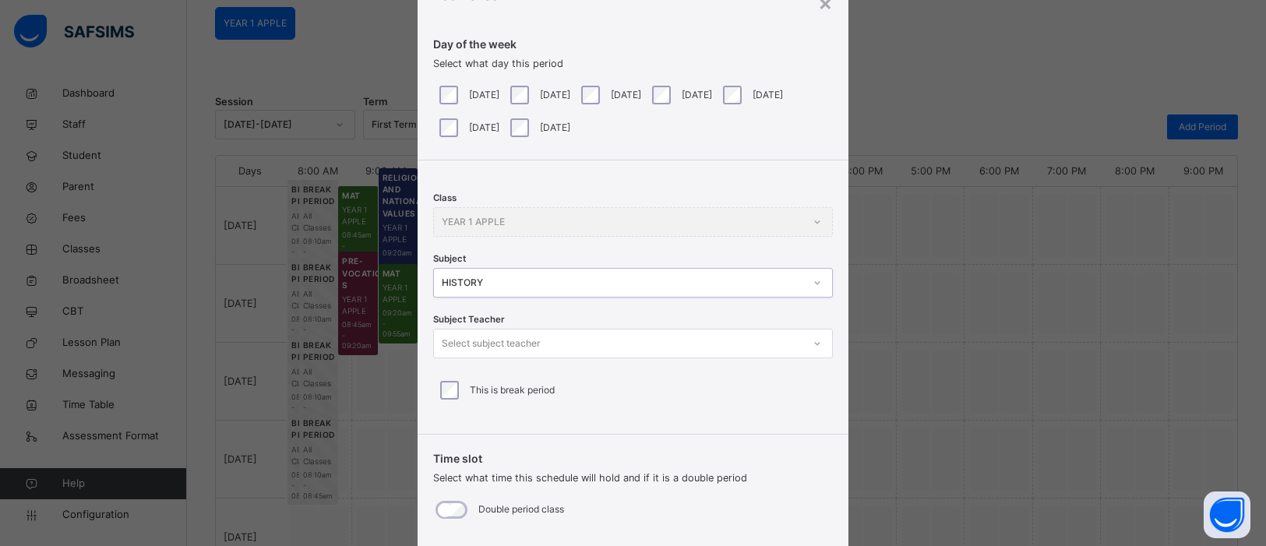
click at [813, 344] on icon at bounding box center [817, 344] width 9 height 16
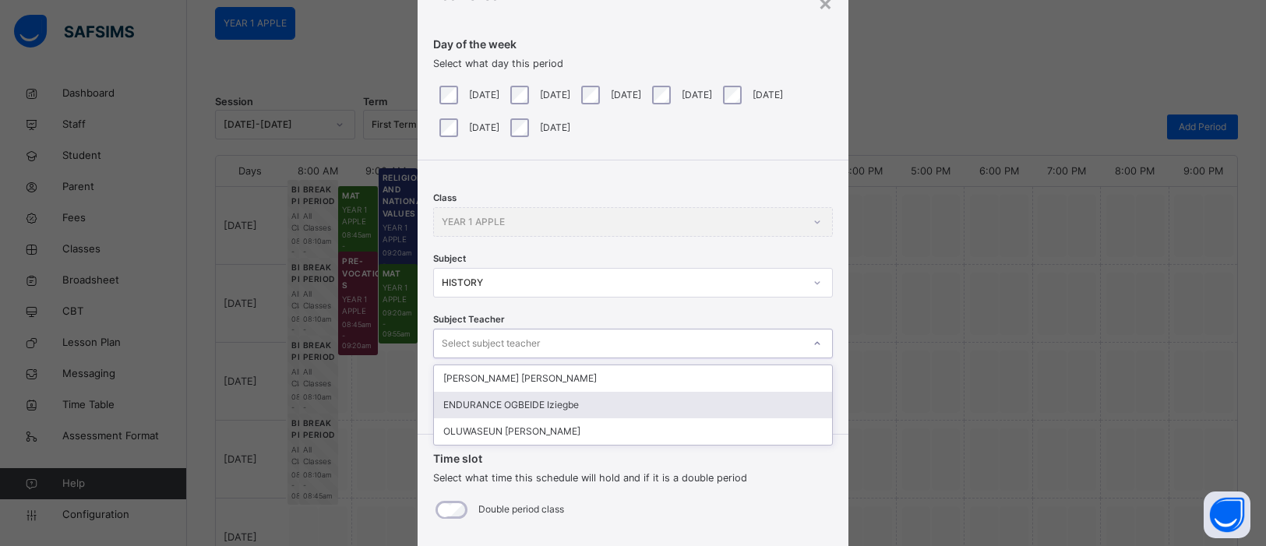
click at [753, 401] on div "ENDURANCE OGBEIDE Iziegbe" at bounding box center [633, 405] width 398 height 26
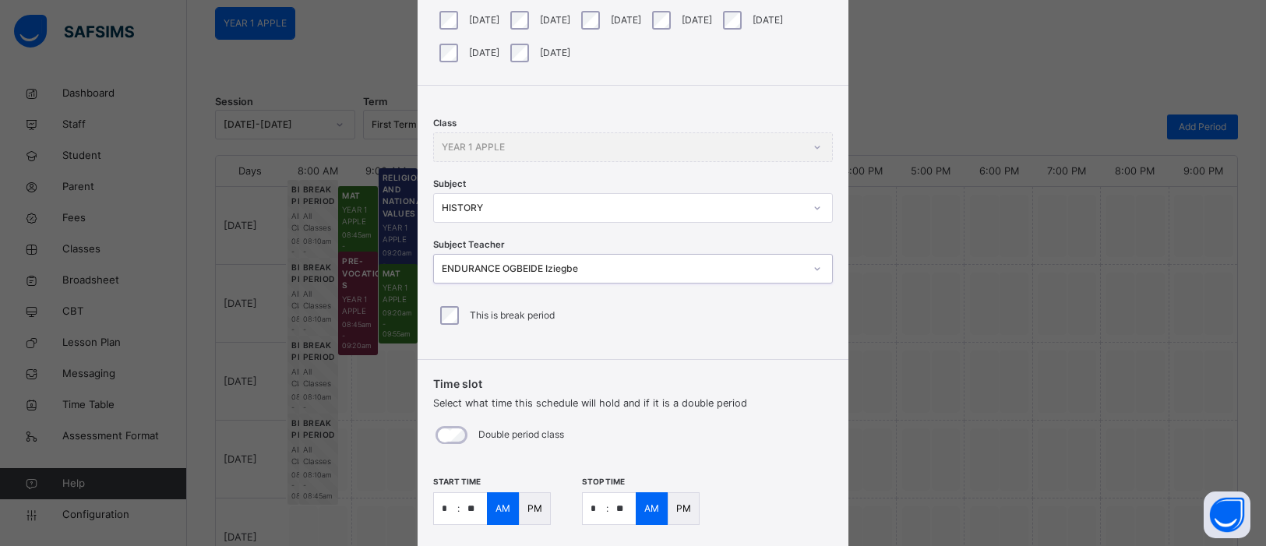
scroll to position [243, 0]
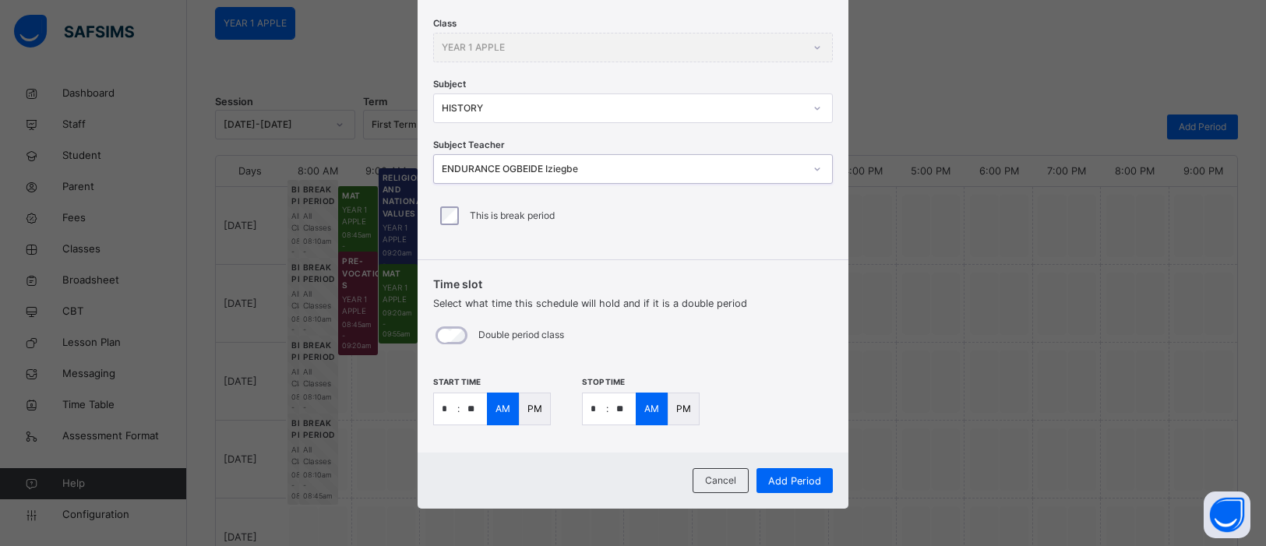
click at [447, 408] on input "*" at bounding box center [445, 408] width 23 height 31
type input "**"
click at [600, 410] on input "*" at bounding box center [594, 408] width 23 height 31
type input "**"
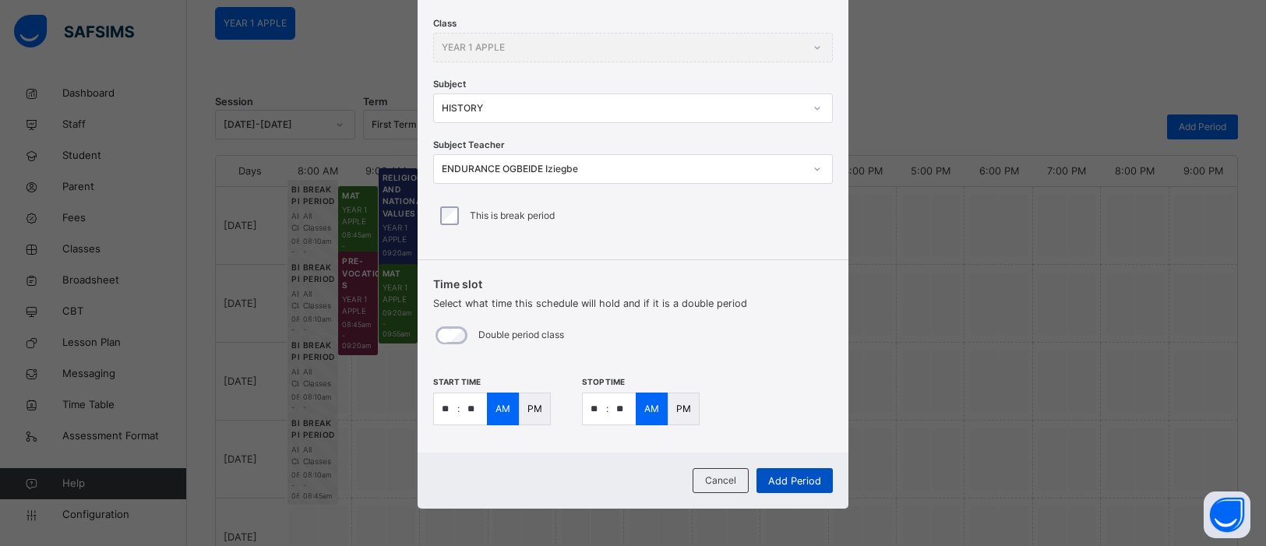
click at [803, 479] on span "Add Period" at bounding box center [794, 481] width 53 height 15
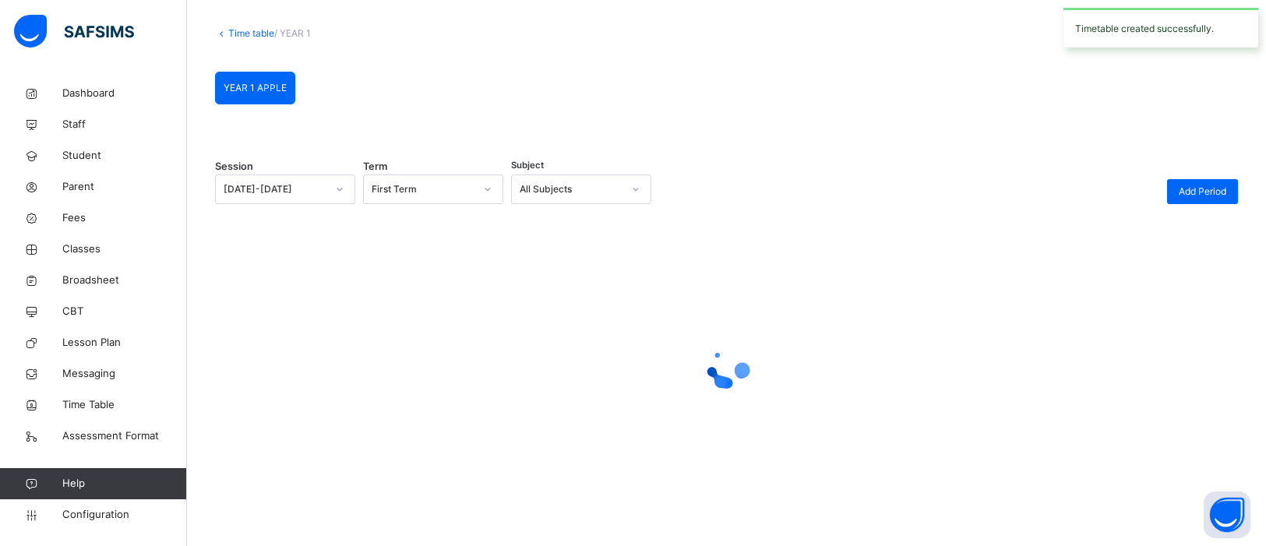
scroll to position [139, 0]
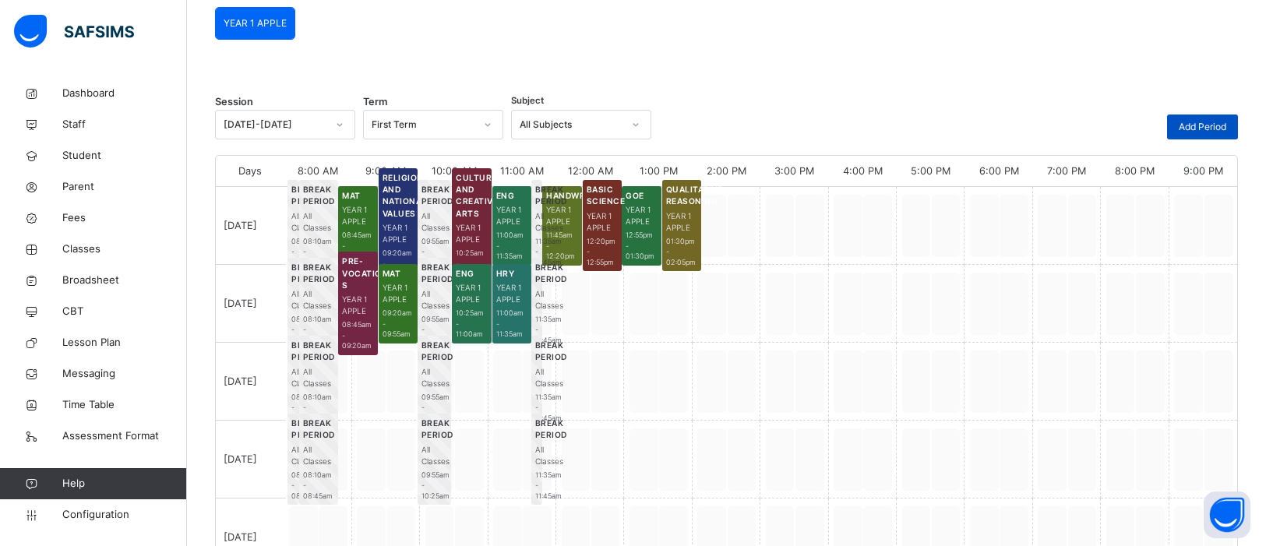
click at [1201, 125] on span "Add Period" at bounding box center [1203, 127] width 48 height 14
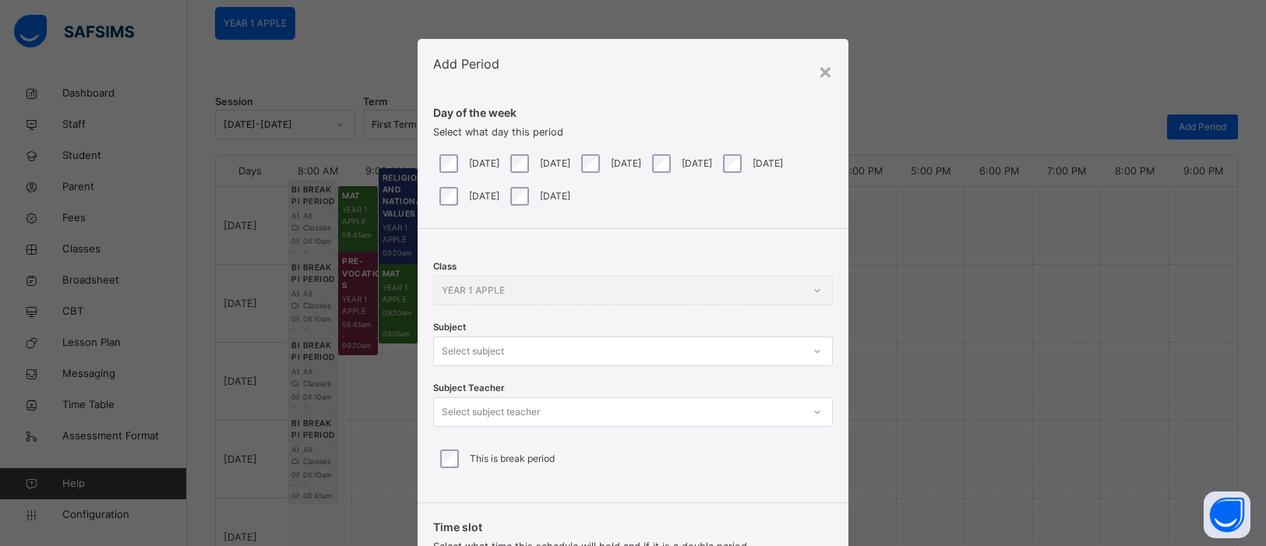
click at [816, 352] on div at bounding box center [818, 351] width 30 height 28
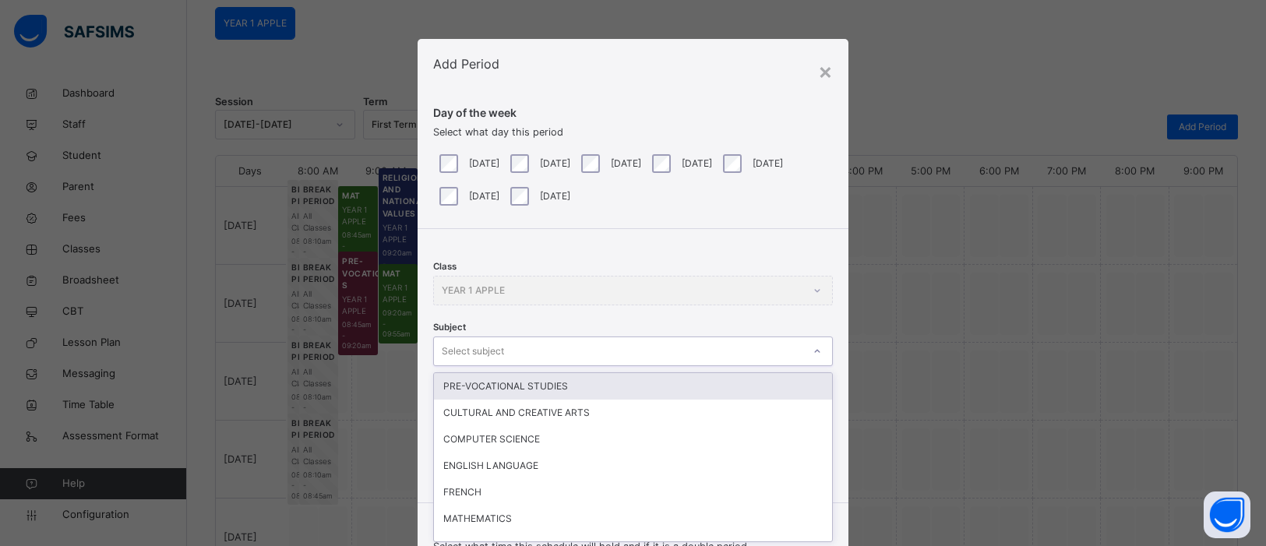
scroll to position [69, 0]
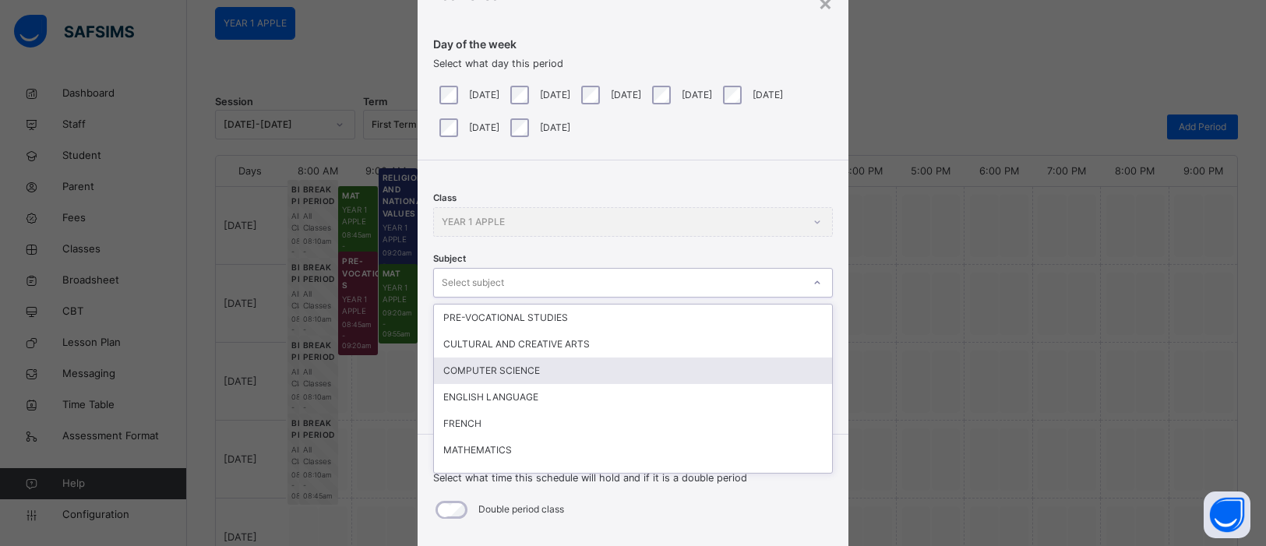
click at [691, 379] on div "COMPUTER SCIENCE" at bounding box center [633, 371] width 398 height 26
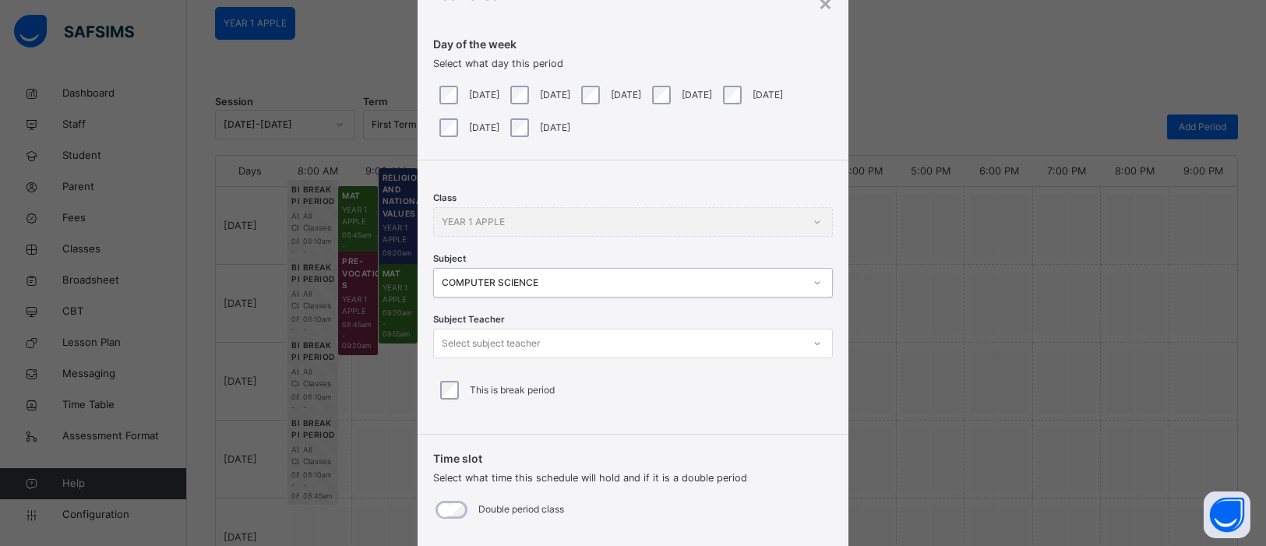
click at [813, 336] on icon at bounding box center [817, 344] width 9 height 16
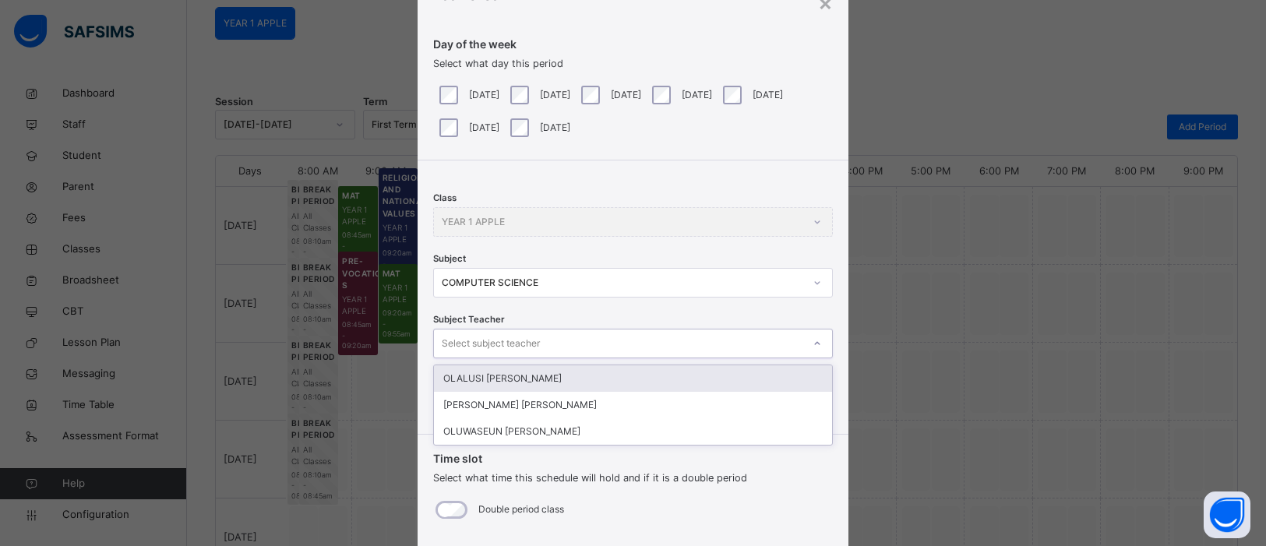
click at [683, 384] on div "OLALUSI BUNMI Solomon" at bounding box center [633, 378] width 398 height 26
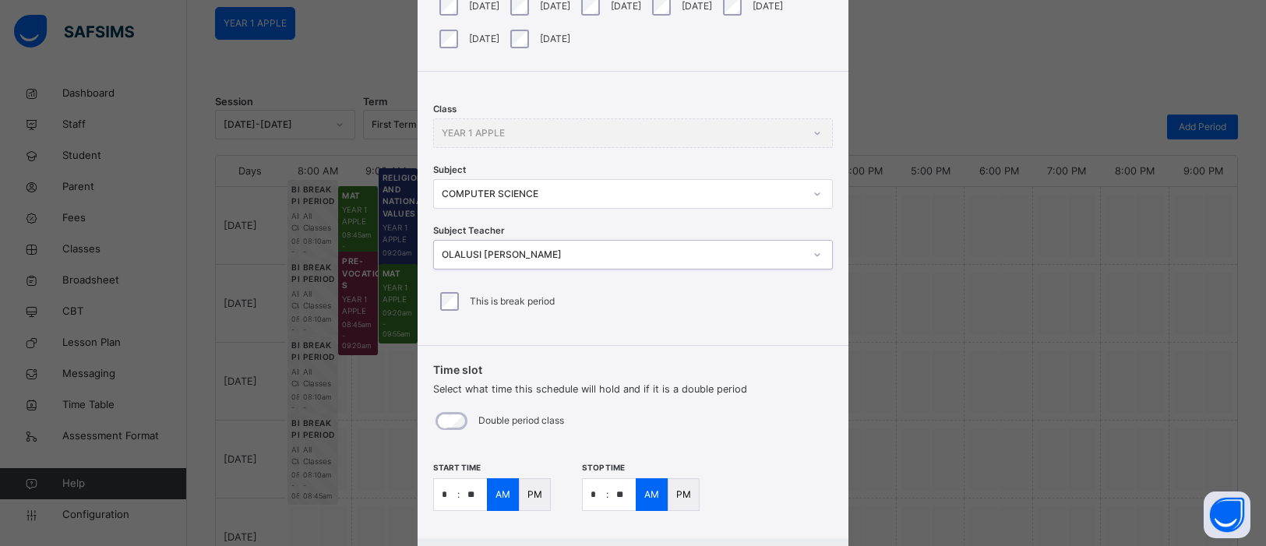
scroll to position [163, 0]
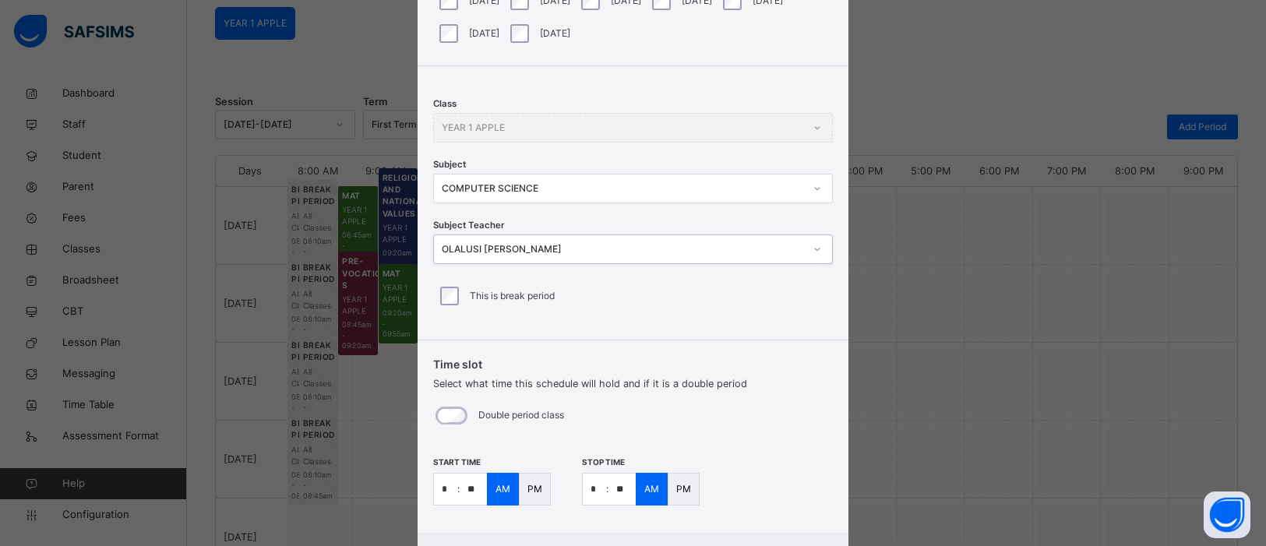
click at [443, 489] on input "*" at bounding box center [445, 489] width 23 height 31
type input "**"
click at [596, 487] on input "*" at bounding box center [594, 489] width 23 height 31
type input "**"
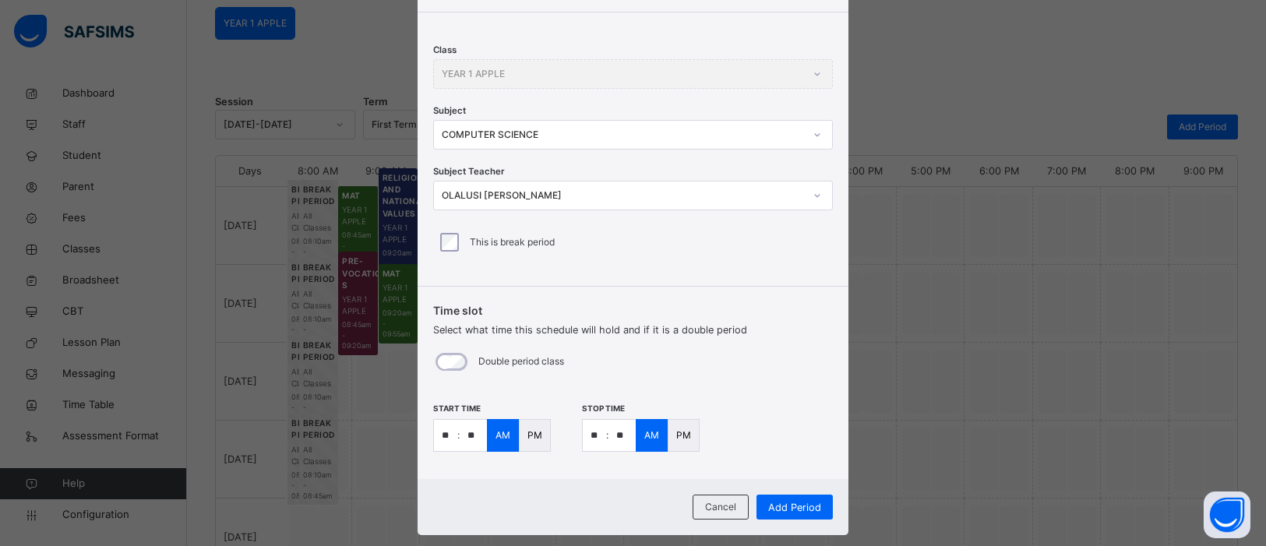
scroll to position [243, 0]
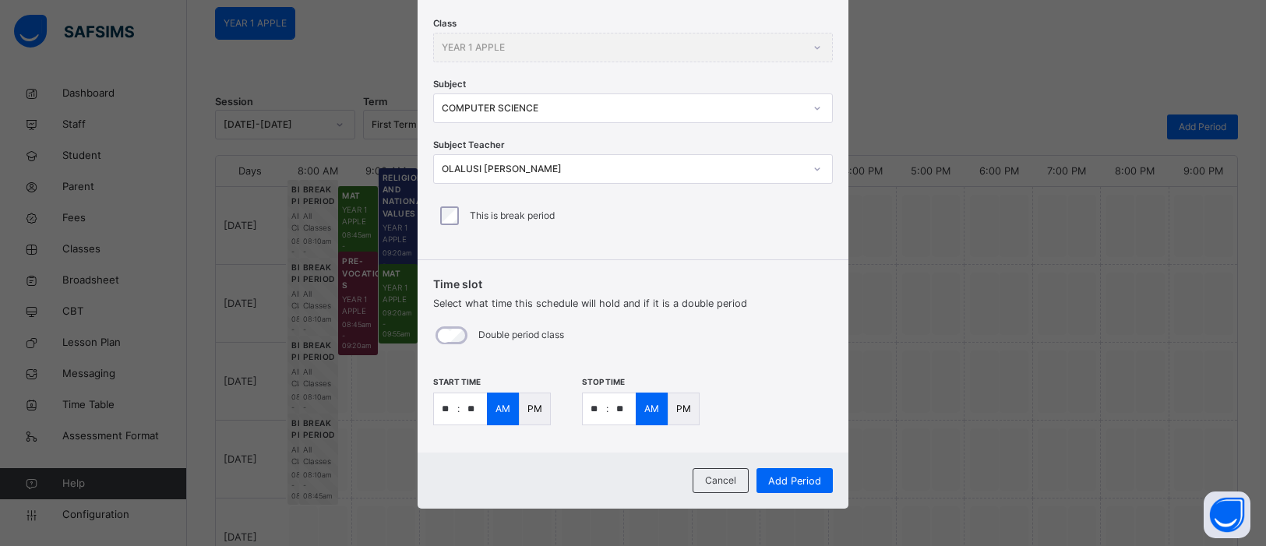
type input "**"
click at [683, 397] on div "PM" at bounding box center [684, 409] width 32 height 33
click at [806, 481] on span "Add Period" at bounding box center [794, 481] width 53 height 15
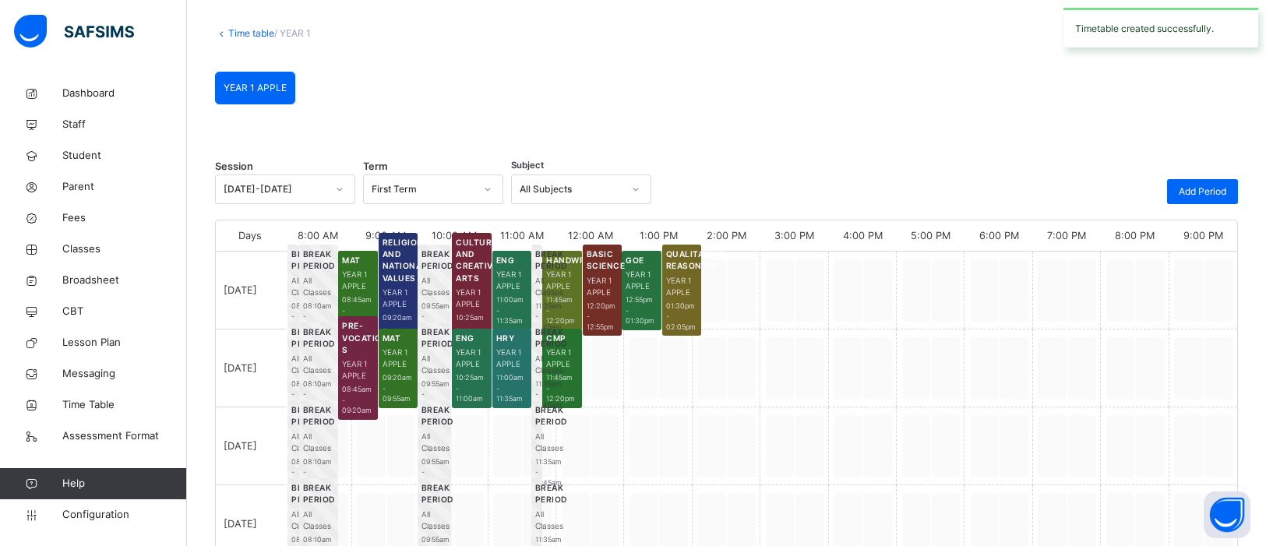
scroll to position [139, 0]
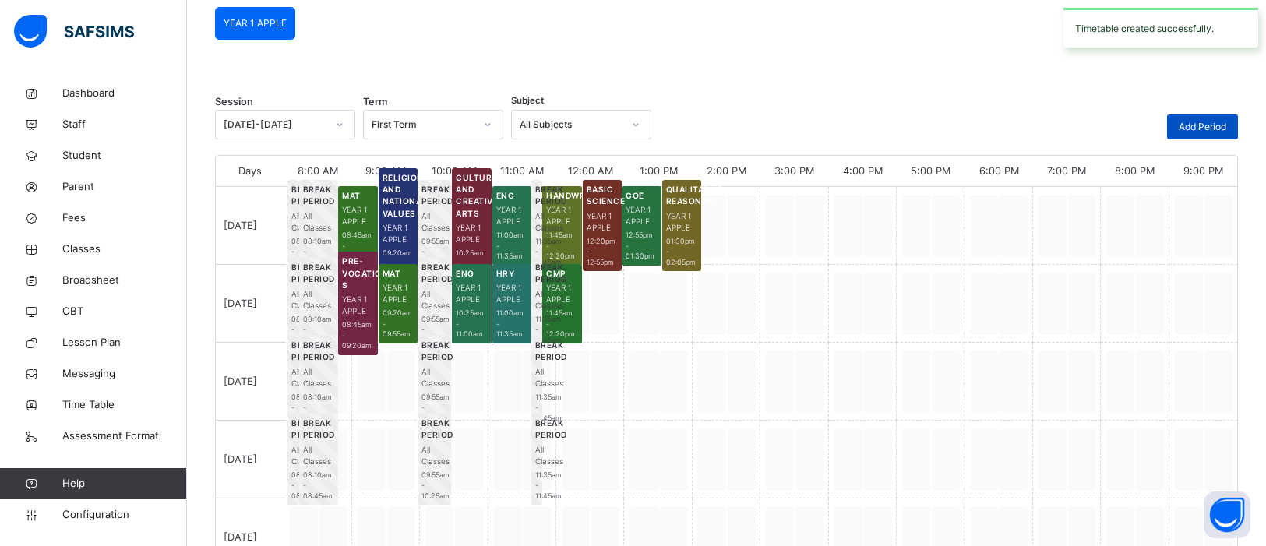
click at [1194, 129] on span "Add Period" at bounding box center [1203, 127] width 48 height 14
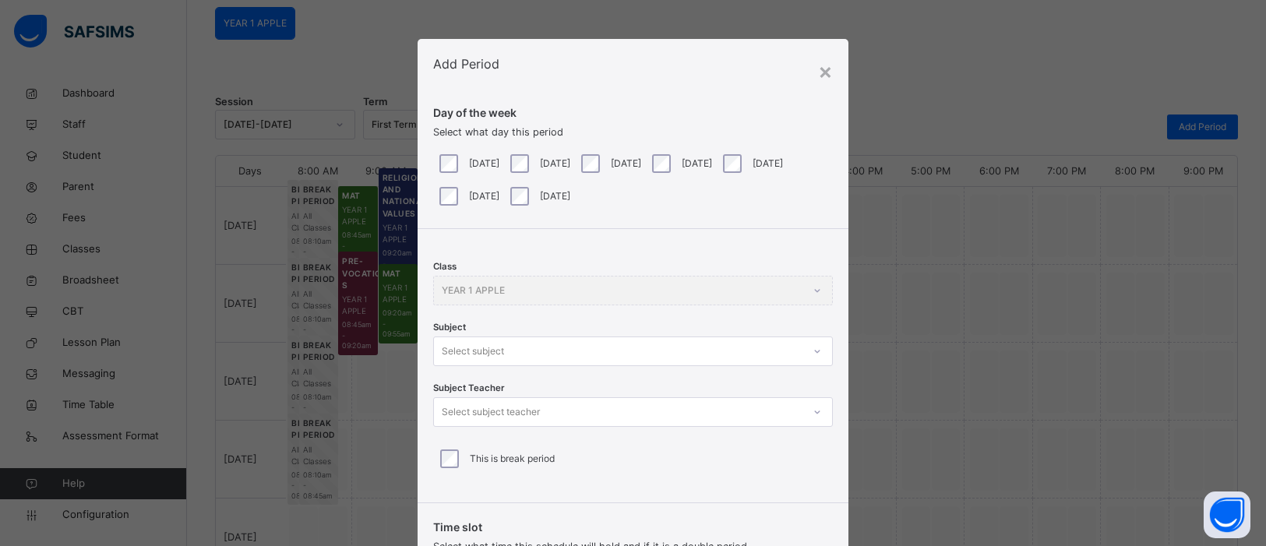
click at [818, 353] on div at bounding box center [818, 351] width 30 height 28
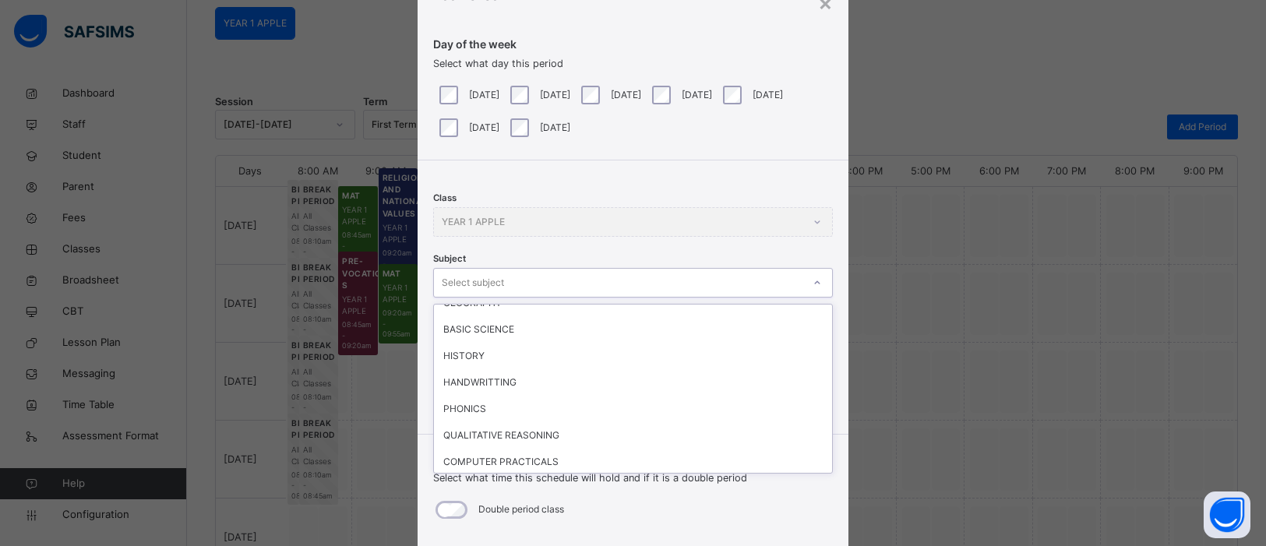
scroll to position [230, 0]
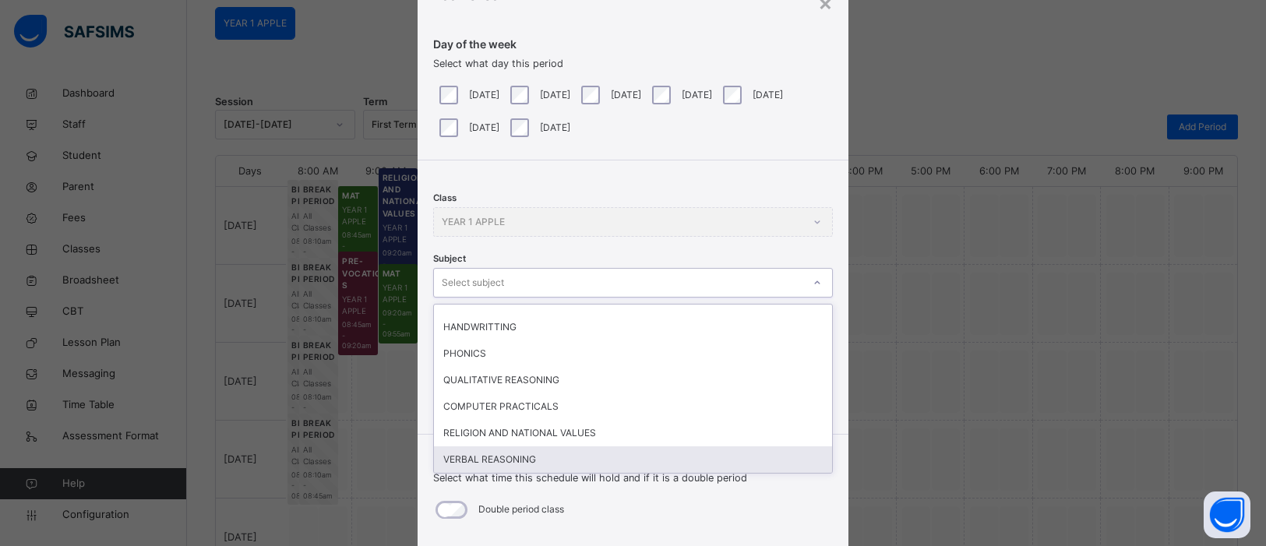
click at [517, 458] on div "VERBAL REASONING" at bounding box center [633, 459] width 398 height 26
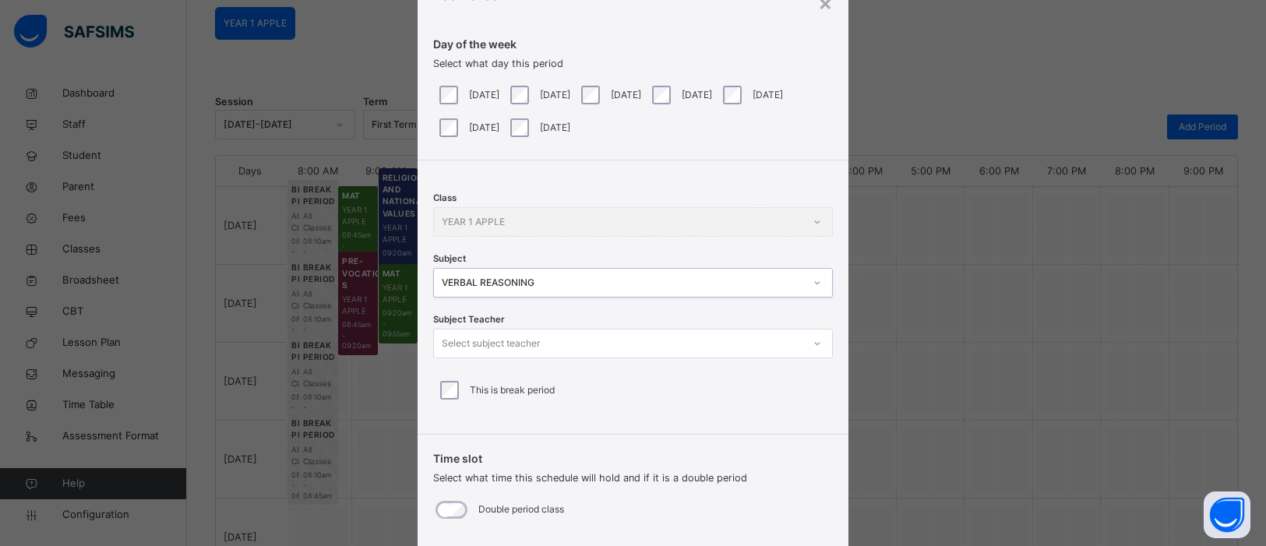
click at [813, 343] on icon at bounding box center [817, 344] width 9 height 16
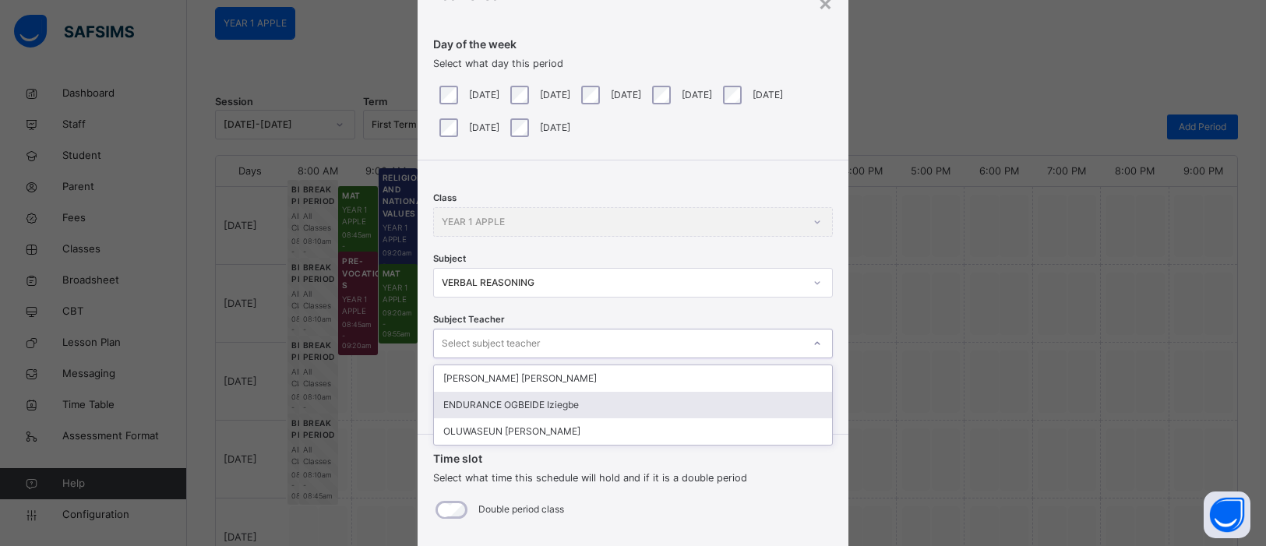
click at [680, 399] on div "ENDURANCE OGBEIDE Iziegbe" at bounding box center [633, 405] width 398 height 26
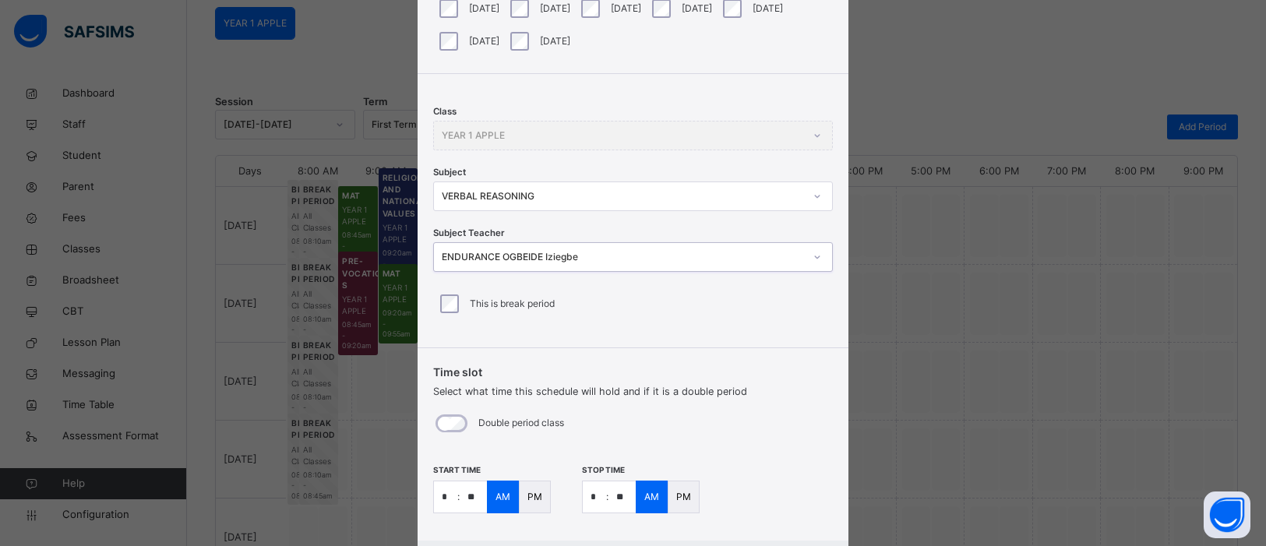
scroll to position [243, 0]
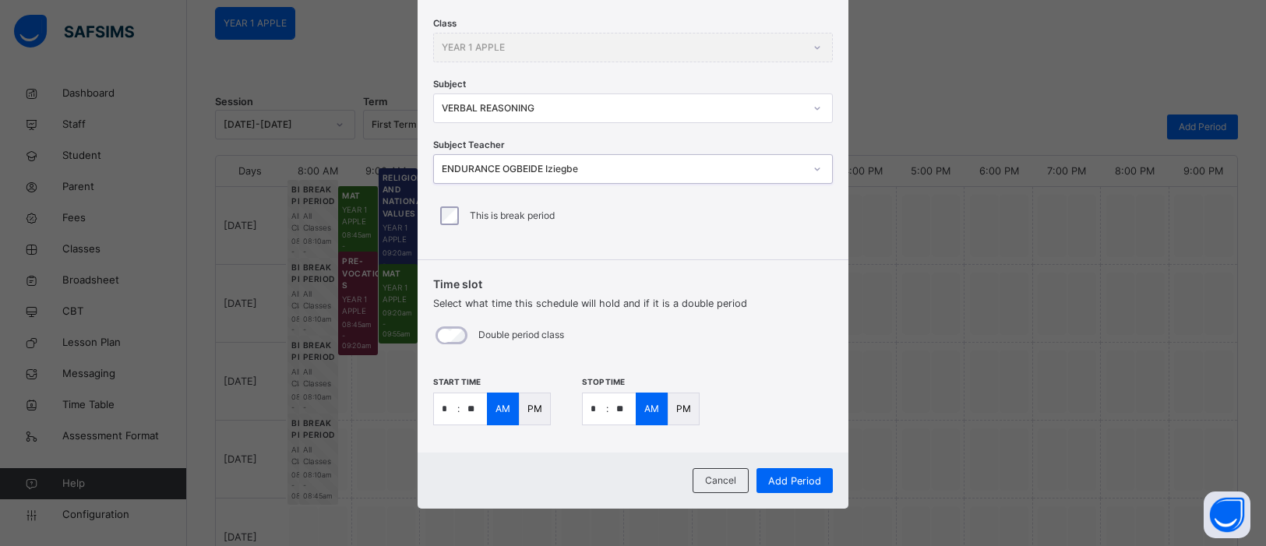
click at [445, 406] on input "*" at bounding box center [445, 408] width 23 height 31
type input "**"
click at [596, 402] on input "*" at bounding box center [594, 408] width 23 height 31
type input "**"
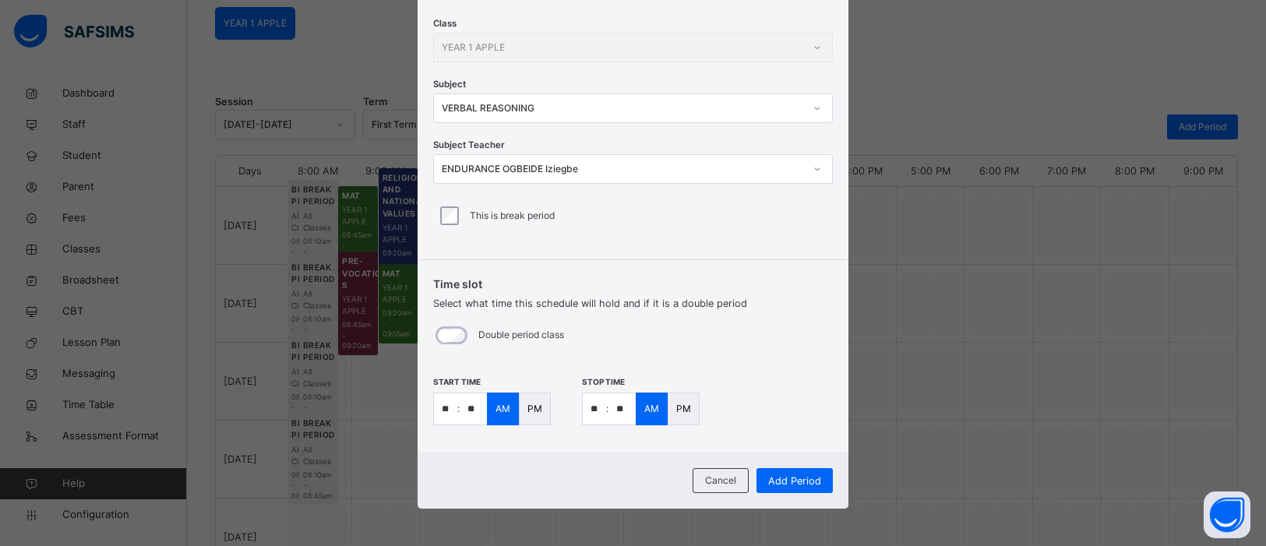
type input "**"
click at [529, 412] on p "PM" at bounding box center [535, 409] width 15 height 14
click at [679, 407] on p "PM" at bounding box center [683, 409] width 15 height 14
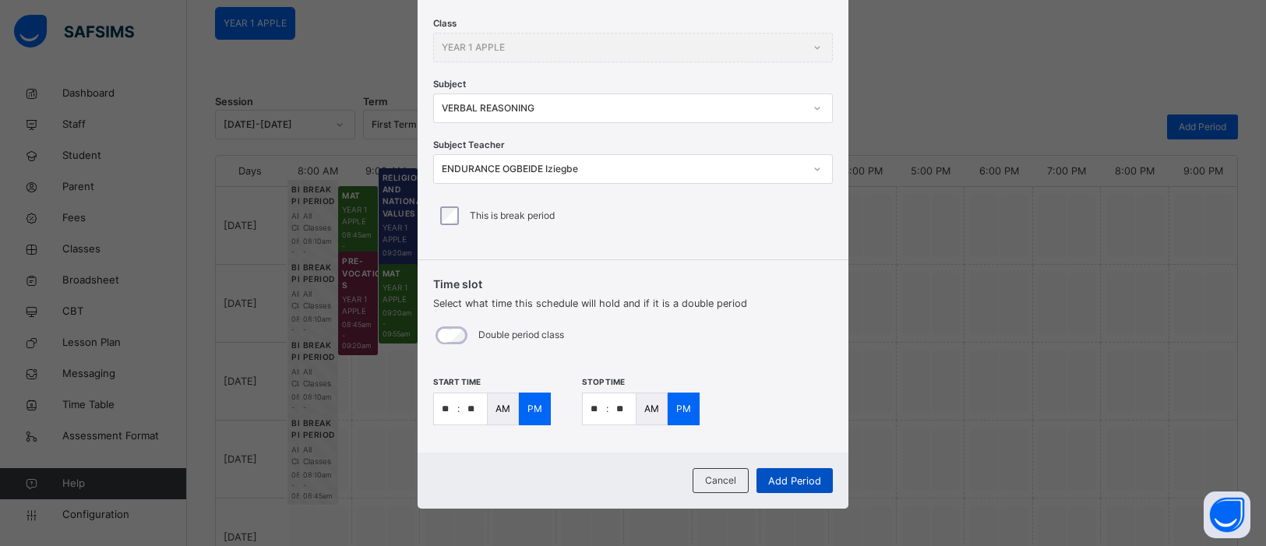
click at [803, 475] on span "Add Period" at bounding box center [794, 481] width 53 height 15
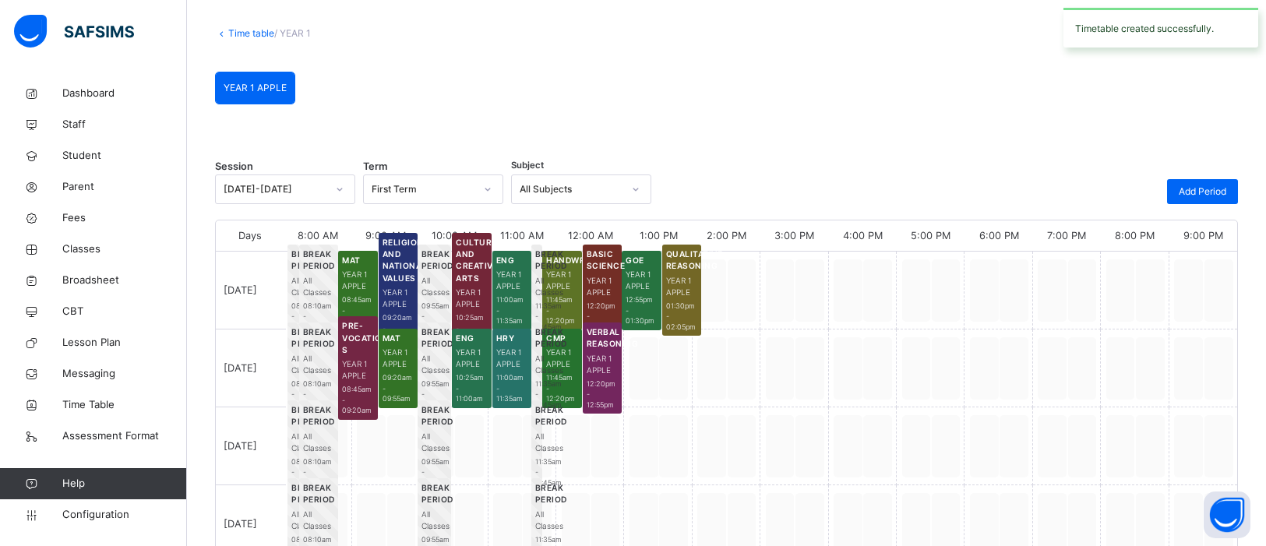
scroll to position [139, 0]
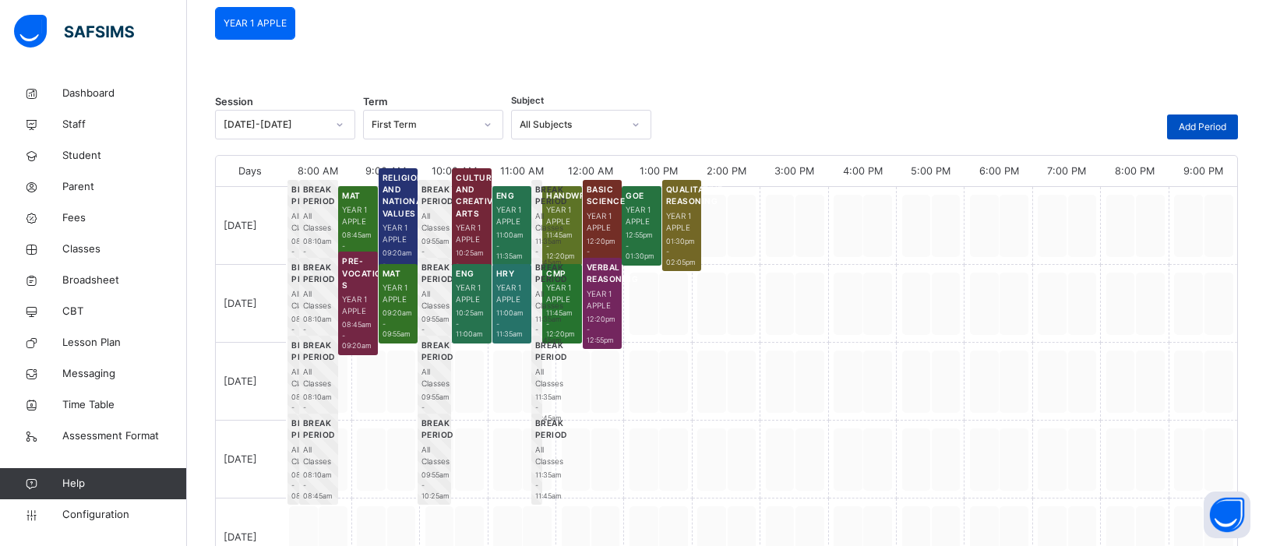
click at [1202, 135] on div "Add Period" at bounding box center [1202, 127] width 71 height 25
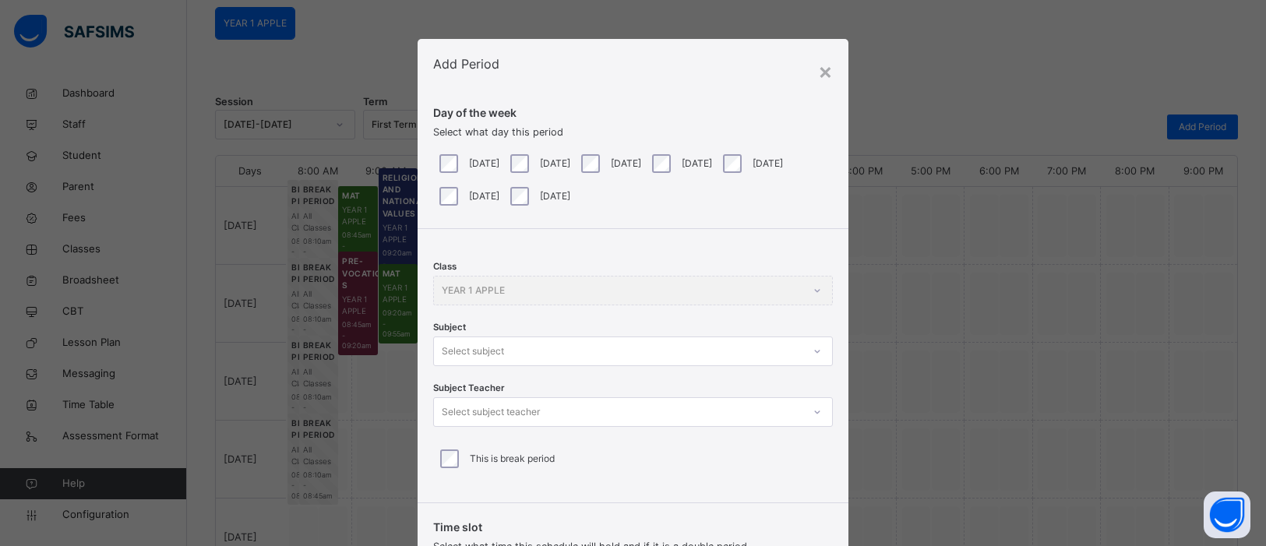
click at [817, 350] on div at bounding box center [817, 351] width 26 height 25
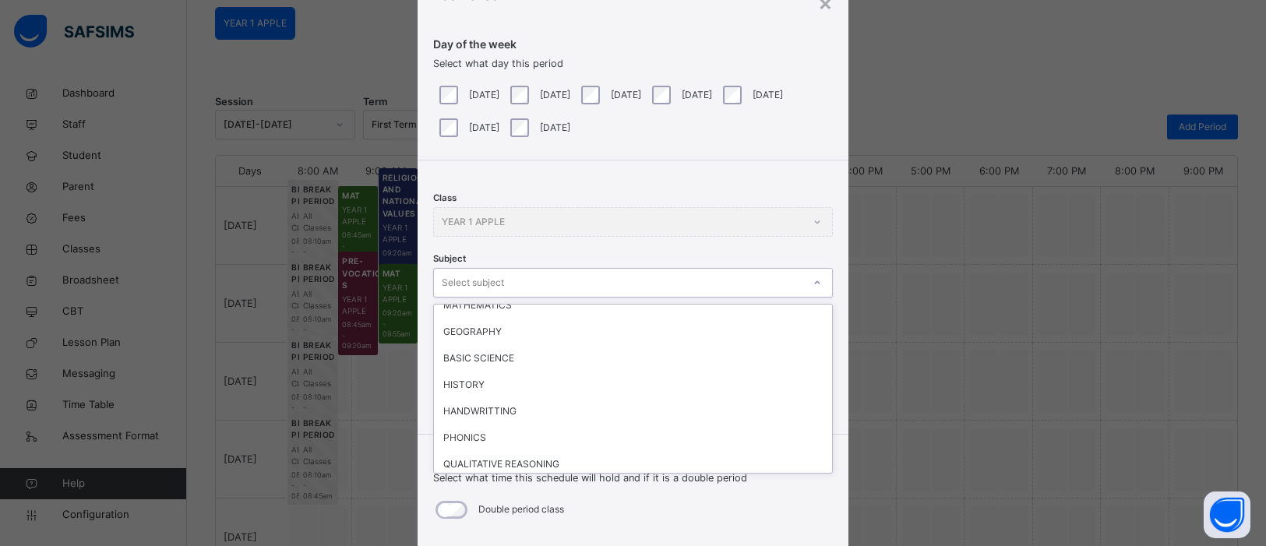
scroll to position [230, 0]
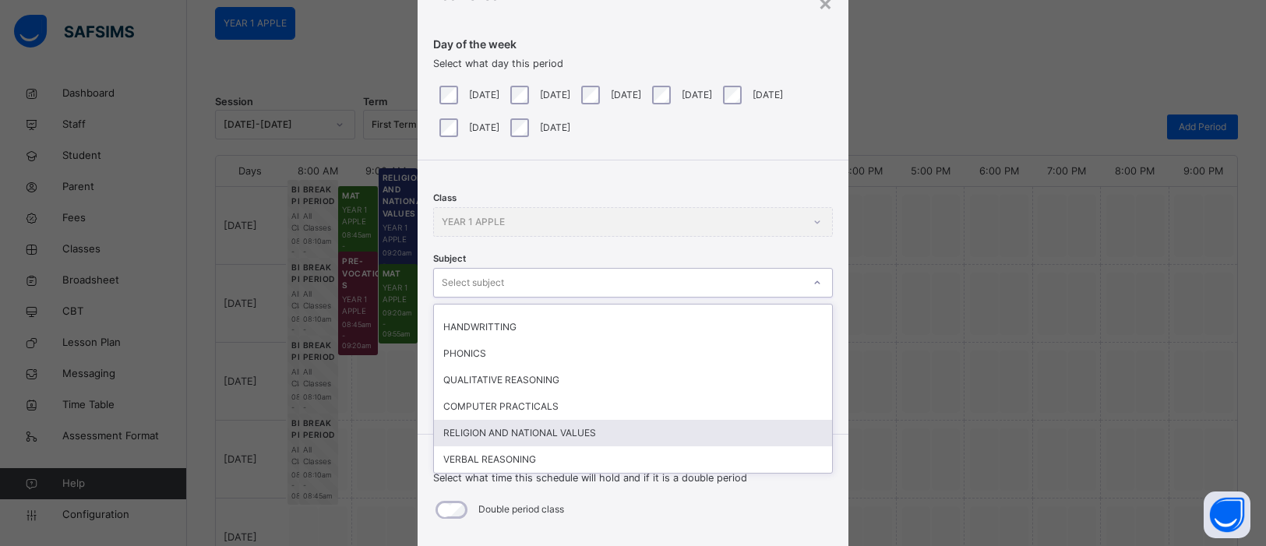
click at [595, 436] on div "RELIGION AND NATIONAL VALUES" at bounding box center [633, 433] width 398 height 26
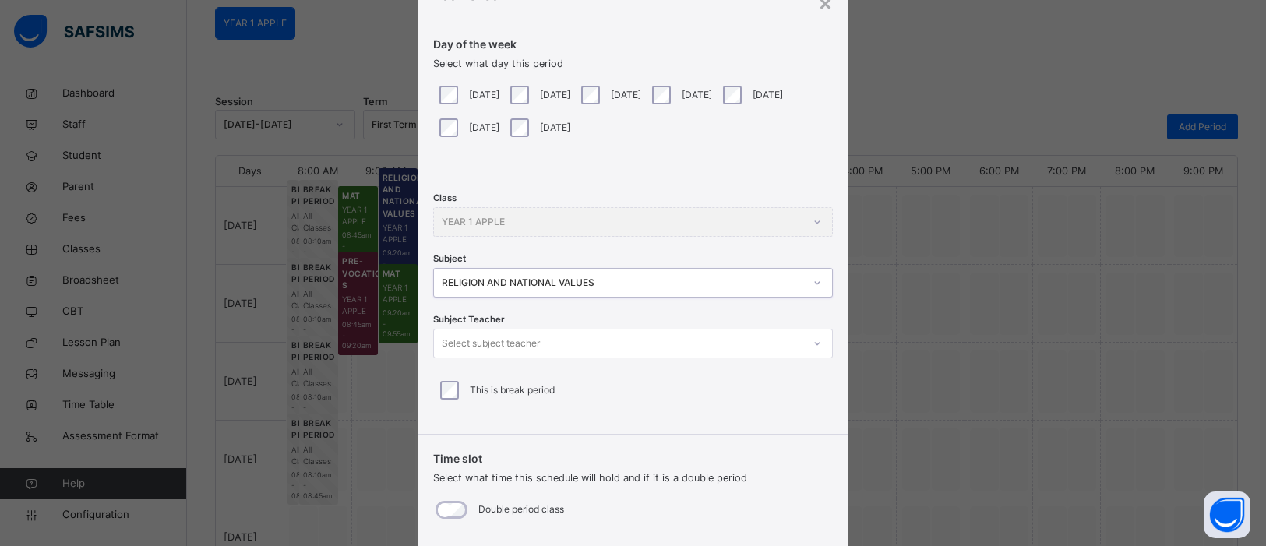
click at [813, 347] on icon at bounding box center [817, 344] width 9 height 16
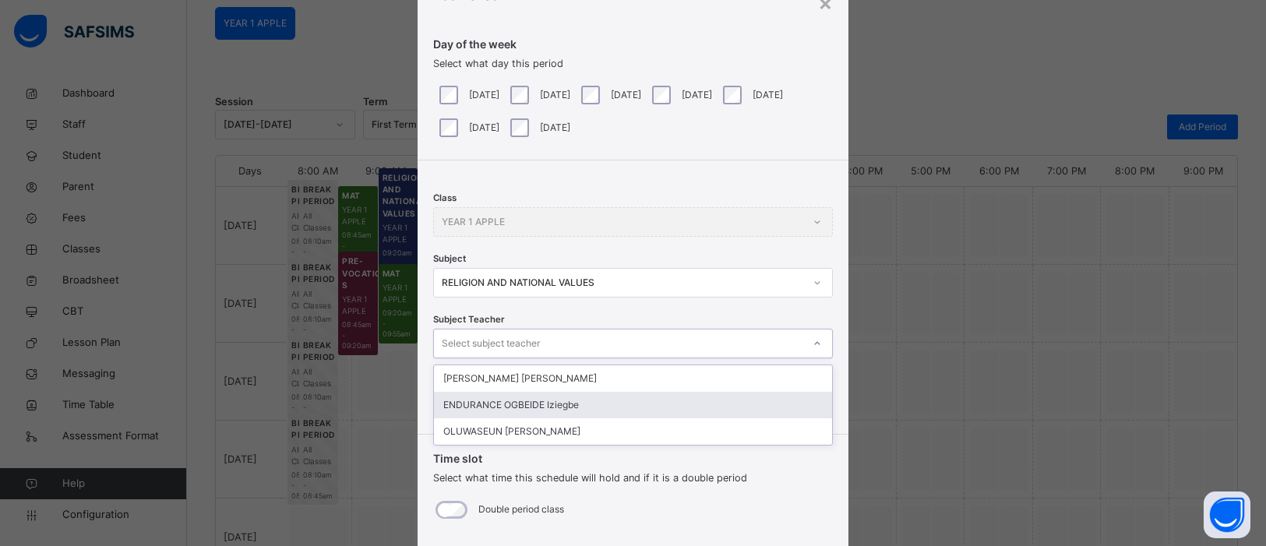
click at [712, 400] on div "ENDURANCE OGBEIDE Iziegbe" at bounding box center [633, 405] width 398 height 26
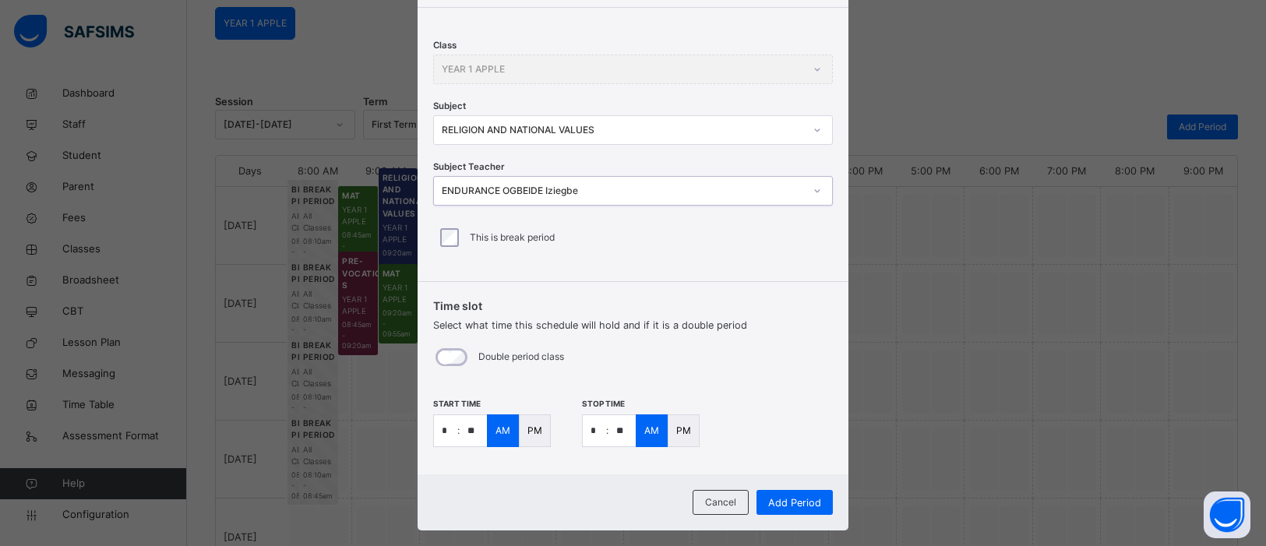
scroll to position [243, 0]
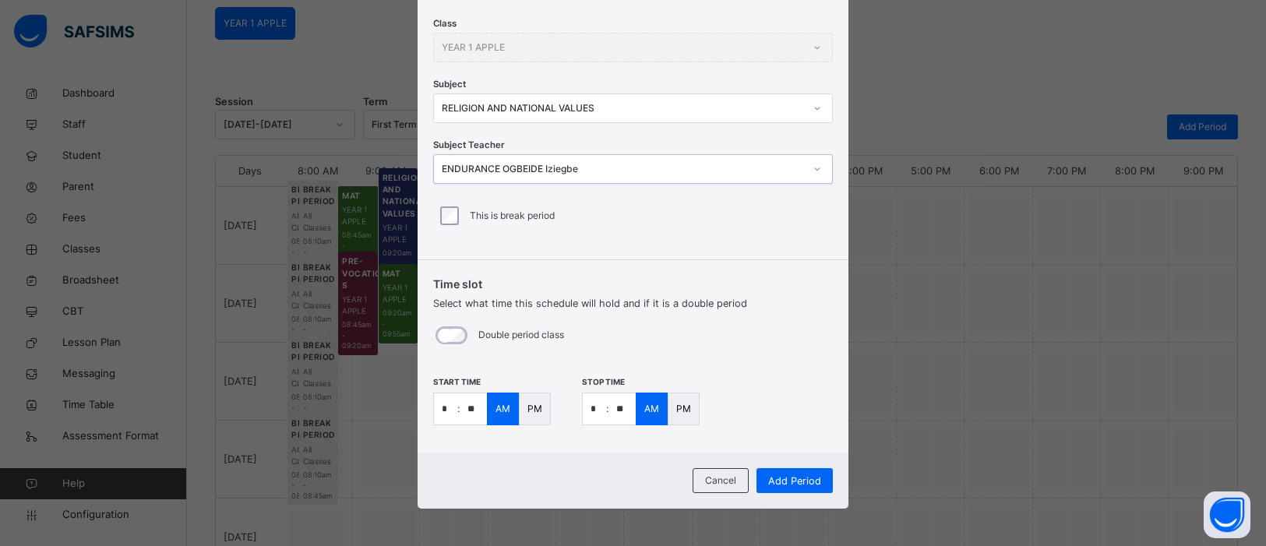
click at [450, 411] on input "*" at bounding box center [445, 408] width 23 height 31
type input "*"
click at [474, 412] on input "**" at bounding box center [473, 408] width 27 height 31
type input "**"
click at [597, 413] on input "*" at bounding box center [594, 408] width 23 height 31
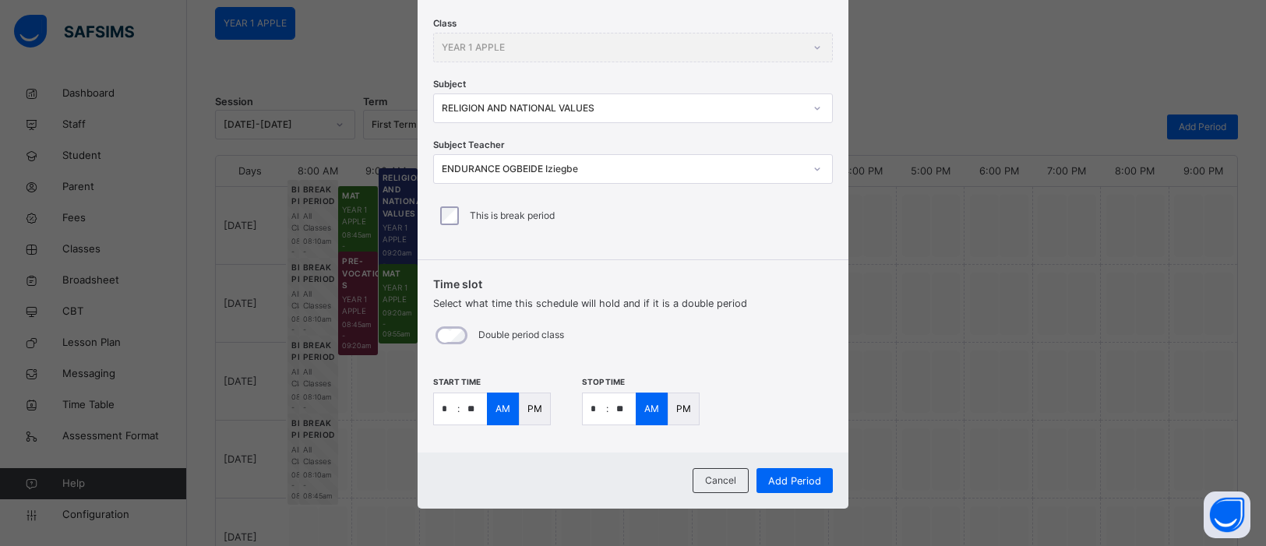
type input "*"
click at [630, 411] on input "**" at bounding box center [622, 408] width 27 height 31
type input "**"
click at [783, 475] on span "Add Period" at bounding box center [794, 481] width 53 height 15
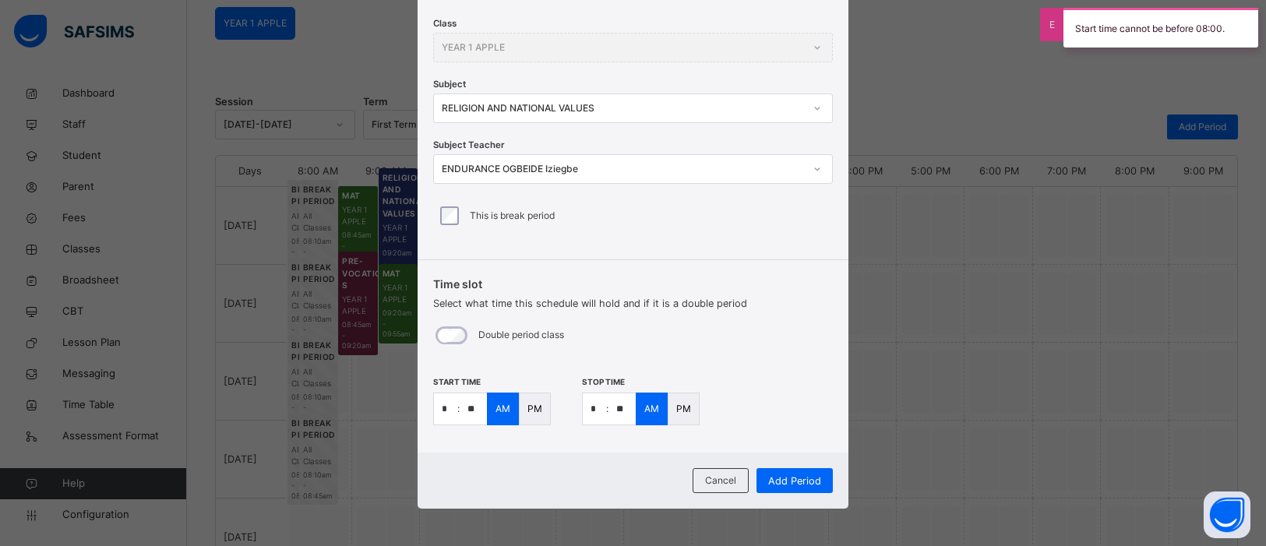
click at [537, 408] on p "PM" at bounding box center [535, 409] width 15 height 14
click at [676, 409] on p "PM" at bounding box center [683, 409] width 15 height 14
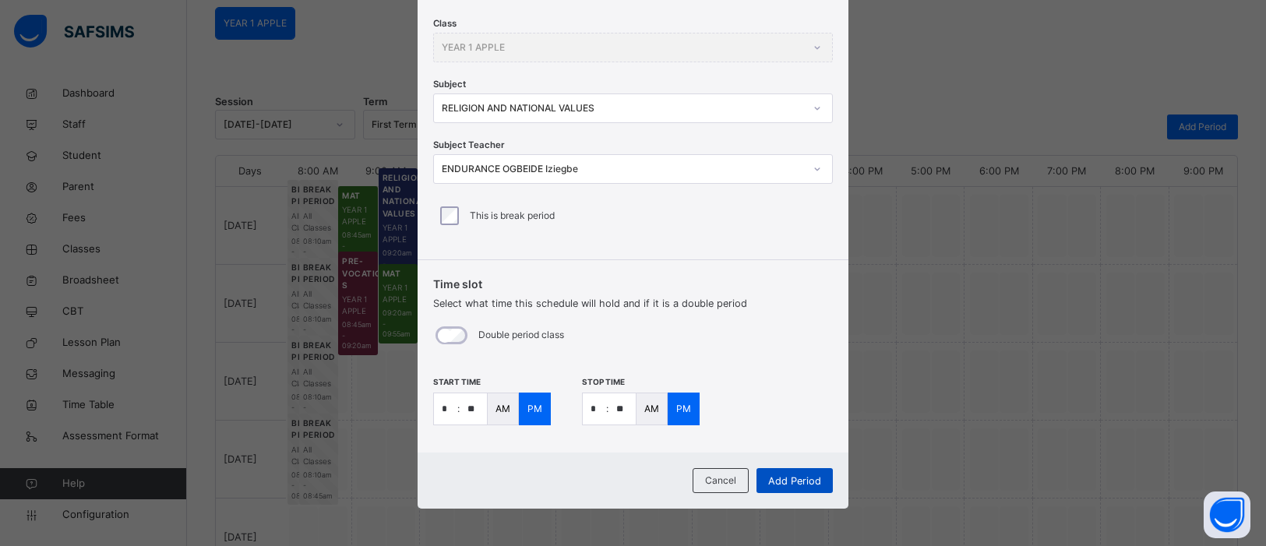
click at [790, 480] on span "Add Period" at bounding box center [794, 481] width 53 height 15
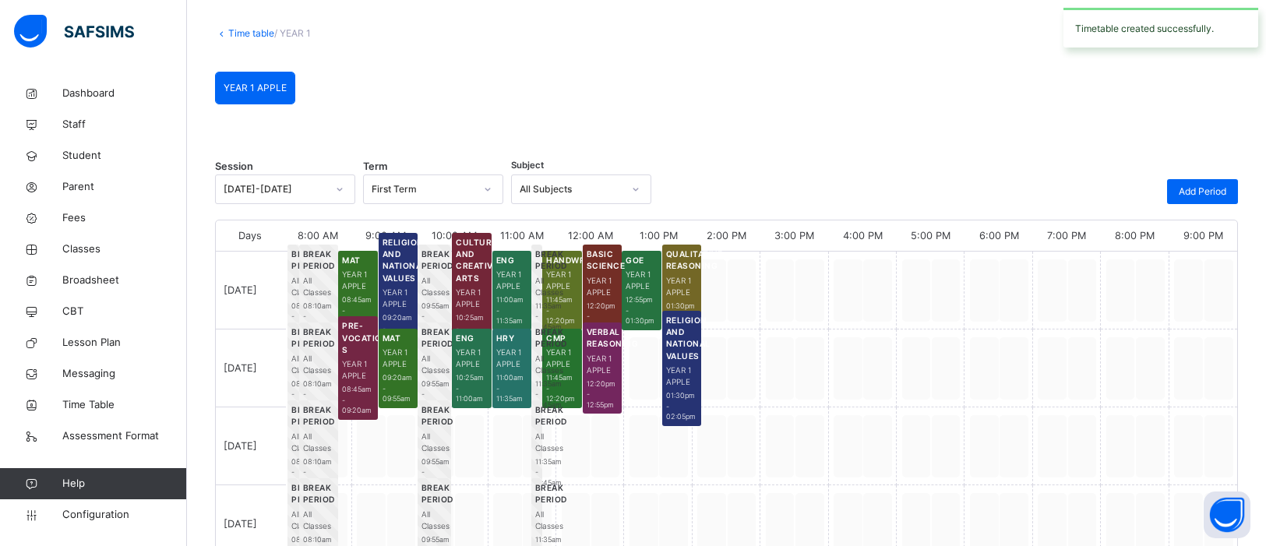
scroll to position [139, 0]
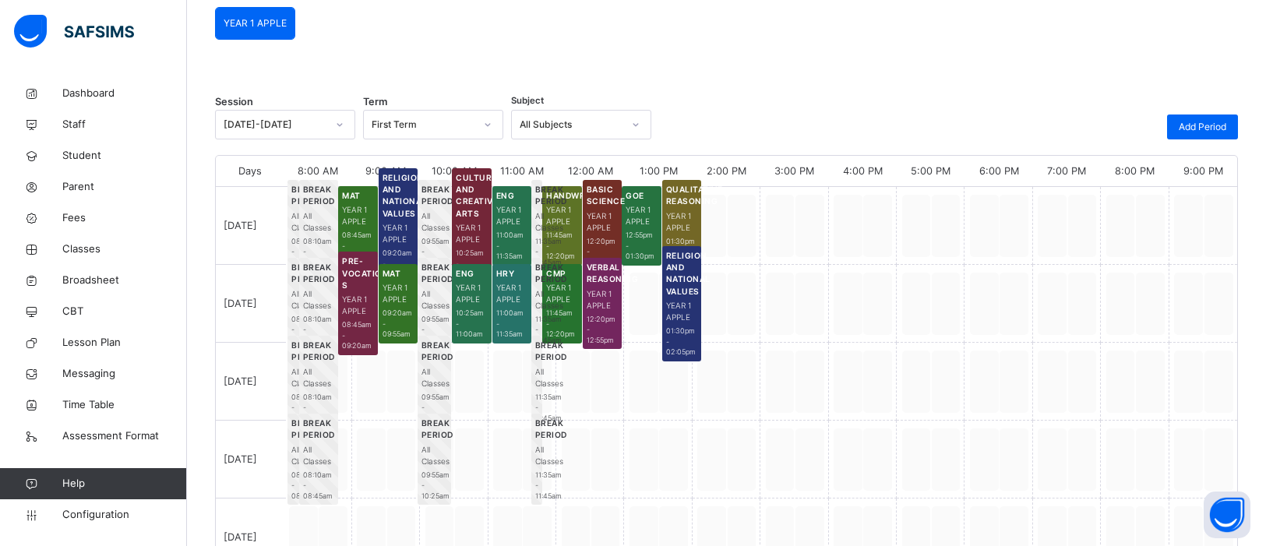
click at [799, 297] on div at bounding box center [794, 304] width 68 height 78
click at [632, 323] on div "RELIGION AND NATIONAL VALUES YEAR 1 APPLE 01:30pm - 02:05pm" at bounding box center [658, 304] width 68 height 78
click at [1211, 129] on span "Add Period" at bounding box center [1203, 127] width 48 height 14
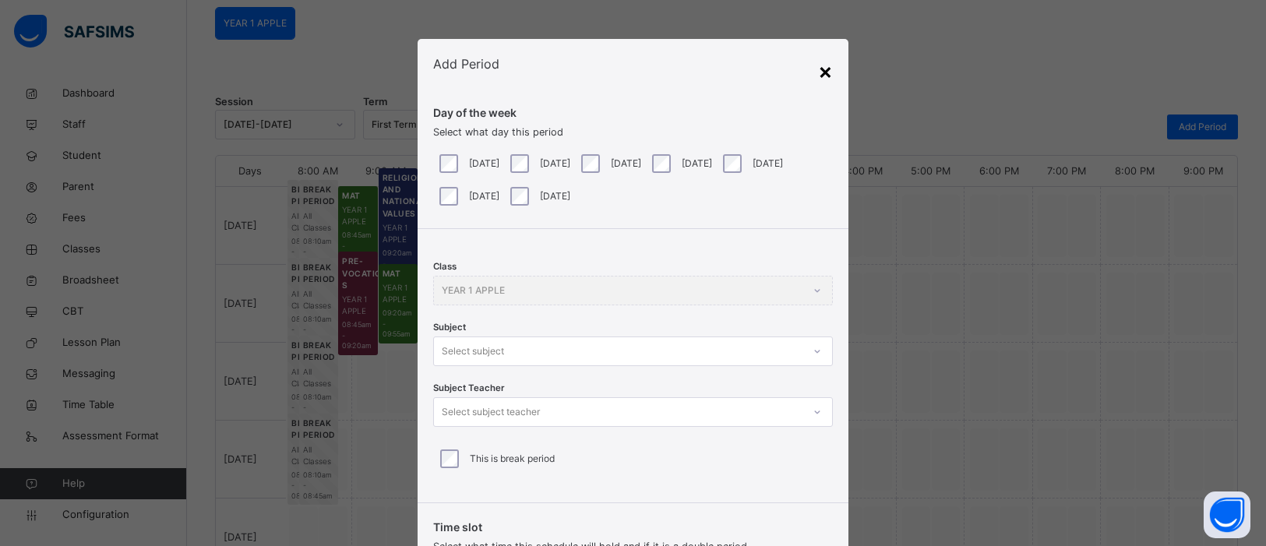
click at [819, 71] on div "×" at bounding box center [825, 71] width 15 height 33
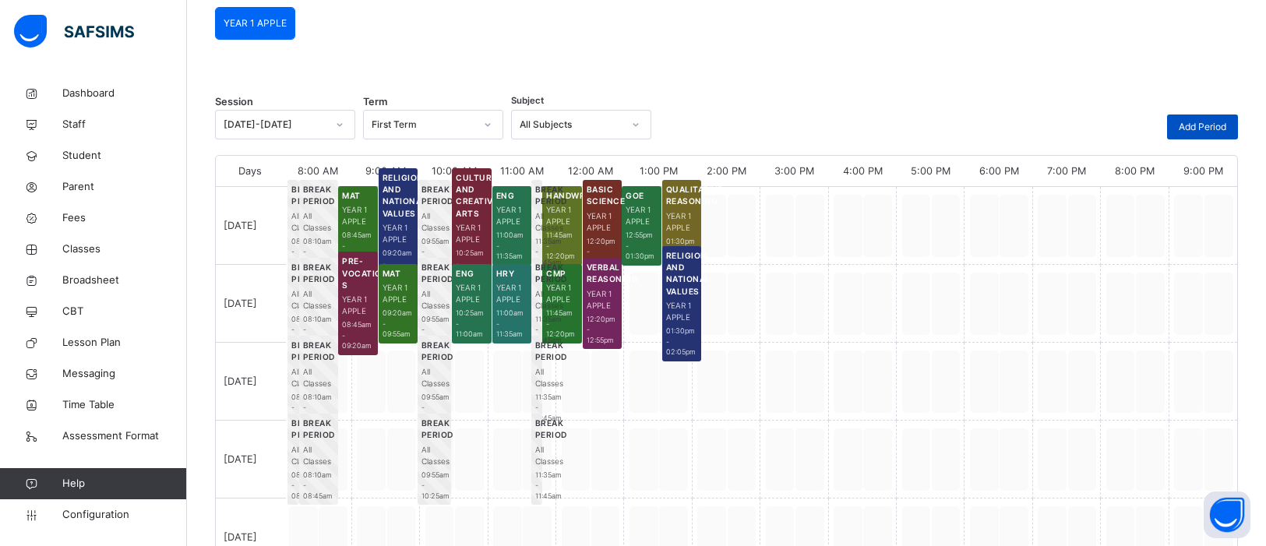
click at [1210, 129] on span "Add Period" at bounding box center [1203, 127] width 48 height 14
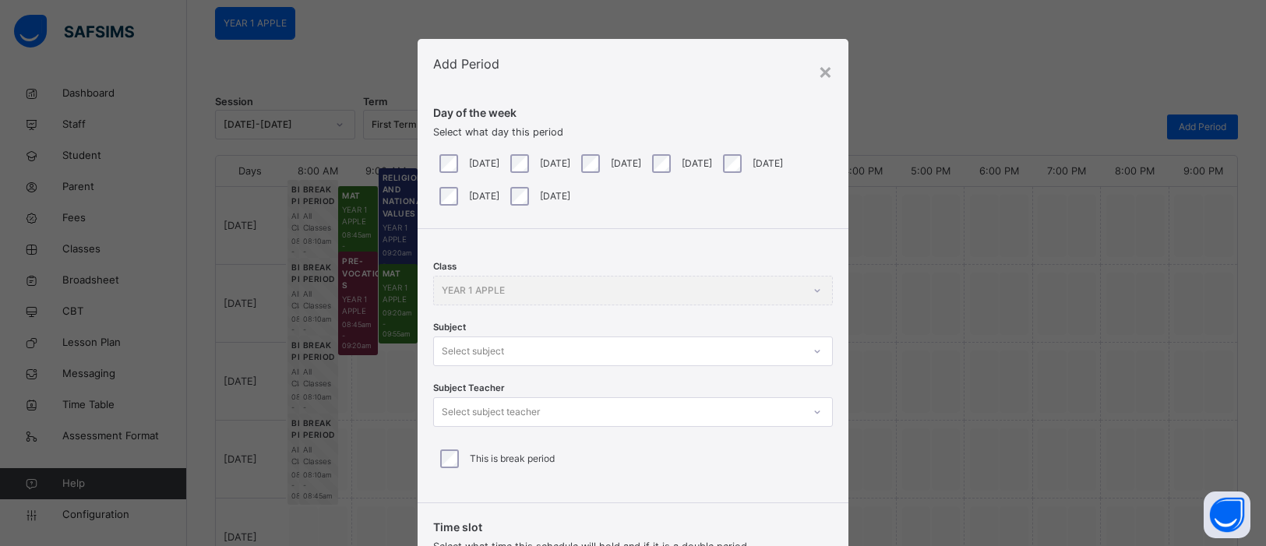
click at [814, 346] on icon at bounding box center [817, 352] width 9 height 16
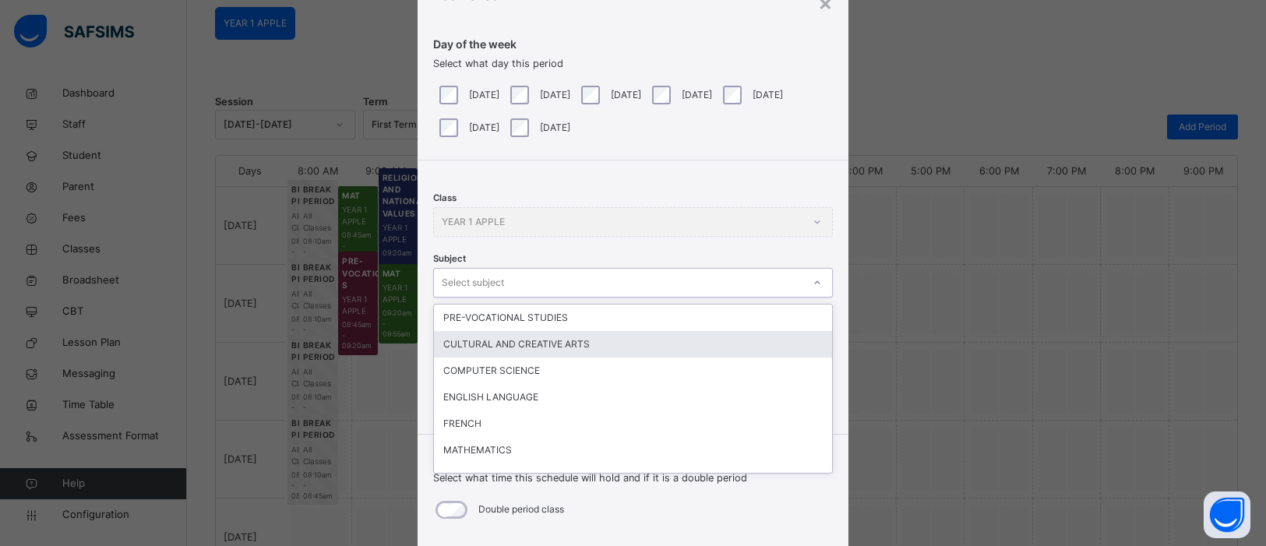
scroll to position [69, 0]
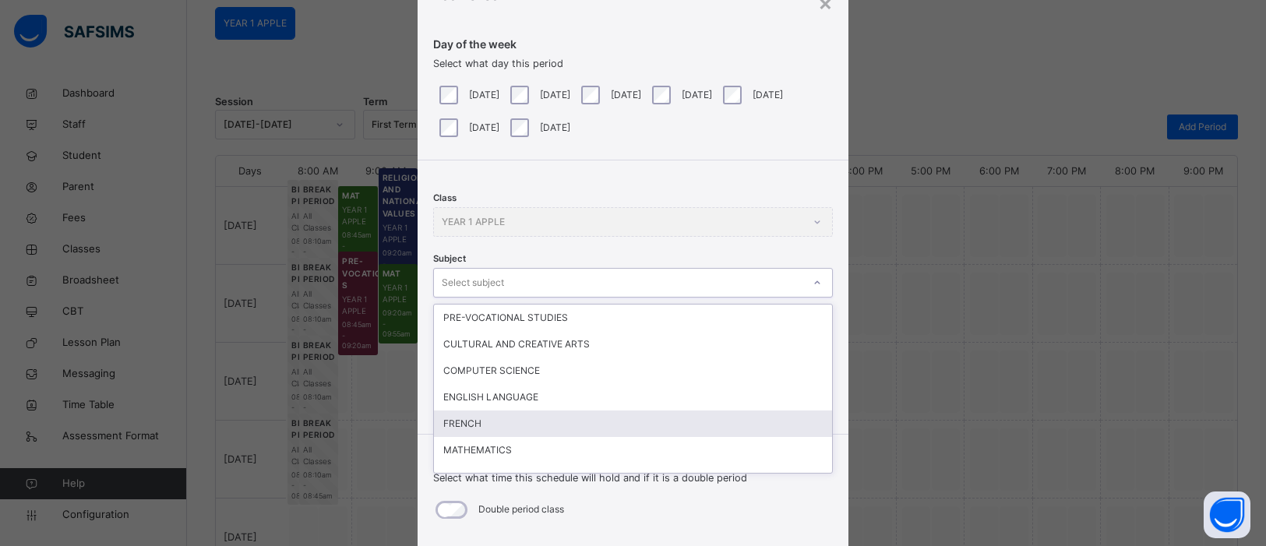
click at [752, 419] on div "FRENCH" at bounding box center [633, 424] width 398 height 26
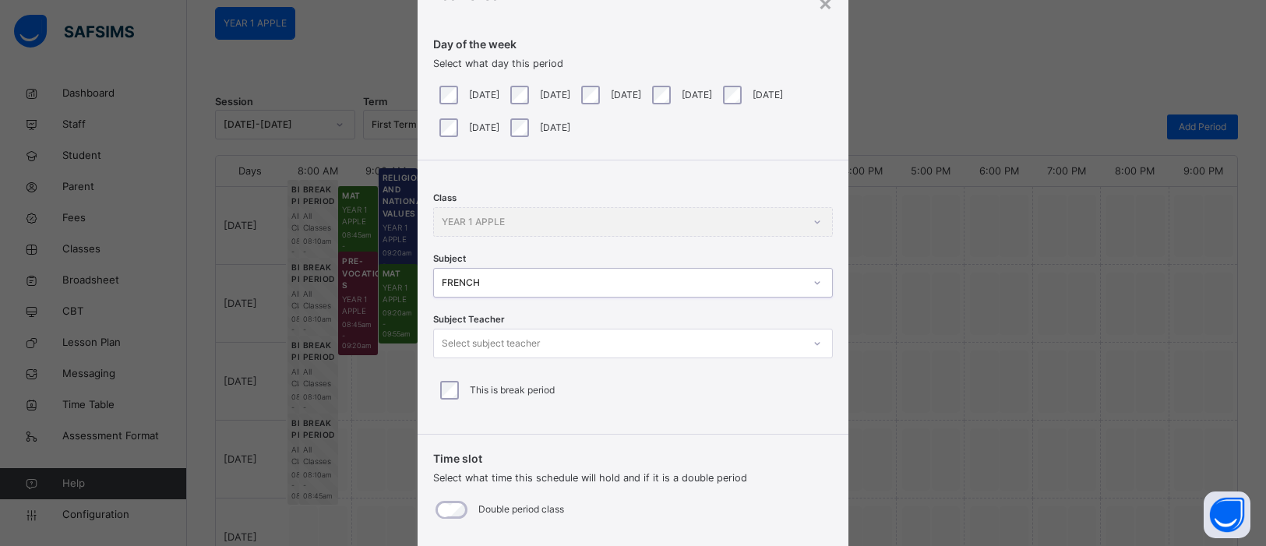
click at [818, 351] on div at bounding box center [817, 343] width 26 height 25
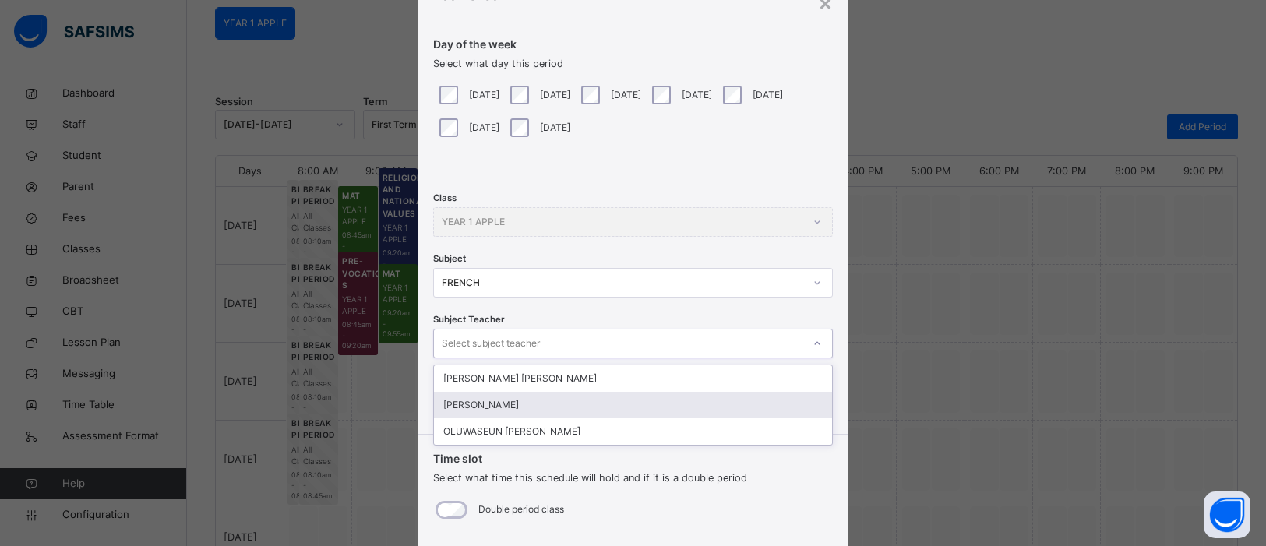
click at [706, 400] on div "ARNAUD ALLADOUM" at bounding box center [633, 405] width 398 height 26
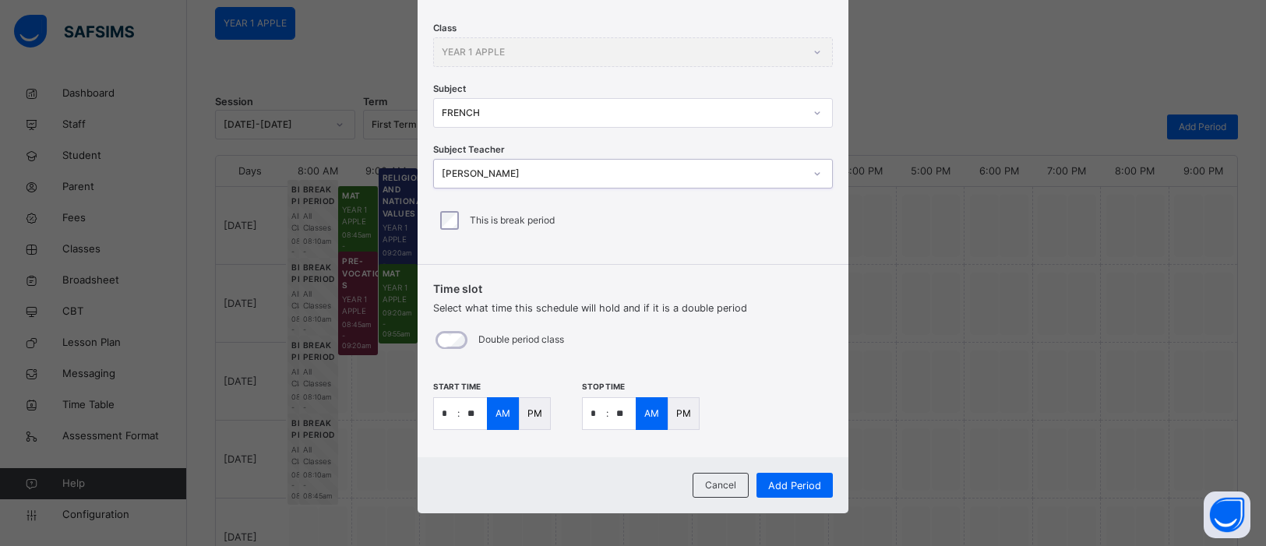
scroll to position [243, 0]
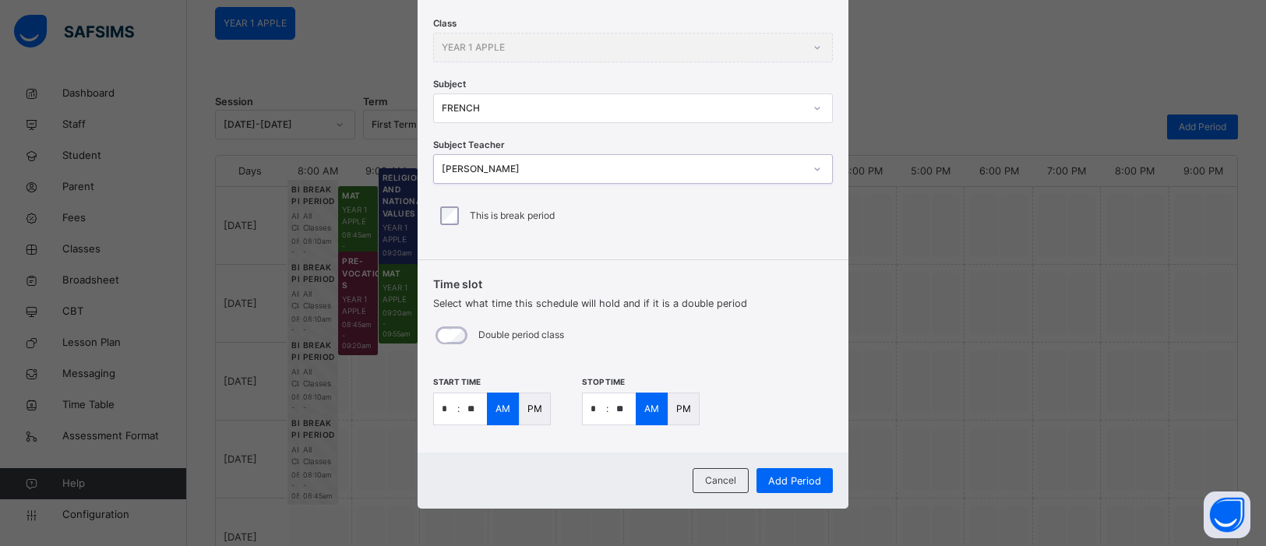
click at [472, 411] on input "**" at bounding box center [473, 408] width 27 height 31
type input "**"
click at [595, 411] on input "*" at bounding box center [594, 408] width 23 height 31
type input "*"
click at [620, 404] on input "**" at bounding box center [622, 408] width 27 height 31
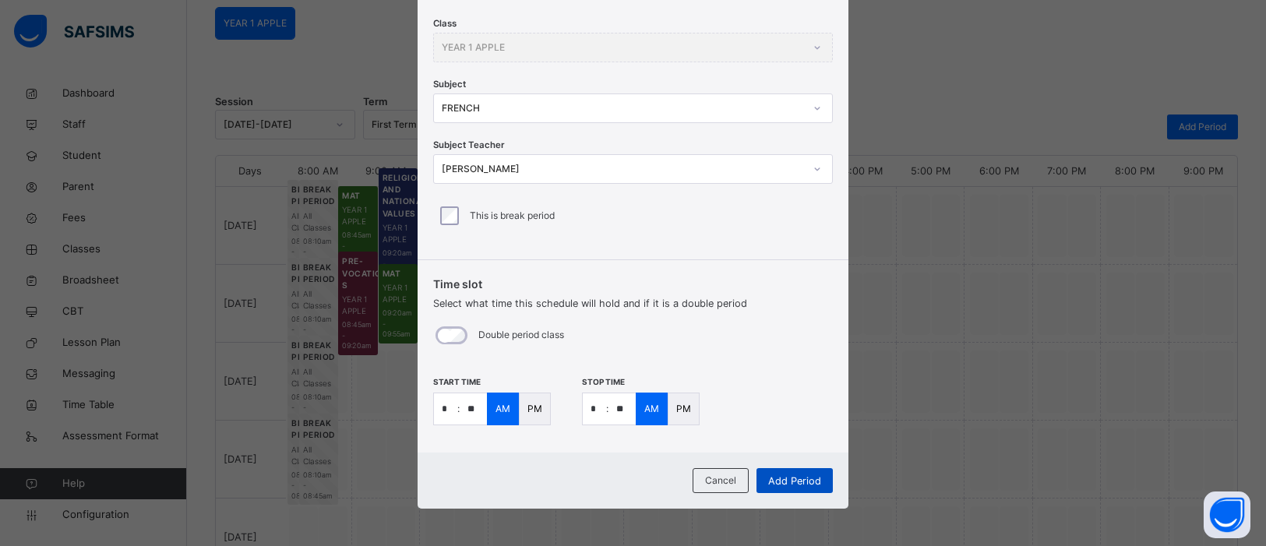
type input "**"
click at [803, 482] on span "Add Period" at bounding box center [794, 481] width 53 height 15
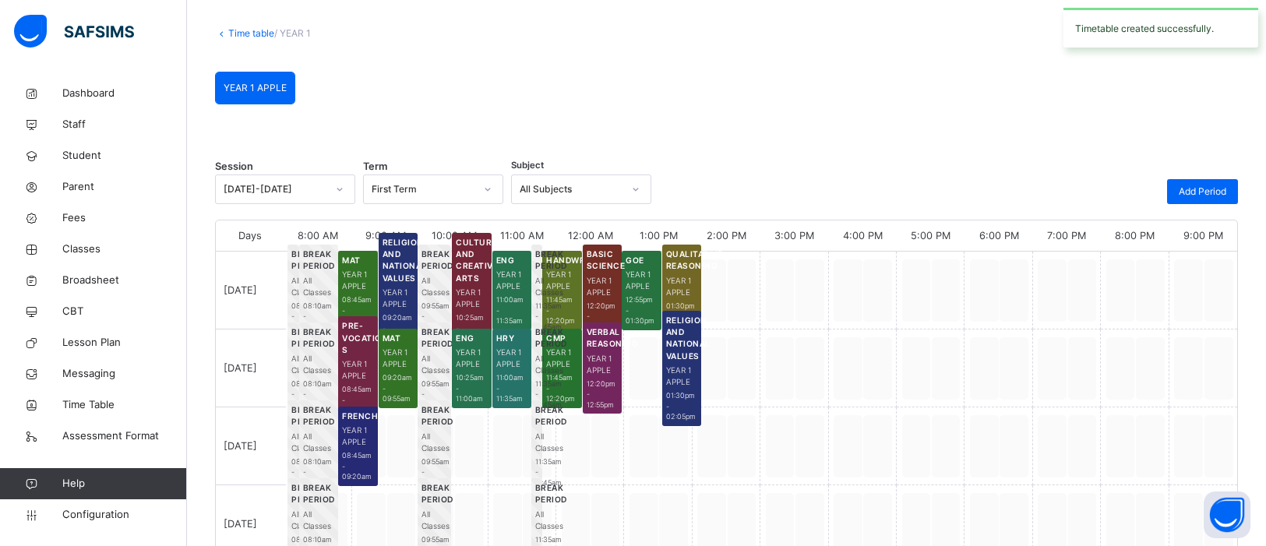
scroll to position [139, 0]
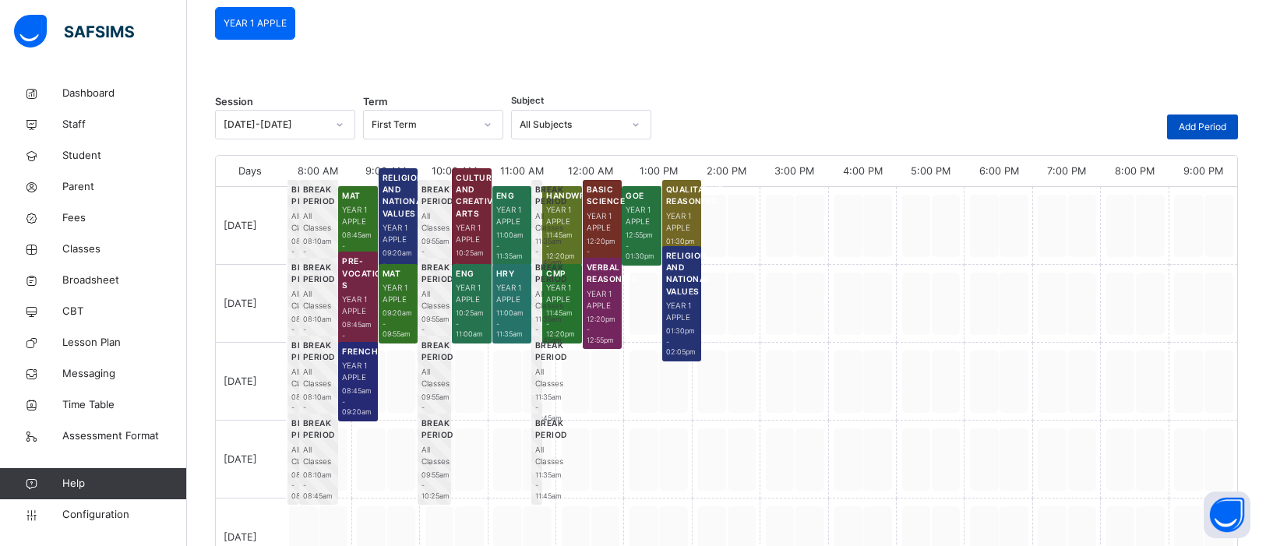
click at [1187, 127] on span "Add Period" at bounding box center [1203, 127] width 48 height 14
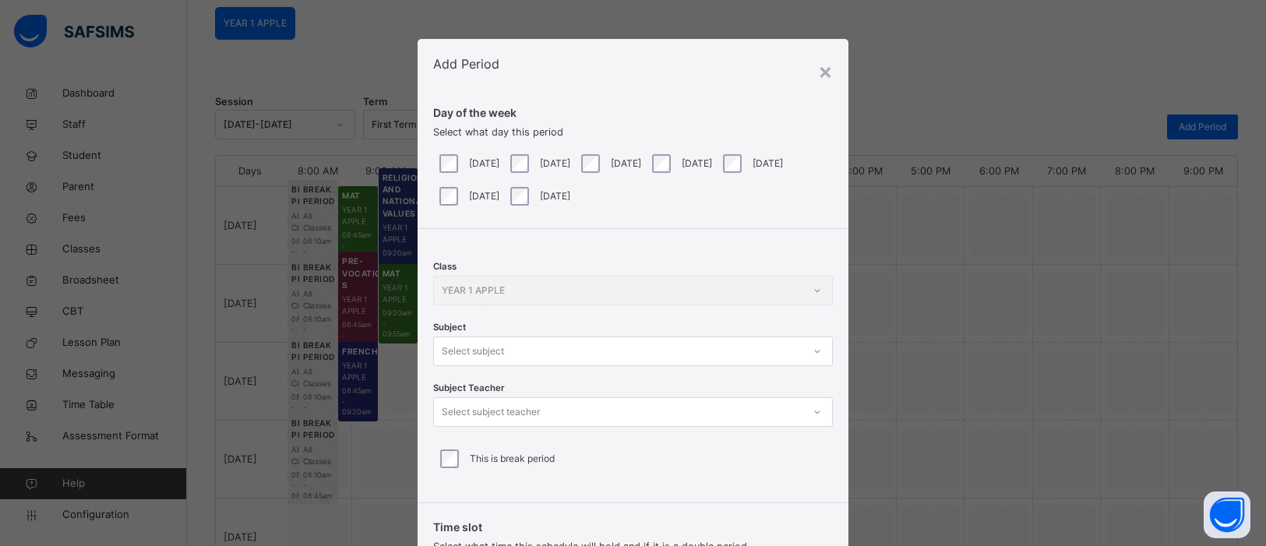
click at [813, 349] on div at bounding box center [817, 351] width 26 height 25
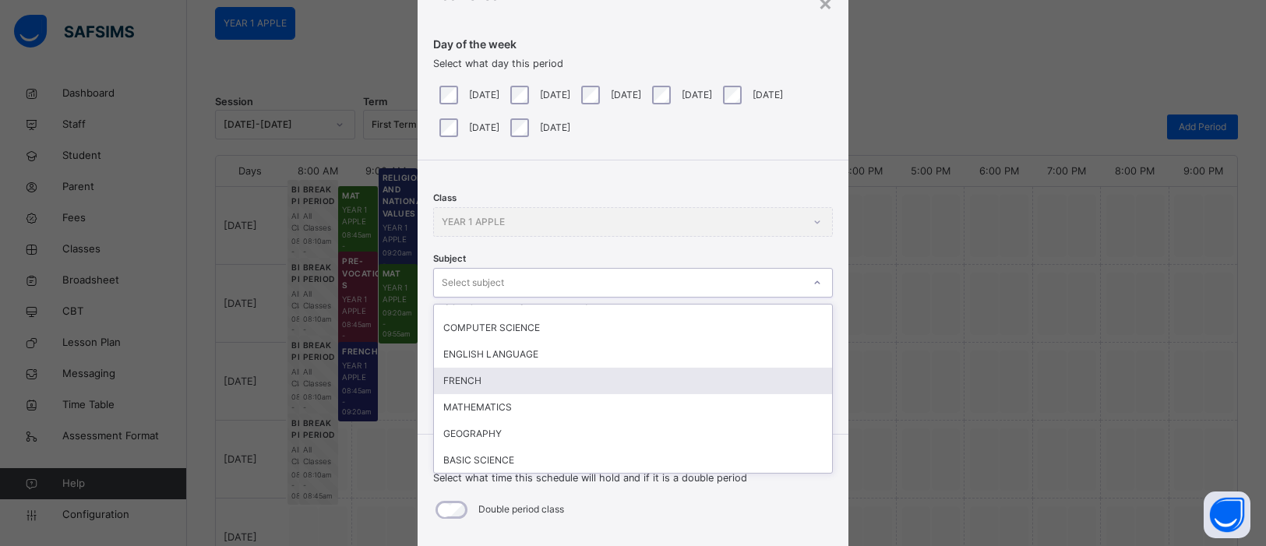
scroll to position [60, 0]
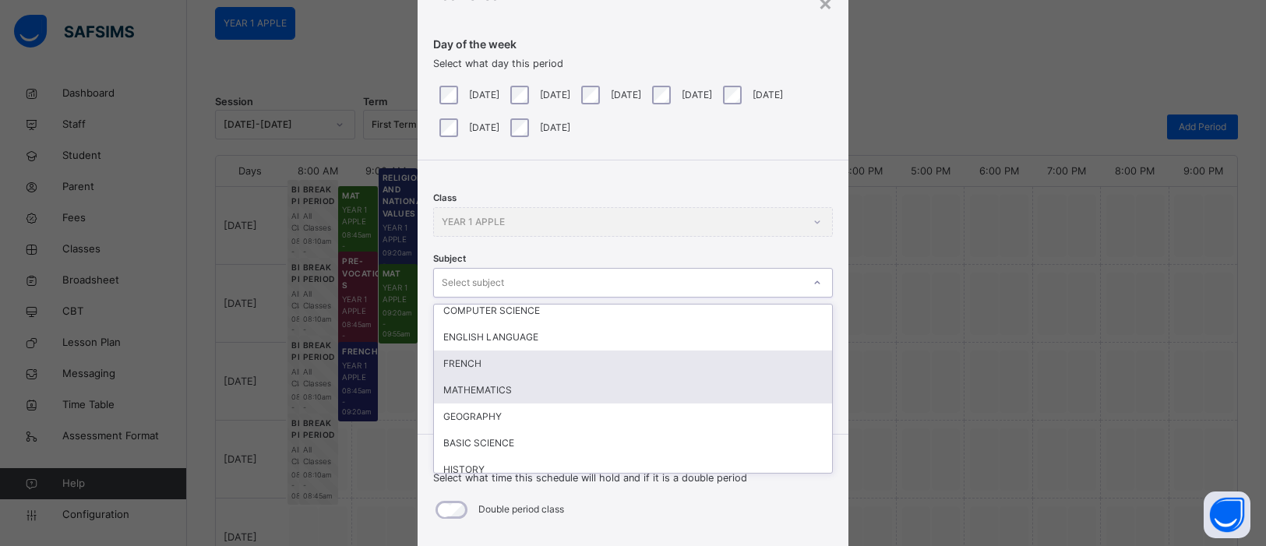
click at [516, 393] on div "MATHEMATICS" at bounding box center [633, 390] width 398 height 26
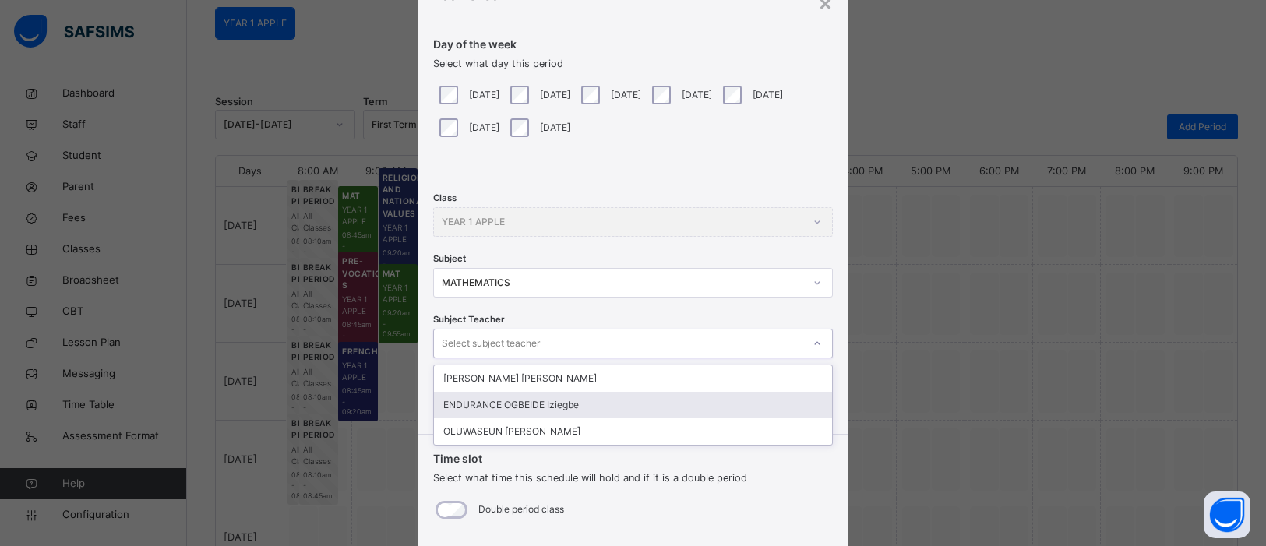
click at [647, 411] on div "ENDURANCE OGBEIDE Iziegbe" at bounding box center [633, 405] width 398 height 26
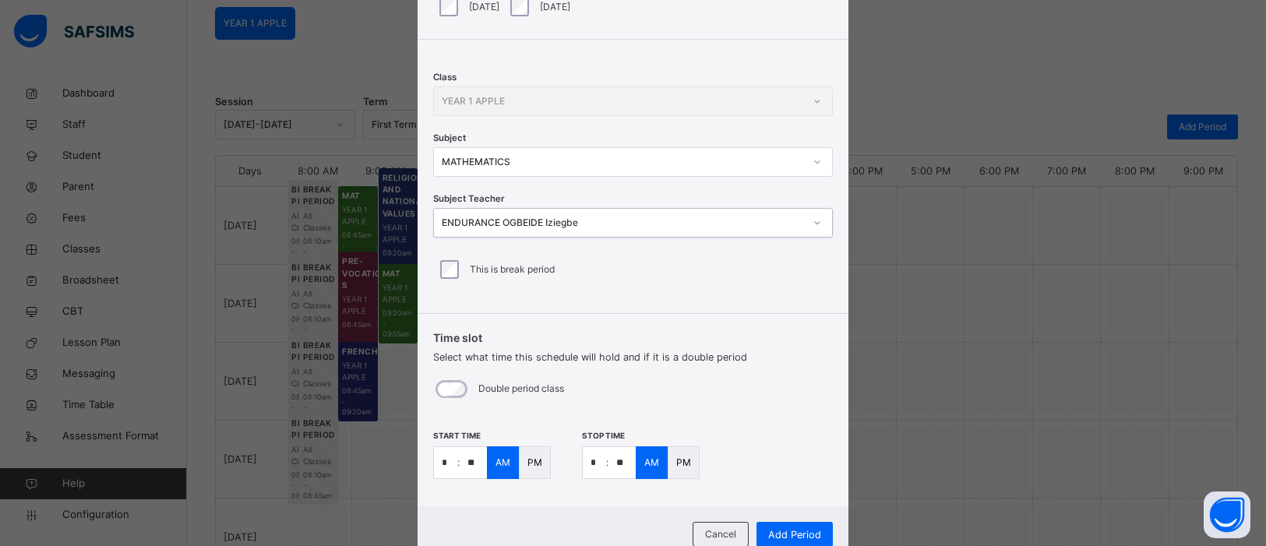
scroll to position [204, 0]
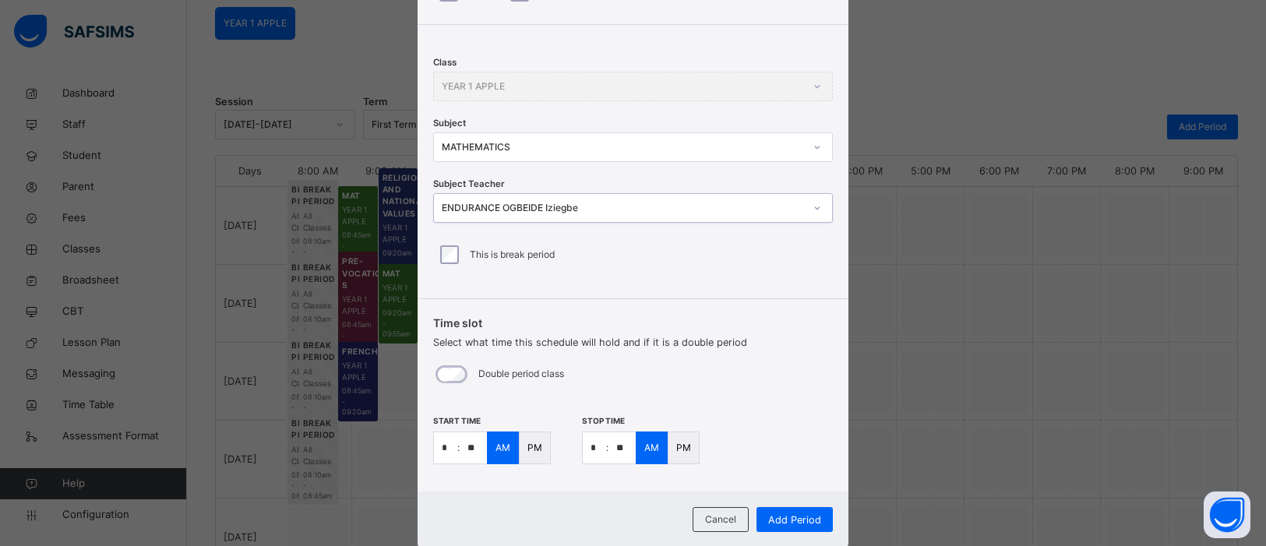
click at [451, 449] on input "*" at bounding box center [445, 447] width 23 height 31
type input "**"
click at [597, 446] on input "*" at bounding box center [594, 447] width 23 height 31
type input "**"
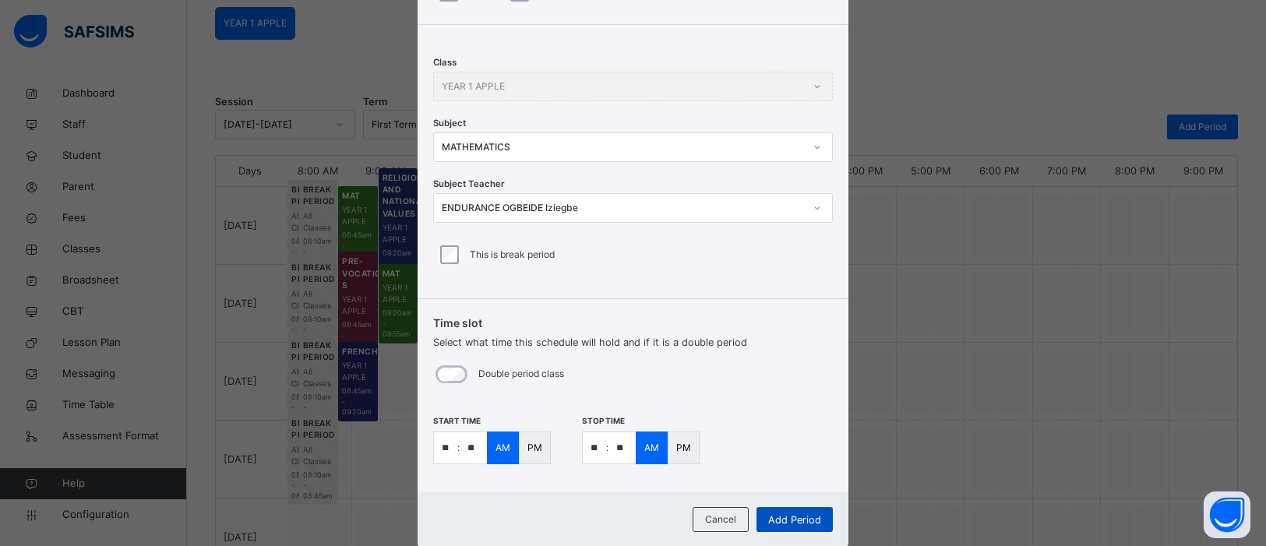
click at [800, 517] on span "Add Period" at bounding box center [794, 520] width 53 height 15
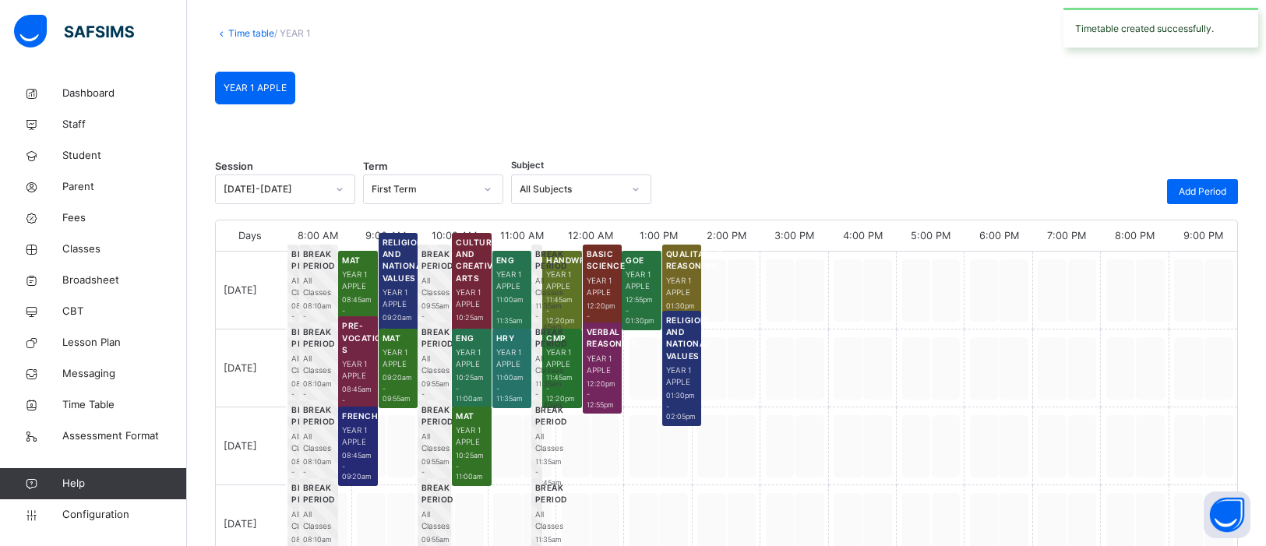
scroll to position [139, 0]
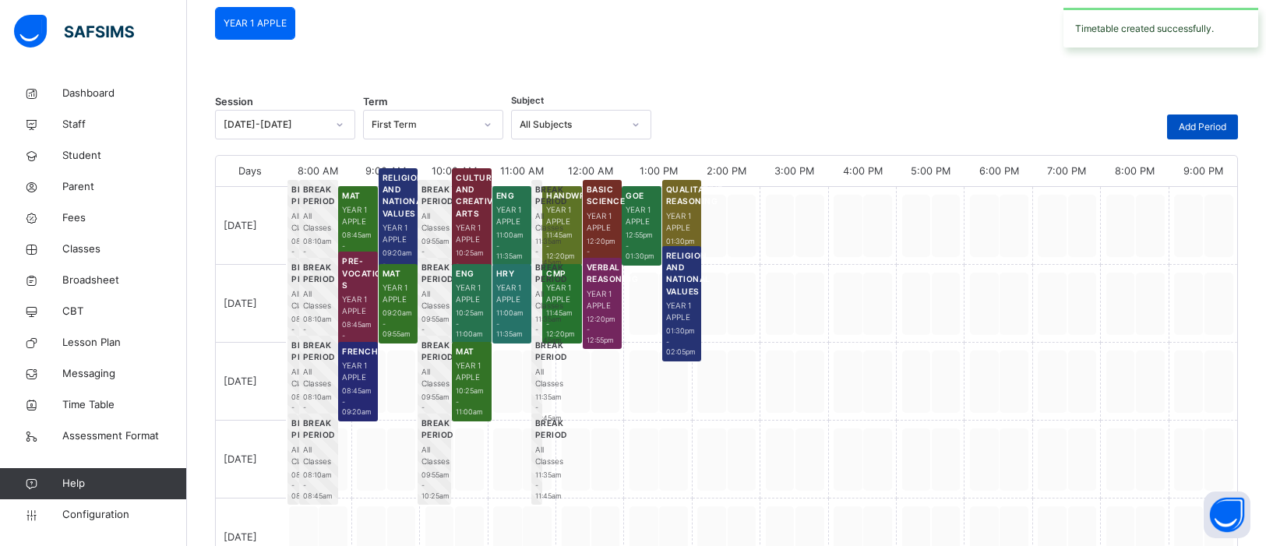
click at [1198, 122] on span "Add Period" at bounding box center [1203, 127] width 48 height 14
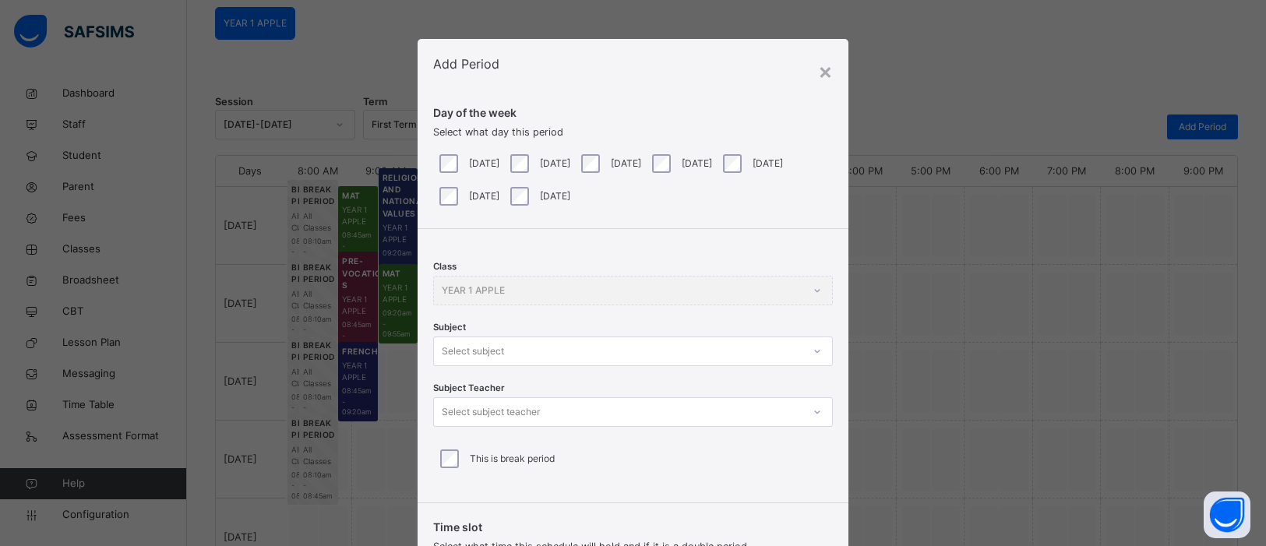
click at [817, 358] on div "Class YEAR 1 APPLE Subject Select subject Subject Teacher Select subject teache…" at bounding box center [633, 360] width 431 height 262
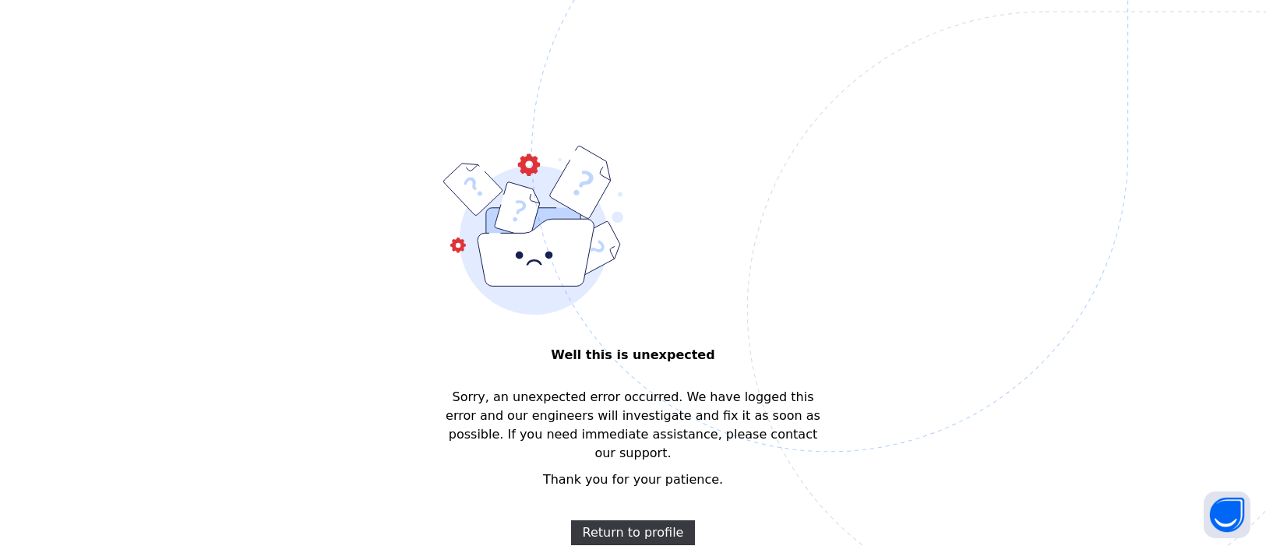
scroll to position [0, 0]
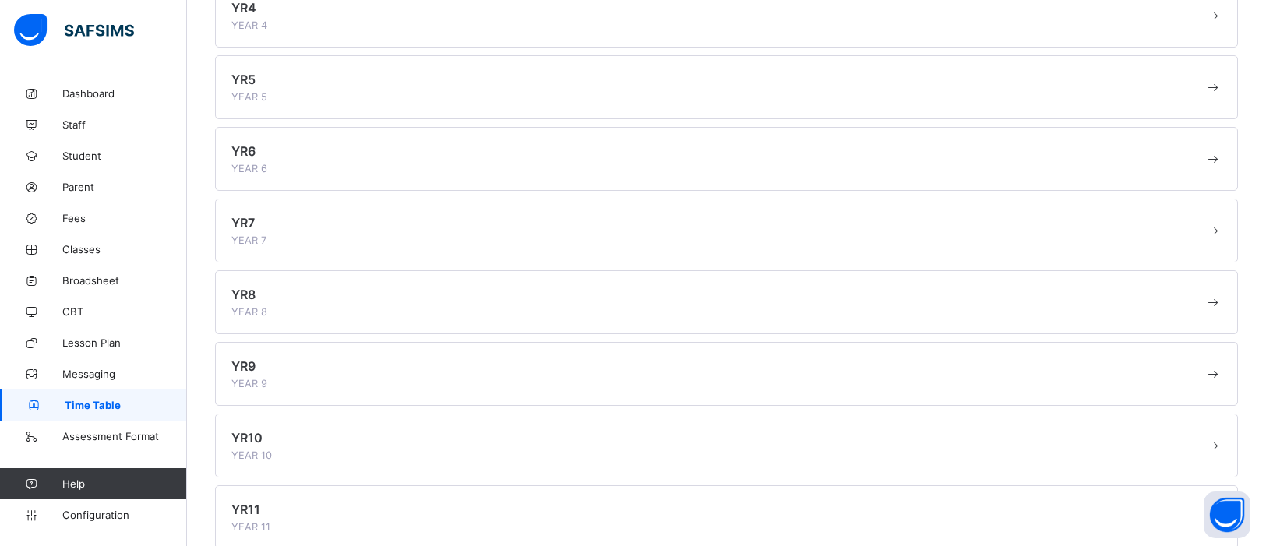
scroll to position [388, 0]
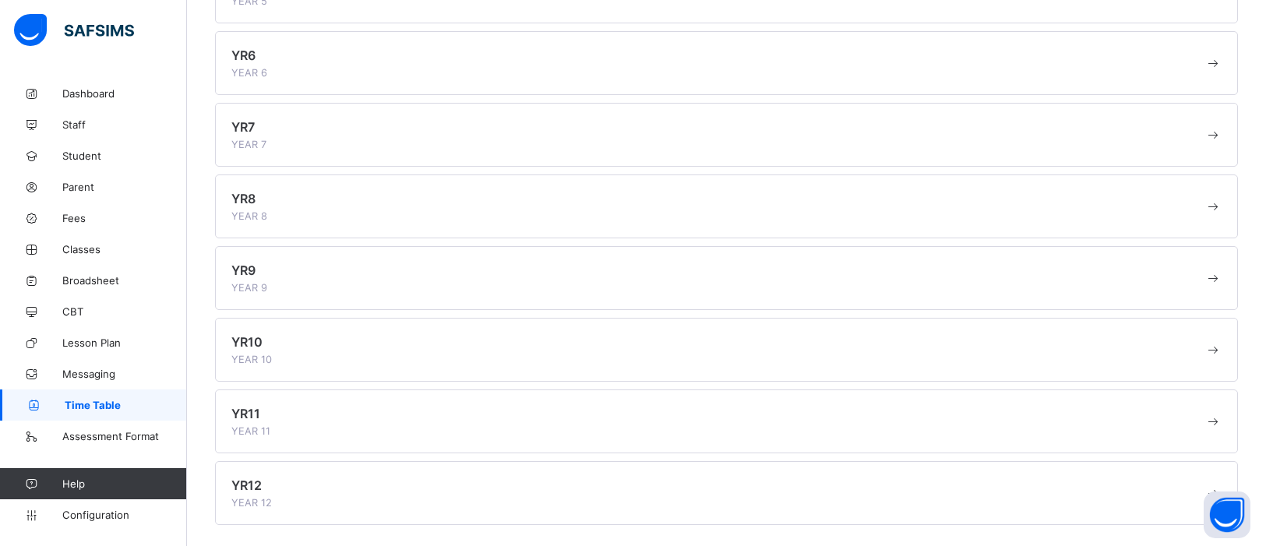
click at [669, 422] on div "YR11 YEAR 11" at bounding box center [717, 421] width 973 height 31
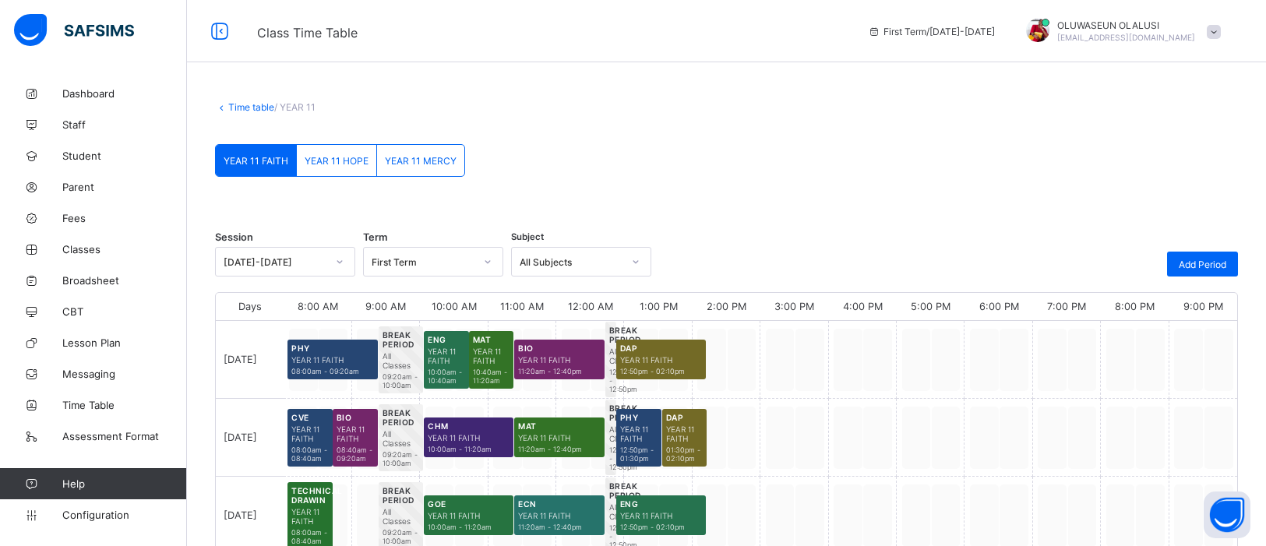
click at [240, 107] on link "Time table" at bounding box center [251, 107] width 46 height 12
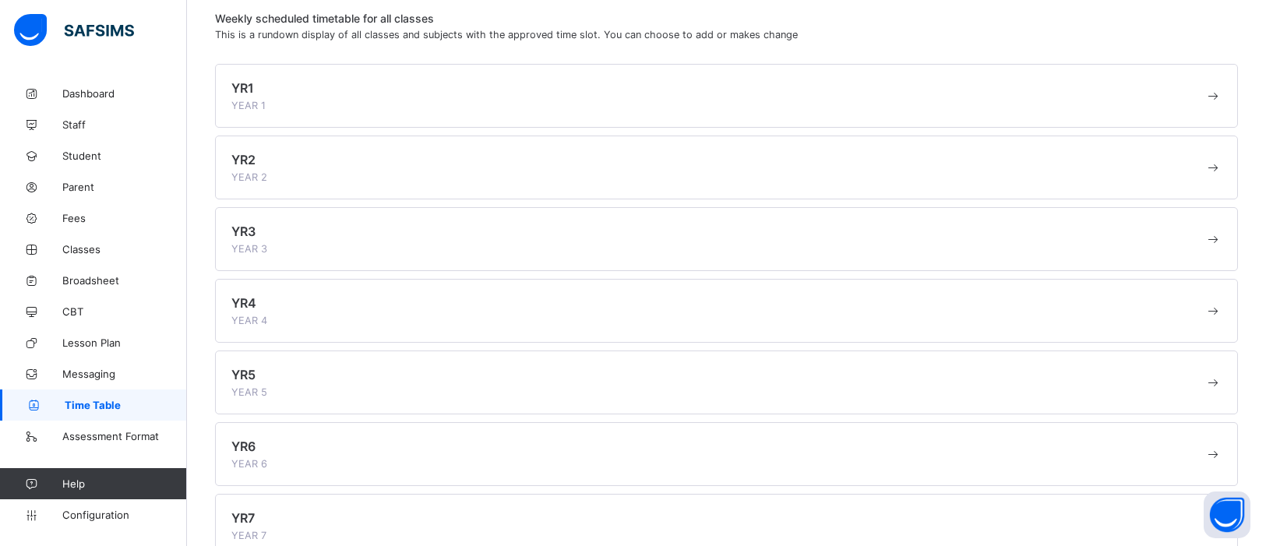
scroll to position [89, 0]
click at [341, 86] on div "YR1 YEAR 1" at bounding box center [717, 96] width 973 height 31
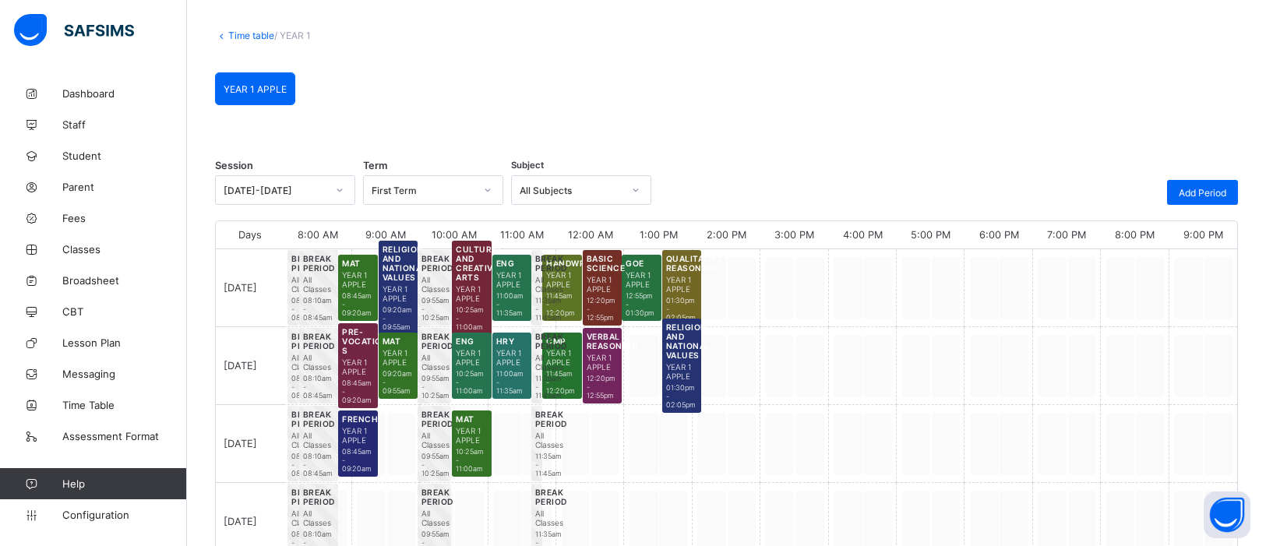
scroll to position [89, 0]
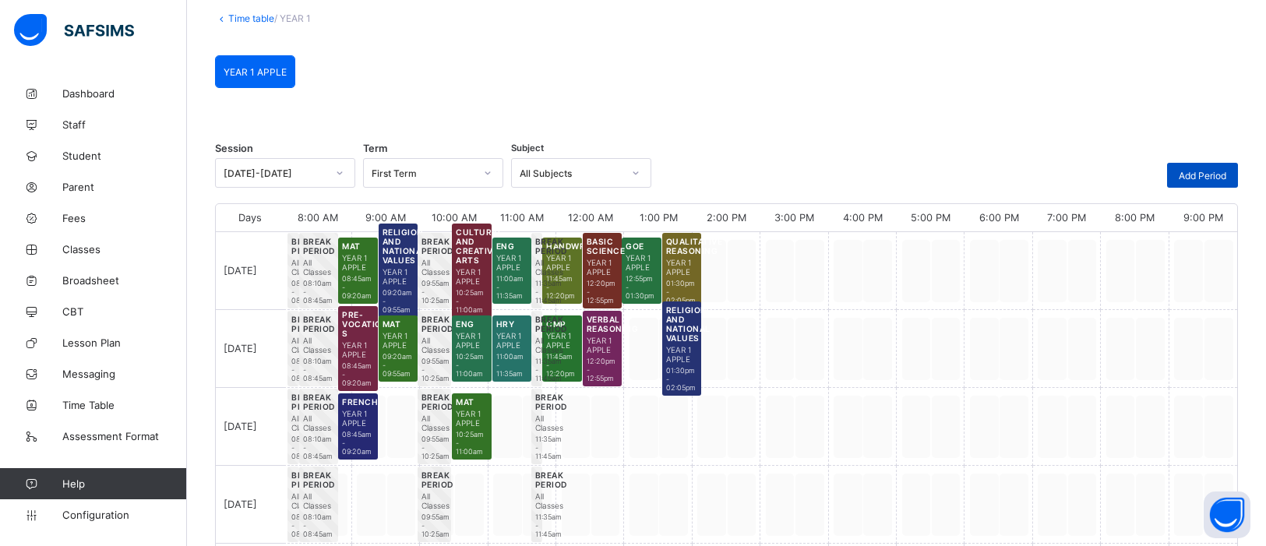
click at [1212, 177] on span "Add Period" at bounding box center [1203, 176] width 48 height 12
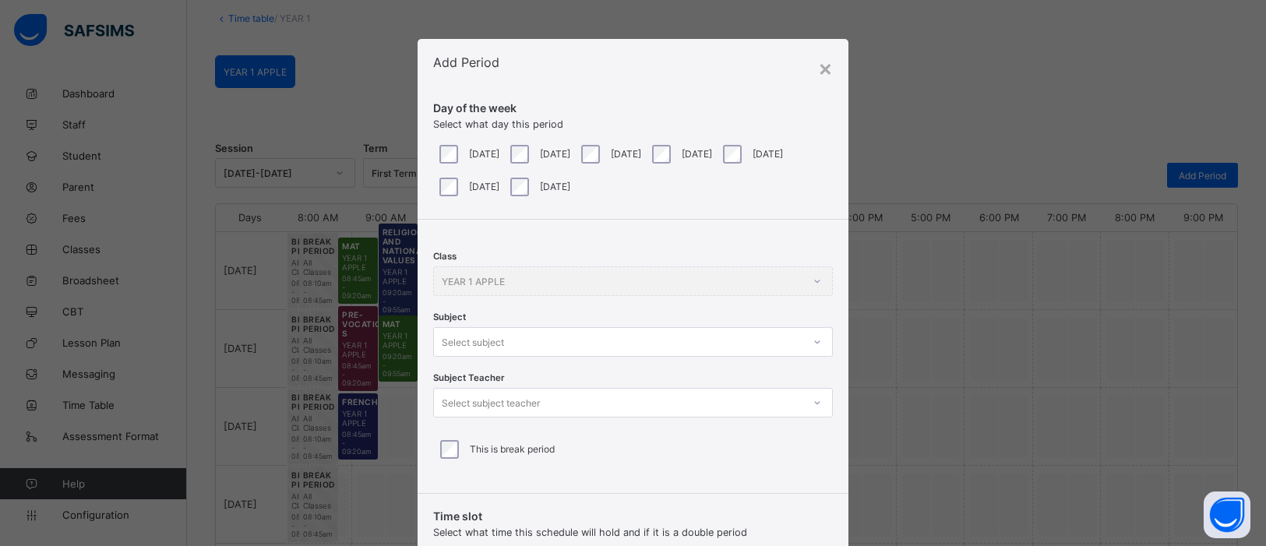
click at [814, 344] on div at bounding box center [818, 342] width 30 height 28
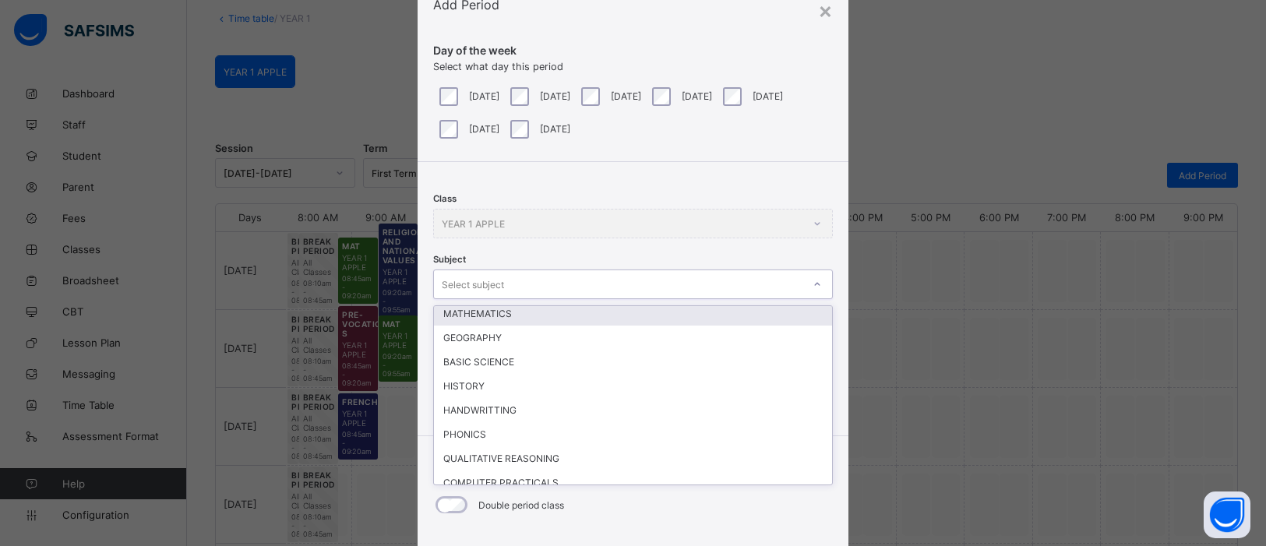
scroll to position [176, 0]
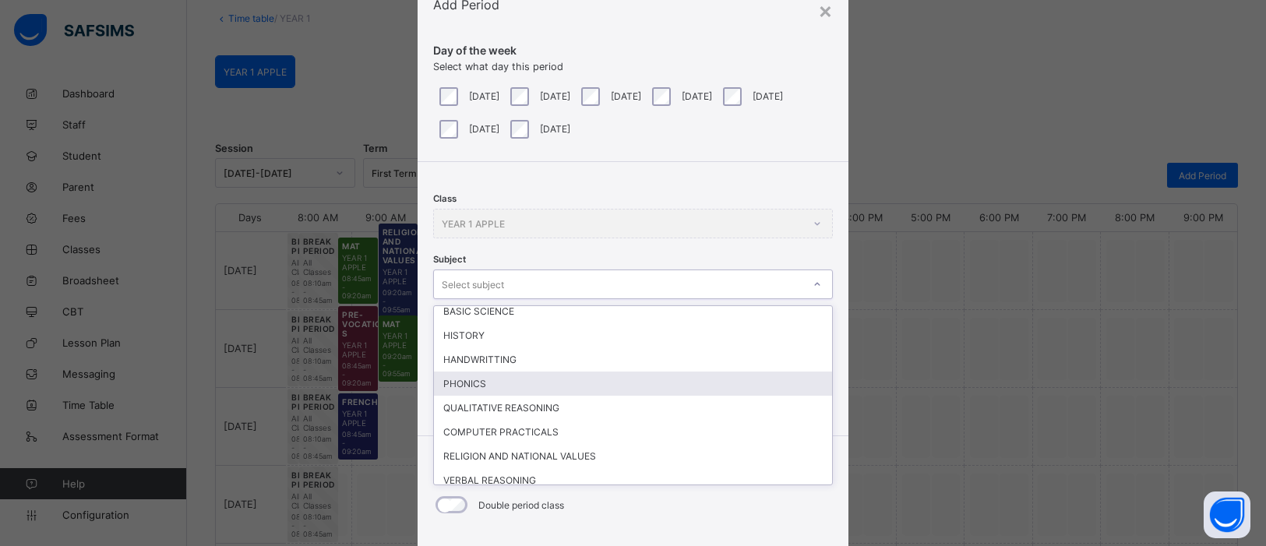
click at [492, 372] on div "PHONICS" at bounding box center [633, 384] width 398 height 24
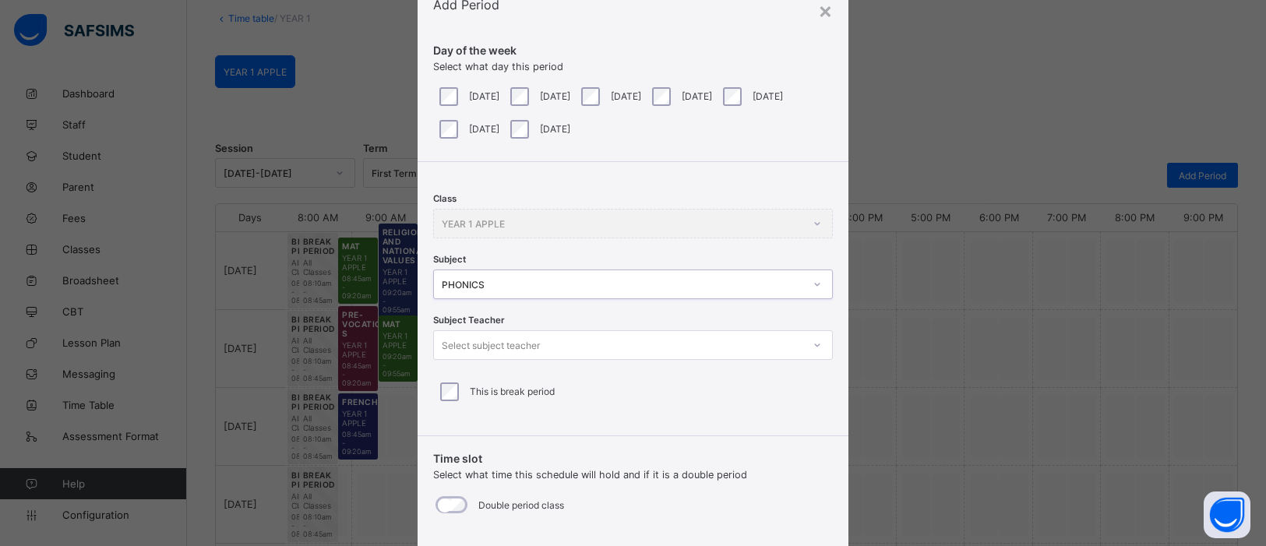
click at [818, 344] on div at bounding box center [817, 345] width 26 height 25
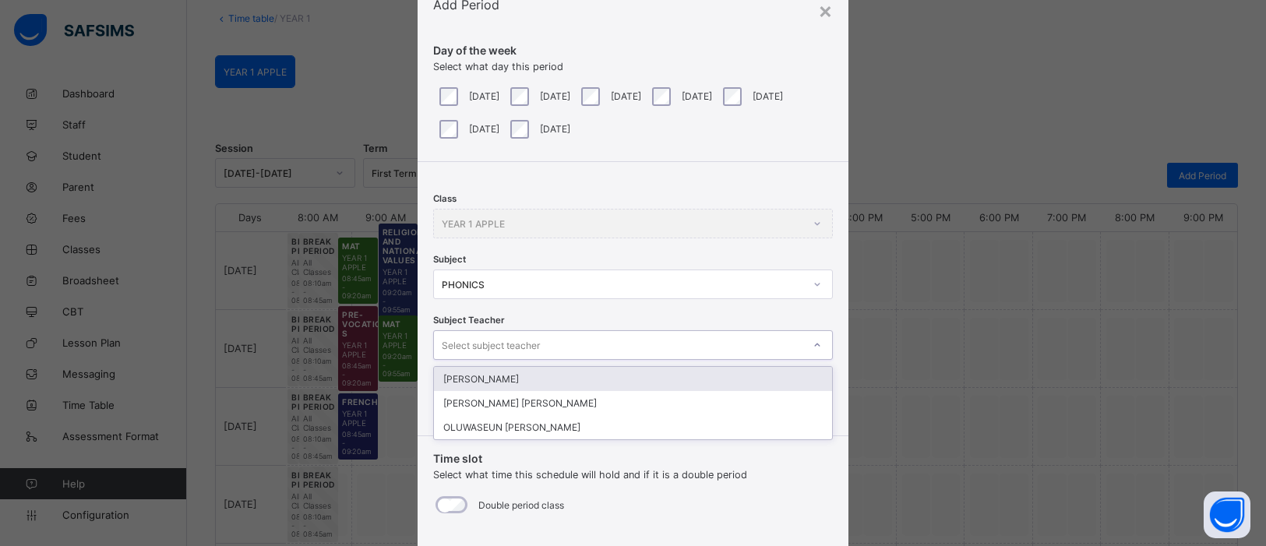
click at [475, 383] on div "[PERSON_NAME]" at bounding box center [633, 379] width 398 height 24
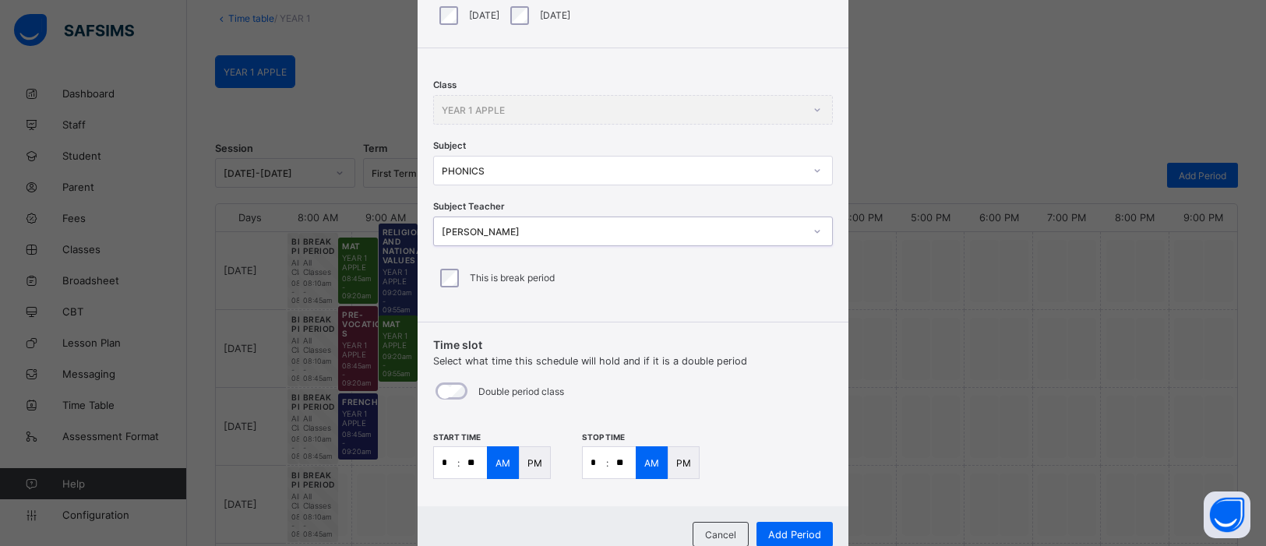
scroll to position [225, 0]
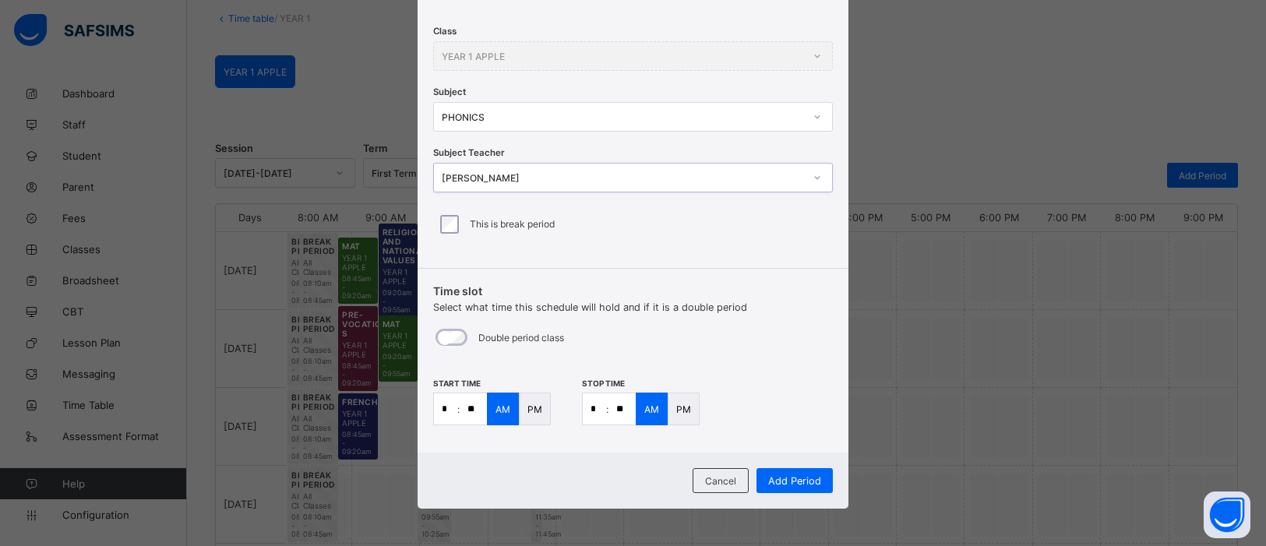
click at [448, 408] on input "*" at bounding box center [445, 408] width 23 height 31
type input "**"
click at [591, 410] on input "*" at bounding box center [594, 408] width 23 height 31
type input "**"
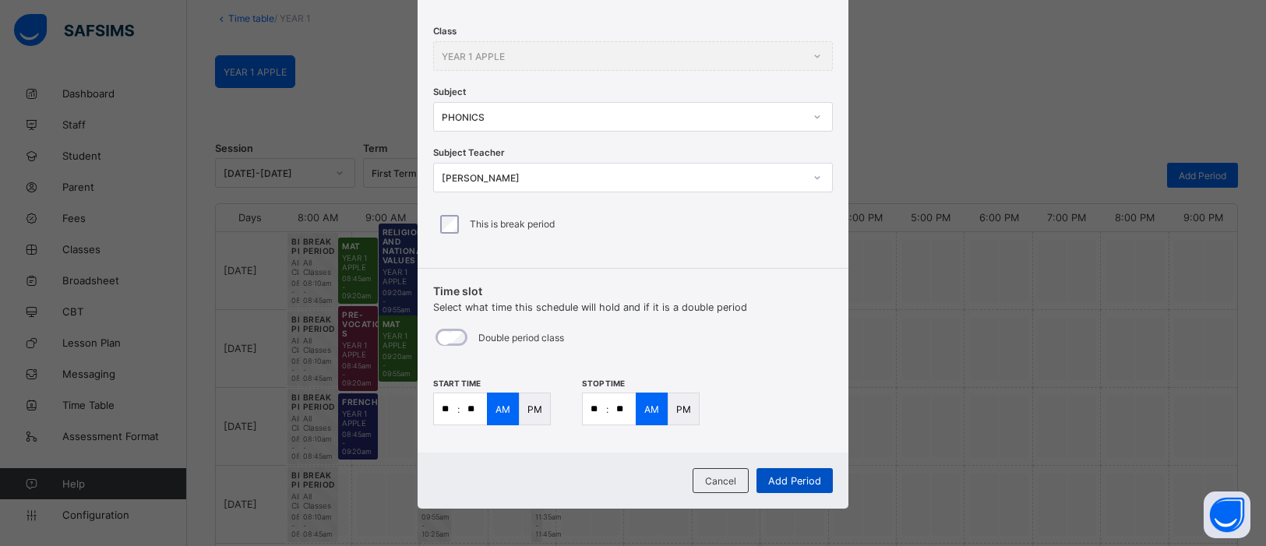
click at [784, 477] on span "Add Period" at bounding box center [794, 481] width 53 height 12
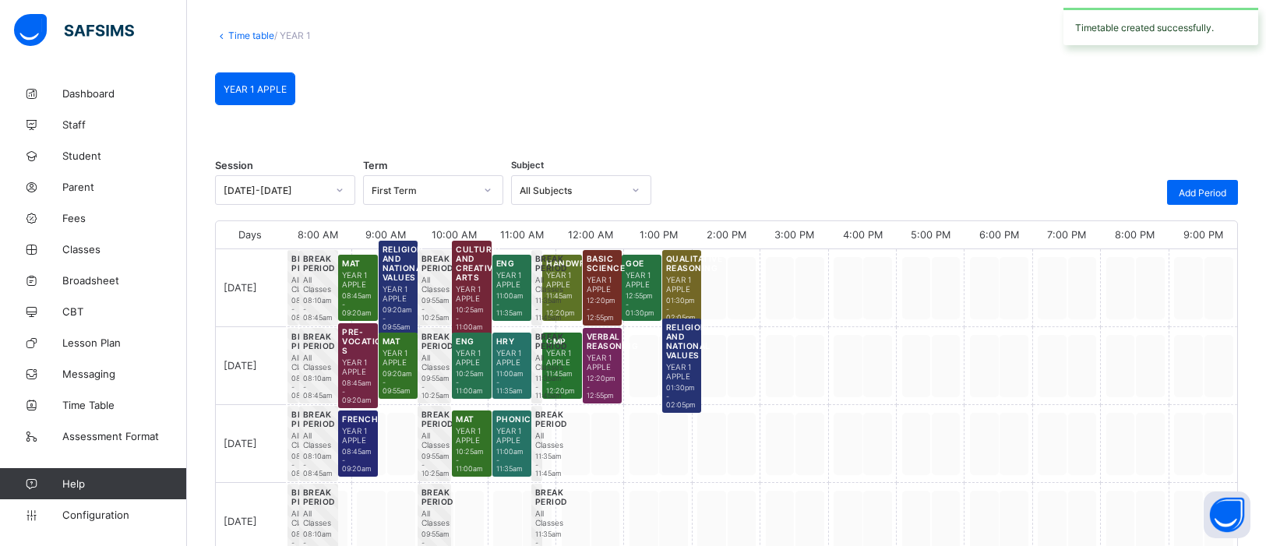
scroll to position [89, 0]
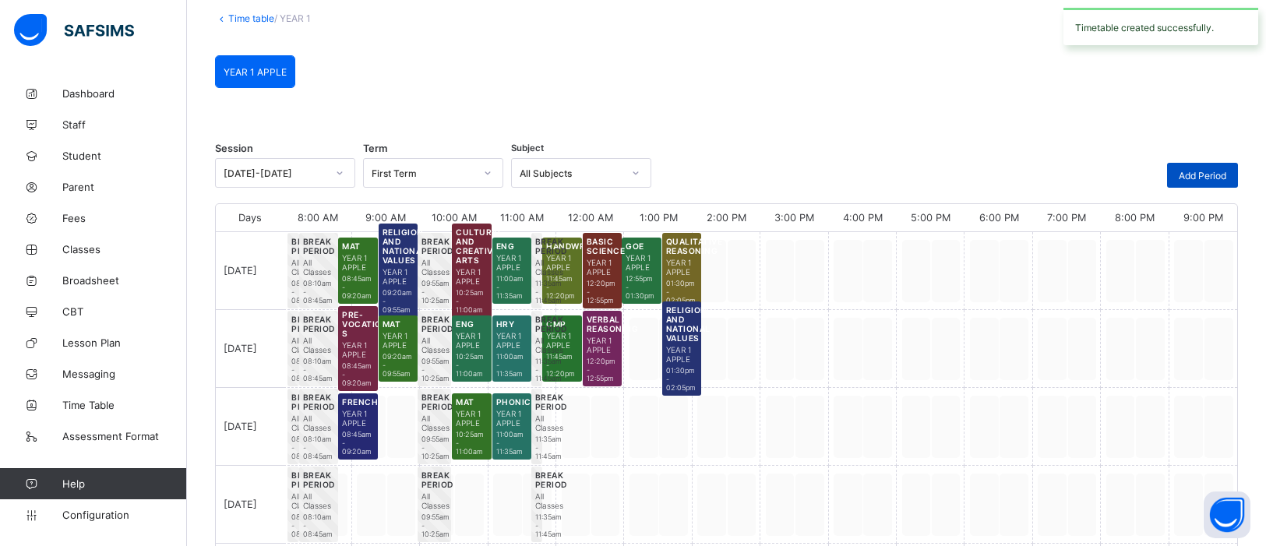
click at [1218, 179] on span "Add Period" at bounding box center [1203, 176] width 48 height 12
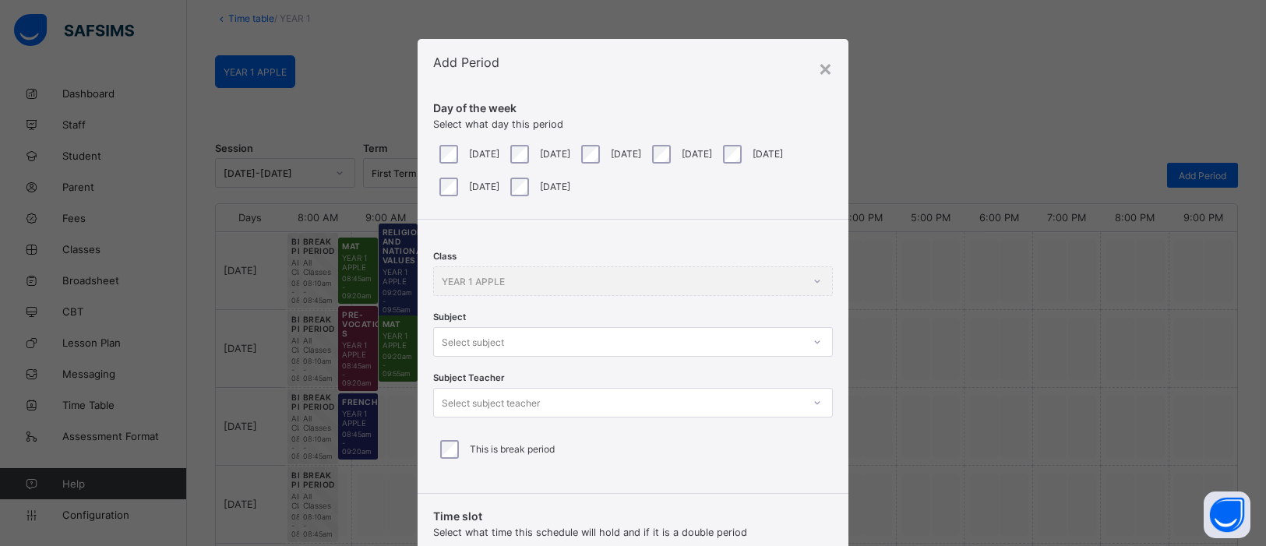
click at [817, 341] on div at bounding box center [817, 342] width 26 height 25
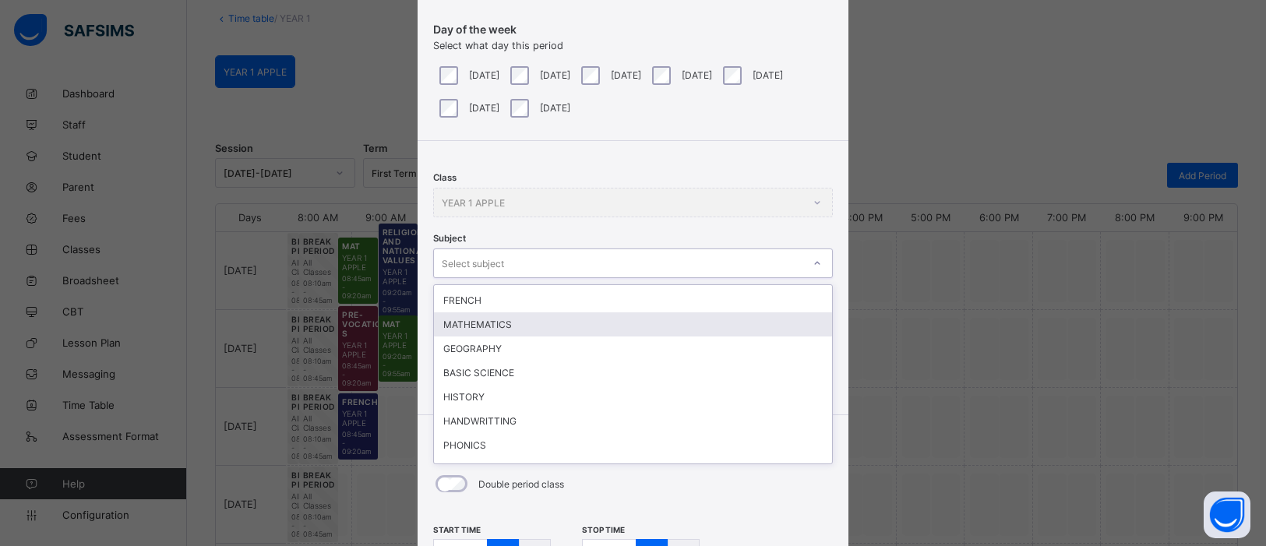
scroll to position [95, 0]
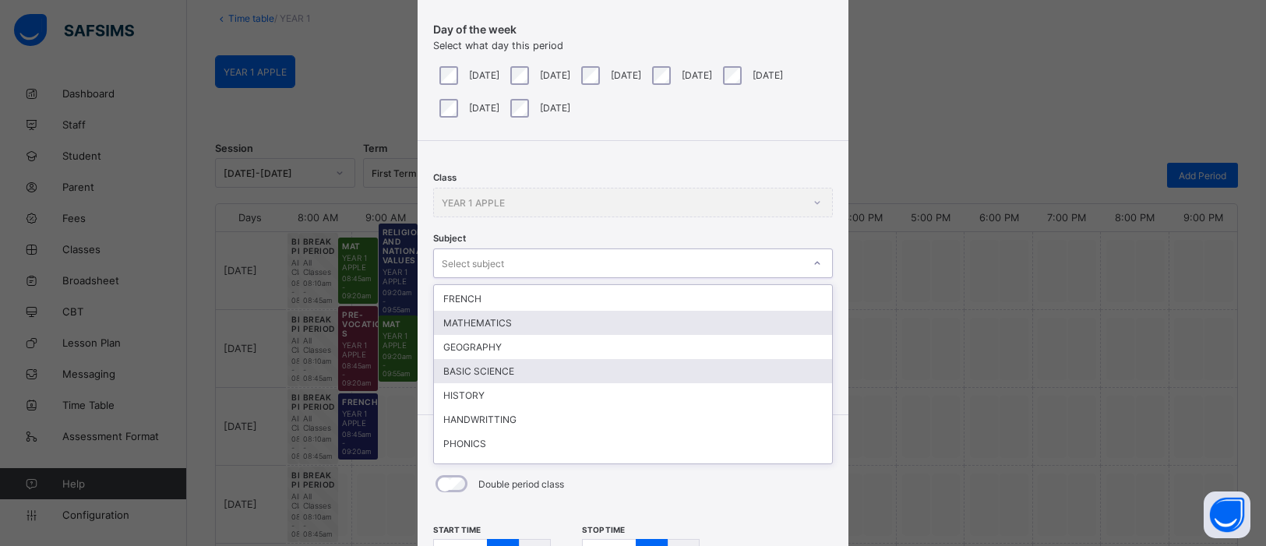
click at [499, 361] on div "BASIC SCIENCE" at bounding box center [633, 371] width 398 height 24
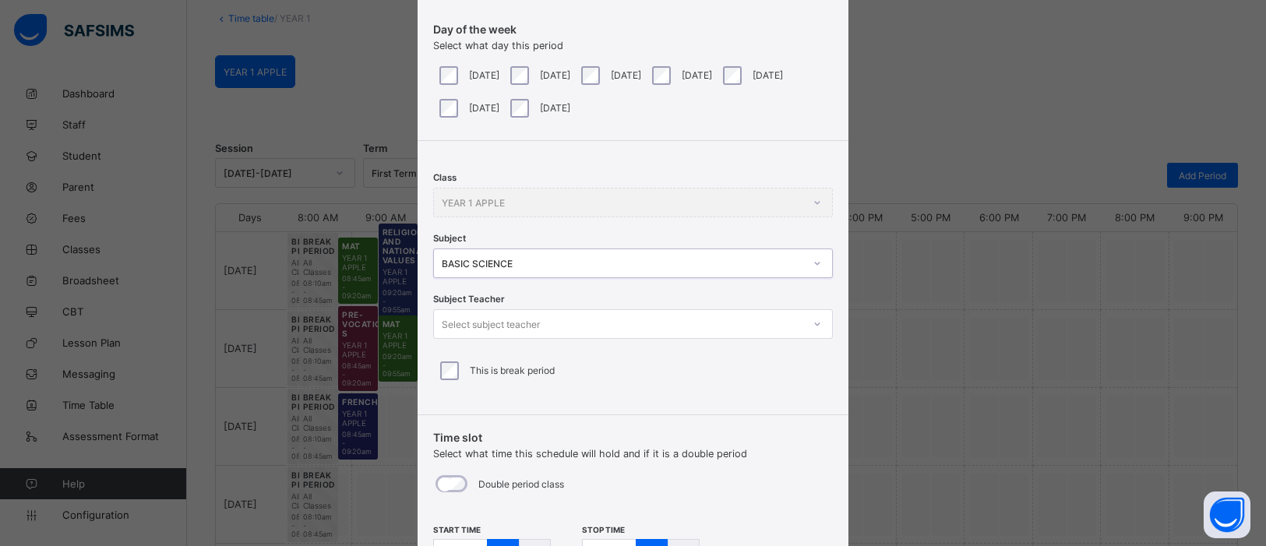
click at [814, 323] on icon at bounding box center [816, 324] width 5 height 3
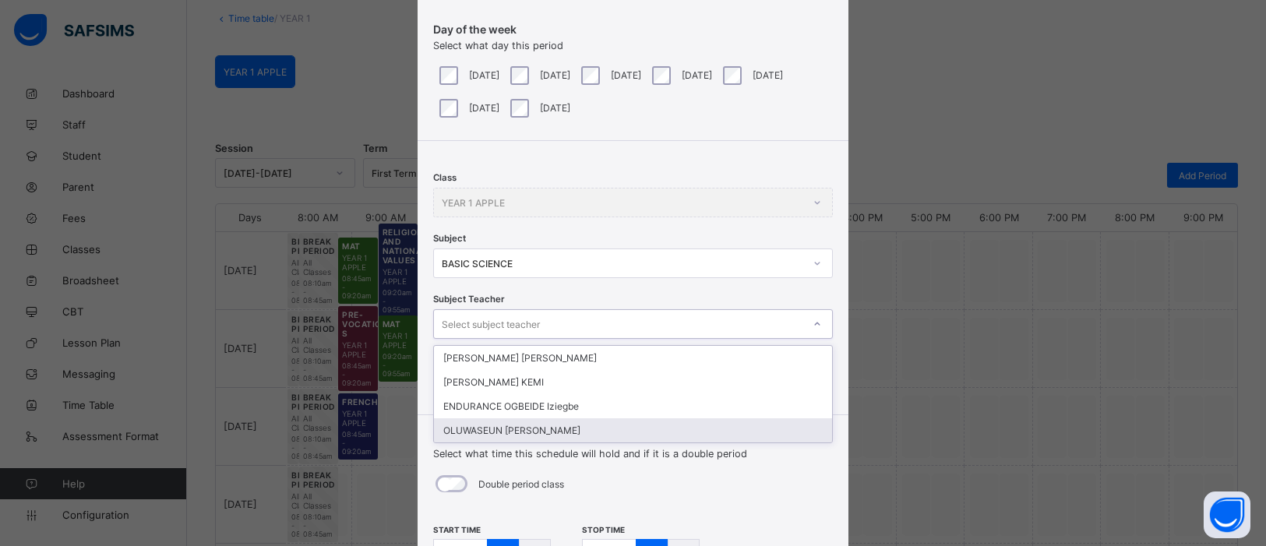
click at [713, 418] on div "OLUWASEUN [PERSON_NAME]" at bounding box center [633, 430] width 398 height 24
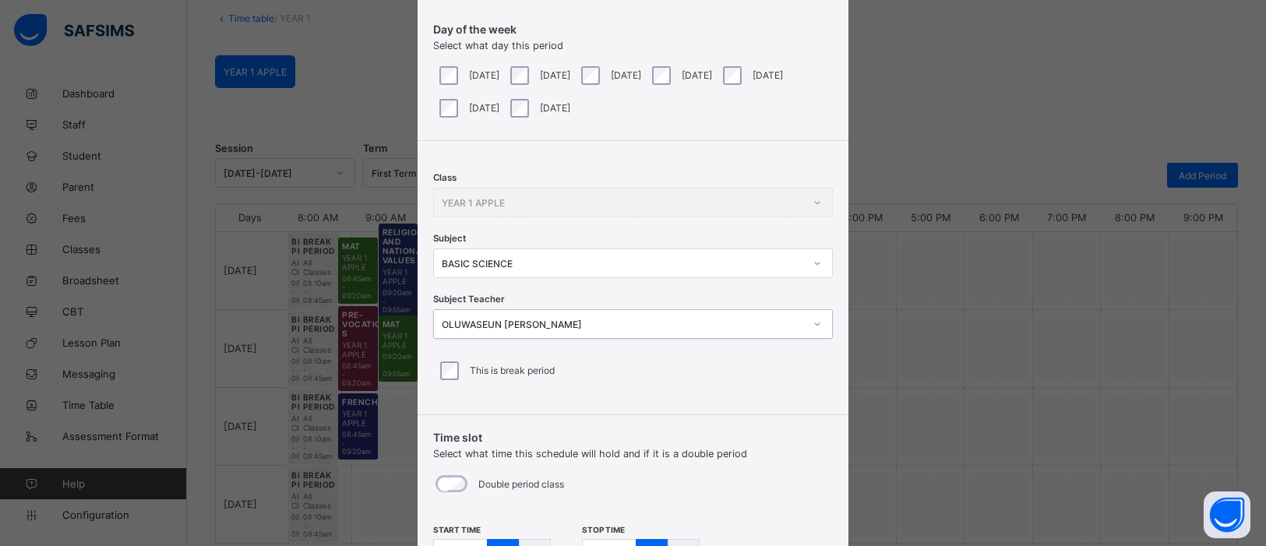
click at [813, 325] on icon at bounding box center [817, 324] width 9 height 16
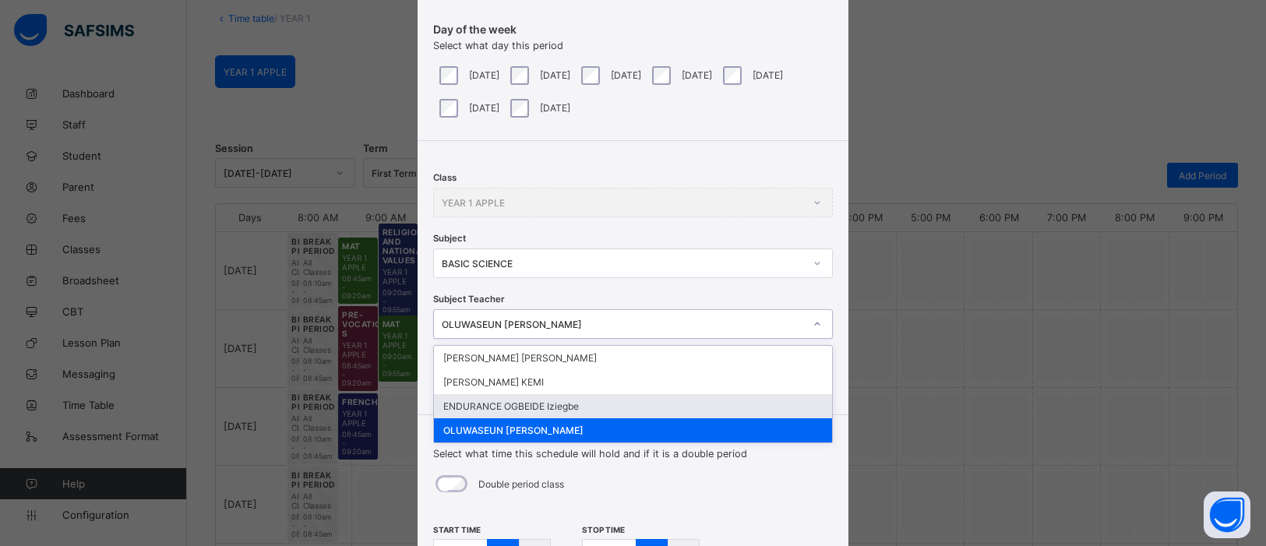
click at [660, 401] on div "ENDURANCE OGBEIDE Iziegbe" at bounding box center [633, 406] width 398 height 24
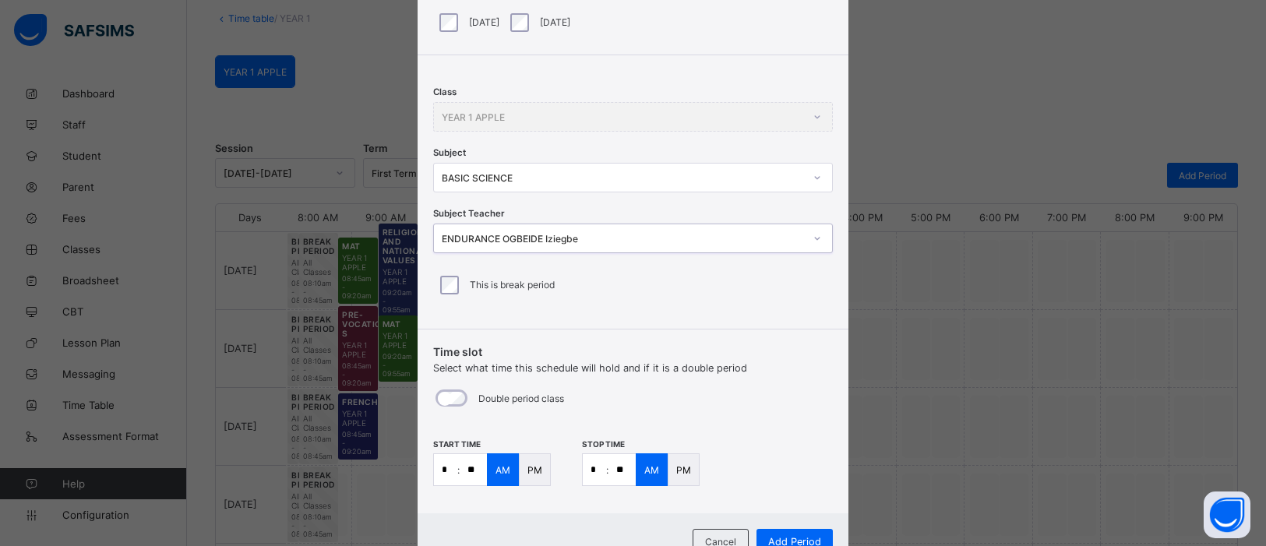
scroll to position [167, 0]
click at [446, 464] on input "*" at bounding box center [445, 467] width 23 height 31
type input "**"
click at [598, 462] on input "*" at bounding box center [594, 467] width 23 height 31
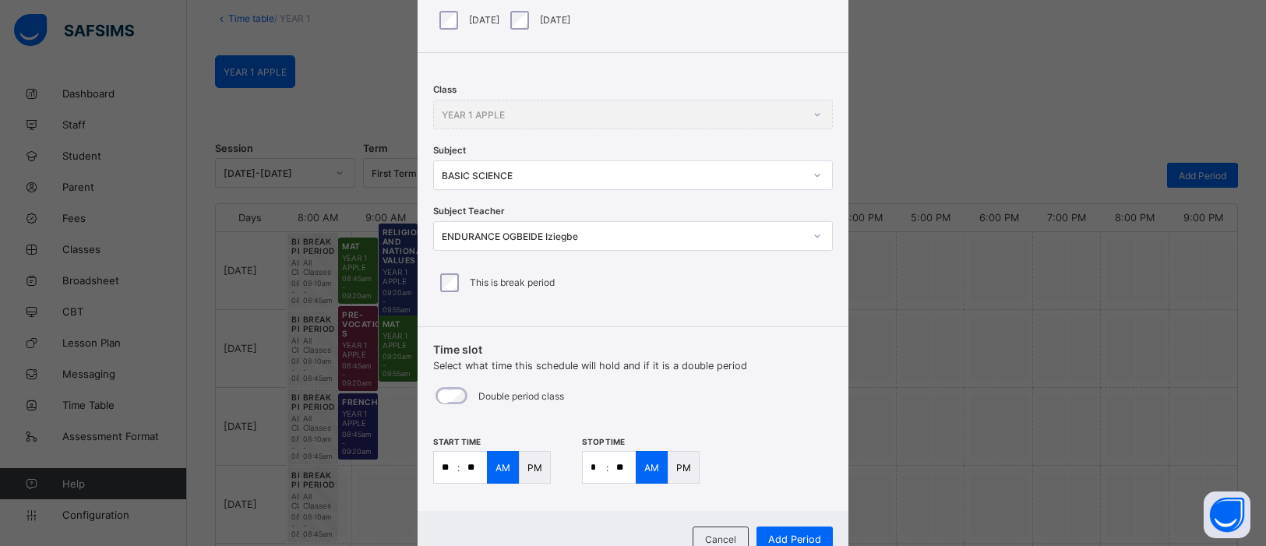
type input "**"
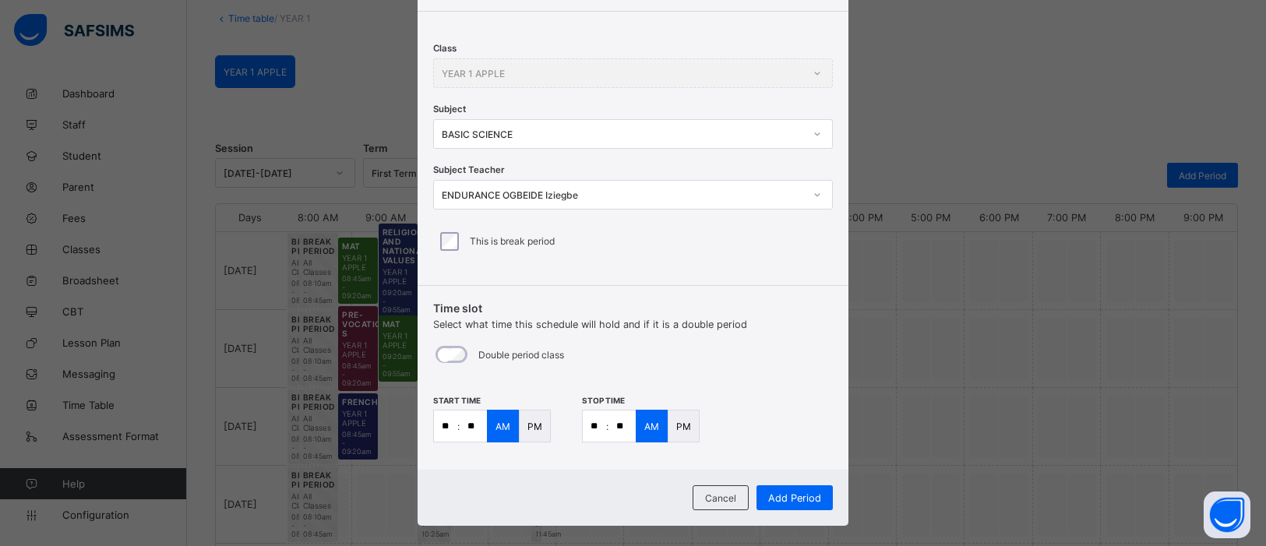
scroll to position [225, 0]
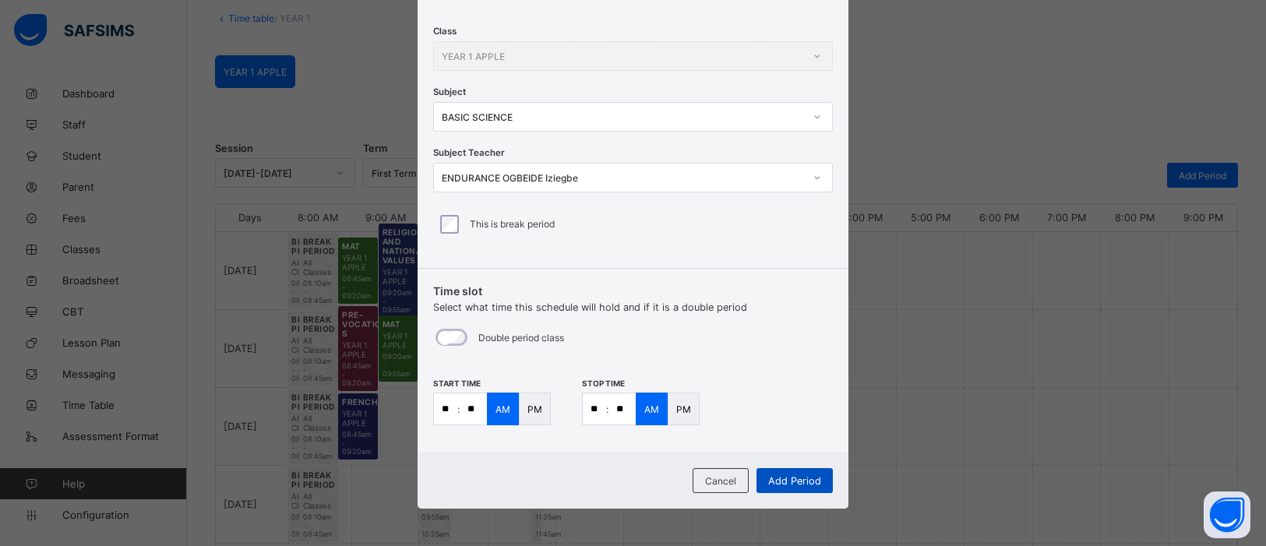
type input "**"
click at [789, 471] on div "Add Period" at bounding box center [795, 480] width 76 height 25
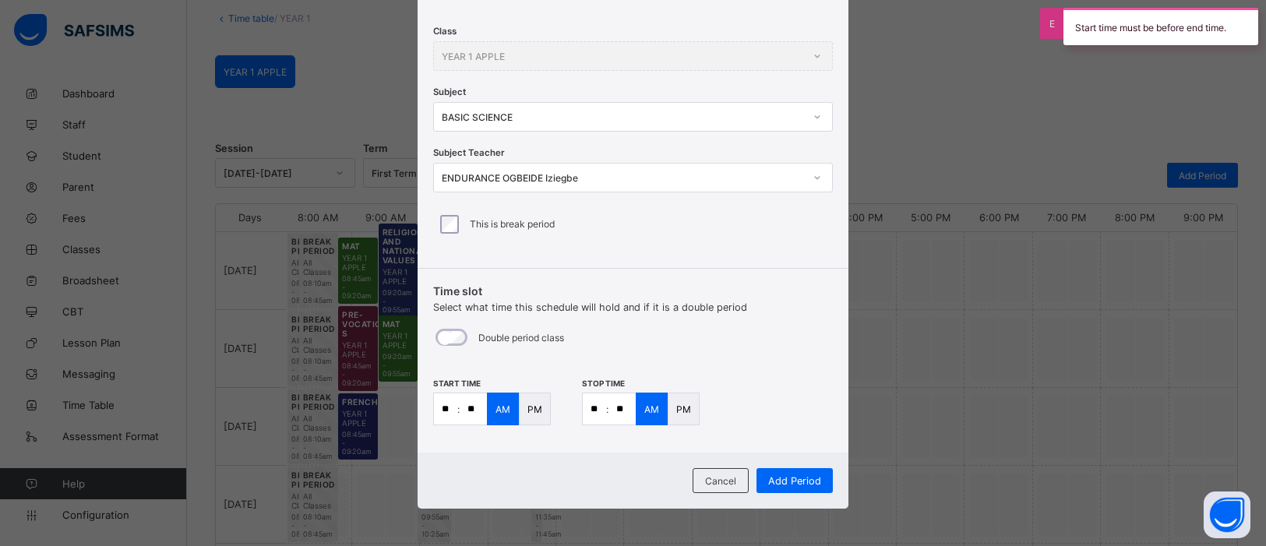
click at [670, 399] on div "PM" at bounding box center [684, 409] width 32 height 33
click at [776, 478] on span "Add Period" at bounding box center [794, 481] width 53 height 12
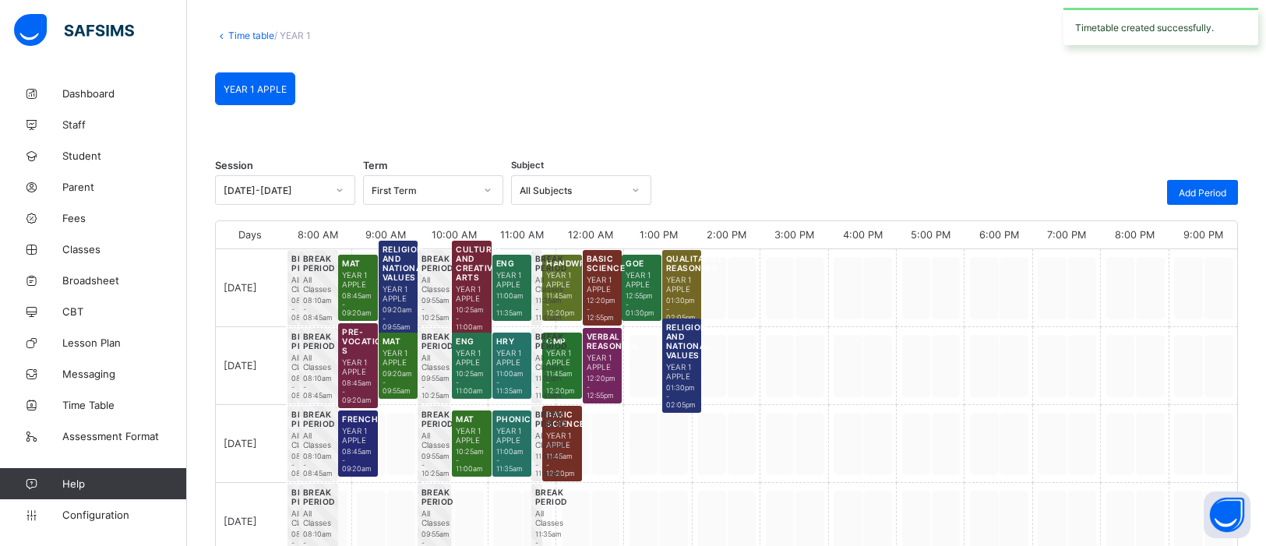
scroll to position [89, 0]
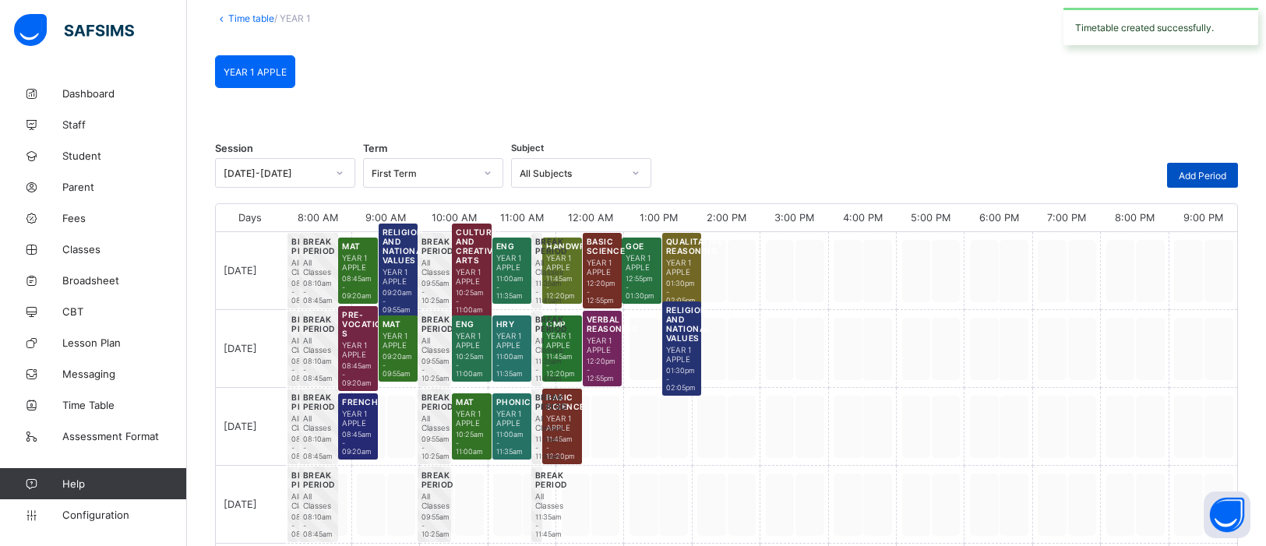
click at [1201, 172] on span "Add Period" at bounding box center [1203, 176] width 48 height 12
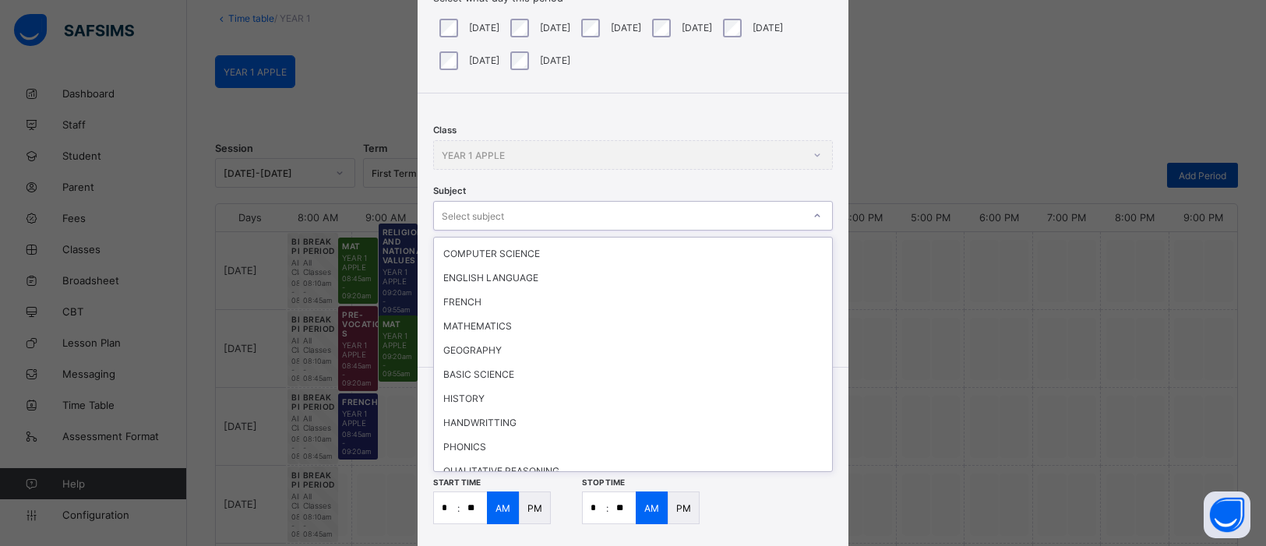
scroll to position [40, 0]
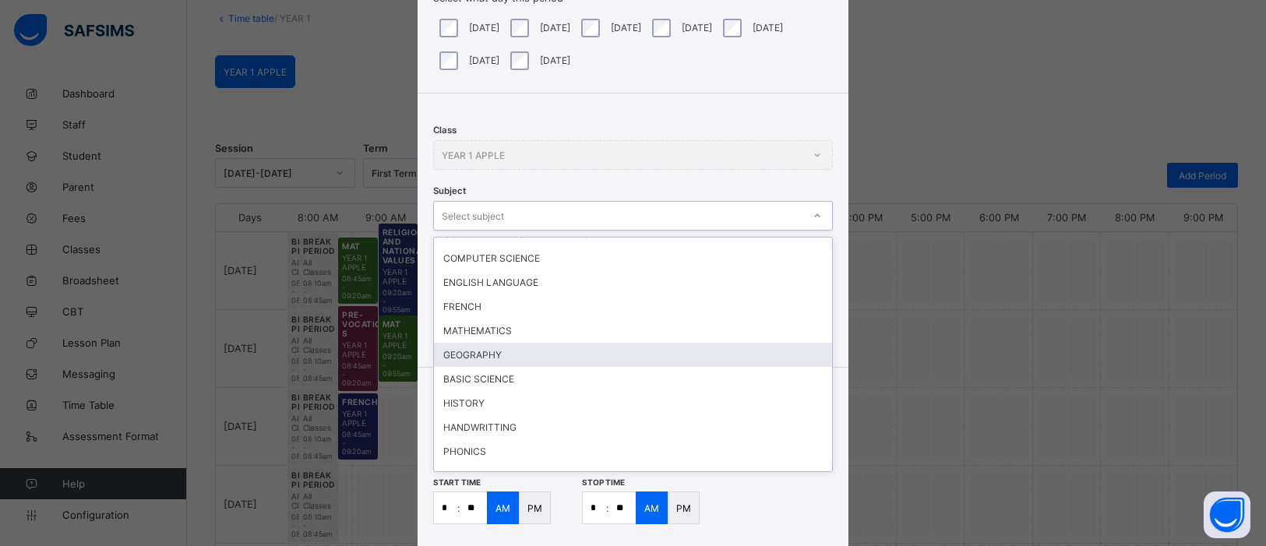
click at [482, 344] on div "GEOGRAPHY" at bounding box center [633, 355] width 398 height 24
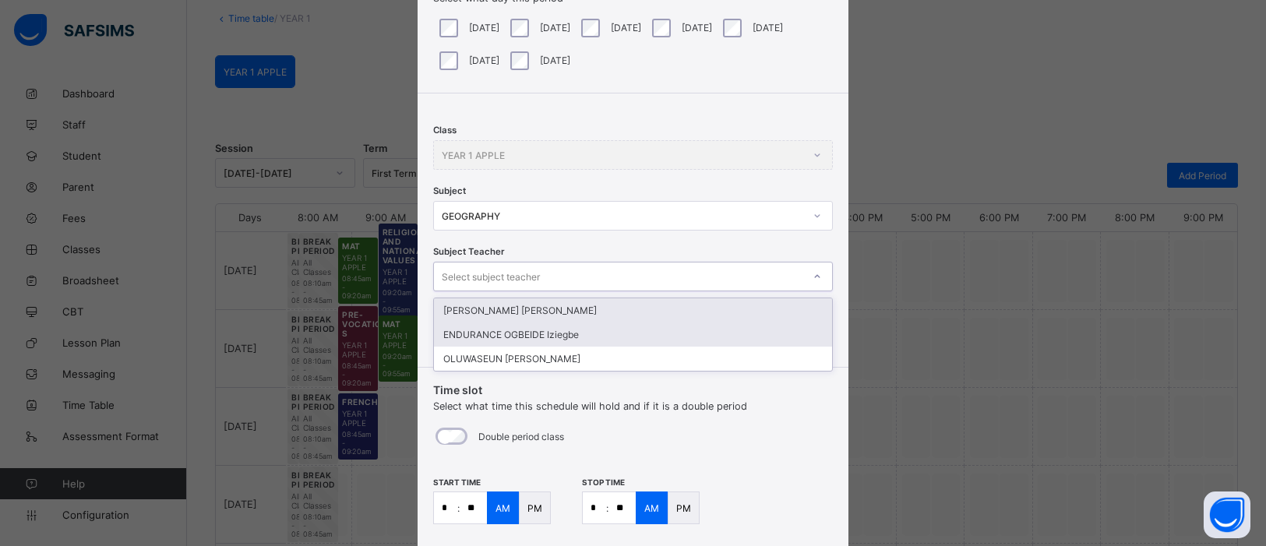
click at [540, 328] on div "ENDURANCE OGBEIDE Iziegbe" at bounding box center [633, 335] width 398 height 24
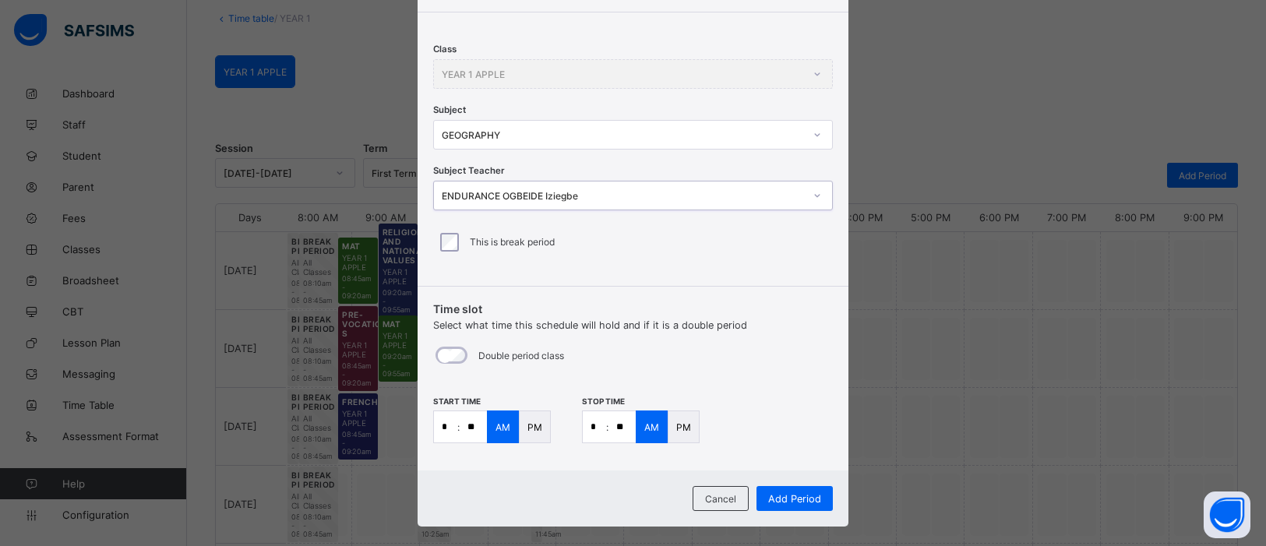
scroll to position [198, 0]
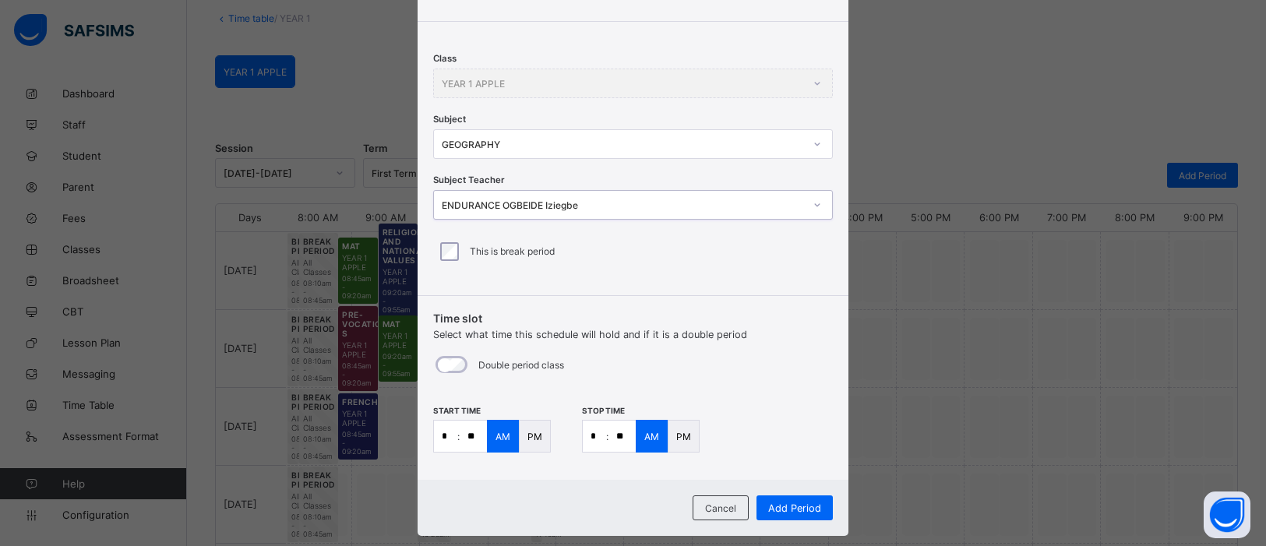
click at [446, 437] on input "*" at bounding box center [445, 436] width 23 height 31
type input "**"
click at [594, 436] on input "*" at bounding box center [594, 436] width 23 height 31
type input "**"
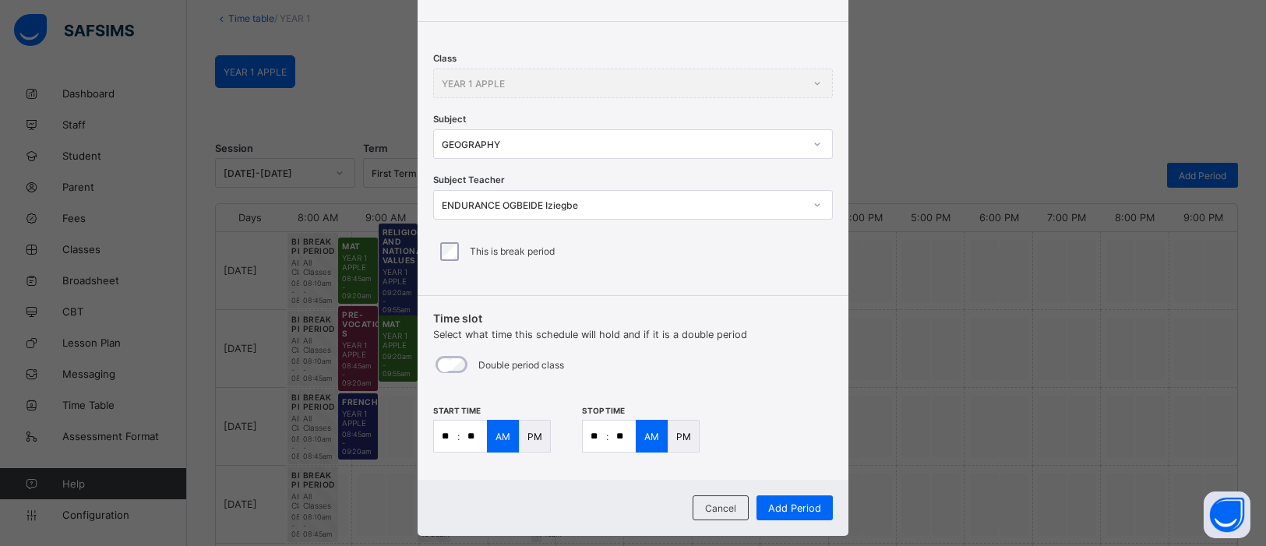
type input "**"
click at [541, 441] on div "PM" at bounding box center [535, 436] width 32 height 33
click at [682, 432] on p "PM" at bounding box center [683, 437] width 15 height 12
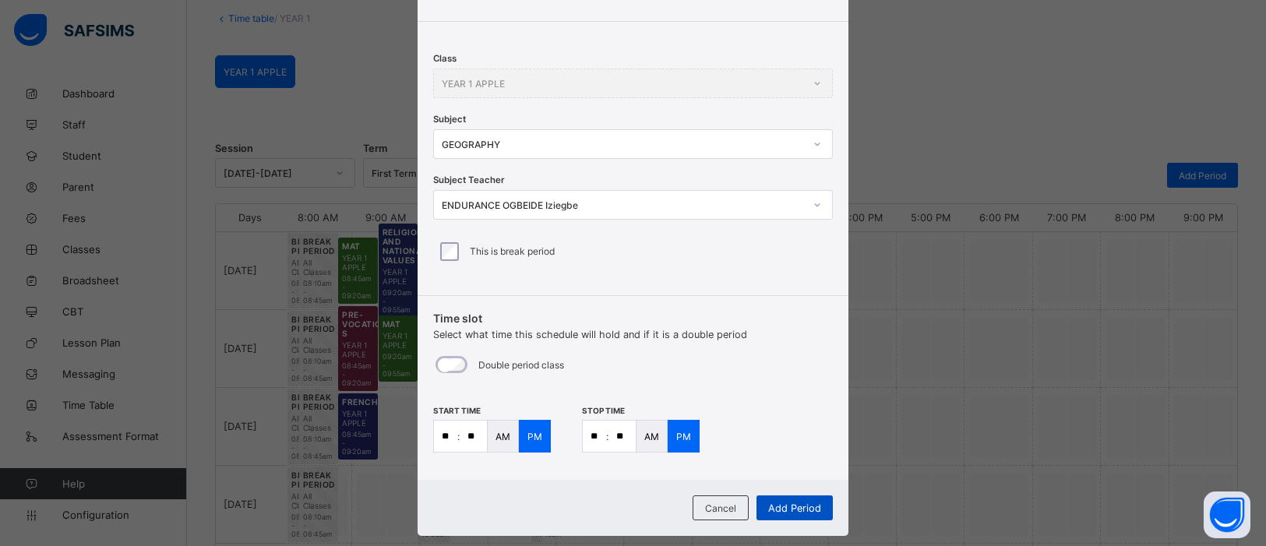
click at [806, 503] on span "Add Period" at bounding box center [794, 509] width 53 height 12
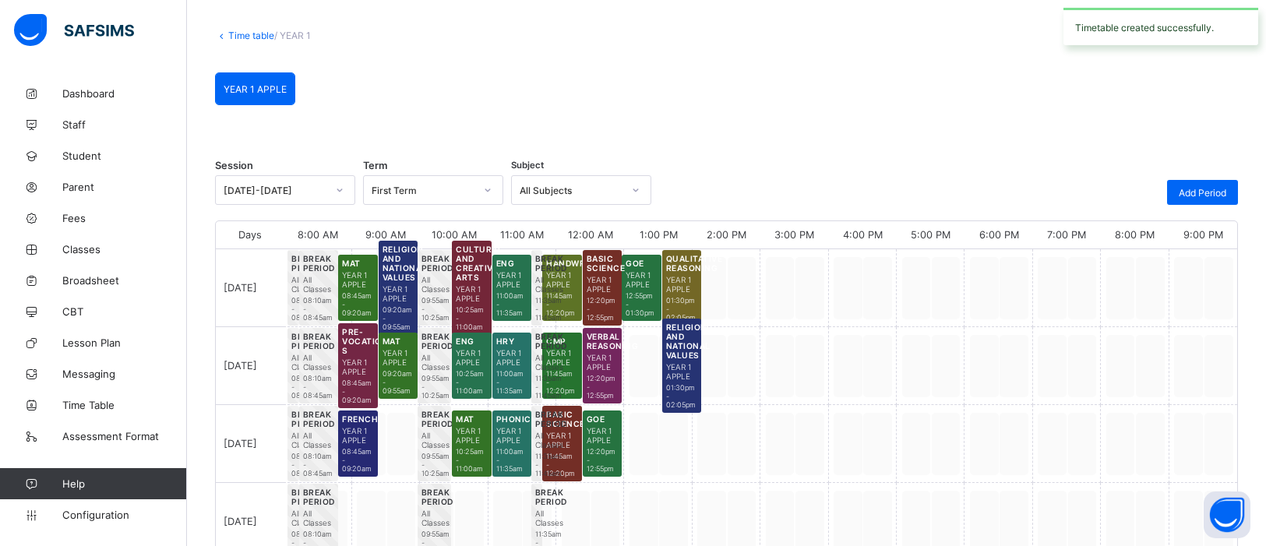
scroll to position [89, 0]
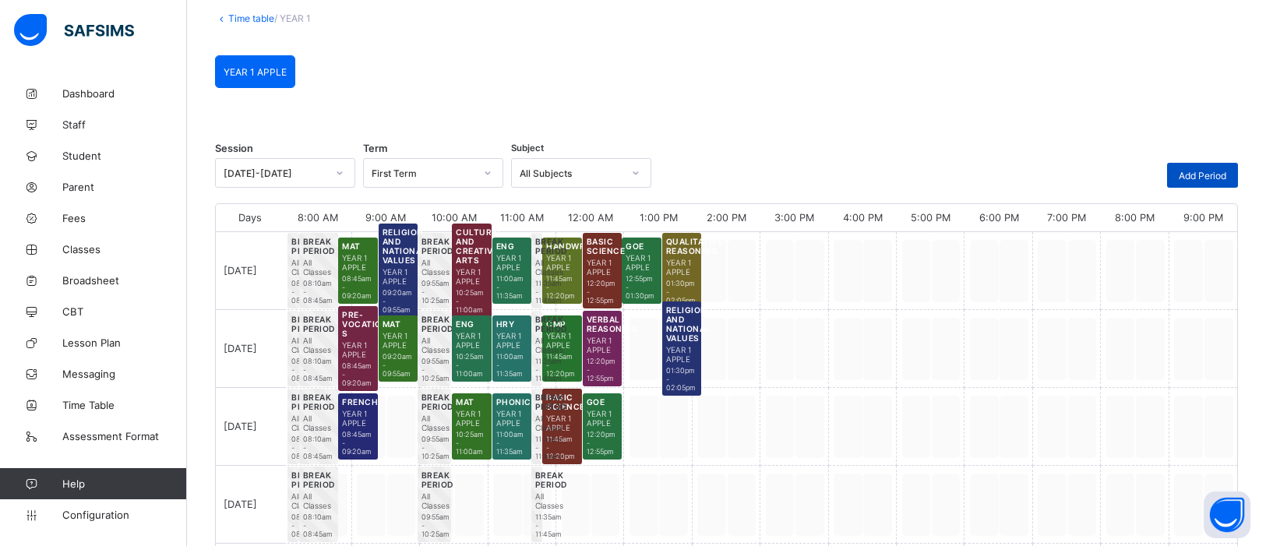
click at [1206, 175] on span "Add Period" at bounding box center [1203, 176] width 48 height 12
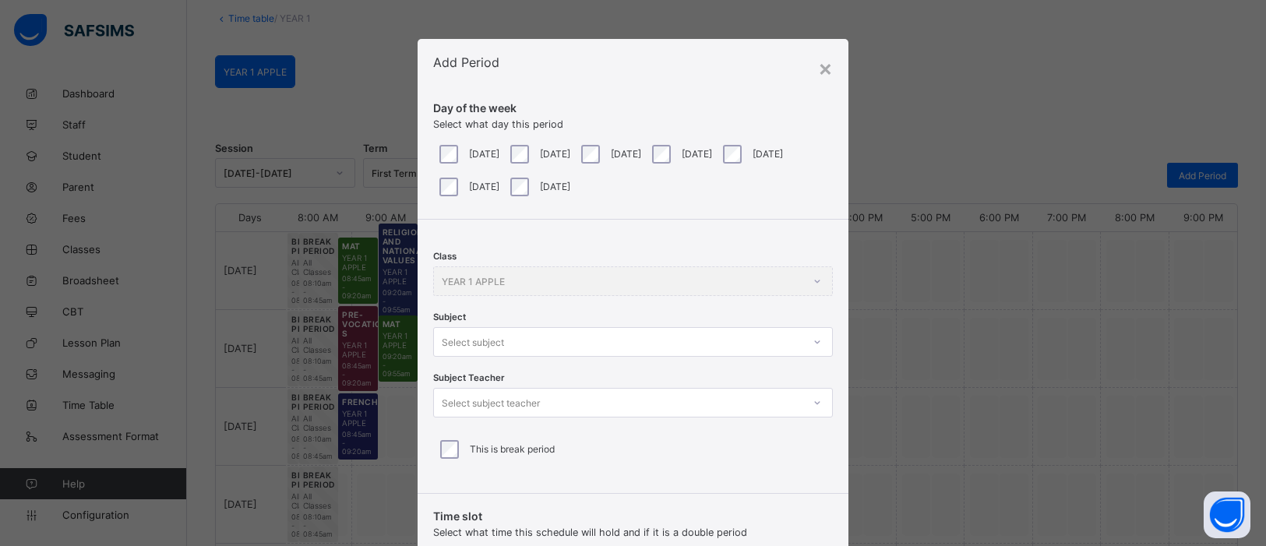
click at [813, 336] on icon at bounding box center [817, 342] width 9 height 16
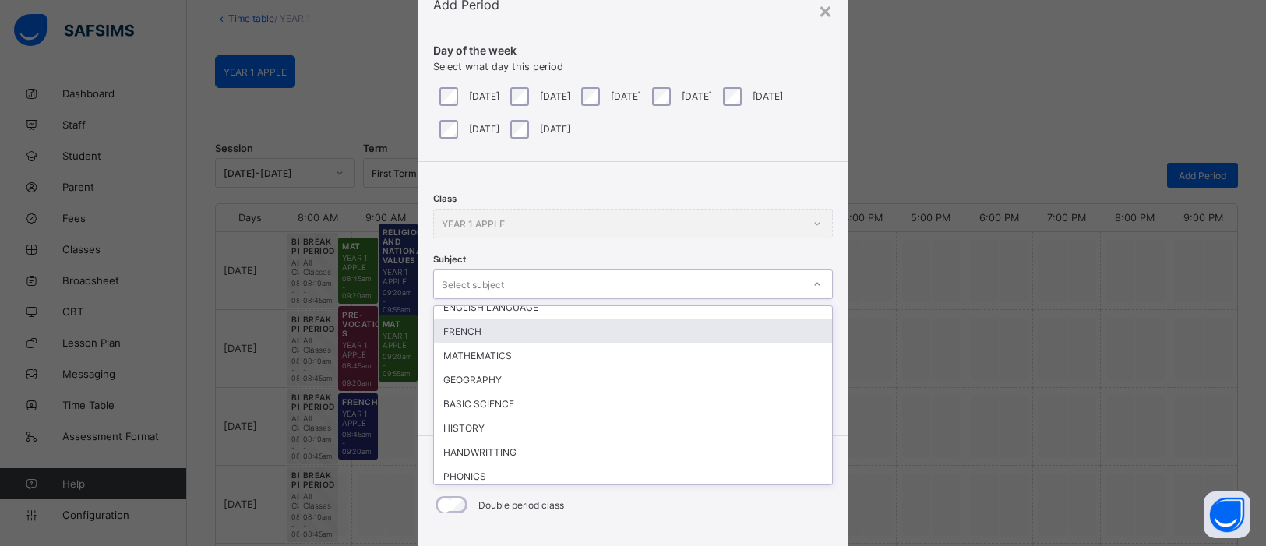
scroll to position [176, 0]
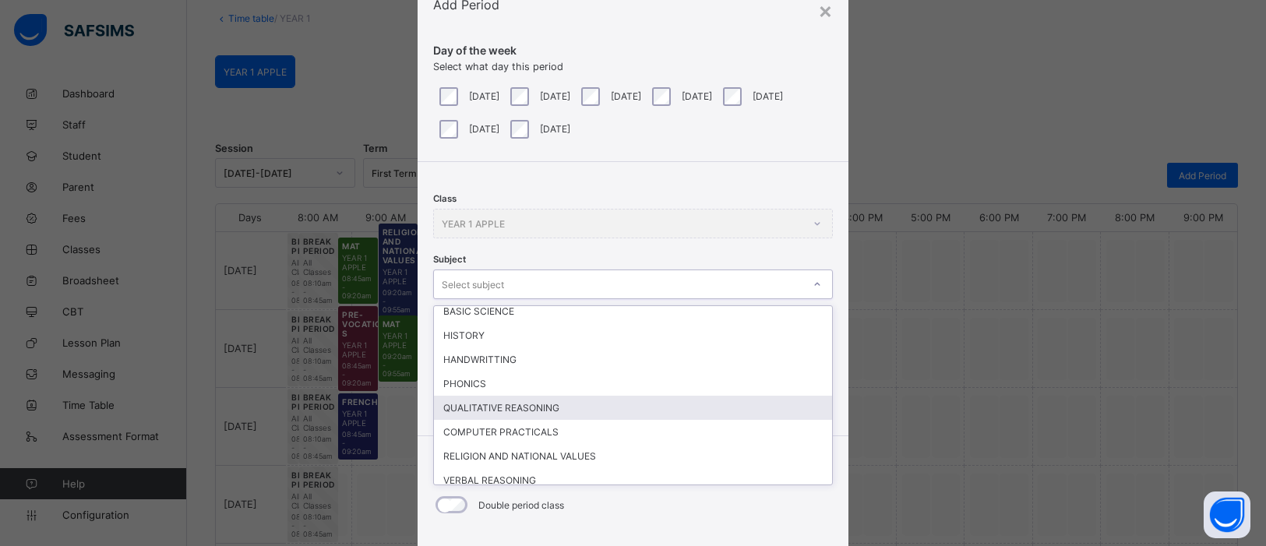
click at [539, 396] on div "QUALITATIVE REASONING" at bounding box center [633, 408] width 398 height 24
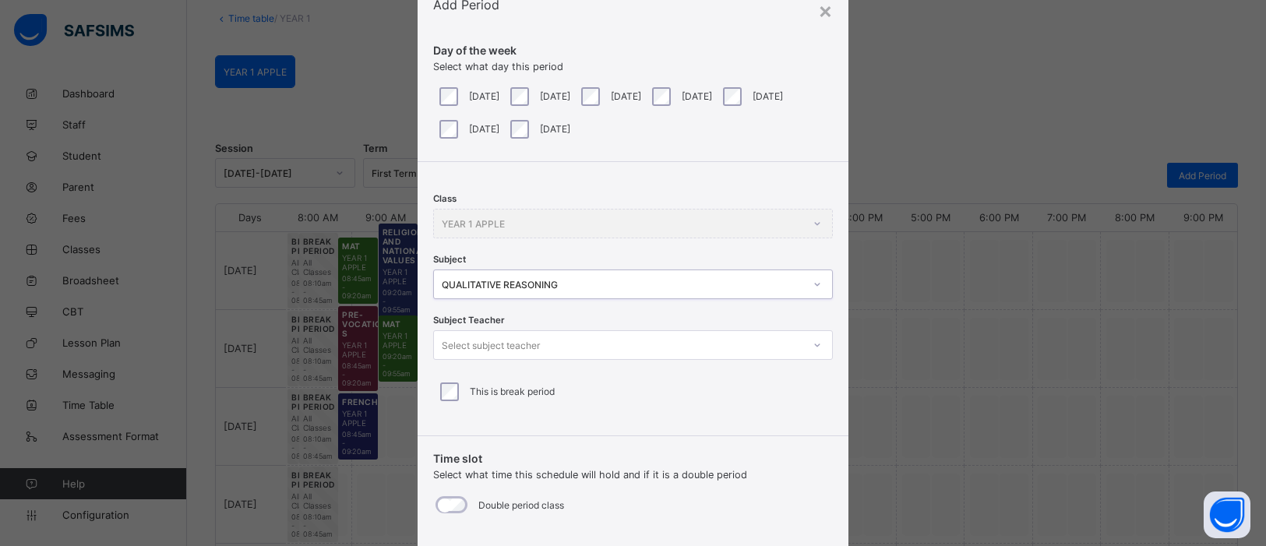
click at [813, 348] on icon at bounding box center [817, 345] width 9 height 16
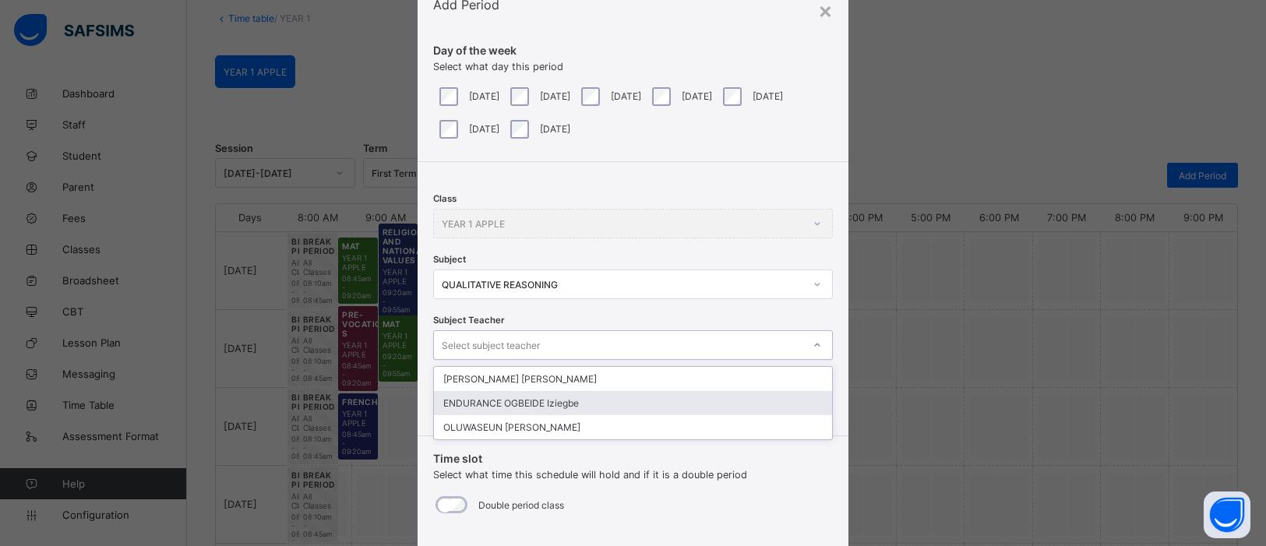
click at [683, 394] on div "ENDURANCE OGBEIDE Iziegbe" at bounding box center [633, 403] width 398 height 24
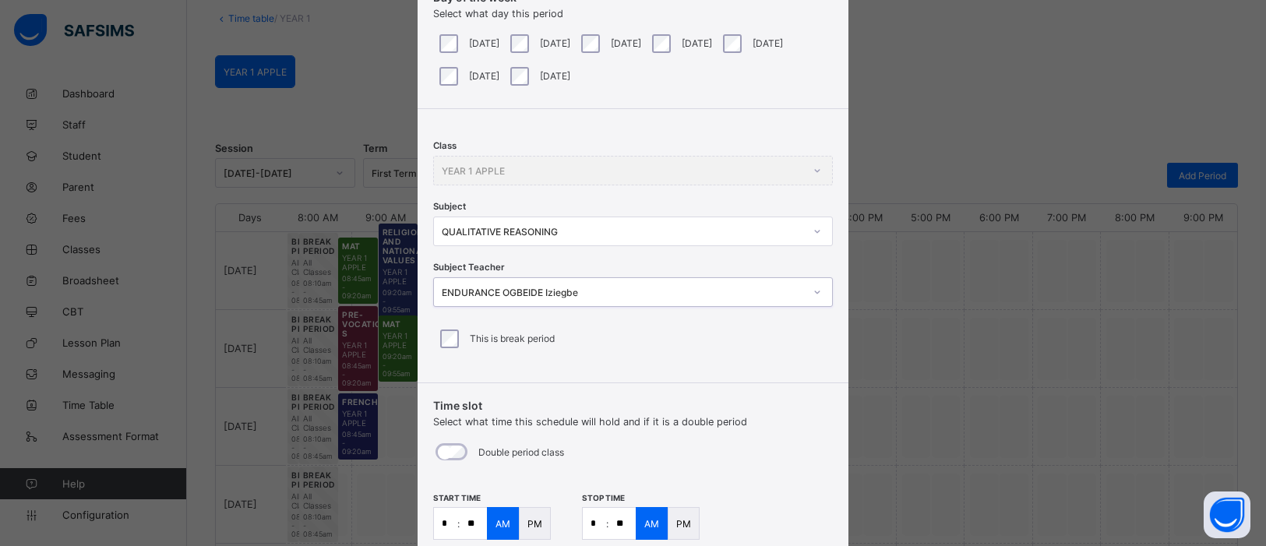
scroll to position [225, 0]
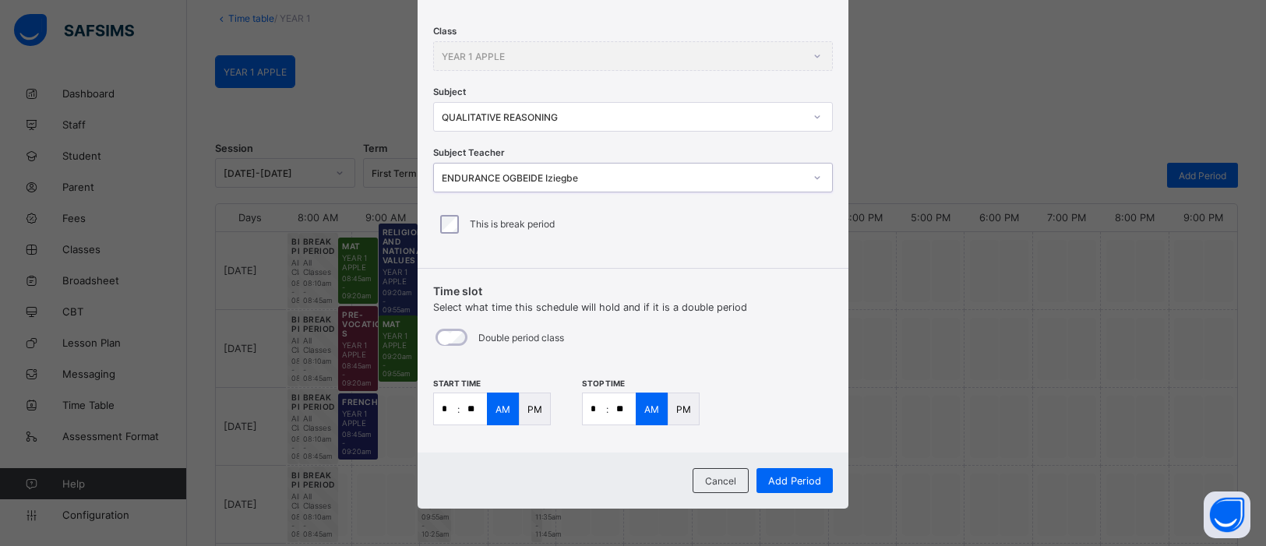
click at [457, 411] on p ":" at bounding box center [458, 410] width 2 height 12
click at [442, 407] on input "*" at bounding box center [445, 408] width 23 height 31
type input "*"
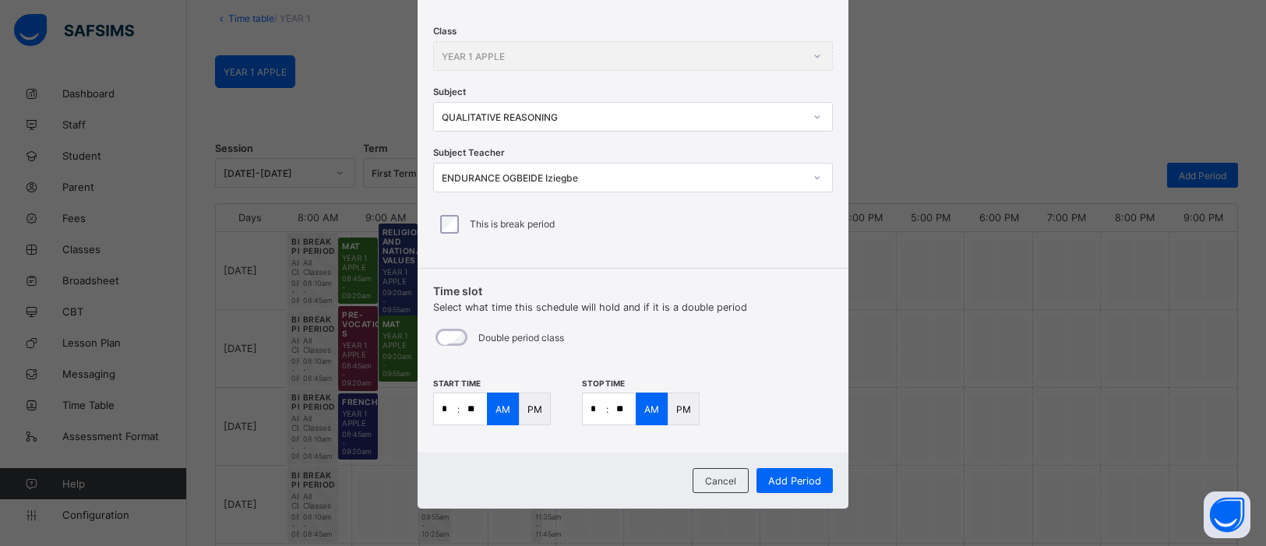
type input "**"
click at [795, 483] on span "Add Period" at bounding box center [794, 481] width 53 height 12
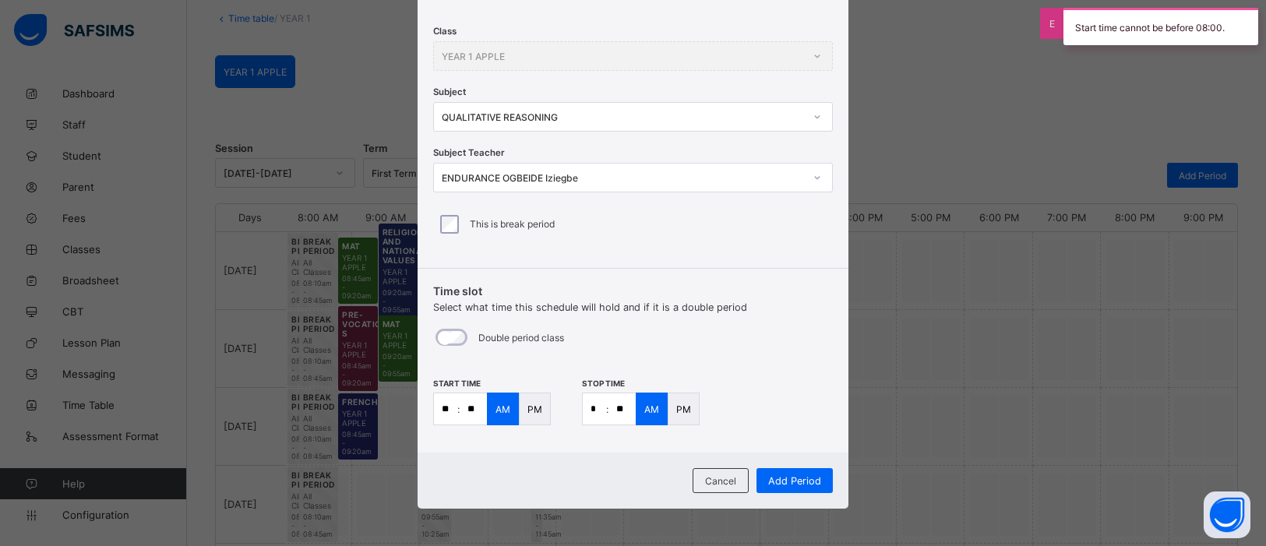
click at [539, 402] on div "PM" at bounding box center [535, 409] width 32 height 33
click at [685, 410] on p "PM" at bounding box center [683, 410] width 15 height 12
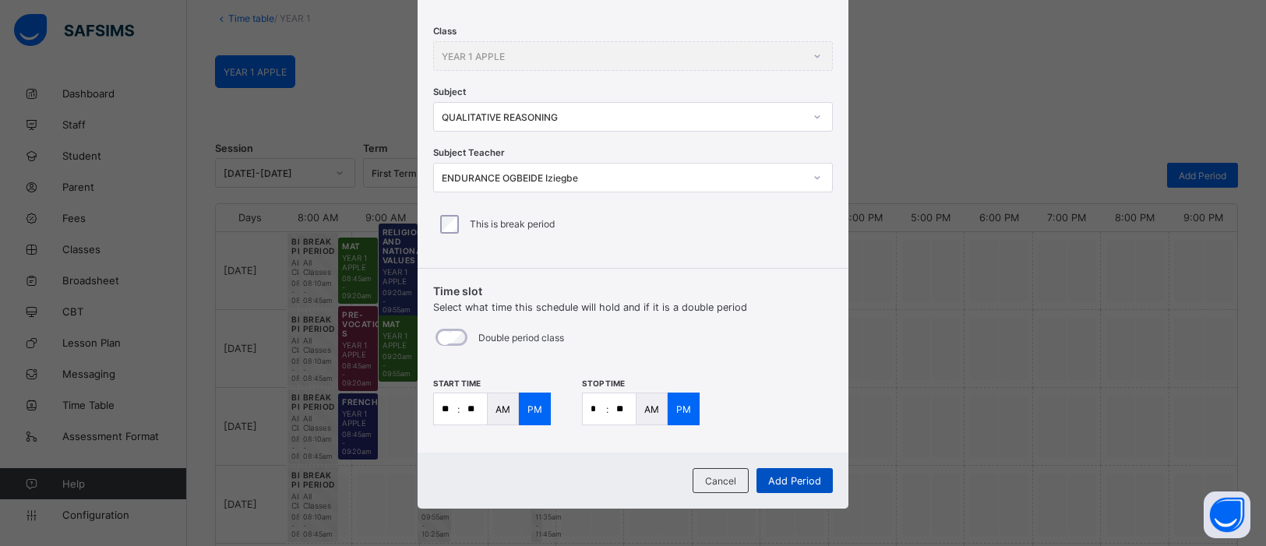
click at [779, 478] on span "Add Period" at bounding box center [794, 481] width 53 height 12
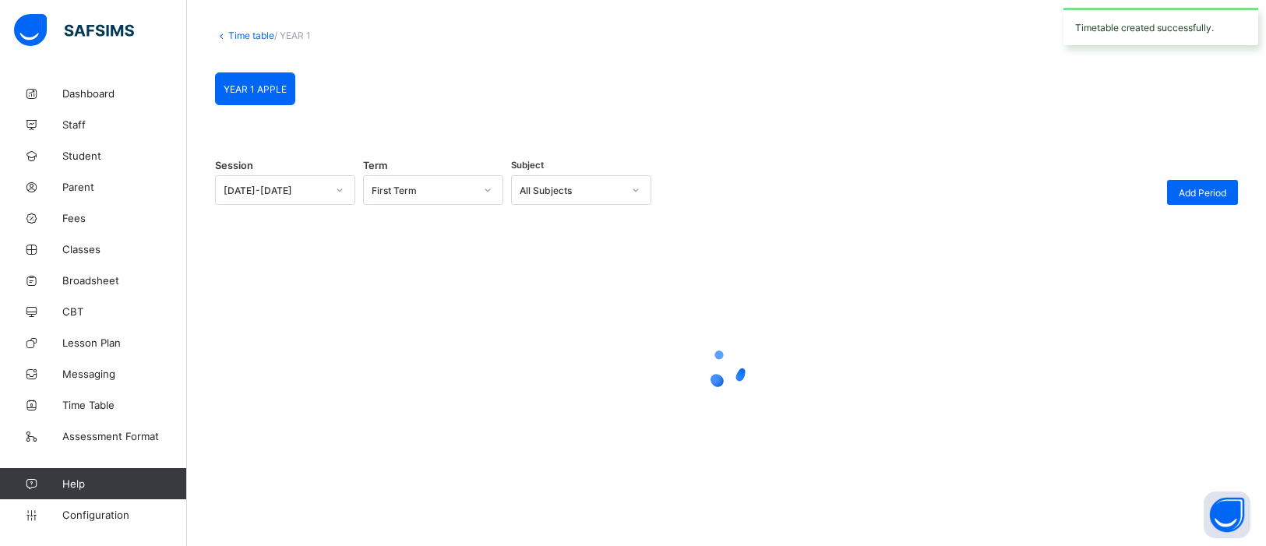
scroll to position [89, 0]
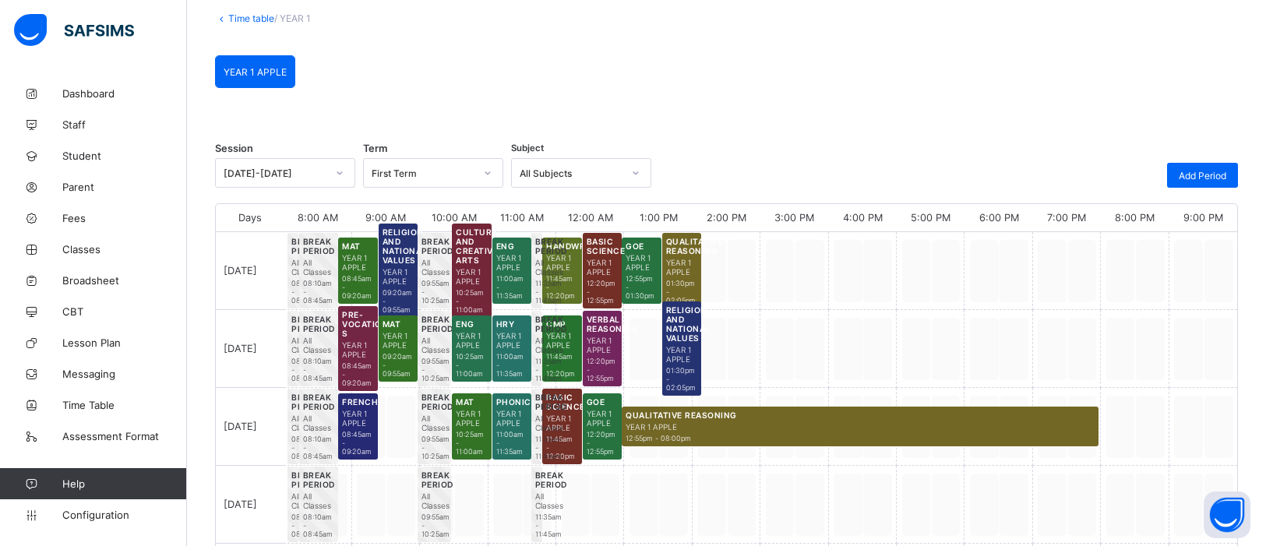
click at [1009, 434] on span "12:55pm - 08:00pm" at bounding box center [860, 438] width 469 height 9
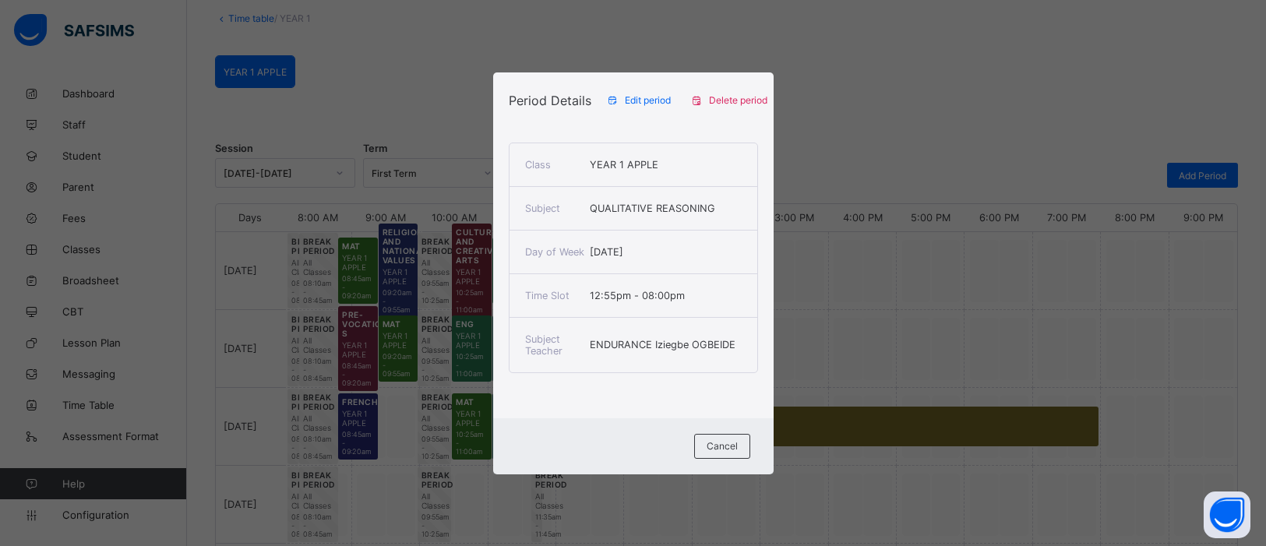
click at [651, 91] on div "Edit period" at bounding box center [641, 100] width 84 height 25
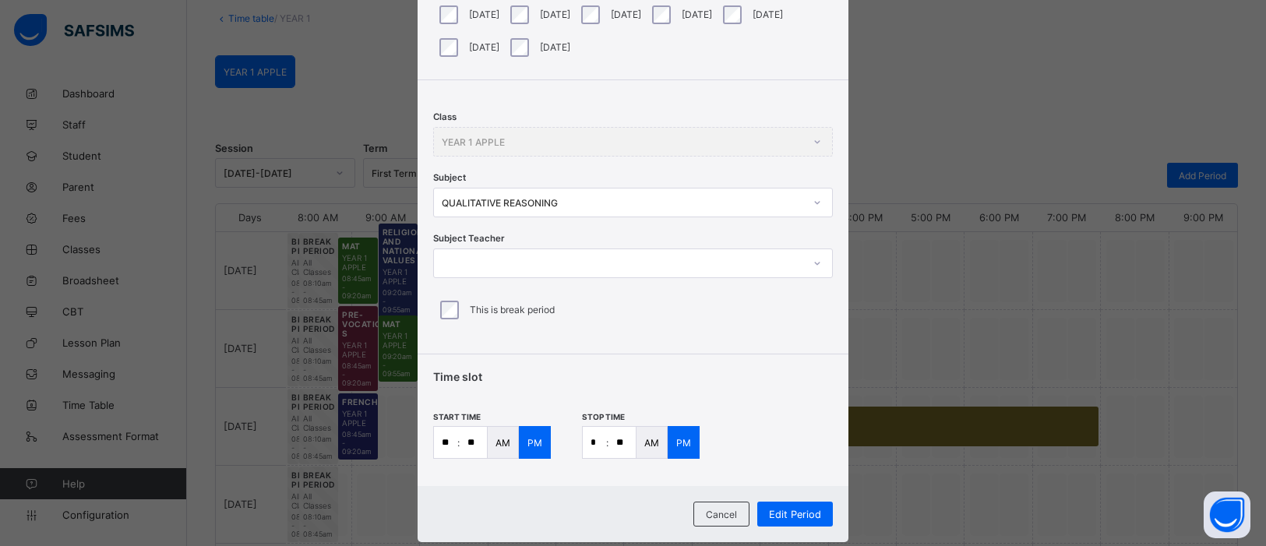
scroll to position [172, 0]
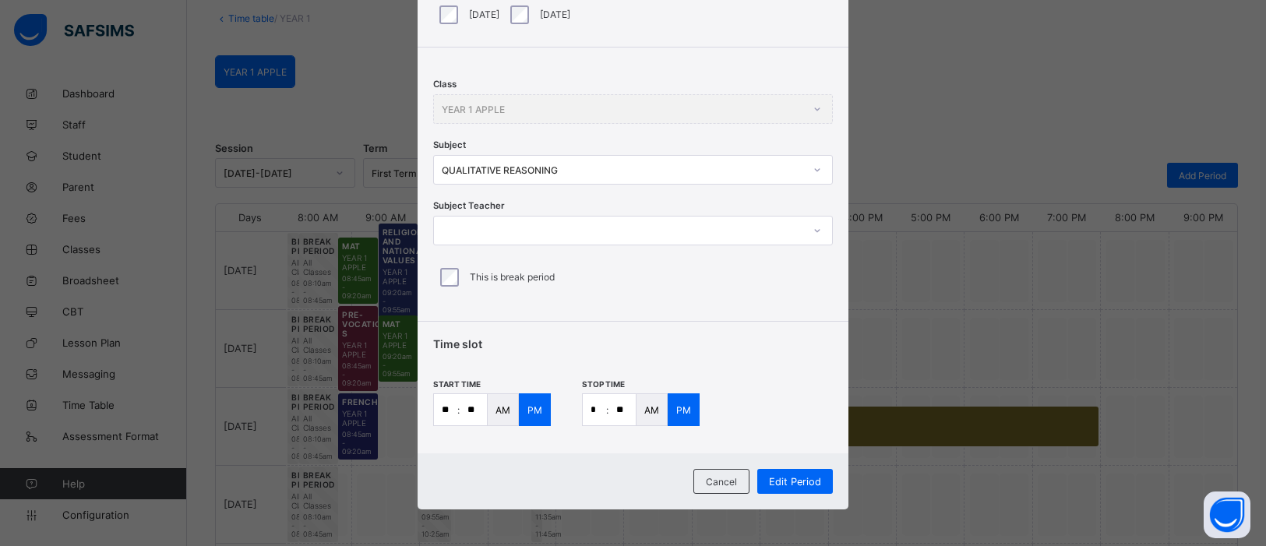
click at [595, 410] on input "*" at bounding box center [594, 409] width 23 height 31
type input "*"
click at [622, 408] on input "**" at bounding box center [622, 409] width 27 height 31
type input "**"
click at [782, 477] on span "Edit Period" at bounding box center [795, 482] width 52 height 12
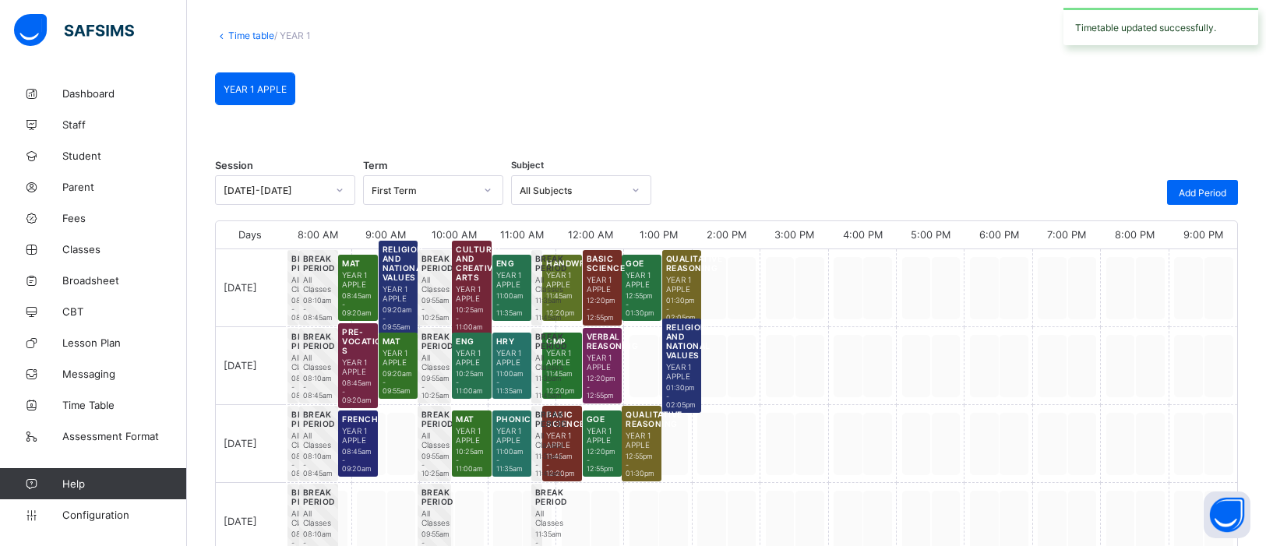
scroll to position [89, 0]
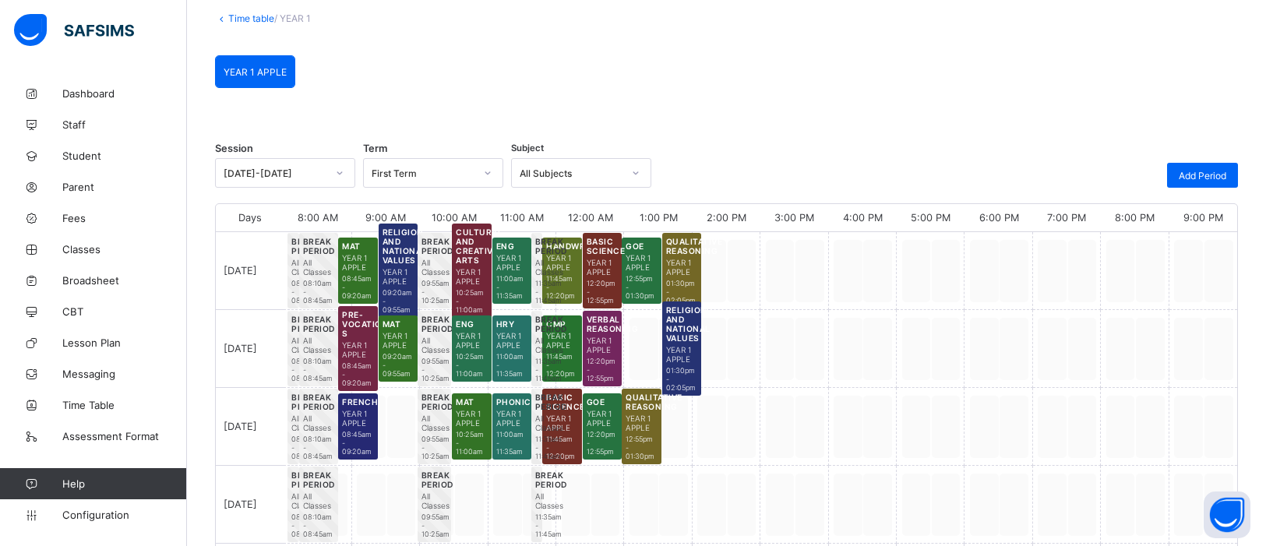
click at [684, 429] on div at bounding box center [658, 427] width 68 height 78
click at [1194, 184] on div "Add Period" at bounding box center [1202, 175] width 71 height 25
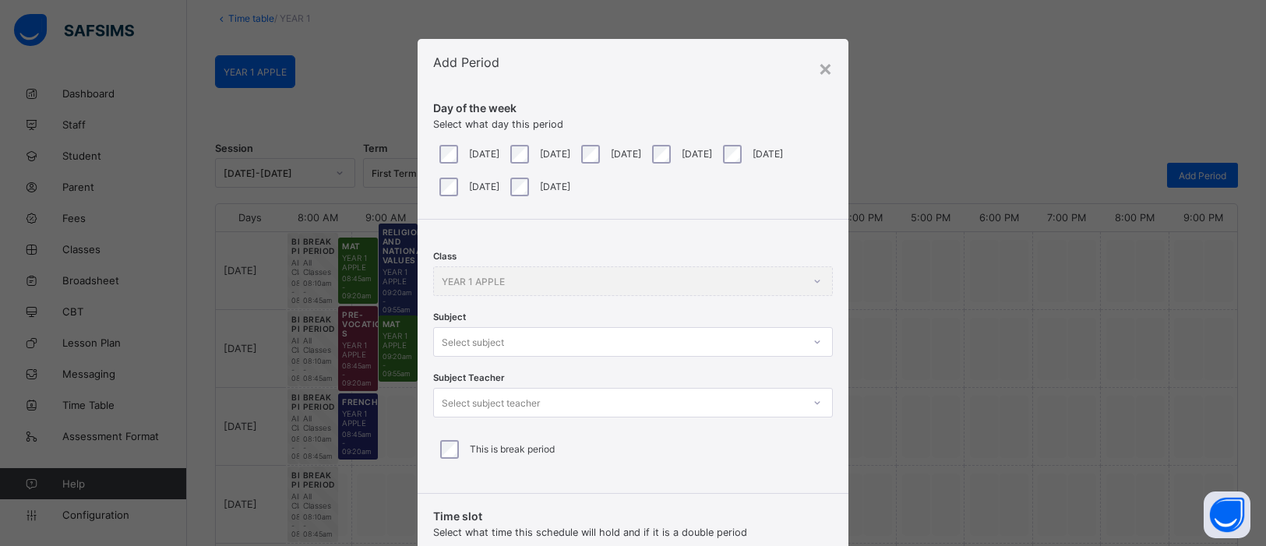
click at [813, 344] on div at bounding box center [818, 342] width 30 height 28
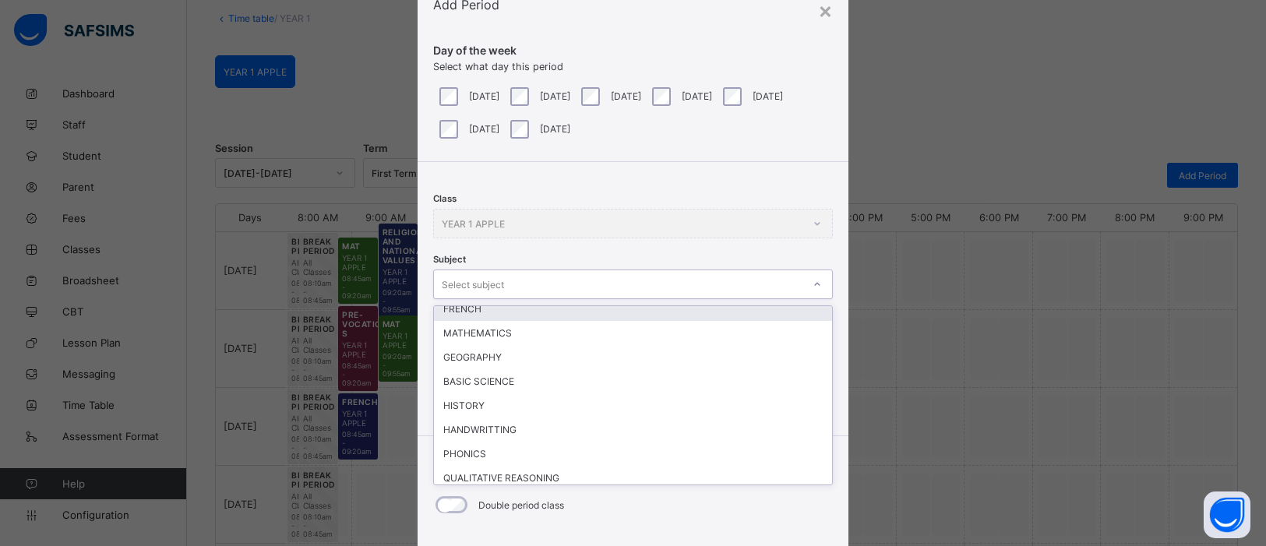
scroll to position [176, 0]
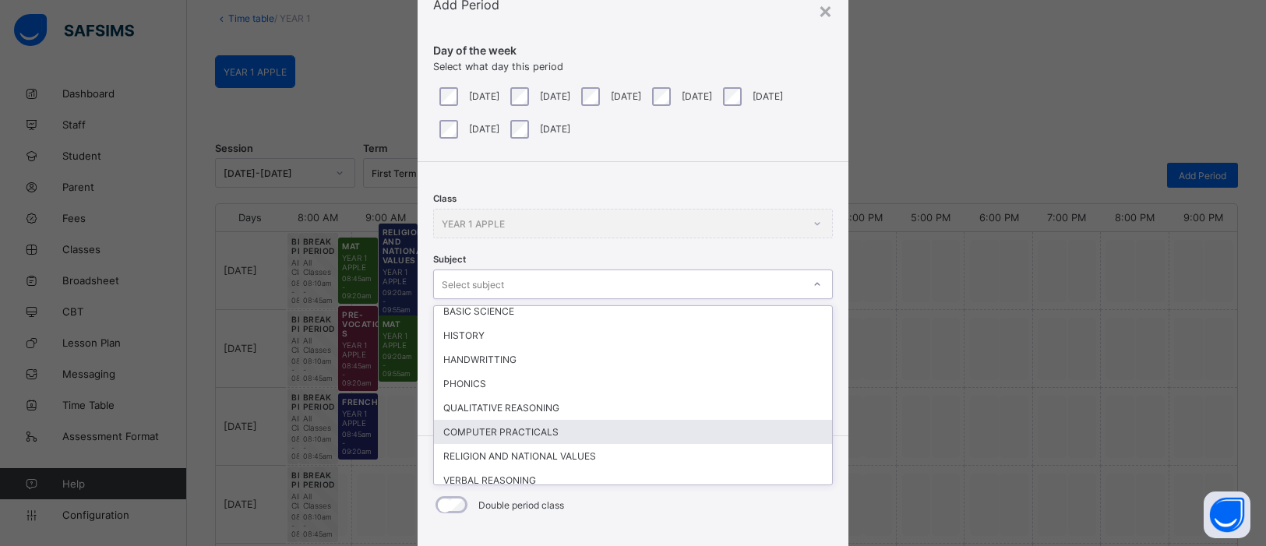
click at [630, 430] on div "COMPUTER PRACTICALS" at bounding box center [633, 432] width 398 height 24
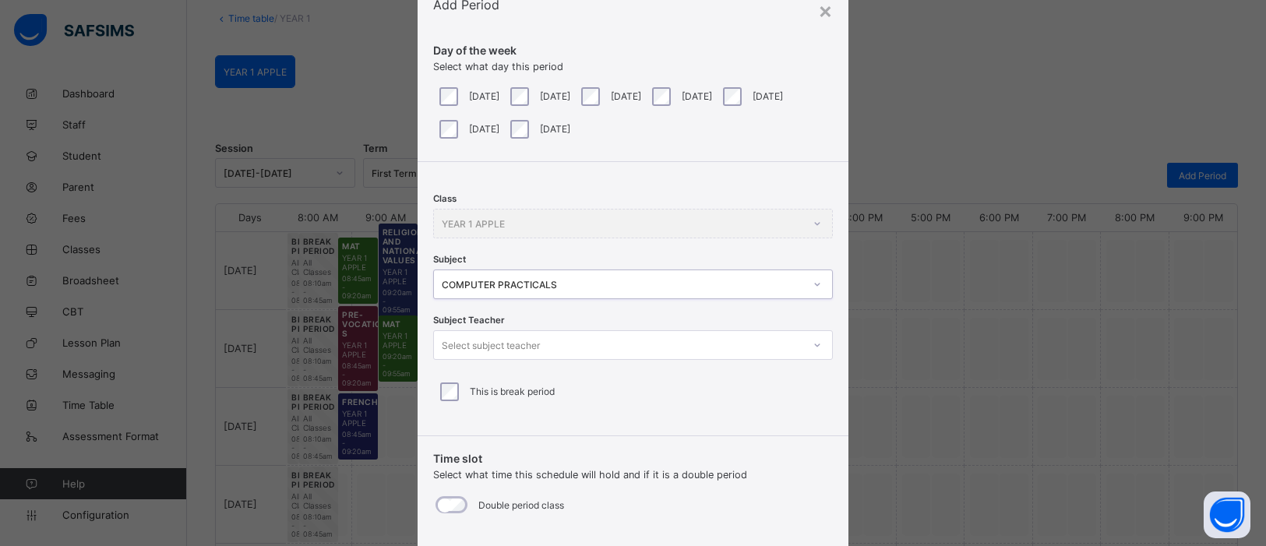
click at [814, 348] on icon at bounding box center [817, 345] width 9 height 16
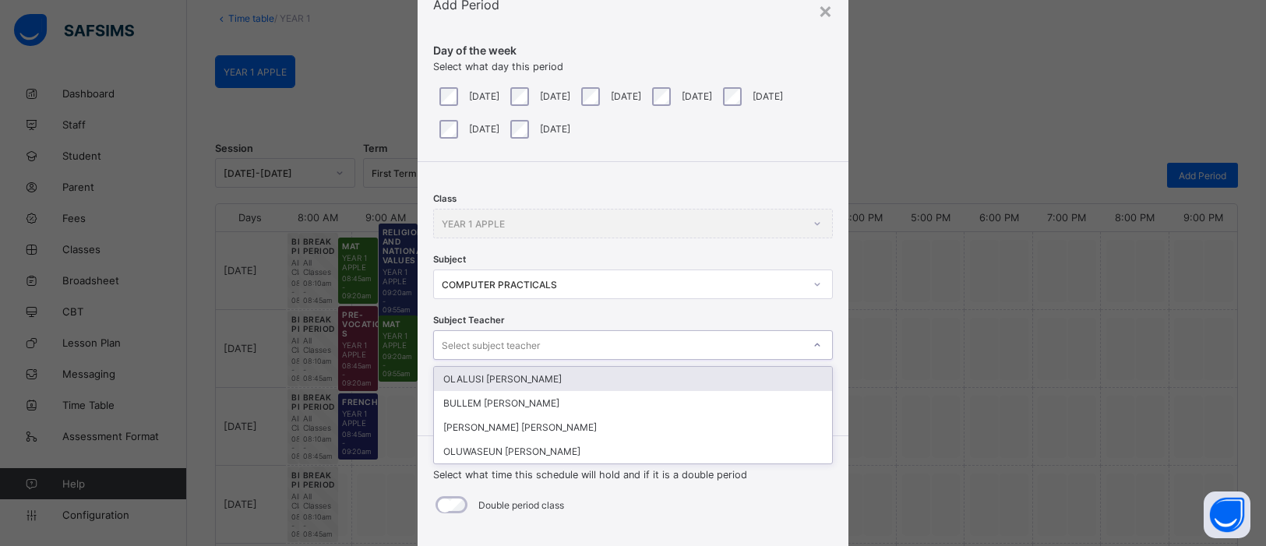
click at [563, 382] on div "OLALUSI [PERSON_NAME]" at bounding box center [633, 379] width 398 height 24
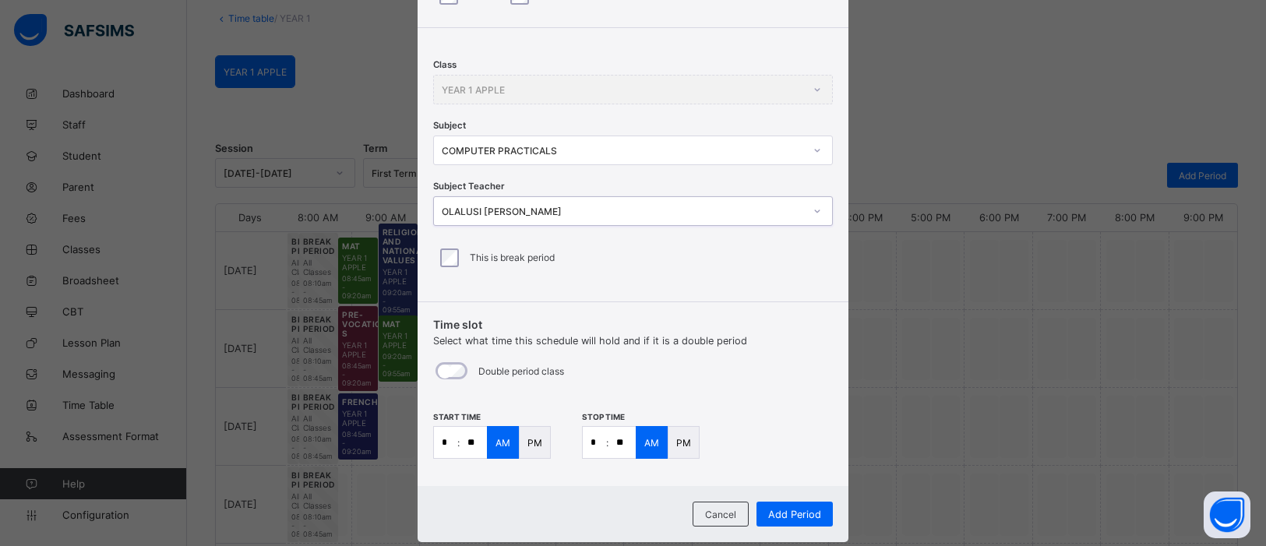
scroll to position [225, 0]
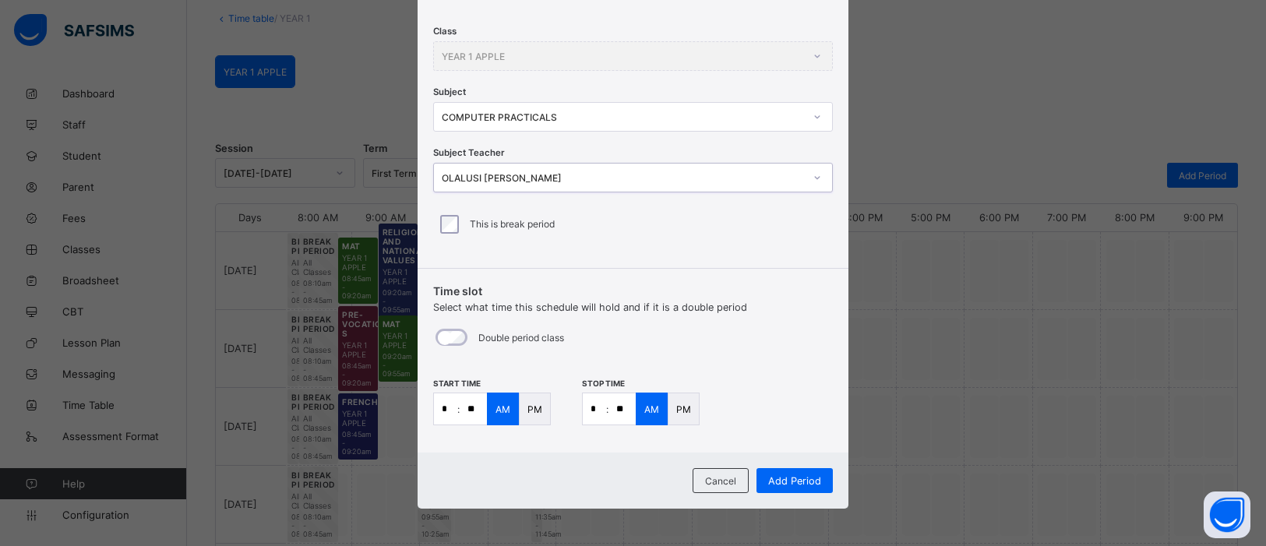
click at [448, 407] on input "*" at bounding box center [445, 408] width 23 height 31
type input "*"
click at [469, 408] on input "**" at bounding box center [473, 408] width 27 height 31
type input "**"
click at [596, 408] on input "*" at bounding box center [594, 408] width 23 height 31
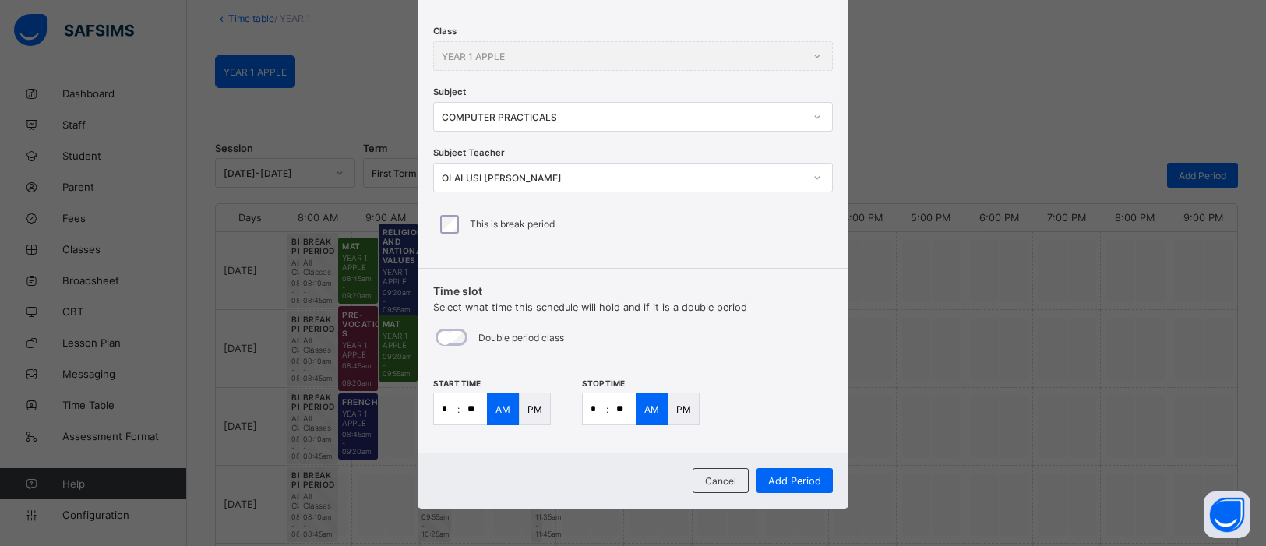
type input "*"
click at [626, 408] on input "**" at bounding box center [622, 408] width 27 height 31
type input "**"
click at [793, 479] on span "Add Period" at bounding box center [794, 481] width 53 height 12
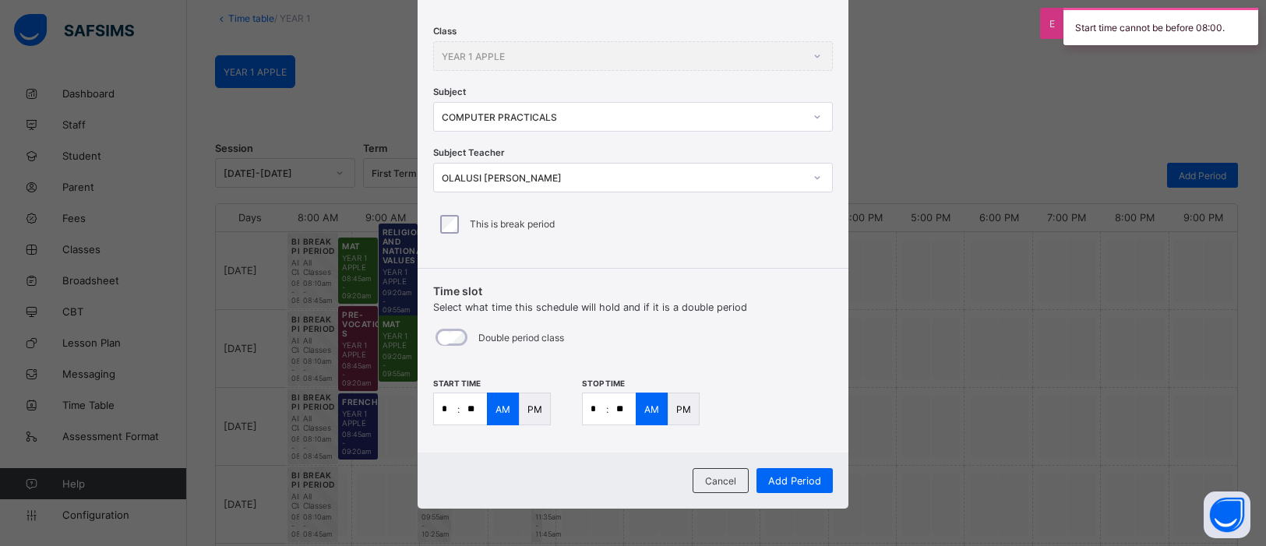
click at [542, 408] on div "PM" at bounding box center [535, 409] width 32 height 33
click at [681, 404] on p "PM" at bounding box center [683, 410] width 15 height 12
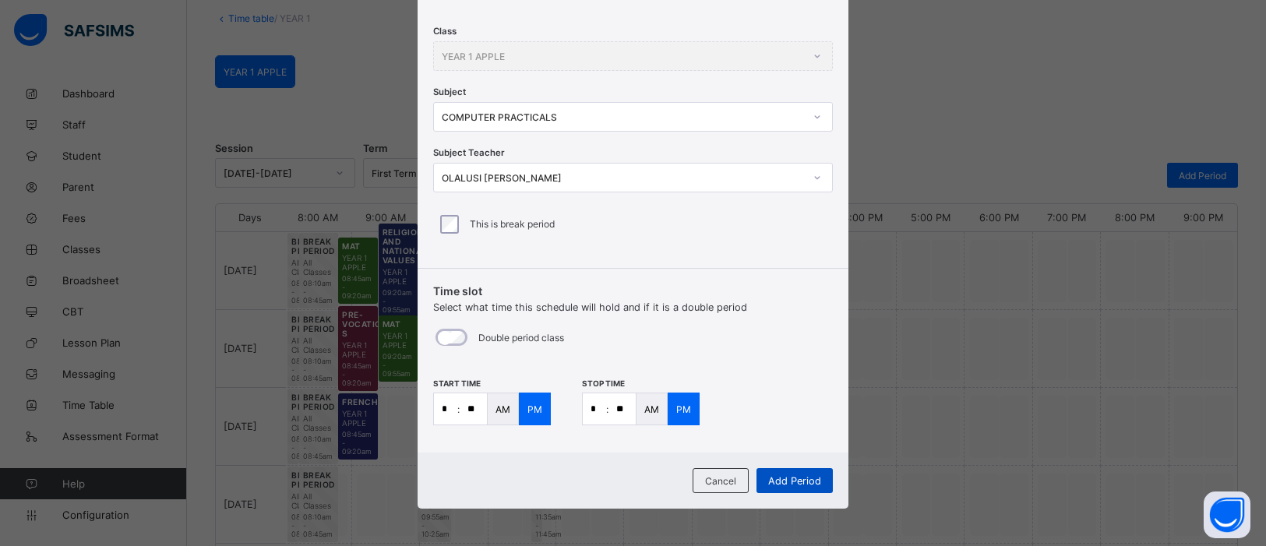
click at [799, 476] on span "Add Period" at bounding box center [794, 481] width 53 height 12
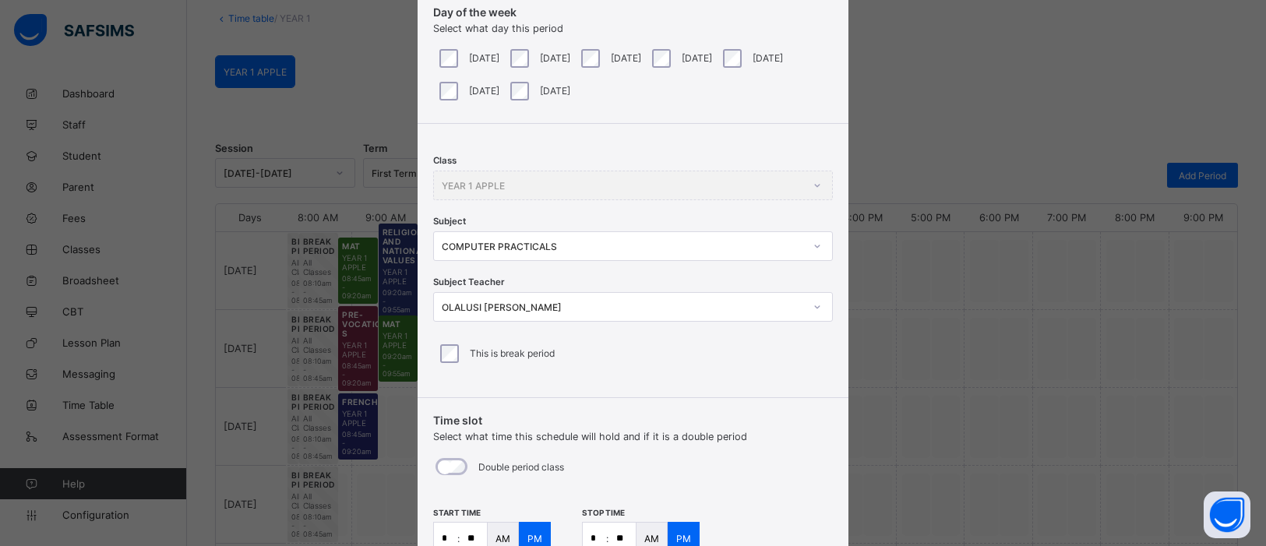
scroll to position [0, 0]
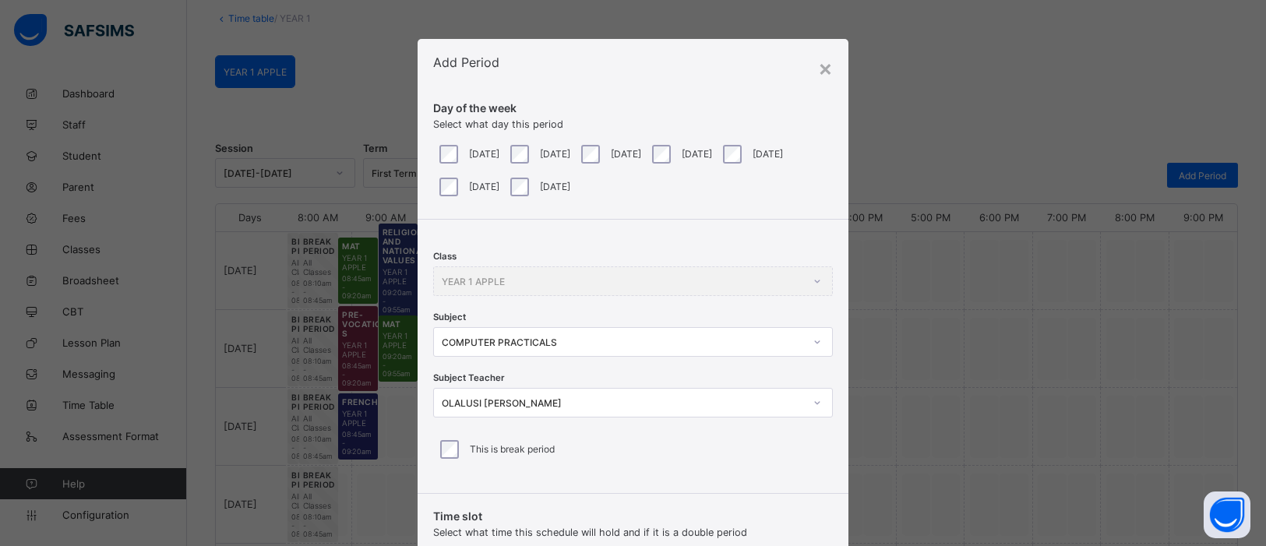
click at [507, 132] on div "Day of the week Select what day this period [DATE] [DATE] [DATE] [DATE] [DATE] …" at bounding box center [633, 153] width 431 height 134
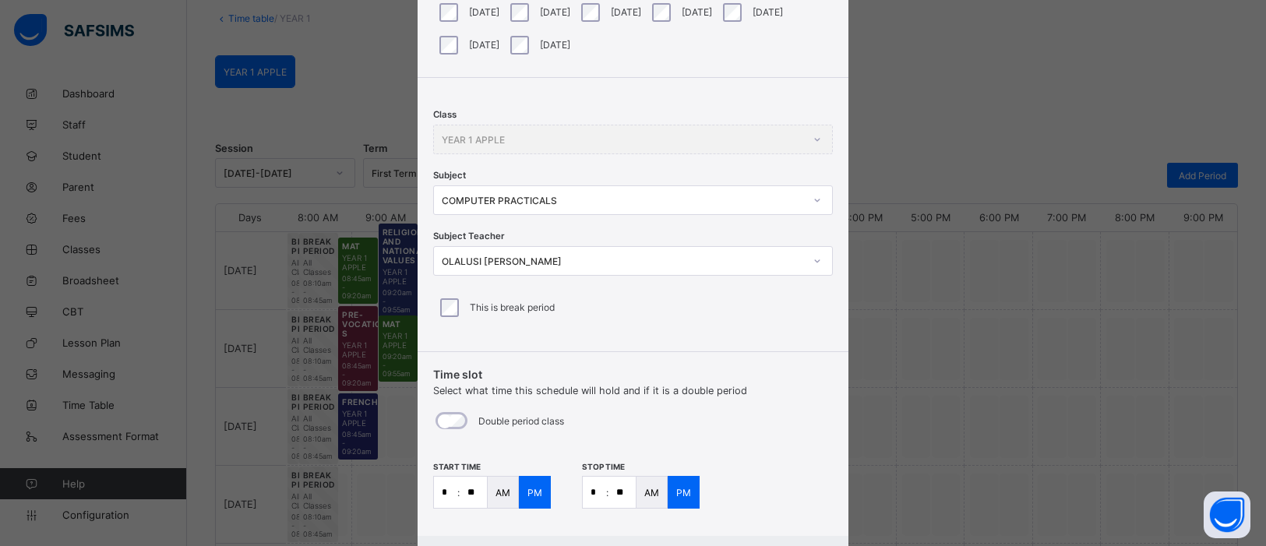
scroll to position [225, 0]
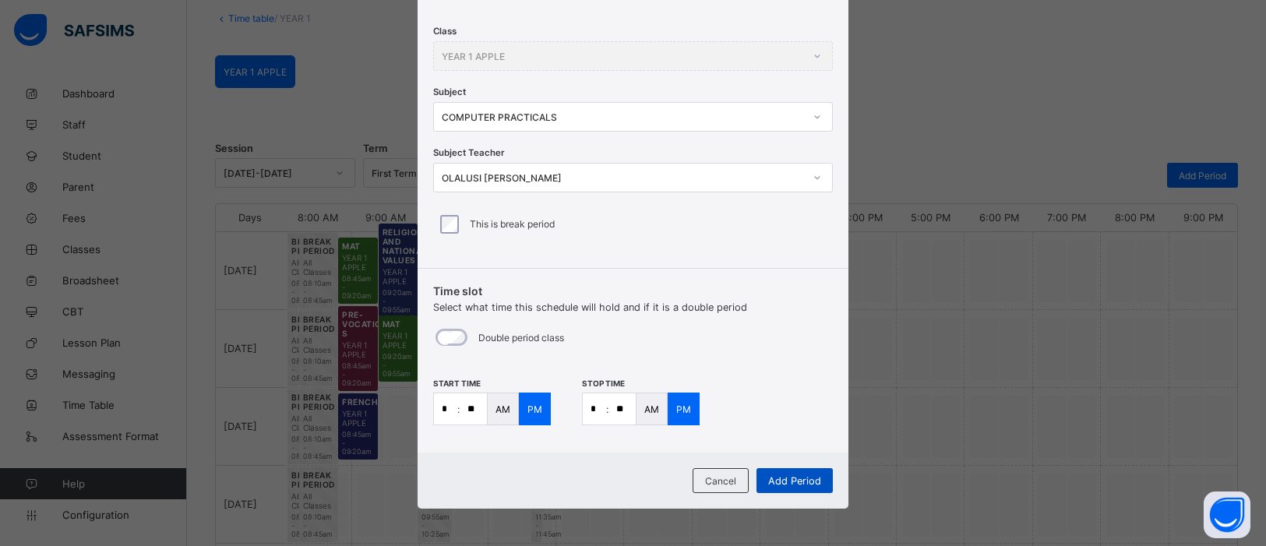
click at [809, 477] on span "Add Period" at bounding box center [794, 481] width 53 height 12
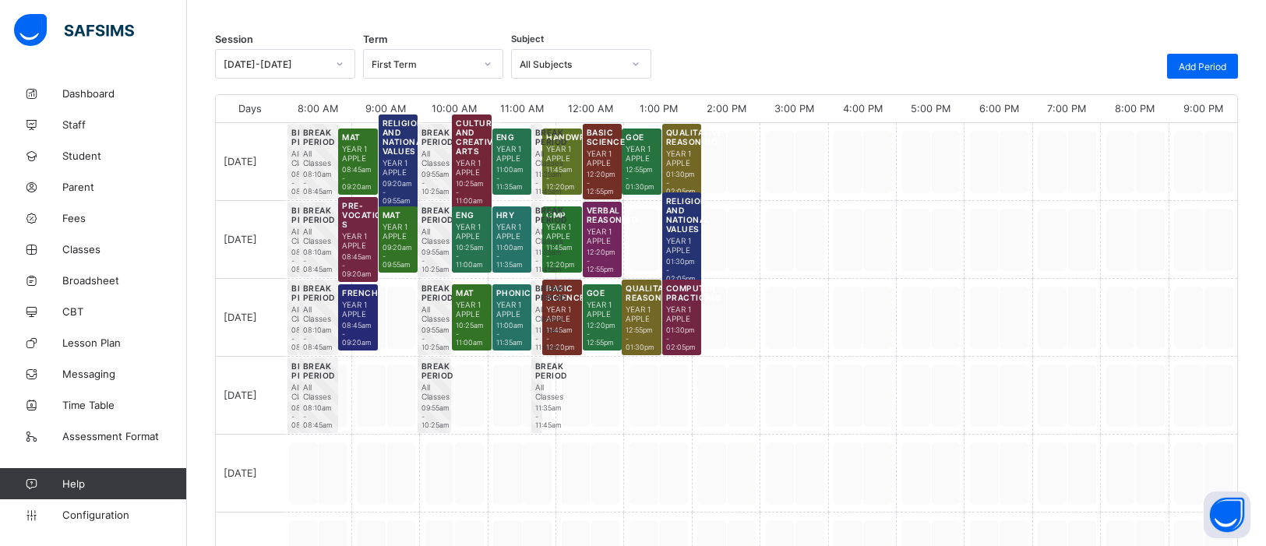
scroll to position [199, 0]
click at [1206, 56] on div "Add Period" at bounding box center [1202, 65] width 71 height 25
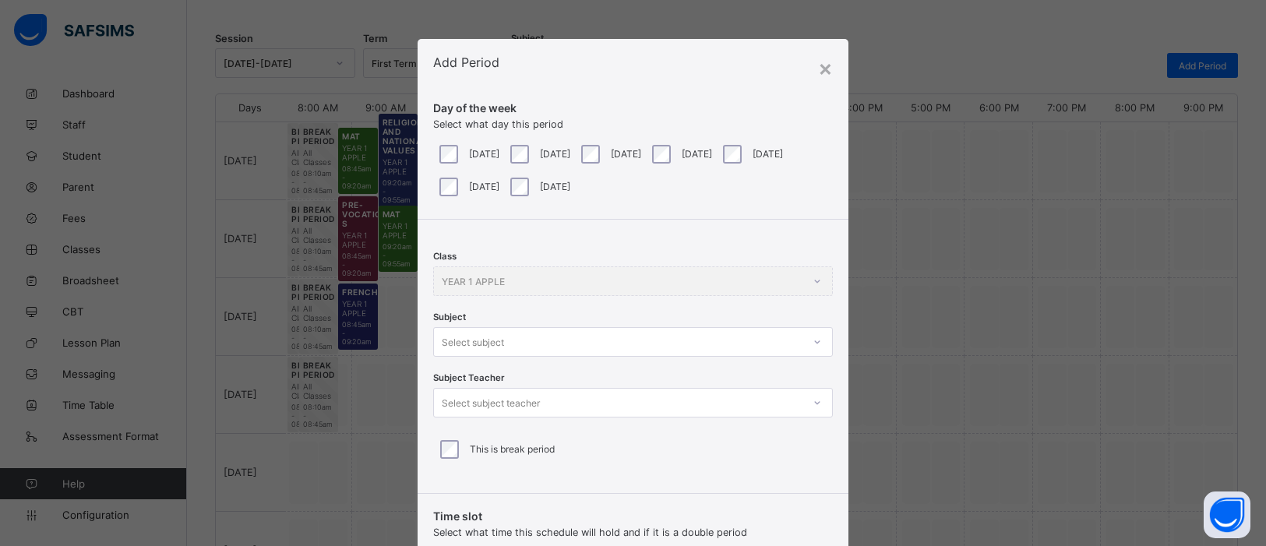
click at [623, 146] on div "[DATE]" at bounding box center [609, 154] width 63 height 19
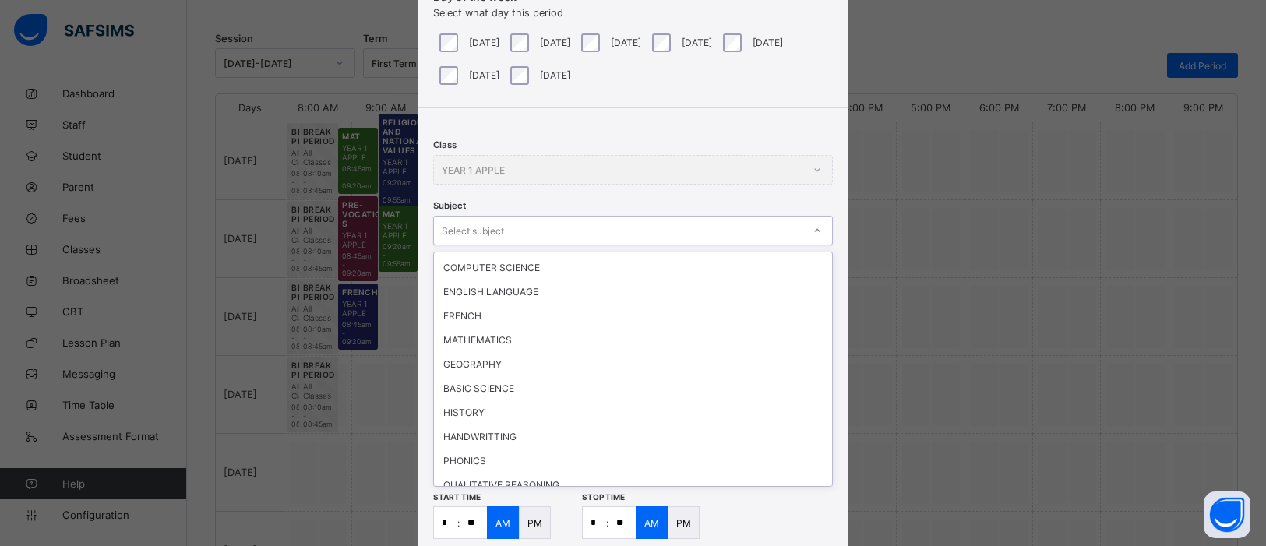
scroll to position [47, 0]
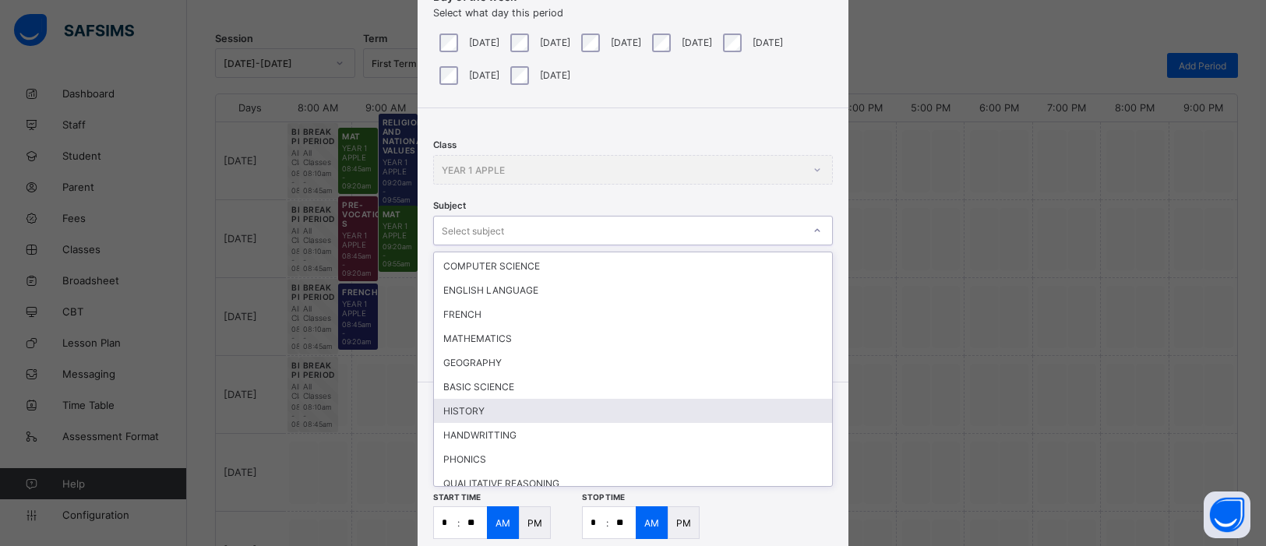
click at [467, 399] on div "HISTORY" at bounding box center [633, 411] width 398 height 24
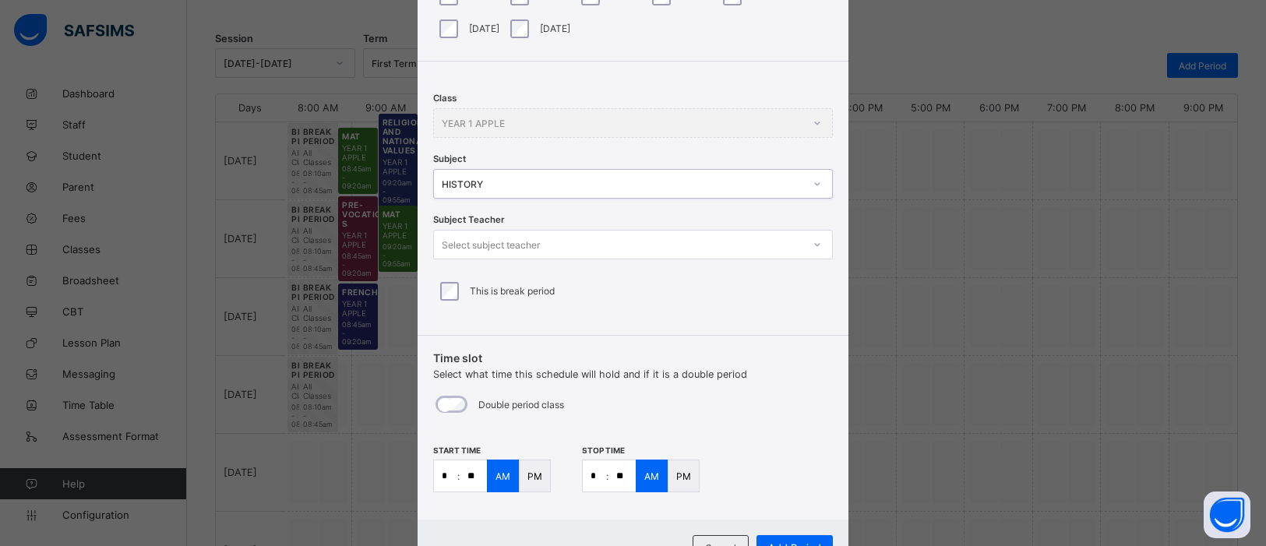
scroll to position [194, 0]
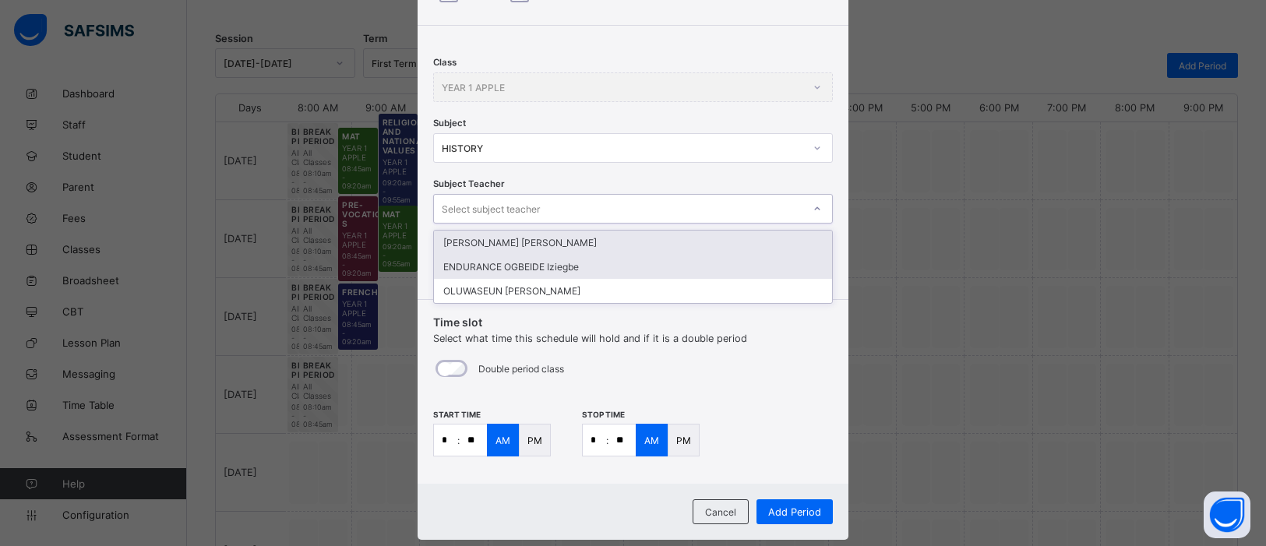
click at [580, 263] on div "ENDURANCE OGBEIDE Iziegbe" at bounding box center [633, 267] width 398 height 24
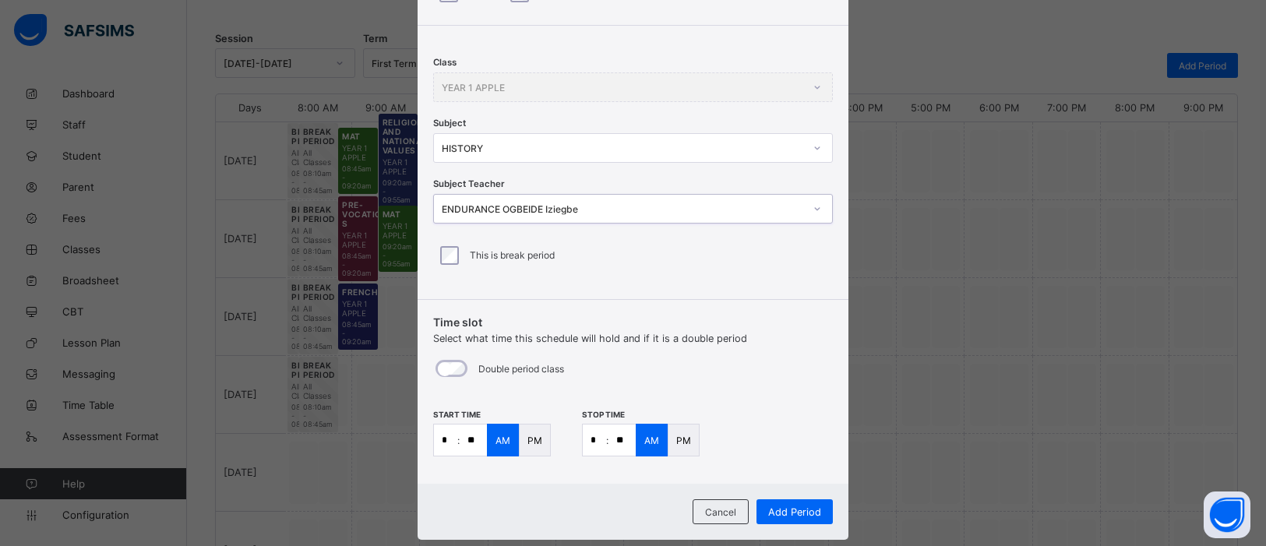
scroll to position [225, 0]
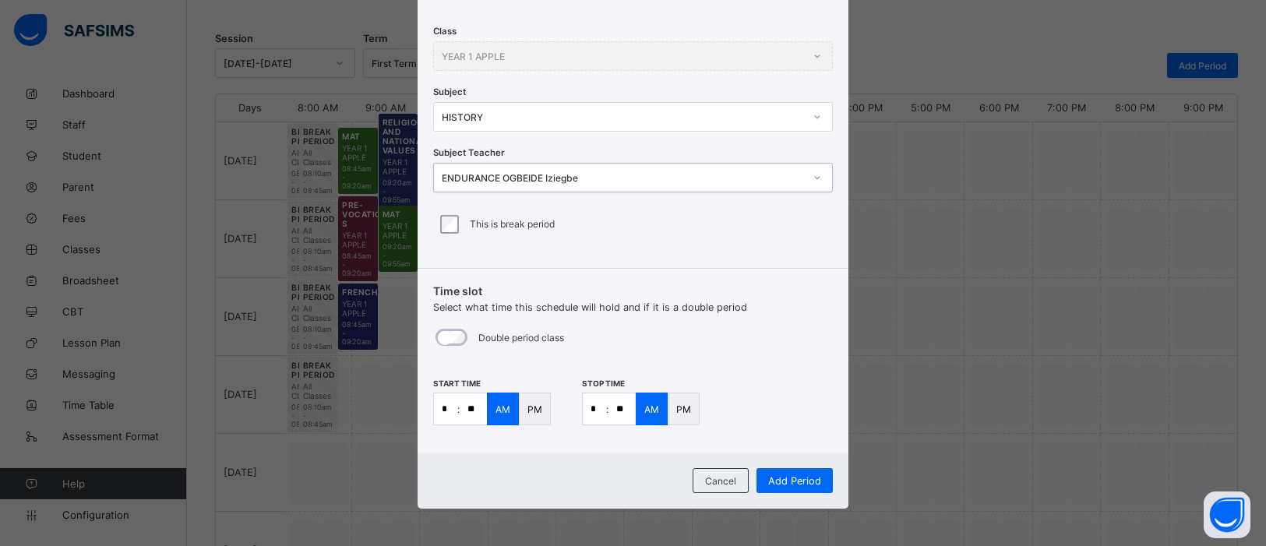
click at [470, 403] on input "**" at bounding box center [473, 408] width 27 height 31
type input "**"
click at [595, 410] on input "*" at bounding box center [594, 408] width 23 height 31
type input "*"
click at [620, 404] on input "**" at bounding box center [622, 408] width 27 height 31
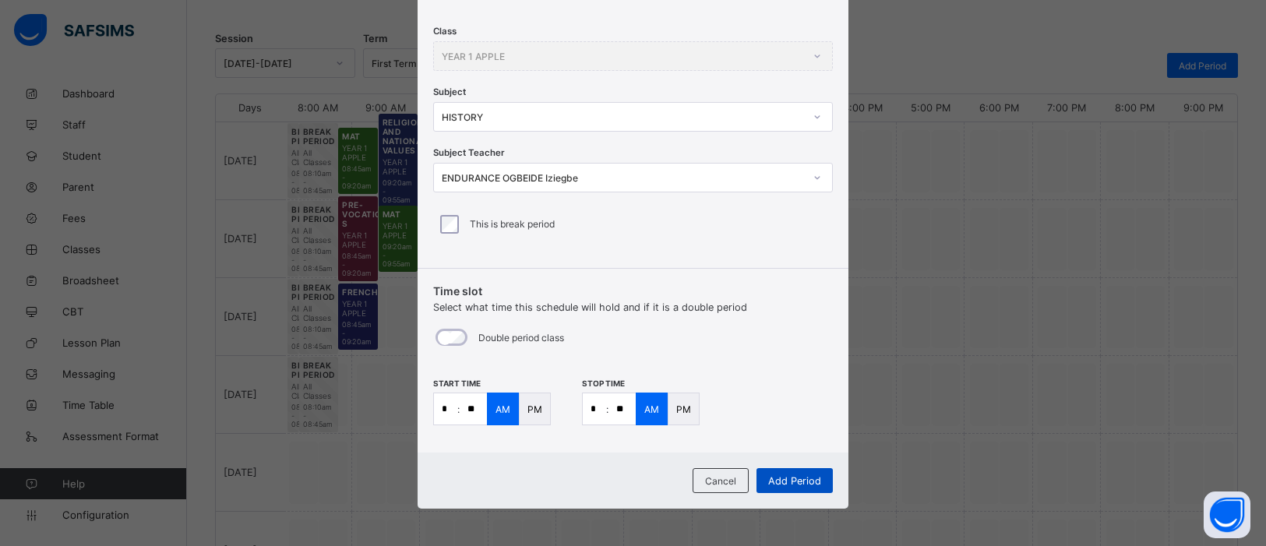
type input "**"
click at [799, 487] on div "Add Period" at bounding box center [795, 480] width 76 height 25
click at [810, 475] on span "Add Period" at bounding box center [794, 481] width 53 height 12
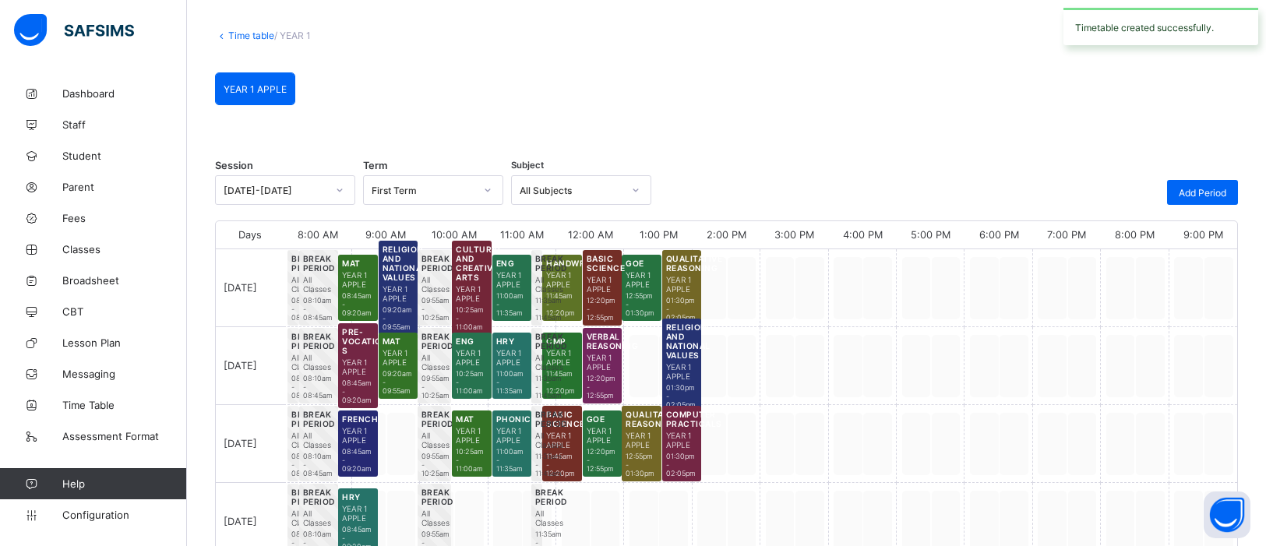
scroll to position [199, 0]
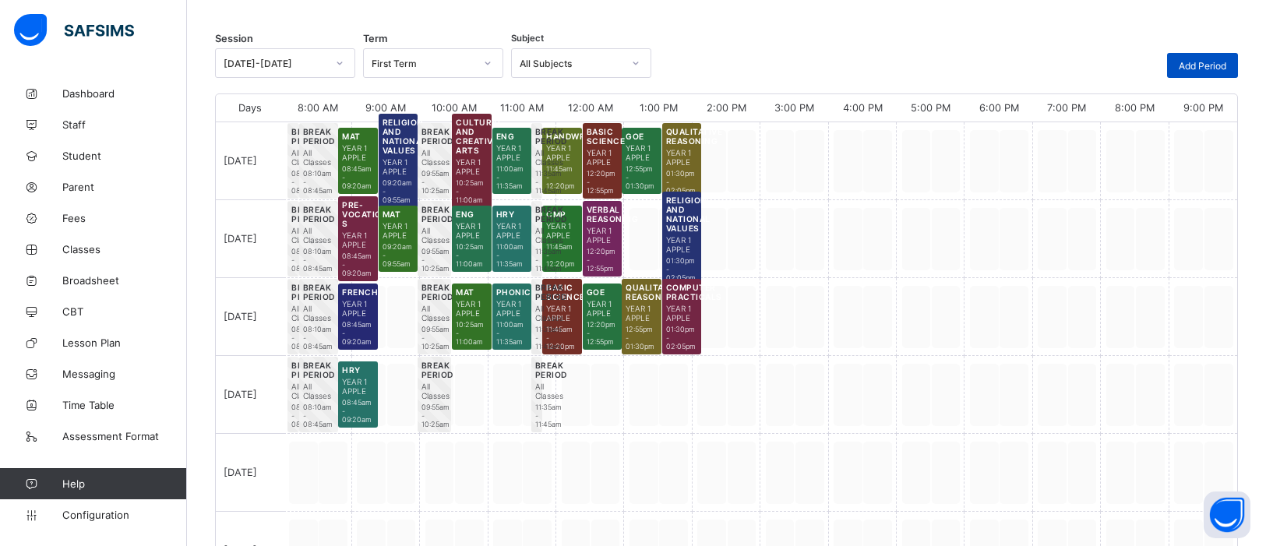
click at [1210, 61] on span "Add Period" at bounding box center [1203, 66] width 48 height 12
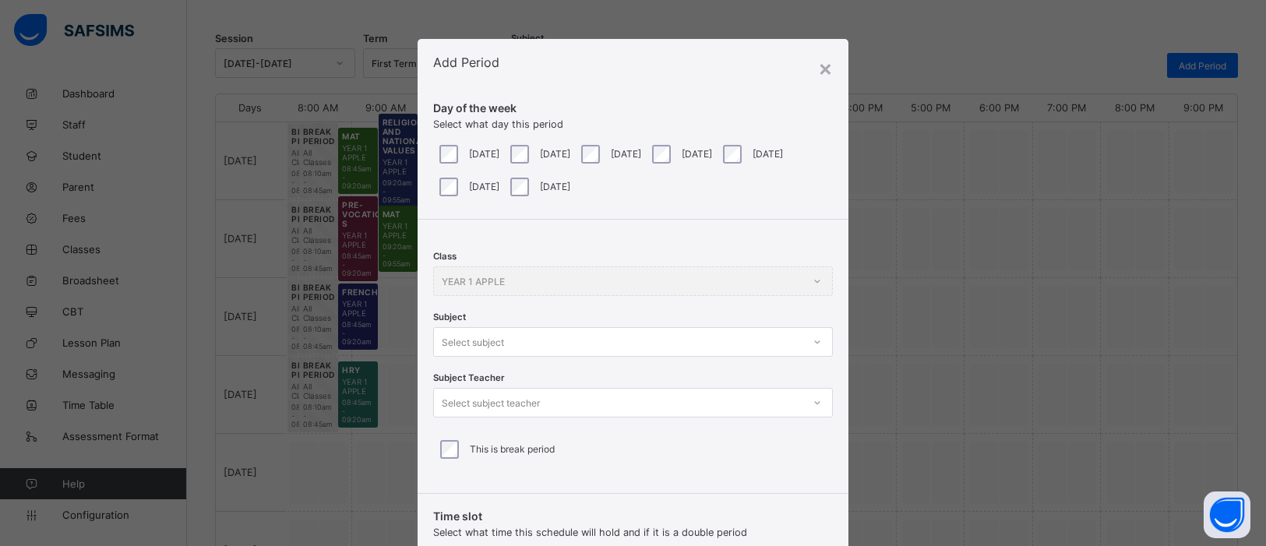
click at [805, 341] on div at bounding box center [817, 342] width 26 height 25
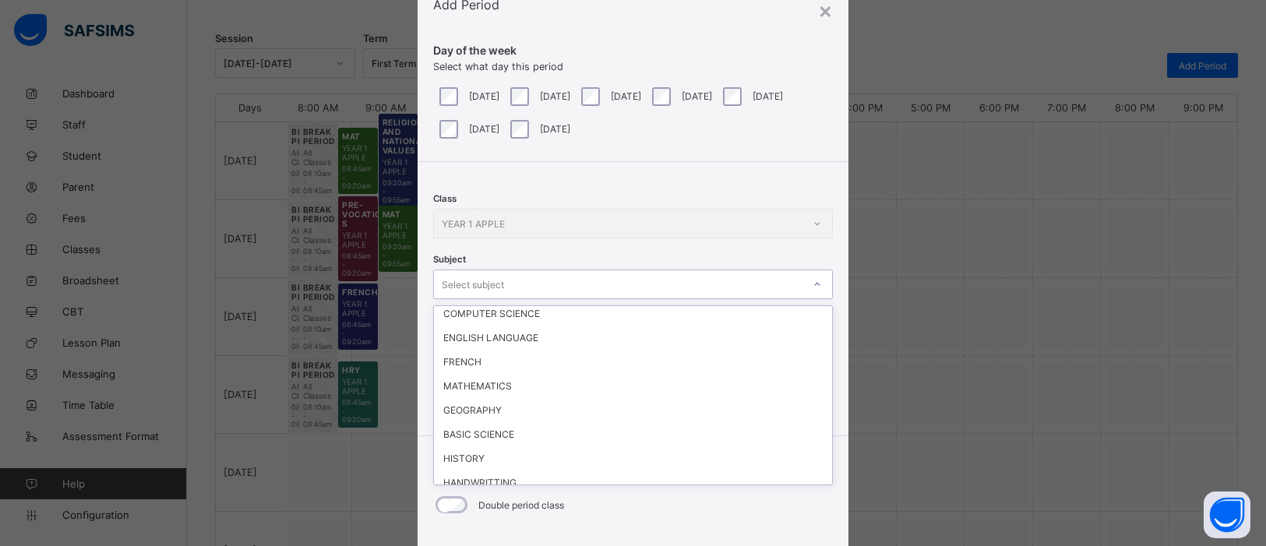
scroll to position [69, 0]
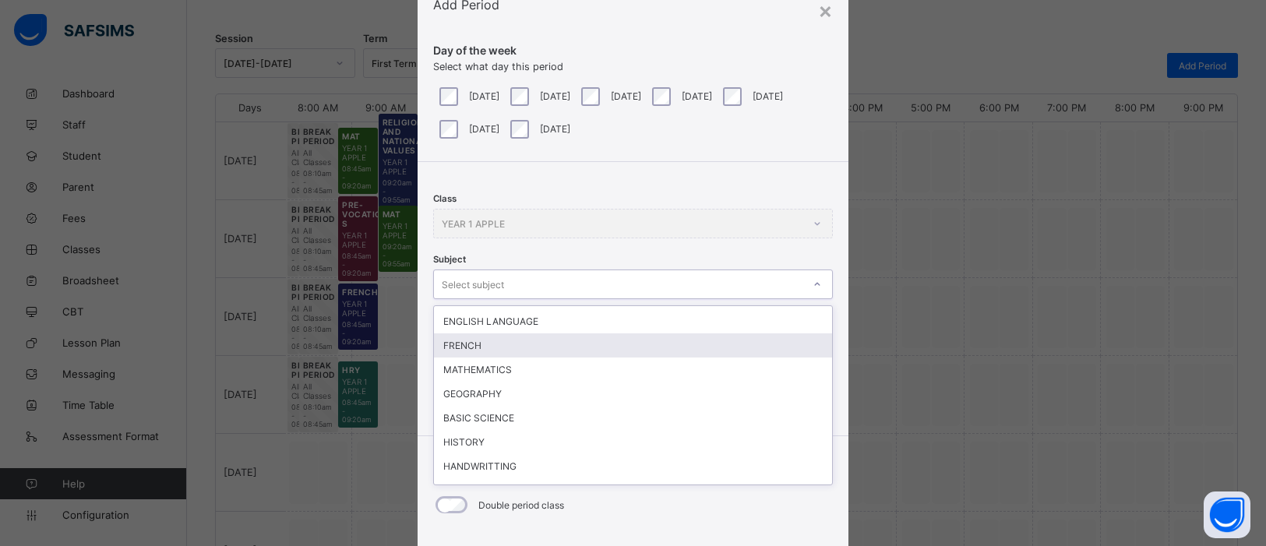
click at [463, 341] on div "FRENCH" at bounding box center [633, 345] width 398 height 24
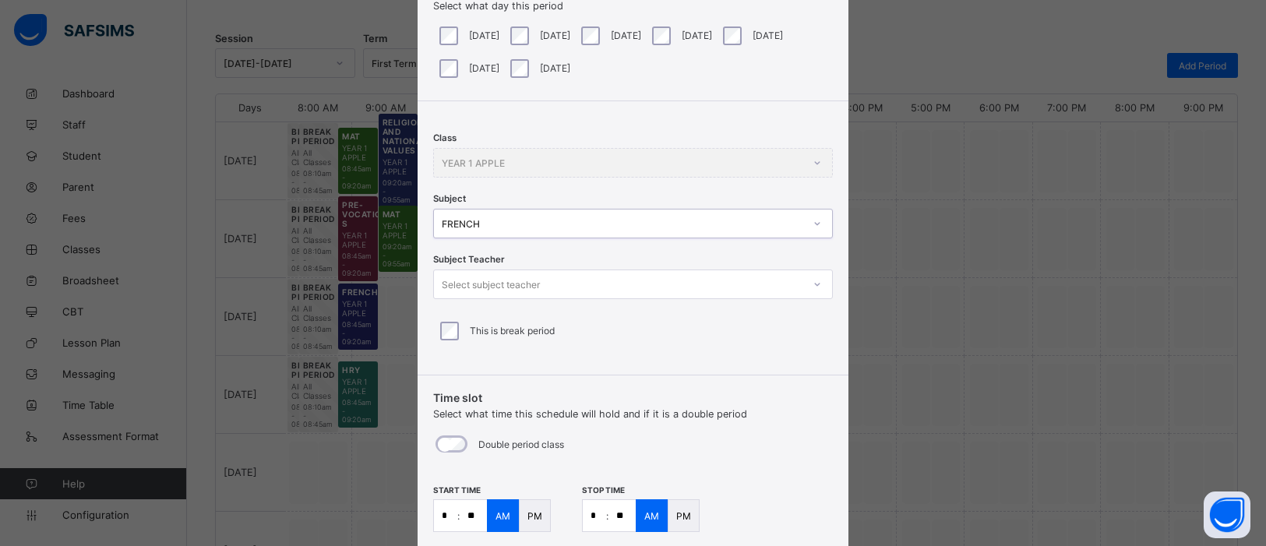
scroll to position [116, 0]
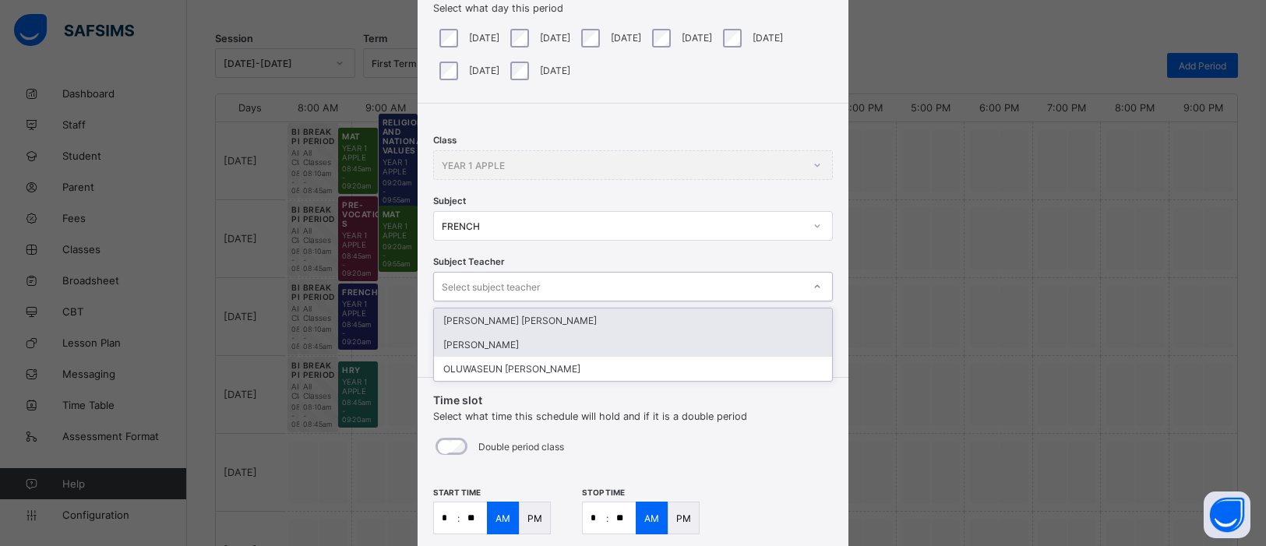
click at [526, 341] on div "[PERSON_NAME]" at bounding box center [633, 345] width 398 height 24
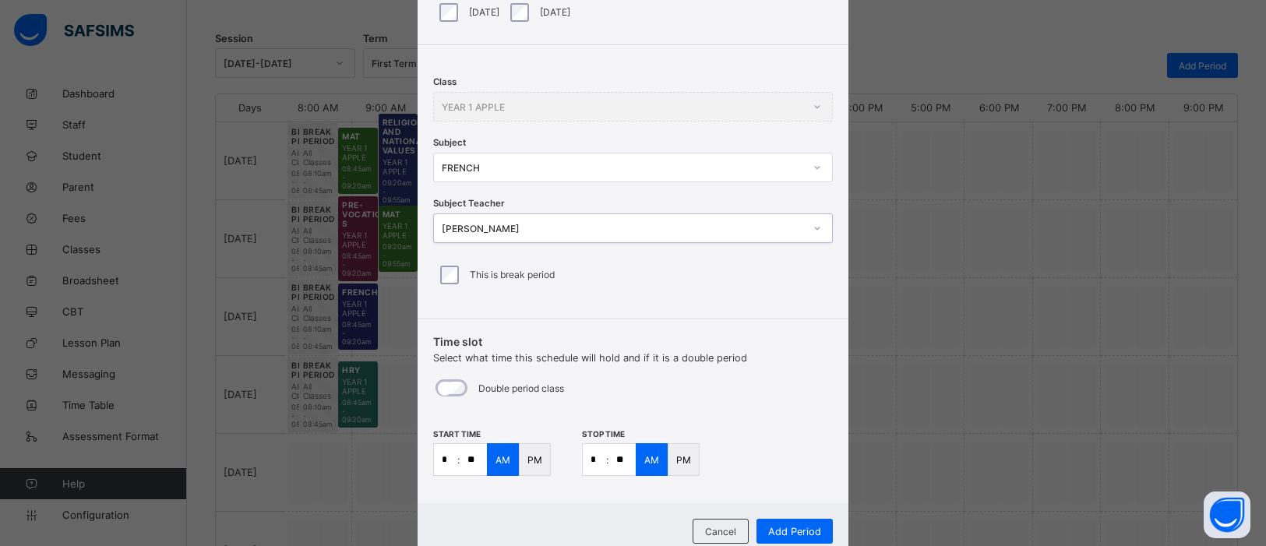
scroll to position [217, 0]
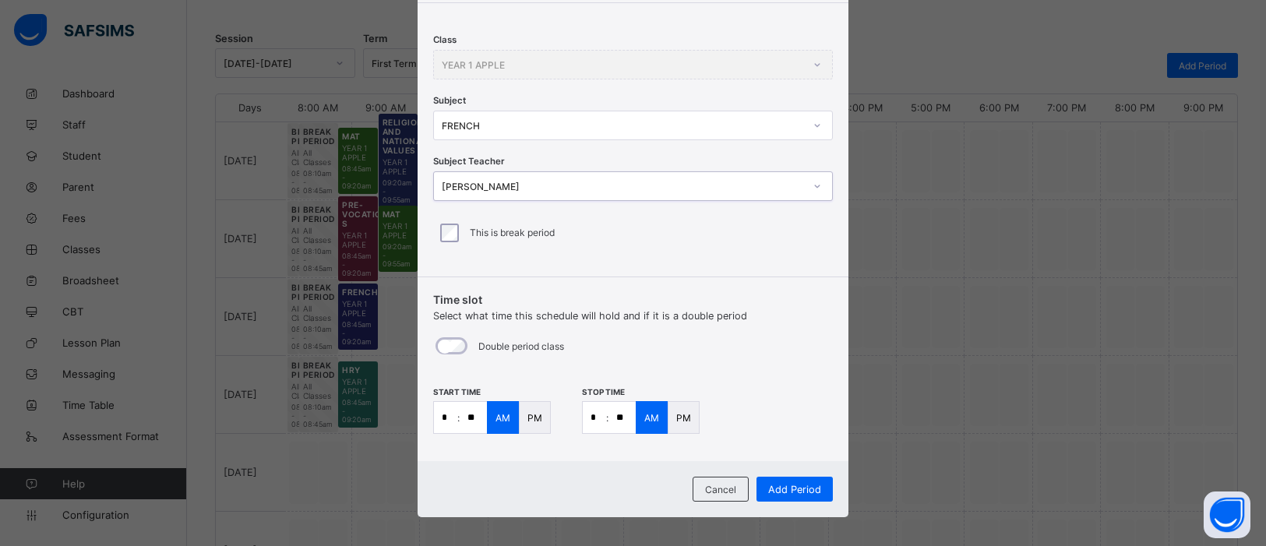
click at [439, 414] on input "*" at bounding box center [445, 417] width 23 height 31
type input "*"
click at [468, 418] on input "**" at bounding box center [473, 417] width 27 height 31
type input "**"
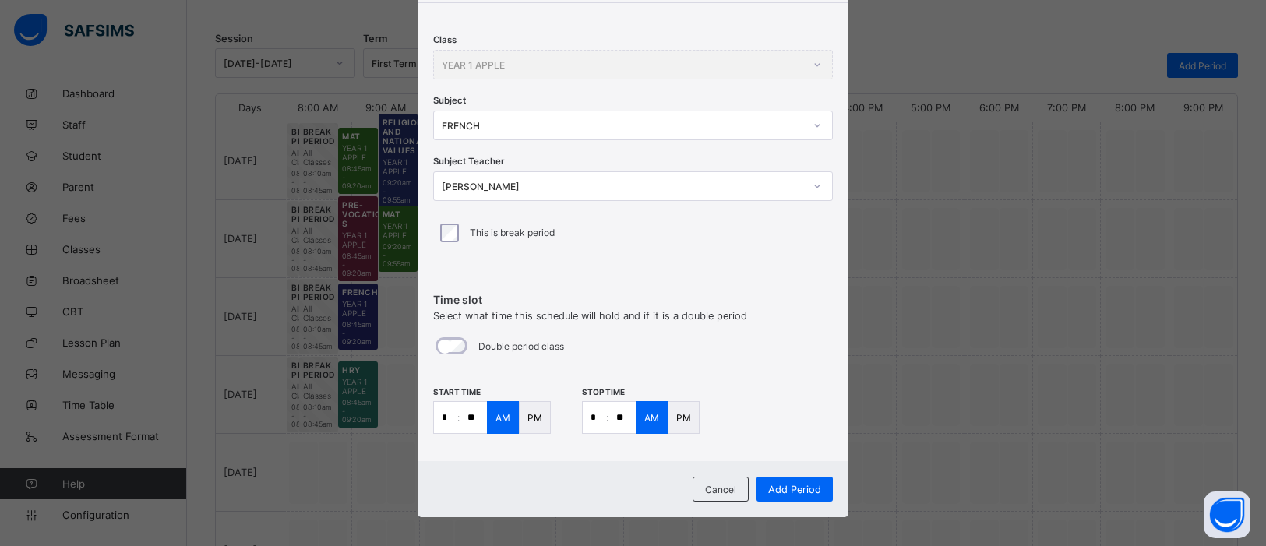
click at [593, 412] on input "*" at bounding box center [594, 417] width 23 height 31
type input "*"
click at [621, 418] on input "**" at bounding box center [622, 417] width 27 height 31
type input "**"
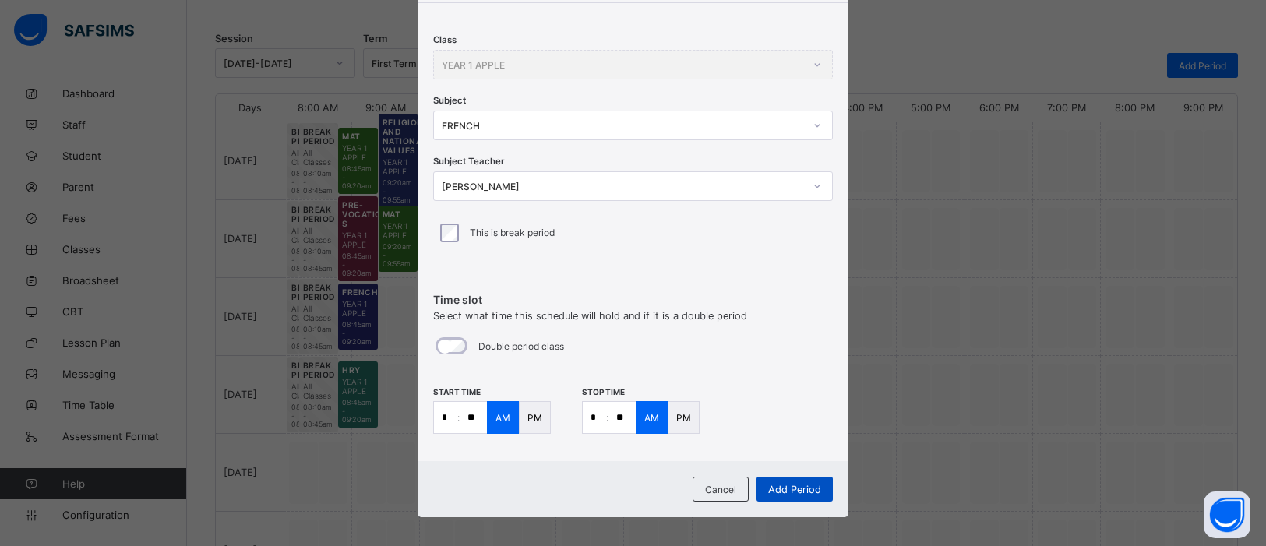
click at [817, 489] on span "Add Period" at bounding box center [794, 490] width 53 height 12
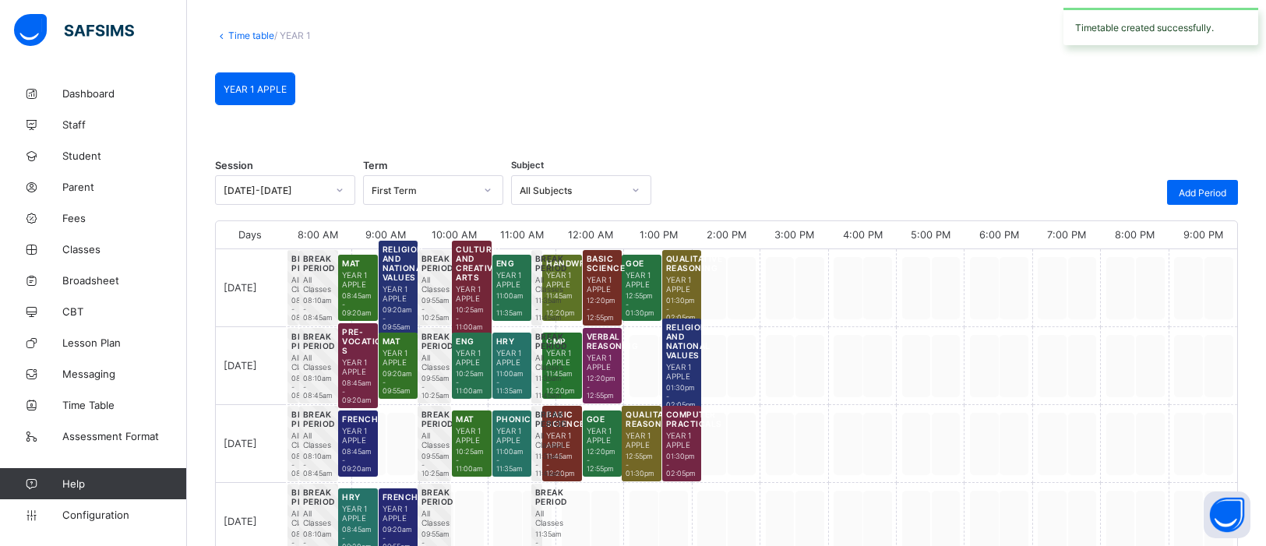
scroll to position [199, 0]
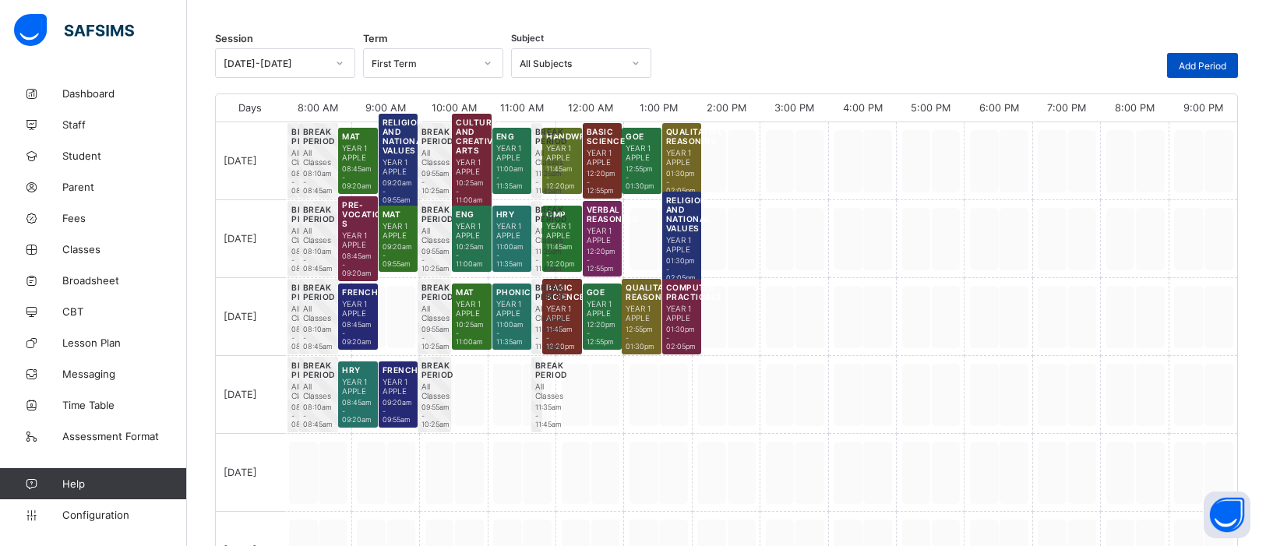
click at [1202, 66] on span "Add Period" at bounding box center [1203, 66] width 48 height 12
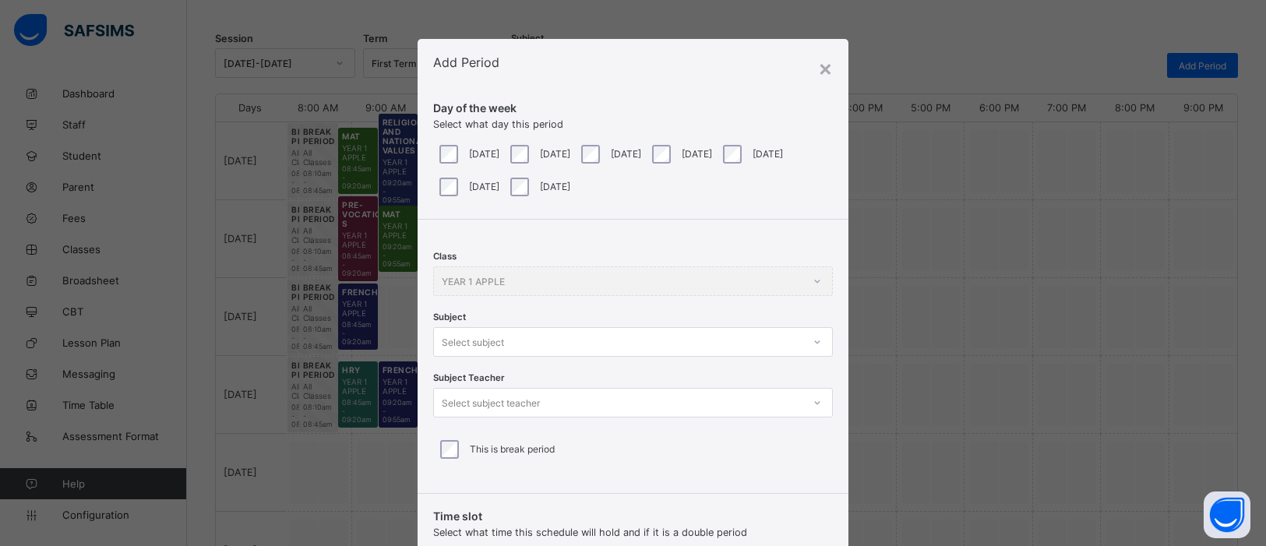
click at [707, 153] on div "[DATE]" at bounding box center [680, 154] width 63 height 19
click at [817, 340] on div at bounding box center [817, 342] width 26 height 25
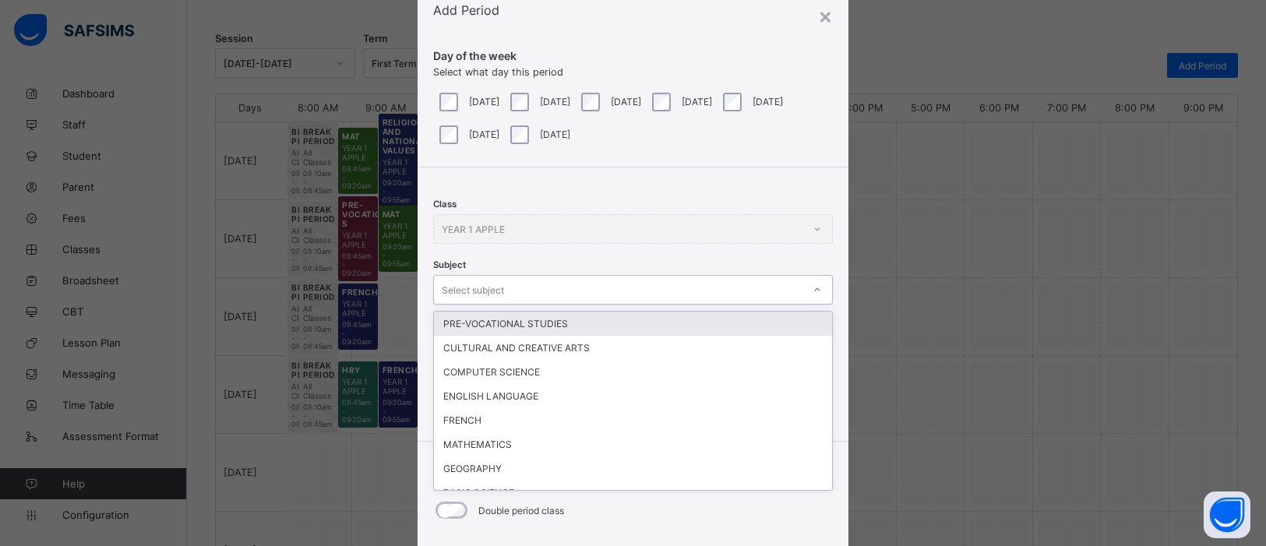
scroll to position [58, 0]
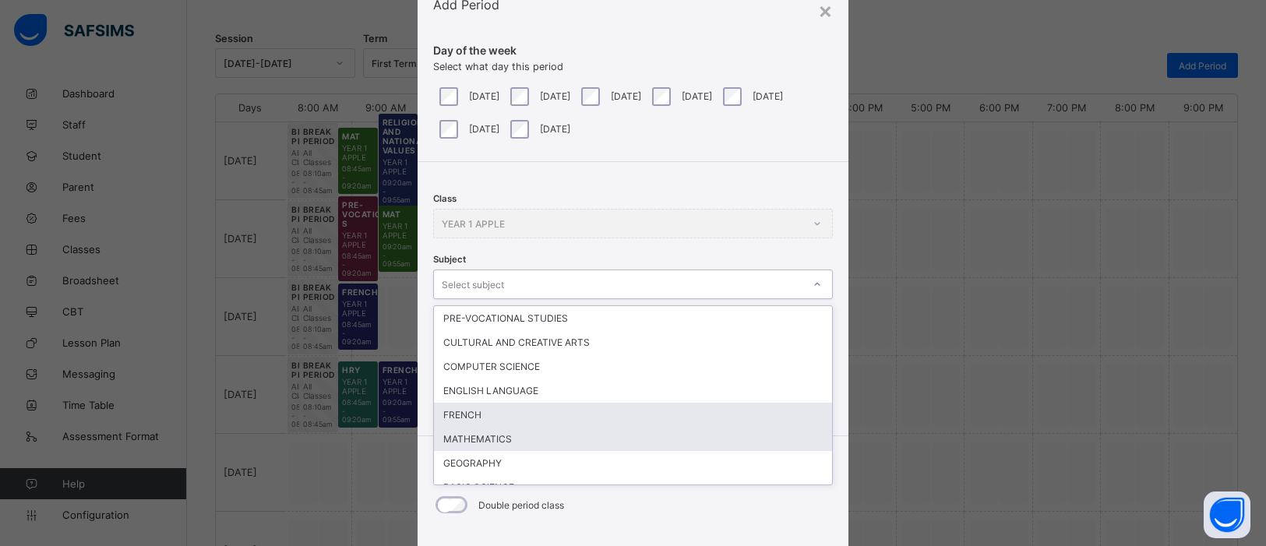
click at [475, 433] on div "MATHEMATICS" at bounding box center [633, 439] width 398 height 24
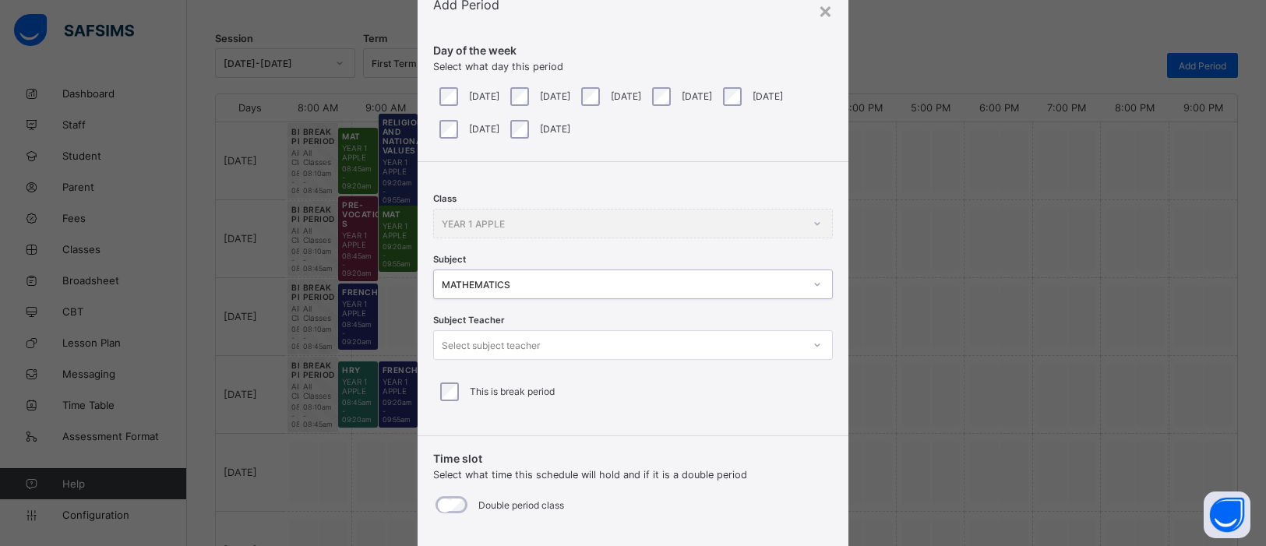
click at [813, 344] on icon at bounding box center [817, 345] width 9 height 16
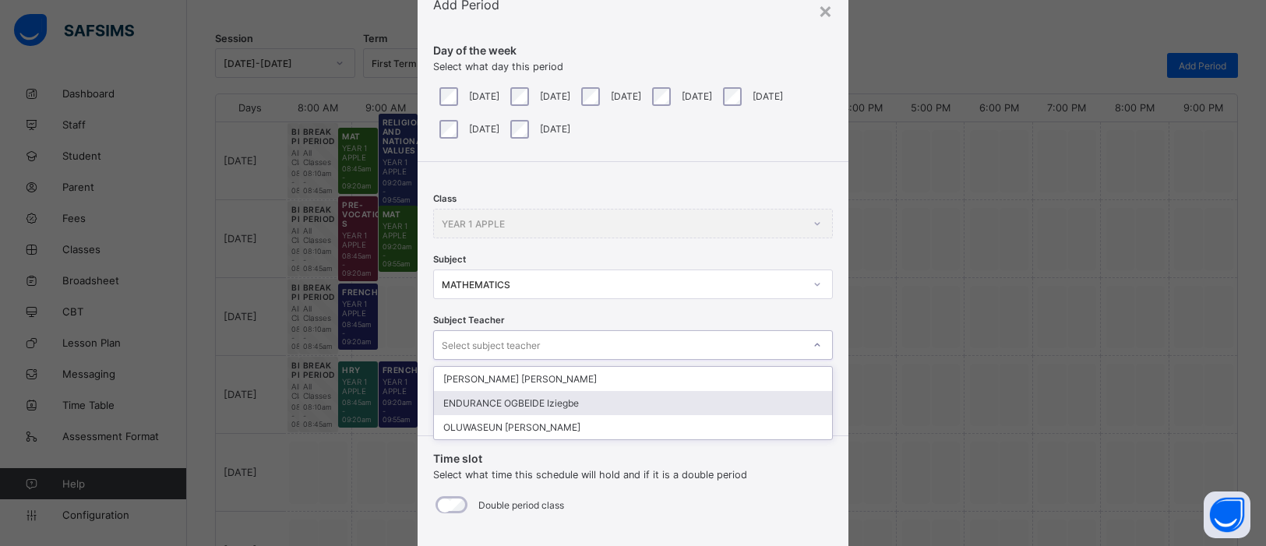
click at [644, 399] on div "ENDURANCE OGBEIDE Iziegbe" at bounding box center [633, 403] width 398 height 24
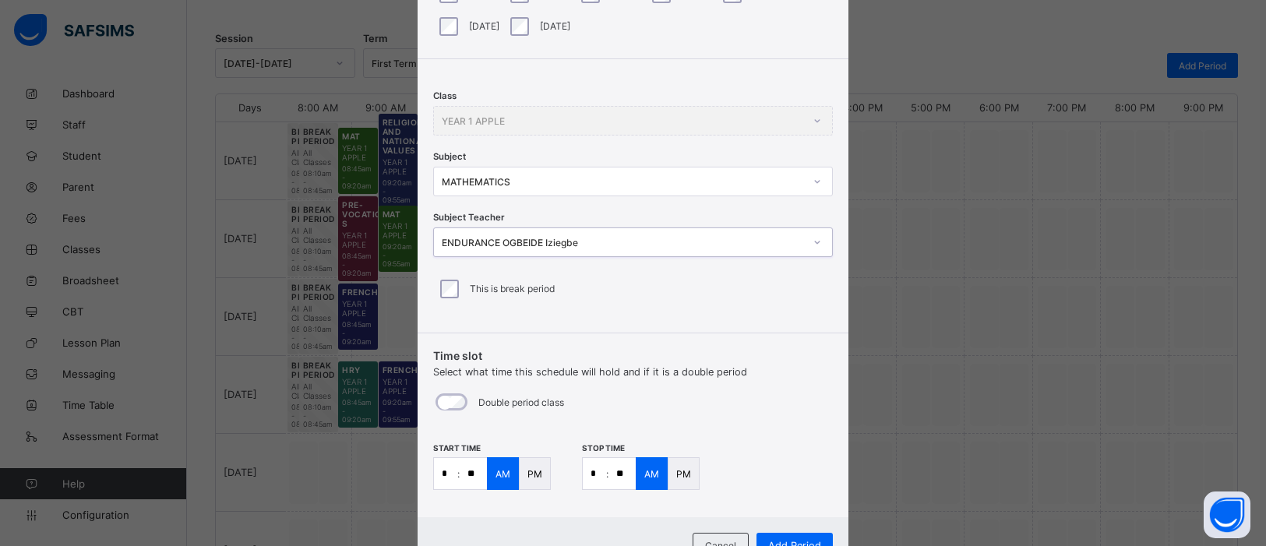
scroll to position [225, 0]
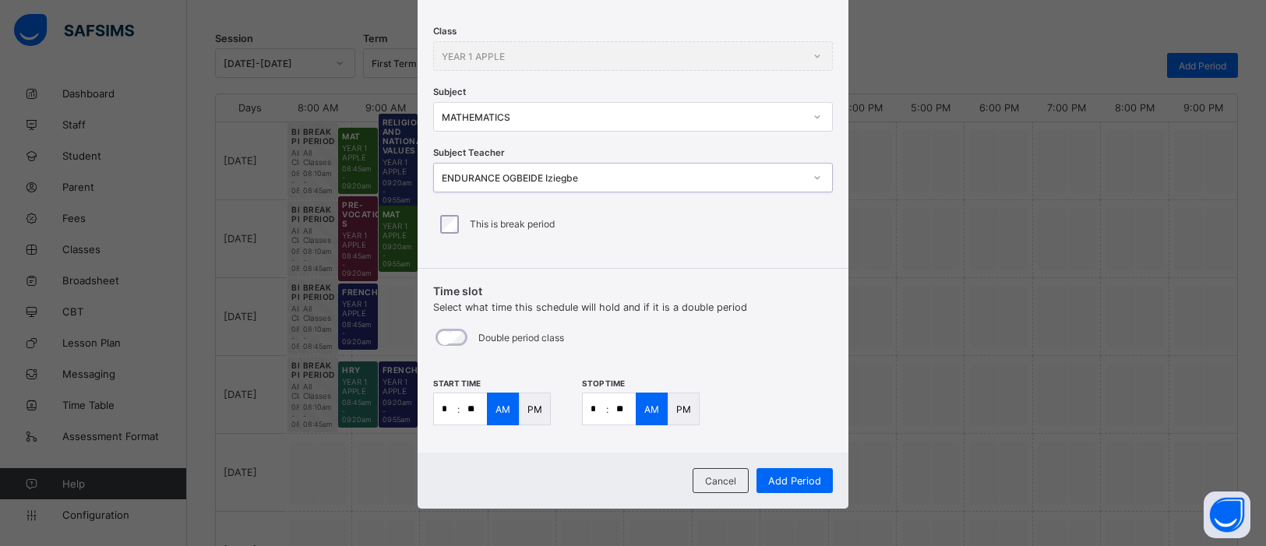
click at [457, 408] on p ":" at bounding box center [458, 410] width 2 height 12
click at [445, 407] on input "*" at bounding box center [445, 408] width 23 height 31
type input "**"
click at [468, 401] on input "**" at bounding box center [473, 408] width 27 height 31
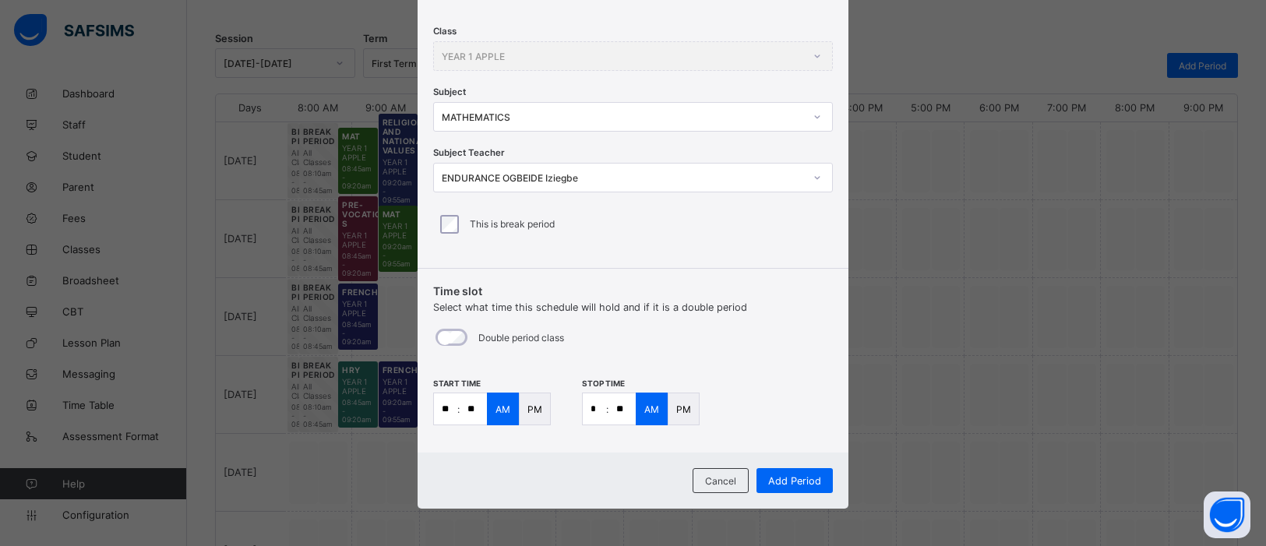
type input "**"
click at [591, 410] on input "*" at bounding box center [594, 408] width 23 height 31
type input "**"
click at [792, 475] on span "Add Period" at bounding box center [794, 481] width 53 height 12
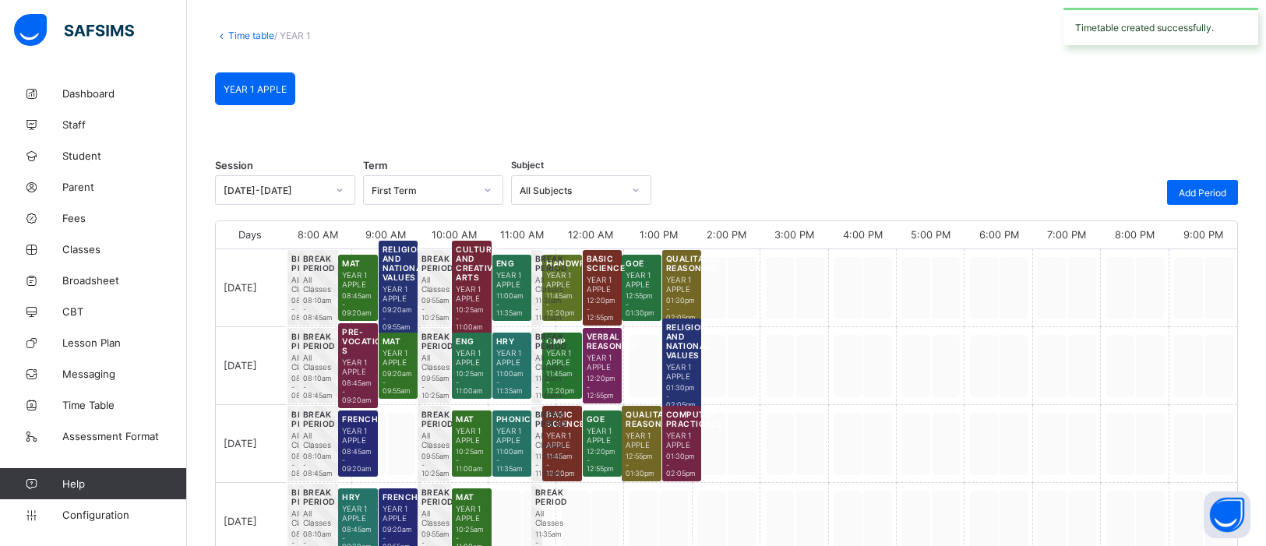
scroll to position [199, 0]
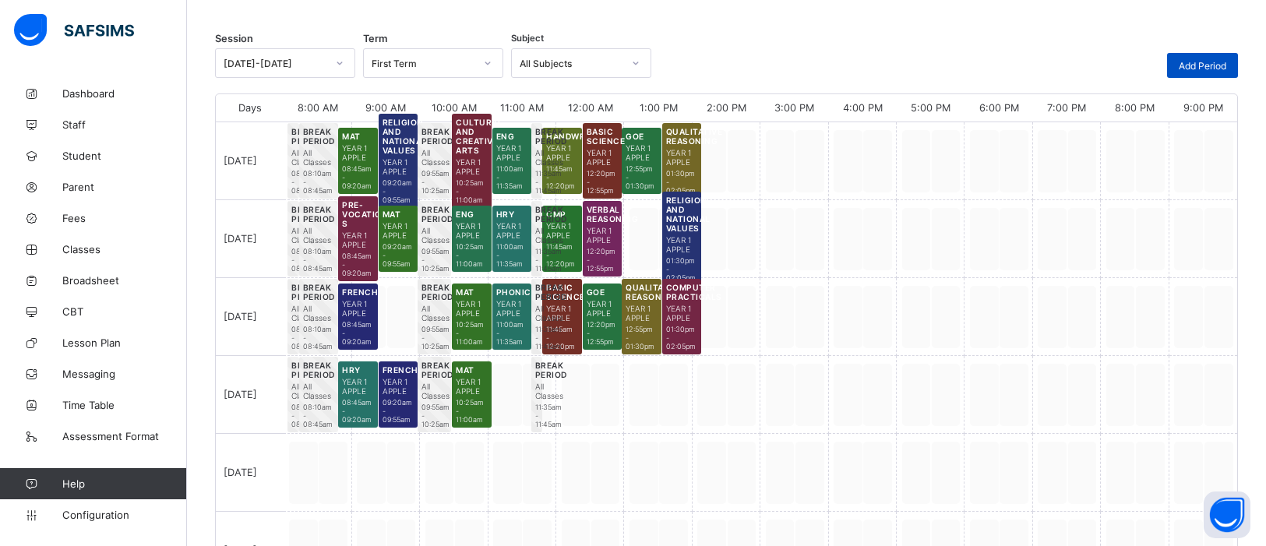
click at [1195, 63] on span "Add Period" at bounding box center [1203, 66] width 48 height 12
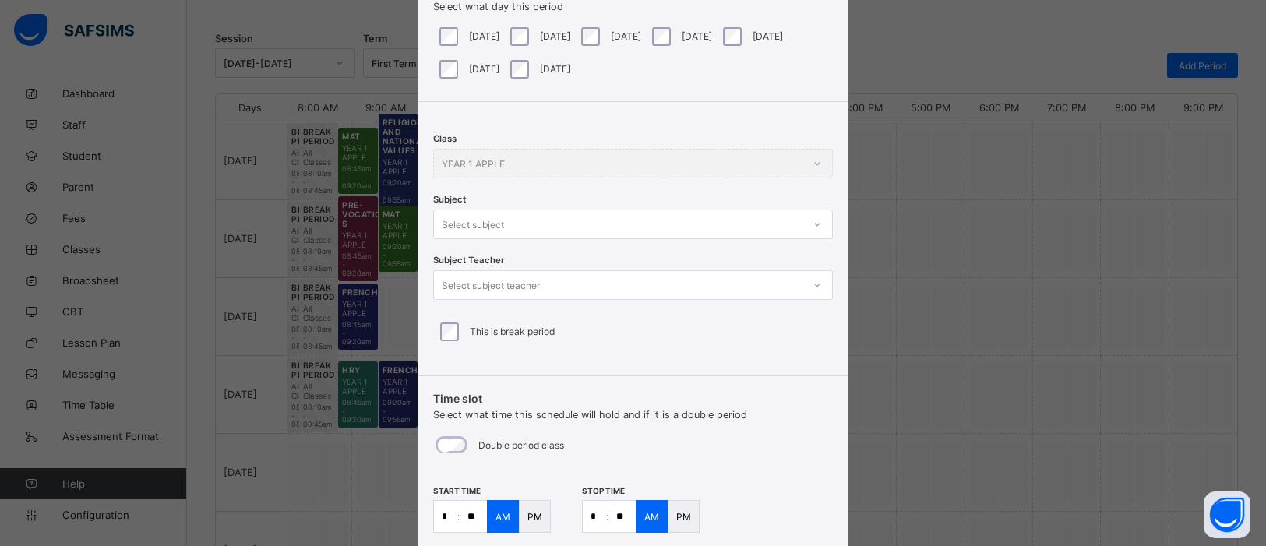
scroll to position [123, 0]
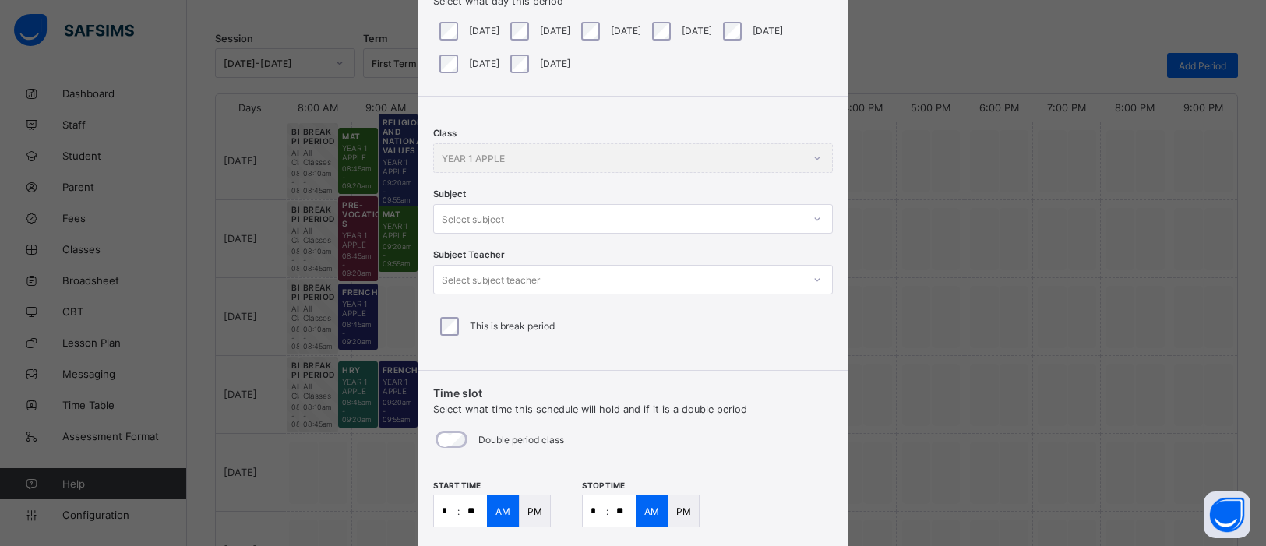
click at [807, 217] on div at bounding box center [817, 218] width 26 height 25
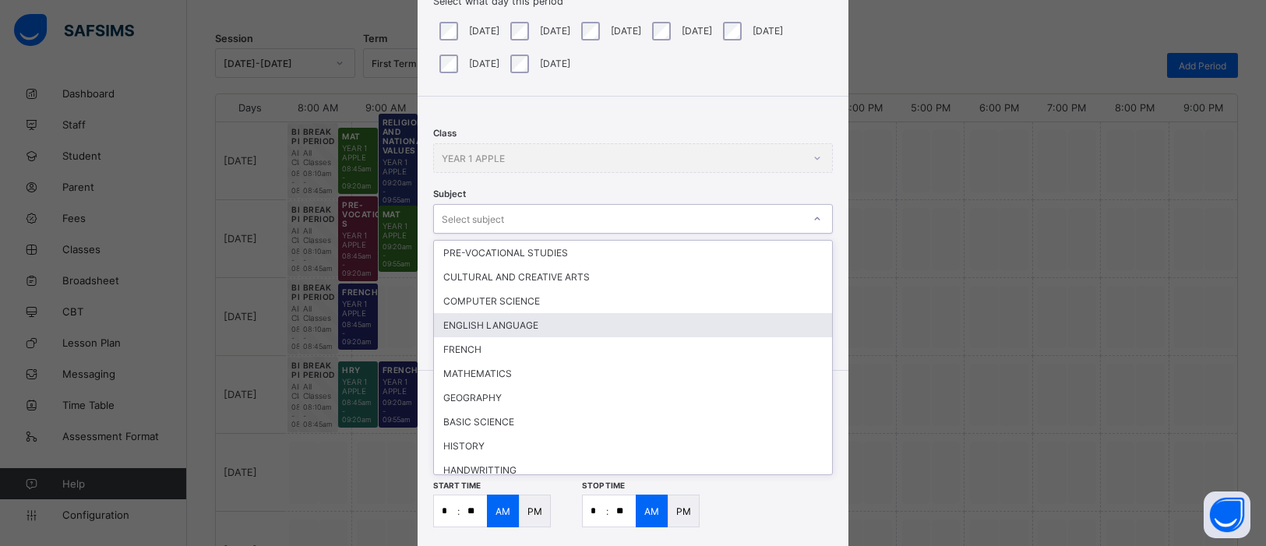
click at [513, 330] on div "ENGLISH LANGUAGE" at bounding box center [633, 325] width 398 height 24
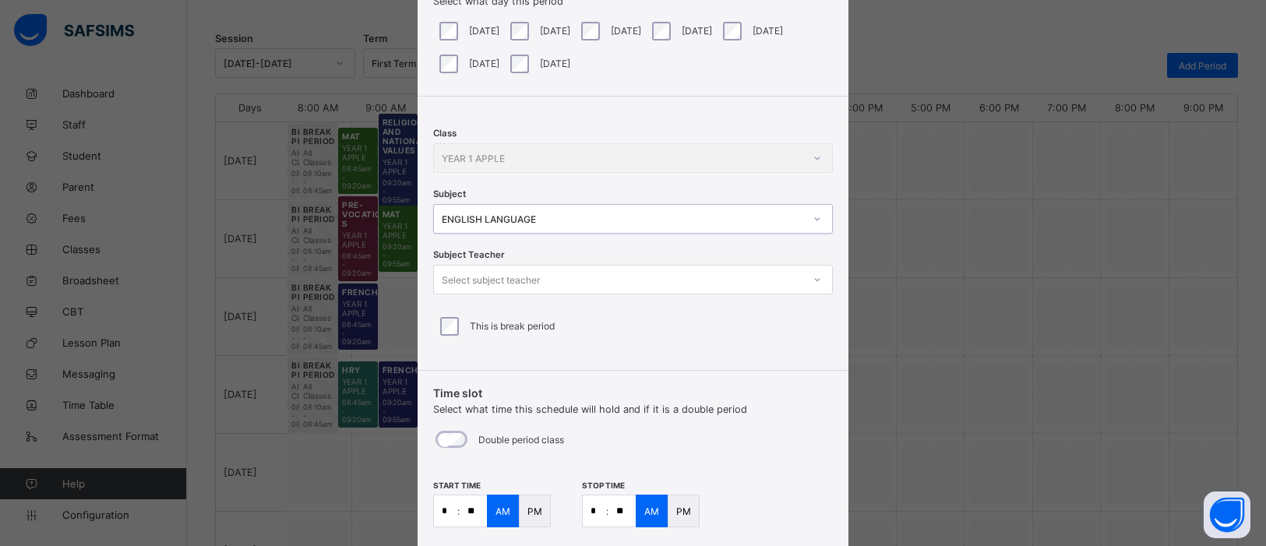
click at [815, 277] on icon at bounding box center [817, 280] width 9 height 16
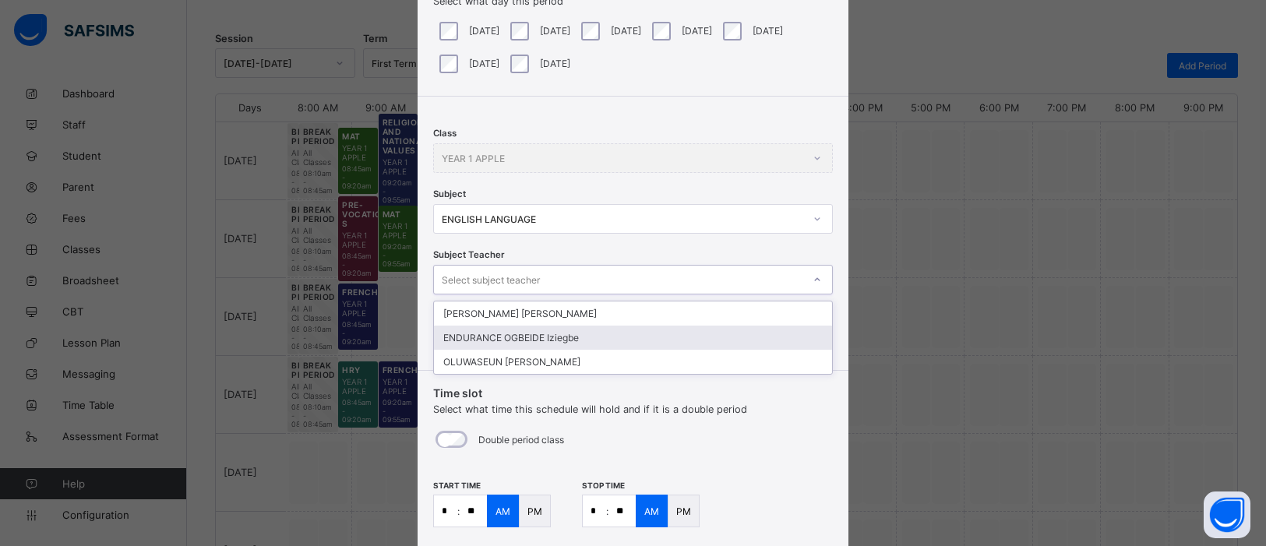
click at [549, 337] on div "ENDURANCE OGBEIDE Iziegbe" at bounding box center [633, 338] width 398 height 24
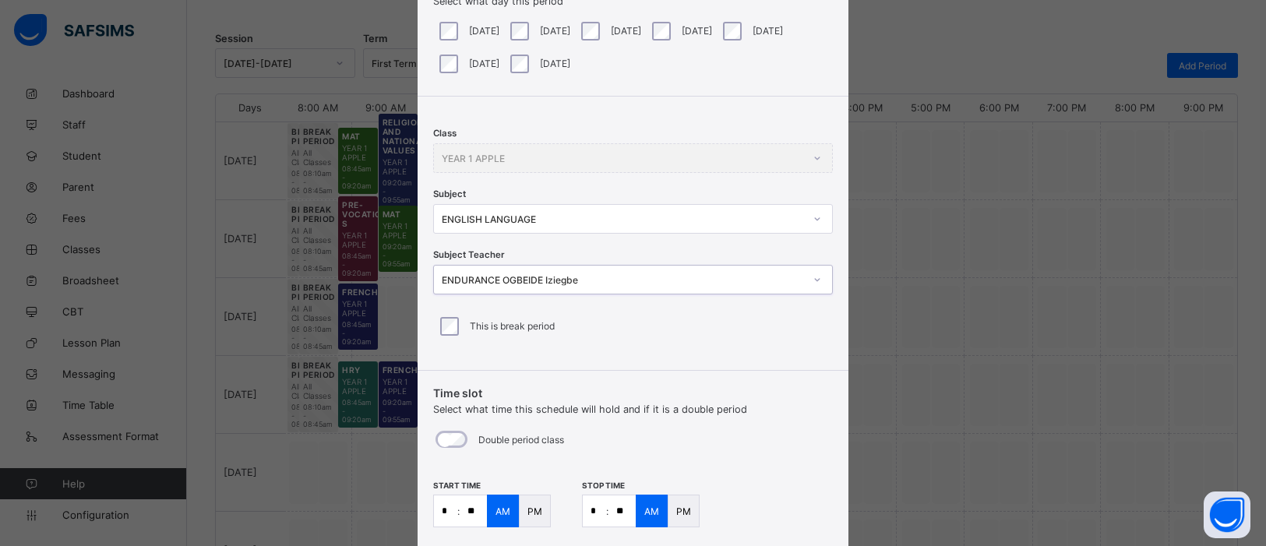
click at [447, 517] on input "*" at bounding box center [445, 511] width 23 height 31
type input "**"
click at [598, 508] on input "*" at bounding box center [594, 511] width 23 height 31
type input "**"
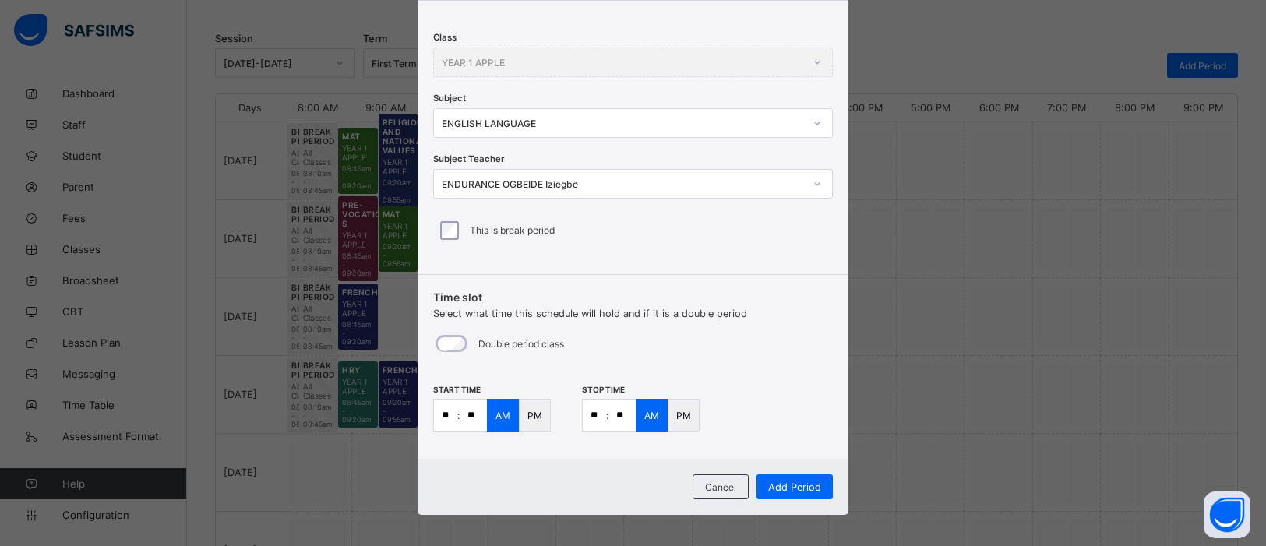
scroll to position [225, 0]
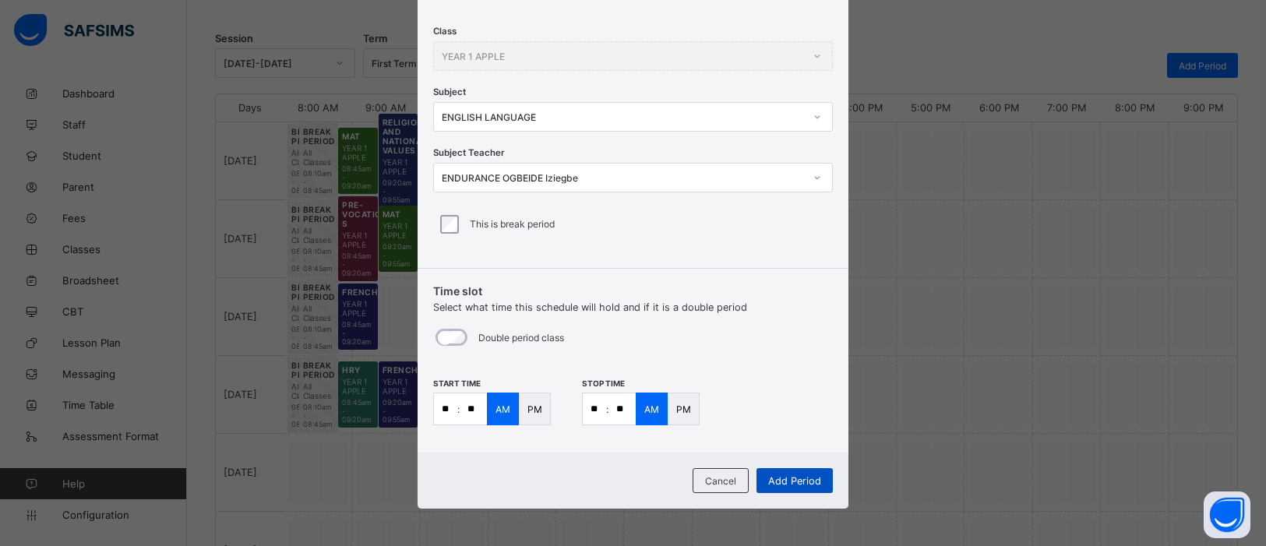
type input "**"
click at [782, 480] on span "Add Period" at bounding box center [794, 481] width 53 height 12
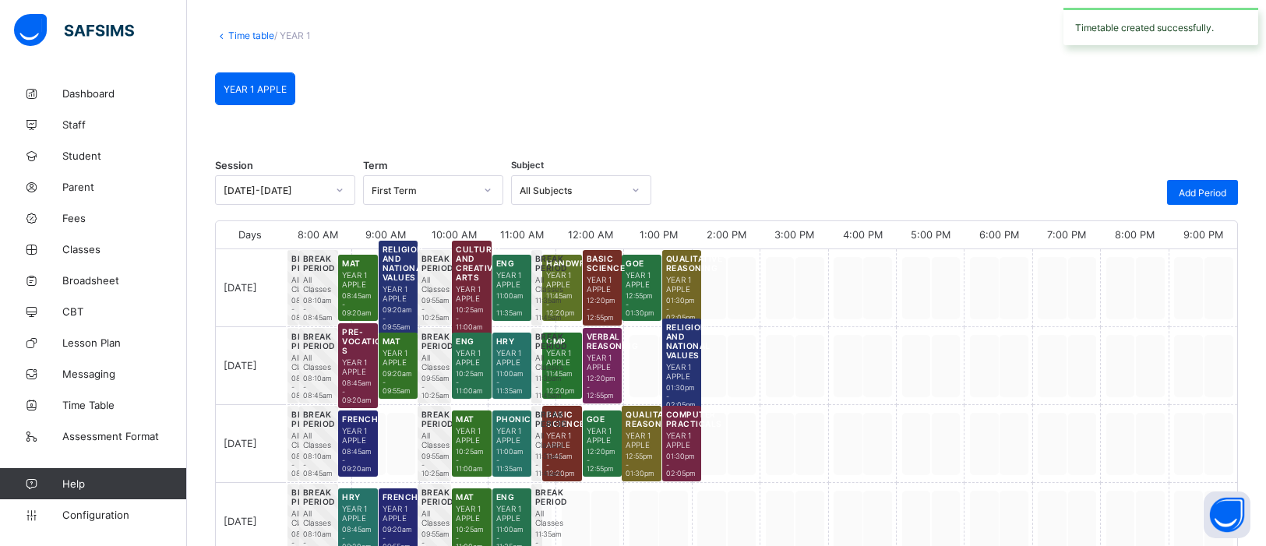
scroll to position [199, 0]
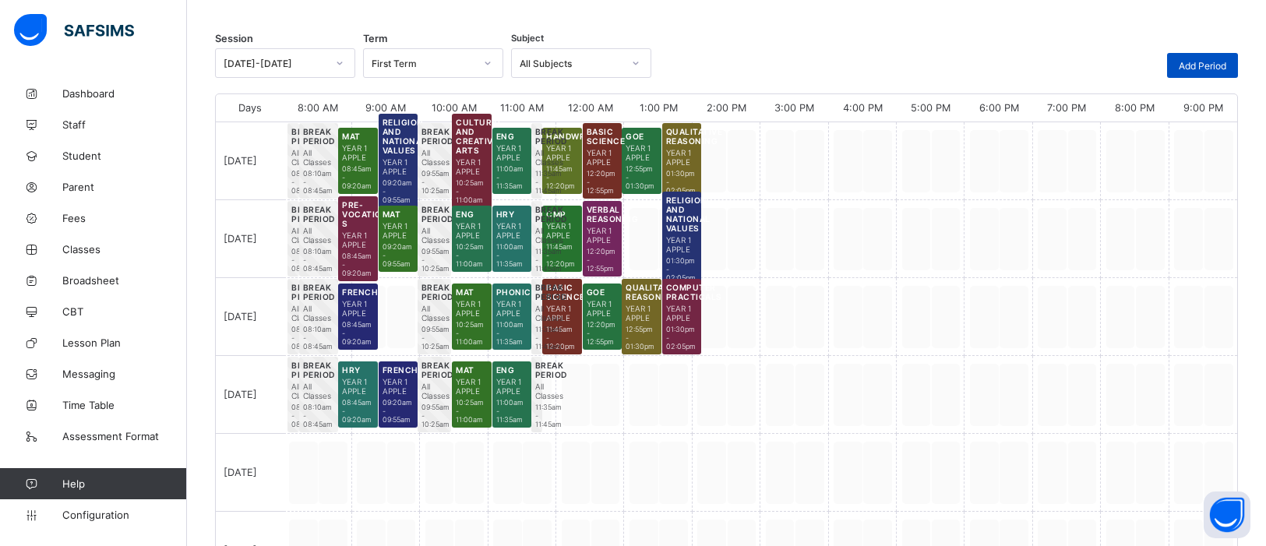
click at [1205, 72] on div "Add Period" at bounding box center [1202, 65] width 71 height 25
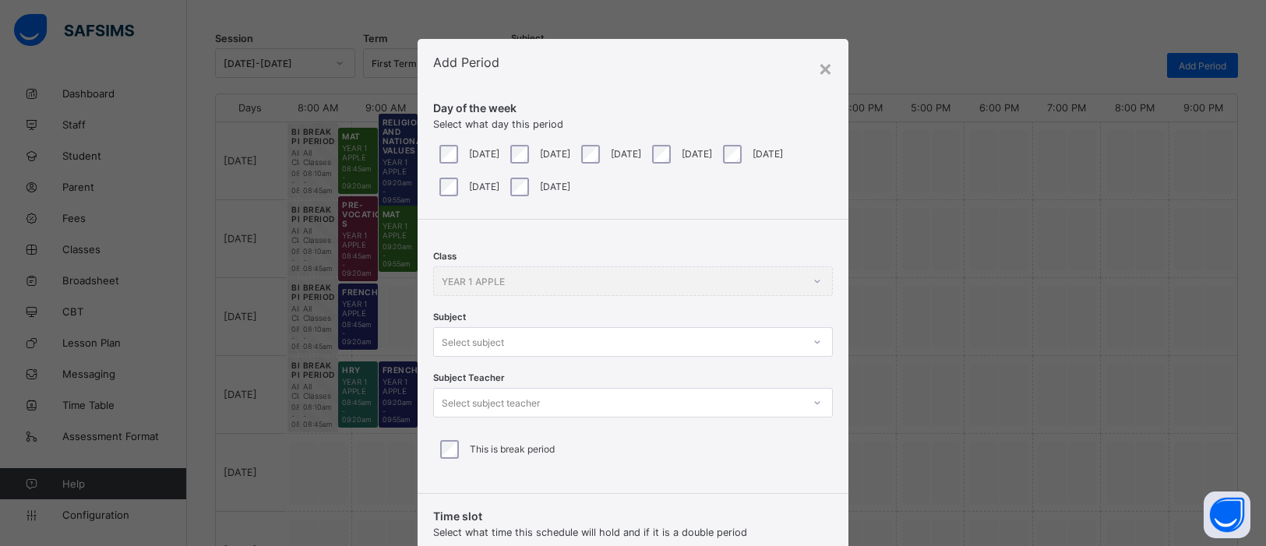
click at [813, 338] on icon at bounding box center [817, 342] width 9 height 16
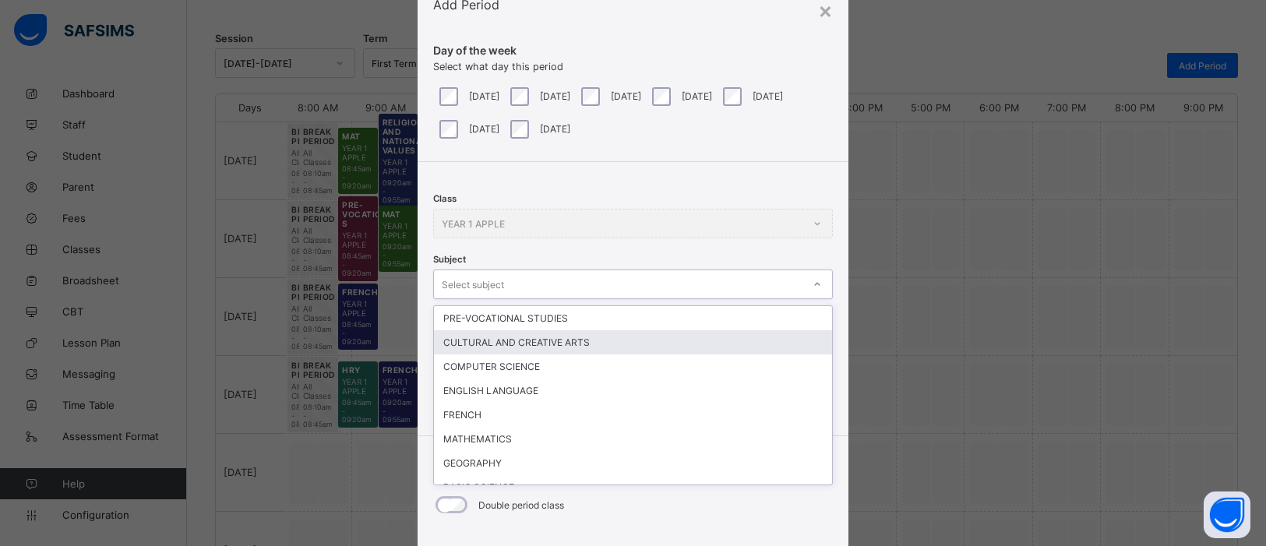
scroll to position [58, 0]
click at [646, 336] on div "CULTURAL AND CREATIVE ARTS" at bounding box center [633, 342] width 398 height 24
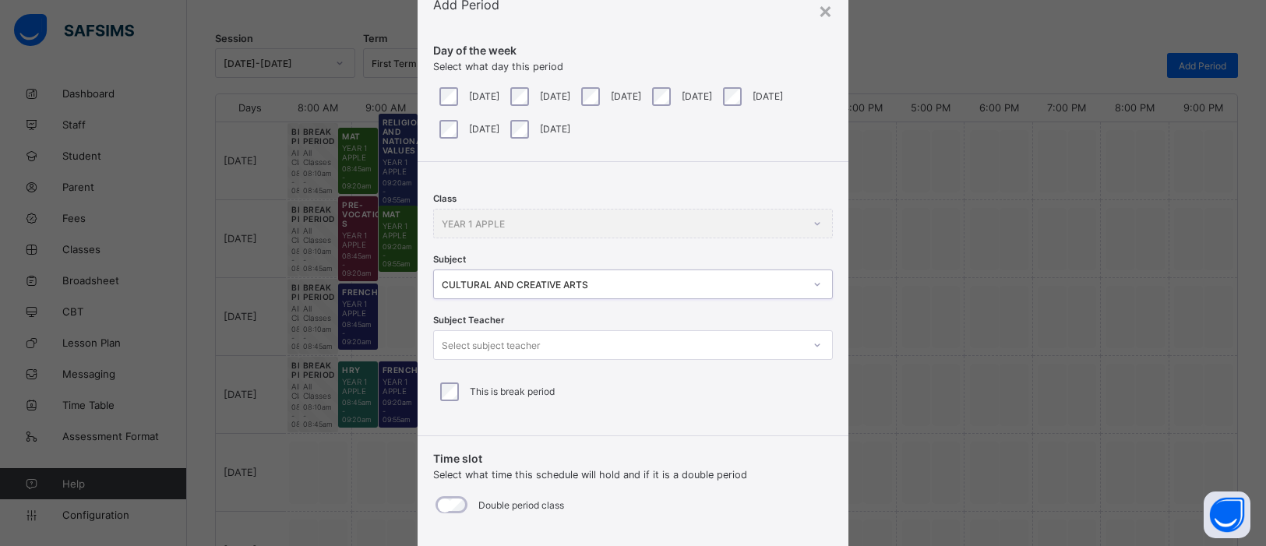
click at [813, 341] on icon at bounding box center [817, 345] width 9 height 16
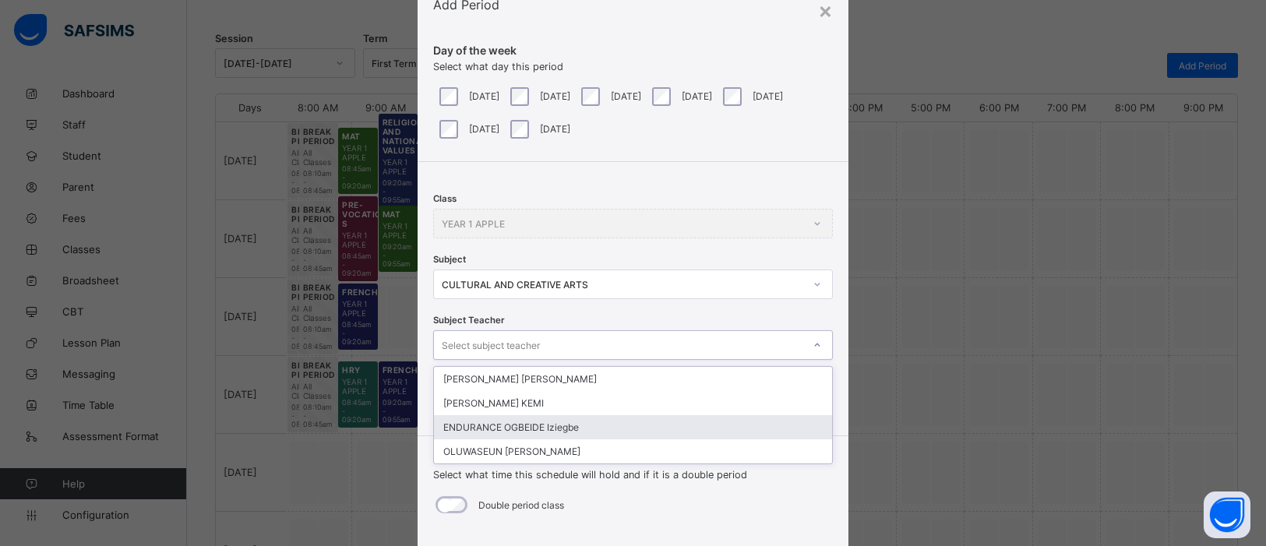
click at [713, 429] on div "ENDURANCE OGBEIDE Iziegbe" at bounding box center [633, 427] width 398 height 24
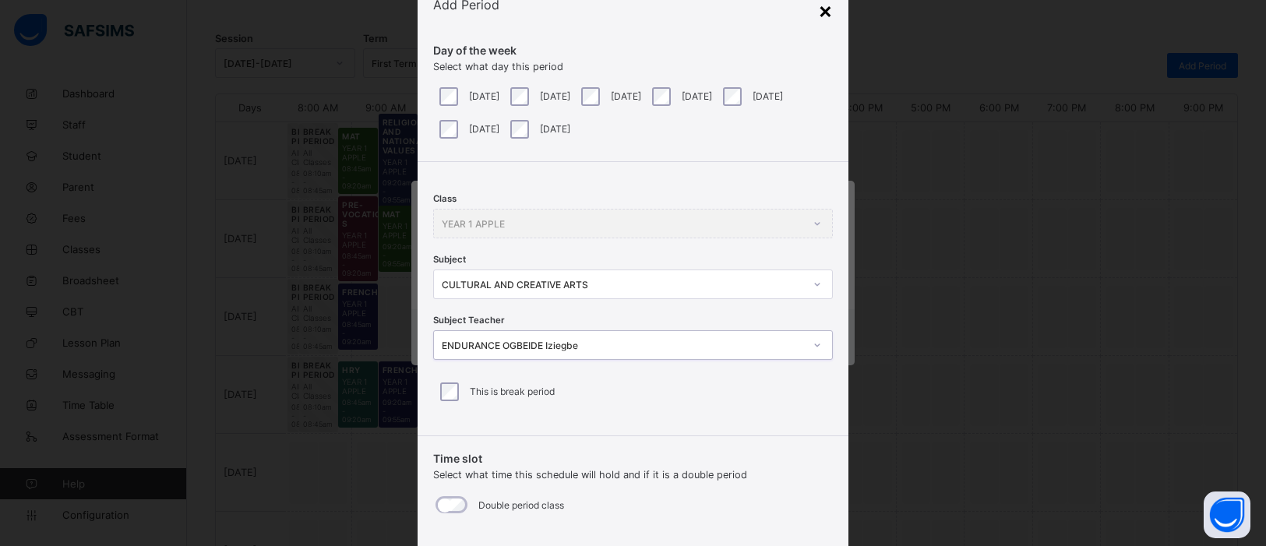
click at [818, 9] on div "×" at bounding box center [825, 10] width 15 height 26
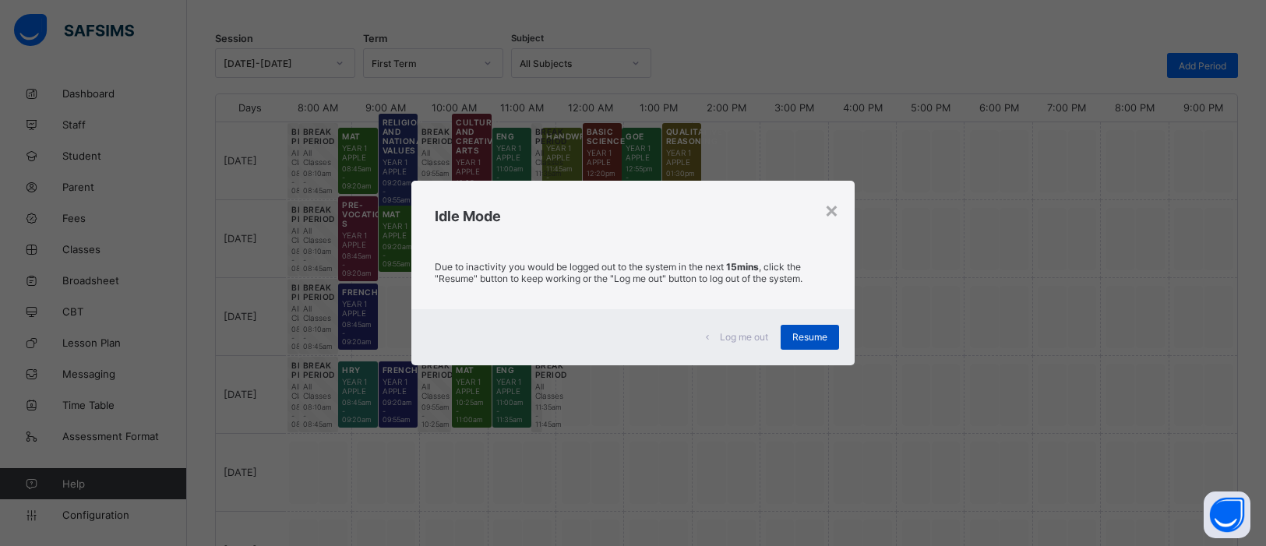
click at [813, 337] on span "Resume" at bounding box center [809, 337] width 35 height 12
click at [822, 340] on span "Resume" at bounding box center [809, 337] width 35 height 12
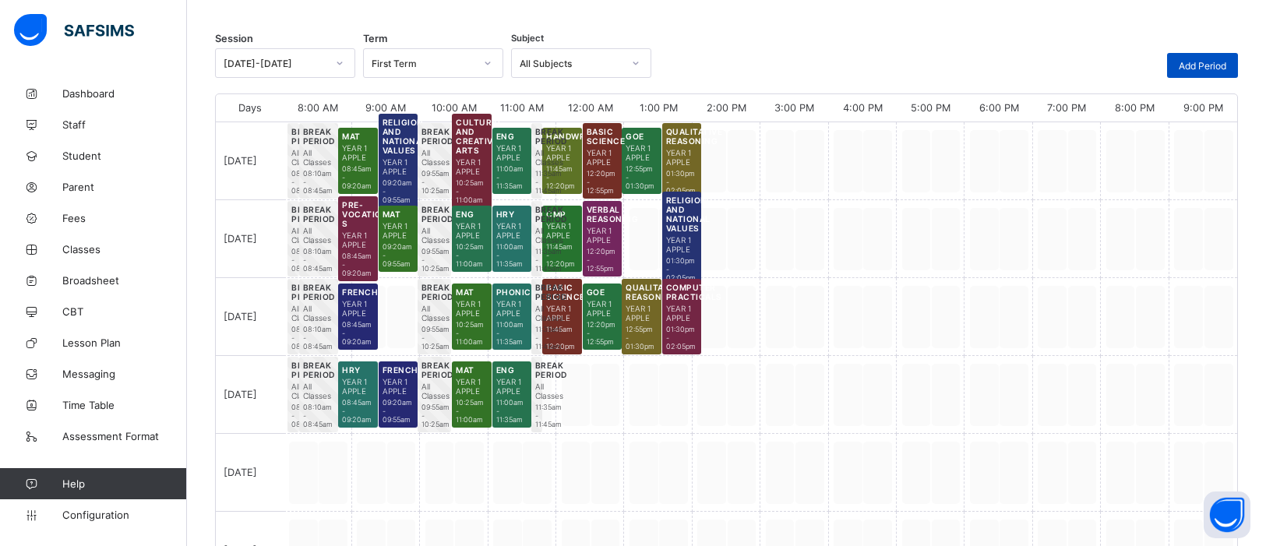
click at [1206, 64] on span "Add Period" at bounding box center [1203, 66] width 48 height 12
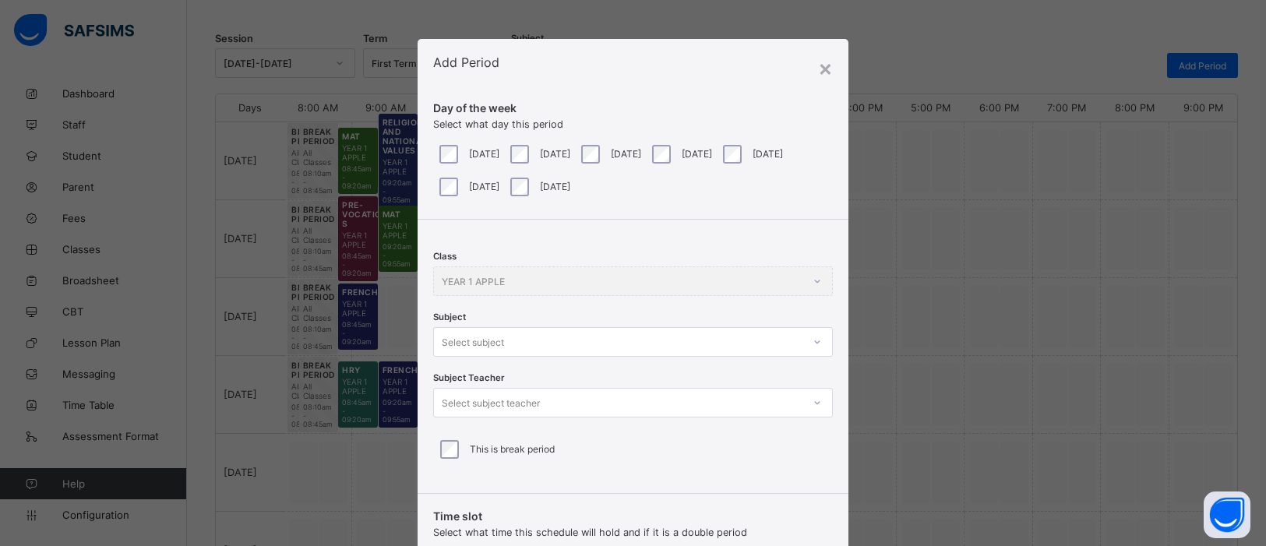
click at [813, 350] on div "Class YEAR 1 APPLE Subject Select subject Subject Teacher Select subject teache…" at bounding box center [633, 351] width 431 height 262
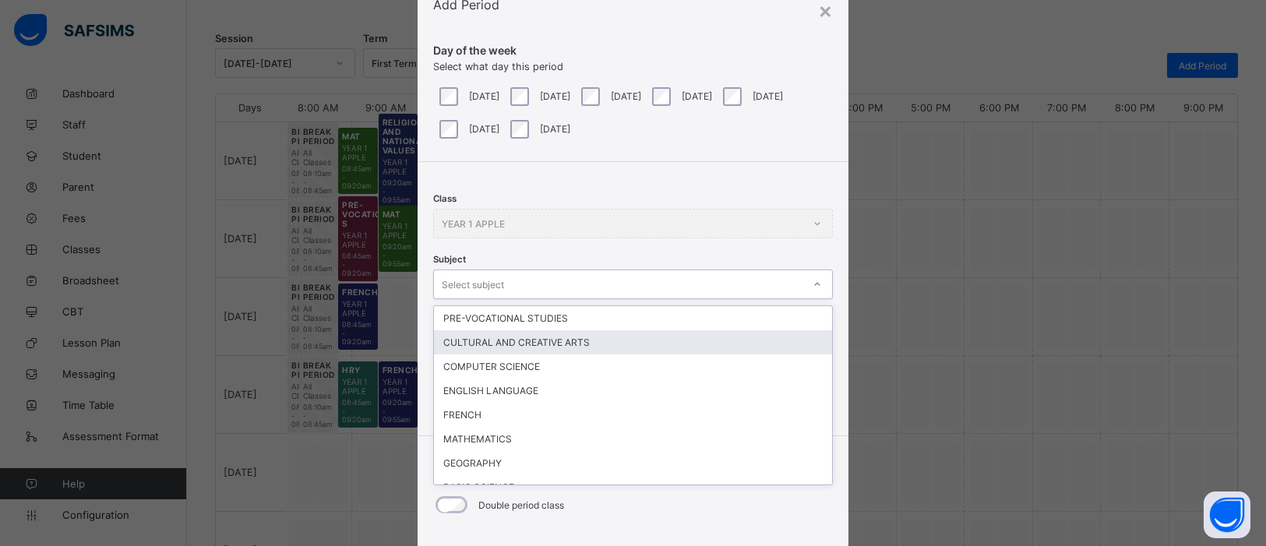
click at [690, 347] on div "CULTURAL AND CREATIVE ARTS" at bounding box center [633, 342] width 398 height 24
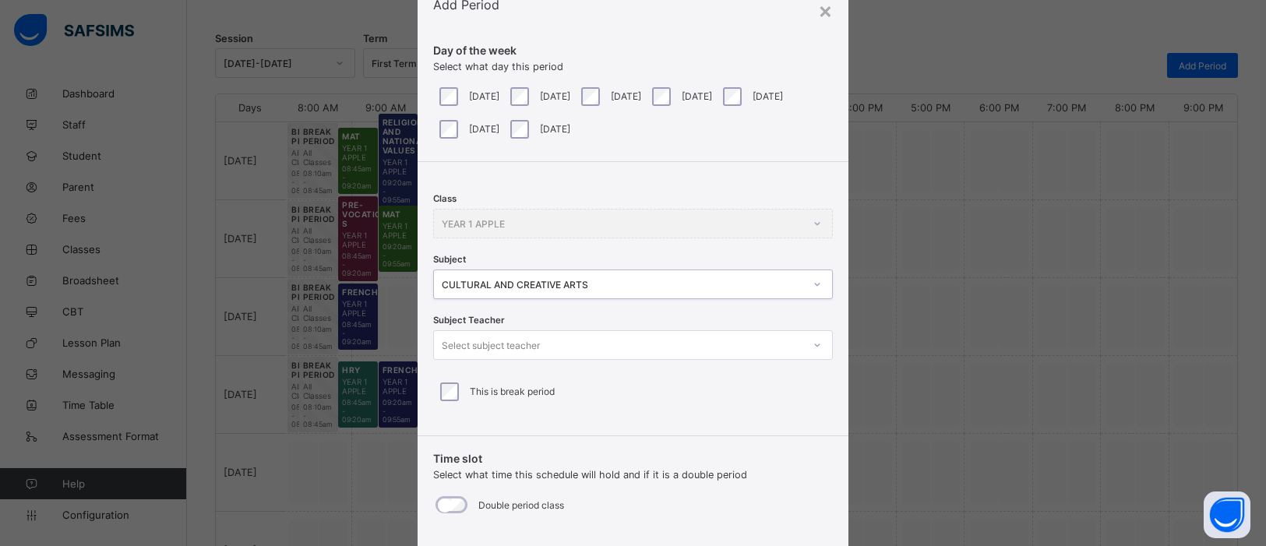
click at [813, 340] on icon at bounding box center [817, 345] width 9 height 16
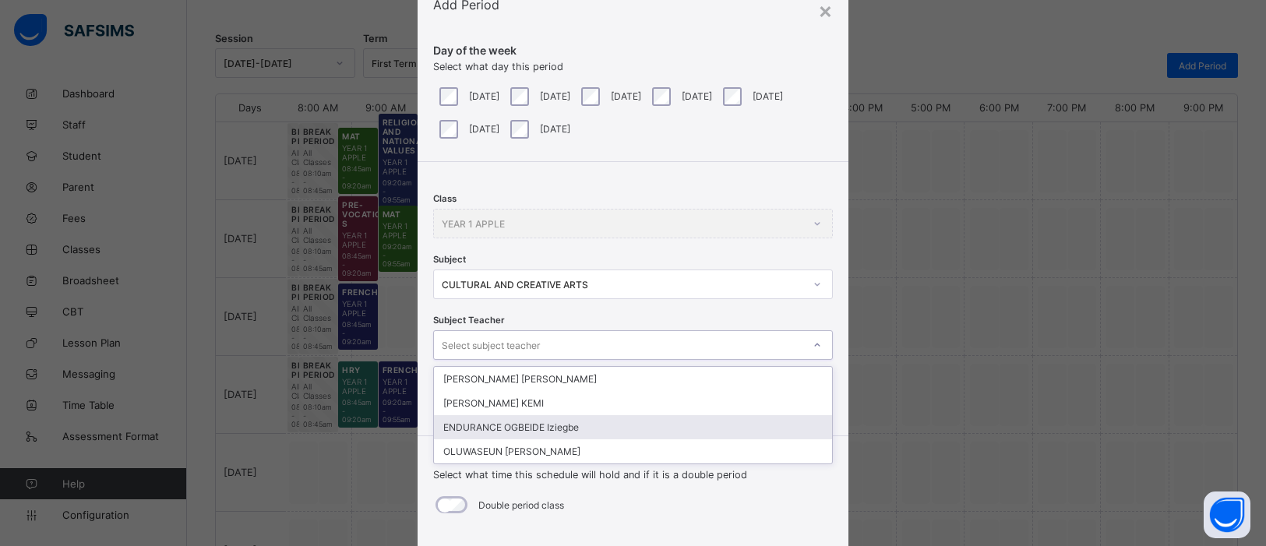
click at [705, 426] on div "ENDURANCE OGBEIDE Iziegbe" at bounding box center [633, 427] width 398 height 24
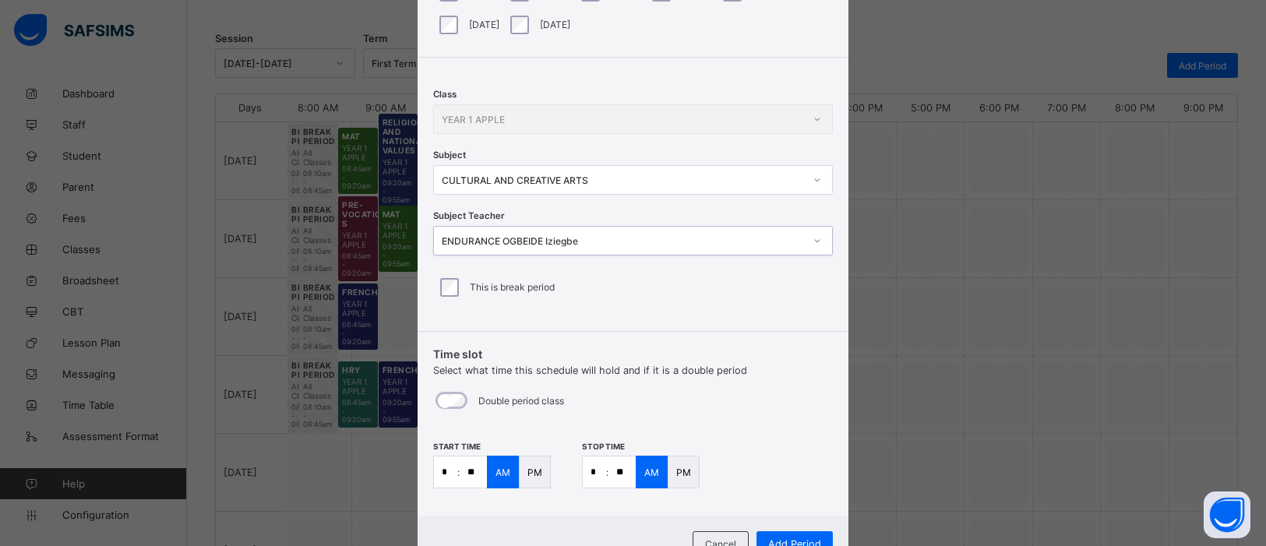
scroll to position [225, 0]
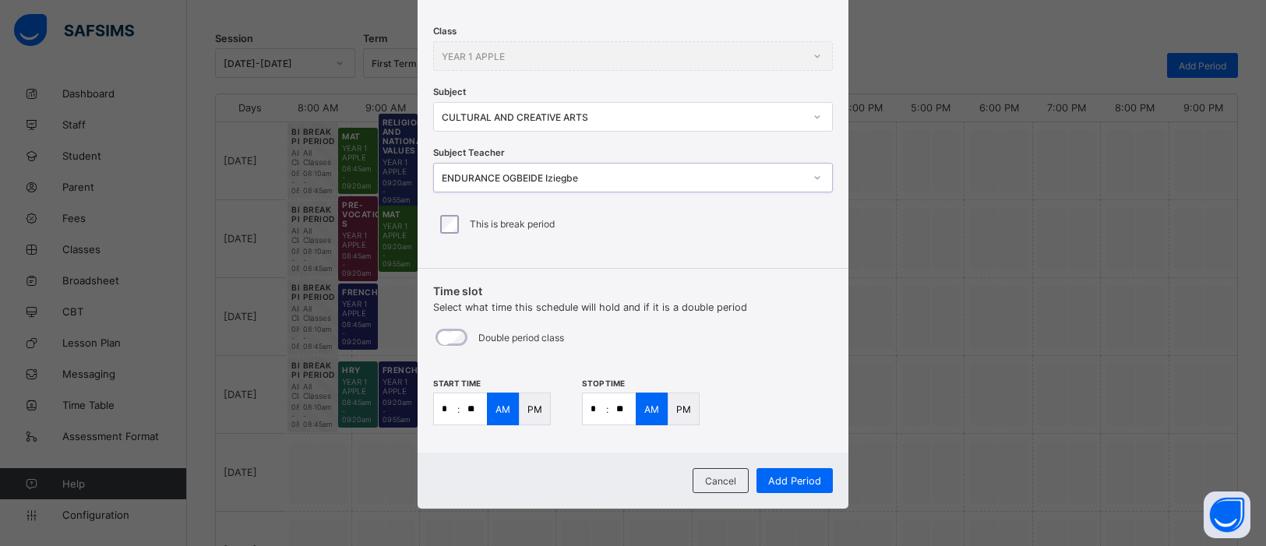
click at [450, 408] on input "*" at bounding box center [445, 408] width 23 height 31
type input "**"
click at [596, 414] on input "*" at bounding box center [594, 408] width 23 height 31
type input "**"
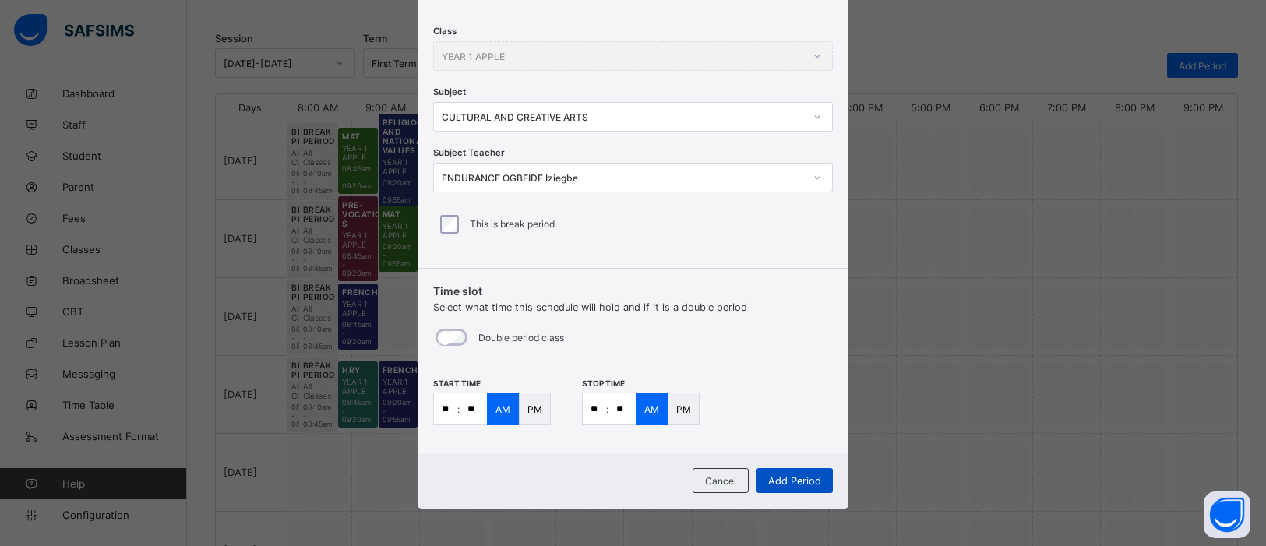
type input "**"
click at [811, 476] on span "Add Period" at bounding box center [794, 481] width 53 height 12
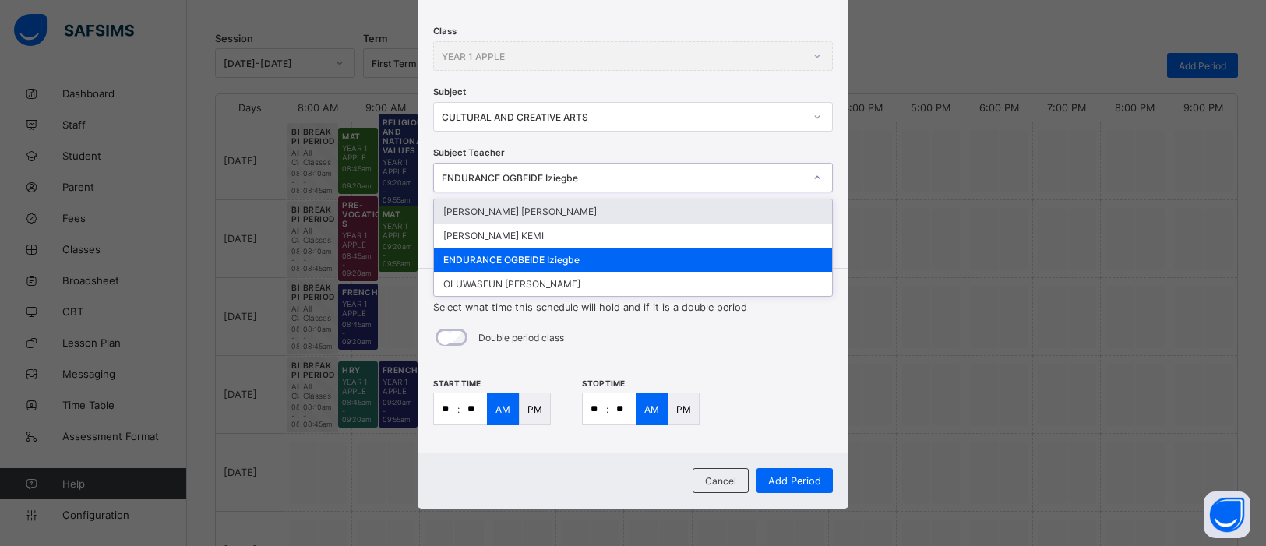
click at [535, 404] on p "PM" at bounding box center [535, 410] width 15 height 12
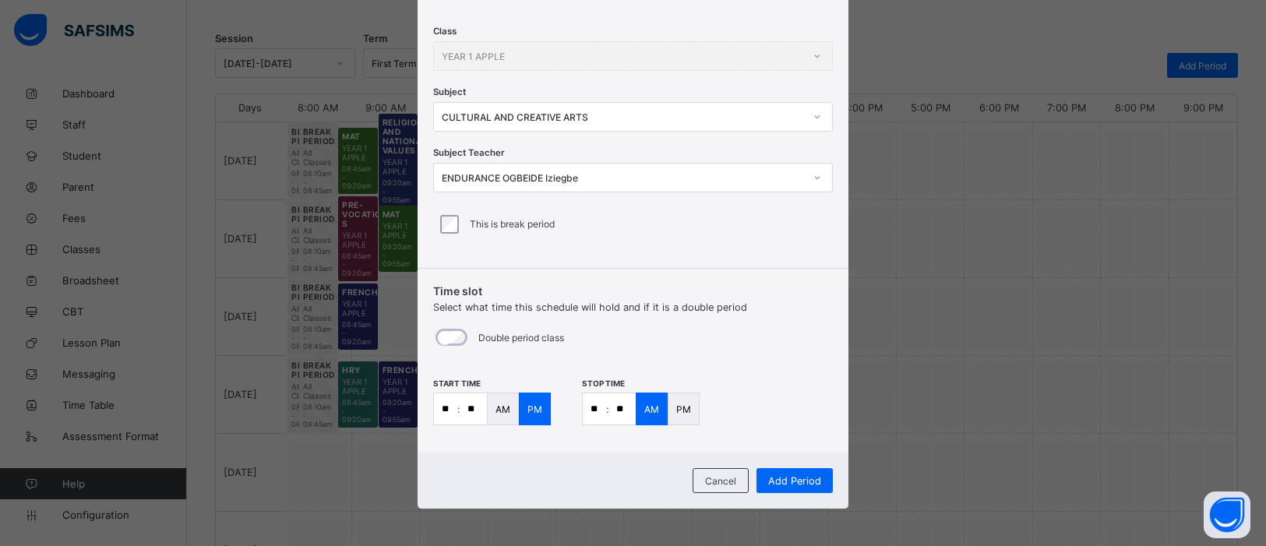
click at [501, 400] on div "AM" at bounding box center [503, 409] width 32 height 33
click at [676, 410] on p "PM" at bounding box center [683, 410] width 15 height 12
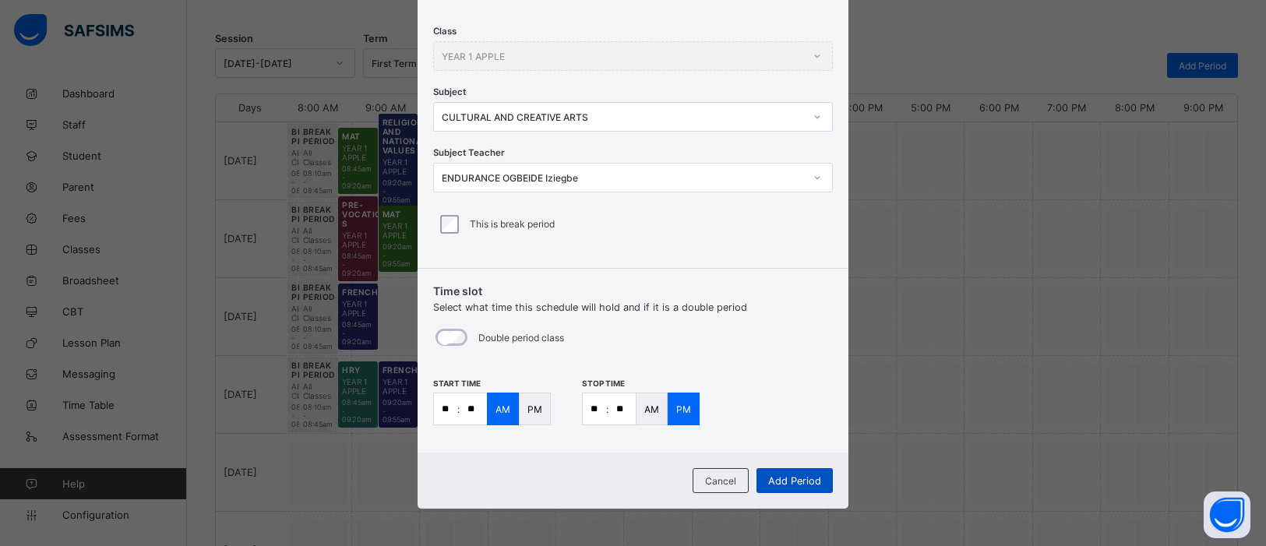
click at [810, 477] on span "Add Period" at bounding box center [794, 481] width 53 height 12
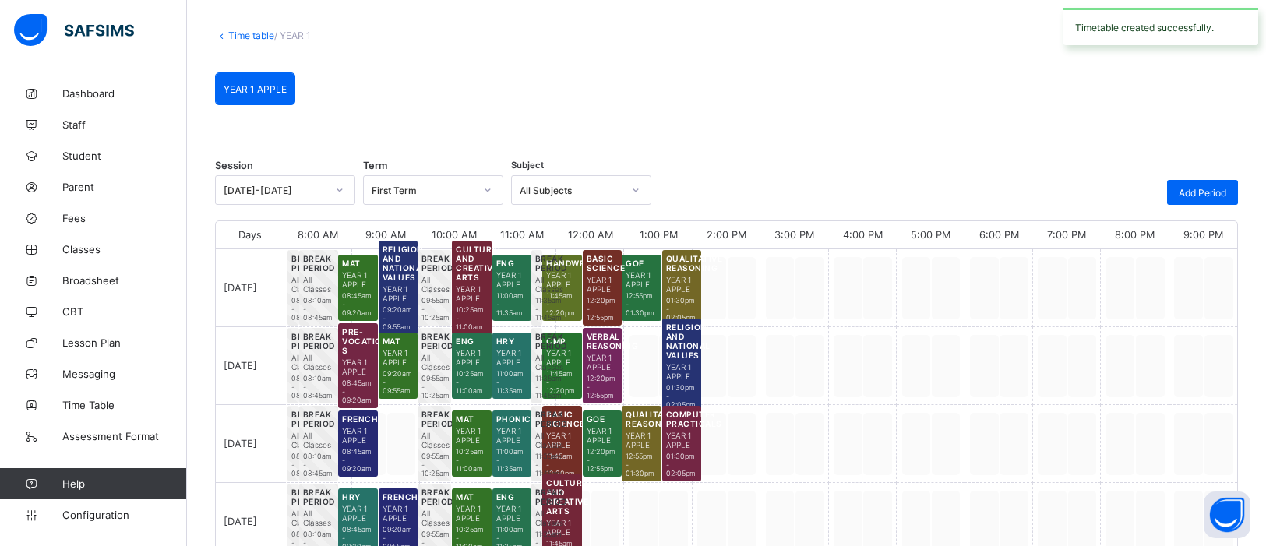
scroll to position [199, 0]
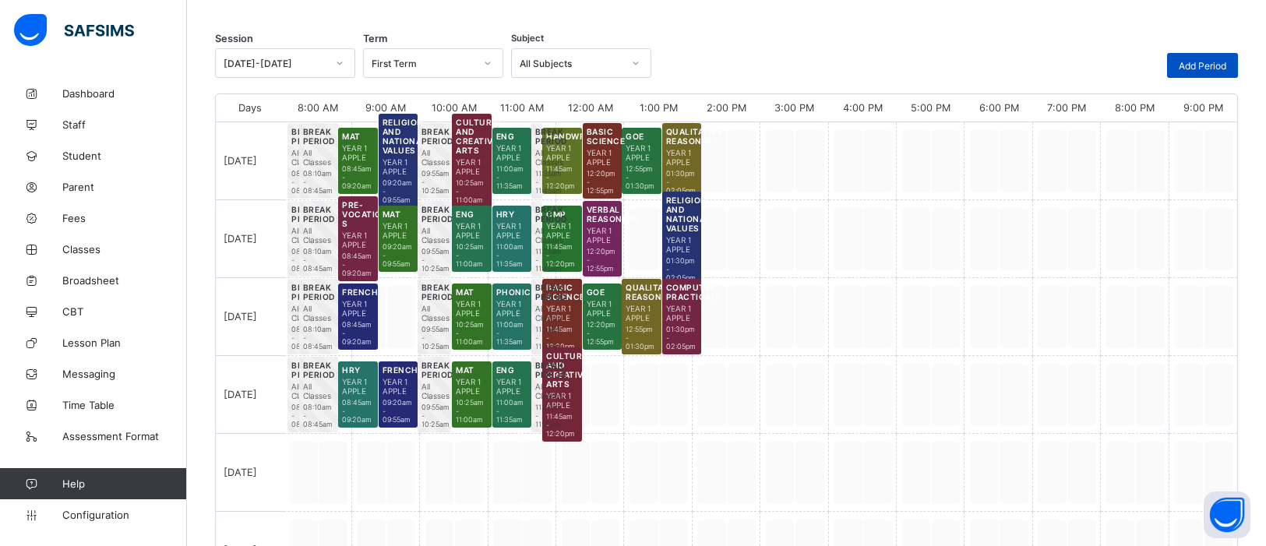
click at [1202, 69] on span "Add Period" at bounding box center [1203, 66] width 48 height 12
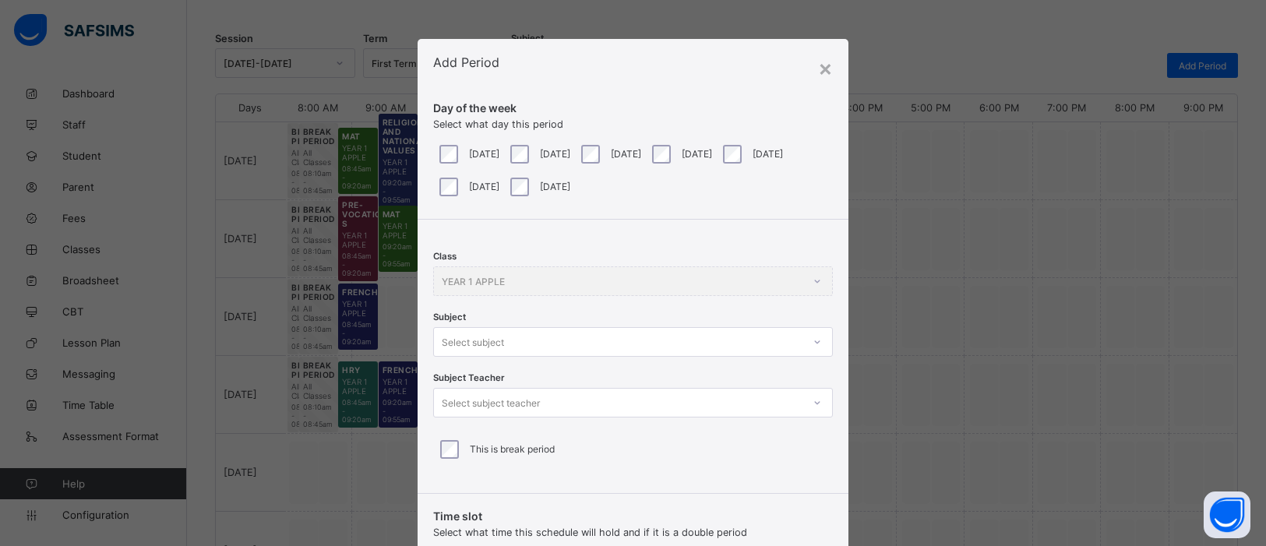
click at [814, 342] on div at bounding box center [817, 342] width 26 height 25
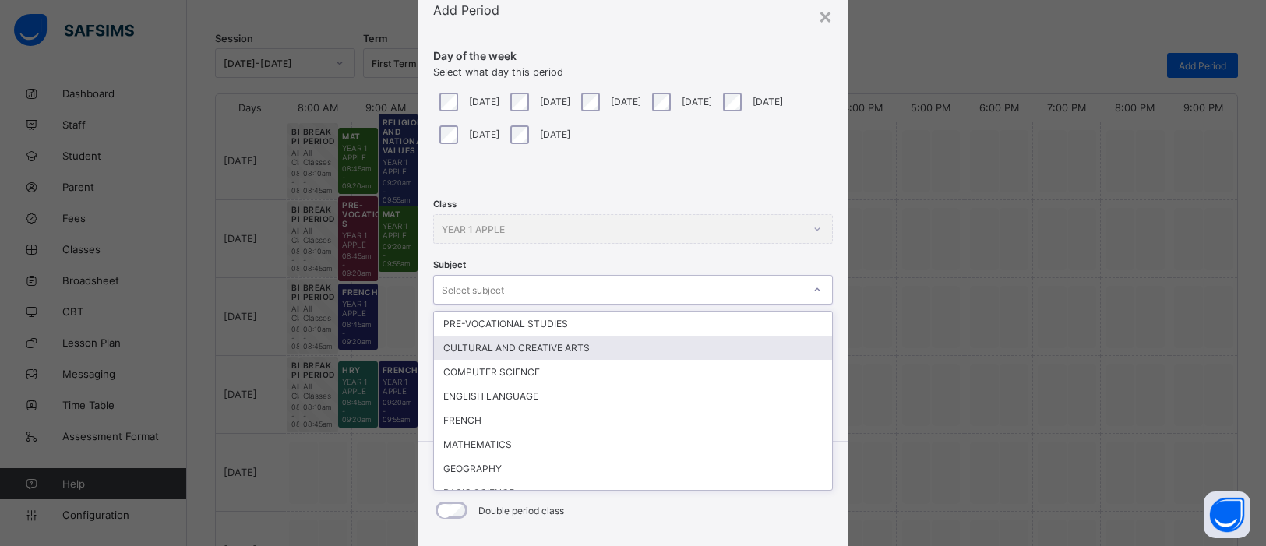
scroll to position [58, 0]
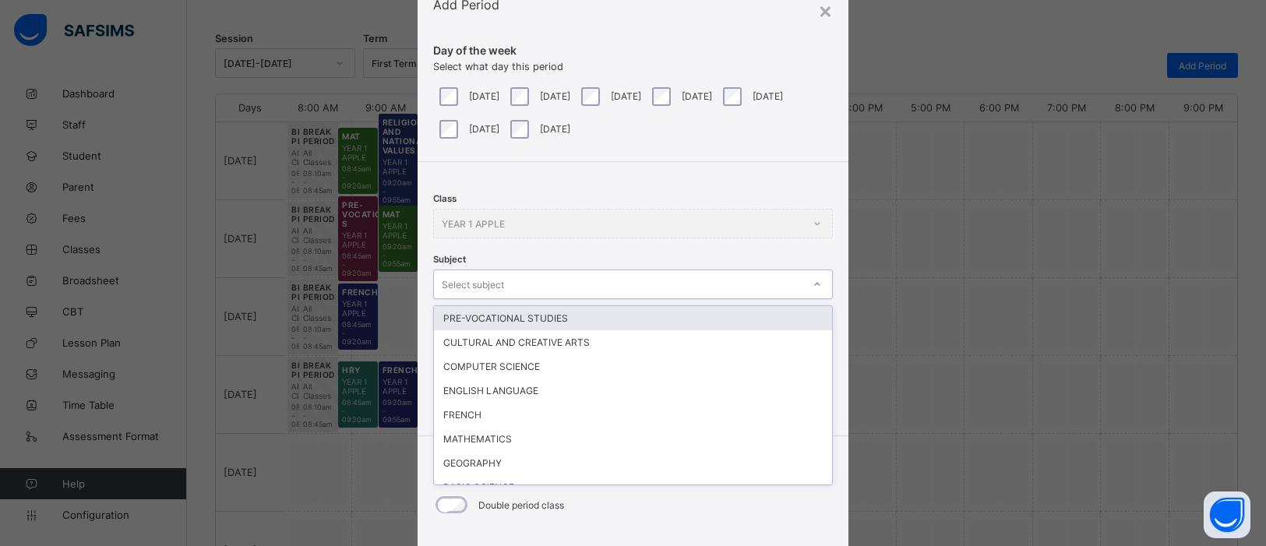
click at [776, 323] on div "PRE-VOCATIONAL STUDIES" at bounding box center [633, 318] width 398 height 24
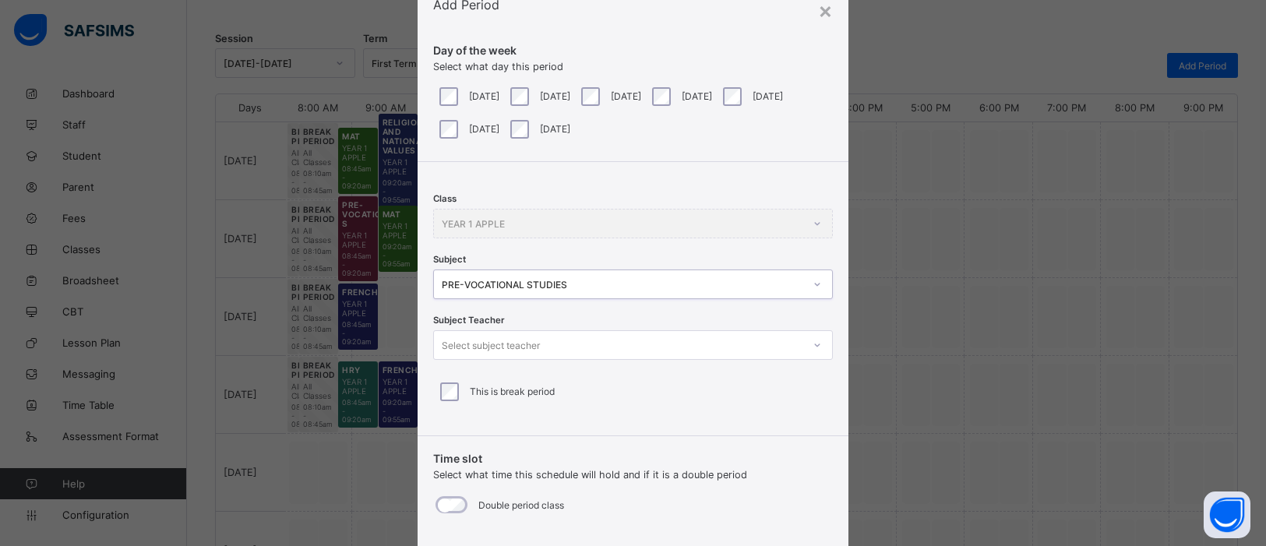
click at [813, 348] on icon at bounding box center [817, 345] width 9 height 16
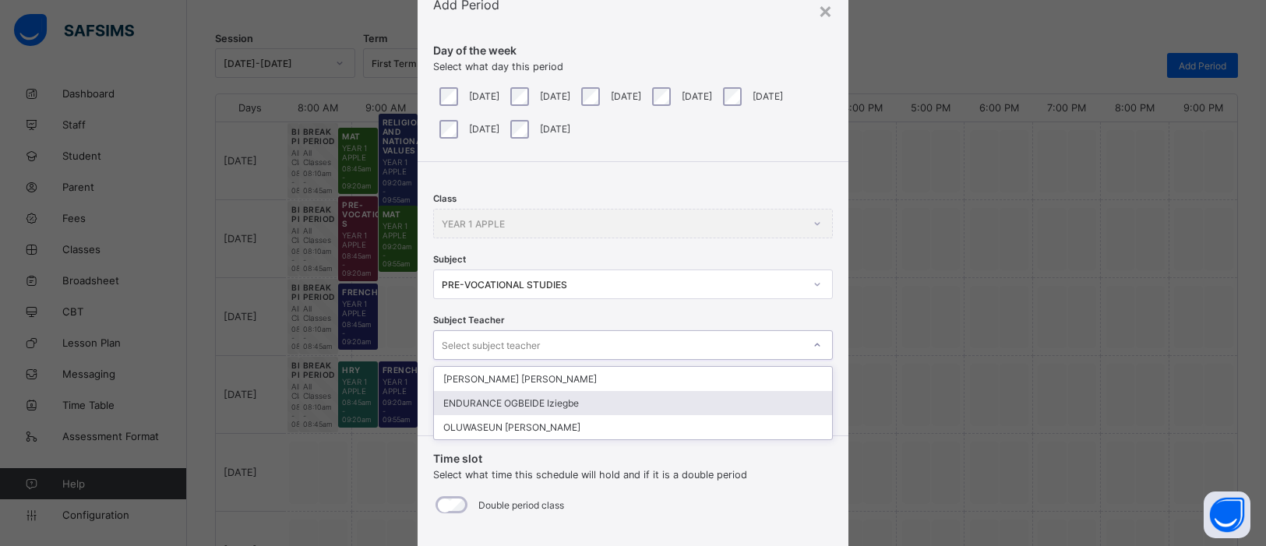
click at [713, 398] on div "ENDURANCE OGBEIDE Iziegbe" at bounding box center [633, 403] width 398 height 24
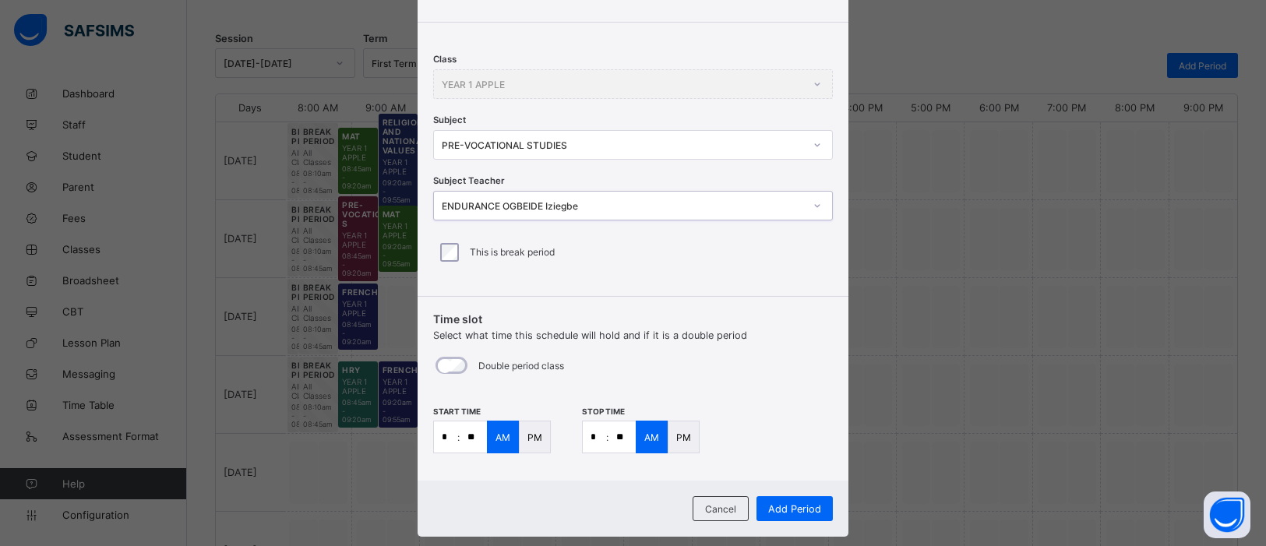
scroll to position [225, 0]
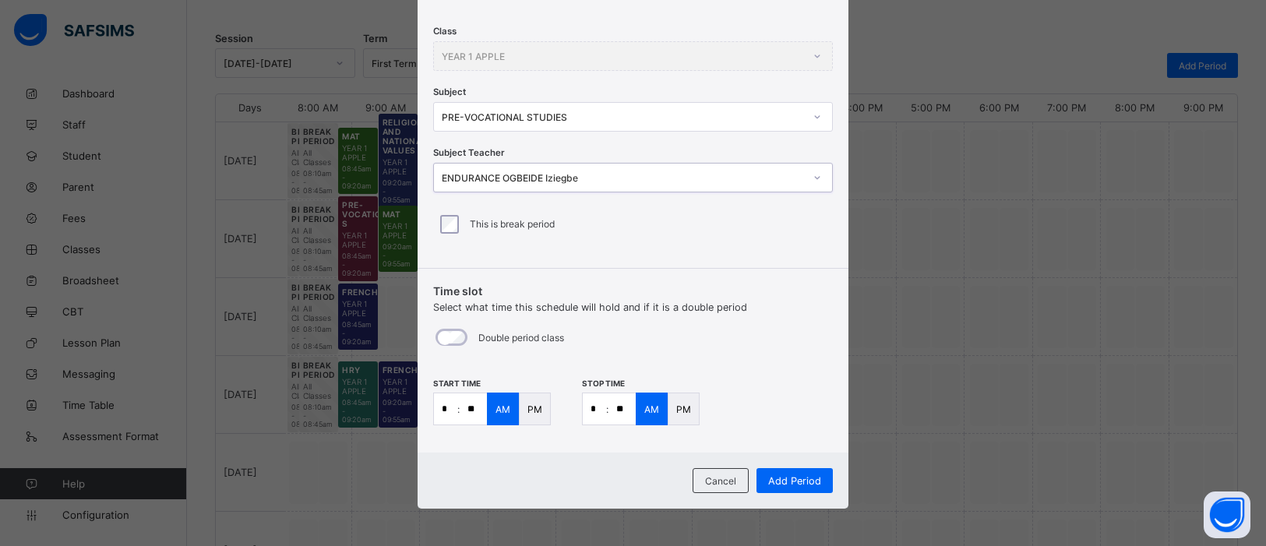
click at [449, 408] on input "*" at bounding box center [445, 408] width 23 height 31
type input "**"
click at [599, 409] on input "*" at bounding box center [594, 408] width 23 height 31
type input "**"
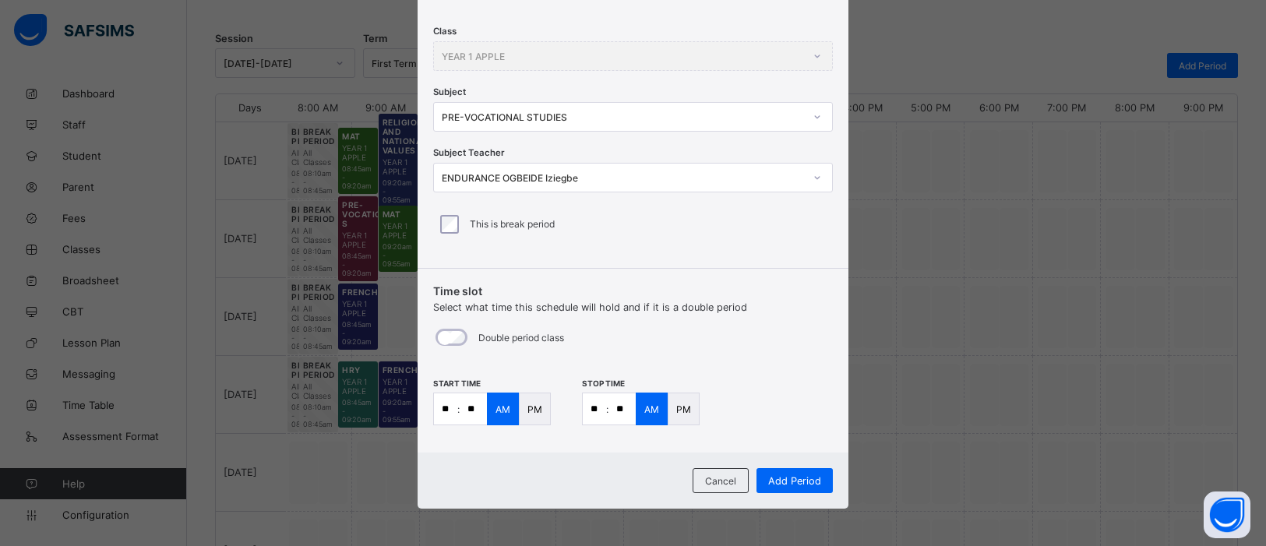
type input "**"
click at [528, 407] on p "PM" at bounding box center [535, 410] width 15 height 12
click at [689, 411] on div "PM" at bounding box center [684, 409] width 32 height 33
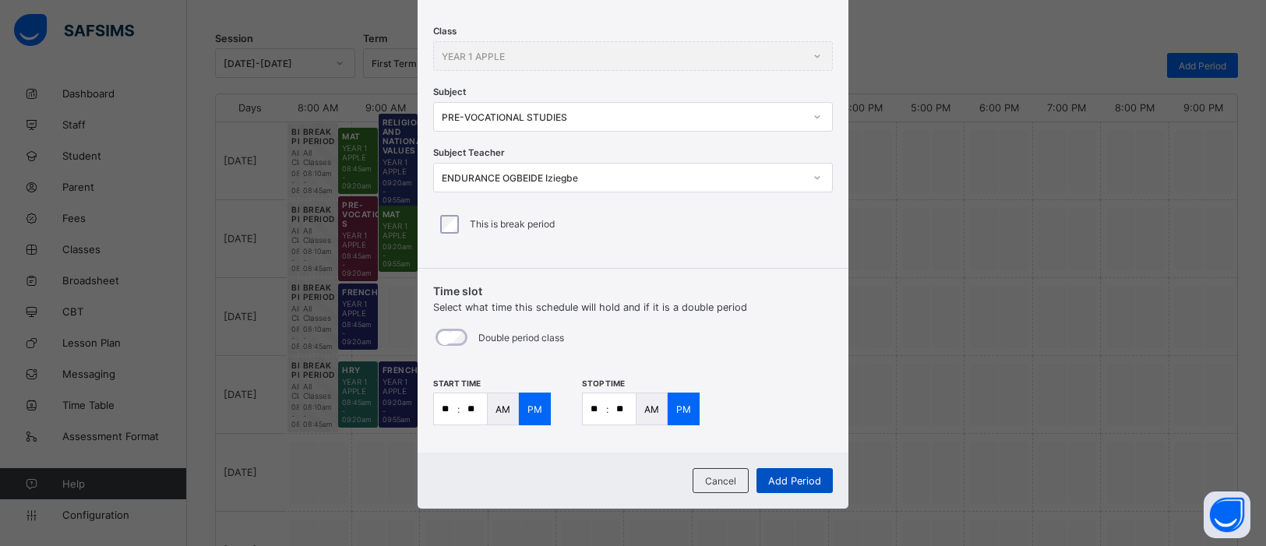
click at [806, 486] on div "Add Period" at bounding box center [795, 480] width 76 height 25
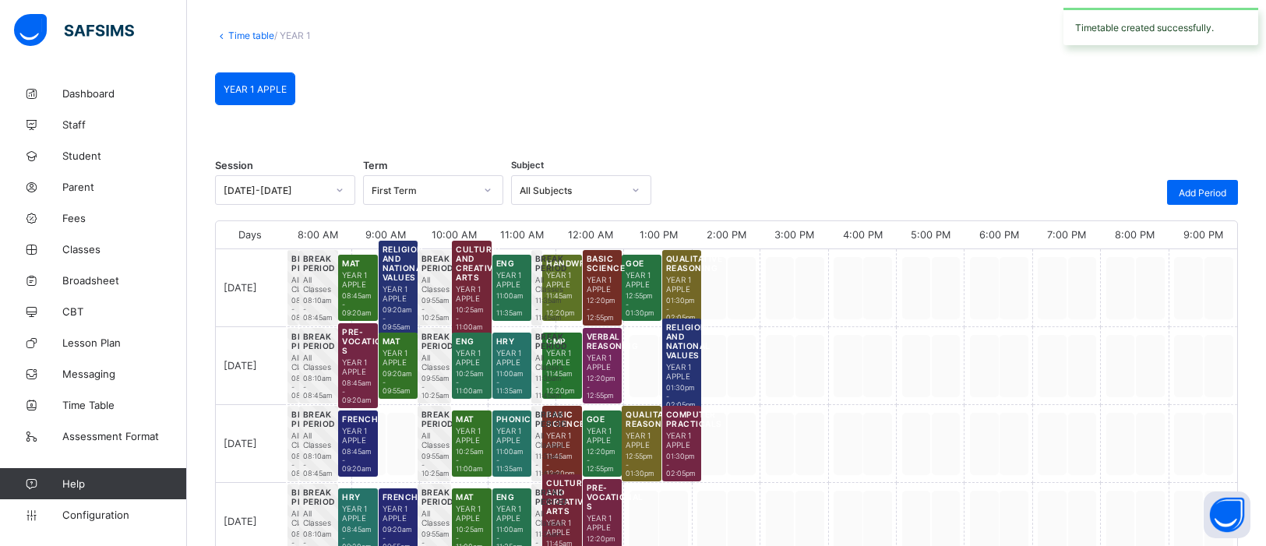
scroll to position [199, 0]
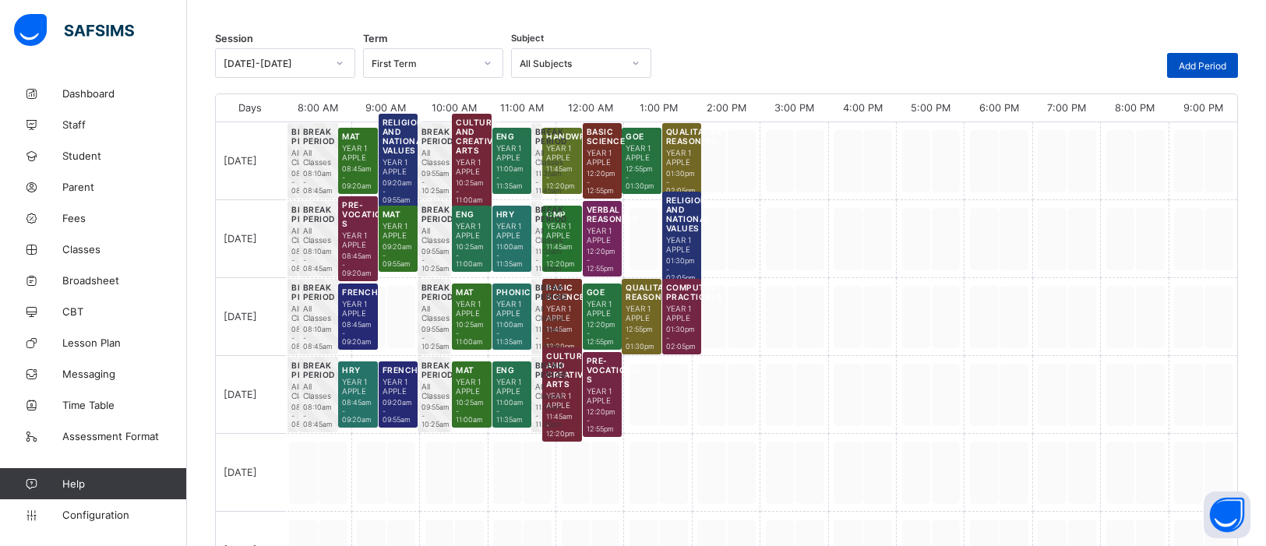
click at [1216, 61] on span "Add Period" at bounding box center [1203, 66] width 48 height 12
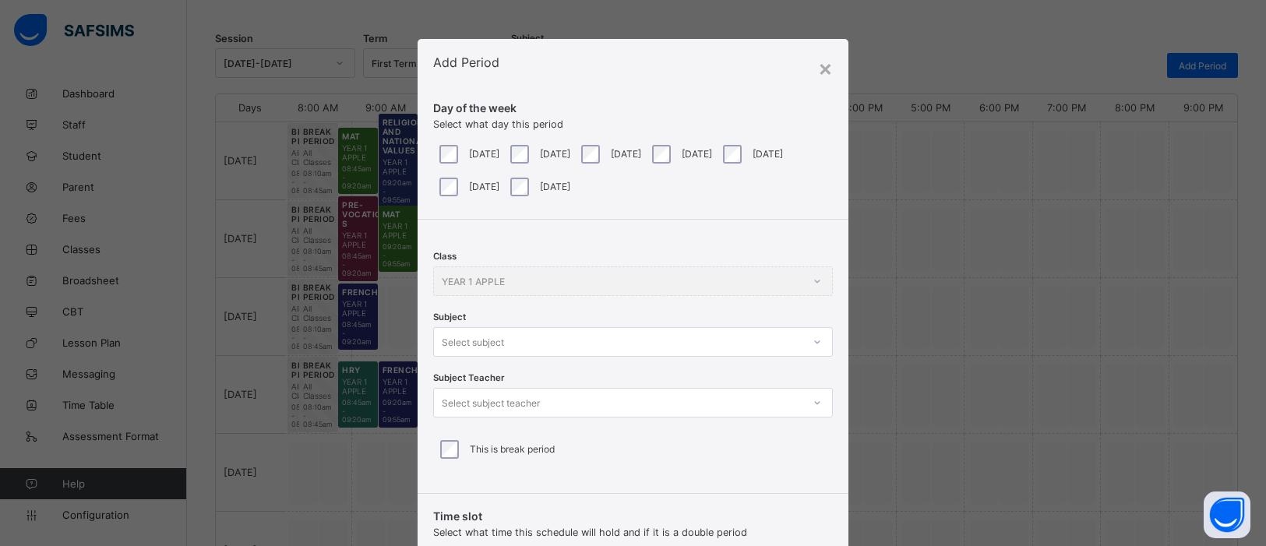
click at [814, 345] on div "Select subject" at bounding box center [633, 342] width 400 height 30
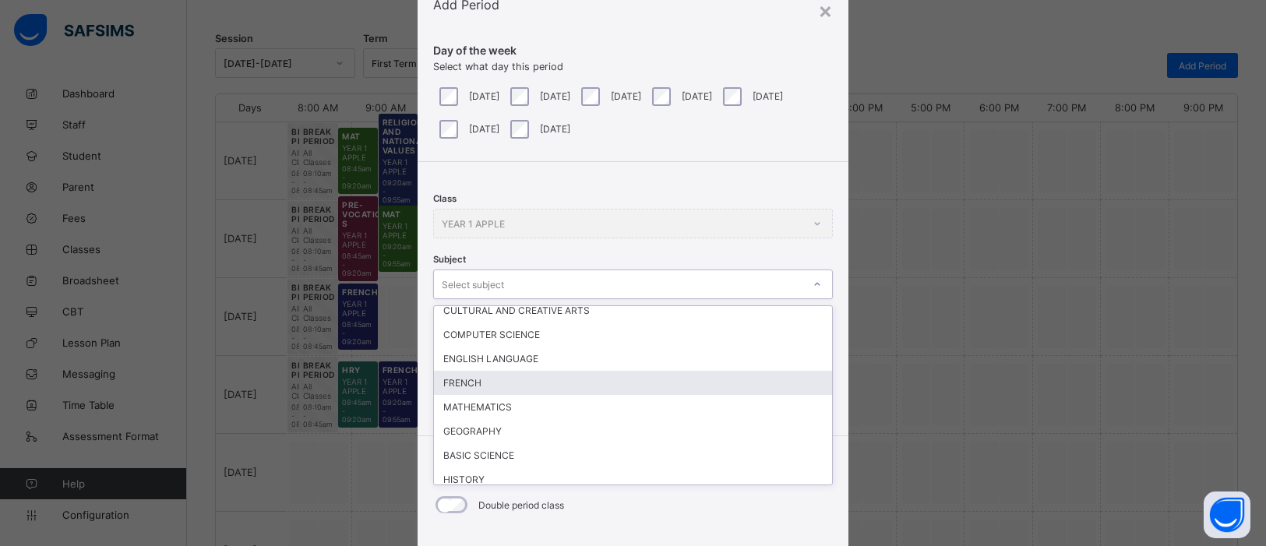
scroll to position [0, 0]
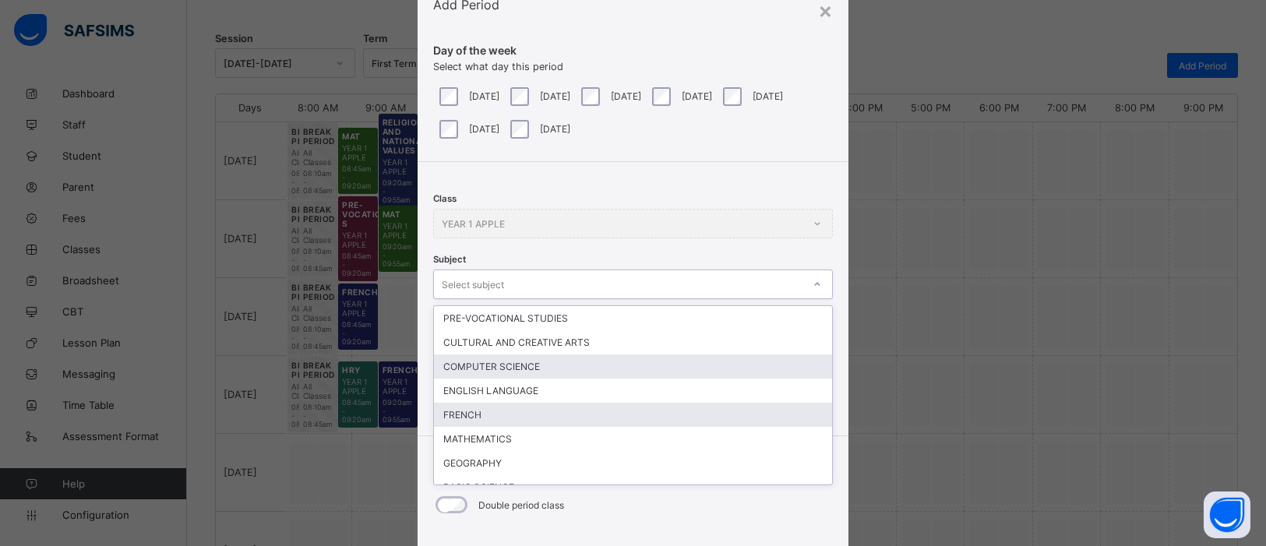
click at [519, 368] on div "COMPUTER SCIENCE" at bounding box center [633, 367] width 398 height 24
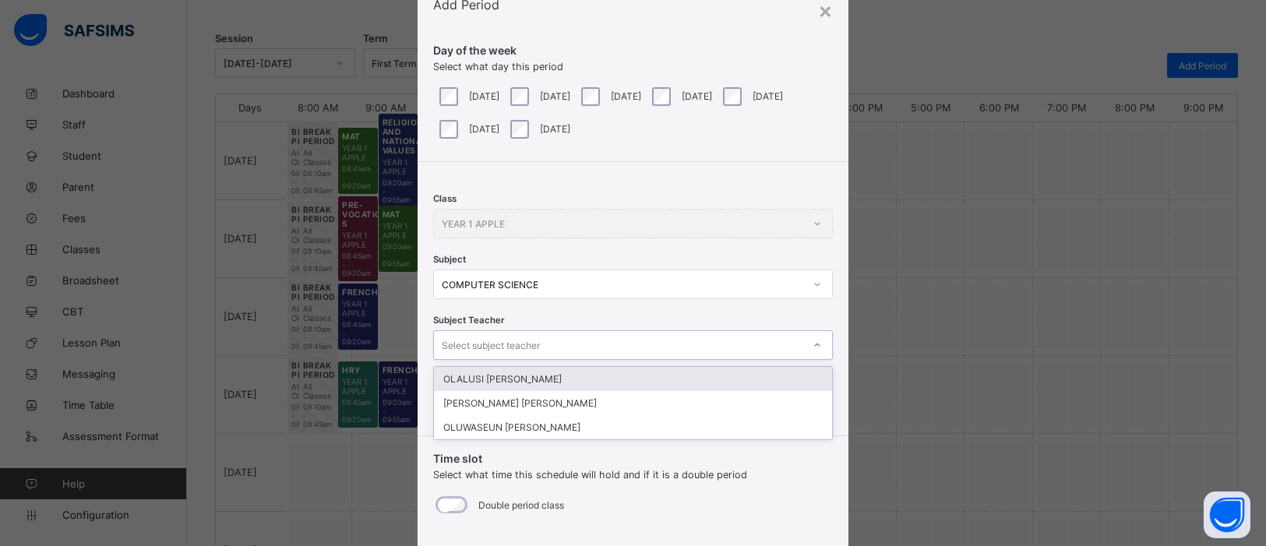
click at [578, 379] on div "OLALUSI [PERSON_NAME]" at bounding box center [633, 379] width 398 height 24
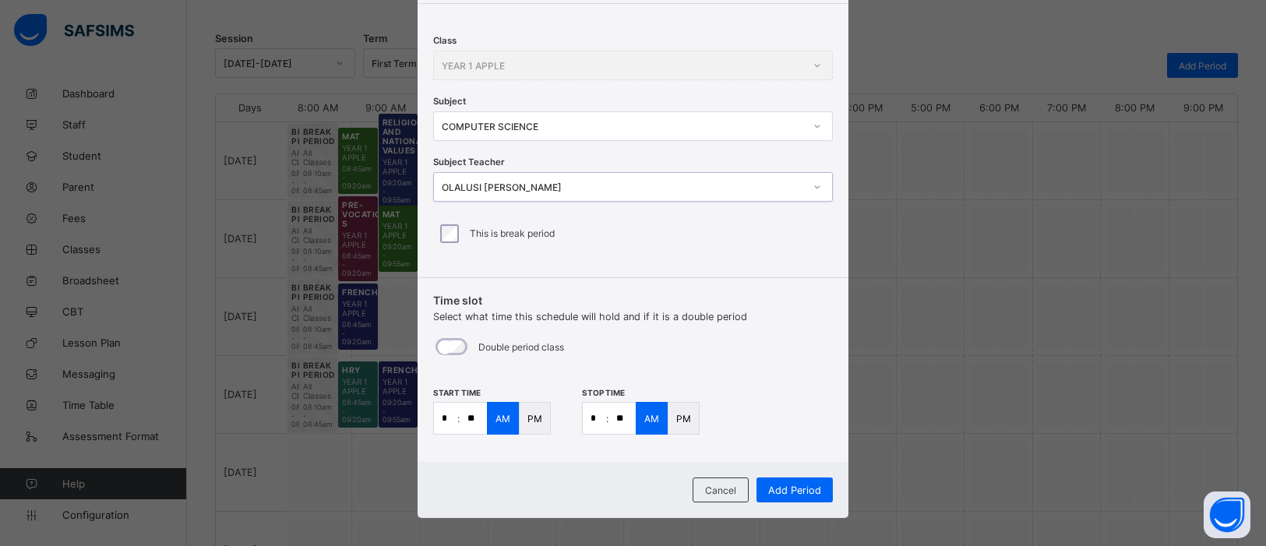
scroll to position [225, 0]
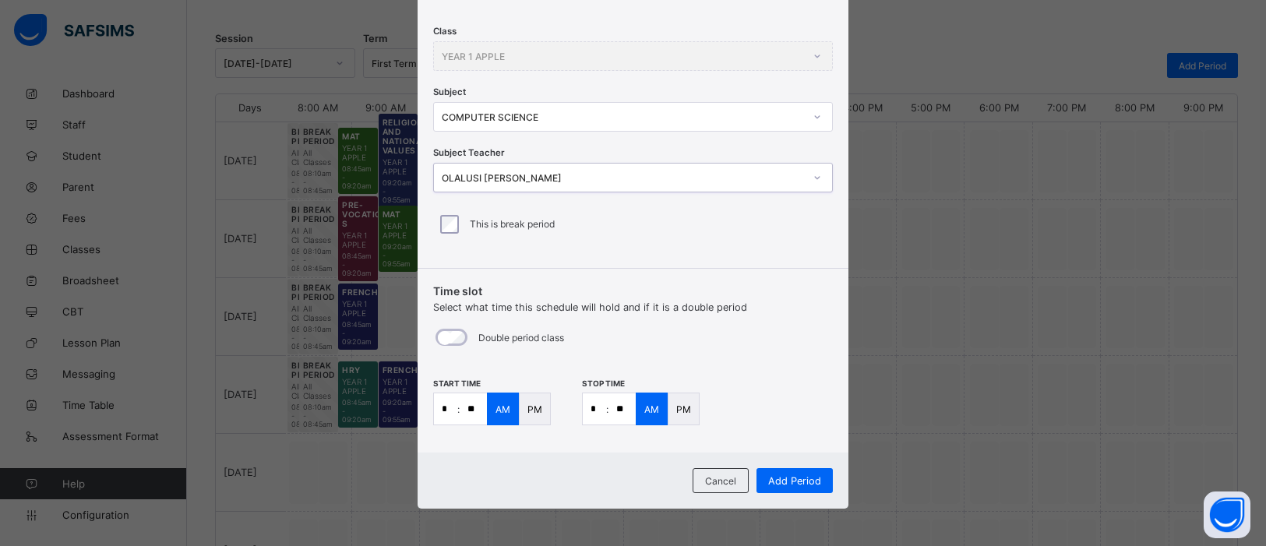
click at [450, 408] on input "*" at bounding box center [445, 408] width 23 height 31
type input "*"
type input "**"
click at [598, 414] on input "*" at bounding box center [594, 408] width 23 height 31
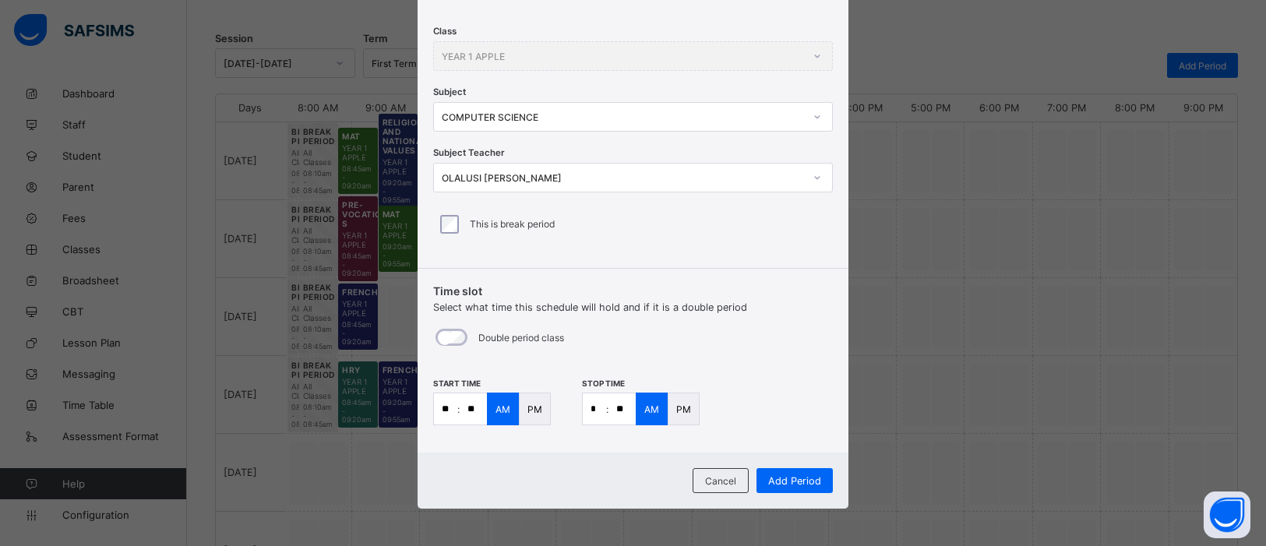
type input "*"
click at [619, 410] on input "**" at bounding box center [622, 408] width 27 height 31
type input "**"
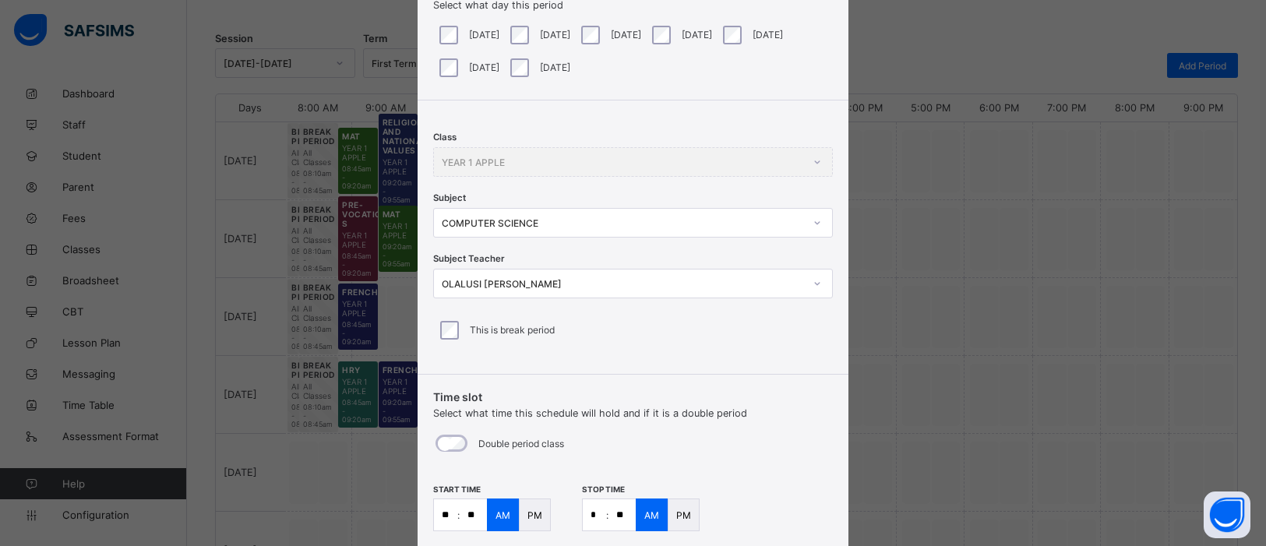
scroll to position [0, 0]
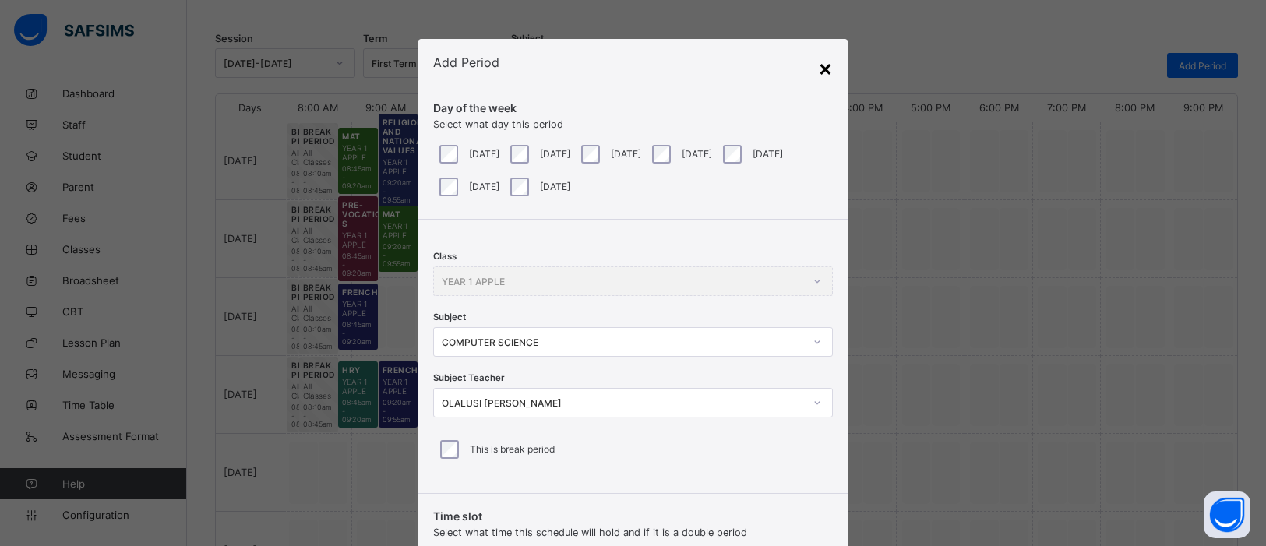
click at [818, 72] on div "×" at bounding box center [825, 68] width 15 height 26
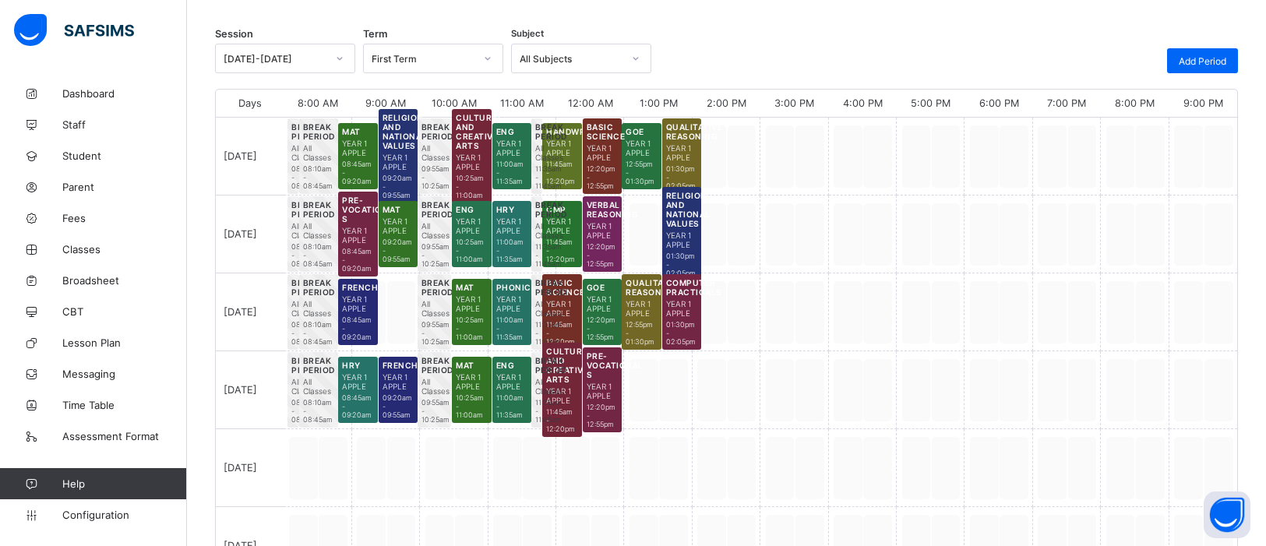
scroll to position [211, 0]
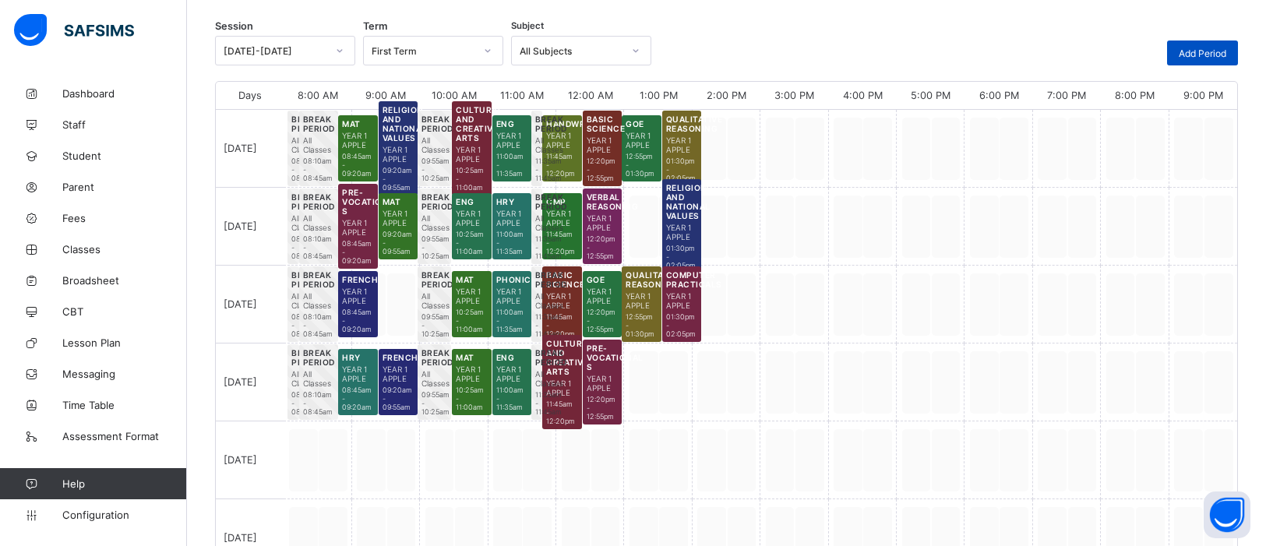
click at [1203, 51] on span "Add Period" at bounding box center [1203, 54] width 48 height 12
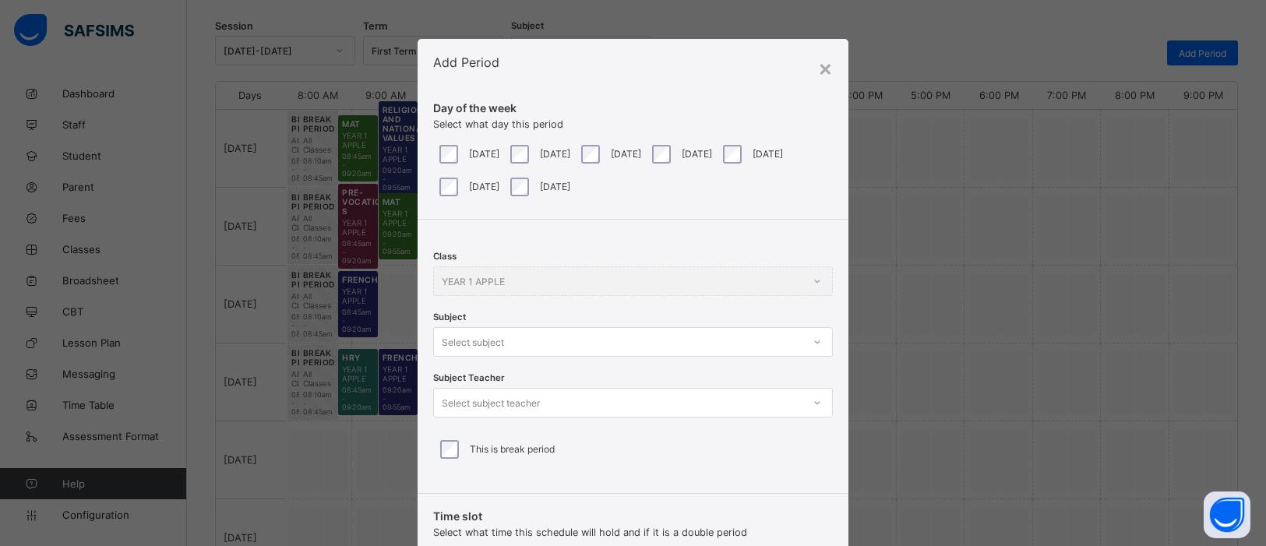
click at [813, 336] on icon at bounding box center [817, 342] width 9 height 16
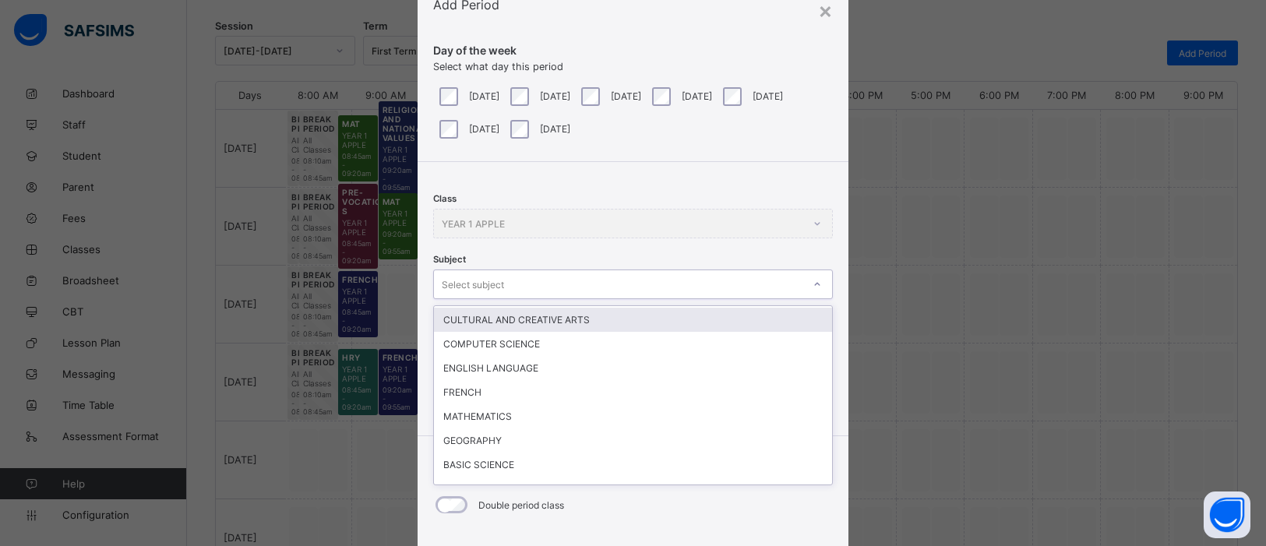
scroll to position [22, 0]
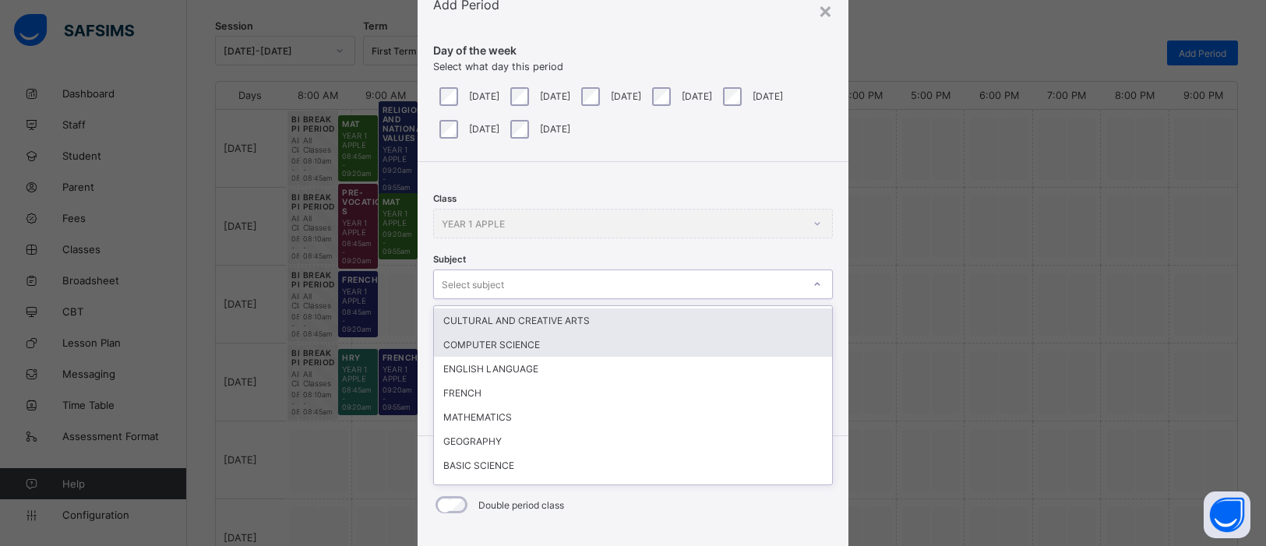
click at [516, 338] on div "COMPUTER SCIENCE" at bounding box center [633, 345] width 398 height 24
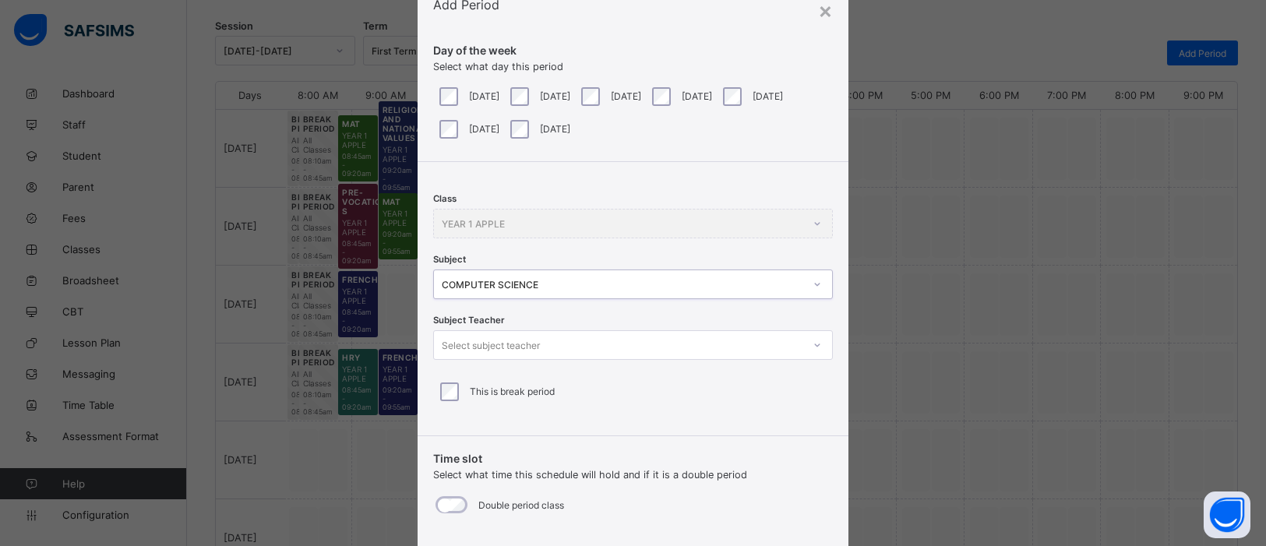
click at [813, 347] on icon at bounding box center [817, 345] width 9 height 16
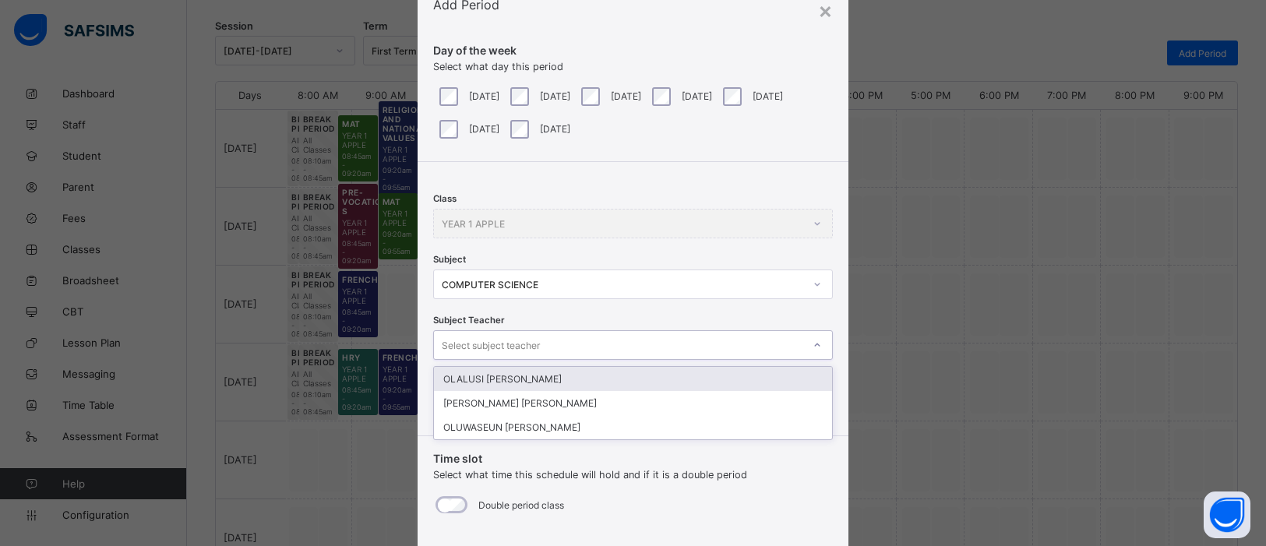
click at [708, 384] on div "OLALUSI [PERSON_NAME]" at bounding box center [633, 379] width 398 height 24
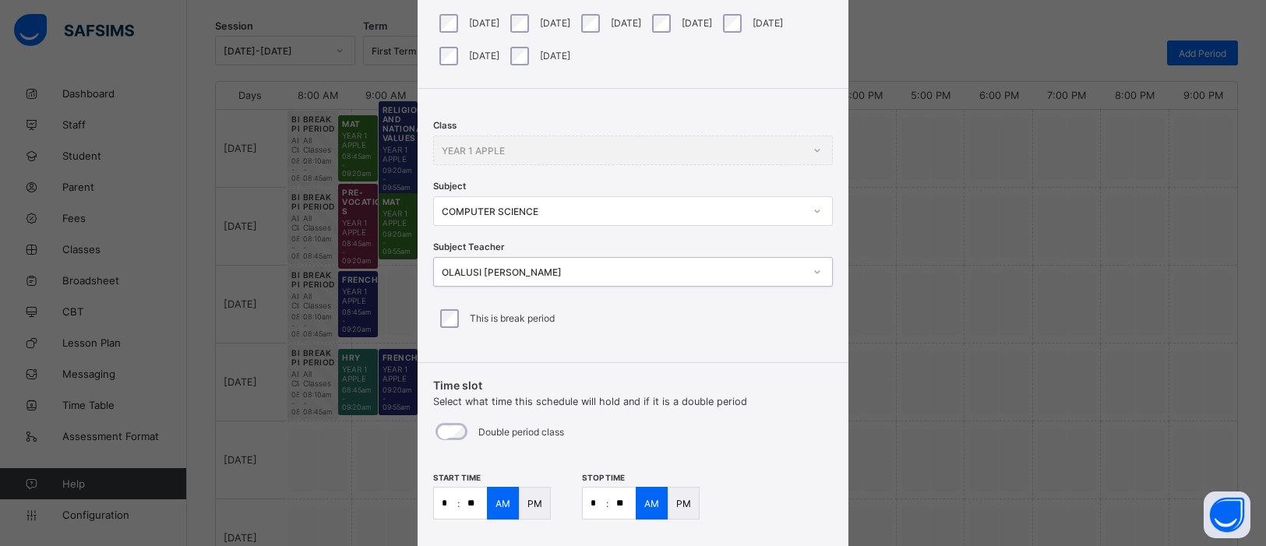
scroll to position [225, 0]
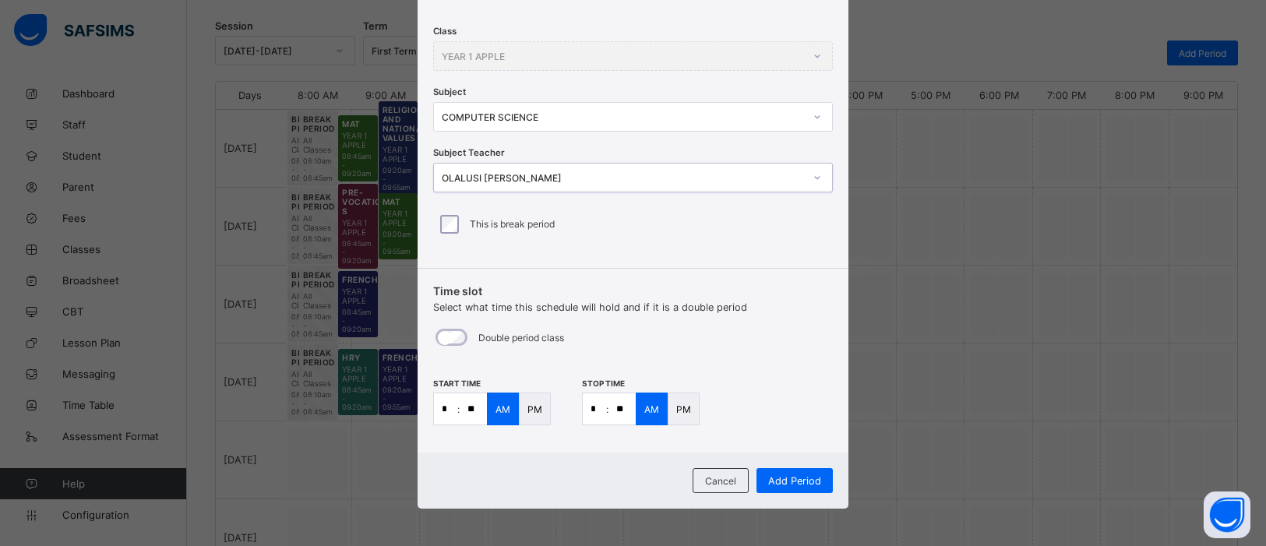
click at [449, 404] on input "*" at bounding box center [445, 408] width 23 height 31
type input "**"
click at [598, 407] on input "*" at bounding box center [594, 408] width 23 height 31
type input "*"
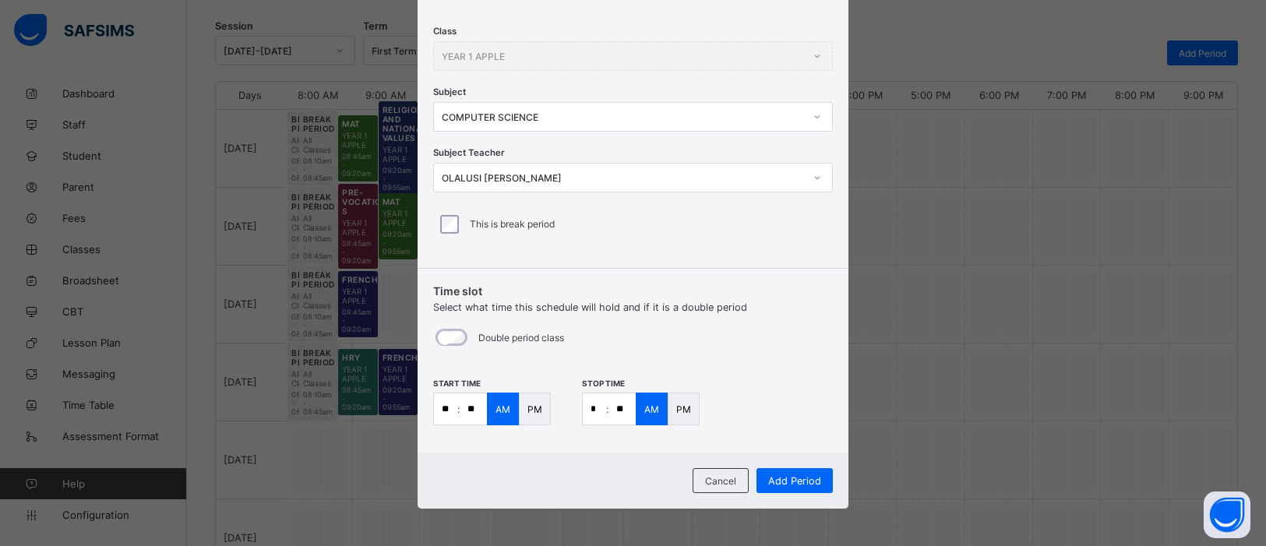
click at [617, 409] on input "**" at bounding box center [622, 408] width 27 height 31
type input "**"
click at [789, 483] on span "Add Period" at bounding box center [794, 481] width 53 height 12
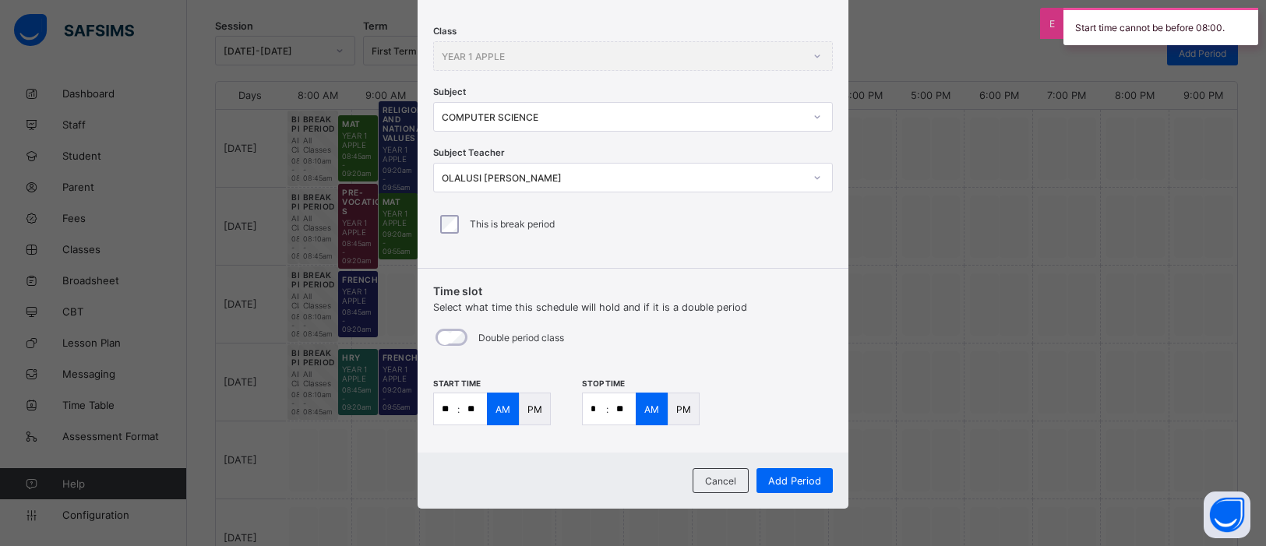
click at [534, 418] on div "PM" at bounding box center [535, 409] width 32 height 33
click at [684, 412] on p "PM" at bounding box center [683, 410] width 15 height 12
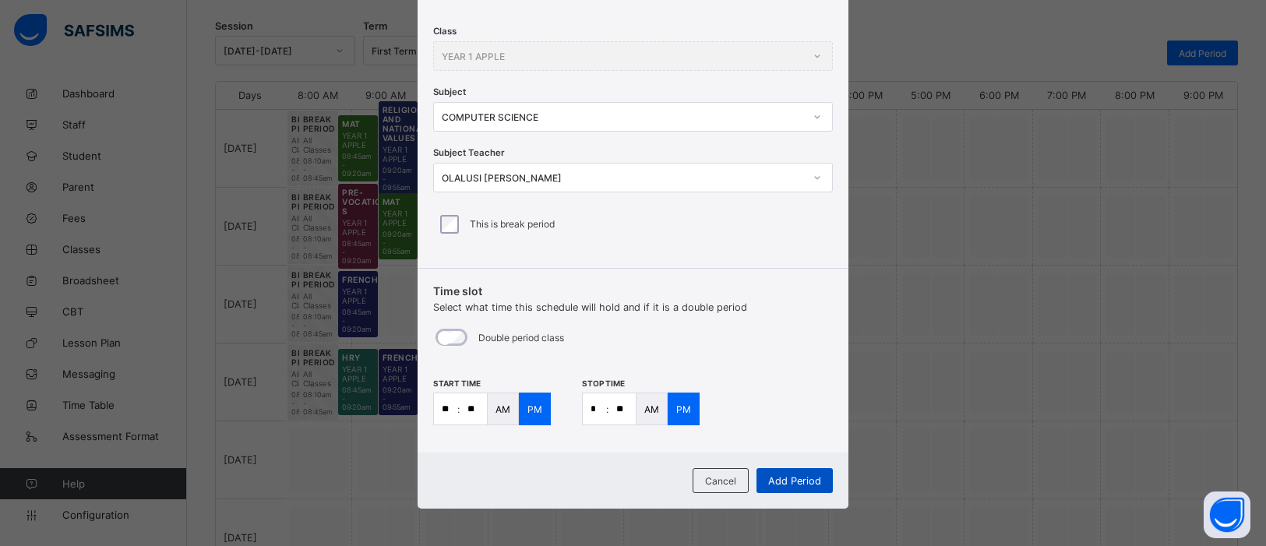
click at [789, 478] on span "Add Period" at bounding box center [794, 481] width 53 height 12
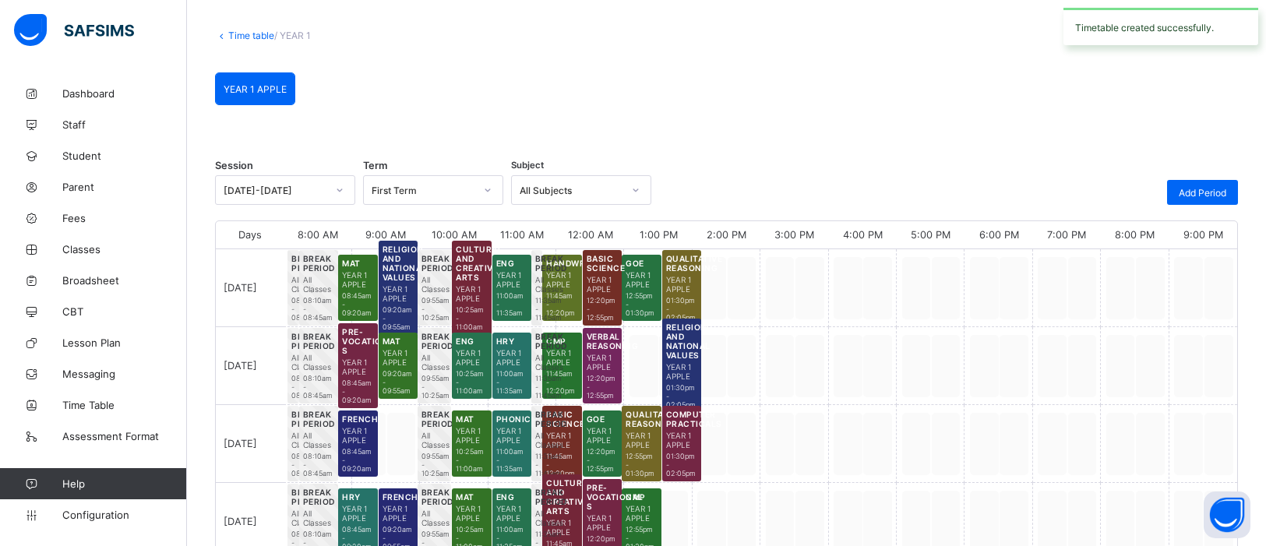
scroll to position [211, 0]
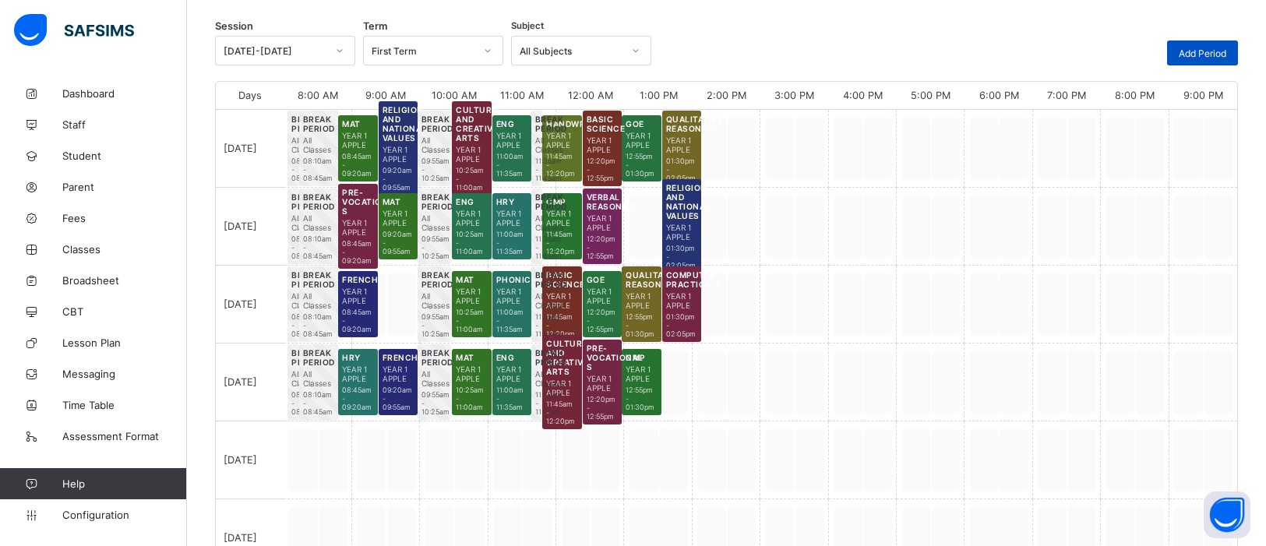
click at [1186, 57] on span "Add Period" at bounding box center [1203, 54] width 48 height 12
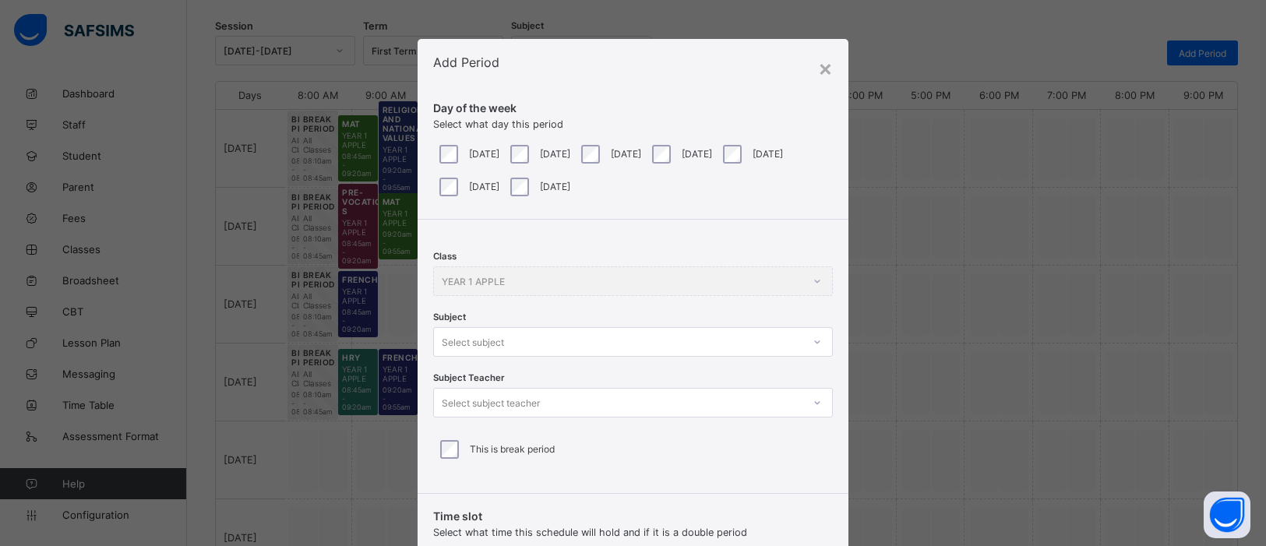
click at [812, 343] on div at bounding box center [817, 342] width 26 height 25
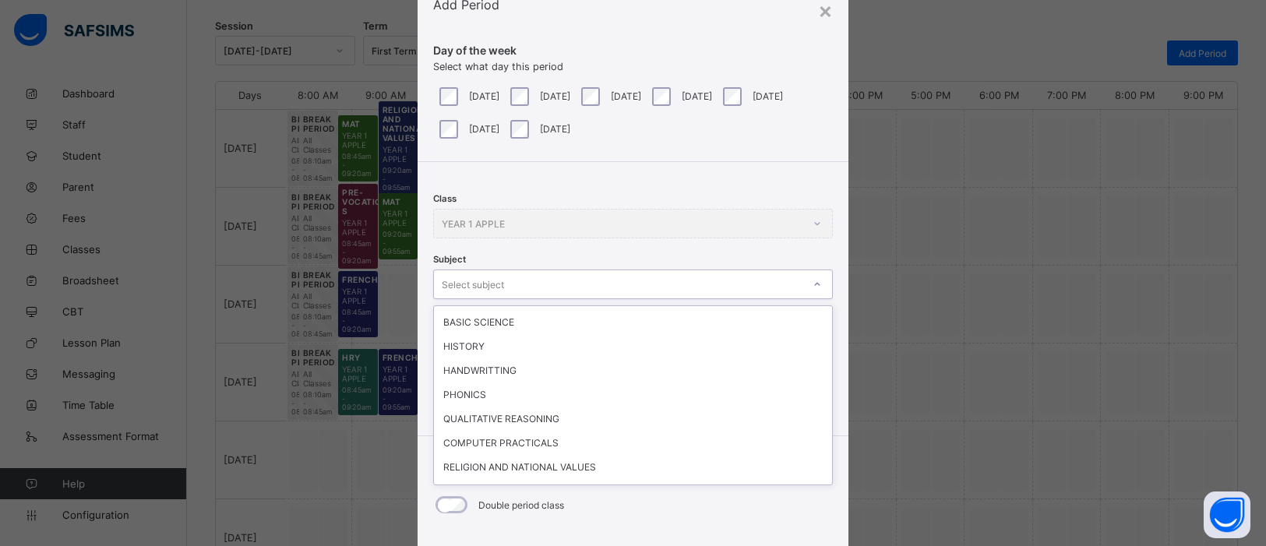
scroll to position [176, 0]
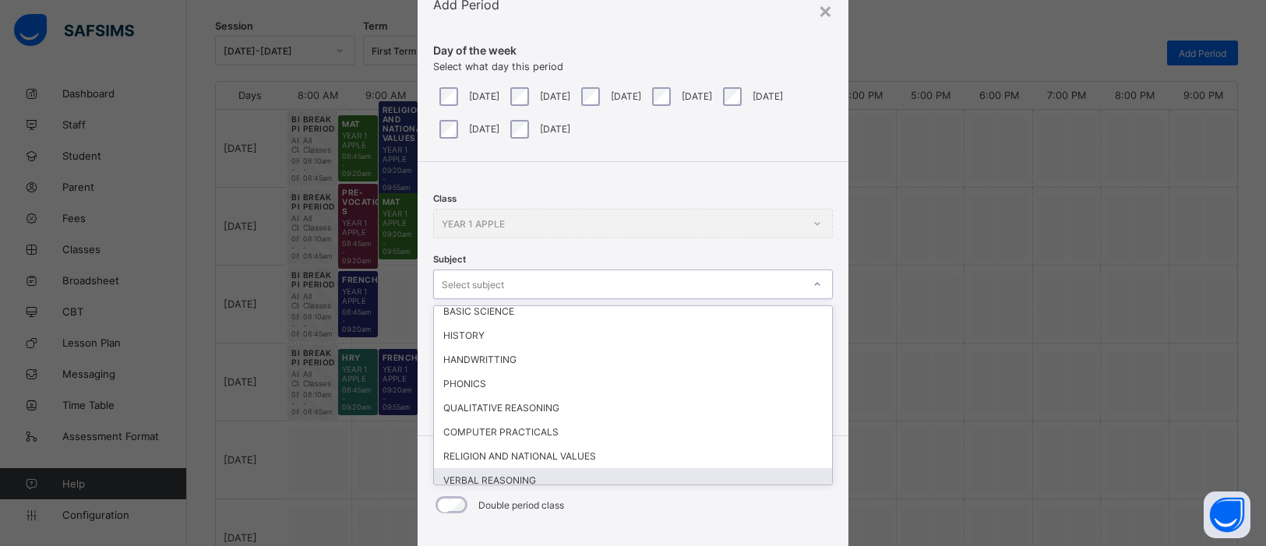
click at [485, 468] on div "VERBAL REASONING" at bounding box center [633, 480] width 398 height 24
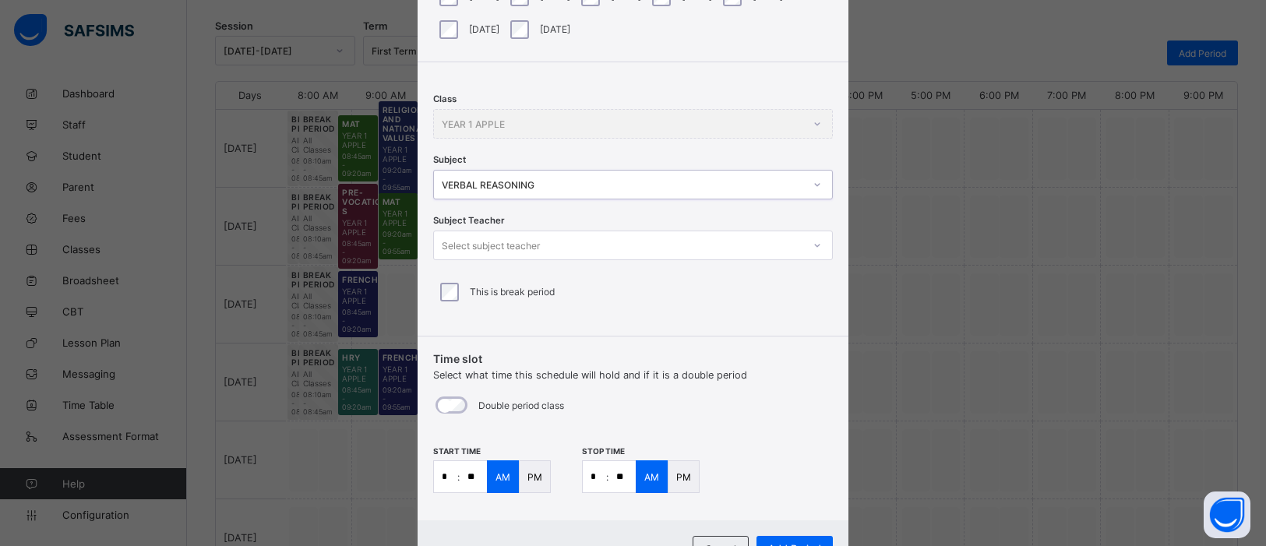
scroll to position [162, 0]
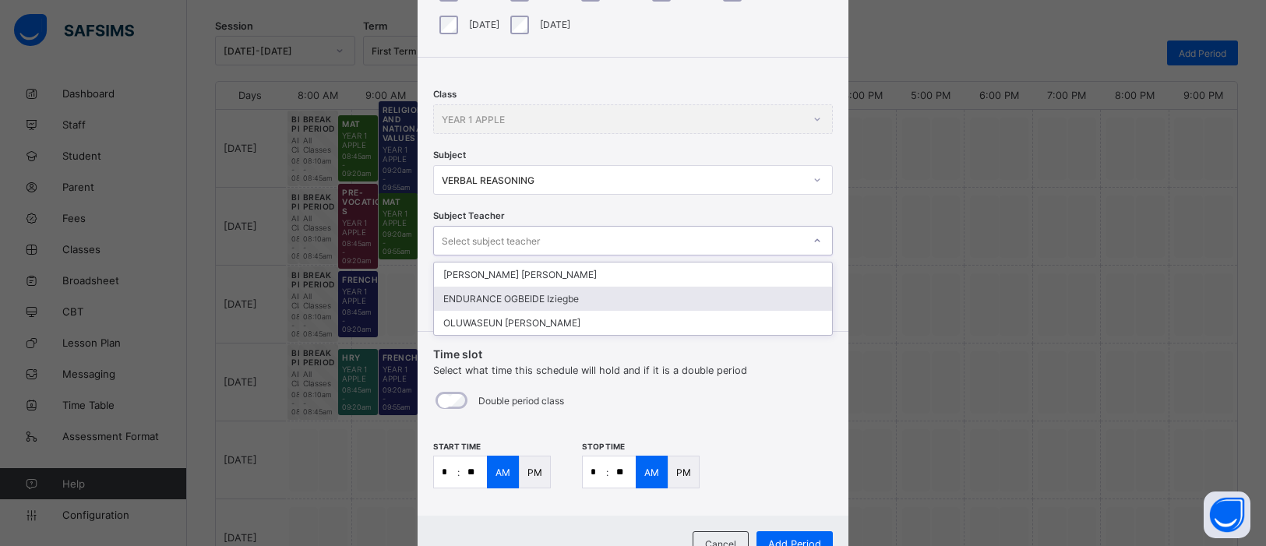
click at [606, 295] on div "ENDURANCE OGBEIDE Iziegbe" at bounding box center [633, 299] width 398 height 24
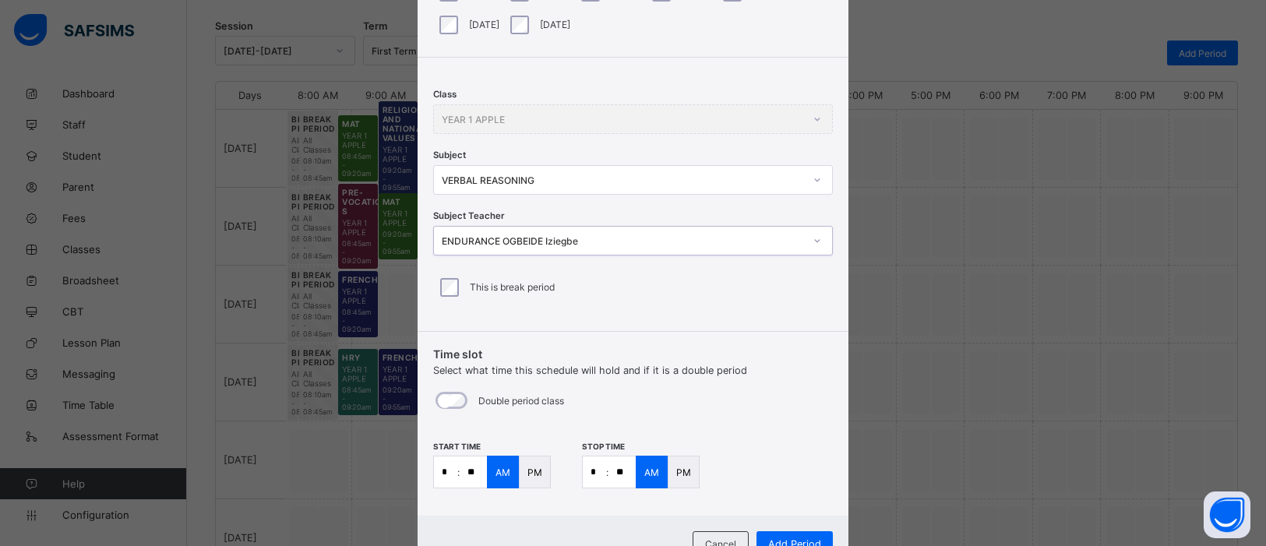
click at [448, 476] on input "*" at bounding box center [445, 472] width 23 height 31
type input "*"
click at [471, 475] on input "**" at bounding box center [473, 472] width 27 height 31
type input "**"
click at [595, 475] on input "*" at bounding box center [594, 472] width 23 height 31
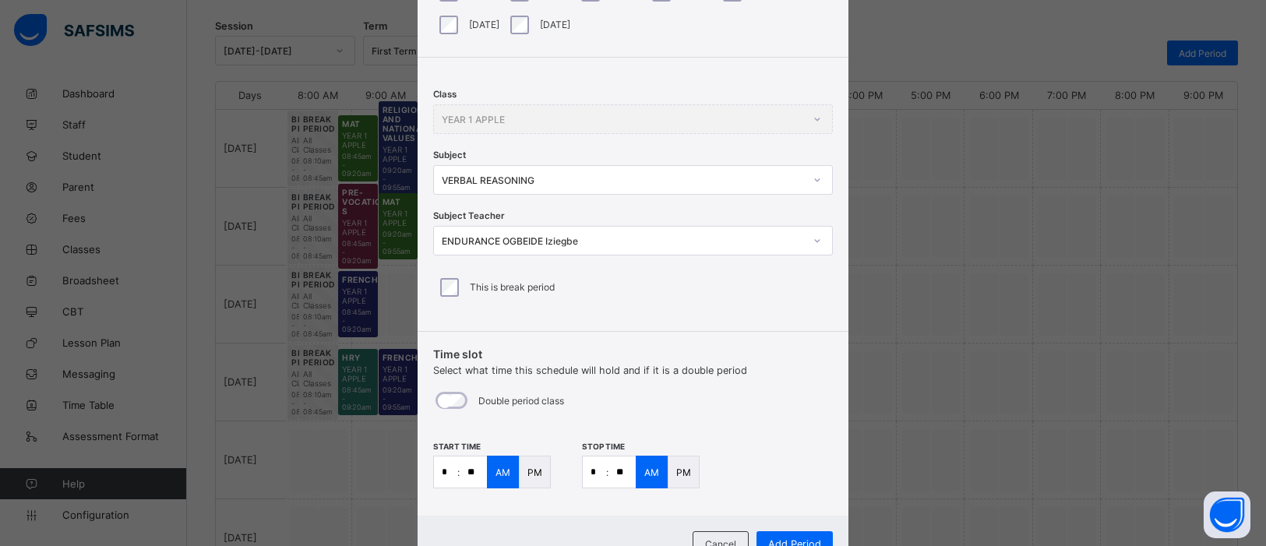
type input "*"
click at [620, 473] on input "**" at bounding box center [622, 472] width 27 height 31
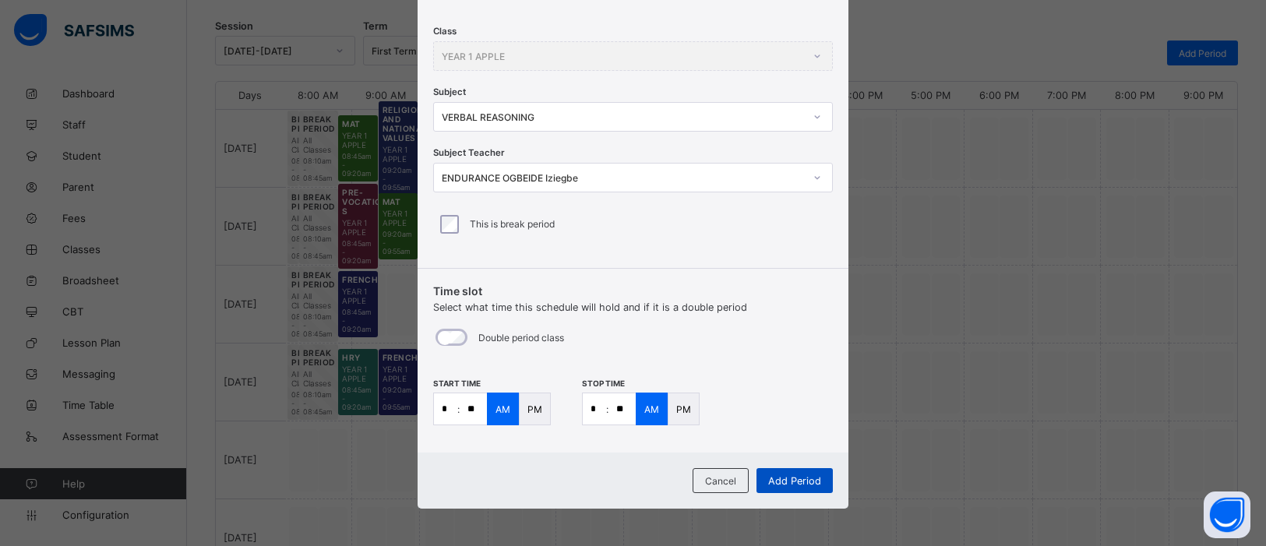
type input "**"
click at [804, 476] on span "Add Period" at bounding box center [794, 481] width 53 height 12
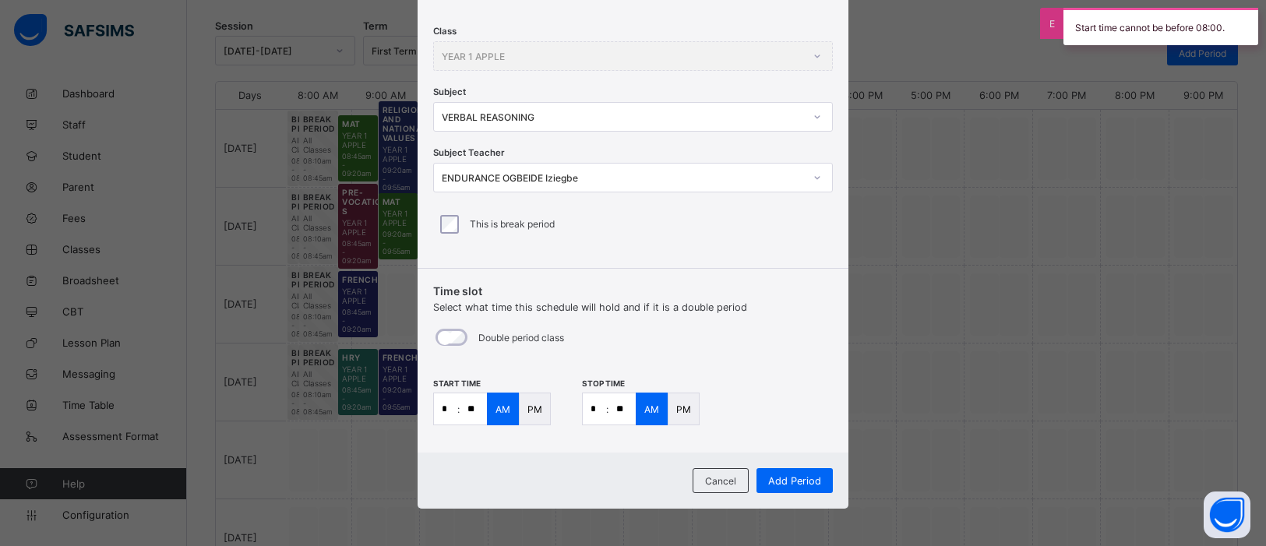
click at [686, 413] on div "PM" at bounding box center [684, 409] width 32 height 33
click at [528, 416] on div "PM" at bounding box center [535, 409] width 32 height 33
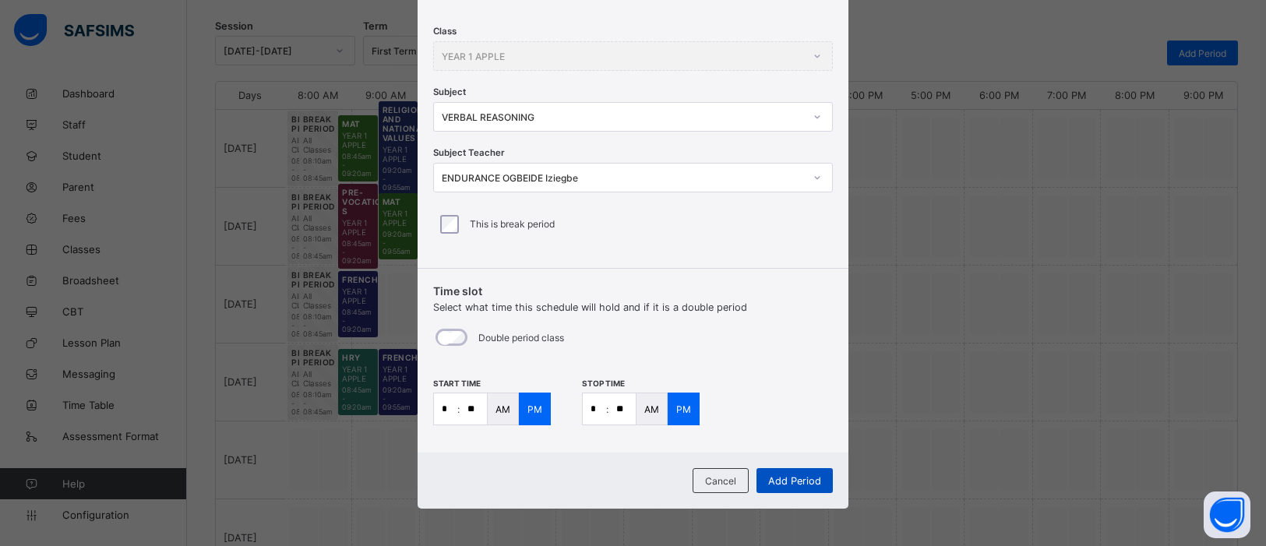
click at [794, 480] on span "Add Period" at bounding box center [794, 481] width 53 height 12
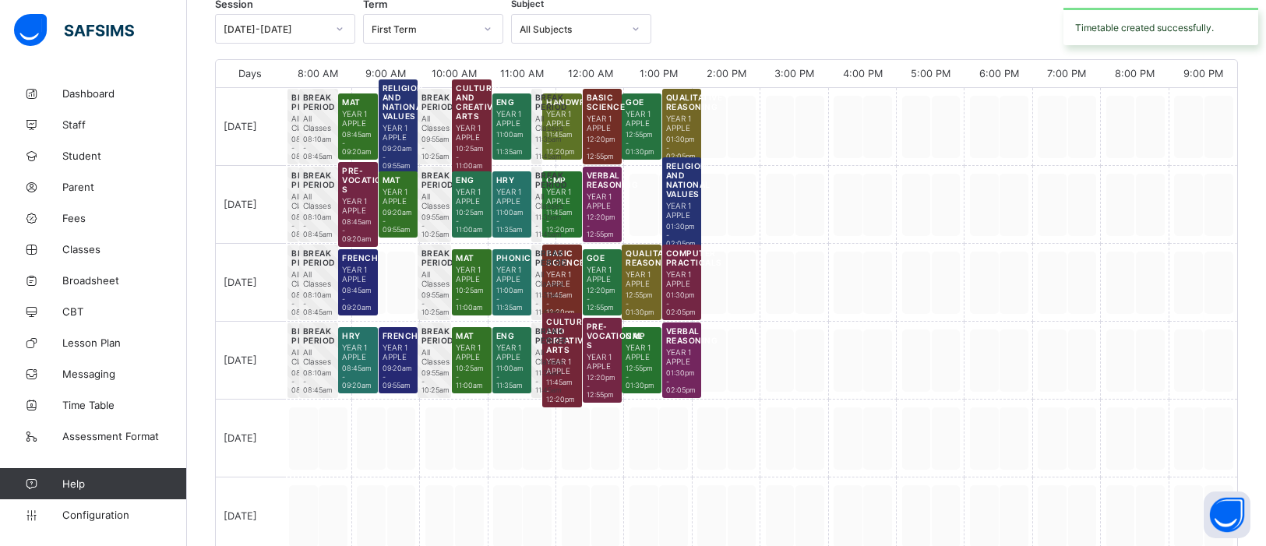
scroll to position [243, 0]
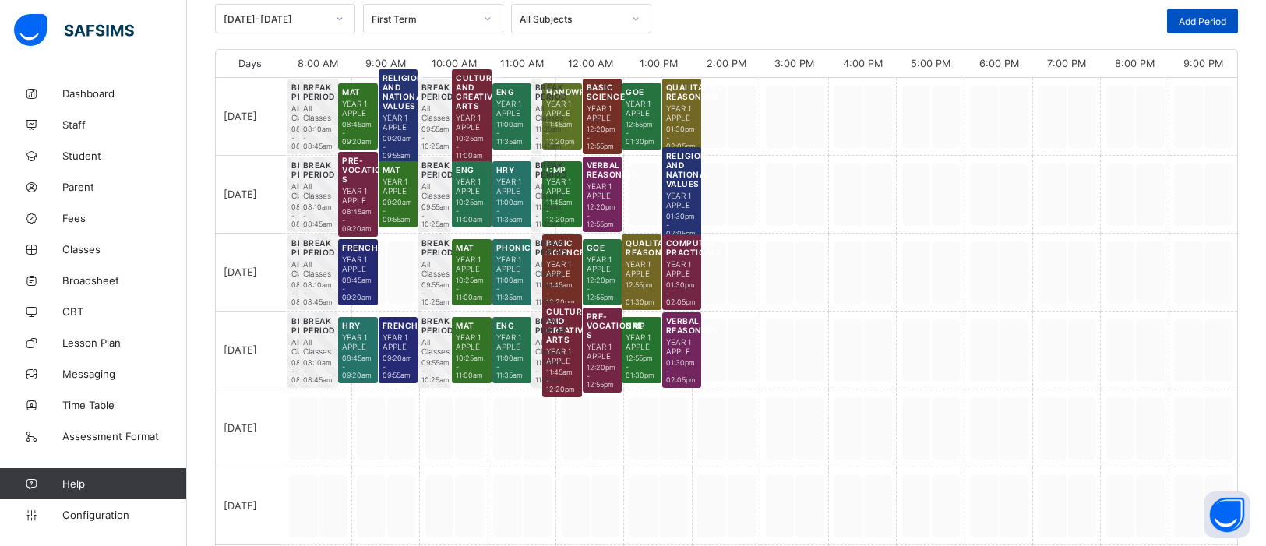
click at [1191, 17] on span "Add Period" at bounding box center [1203, 22] width 48 height 12
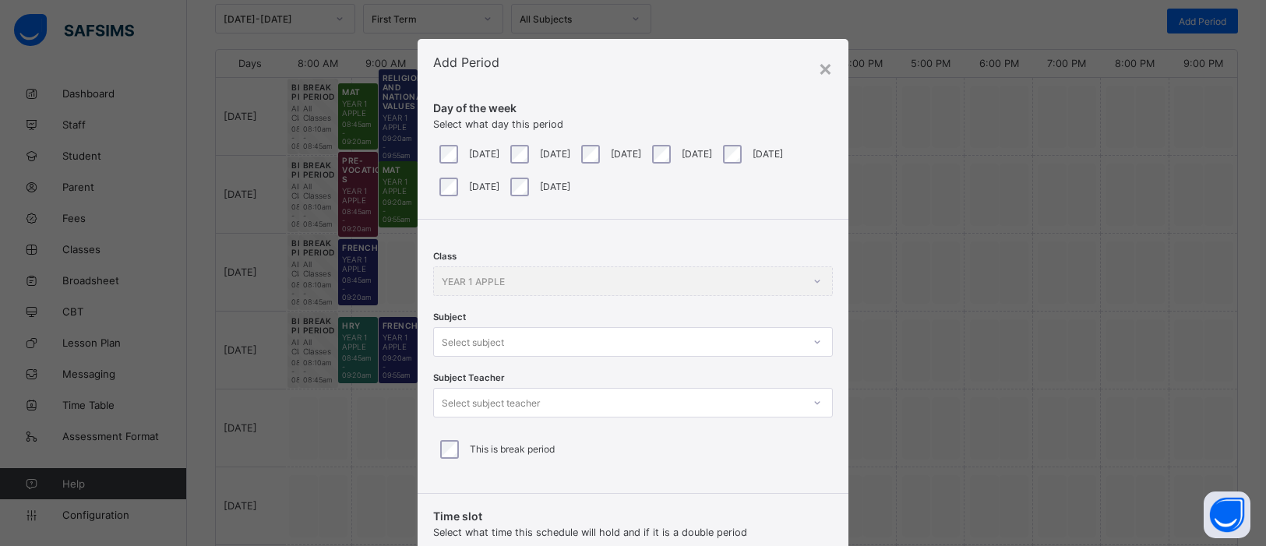
click at [816, 339] on div at bounding box center [817, 342] width 26 height 25
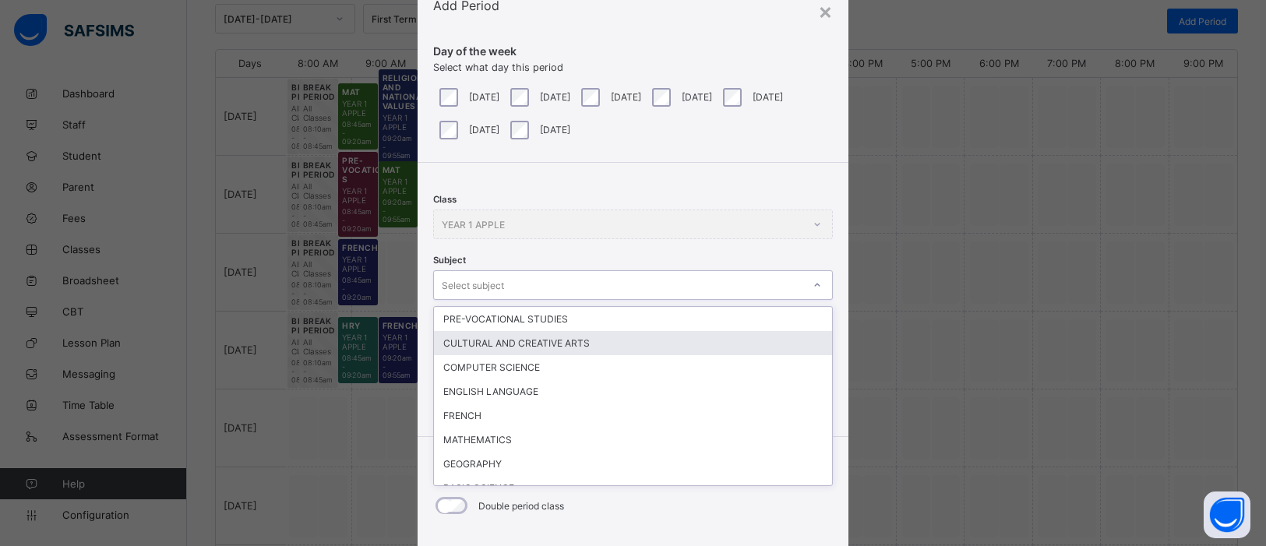
scroll to position [58, 0]
click at [1095, 255] on div "× Add Period Day of the week Select what day this period [DATE] [DATE] [DATE] […" at bounding box center [633, 273] width 1266 height 546
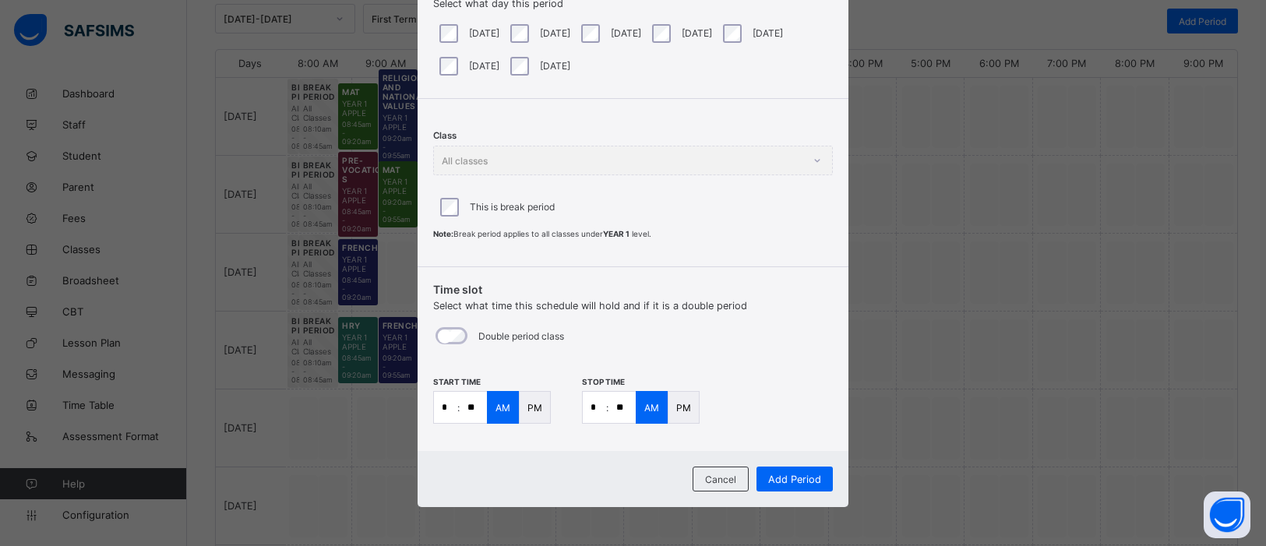
scroll to position [118, 0]
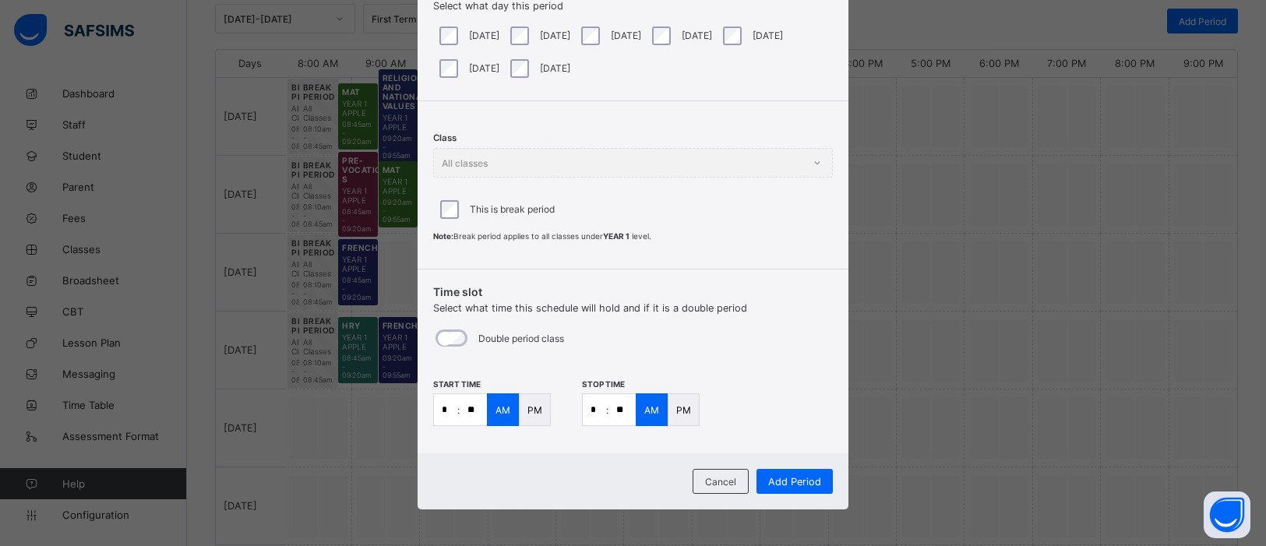
click at [447, 409] on input "*" at bounding box center [445, 409] width 23 height 31
type input "*"
click at [472, 407] on input "**" at bounding box center [473, 409] width 27 height 31
type input "**"
click at [598, 407] on input "*" at bounding box center [594, 409] width 23 height 31
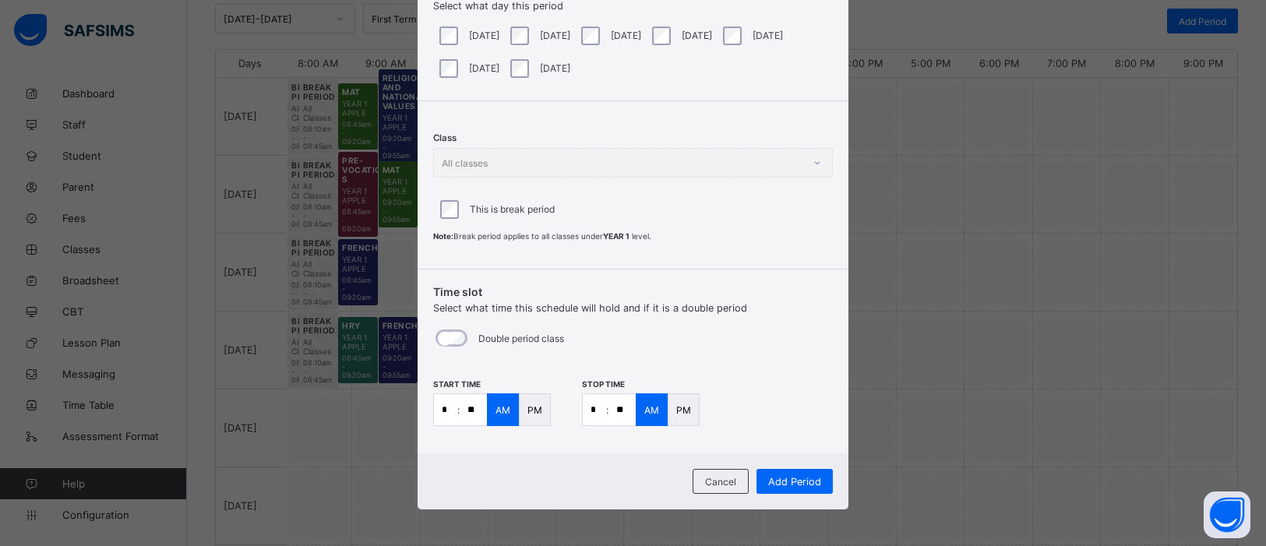
click at [623, 411] on input "**" at bounding box center [622, 409] width 27 height 31
type input "**"
click at [798, 483] on span "Add Period" at bounding box center [794, 482] width 53 height 12
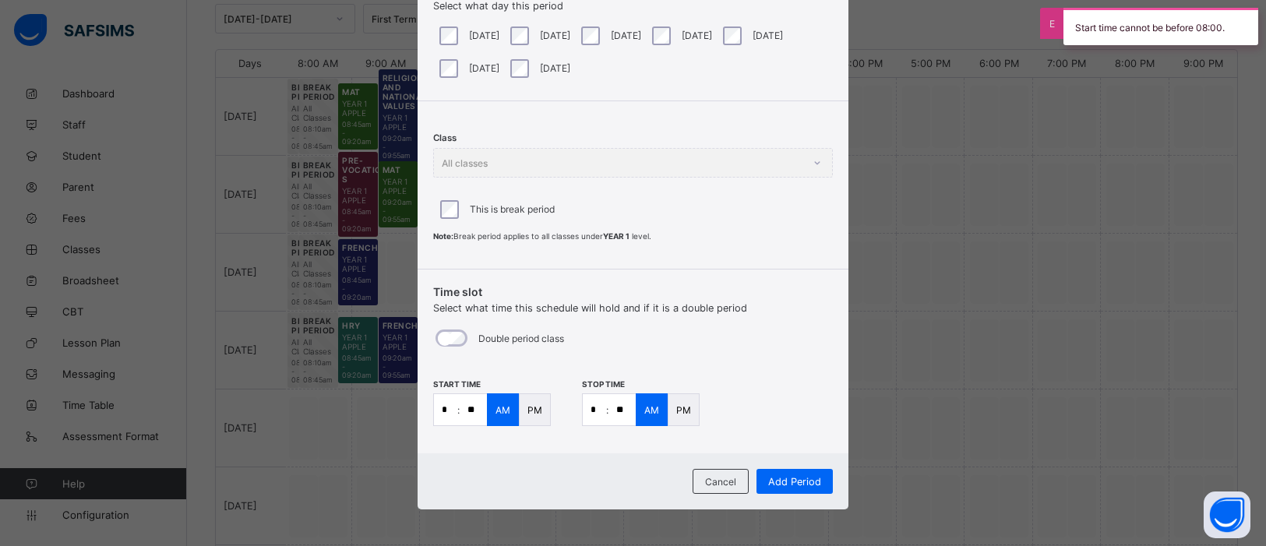
click at [457, 408] on p ":" at bounding box center [458, 410] width 2 height 12
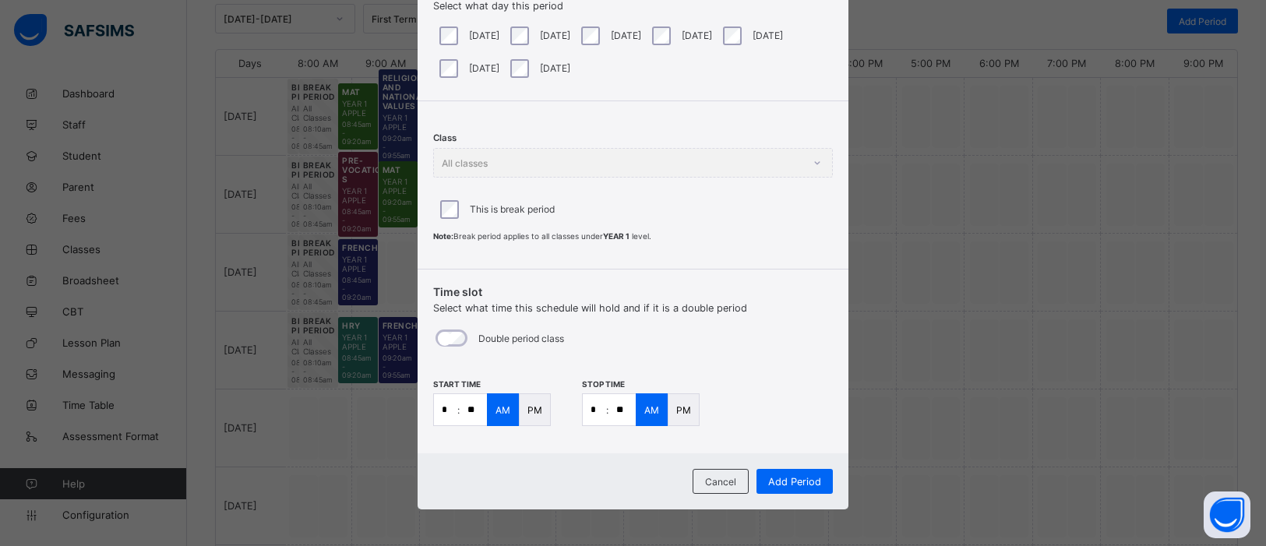
click at [449, 408] on input "*" at bounding box center [445, 409] width 23 height 31
type input "*"
click at [470, 405] on input "**" at bounding box center [473, 409] width 27 height 31
type input "**"
click at [802, 476] on span "Add Period" at bounding box center [794, 482] width 53 height 12
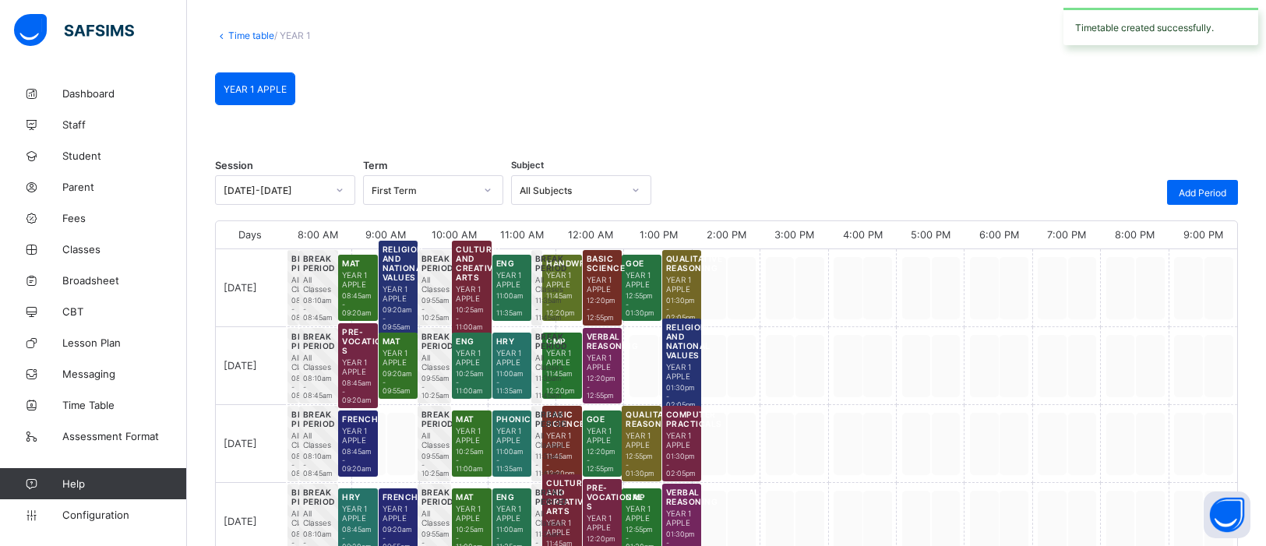
scroll to position [243, 0]
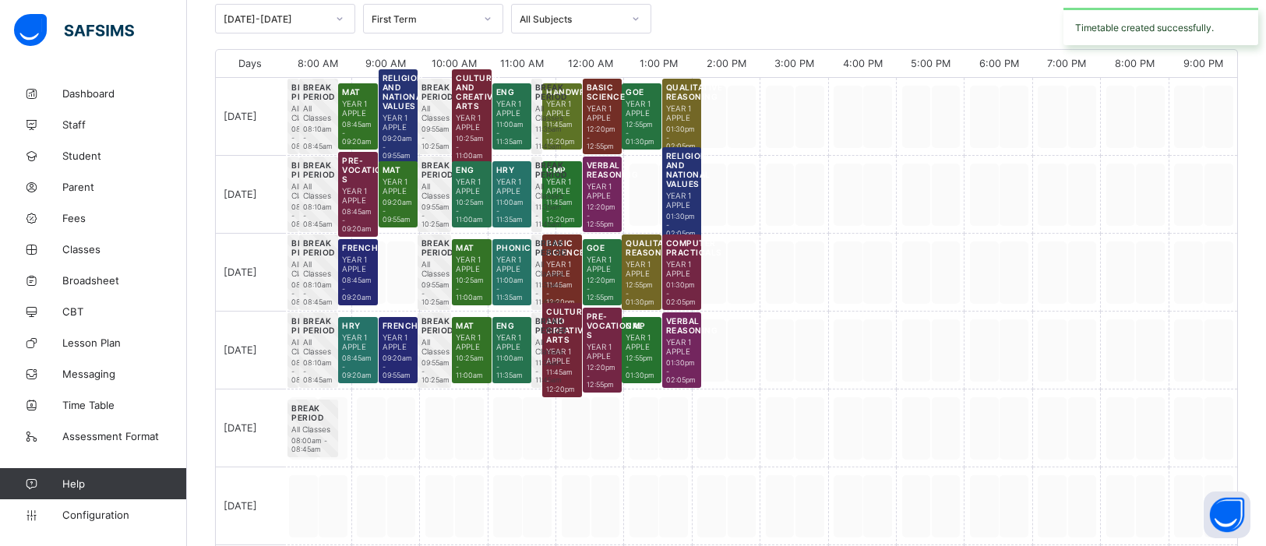
click at [319, 434] on span at bounding box center [312, 435] width 43 height 2
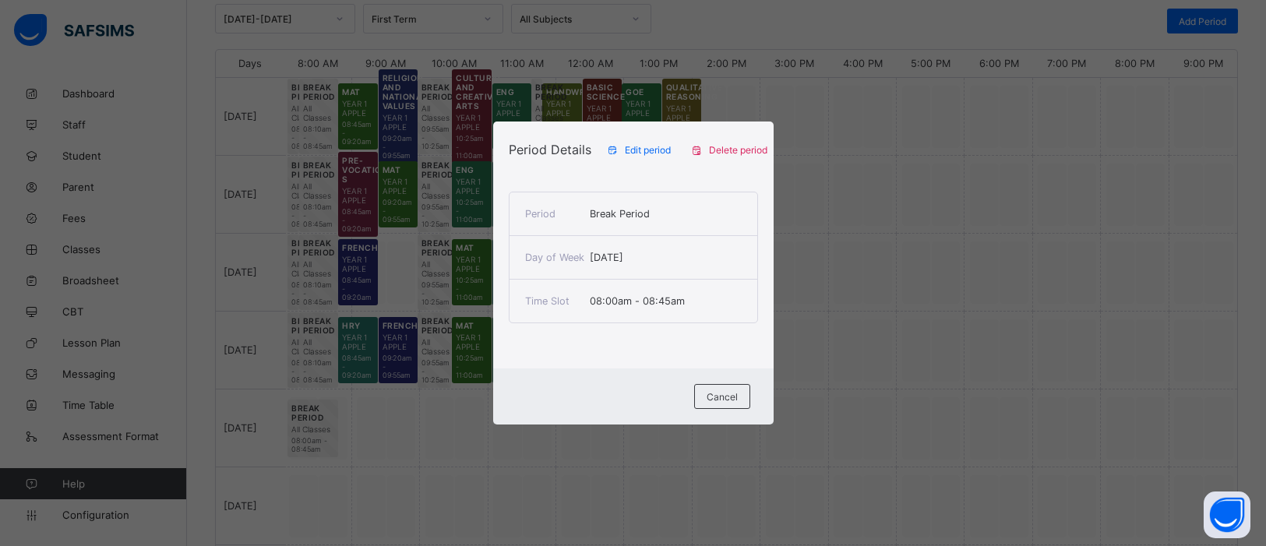
click at [644, 146] on span "Edit period" at bounding box center [648, 150] width 46 height 12
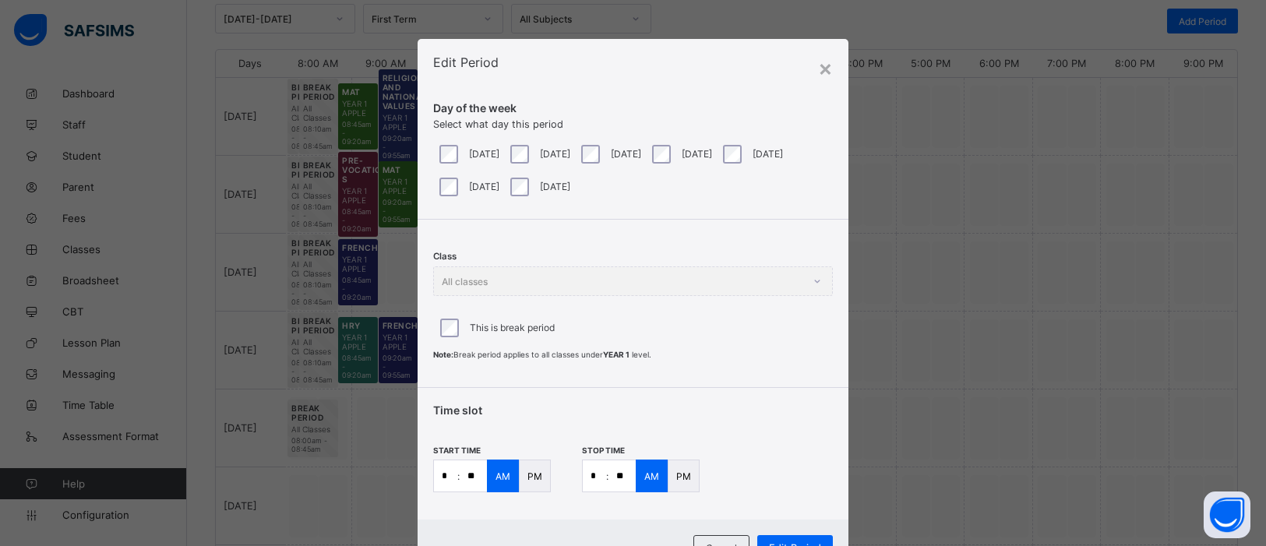
click at [448, 480] on input "*" at bounding box center [445, 476] width 23 height 31
type input "*"
click at [474, 474] on input "**" at bounding box center [473, 476] width 27 height 31
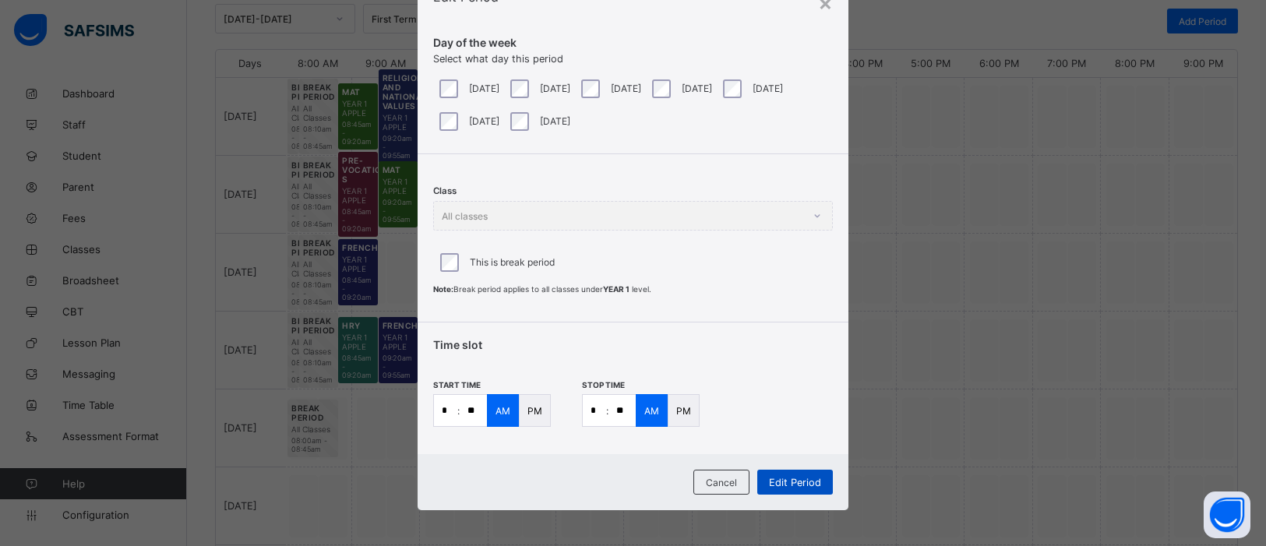
type input "**"
click at [794, 487] on div "Edit Period" at bounding box center [795, 482] width 76 height 25
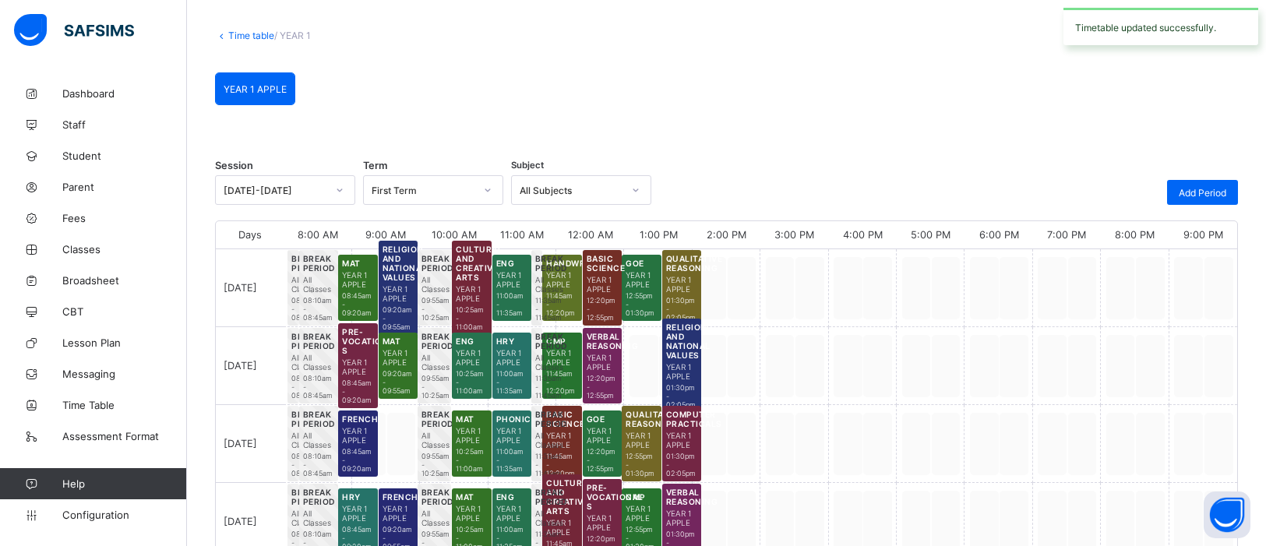
scroll to position [243, 0]
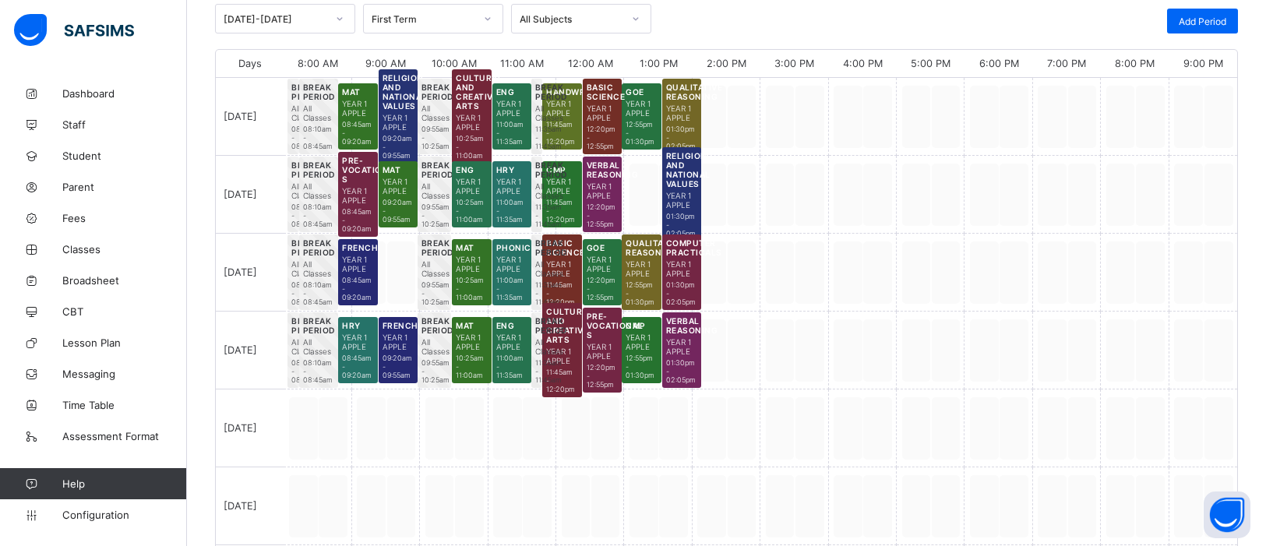
click at [326, 449] on div at bounding box center [318, 429] width 68 height 78
click at [392, 431] on div at bounding box center [386, 429] width 68 height 78
click at [1206, 26] on div "Add Period" at bounding box center [1202, 21] width 71 height 25
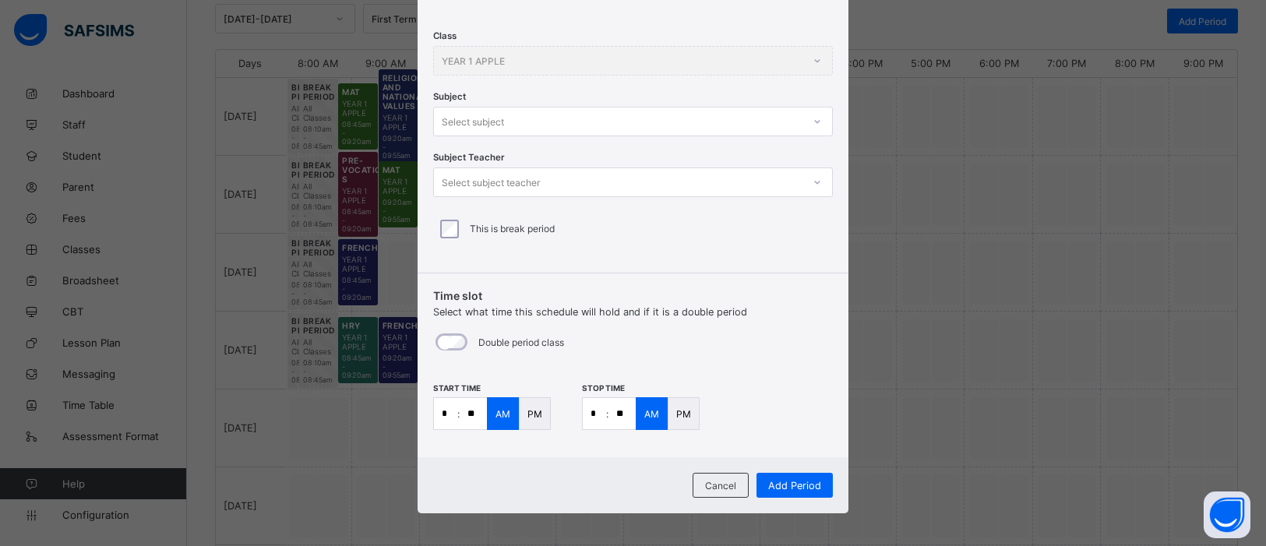
scroll to position [225, 0]
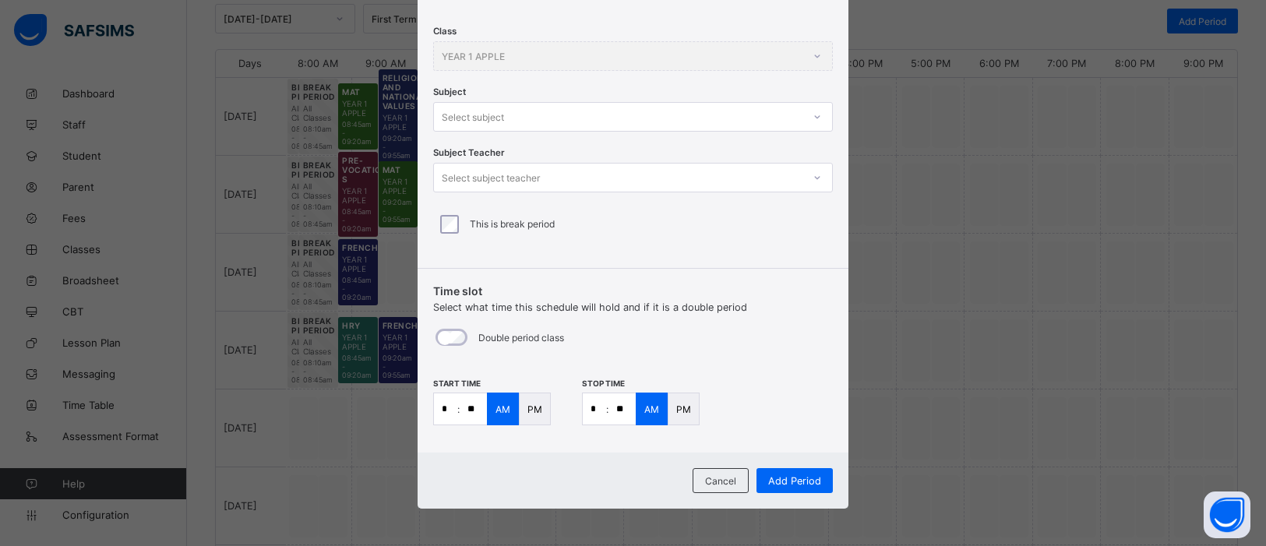
click at [626, 408] on input "**" at bounding box center [622, 408] width 27 height 31
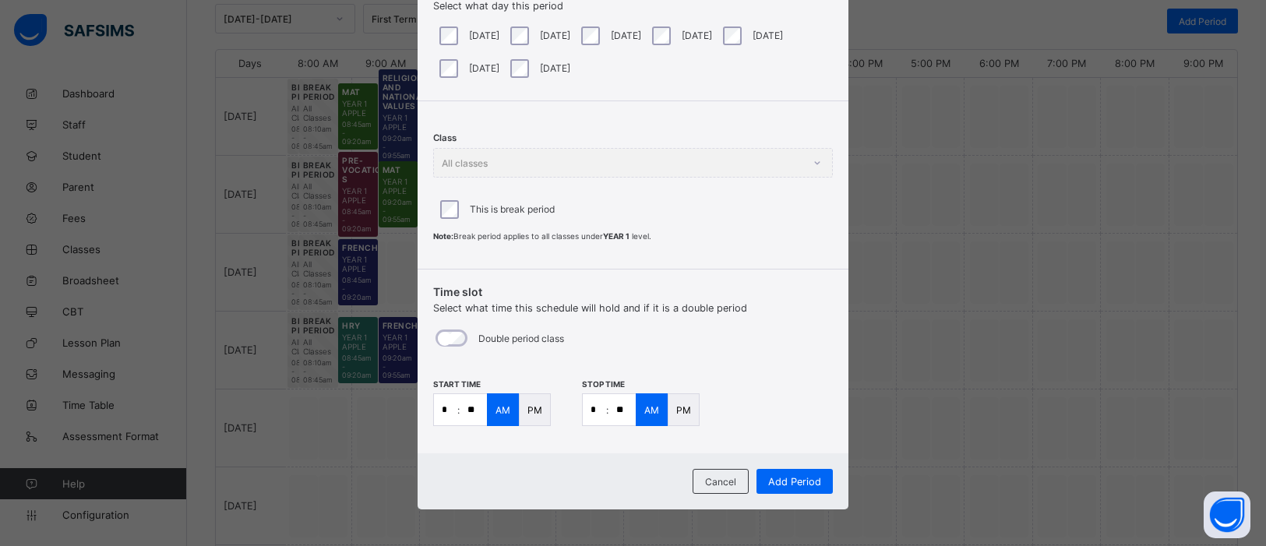
click at [624, 408] on input "**" at bounding box center [622, 409] width 27 height 31
type input "**"
click at [794, 481] on span "Add Period" at bounding box center [794, 482] width 53 height 12
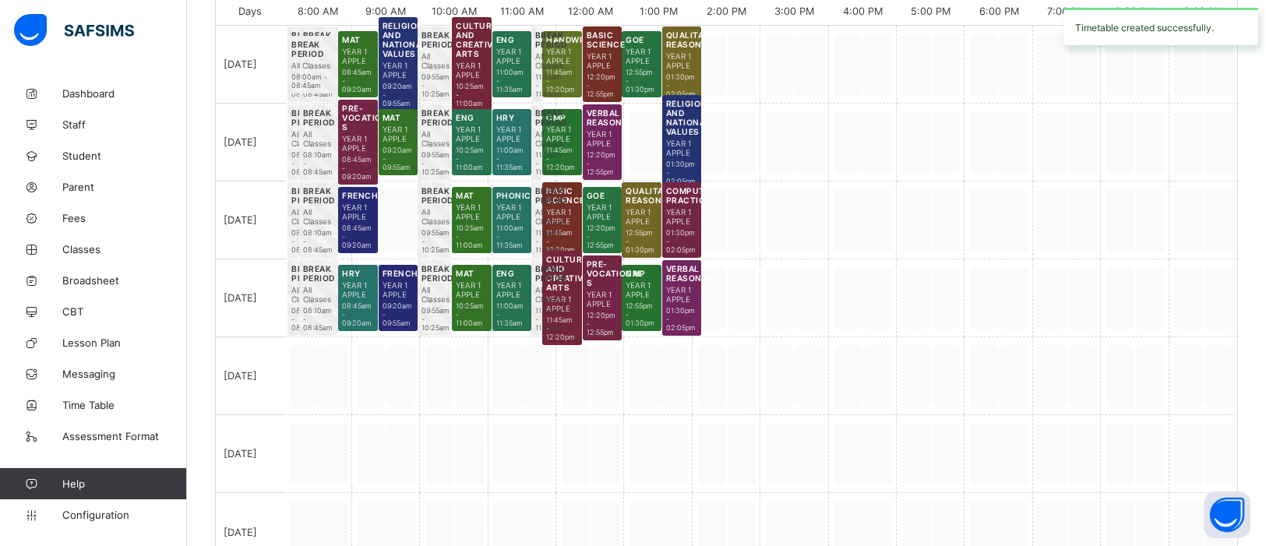
scroll to position [297, 0]
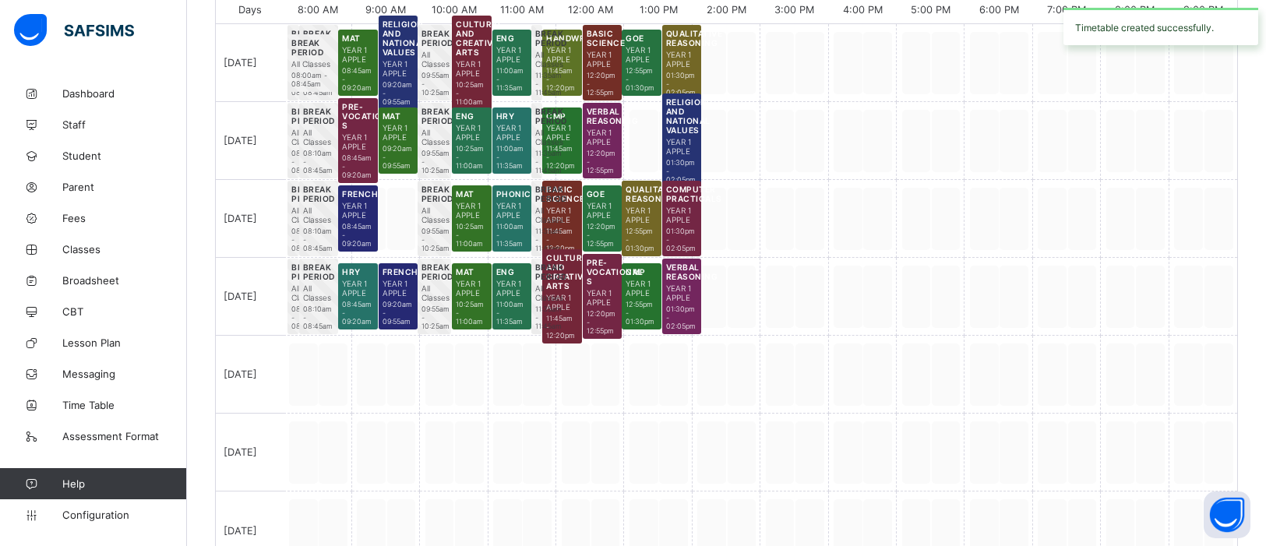
click at [794, 481] on div at bounding box center [794, 453] width 68 height 78
click at [305, 402] on div at bounding box center [318, 375] width 68 height 78
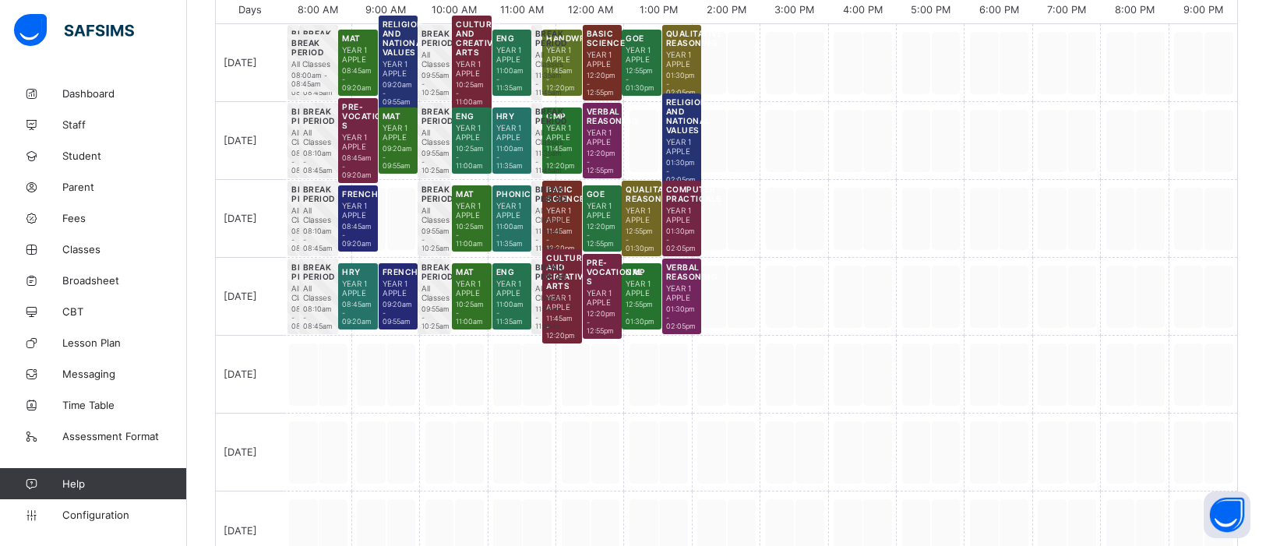
click at [305, 402] on div at bounding box center [318, 375] width 68 height 78
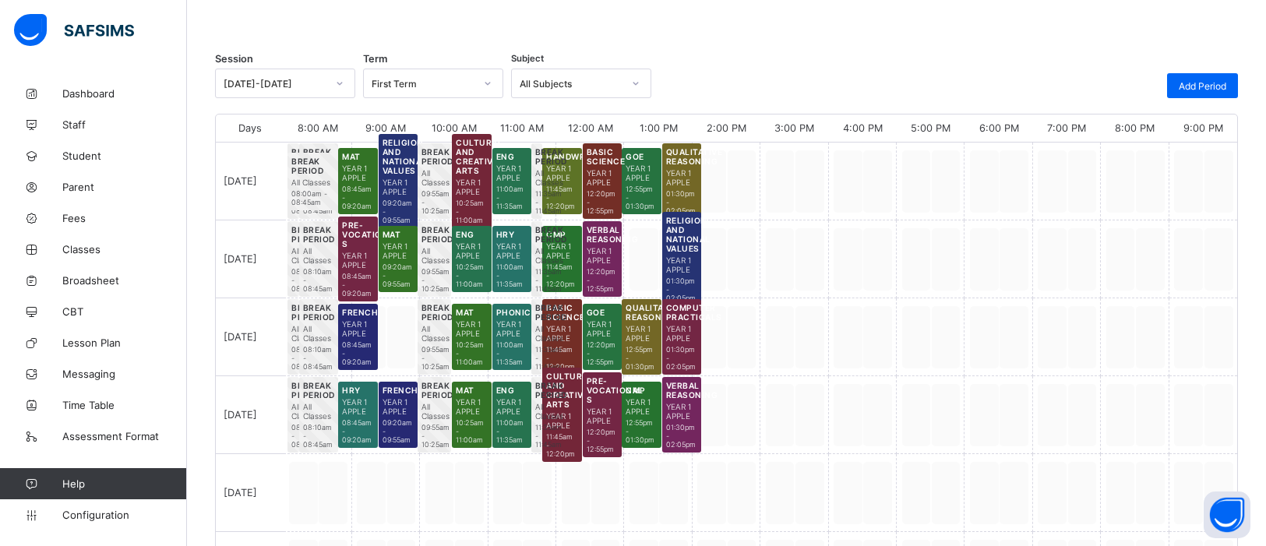
scroll to position [184, 0]
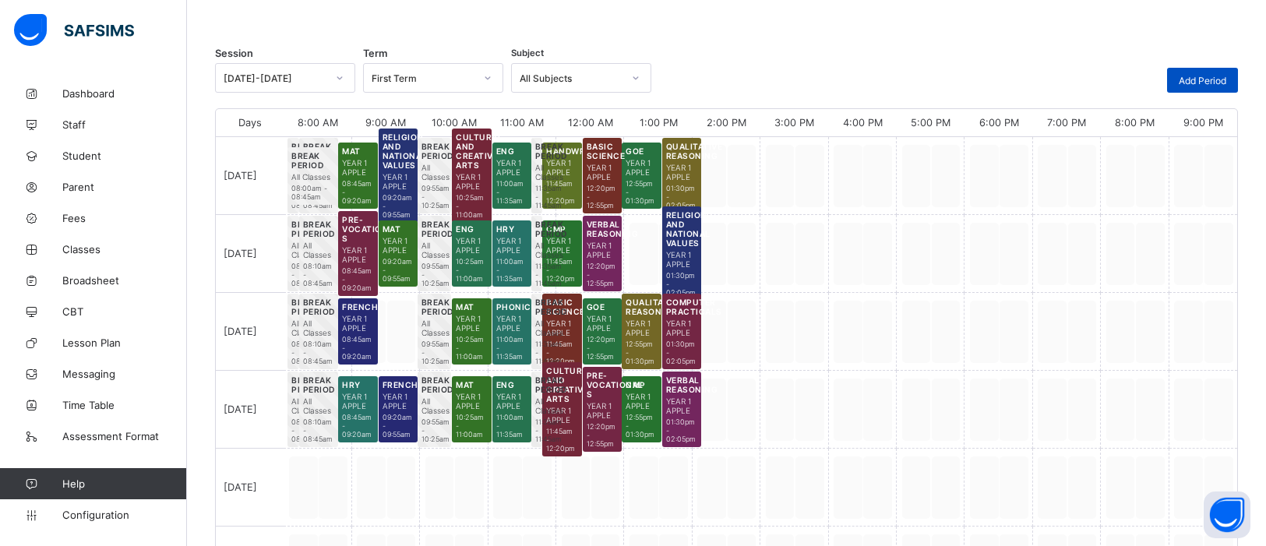
click at [1192, 79] on span "Add Period" at bounding box center [1203, 81] width 48 height 12
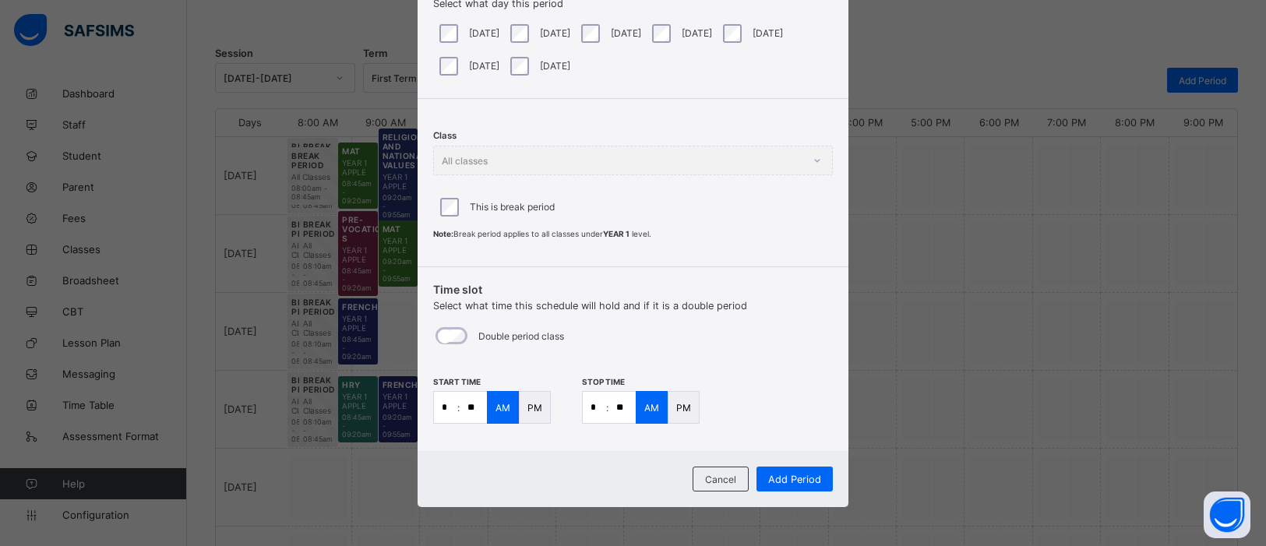
scroll to position [118, 0]
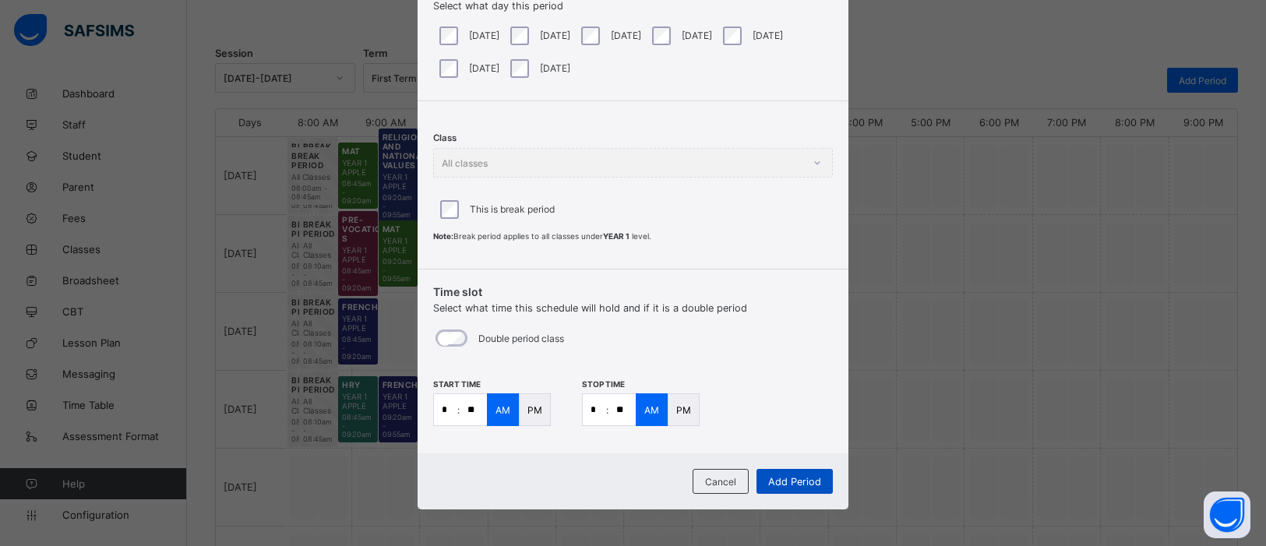
click at [778, 476] on span "Add Period" at bounding box center [794, 482] width 53 height 12
click at [623, 406] on input "**" at bounding box center [622, 409] width 27 height 31
type input "**"
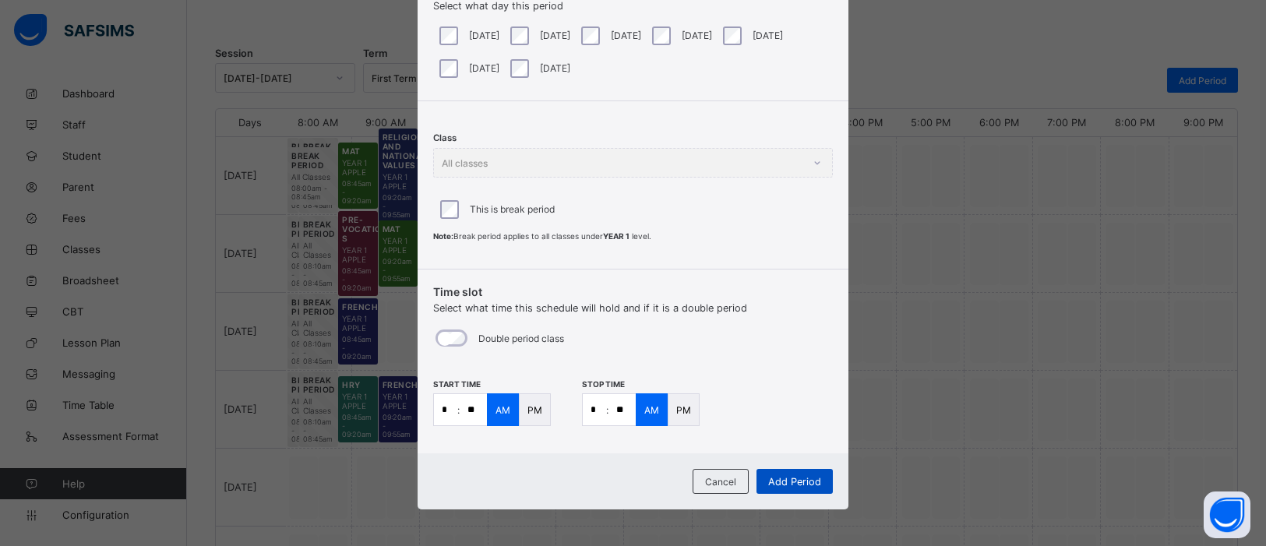
click at [798, 485] on span "Add Period" at bounding box center [794, 482] width 53 height 12
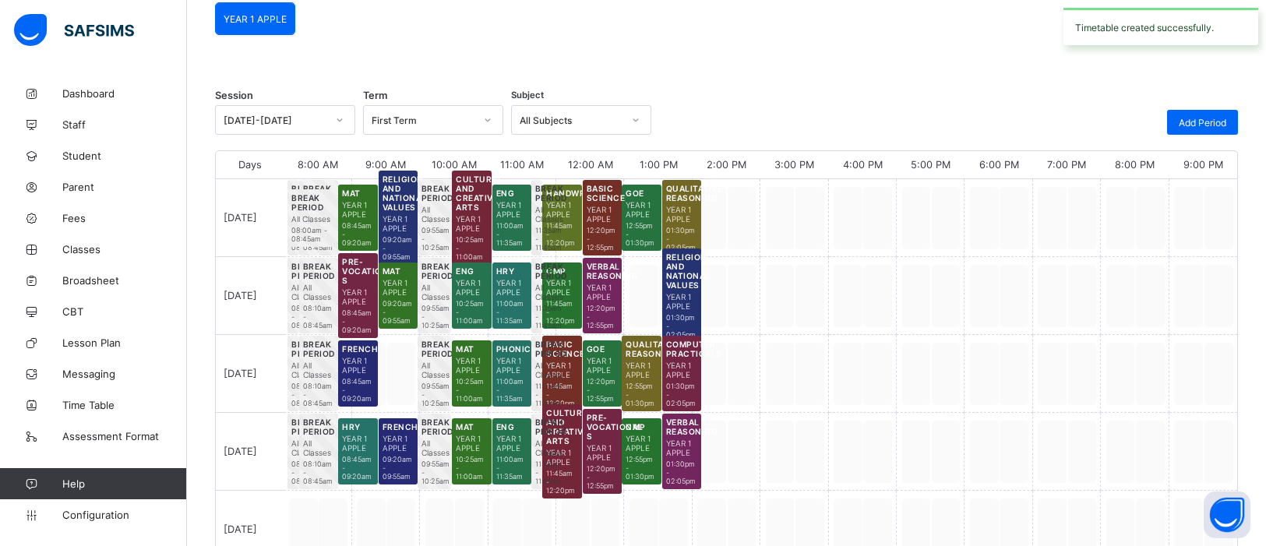
scroll to position [140, 0]
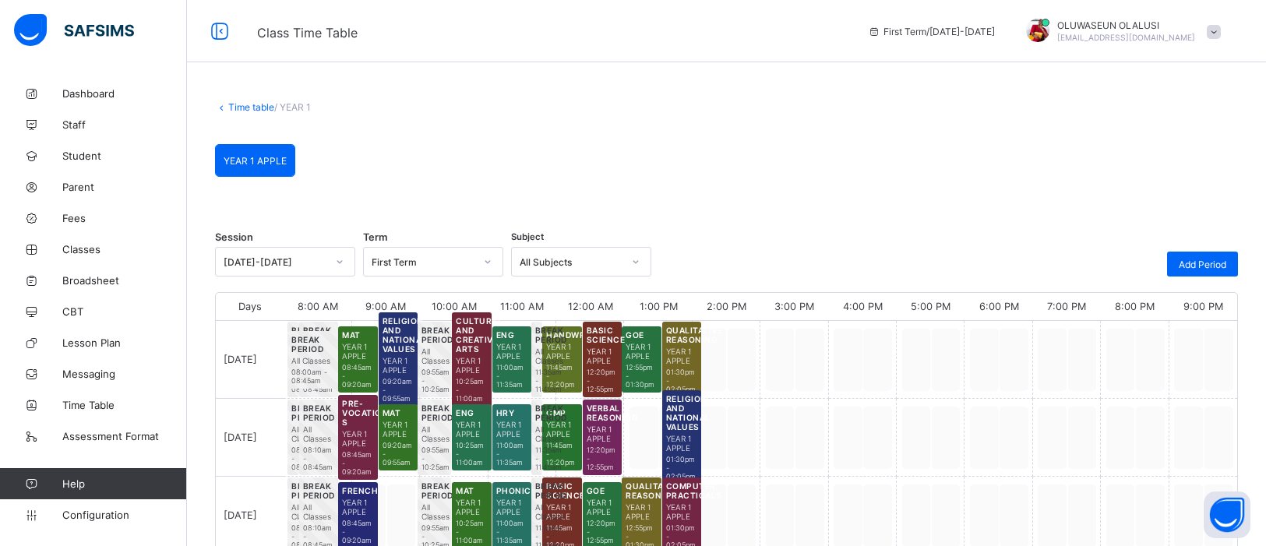
scroll to position [328, 0]
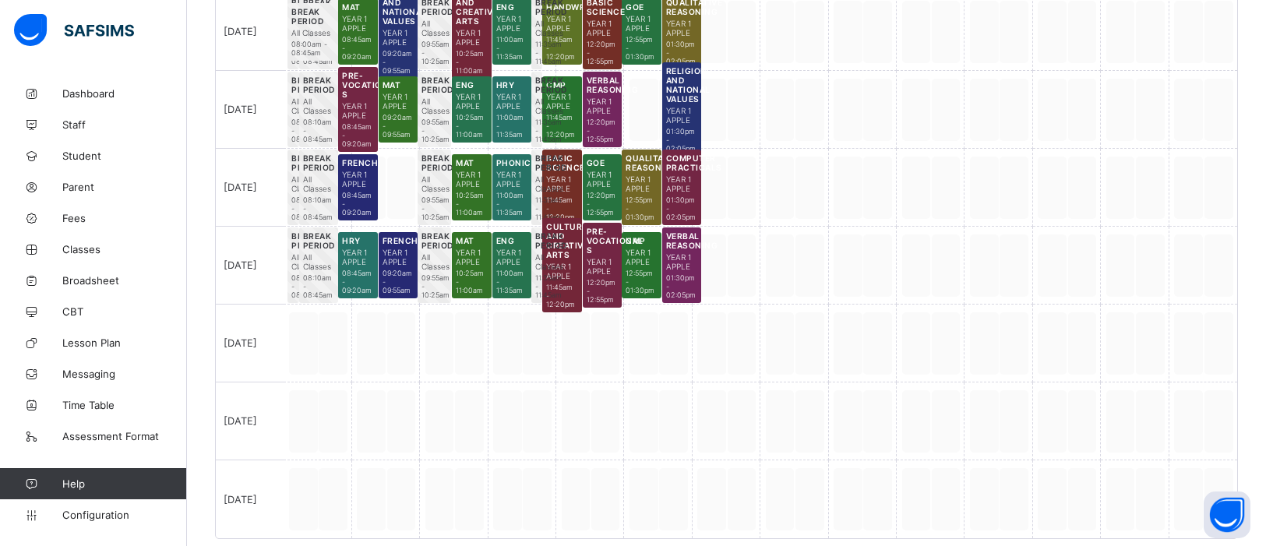
click at [309, 338] on div at bounding box center [318, 344] width 68 height 78
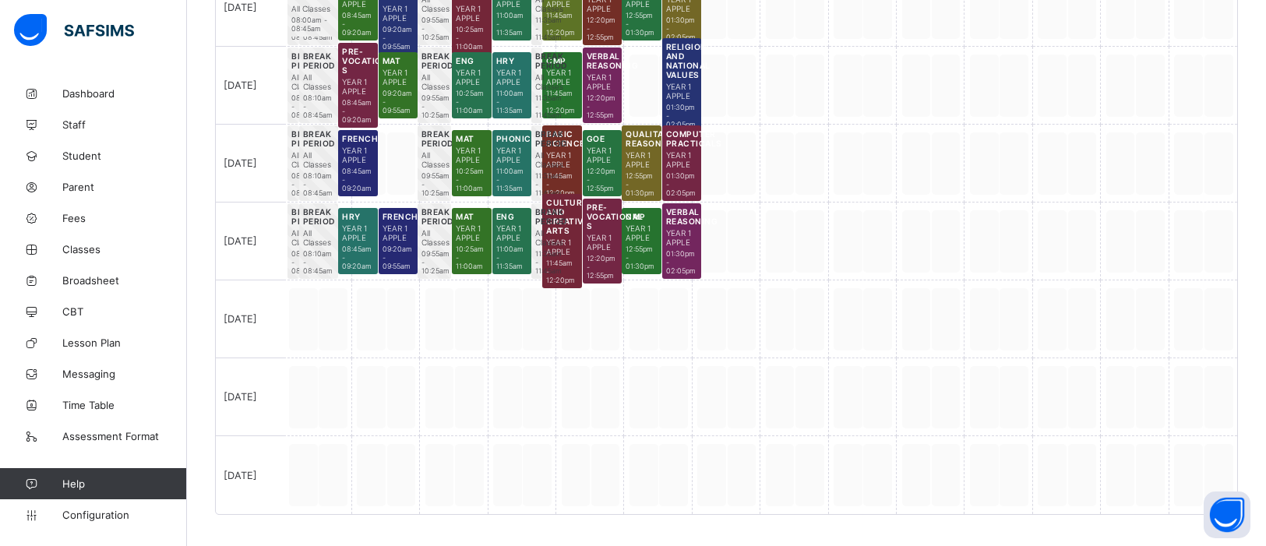
click at [318, 324] on div at bounding box center [318, 320] width 68 height 78
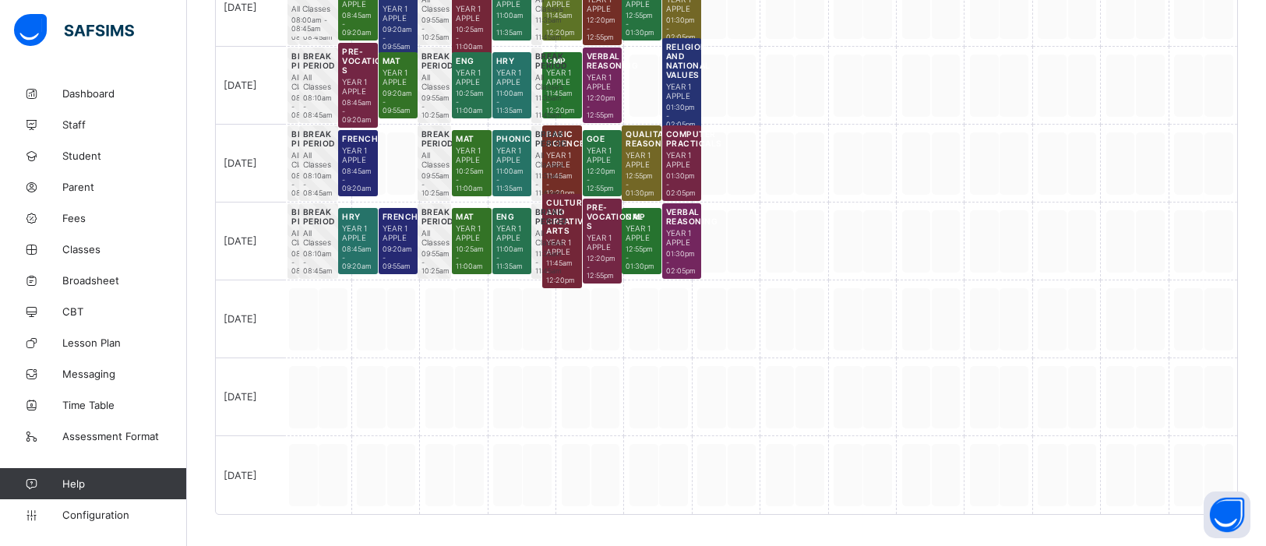
click at [318, 324] on div at bounding box center [318, 320] width 68 height 78
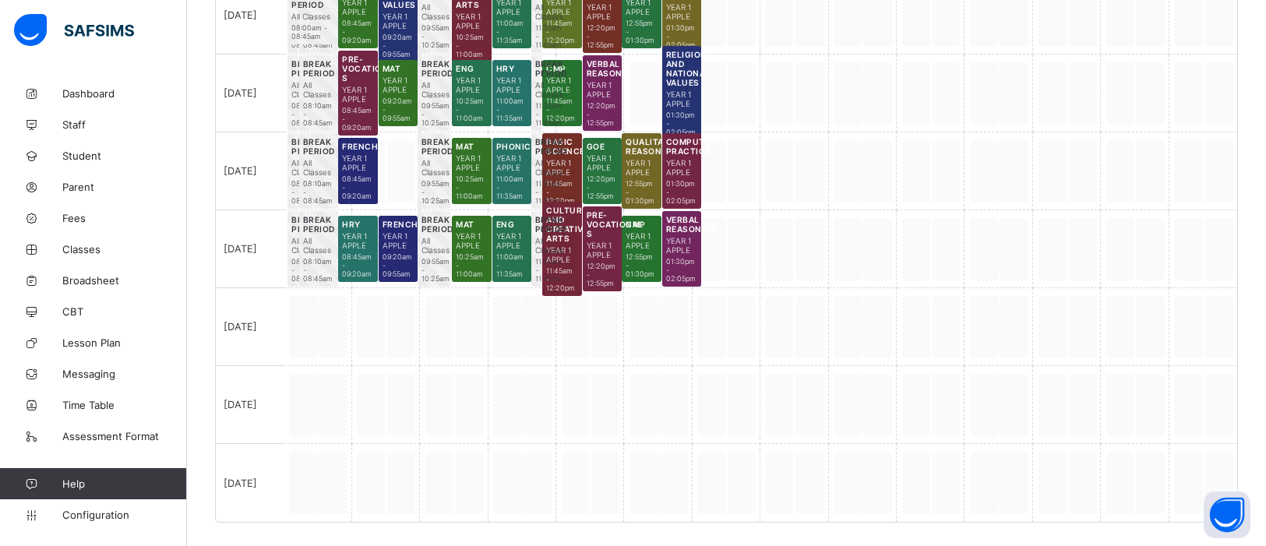
scroll to position [345, 0]
click at [325, 341] on div at bounding box center [318, 327] width 68 height 78
click at [309, 316] on div at bounding box center [318, 327] width 68 height 78
click at [290, 335] on div at bounding box center [318, 327] width 68 height 78
click at [276, 319] on div "[DATE]" at bounding box center [250, 327] width 68 height 78
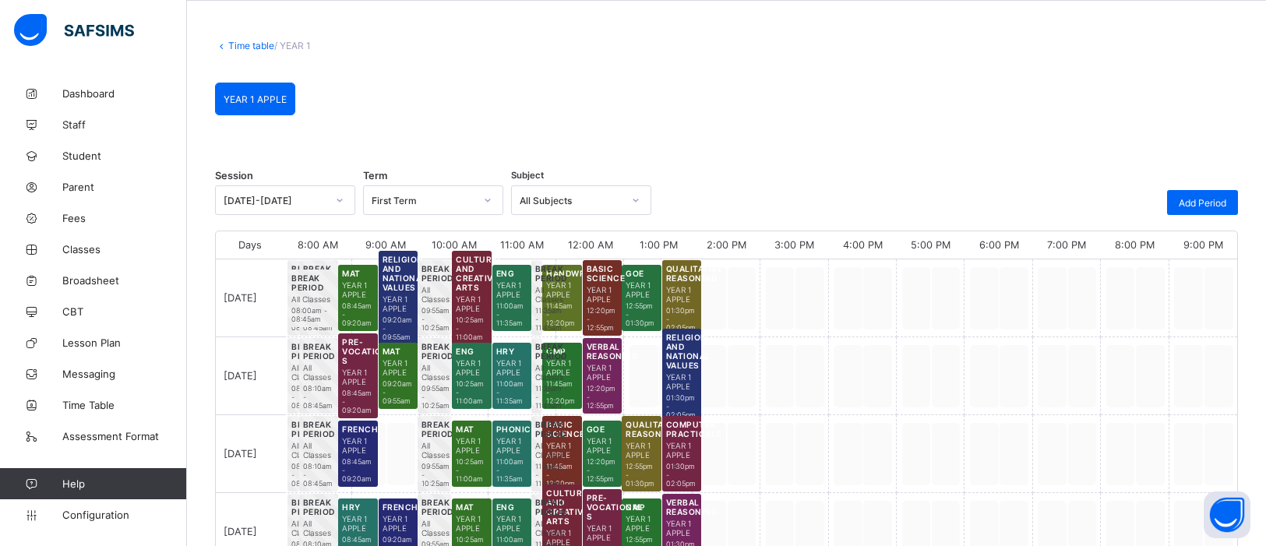
scroll to position [61, 0]
click at [1208, 196] on div "Add Period" at bounding box center [1202, 203] width 71 height 25
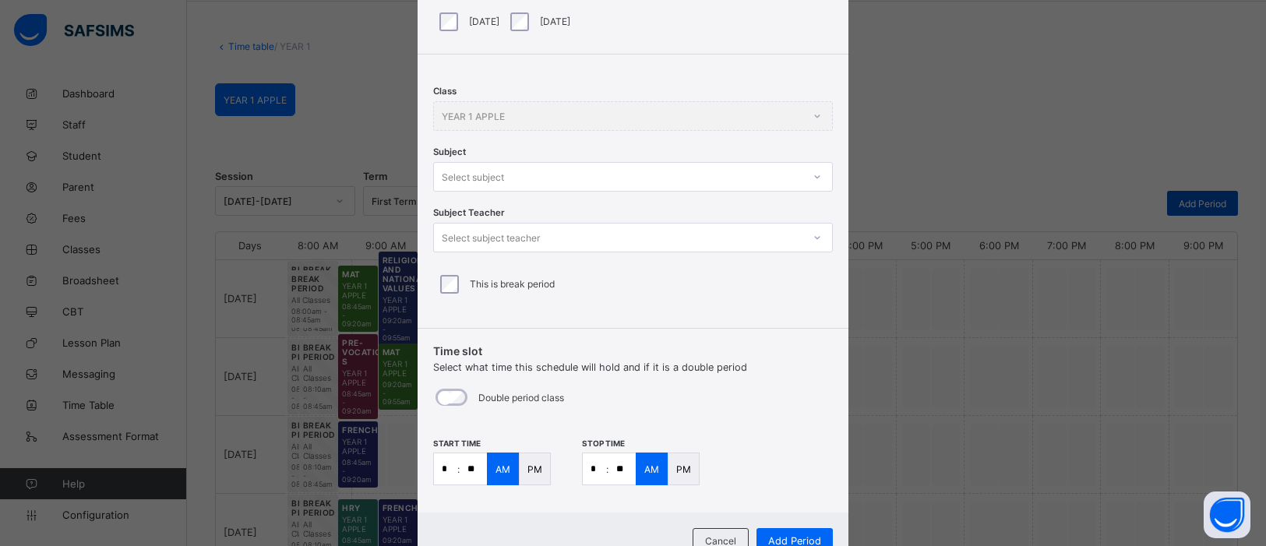
scroll to position [143, 0]
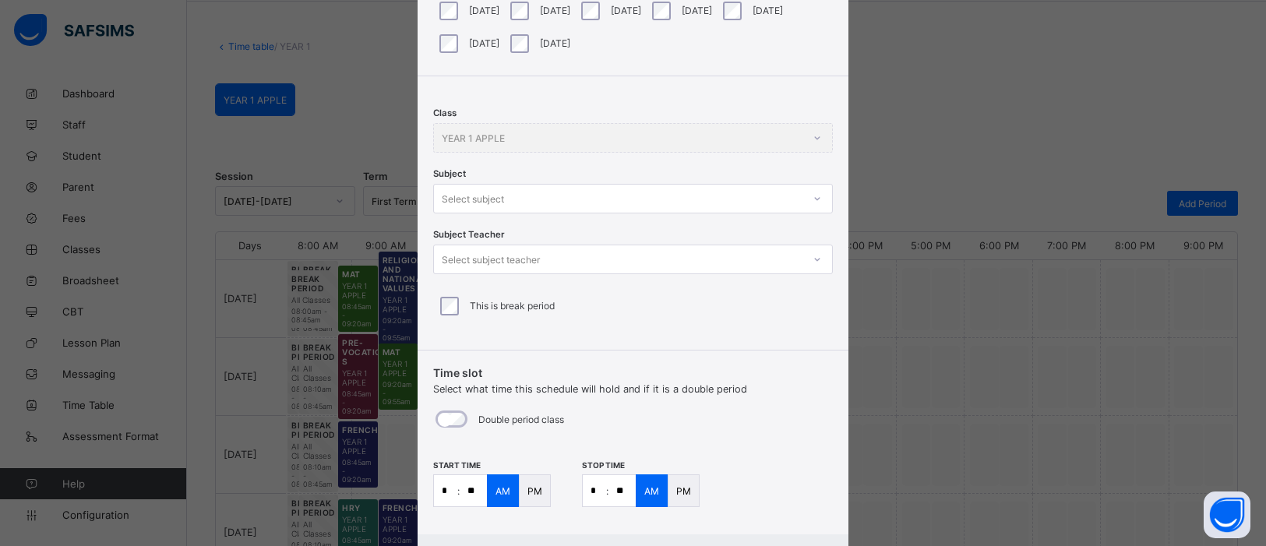
click at [436, 287] on div "Class YEAR 1 APPLE Subject Select subject Subject Teacher Select subject teache…" at bounding box center [633, 207] width 431 height 262
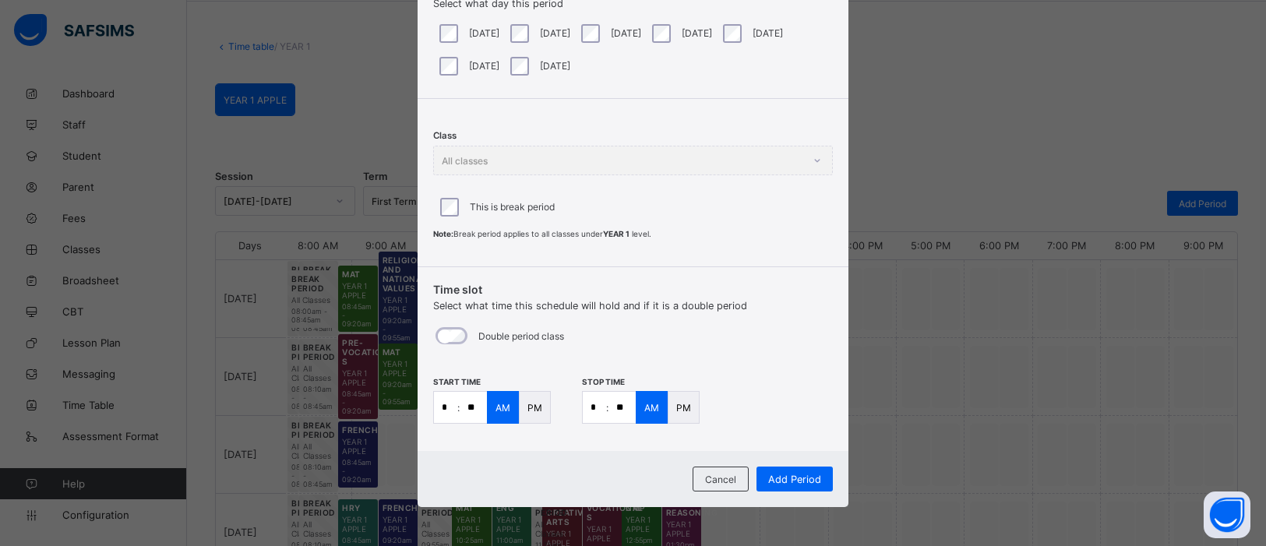
scroll to position [118, 0]
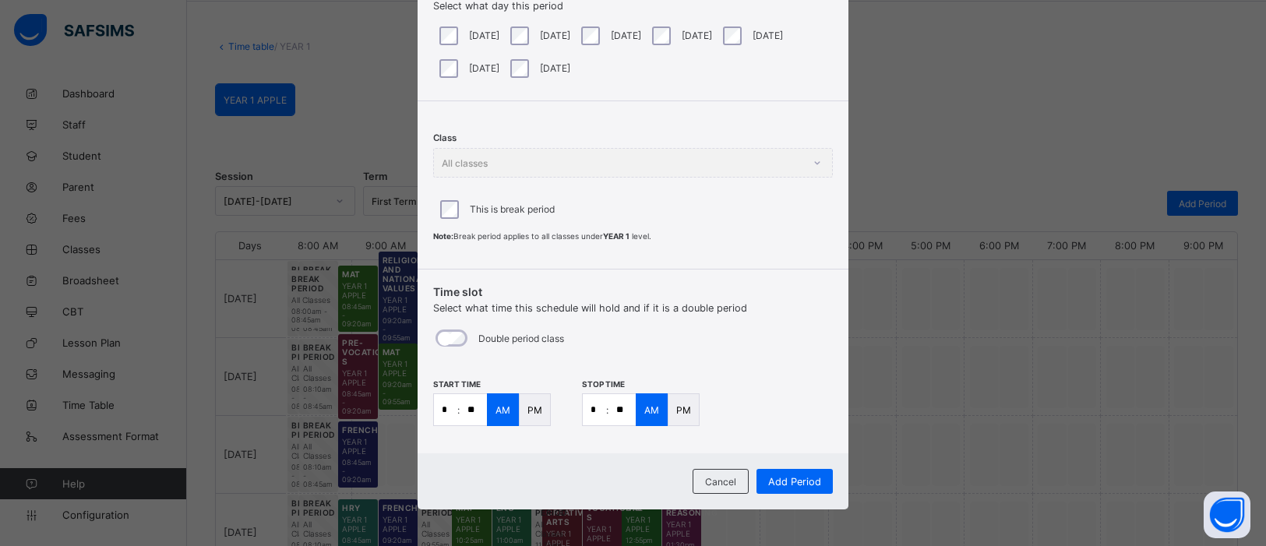
click at [472, 404] on input "**" at bounding box center [473, 409] width 27 height 31
type input "**"
click at [583, 404] on input "*" at bounding box center [594, 409] width 23 height 31
click at [593, 404] on input "*" at bounding box center [594, 409] width 23 height 31
type input "*"
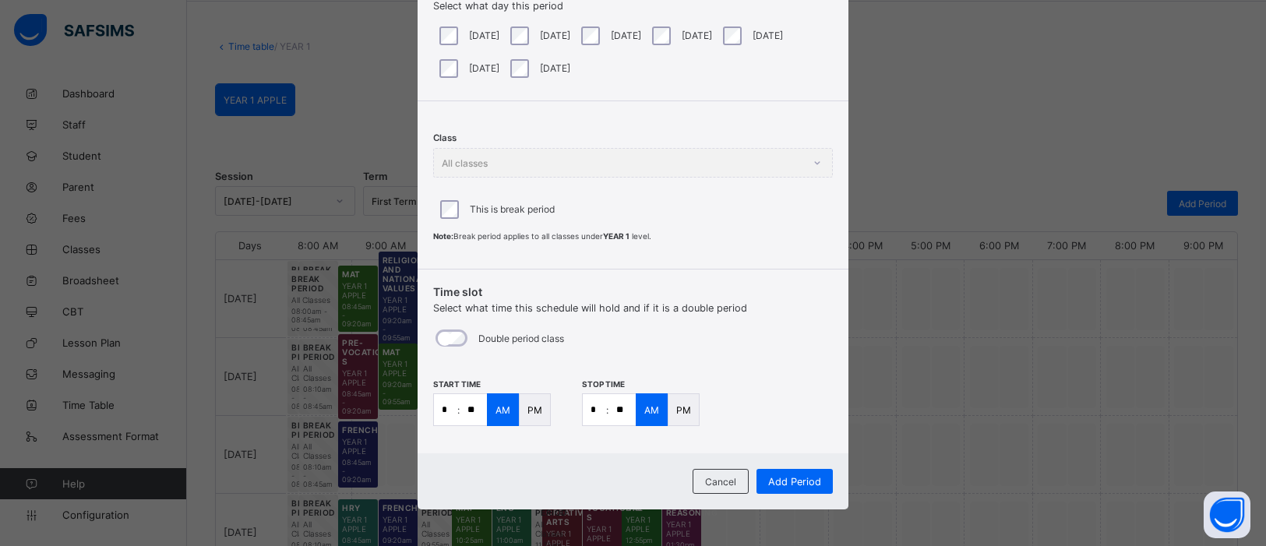
click at [623, 406] on input "**" at bounding box center [622, 409] width 27 height 31
type input "**"
click at [792, 479] on span "Add Period" at bounding box center [794, 482] width 53 height 12
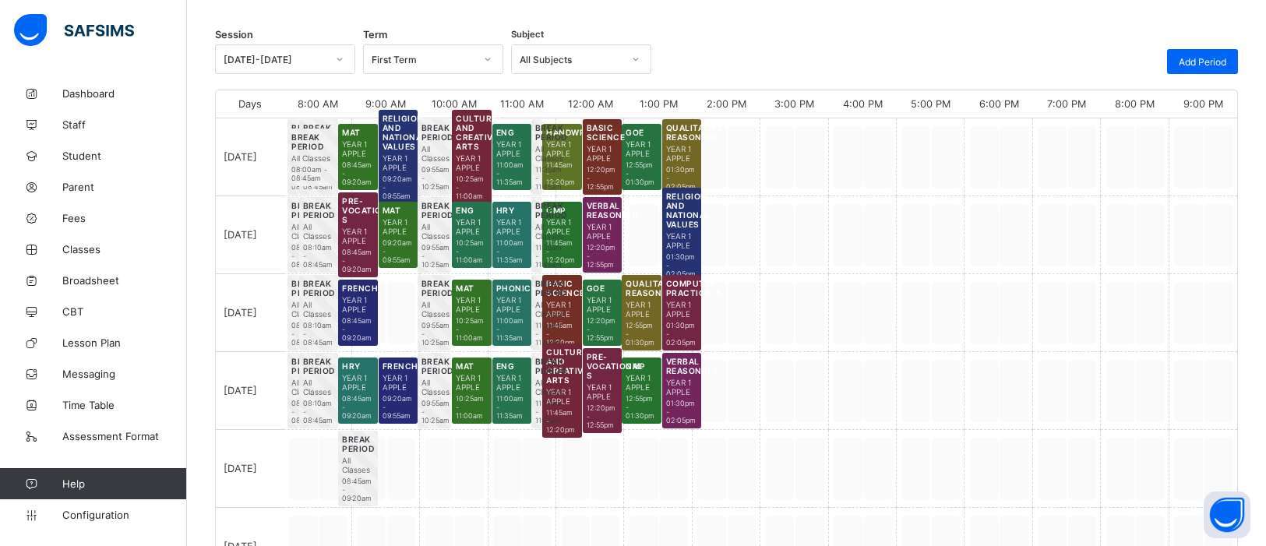
scroll to position [206, 0]
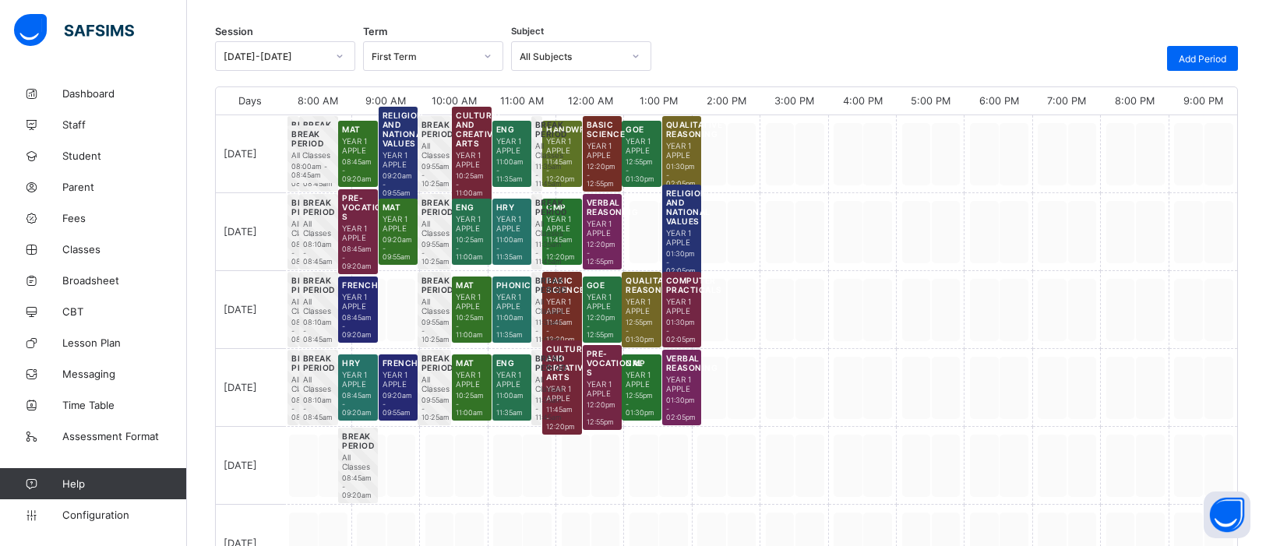
click at [360, 467] on span "All Classes" at bounding box center [357, 462] width 31 height 19
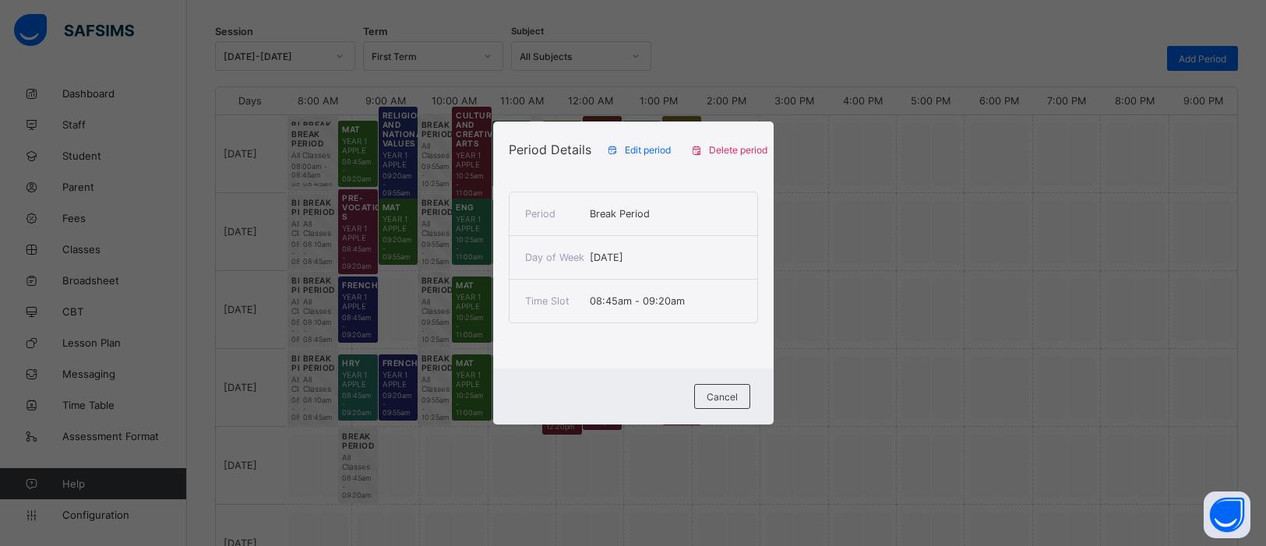
click at [760, 142] on div "Delete period" at bounding box center [731, 149] width 97 height 25
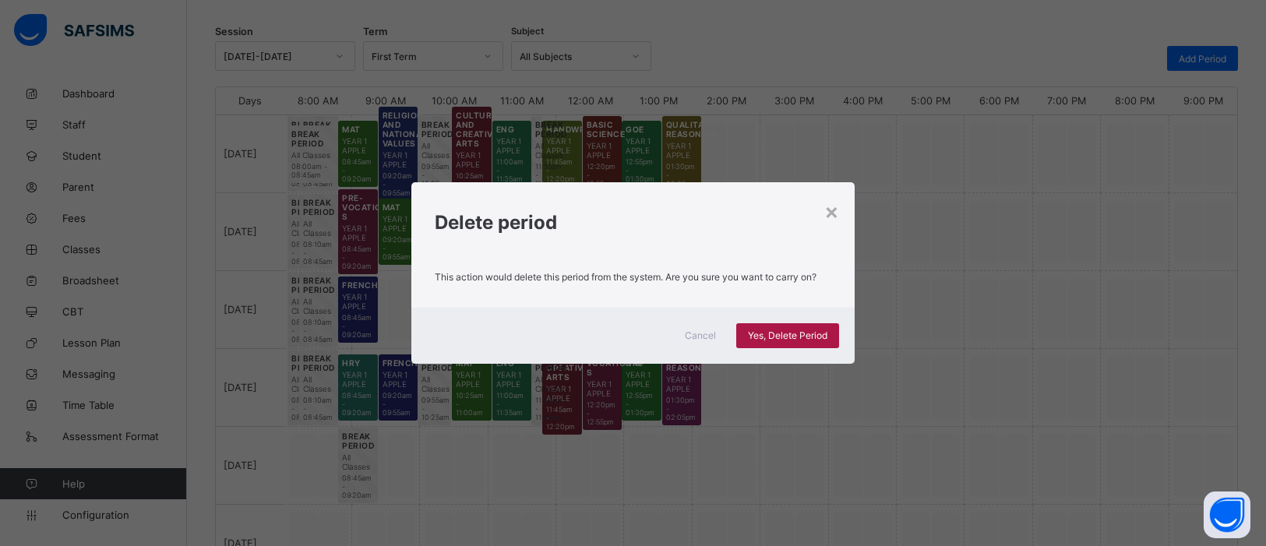
click at [783, 326] on div "Yes, Delete Period" at bounding box center [787, 335] width 103 height 25
click at [790, 326] on div "Yes, Delete Period" at bounding box center [787, 335] width 103 height 25
click at [775, 335] on span "Yes, Delete Period" at bounding box center [787, 336] width 79 height 12
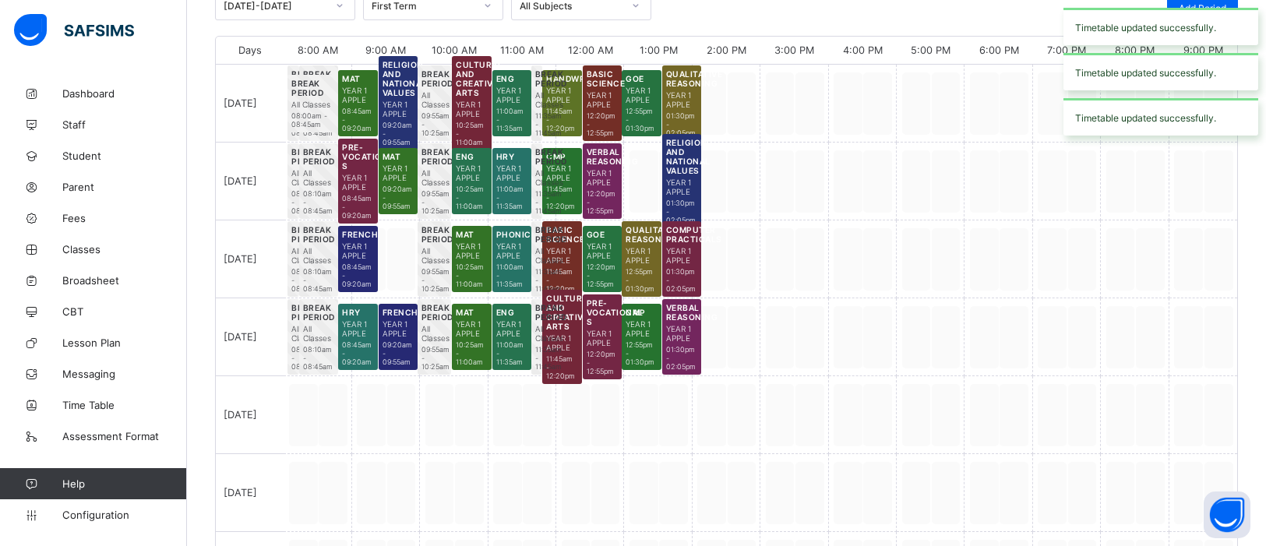
scroll to position [240, 0]
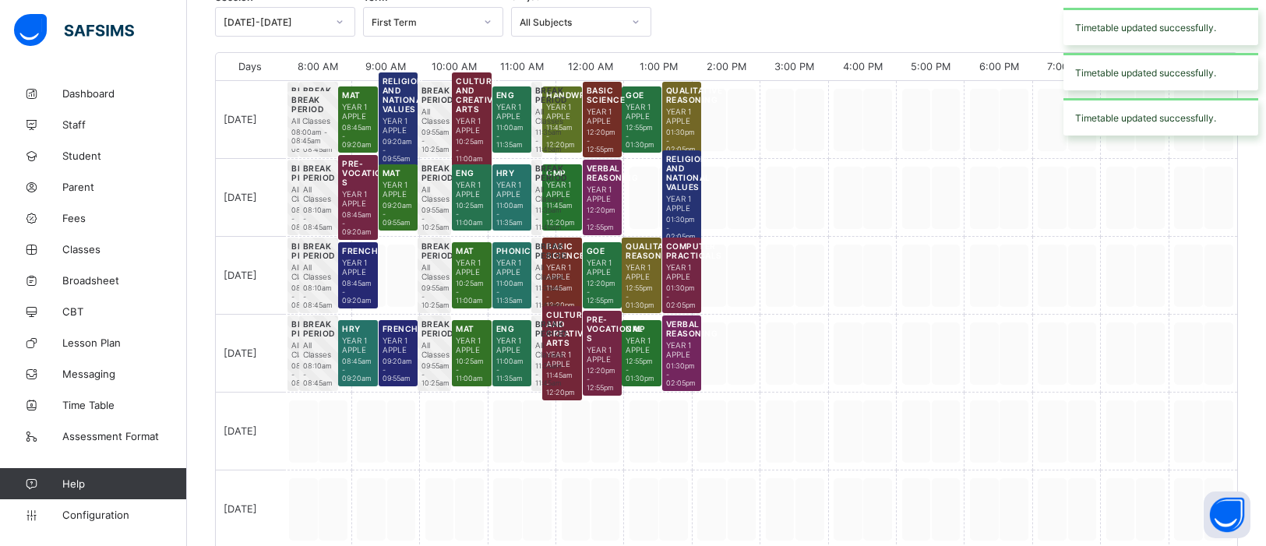
click at [319, 438] on div at bounding box center [318, 432] width 68 height 78
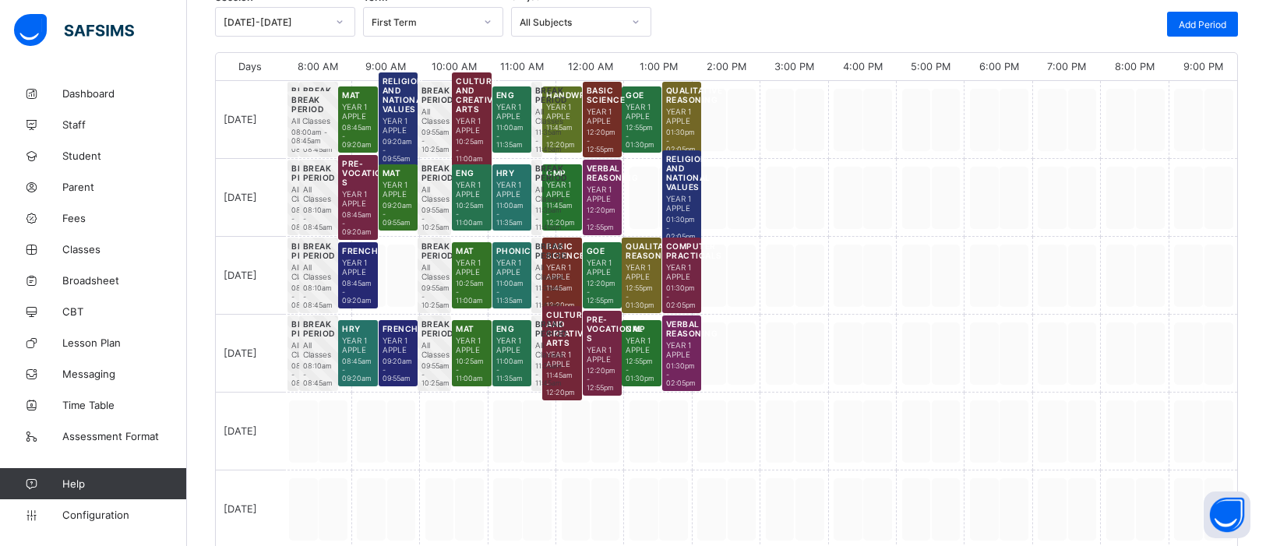
click at [305, 422] on div at bounding box center [318, 432] width 68 height 78
click at [323, 430] on div at bounding box center [318, 432] width 68 height 78
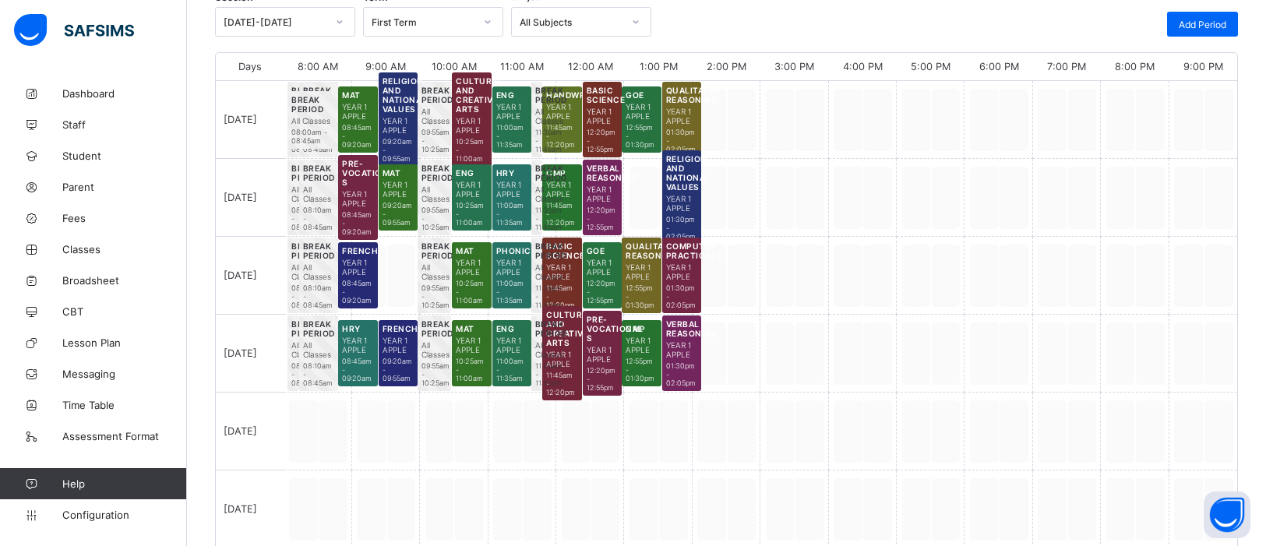
click at [323, 430] on div at bounding box center [318, 432] width 68 height 78
click at [391, 425] on div at bounding box center [386, 432] width 68 height 78
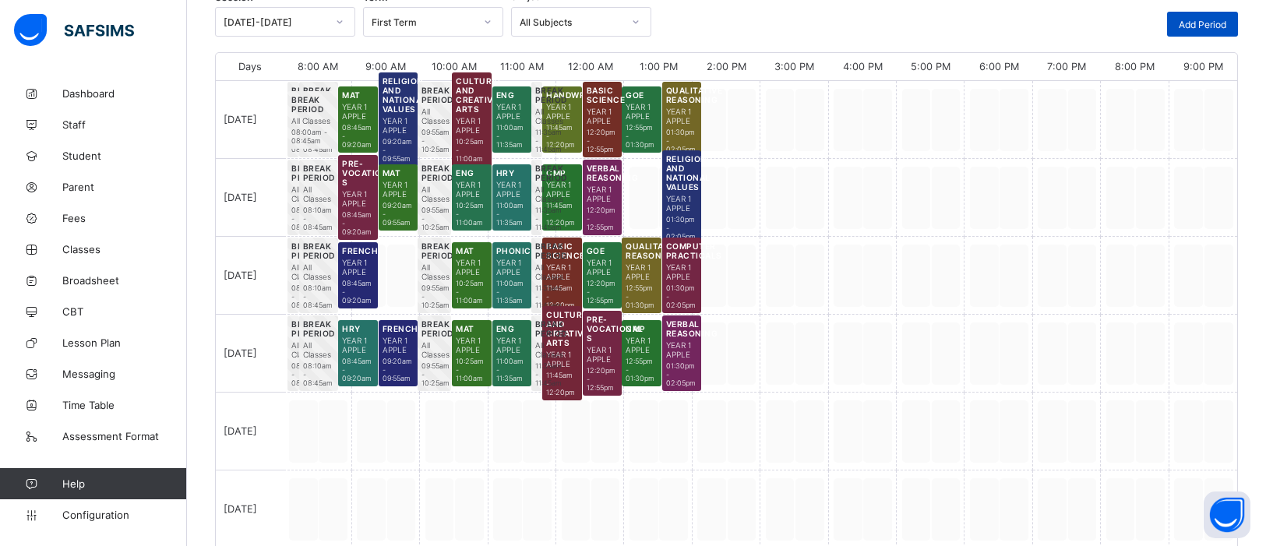
click at [1204, 27] on span "Add Period" at bounding box center [1203, 25] width 48 height 12
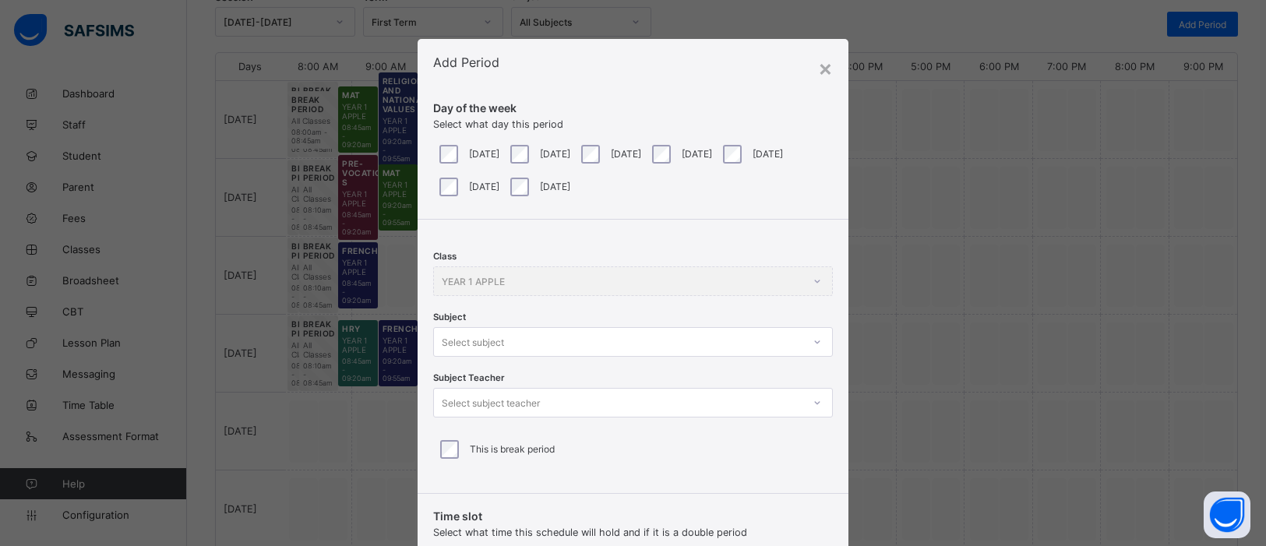
click at [815, 341] on div at bounding box center [817, 342] width 26 height 25
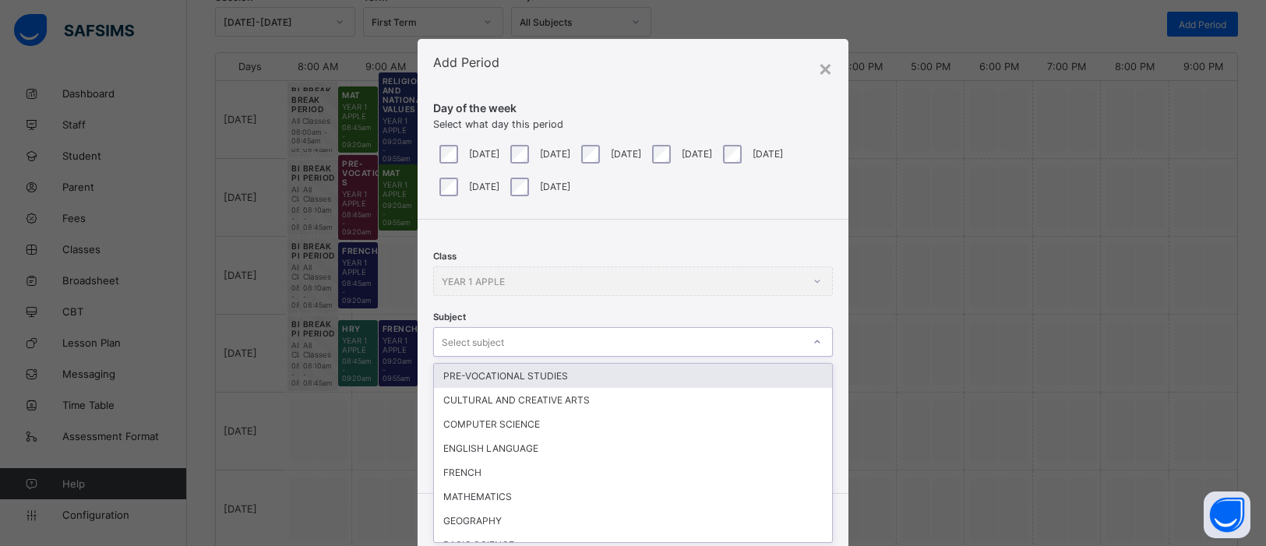
scroll to position [58, 0]
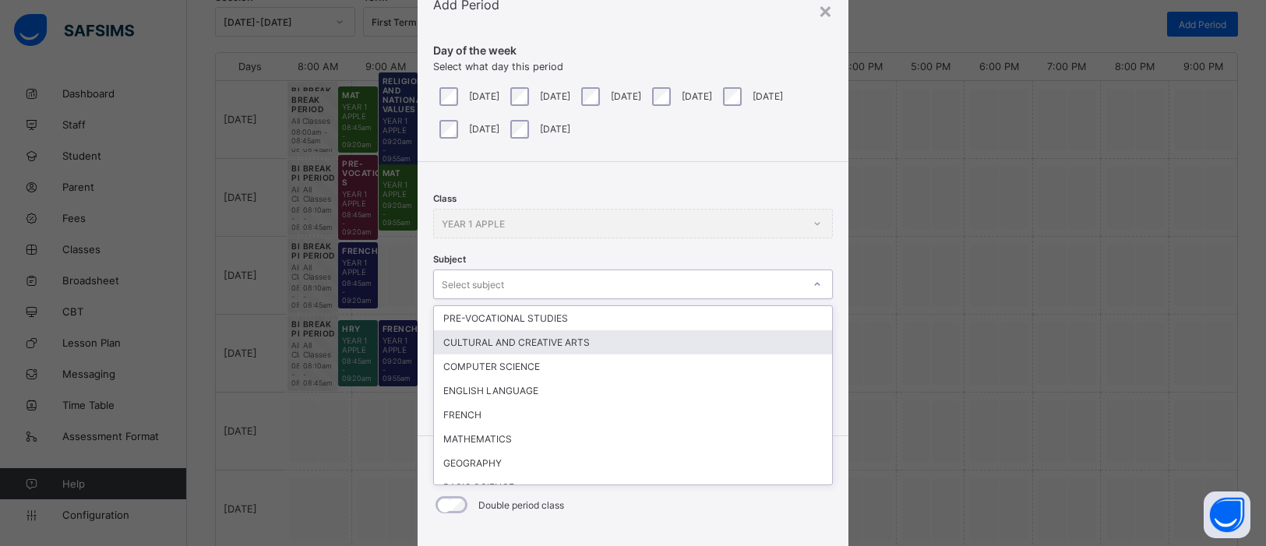
click at [1000, 322] on div "× Add Period Day of the week Select what day this period Monday Tuesday Wednesd…" at bounding box center [633, 273] width 1266 height 546
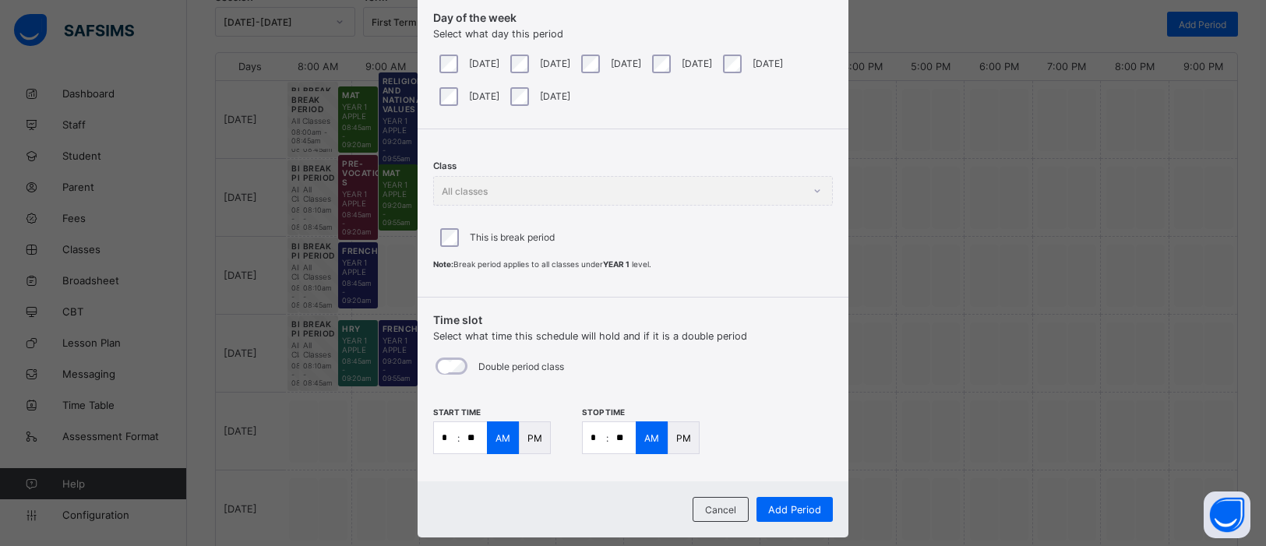
scroll to position [118, 0]
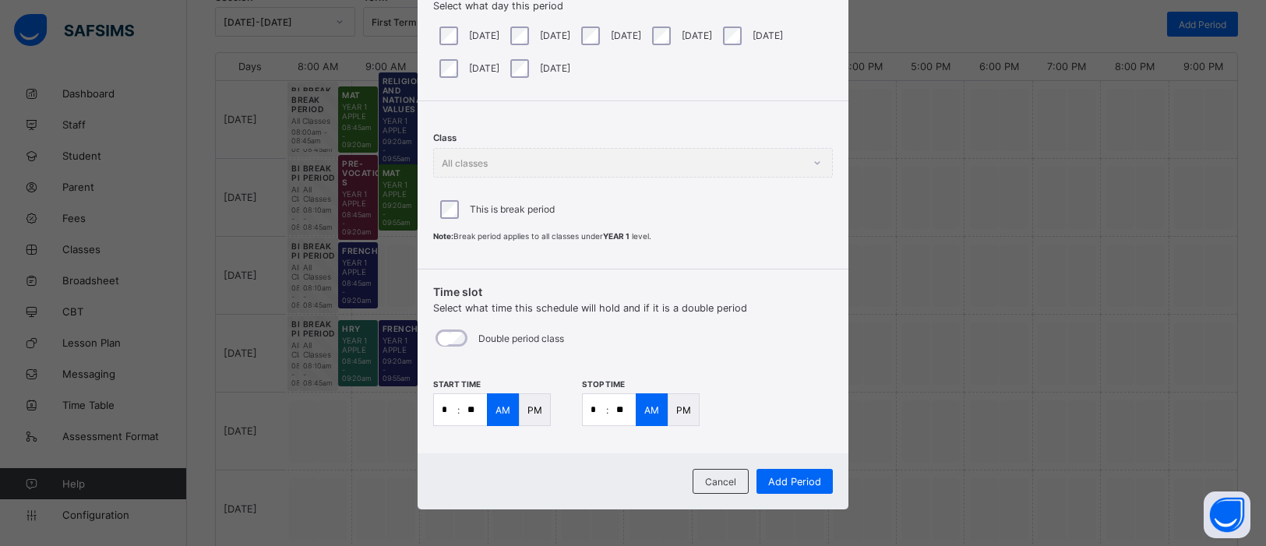
click at [443, 406] on input "*" at bounding box center [445, 409] width 23 height 31
type input "*"
click at [471, 408] on input "**" at bounding box center [473, 409] width 27 height 31
type input "**"
click at [595, 410] on input "*" at bounding box center [594, 409] width 23 height 31
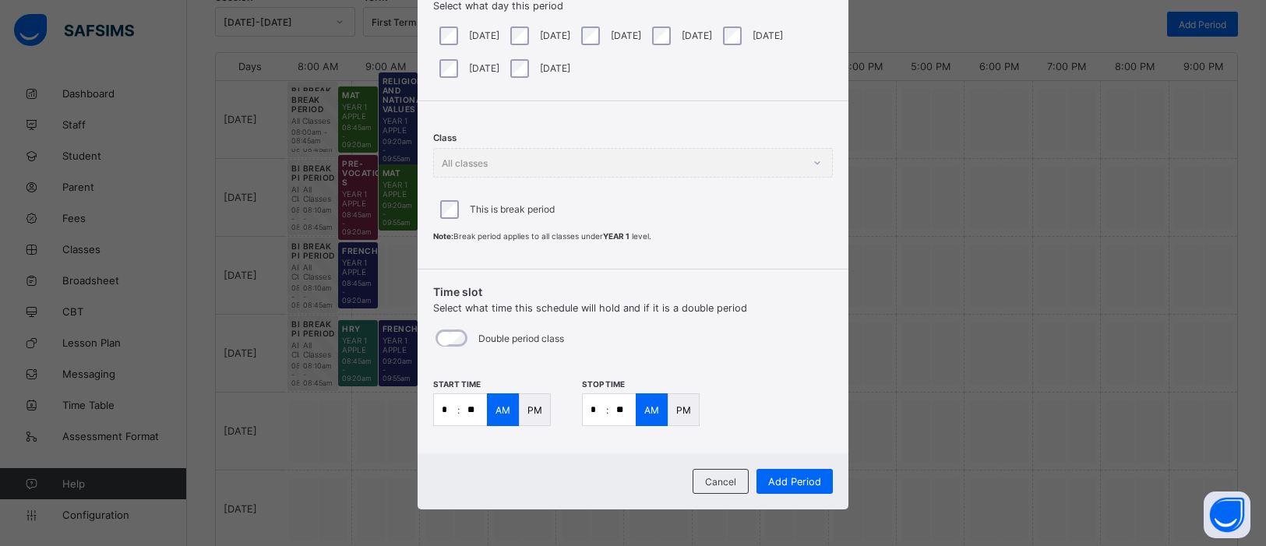
type input "*"
click at [619, 414] on input "**" at bounding box center [622, 409] width 27 height 31
type input "**"
click at [799, 480] on span "Add Period" at bounding box center [794, 482] width 53 height 12
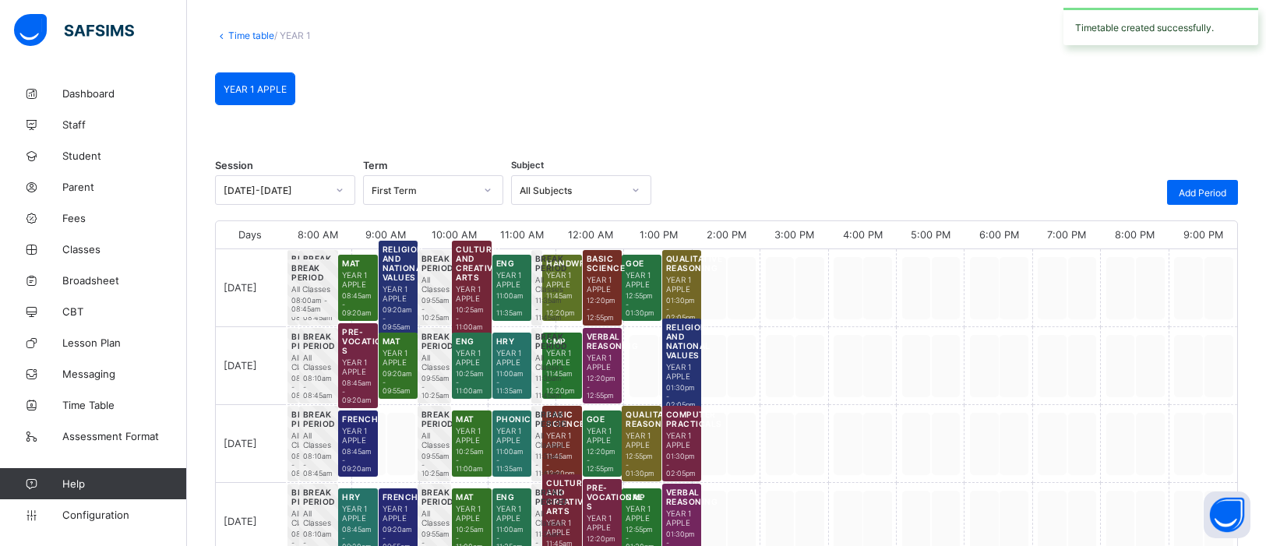
scroll to position [240, 0]
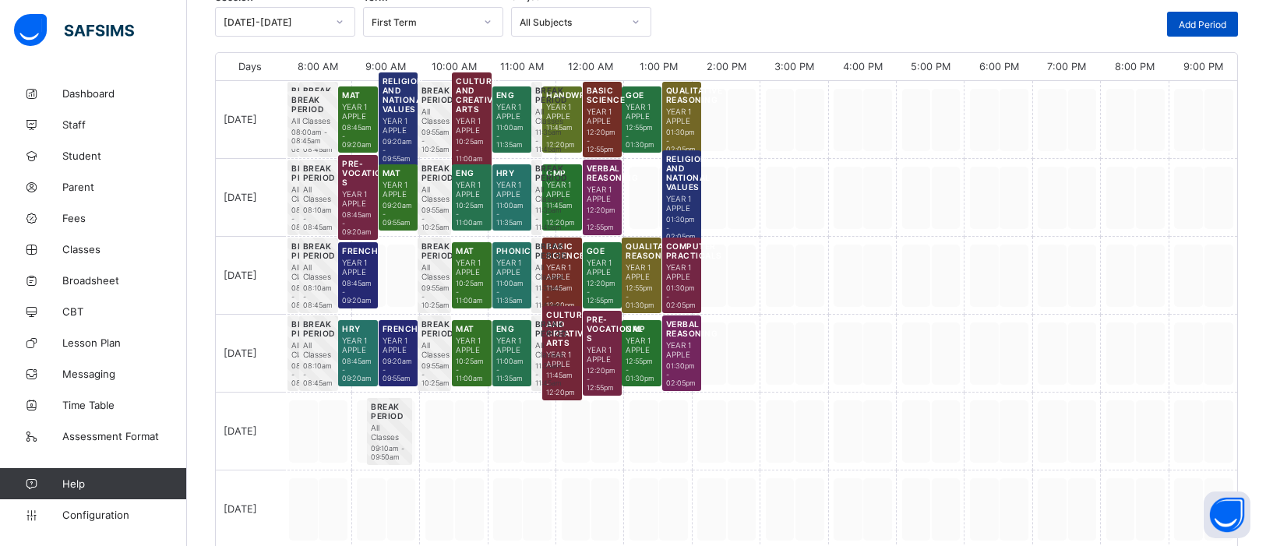
click at [1212, 30] on div "Add Period" at bounding box center [1202, 24] width 71 height 25
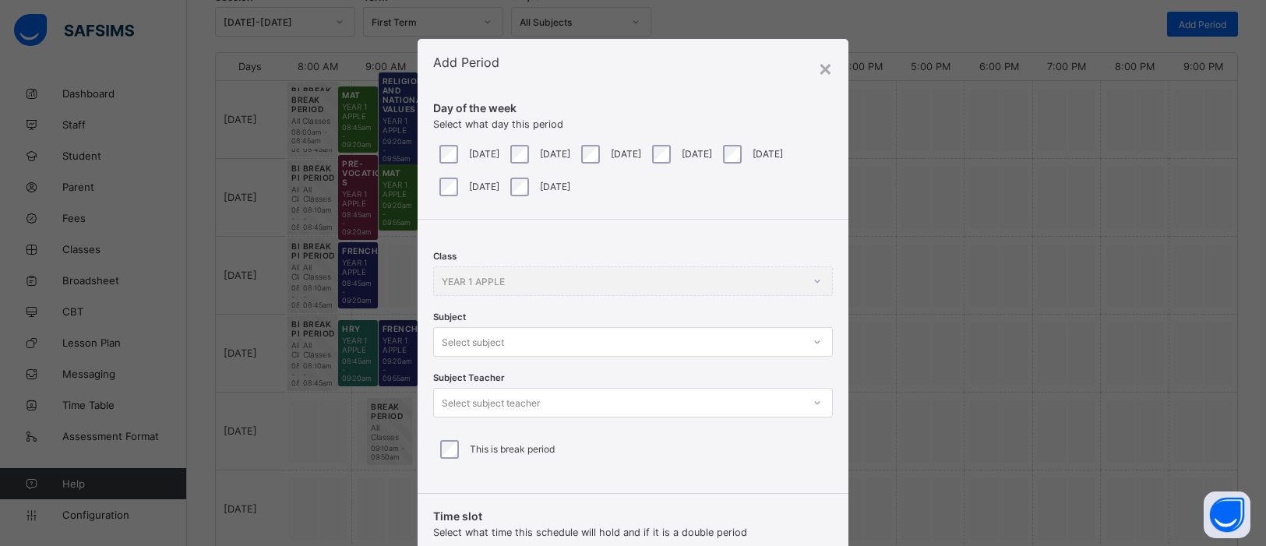
click at [815, 346] on div "Class YEAR 1 APPLE Subject Select subject Subject Teacher Select subject teache…" at bounding box center [633, 351] width 431 height 262
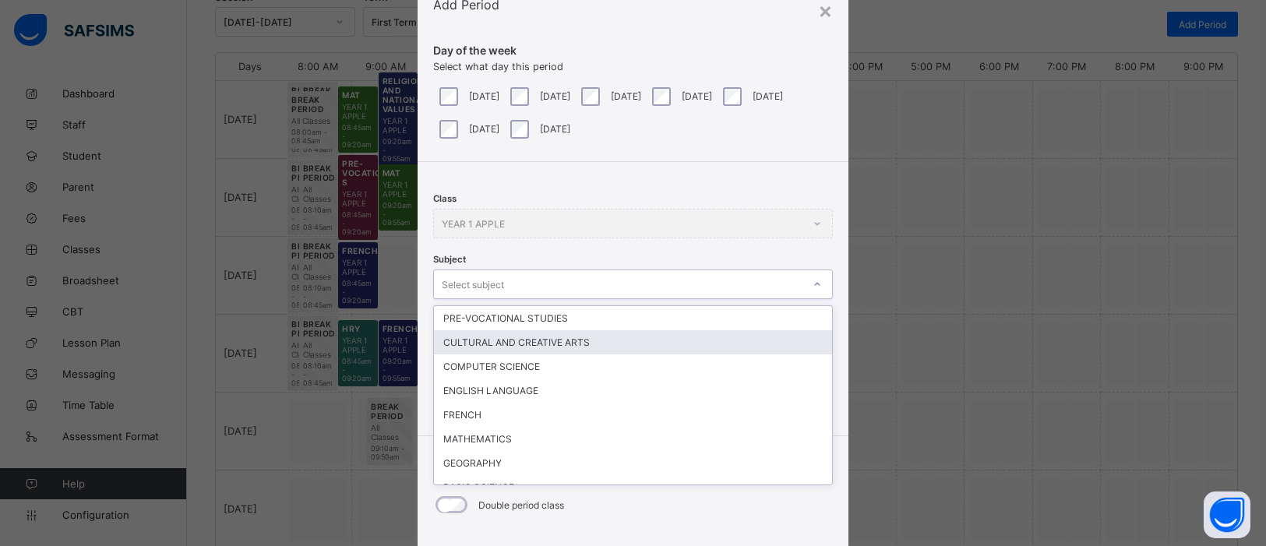
scroll to position [58, 0]
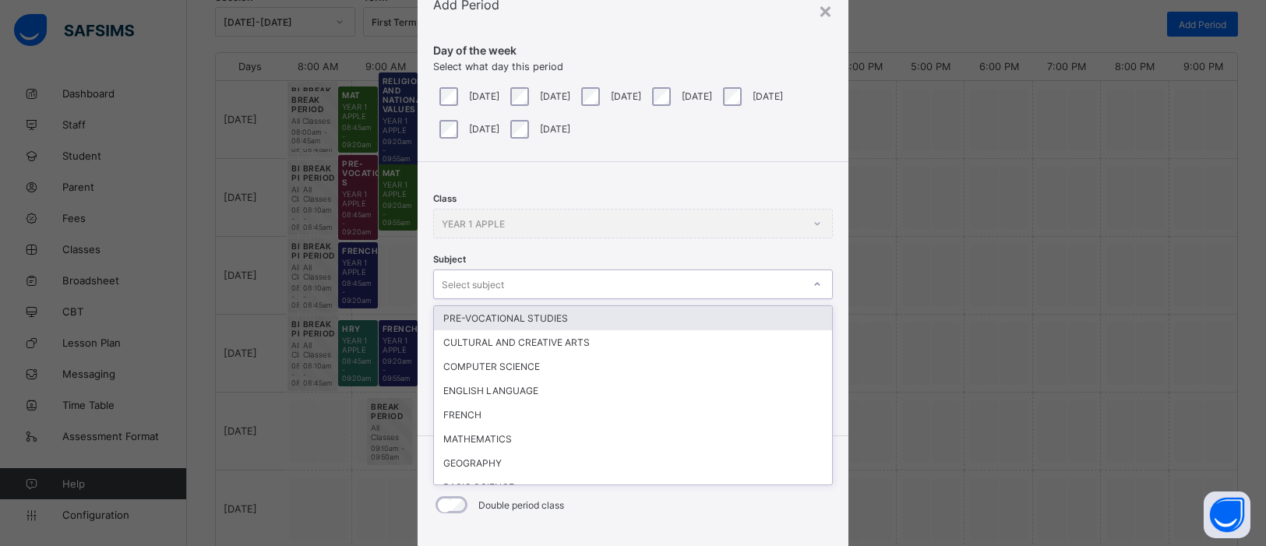
click at [972, 247] on div "× Add Period Day of the week Select what day this period Monday Tuesday Wednesd…" at bounding box center [633, 273] width 1266 height 546
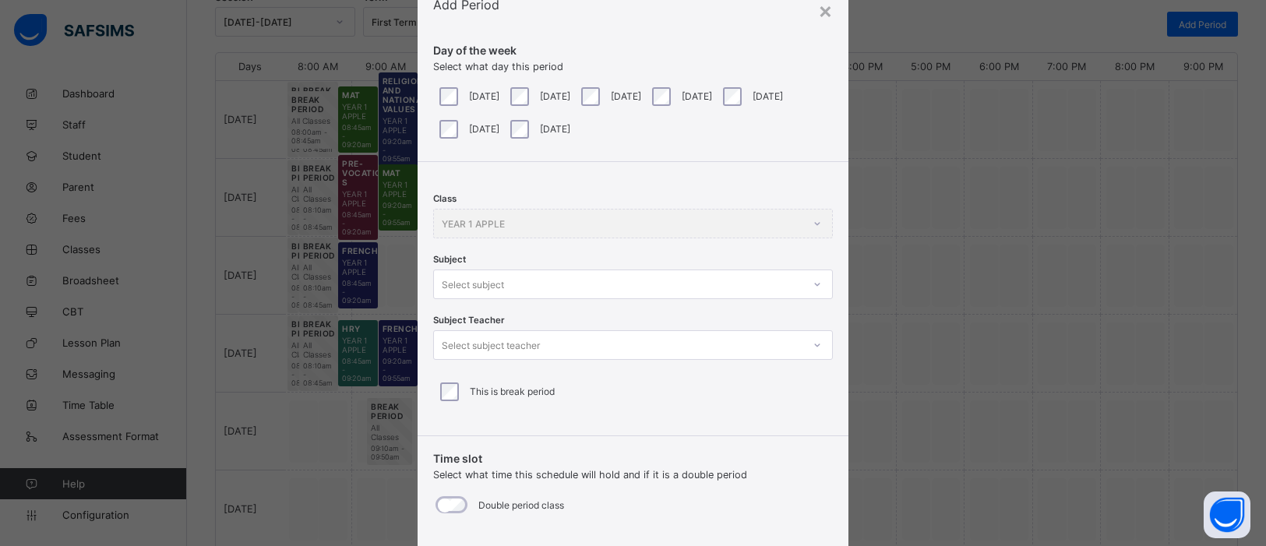
click at [456, 394] on div "This is break period" at bounding box center [633, 392] width 392 height 19
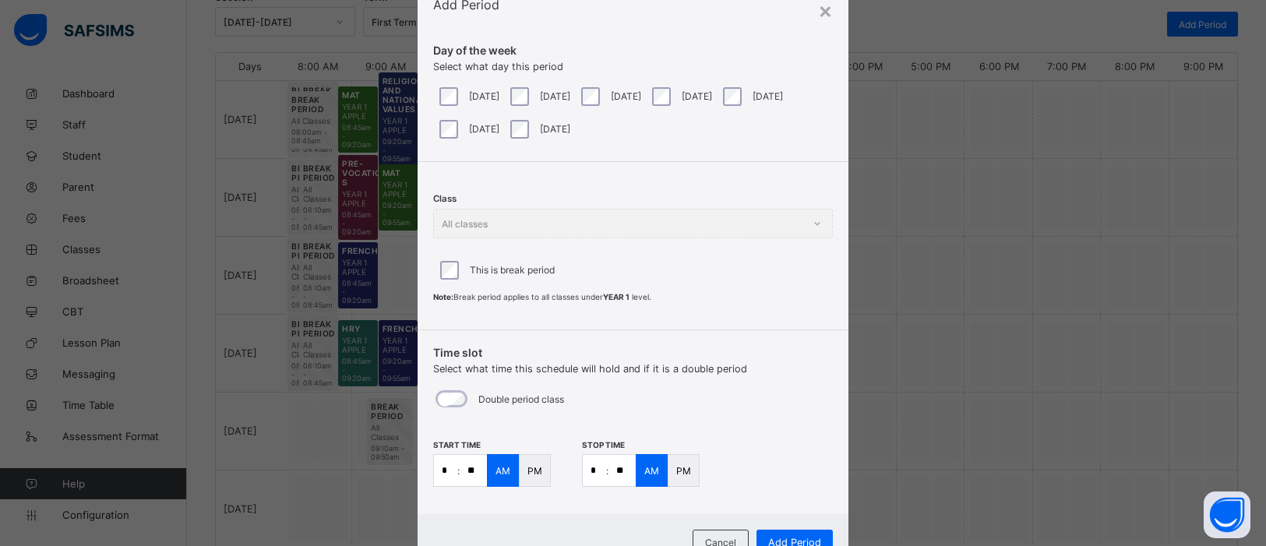
scroll to position [118, 0]
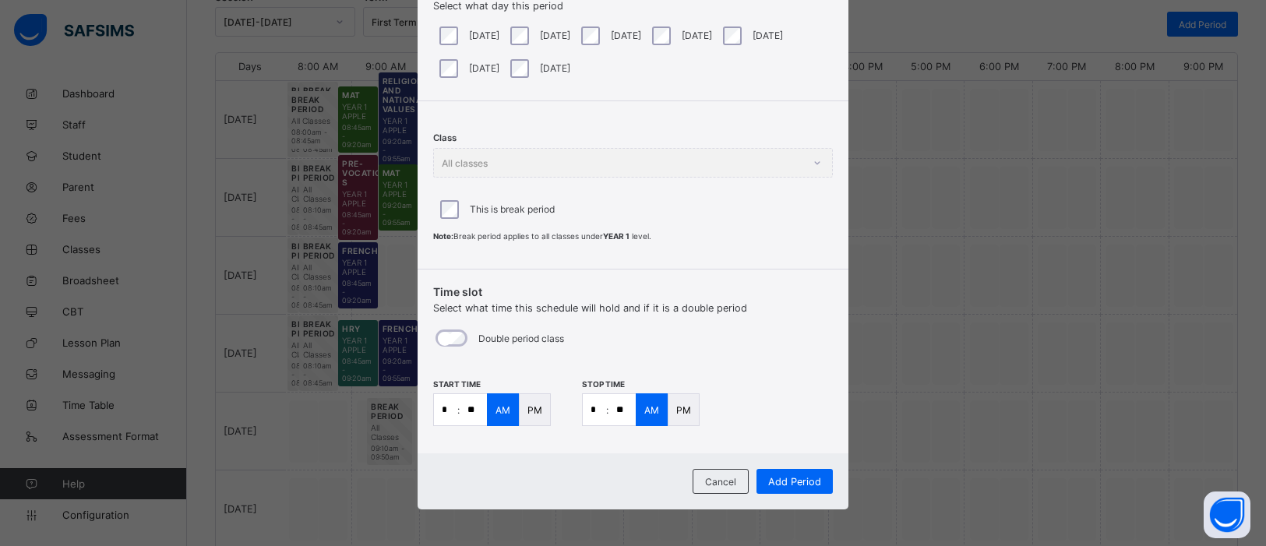
click at [448, 411] on input "*" at bounding box center [445, 409] width 23 height 31
type input "*"
click at [471, 405] on input "**" at bounding box center [473, 409] width 27 height 31
type input "**"
click at [595, 411] on input "*" at bounding box center [594, 409] width 23 height 31
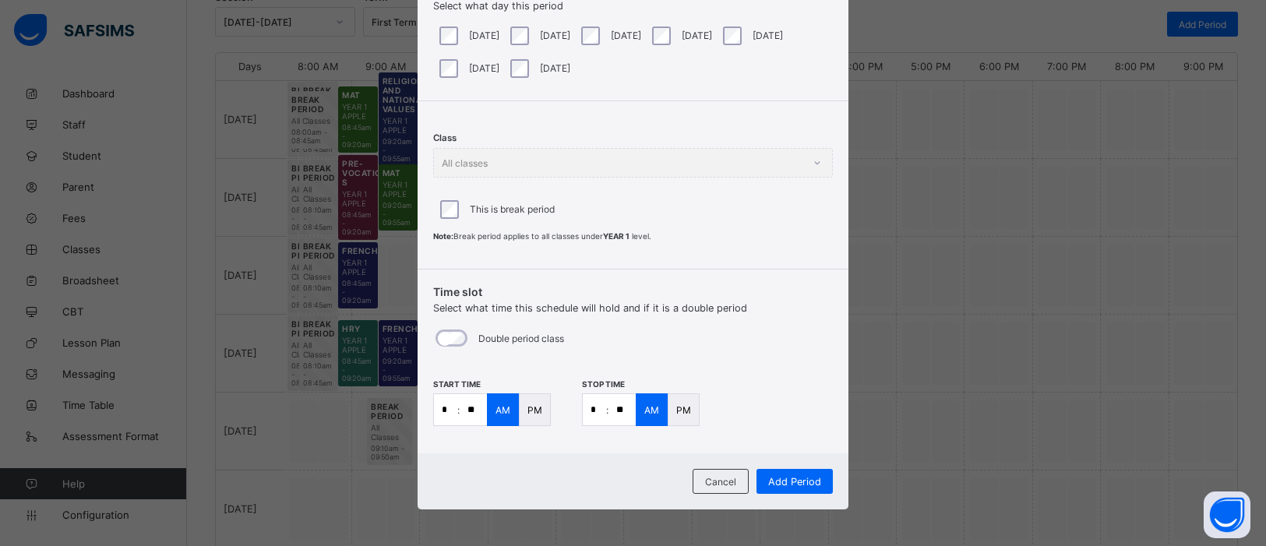
type input "**"
click at [609, 409] on input "**" at bounding box center [622, 409] width 27 height 31
type input "**"
click at [808, 477] on span "Add Period" at bounding box center [794, 482] width 53 height 12
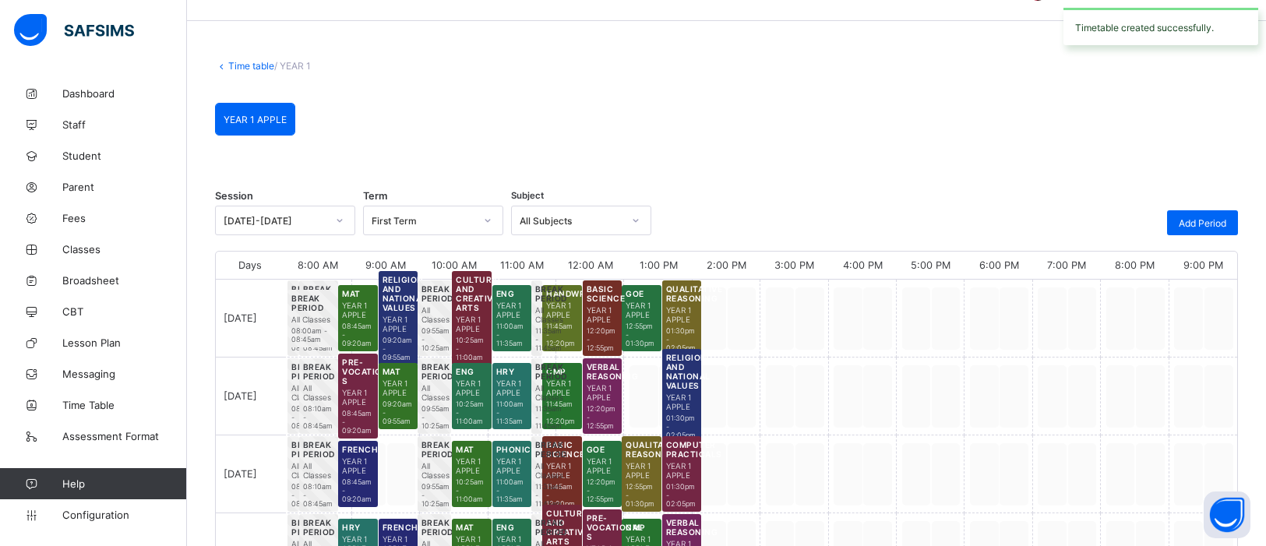
scroll to position [41, 0]
click at [1223, 214] on div "Add Period" at bounding box center [1202, 223] width 71 height 25
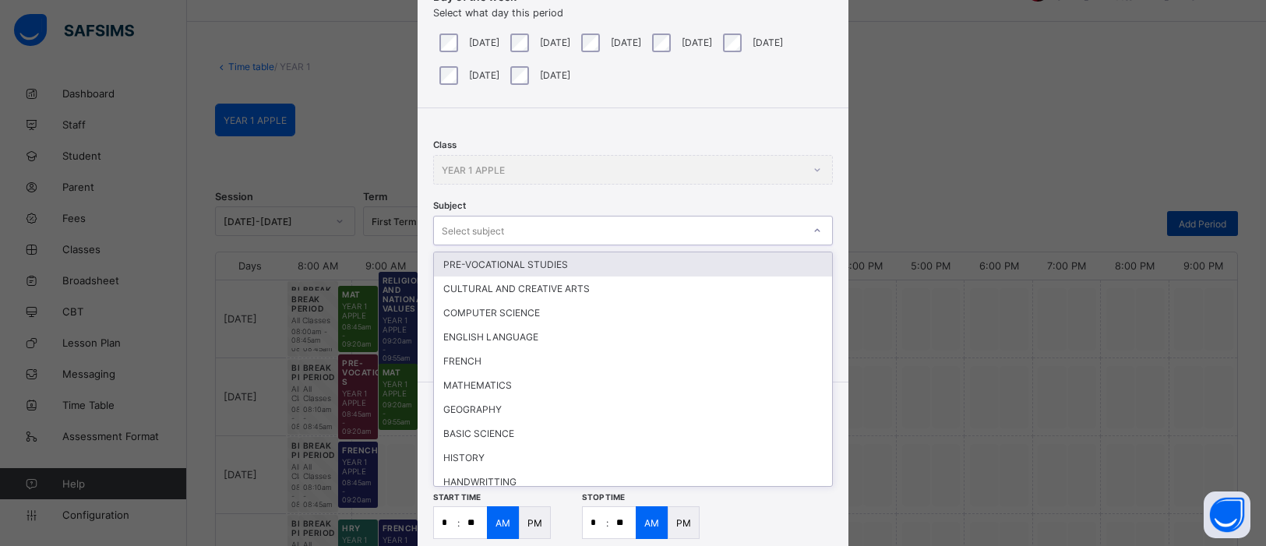
scroll to position [120, 0]
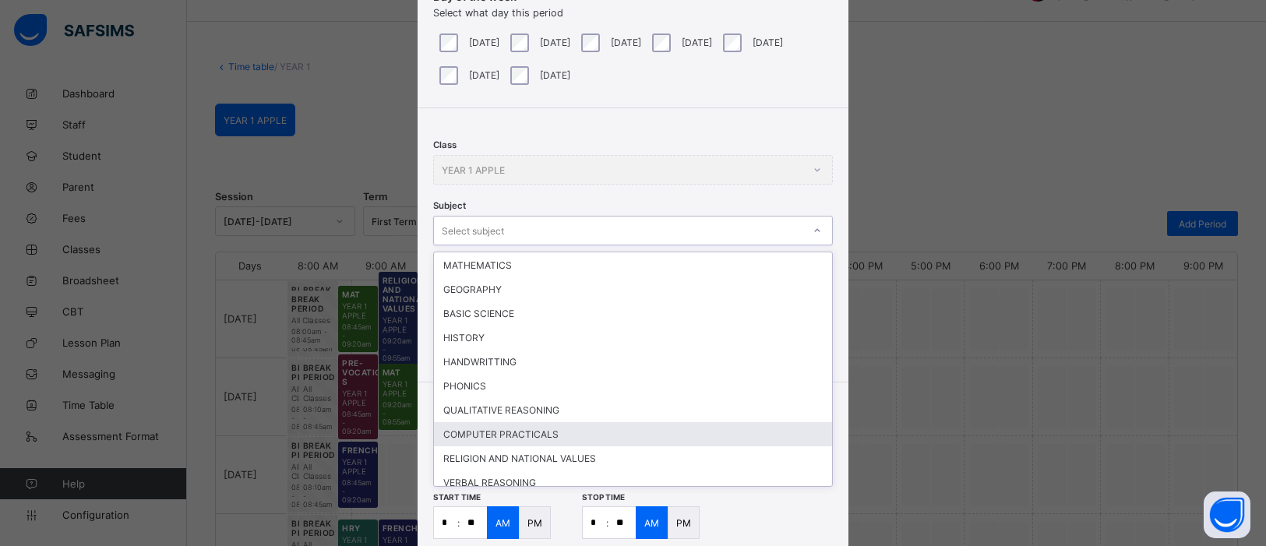
click at [540, 422] on div "COMPUTER PRACTICALS" at bounding box center [633, 434] width 398 height 24
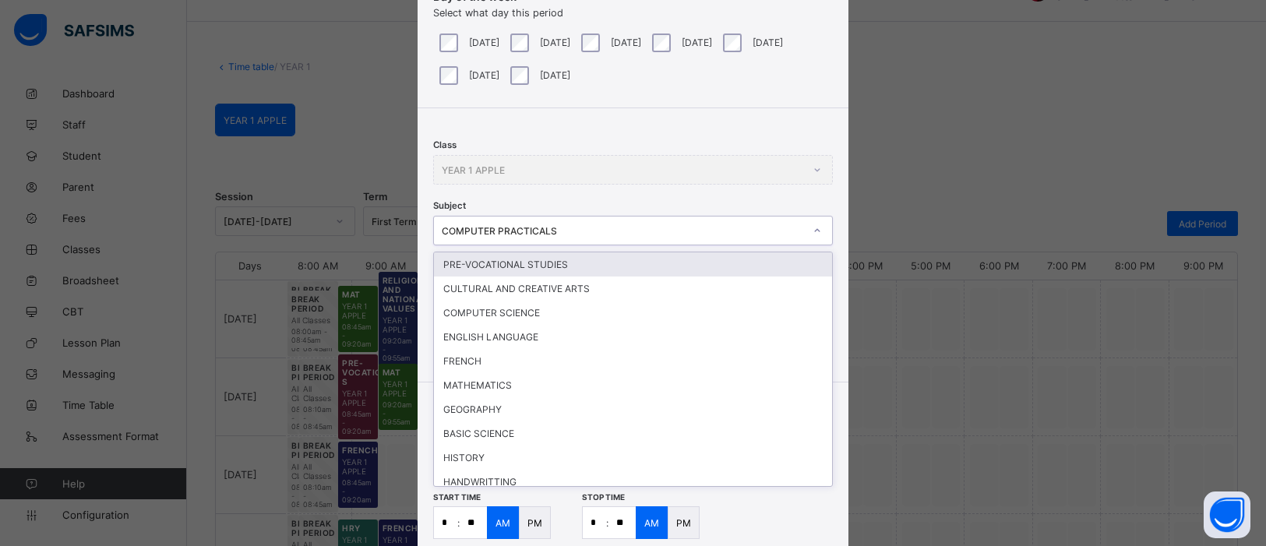
click at [761, 145] on div "Class YEAR 1 APPLE Subject option COMPUTER PRACTICALS , selected. option PRE-VO…" at bounding box center [633, 239] width 431 height 262
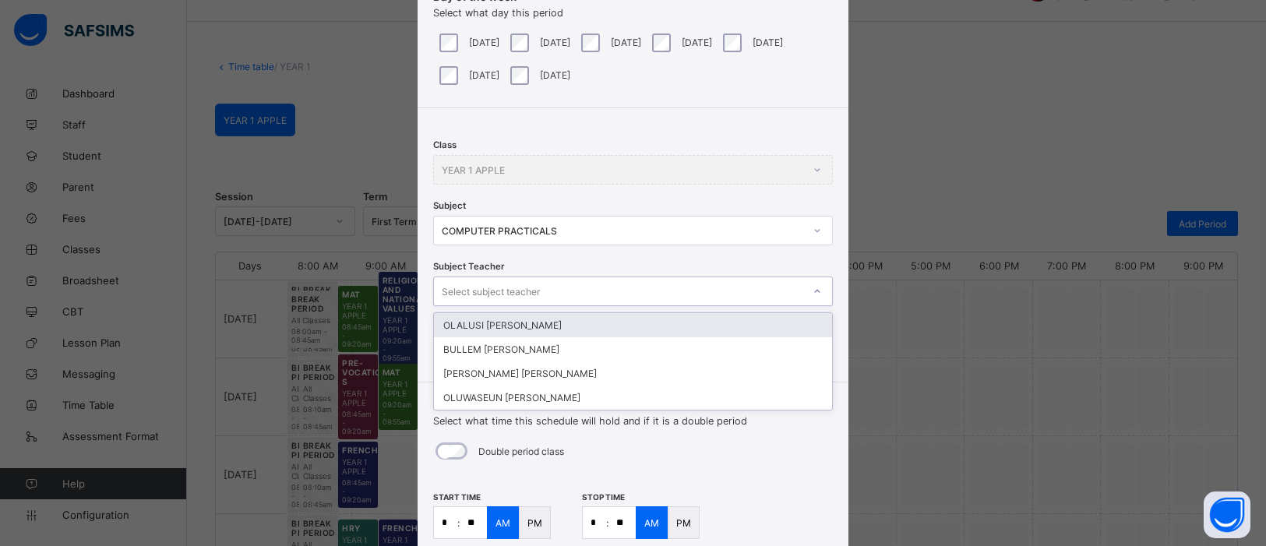
click at [625, 316] on div "OLALUSI BUNMI Solomon" at bounding box center [633, 325] width 398 height 24
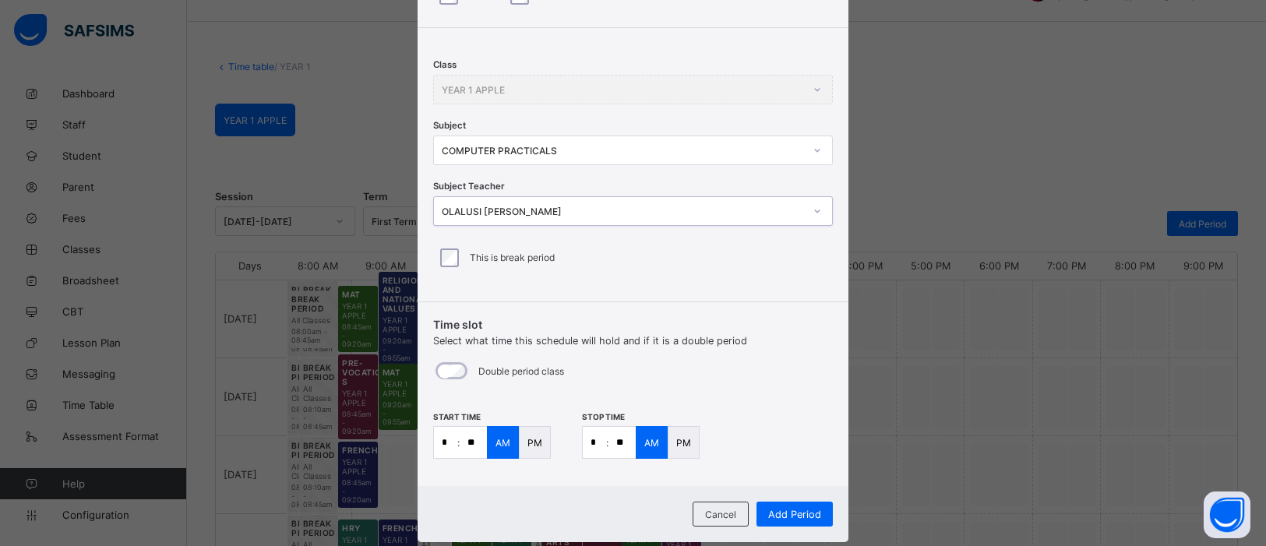
scroll to position [219, 0]
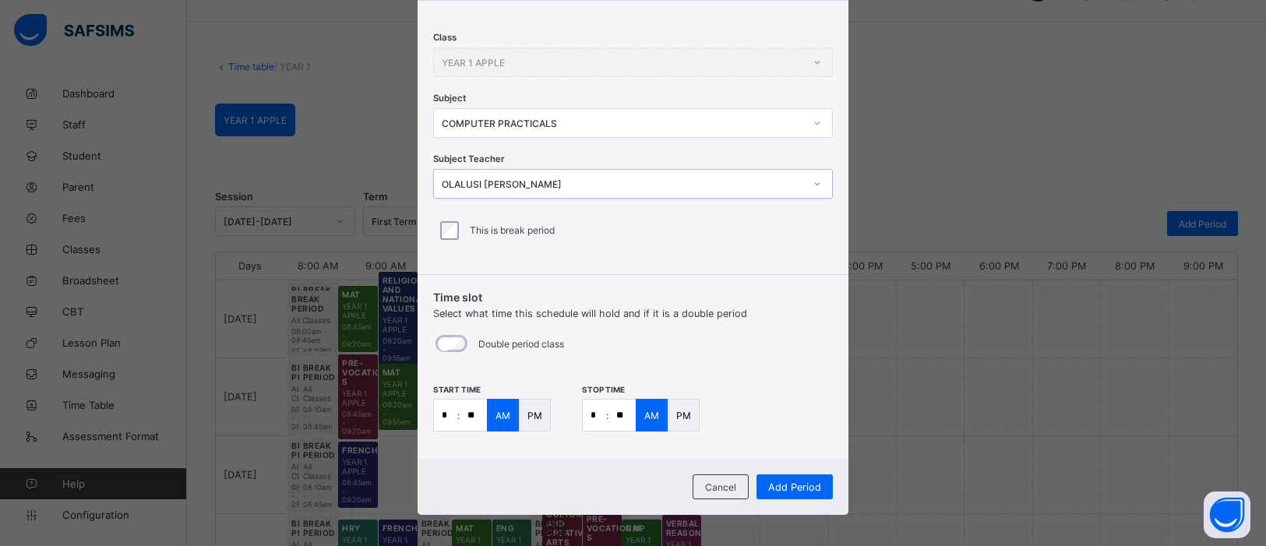
click at [452, 416] on input "*" at bounding box center [445, 415] width 23 height 31
type input "**"
click at [599, 409] on input "*" at bounding box center [594, 415] width 23 height 31
type input "**"
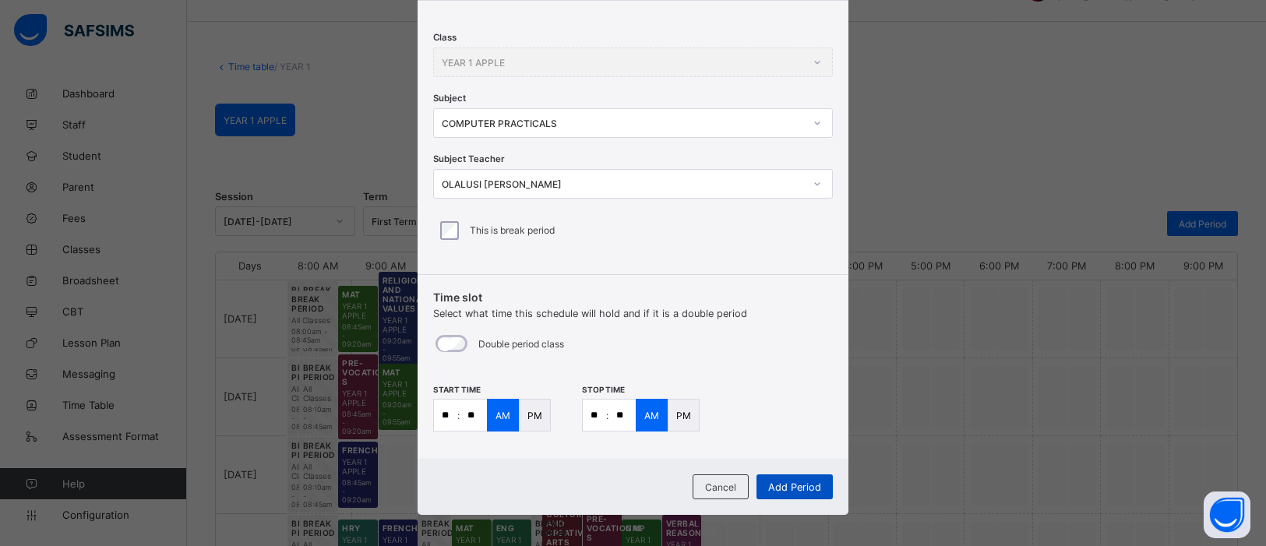
type input "**"
click at [810, 487] on span "Add Period" at bounding box center [794, 488] width 53 height 12
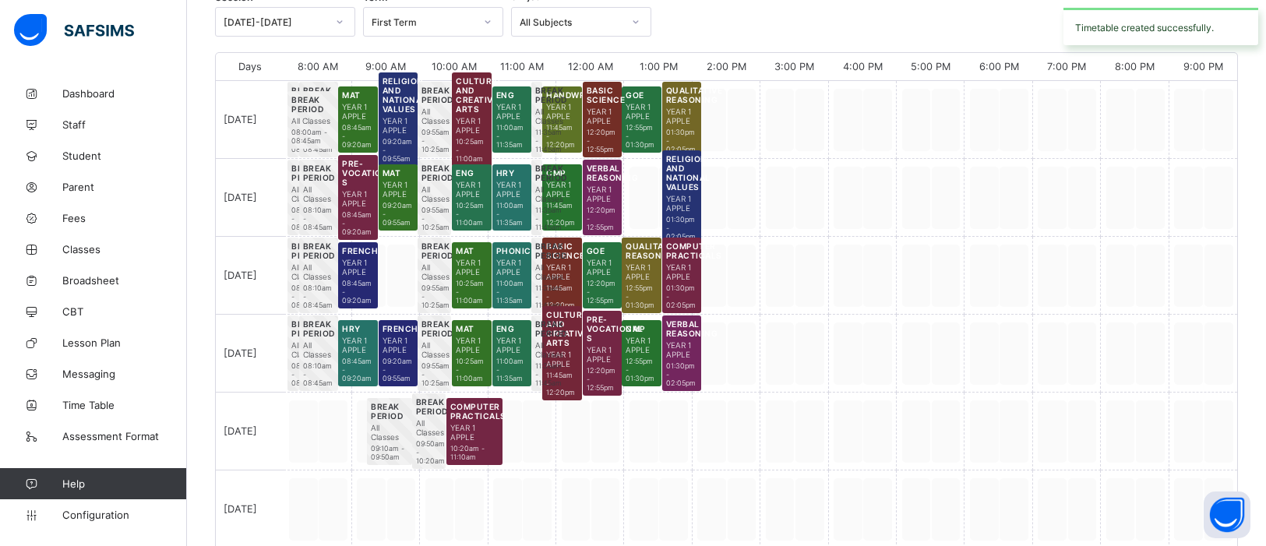
scroll to position [248, 0]
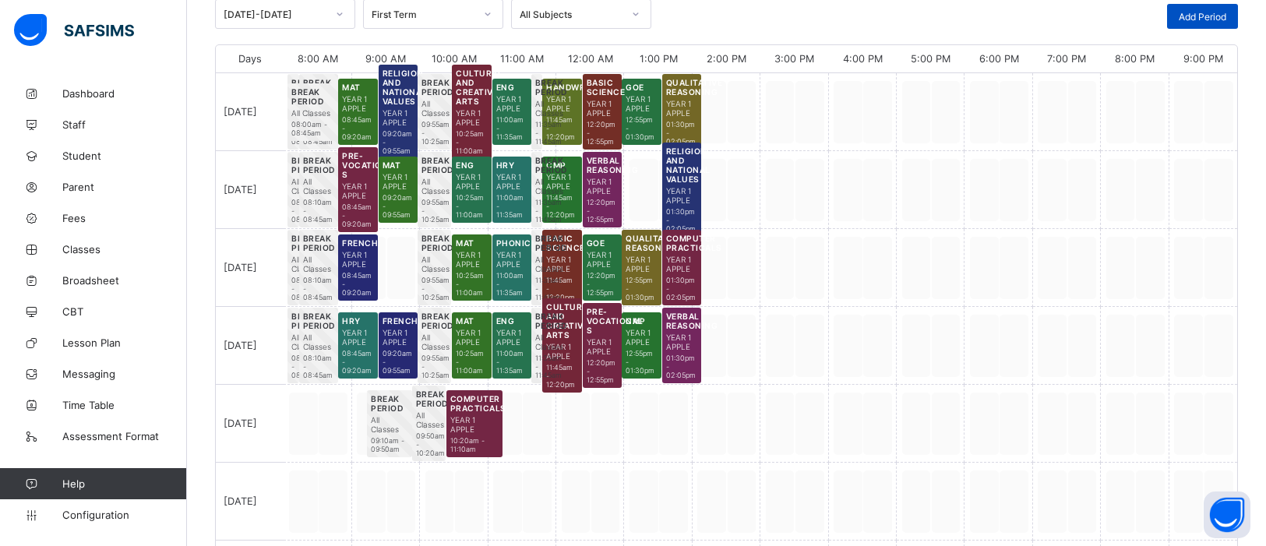
click at [1204, 14] on span "Add Period" at bounding box center [1203, 17] width 48 height 12
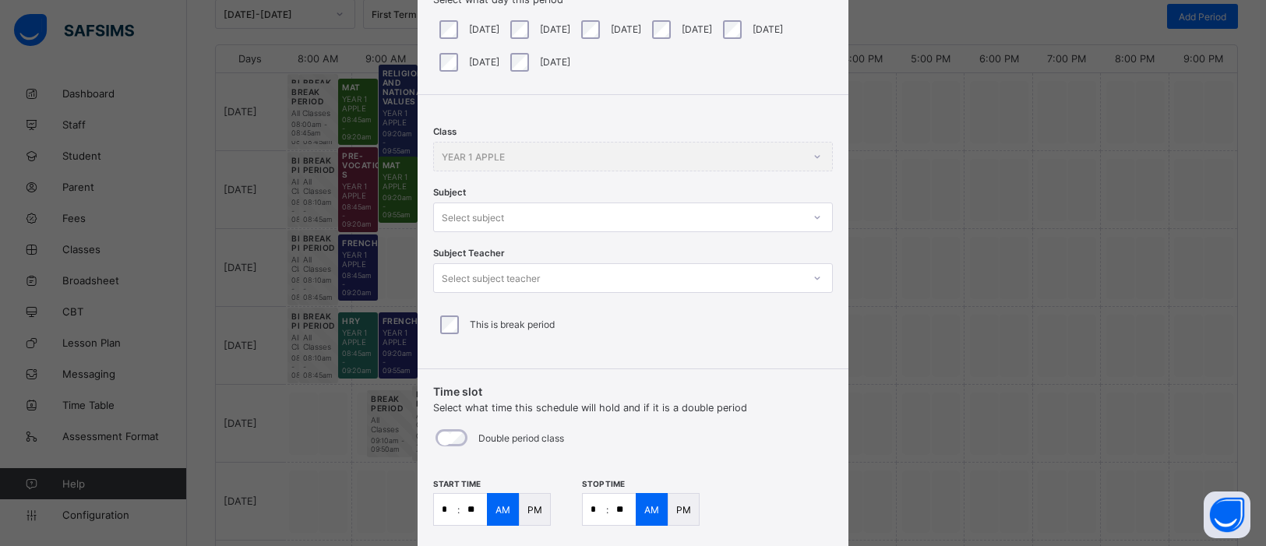
scroll to position [118, 0]
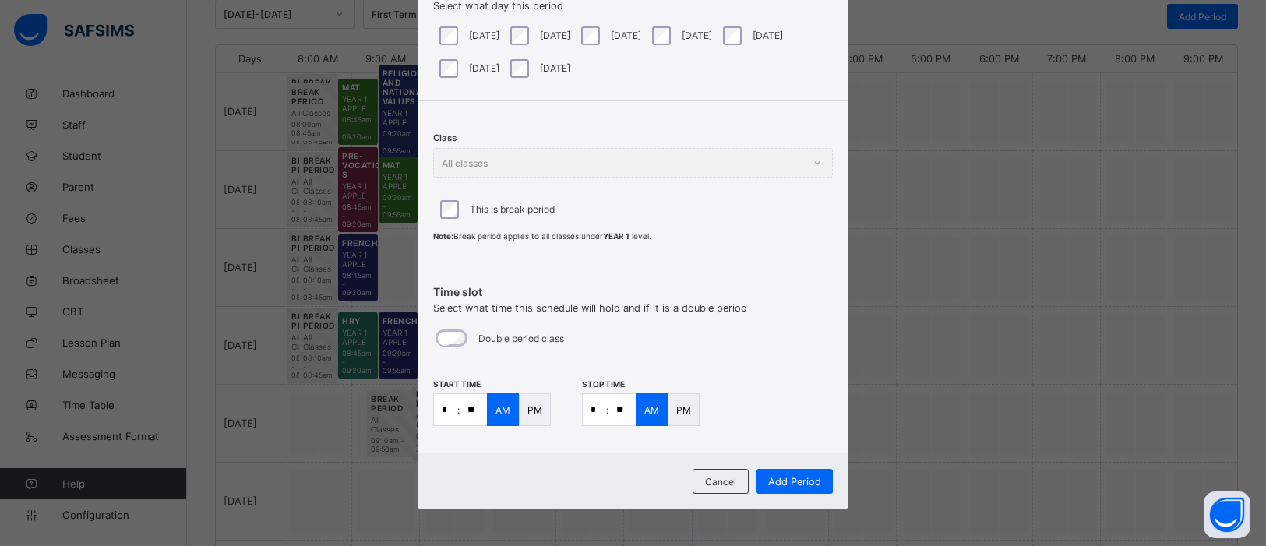
click at [450, 405] on input "*" at bounding box center [445, 409] width 23 height 31
type input "**"
click at [599, 408] on input "*" at bounding box center [594, 409] width 23 height 31
type input "**"
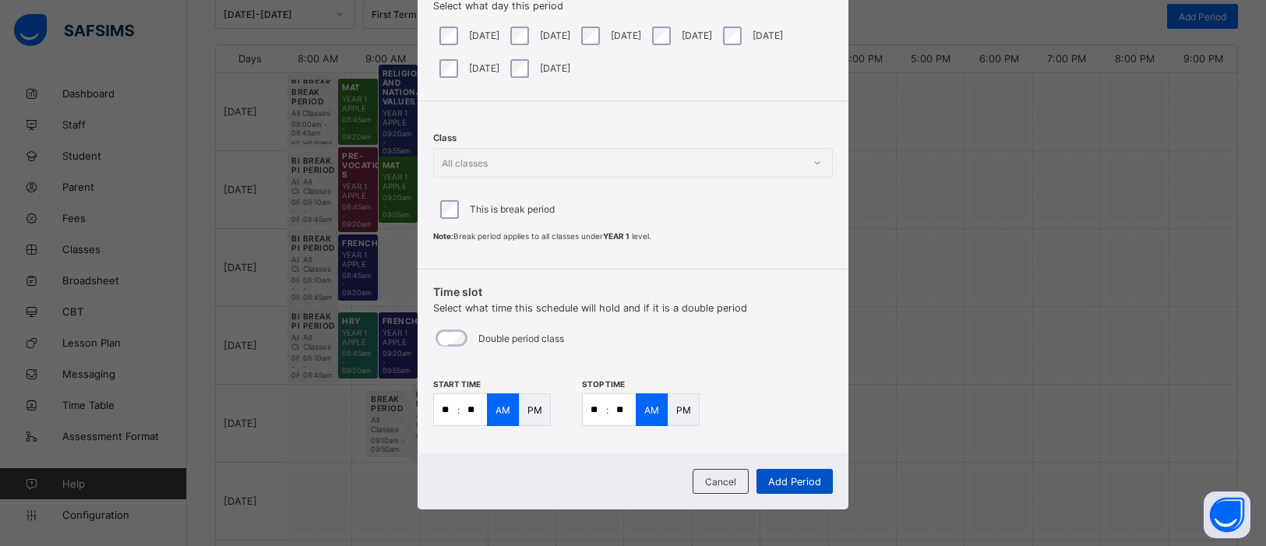
type input "**"
click at [808, 478] on span "Add Period" at bounding box center [794, 482] width 53 height 12
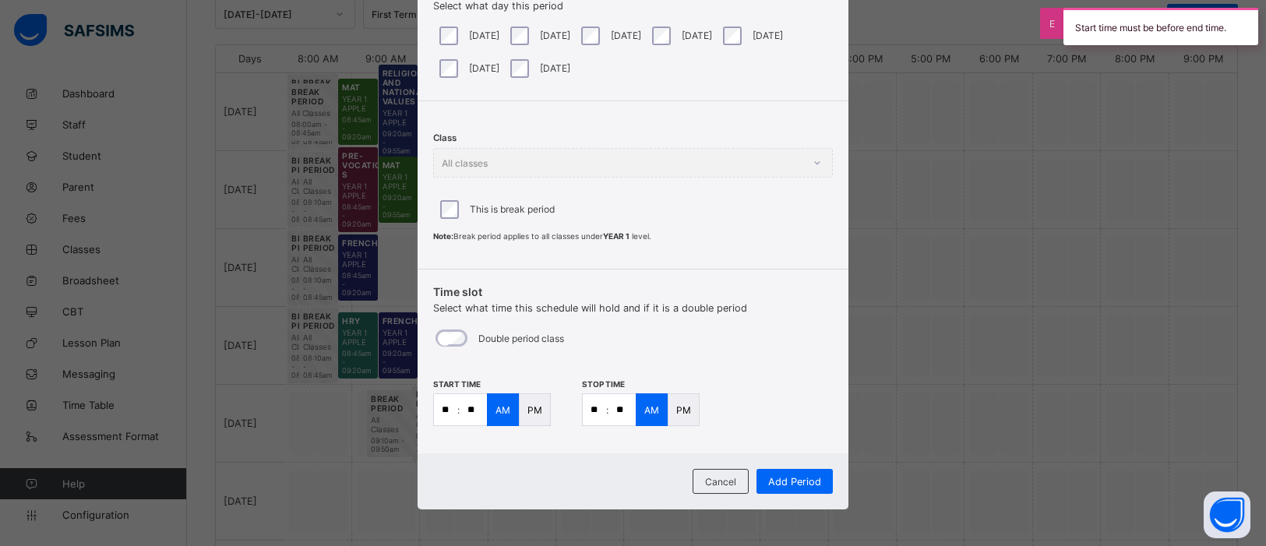
click at [676, 412] on p "PM" at bounding box center [683, 410] width 15 height 12
click at [796, 476] on span "Add Period" at bounding box center [794, 482] width 53 height 12
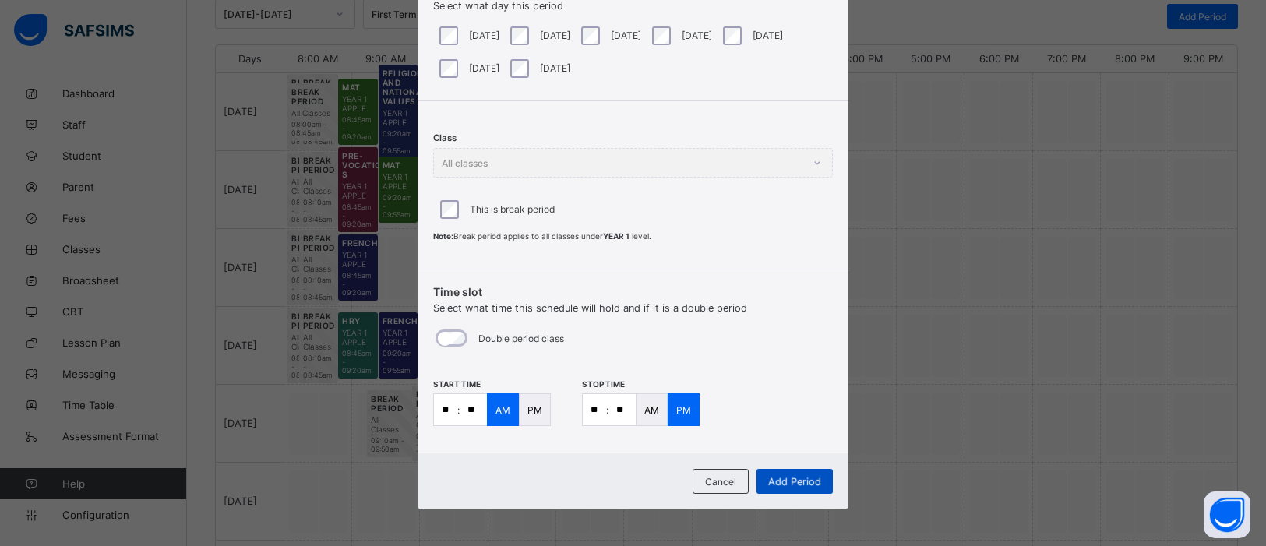
click at [784, 476] on div "Add Period" at bounding box center [795, 481] width 76 height 25
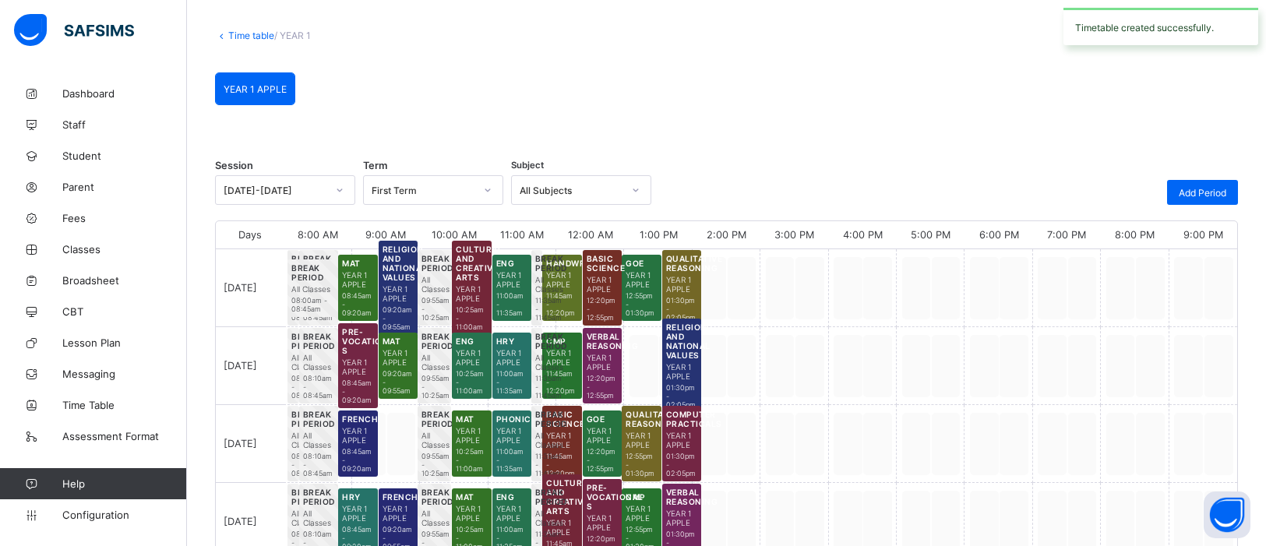
scroll to position [248, 0]
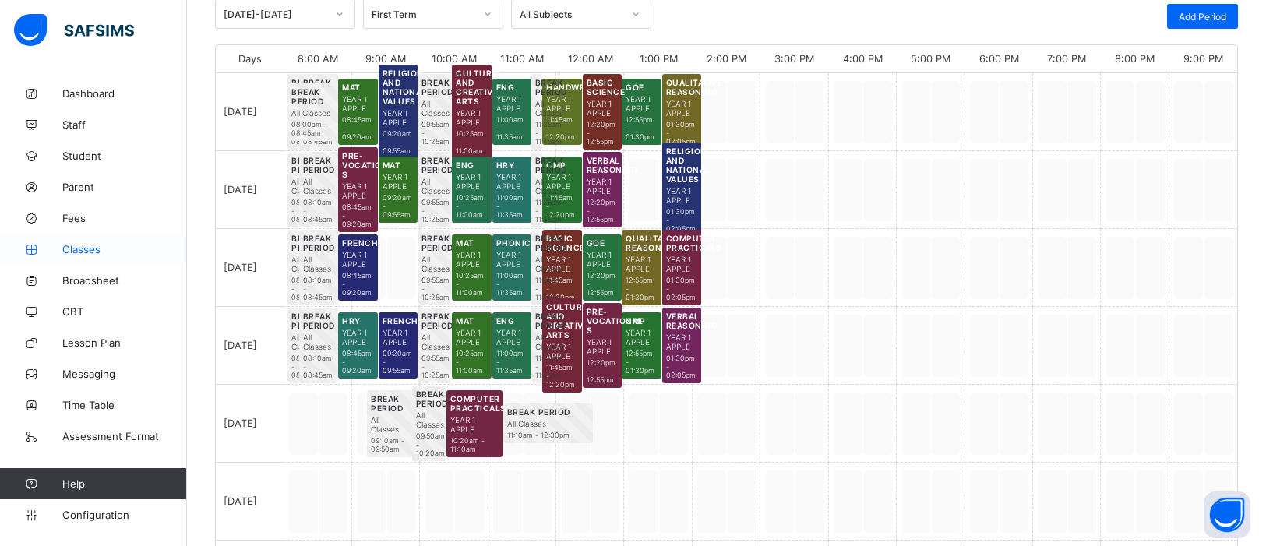
click at [86, 252] on span "Classes" at bounding box center [124, 249] width 125 height 12
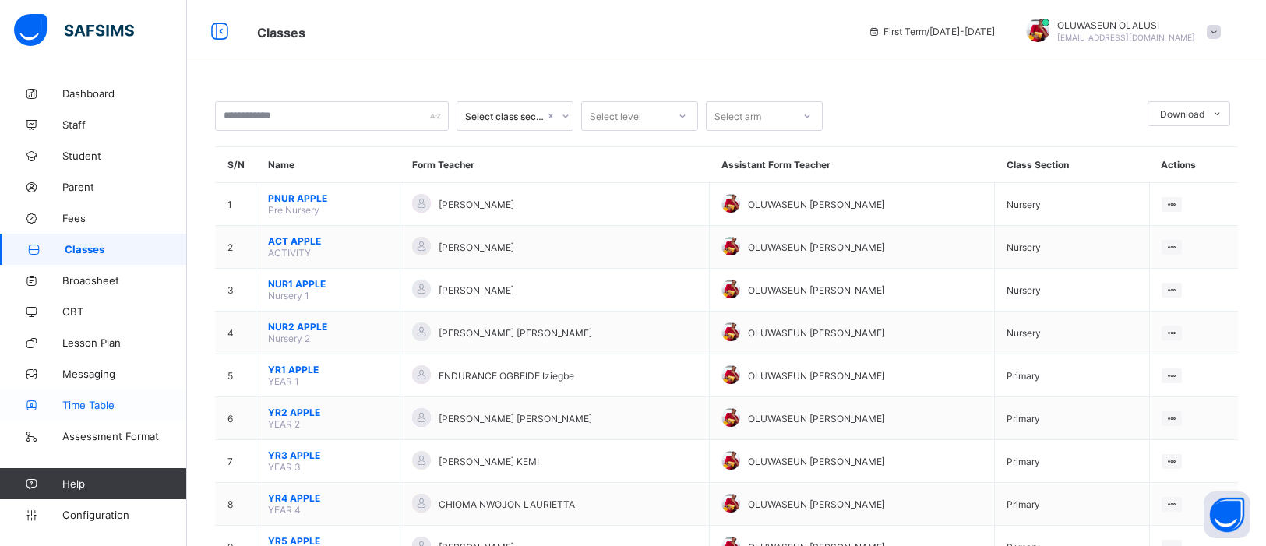
click at [94, 401] on span "Time Table" at bounding box center [124, 405] width 125 height 12
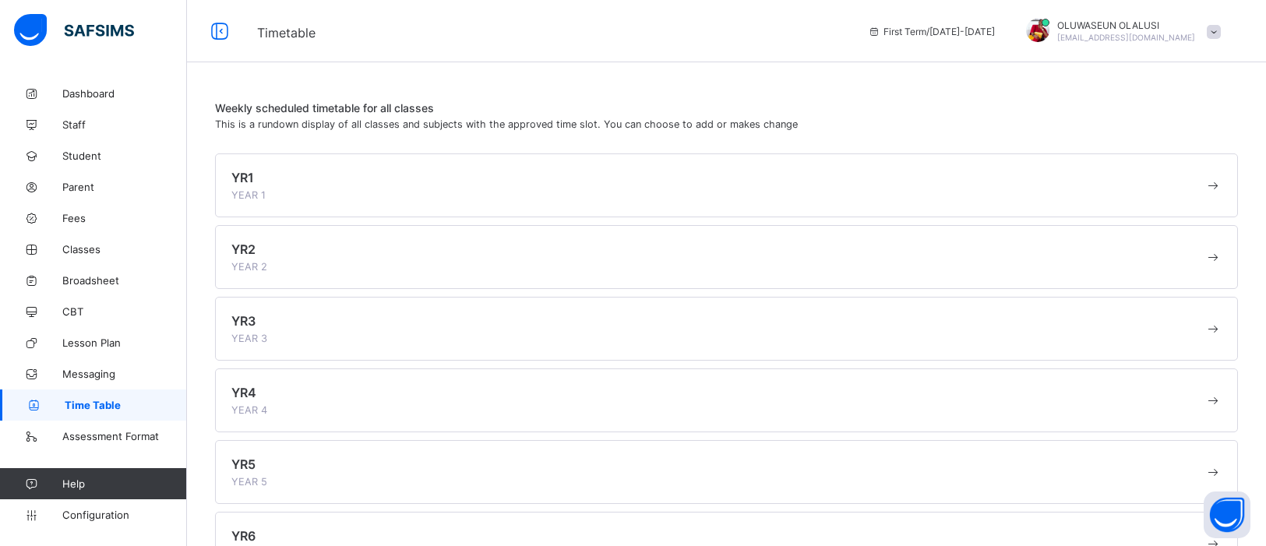
click at [391, 245] on div "YR2 YEAR 2" at bounding box center [717, 257] width 973 height 31
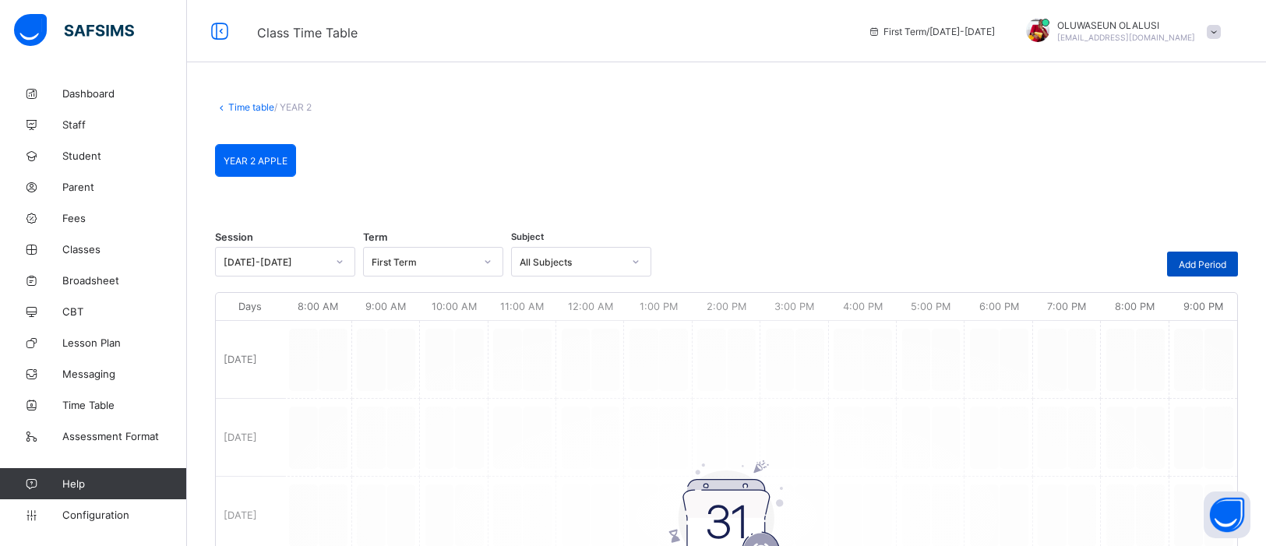
click at [1190, 259] on span "Add Period" at bounding box center [1203, 265] width 48 height 12
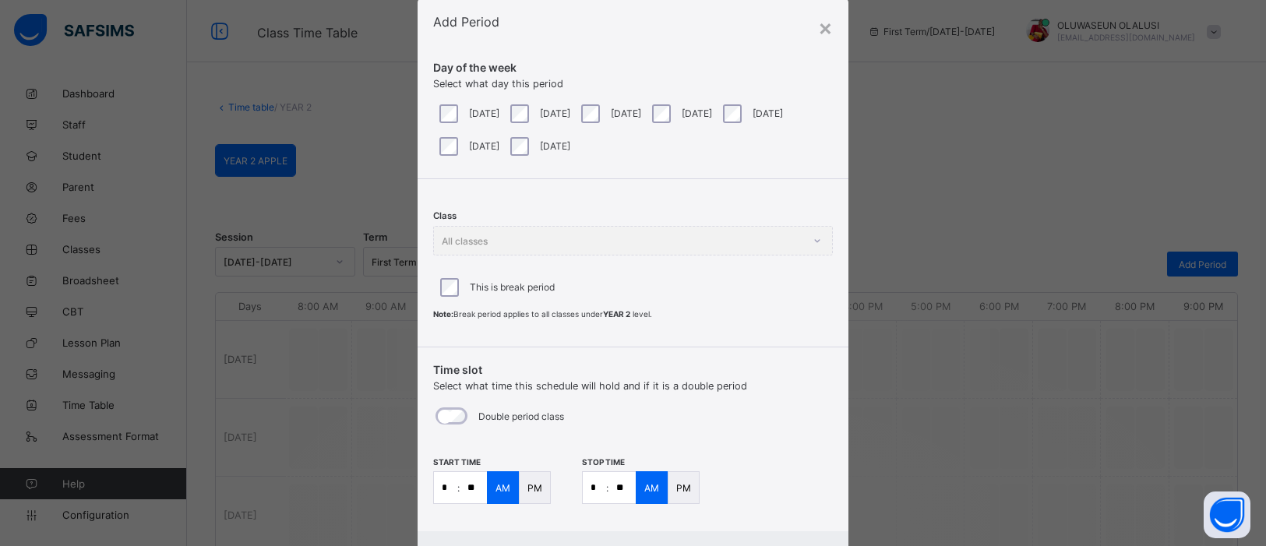
scroll to position [118, 0]
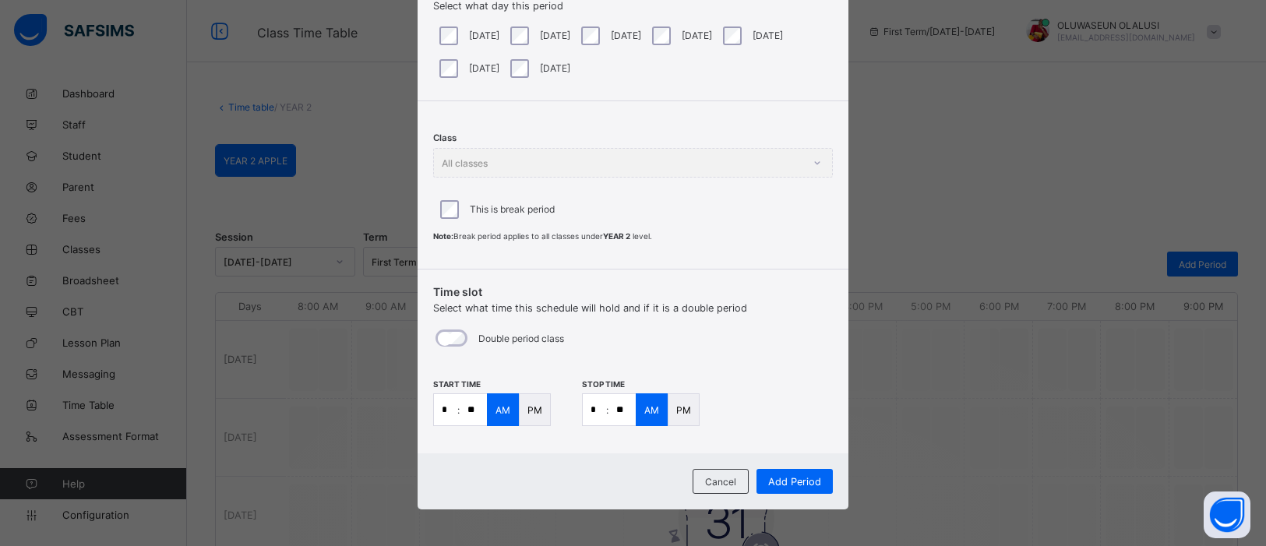
click at [619, 415] on input "**" at bounding box center [622, 409] width 27 height 31
click at [623, 412] on input "**" at bounding box center [622, 409] width 27 height 31
type input "**"
click at [796, 482] on span "Add Period" at bounding box center [794, 482] width 53 height 12
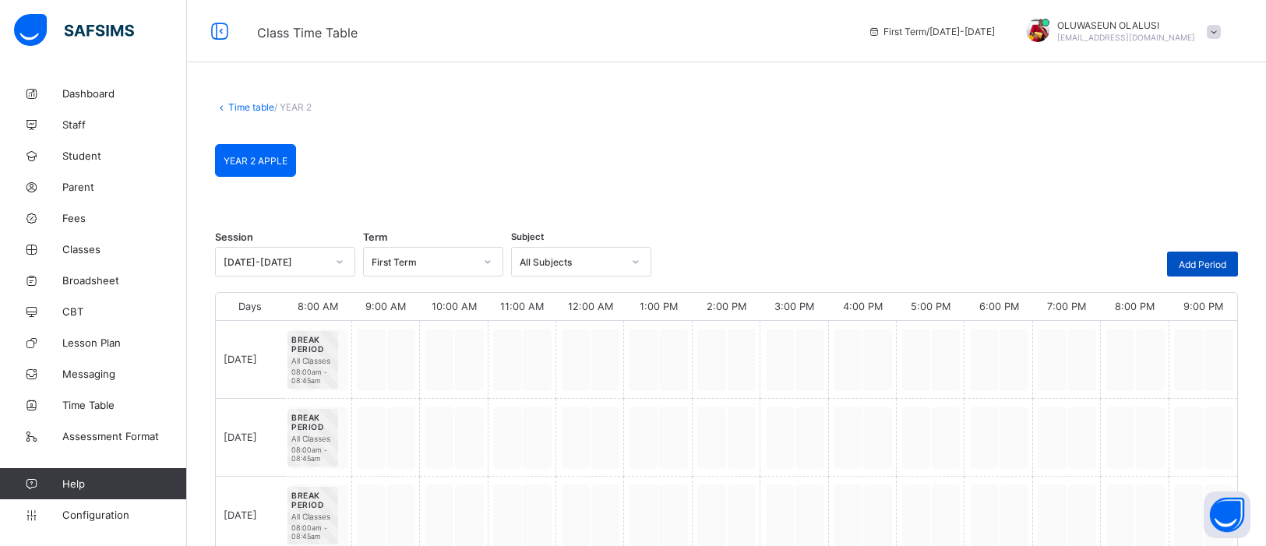
click at [1200, 259] on span "Add Period" at bounding box center [1203, 265] width 48 height 12
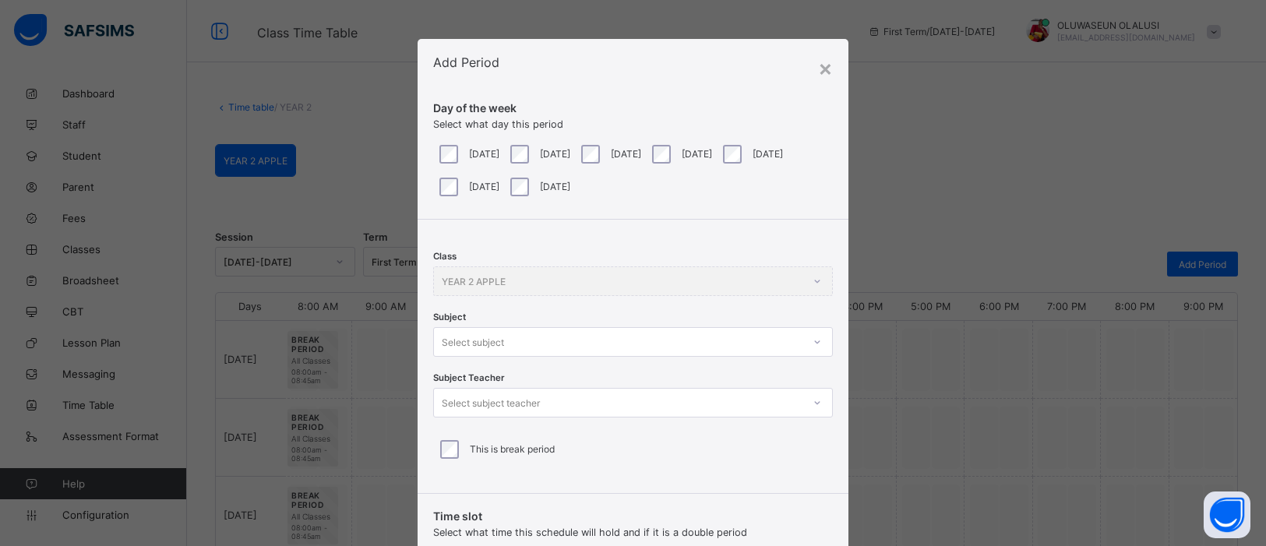
click at [811, 351] on div "Select subject" at bounding box center [633, 342] width 400 height 30
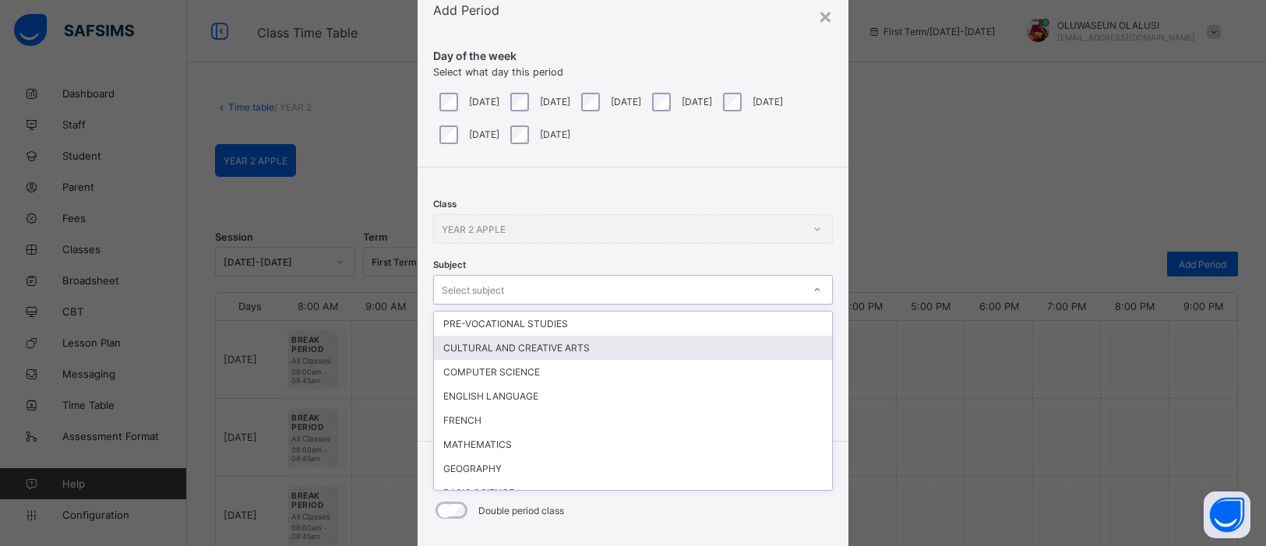
scroll to position [58, 0]
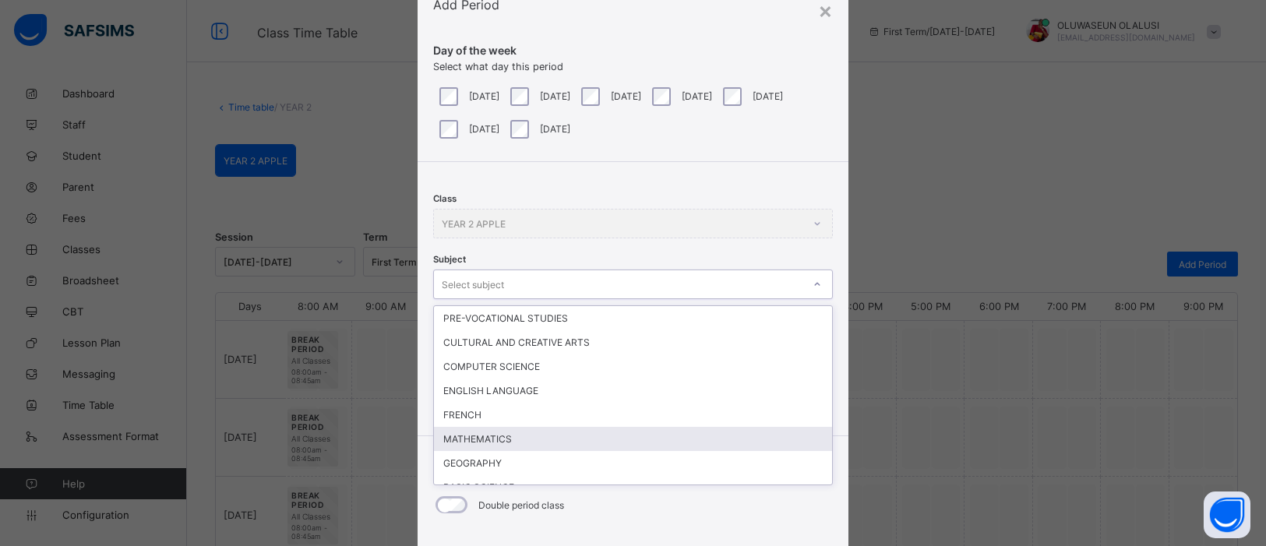
click at [464, 434] on div "MATHEMATICS" at bounding box center [633, 439] width 398 height 24
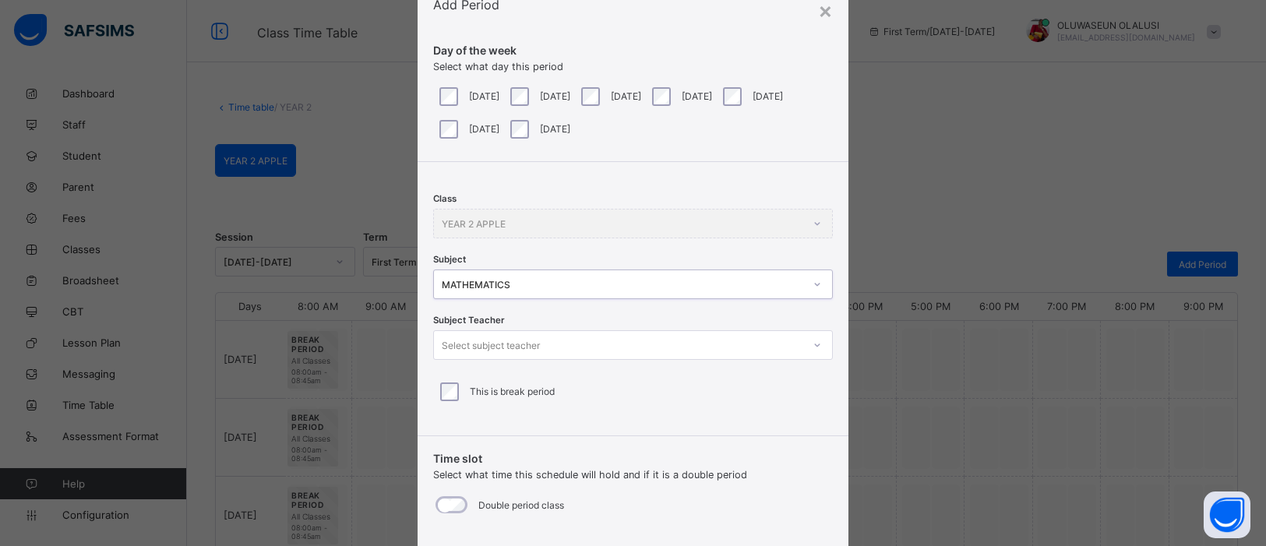
click at [813, 347] on icon at bounding box center [817, 345] width 9 height 16
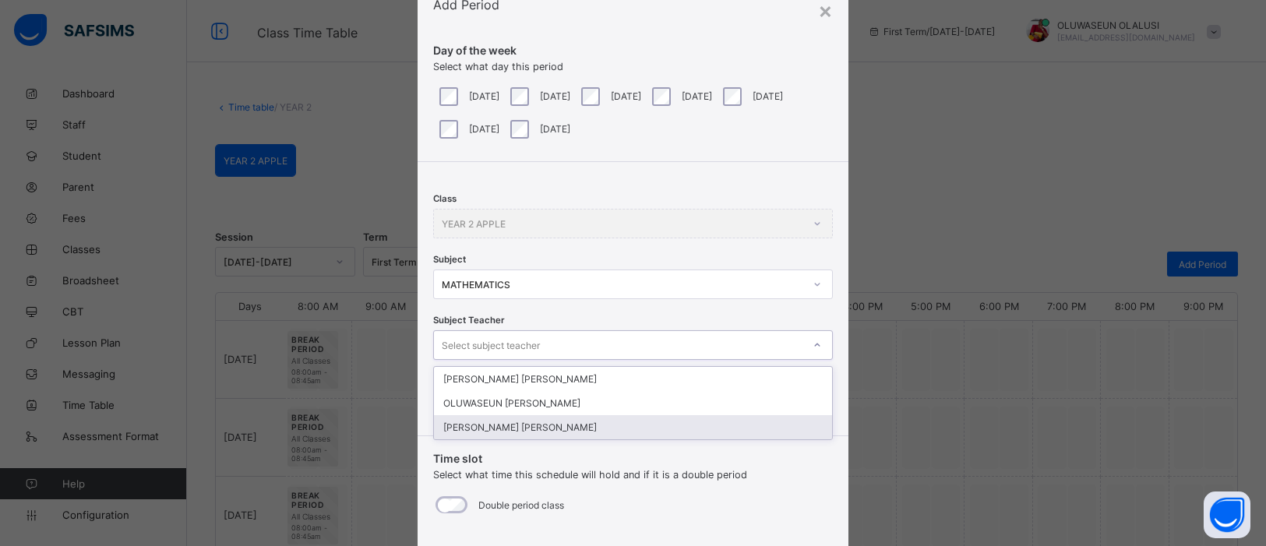
click at [577, 424] on div "OKOYE JACINTA Chinyere" at bounding box center [633, 427] width 398 height 24
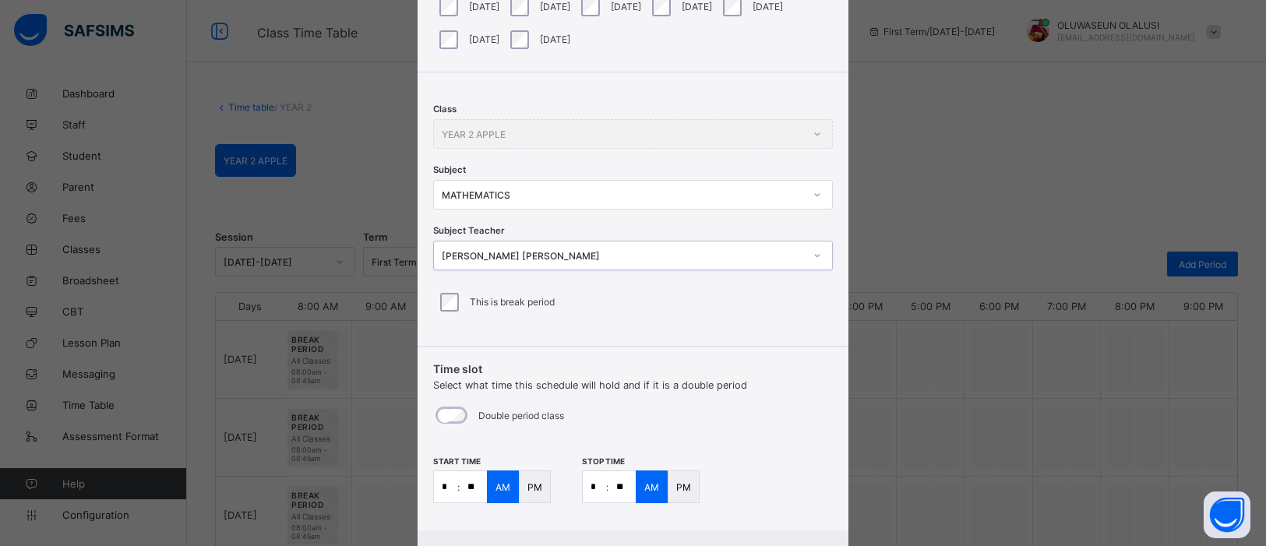
scroll to position [225, 0]
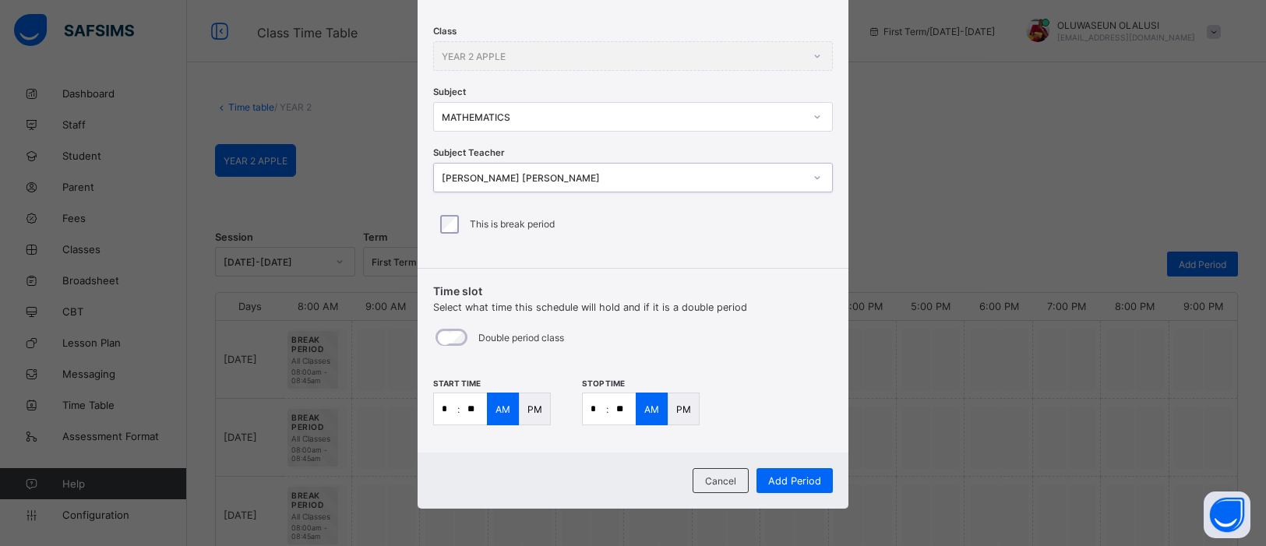
click at [623, 407] on input "**" at bounding box center [622, 408] width 27 height 31
type input "**"
click at [474, 404] on input "**" at bounding box center [473, 408] width 27 height 31
type input "**"
click at [594, 411] on input "*" at bounding box center [594, 408] width 23 height 31
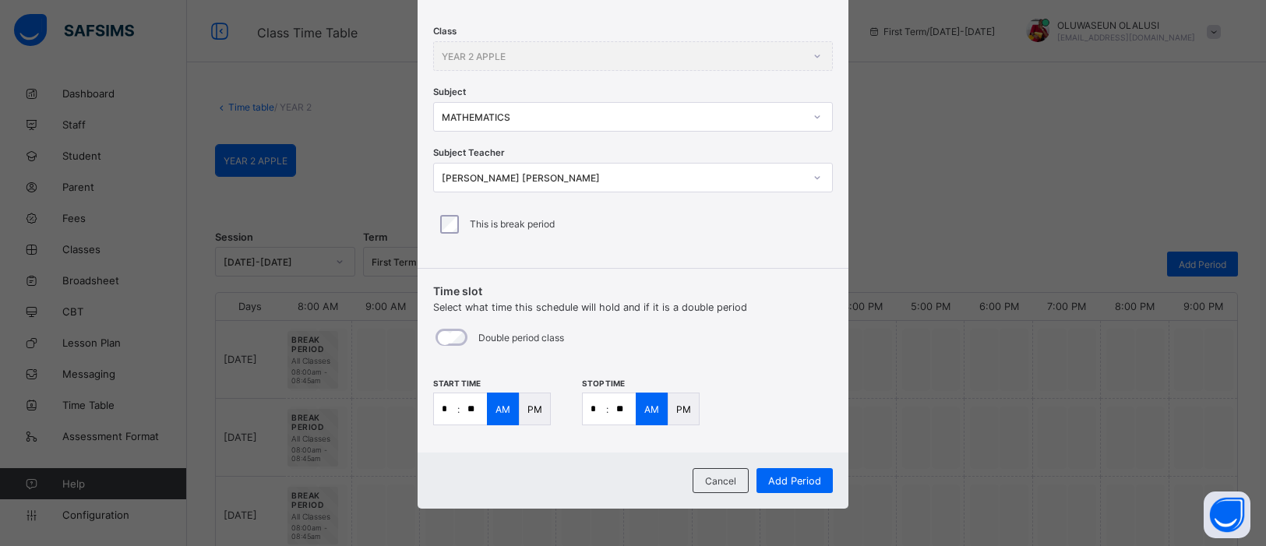
type input "*"
click at [619, 408] on input "**" at bounding box center [622, 408] width 27 height 31
click at [625, 408] on input "**" at bounding box center [622, 408] width 27 height 31
type input "**"
click at [780, 482] on span "Add Period" at bounding box center [794, 481] width 53 height 12
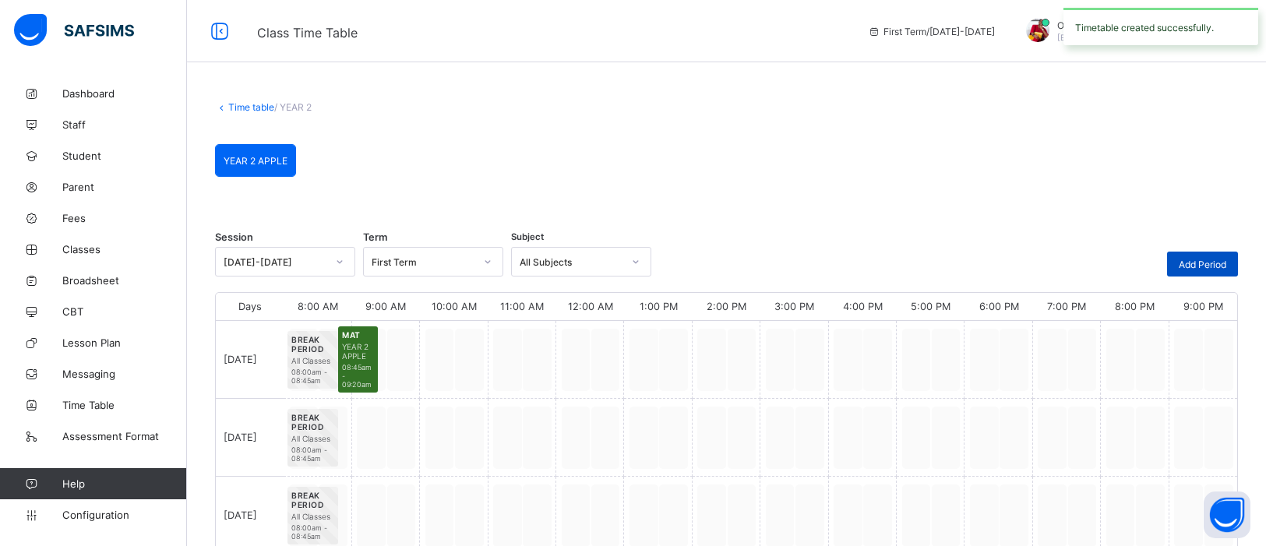
click at [1213, 270] on div "Add Period" at bounding box center [1202, 264] width 71 height 25
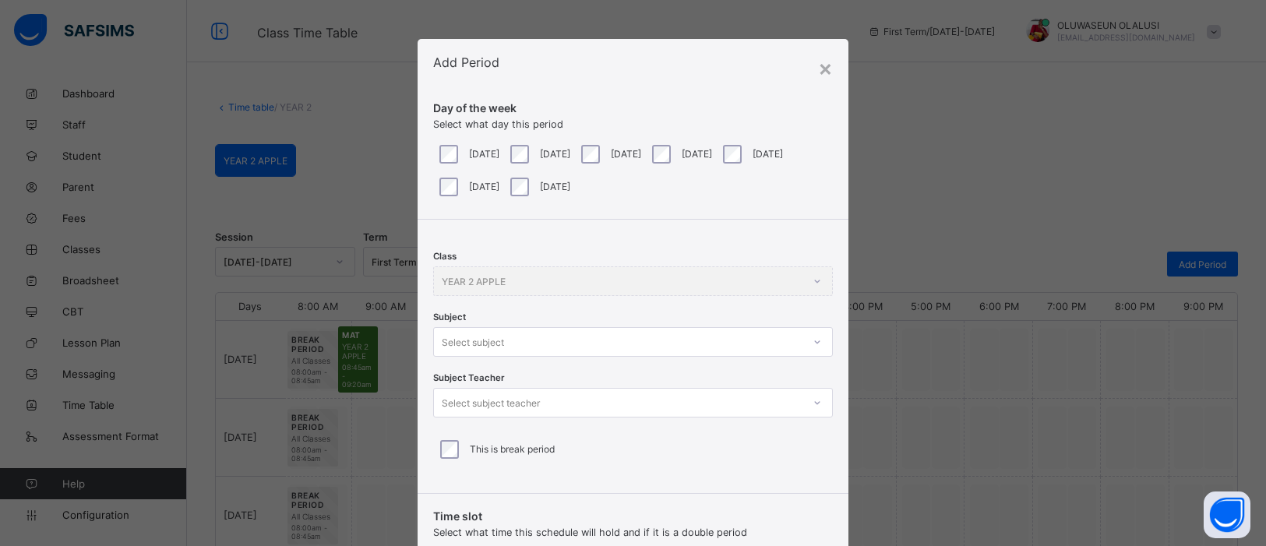
click at [809, 341] on div at bounding box center [817, 342] width 26 height 25
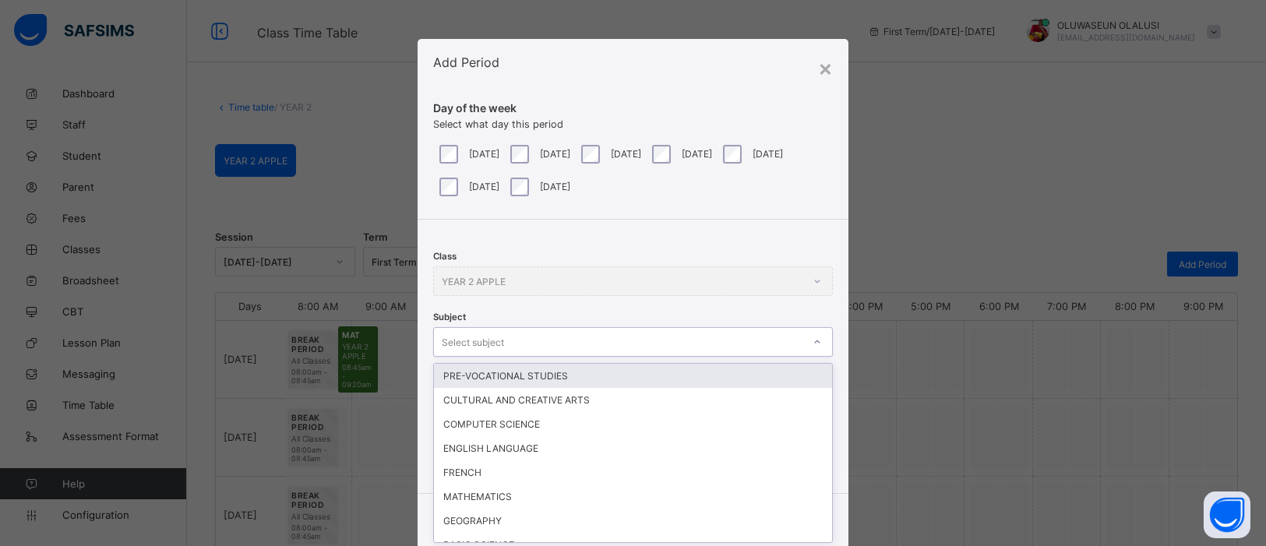
scroll to position [58, 0]
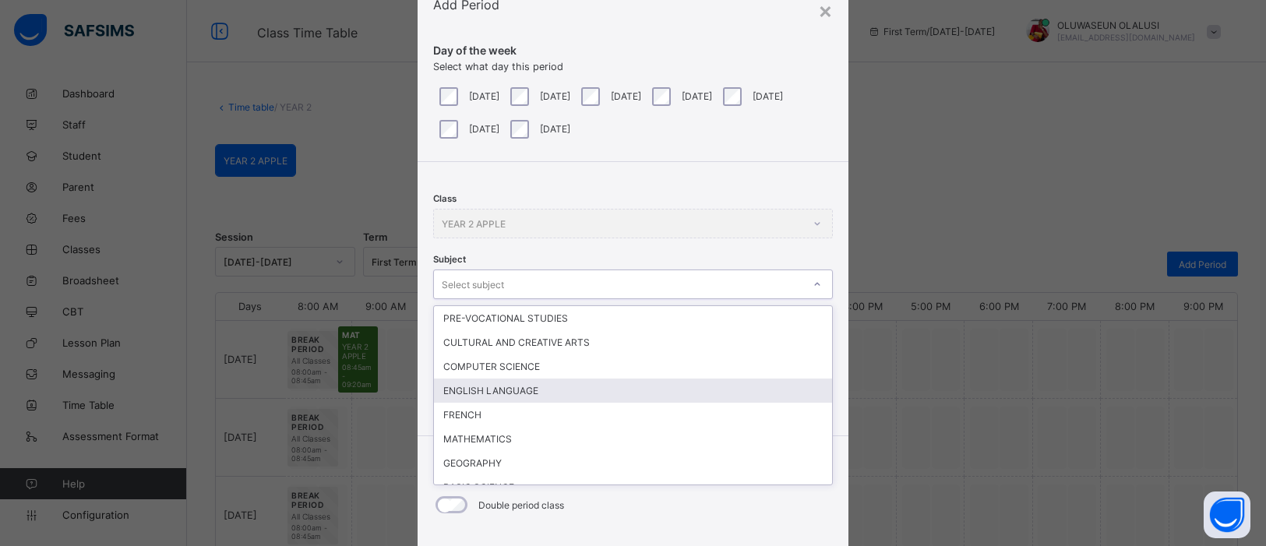
click at [637, 386] on div "ENGLISH LANGUAGE" at bounding box center [633, 391] width 398 height 24
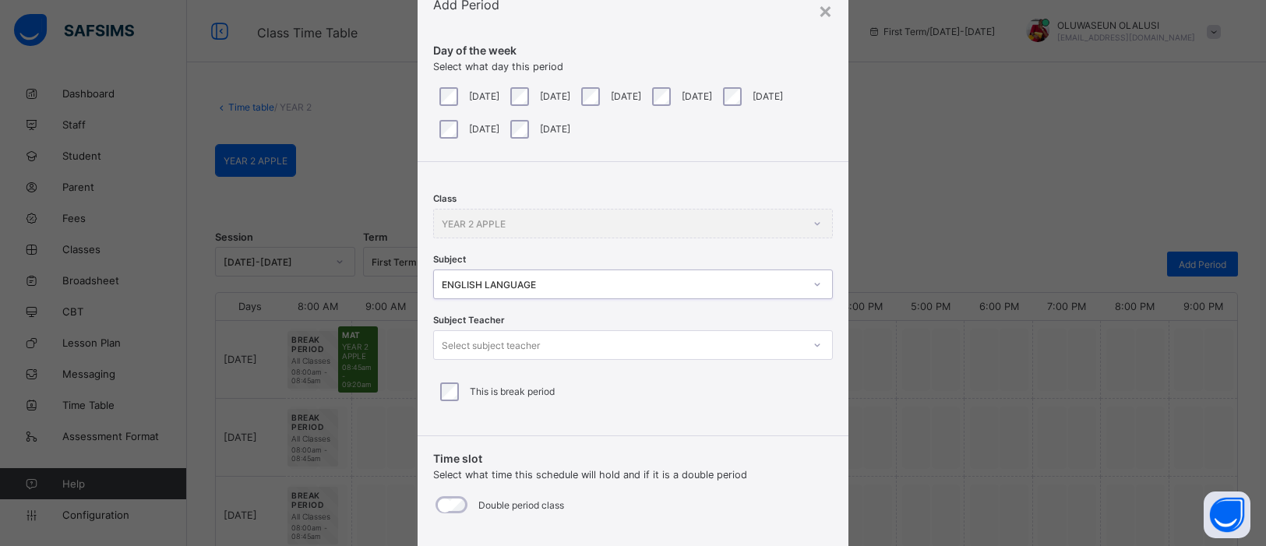
click at [817, 347] on icon at bounding box center [817, 345] width 9 height 16
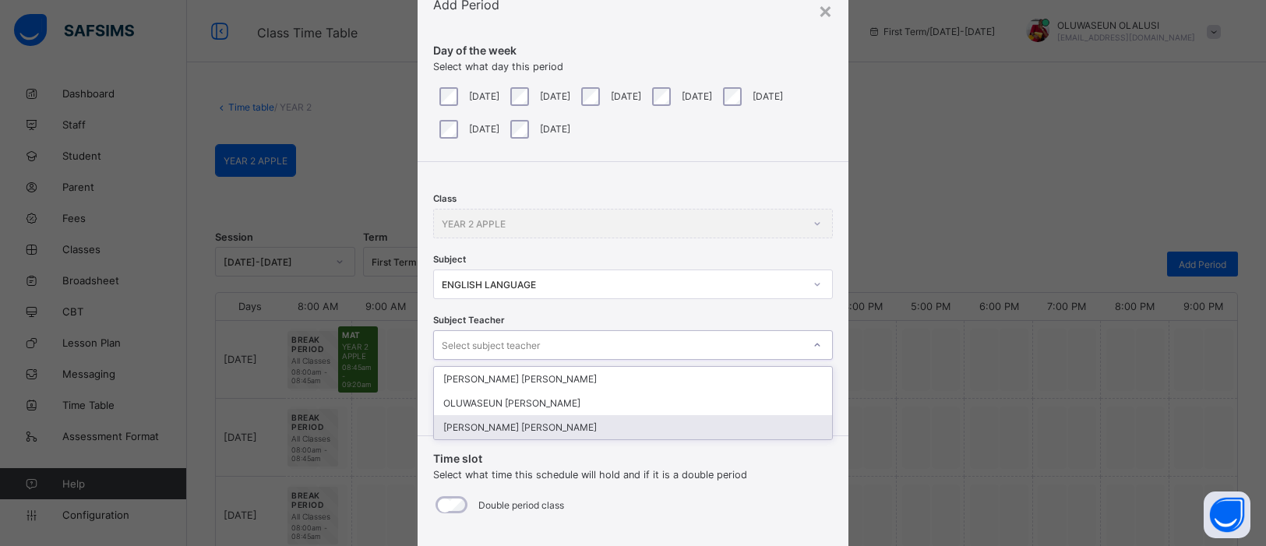
click at [678, 432] on div "OKOYE JACINTA Chinyere" at bounding box center [633, 427] width 398 height 24
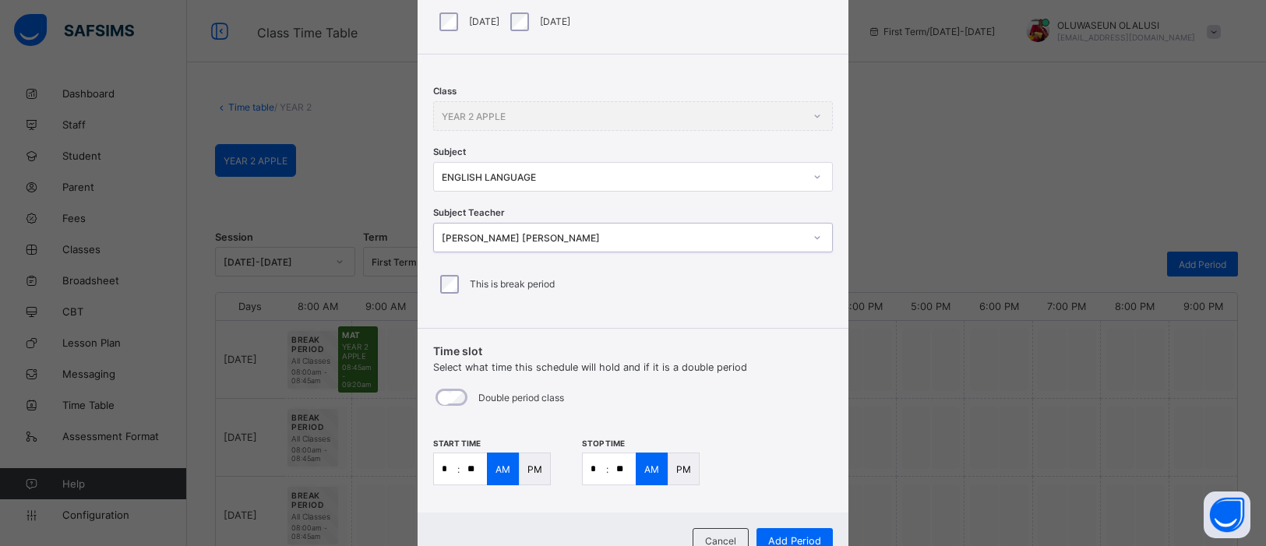
scroll to position [225, 0]
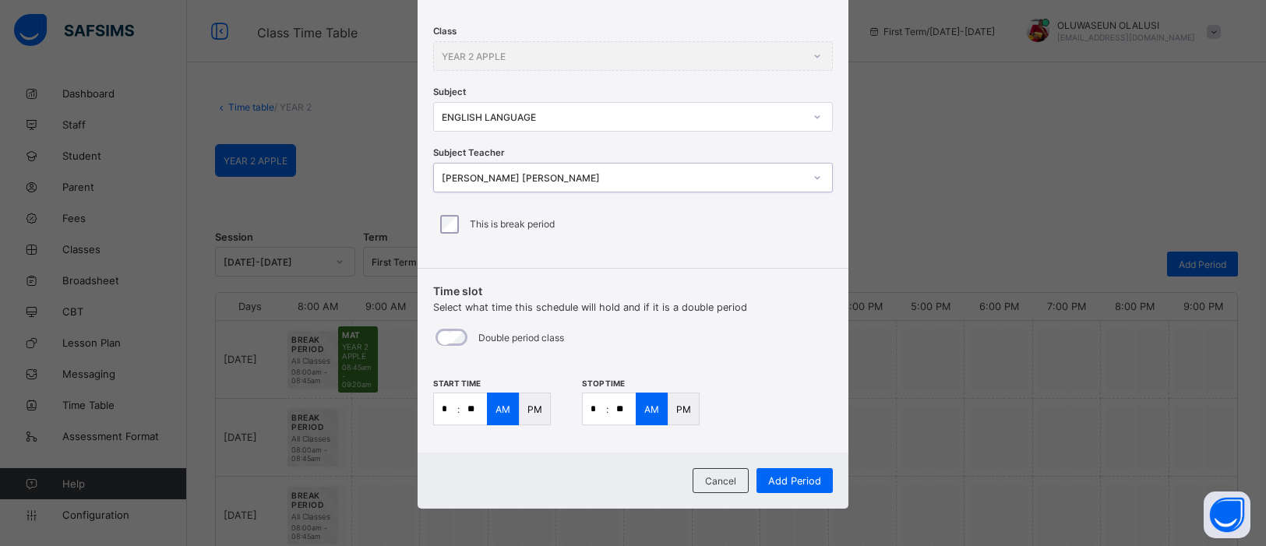
click at [446, 414] on input "*" at bounding box center [445, 408] width 23 height 31
type input "*"
click at [471, 404] on input "**" at bounding box center [473, 408] width 27 height 31
type input "**"
click at [598, 408] on input "*" at bounding box center [594, 408] width 23 height 31
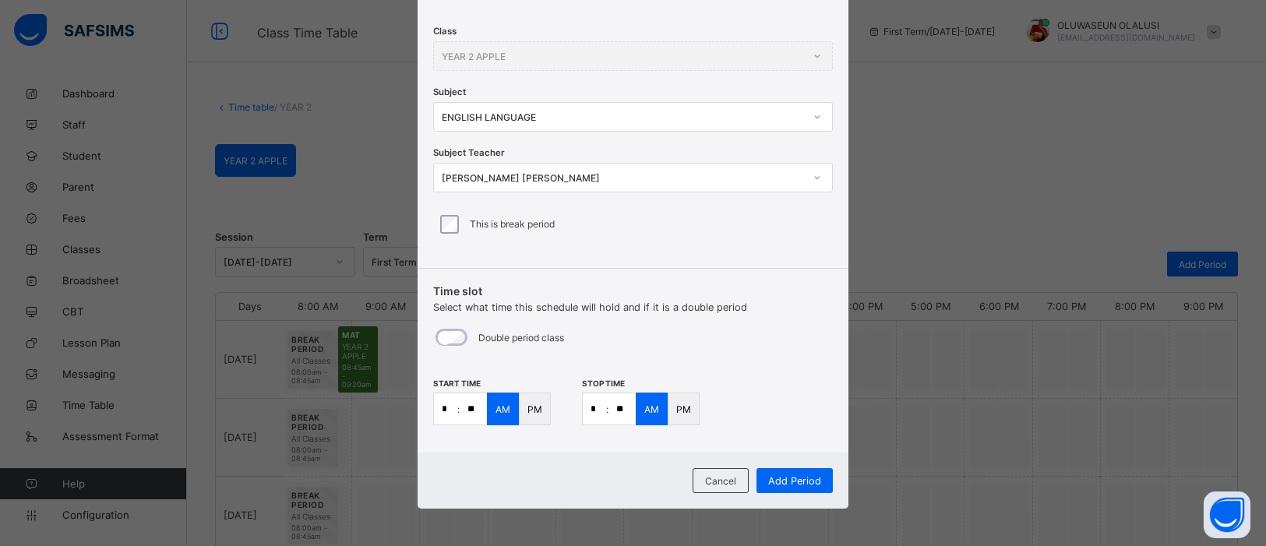
type input "*"
click at [621, 410] on input "**" at bounding box center [622, 408] width 27 height 31
type input "**"
click at [776, 475] on span "Add Period" at bounding box center [794, 481] width 53 height 12
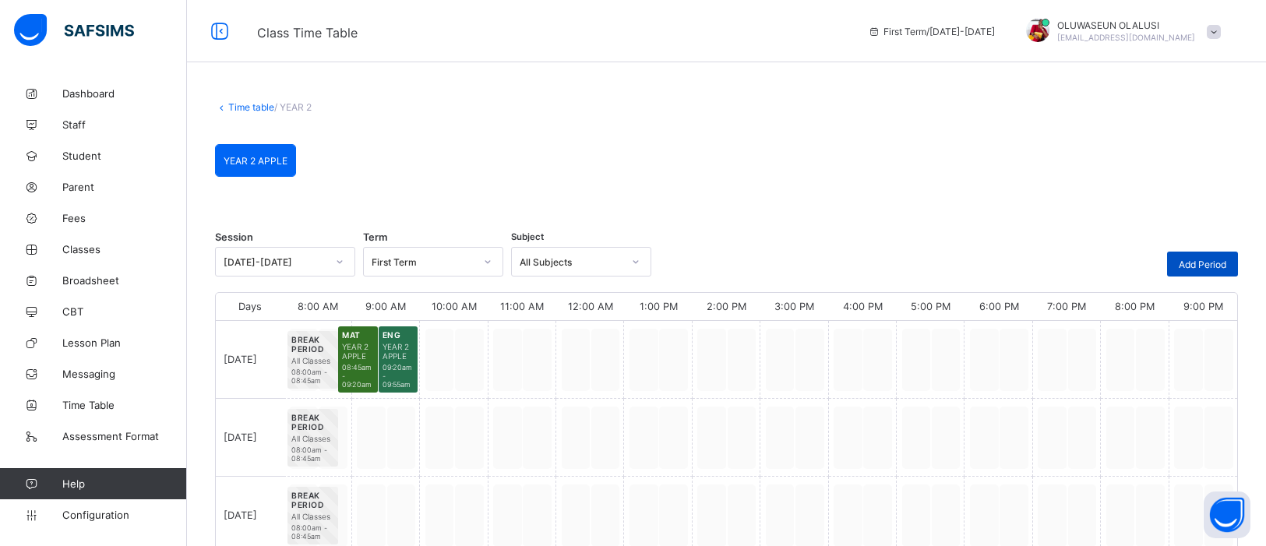
click at [1202, 265] on span "Add Period" at bounding box center [1203, 265] width 48 height 12
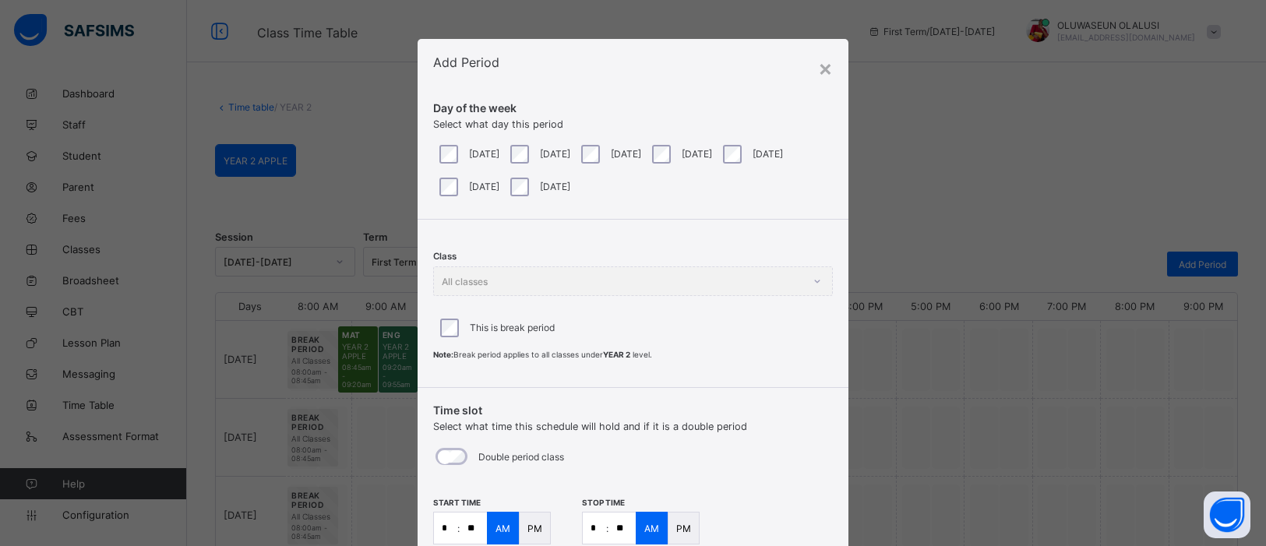
click at [448, 525] on input "*" at bounding box center [445, 528] width 23 height 31
type input "*"
click at [479, 523] on input "**" at bounding box center [473, 528] width 27 height 31
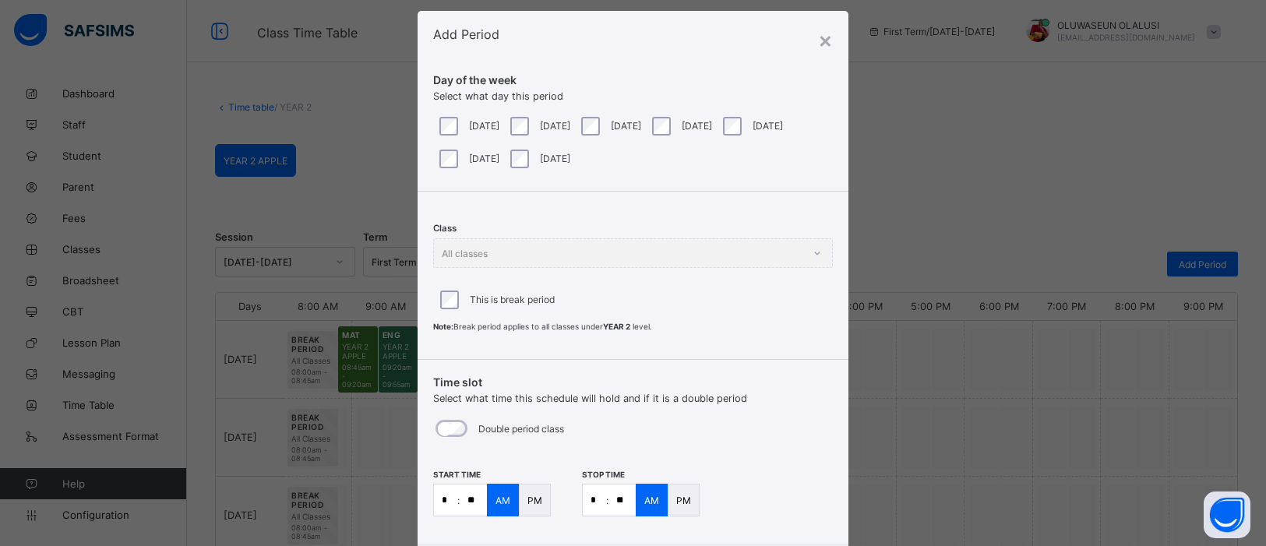
scroll to position [41, 0]
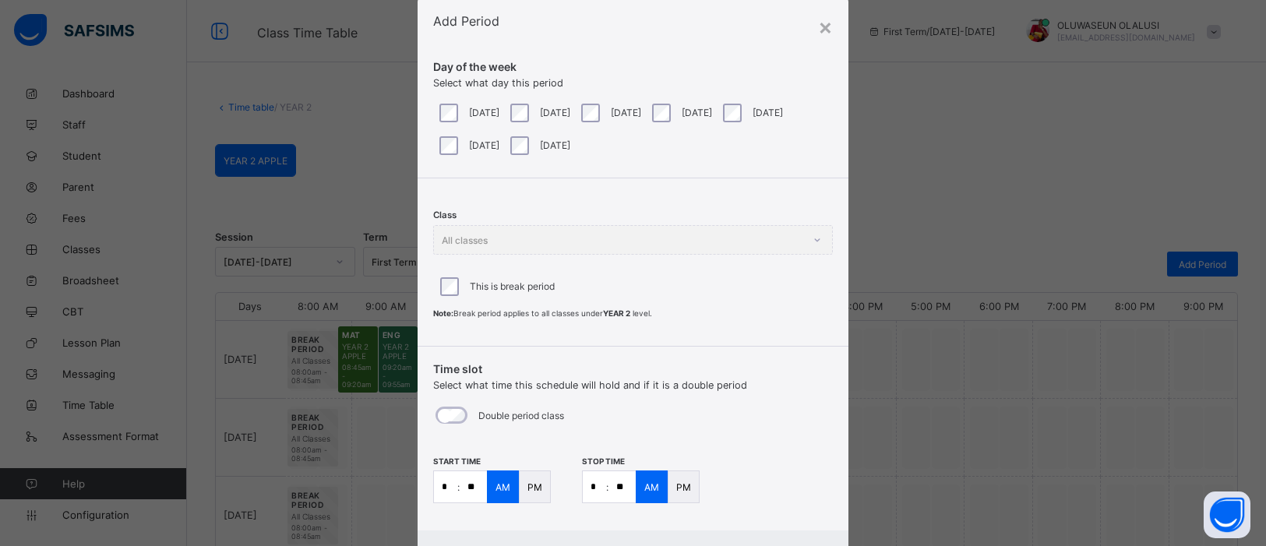
type input "**"
click at [597, 486] on input "*" at bounding box center [594, 486] width 23 height 31
type input "**"
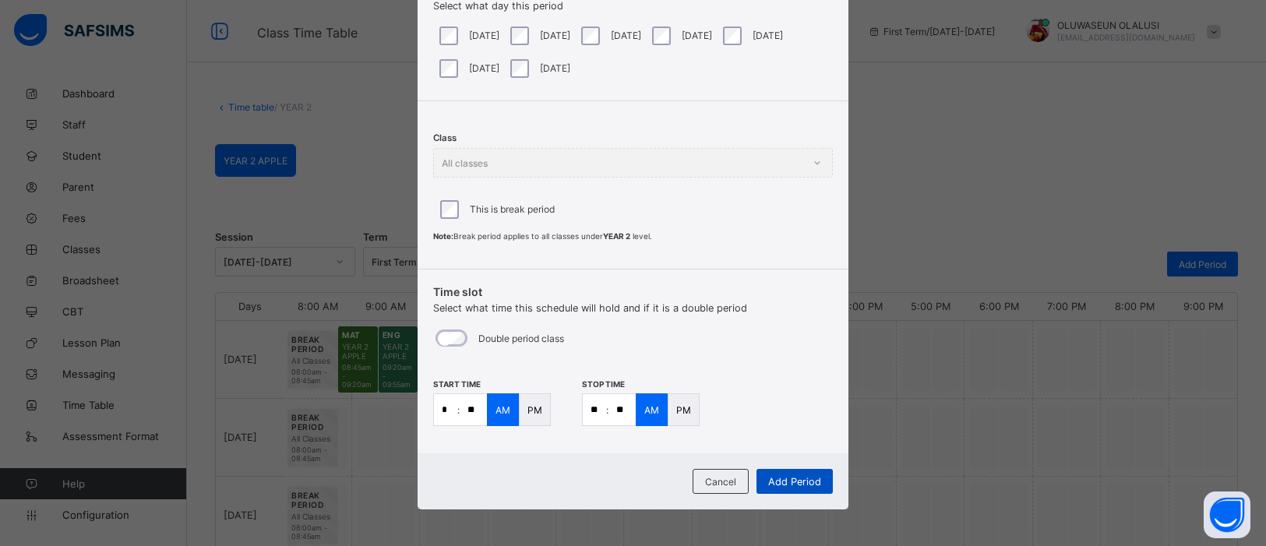
type input "**"
click at [802, 485] on span "Add Period" at bounding box center [794, 482] width 53 height 12
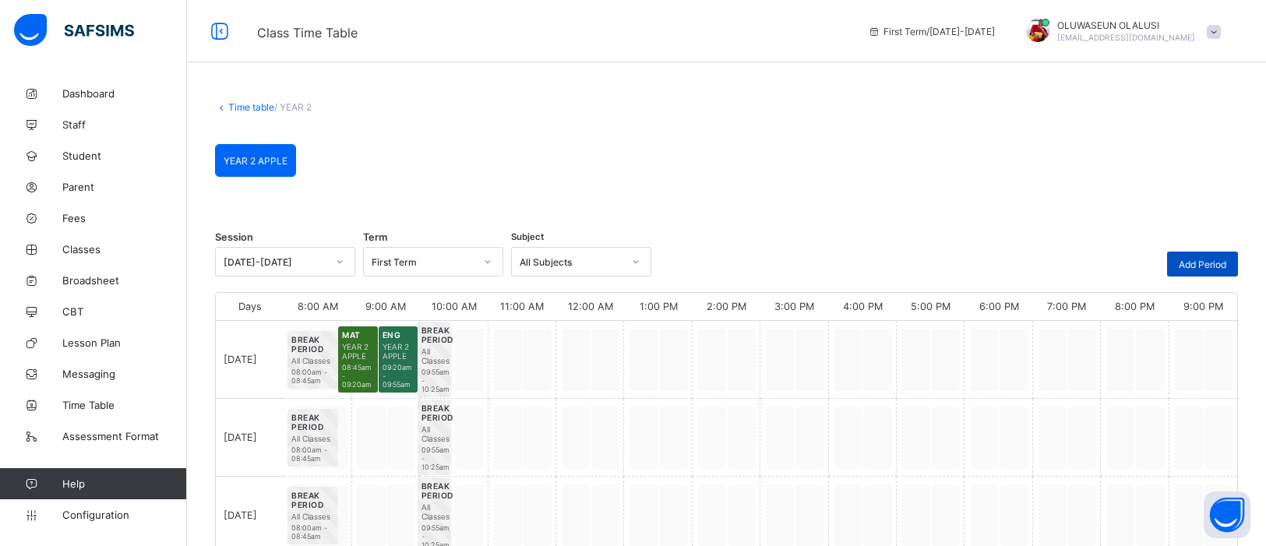
click at [1198, 259] on span "Add Period" at bounding box center [1203, 265] width 48 height 12
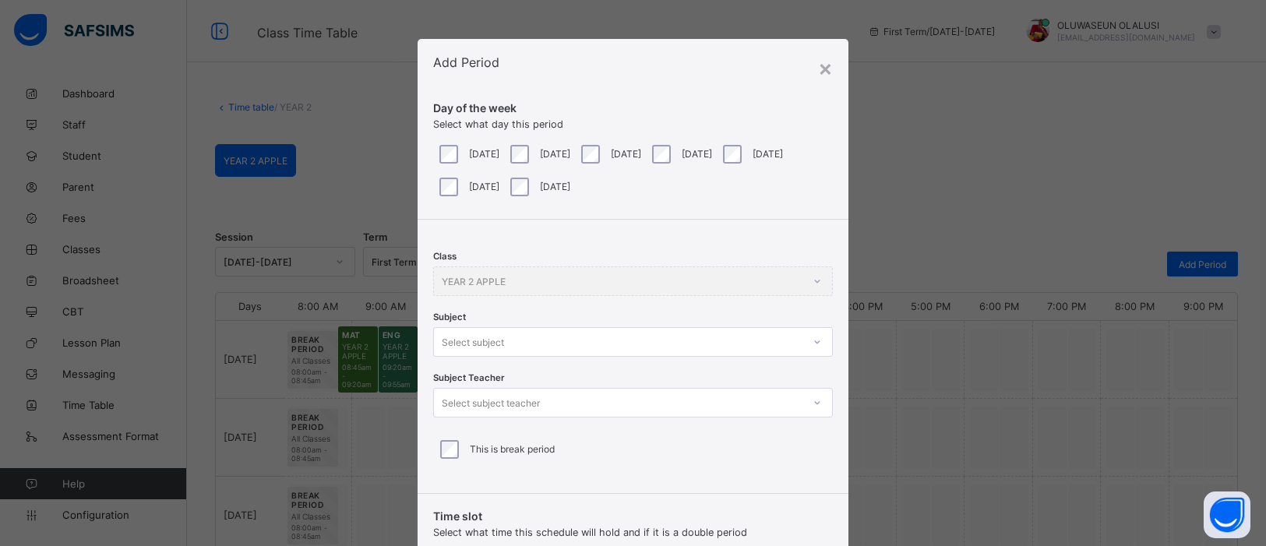
click at [817, 342] on div at bounding box center [817, 342] width 26 height 25
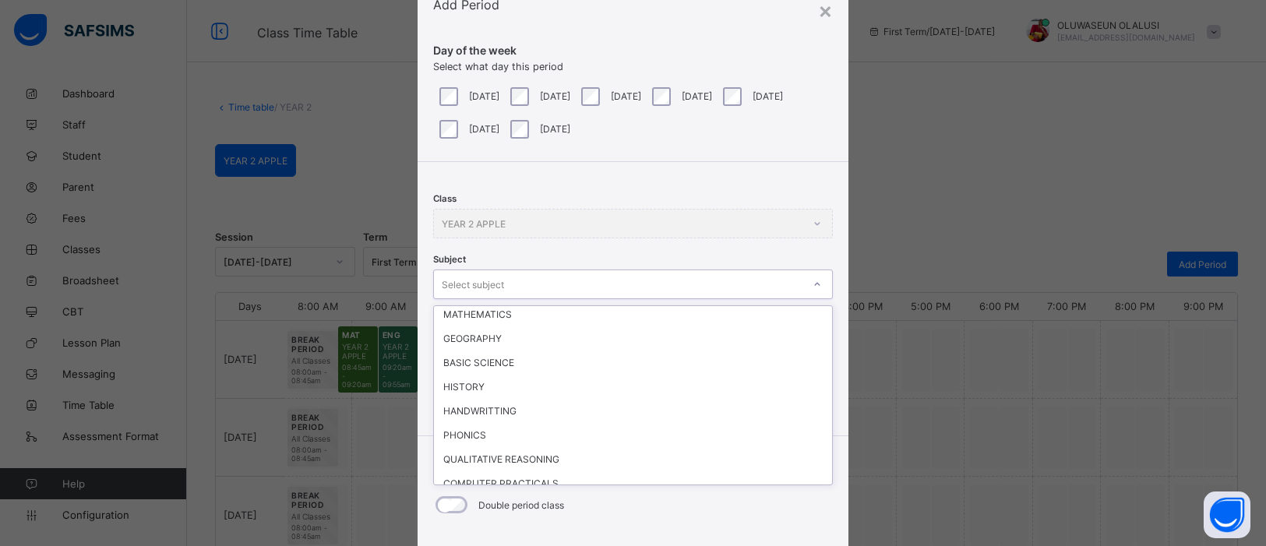
scroll to position [176, 0]
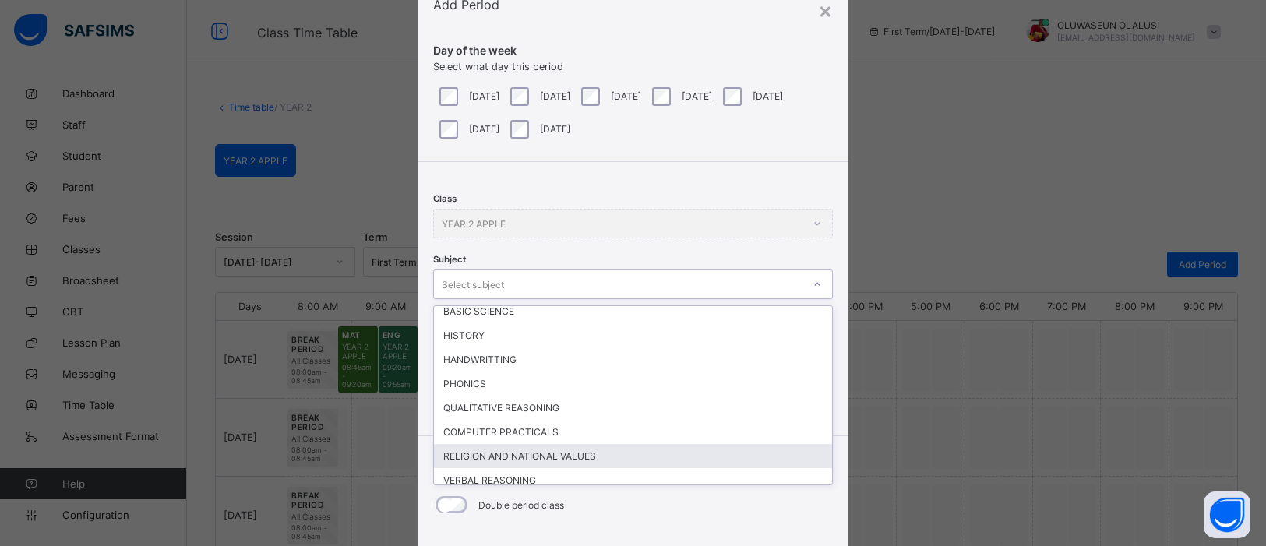
click at [568, 449] on div "RELIGION AND NATIONAL VALUES" at bounding box center [633, 456] width 398 height 24
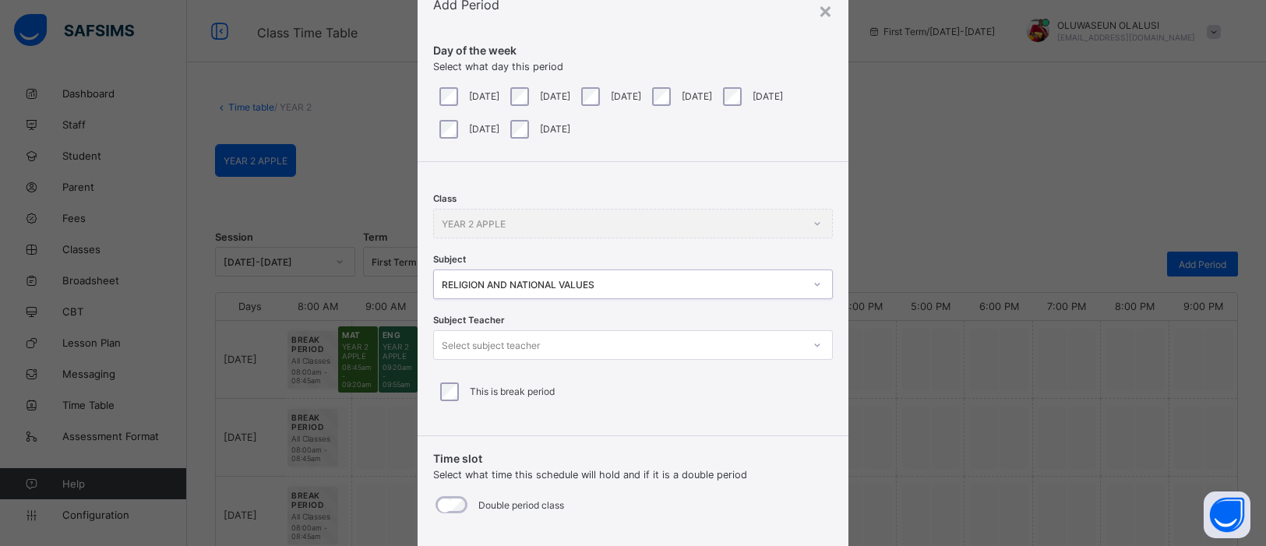
click at [813, 348] on icon at bounding box center [817, 345] width 9 height 16
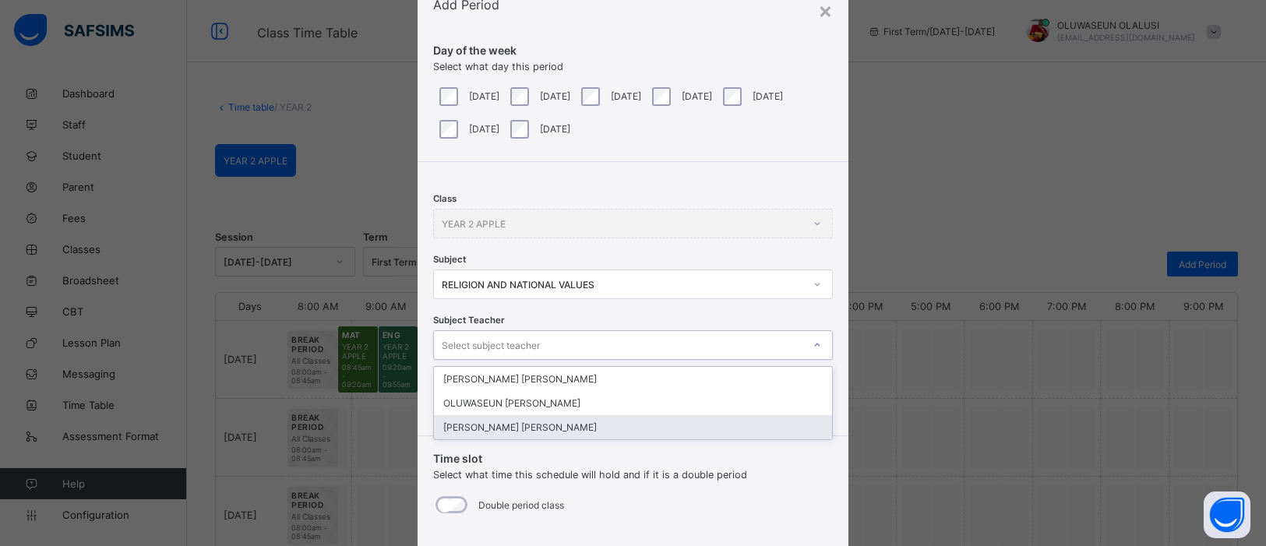
click at [635, 421] on div "OKOYE JACINTA Chinyere" at bounding box center [633, 427] width 398 height 24
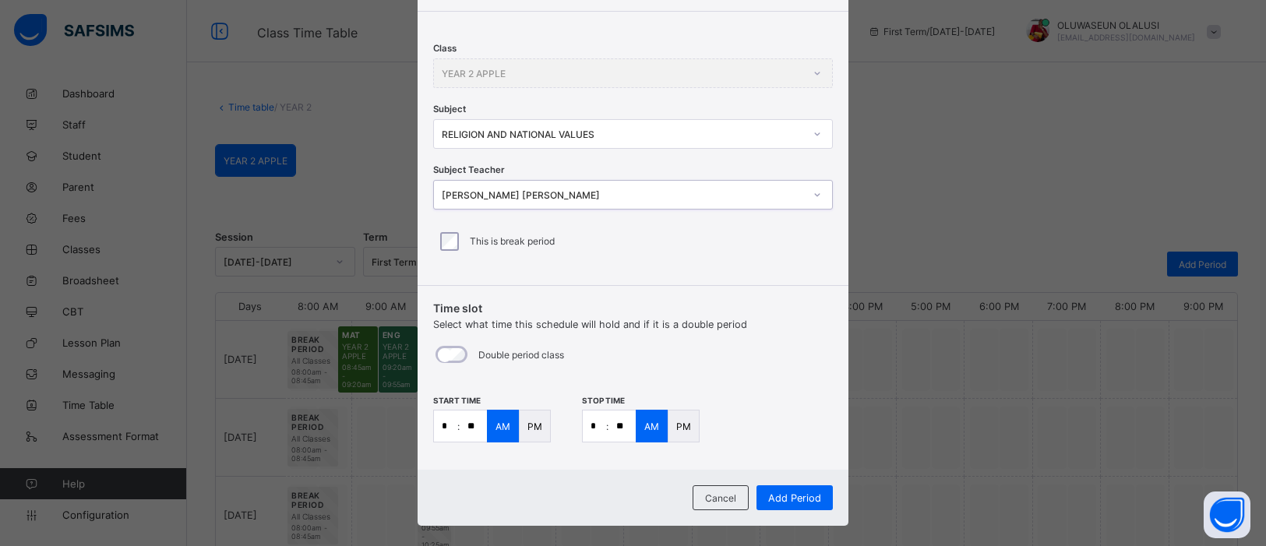
scroll to position [225, 0]
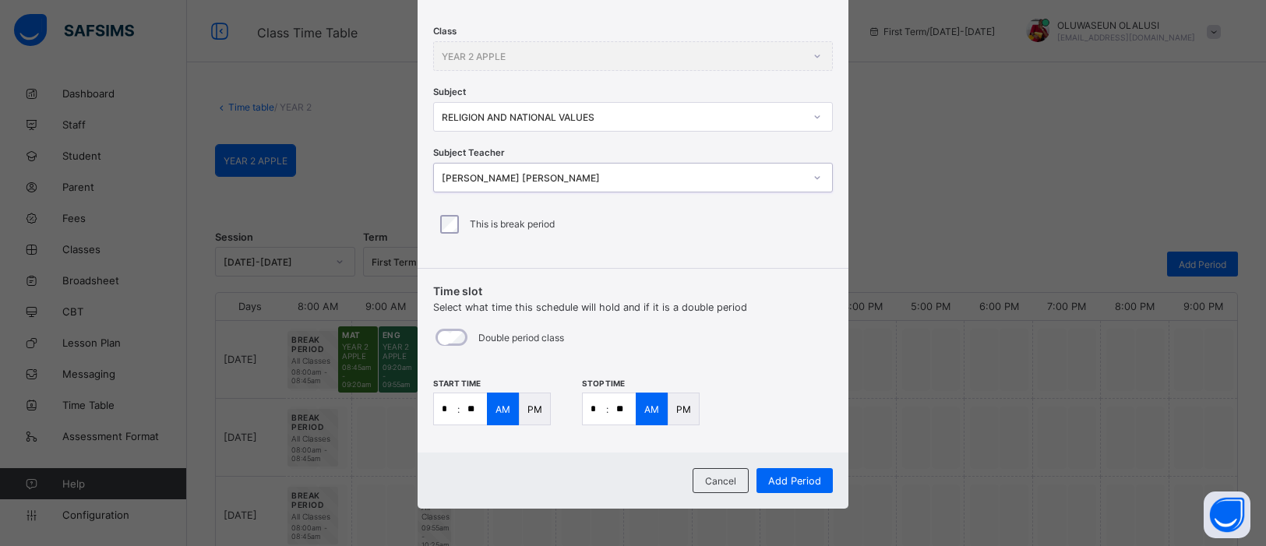
click at [449, 409] on input "*" at bounding box center [445, 408] width 23 height 31
type input "**"
click at [598, 409] on input "*" at bounding box center [594, 408] width 23 height 31
type input "**"
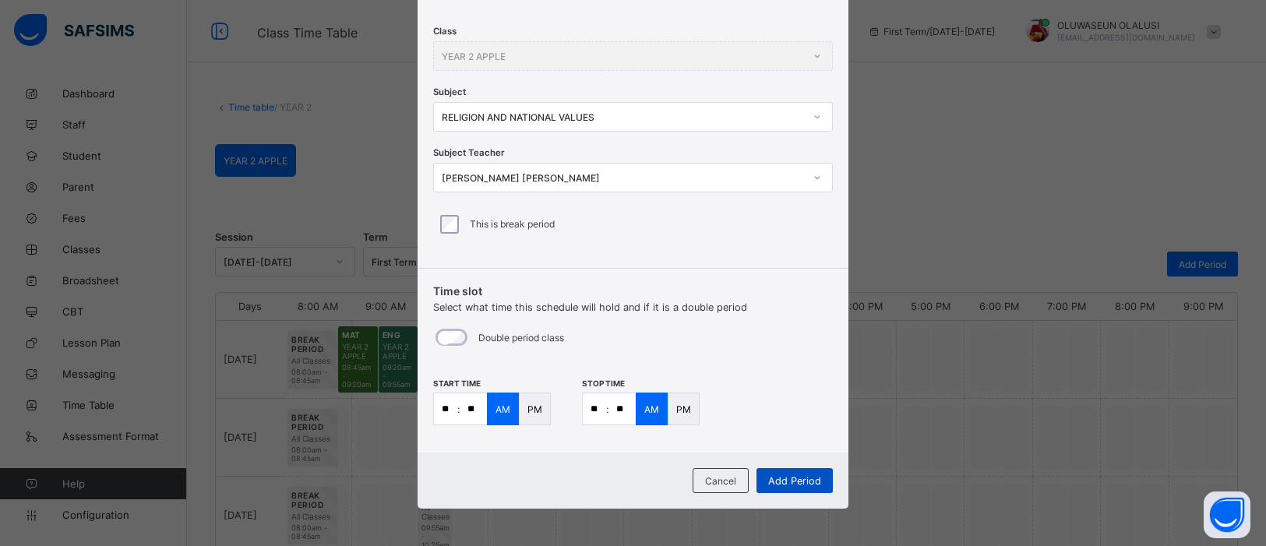
click at [799, 478] on span "Add Period" at bounding box center [794, 481] width 53 height 12
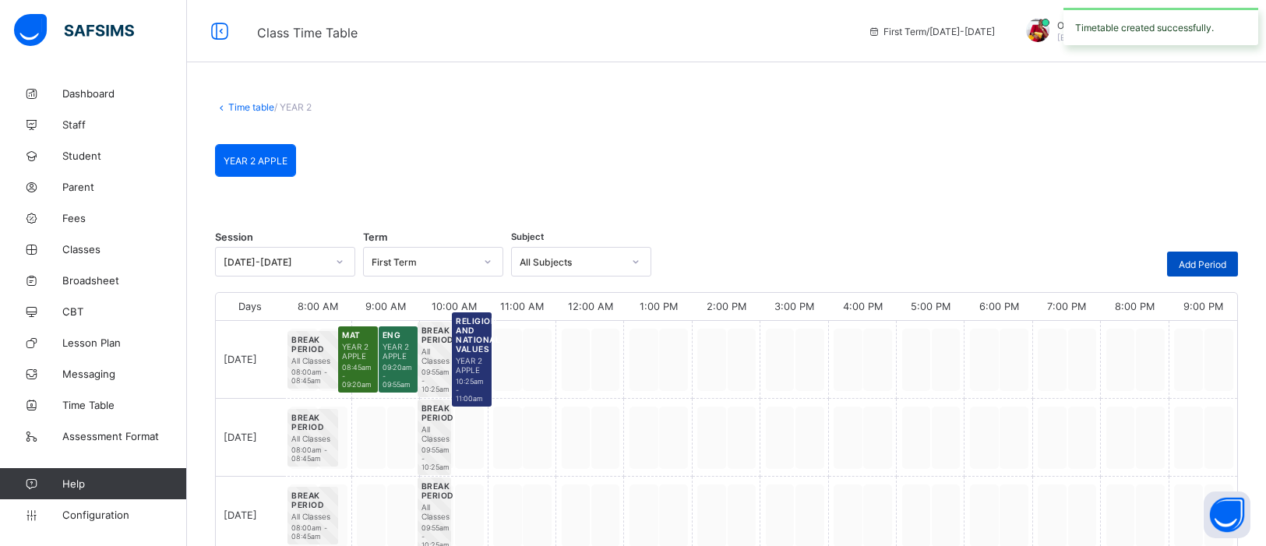
click at [1205, 264] on span "Add Period" at bounding box center [1203, 265] width 48 height 12
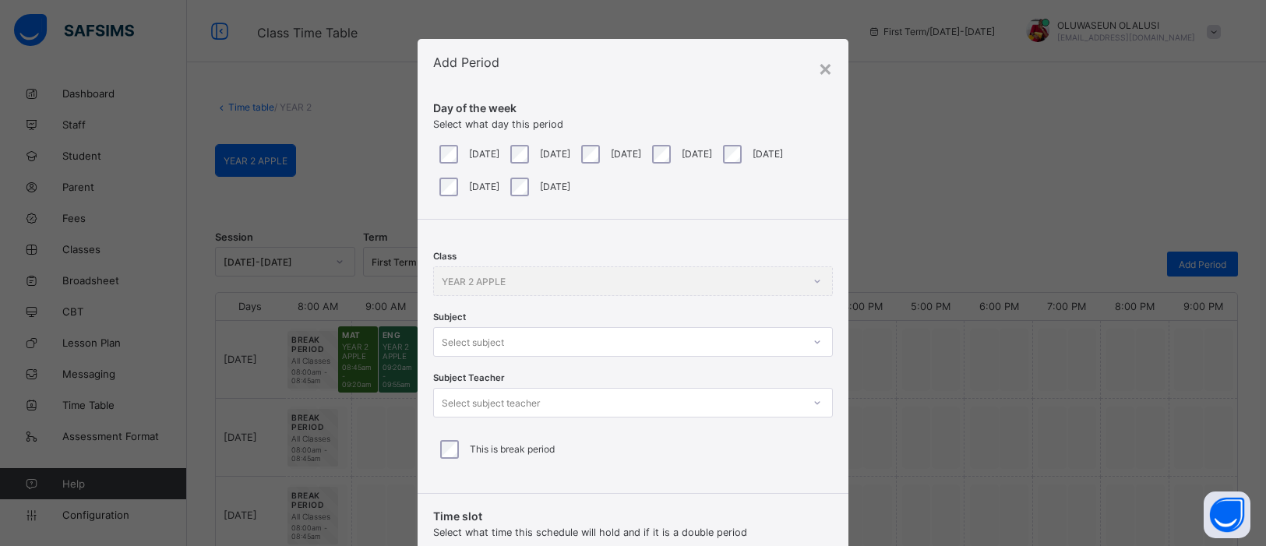
click at [813, 348] on div "Class YEAR 2 APPLE Subject Select subject Subject Teacher Select subject teache…" at bounding box center [633, 351] width 431 height 262
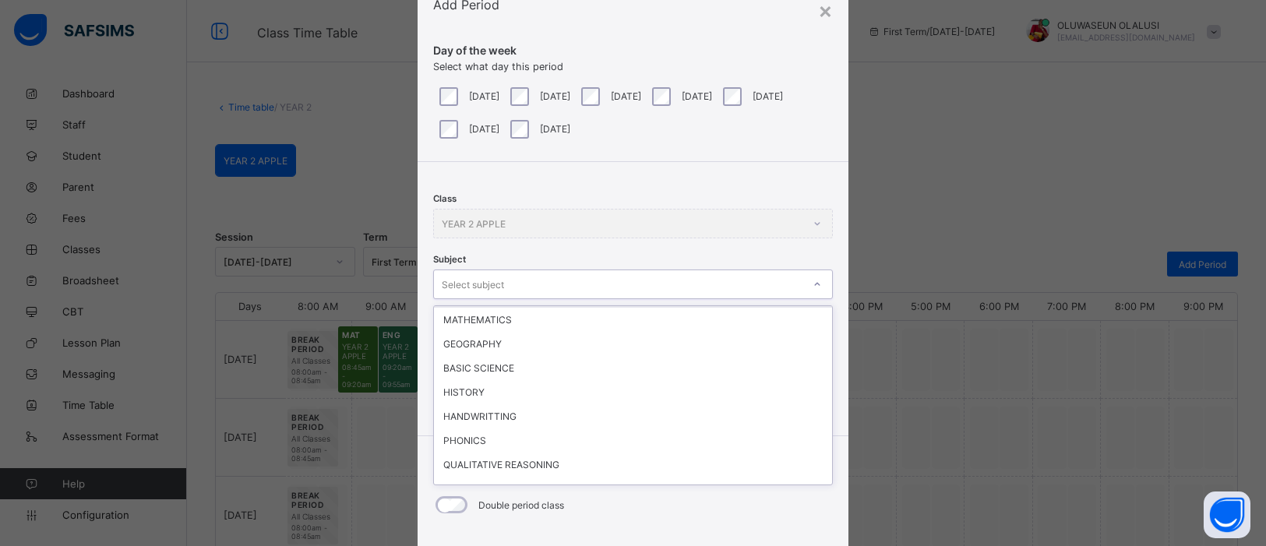
scroll to position [121, 0]
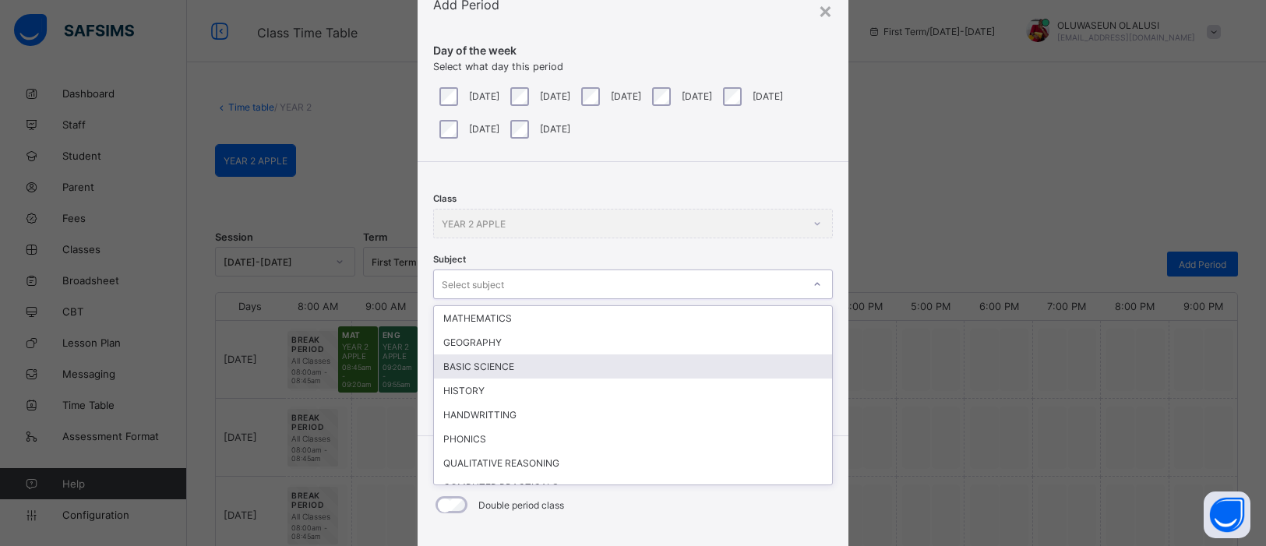
click at [496, 358] on div "BASIC SCIENCE" at bounding box center [633, 367] width 398 height 24
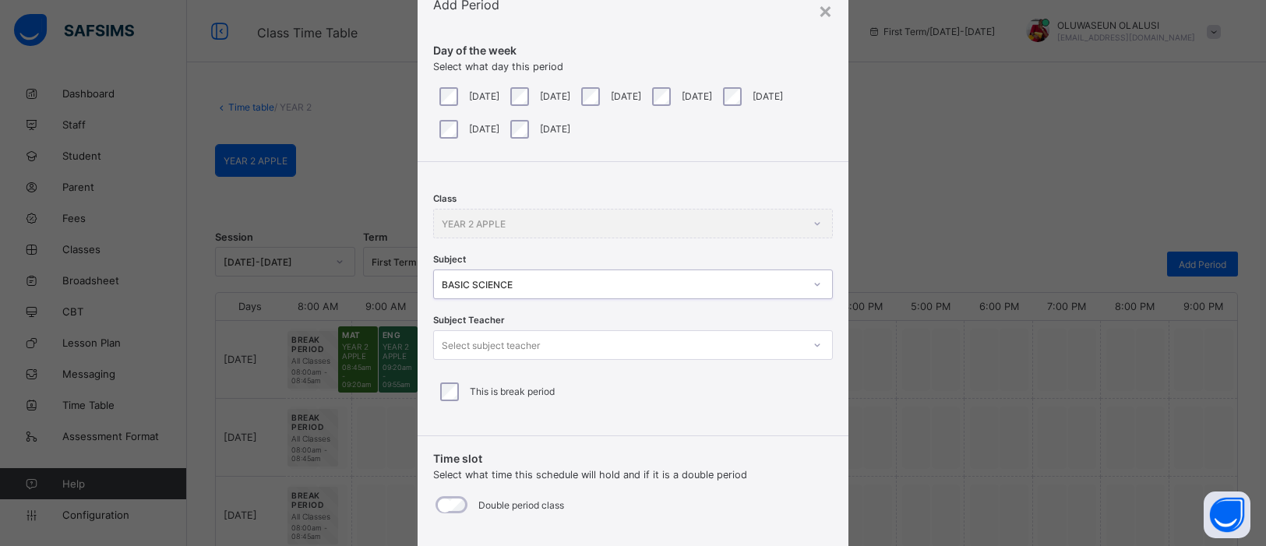
click at [813, 343] on icon at bounding box center [817, 345] width 9 height 16
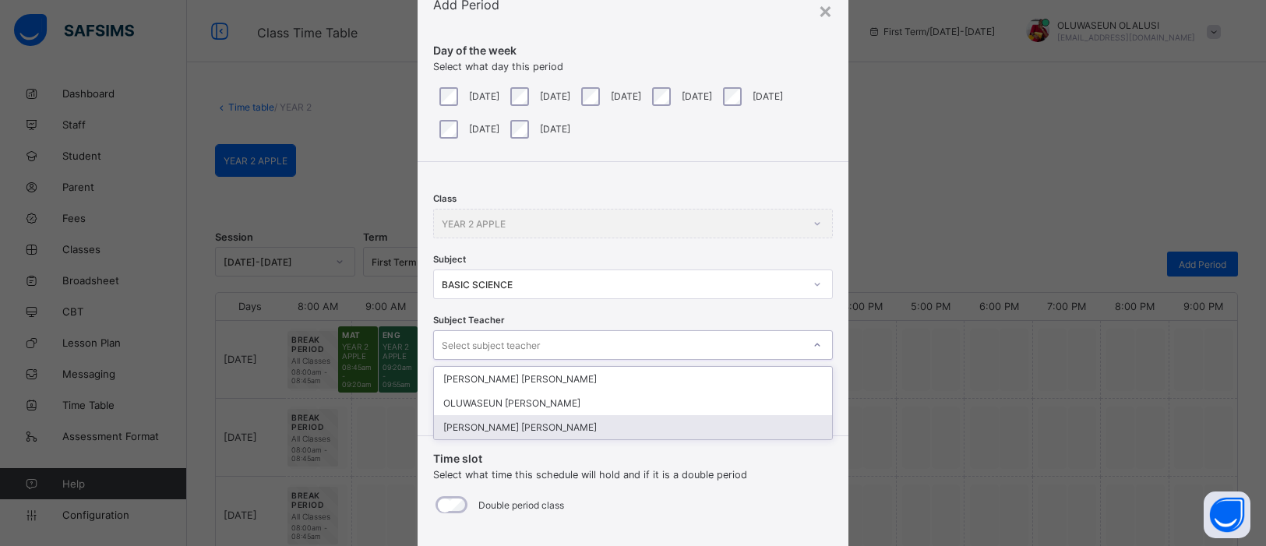
click at [626, 425] on div "OKOYE JACINTA Chinyere" at bounding box center [633, 427] width 398 height 24
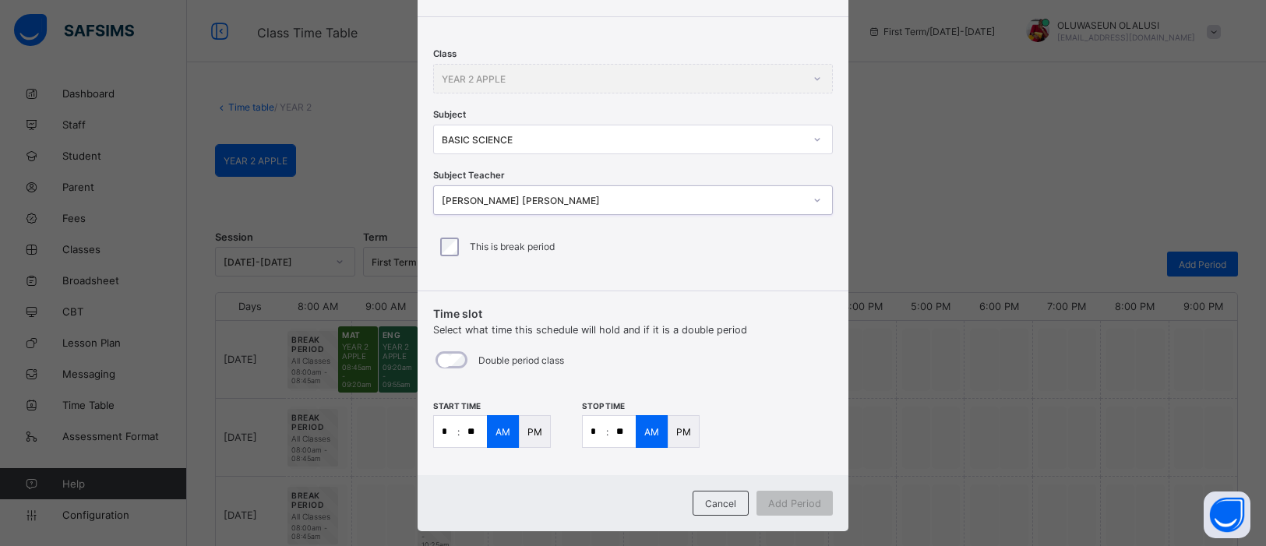
scroll to position [211, 0]
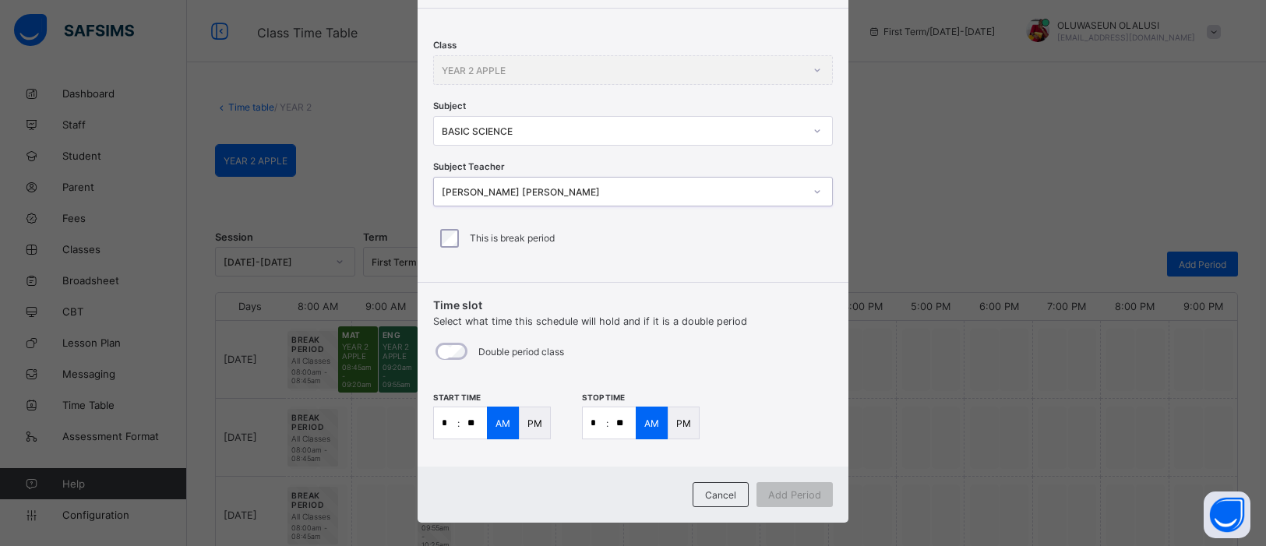
click at [448, 427] on input "*" at bounding box center [445, 423] width 23 height 31
type input "**"
click at [600, 424] on input "*" at bounding box center [594, 423] width 23 height 31
type input "**"
click at [625, 422] on input "**" at bounding box center [622, 423] width 27 height 31
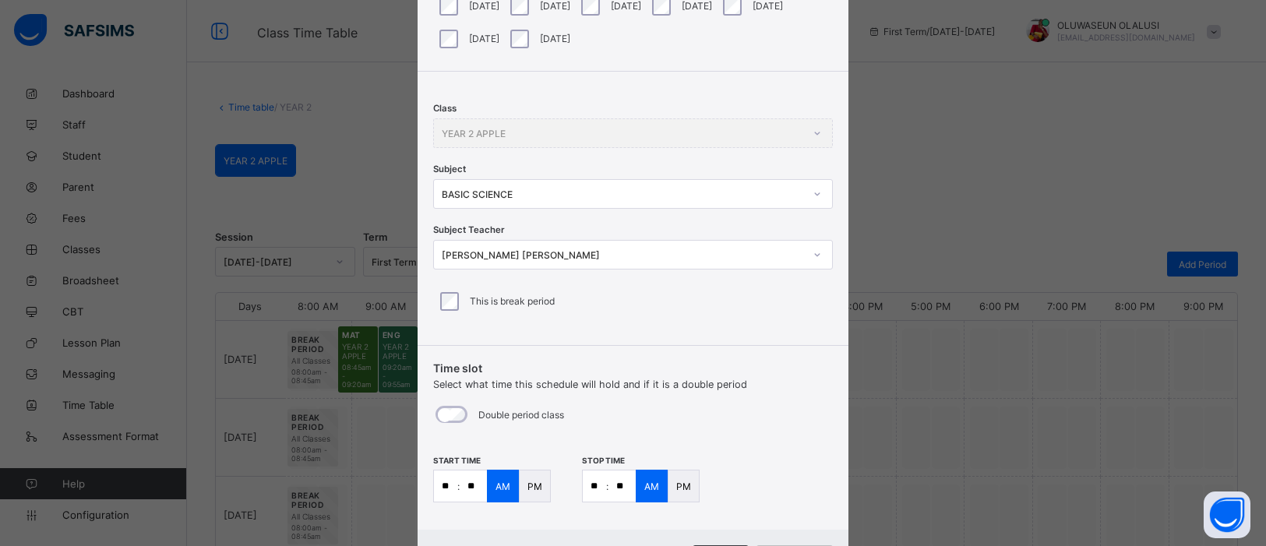
scroll to position [0, 0]
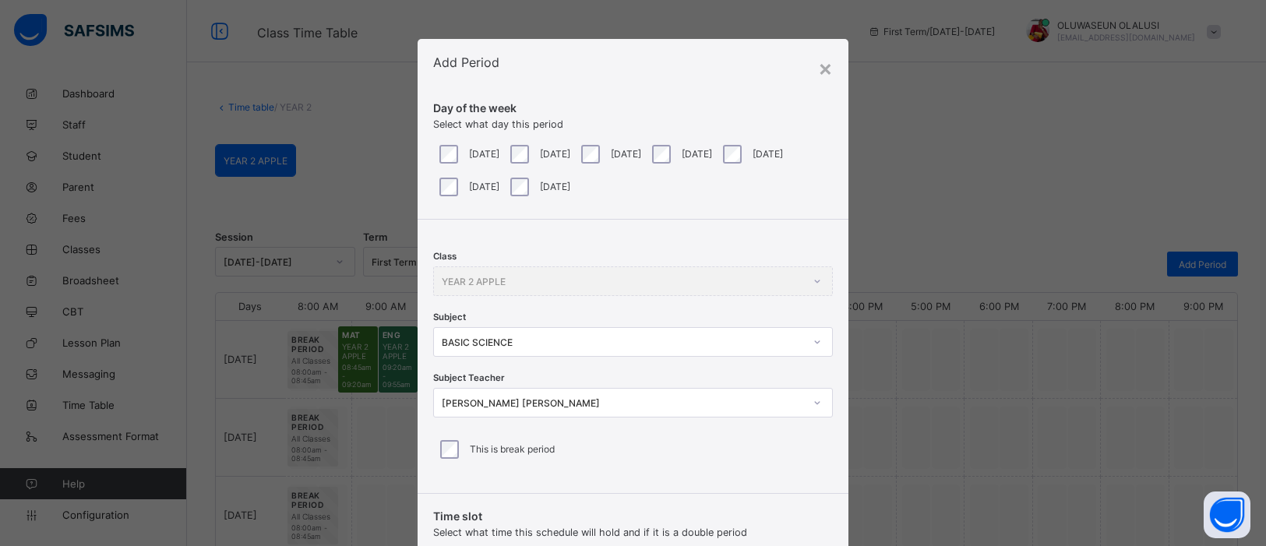
type input "**"
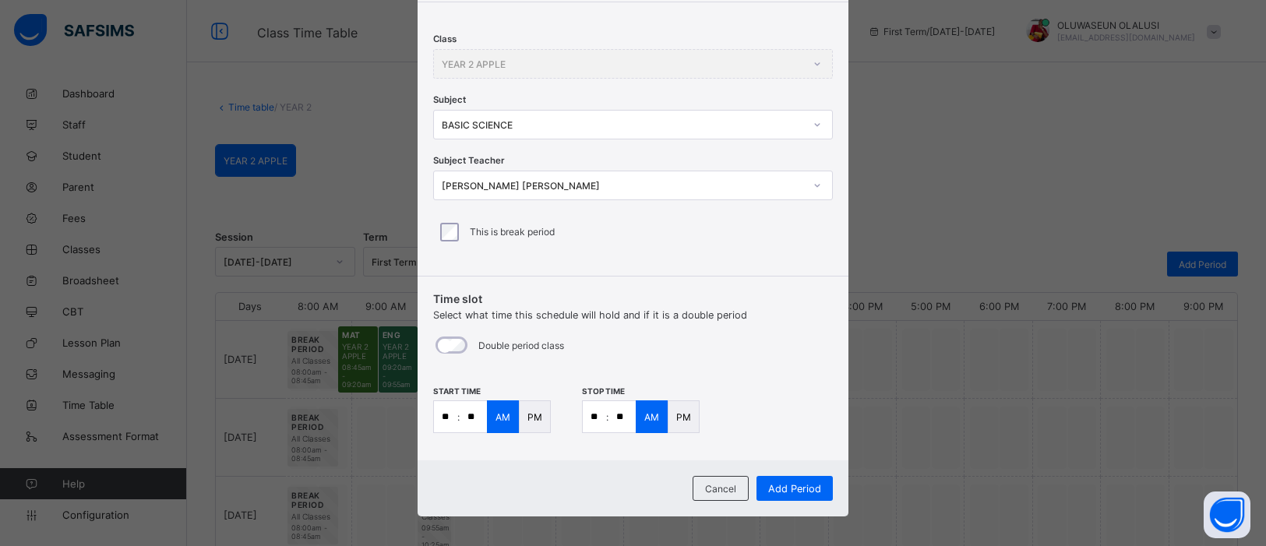
scroll to position [225, 0]
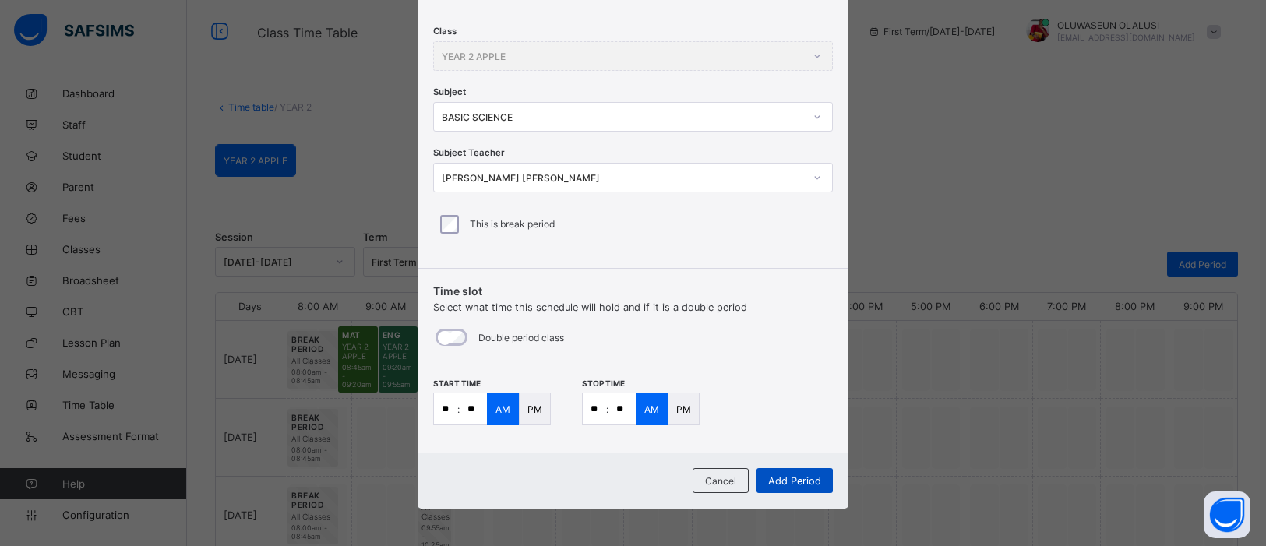
click at [802, 479] on span "Add Period" at bounding box center [794, 481] width 53 height 12
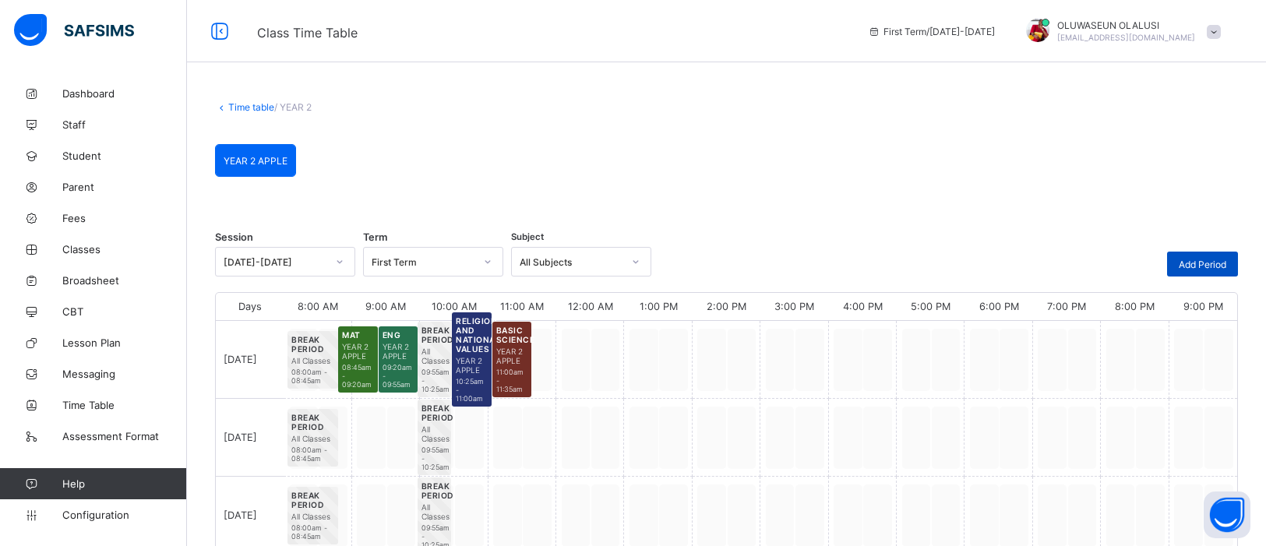
click at [1202, 263] on span "Add Period" at bounding box center [1203, 265] width 48 height 12
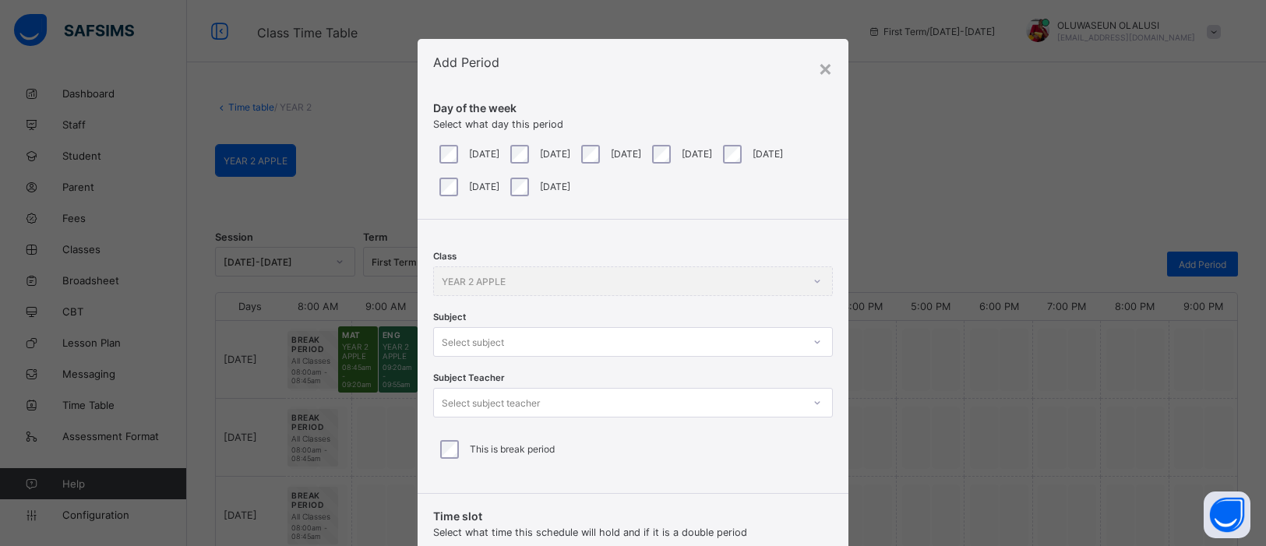
click at [447, 163] on div "Monday" at bounding box center [467, 154] width 71 height 33
click at [810, 342] on div at bounding box center [817, 342] width 26 height 25
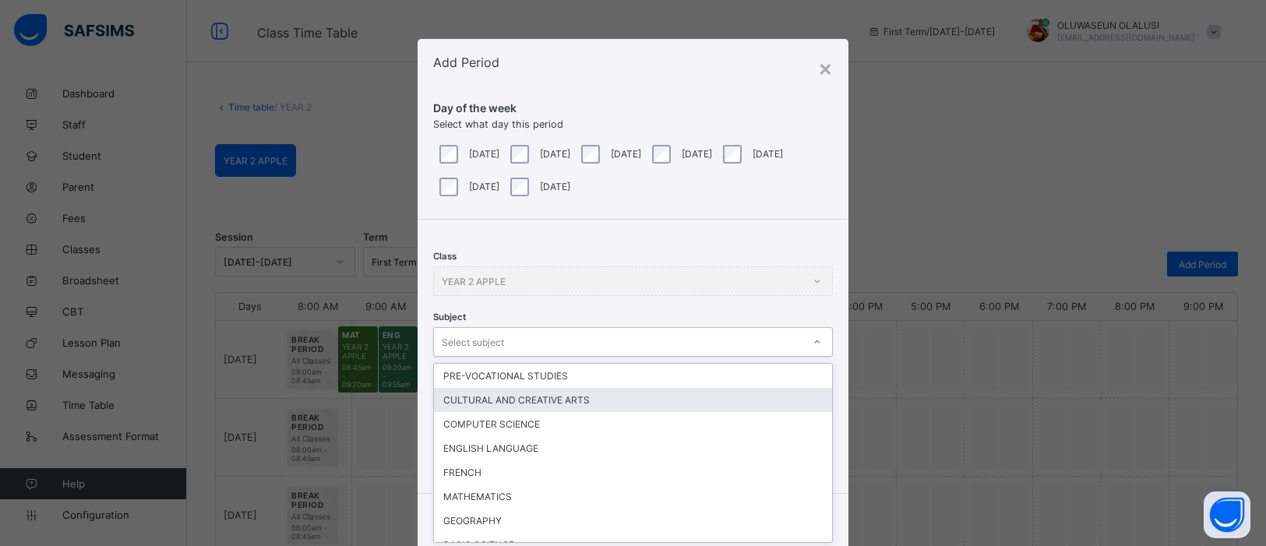
scroll to position [58, 0]
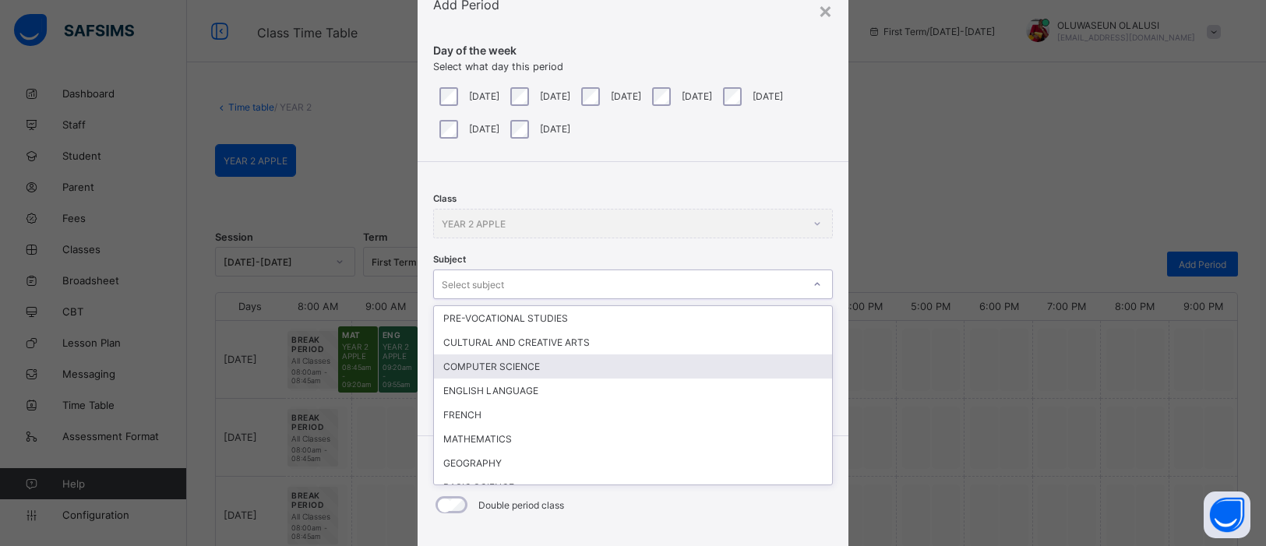
click at [736, 369] on div "COMPUTER SCIENCE" at bounding box center [633, 367] width 398 height 24
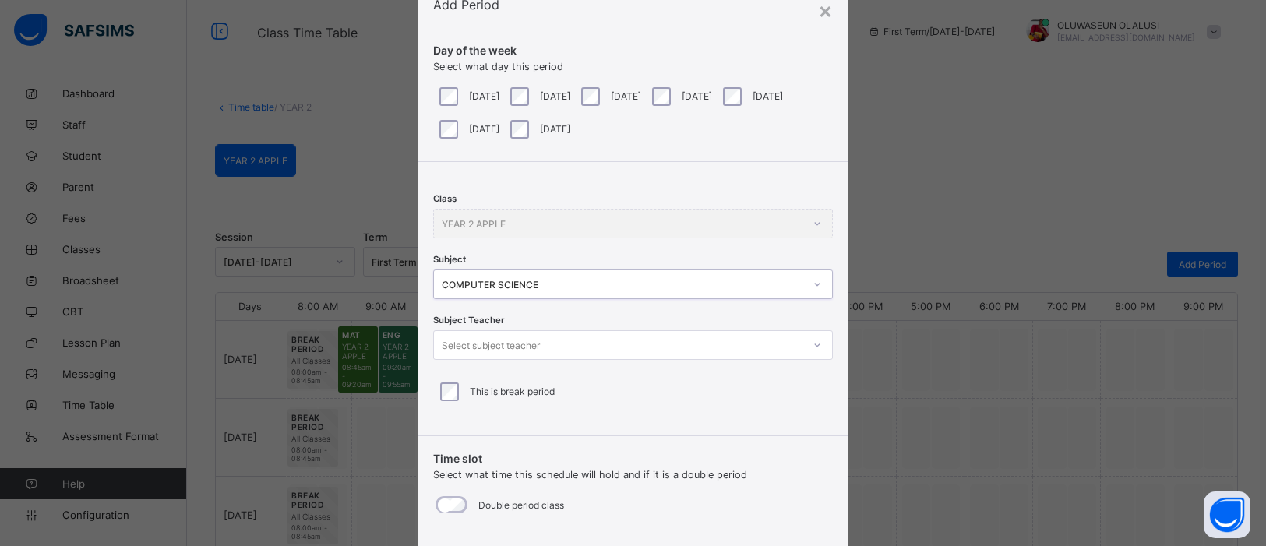
click at [816, 346] on icon at bounding box center [817, 345] width 9 height 16
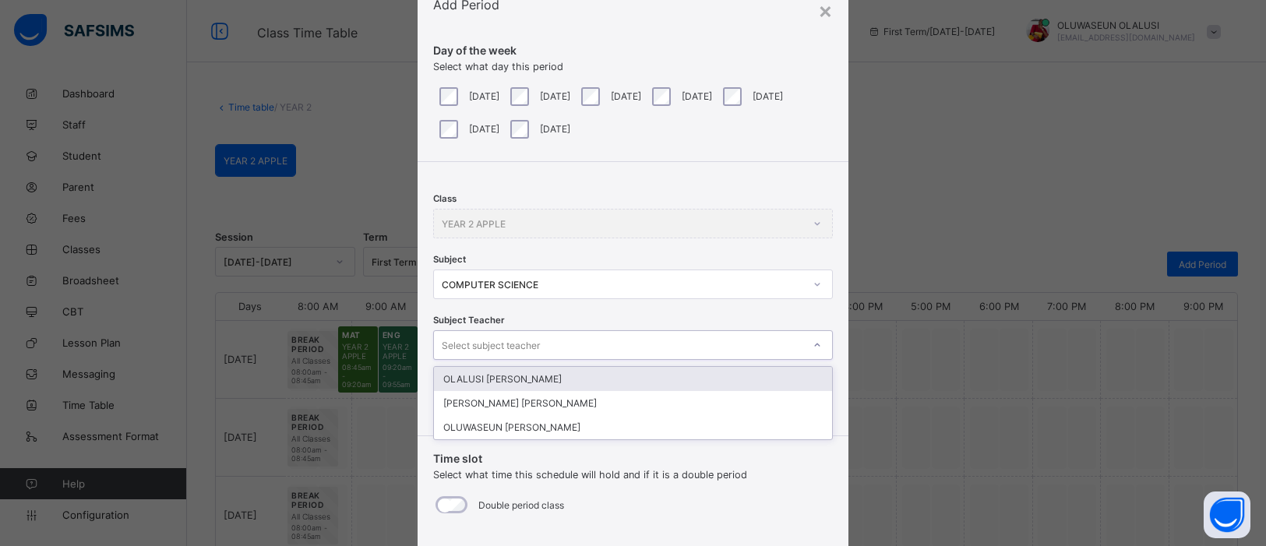
click at [700, 379] on div "OLALUSI BUNMI Solomon" at bounding box center [633, 379] width 398 height 24
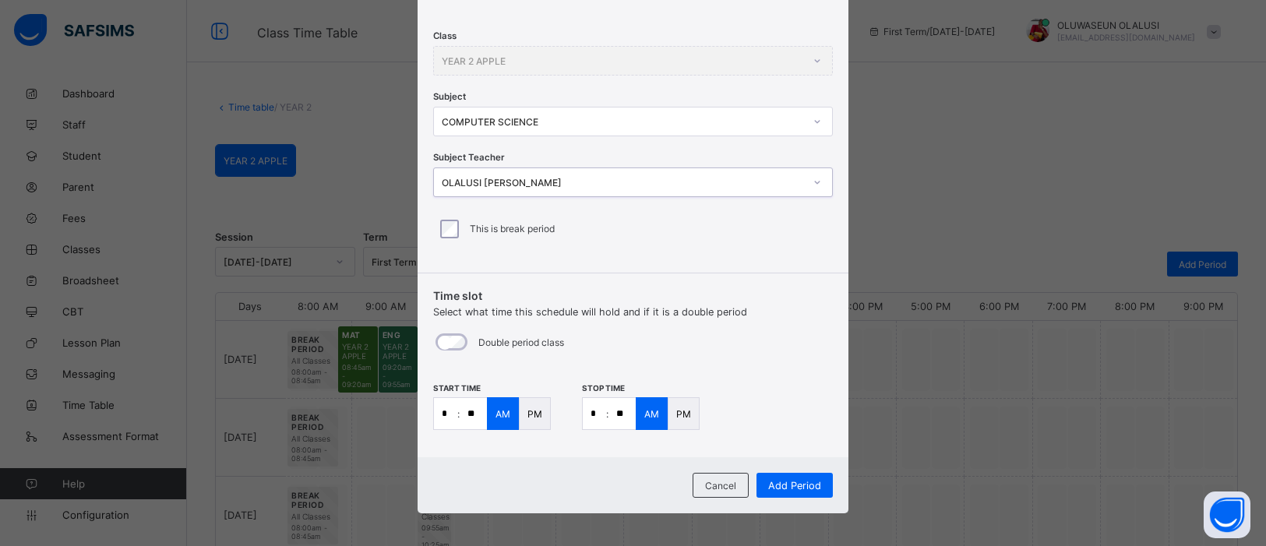
scroll to position [225, 0]
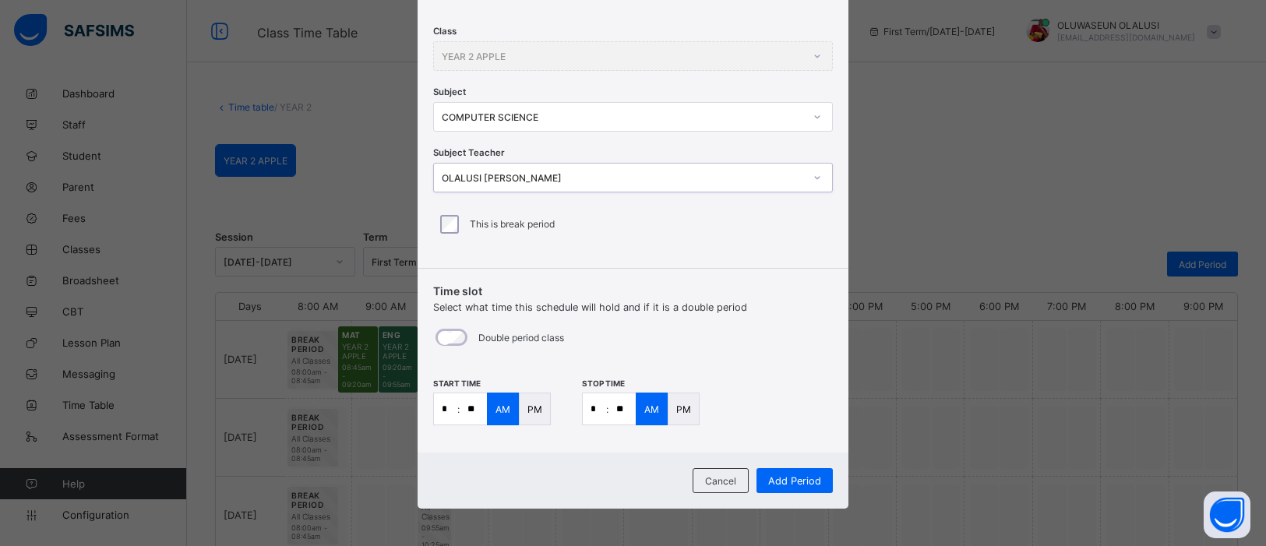
click at [448, 409] on input "*" at bounding box center [445, 408] width 23 height 31
type input "**"
click at [599, 410] on input "*" at bounding box center [594, 408] width 23 height 31
type input "**"
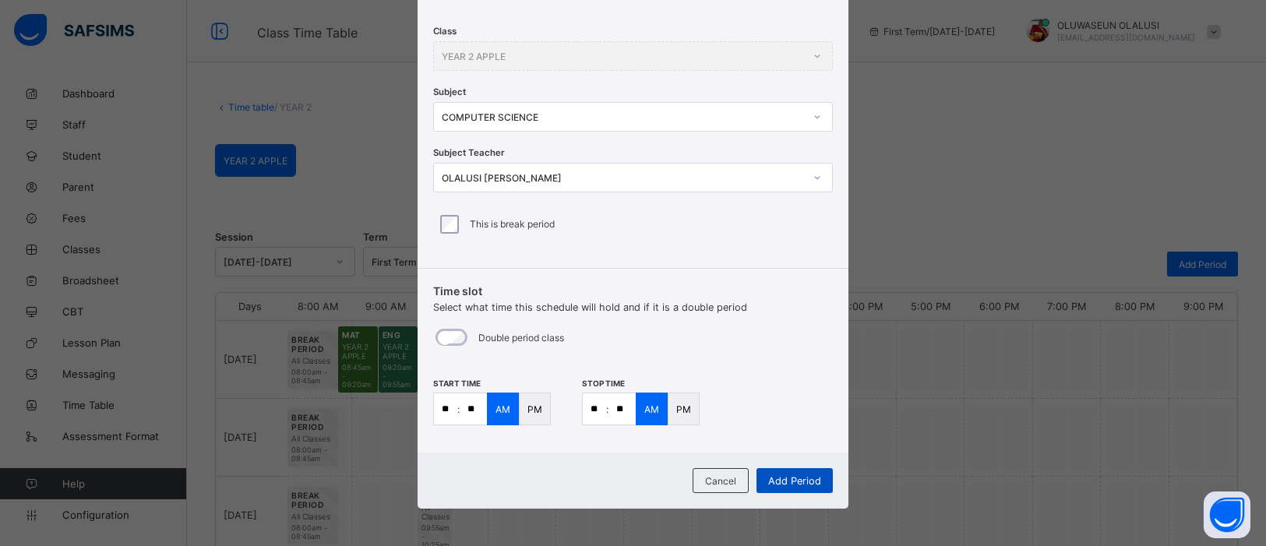
type input "**"
click at [802, 483] on span "Add Period" at bounding box center [794, 481] width 53 height 12
click at [695, 403] on div "PM" at bounding box center [684, 409] width 32 height 33
click at [808, 471] on div "Add Period" at bounding box center [795, 480] width 76 height 25
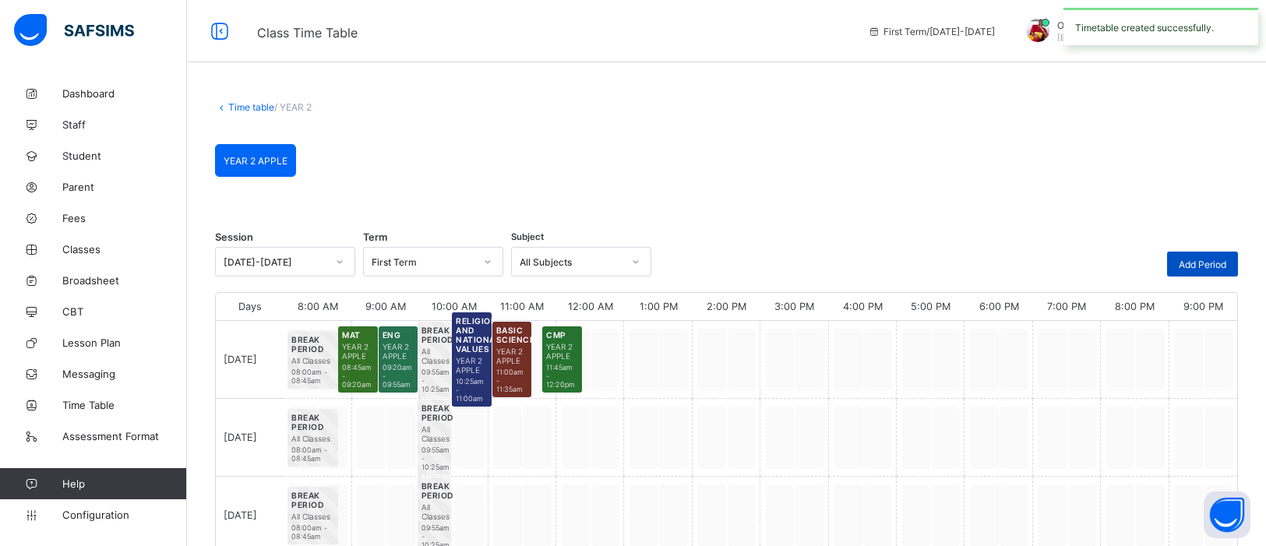
click at [1202, 257] on div "Add Period" at bounding box center [1202, 264] width 71 height 25
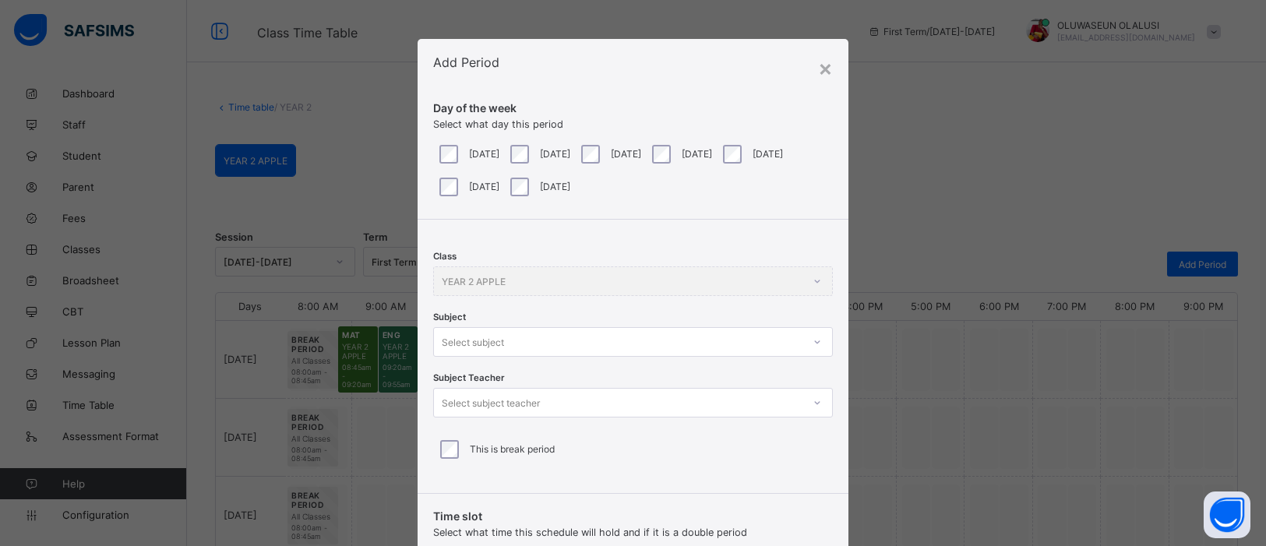
click at [817, 340] on div at bounding box center [817, 342] width 26 height 25
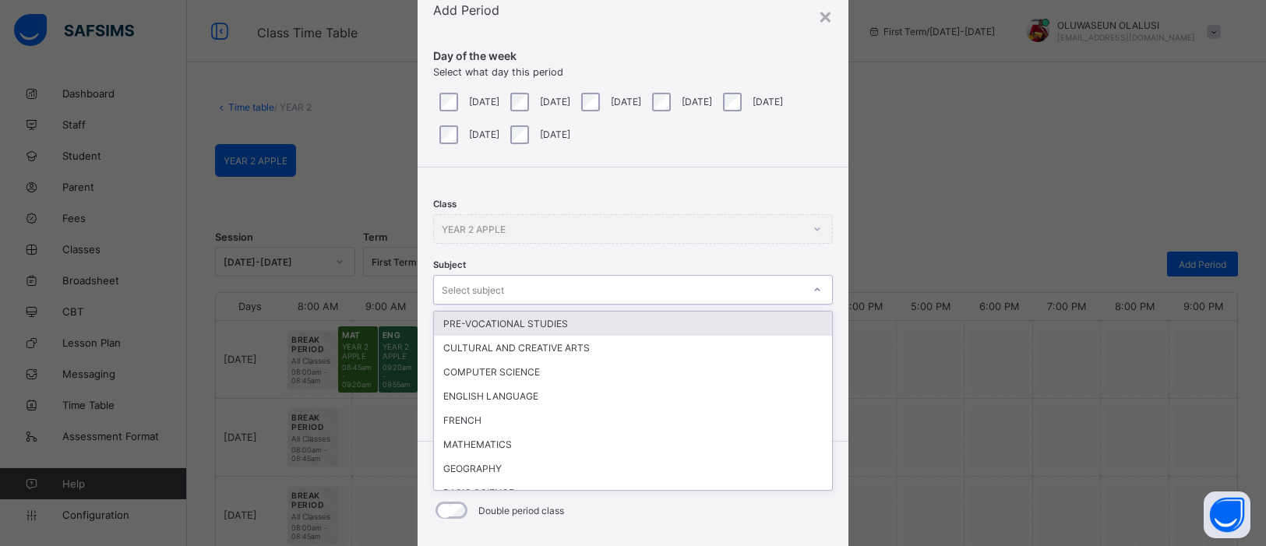
scroll to position [58, 0]
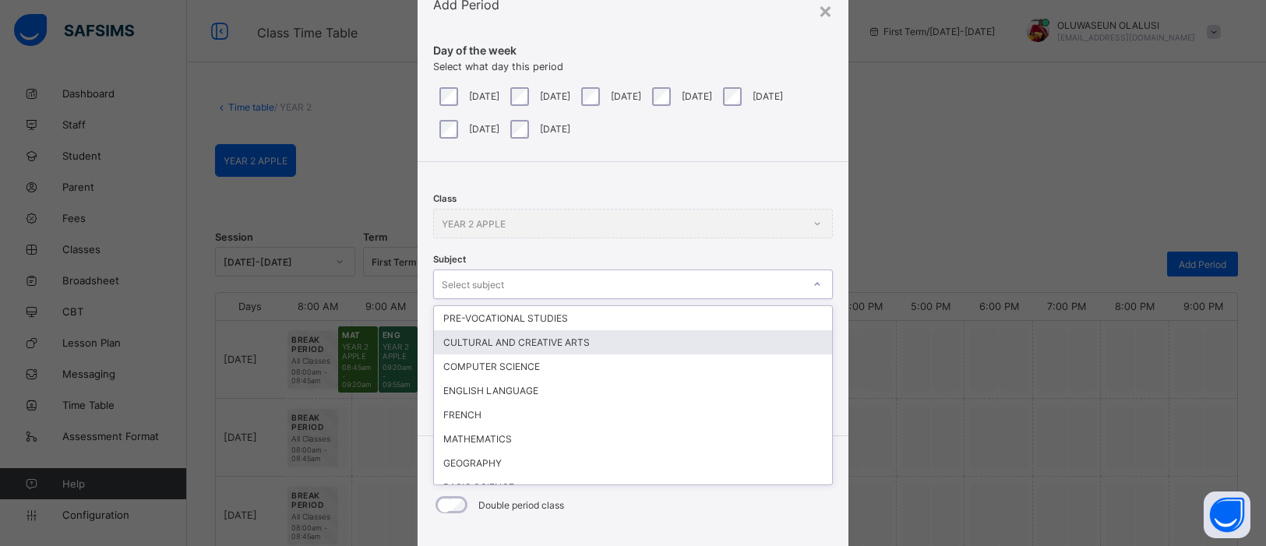
click at [635, 339] on div "CULTURAL AND CREATIVE ARTS" at bounding box center [633, 342] width 398 height 24
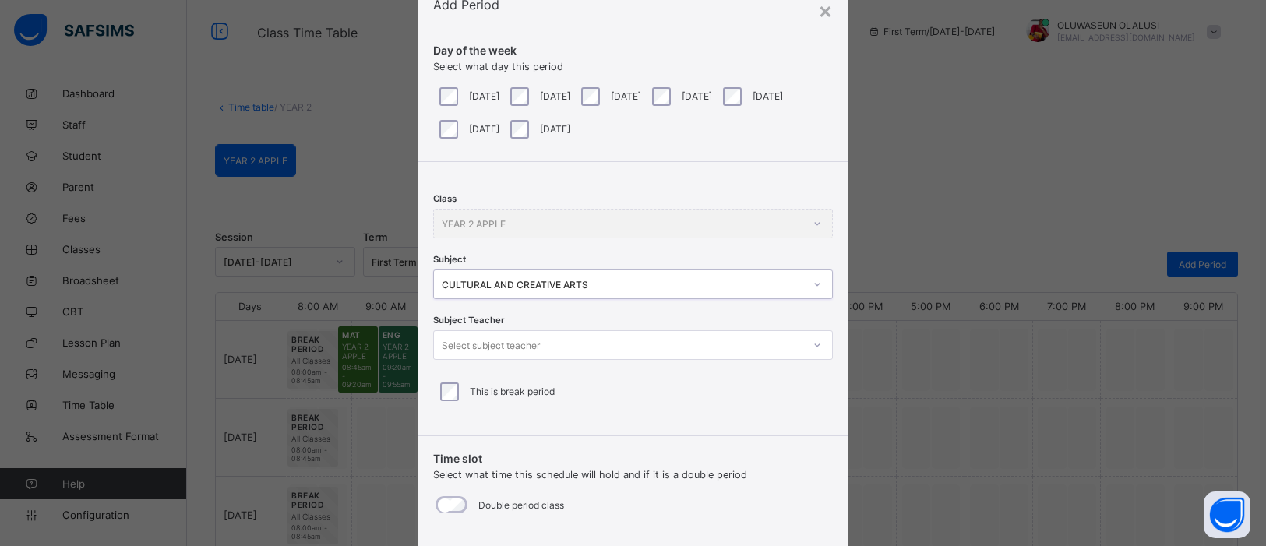
click at [816, 346] on icon at bounding box center [817, 345] width 9 height 16
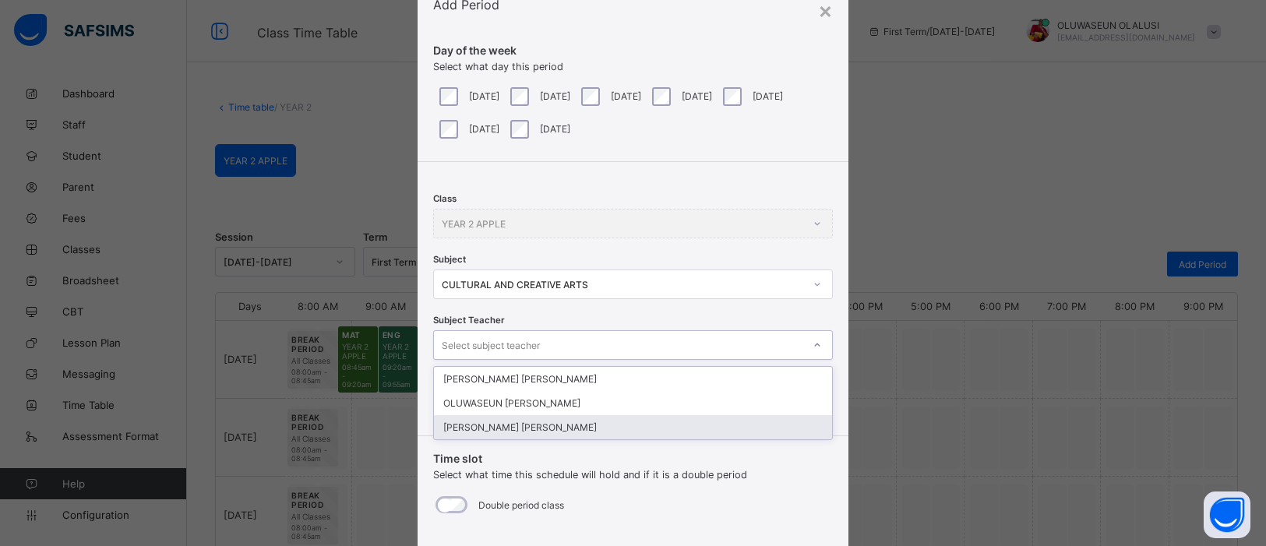
click at [617, 419] on div "OKOYE JACINTA Chinyere" at bounding box center [633, 427] width 398 height 24
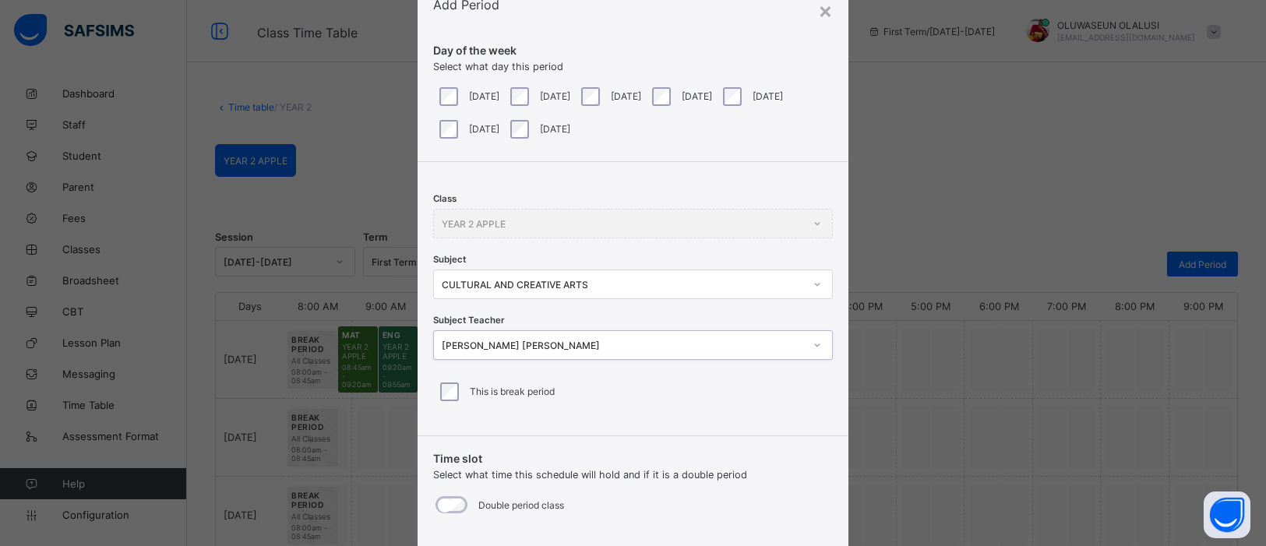
scroll to position [225, 0]
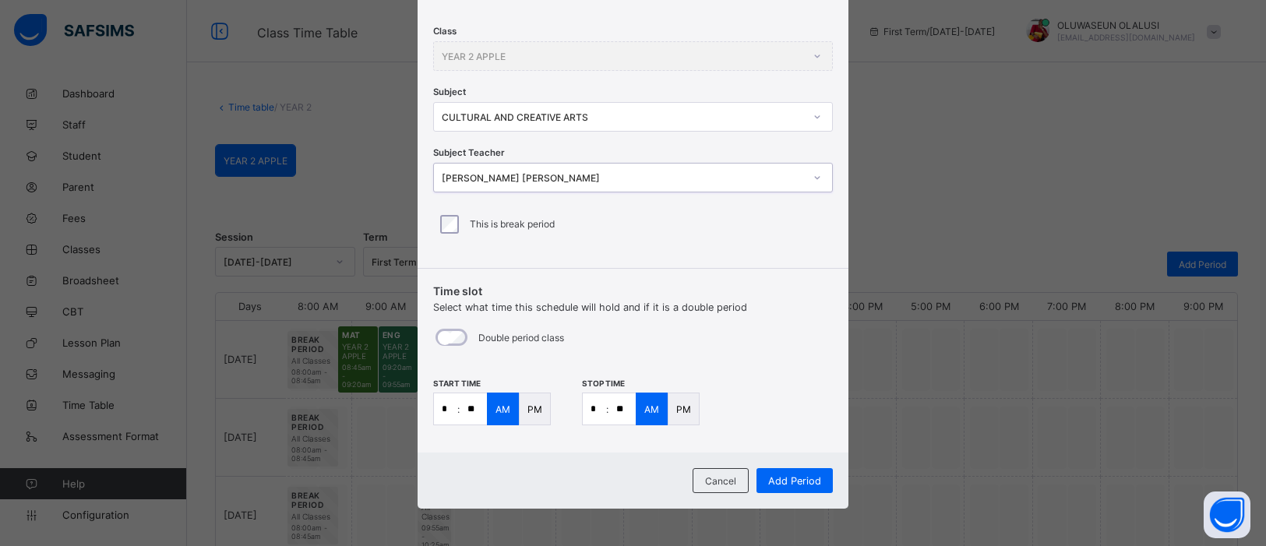
click at [447, 410] on input "*" at bounding box center [445, 408] width 23 height 31
type input "**"
click at [598, 405] on input "*" at bounding box center [594, 408] width 23 height 31
type input "*"
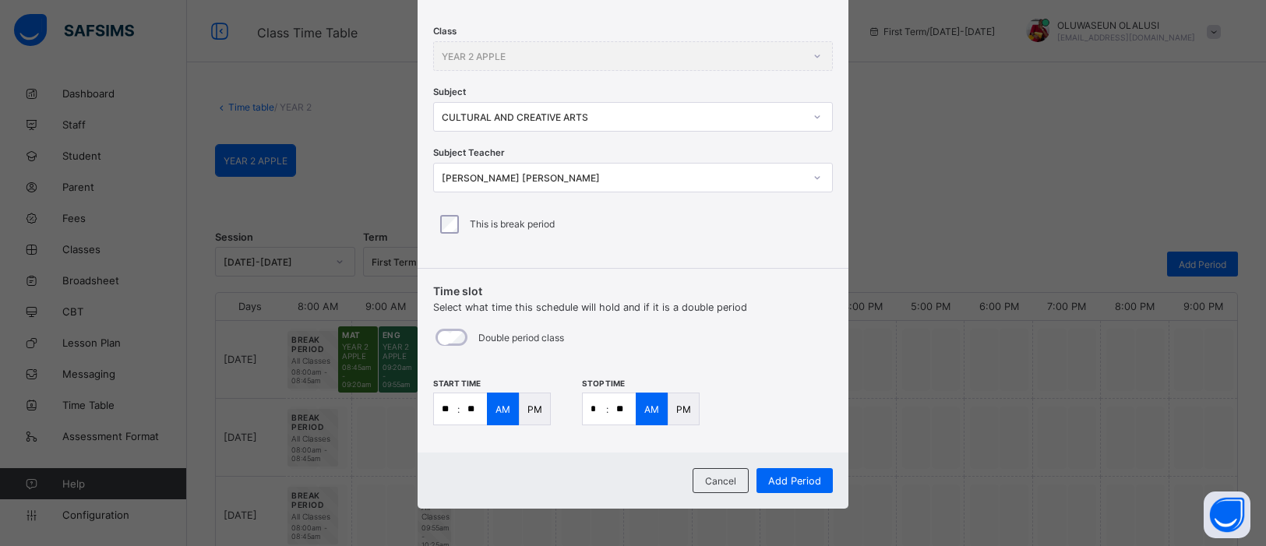
type input "**"
click at [785, 476] on span "Add Period" at bounding box center [794, 481] width 53 height 12
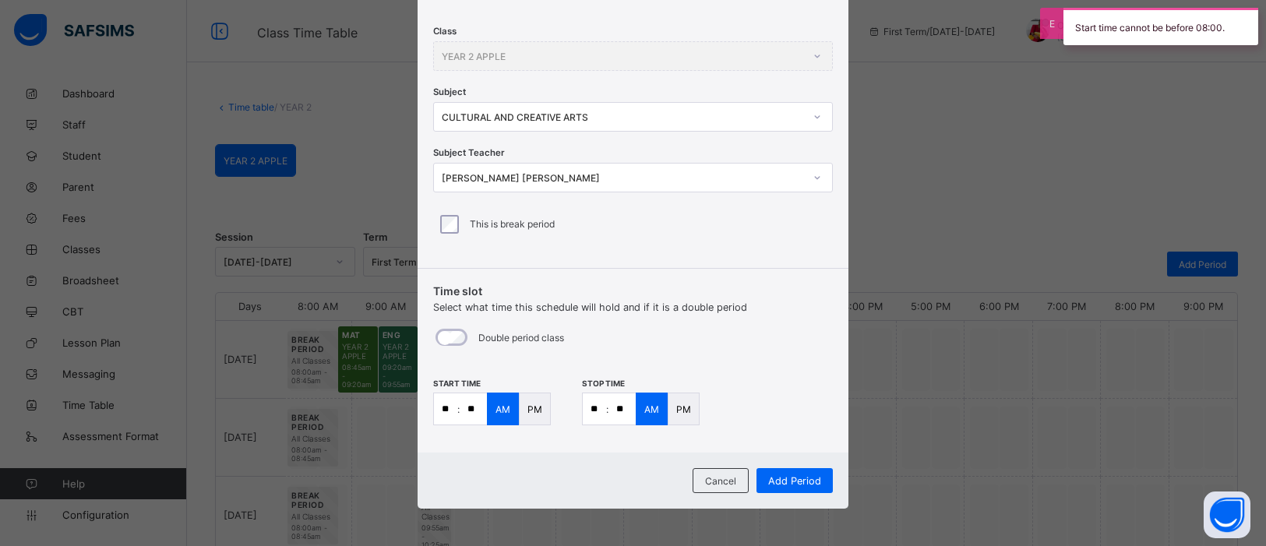
click at [684, 411] on p "PM" at bounding box center [683, 410] width 15 height 12
click at [538, 414] on div "PM" at bounding box center [535, 409] width 32 height 33
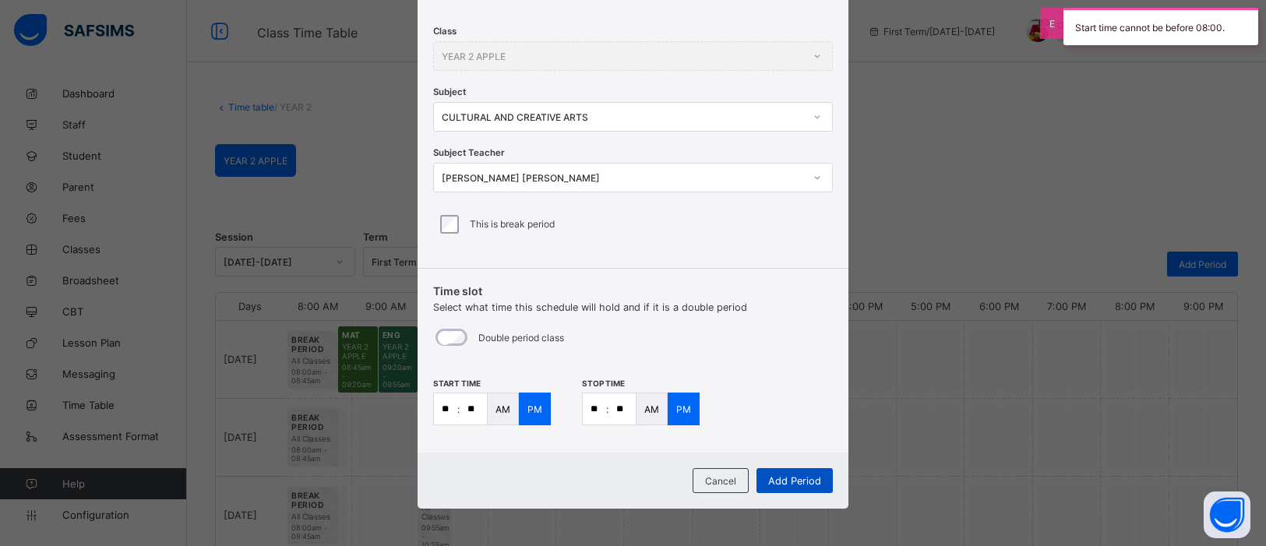
click at [790, 476] on span "Add Period" at bounding box center [794, 481] width 53 height 12
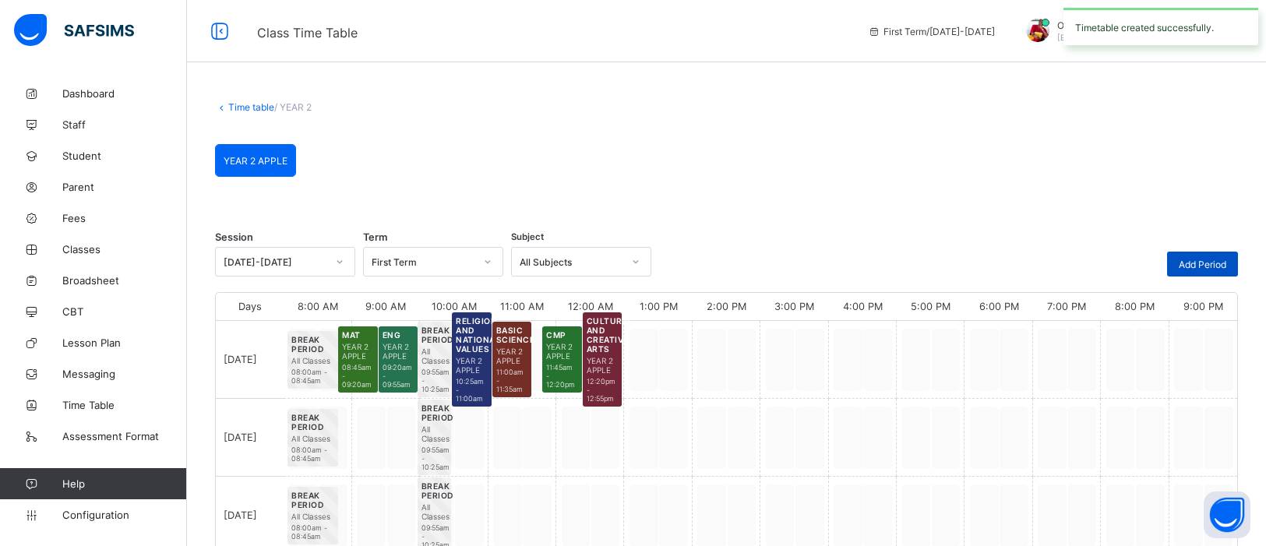
click at [1202, 266] on span "Add Period" at bounding box center [1203, 265] width 48 height 12
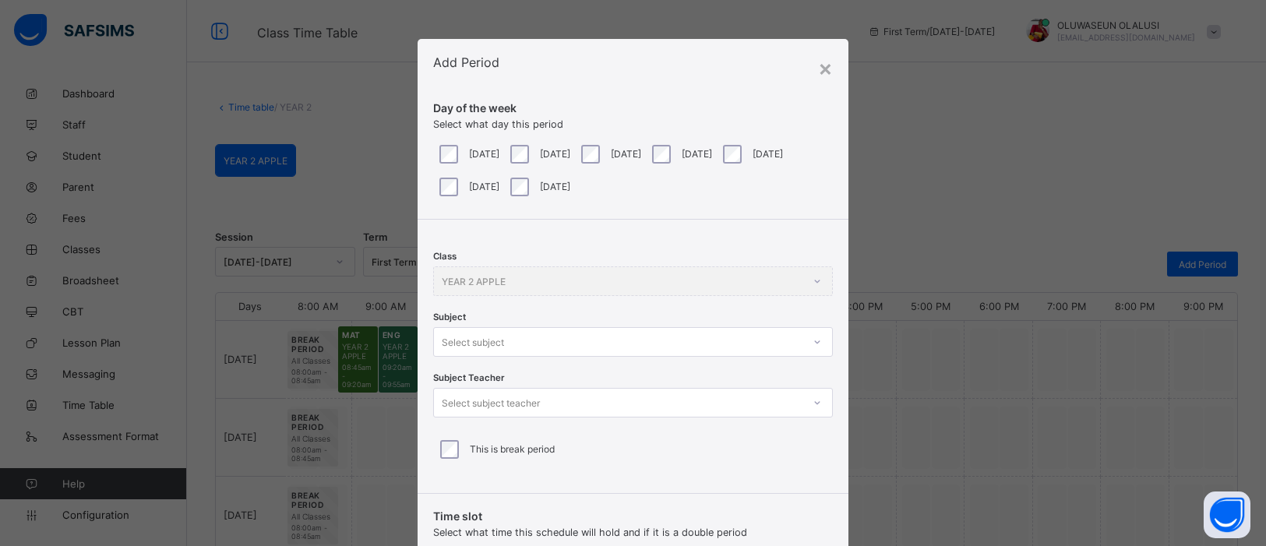
click at [813, 343] on div at bounding box center [817, 342] width 26 height 25
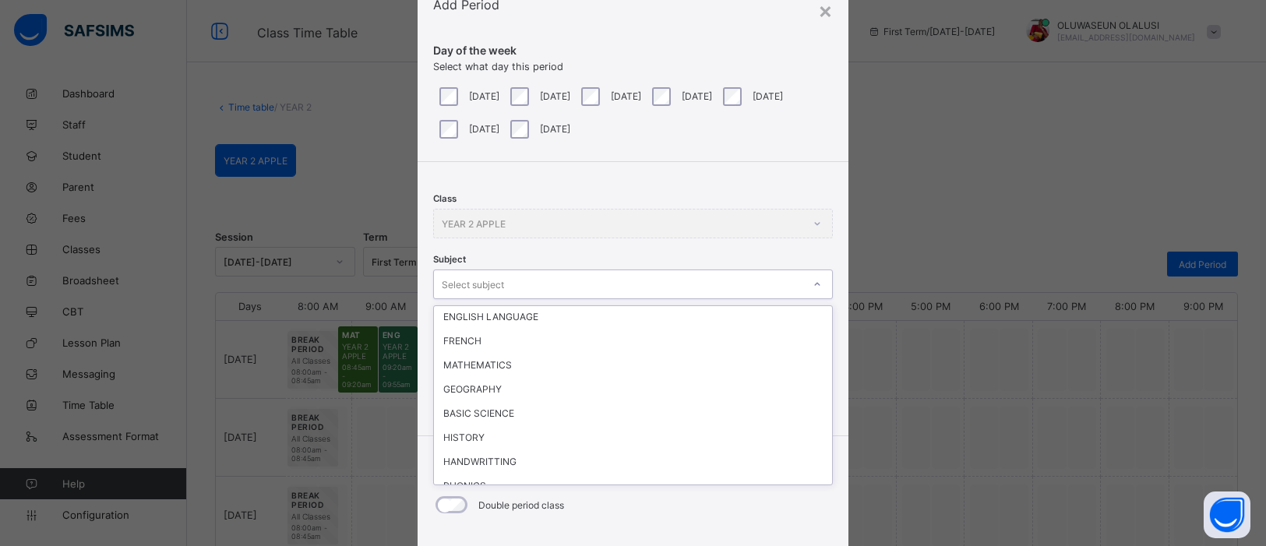
scroll to position [75, 0]
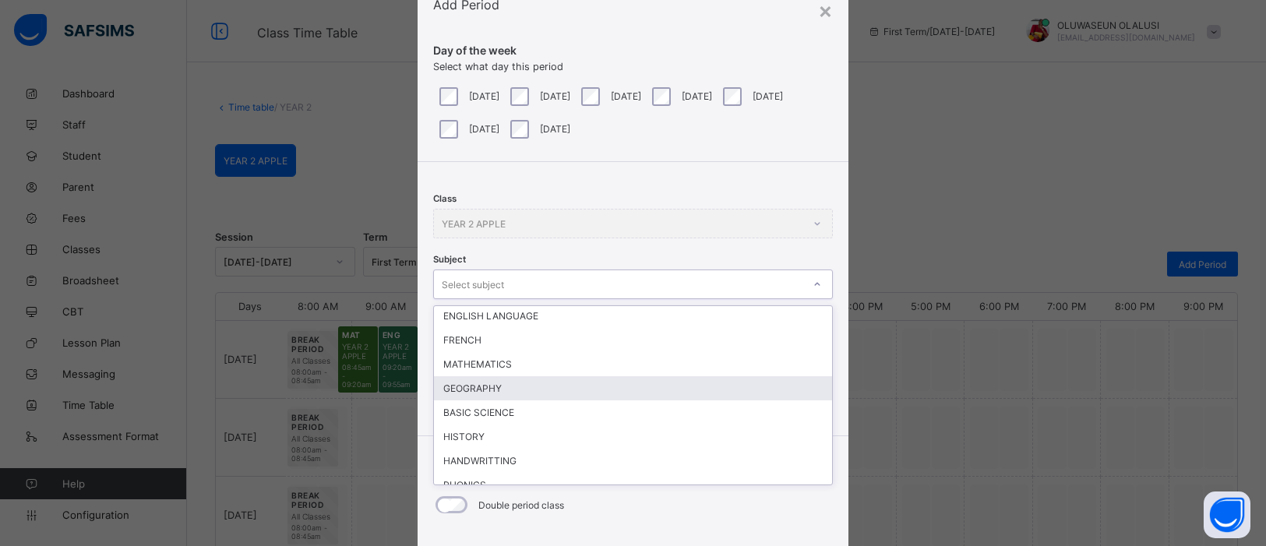
click at [475, 376] on div "GEOGRAPHY" at bounding box center [633, 388] width 398 height 24
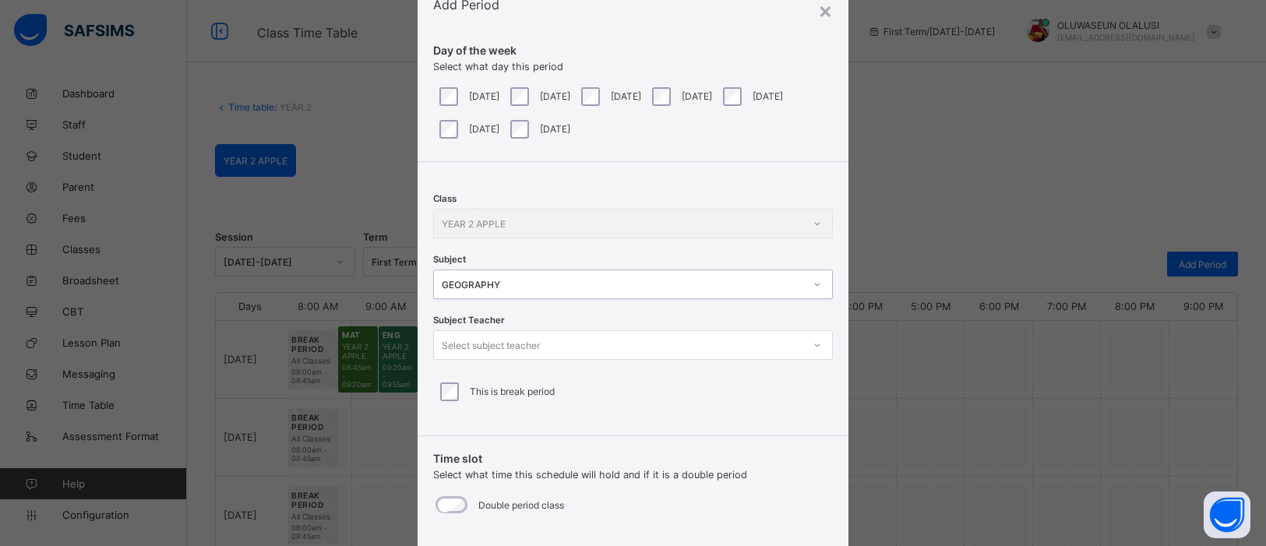
click at [815, 352] on div at bounding box center [817, 345] width 26 height 25
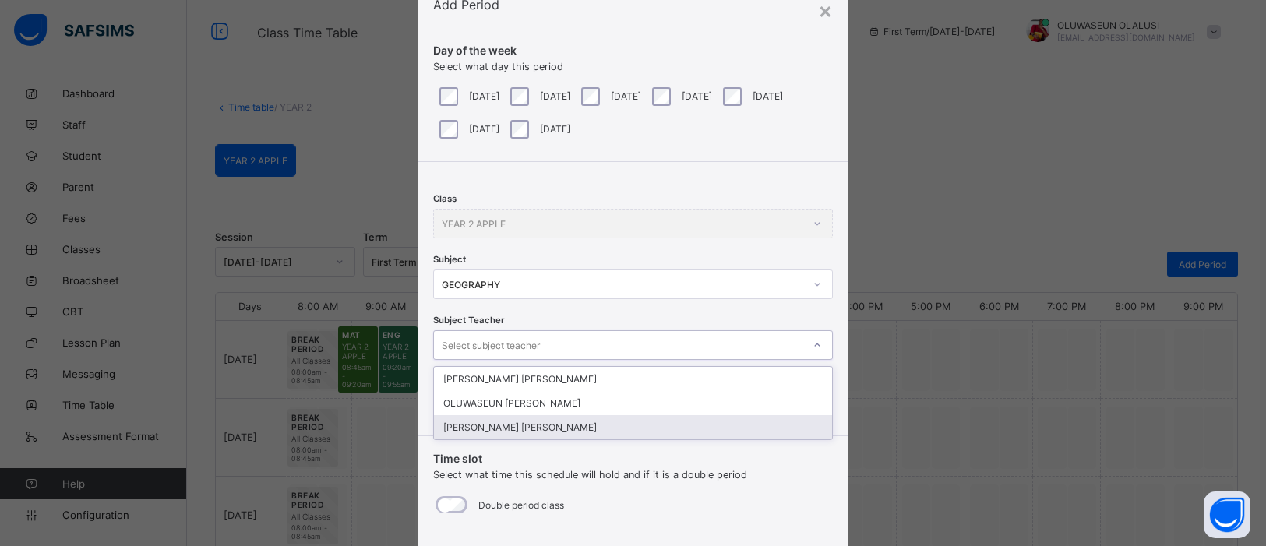
click at [669, 418] on div "OKOYE JACINTA Chinyere" at bounding box center [633, 427] width 398 height 24
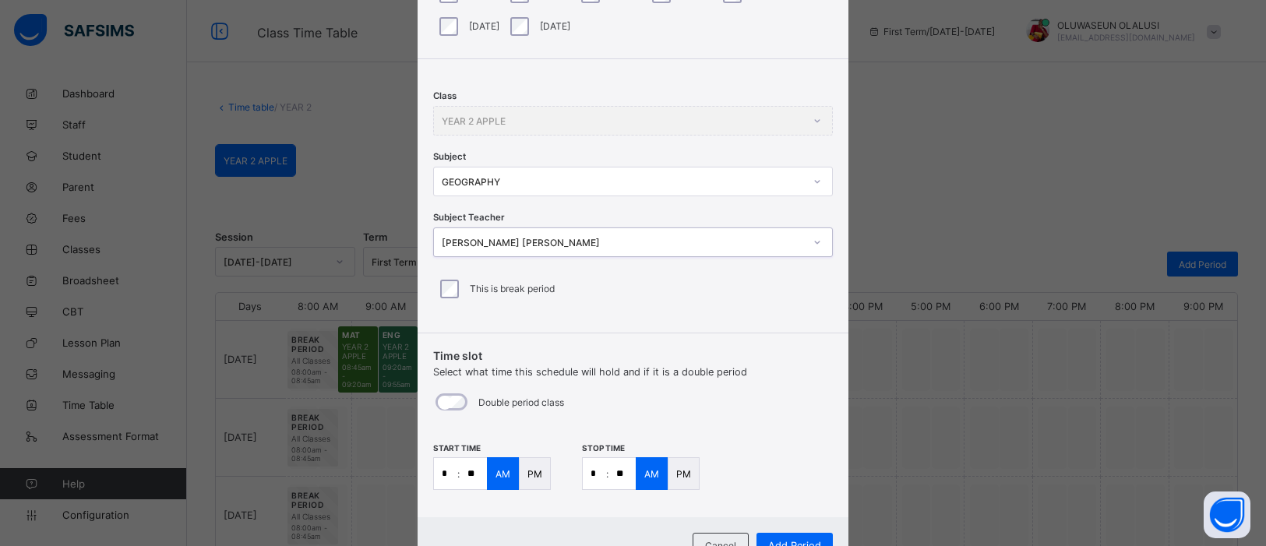
scroll to position [225, 0]
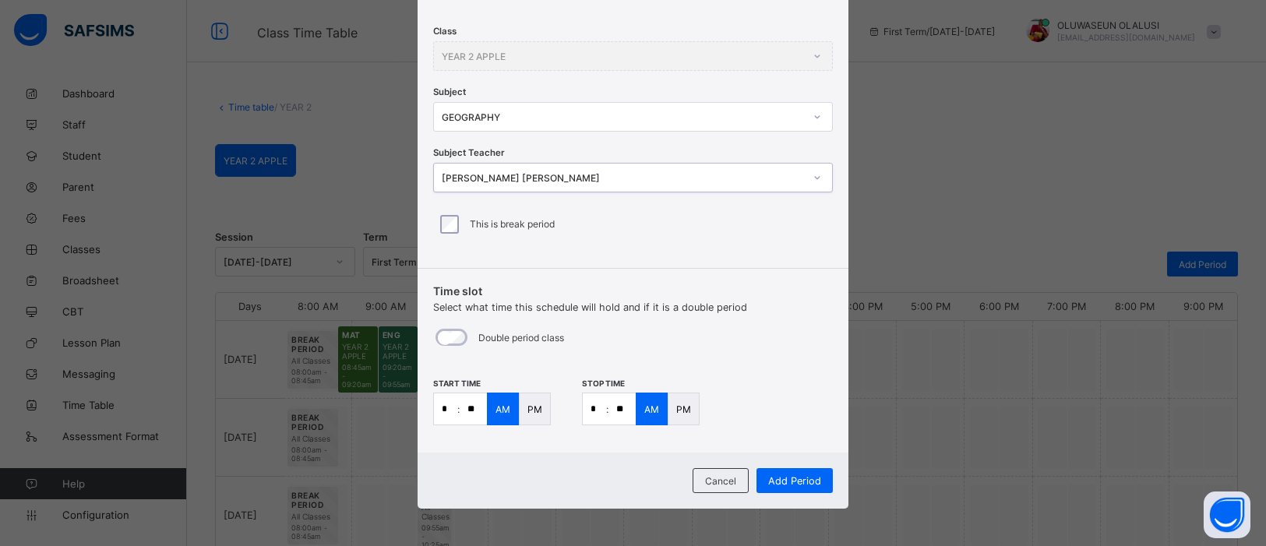
click at [446, 411] on input "*" at bounding box center [445, 408] width 23 height 31
type input "**"
click at [615, 408] on input "**" at bounding box center [622, 408] width 27 height 31
click at [592, 403] on input "*" at bounding box center [594, 408] width 23 height 31
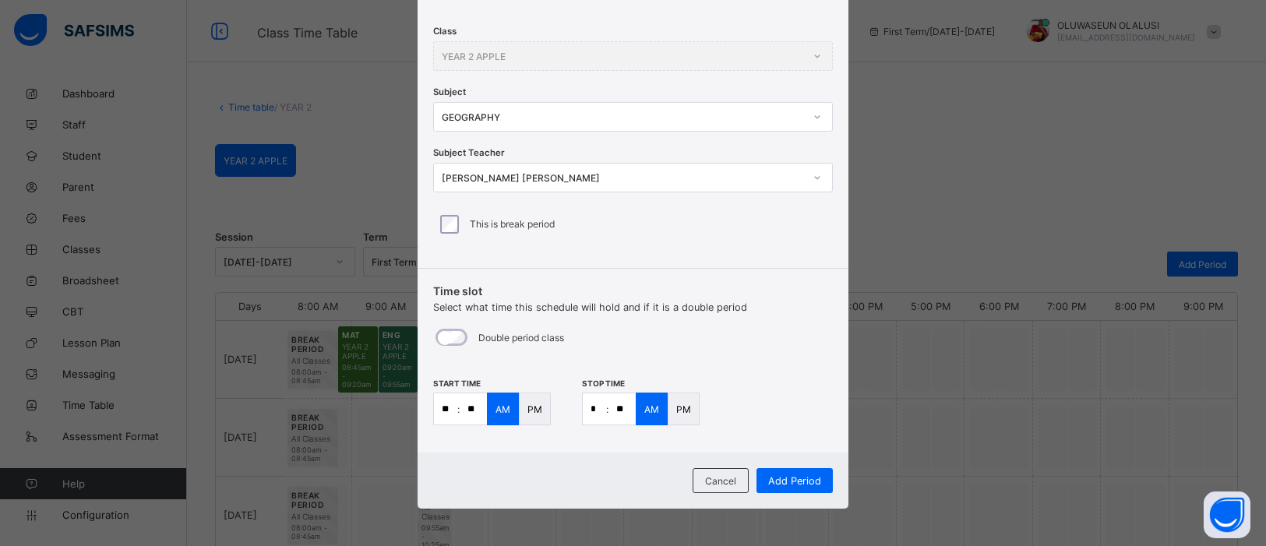
type input "*"
click at [625, 405] on input "**" at bounding box center [622, 408] width 27 height 31
type input "**"
click at [789, 475] on span "Add Period" at bounding box center [794, 481] width 53 height 12
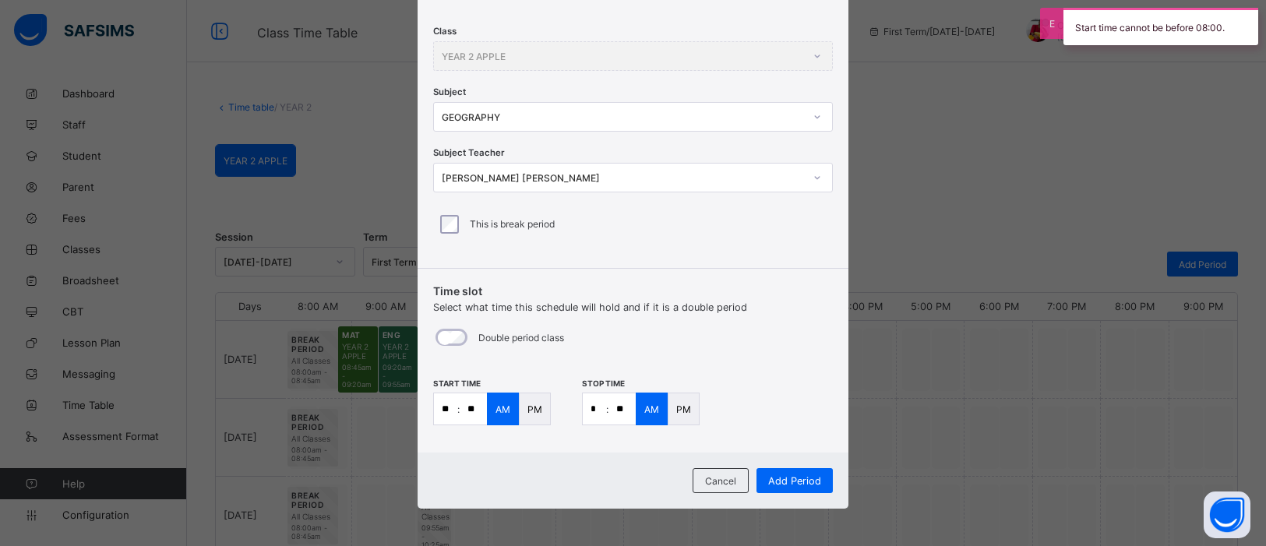
click at [520, 409] on div "PM" at bounding box center [535, 409] width 32 height 33
click at [679, 408] on p "PM" at bounding box center [683, 410] width 15 height 12
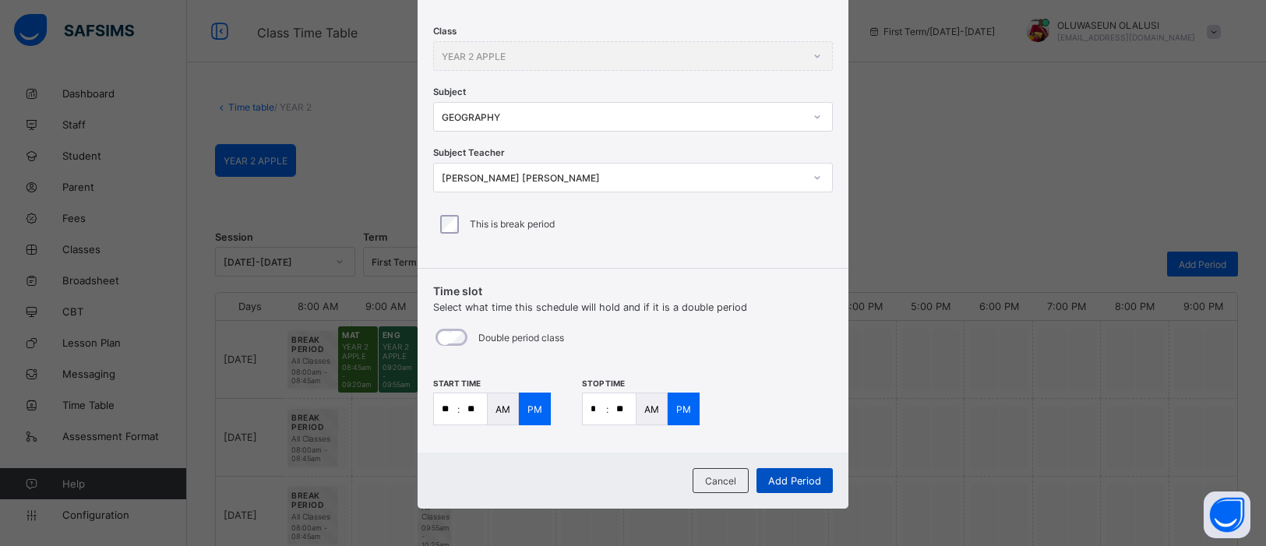
click at [799, 485] on span "Add Period" at bounding box center [794, 481] width 53 height 12
click at [802, 481] on span "Add Period" at bounding box center [794, 481] width 53 height 12
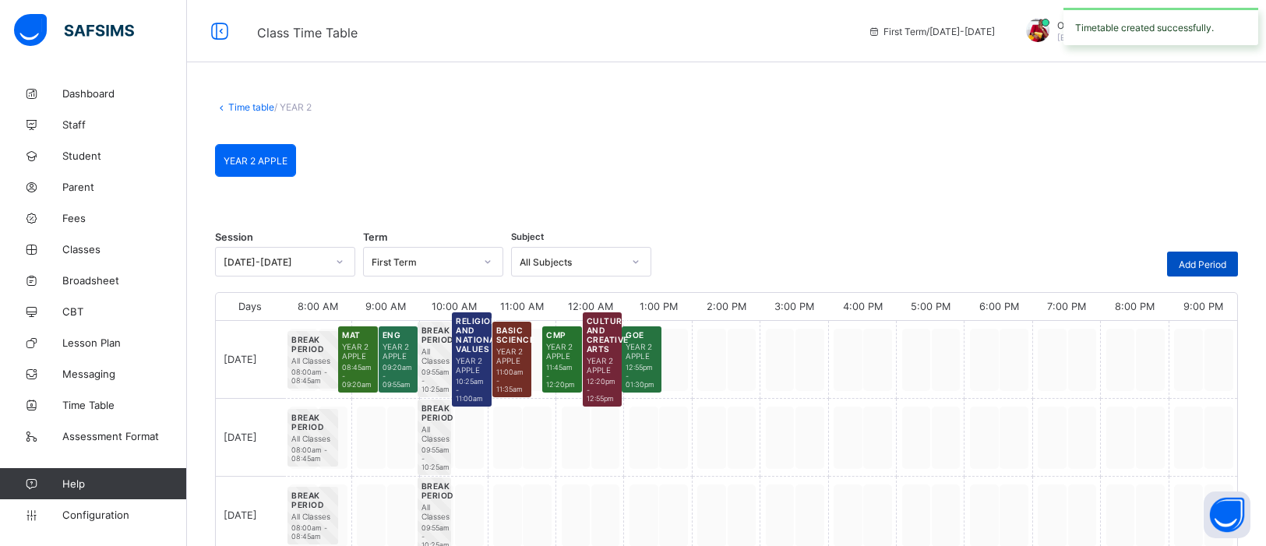
click at [1185, 264] on span "Add Period" at bounding box center [1203, 265] width 48 height 12
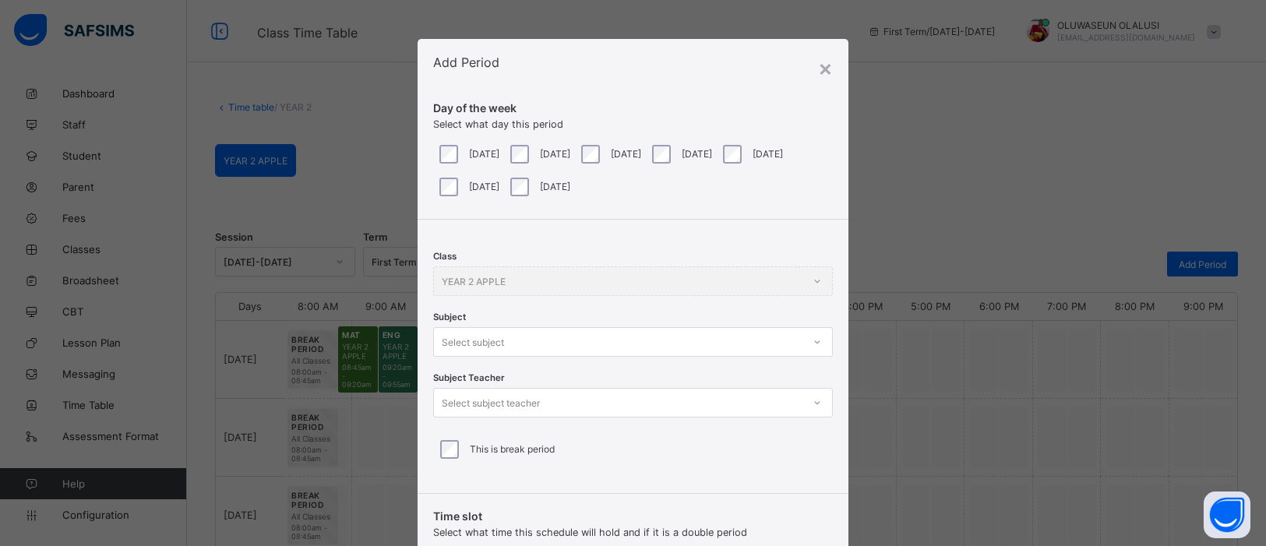
click at [813, 341] on div at bounding box center [817, 342] width 26 height 25
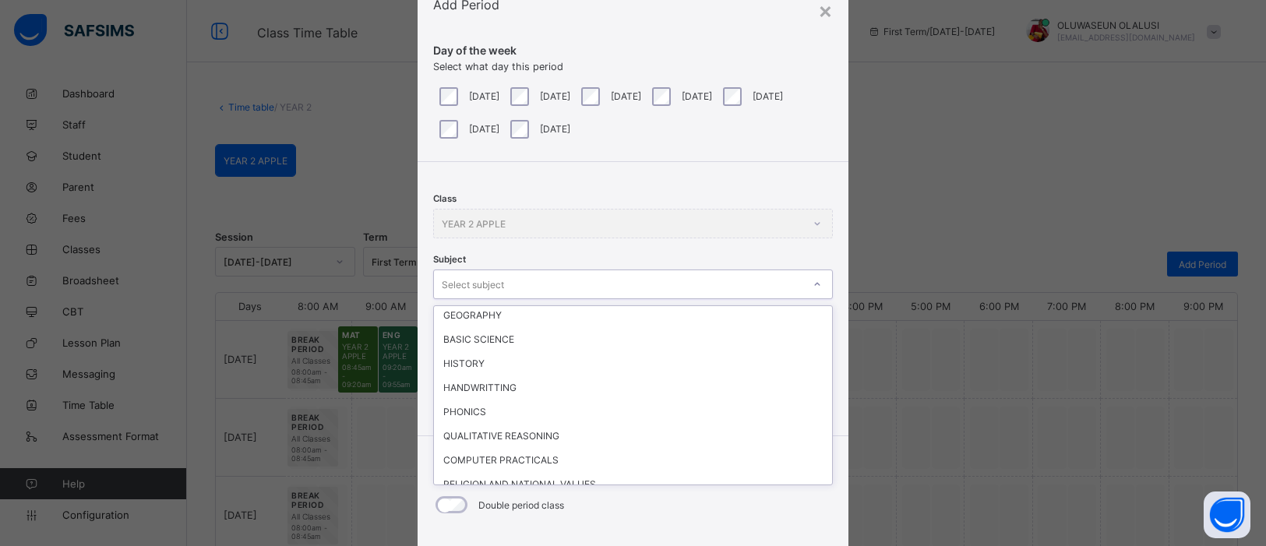
scroll to position [176, 0]
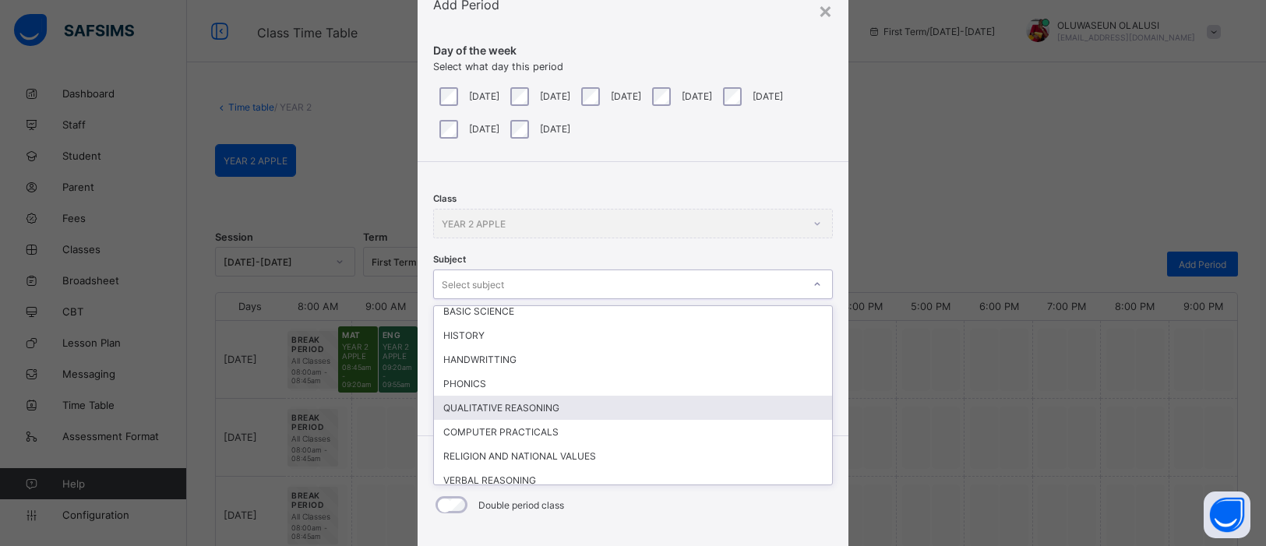
click at [637, 408] on div "QUALITATIVE REASONING" at bounding box center [633, 408] width 398 height 24
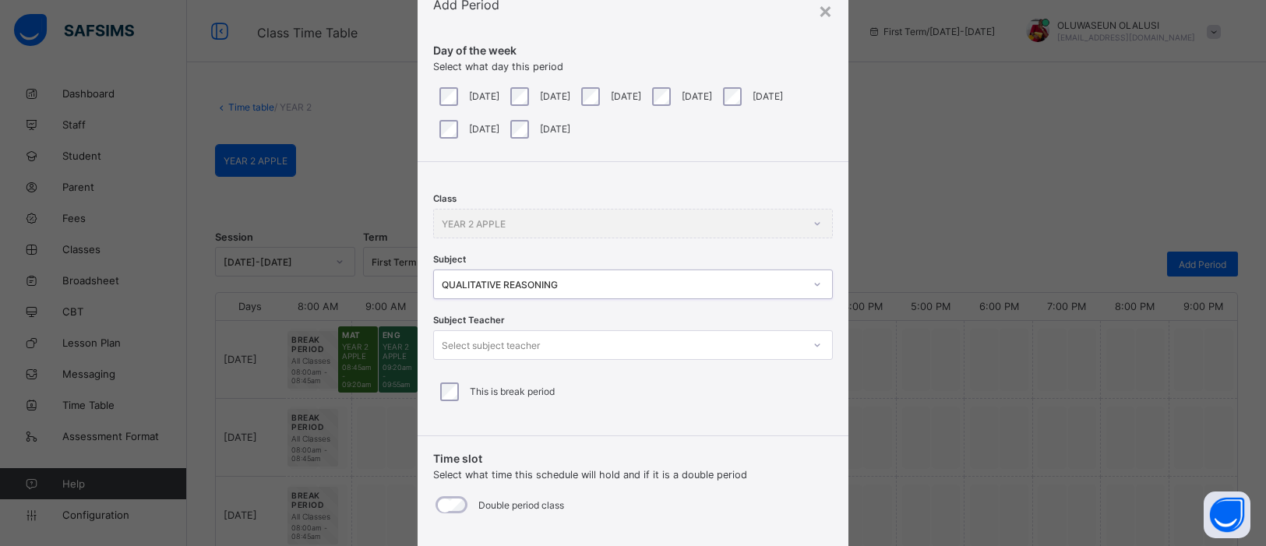
click at [817, 344] on icon at bounding box center [817, 345] width 9 height 16
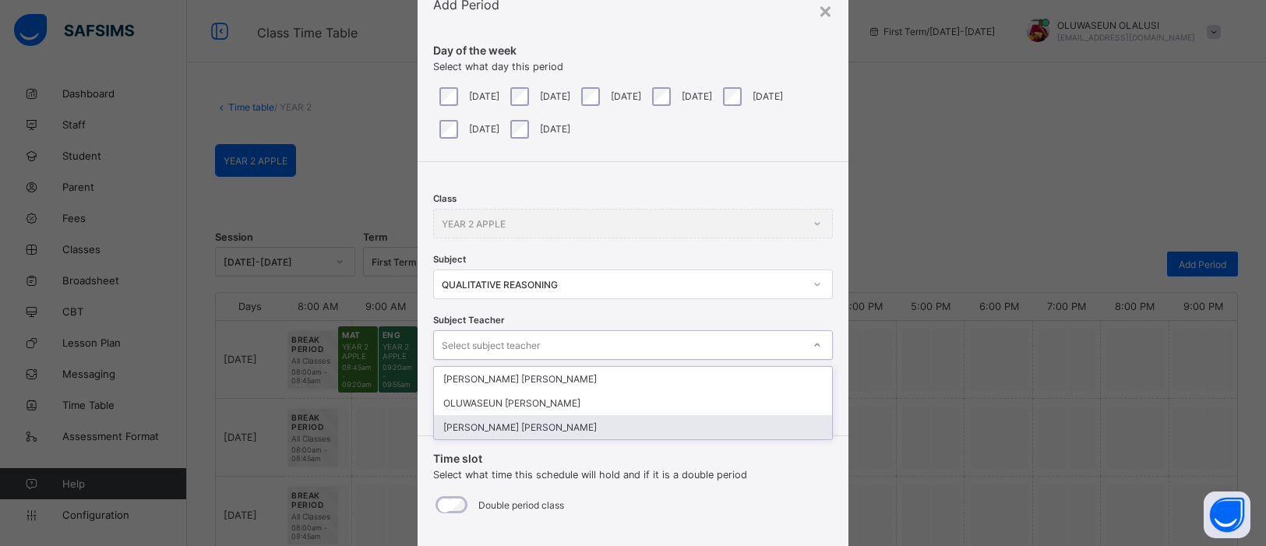
click at [623, 420] on div "OKOYE JACINTA Chinyere" at bounding box center [633, 427] width 398 height 24
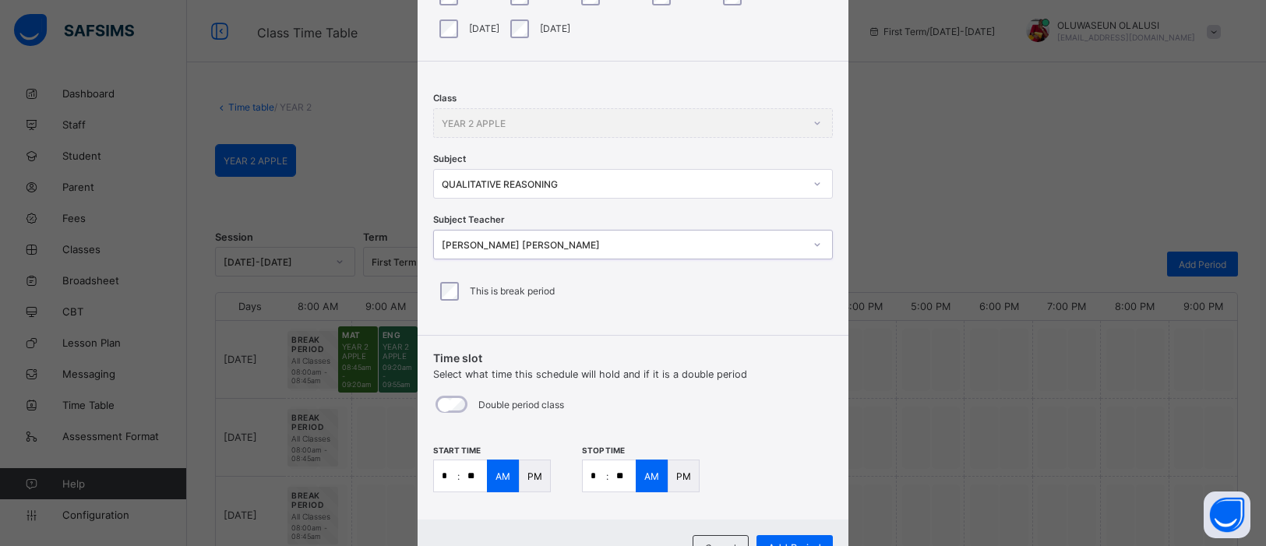
scroll to position [163, 0]
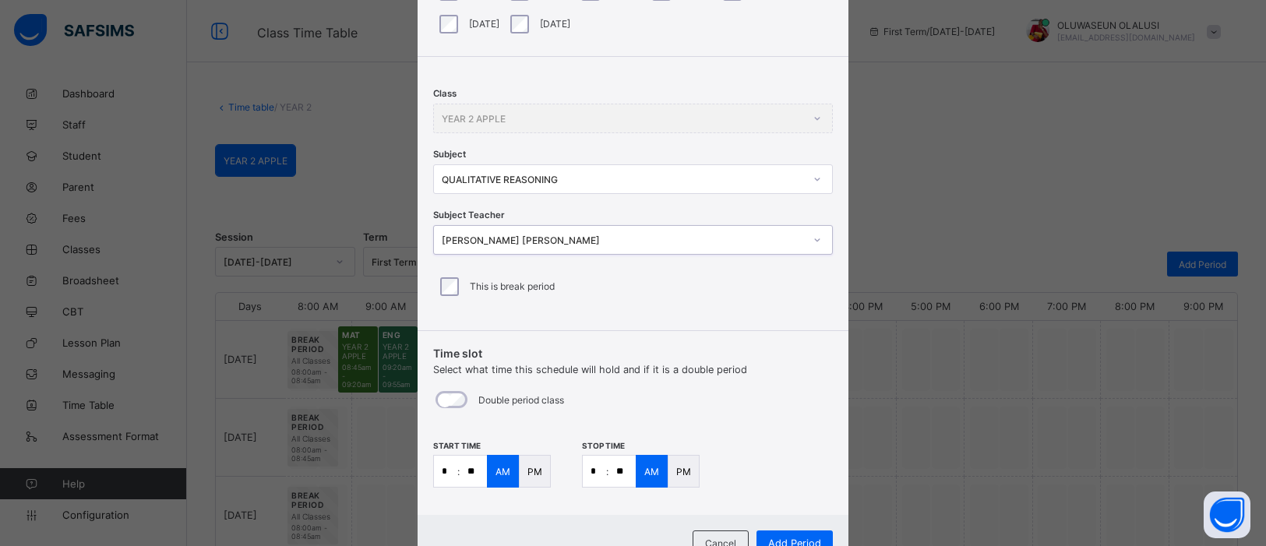
click at [448, 468] on input "*" at bounding box center [445, 471] width 23 height 31
type input "*"
click at [472, 470] on input "**" at bounding box center [473, 471] width 27 height 31
type input "**"
click at [594, 468] on input "*" at bounding box center [594, 471] width 23 height 31
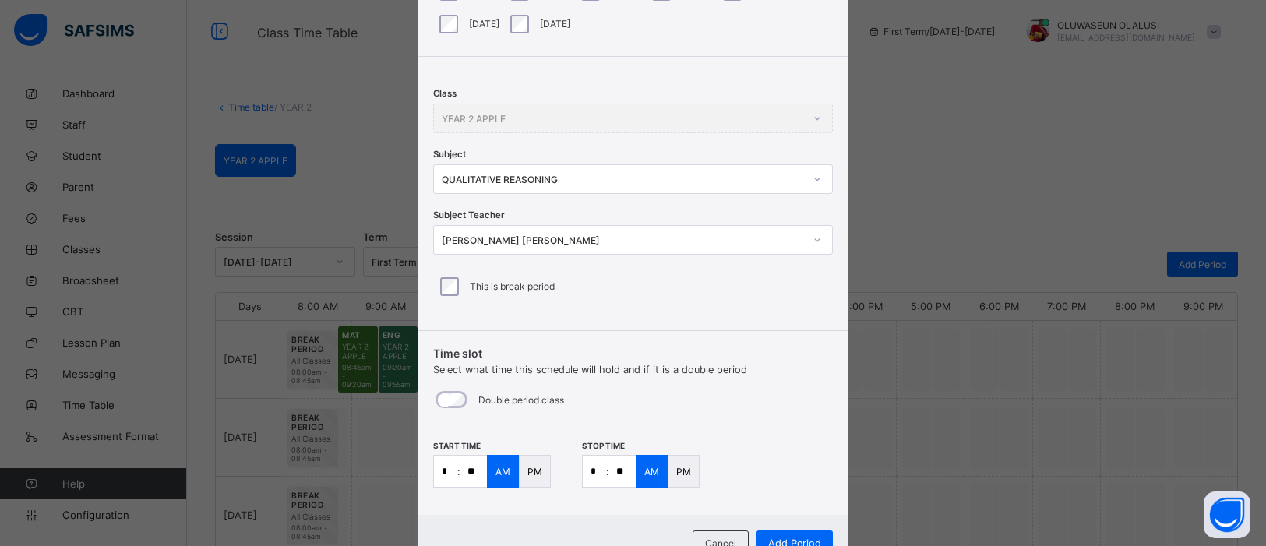
type input "*"
click at [630, 471] on input "**" at bounding box center [622, 471] width 27 height 31
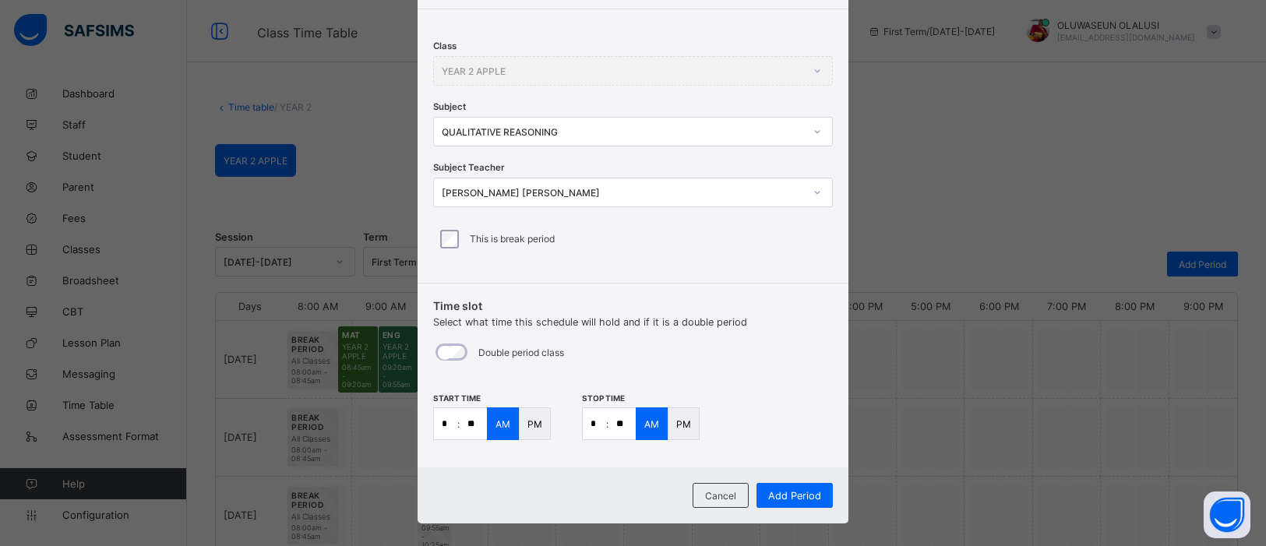
scroll to position [225, 0]
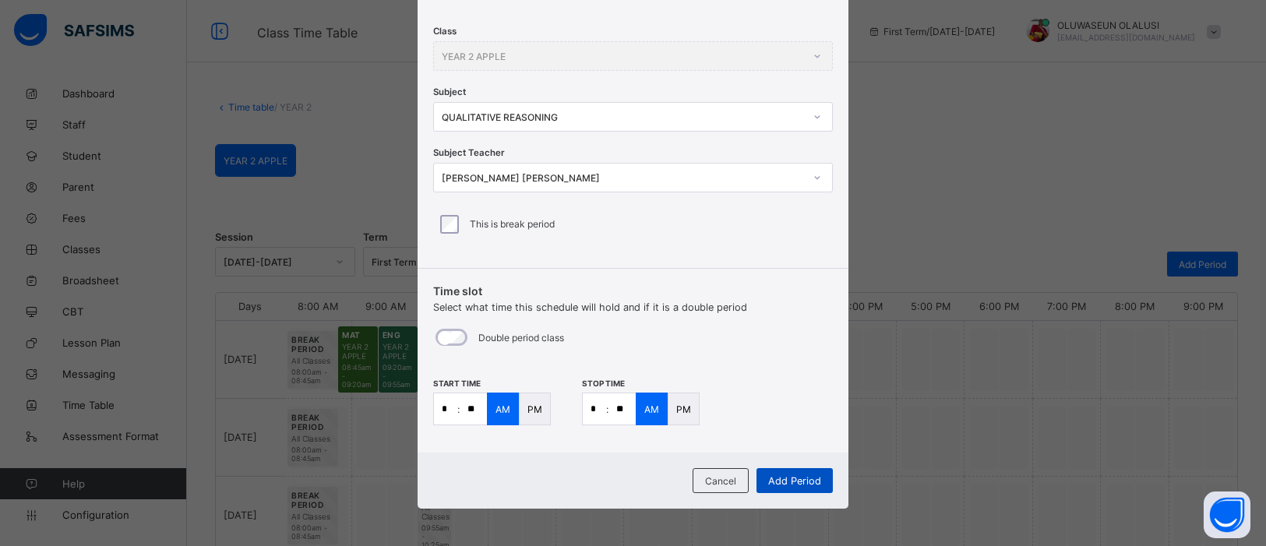
type input "**"
click at [771, 476] on span "Add Period" at bounding box center [794, 481] width 53 height 12
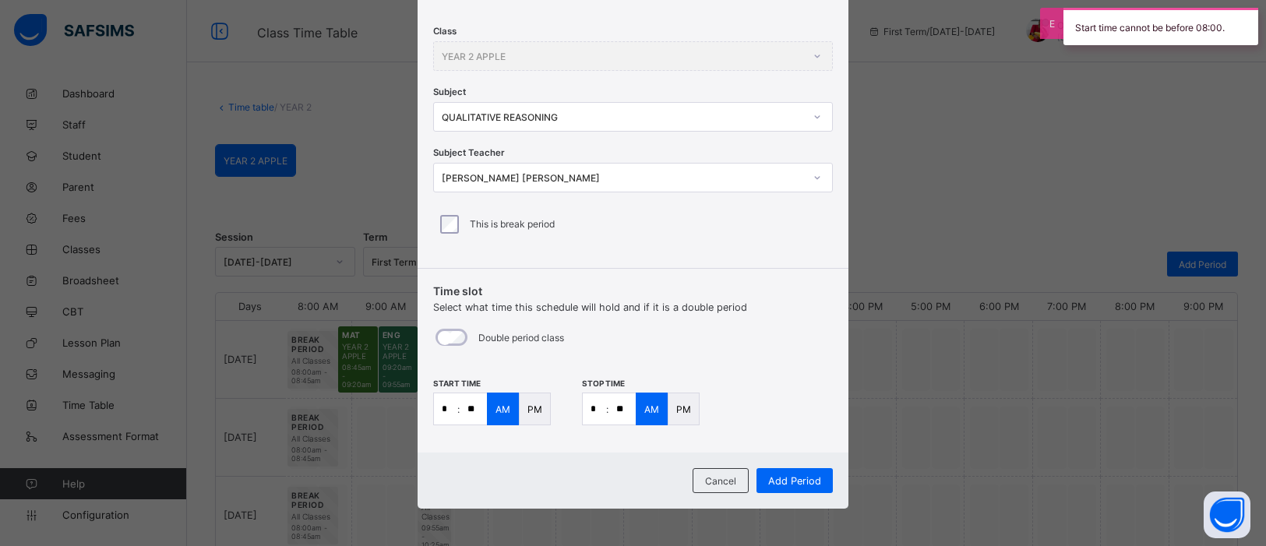
click at [535, 413] on div "PM" at bounding box center [535, 409] width 32 height 33
click at [673, 416] on div "PM" at bounding box center [684, 409] width 32 height 33
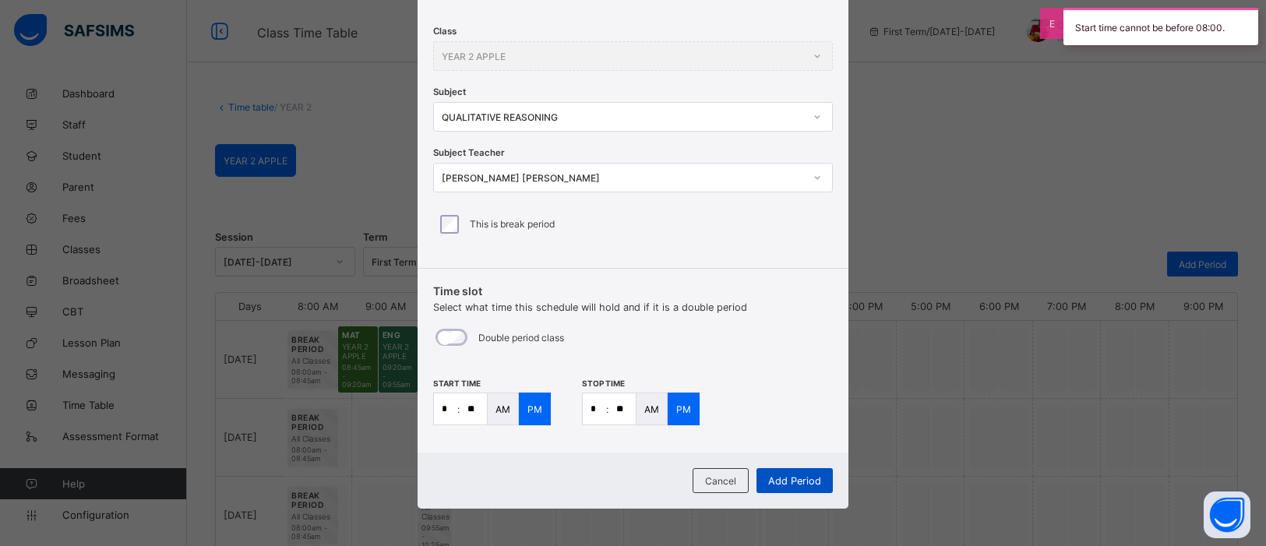
click at [776, 475] on span "Add Period" at bounding box center [794, 481] width 53 height 12
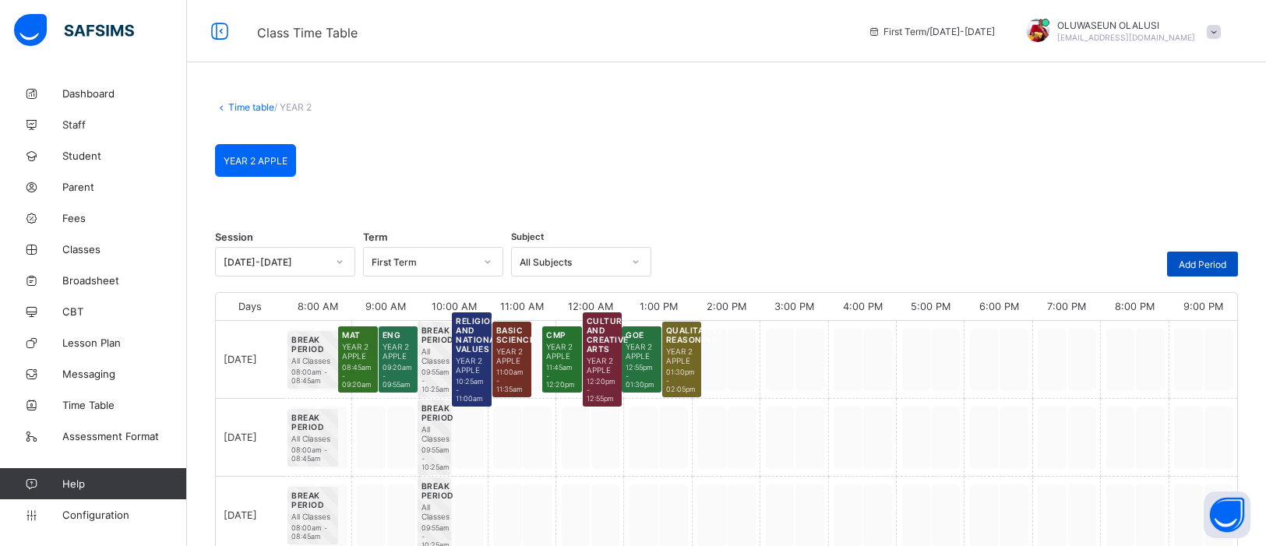
click at [1207, 263] on span "Add Period" at bounding box center [1203, 265] width 48 height 12
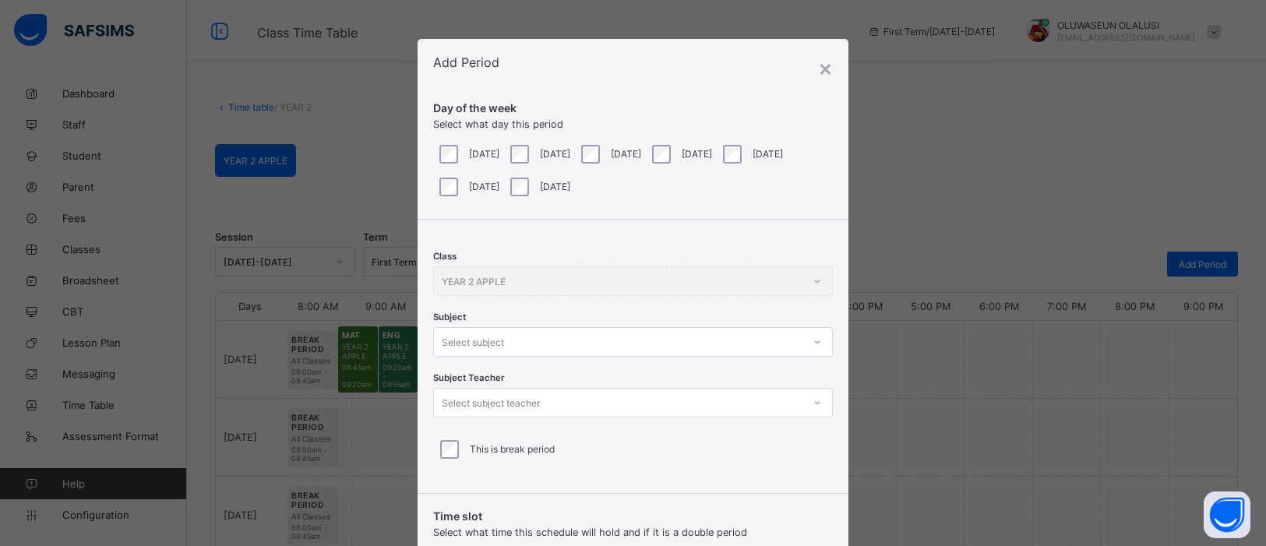
click at [810, 347] on div "Class YEAR 2 APPLE Subject Select subject Subject Teacher Select subject teache…" at bounding box center [633, 351] width 431 height 262
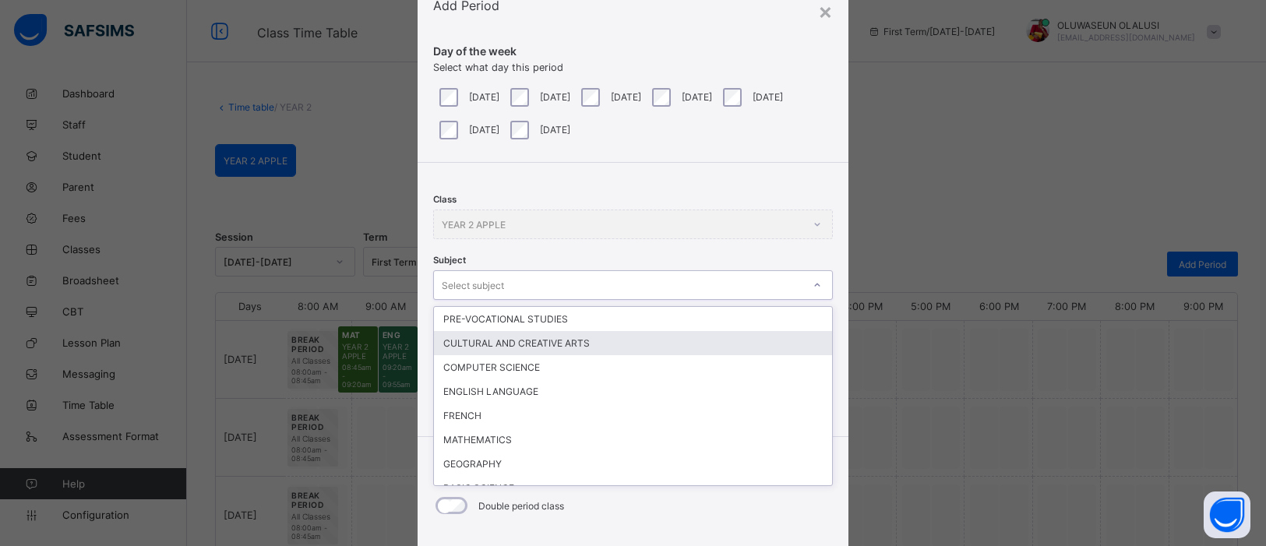
scroll to position [58, 0]
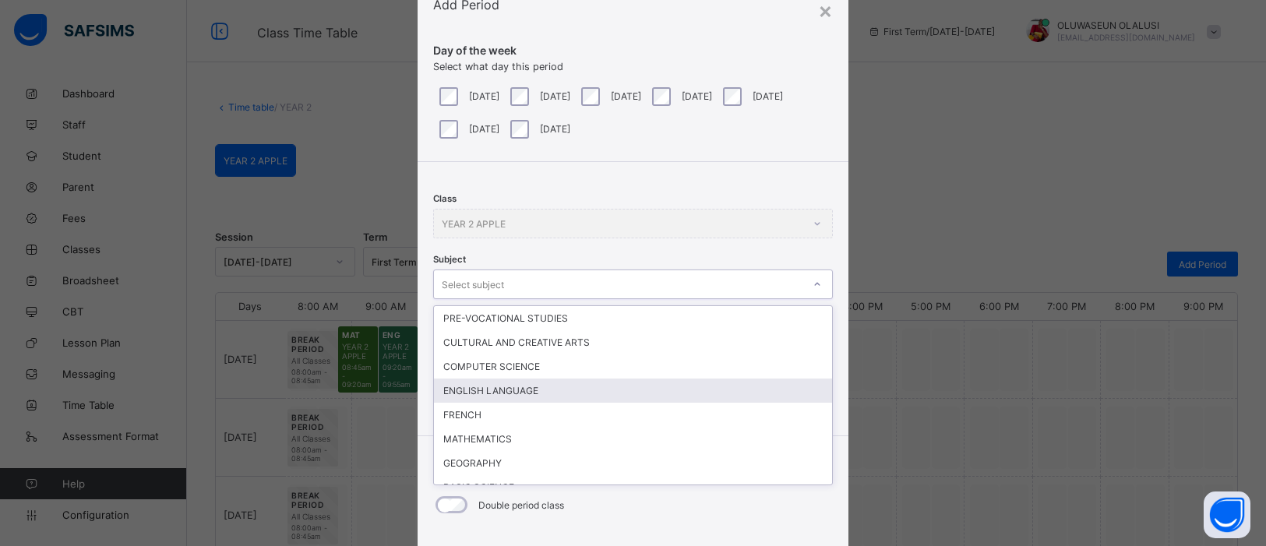
click at [677, 392] on div "ENGLISH LANGUAGE" at bounding box center [633, 391] width 398 height 24
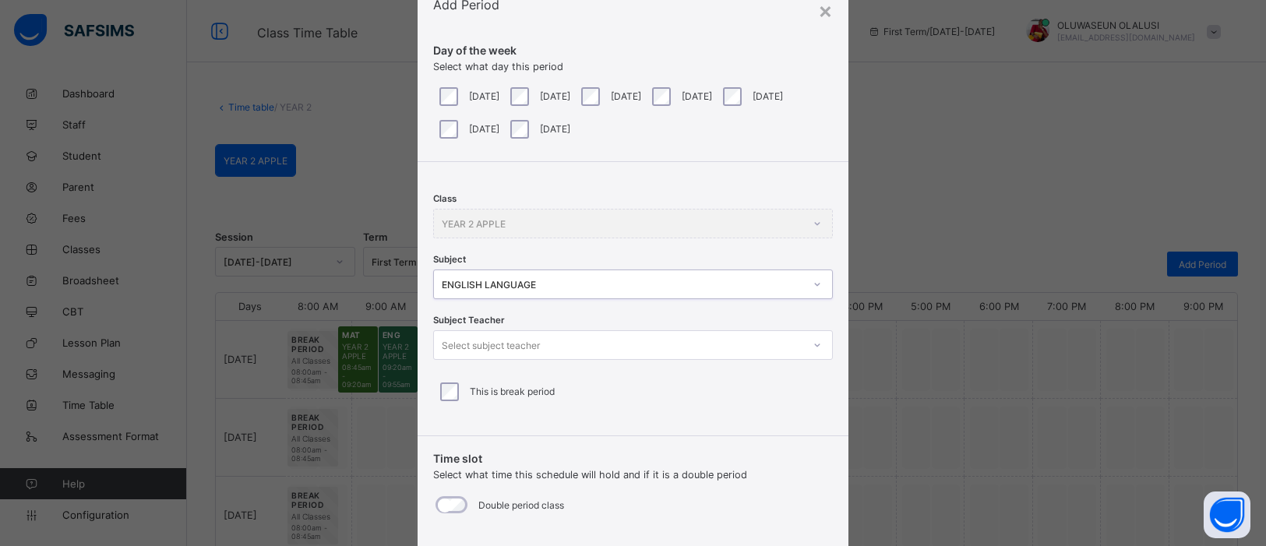
click at [820, 346] on div at bounding box center [817, 345] width 26 height 25
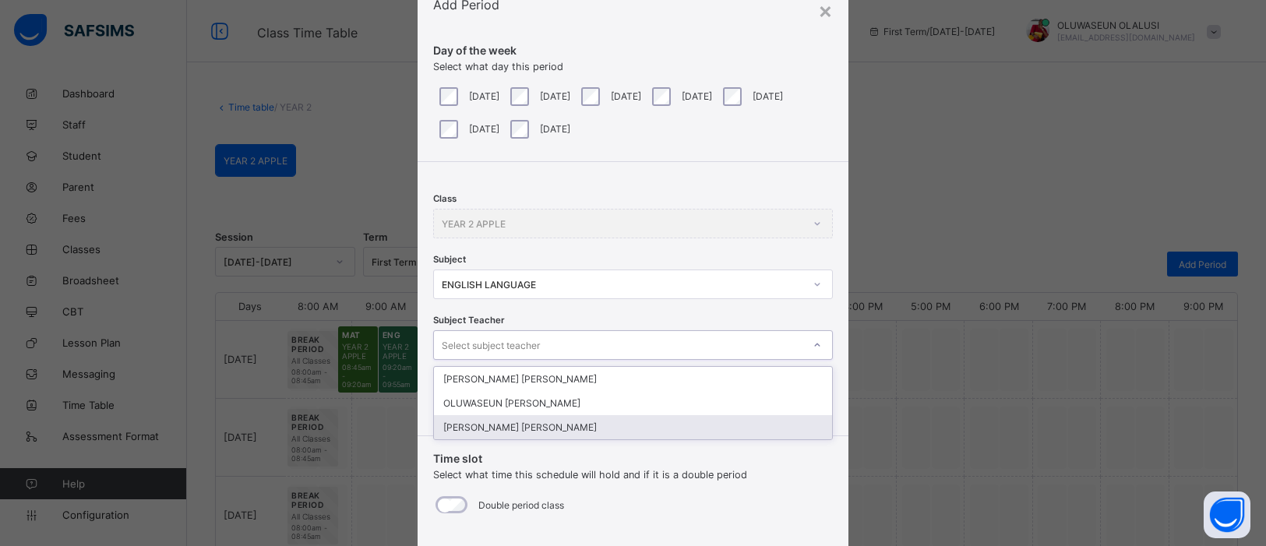
click at [525, 427] on div "OKOYE JACINTA Chinyere" at bounding box center [633, 427] width 398 height 24
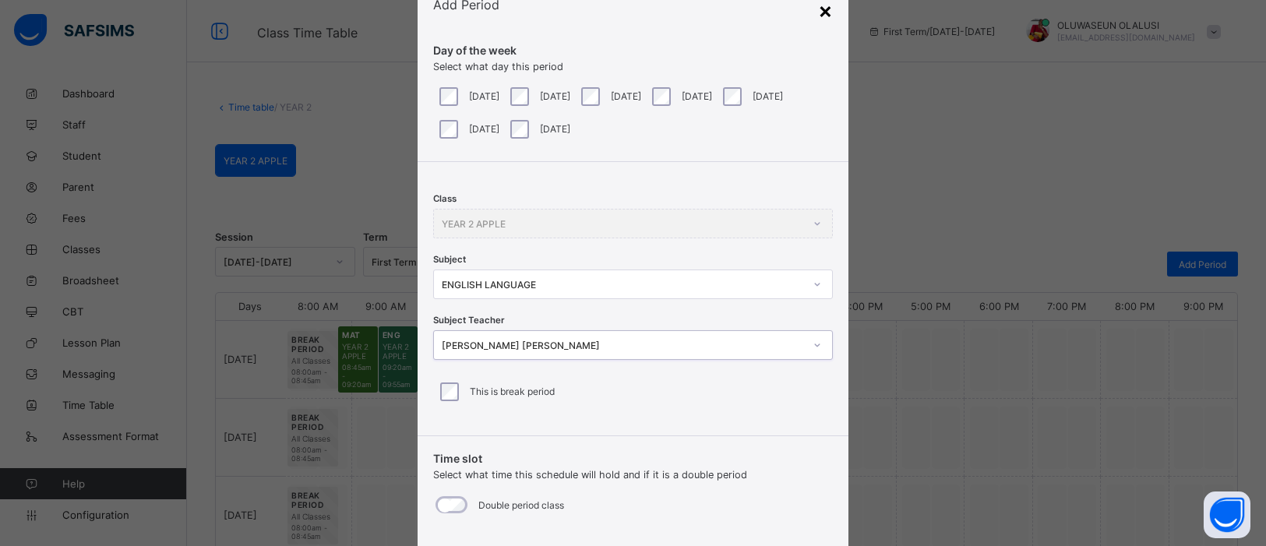
click at [823, 14] on div "×" at bounding box center [825, 10] width 15 height 26
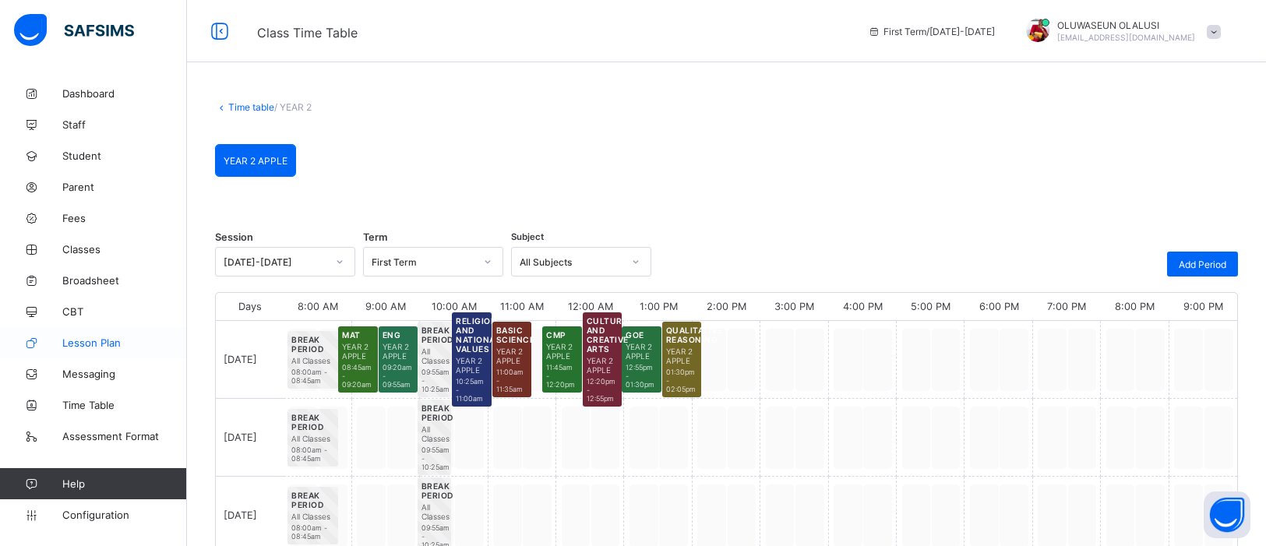
click at [101, 342] on span "Lesson Plan" at bounding box center [124, 343] width 125 height 12
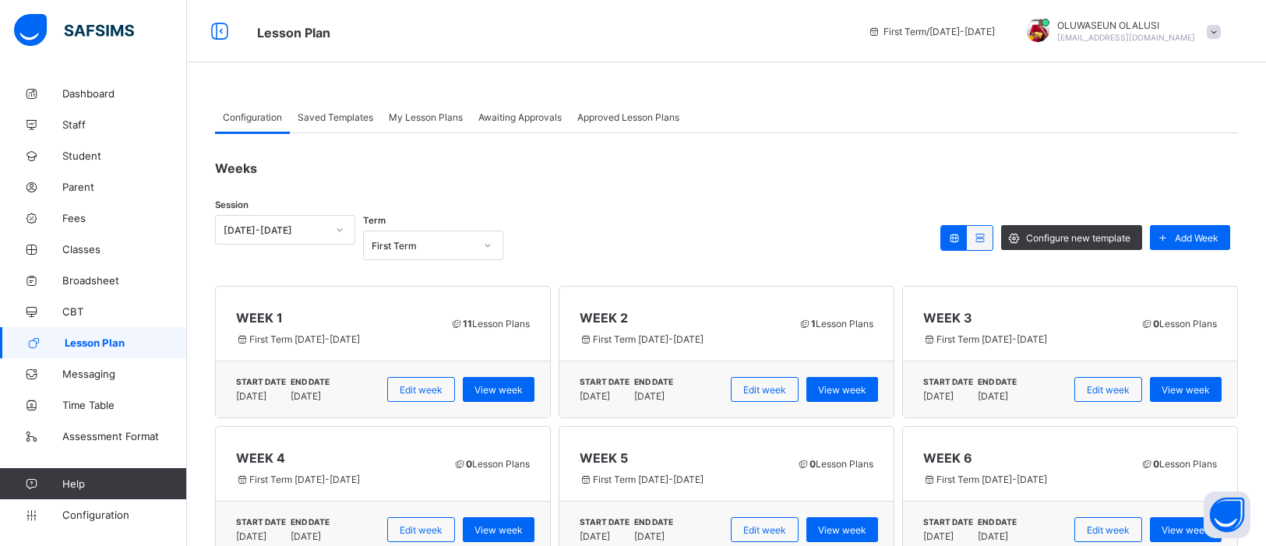
click at [406, 114] on span "My Lesson Plans" at bounding box center [426, 117] width 74 height 12
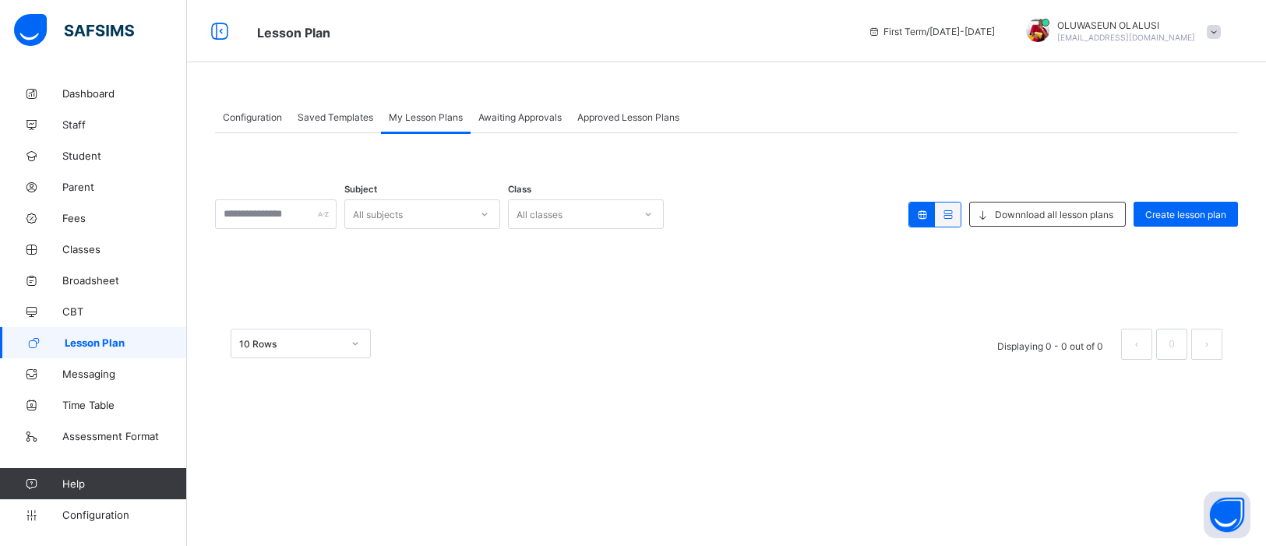
click at [419, 124] on div "My Lesson Plans" at bounding box center [426, 116] width 90 height 31
click at [505, 120] on span "Awaiting Approvals" at bounding box center [519, 117] width 83 height 12
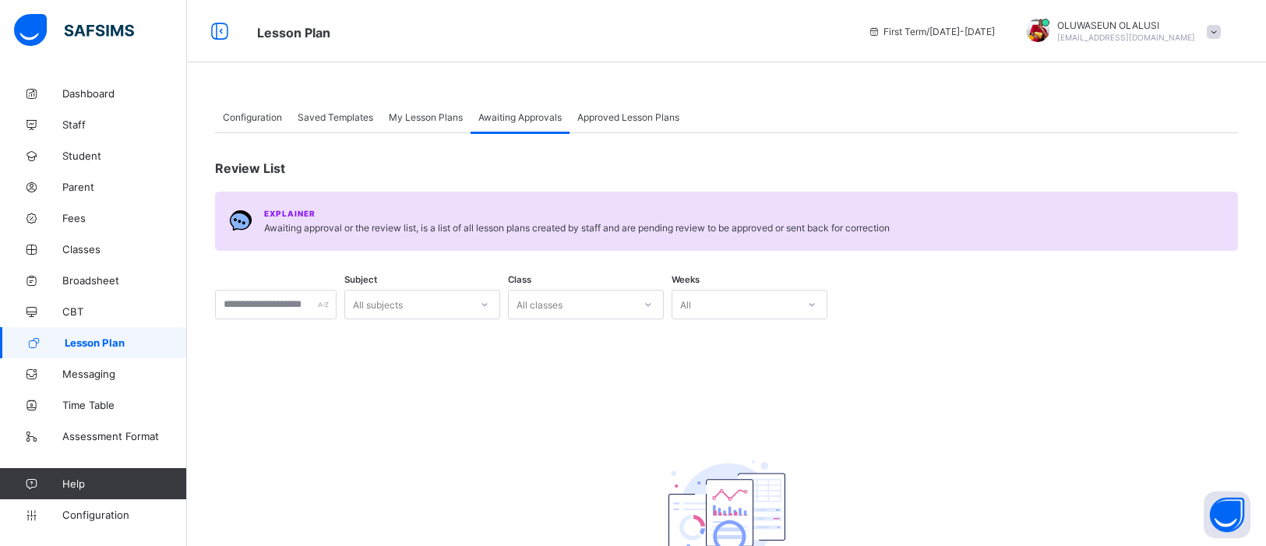
click at [505, 120] on span "Awaiting Approvals" at bounding box center [519, 117] width 83 height 12
click at [489, 303] on icon at bounding box center [484, 305] width 9 height 16
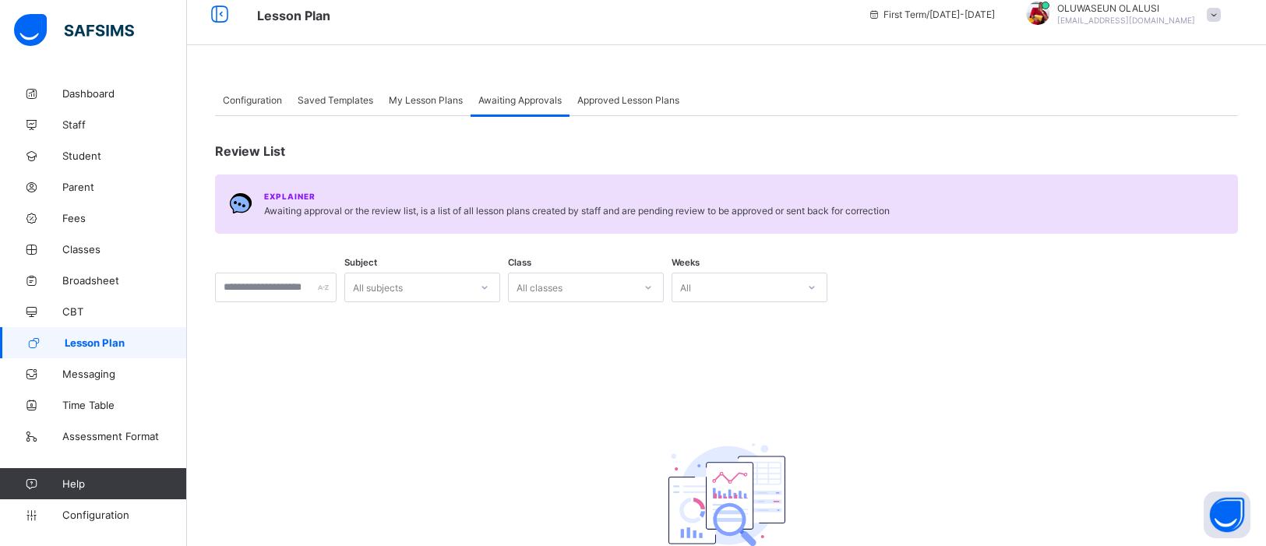
scroll to position [20, 0]
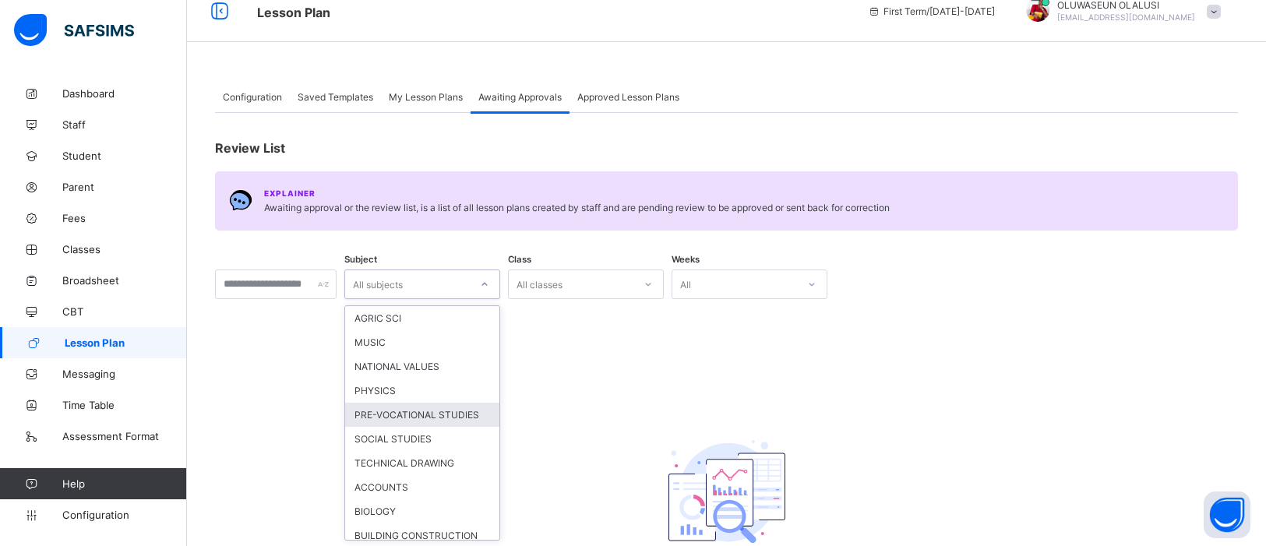
click at [499, 404] on div "PRE-VOCATIONAL STUDIES" at bounding box center [422, 415] width 154 height 24
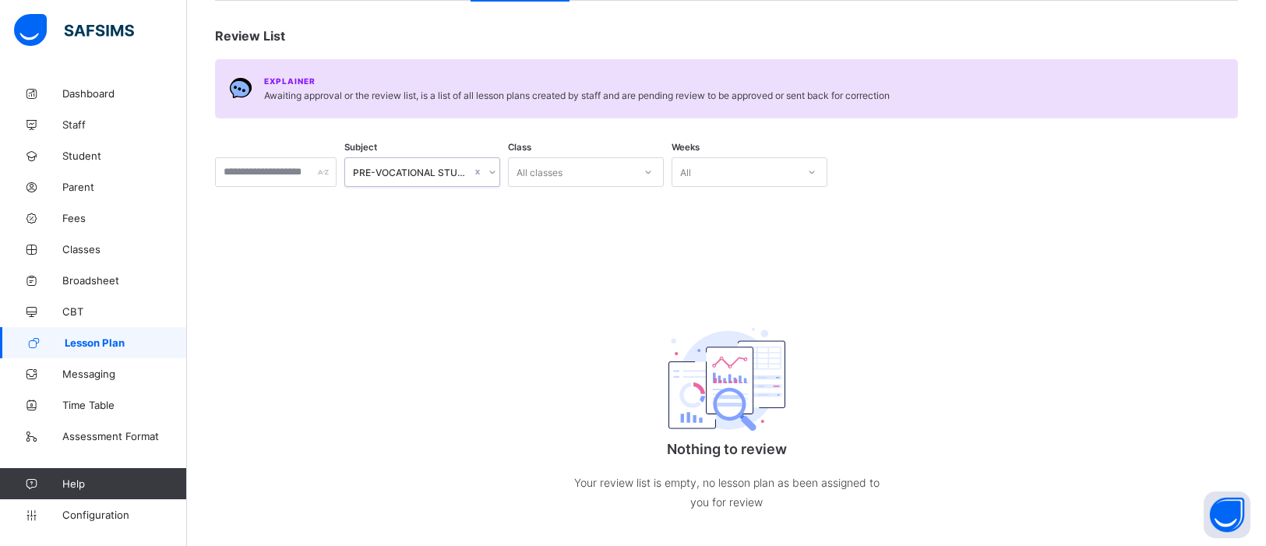
scroll to position [134, 0]
click at [662, 167] on div at bounding box center [648, 170] width 26 height 25
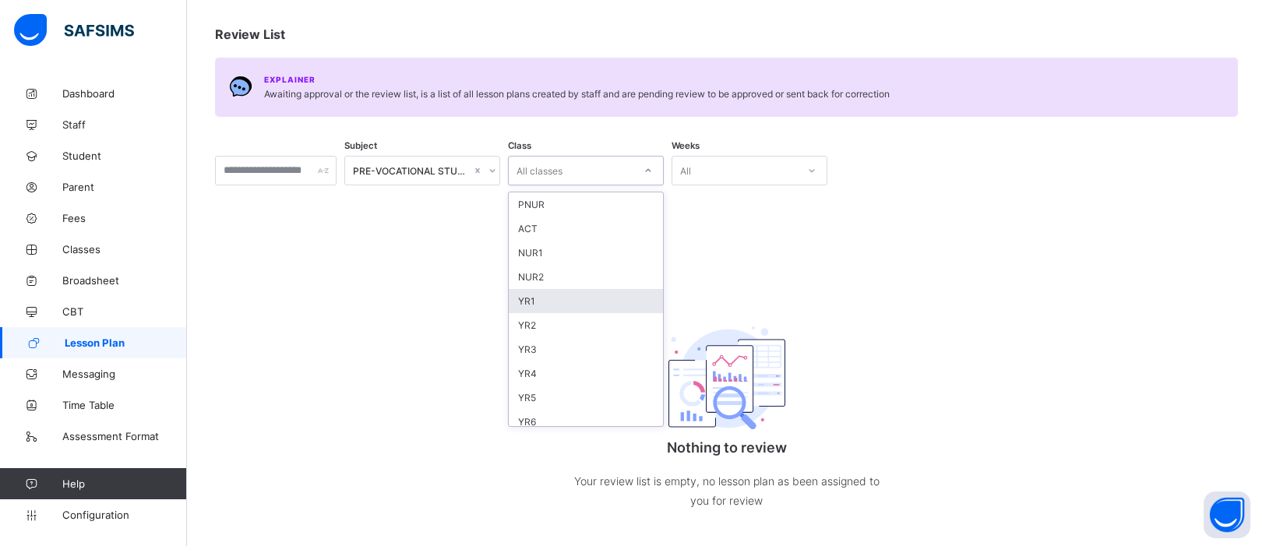
click at [663, 304] on div "YR1" at bounding box center [586, 301] width 154 height 24
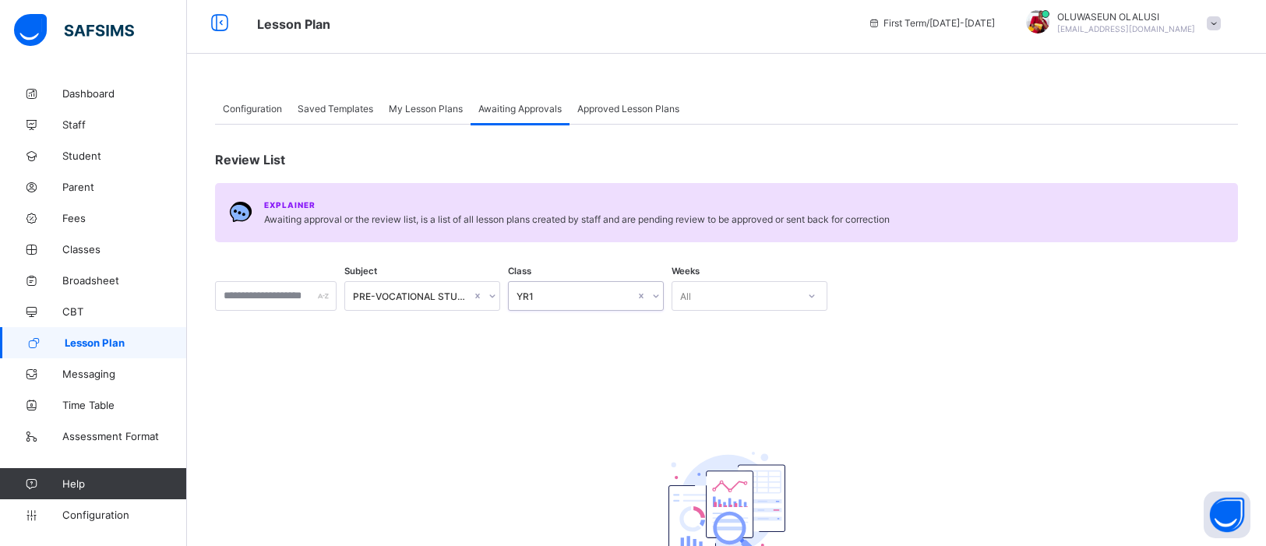
scroll to position [3, 0]
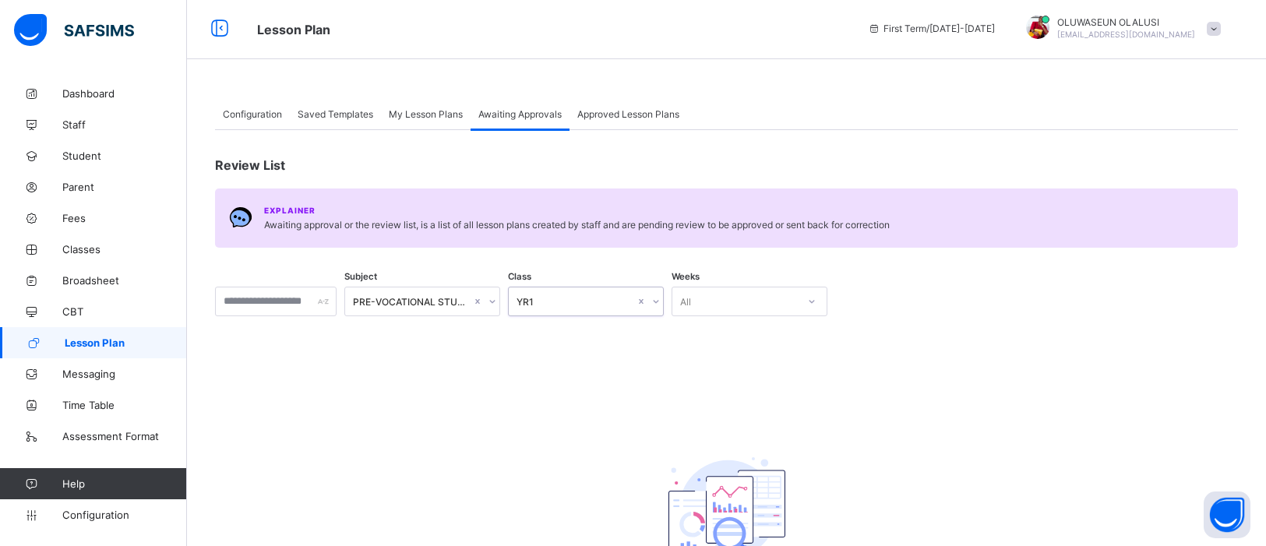
click at [642, 118] on span "Approved Lesson Plans" at bounding box center [628, 114] width 102 height 12
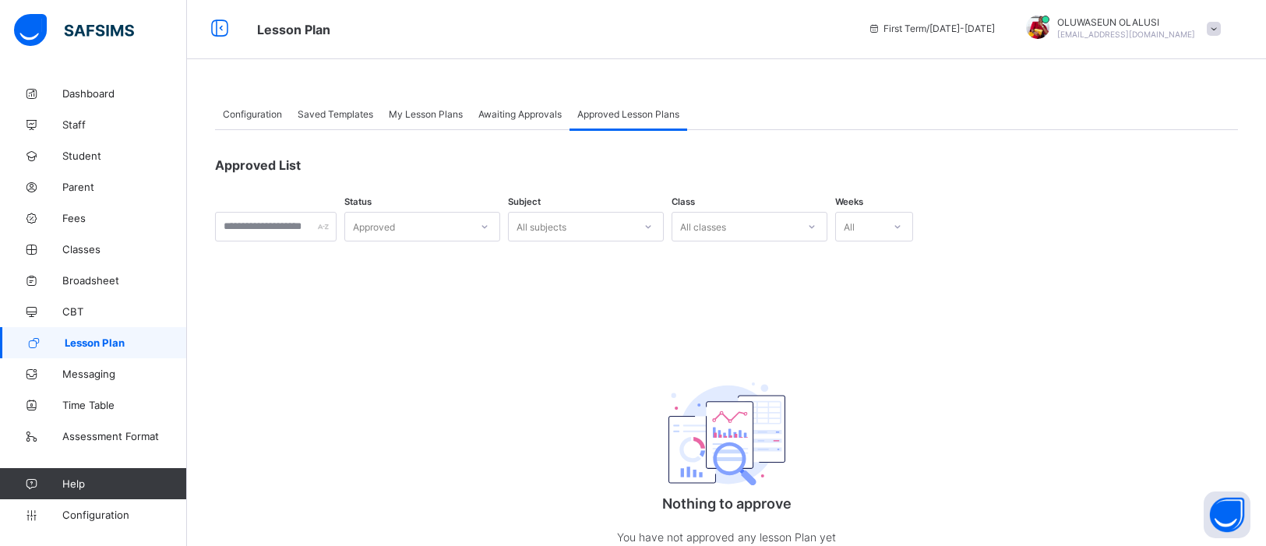
click at [531, 118] on span "Awaiting Approvals" at bounding box center [519, 114] width 83 height 12
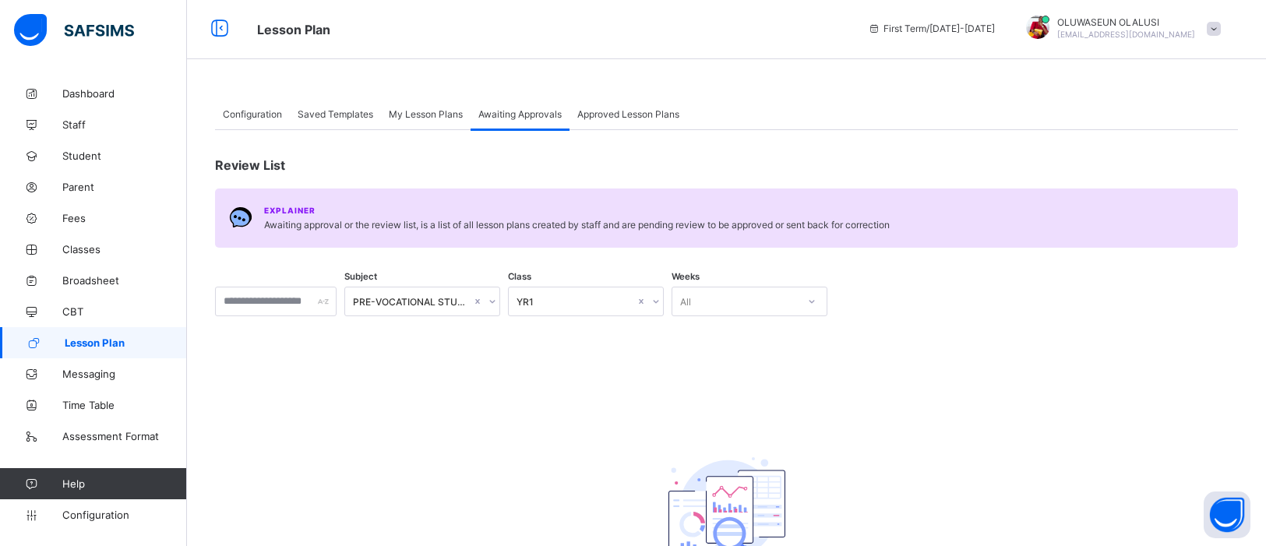
click at [431, 114] on span "My Lesson Plans" at bounding box center [426, 114] width 74 height 12
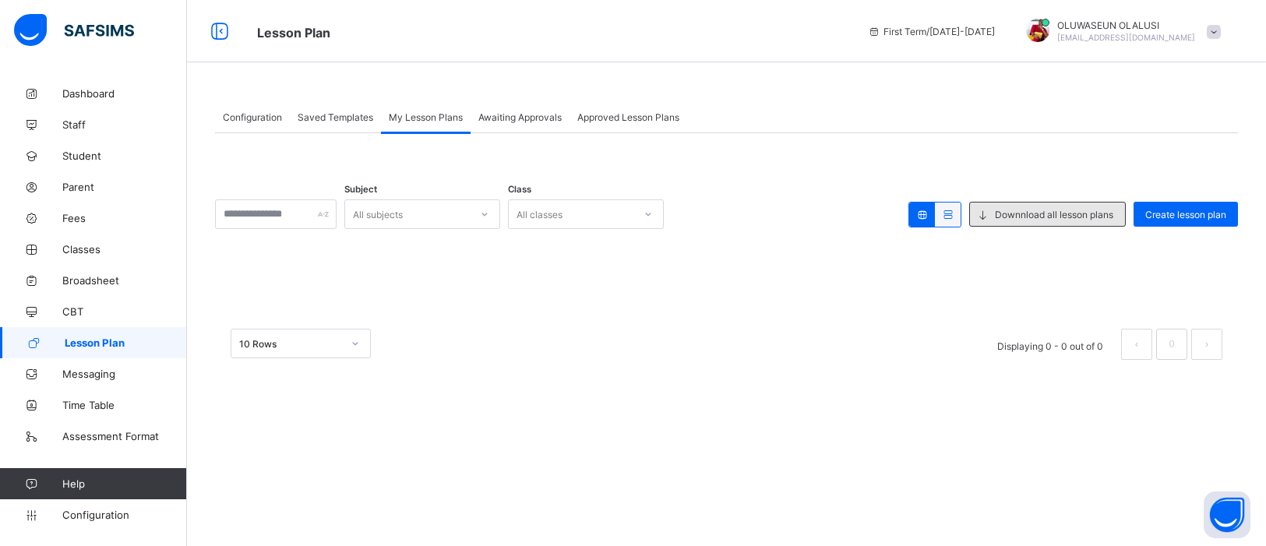
click at [1053, 217] on span "Downnload all lesson plans" at bounding box center [1054, 215] width 118 height 12
click at [316, 118] on span "Saved Templates" at bounding box center [336, 117] width 76 height 12
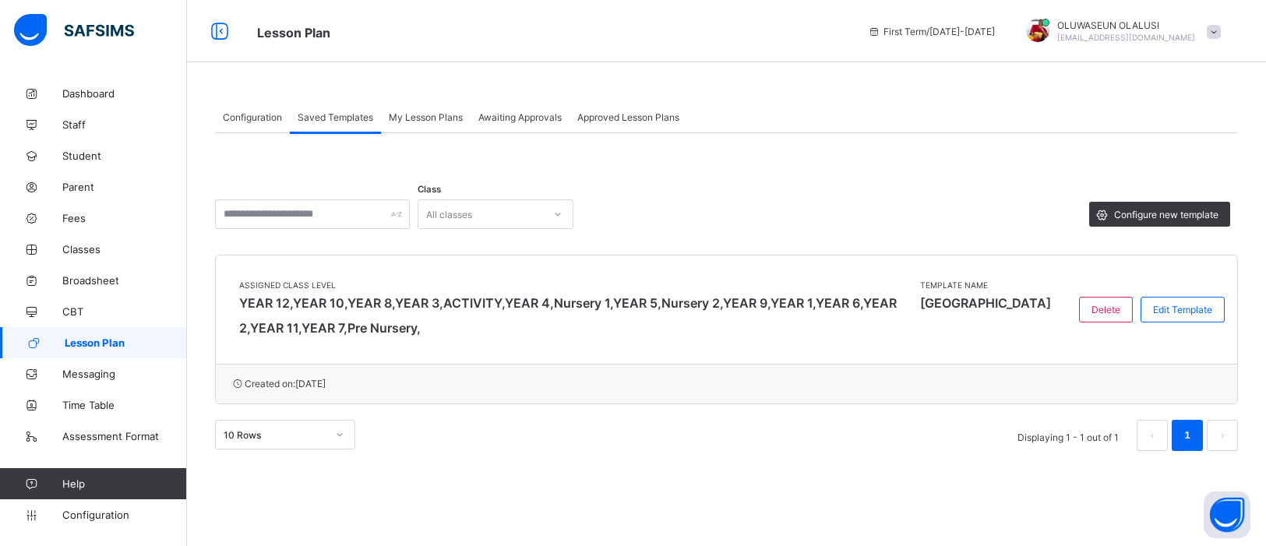
click at [259, 115] on span "Configuration" at bounding box center [252, 117] width 59 height 12
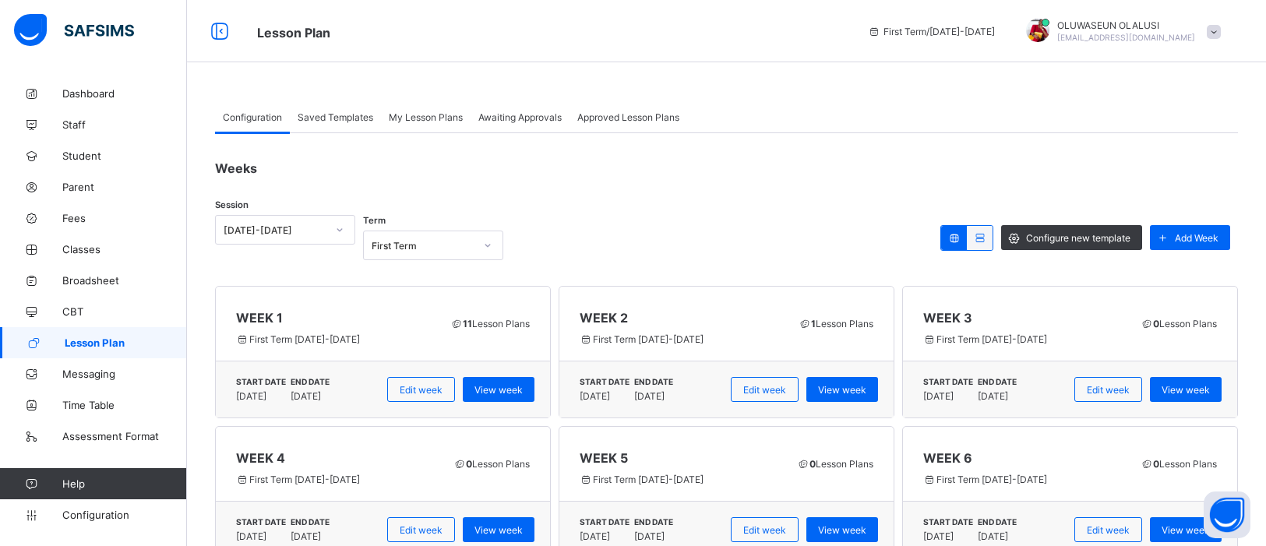
click at [344, 120] on span "Saved Templates" at bounding box center [336, 117] width 76 height 12
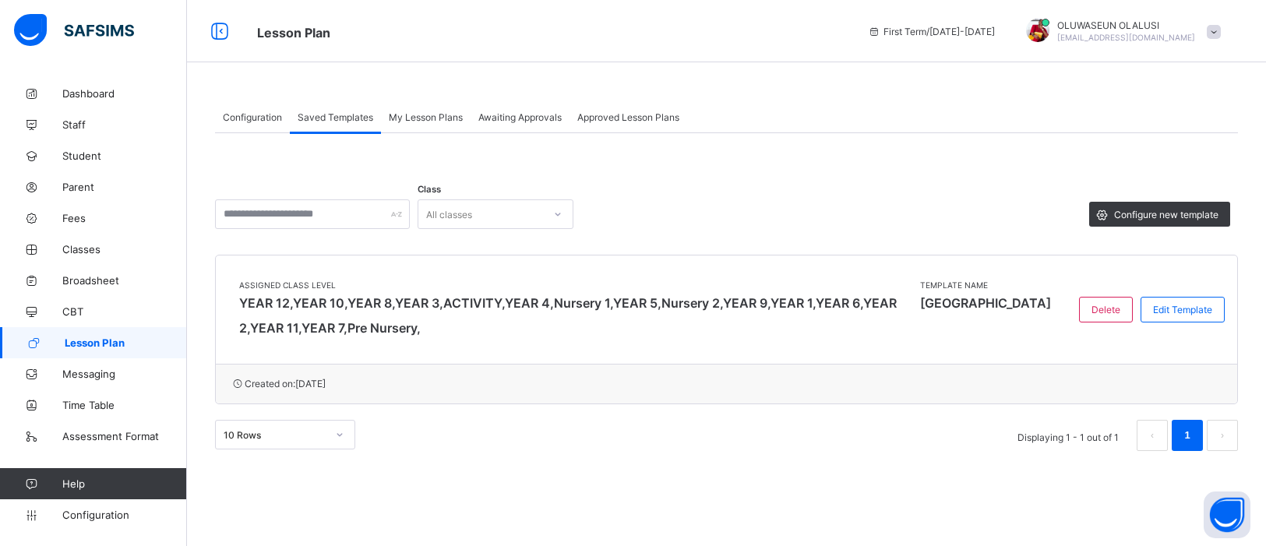
click at [404, 115] on span "My Lesson Plans" at bounding box center [426, 117] width 74 height 12
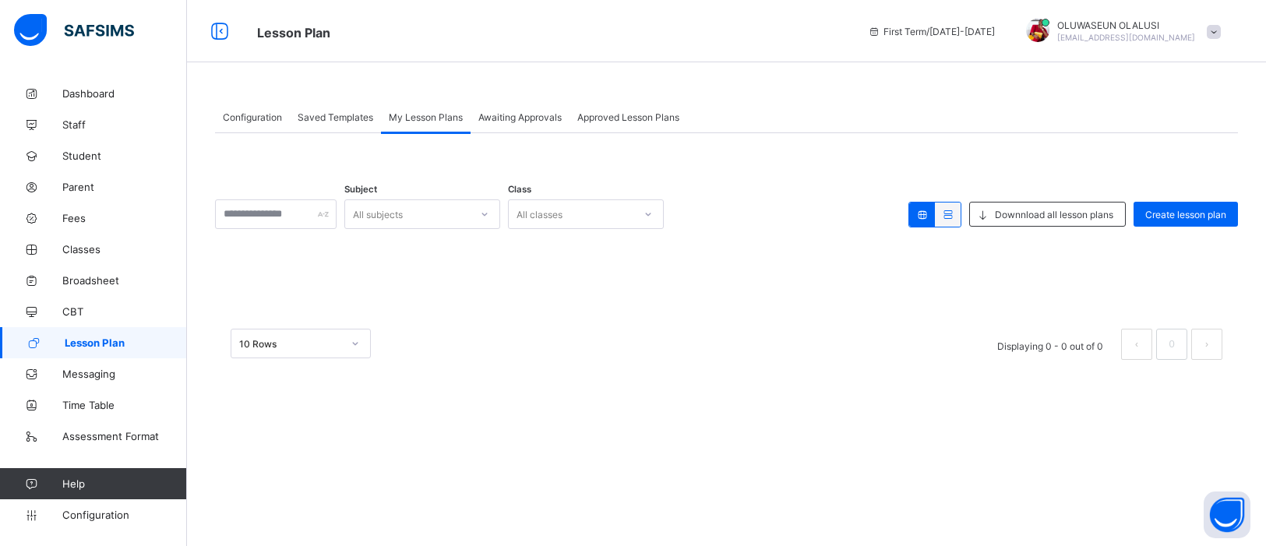
click at [502, 120] on span "Awaiting Approvals" at bounding box center [519, 117] width 83 height 12
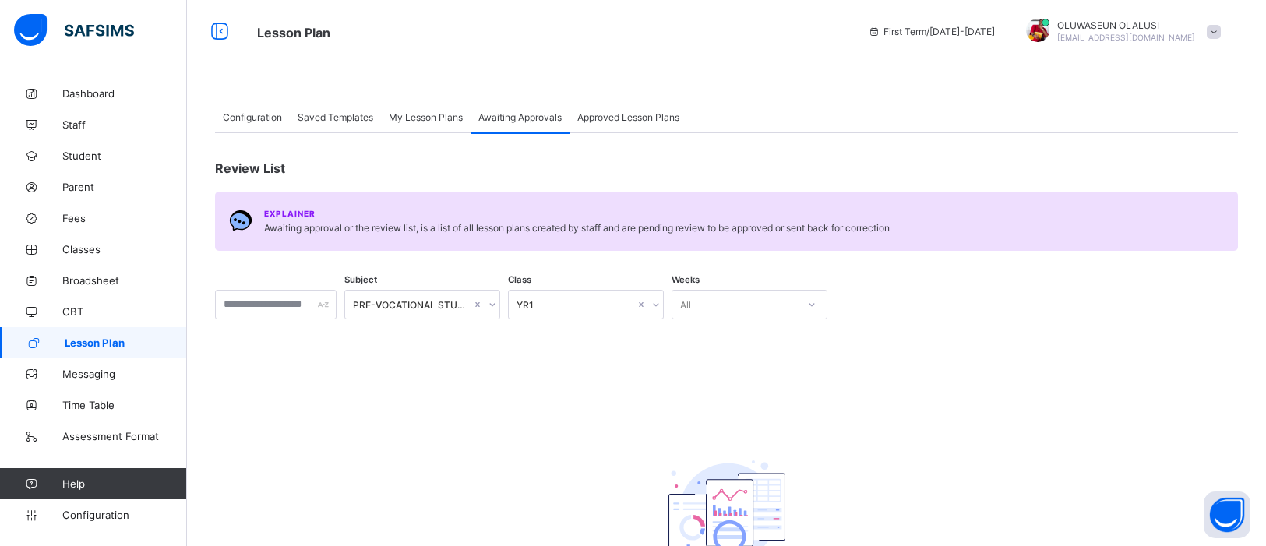
click at [644, 121] on span "Approved Lesson Plans" at bounding box center [628, 117] width 102 height 12
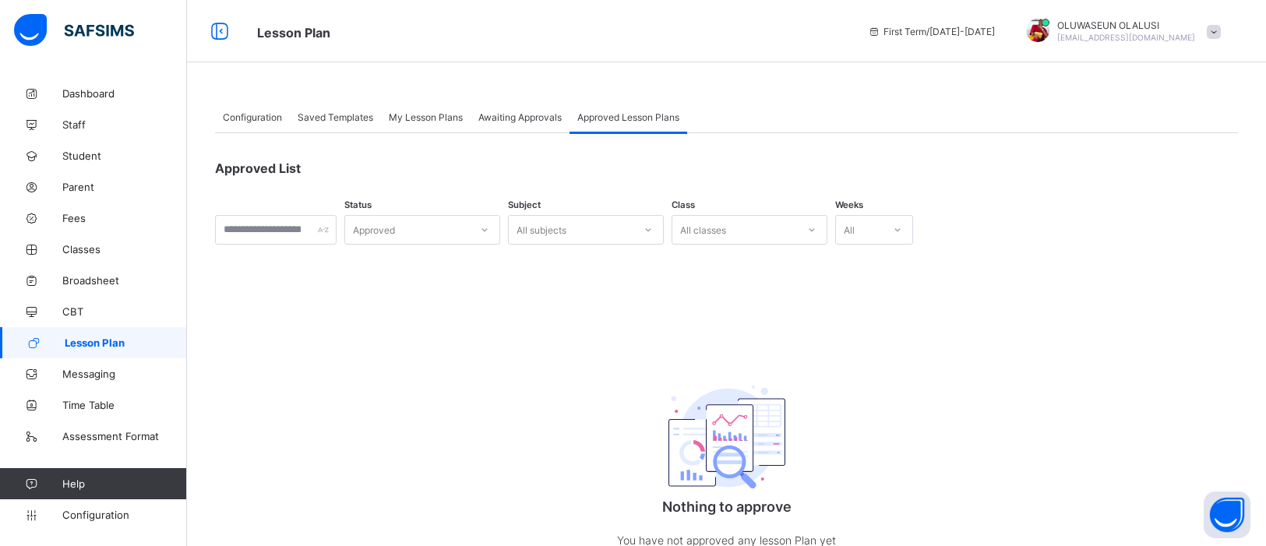
click at [726, 226] on div "All classes" at bounding box center [703, 230] width 46 height 30
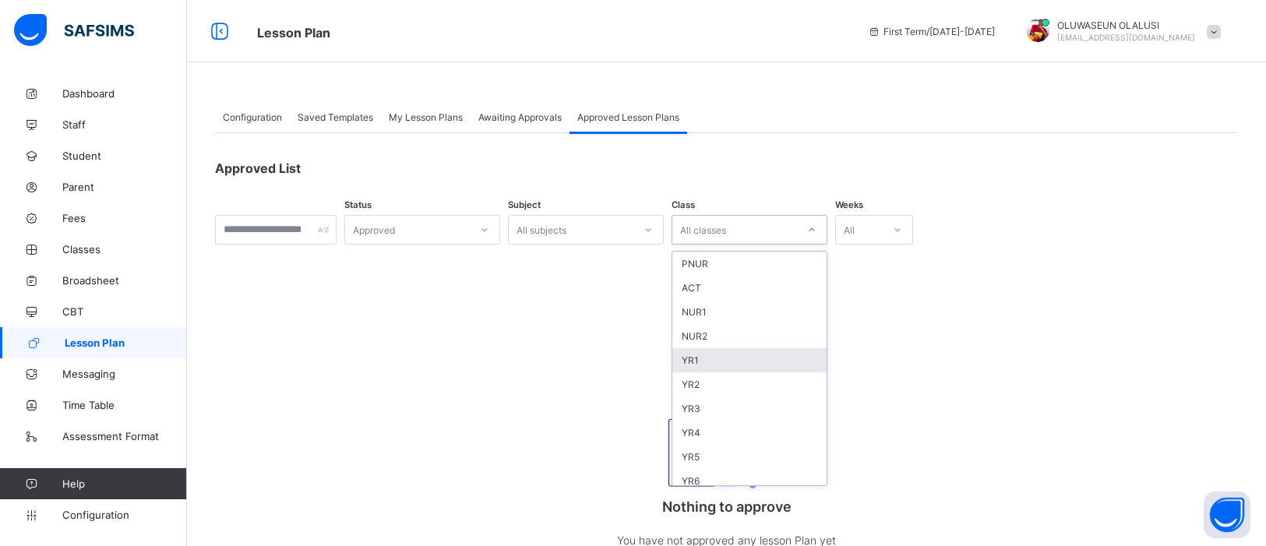
click at [809, 351] on div "YR1" at bounding box center [749, 360] width 154 height 24
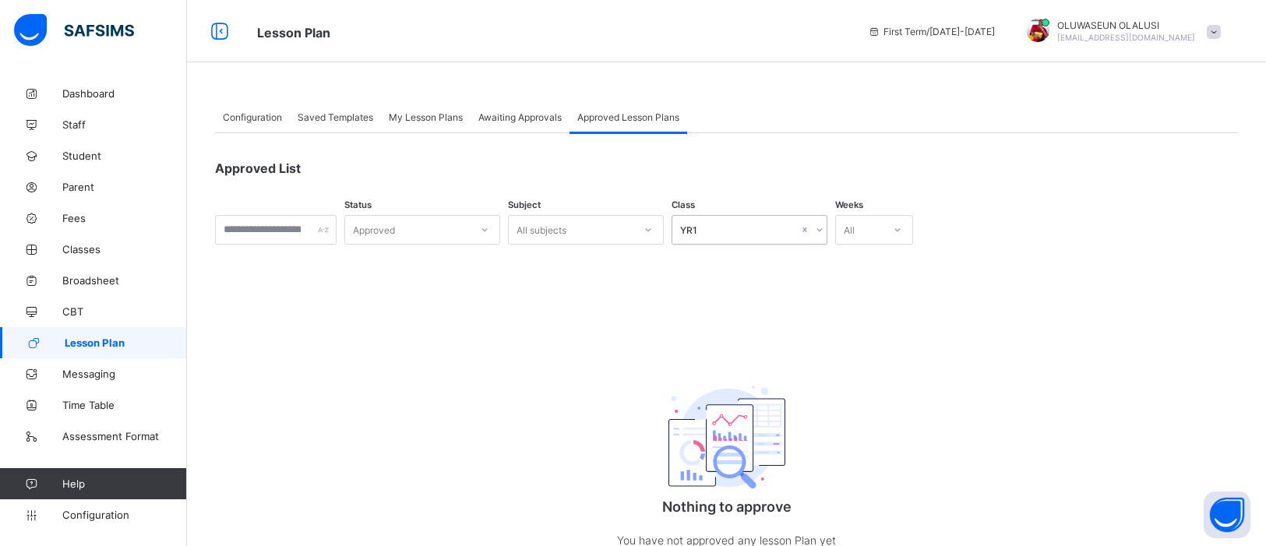
click at [827, 228] on div at bounding box center [819, 229] width 15 height 25
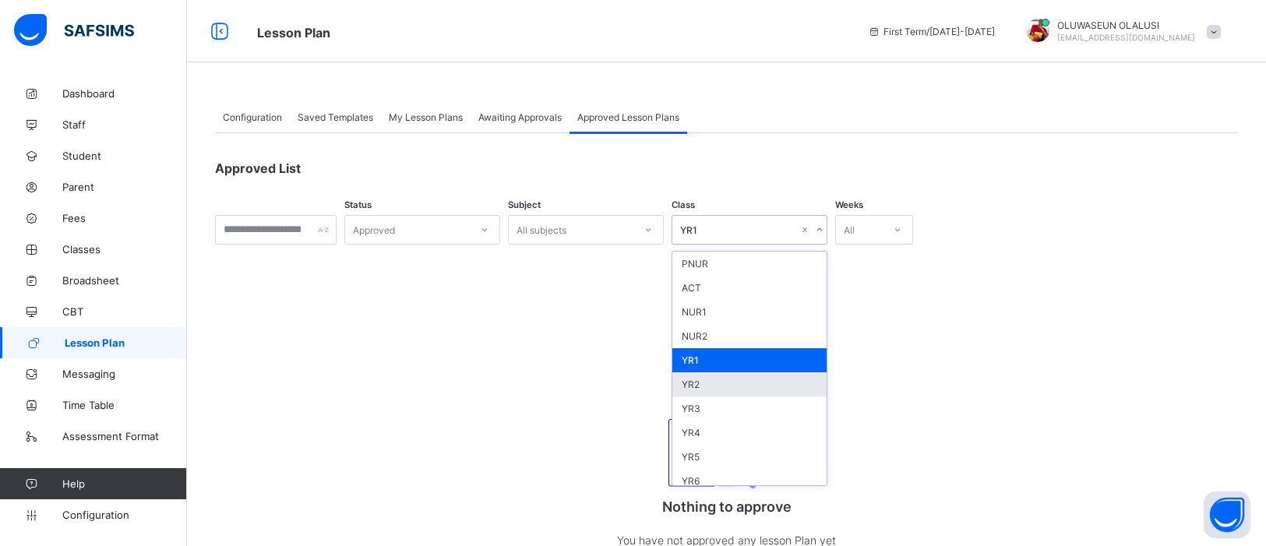
click at [785, 375] on div "YR2" at bounding box center [749, 384] width 154 height 24
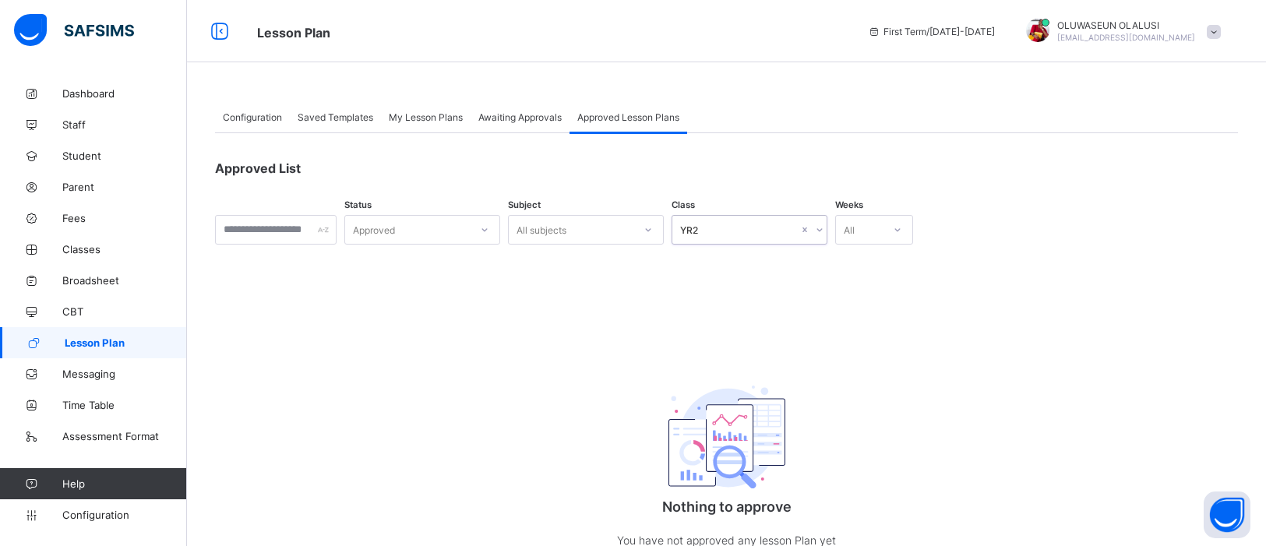
click at [526, 118] on span "Awaiting Approvals" at bounding box center [519, 117] width 83 height 12
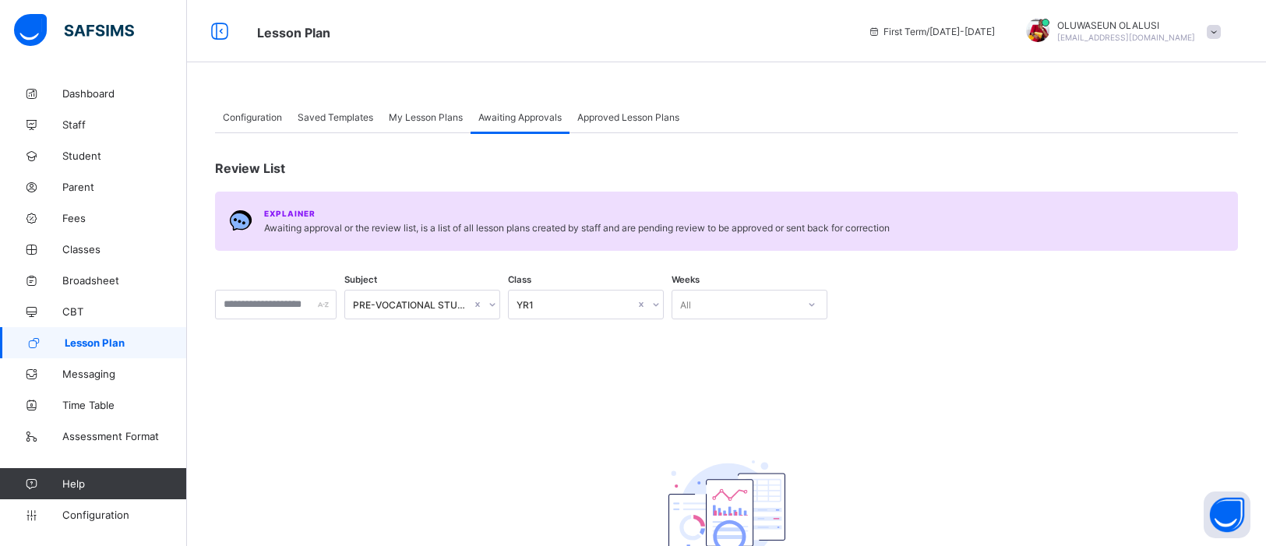
click at [661, 302] on icon at bounding box center [655, 305] width 9 height 16
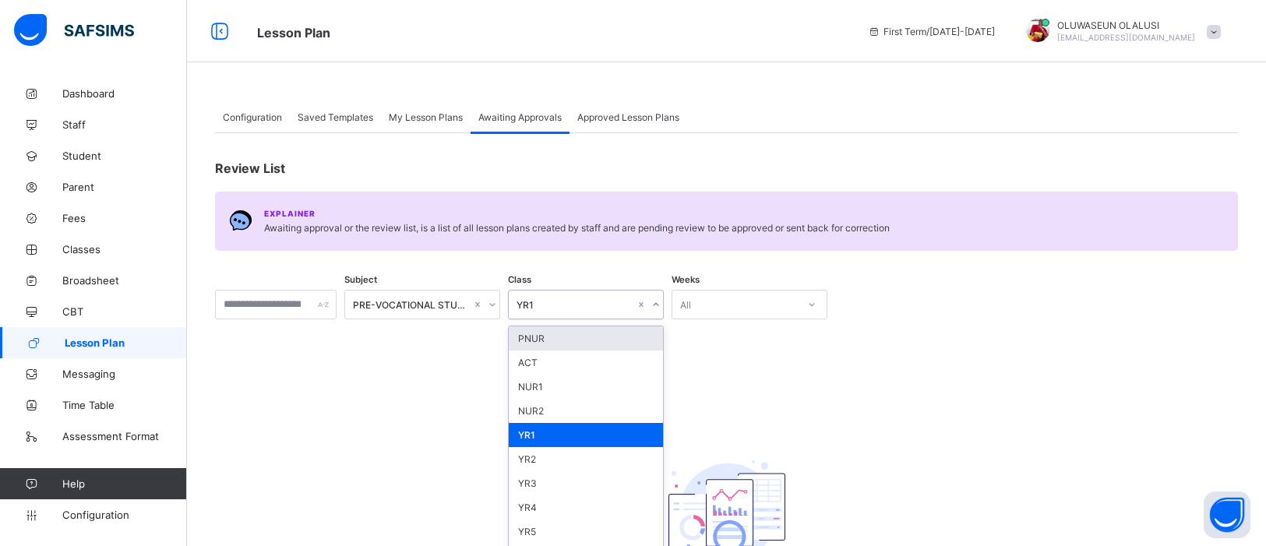
scroll to position [20, 0]
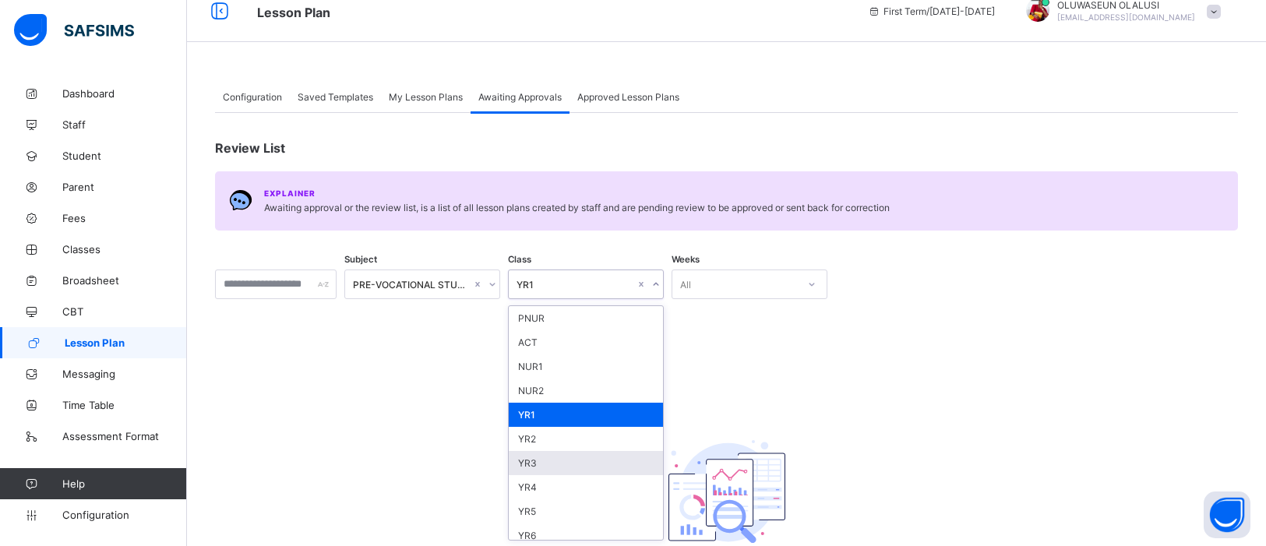
click at [595, 451] on div "YR3" at bounding box center [586, 463] width 154 height 24
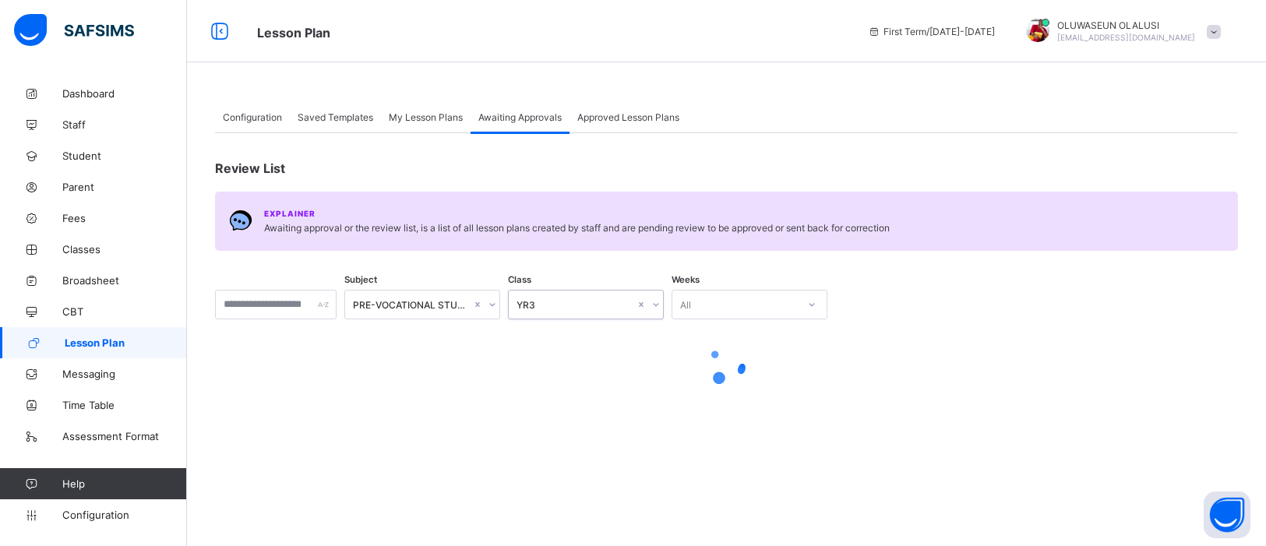
scroll to position [0, 0]
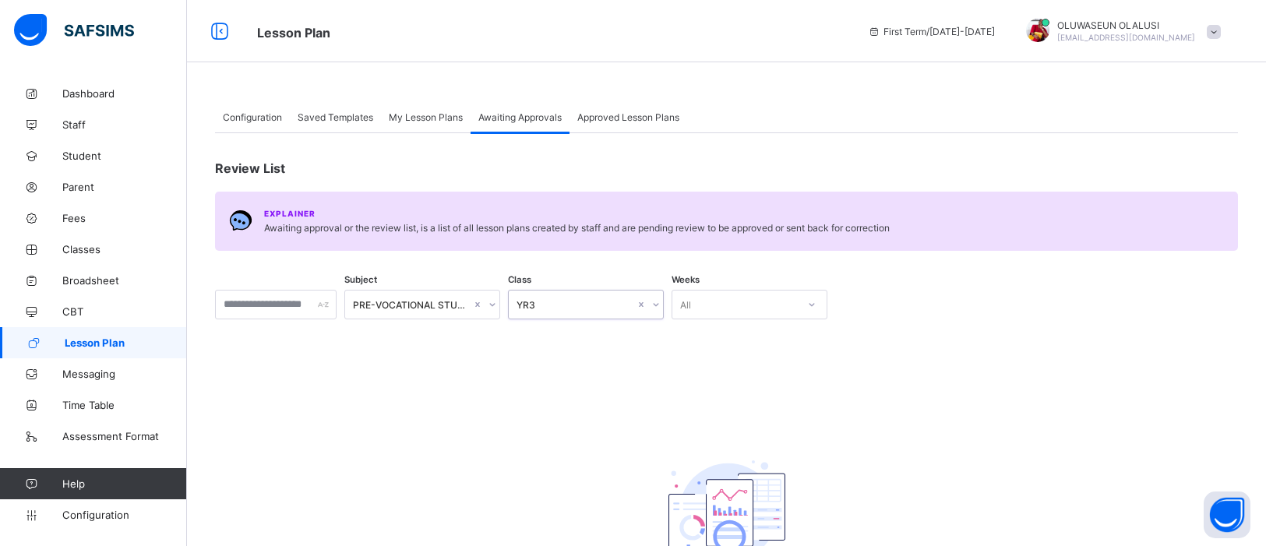
click at [661, 305] on icon at bounding box center [655, 305] width 9 height 16
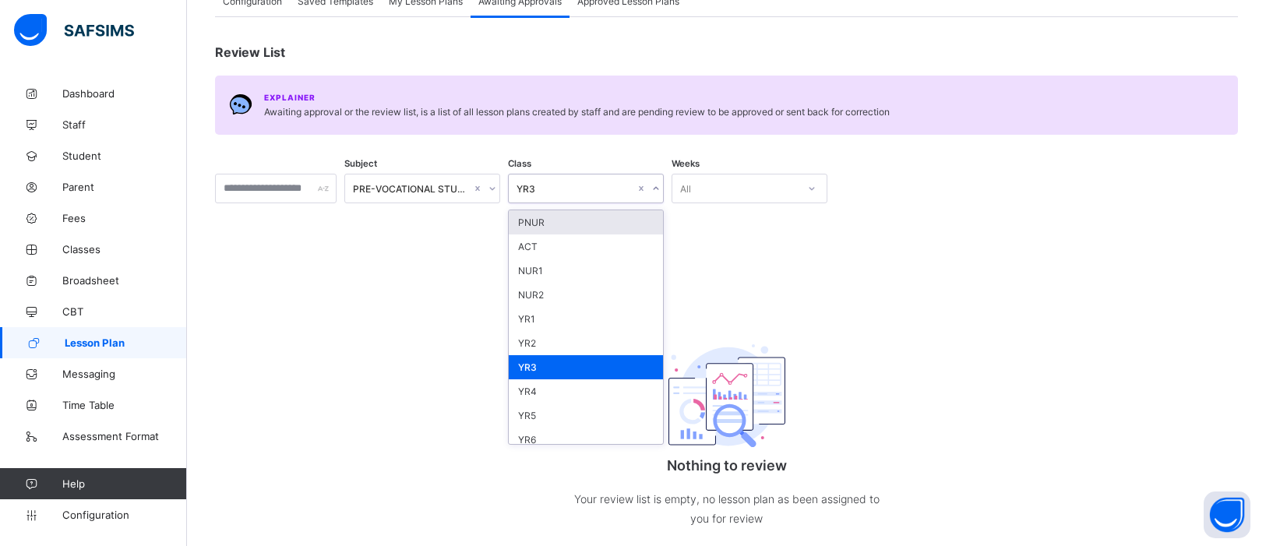
scroll to position [152, 0]
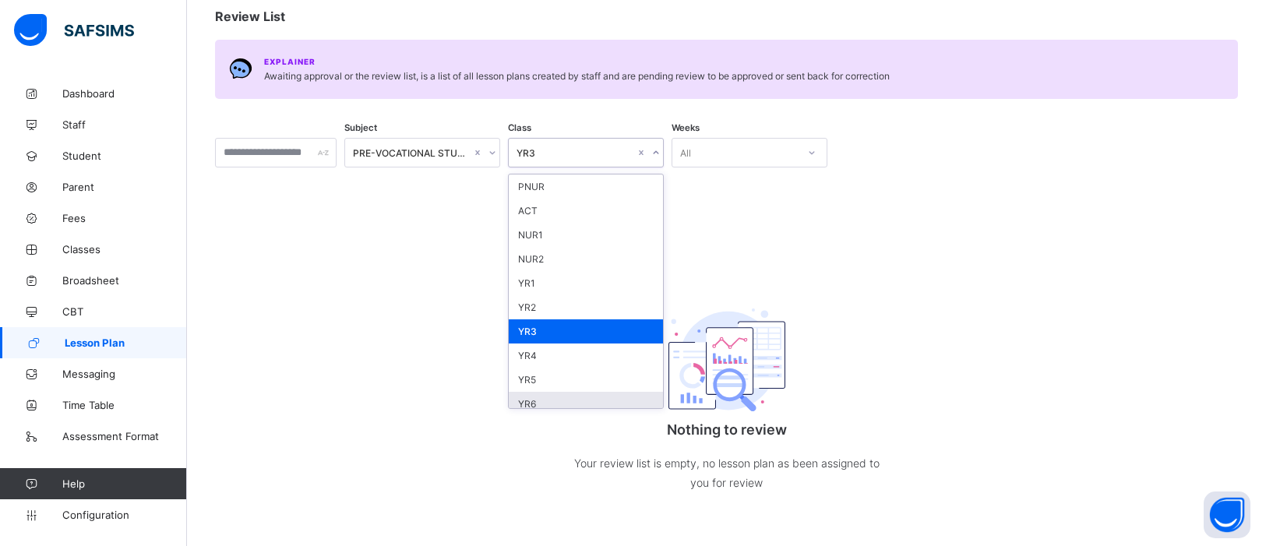
click at [588, 393] on div "YR6" at bounding box center [586, 404] width 154 height 24
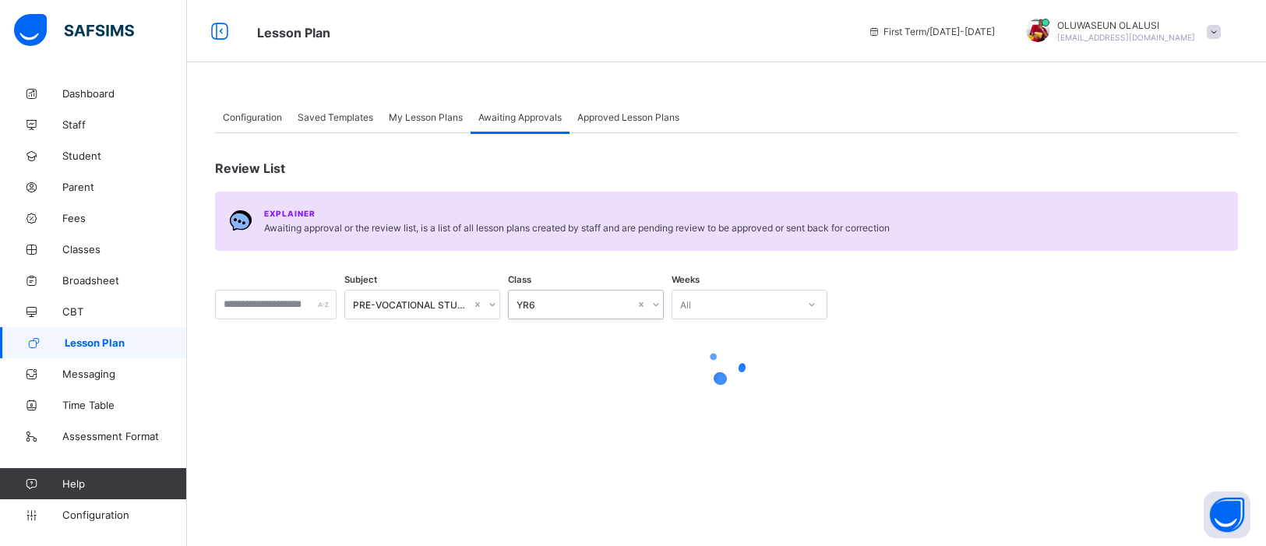
scroll to position [0, 0]
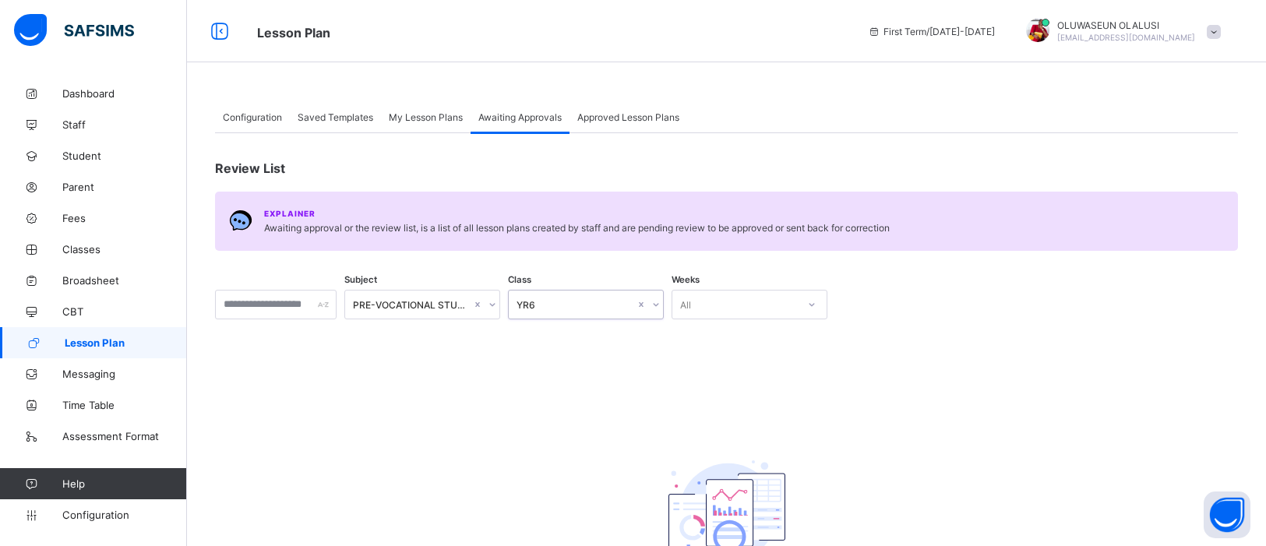
click at [661, 299] on icon at bounding box center [655, 305] width 9 height 16
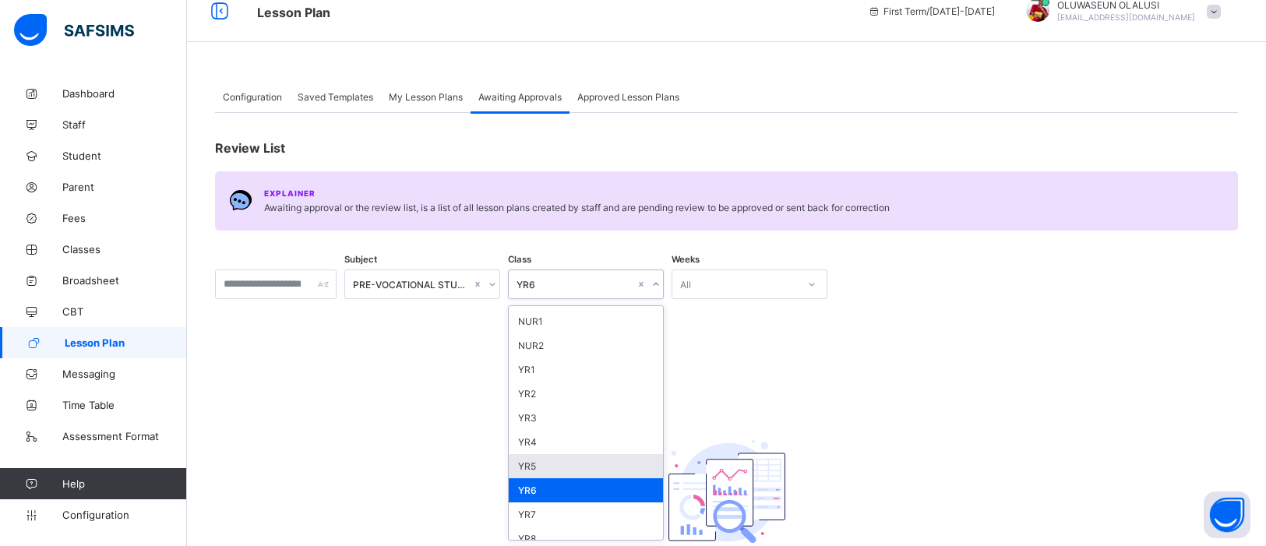
scroll to position [143, 0]
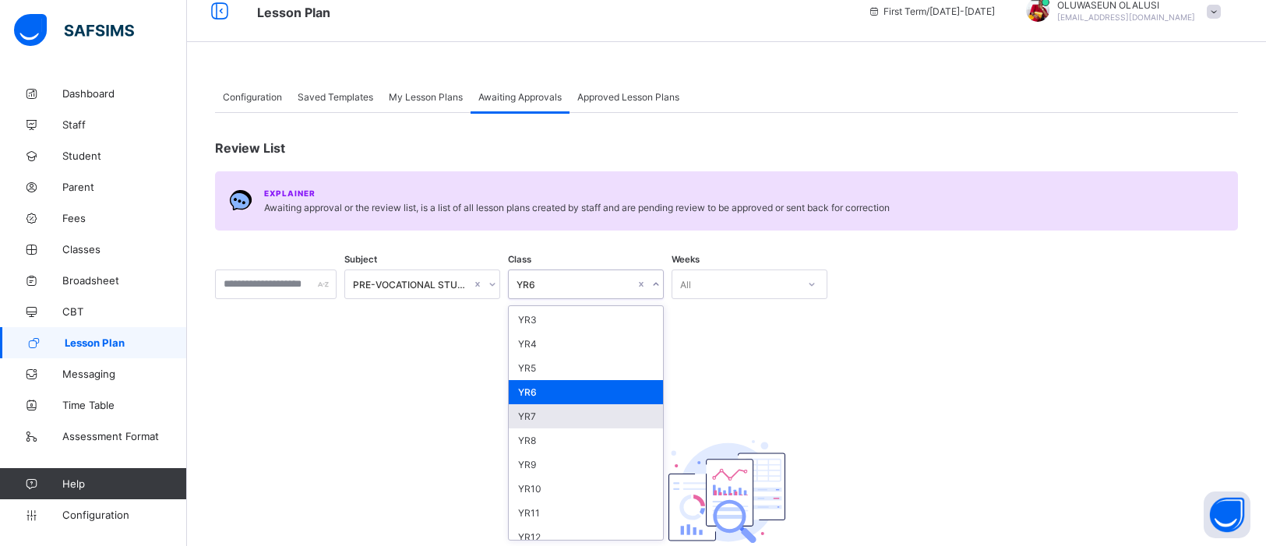
click at [646, 413] on div "YR7" at bounding box center [586, 416] width 154 height 24
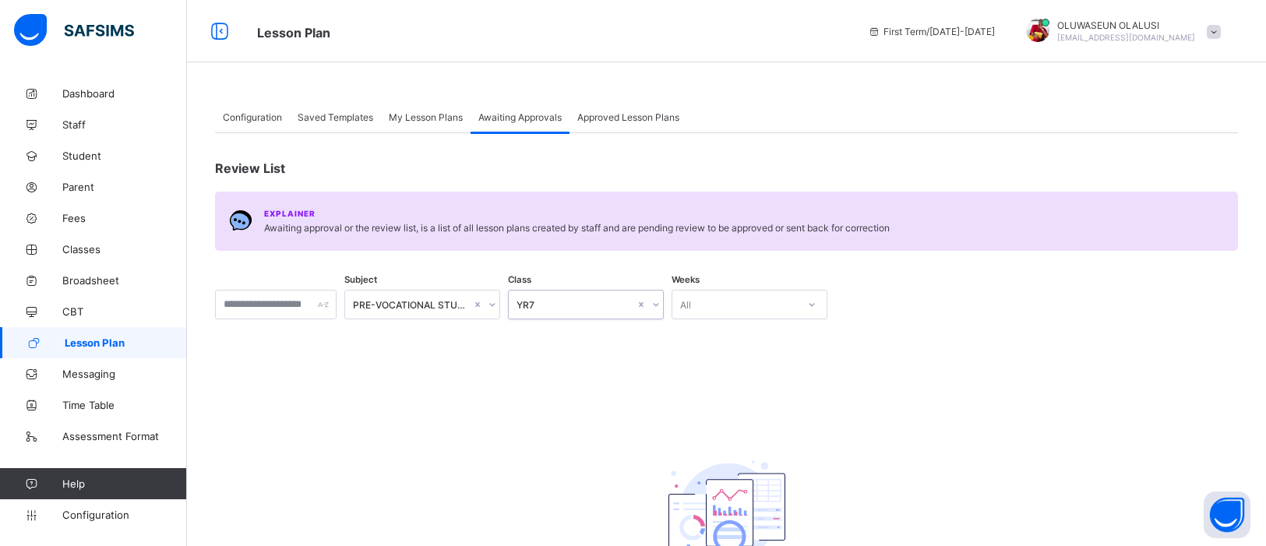
click at [661, 304] on icon at bounding box center [655, 305] width 9 height 16
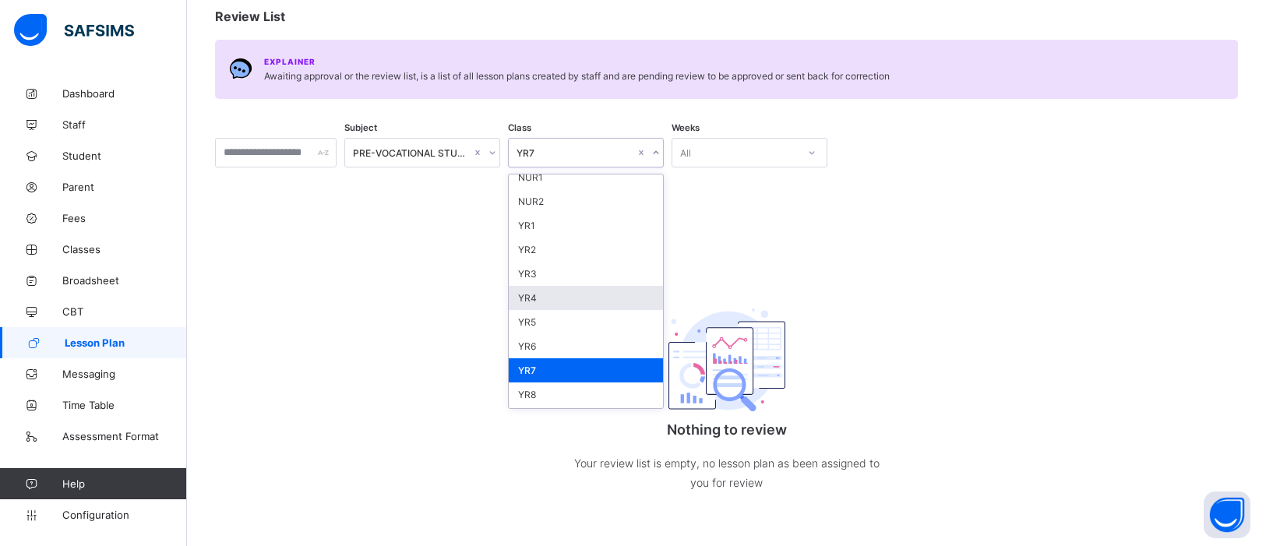
scroll to position [143, 0]
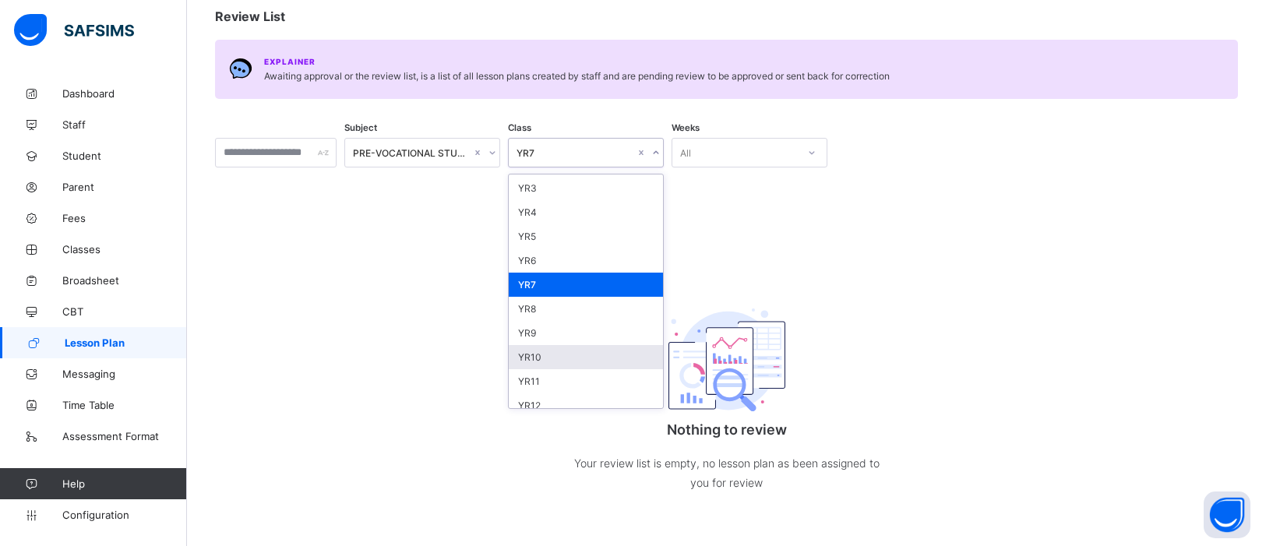
click at [591, 348] on div "YR10" at bounding box center [586, 357] width 154 height 24
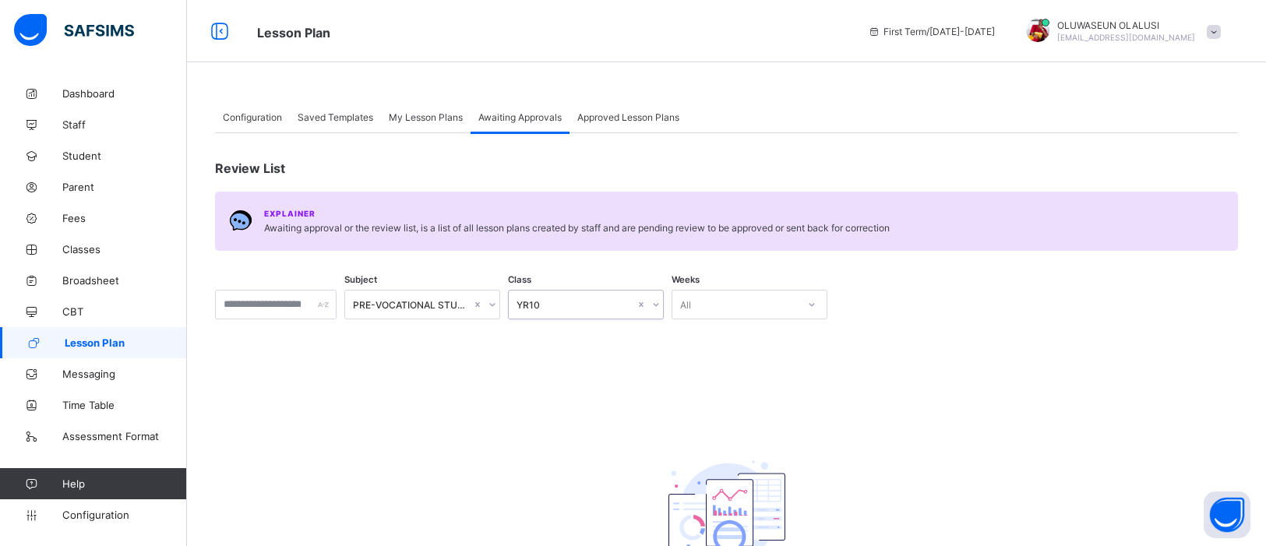
scroll to position [32, 0]
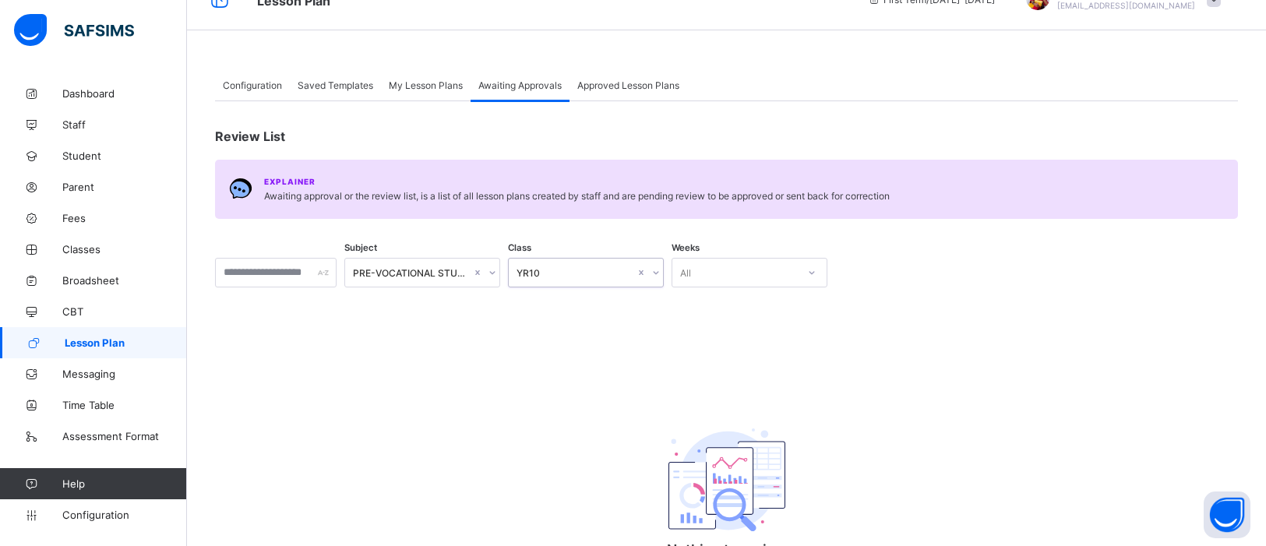
click at [661, 273] on icon at bounding box center [655, 273] width 9 height 16
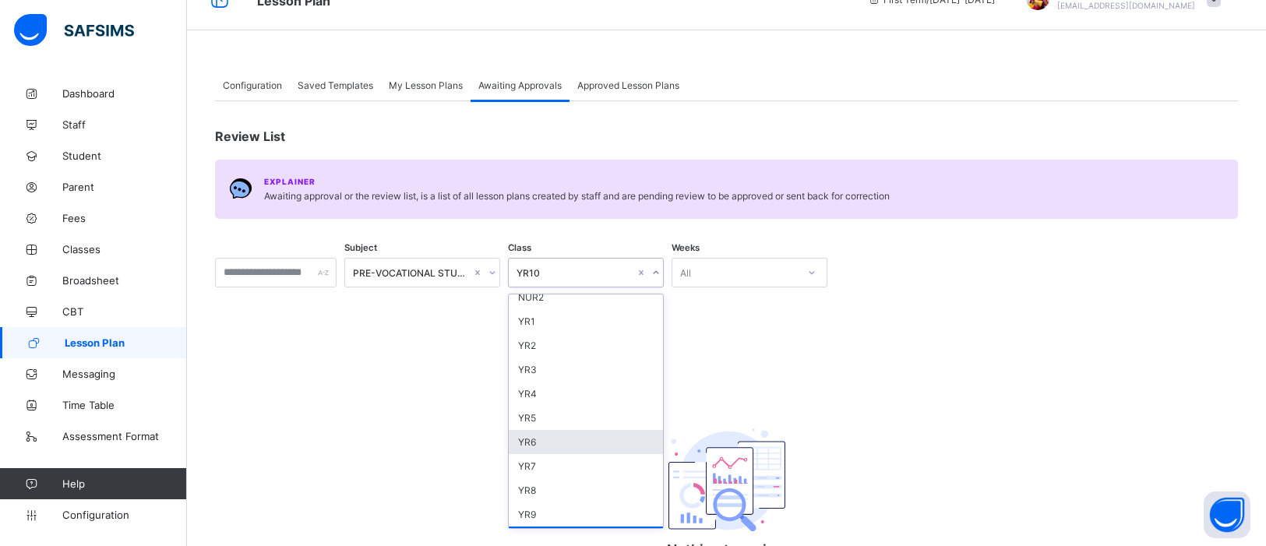
scroll to position [143, 0]
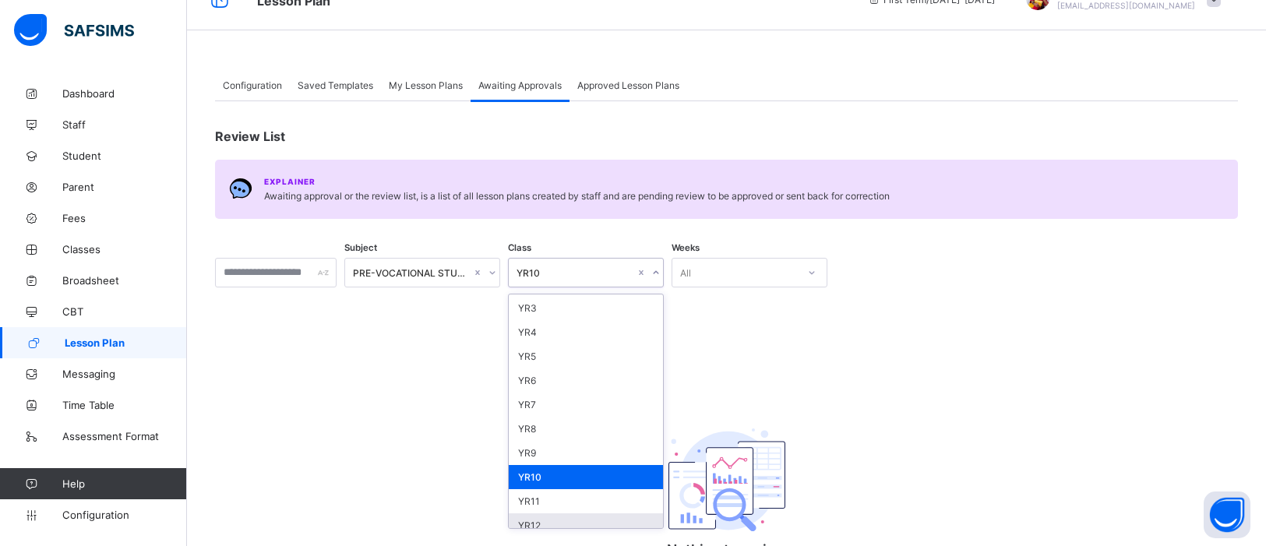
click at [621, 516] on div "YR12" at bounding box center [586, 525] width 154 height 24
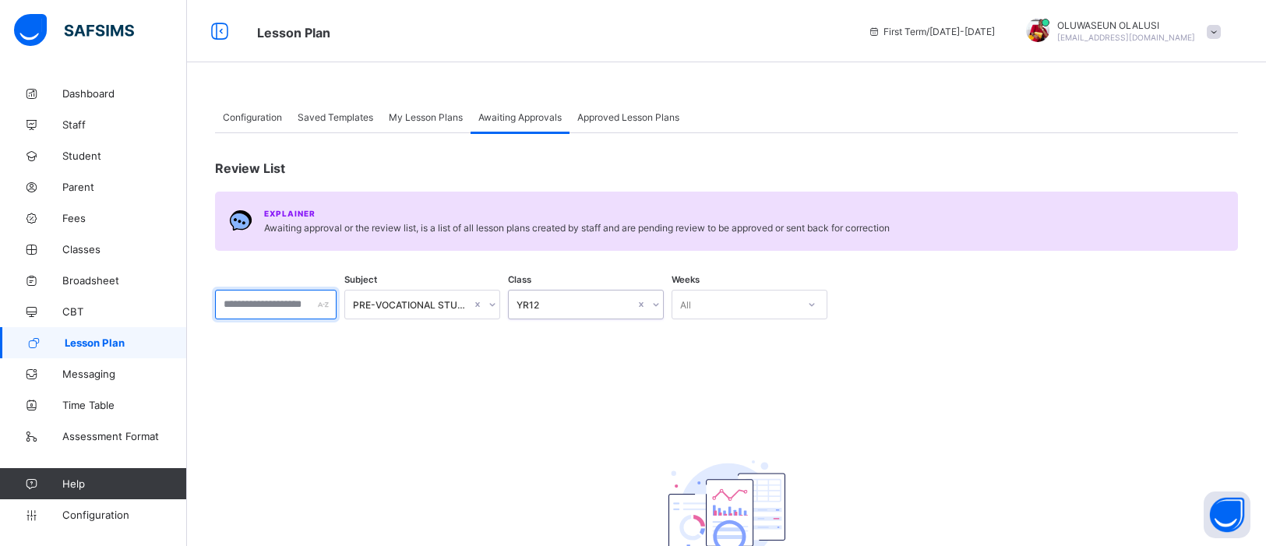
click at [313, 296] on input "text" at bounding box center [276, 305] width 122 height 30
type input "*******"
click at [661, 303] on icon at bounding box center [655, 305] width 9 height 16
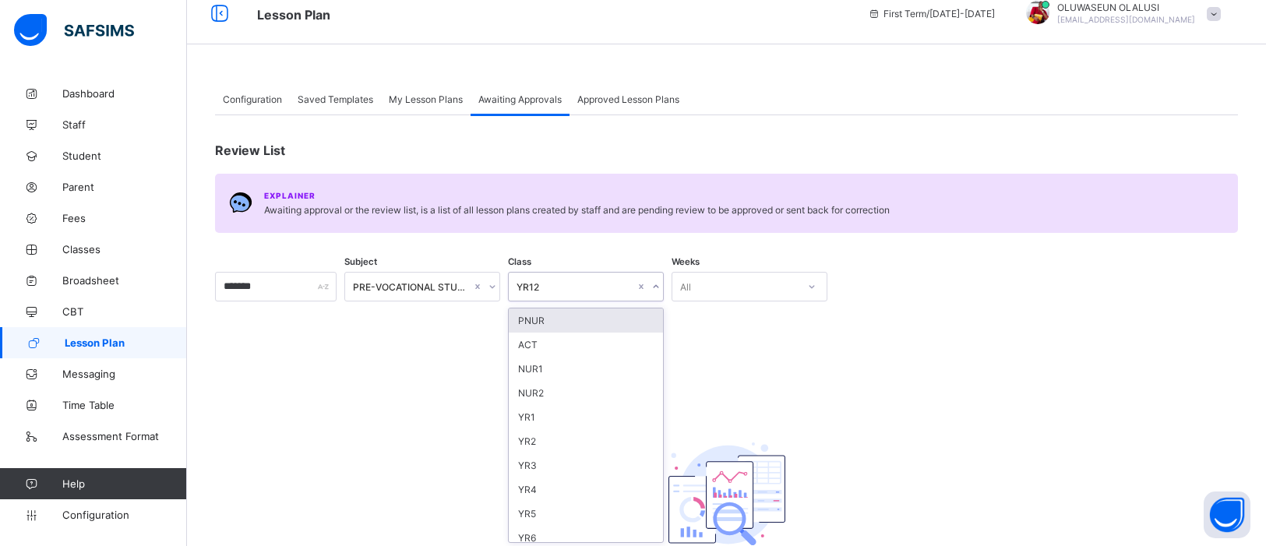
scroll to position [20, 0]
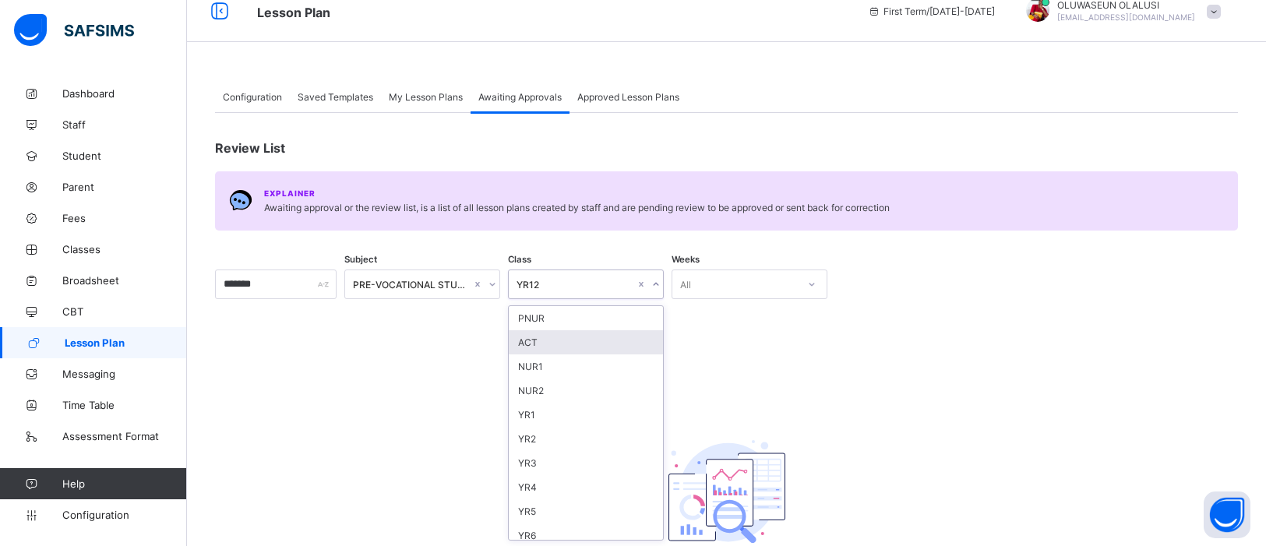
click at [778, 343] on div "Review List Explainer Awaiting approval or the review list, is a list of all le…" at bounding box center [726, 384] width 1023 height 542
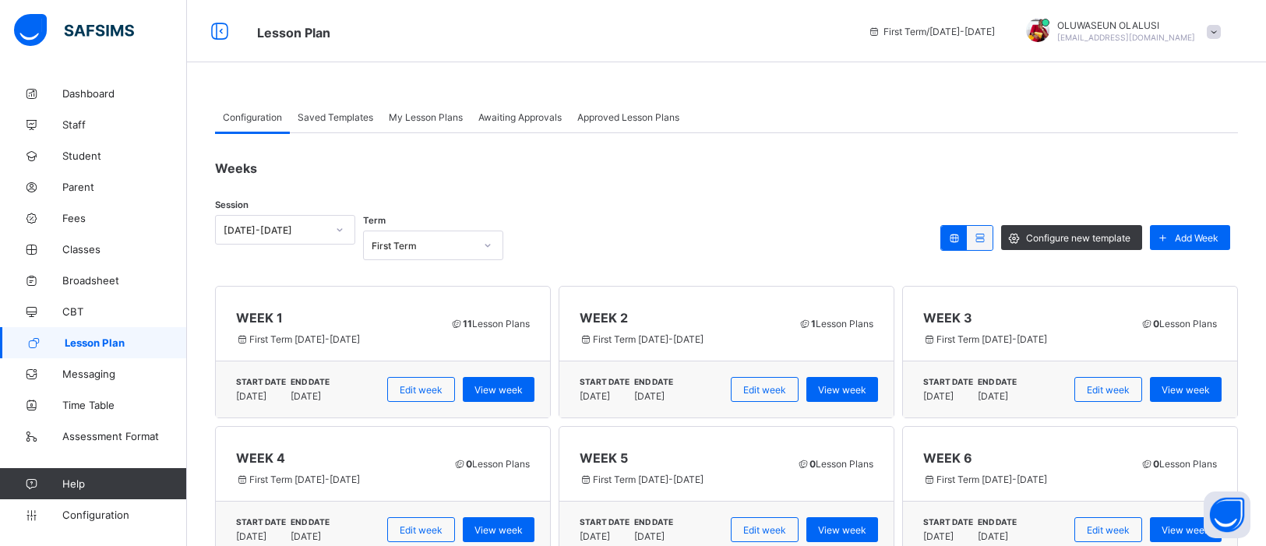
click at [427, 118] on span "My Lesson Plans" at bounding box center [426, 117] width 74 height 12
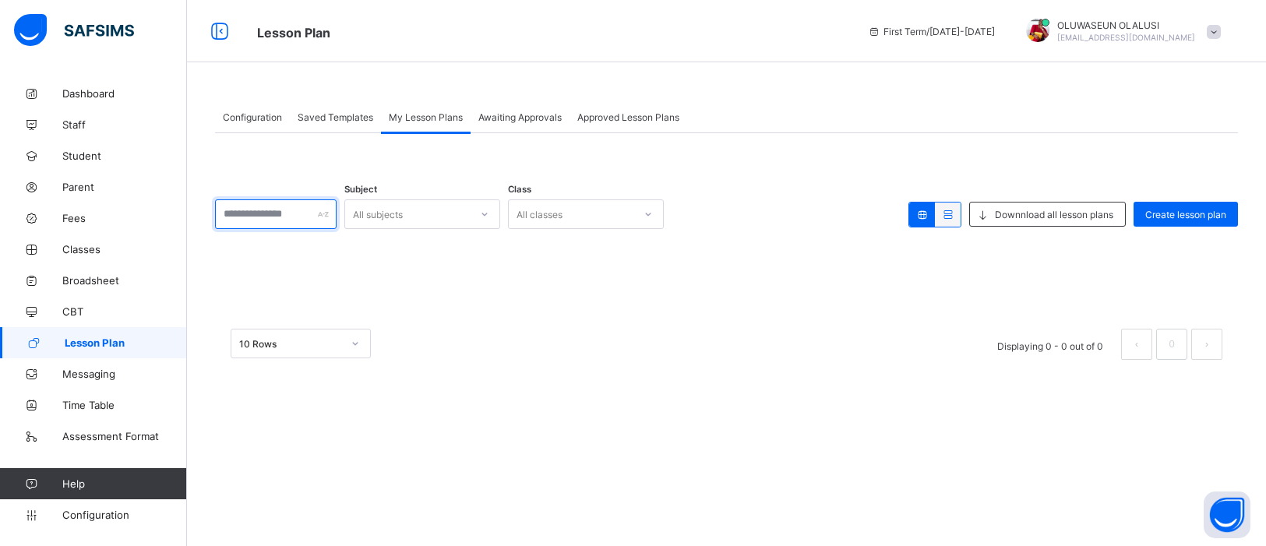
click at [295, 215] on input "text" at bounding box center [276, 214] width 122 height 30
type input "***"
click at [1179, 349] on link "0" at bounding box center [1171, 344] width 15 height 20
click at [520, 111] on span "Awaiting Approvals" at bounding box center [519, 117] width 83 height 12
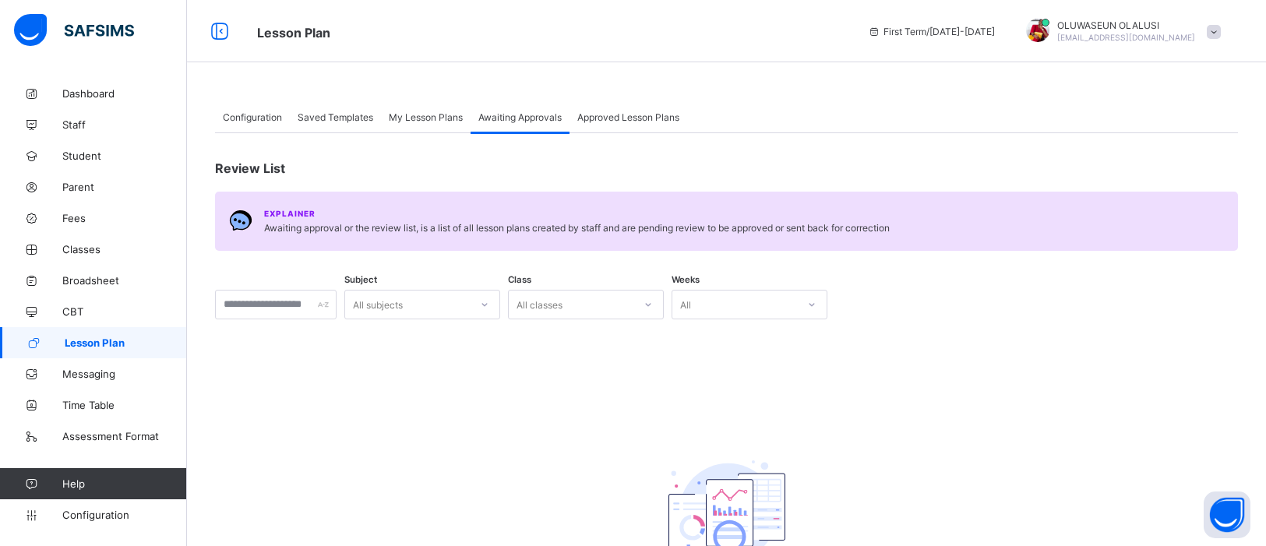
click at [259, 112] on span "Configuration" at bounding box center [252, 117] width 59 height 12
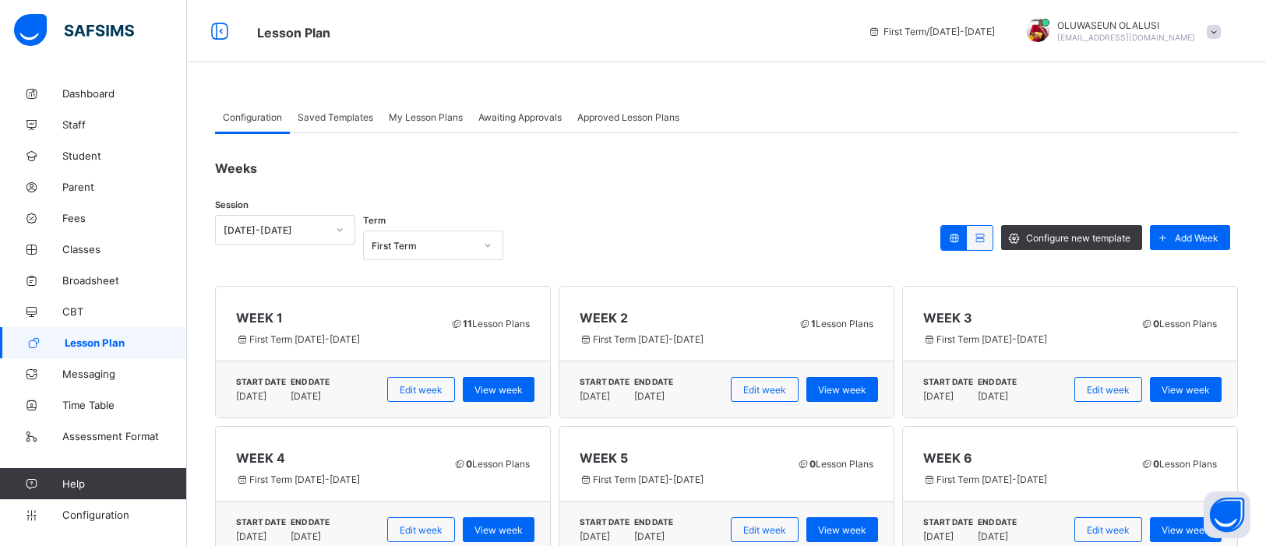
click at [337, 118] on span "Saved Templates" at bounding box center [336, 117] width 76 height 12
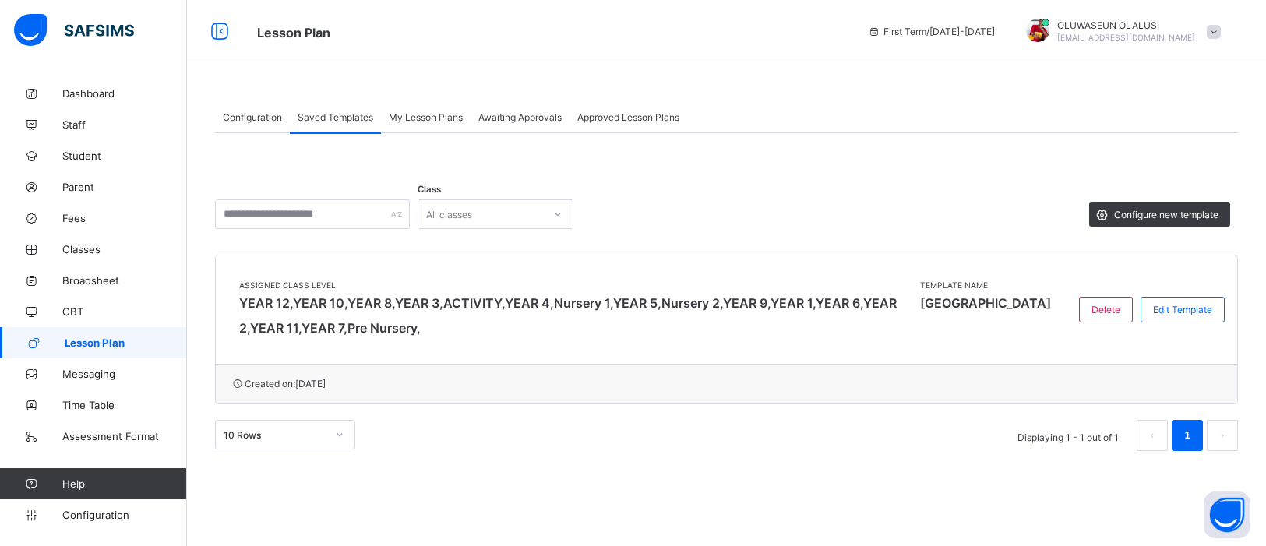
click at [440, 107] on div "My Lesson Plans" at bounding box center [426, 116] width 90 height 31
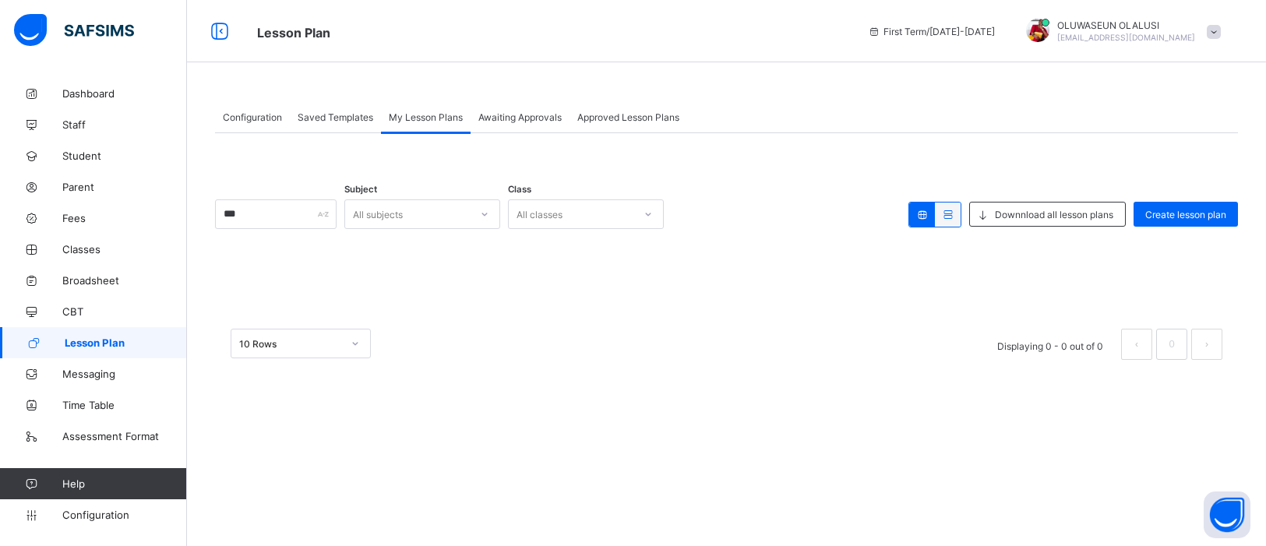
click at [499, 118] on span "Awaiting Approvals" at bounding box center [519, 117] width 83 height 12
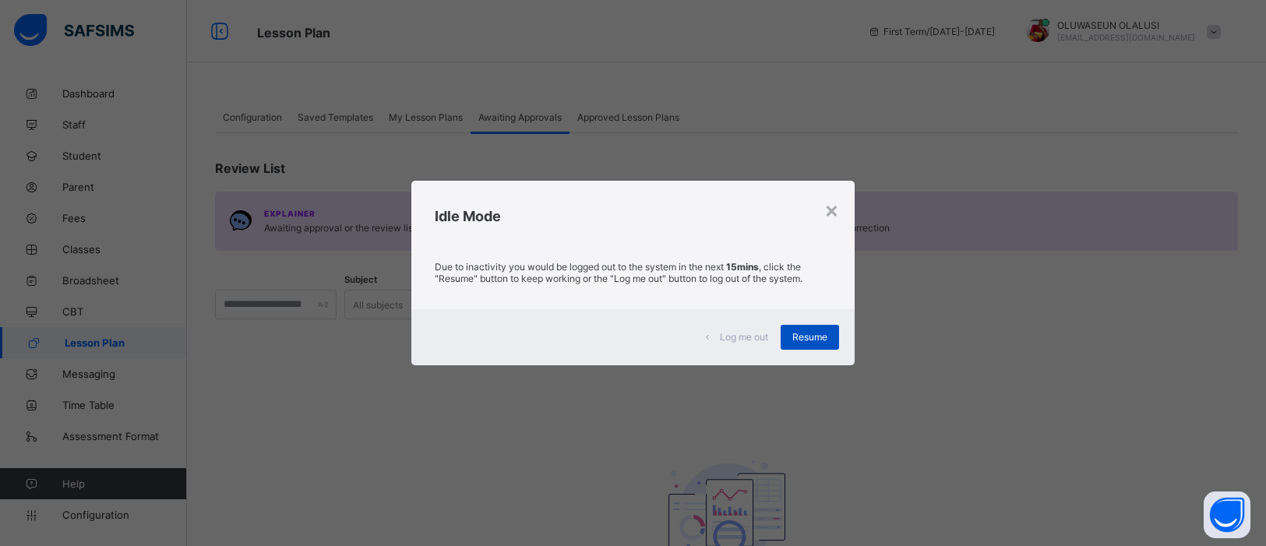
click at [824, 332] on span "Resume" at bounding box center [809, 337] width 35 height 12
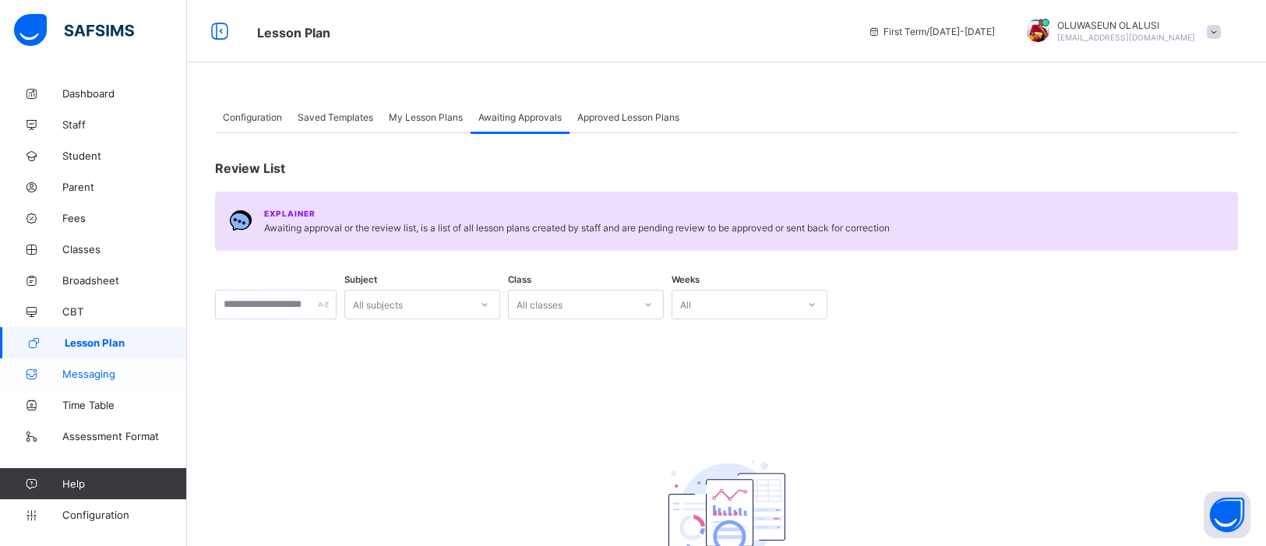
click at [109, 375] on span "Messaging" at bounding box center [124, 374] width 125 height 12
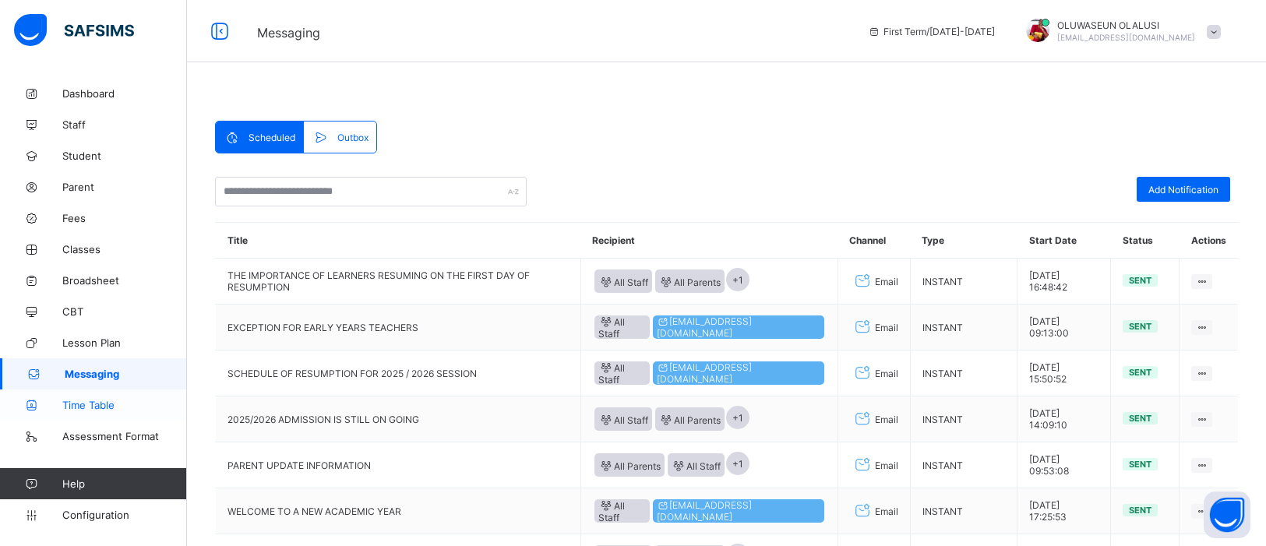
click at [96, 411] on span "Time Table" at bounding box center [124, 405] width 125 height 12
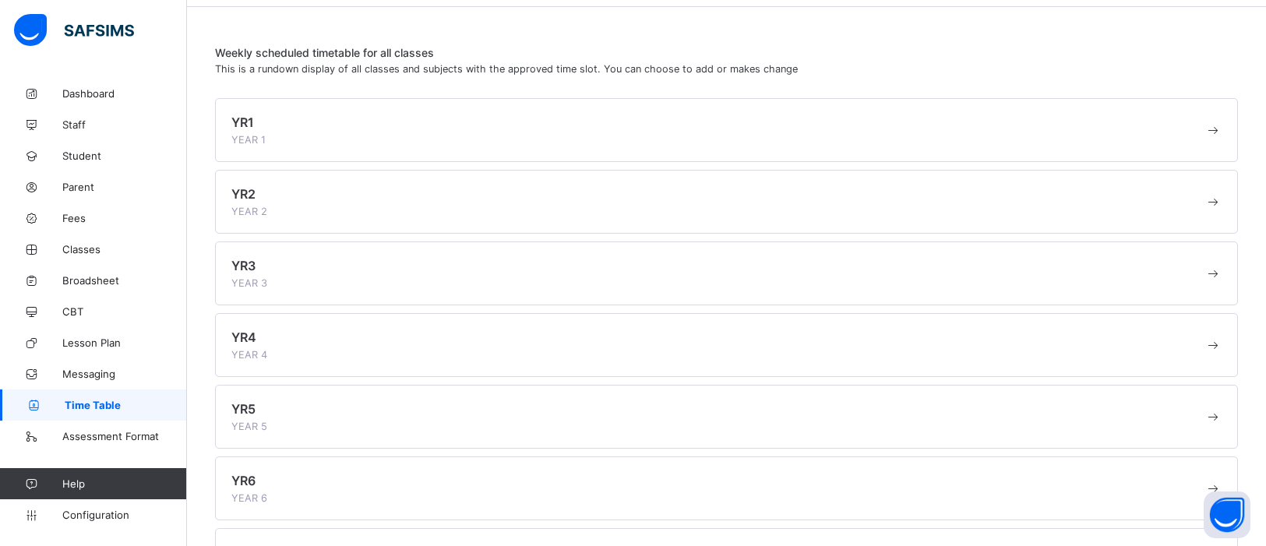
scroll to position [42, 0]
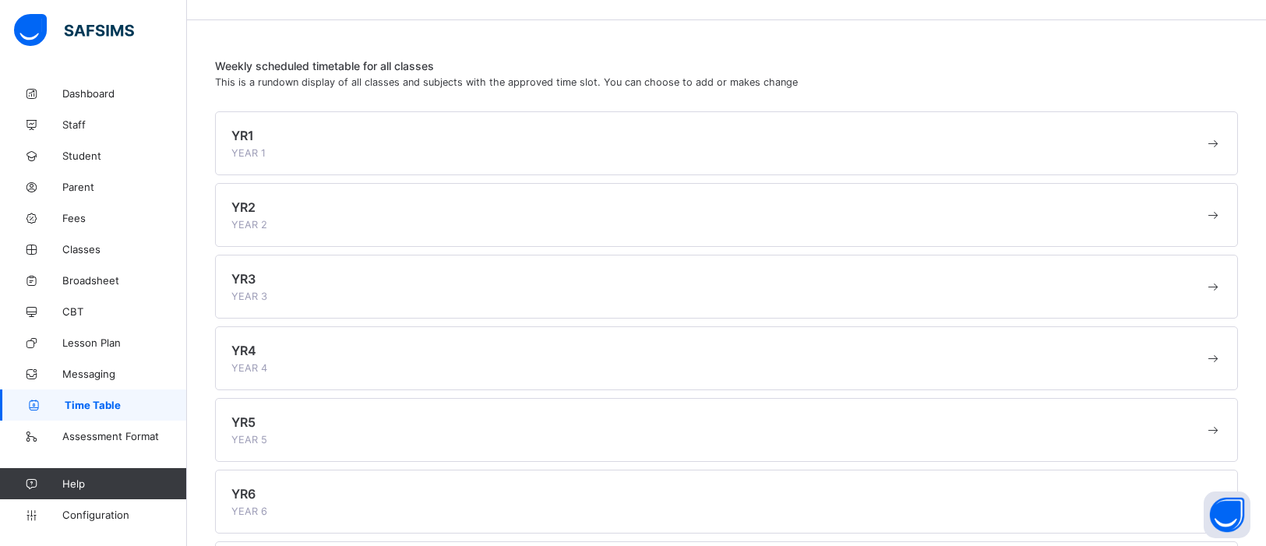
click at [409, 206] on div "YR2 YEAR 2" at bounding box center [717, 214] width 973 height 31
